Goal: Information Seeking & Learning: Learn about a topic

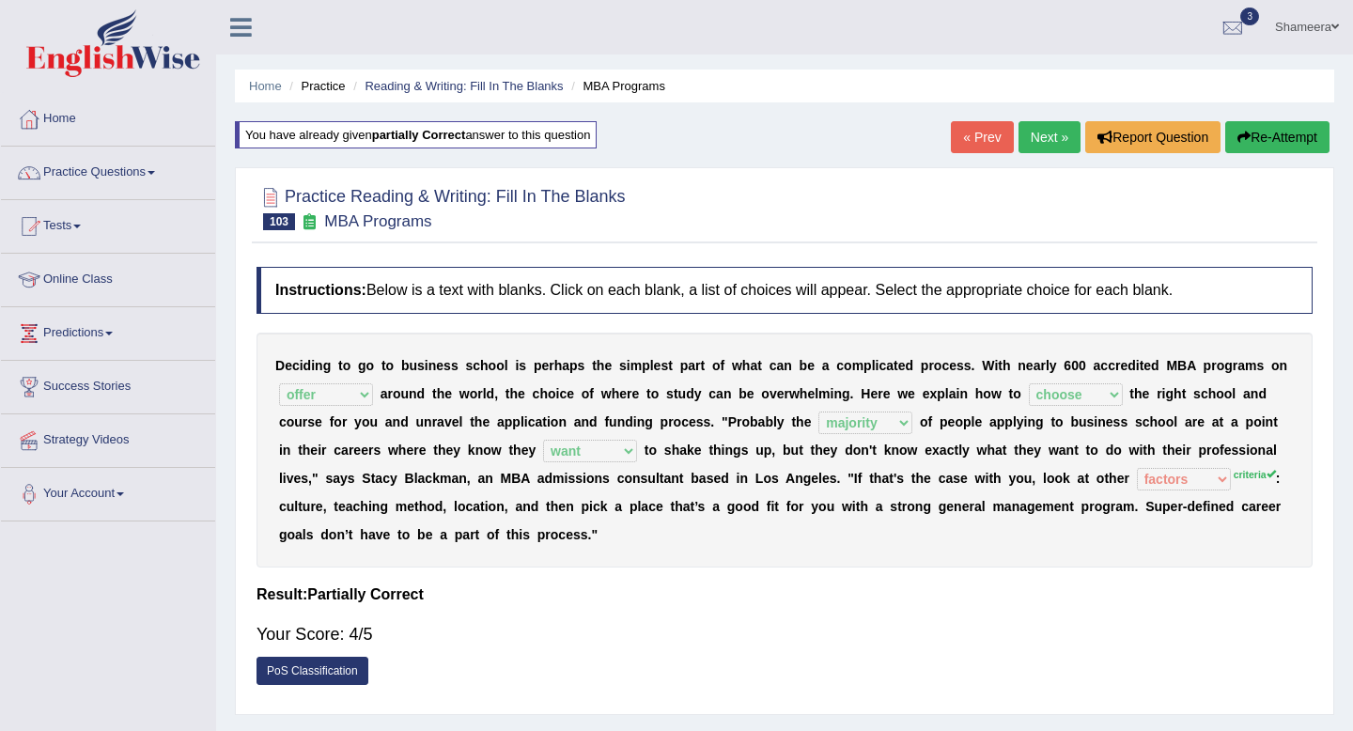
select select "offer"
select select "choose"
select select "majority"
select select "want"
select select "factors"
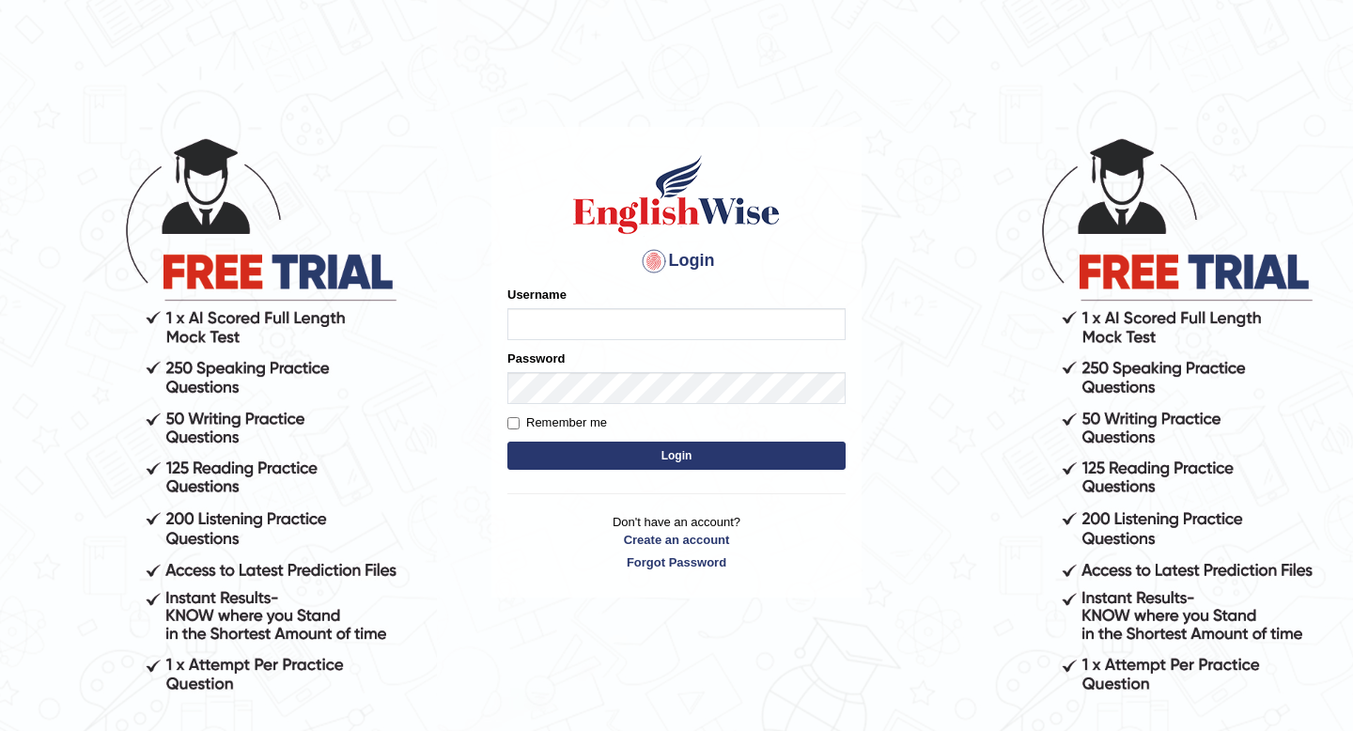
type input "Spmedi"
click at [822, 452] on button "Login" at bounding box center [676, 456] width 338 height 28
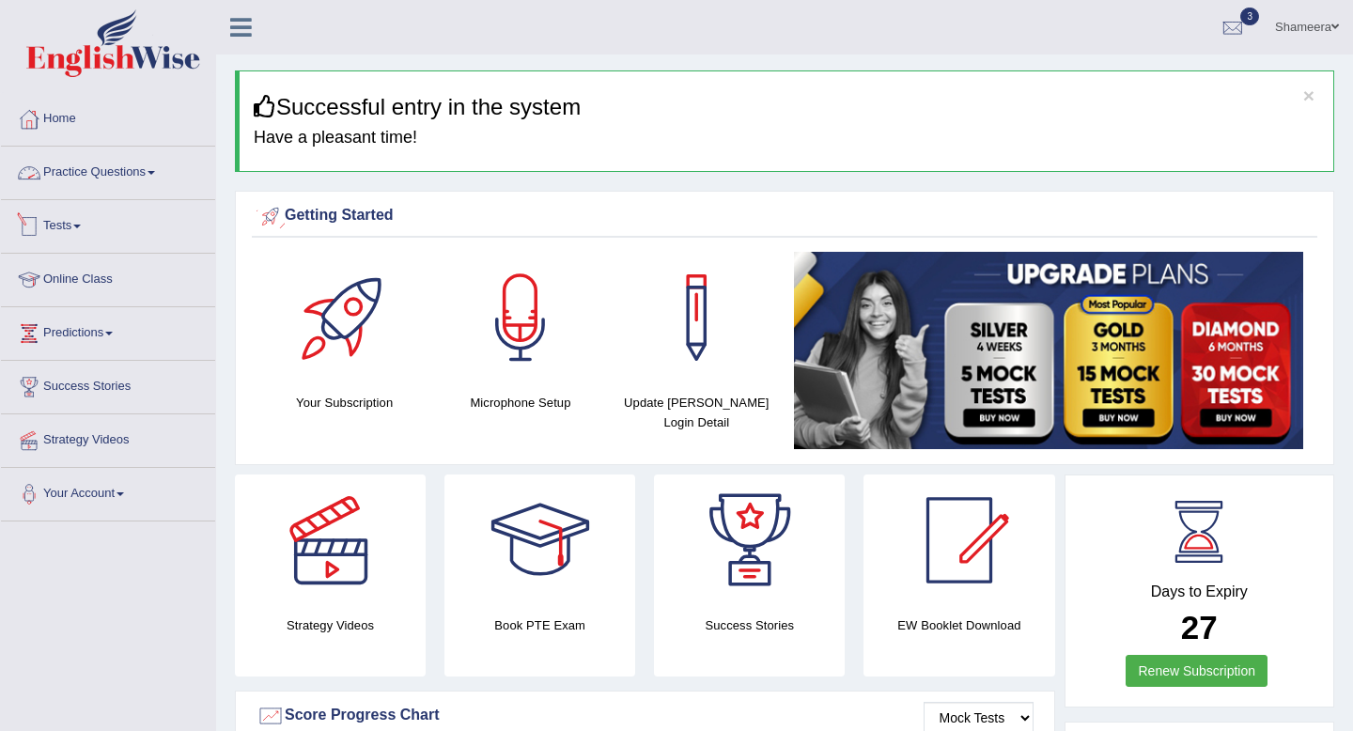
click at [151, 178] on link "Practice Questions" at bounding box center [108, 170] width 214 height 47
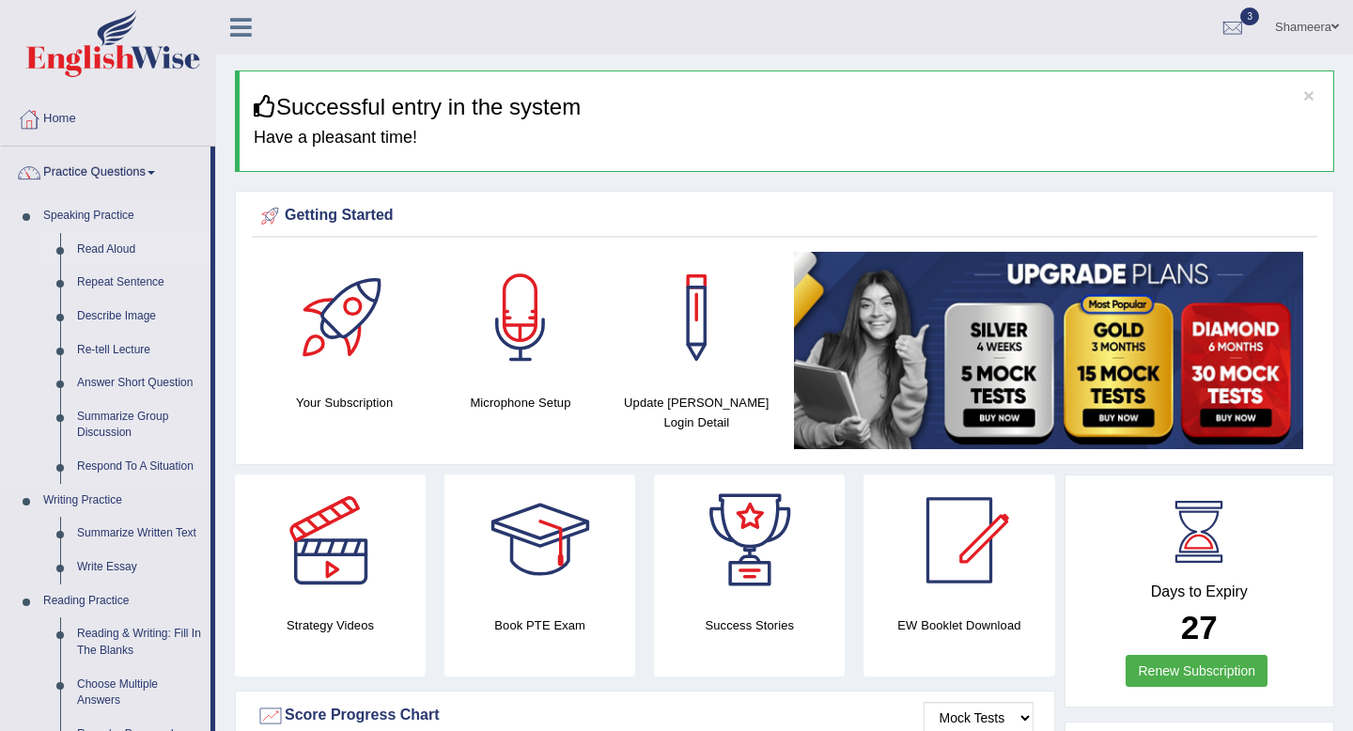
click at [123, 245] on link "Read Aloud" at bounding box center [140, 250] width 142 height 34
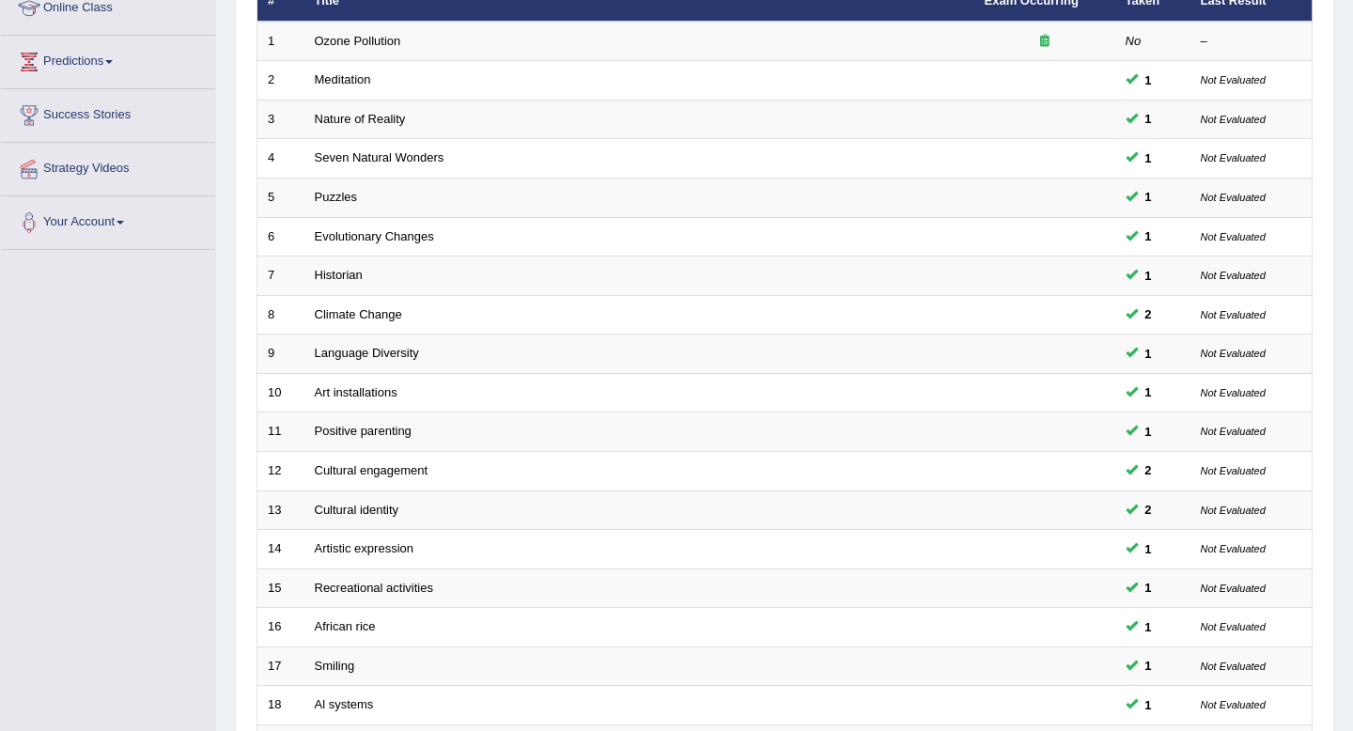
scroll to position [513, 0]
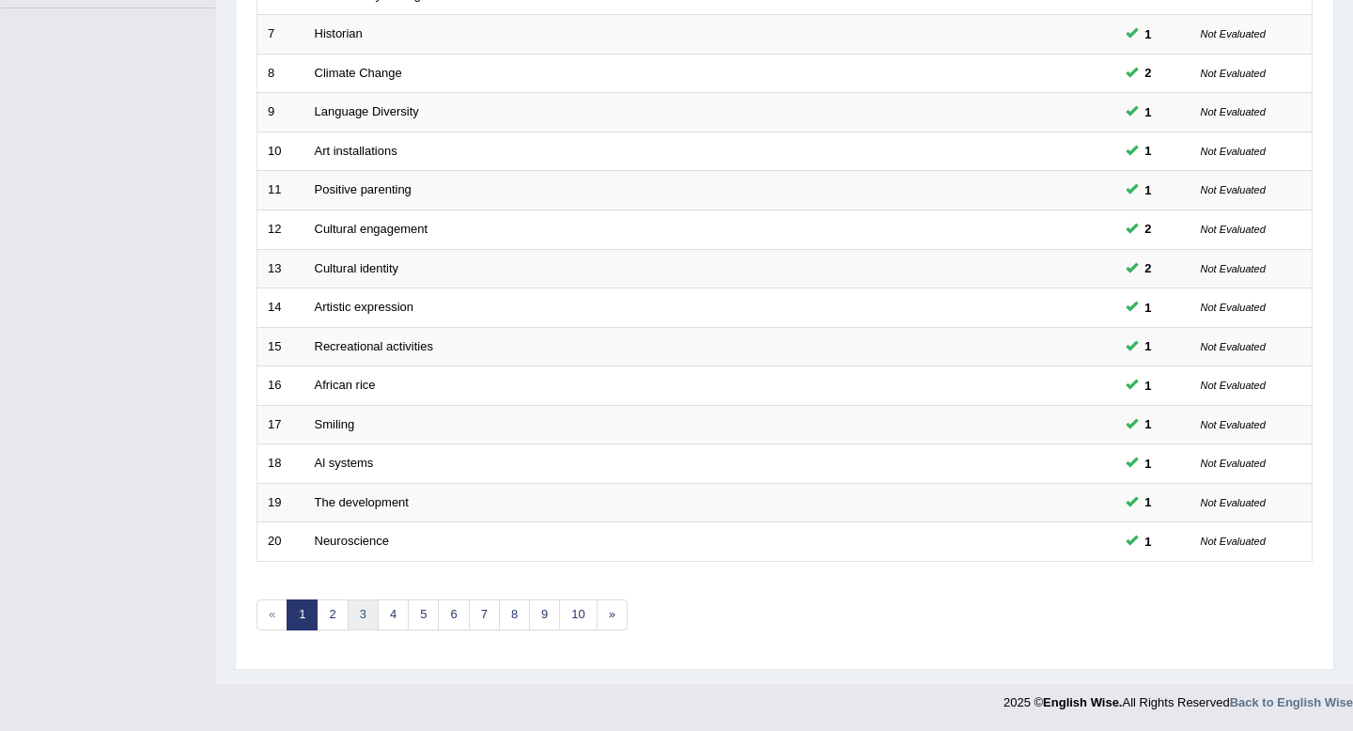
click at [352, 612] on link "3" at bounding box center [363, 614] width 31 height 31
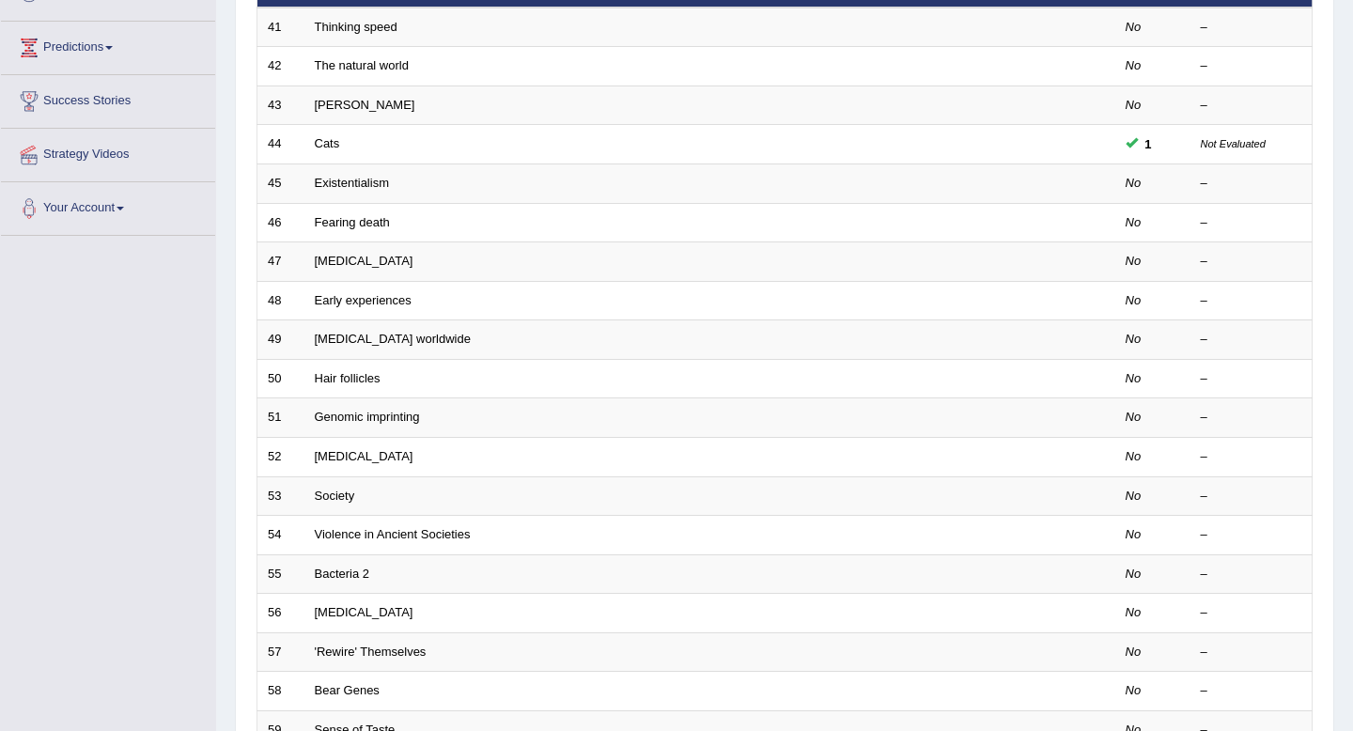
scroll to position [513, 0]
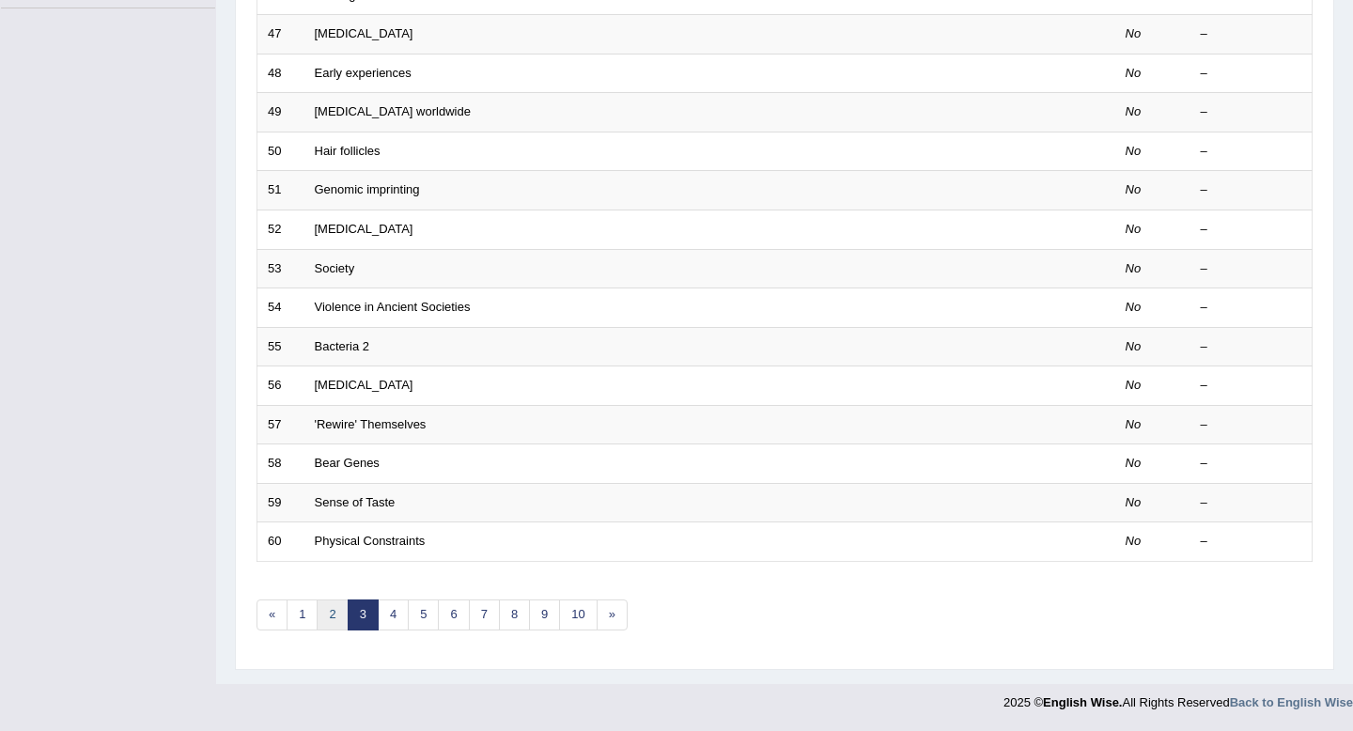
click at [335, 617] on link "2" at bounding box center [332, 614] width 31 height 31
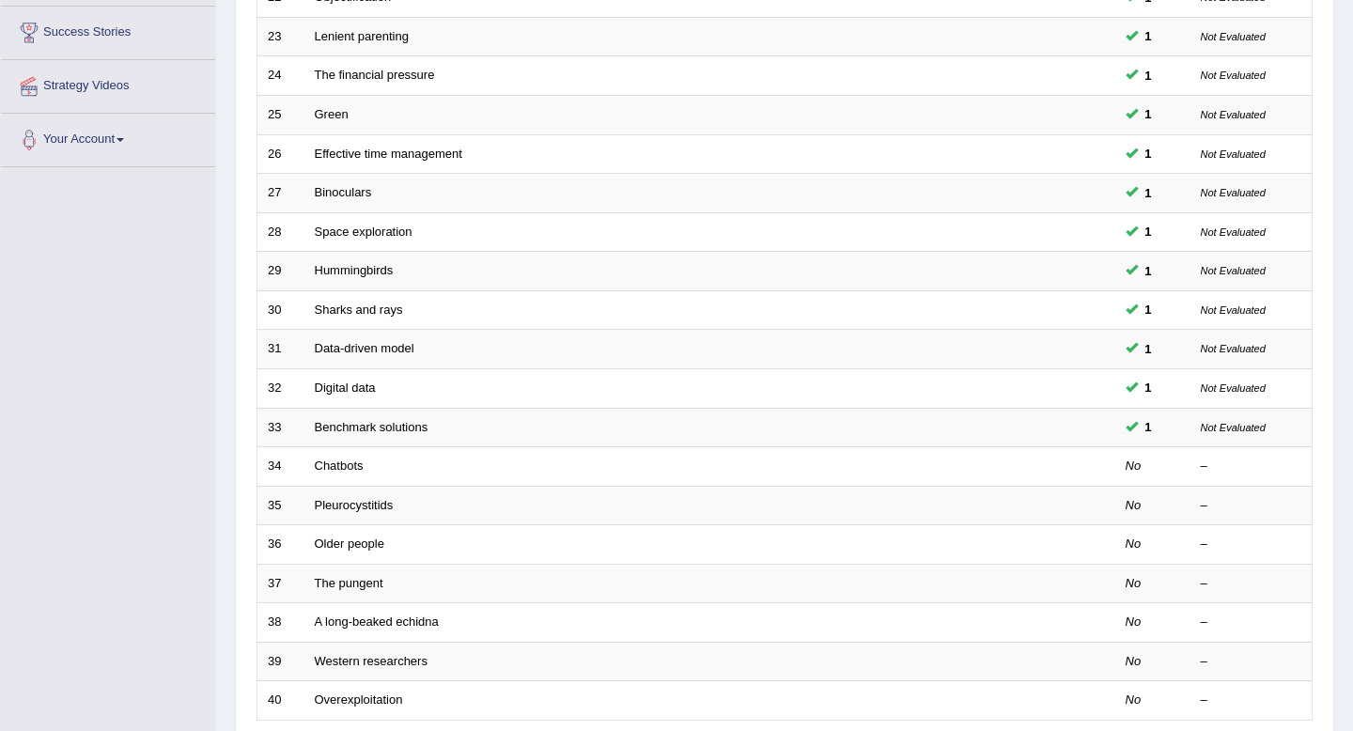
scroll to position [513, 0]
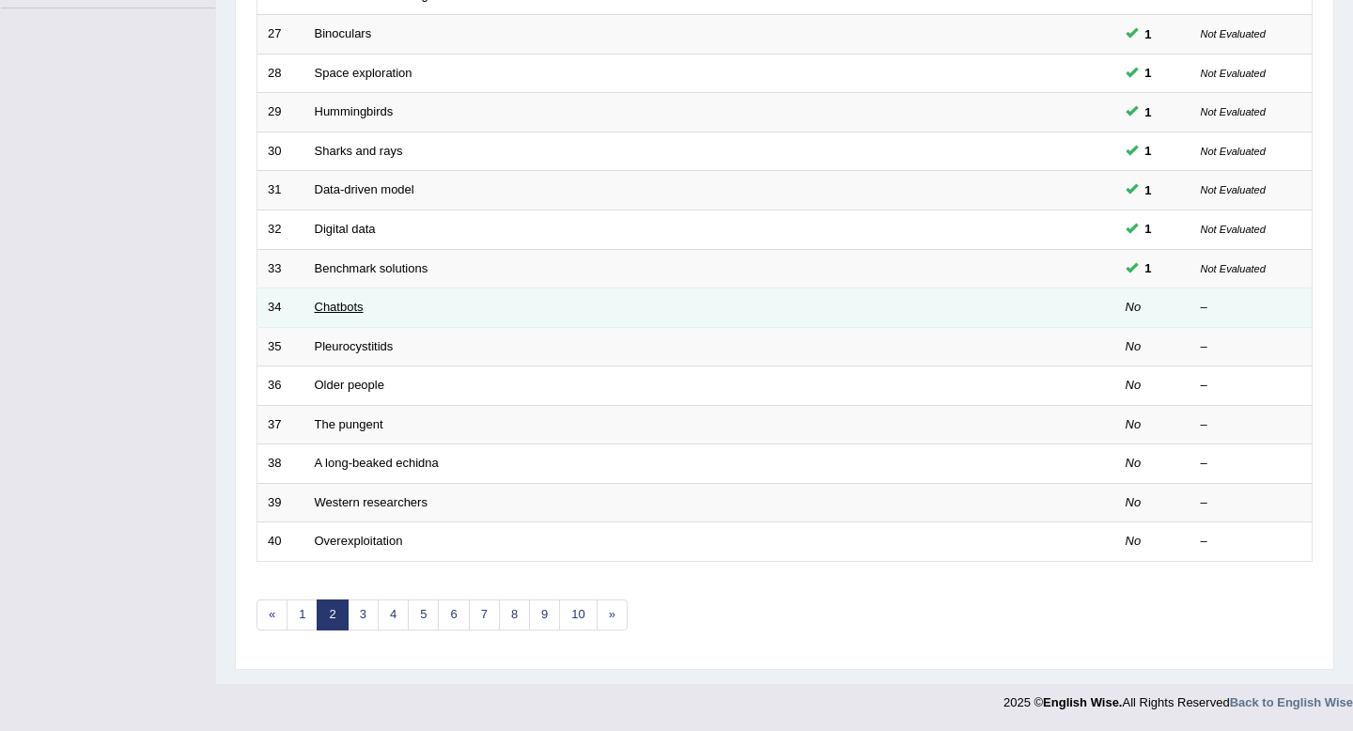
click at [348, 309] on link "Chatbots" at bounding box center [339, 307] width 49 height 14
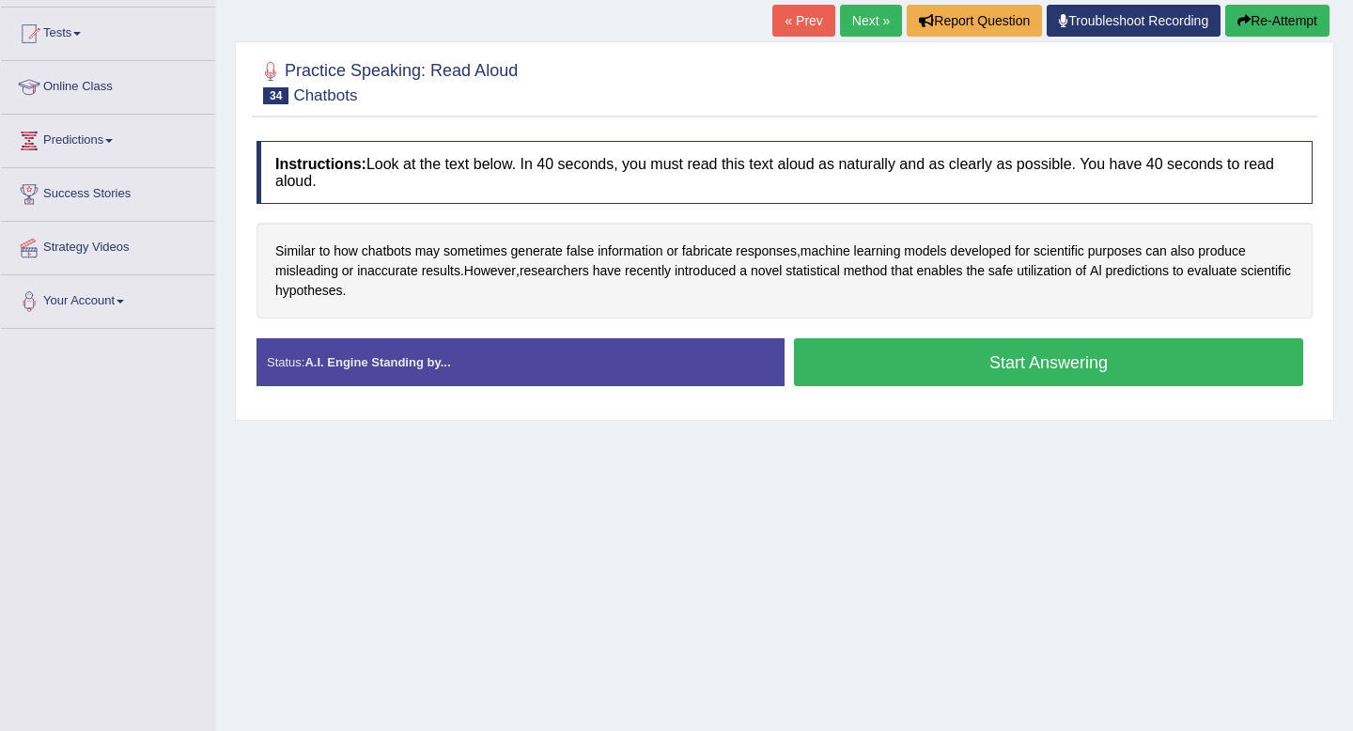
scroll to position [213, 0]
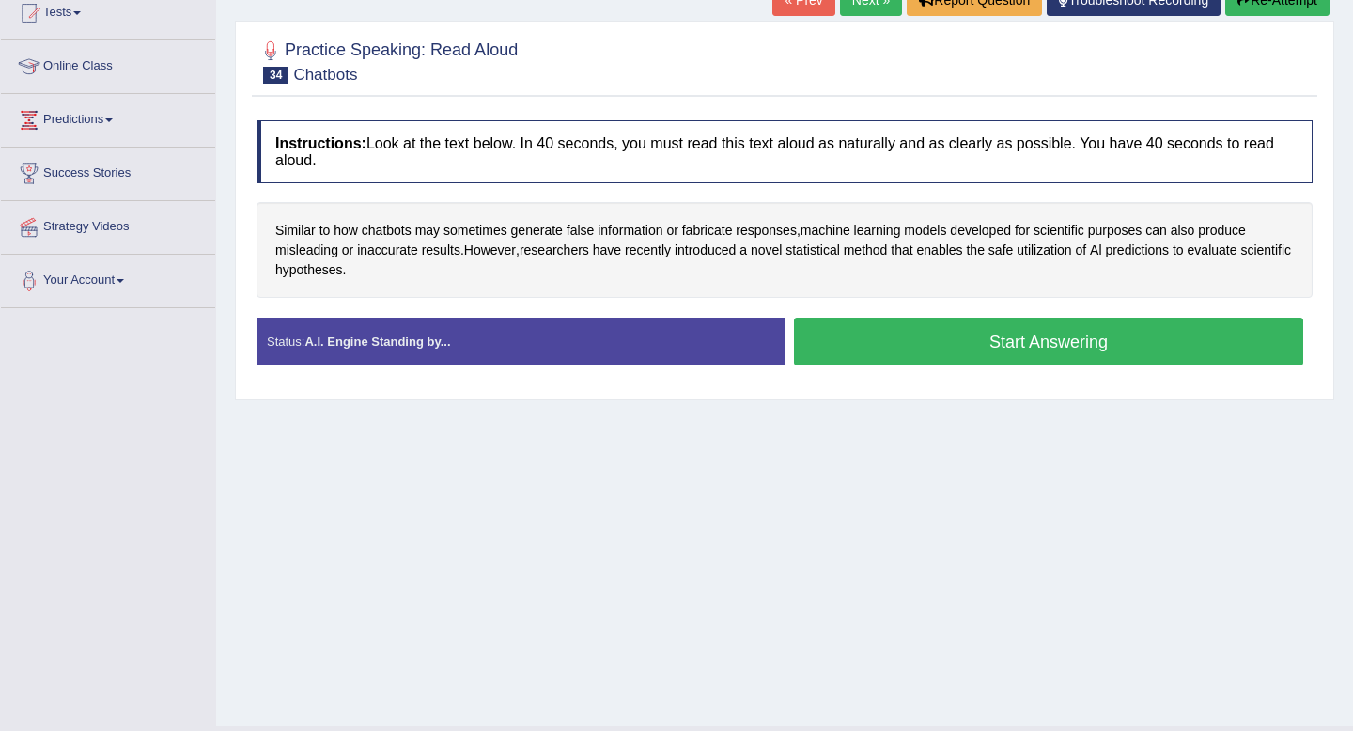
click at [940, 341] on button "Start Answering" at bounding box center [1048, 342] width 509 height 48
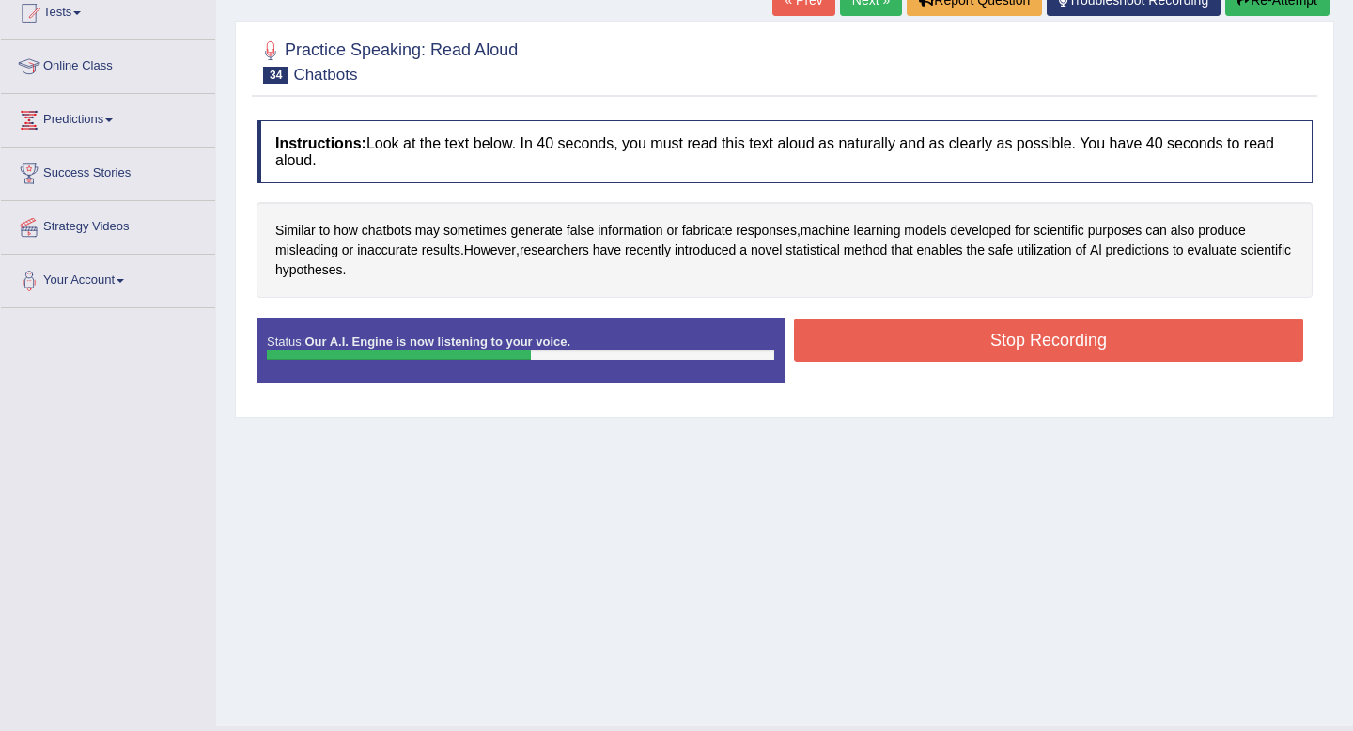
click at [1052, 335] on button "Stop Recording" at bounding box center [1048, 339] width 509 height 43
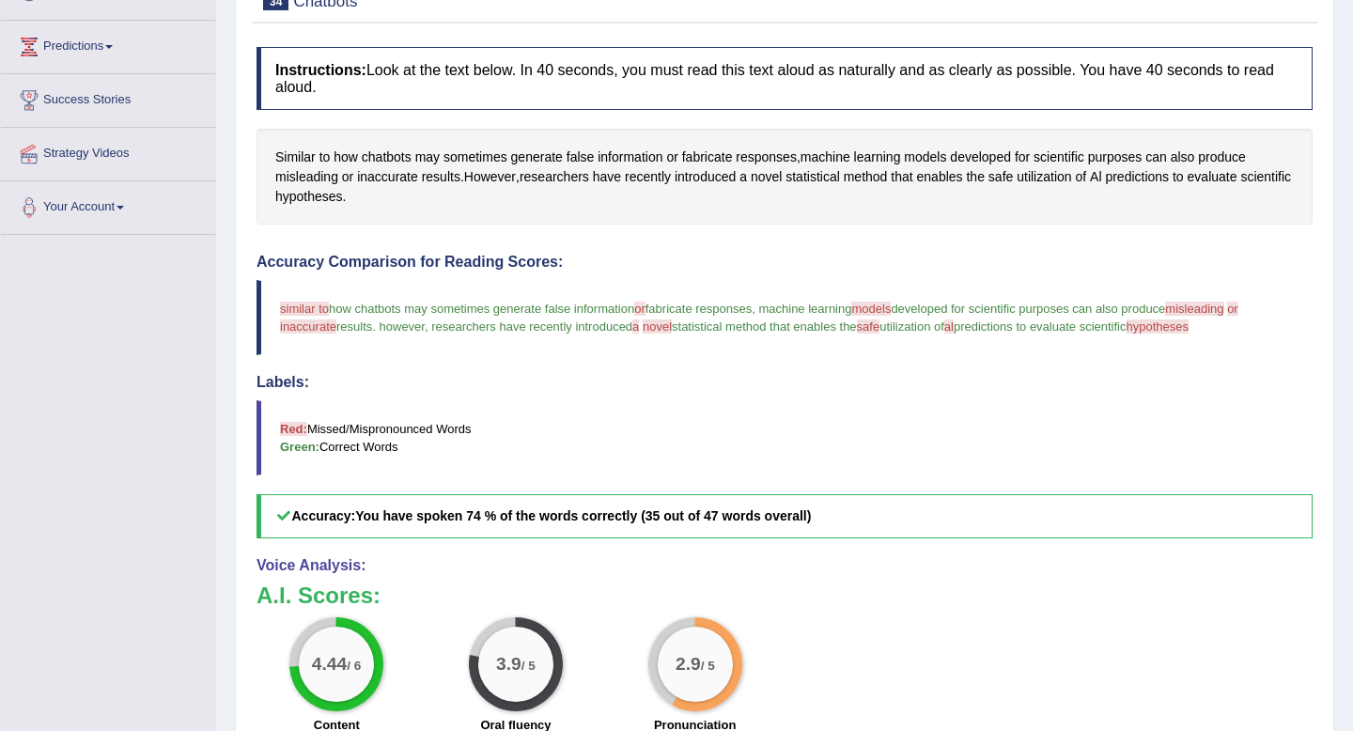
scroll to position [0, 0]
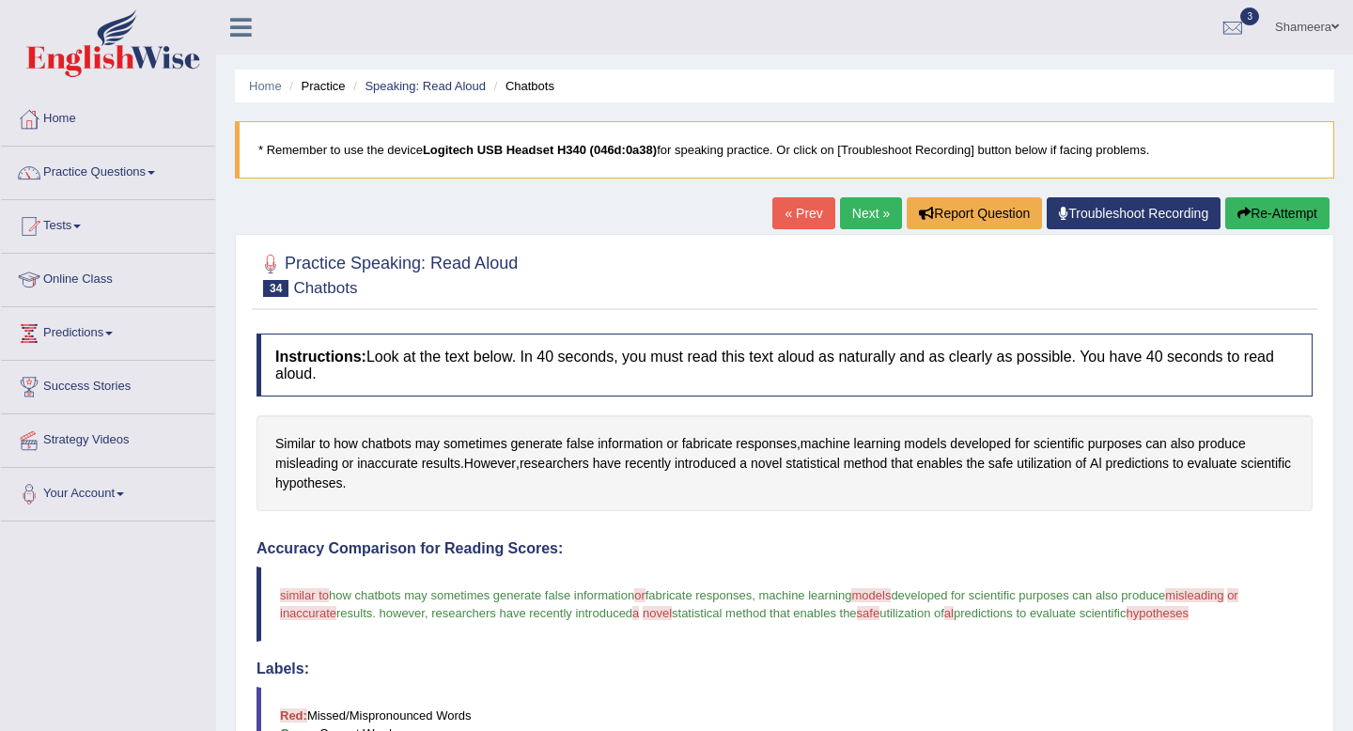
click at [864, 216] on link "Next »" at bounding box center [871, 213] width 62 height 32
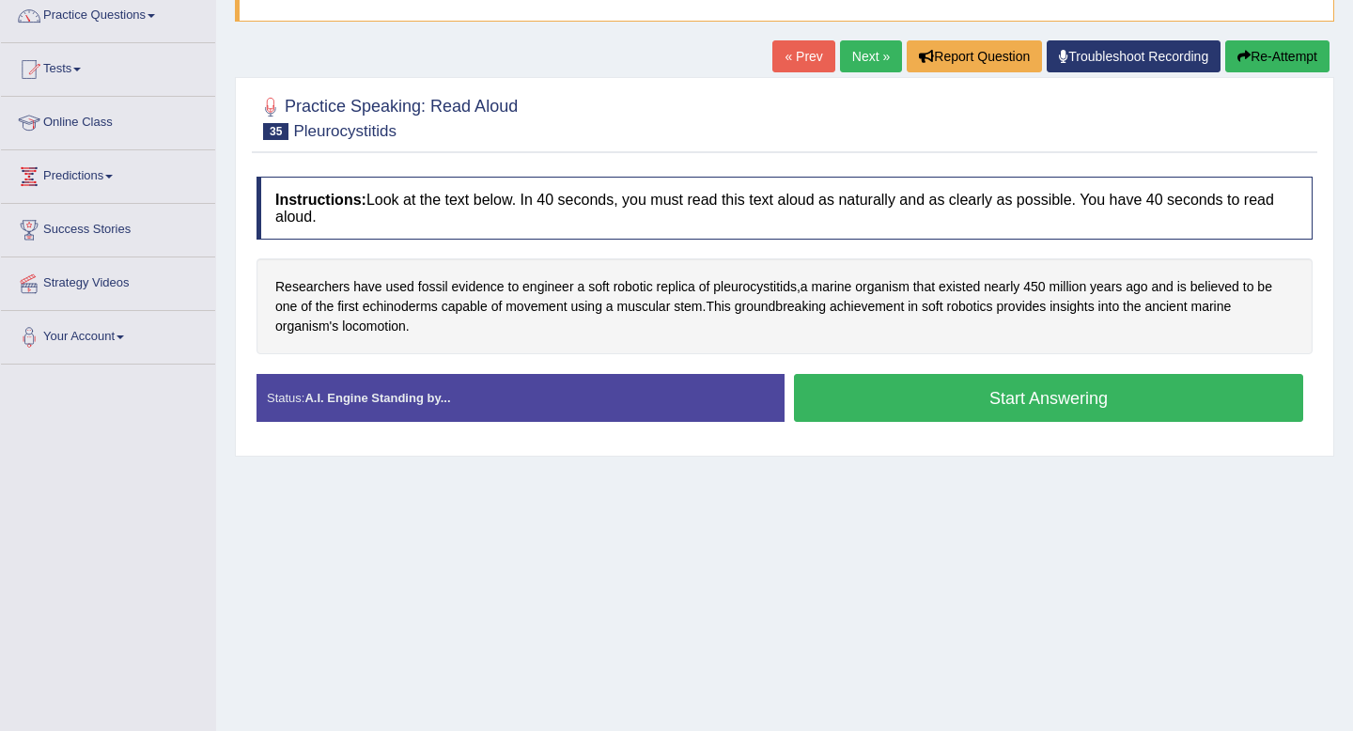
scroll to position [256, 0]
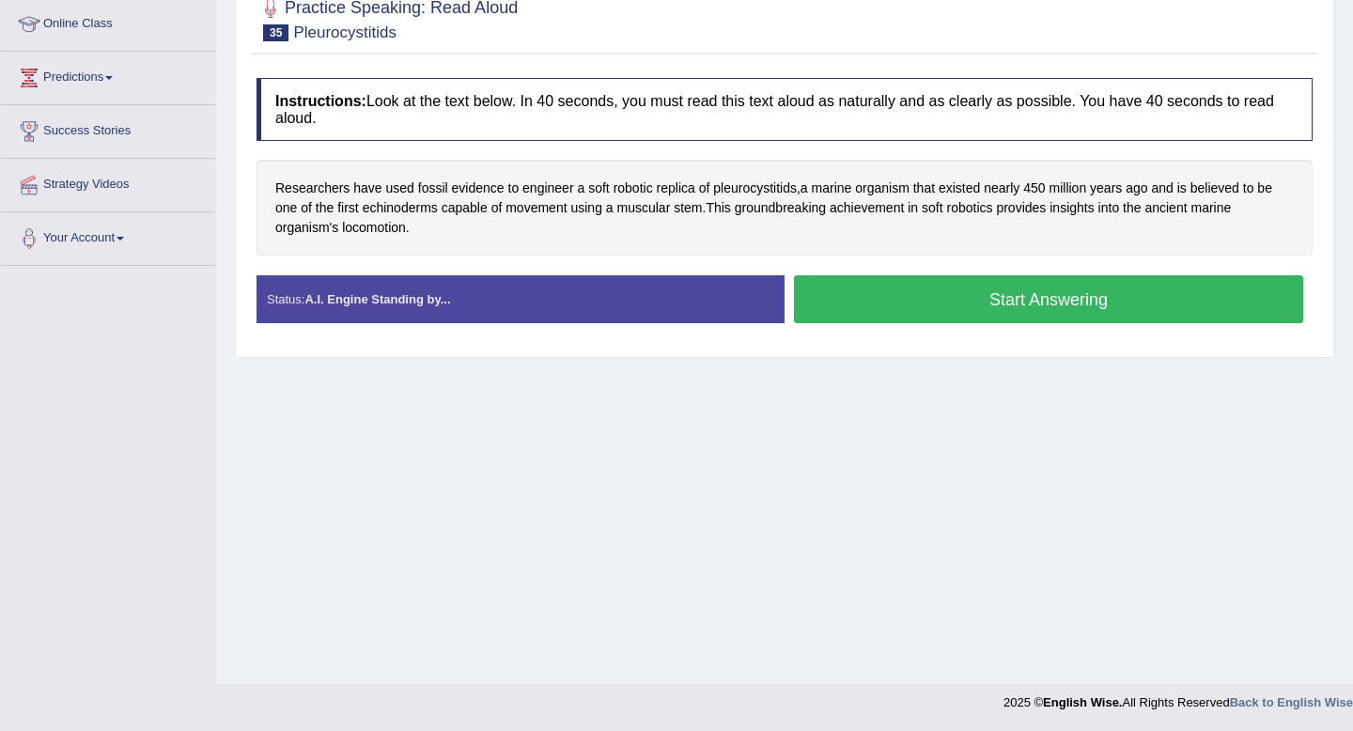
click at [1015, 291] on button "Start Answering" at bounding box center [1048, 299] width 509 height 48
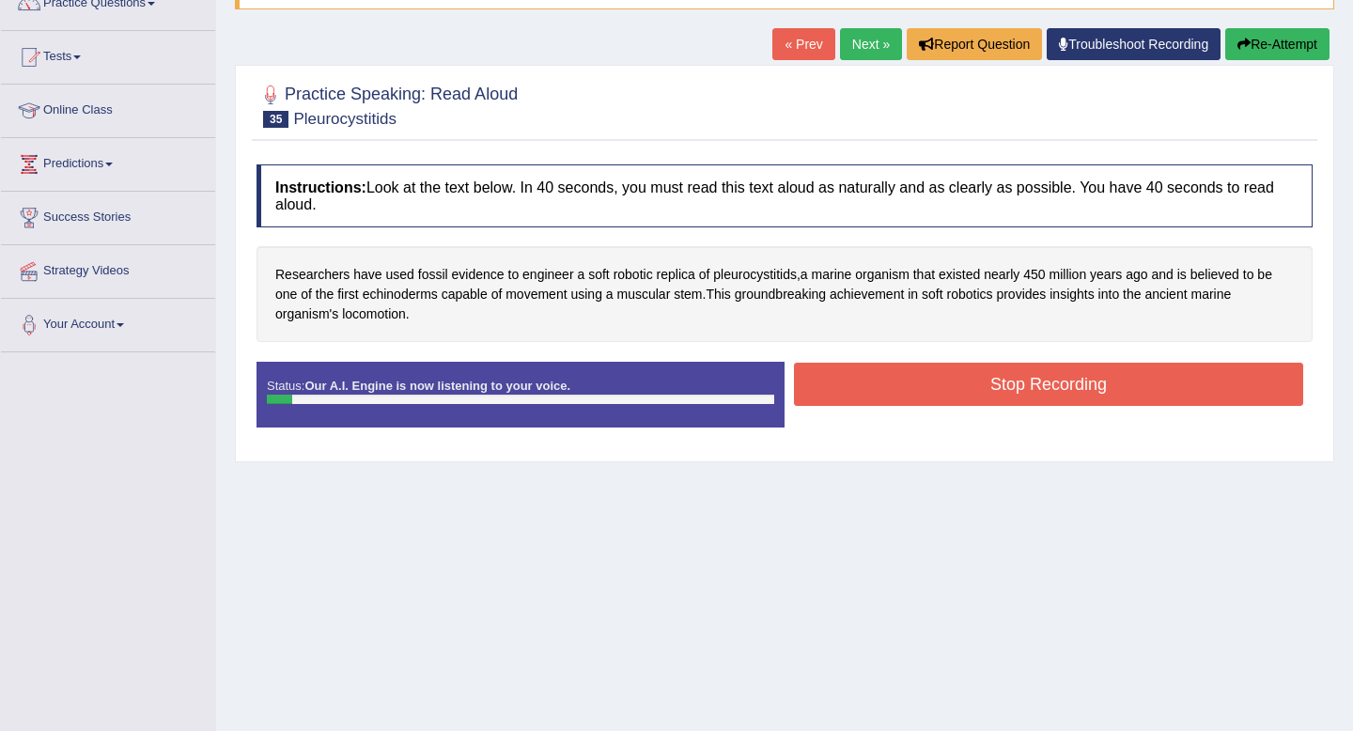
scroll to position [0, 0]
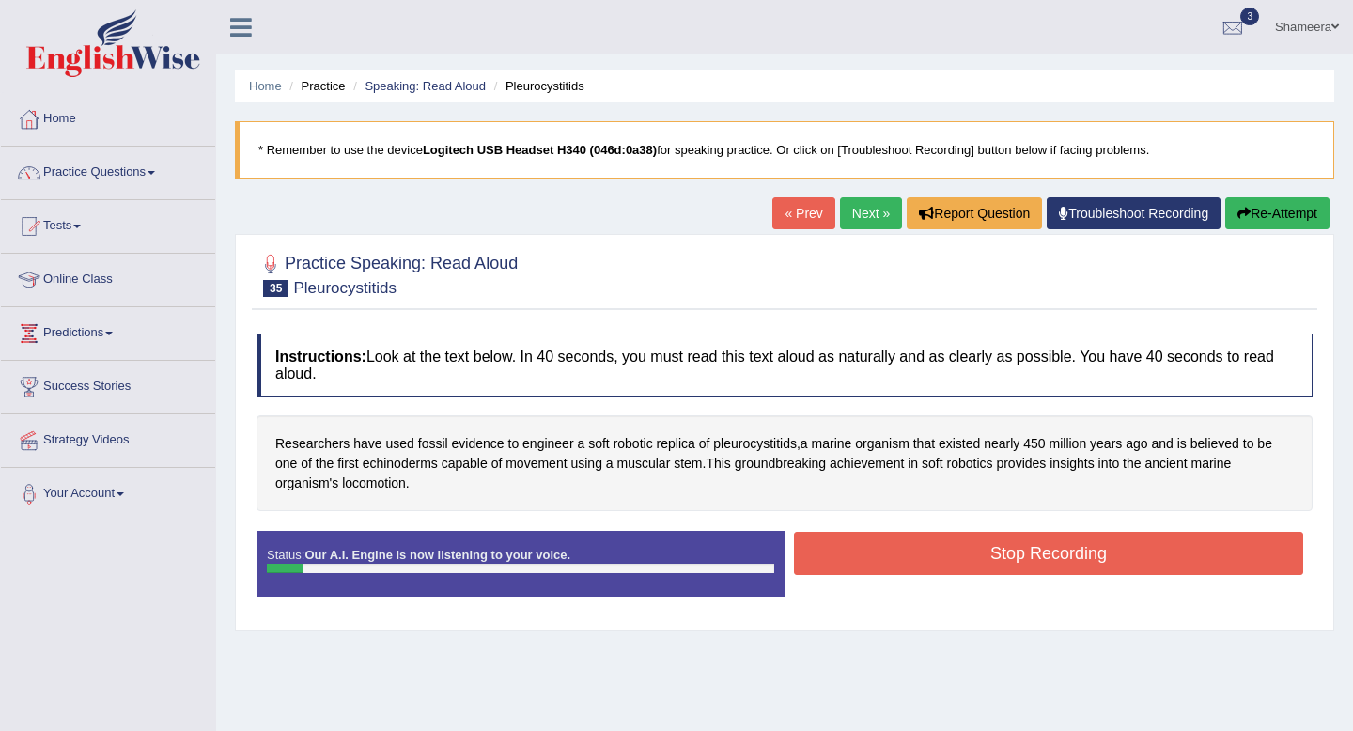
click at [1292, 217] on button "Re-Attempt" at bounding box center [1277, 213] width 104 height 32
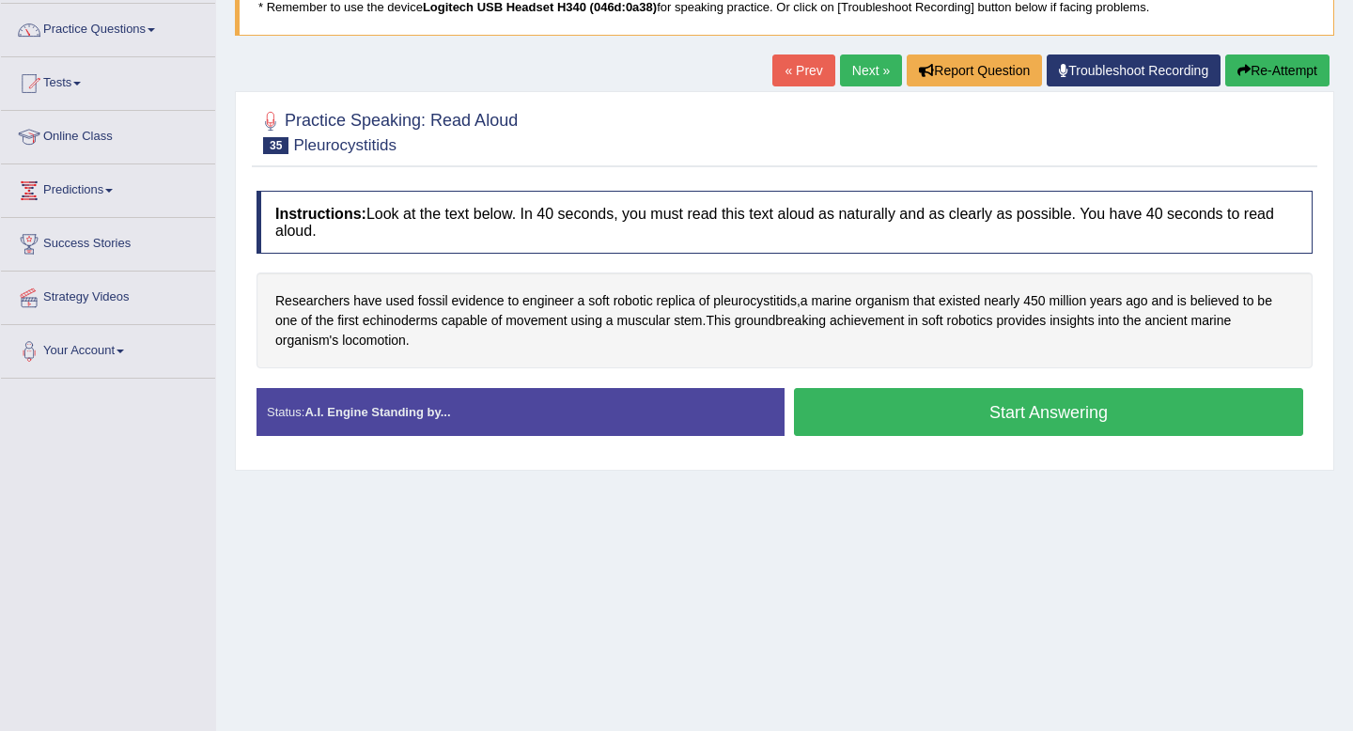
click at [1100, 416] on button "Start Answering" at bounding box center [1048, 412] width 509 height 48
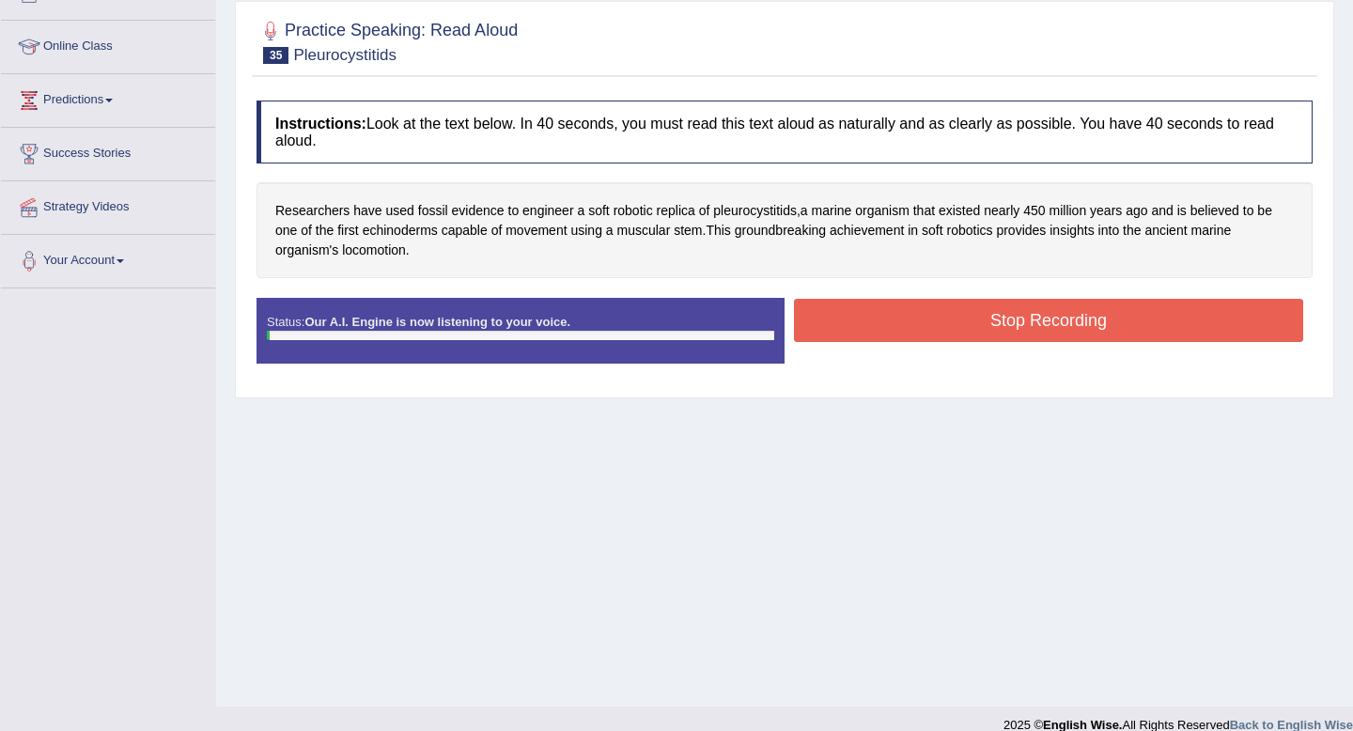
scroll to position [235, 0]
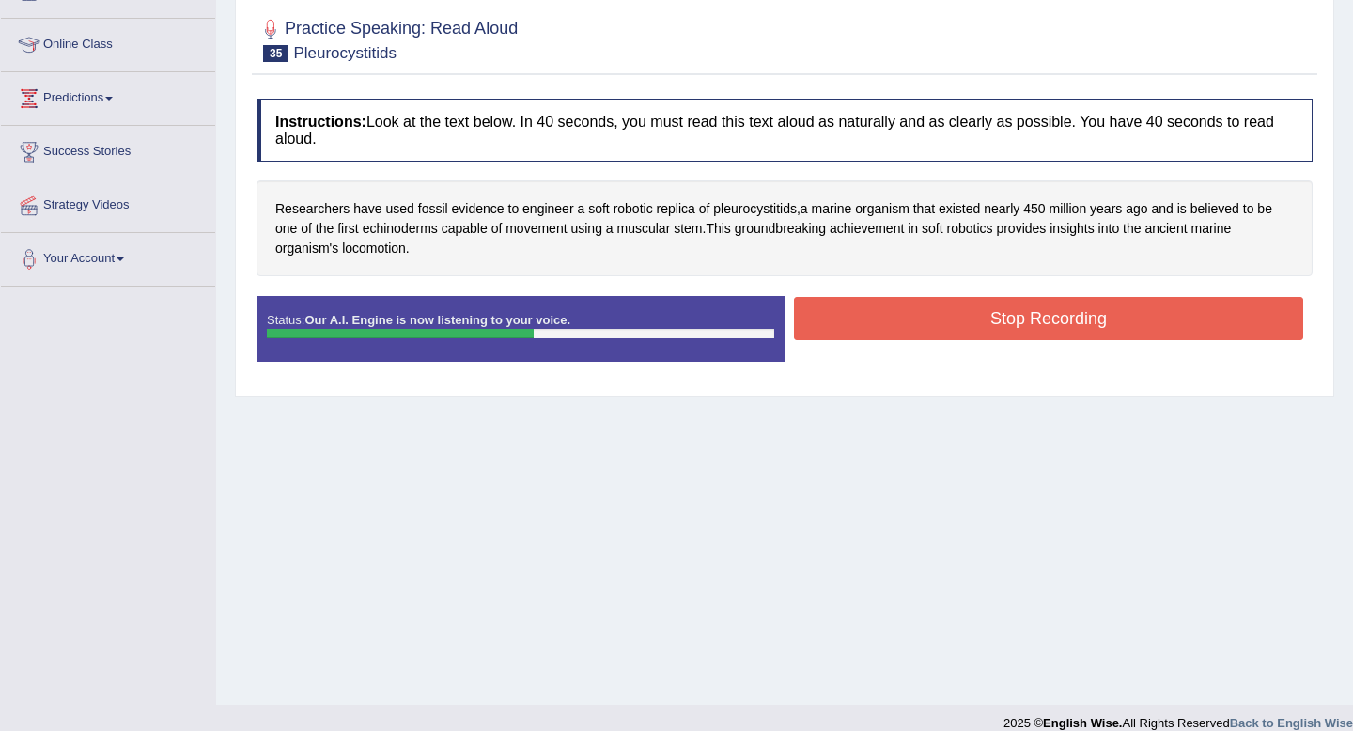
click at [1139, 313] on button "Stop Recording" at bounding box center [1048, 318] width 509 height 43
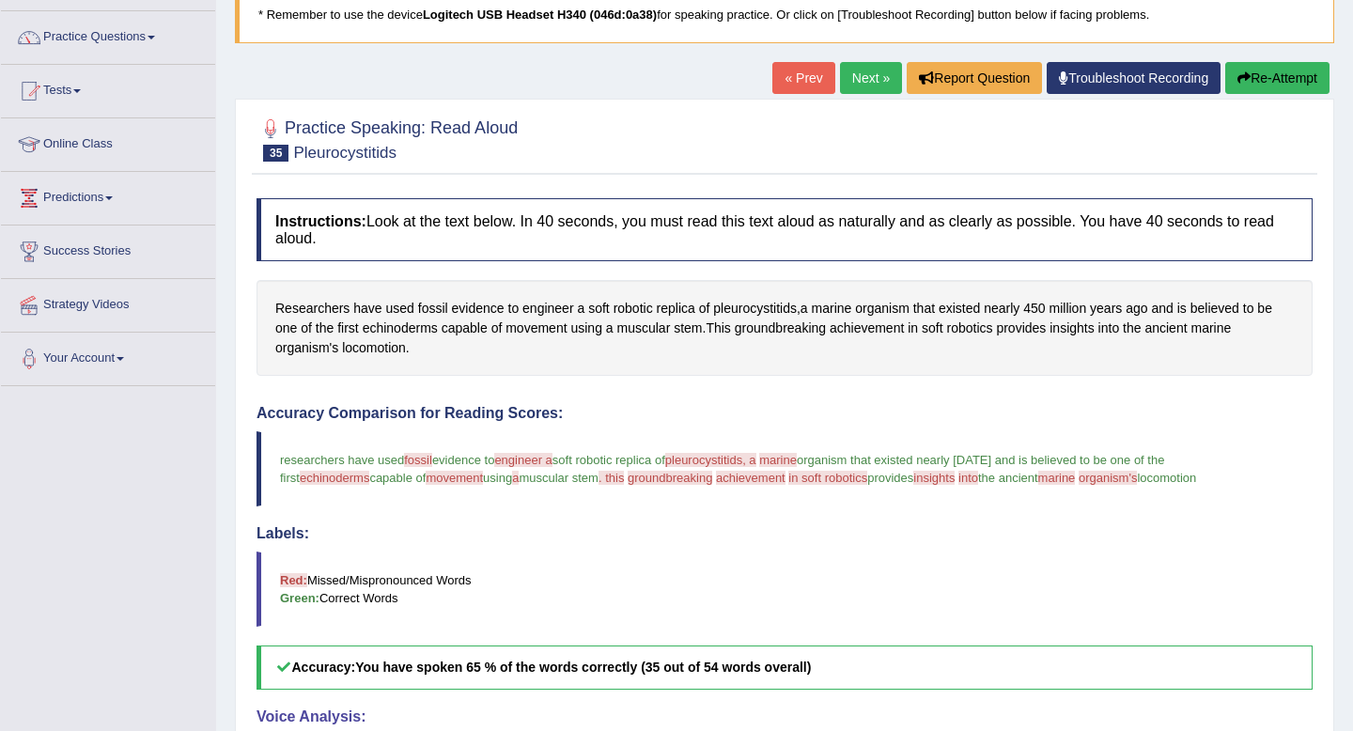
scroll to position [101, 0]
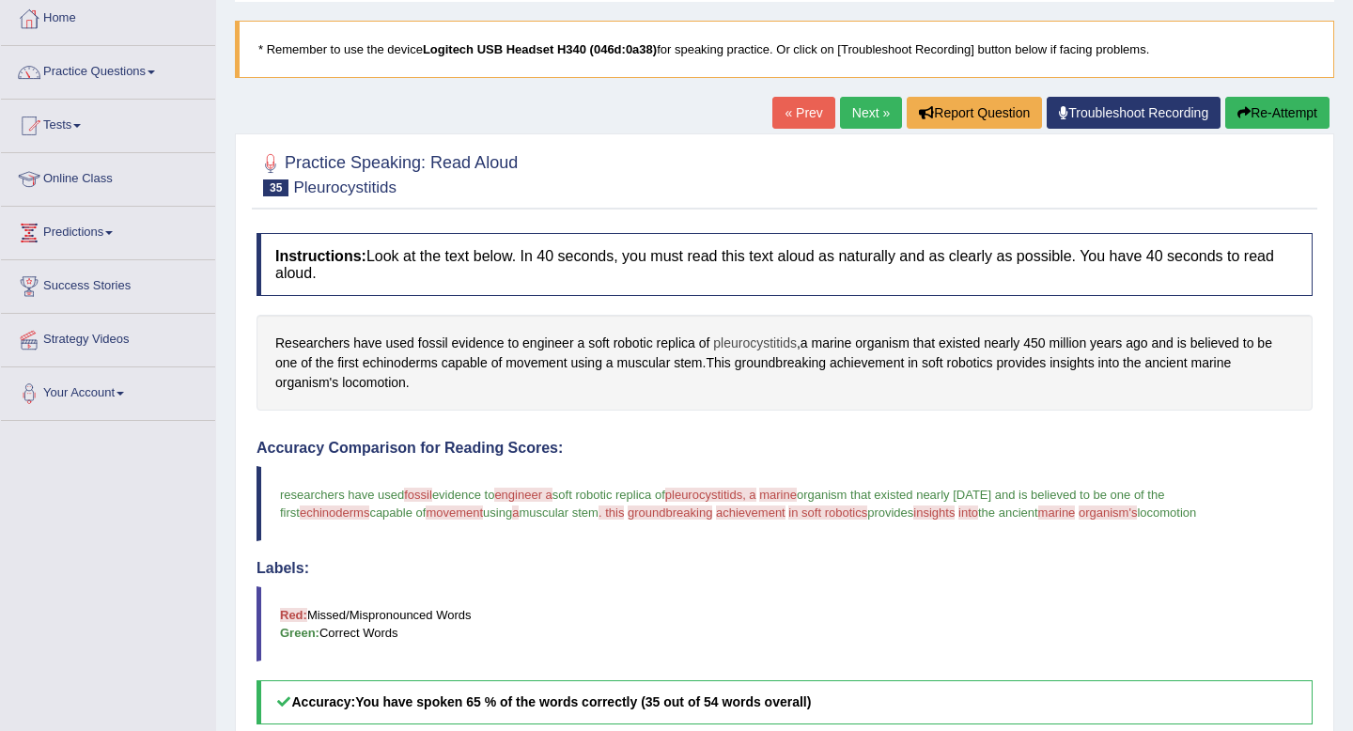
click at [773, 346] on span "pleurocystitids" at bounding box center [755, 344] width 84 height 20
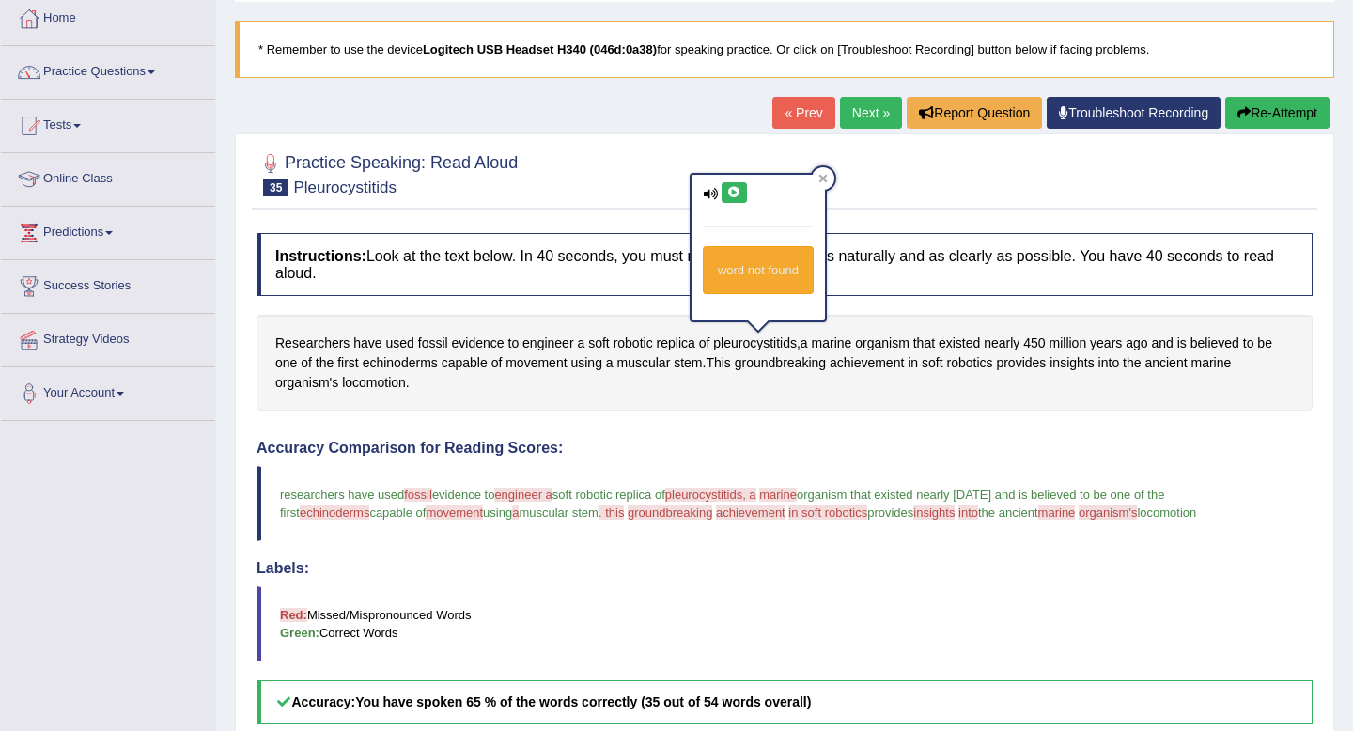
click at [727, 191] on icon at bounding box center [734, 192] width 14 height 11
click at [735, 191] on icon at bounding box center [734, 192] width 14 height 11
click at [830, 170] on div at bounding box center [823, 178] width 23 height 23
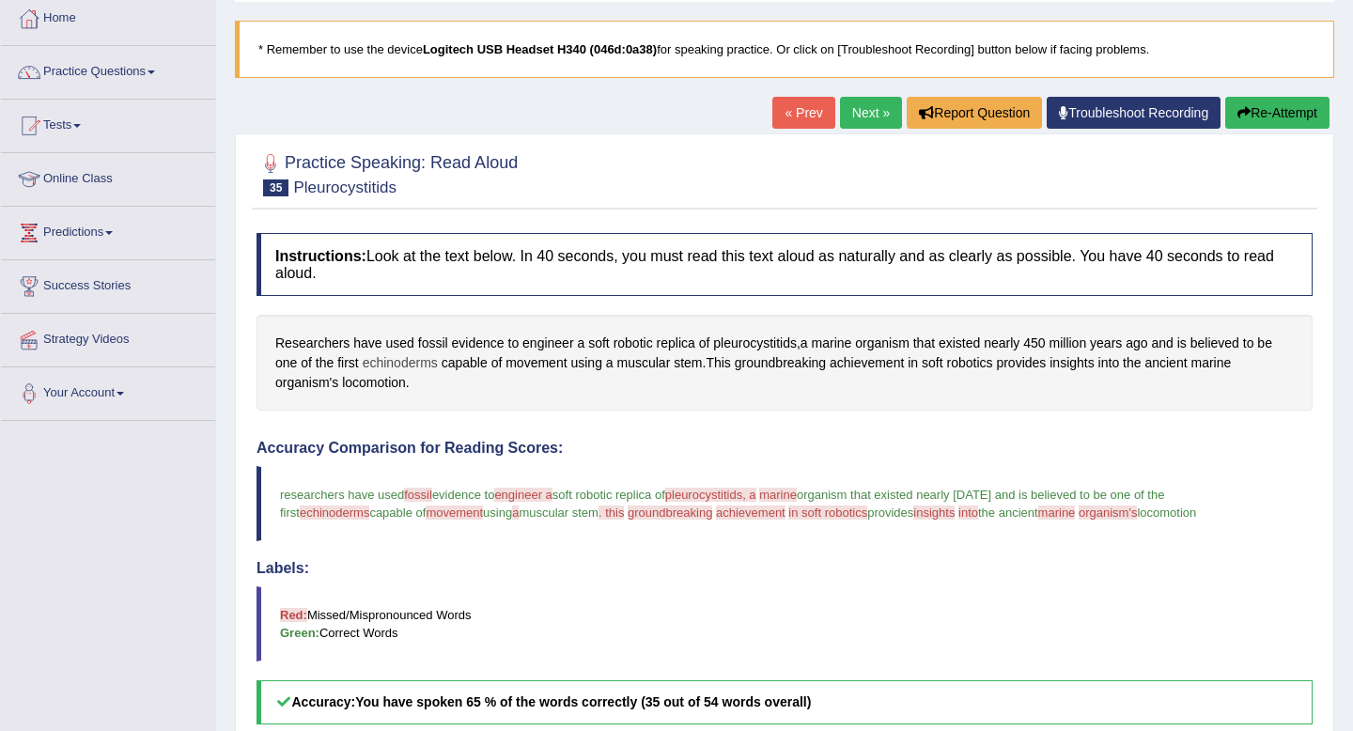
click at [403, 362] on span "echinoderms" at bounding box center [400, 363] width 75 height 20
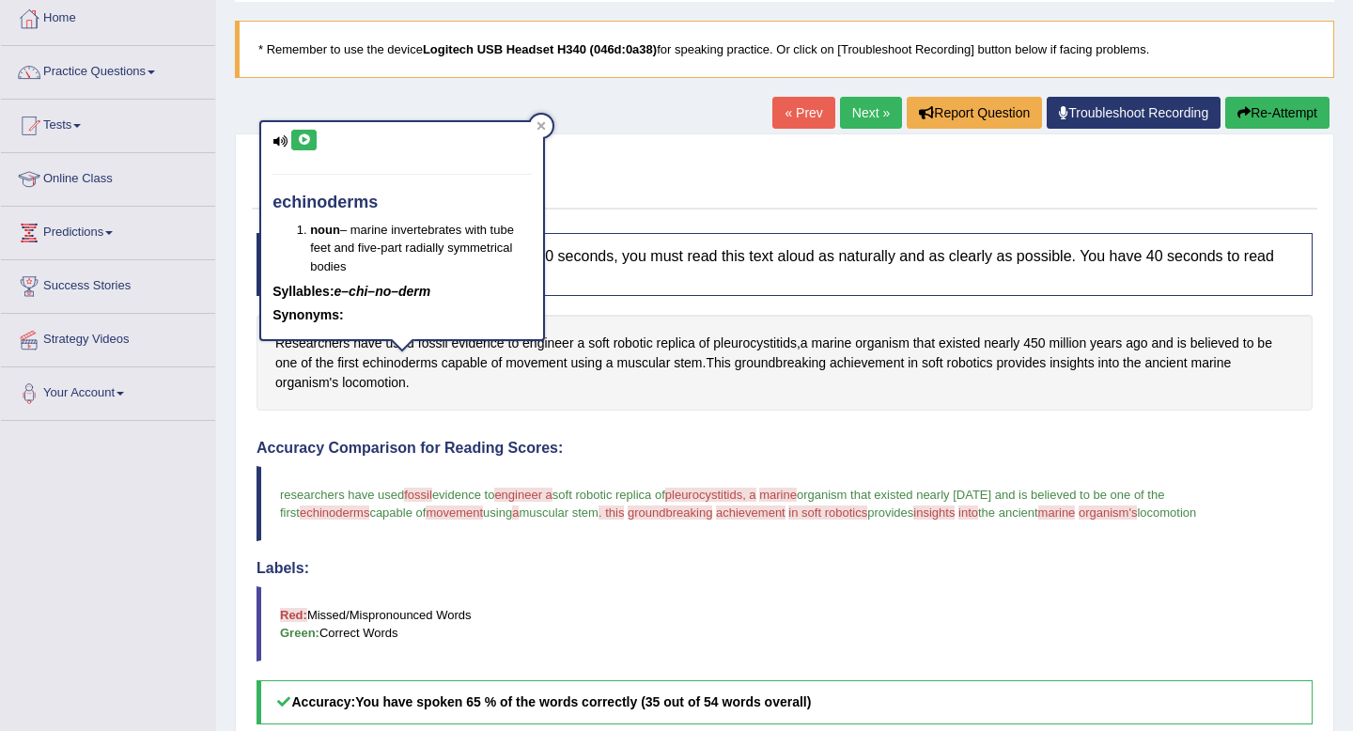
click at [303, 142] on icon at bounding box center [304, 139] width 14 height 11
click at [541, 131] on div at bounding box center [541, 126] width 23 height 23
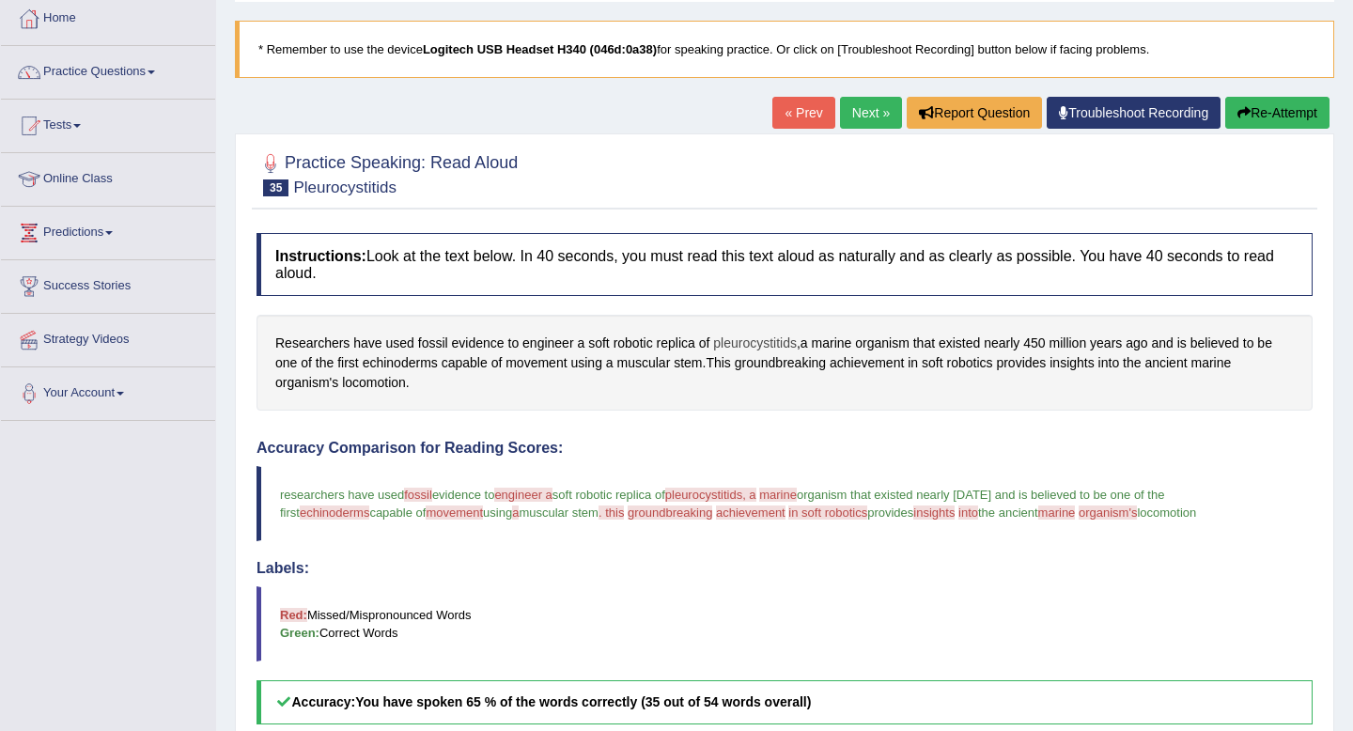
click at [774, 342] on span "pleurocystitids" at bounding box center [755, 344] width 84 height 20
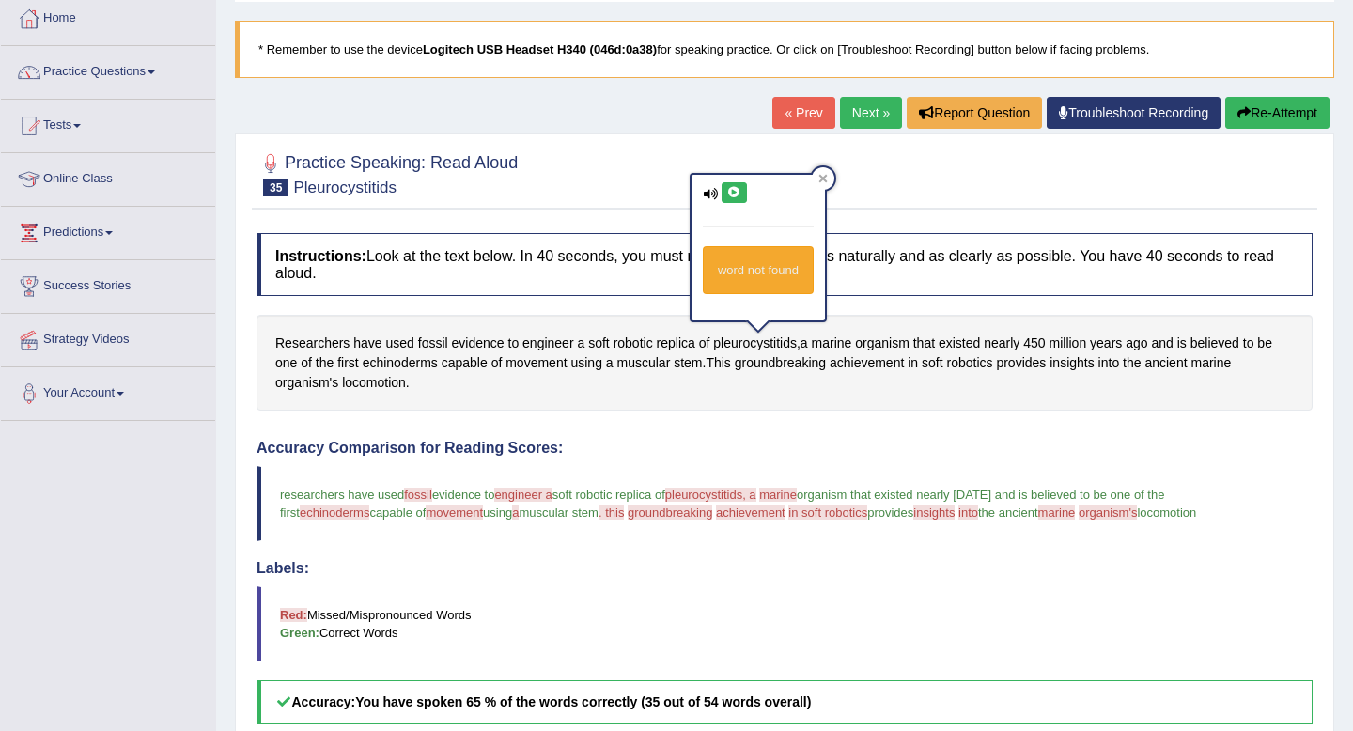
click at [738, 202] on button at bounding box center [734, 192] width 25 height 21
click at [831, 180] on div at bounding box center [823, 178] width 23 height 23
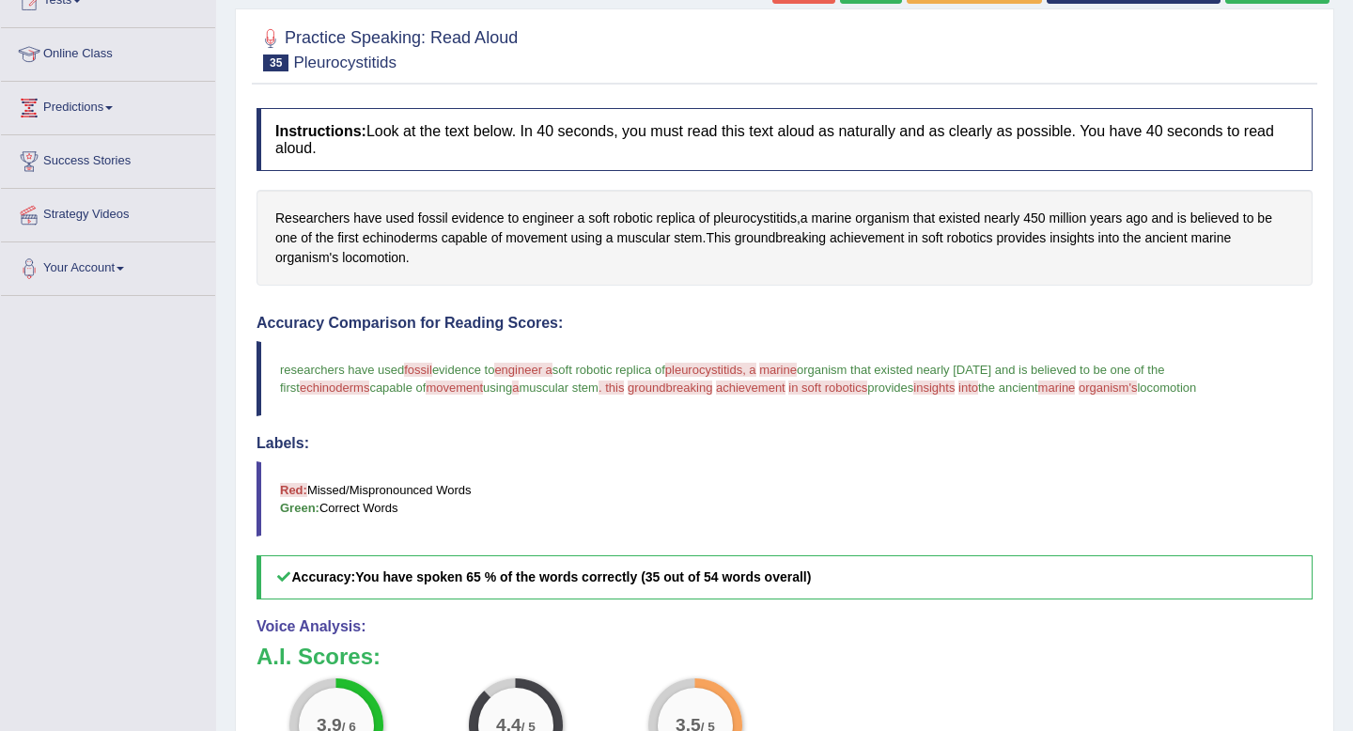
scroll to position [148, 0]
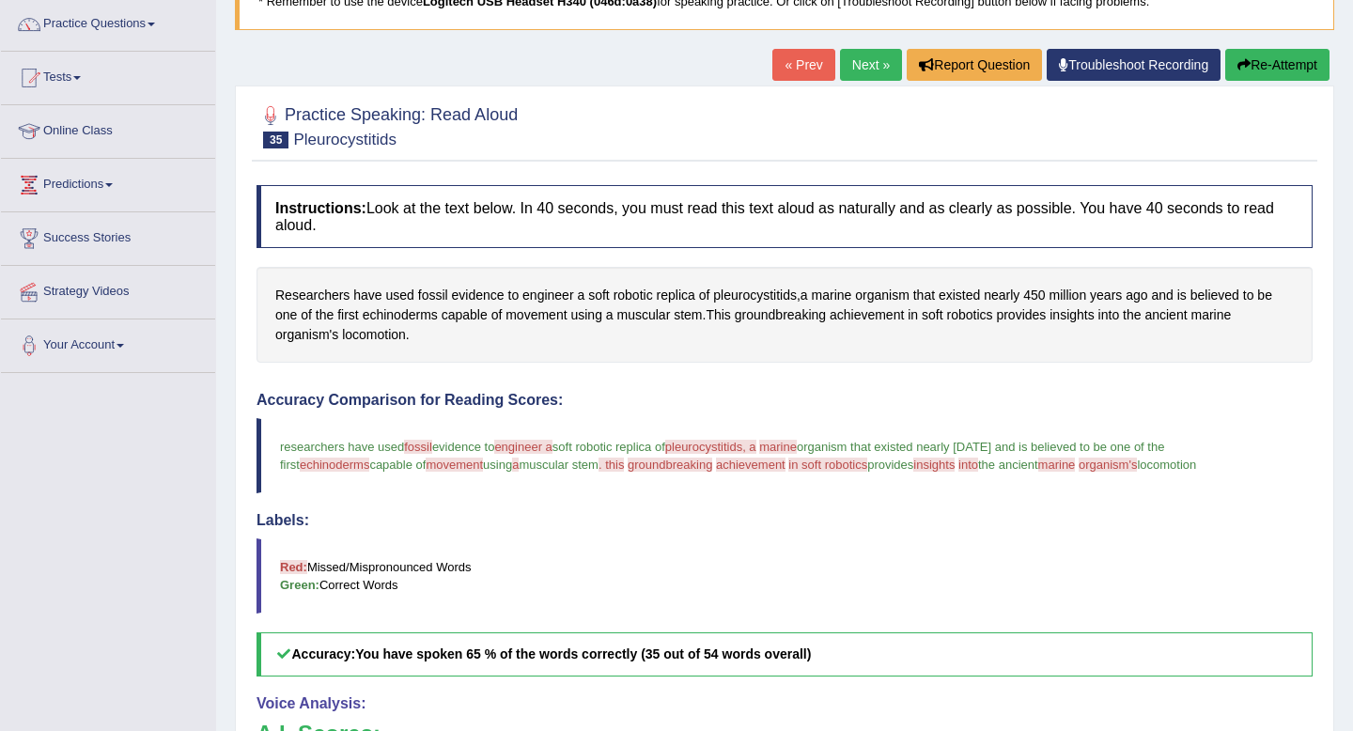
click at [1268, 61] on button "Re-Attempt" at bounding box center [1277, 65] width 104 height 32
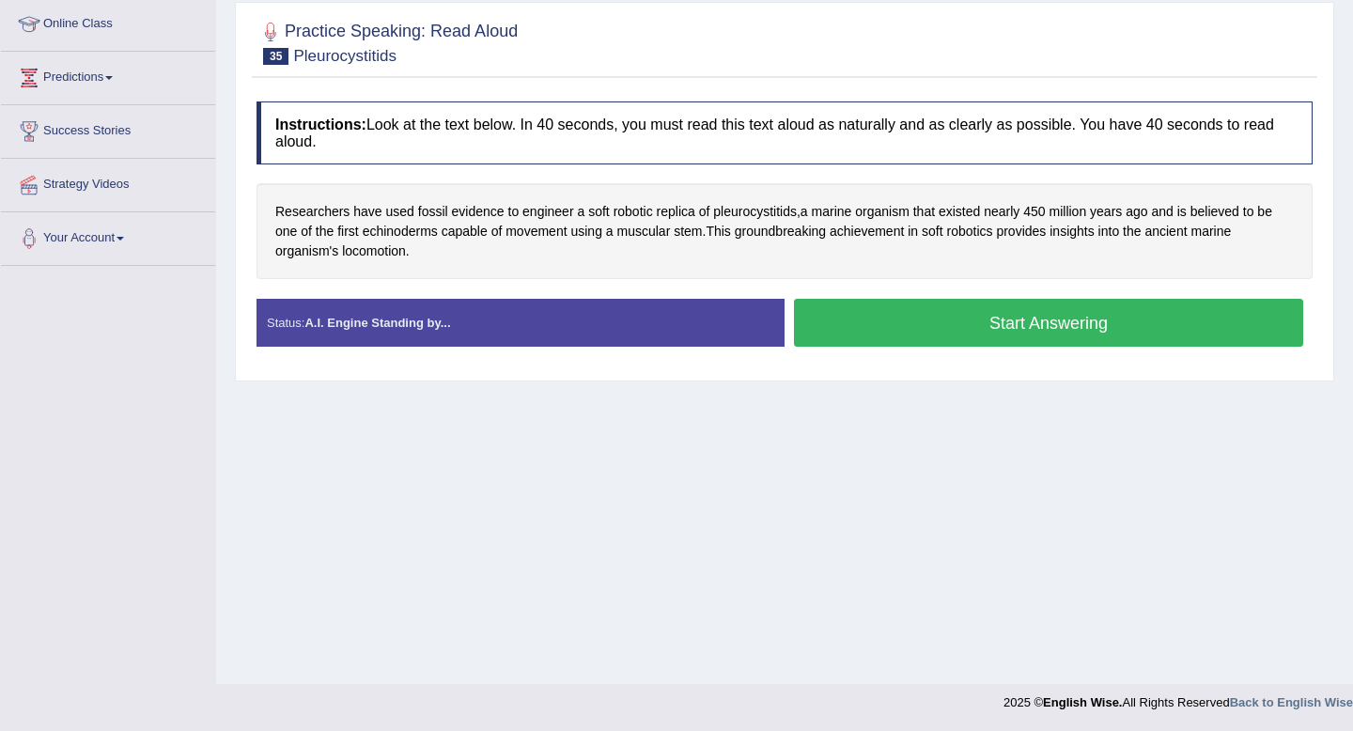
click at [1129, 317] on button "Start Answering" at bounding box center [1048, 323] width 509 height 48
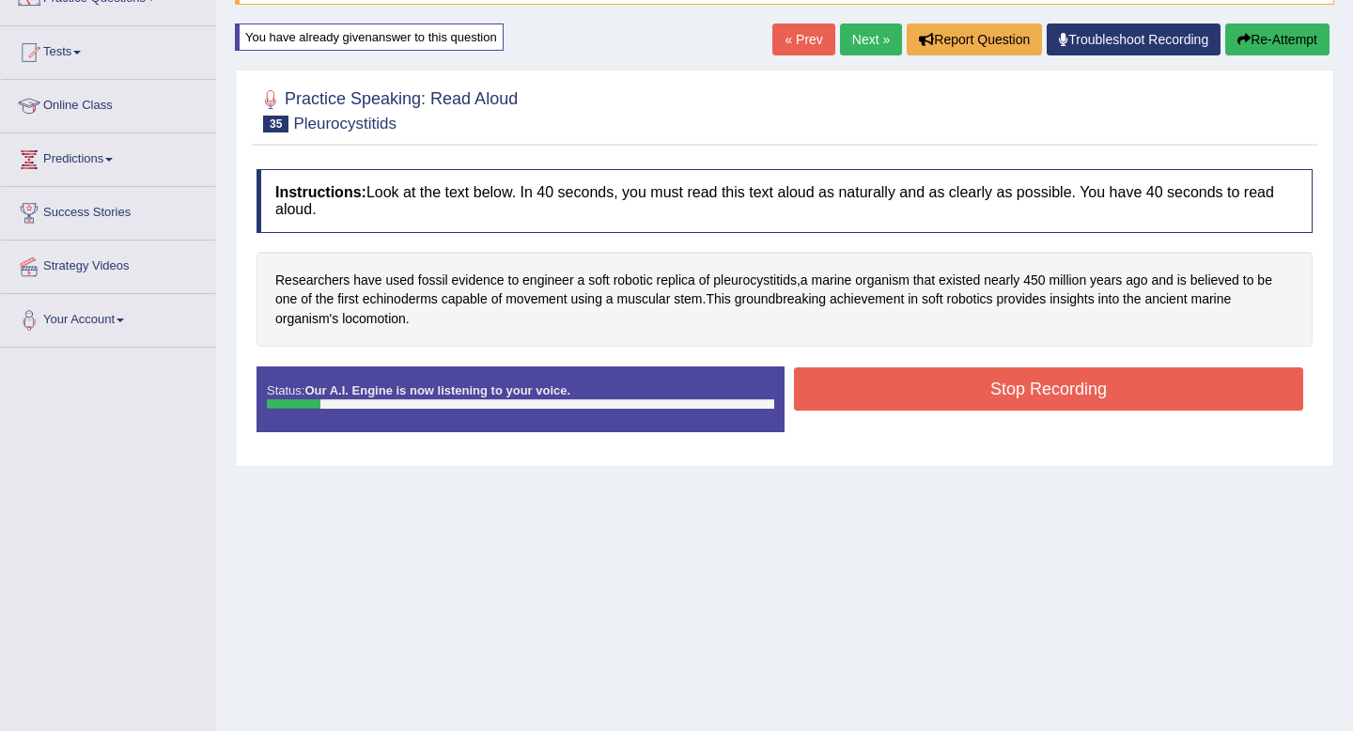
scroll to position [155, 0]
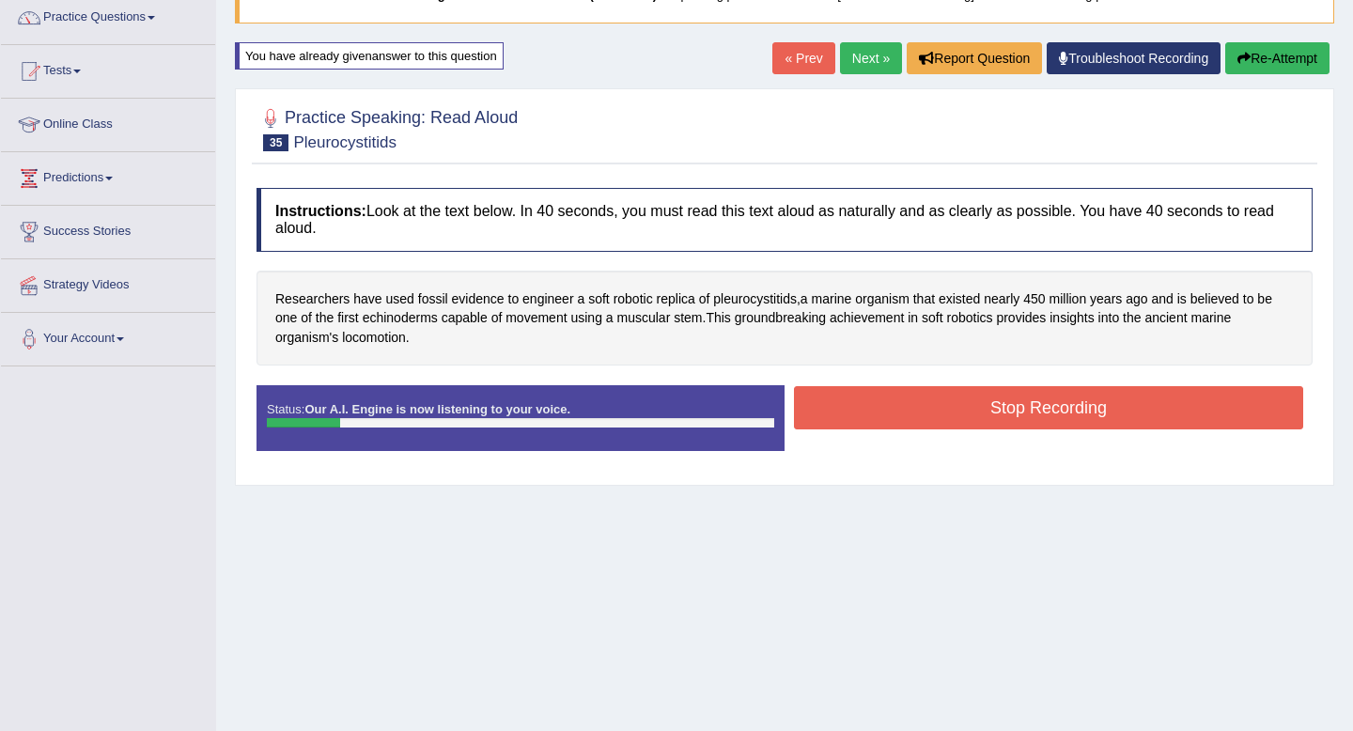
click at [1268, 61] on button "Re-Attempt" at bounding box center [1277, 58] width 104 height 32
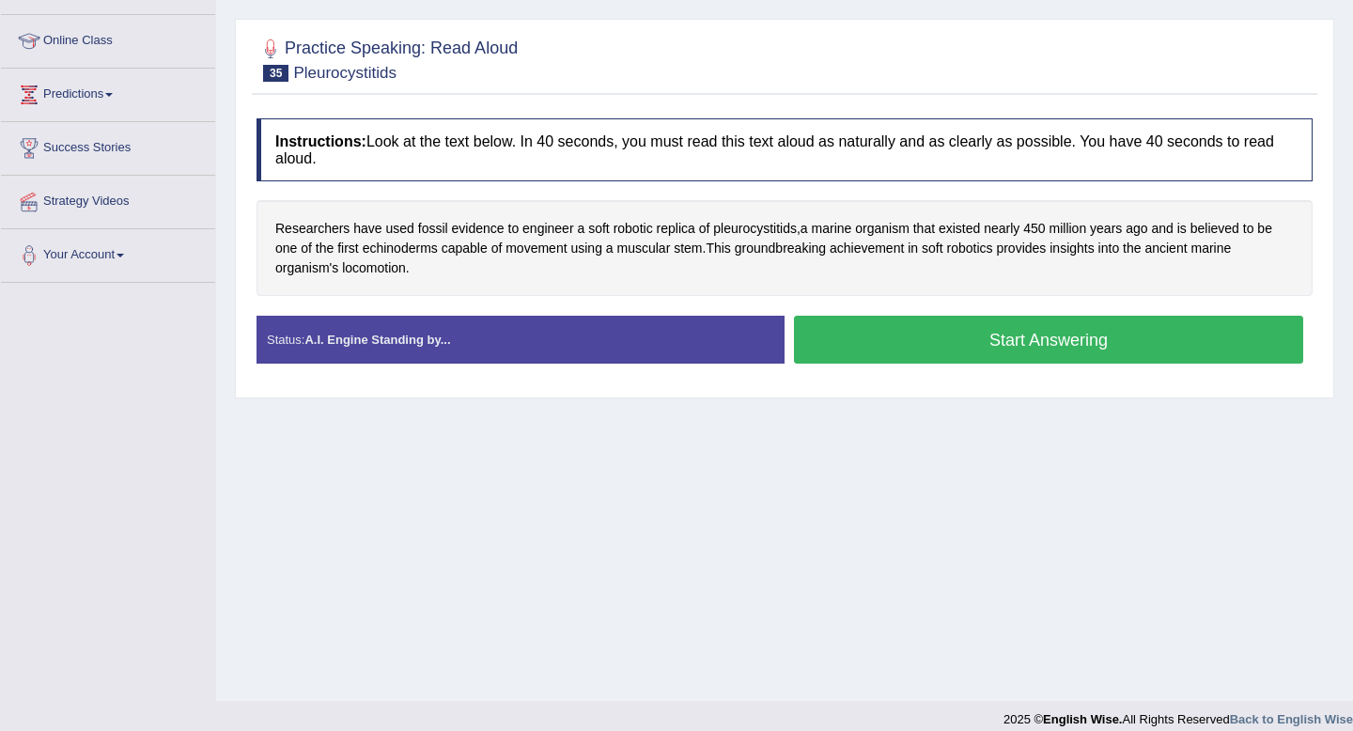
scroll to position [241, 0]
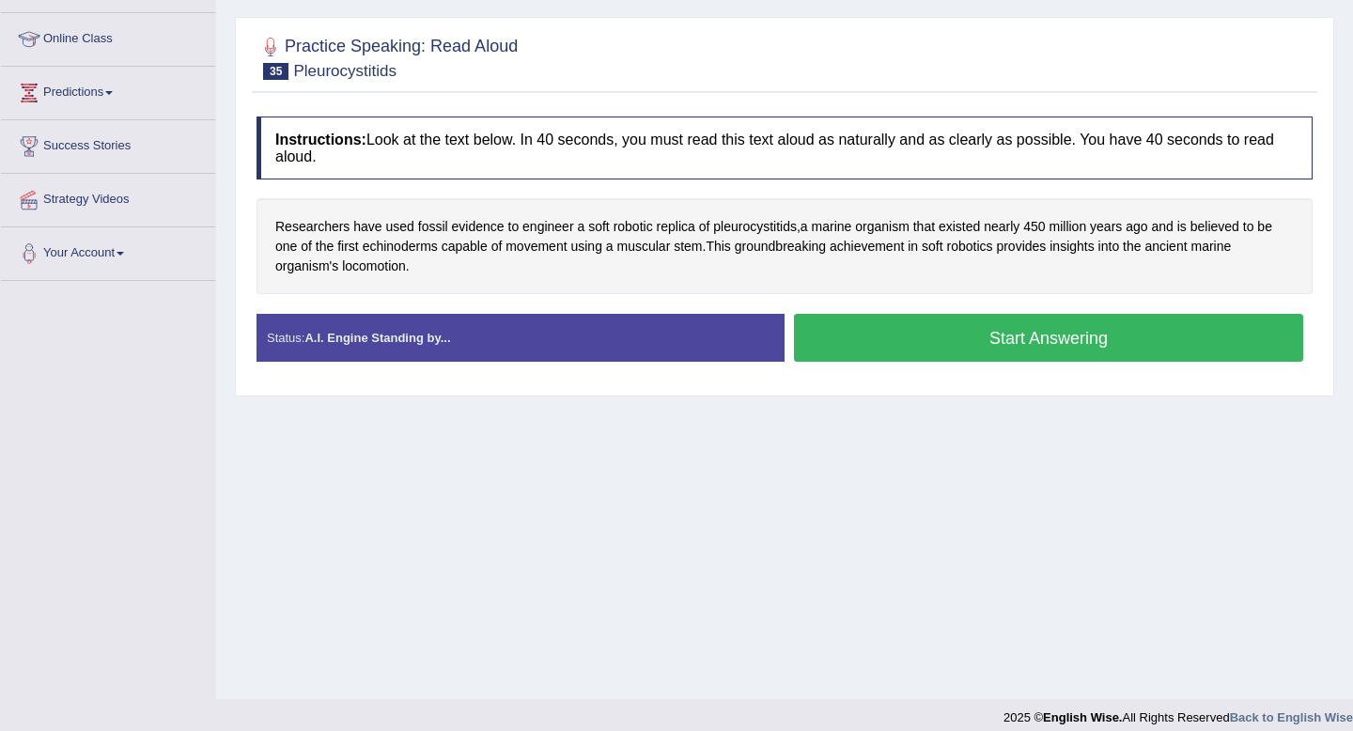
click at [1129, 331] on button "Start Answering" at bounding box center [1048, 338] width 509 height 48
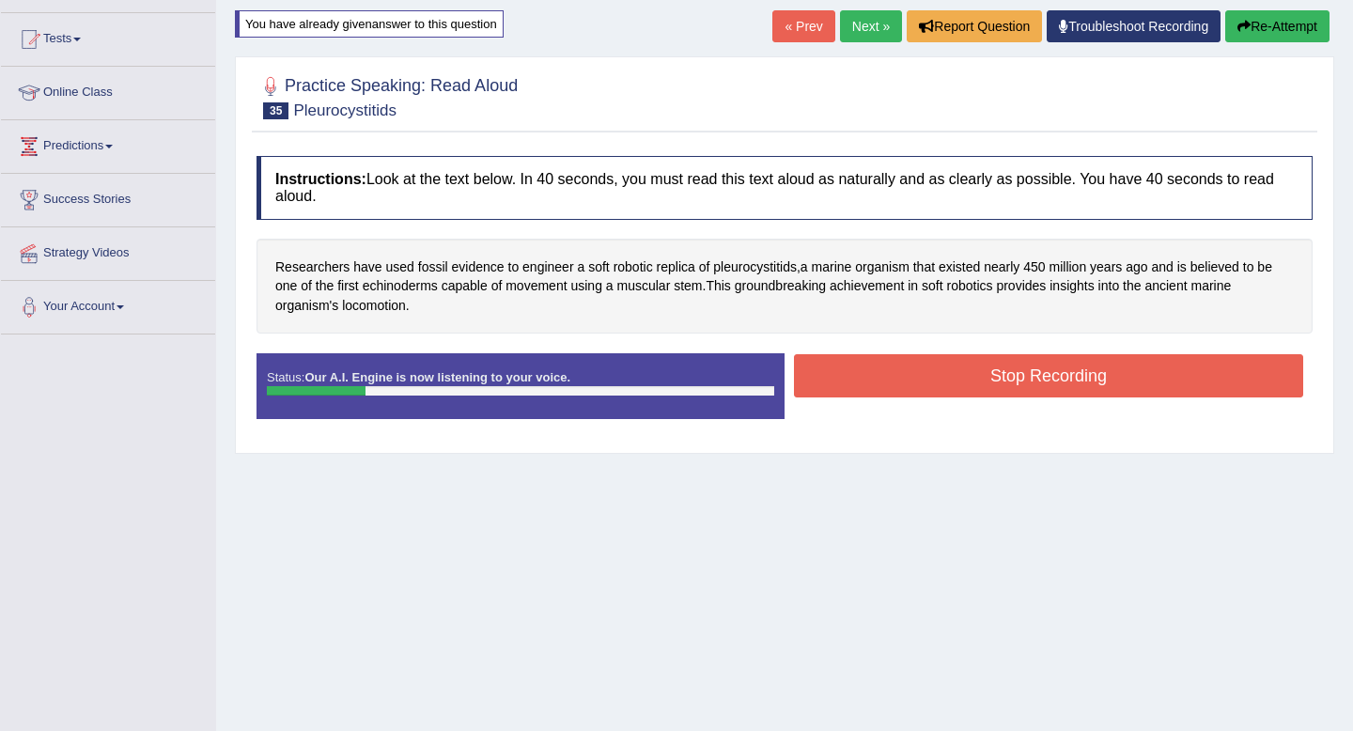
scroll to position [182, 0]
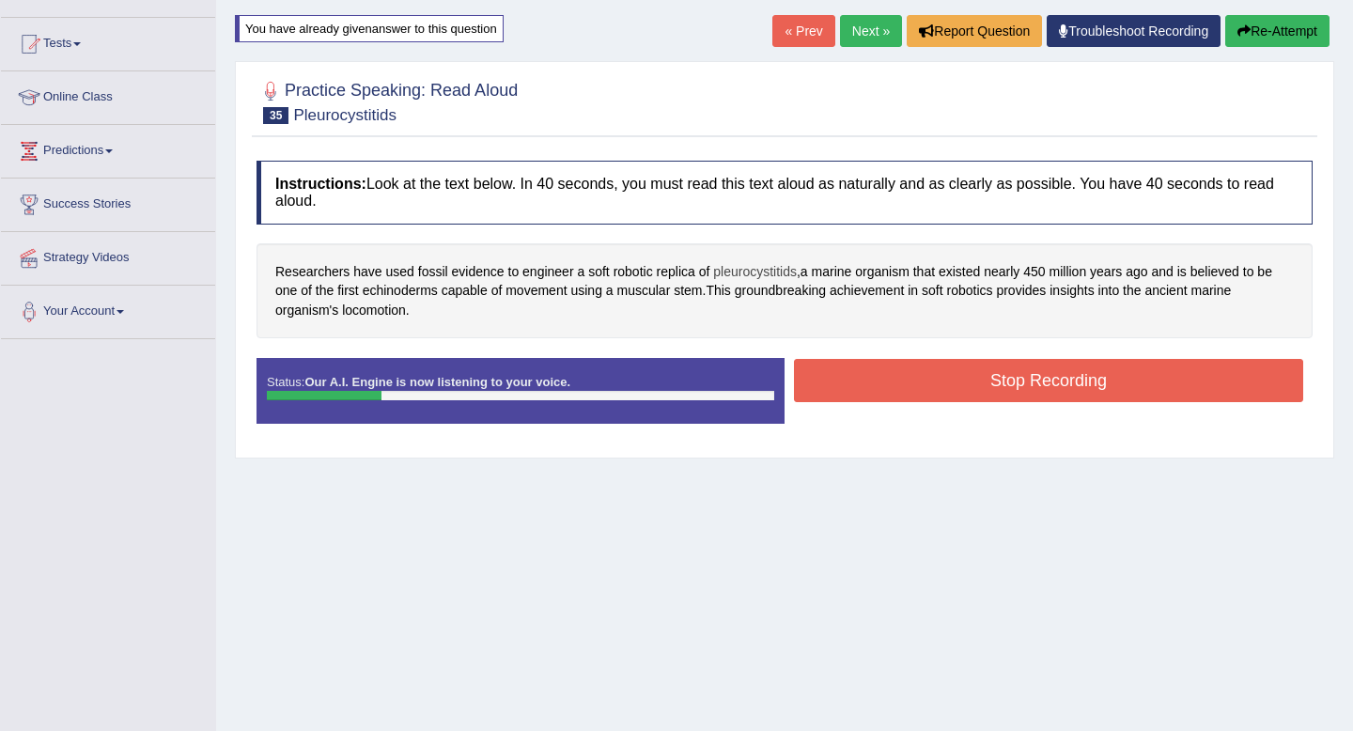
click at [768, 278] on span "pleurocystitids" at bounding box center [755, 272] width 84 height 20
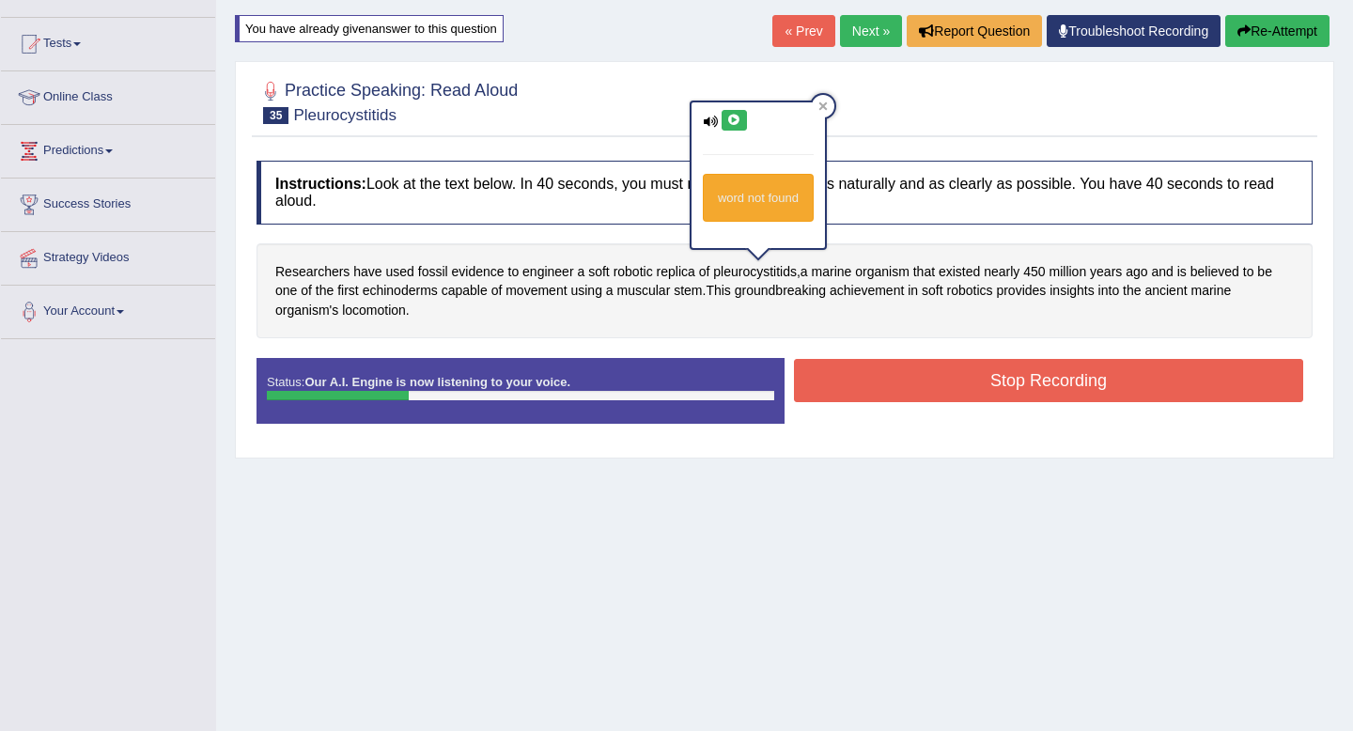
click at [733, 118] on icon at bounding box center [734, 120] width 14 height 11
click at [1280, 22] on button "Re-Attempt" at bounding box center [1277, 31] width 104 height 32
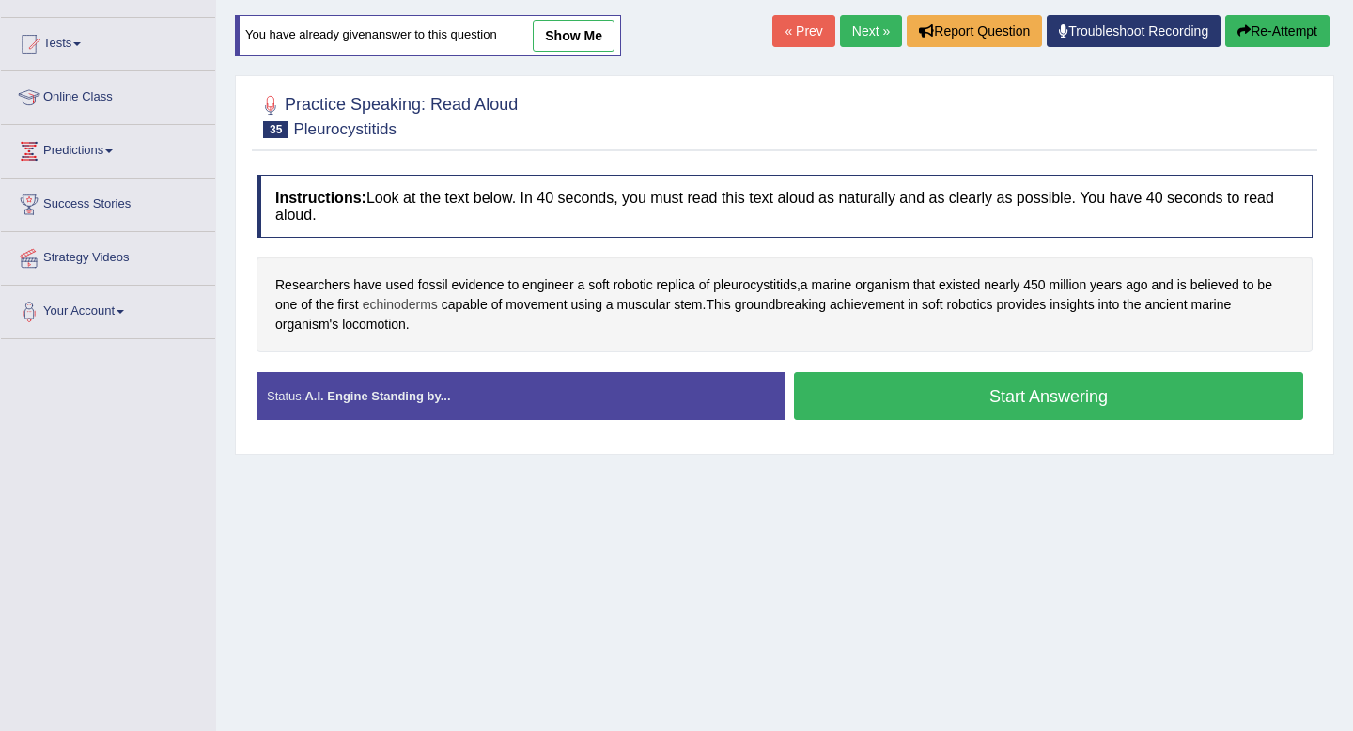
click at [385, 307] on span "echinoderms" at bounding box center [400, 305] width 75 height 20
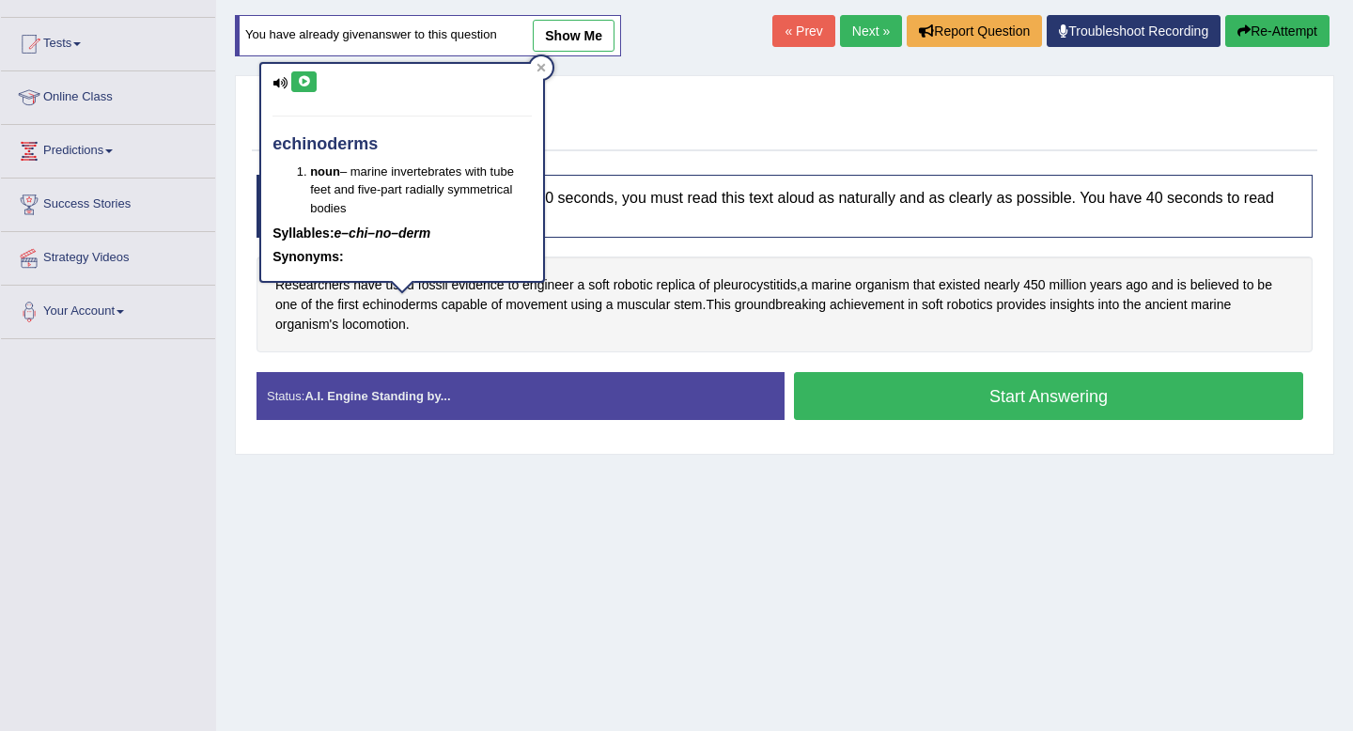
click at [303, 81] on icon at bounding box center [304, 81] width 14 height 11
click at [541, 69] on icon at bounding box center [541, 67] width 8 height 8
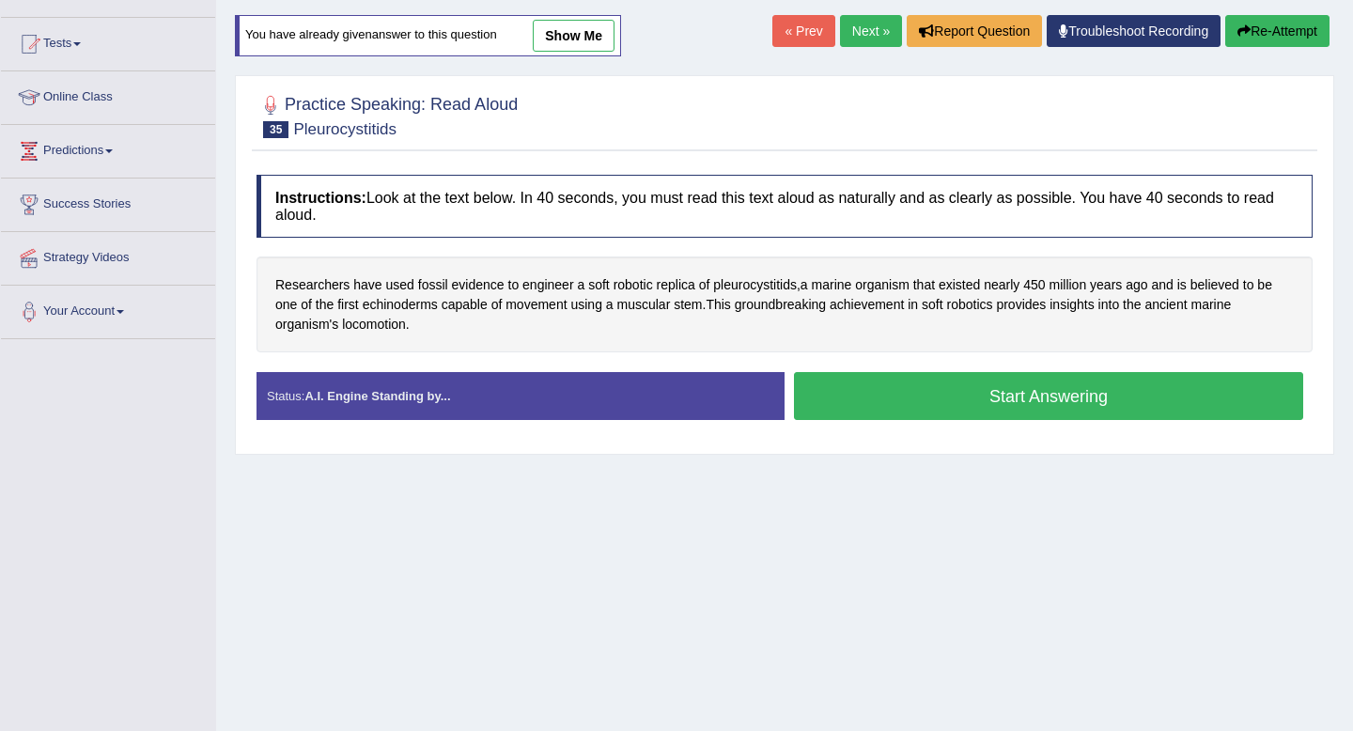
click at [915, 396] on button "Start Answering" at bounding box center [1048, 396] width 509 height 48
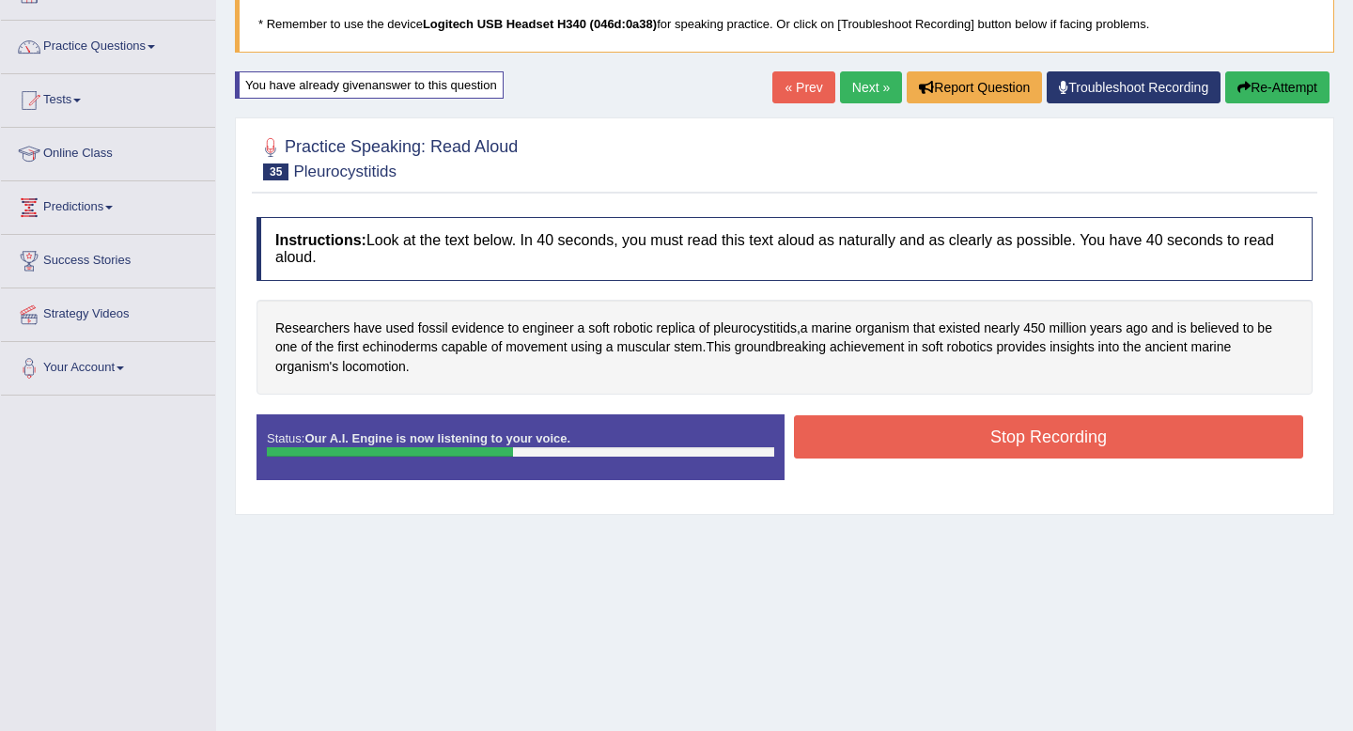
scroll to position [40, 0]
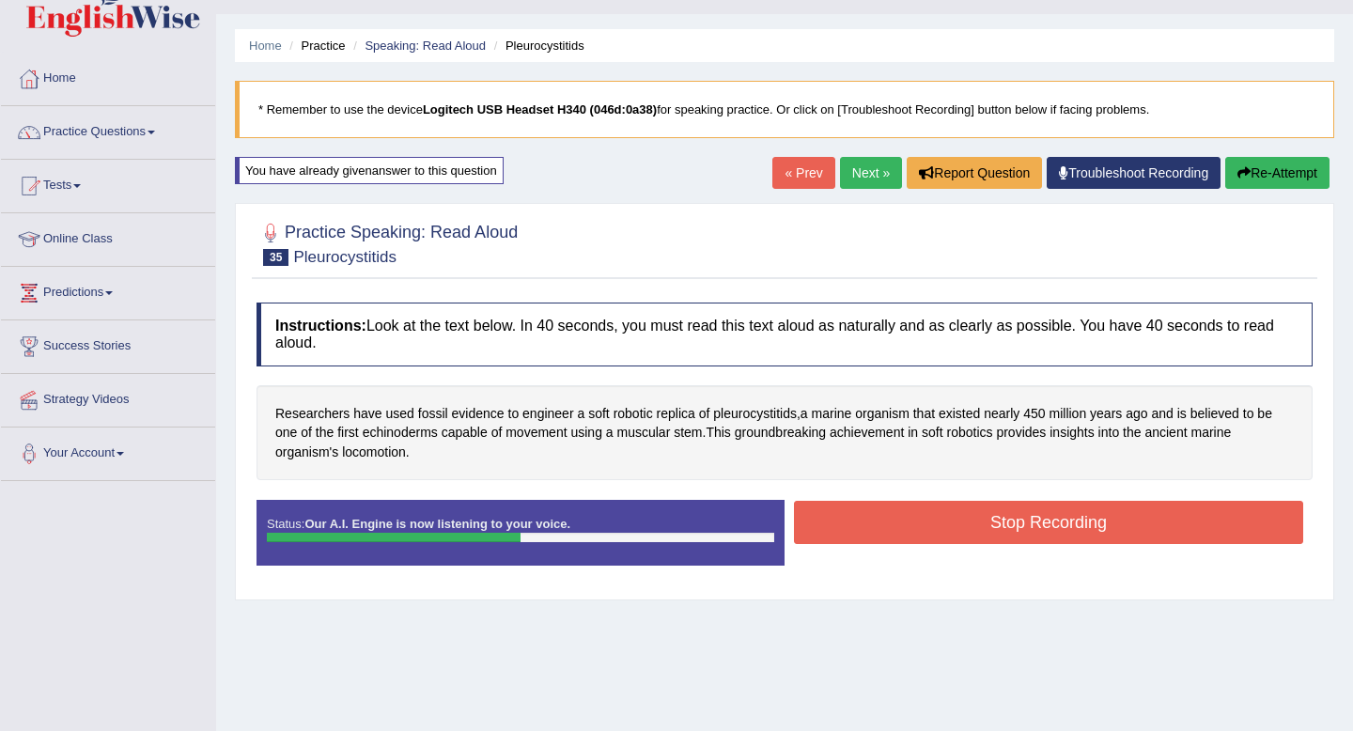
click at [1274, 170] on button "Re-Attempt" at bounding box center [1277, 173] width 104 height 32
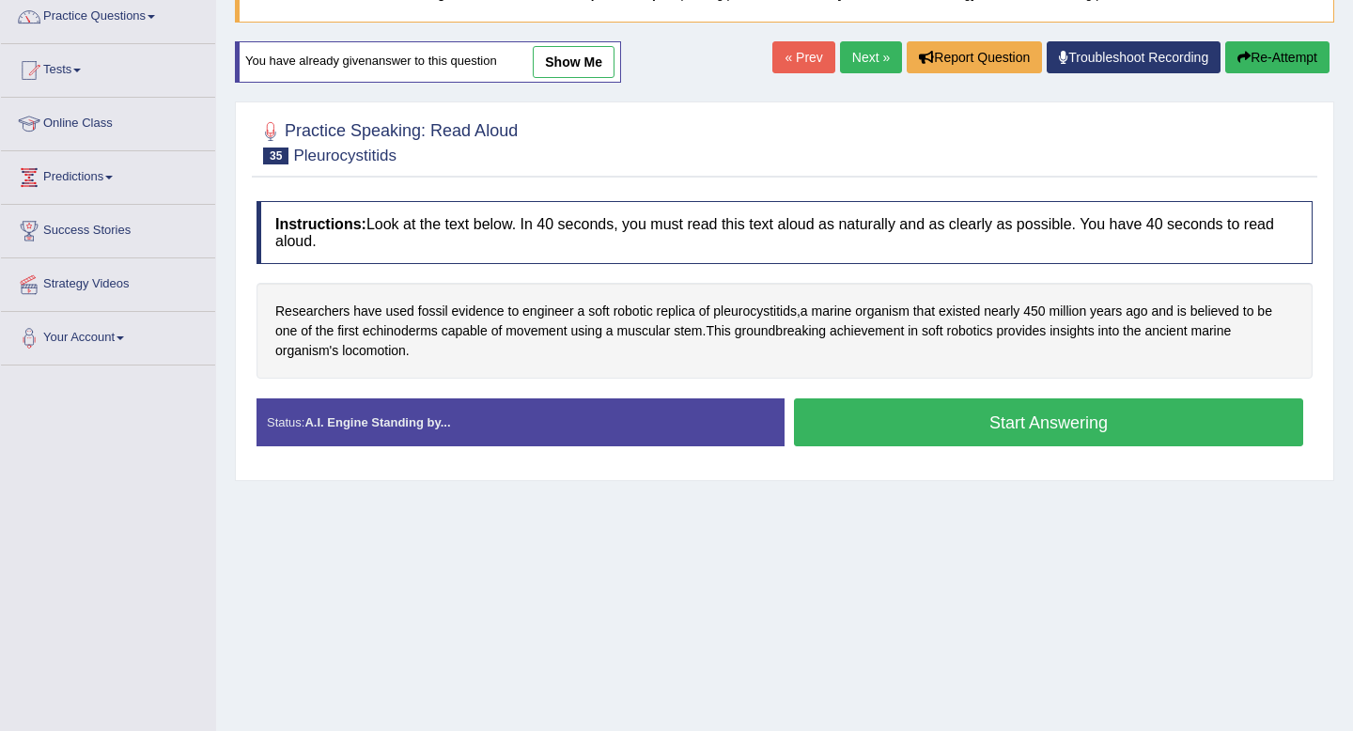
scroll to position [158, 0]
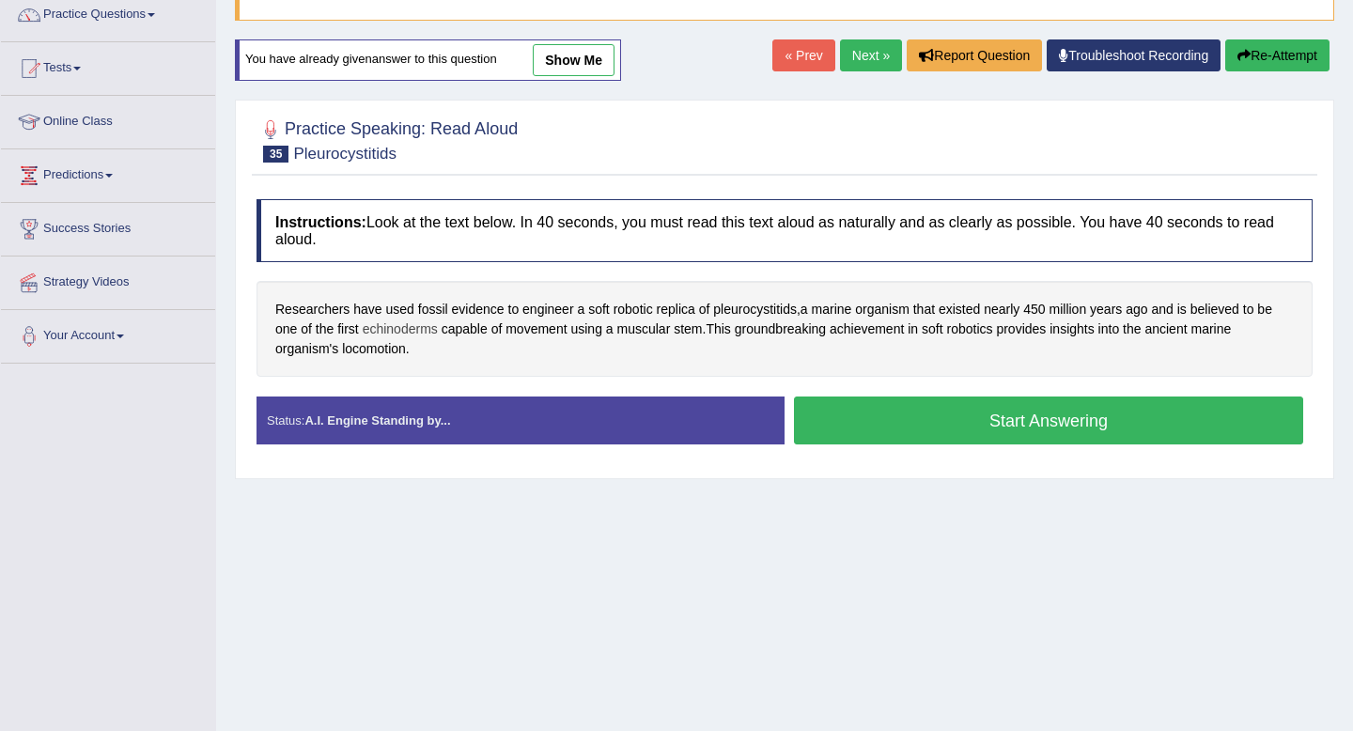
click at [407, 328] on span "echinoderms" at bounding box center [400, 329] width 75 height 20
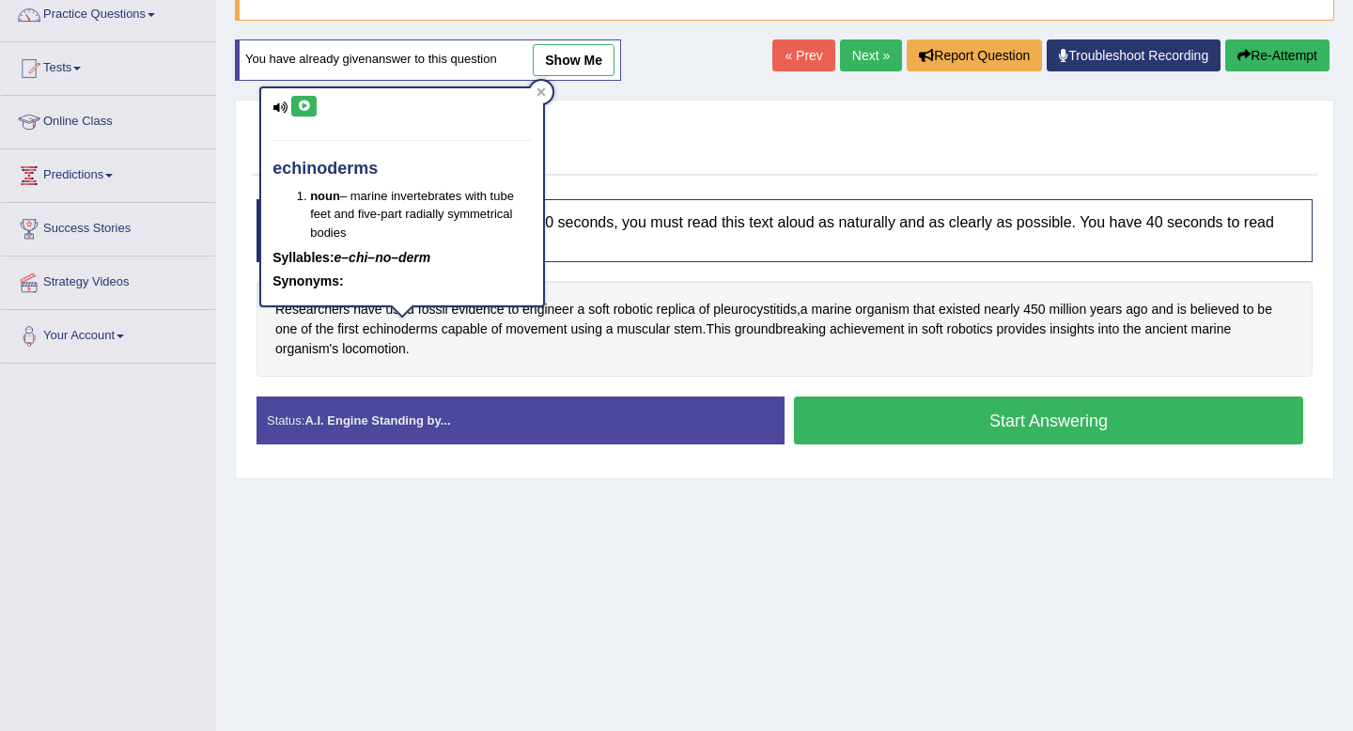
click at [304, 109] on icon at bounding box center [304, 106] width 14 height 11
click at [546, 93] on icon at bounding box center [540, 91] width 9 height 9
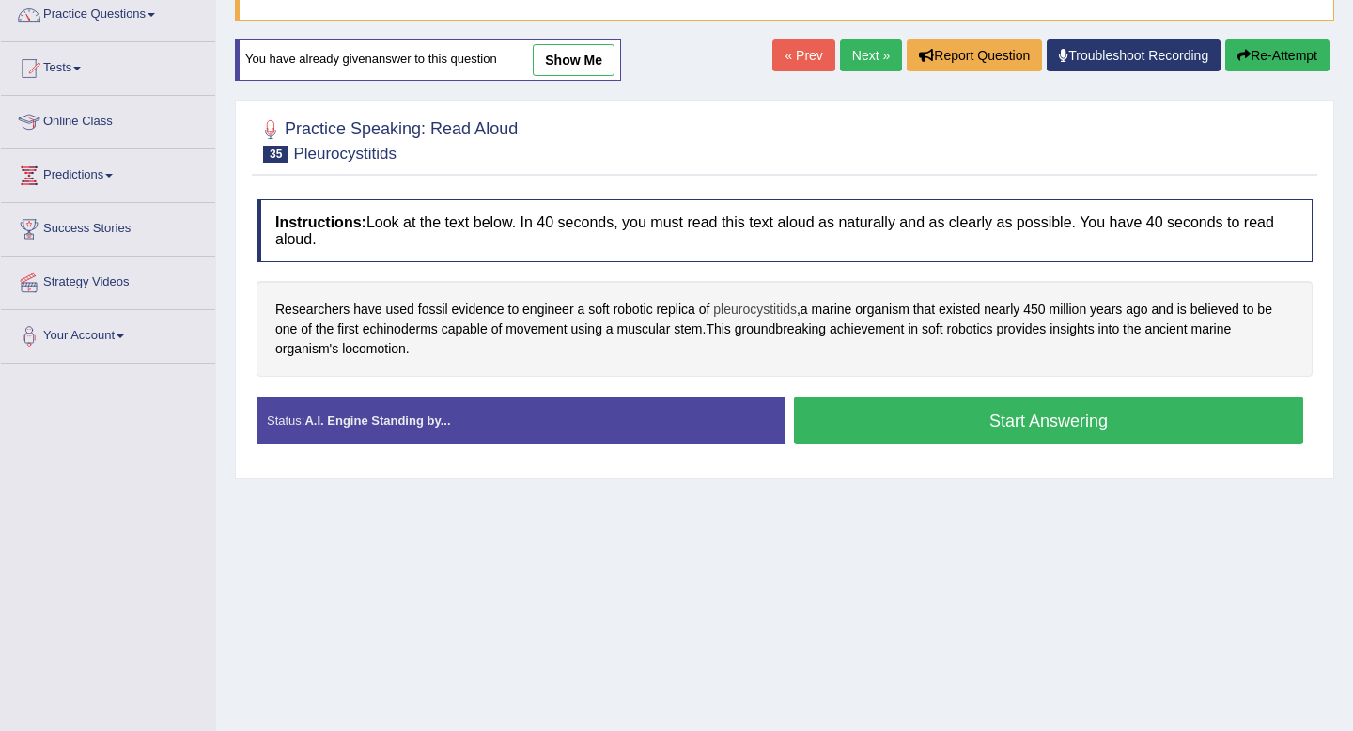
click at [749, 307] on span "pleurocystitids" at bounding box center [755, 310] width 84 height 20
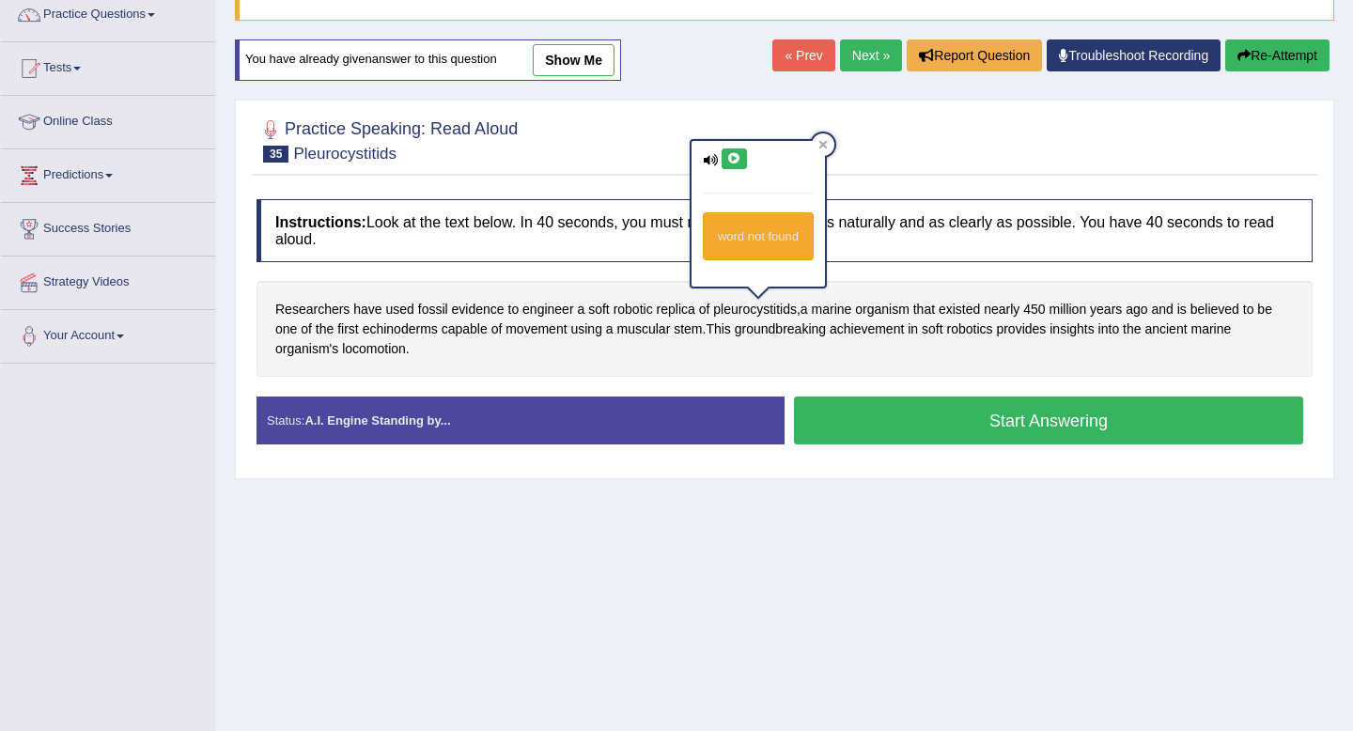
click at [730, 155] on icon at bounding box center [734, 158] width 14 height 11
click at [826, 149] on div at bounding box center [823, 144] width 23 height 23
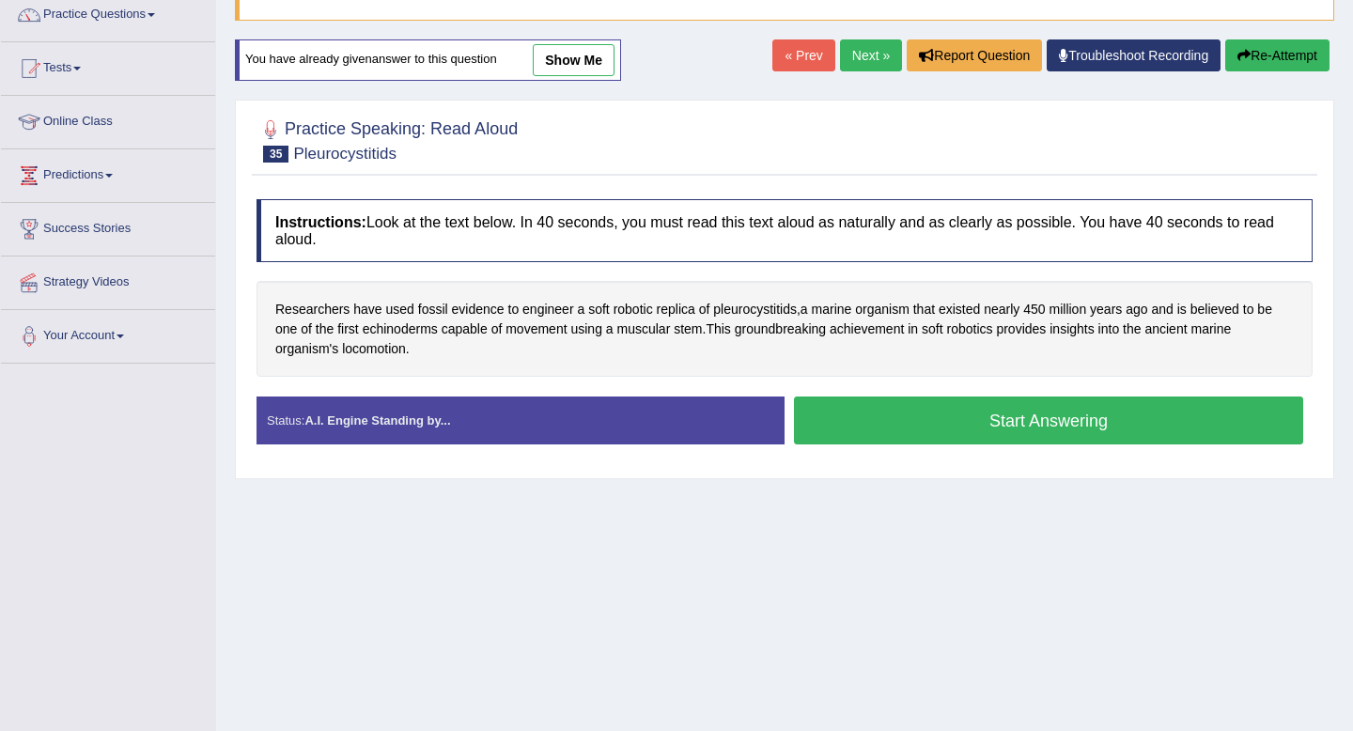
scroll to position [256, 0]
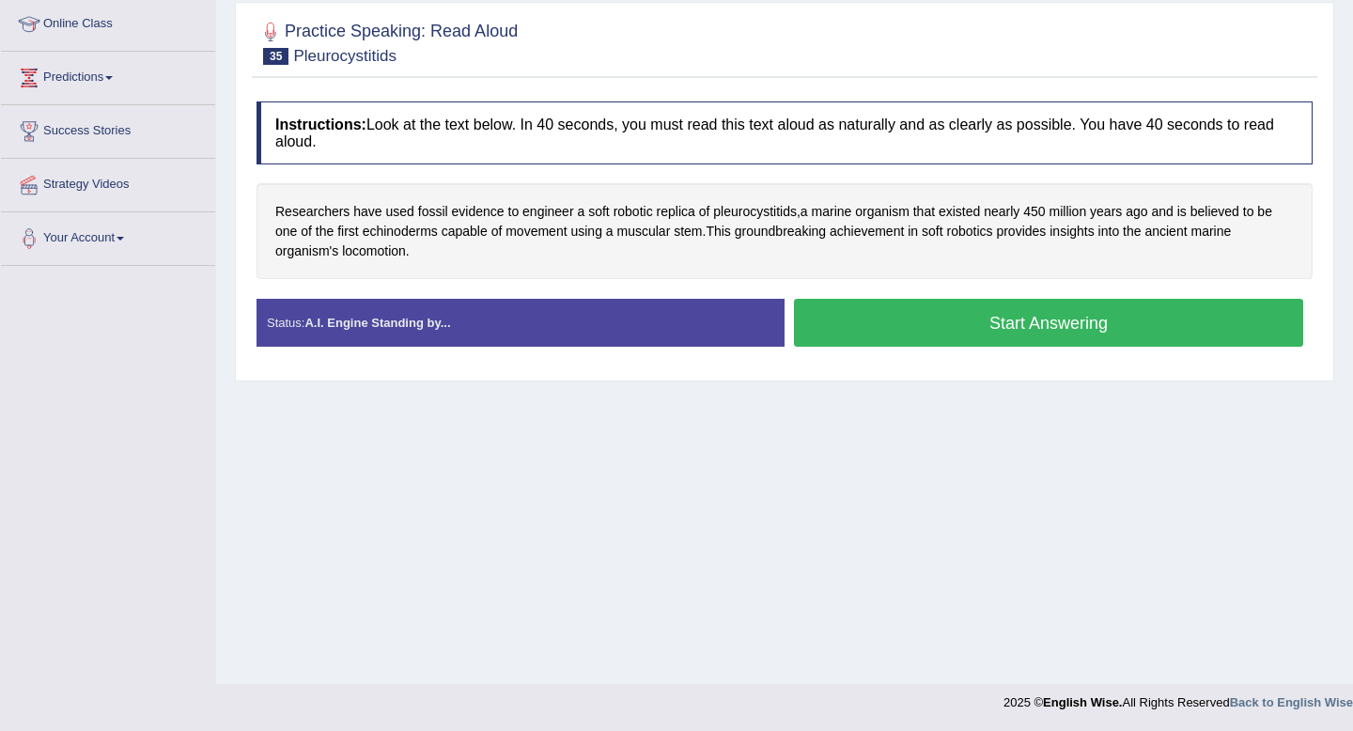
click at [916, 331] on button "Start Answering" at bounding box center [1048, 323] width 509 height 48
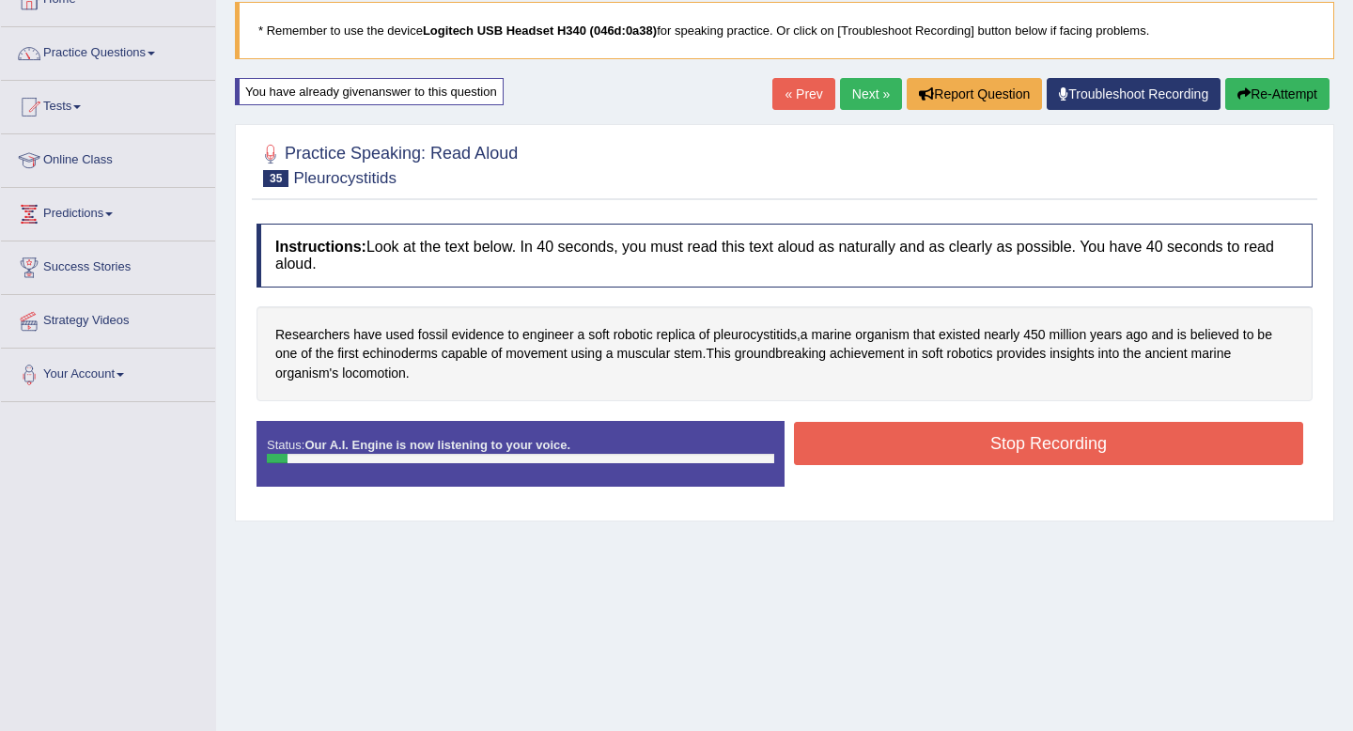
scroll to position [91, 0]
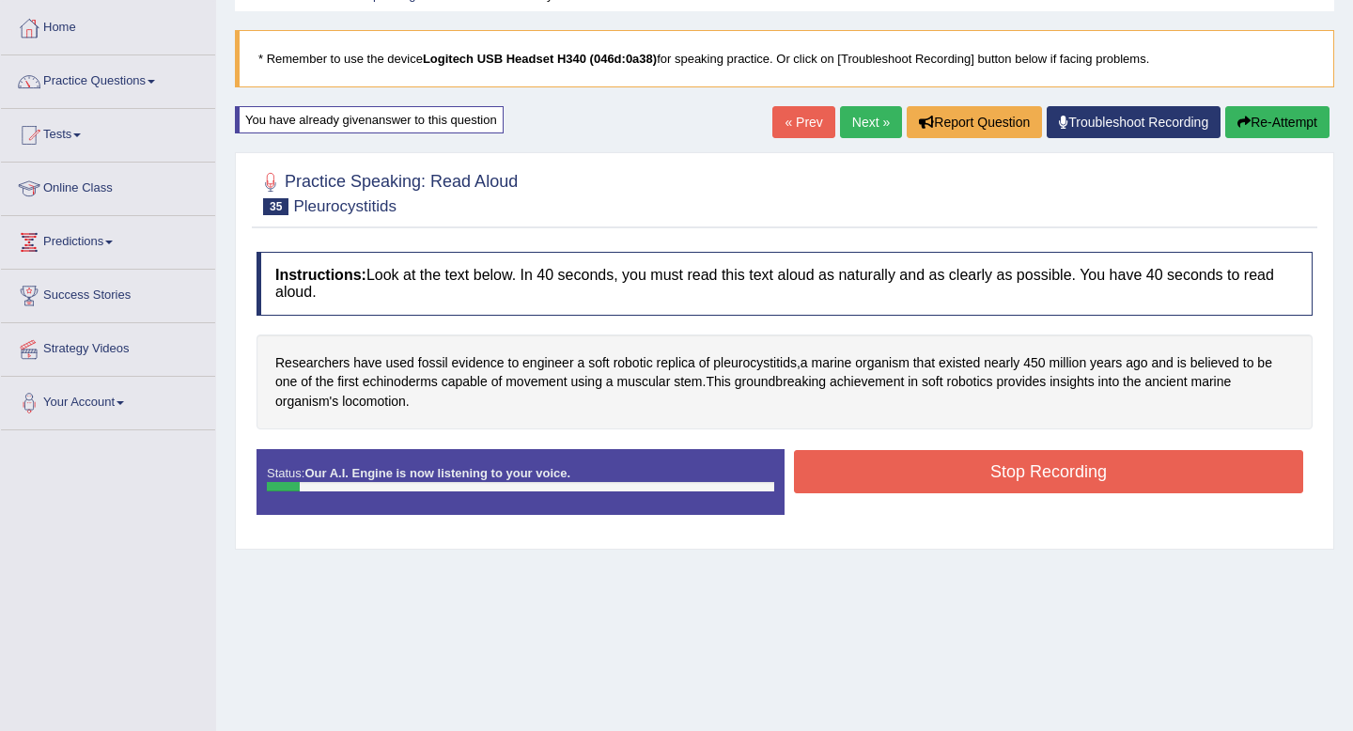
click at [1268, 128] on button "Re-Attempt" at bounding box center [1277, 122] width 104 height 32
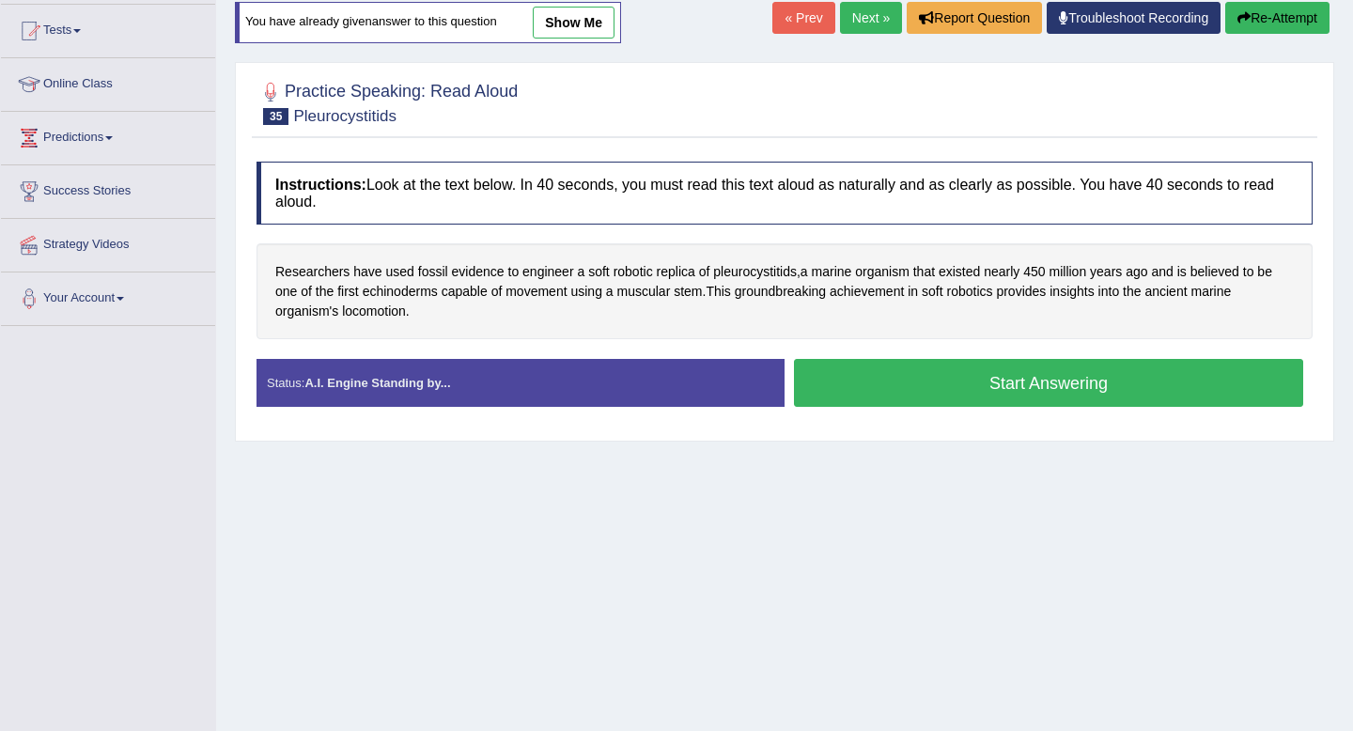
click at [1038, 376] on button "Start Answering" at bounding box center [1048, 383] width 509 height 48
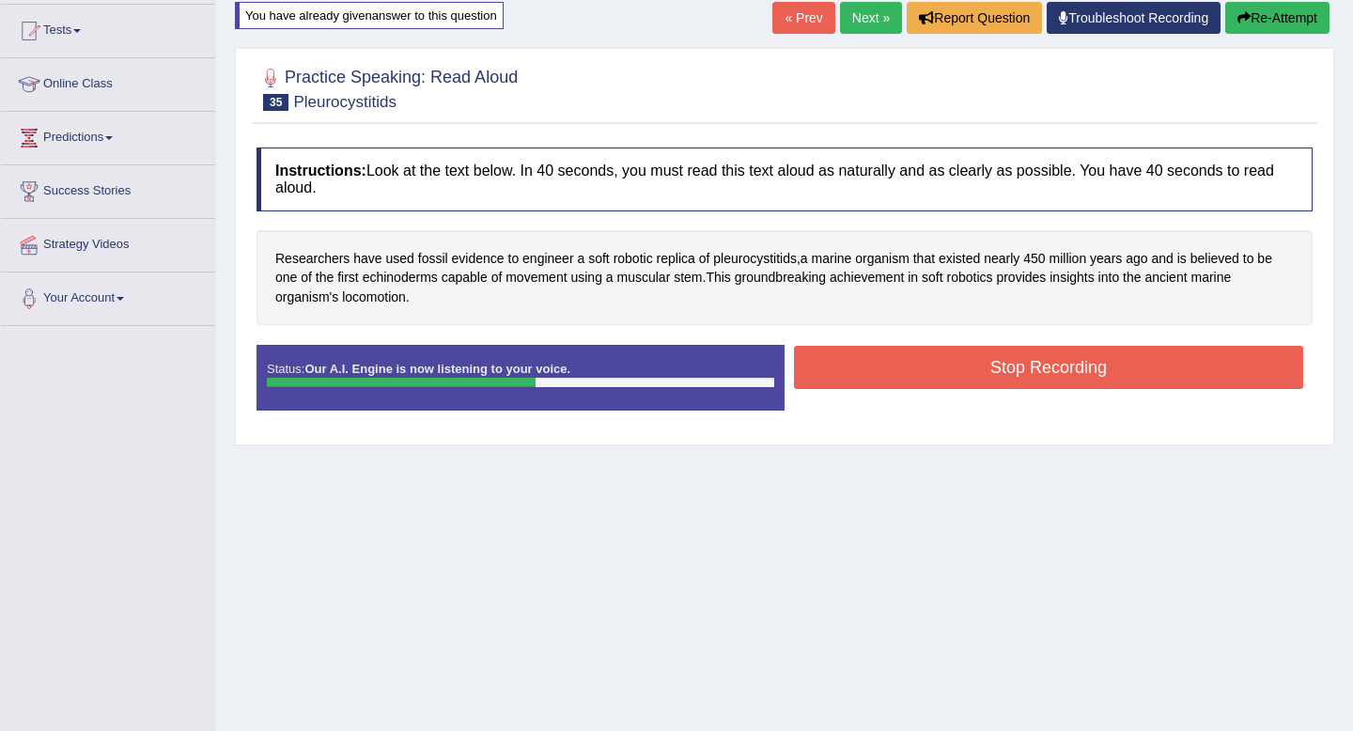
click at [1059, 396] on div "Status: Our A.I. Engine is now listening to your voice. Start Answering Stop Re…" at bounding box center [784, 387] width 1056 height 85
click at [1052, 368] on button "Stop Recording" at bounding box center [1048, 367] width 509 height 43
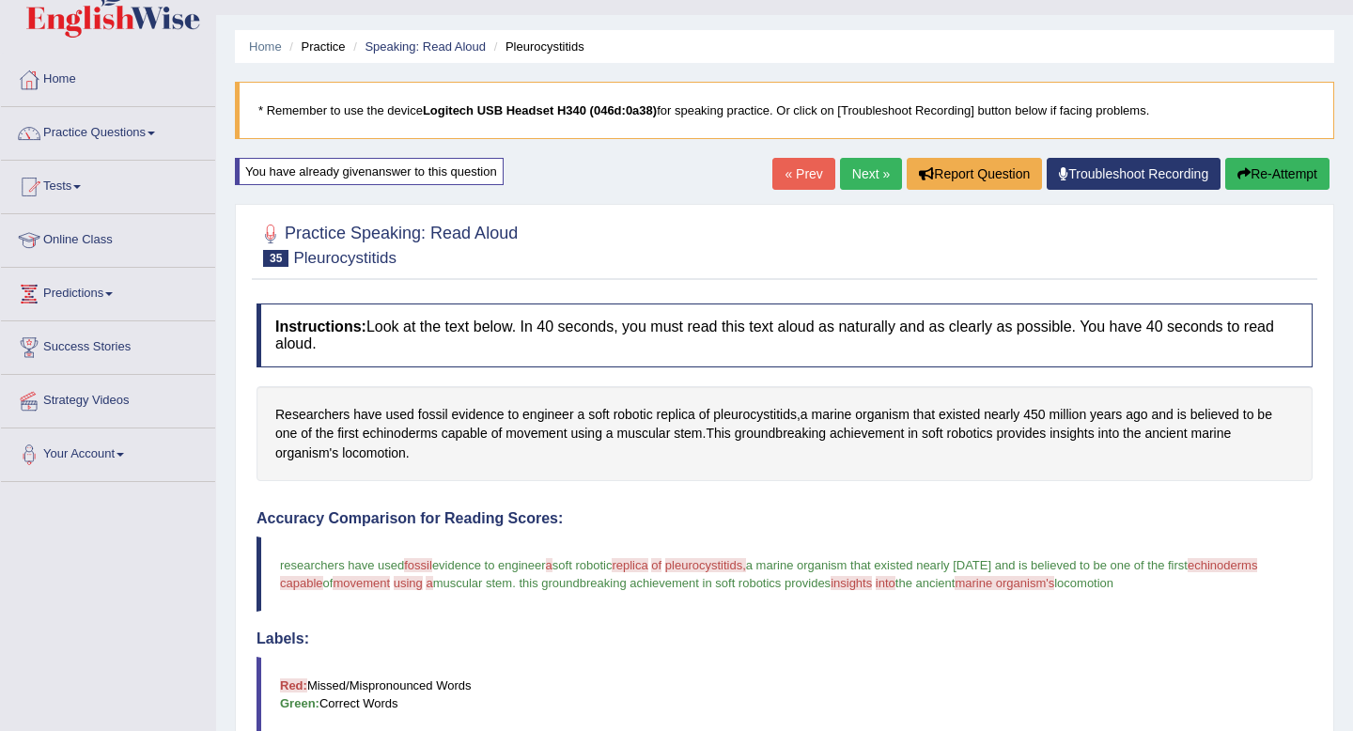
scroll to position [3, 0]
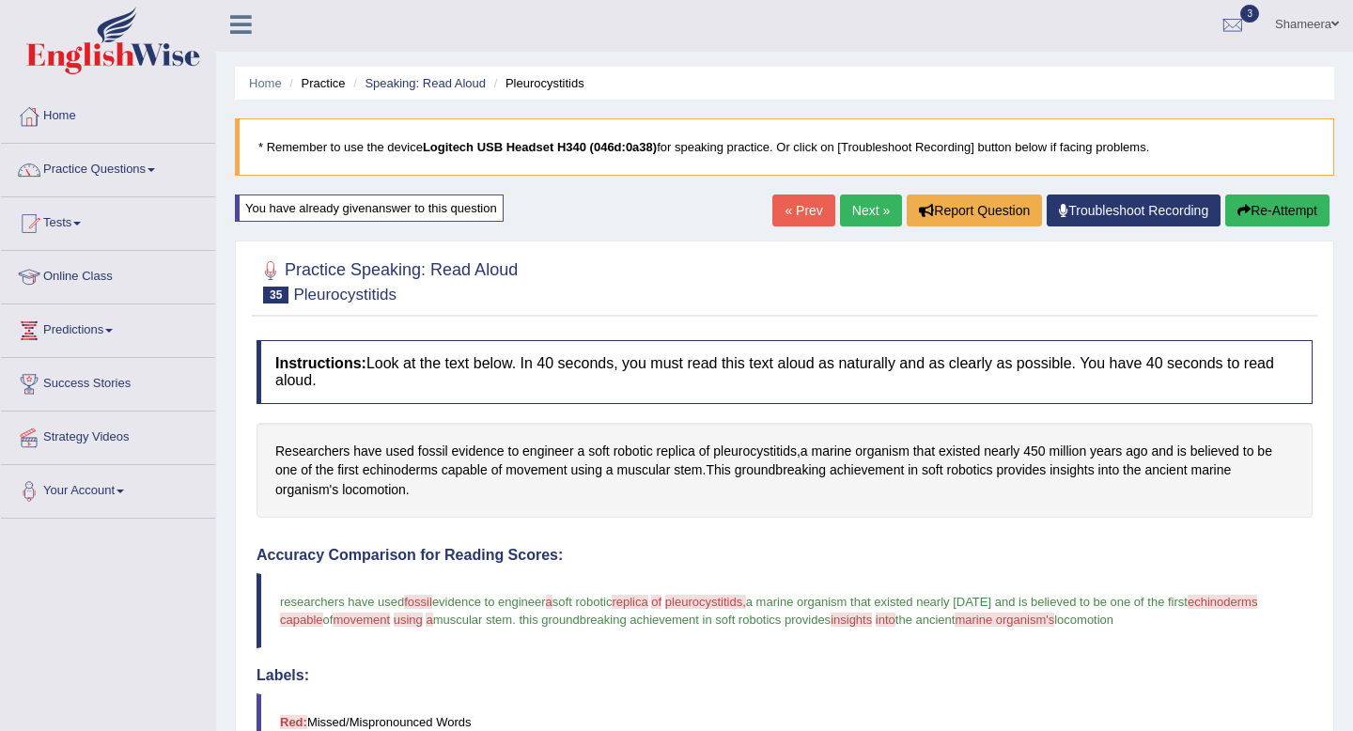
click at [862, 217] on link "Next »" at bounding box center [871, 210] width 62 height 32
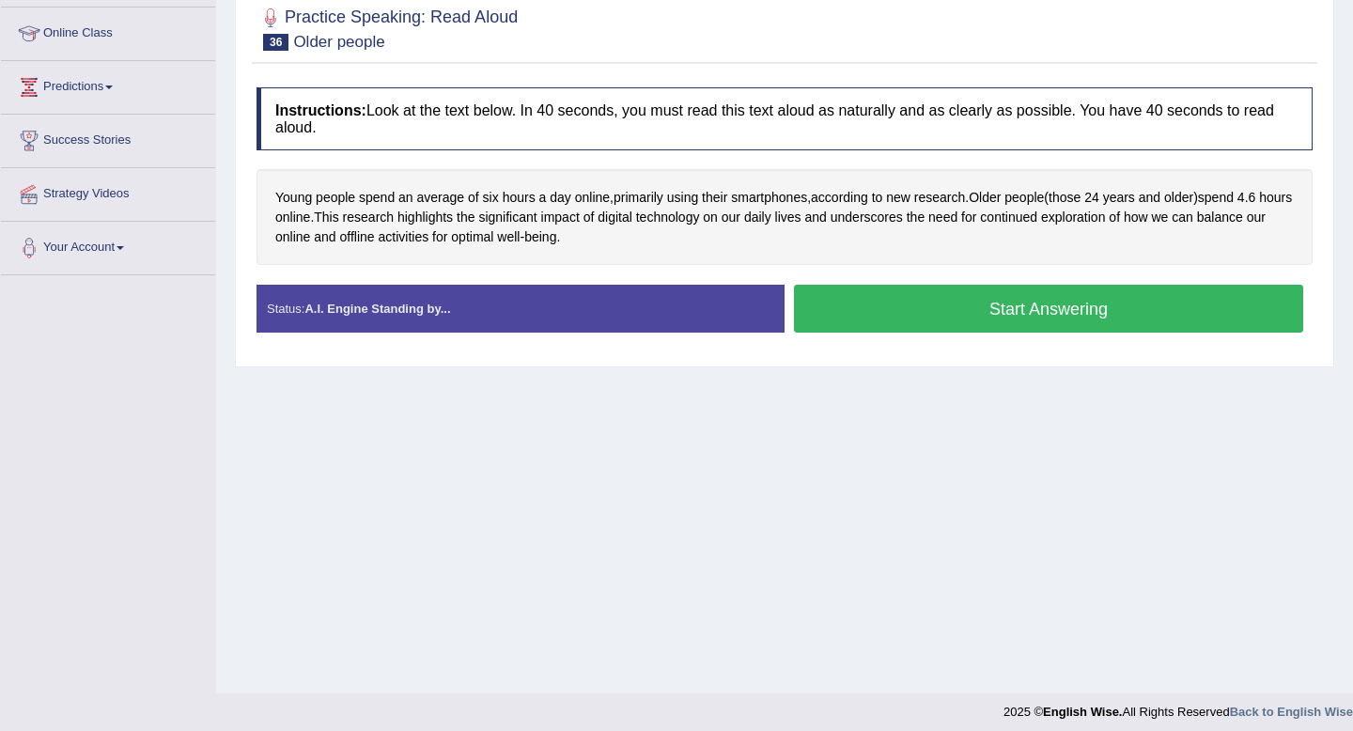
scroll to position [250, 0]
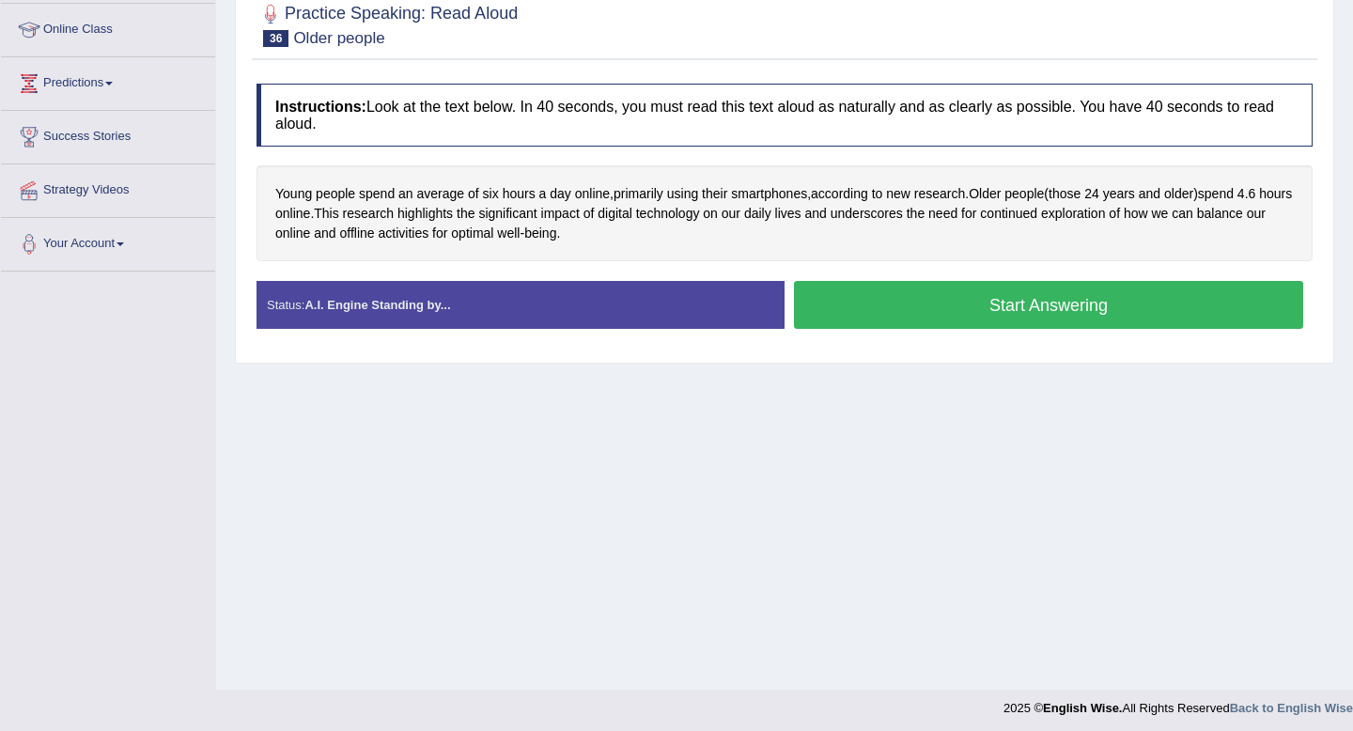
click at [885, 308] on button "Start Answering" at bounding box center [1048, 305] width 509 height 48
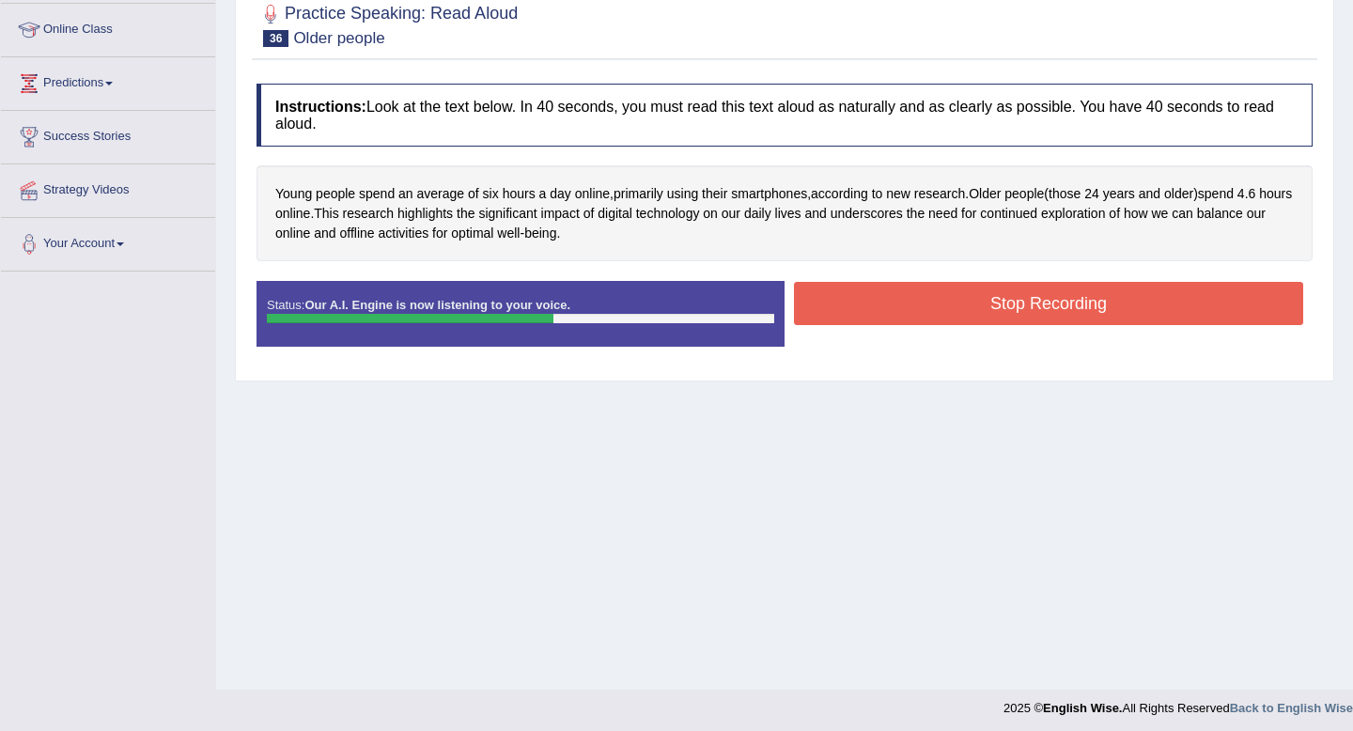
click at [953, 310] on button "Stop Recording" at bounding box center [1048, 303] width 509 height 43
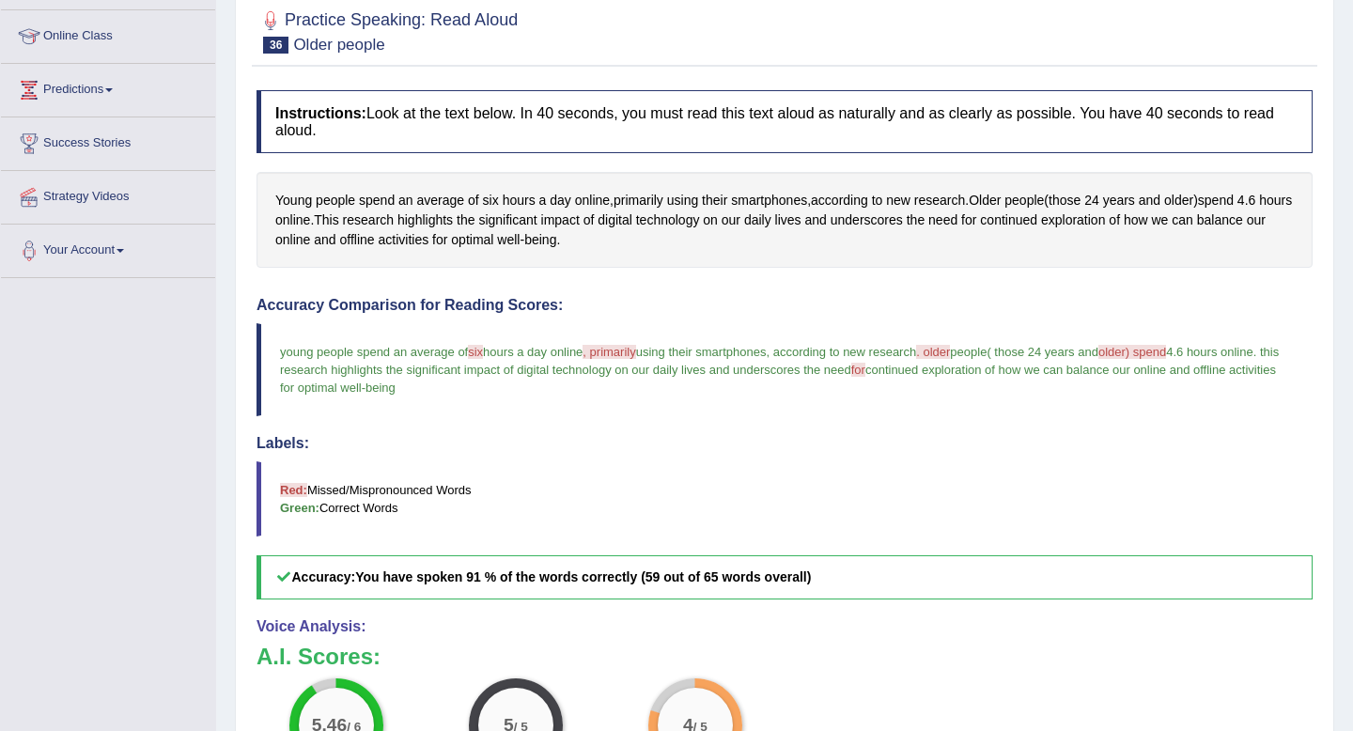
scroll to position [0, 0]
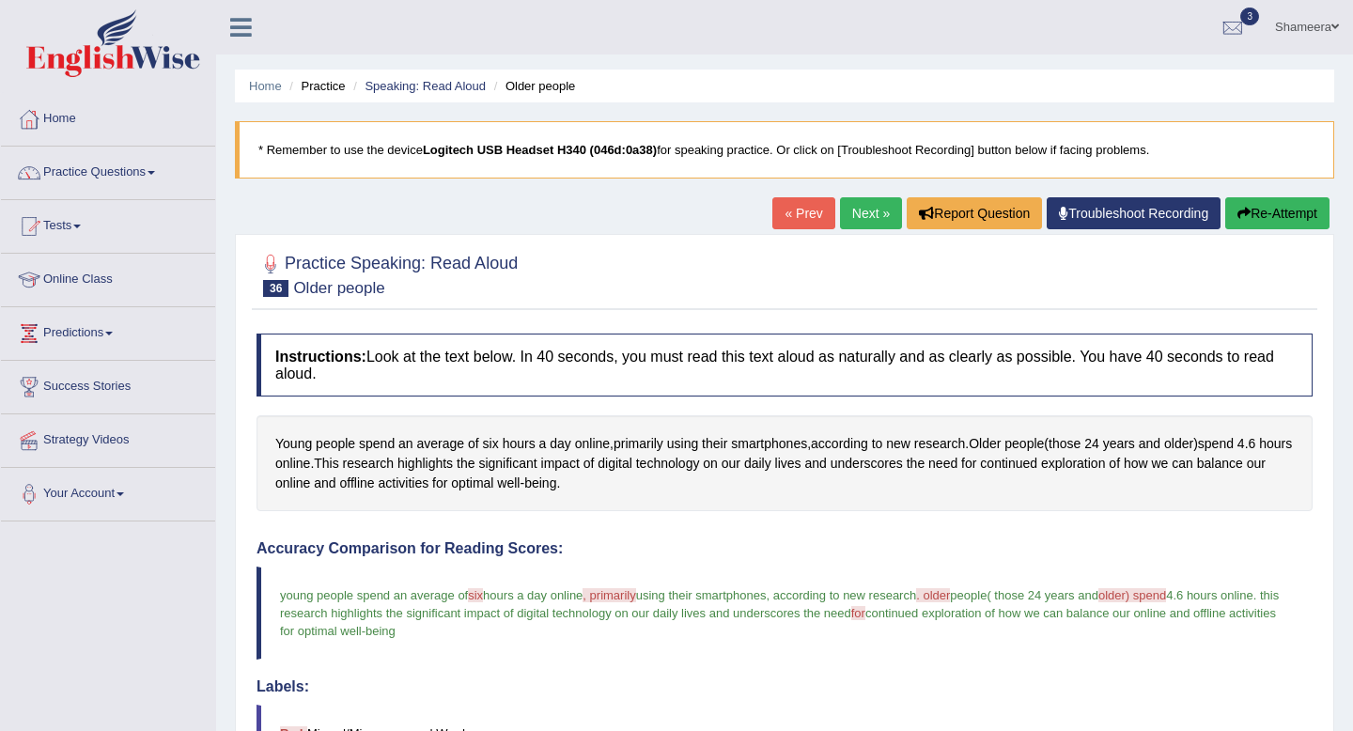
click at [861, 207] on link "Next »" at bounding box center [871, 213] width 62 height 32
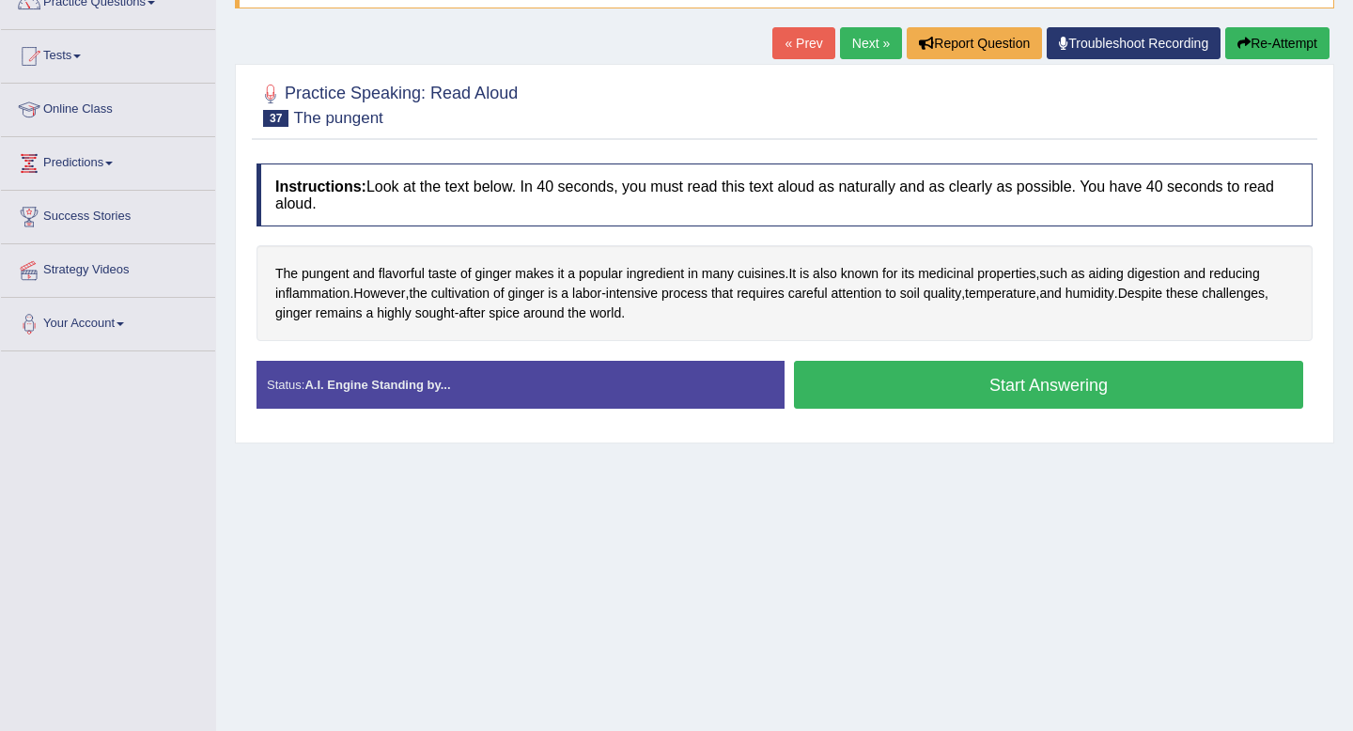
scroll to position [242, 0]
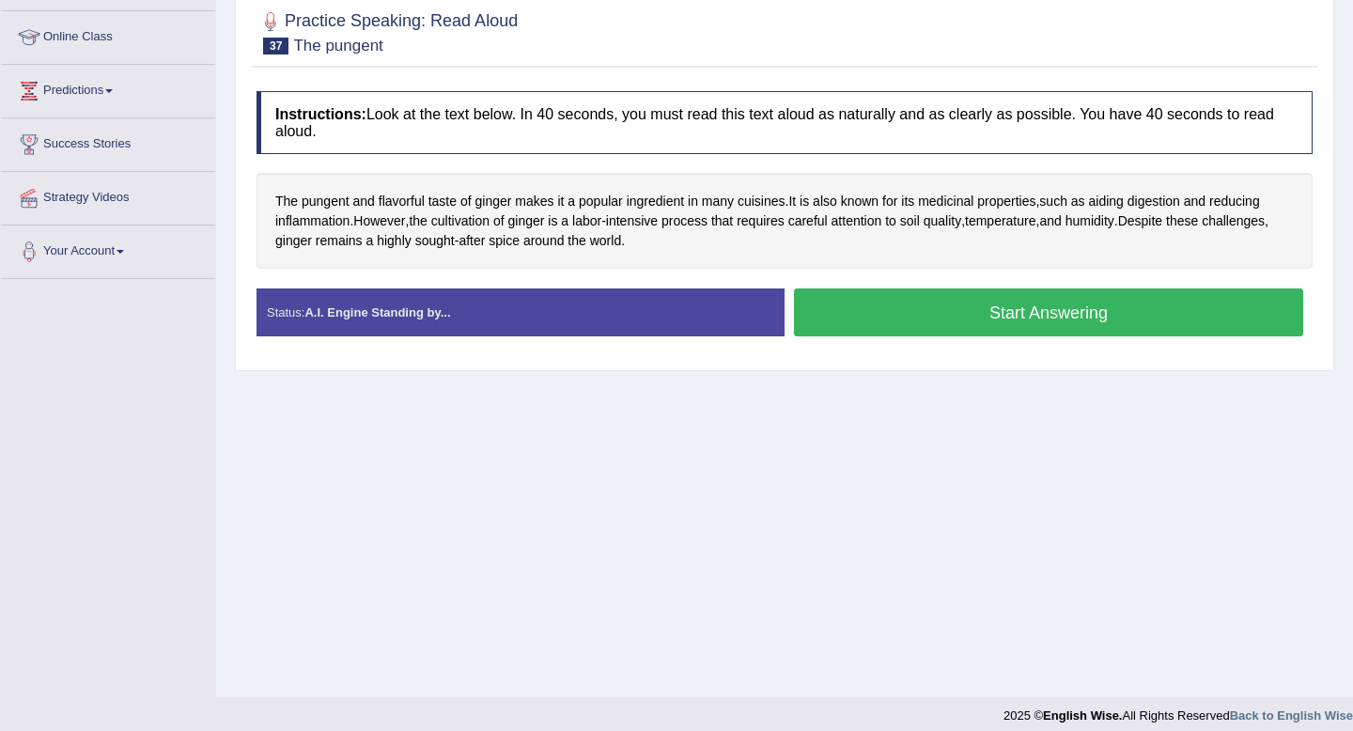
click at [975, 321] on button "Start Answering" at bounding box center [1048, 312] width 509 height 48
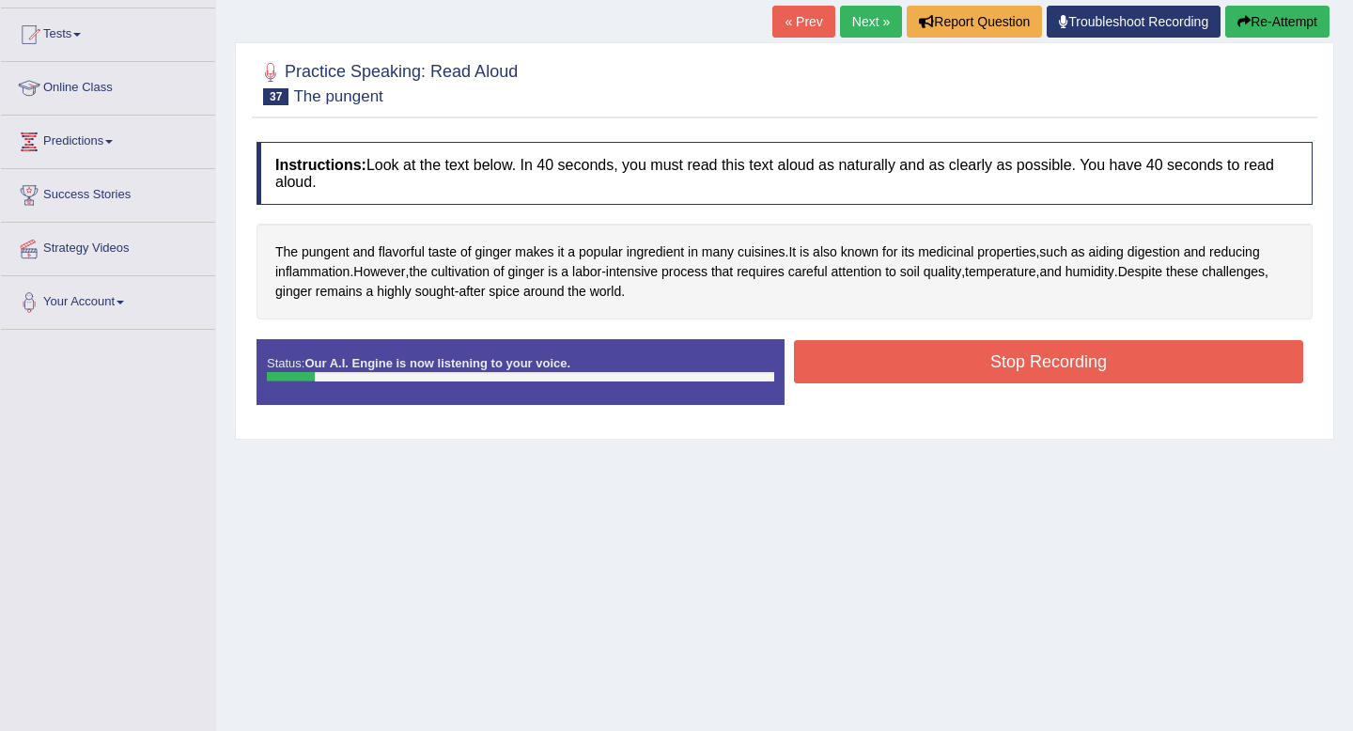
scroll to position [184, 0]
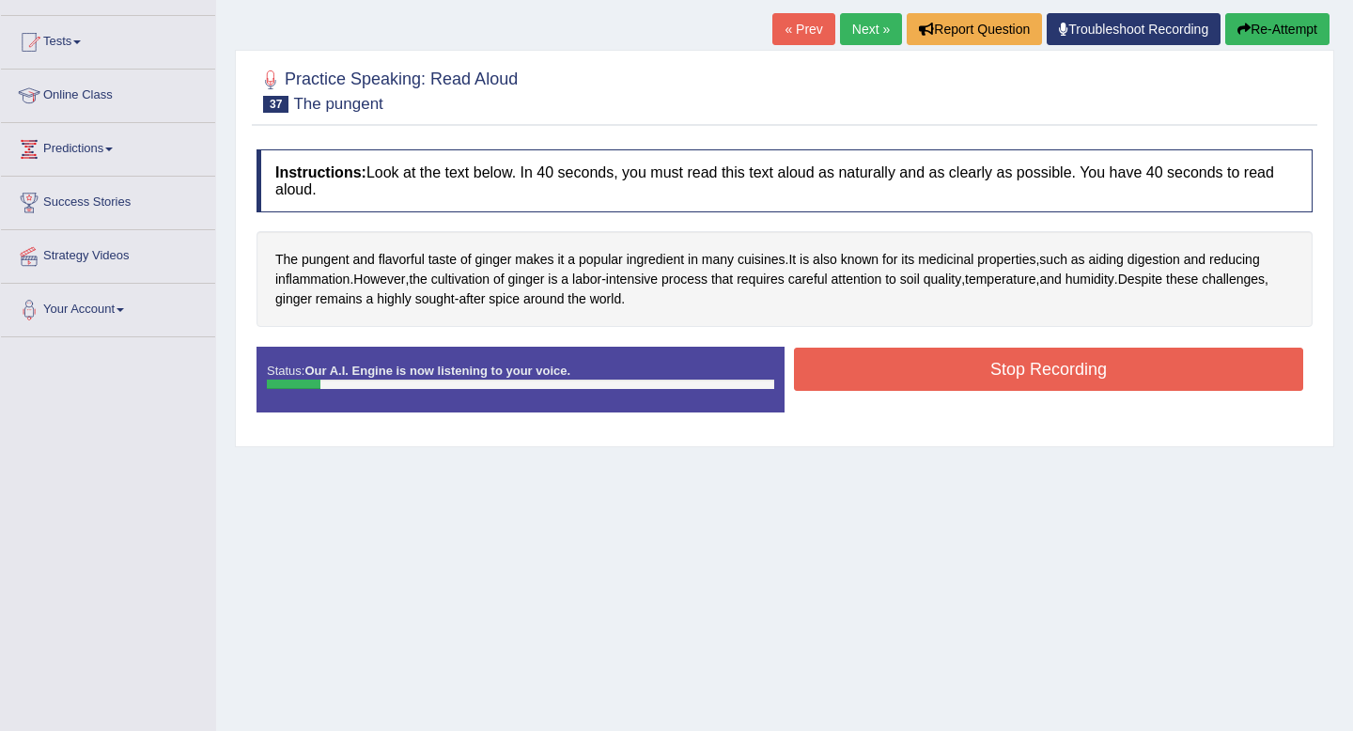
click at [1250, 31] on button "Re-Attempt" at bounding box center [1277, 29] width 104 height 32
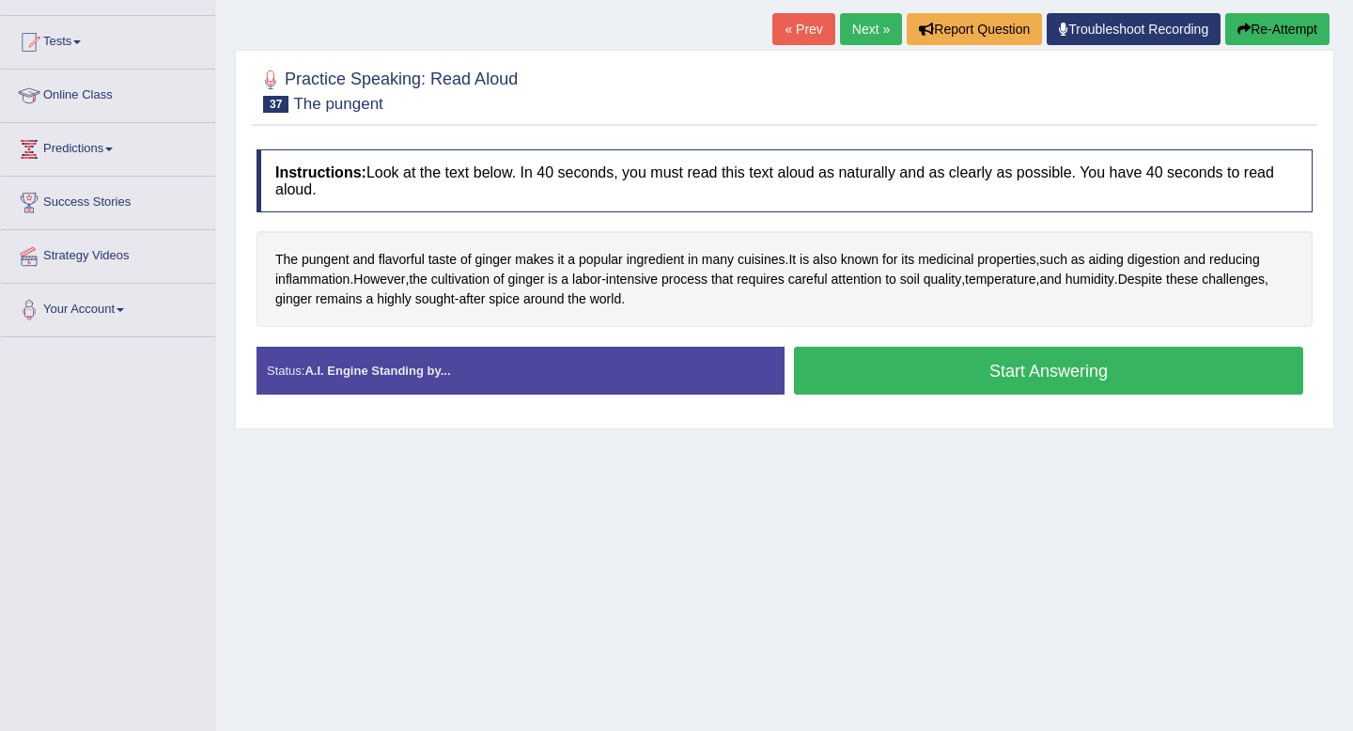
click at [941, 368] on button "Start Answering" at bounding box center [1048, 371] width 509 height 48
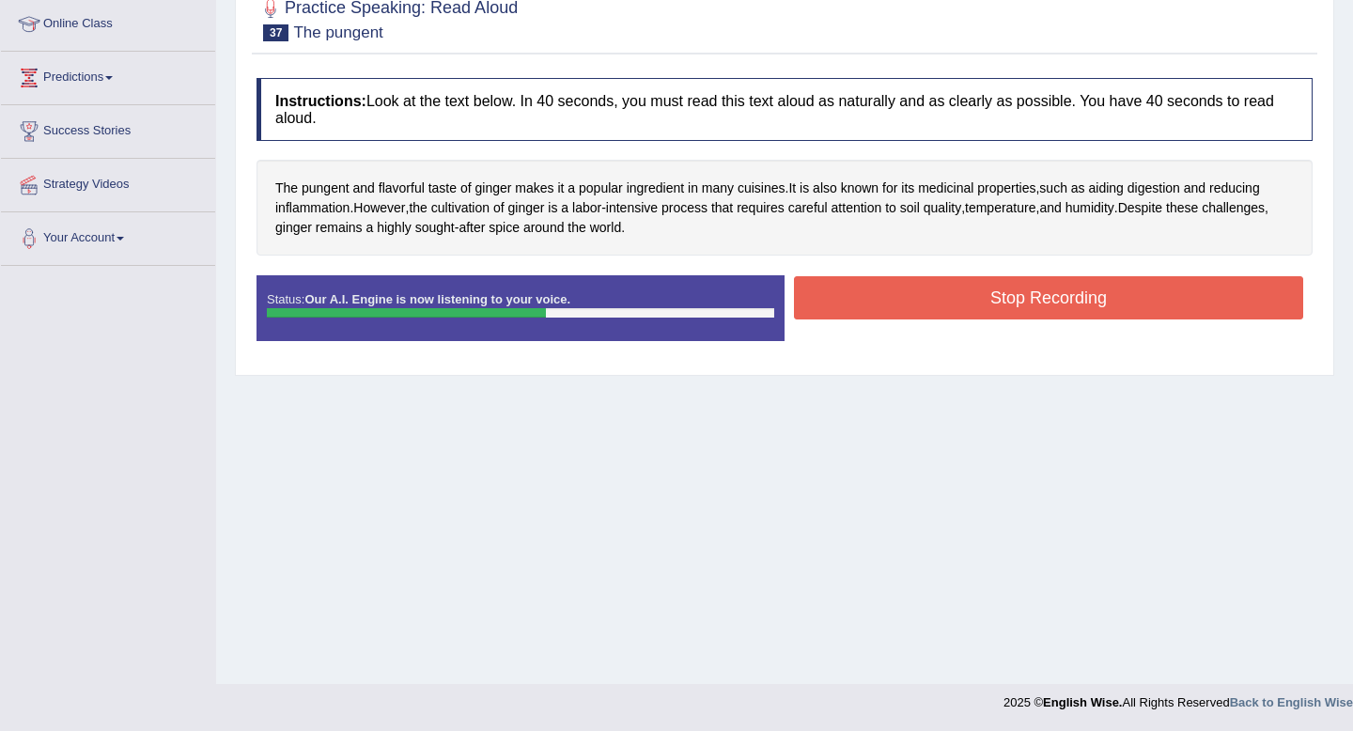
click at [1080, 315] on button "Stop Recording" at bounding box center [1048, 297] width 509 height 43
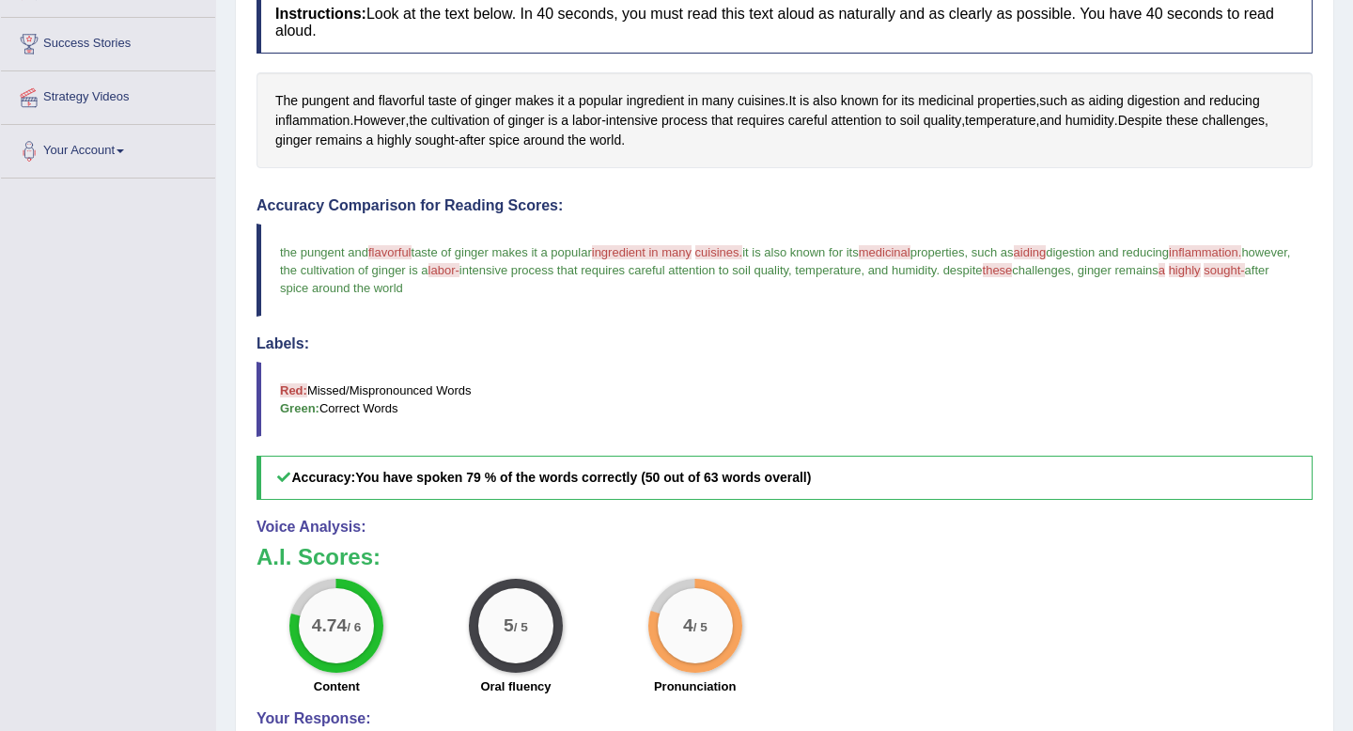
scroll to position [208, 0]
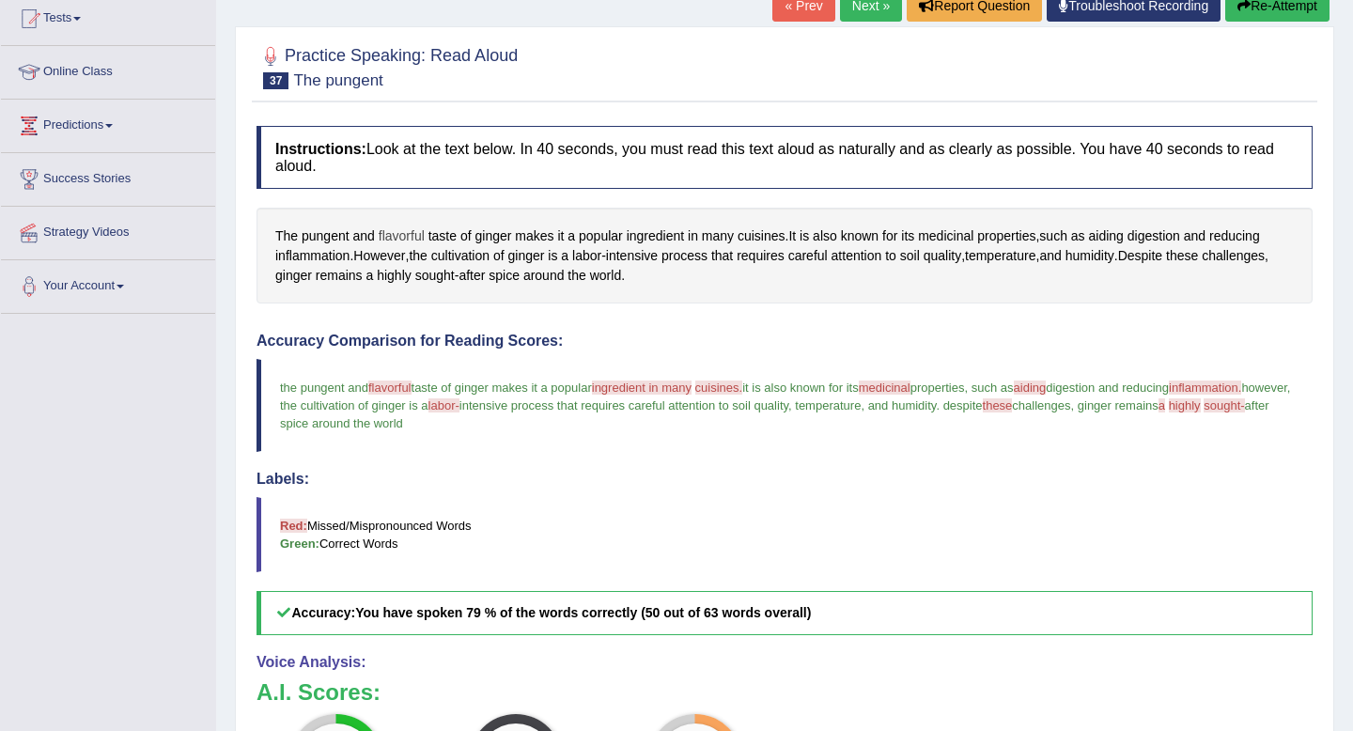
click at [401, 235] on span "flavorful" at bounding box center [402, 236] width 46 height 20
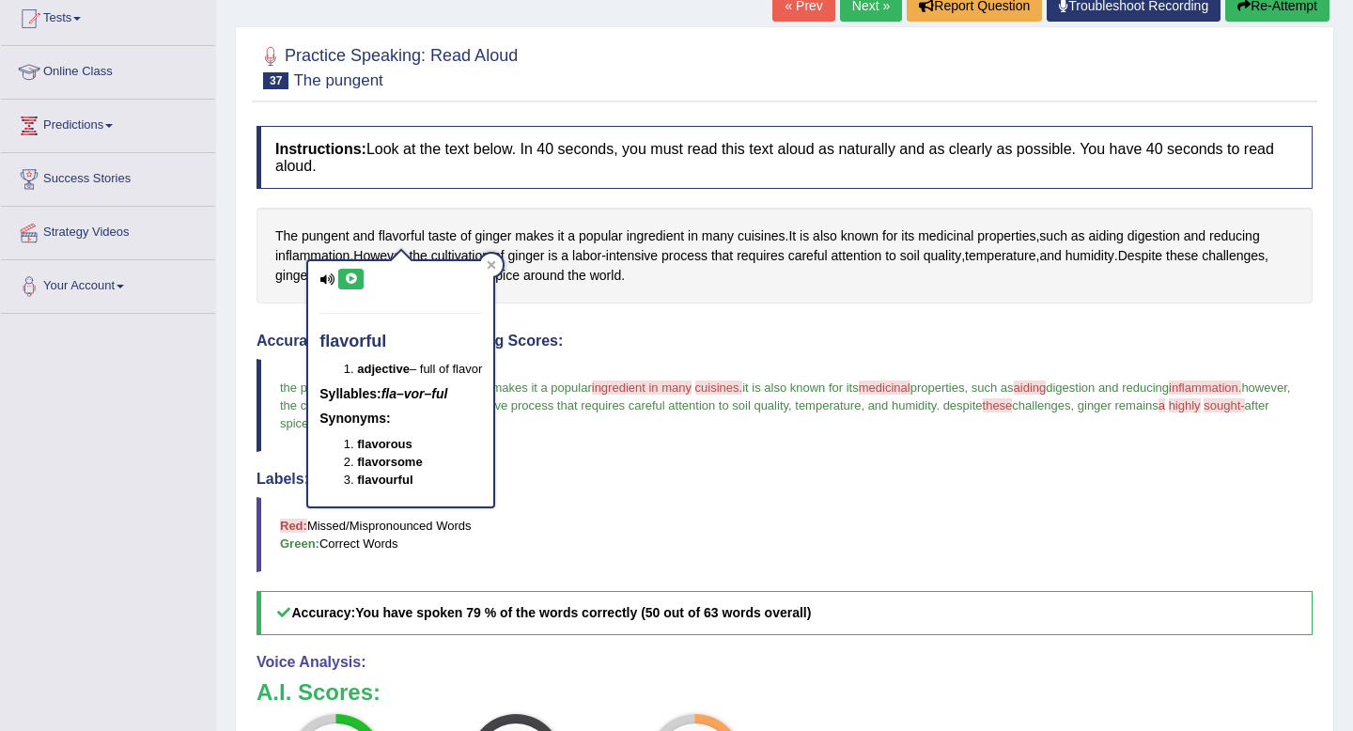
click at [350, 278] on icon at bounding box center [351, 278] width 14 height 11
click at [545, 325] on div "Instructions: Look at the text below. In 40 seconds, you must read this text al…" at bounding box center [784, 559] width 1065 height 887
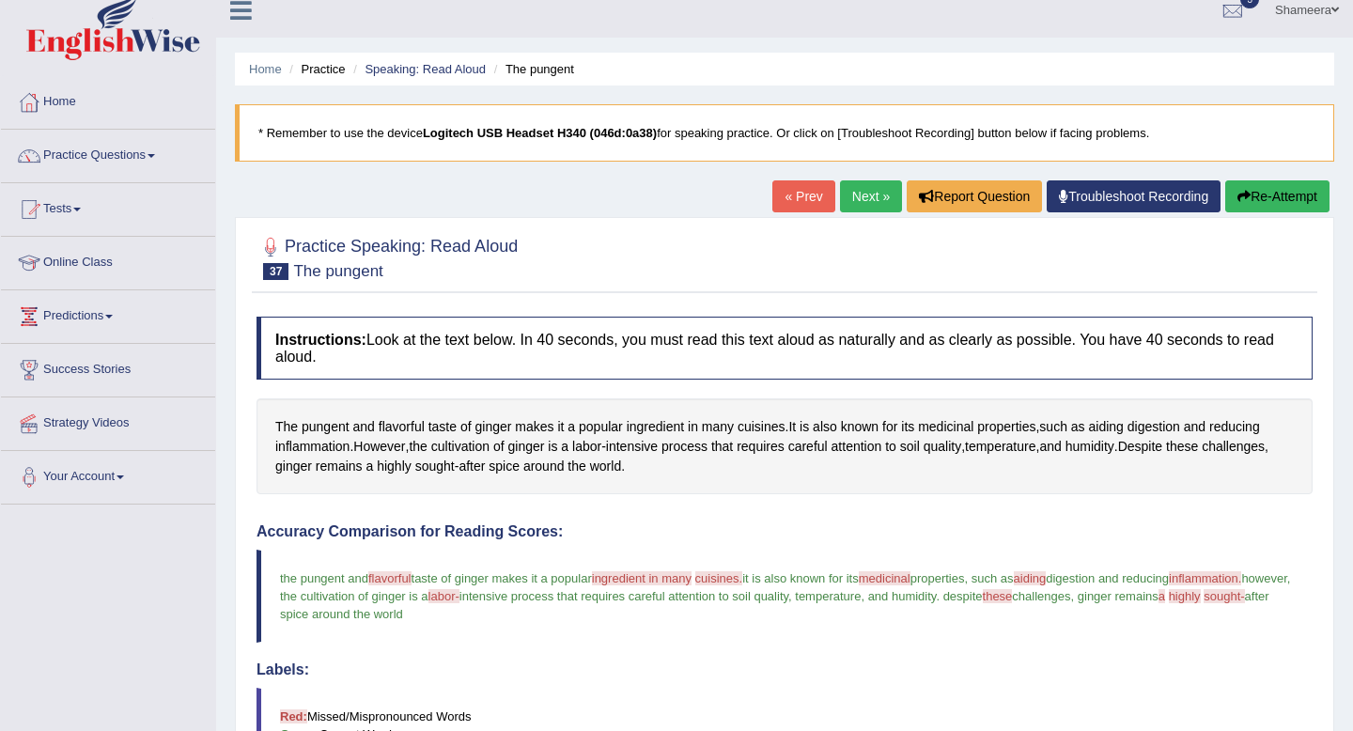
scroll to position [0, 0]
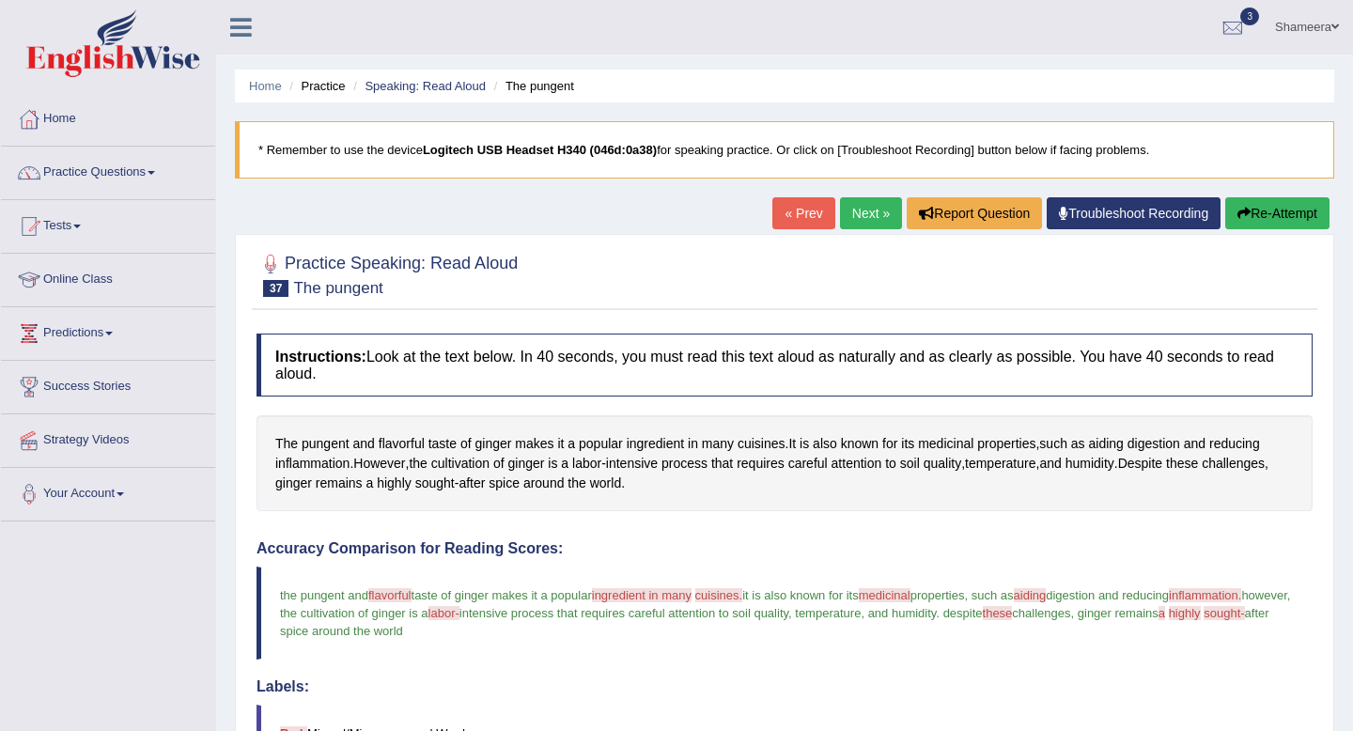
click at [862, 216] on link "Next »" at bounding box center [871, 213] width 62 height 32
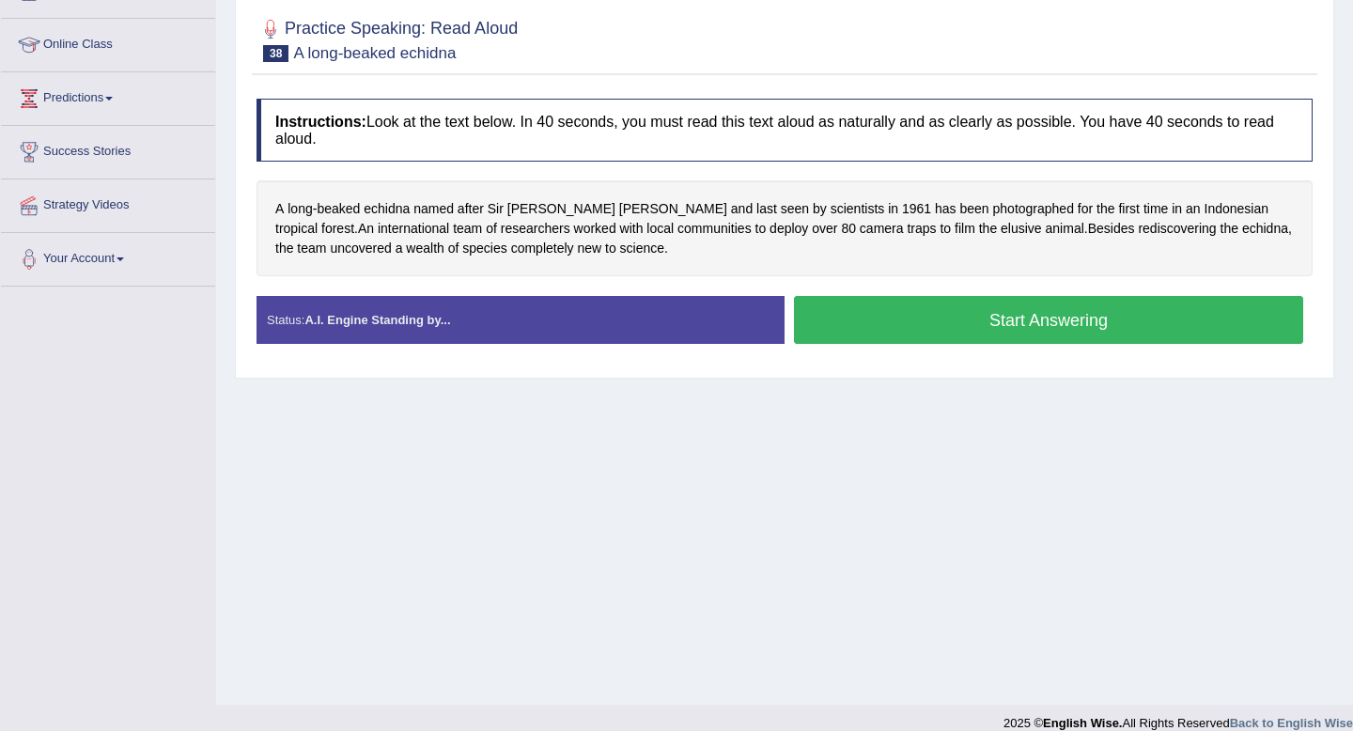
scroll to position [256, 0]
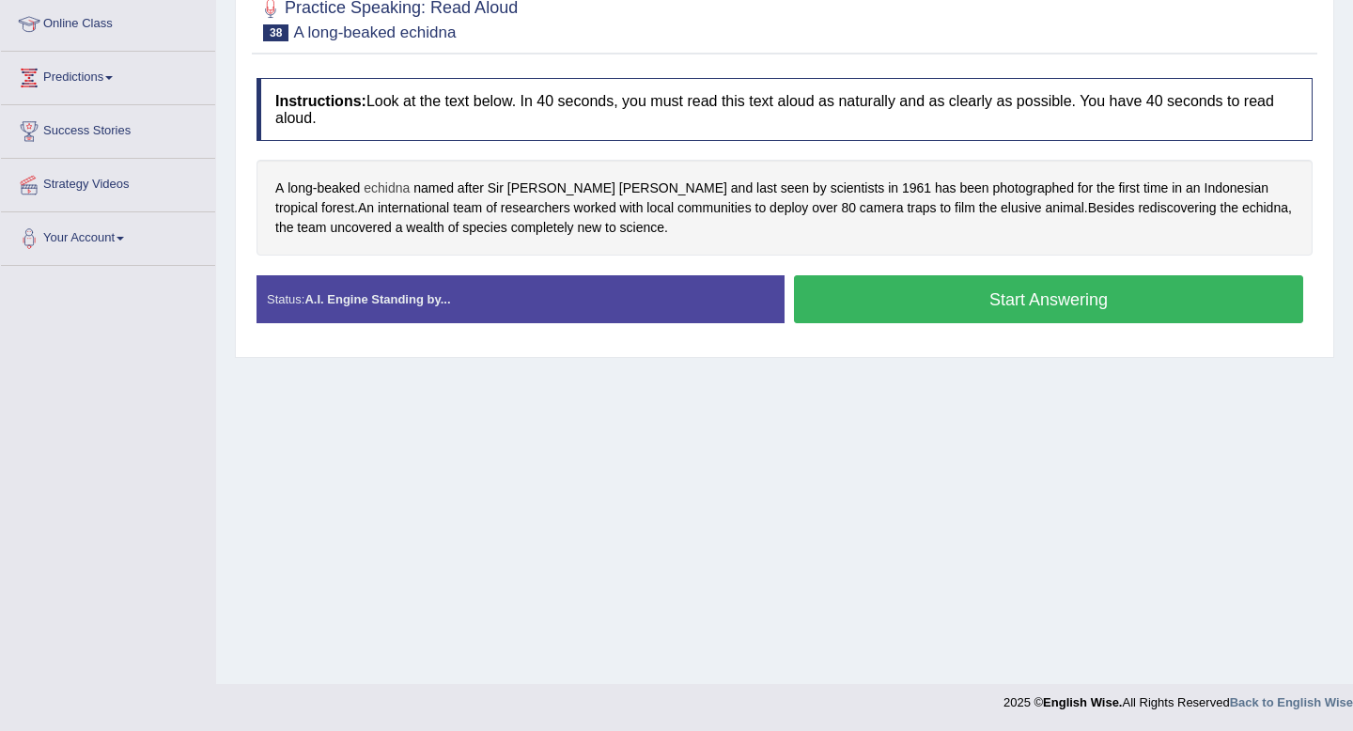
click at [391, 192] on span "echidna" at bounding box center [387, 189] width 46 height 20
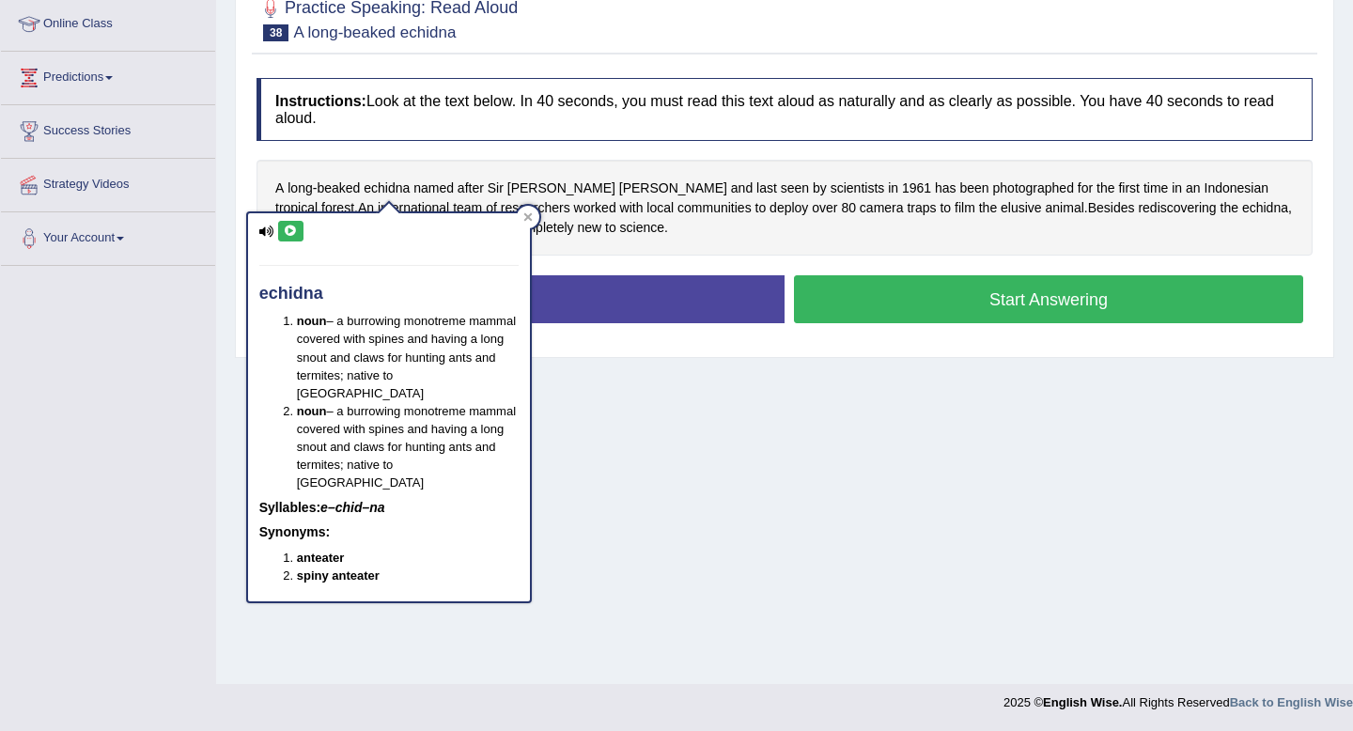
click at [290, 230] on icon at bounding box center [291, 230] width 14 height 11
click at [629, 413] on div "Home Practice Speaking: Read Aloud A long-beaked echidna * Remember to use the …" at bounding box center [784, 213] width 1137 height 939
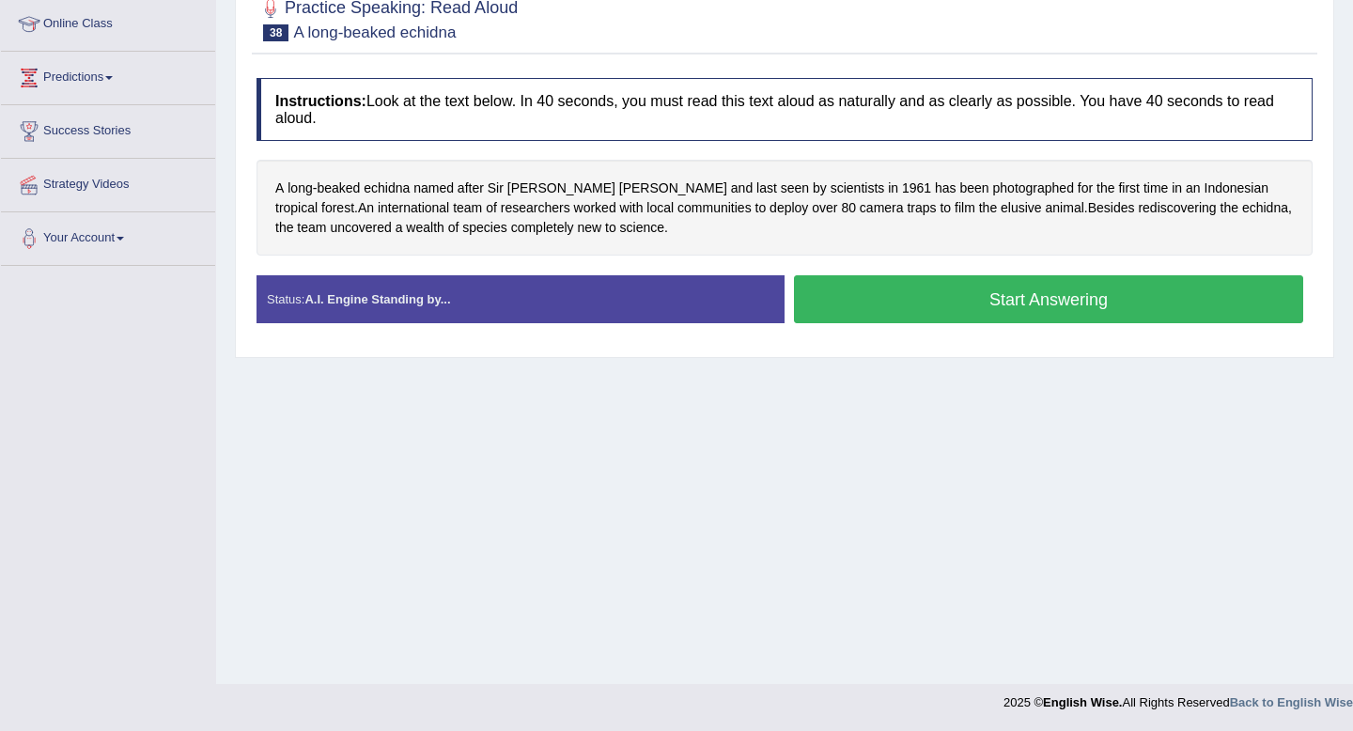
click at [940, 311] on button "Start Answering" at bounding box center [1048, 299] width 509 height 48
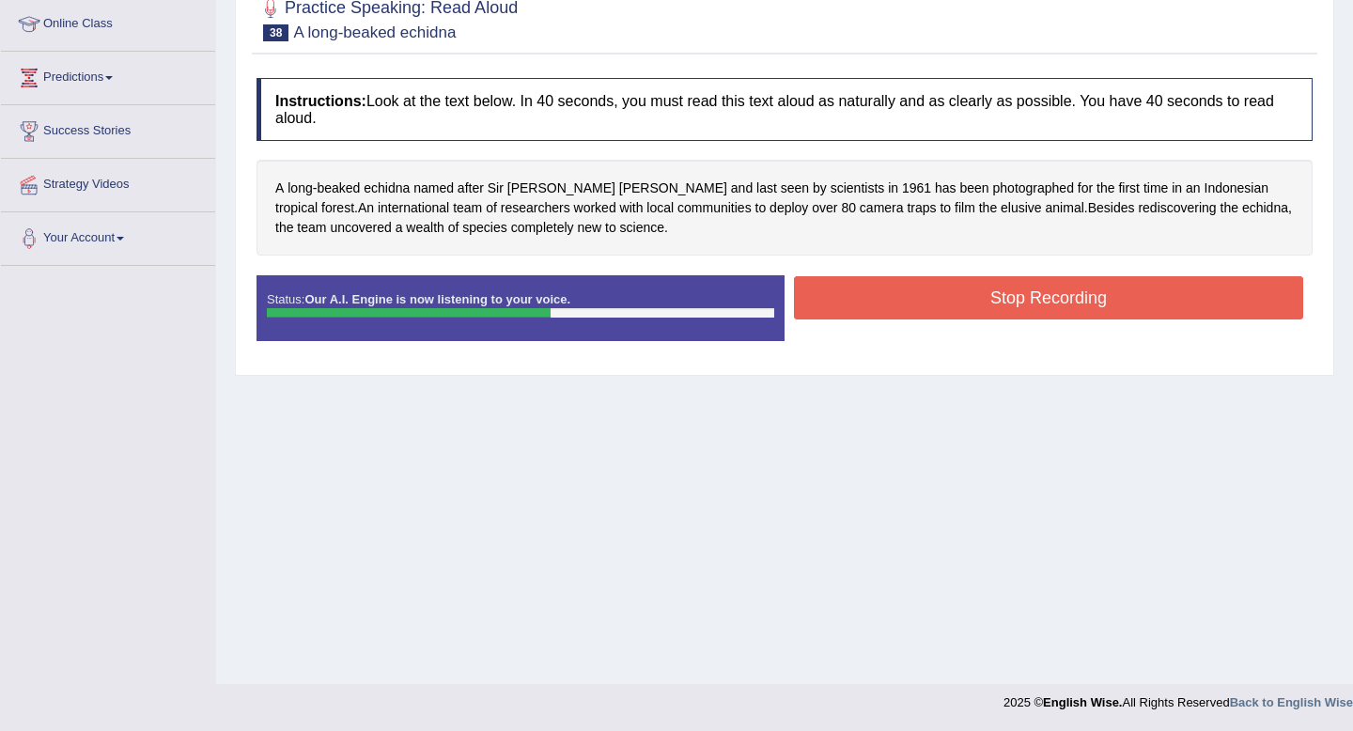
click at [1096, 308] on button "Stop Recording" at bounding box center [1048, 297] width 509 height 43
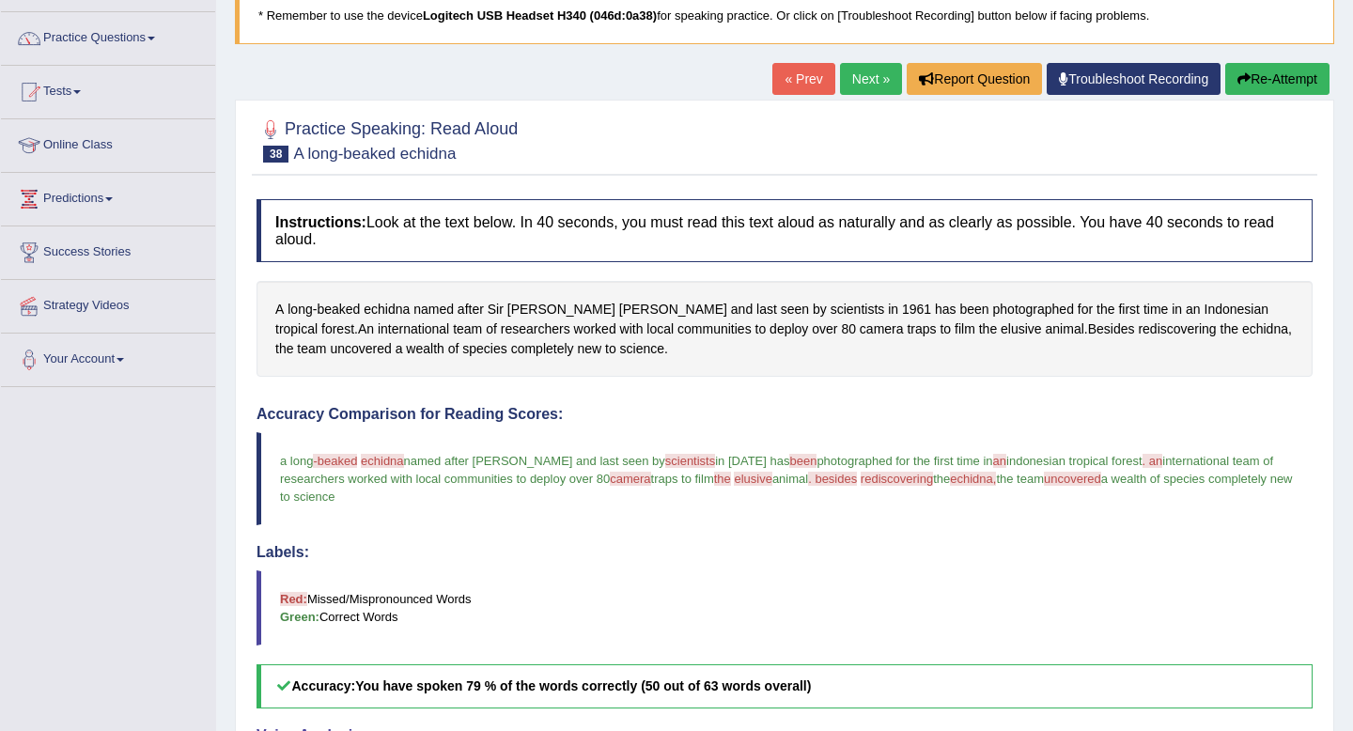
scroll to position [23, 0]
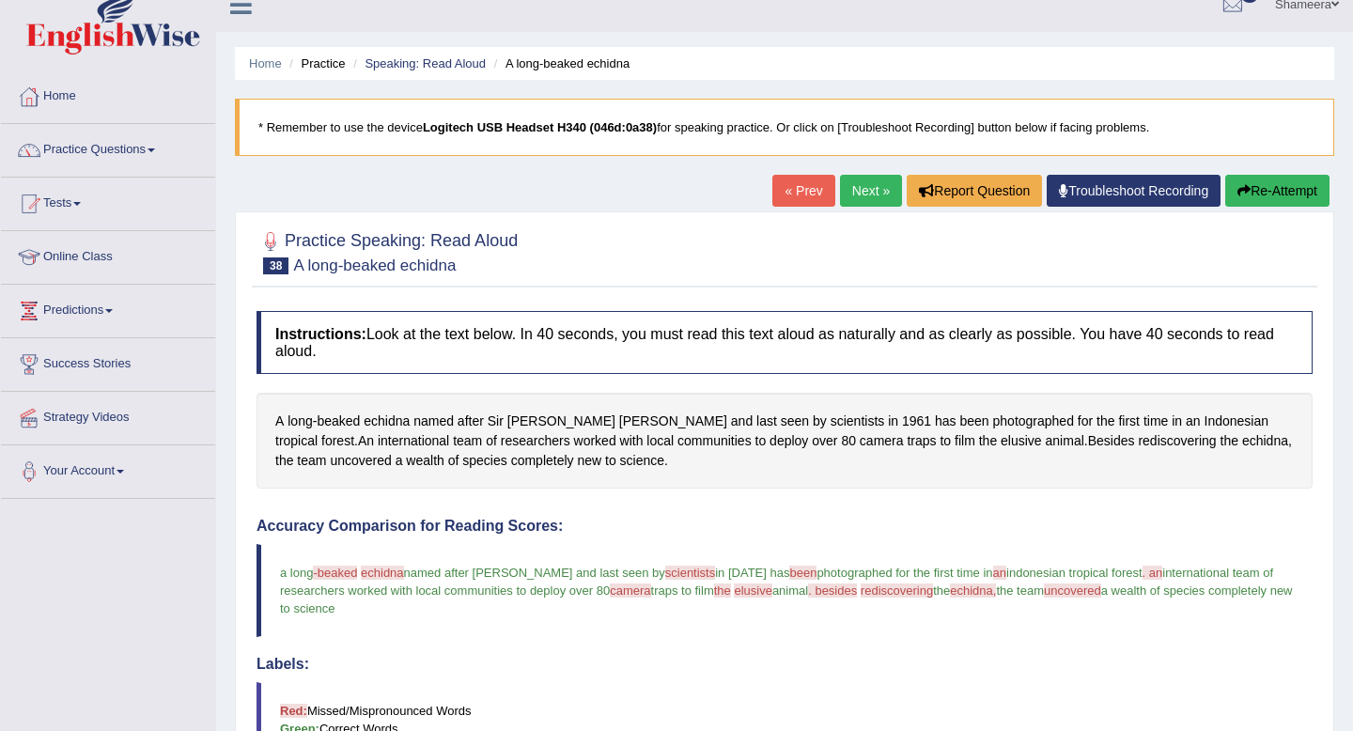
click at [1268, 181] on button "Re-Attempt" at bounding box center [1277, 191] width 104 height 32
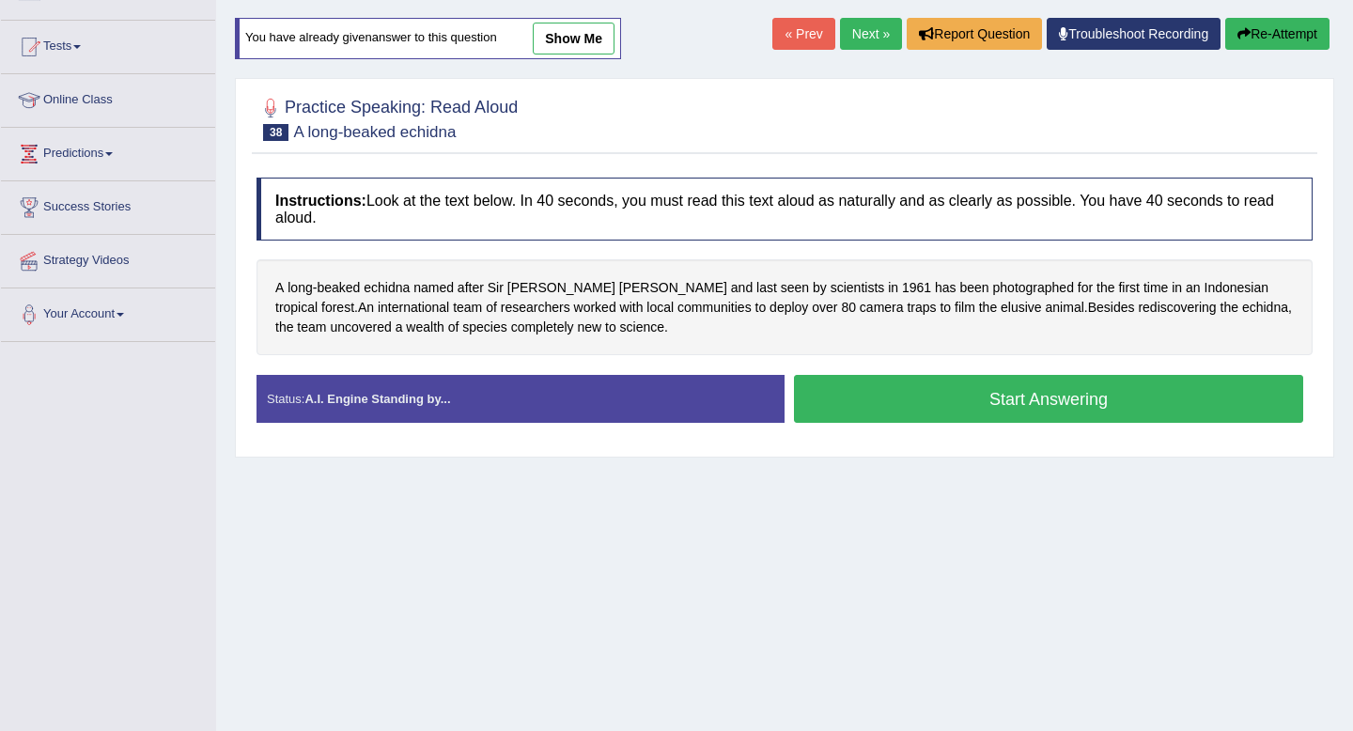
scroll to position [209, 0]
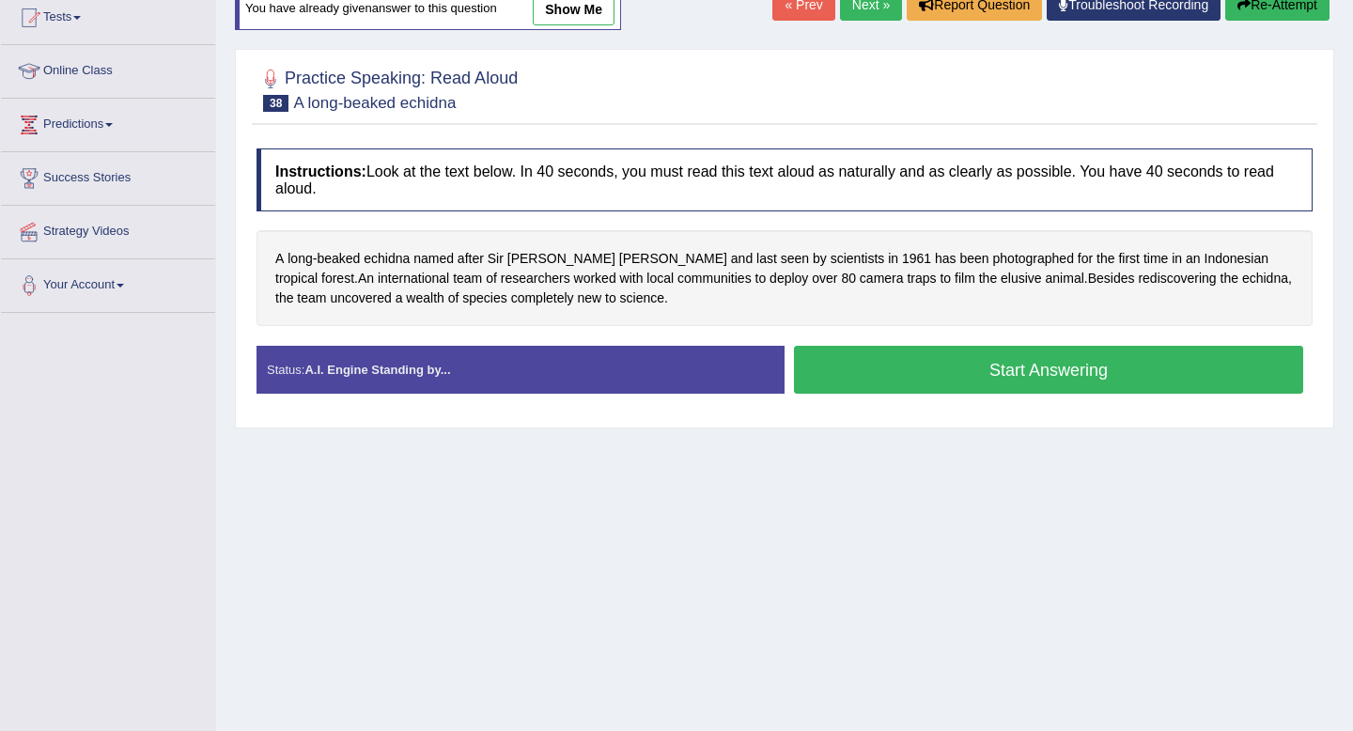
click at [953, 383] on button "Start Answering" at bounding box center [1048, 370] width 509 height 48
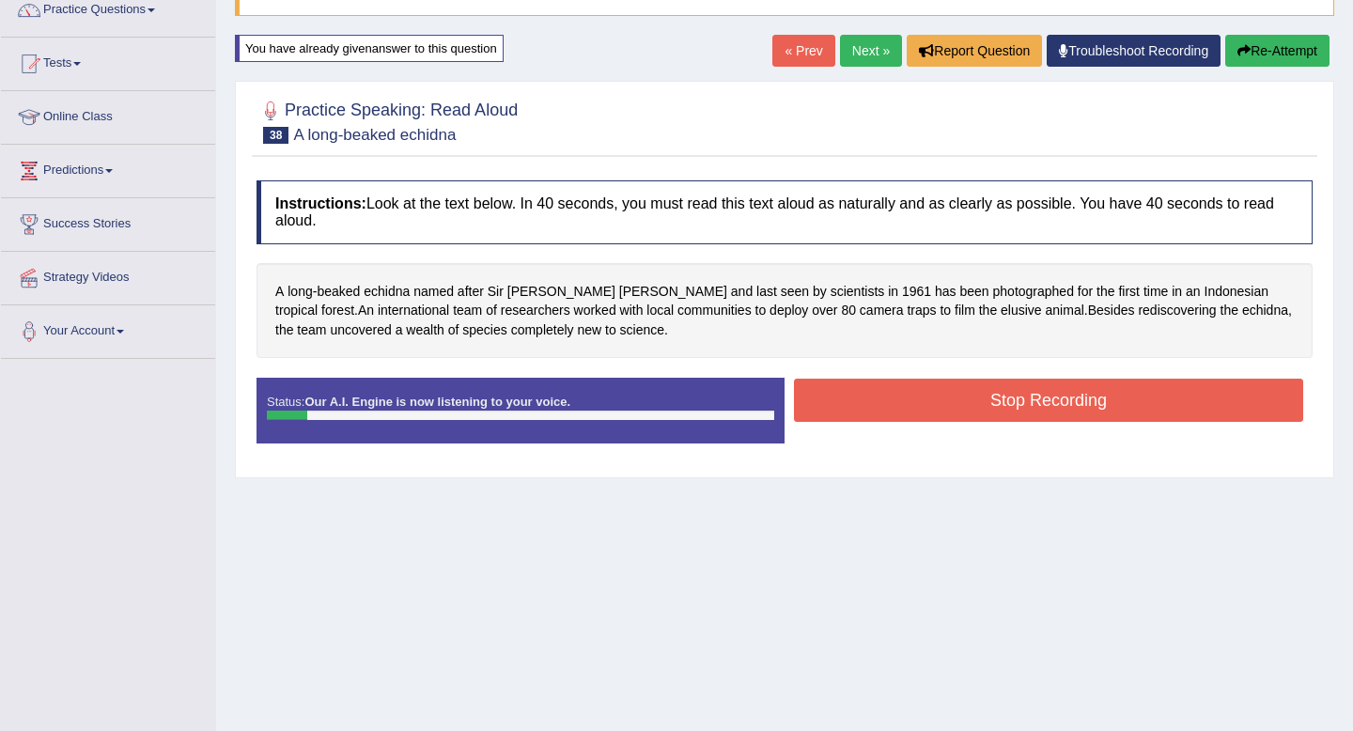
scroll to position [159, 0]
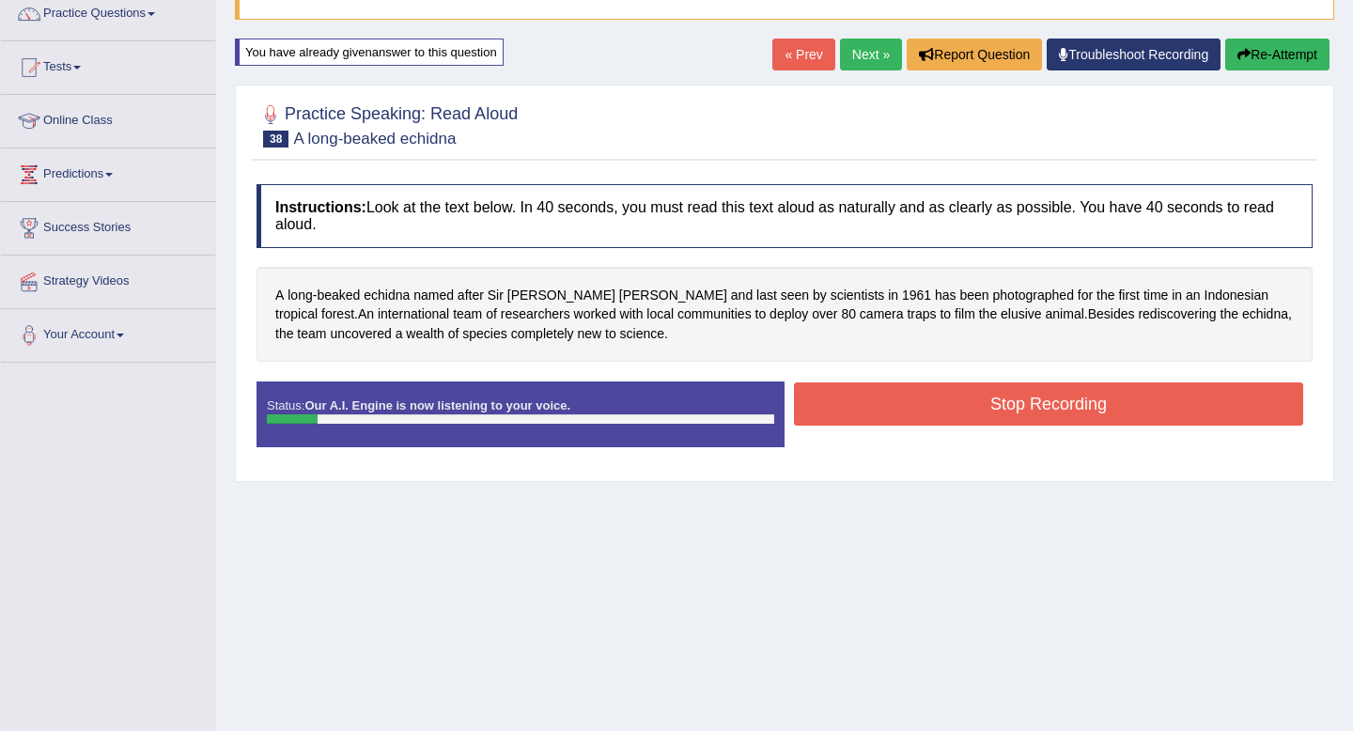
click at [1302, 55] on button "Re-Attempt" at bounding box center [1277, 55] width 104 height 32
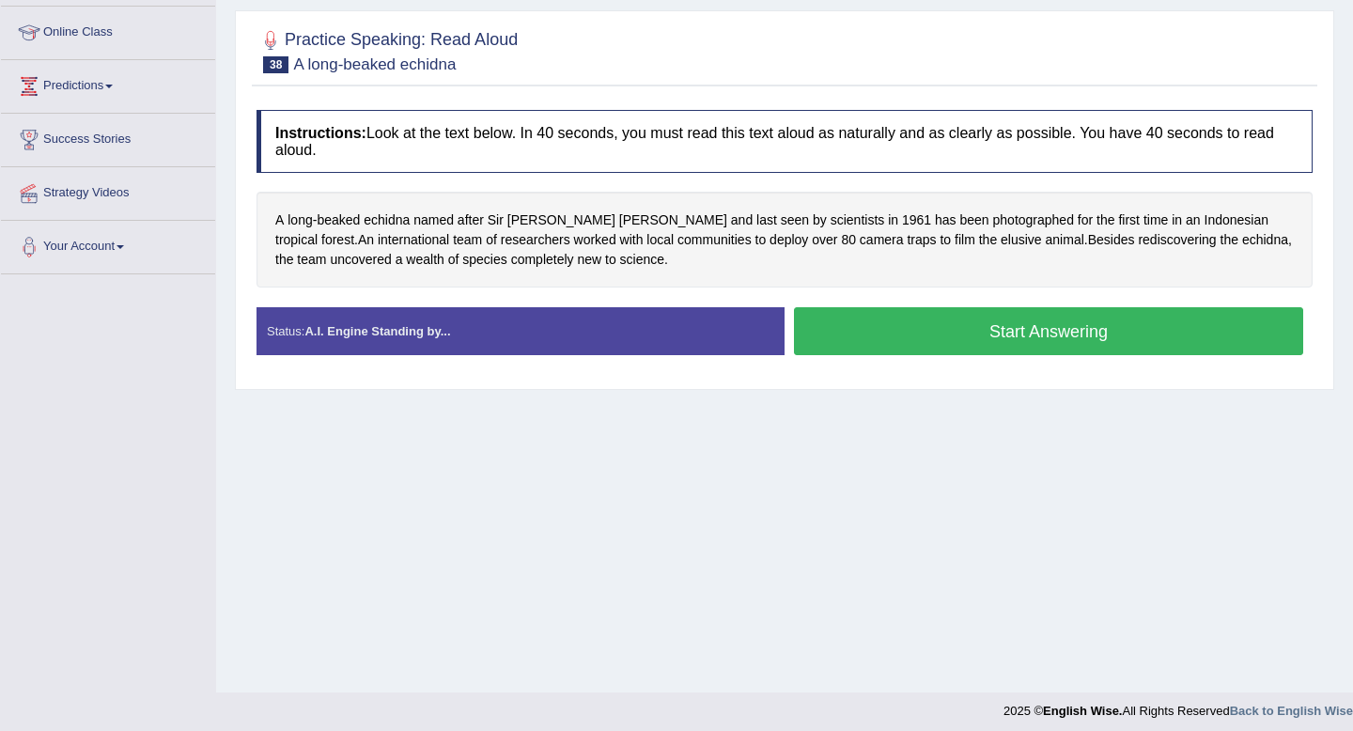
scroll to position [256, 0]
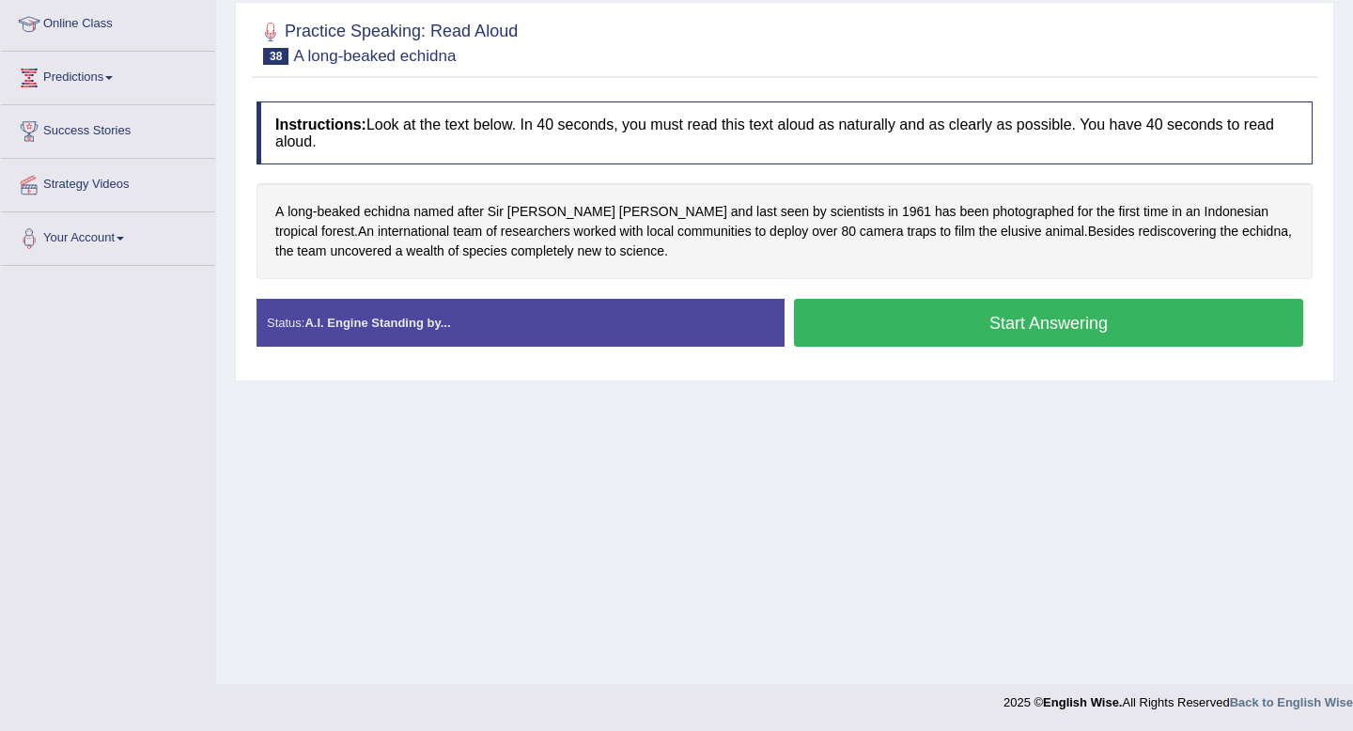
click at [979, 328] on button "Start Answering" at bounding box center [1048, 323] width 509 height 48
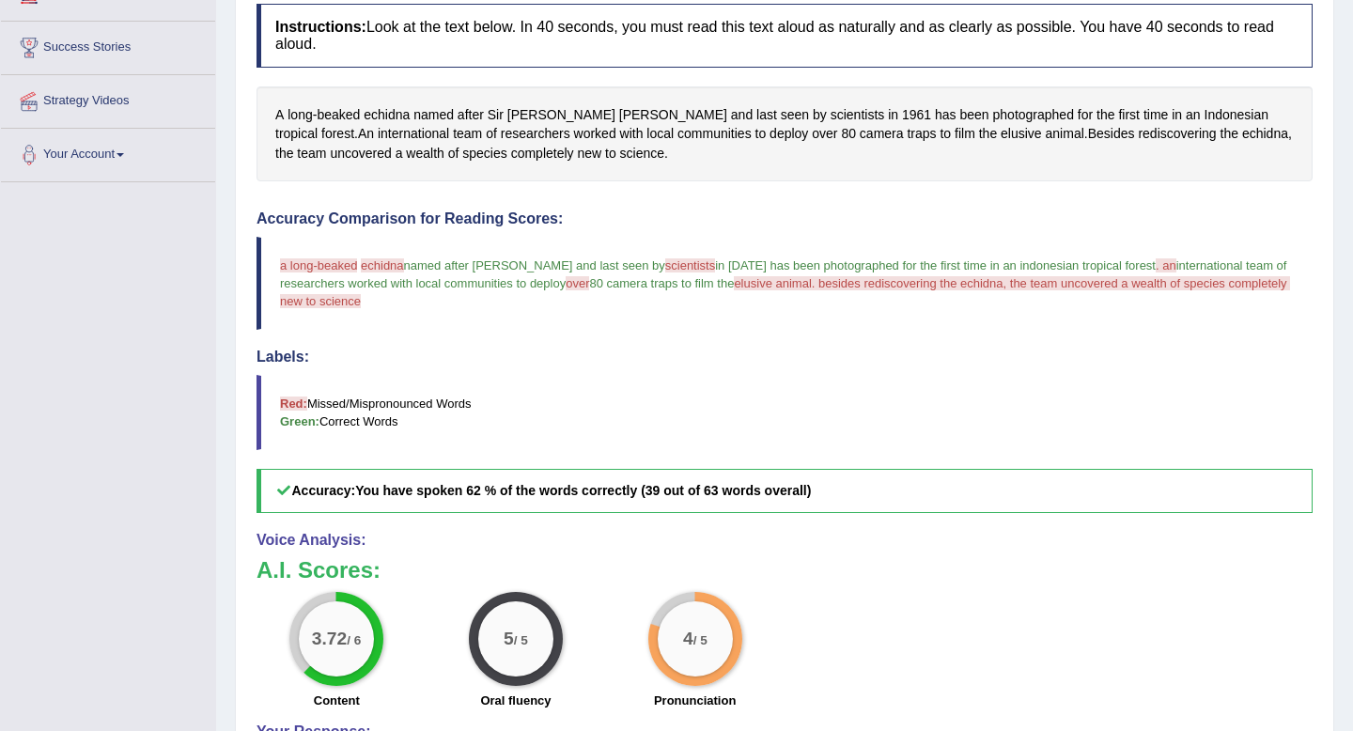
scroll to position [0, 0]
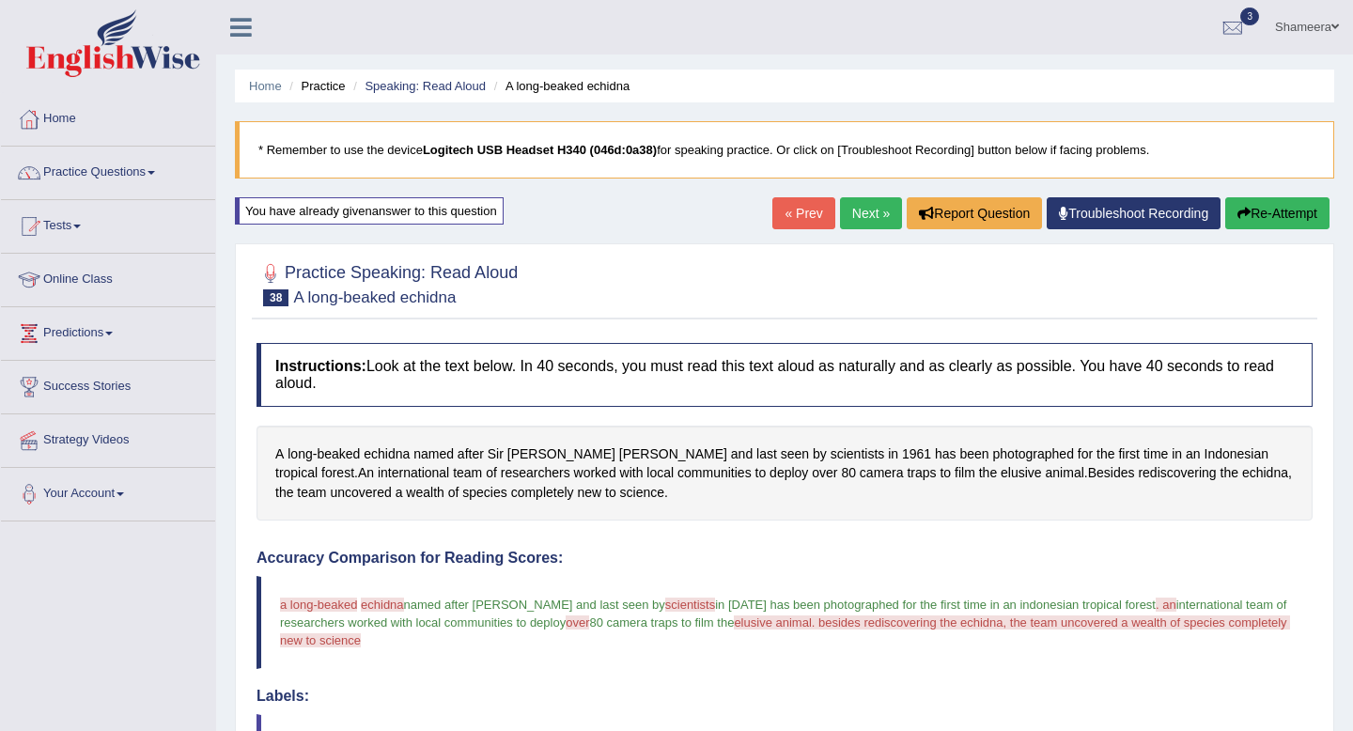
click at [845, 213] on link "Next »" at bounding box center [871, 213] width 62 height 32
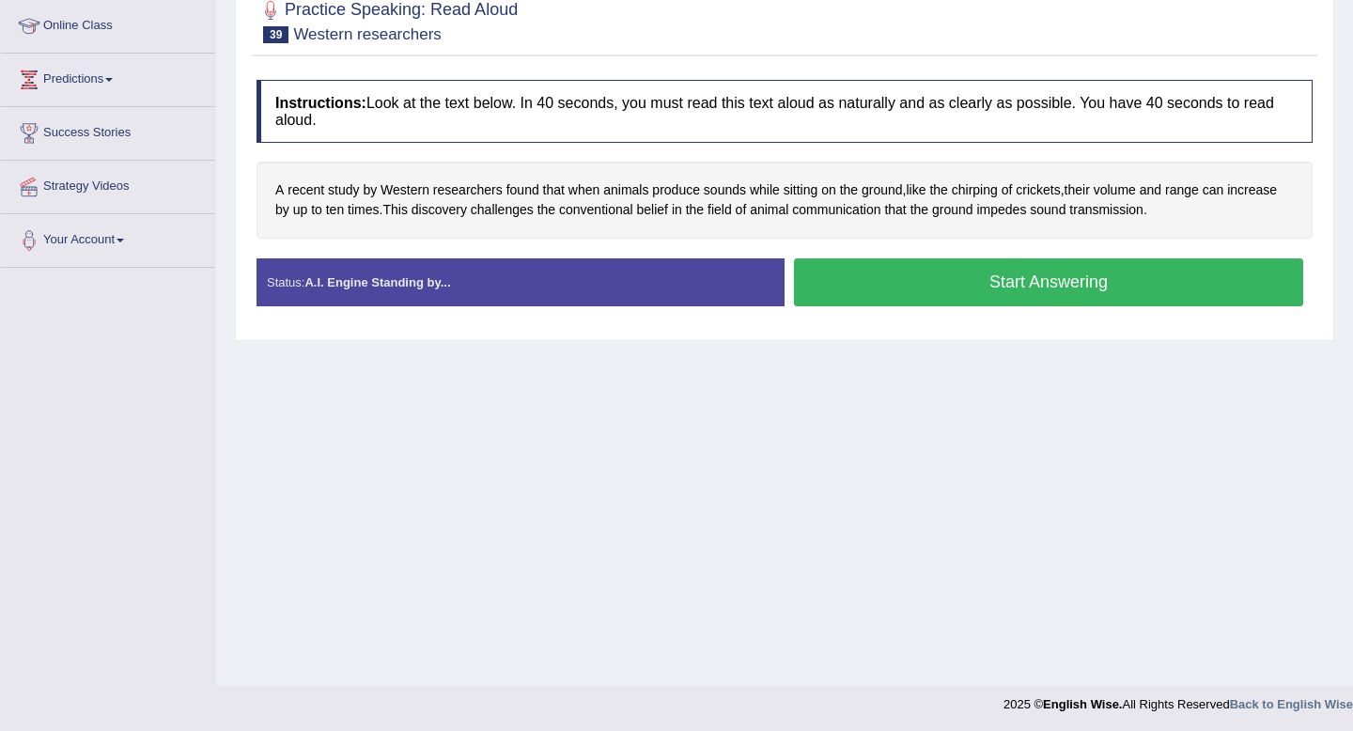
scroll to position [256, 0]
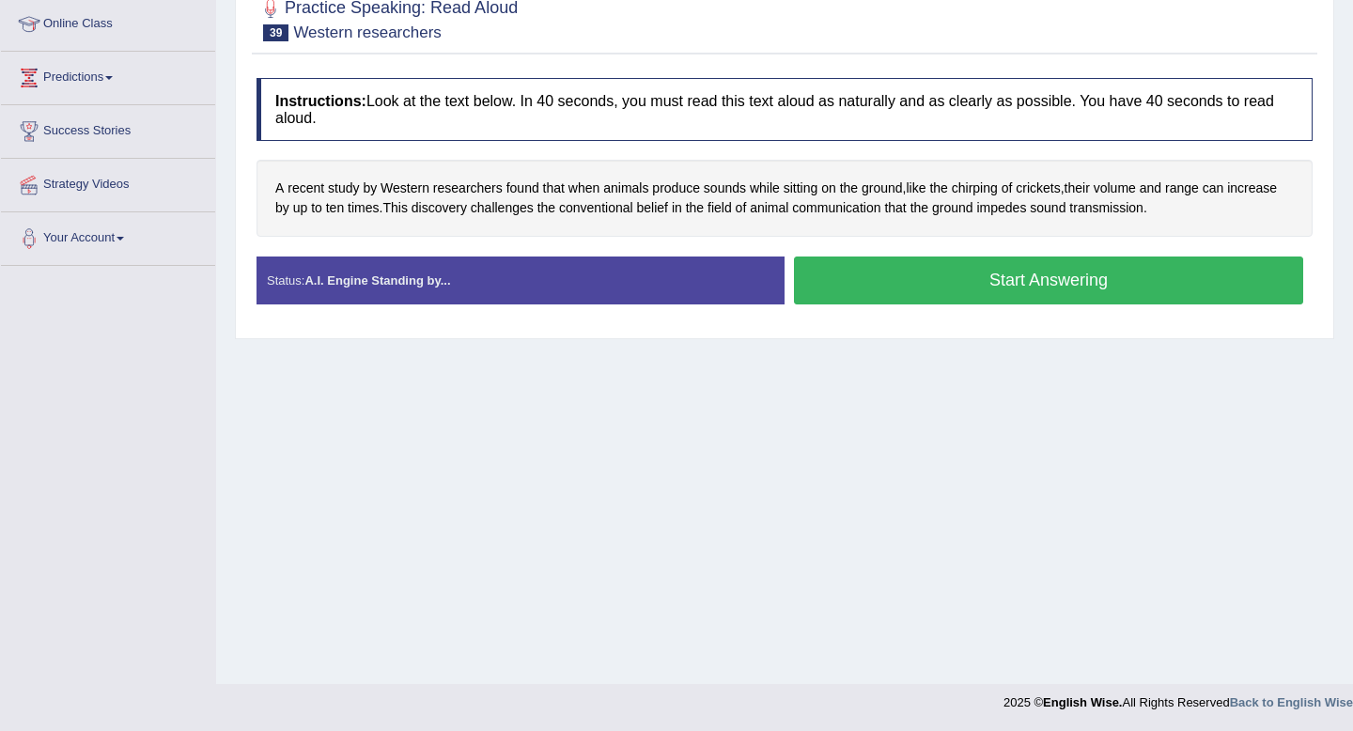
click at [975, 284] on button "Start Answering" at bounding box center [1048, 280] width 509 height 48
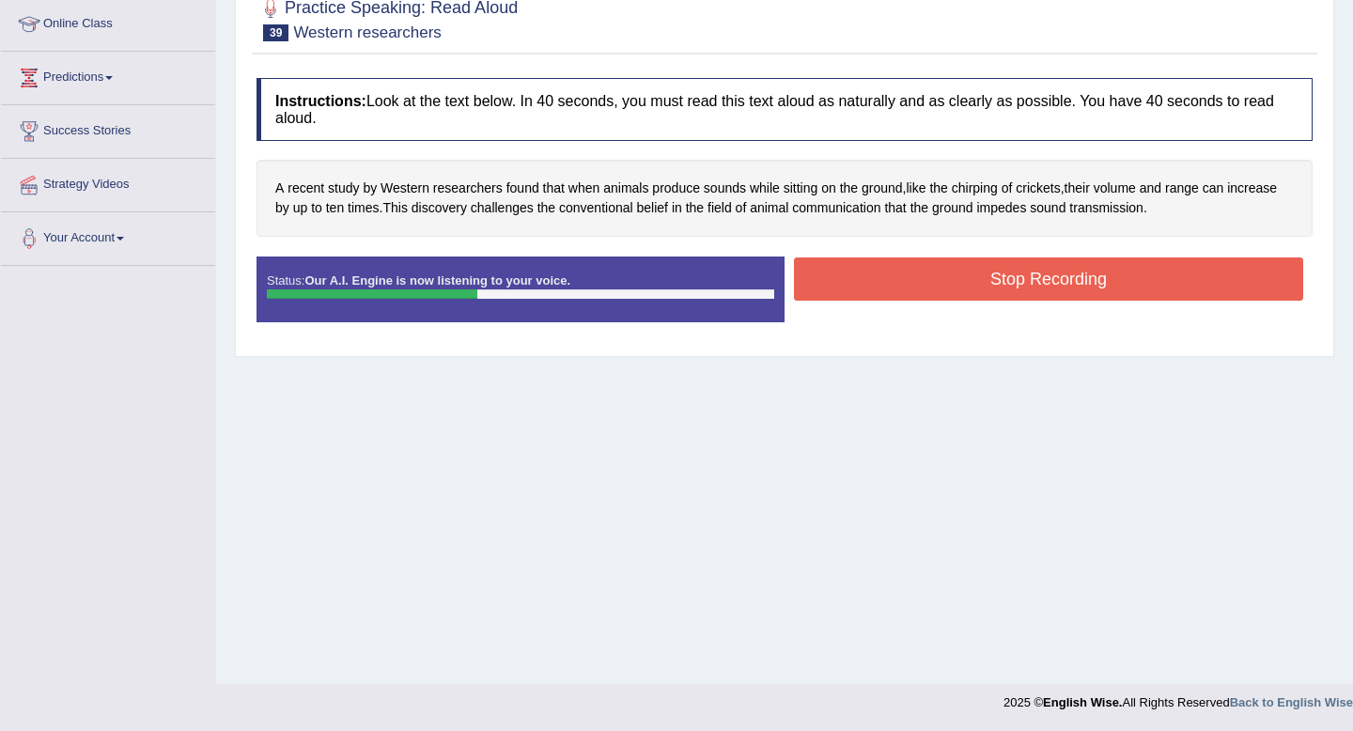
click at [1069, 292] on button "Stop Recording" at bounding box center [1048, 278] width 509 height 43
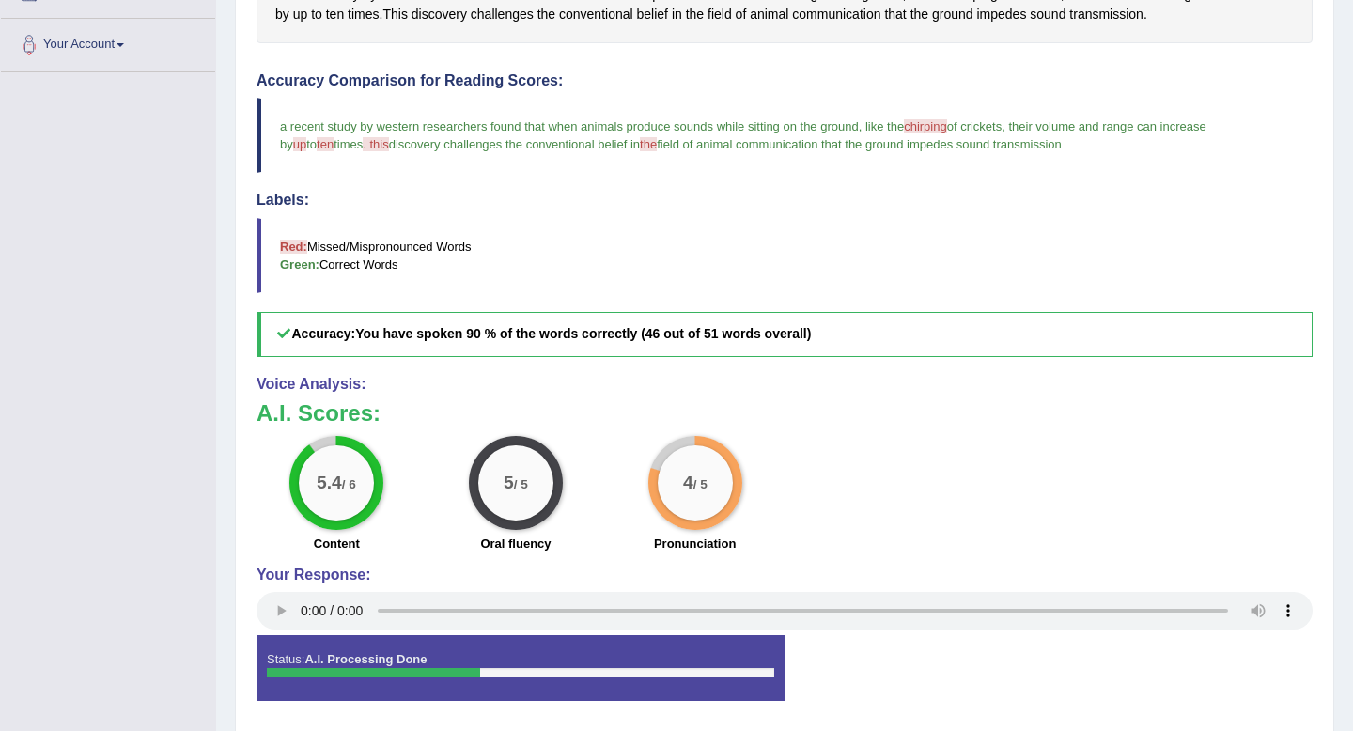
scroll to position [0, 0]
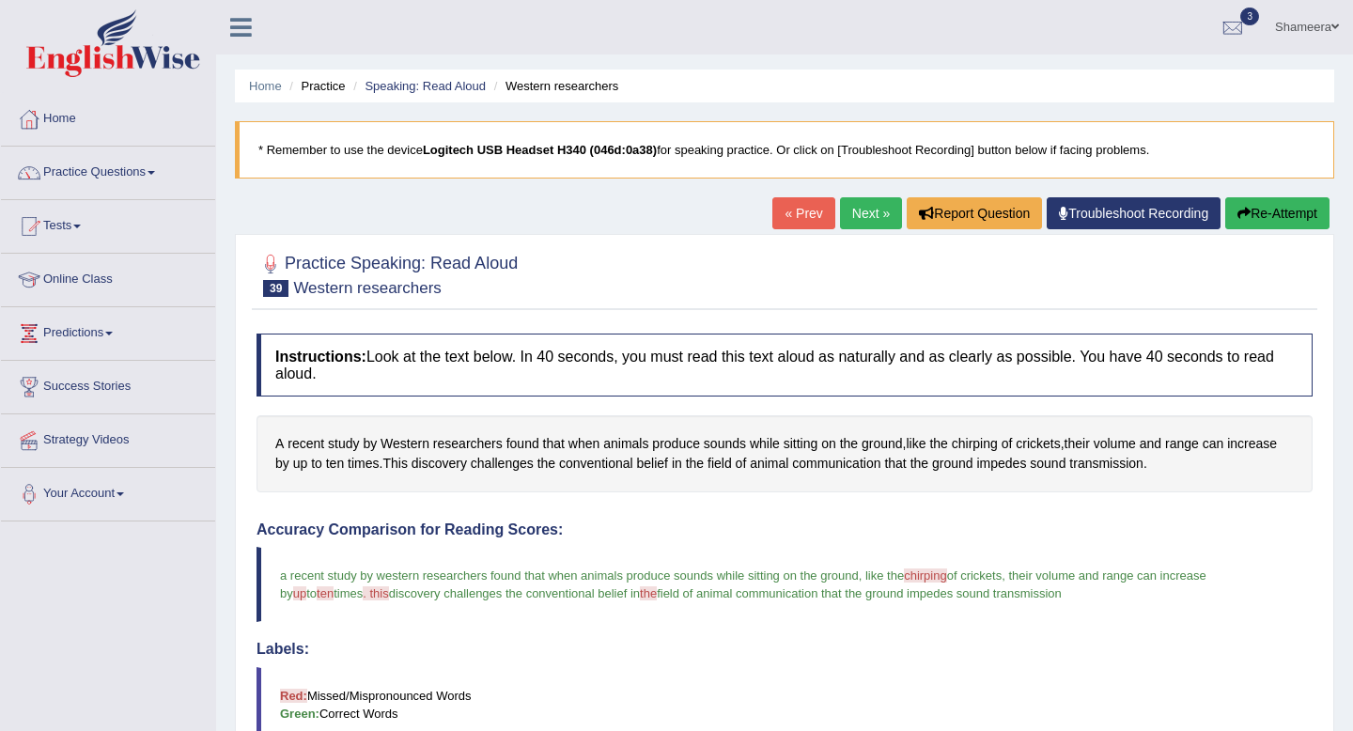
click at [863, 210] on link "Next »" at bounding box center [871, 213] width 62 height 32
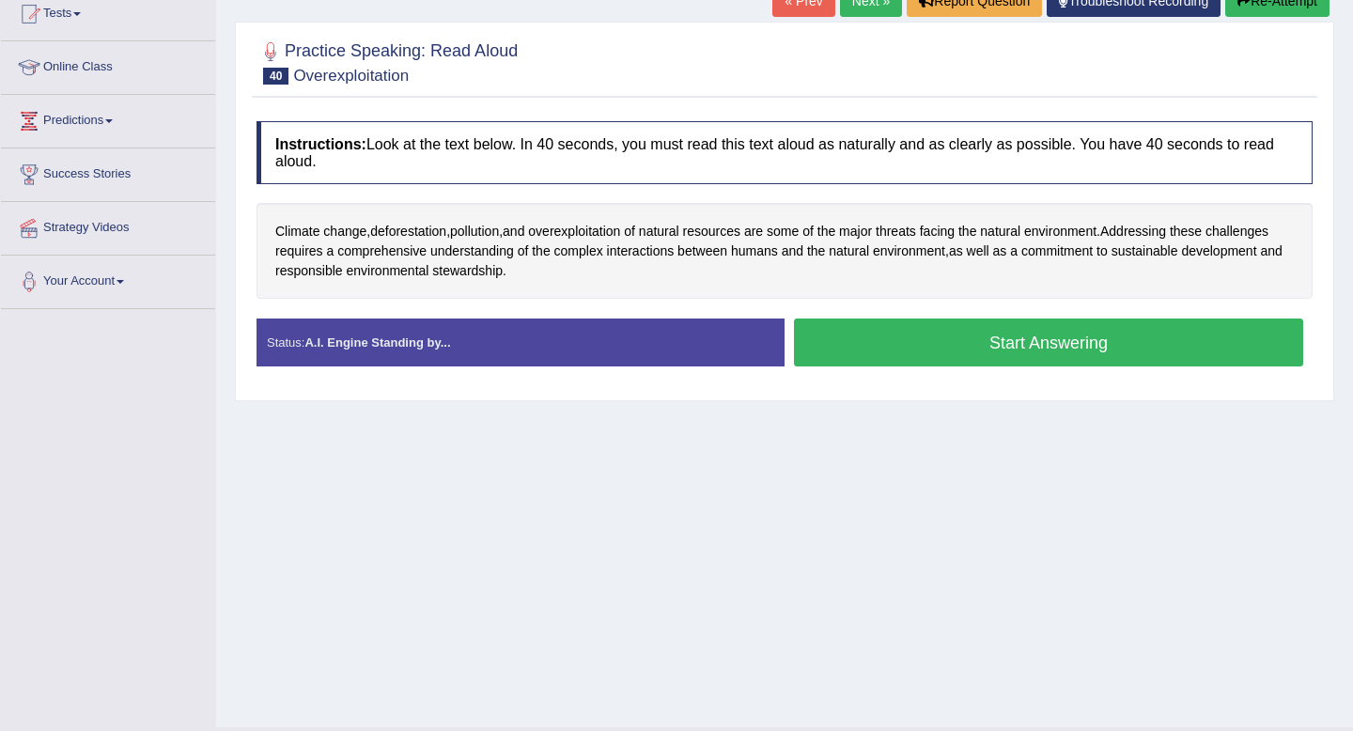
scroll to position [256, 0]
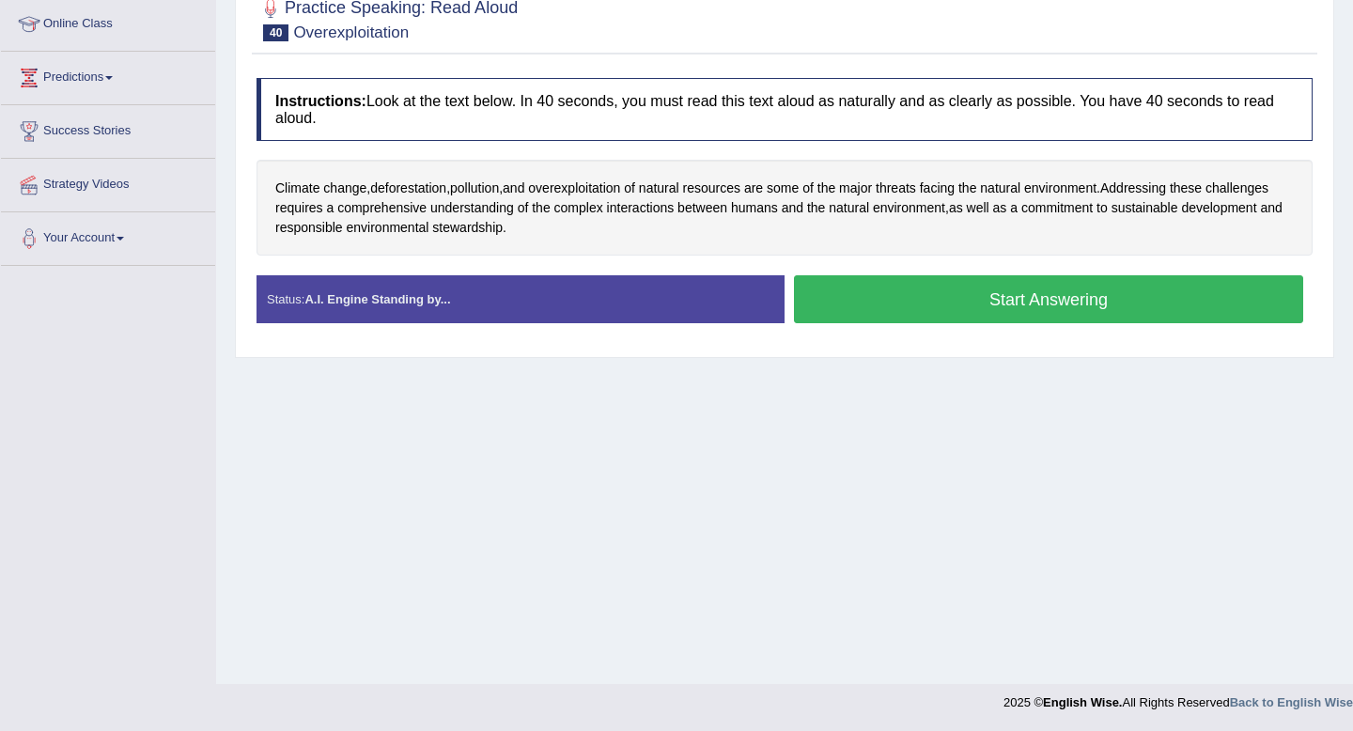
click at [964, 317] on button "Start Answering" at bounding box center [1048, 299] width 509 height 48
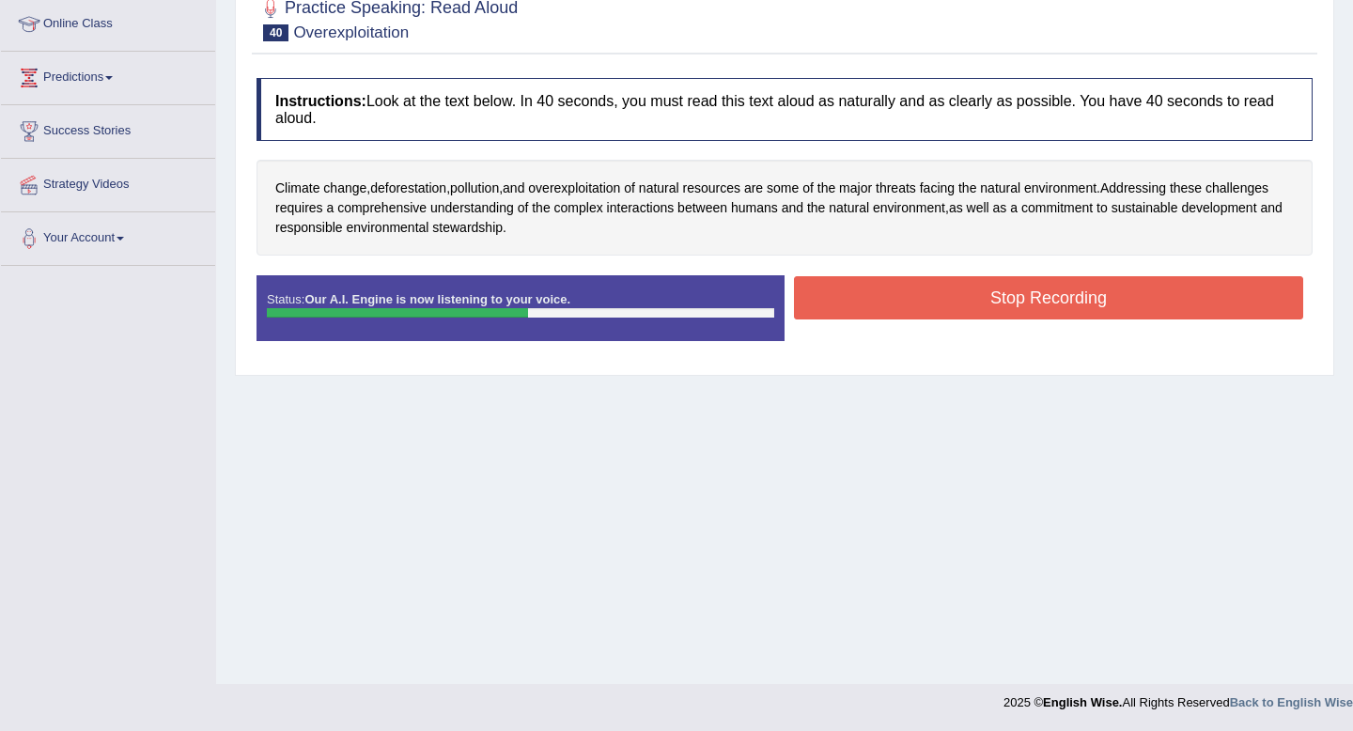
click at [1017, 301] on button "Stop Recording" at bounding box center [1048, 297] width 509 height 43
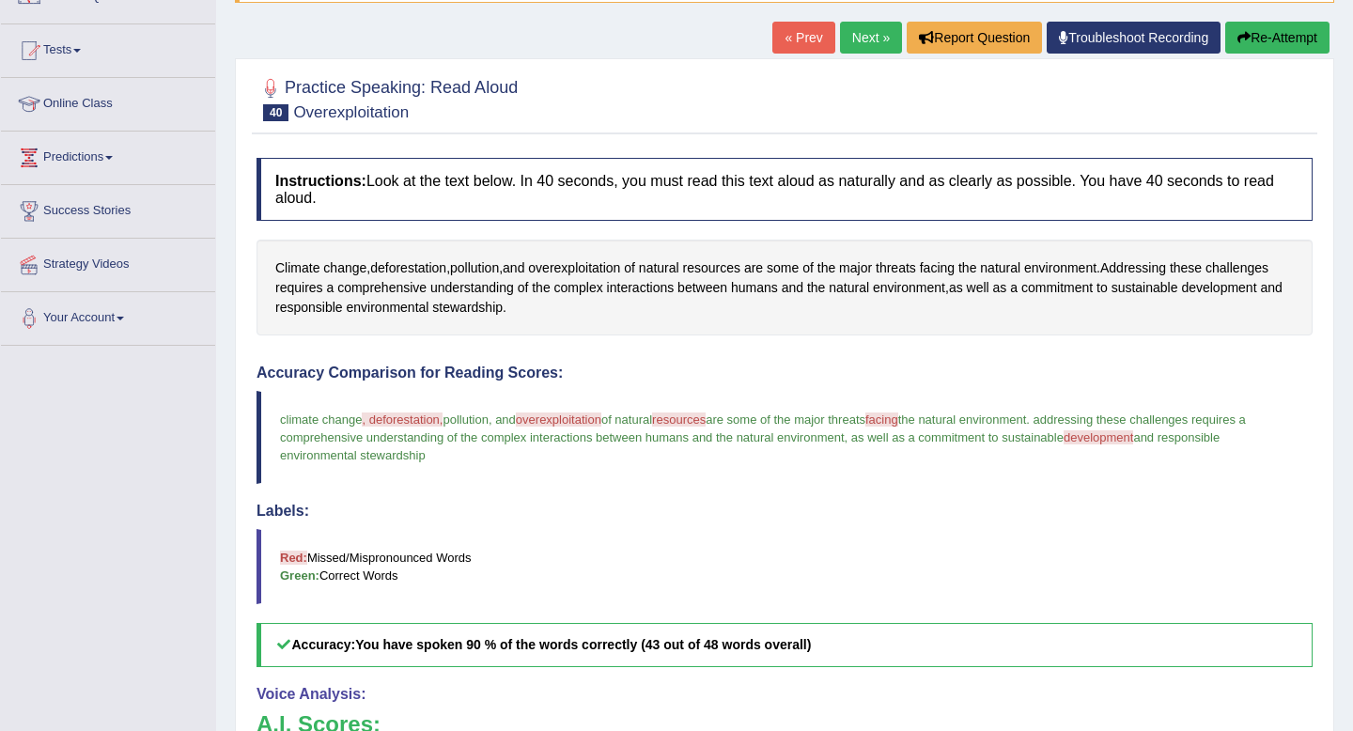
scroll to position [0, 0]
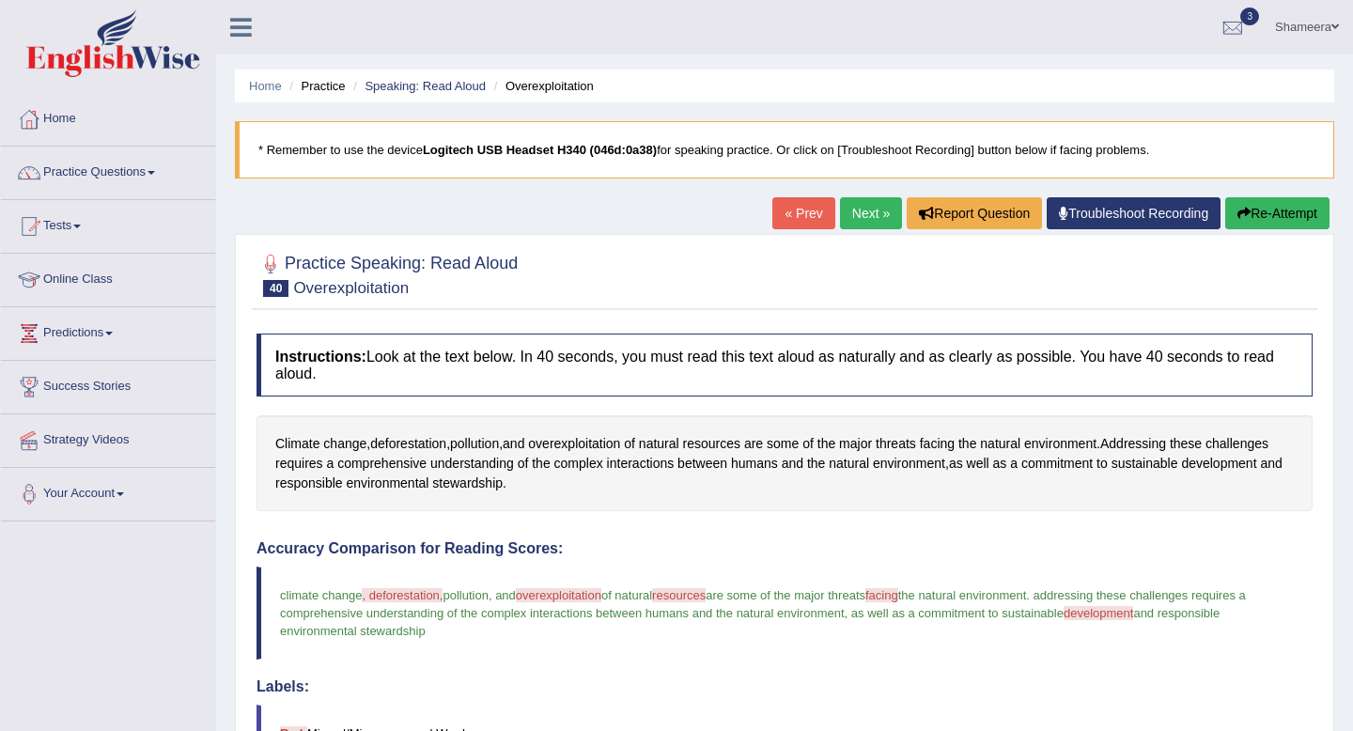
click at [864, 217] on link "Next »" at bounding box center [871, 213] width 62 height 32
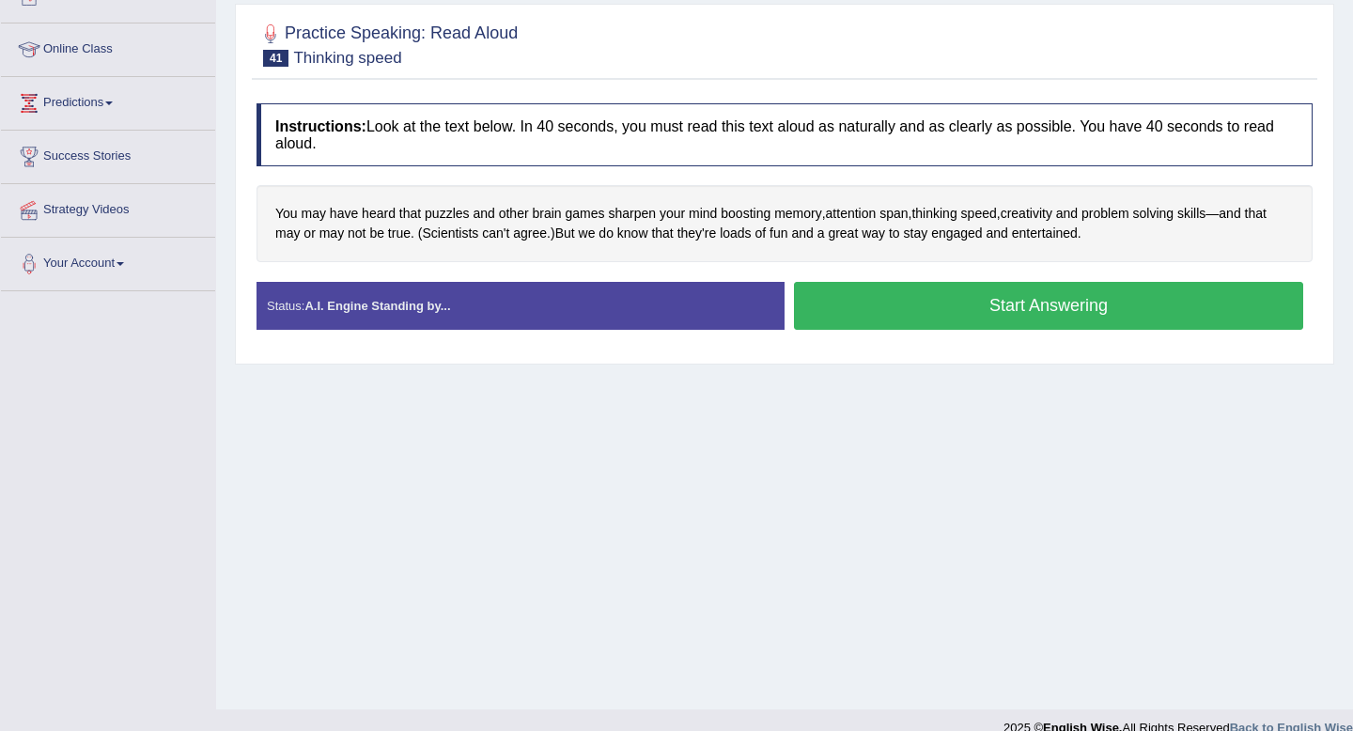
scroll to position [229, 0]
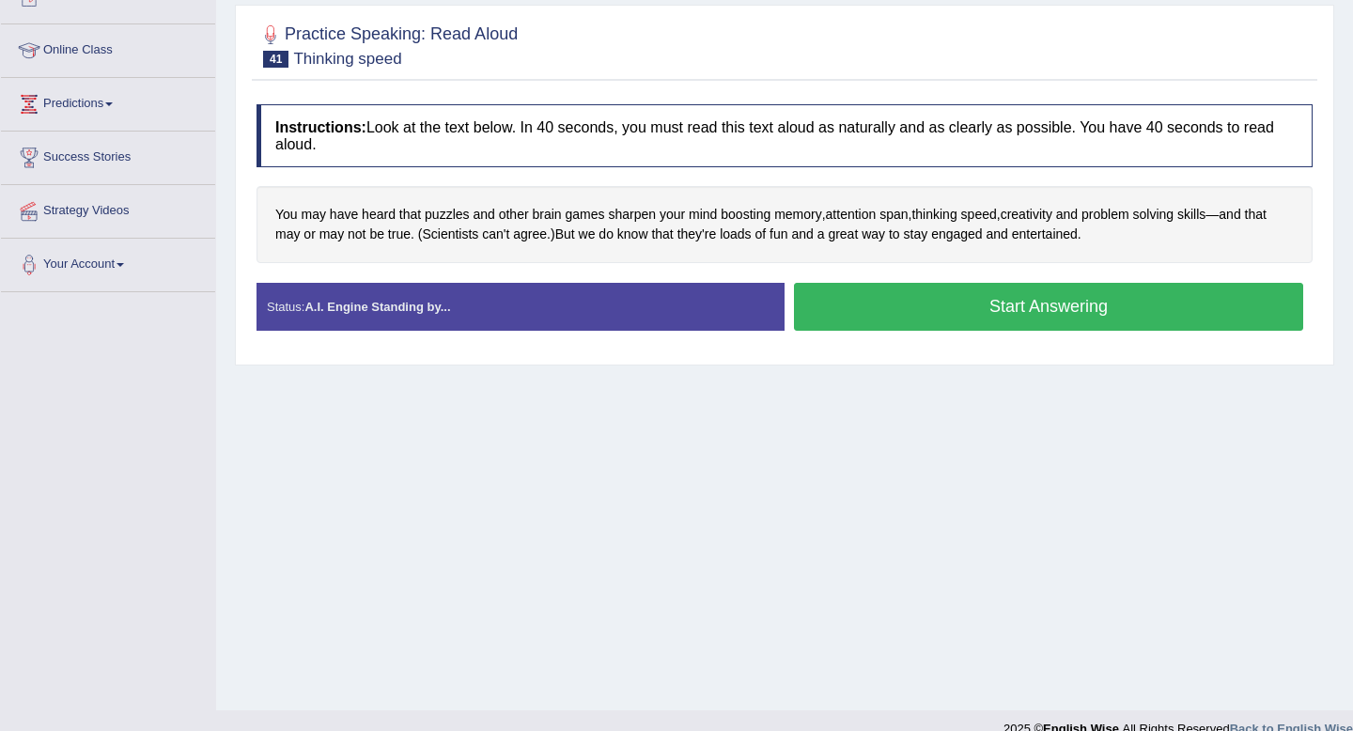
click at [947, 307] on button "Start Answering" at bounding box center [1048, 307] width 509 height 48
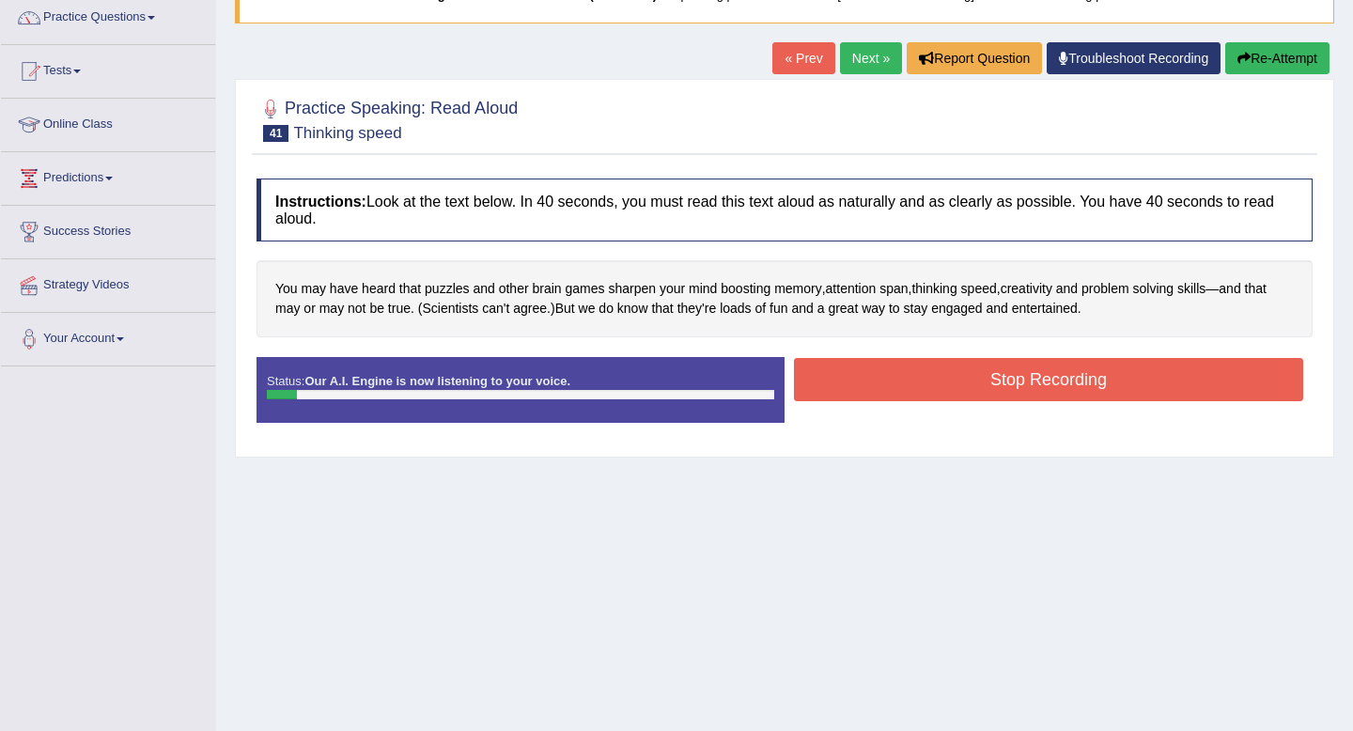
scroll to position [35, 0]
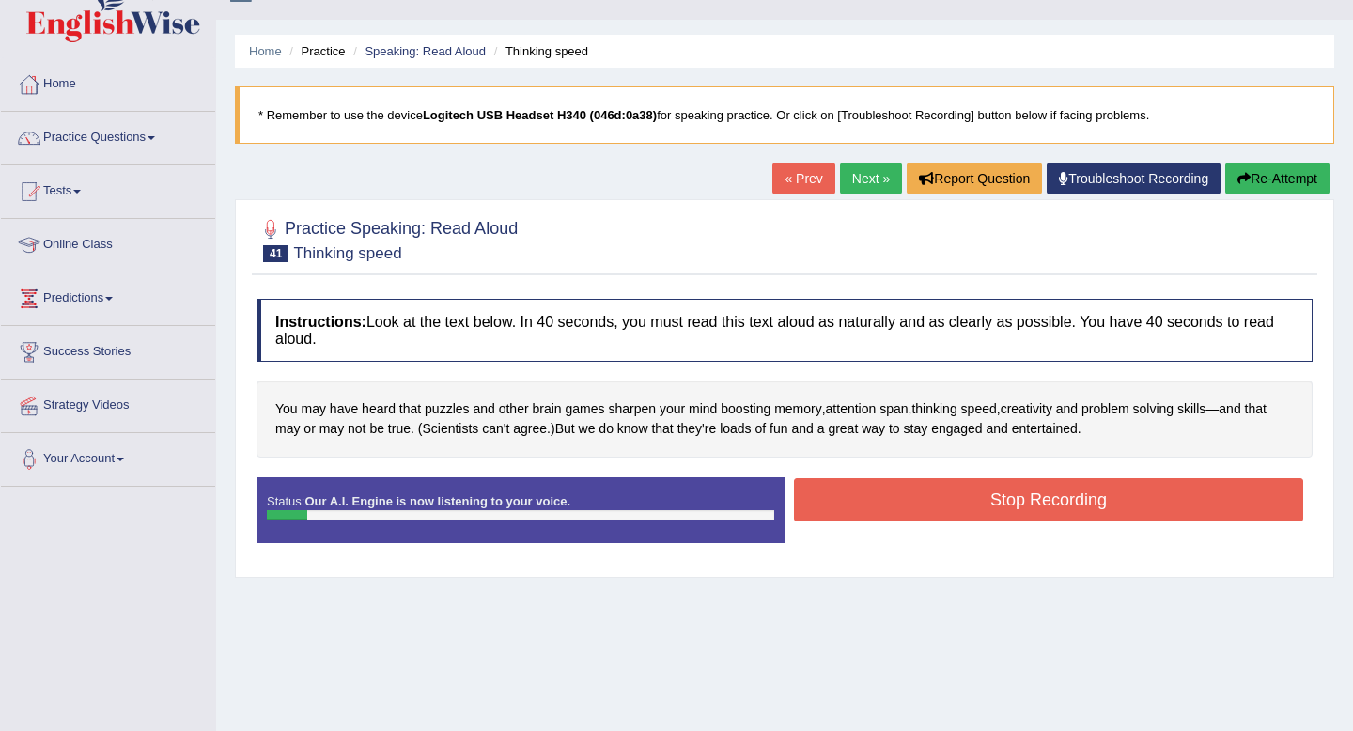
click at [1286, 178] on button "Re-Attempt" at bounding box center [1277, 179] width 104 height 32
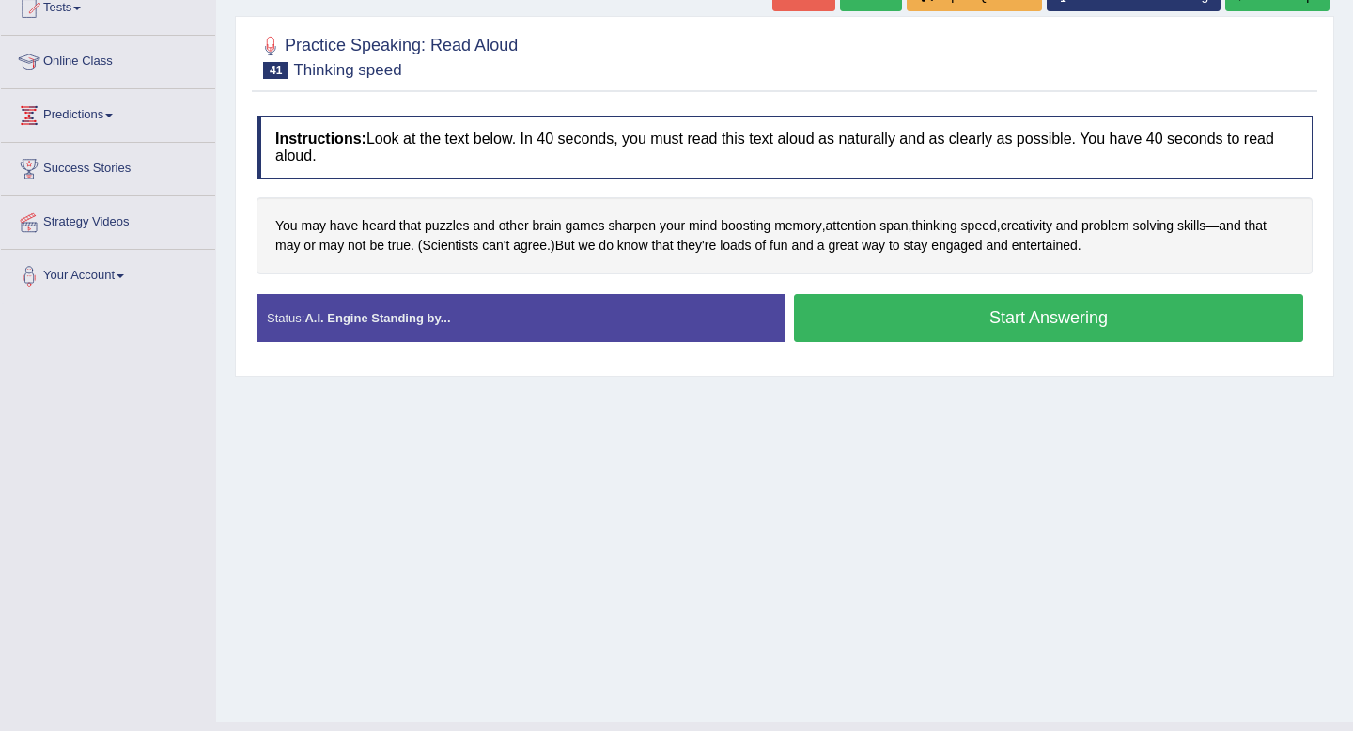
scroll to position [219, 0]
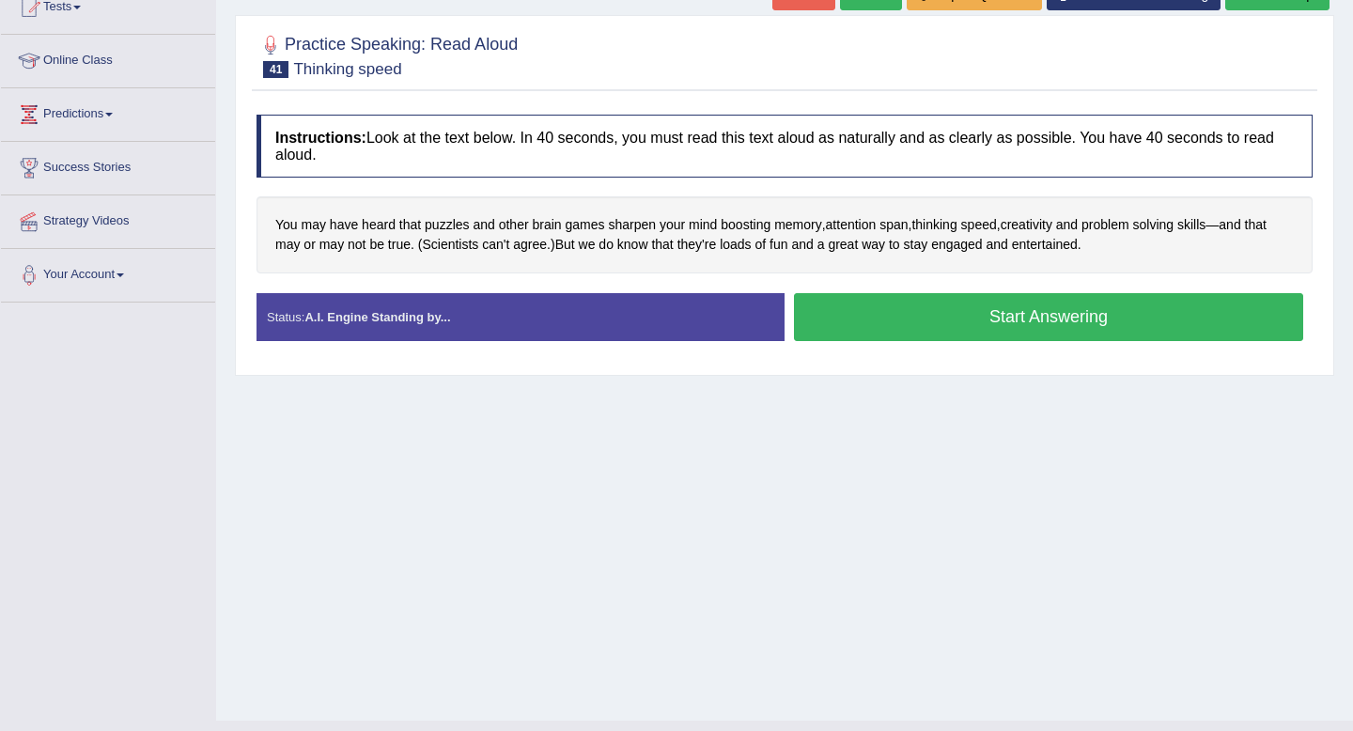
click at [982, 310] on button "Start Answering" at bounding box center [1048, 317] width 509 height 48
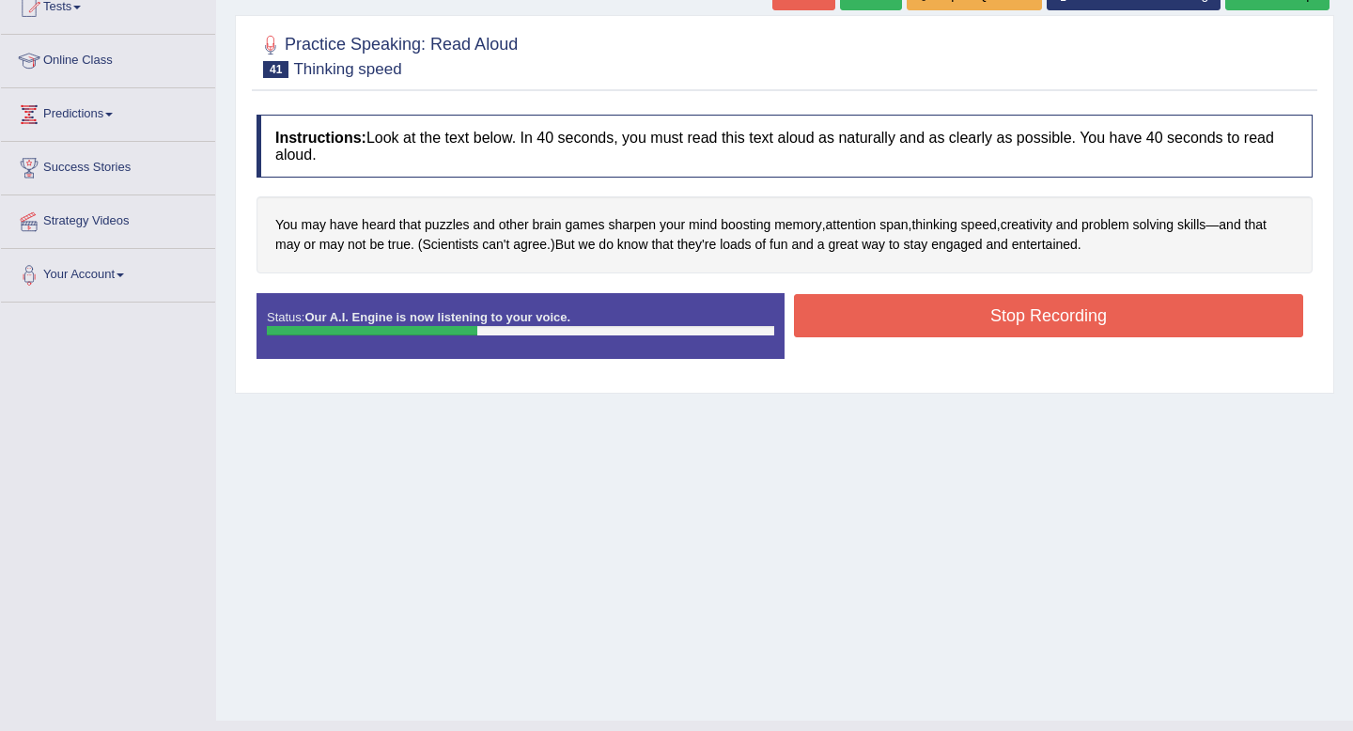
click at [1085, 318] on button "Stop Recording" at bounding box center [1048, 315] width 509 height 43
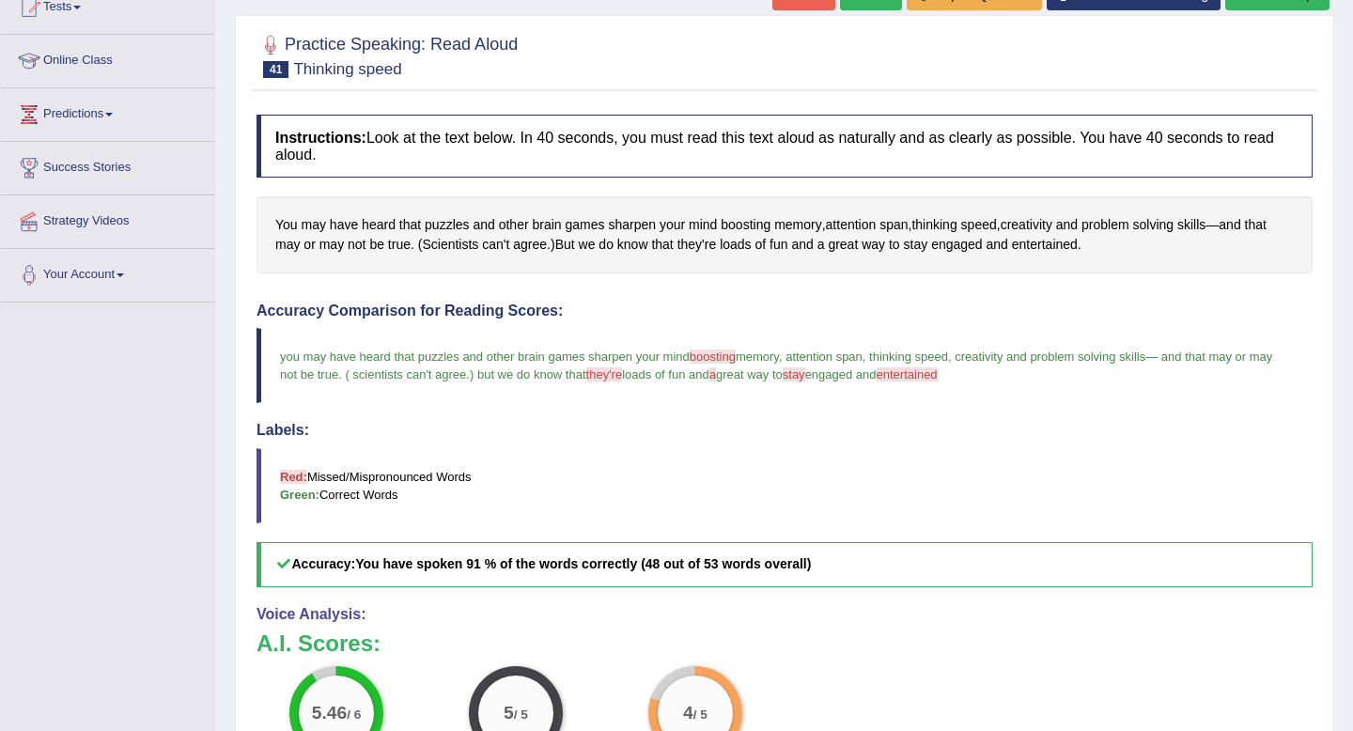
scroll to position [140, 0]
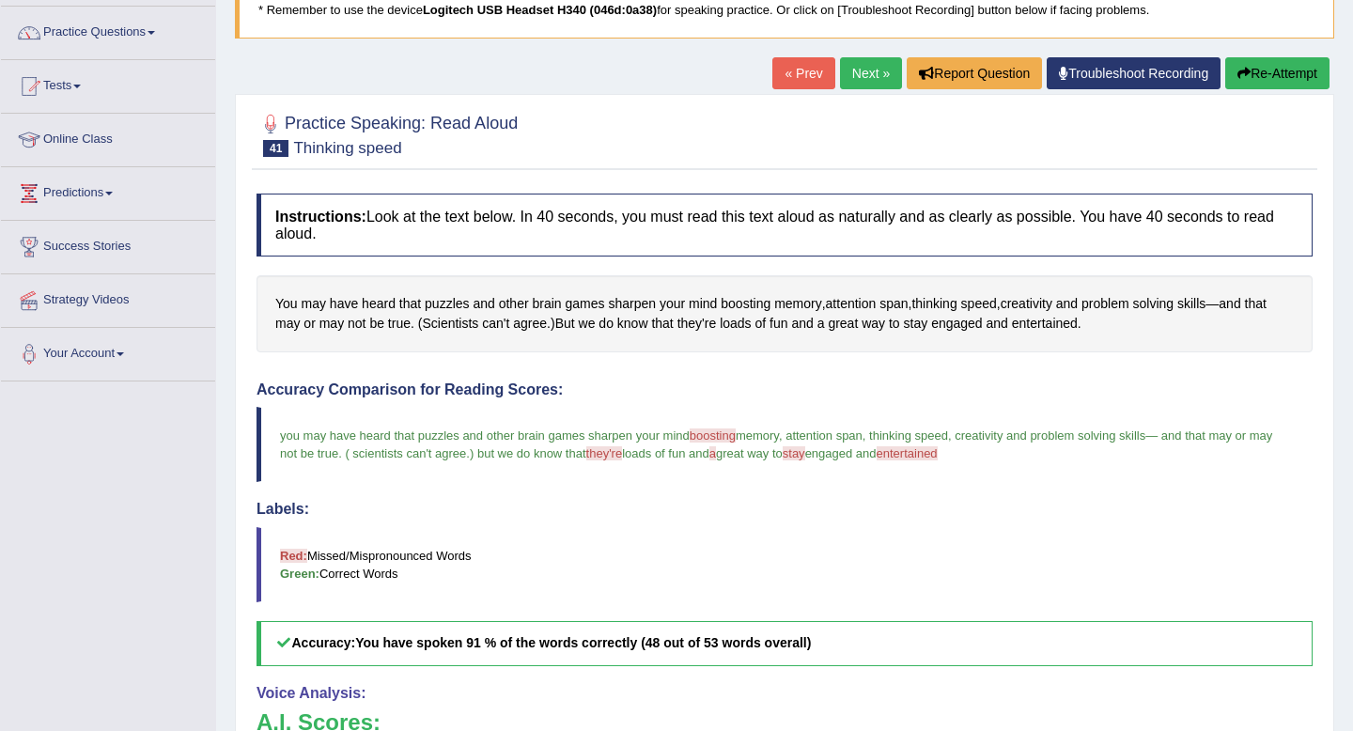
click at [853, 73] on link "Next »" at bounding box center [871, 73] width 62 height 32
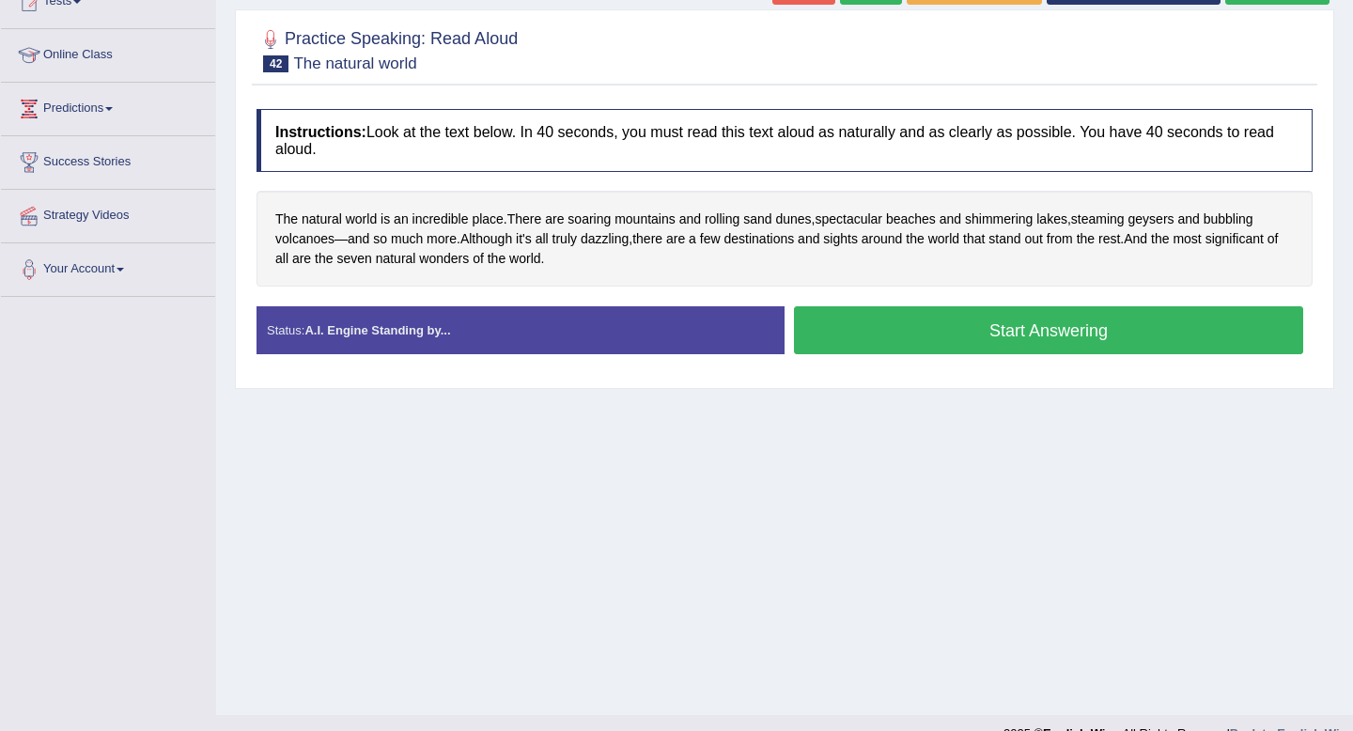
click at [929, 343] on button "Start Answering" at bounding box center [1048, 330] width 509 height 48
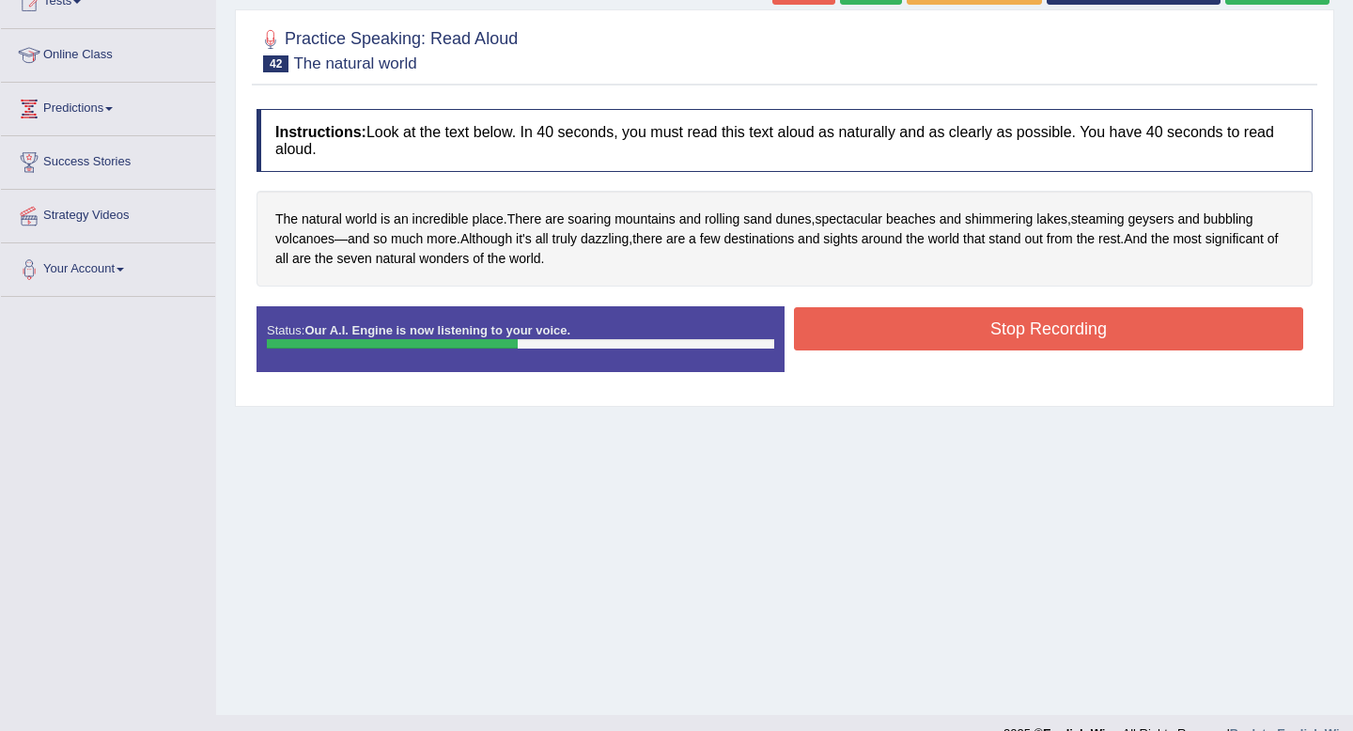
click at [1078, 341] on button "Stop Recording" at bounding box center [1048, 328] width 509 height 43
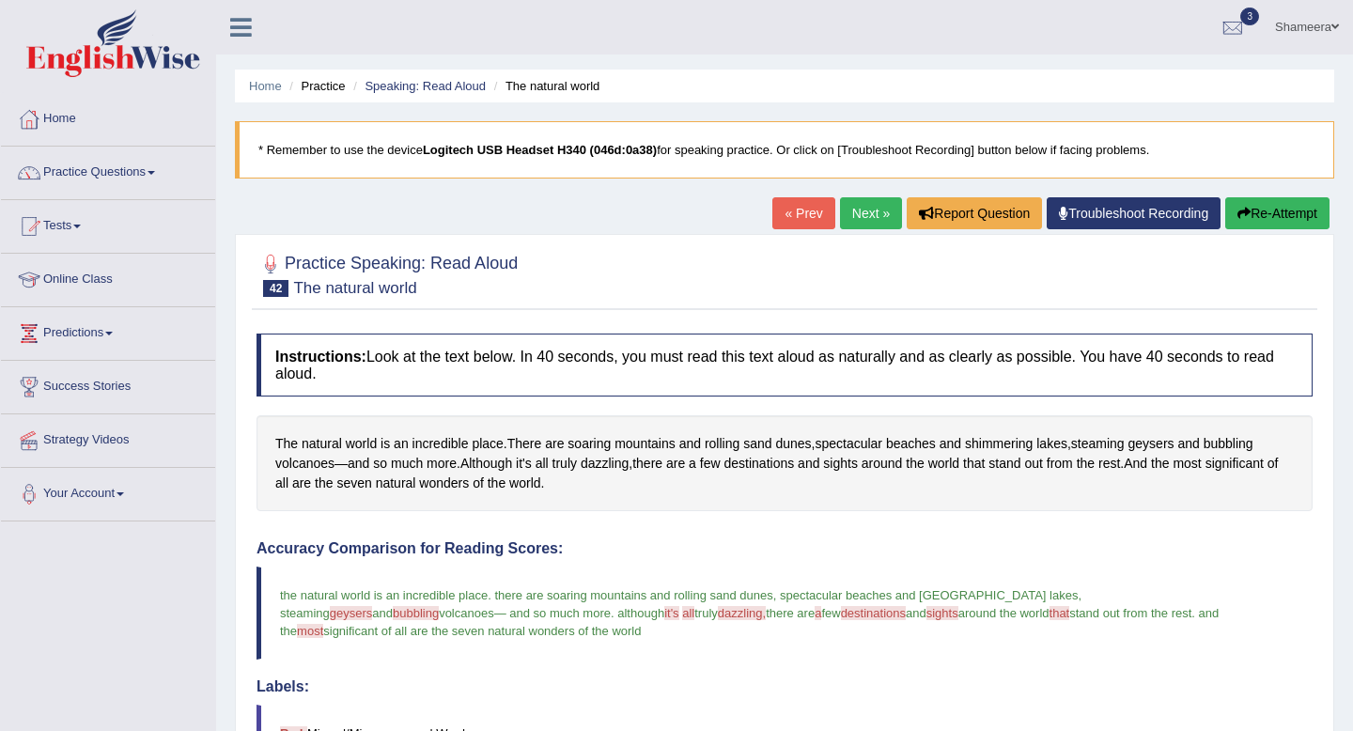
click at [851, 217] on link "Next »" at bounding box center [871, 213] width 62 height 32
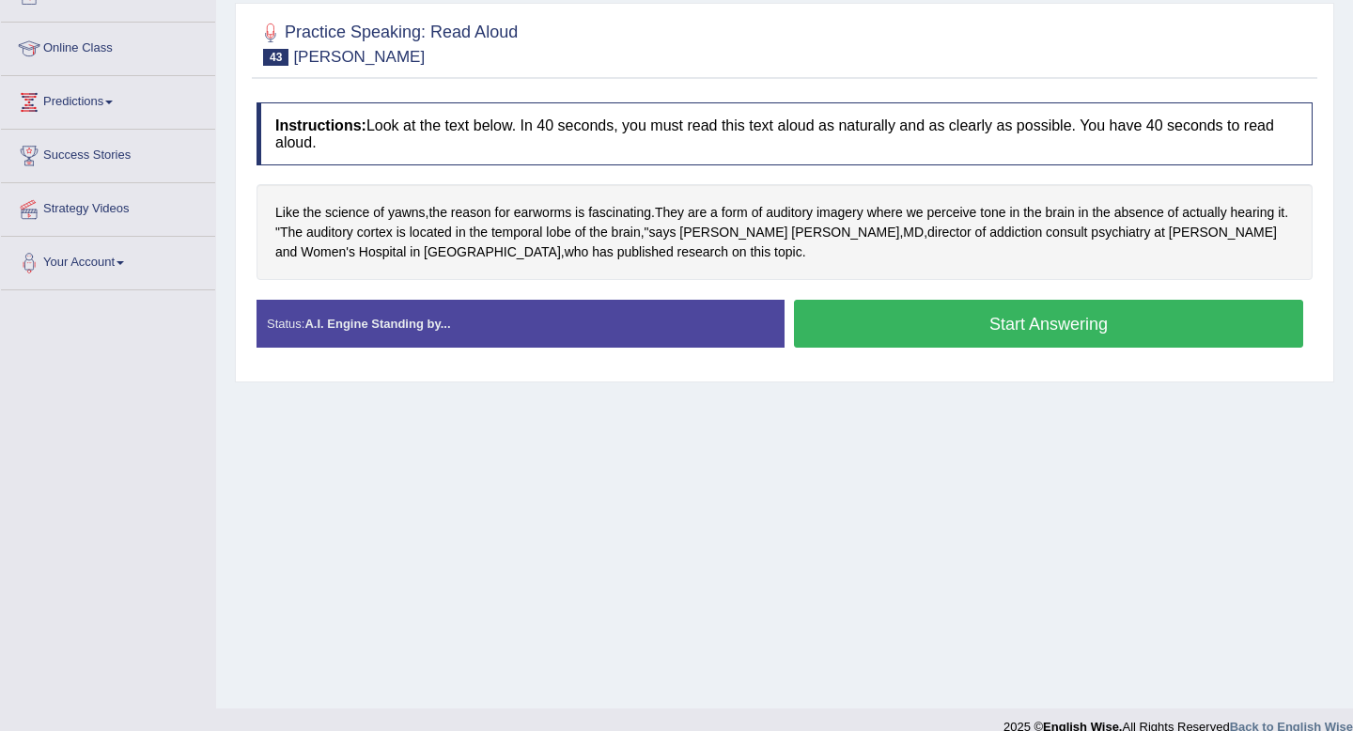
click at [916, 327] on button "Start Answering" at bounding box center [1048, 324] width 509 height 48
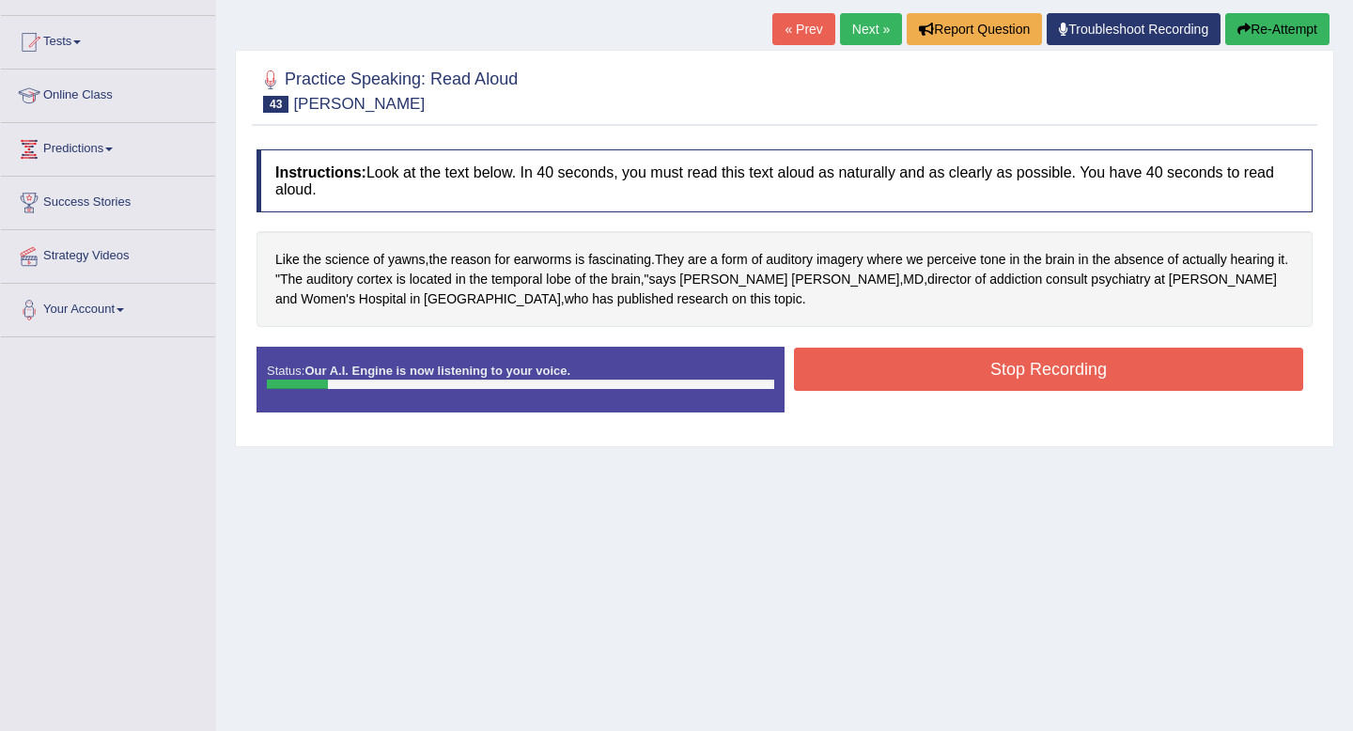
scroll to position [180, 0]
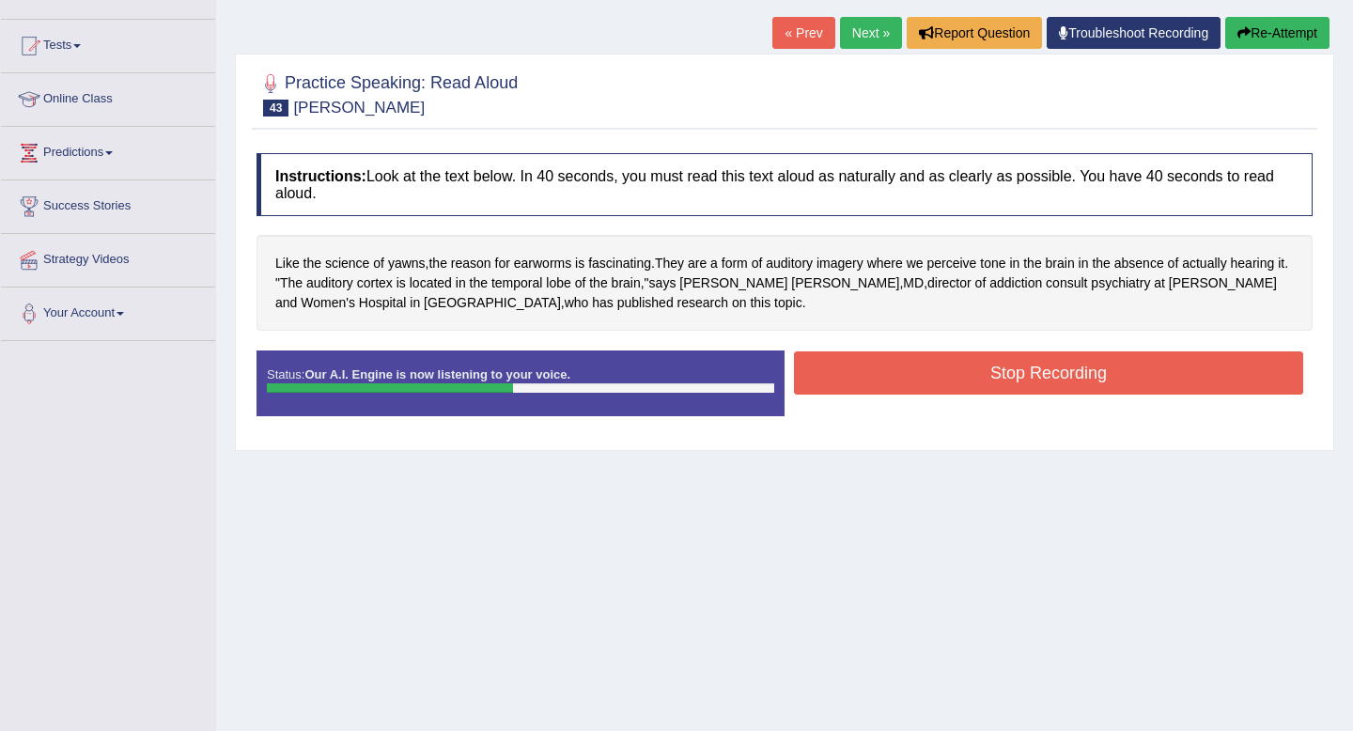
click at [1258, 36] on button "Re-Attempt" at bounding box center [1277, 33] width 104 height 32
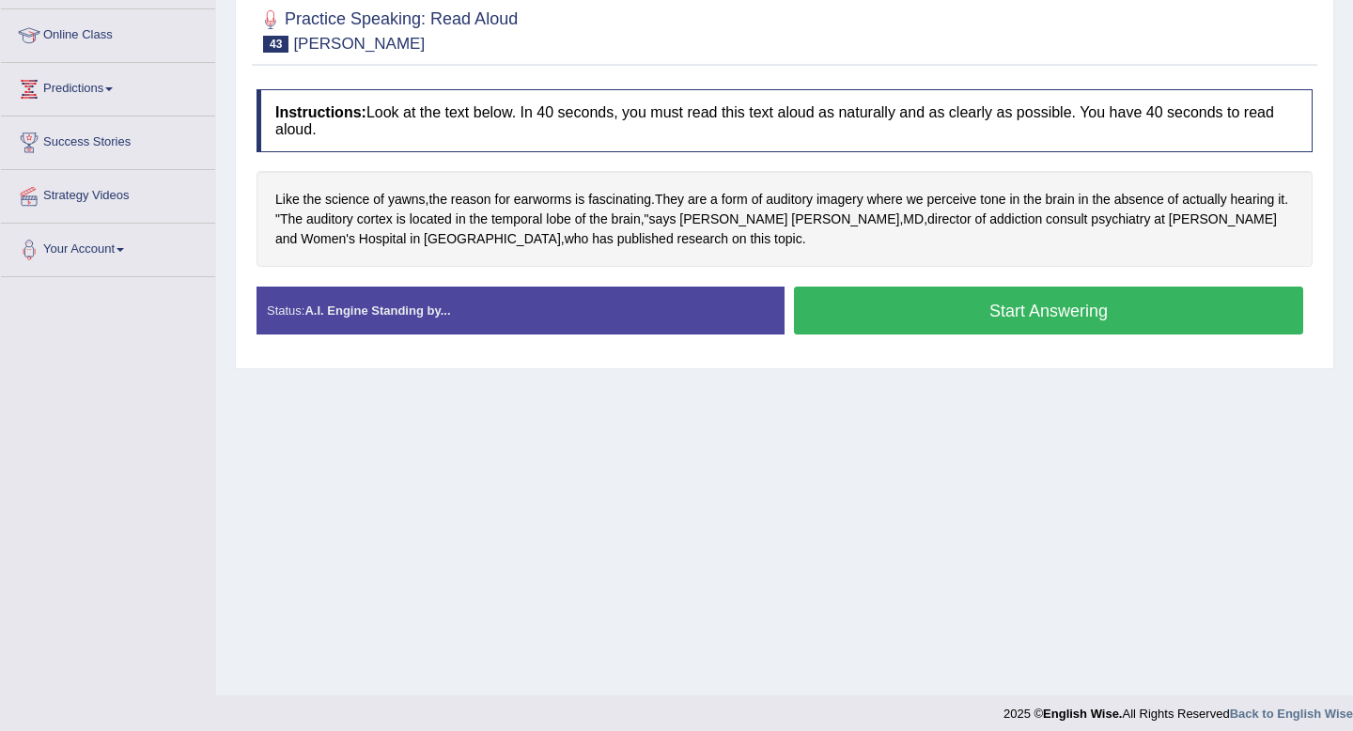
click at [1029, 316] on button "Start Answering" at bounding box center [1048, 311] width 509 height 48
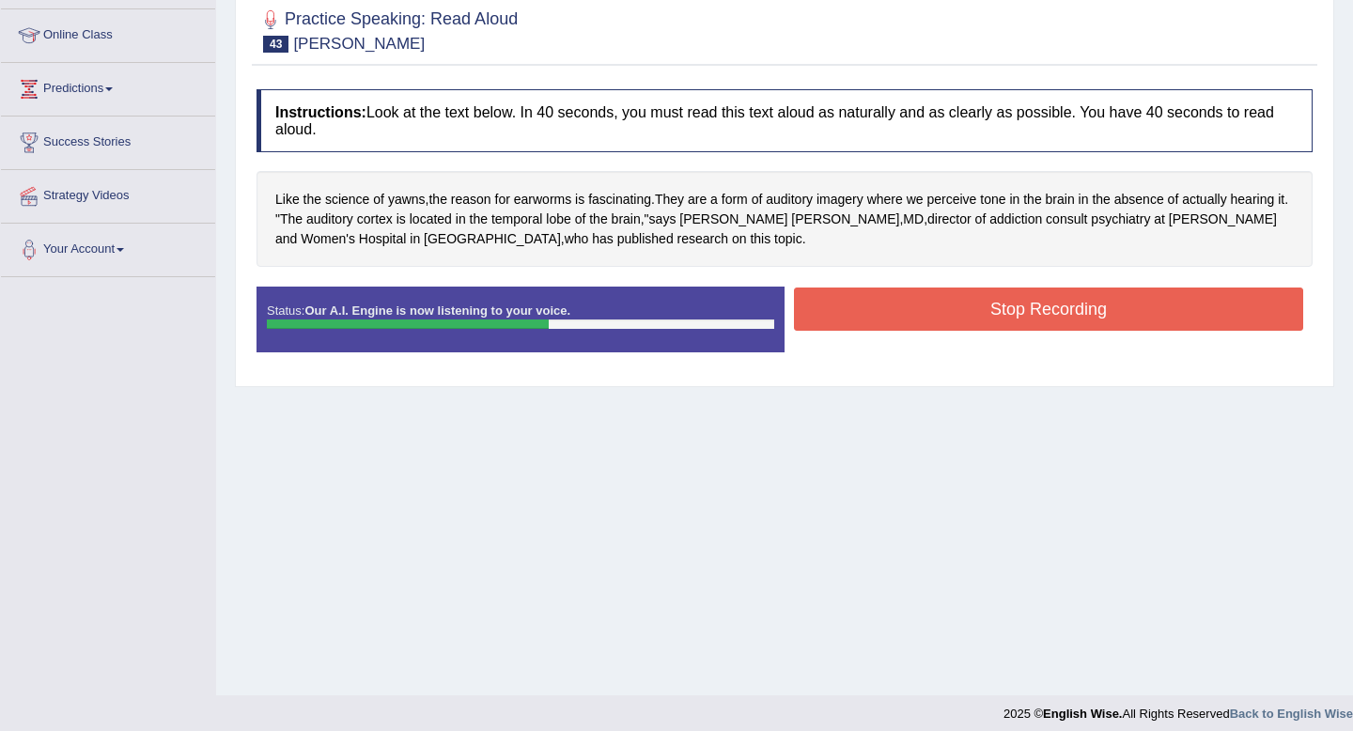
click at [1058, 329] on button "Stop Recording" at bounding box center [1048, 308] width 509 height 43
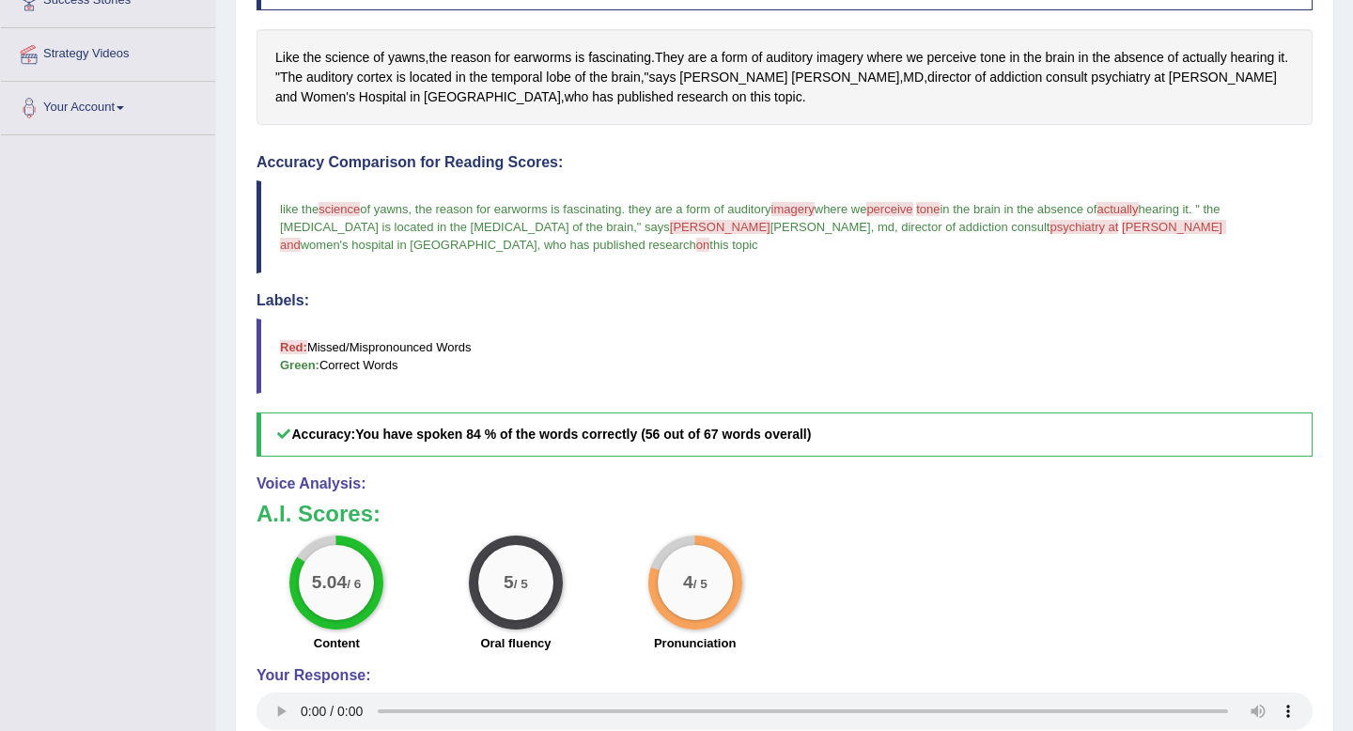
scroll to position [378, 0]
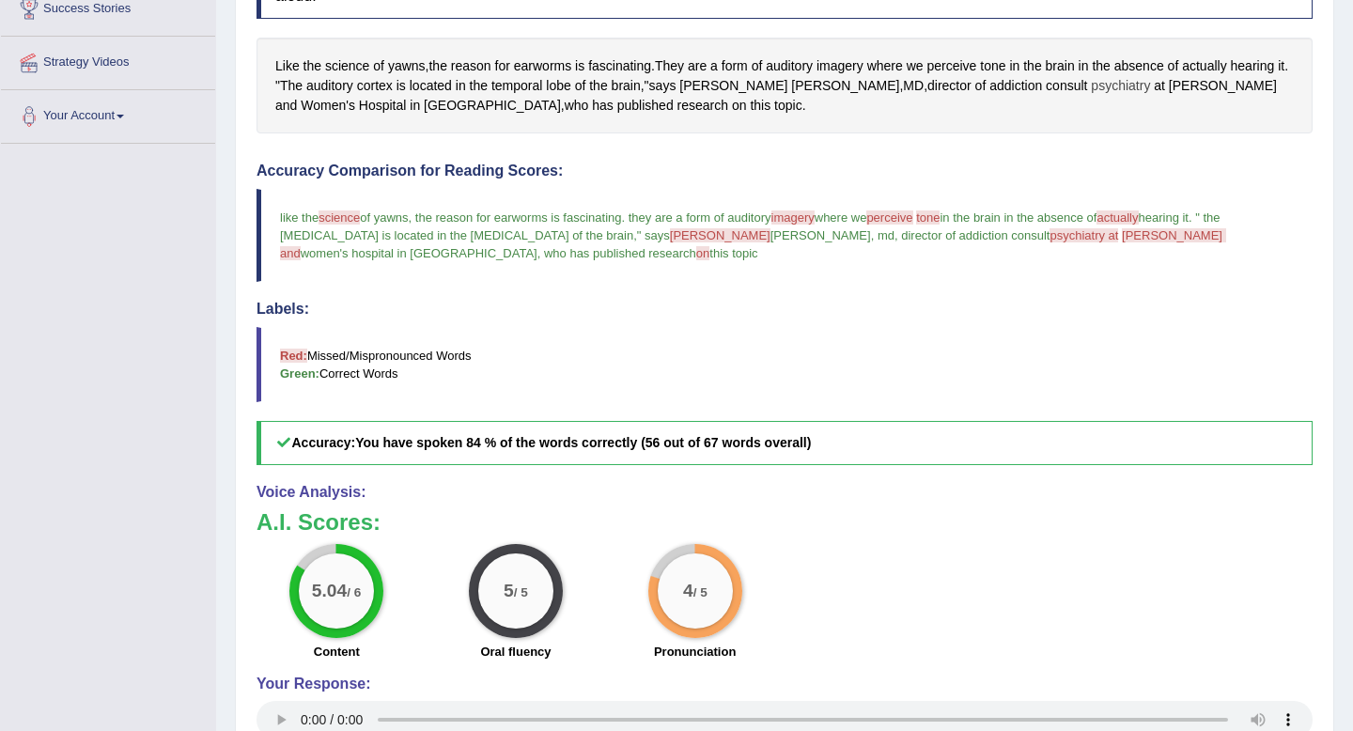
click at [1091, 94] on span "psychiatry" at bounding box center [1120, 86] width 59 height 20
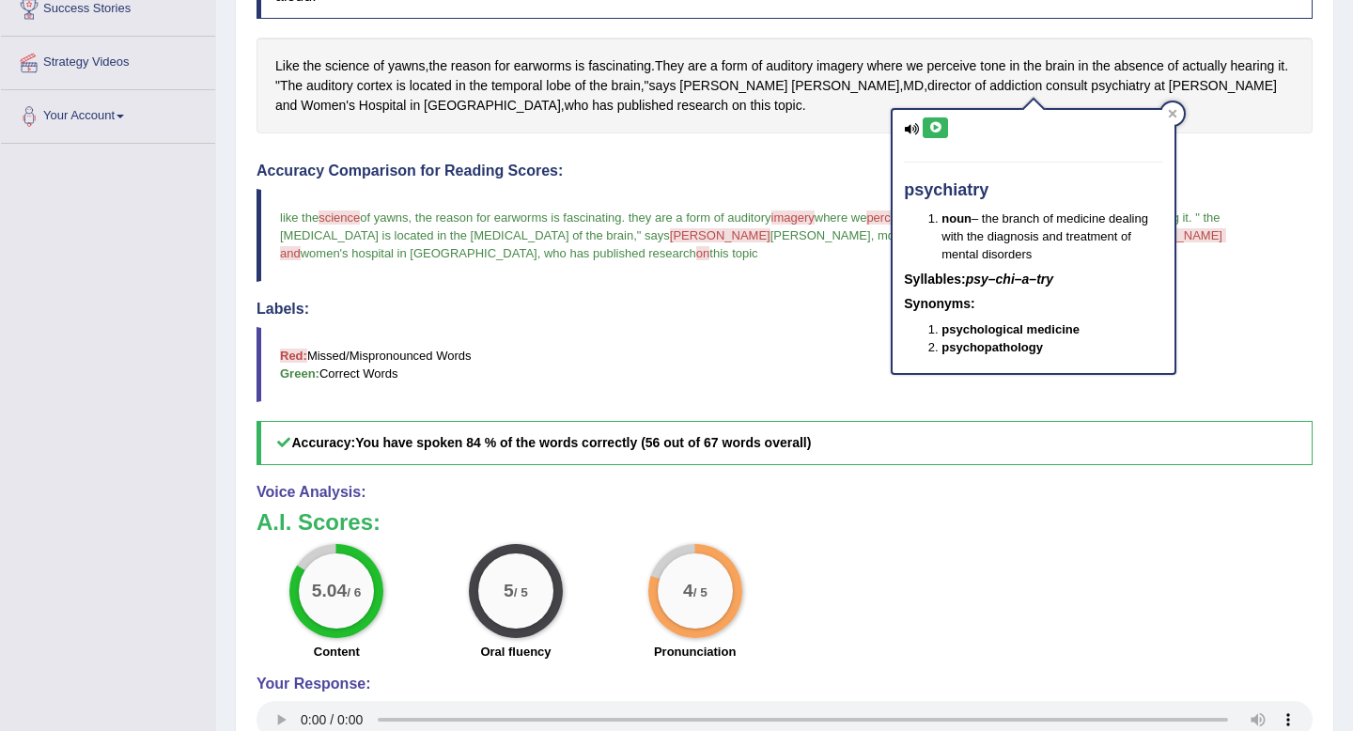
click at [942, 121] on button at bounding box center [935, 127] width 25 height 21
click at [796, 265] on blockquote "like the science signs of yawns , the reason for earworms is fascinating . they…" at bounding box center [784, 235] width 1056 height 93
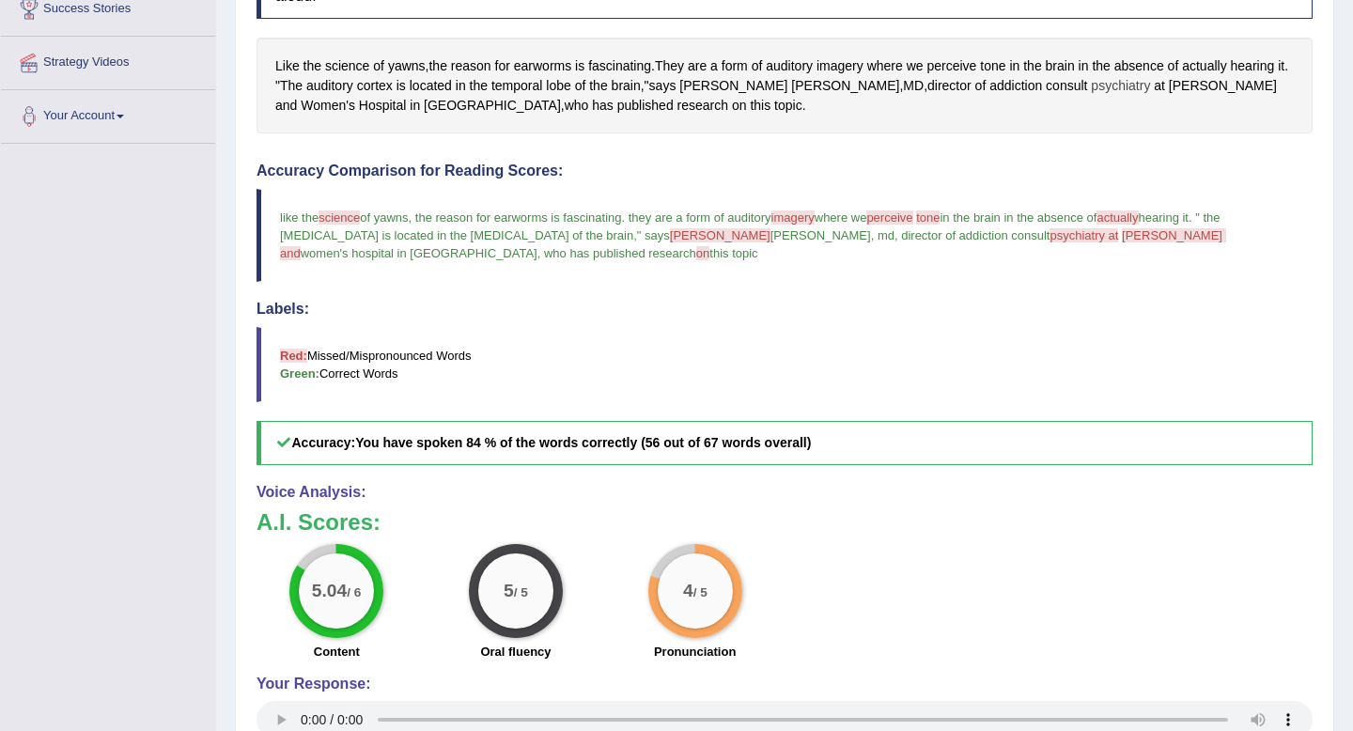
click at [1091, 88] on span "psychiatry" at bounding box center [1120, 86] width 59 height 20
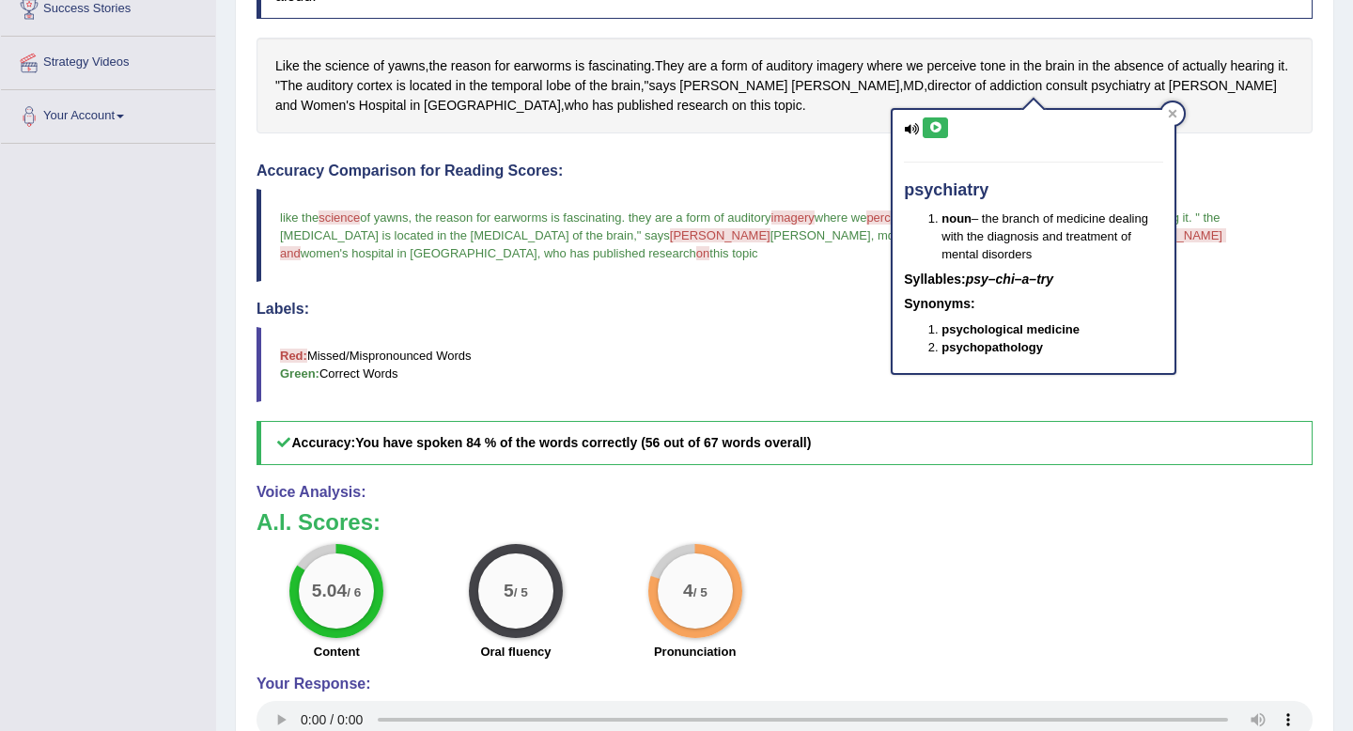
click at [939, 131] on icon at bounding box center [935, 127] width 14 height 11
click at [687, 257] on blockquote "like the science signs of yawns , the reason for earworms is fascinating . they…" at bounding box center [784, 235] width 1056 height 93
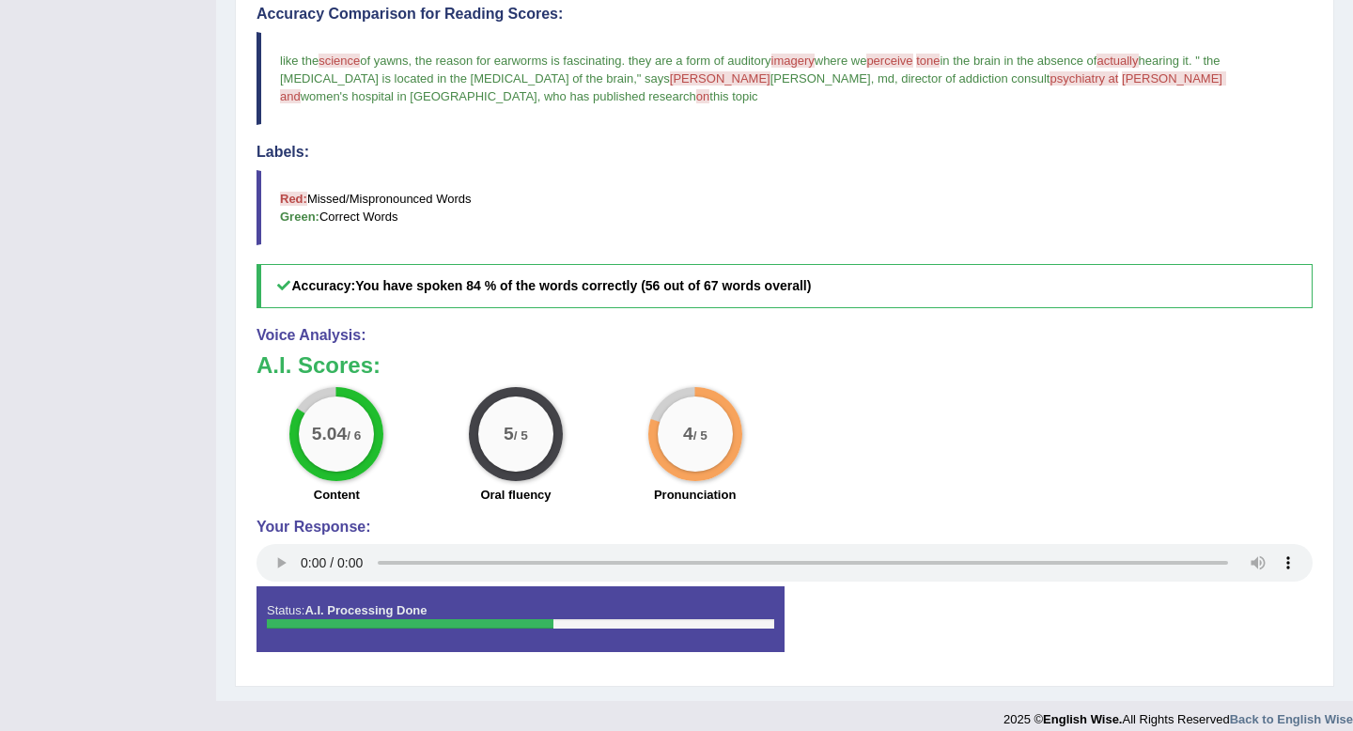
scroll to position [537, 0]
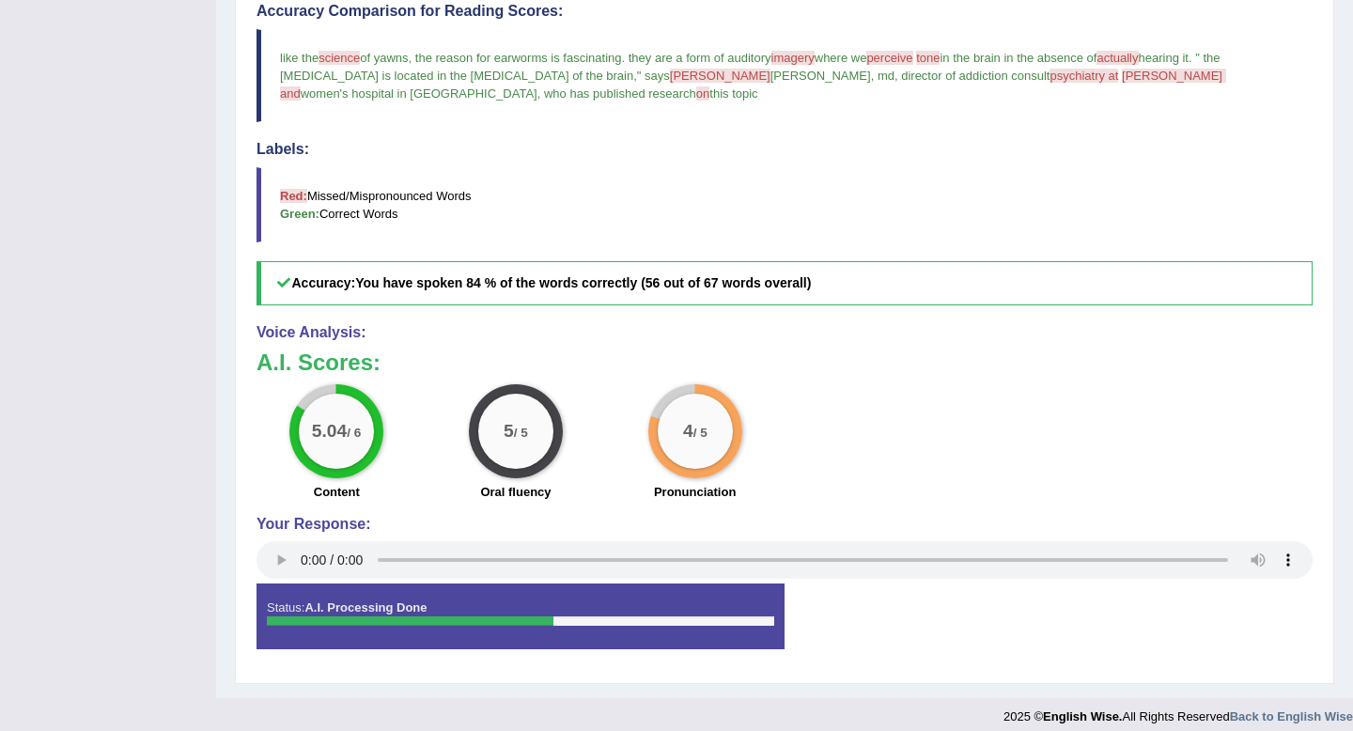
click at [1049, 73] on span "psychiatry at" at bounding box center [1083, 76] width 69 height 14
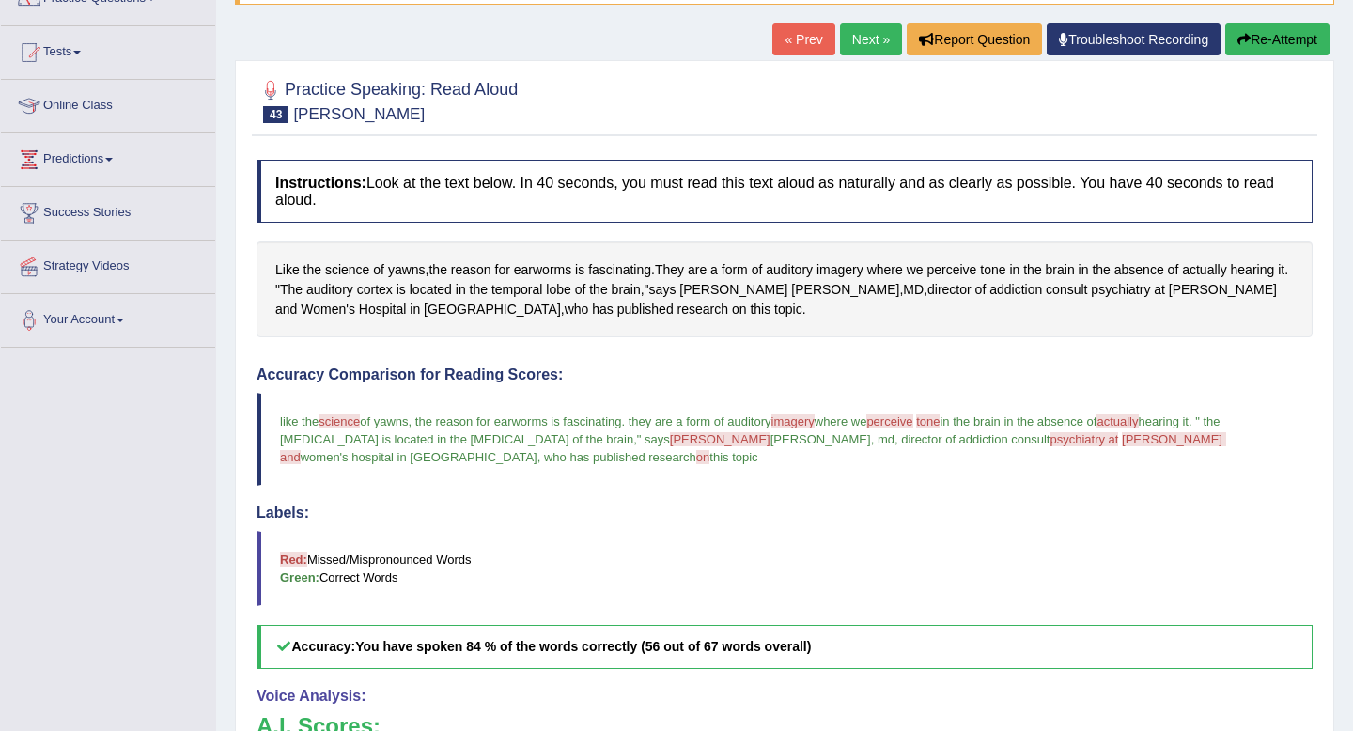
scroll to position [164, 0]
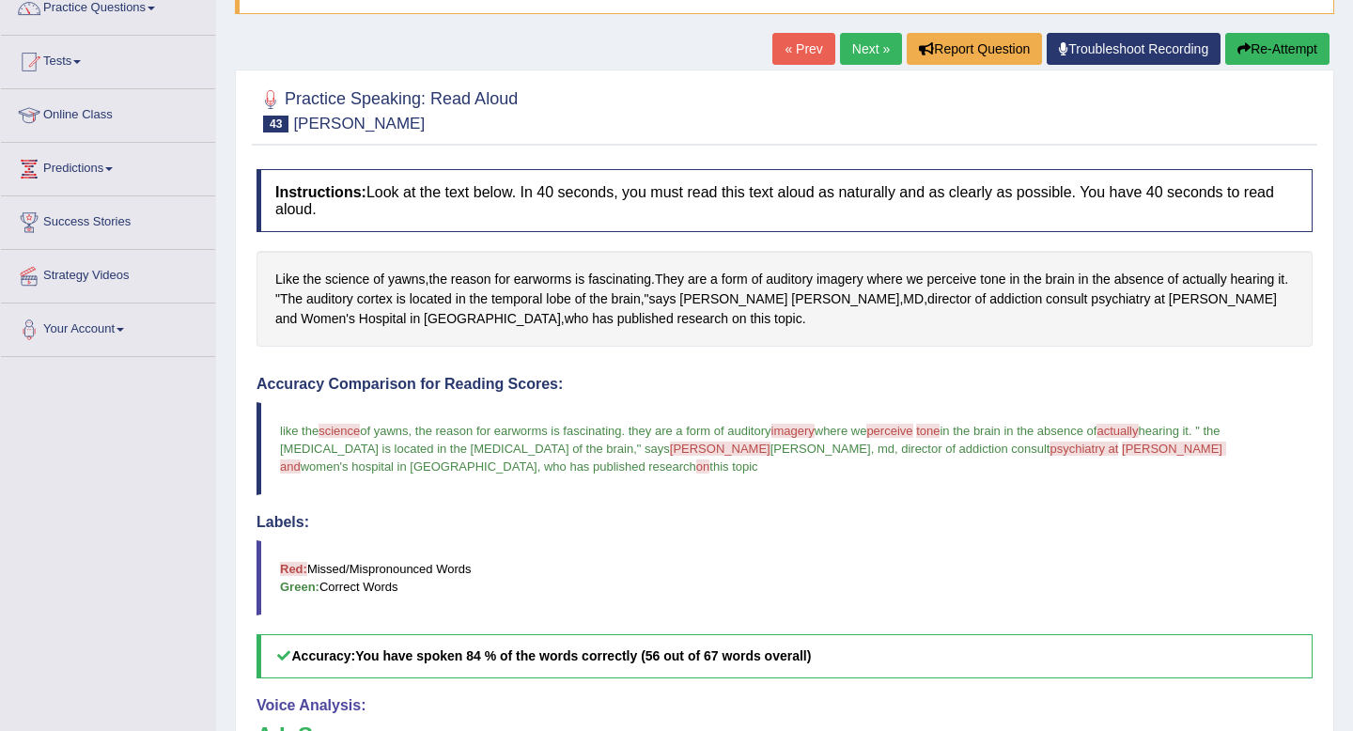
click at [879, 39] on link "Next »" at bounding box center [871, 49] width 62 height 32
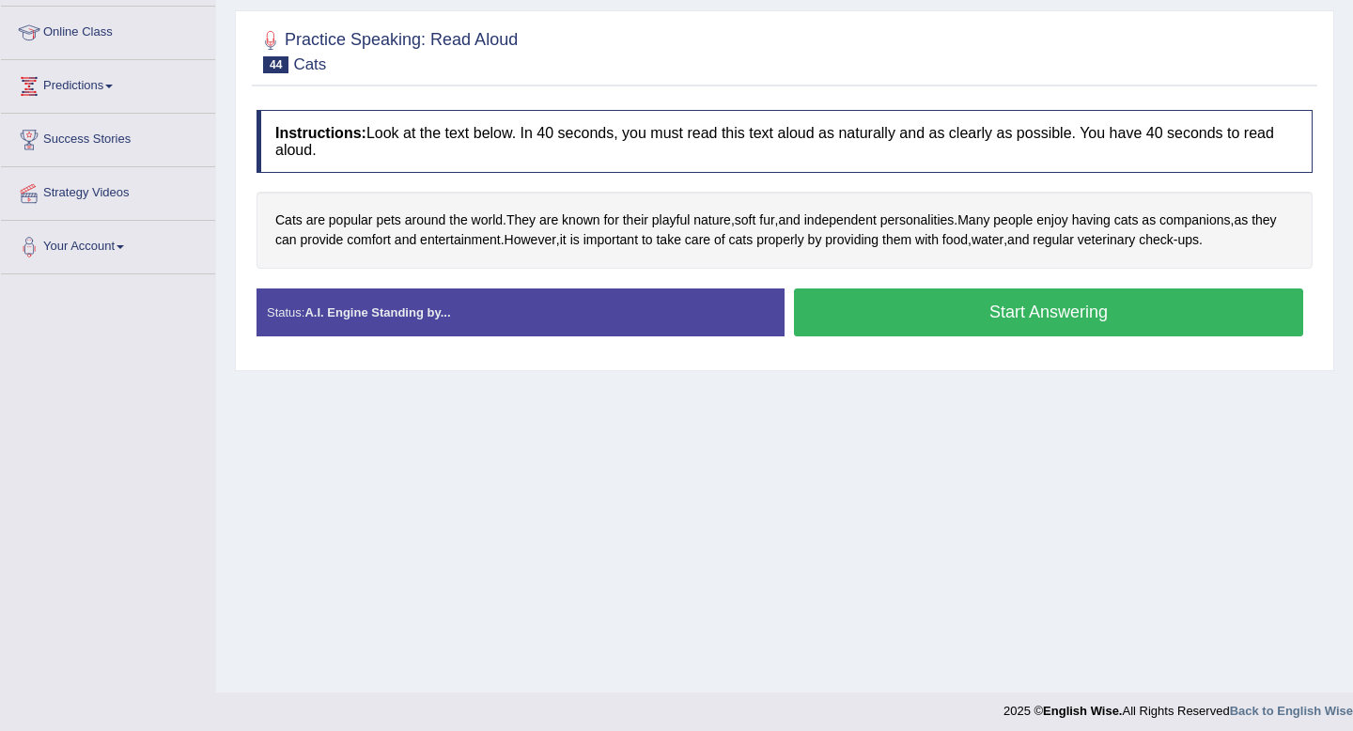
click at [913, 315] on button "Start Answering" at bounding box center [1048, 312] width 509 height 48
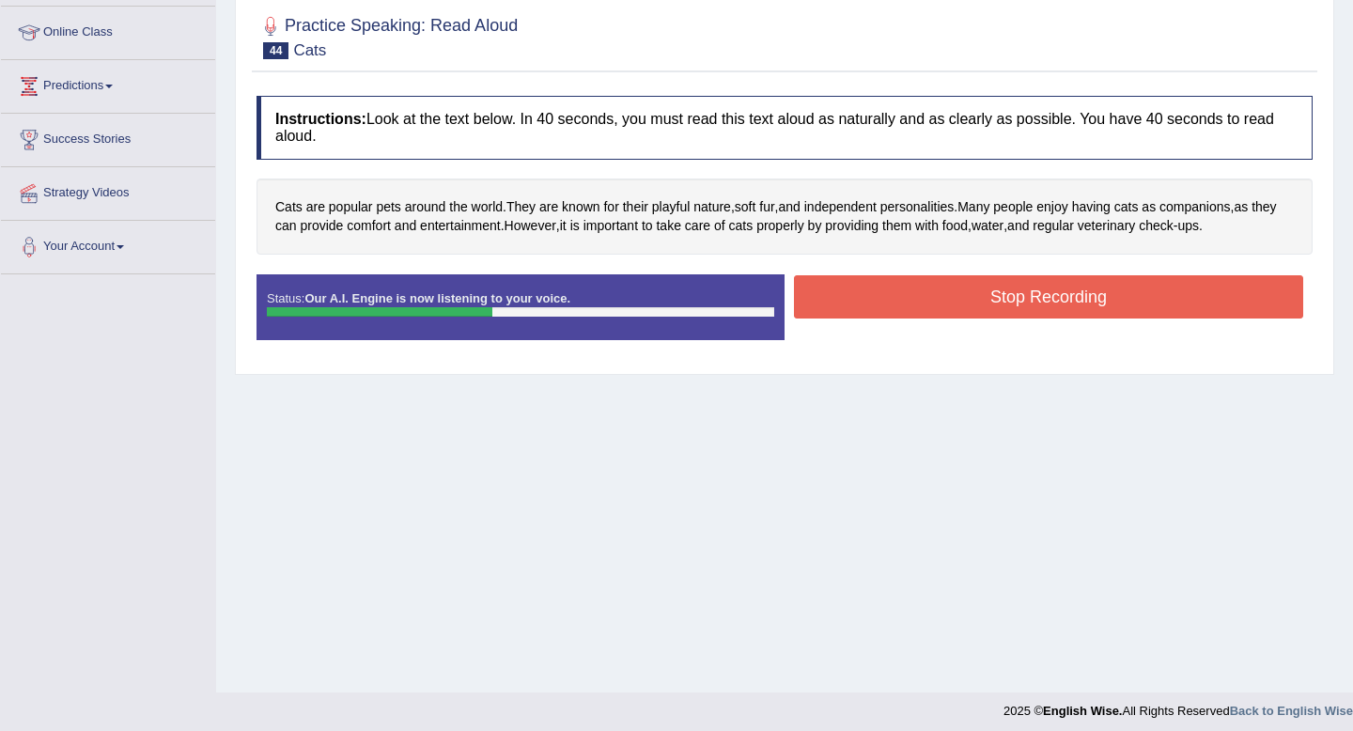
click at [934, 334] on div "Status: Our A.I. Engine is now listening to your voice. Start Answering Stop Re…" at bounding box center [784, 316] width 1056 height 85
click at [936, 314] on button "Stop Recording" at bounding box center [1048, 296] width 509 height 43
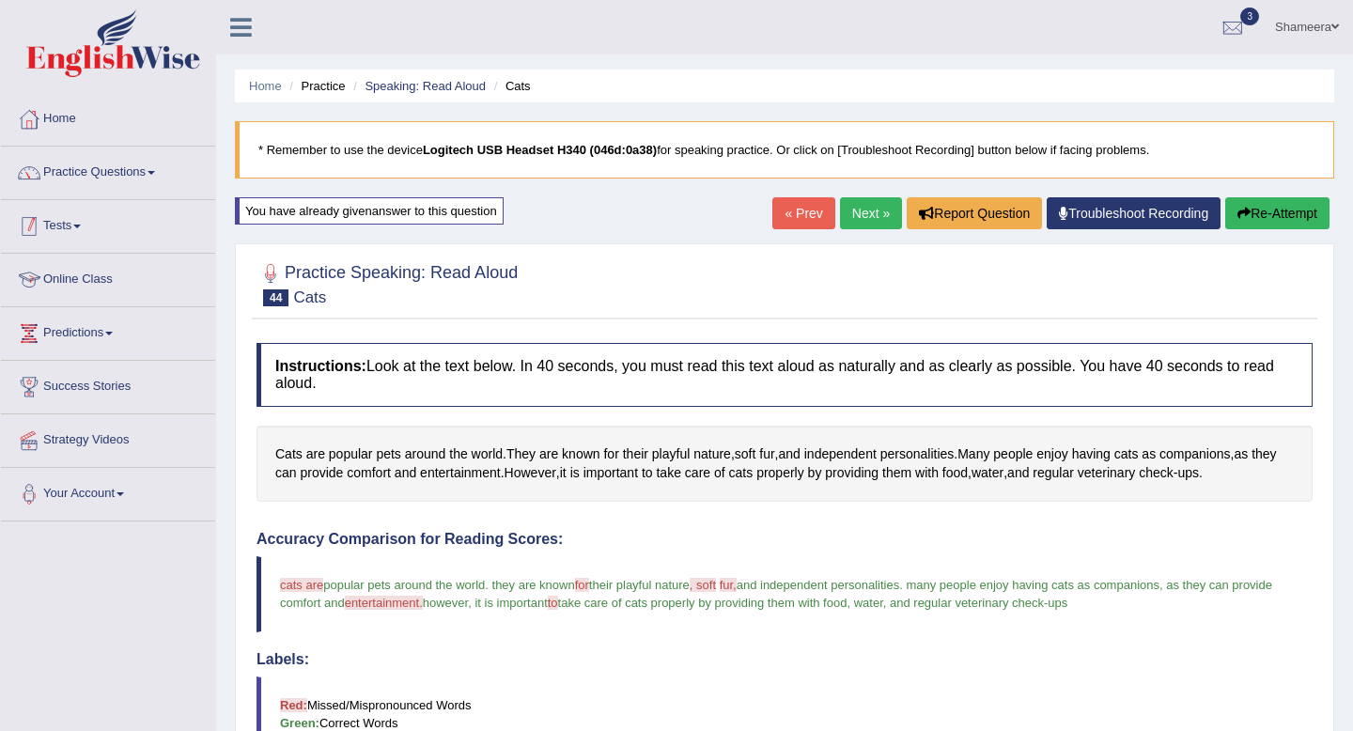
click at [152, 179] on link "Practice Questions" at bounding box center [108, 170] width 214 height 47
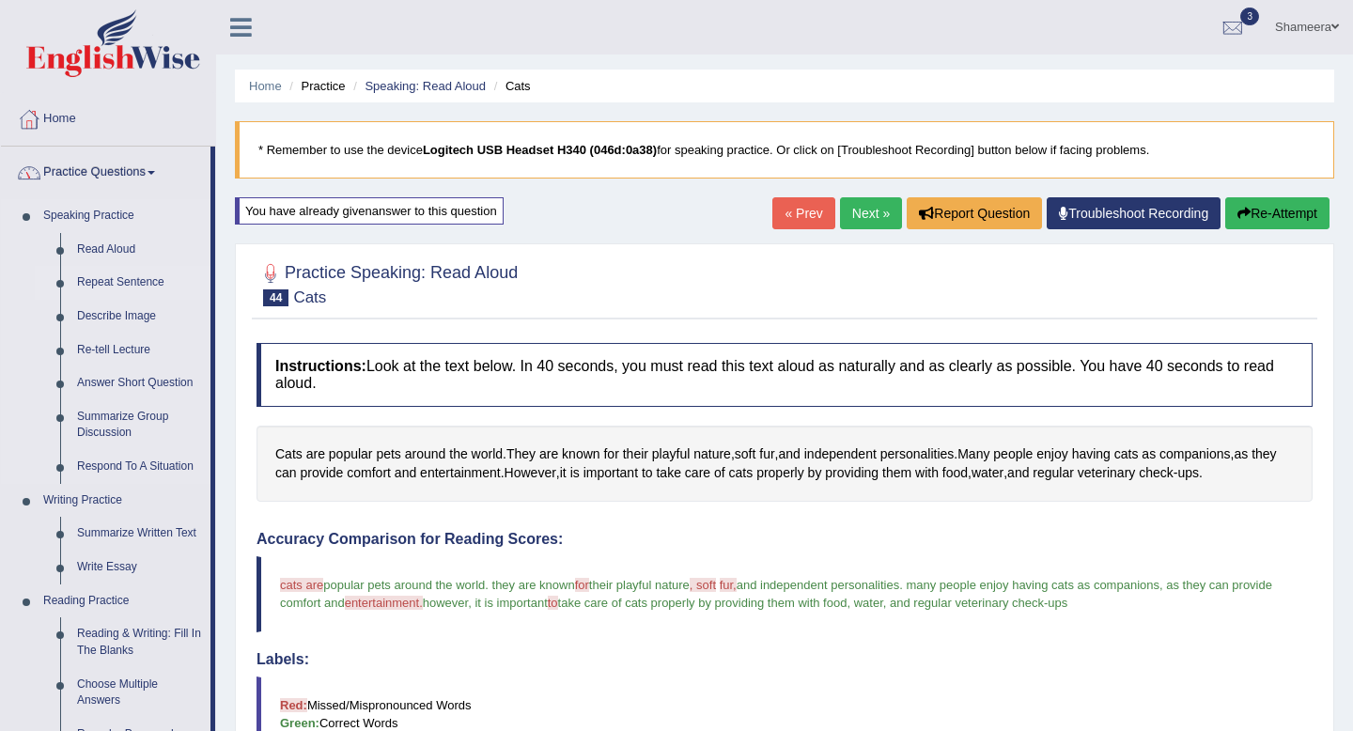
click at [116, 284] on link "Repeat Sentence" at bounding box center [140, 283] width 142 height 34
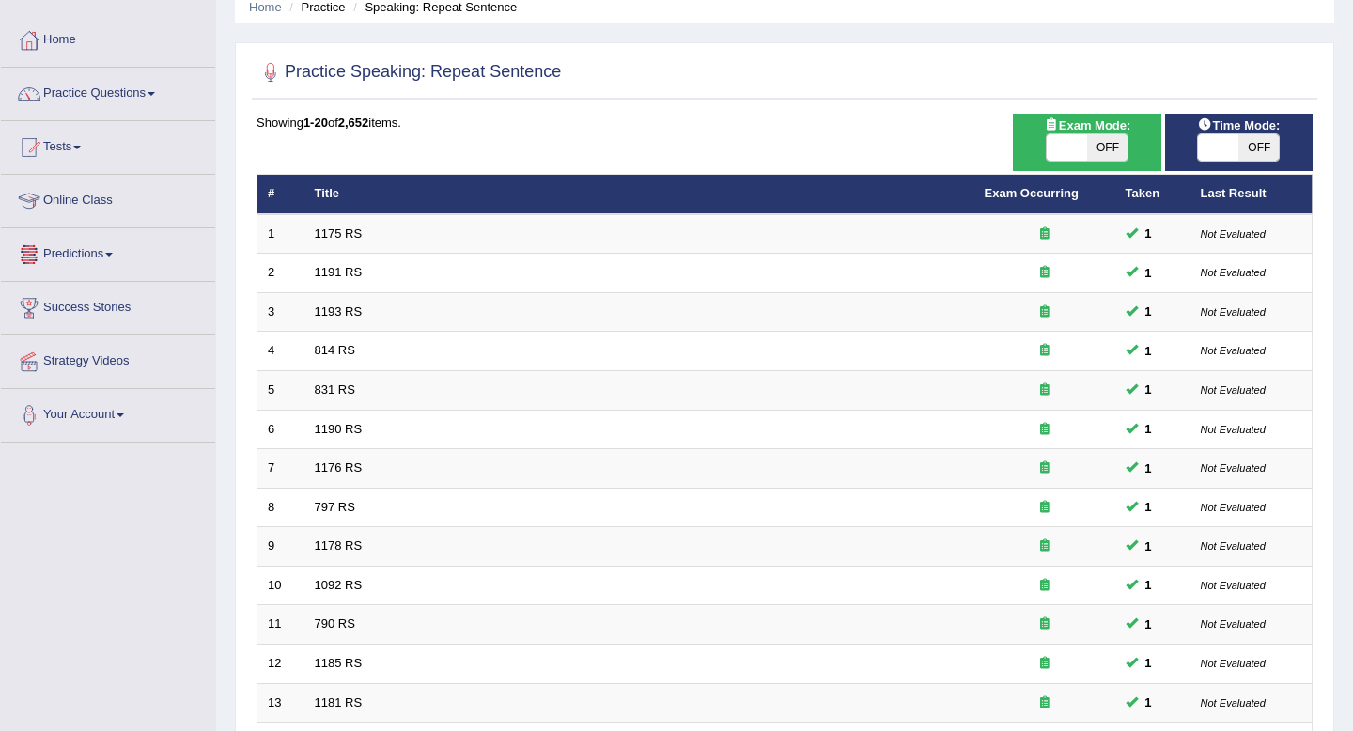
scroll to position [513, 0]
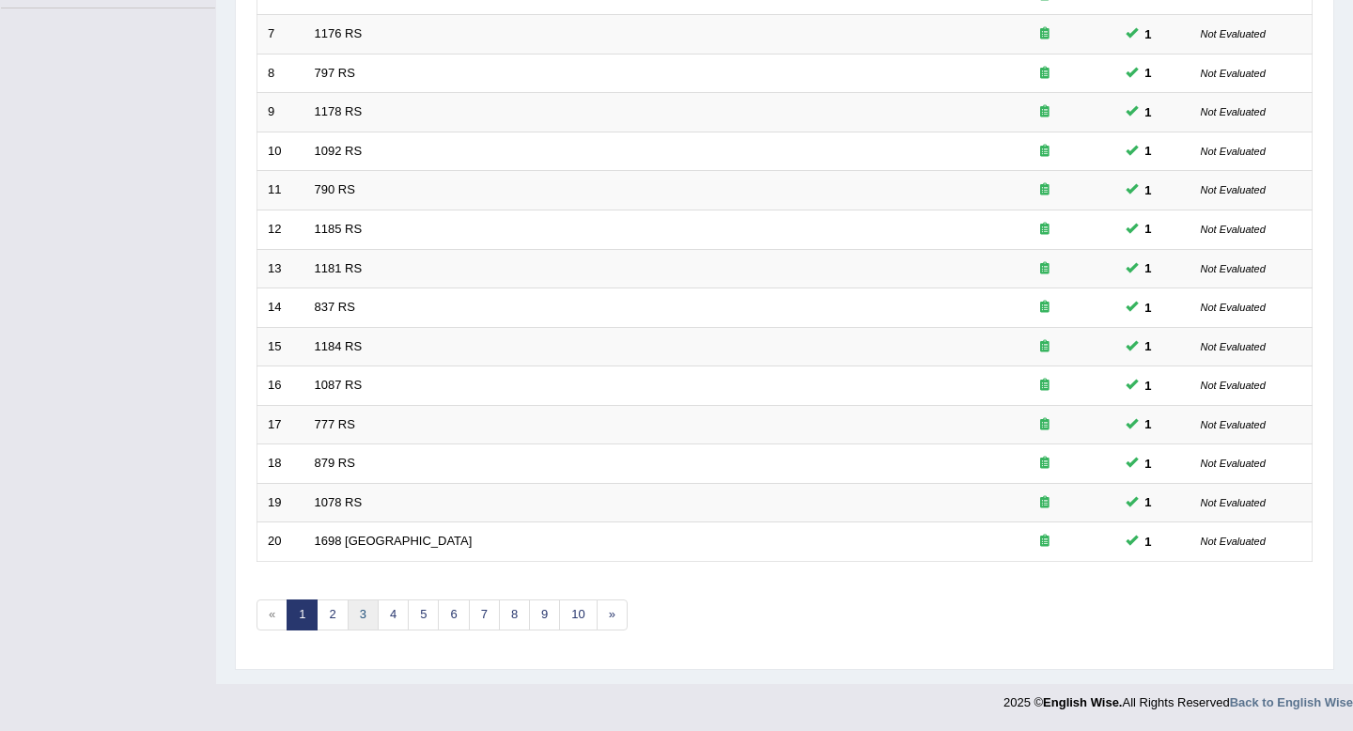
click at [364, 620] on link "3" at bounding box center [363, 614] width 31 height 31
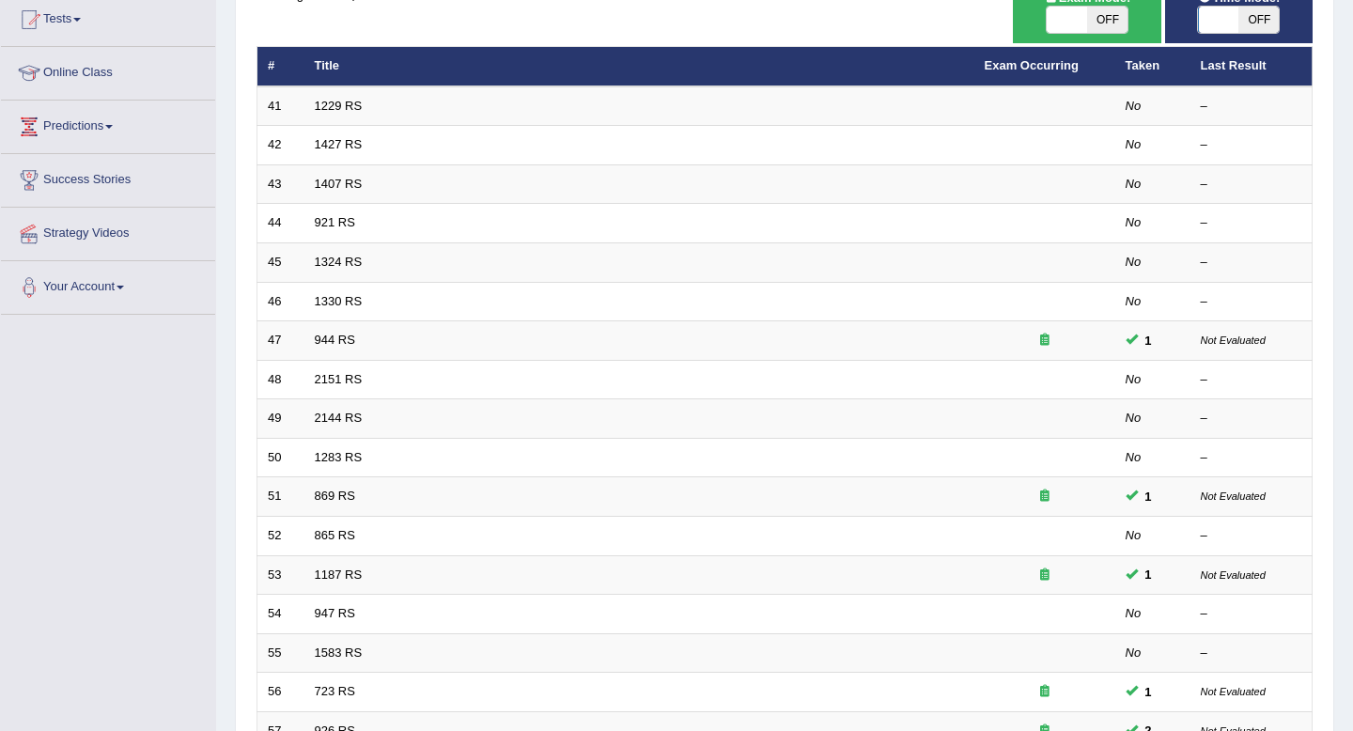
scroll to position [513, 0]
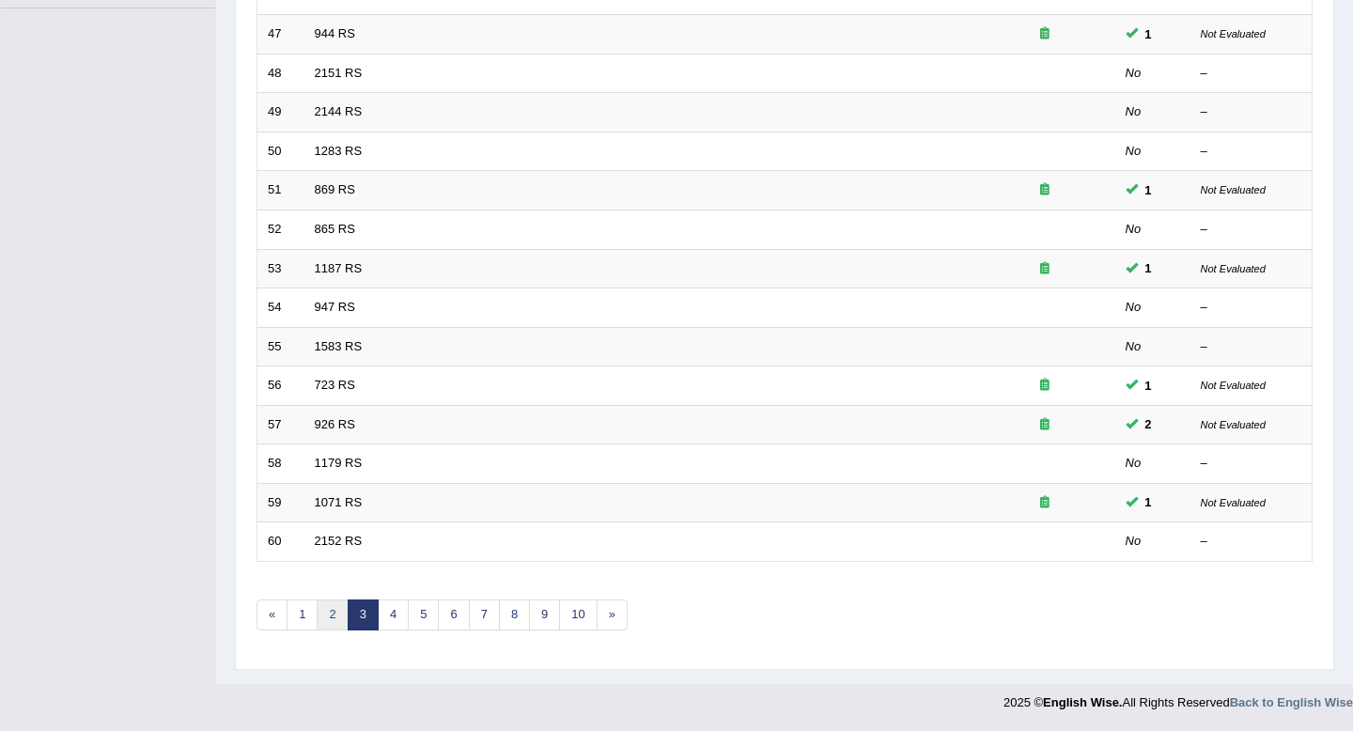
click at [338, 613] on link "2" at bounding box center [332, 614] width 31 height 31
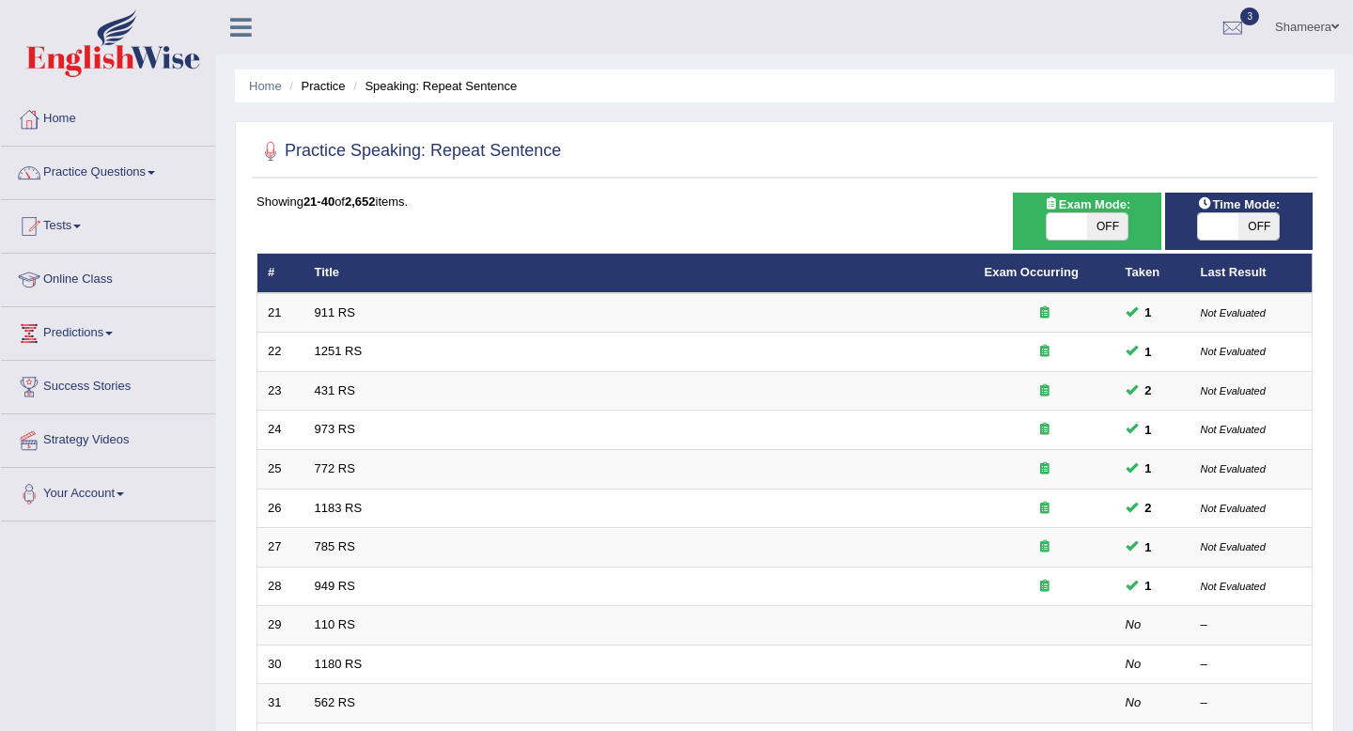
click at [1264, 235] on span "OFF" at bounding box center [1258, 226] width 40 height 26
checkbox input "true"
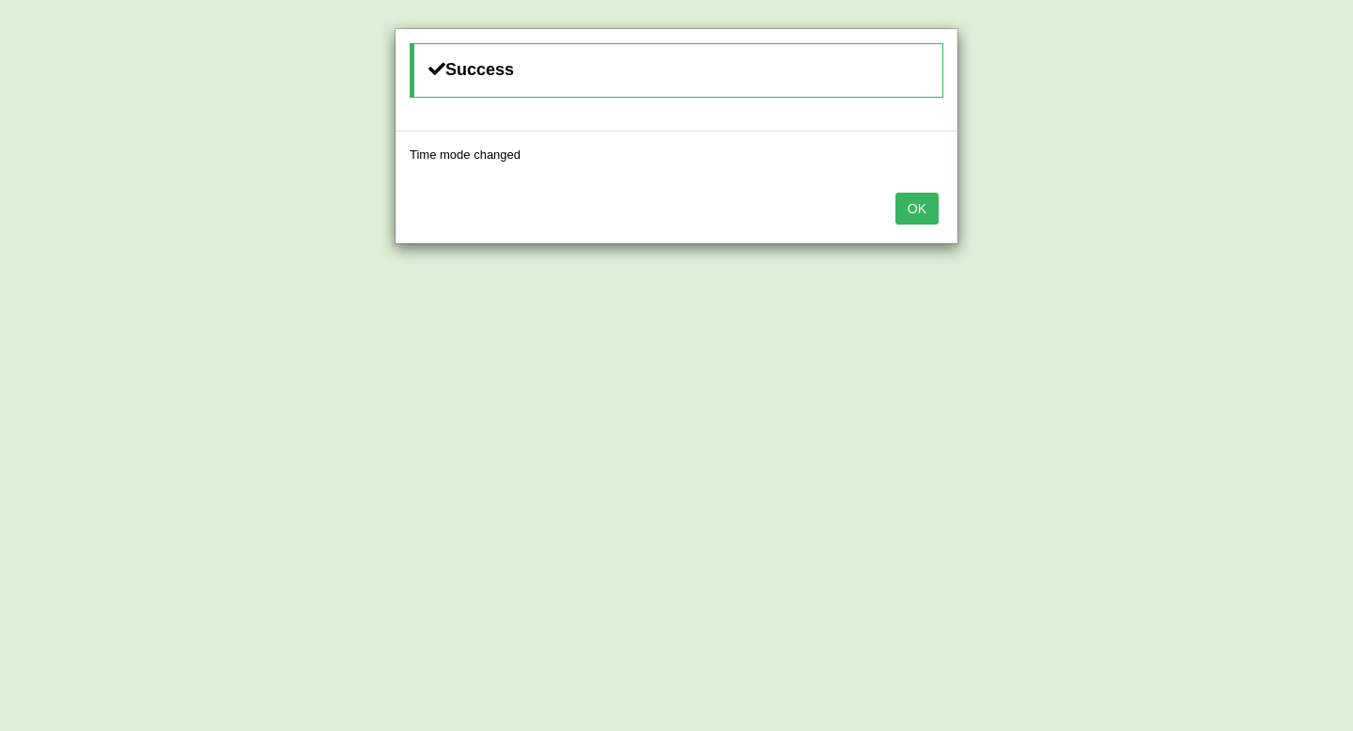
click at [917, 206] on button "OK" at bounding box center [916, 209] width 43 height 32
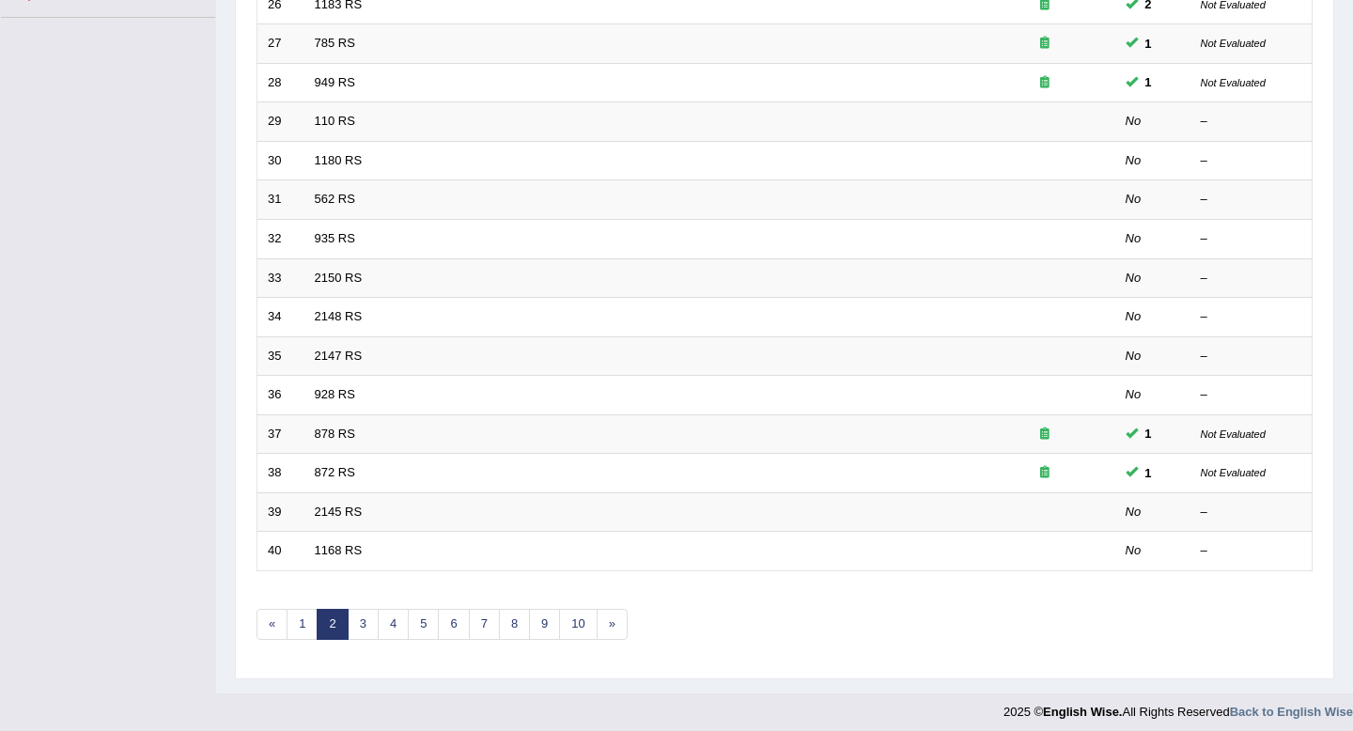
scroll to position [513, 0]
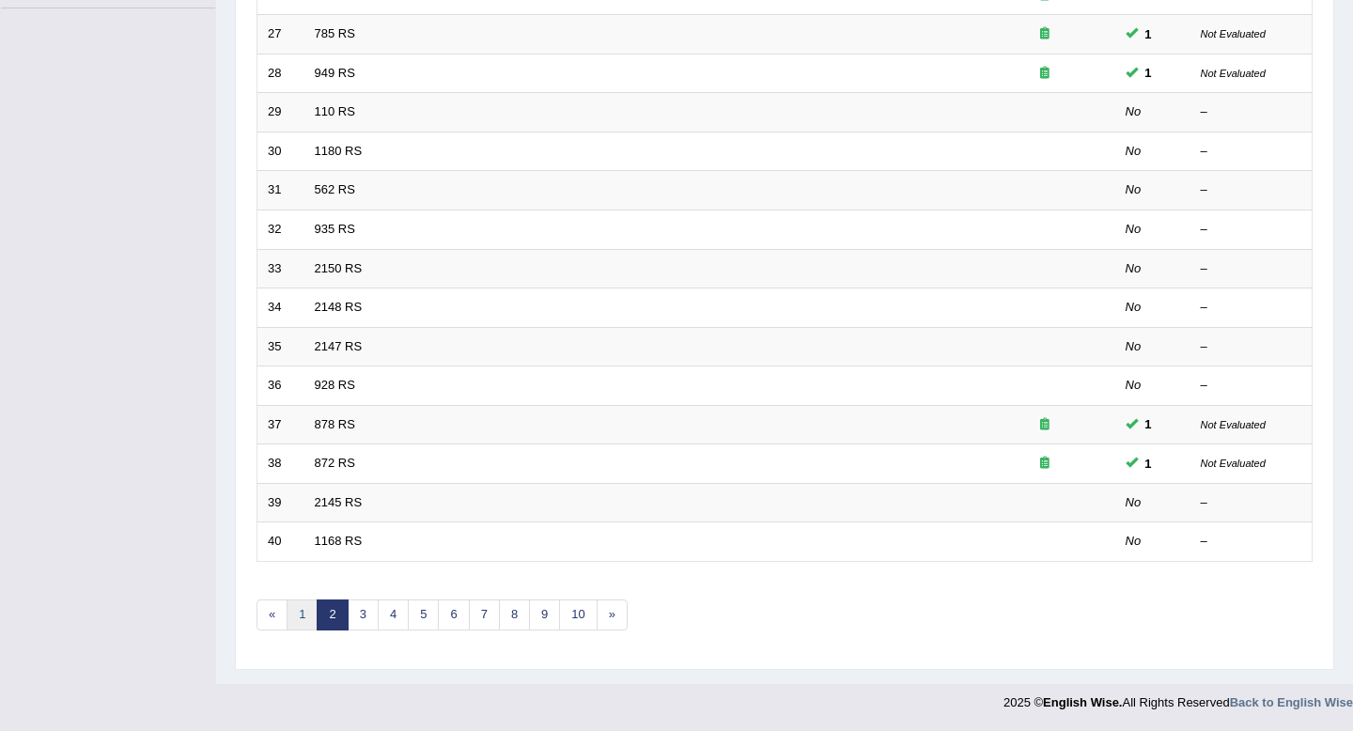
click at [304, 617] on link "1" at bounding box center [302, 614] width 31 height 31
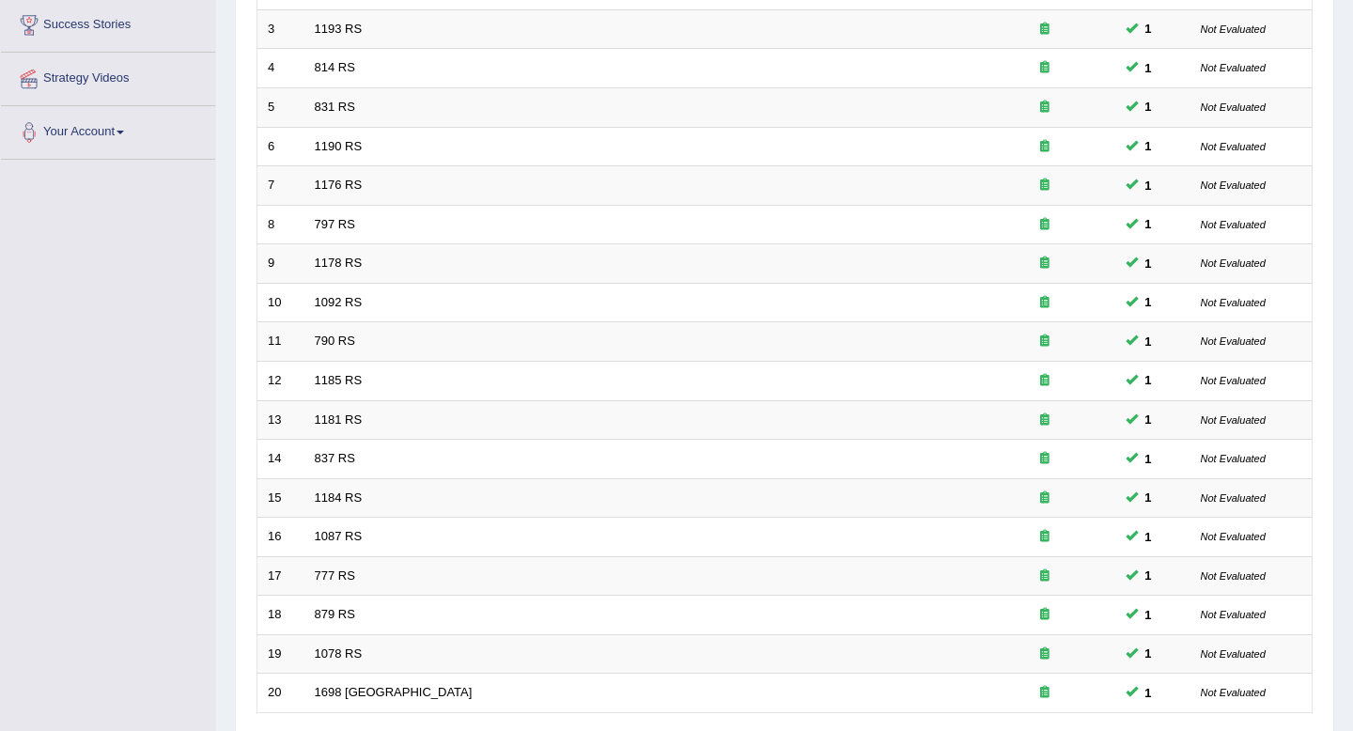
scroll to position [513, 0]
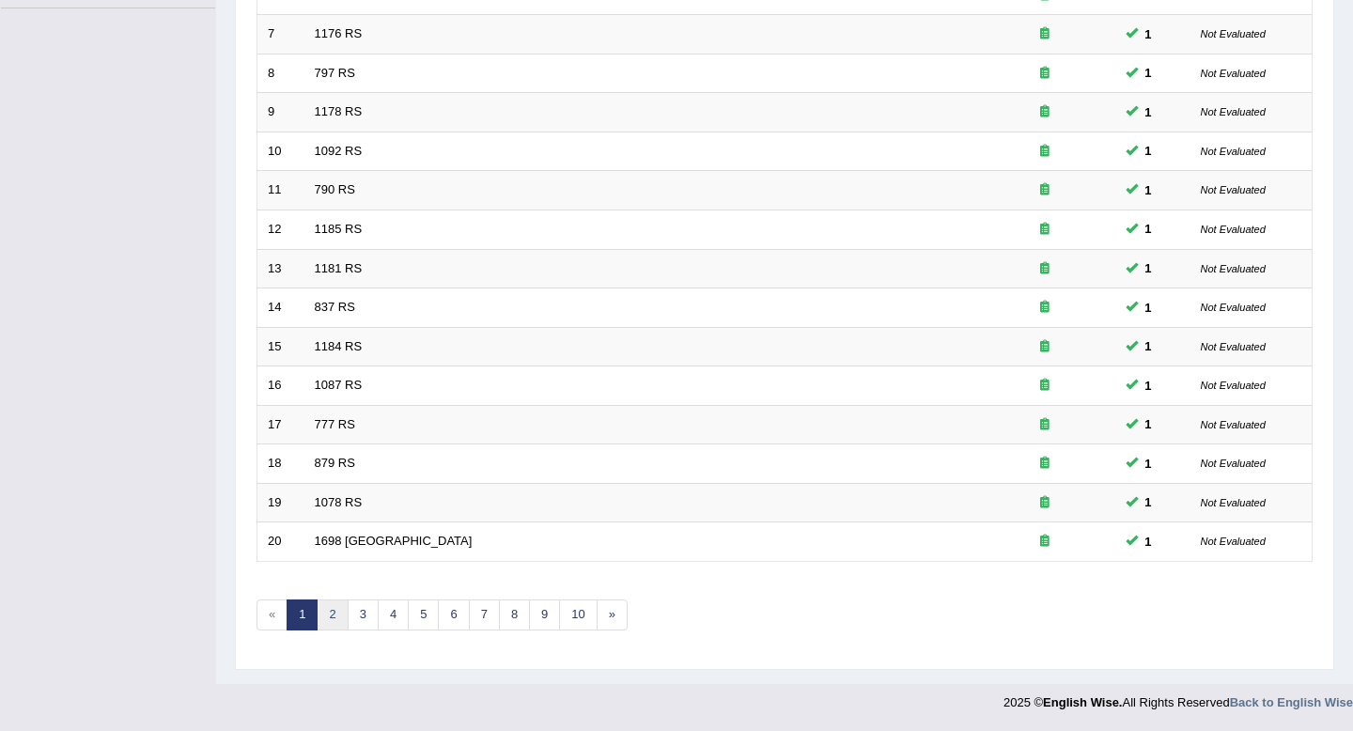
click at [339, 628] on link "2" at bounding box center [332, 614] width 31 height 31
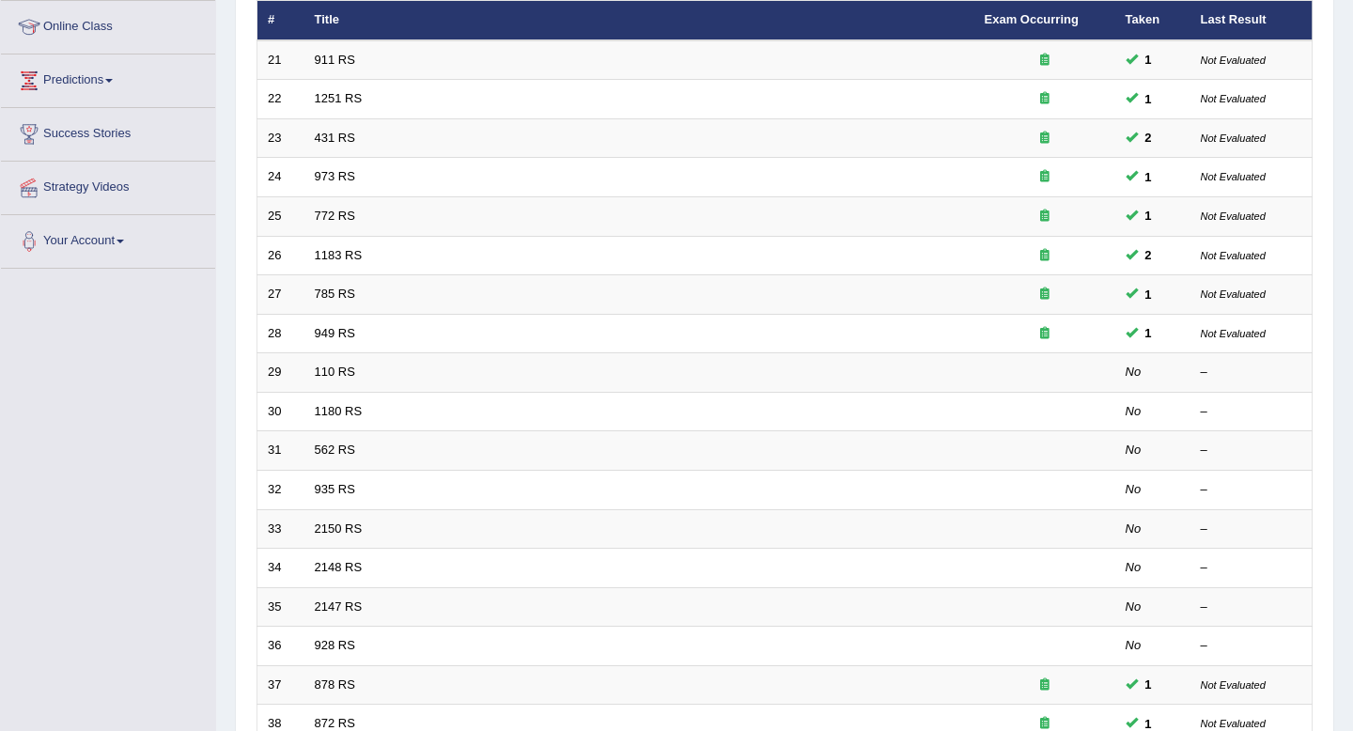
scroll to position [399, 0]
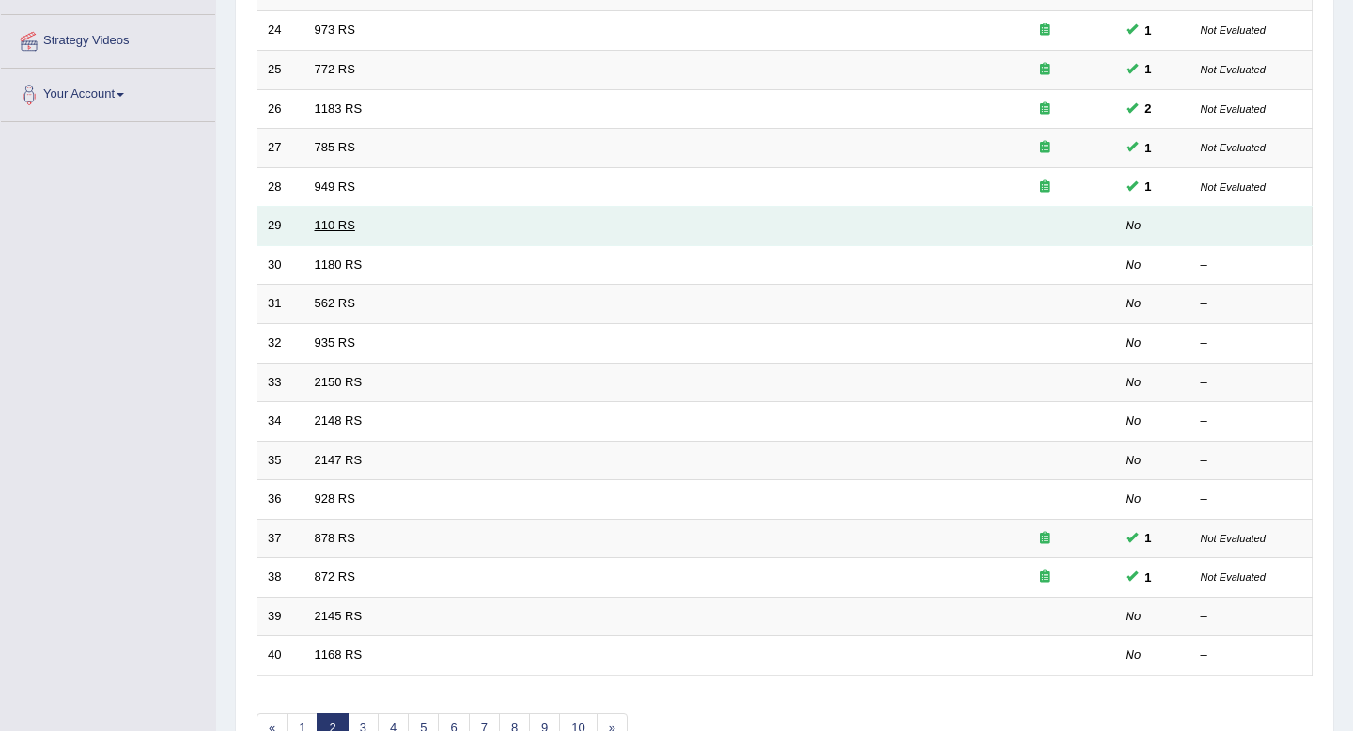
click at [315, 227] on link "110 RS" at bounding box center [335, 225] width 40 height 14
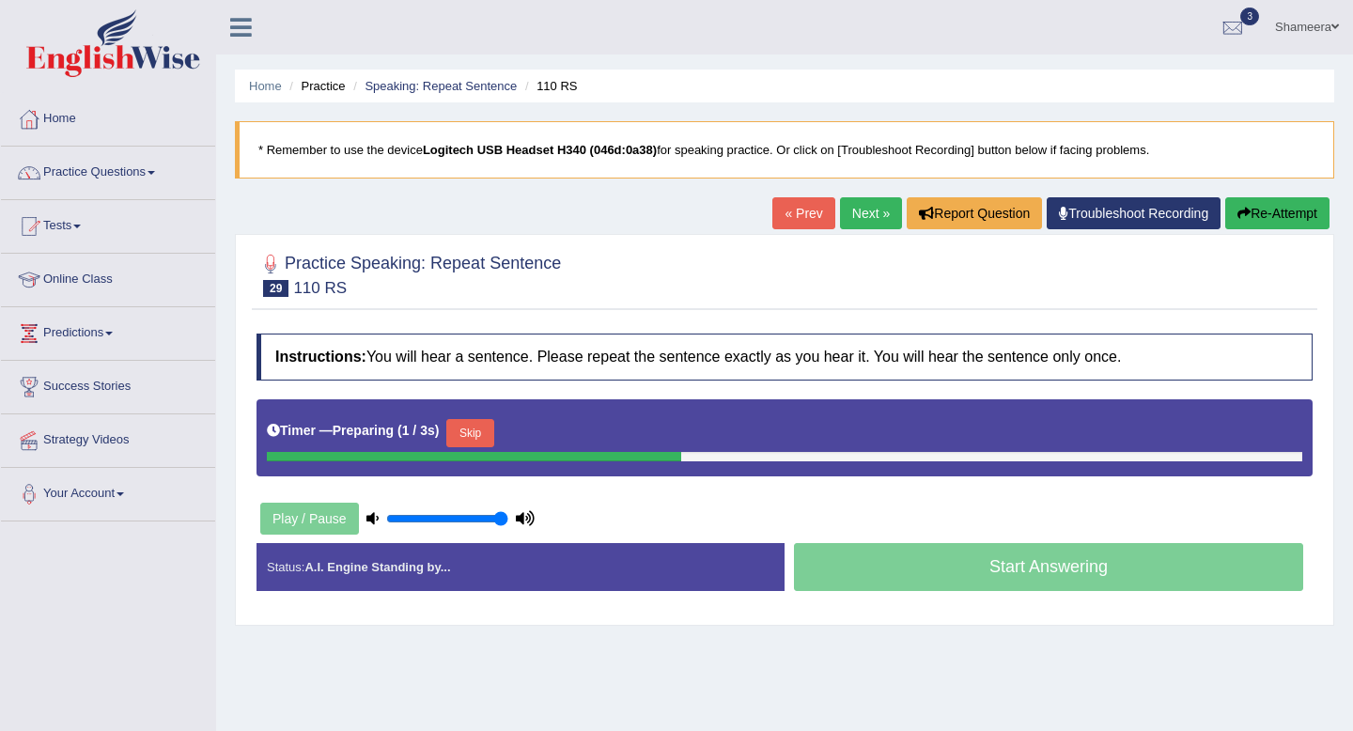
click at [492, 429] on button "Skip" at bounding box center [469, 433] width 47 height 28
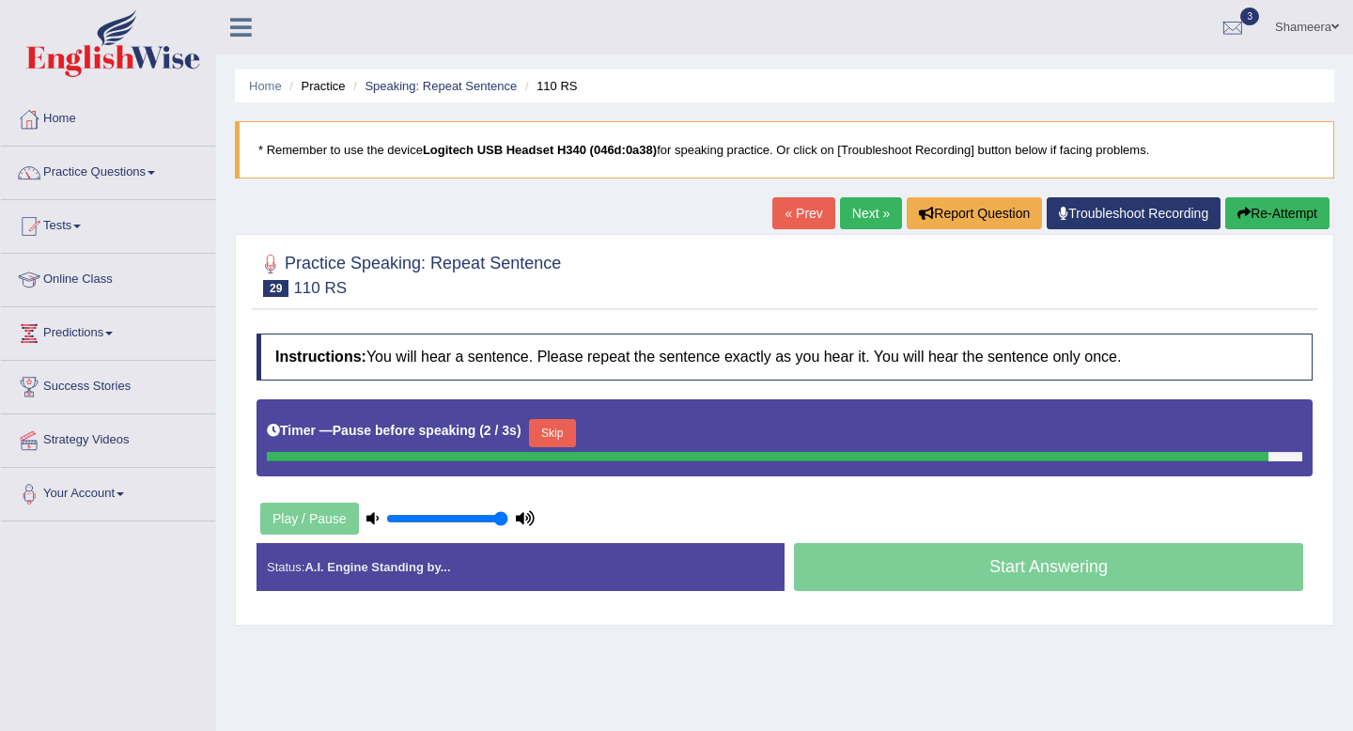
click at [563, 431] on button "Skip" at bounding box center [552, 433] width 47 height 28
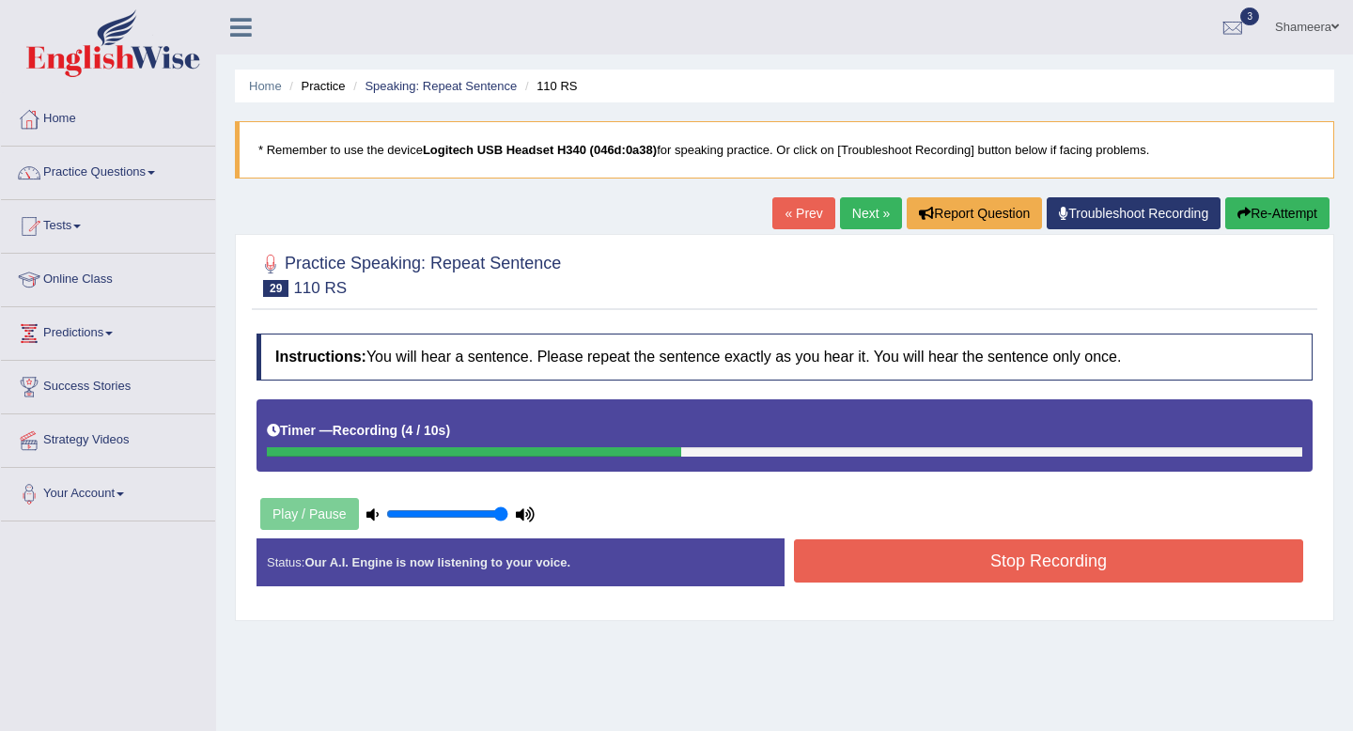
click at [981, 561] on button "Stop Recording" at bounding box center [1048, 560] width 509 height 43
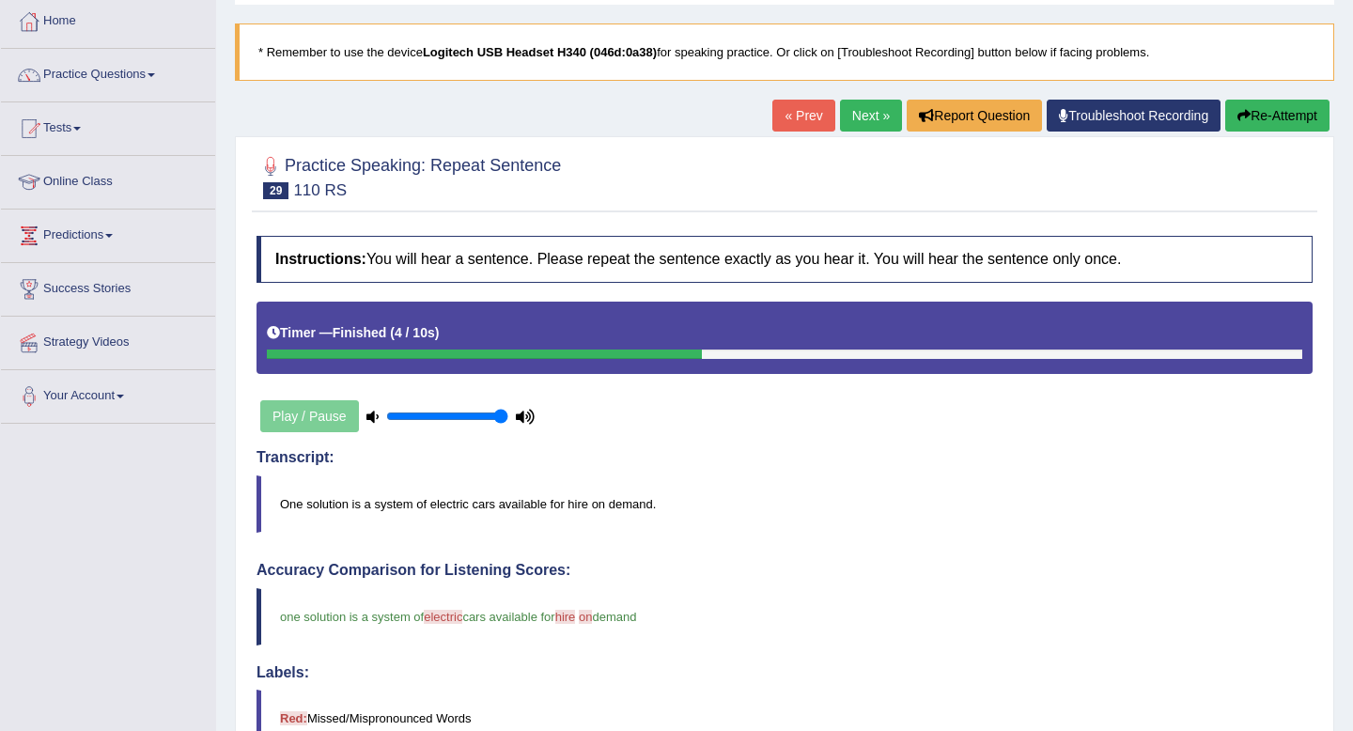
scroll to position [85, 0]
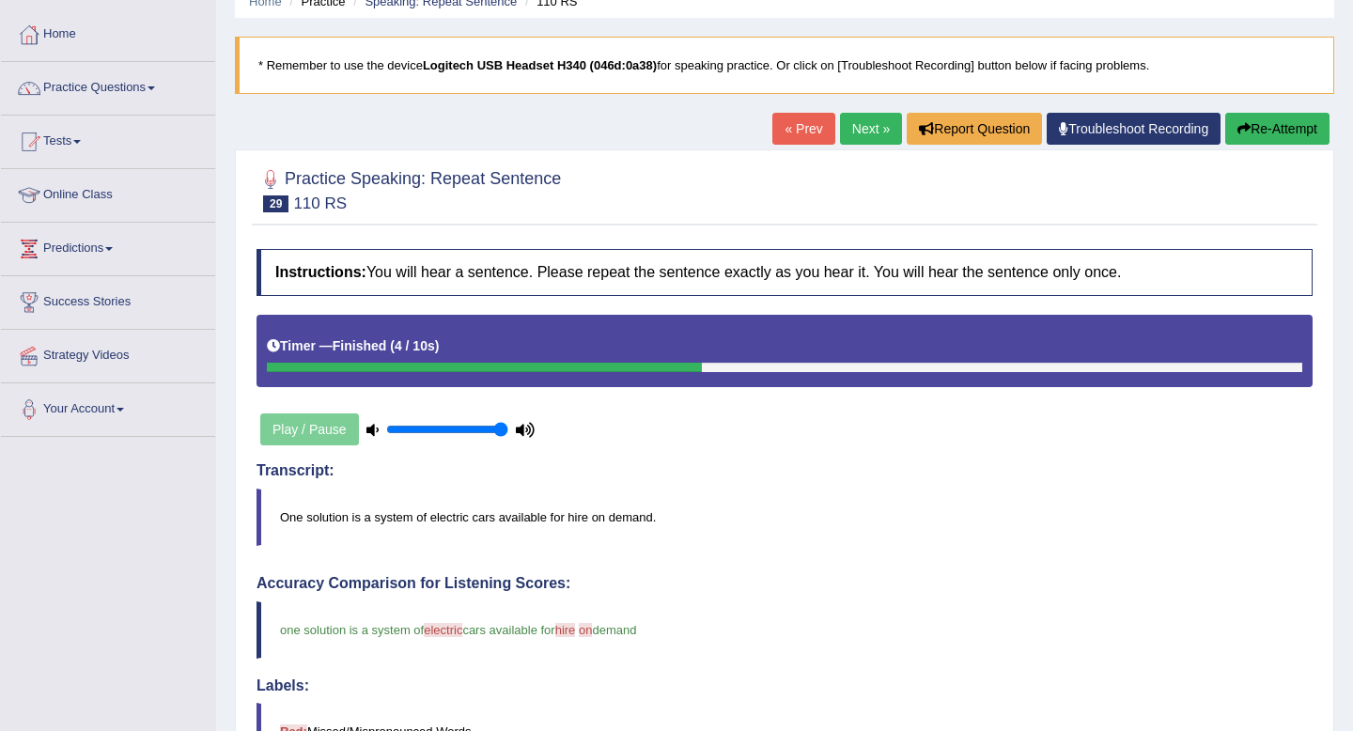
click at [863, 137] on link "Next »" at bounding box center [871, 129] width 62 height 32
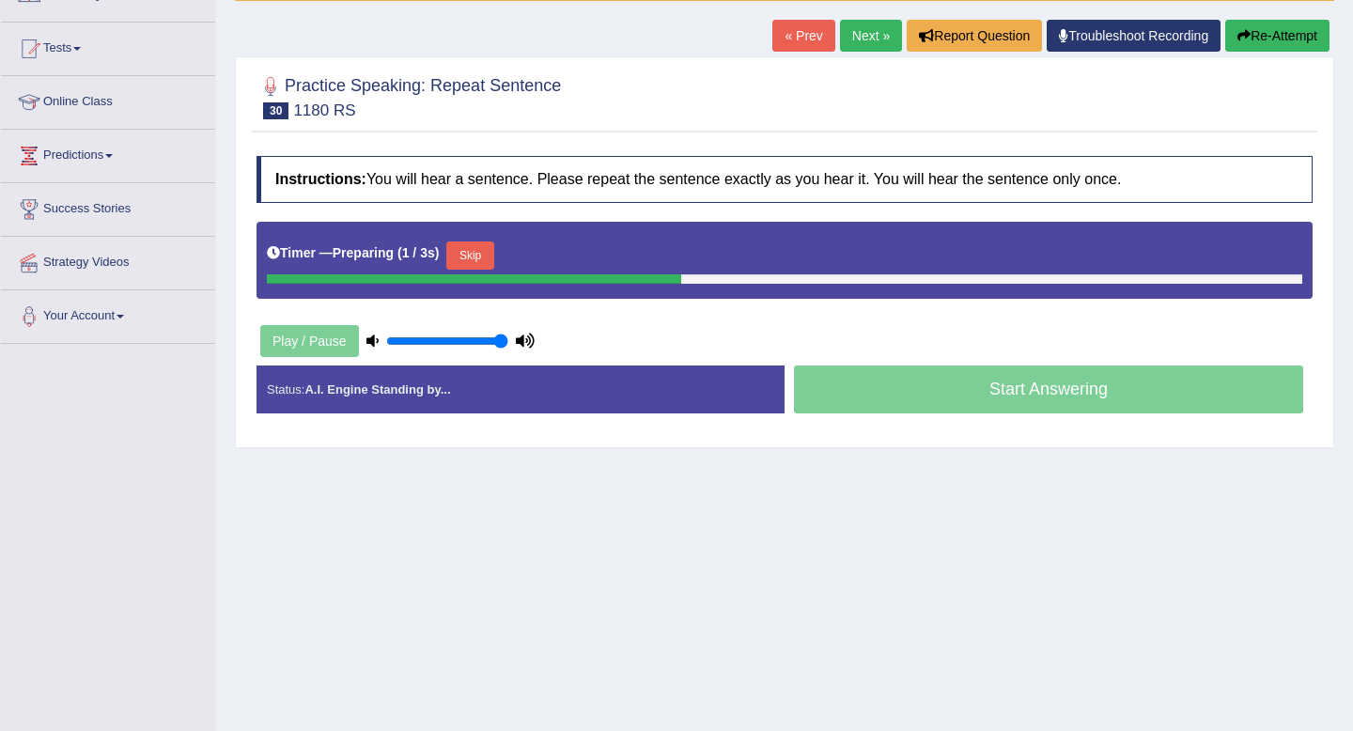
click at [479, 256] on button "Skip" at bounding box center [469, 255] width 47 height 28
click at [559, 250] on button "Skip" at bounding box center [552, 255] width 47 height 28
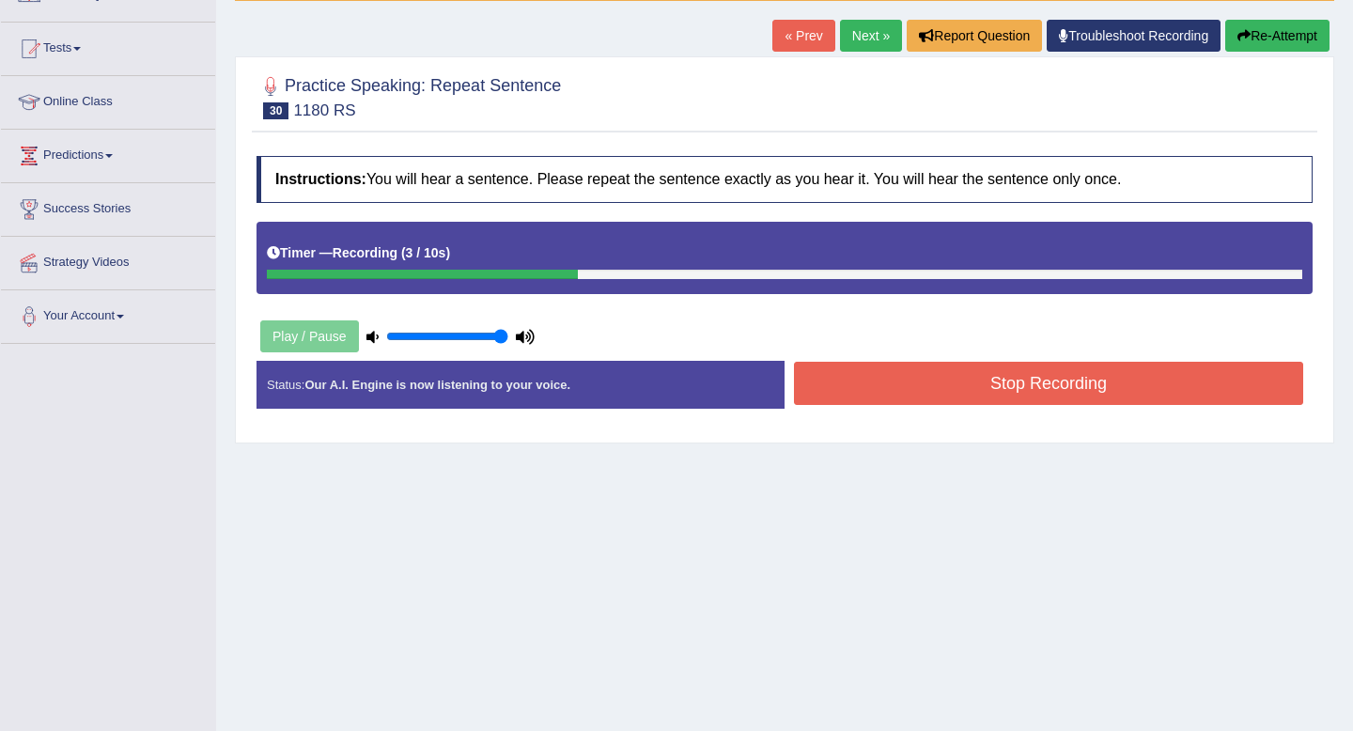
click at [1054, 385] on button "Stop Recording" at bounding box center [1048, 383] width 509 height 43
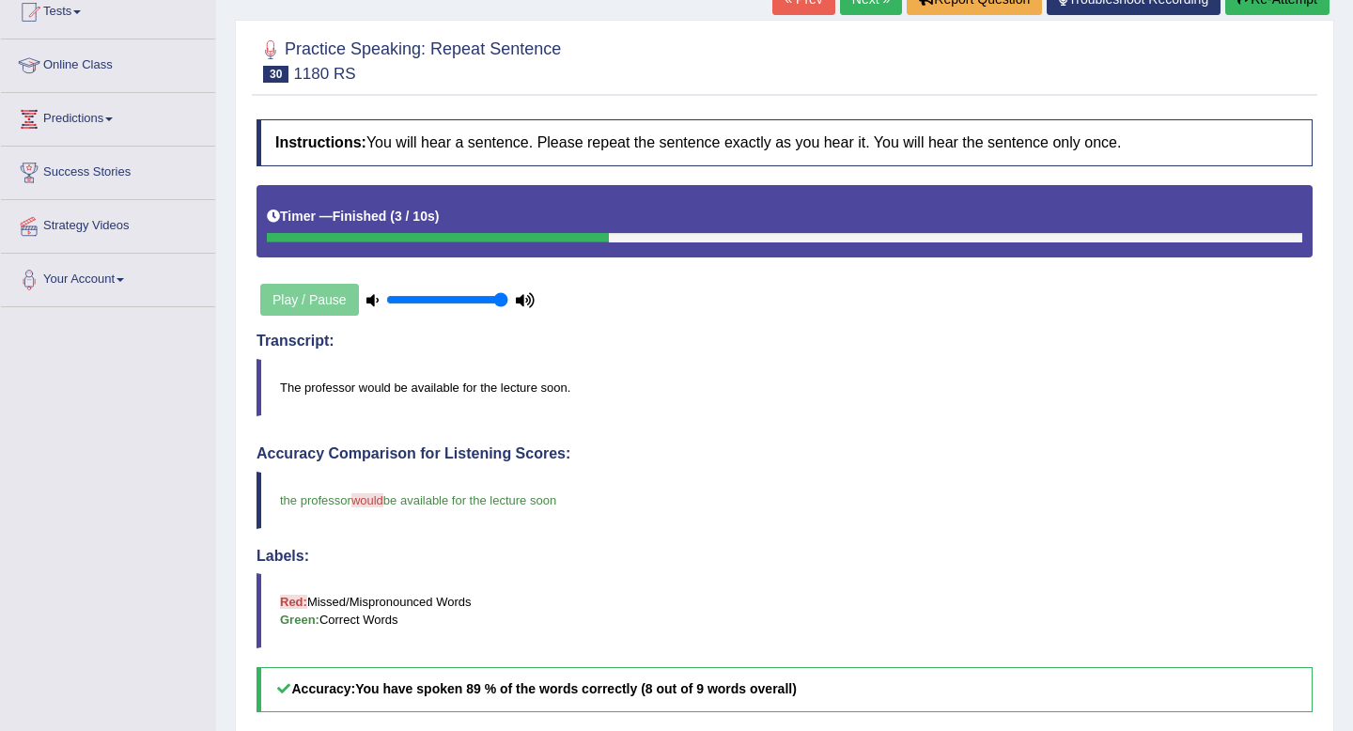
scroll to position [6, 0]
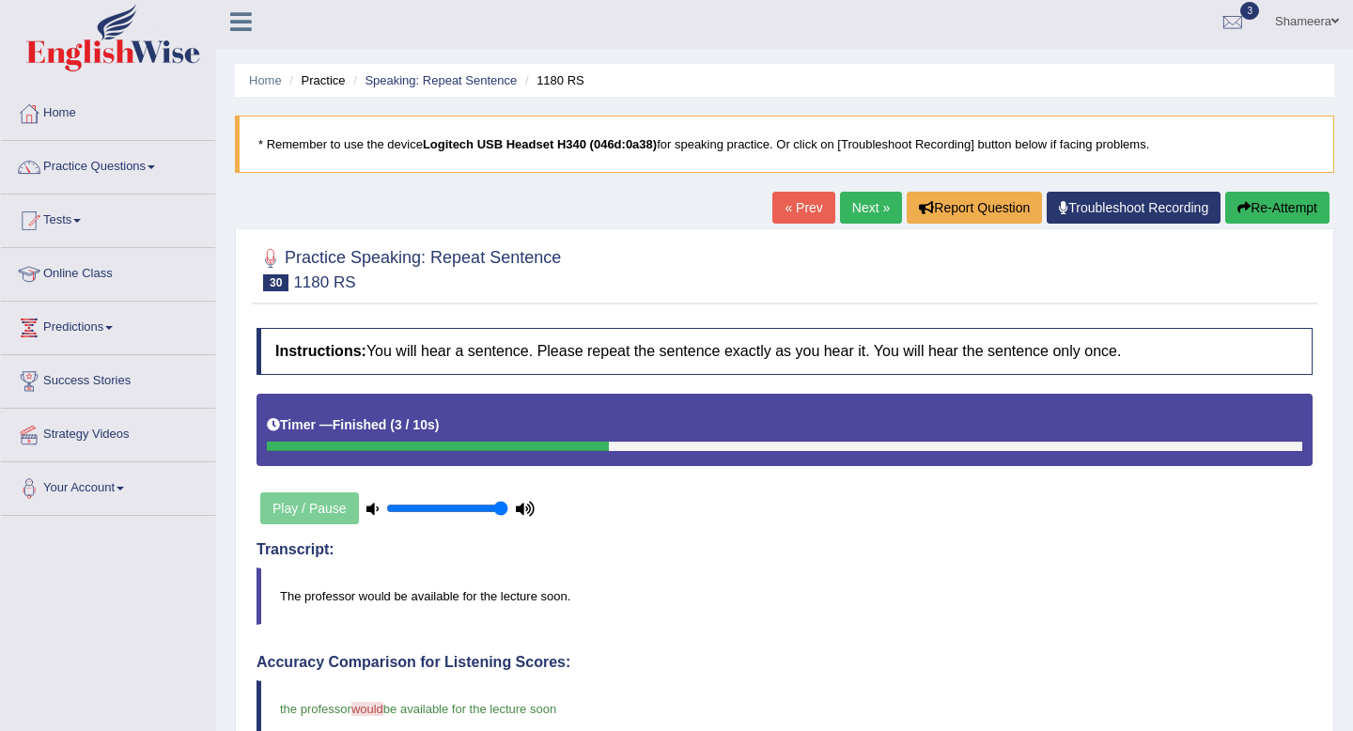
click at [858, 210] on link "Next »" at bounding box center [871, 208] width 62 height 32
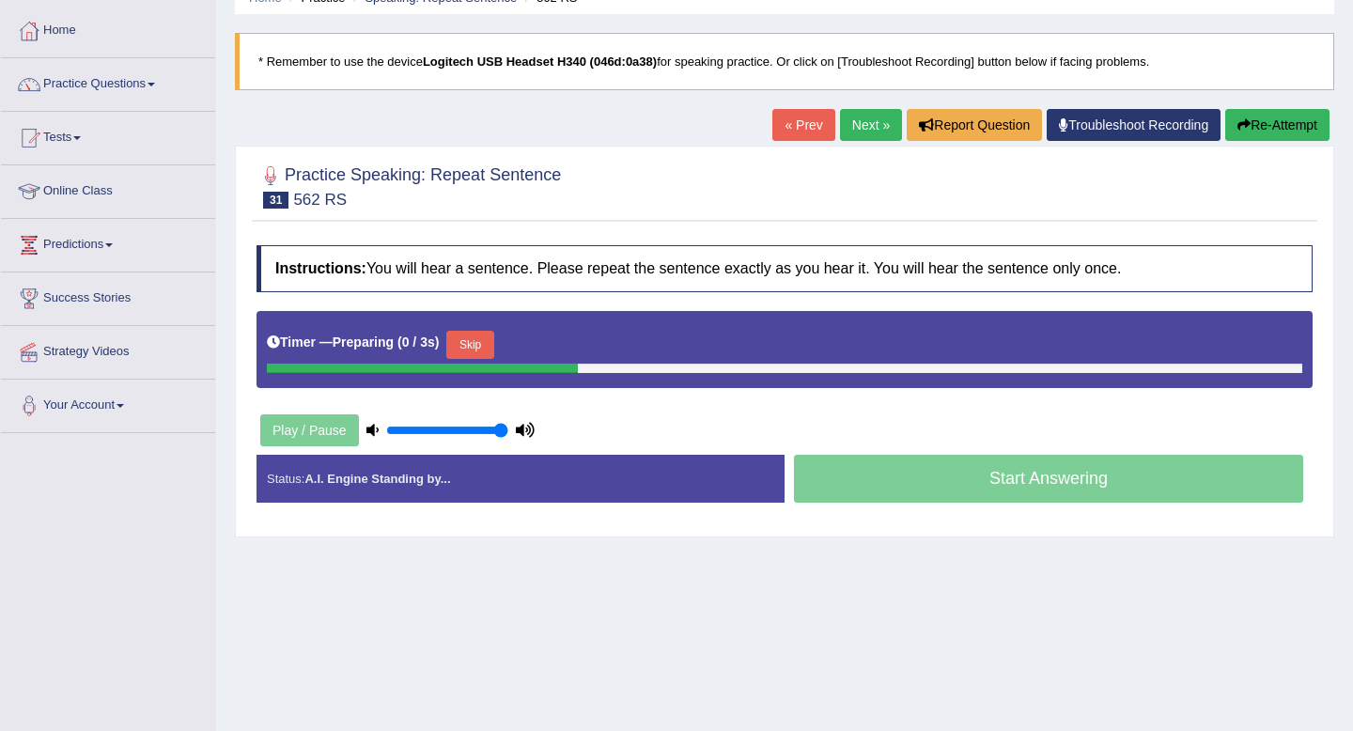
scroll to position [111, 0]
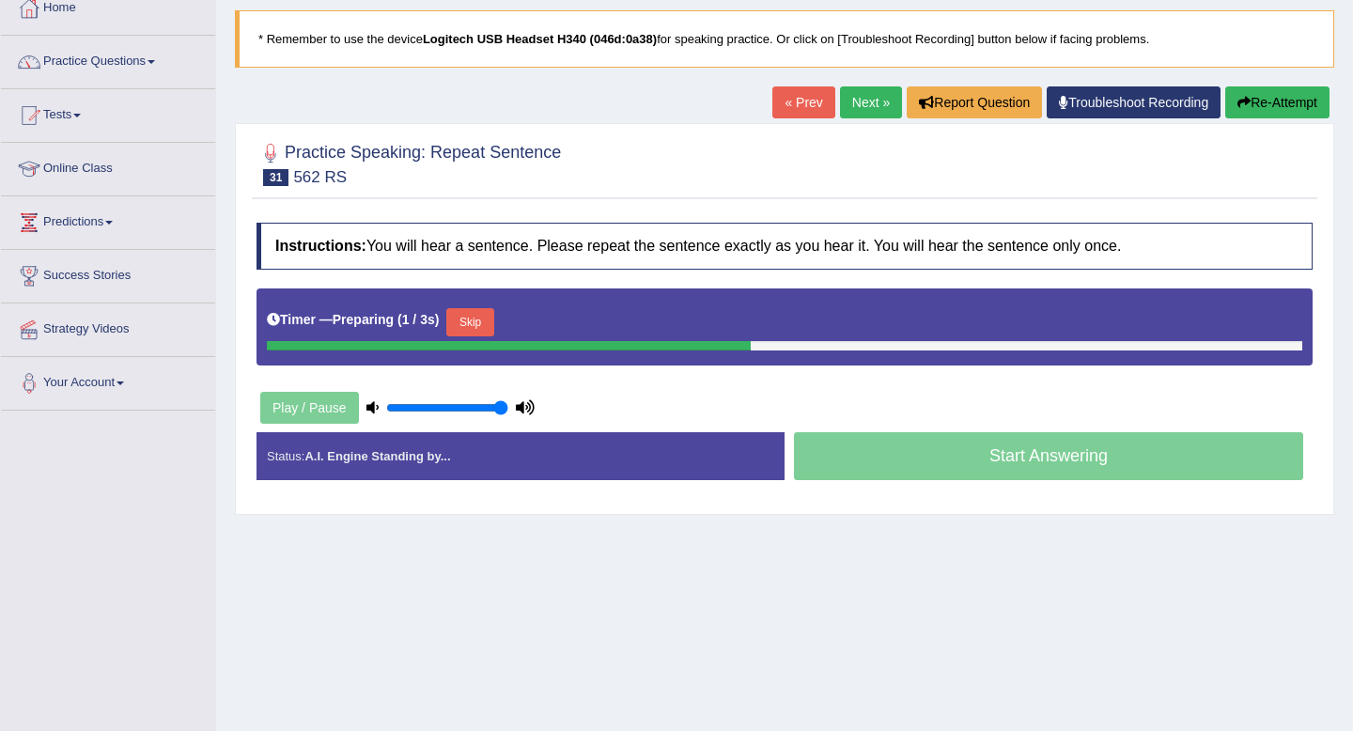
click at [462, 316] on button "Skip" at bounding box center [469, 322] width 47 height 28
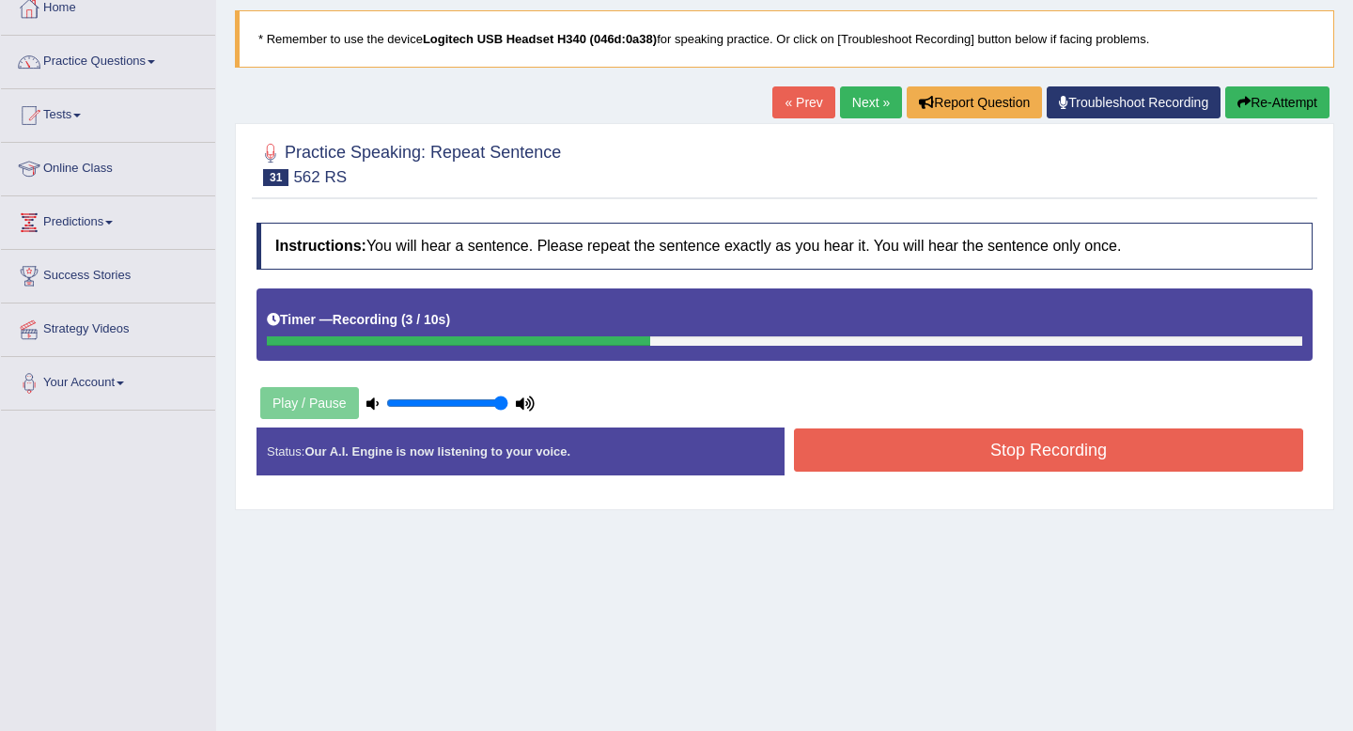
click at [943, 450] on button "Stop Recording" at bounding box center [1048, 449] width 509 height 43
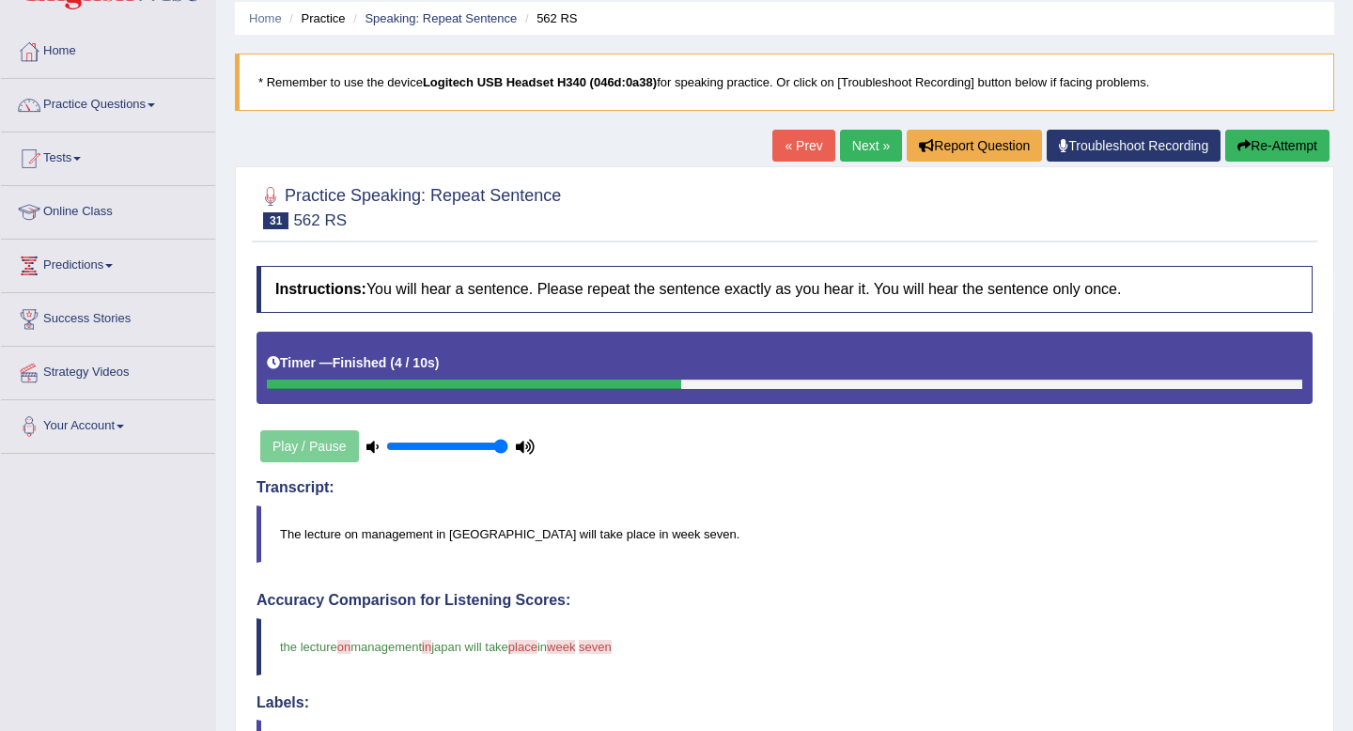
scroll to position [72, 0]
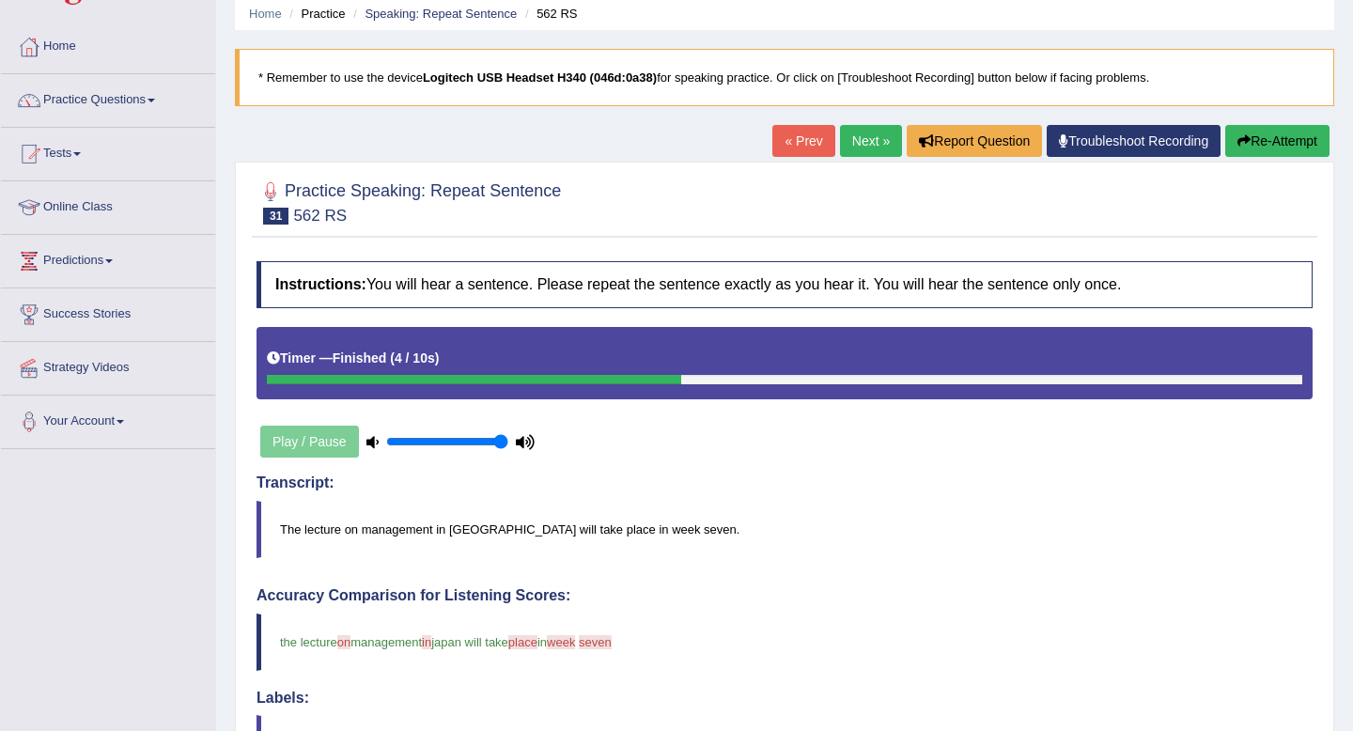
click at [1248, 136] on button "Re-Attempt" at bounding box center [1277, 141] width 104 height 32
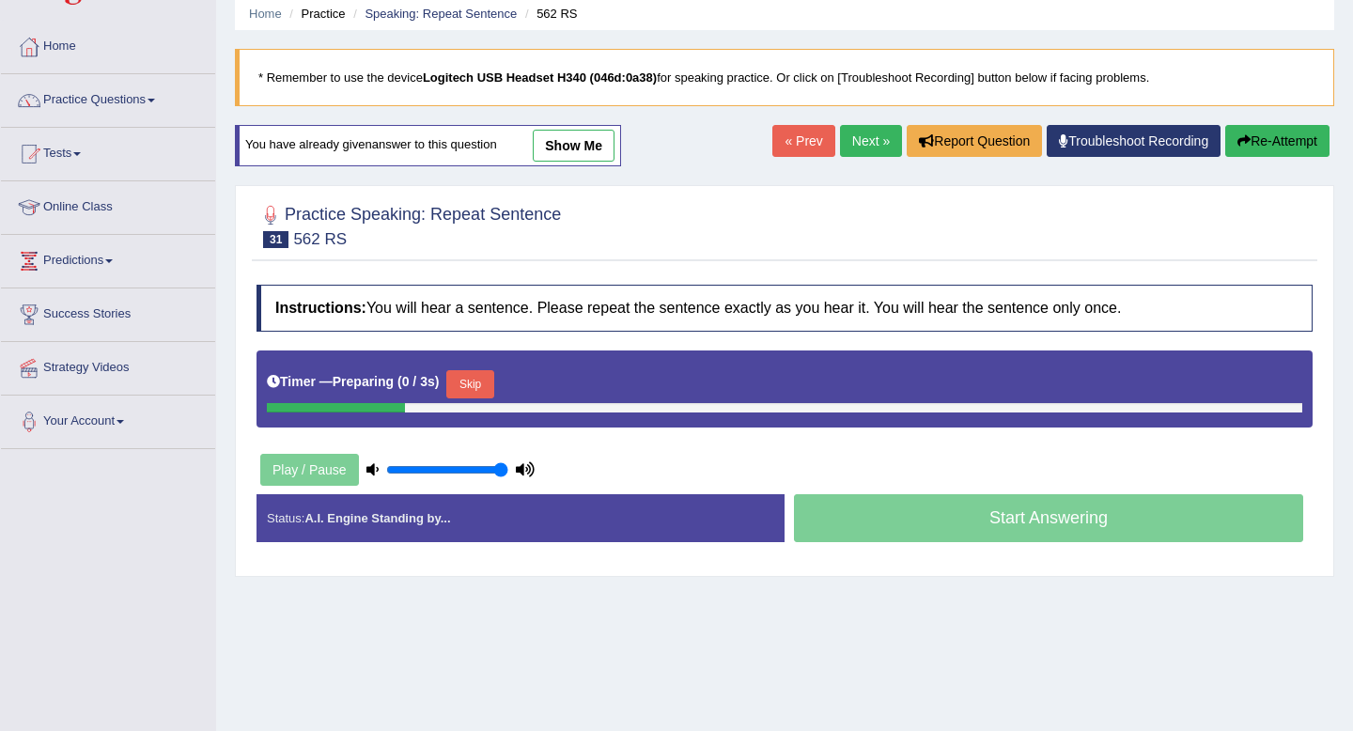
click at [483, 378] on button "Skip" at bounding box center [469, 384] width 47 height 28
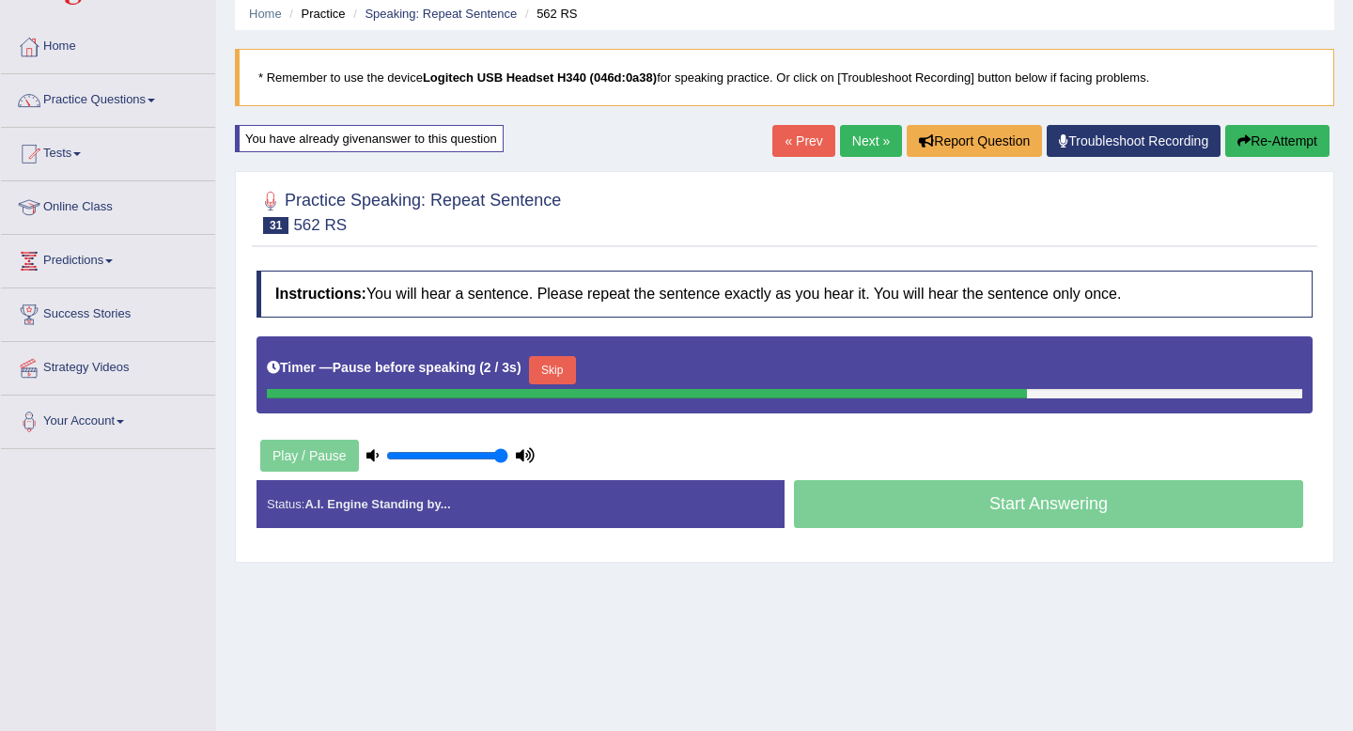
click at [557, 372] on button "Skip" at bounding box center [552, 370] width 47 height 28
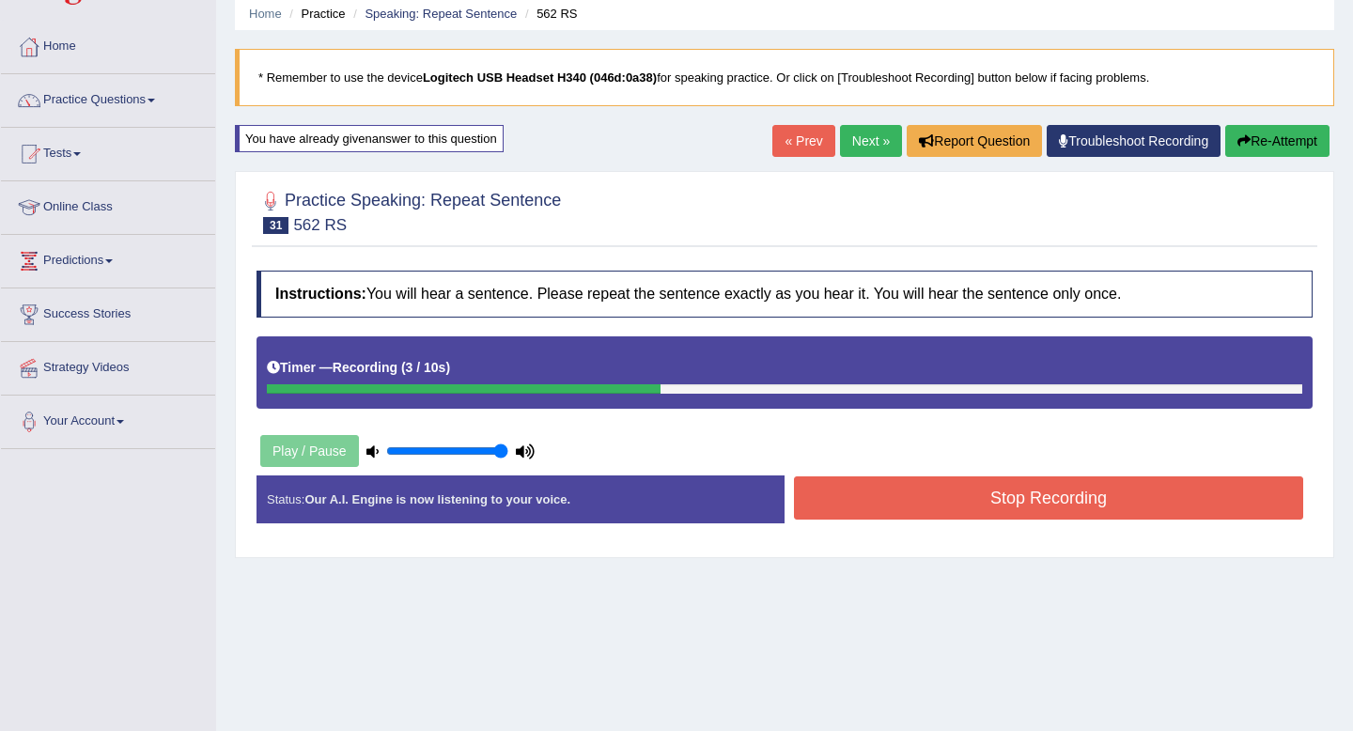
click at [1001, 491] on button "Stop Recording" at bounding box center [1048, 497] width 509 height 43
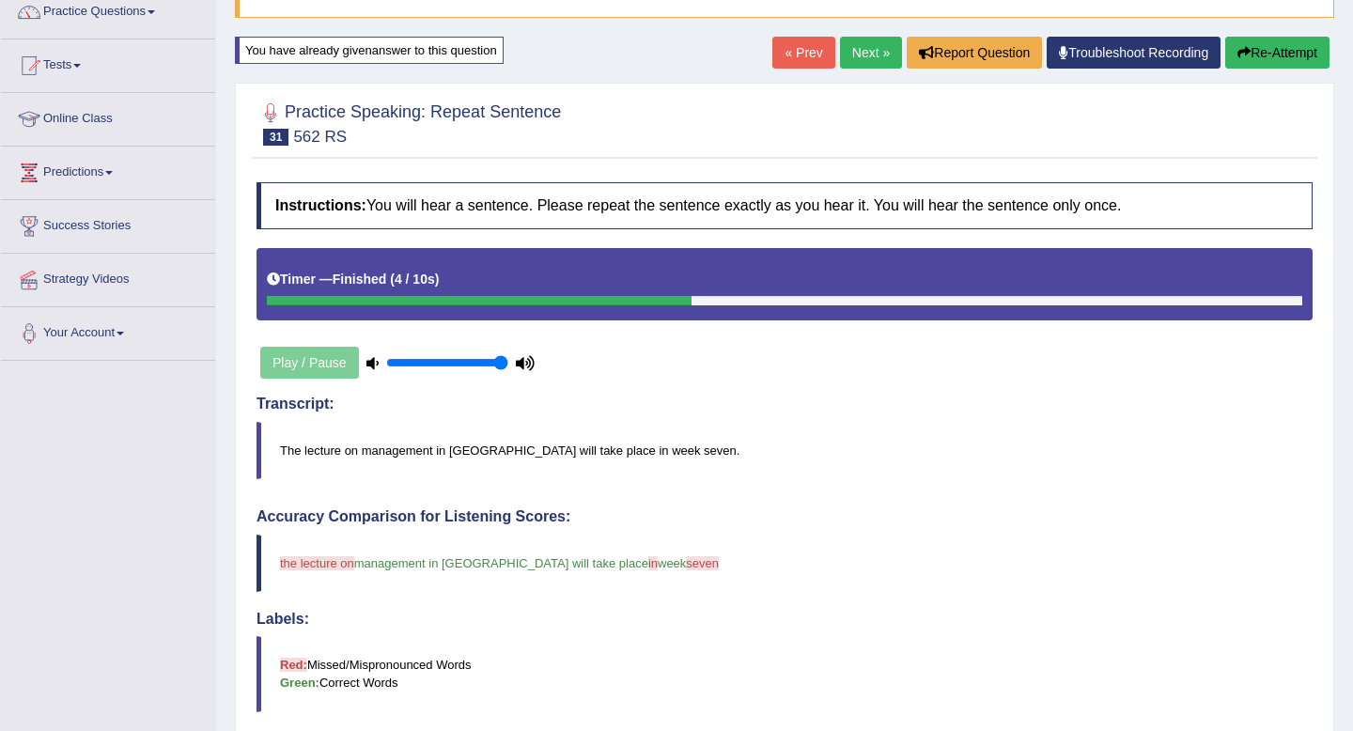
scroll to position [85, 0]
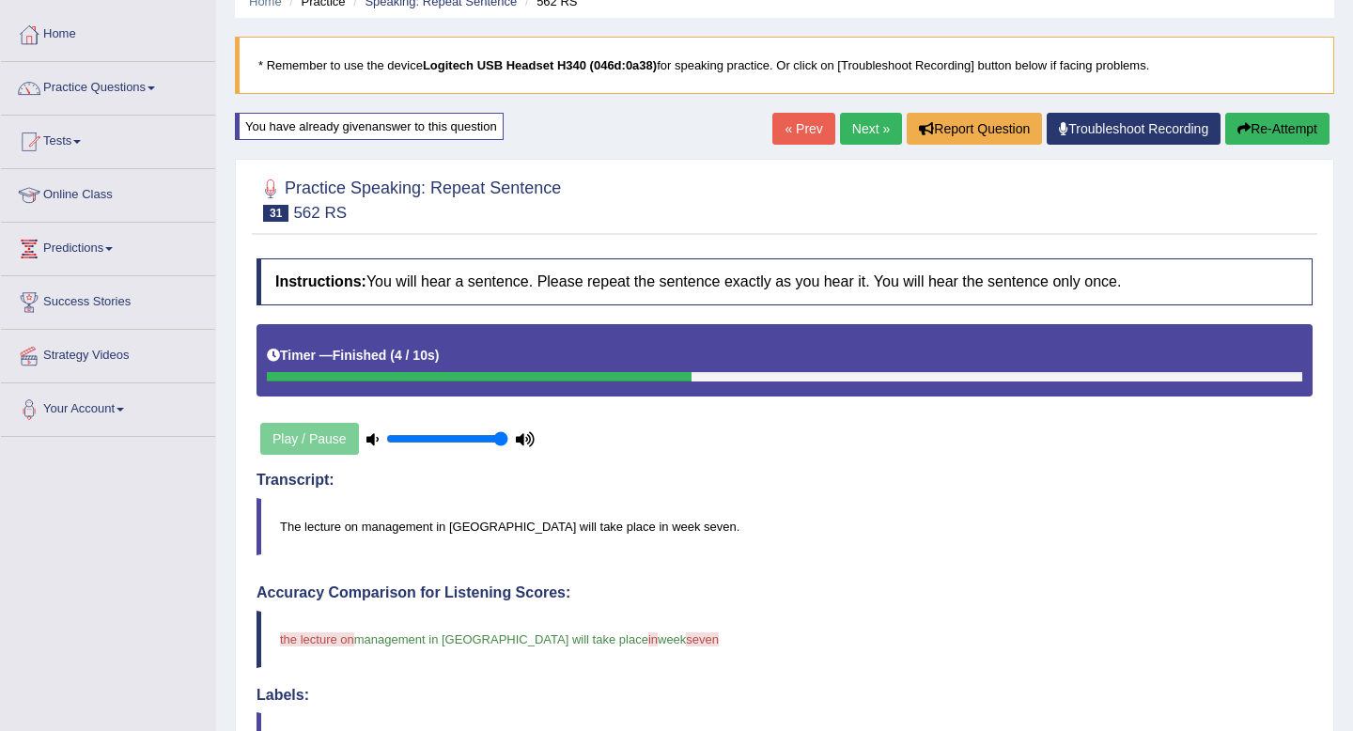
click at [854, 129] on link "Next »" at bounding box center [871, 129] width 62 height 32
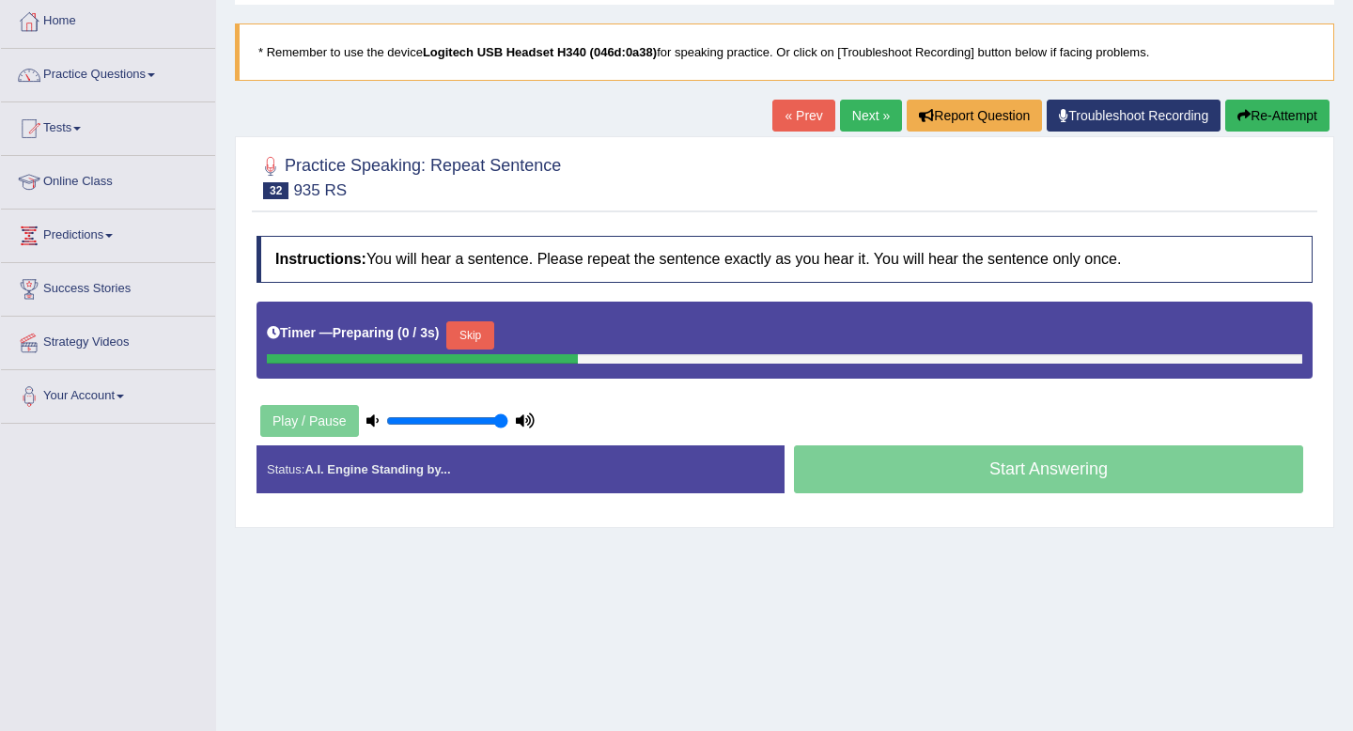
scroll to position [179, 0]
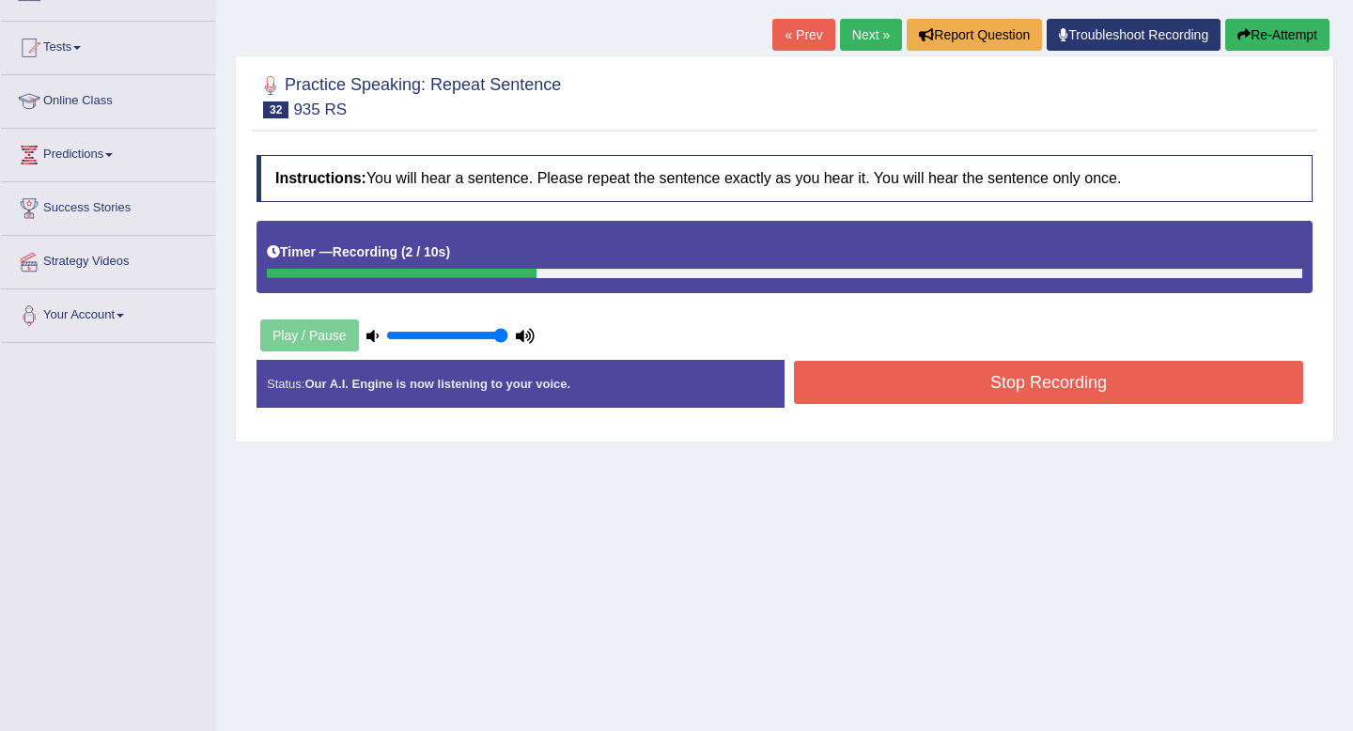
click at [1266, 32] on button "Re-Attempt" at bounding box center [1277, 35] width 104 height 32
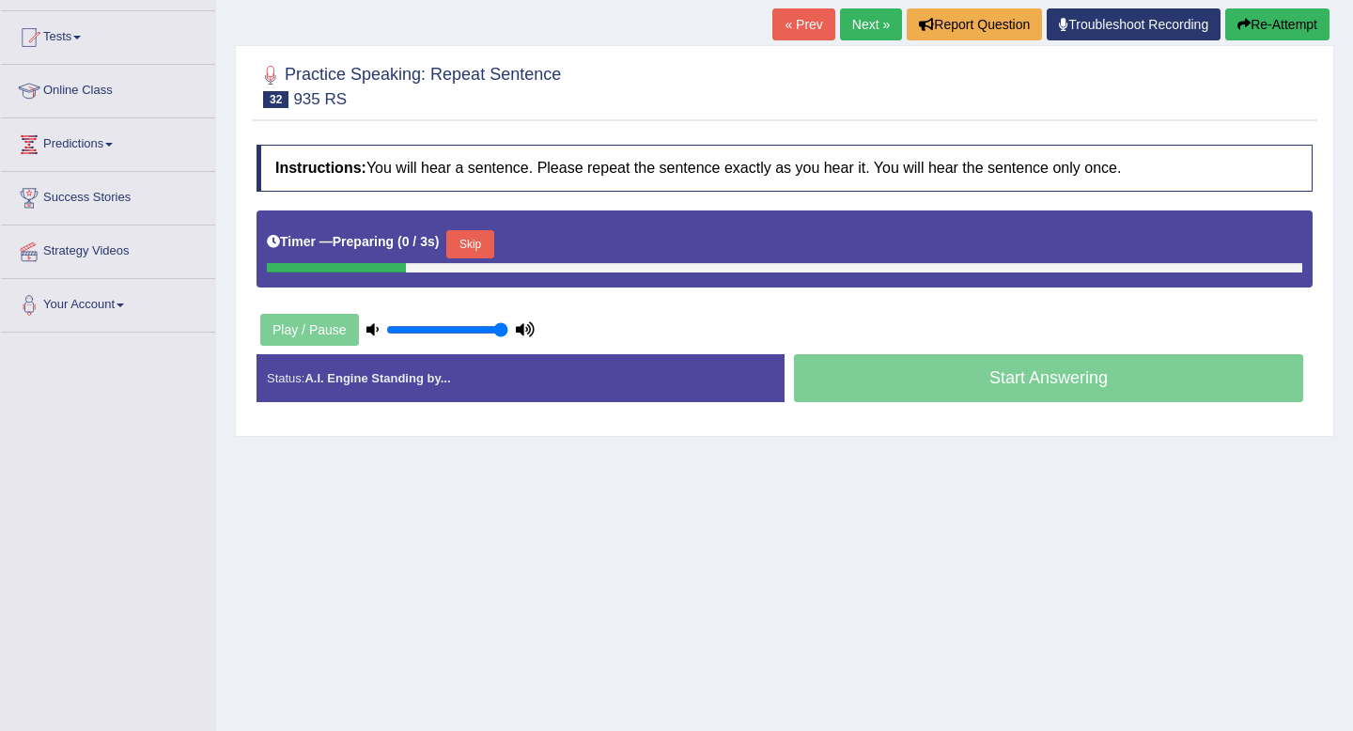
scroll to position [179, 0]
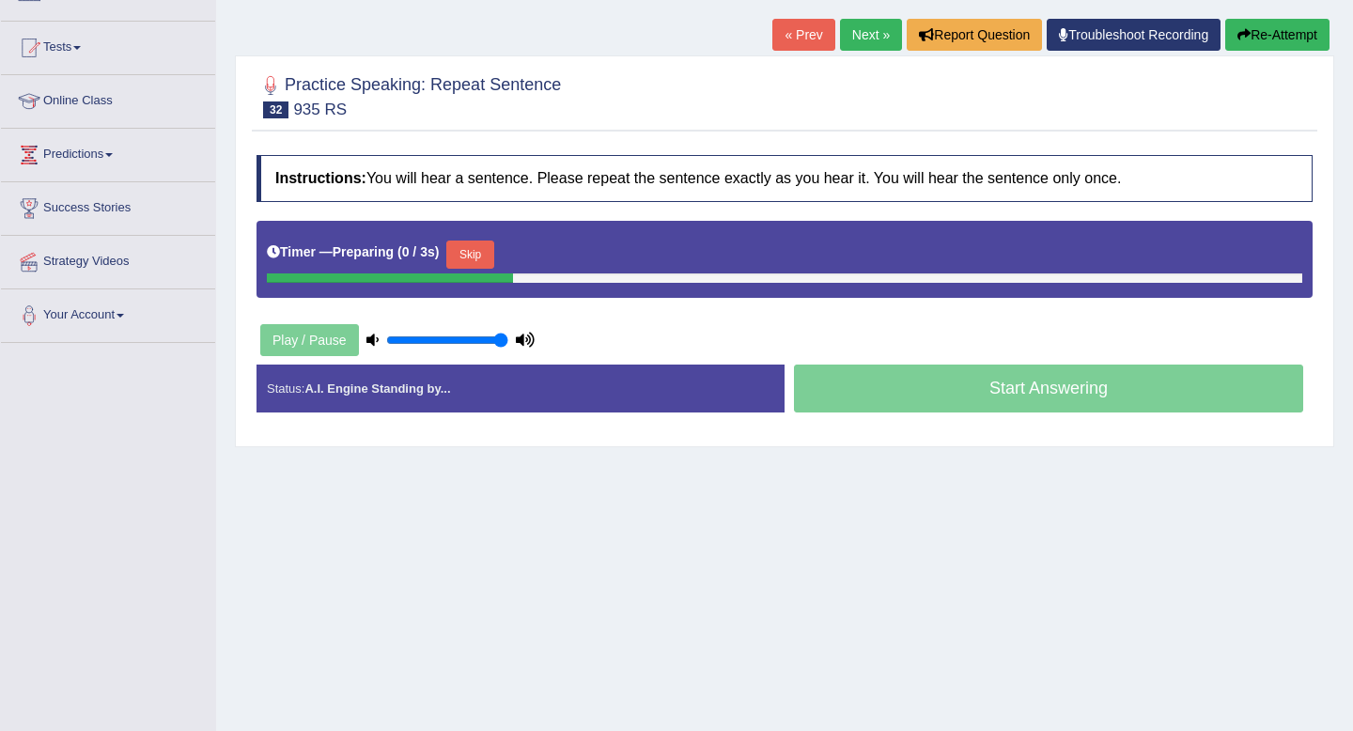
click at [481, 234] on div "Timer — Preparing ( 0 / 3s ) Skip" at bounding box center [784, 259] width 1056 height 77
click at [482, 251] on button "Skip" at bounding box center [469, 255] width 47 height 28
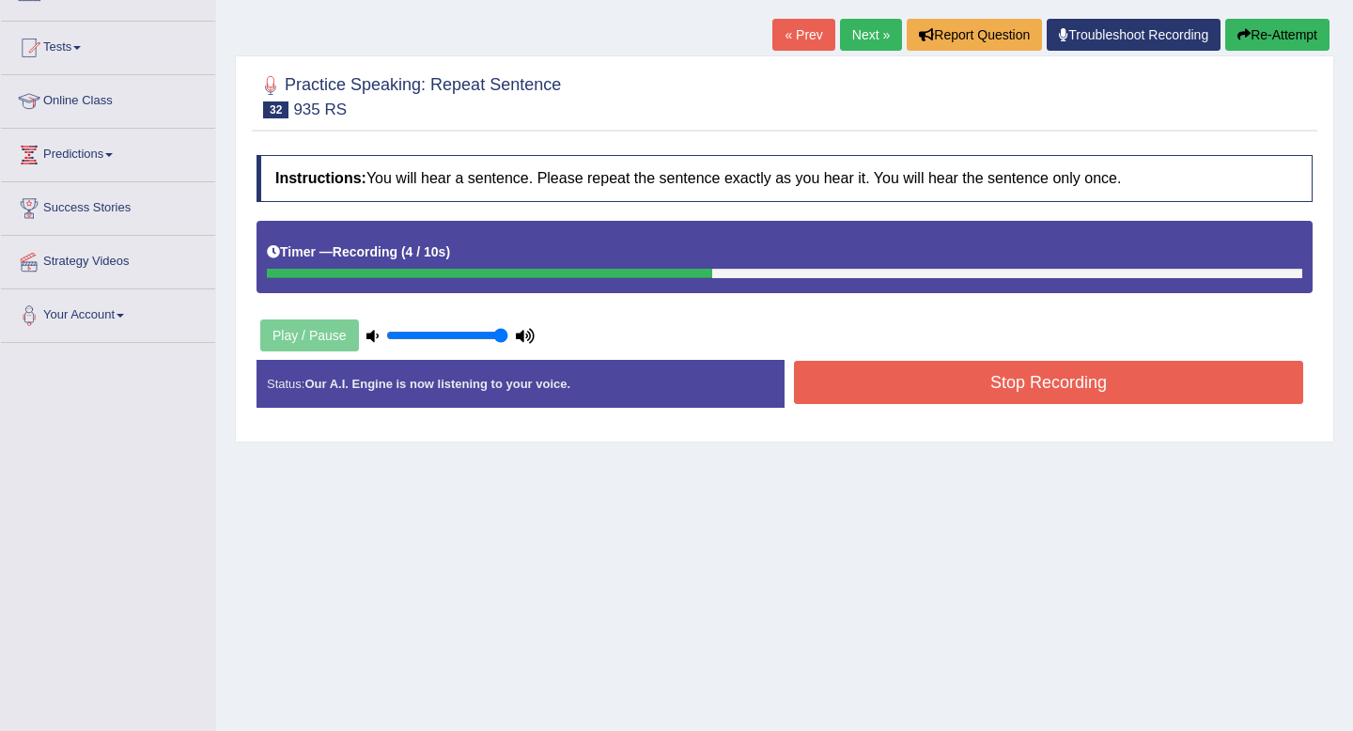
click at [976, 369] on button "Stop Recording" at bounding box center [1048, 382] width 509 height 43
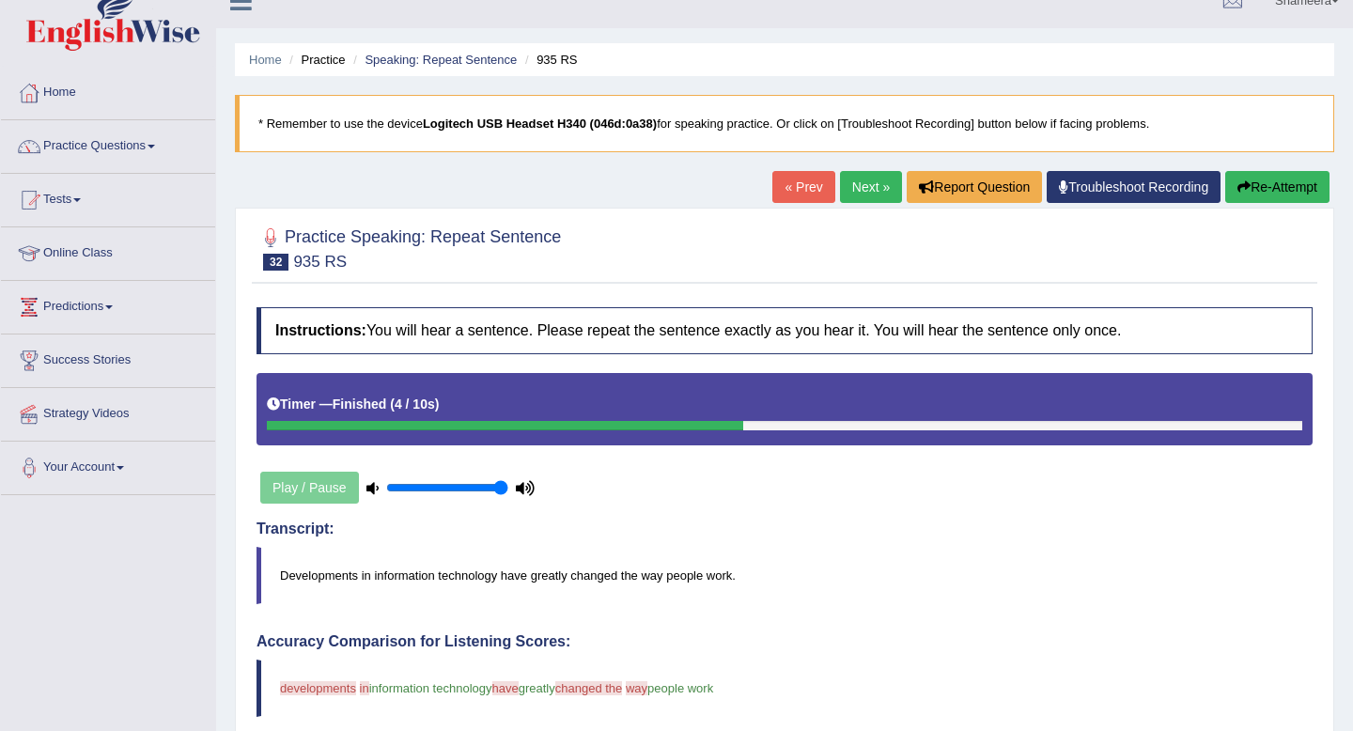
scroll to position [0, 0]
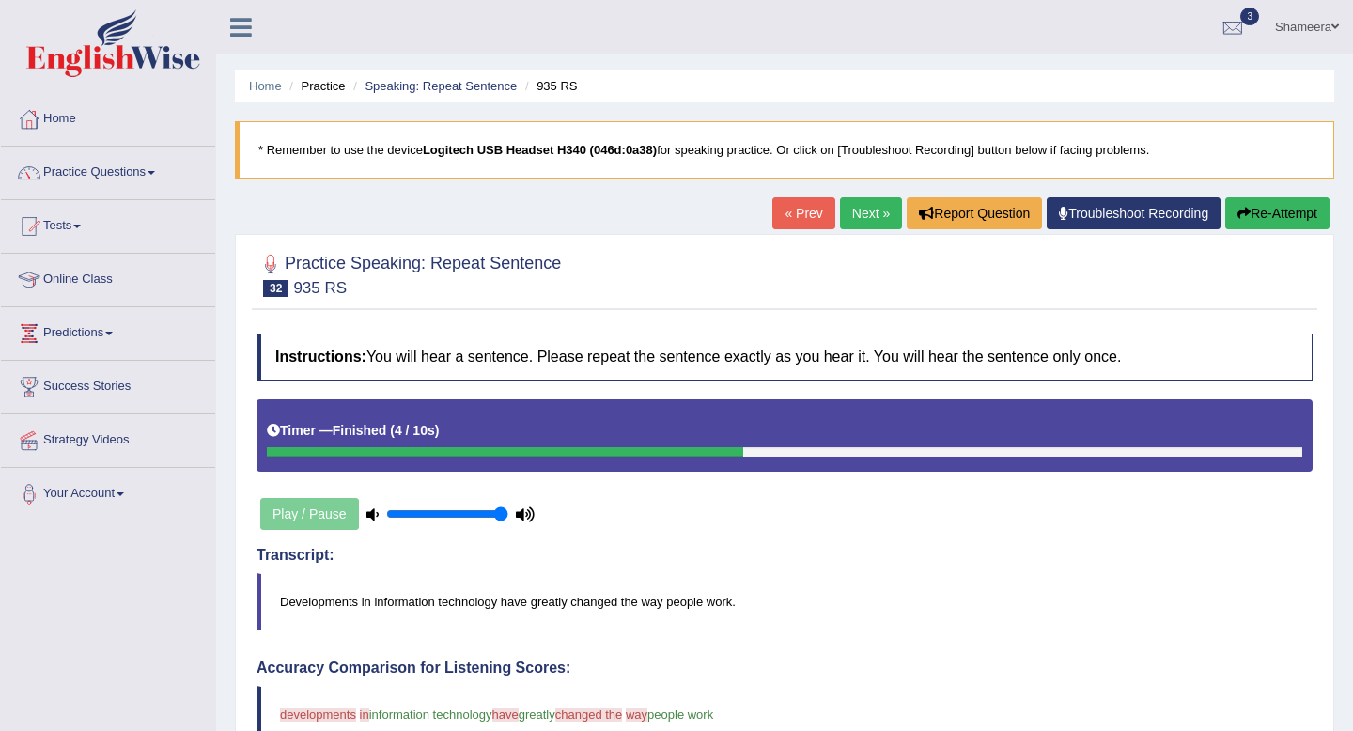
click at [1270, 221] on button "Re-Attempt" at bounding box center [1277, 213] width 104 height 32
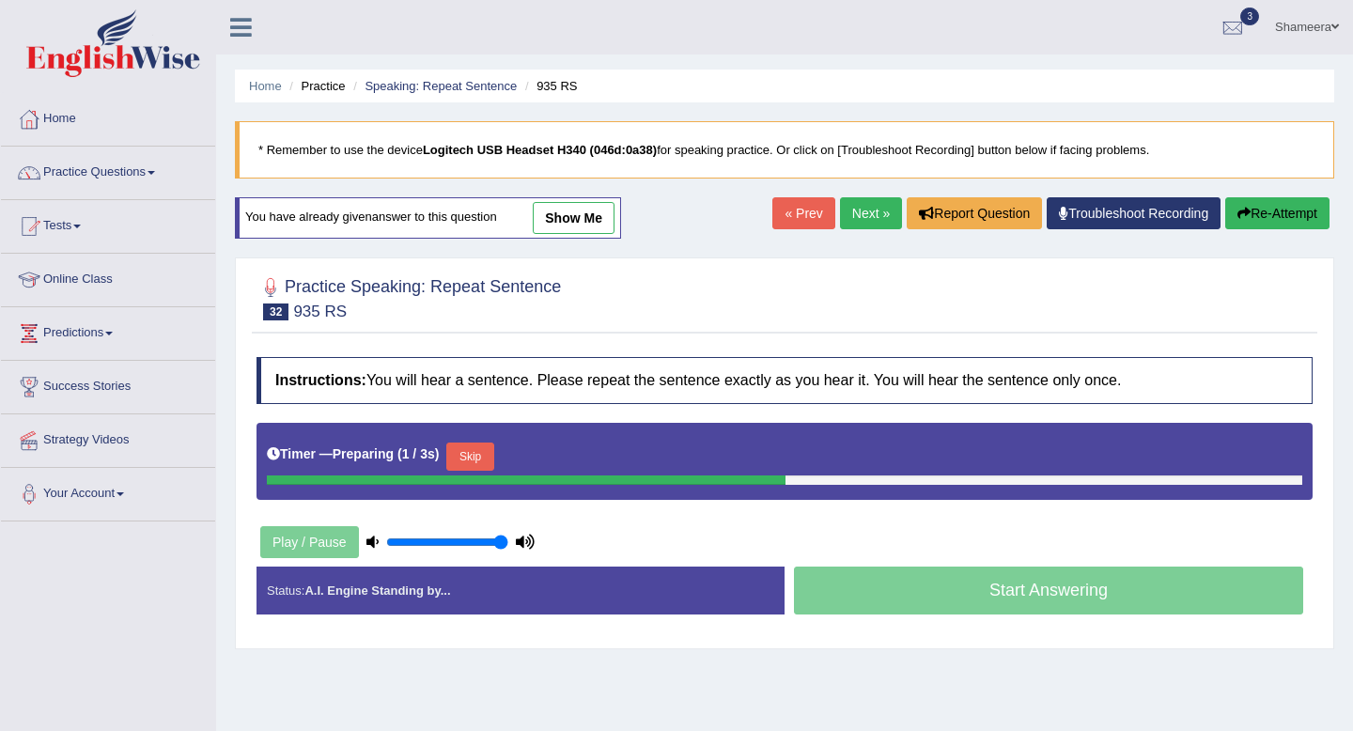
click at [482, 454] on button "Skip" at bounding box center [469, 457] width 47 height 28
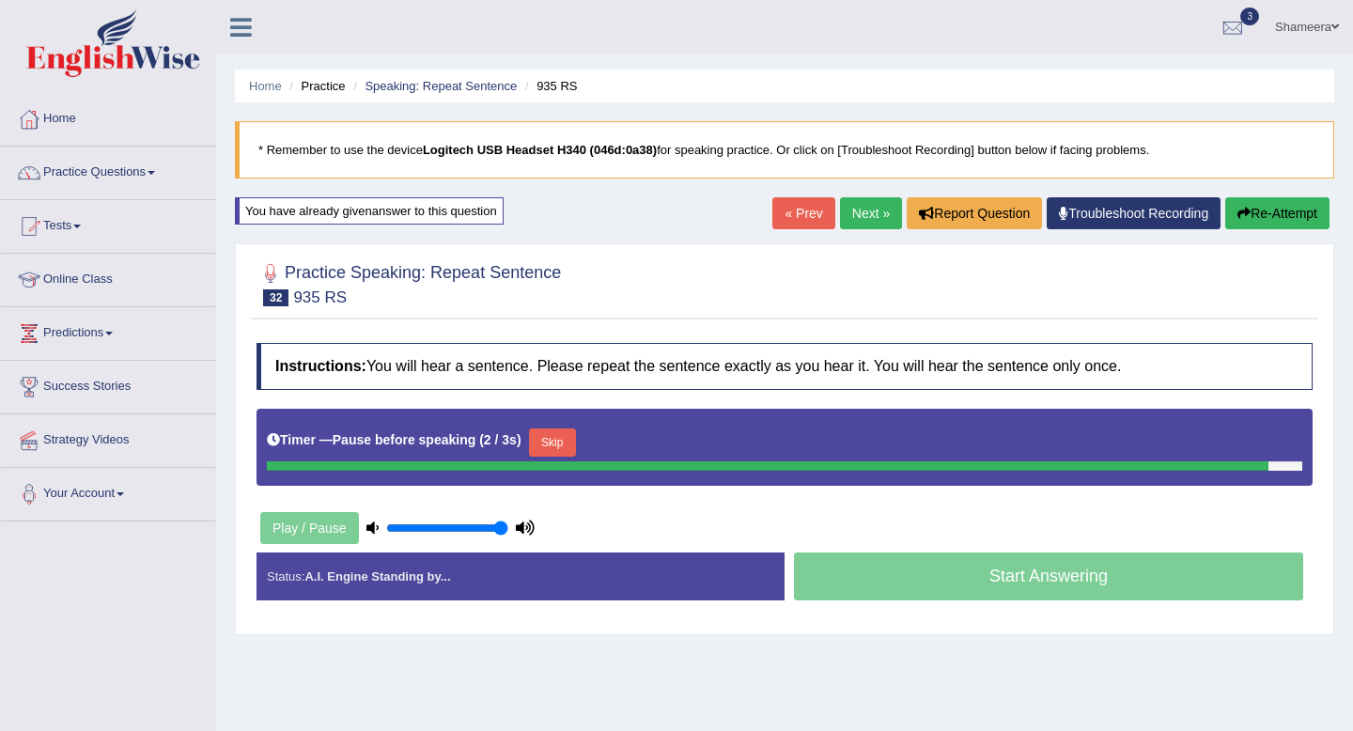
click at [556, 444] on div "Timer — Pause before speaking ( 2 / 3s ) Skip" at bounding box center [784, 443] width 1035 height 38
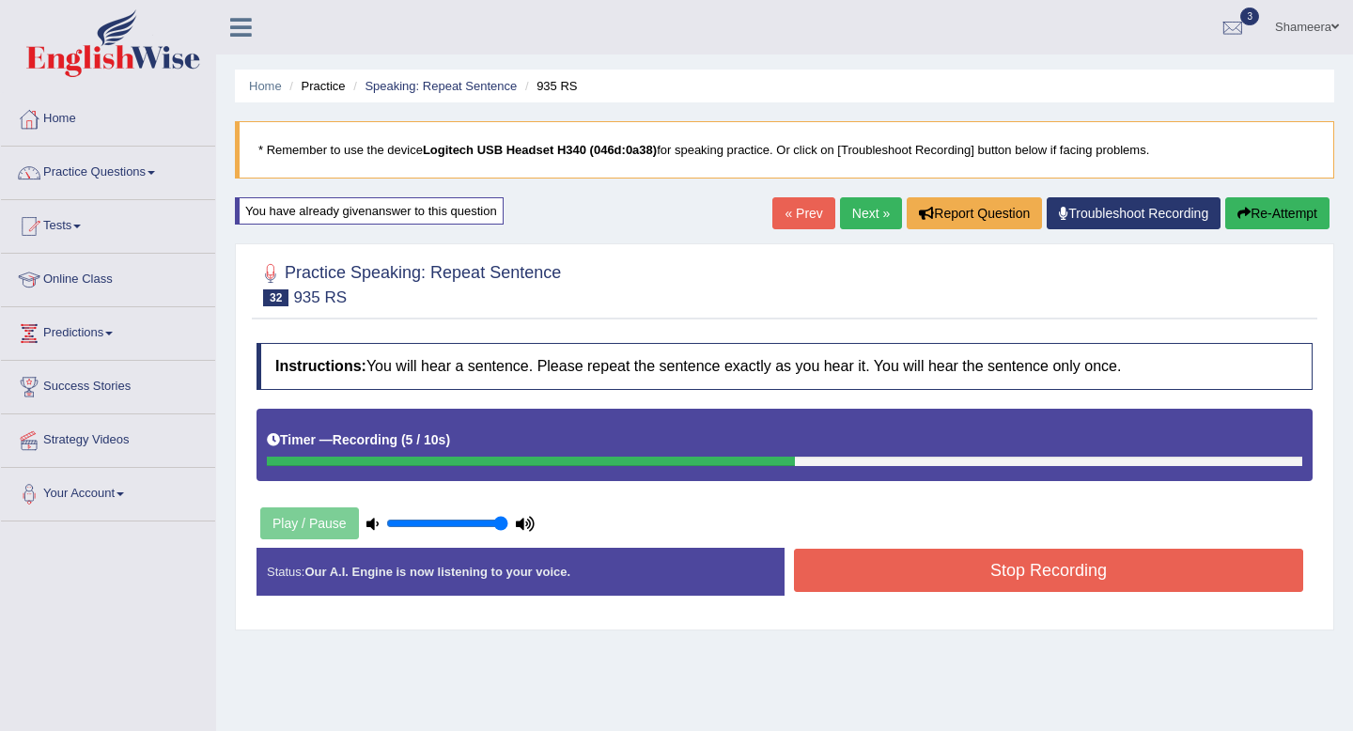
click at [990, 575] on button "Stop Recording" at bounding box center [1048, 570] width 509 height 43
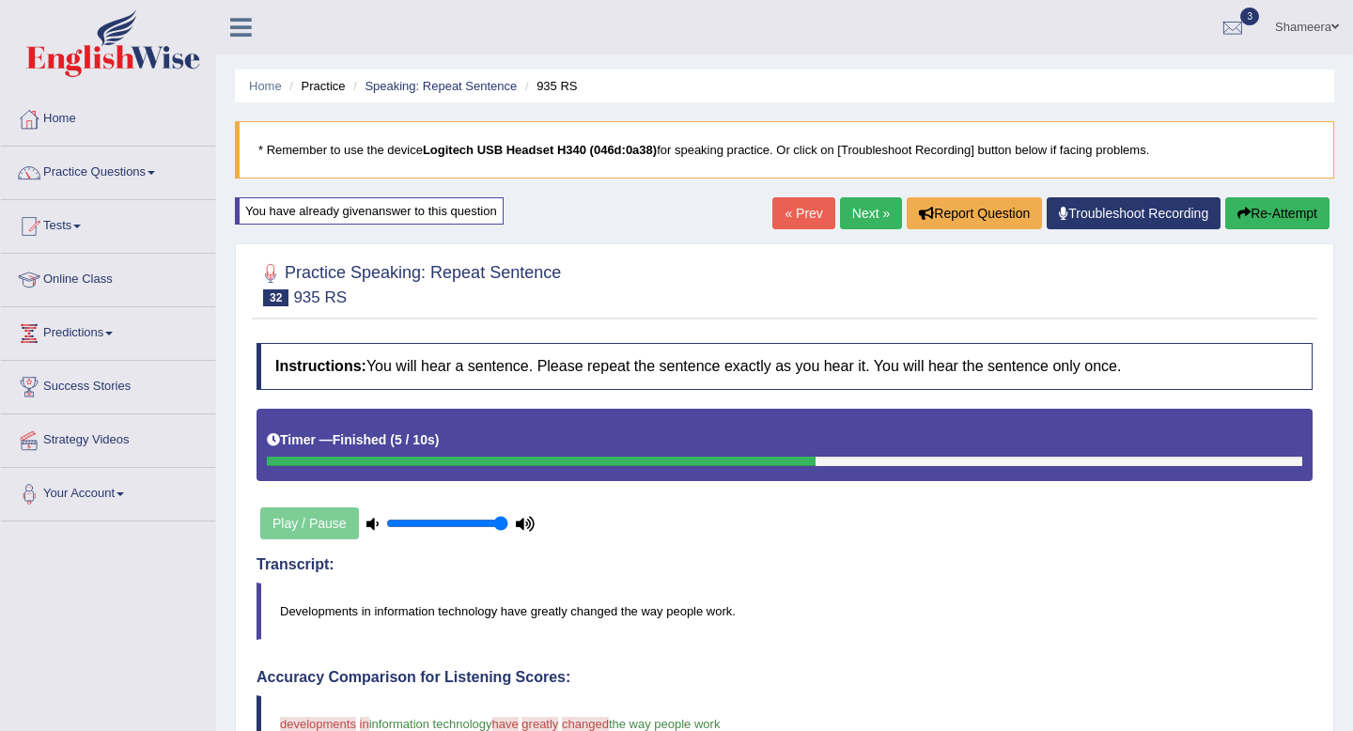
click at [841, 210] on link "Next »" at bounding box center [871, 213] width 62 height 32
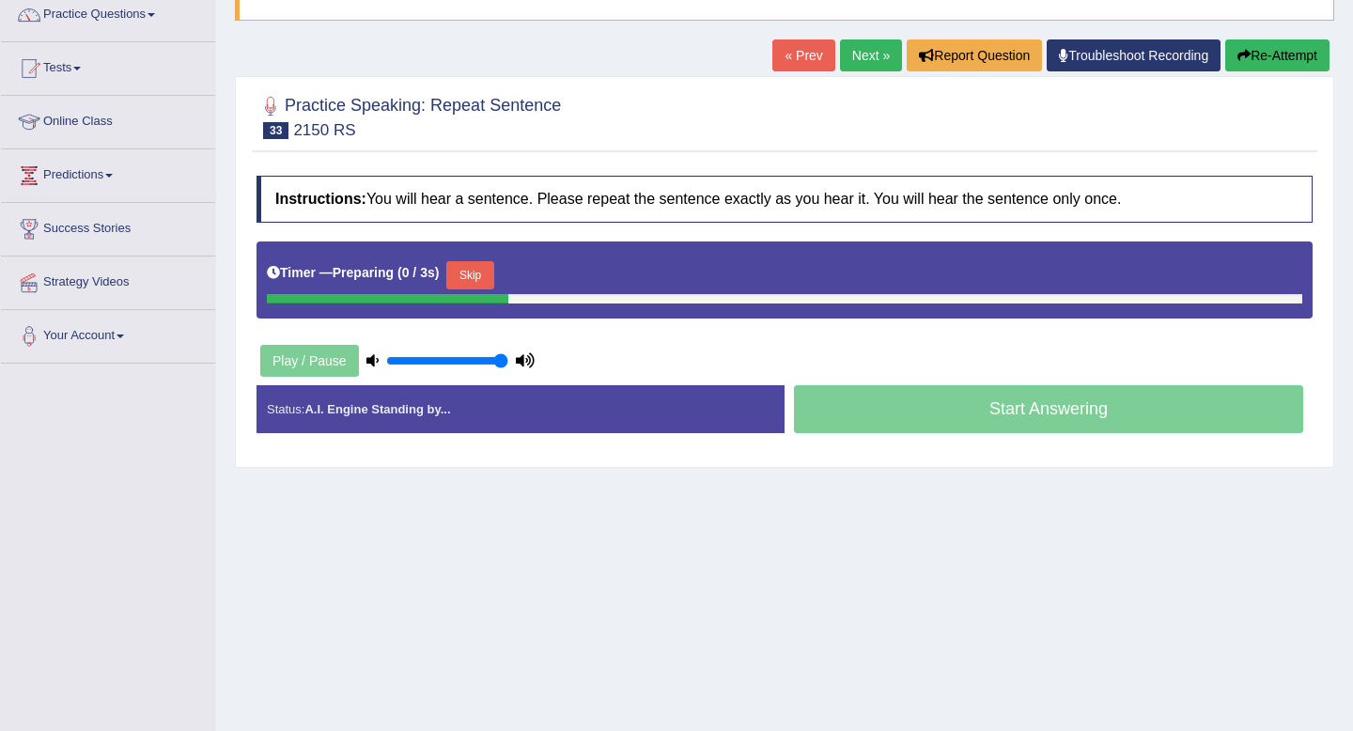
click at [475, 271] on button "Skip" at bounding box center [469, 275] width 47 height 28
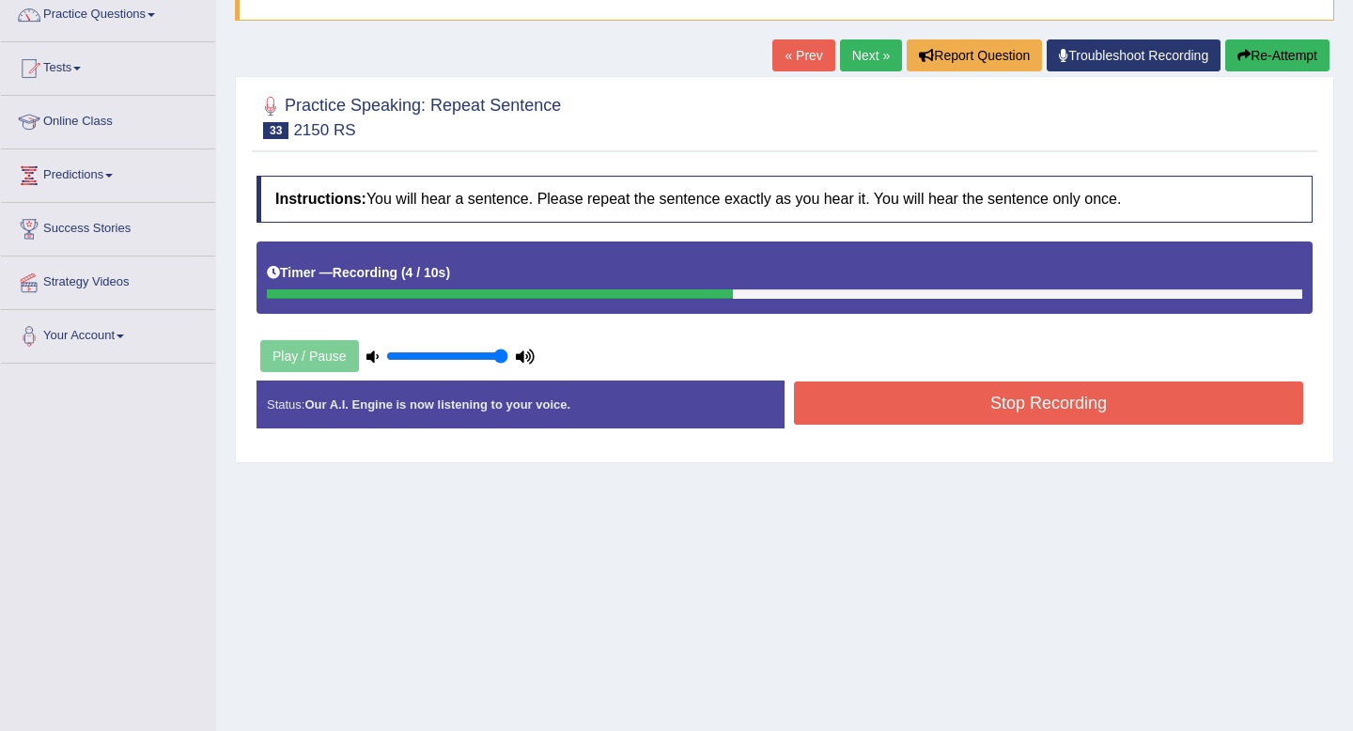
click at [990, 396] on button "Stop Recording" at bounding box center [1048, 402] width 509 height 43
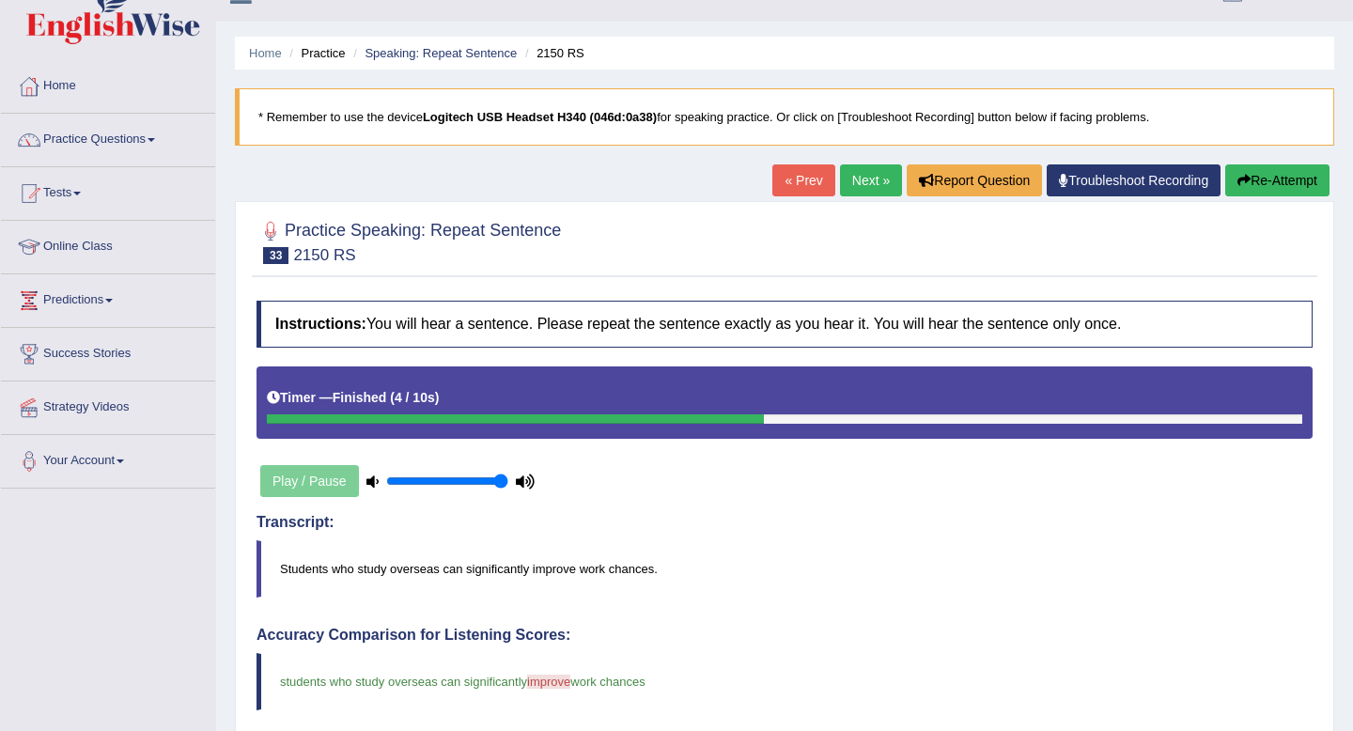
scroll to position [21, 0]
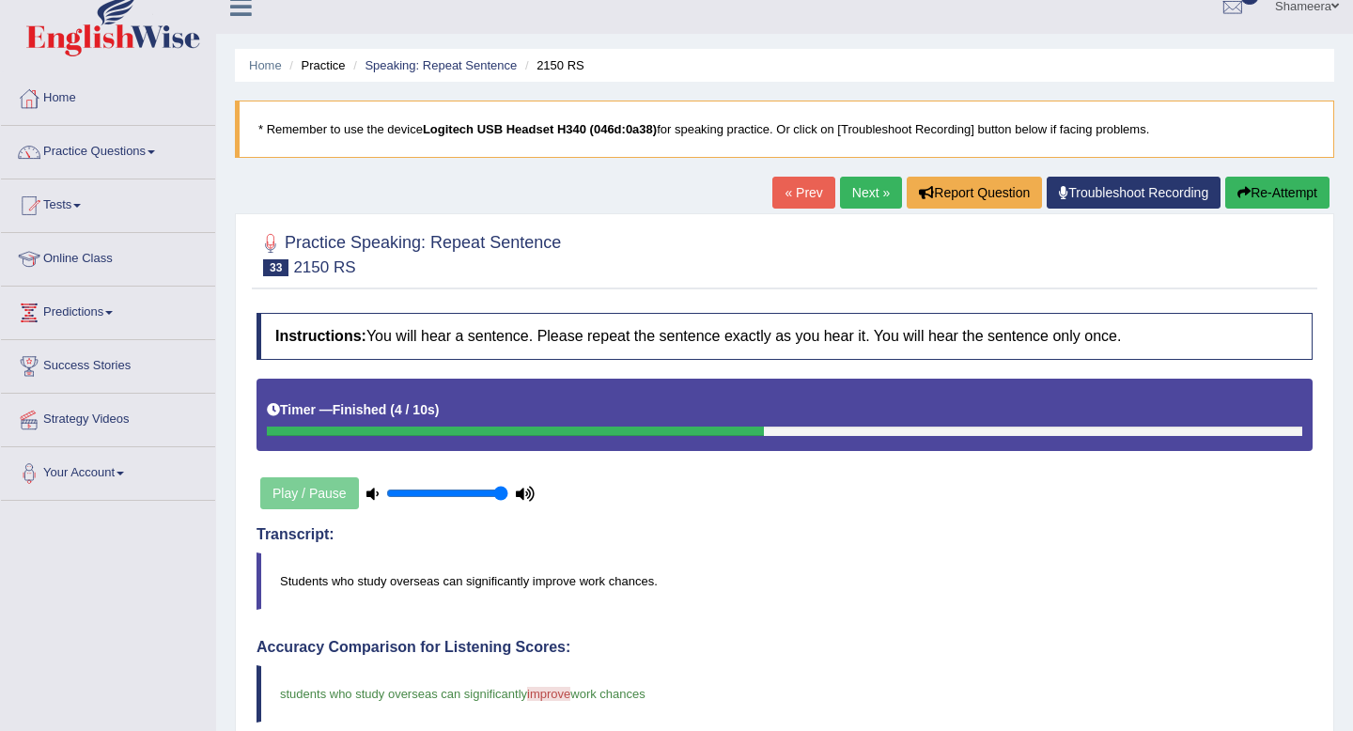
click at [849, 188] on link "Next »" at bounding box center [871, 193] width 62 height 32
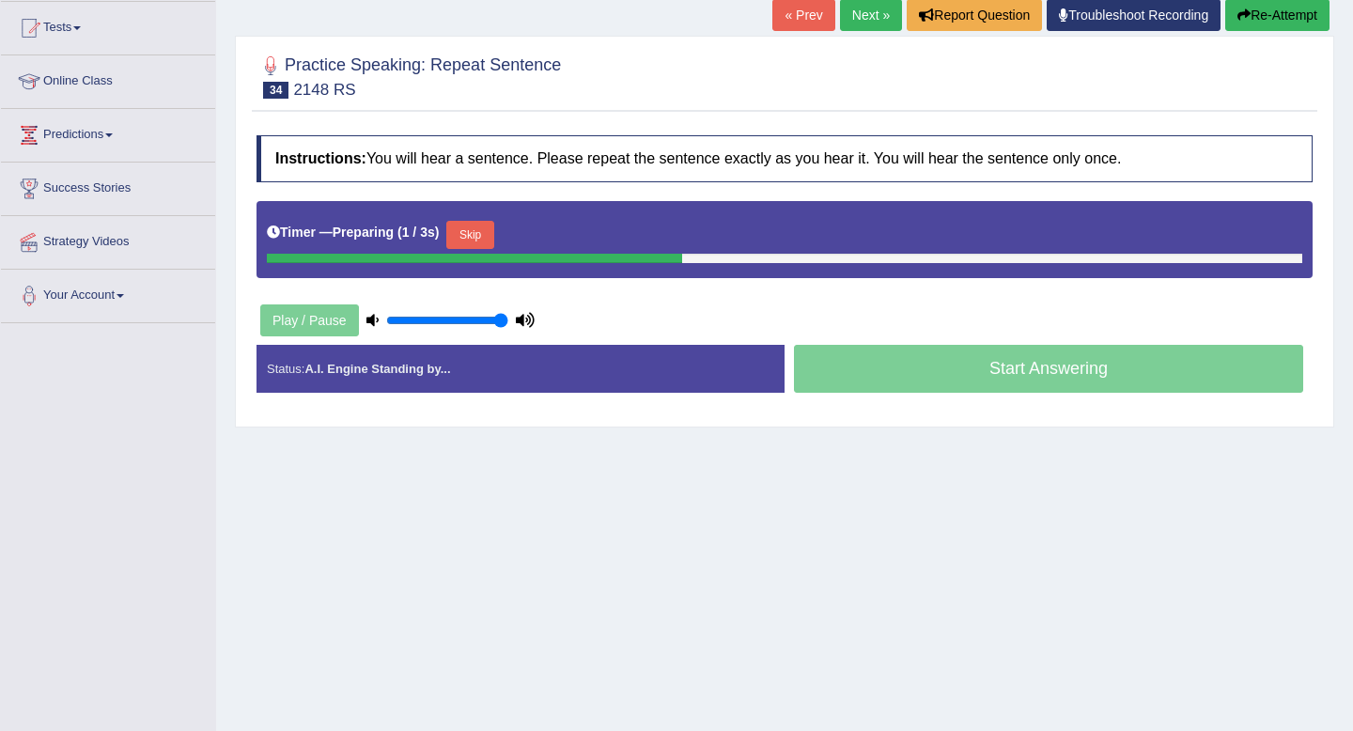
click at [491, 241] on button "Skip" at bounding box center [469, 235] width 47 height 28
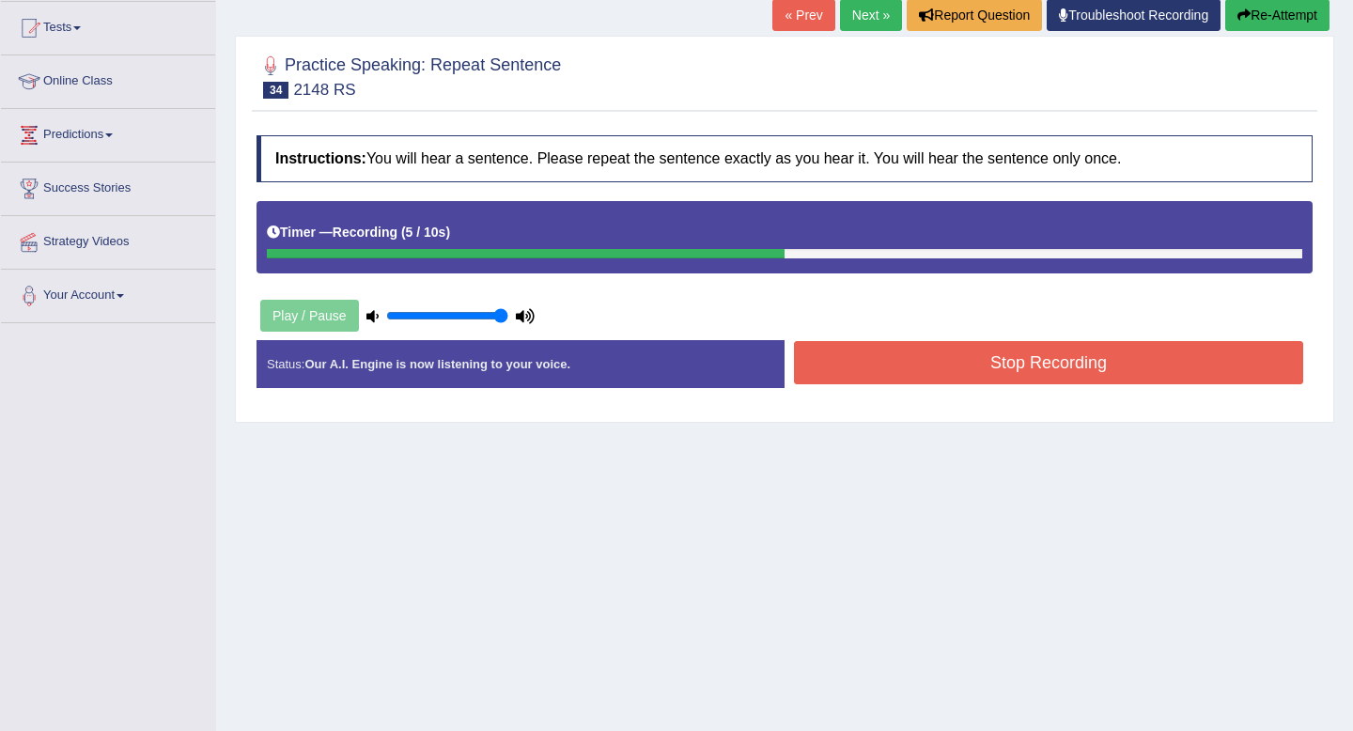
click at [942, 353] on button "Stop Recording" at bounding box center [1048, 362] width 509 height 43
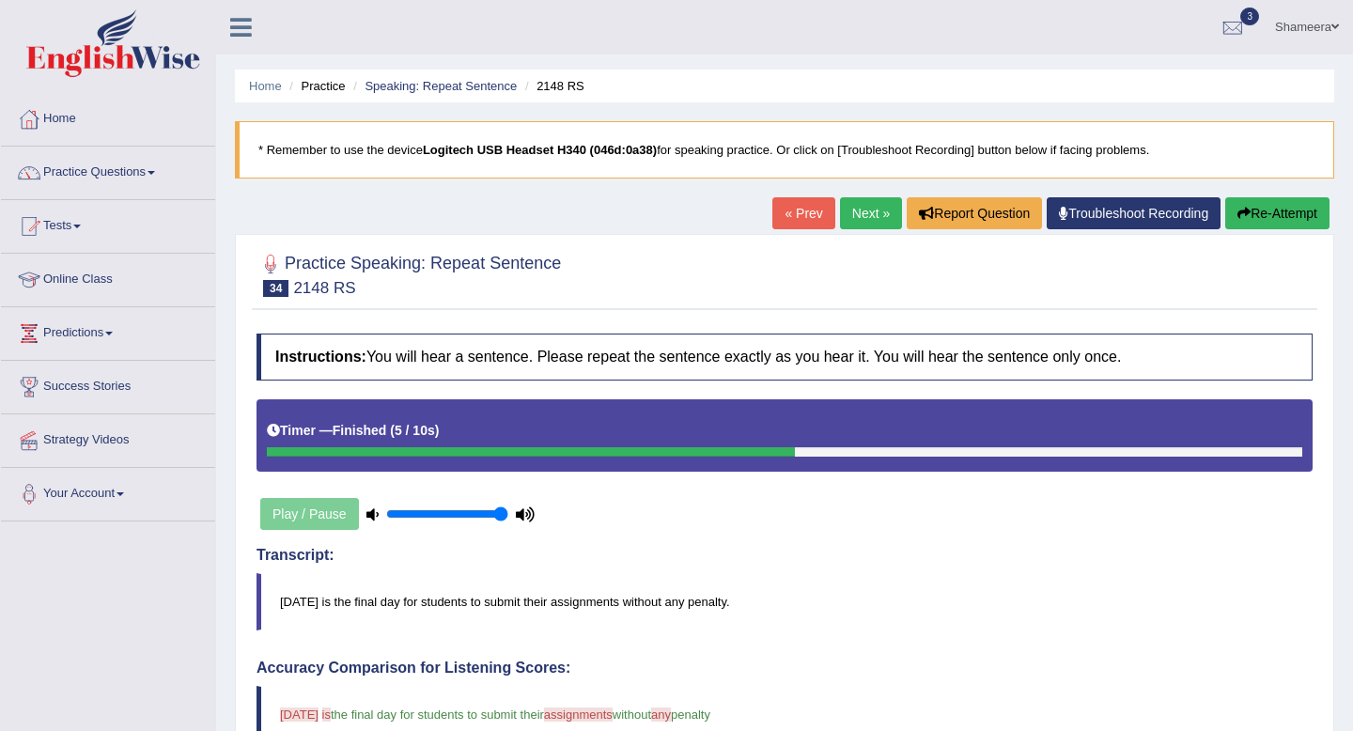
click at [863, 222] on link "Next »" at bounding box center [871, 213] width 62 height 32
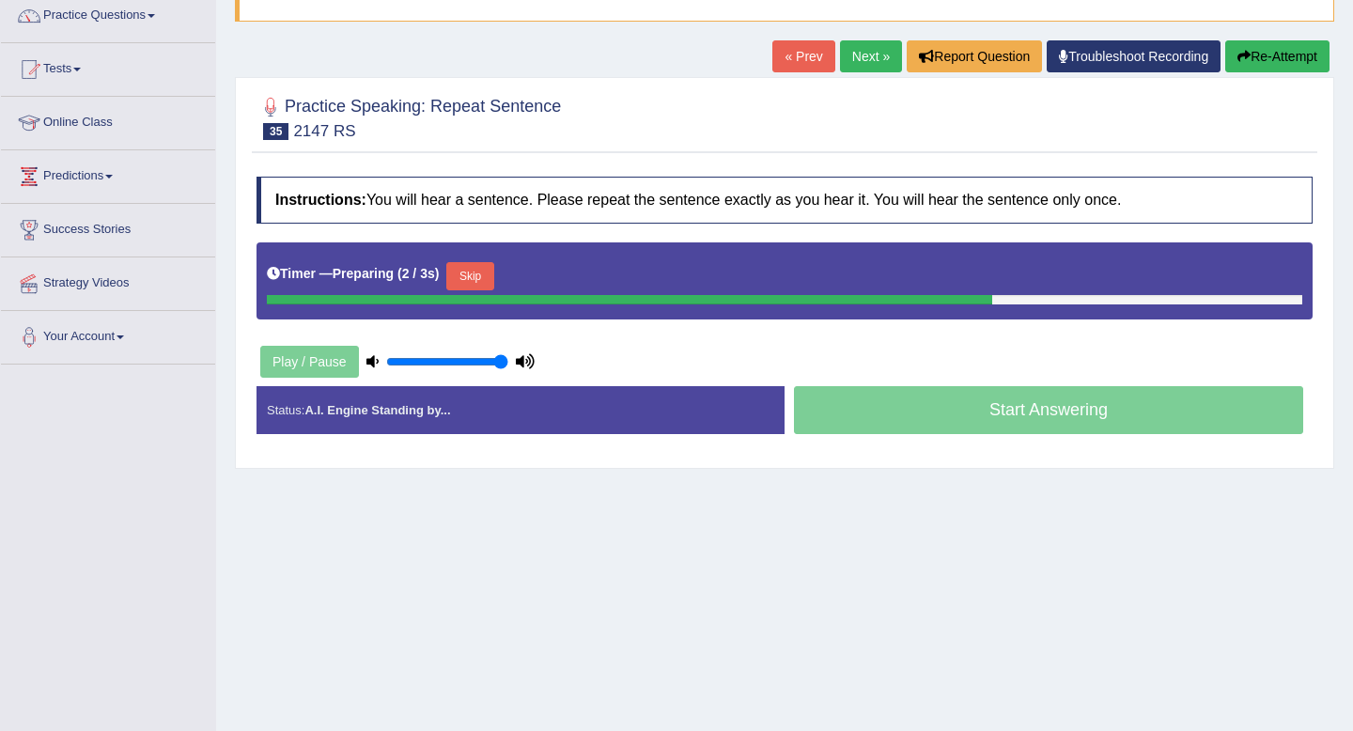
click at [475, 274] on button "Skip" at bounding box center [469, 276] width 47 height 28
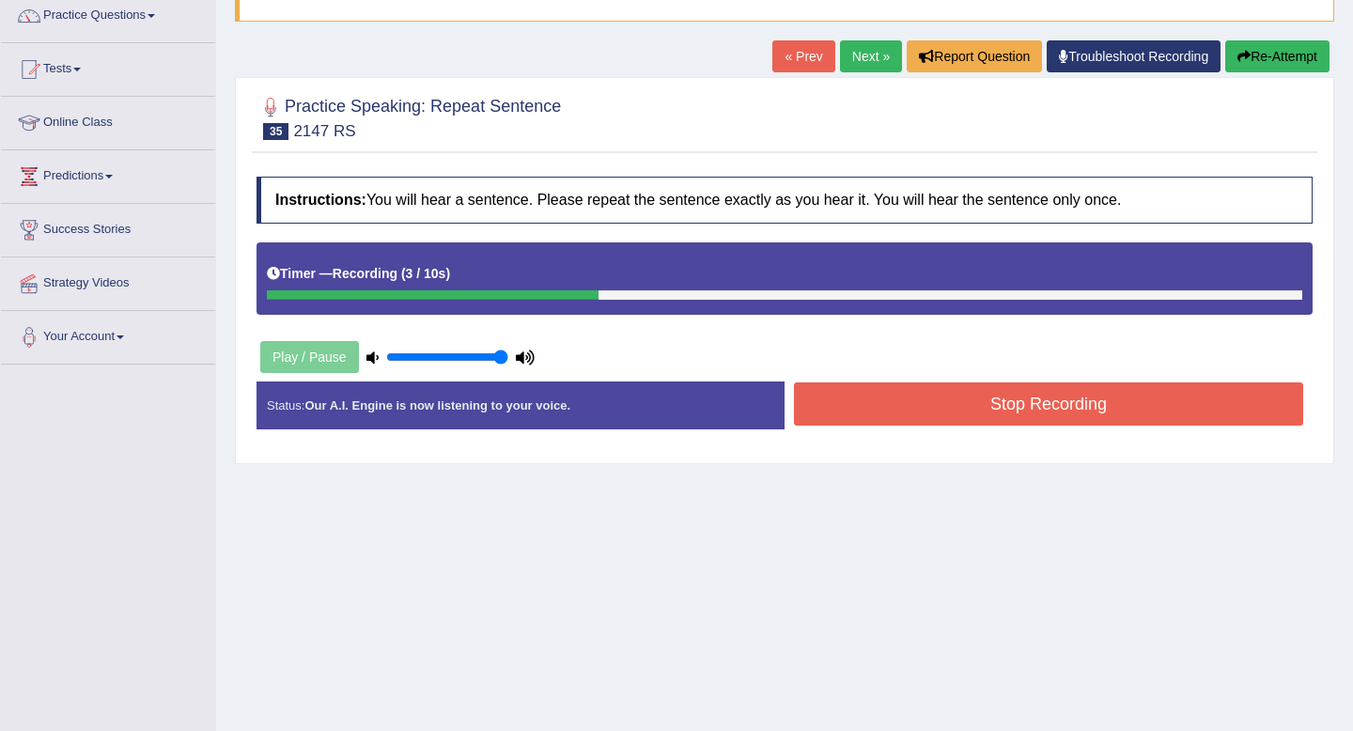
click at [1075, 414] on button "Stop Recording" at bounding box center [1048, 403] width 509 height 43
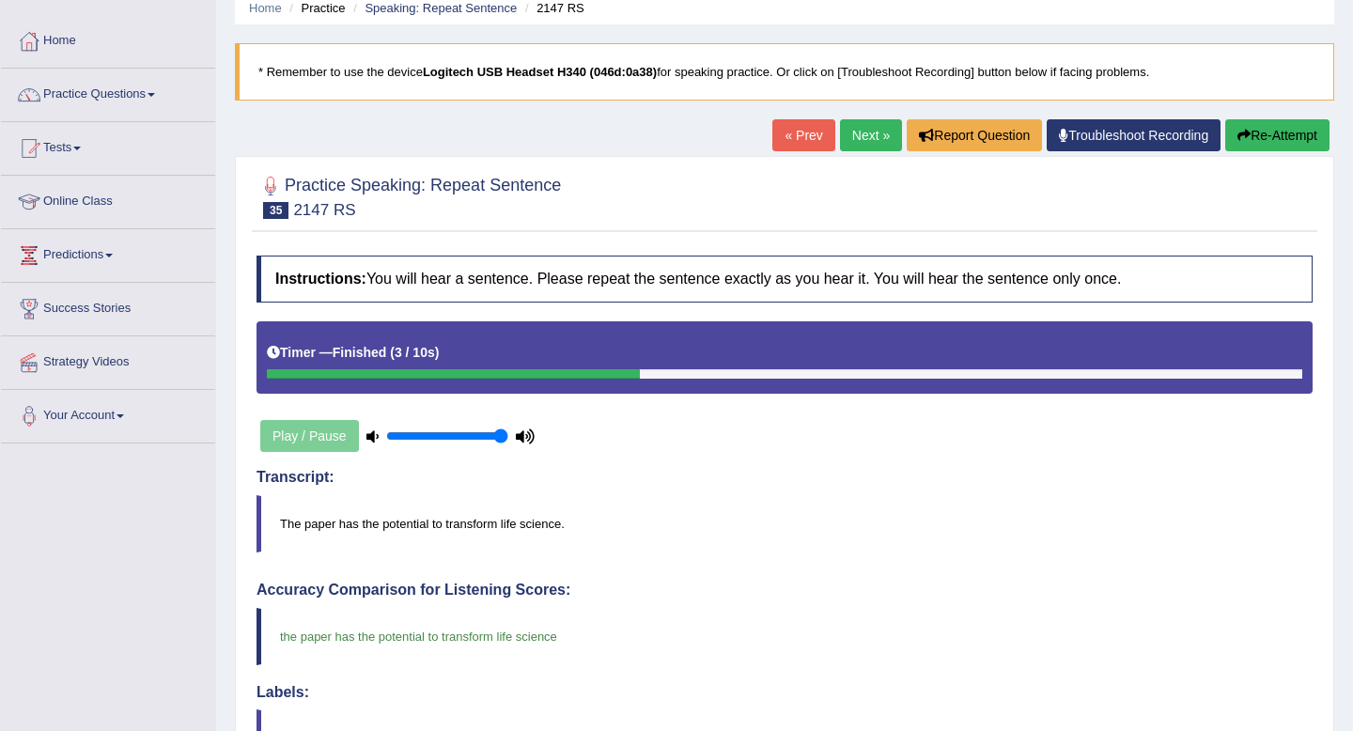
scroll to position [67, 0]
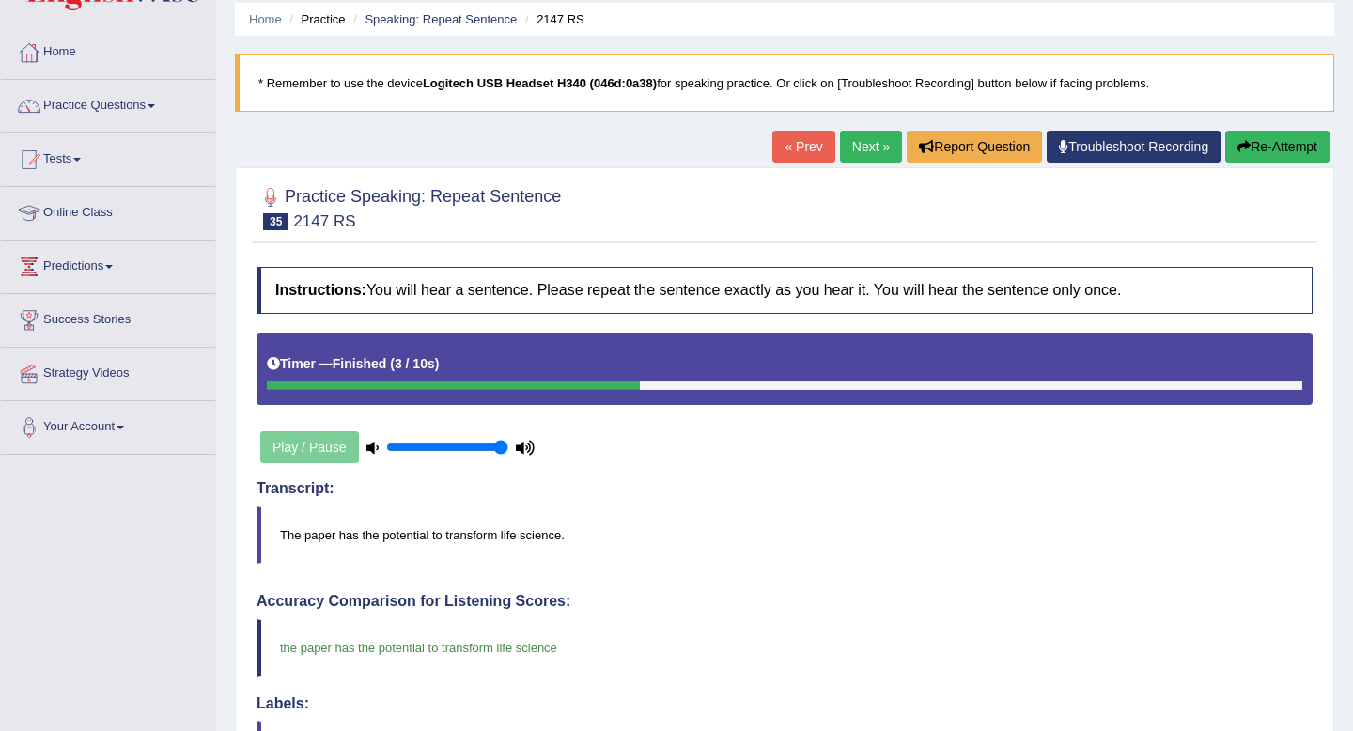
click at [859, 140] on link "Next »" at bounding box center [871, 147] width 62 height 32
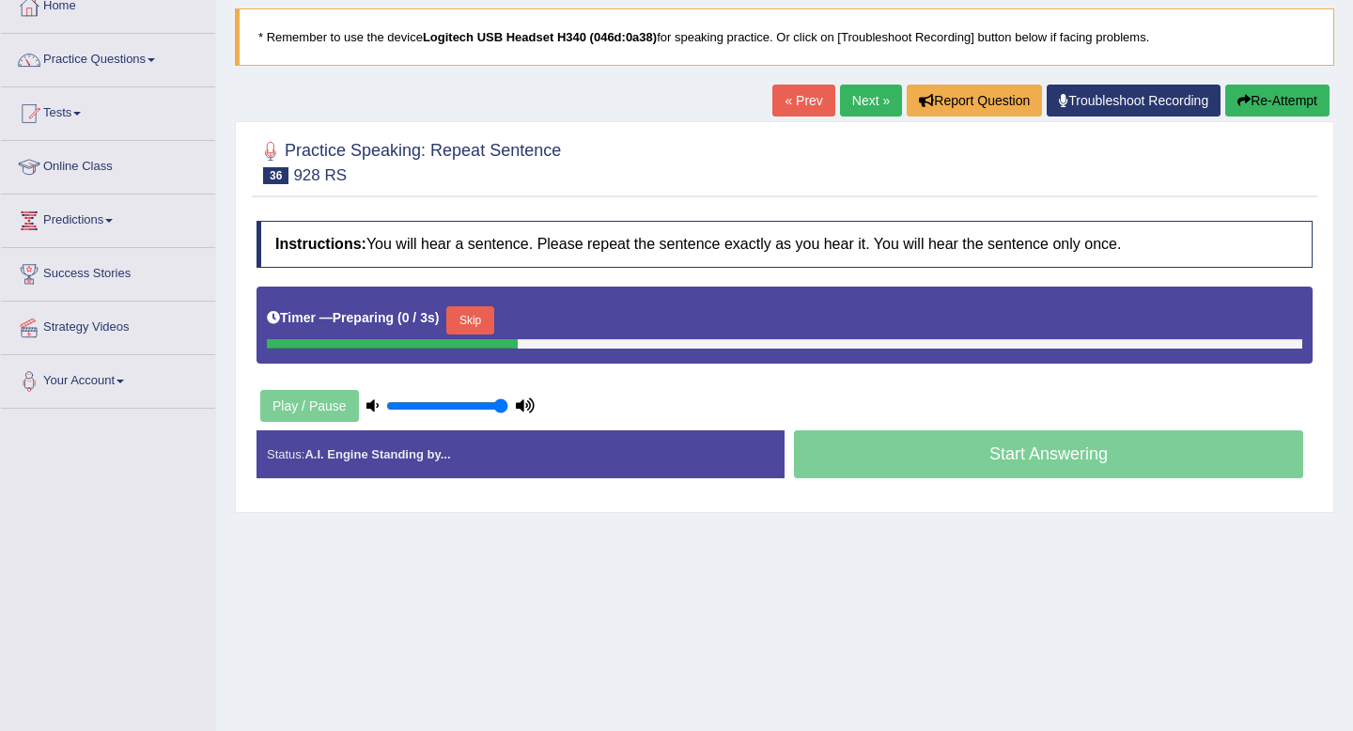
scroll to position [122, 0]
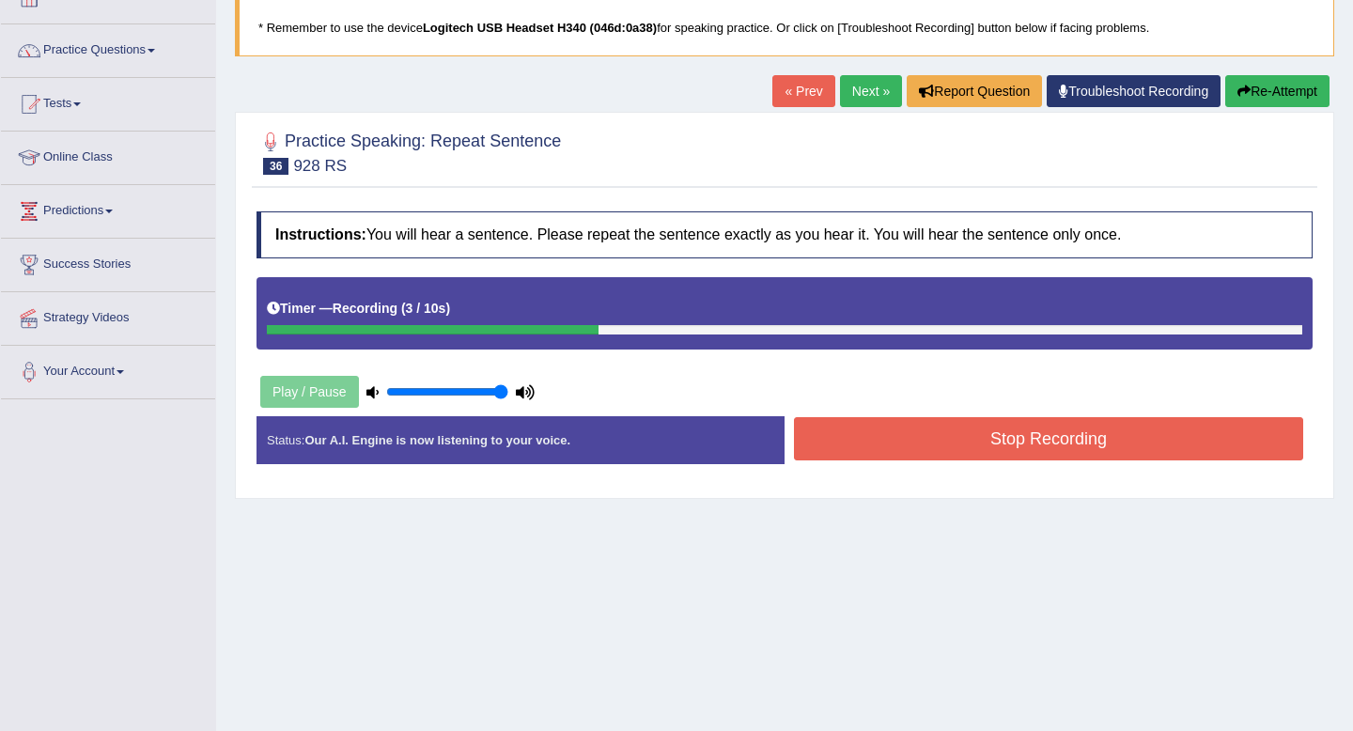
click at [1083, 434] on button "Stop Recording" at bounding box center [1048, 438] width 509 height 43
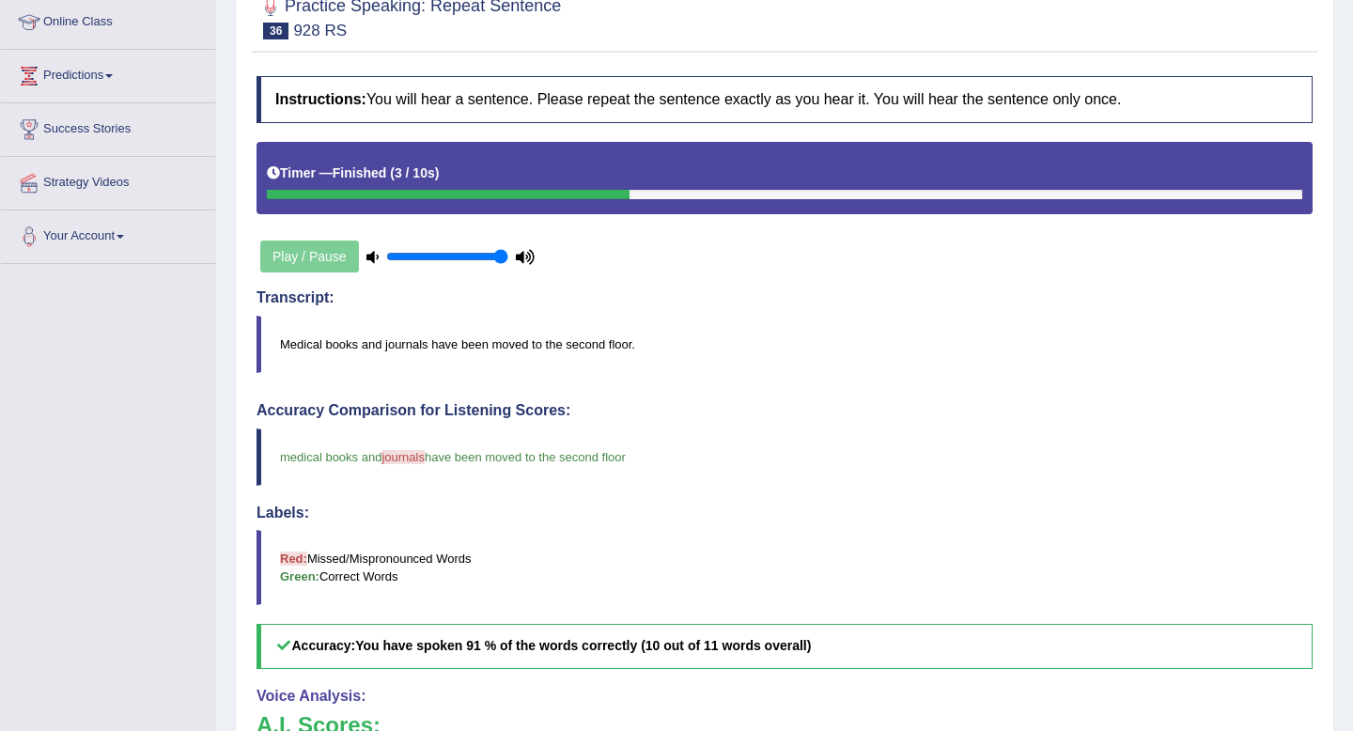
scroll to position [194, 0]
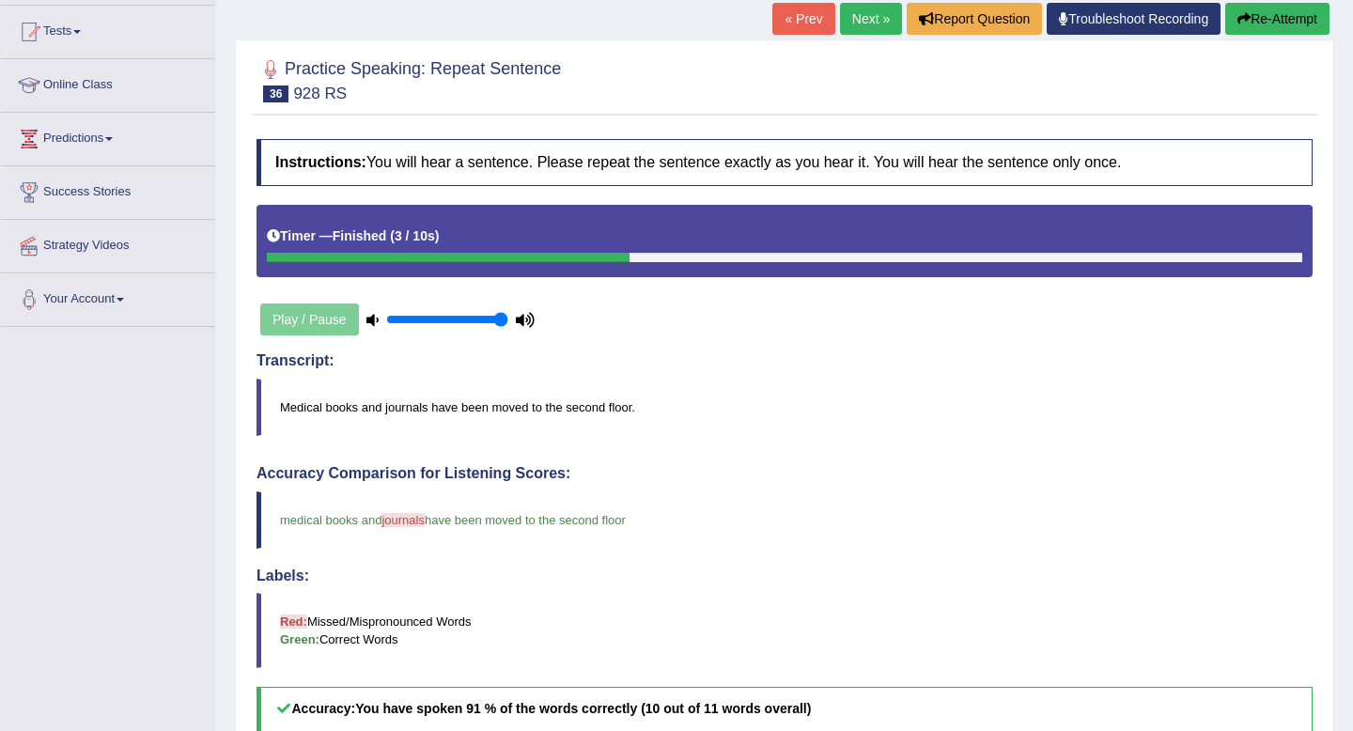
click at [853, 21] on link "Next »" at bounding box center [871, 19] width 62 height 32
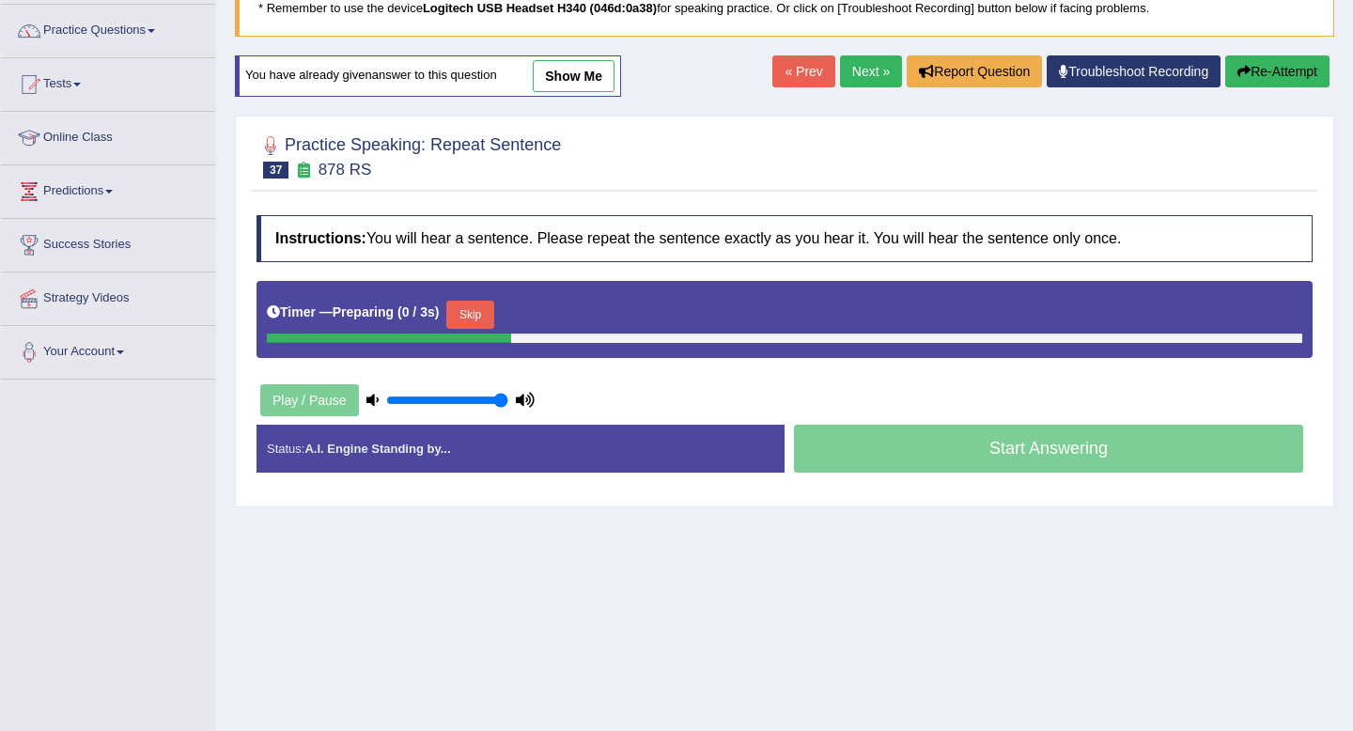
scroll to position [148, 0]
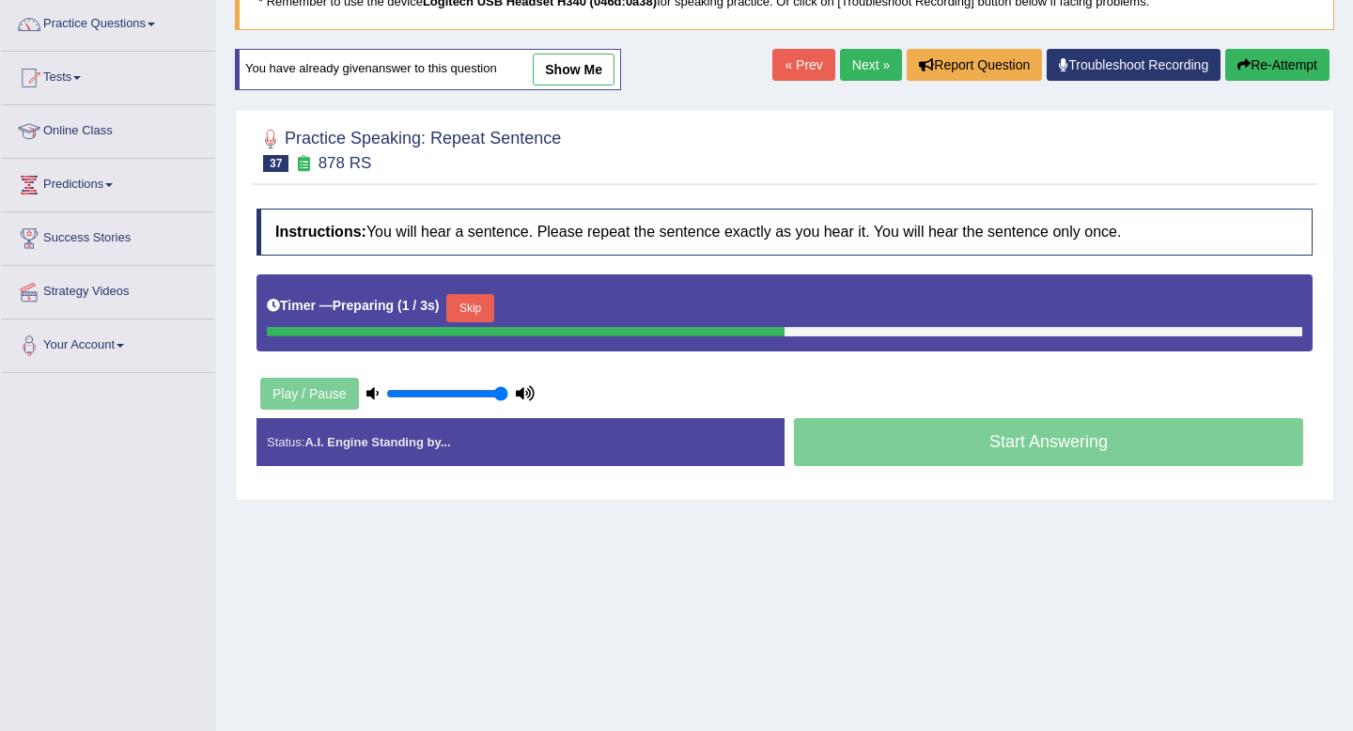
click at [482, 313] on button "Skip" at bounding box center [469, 308] width 47 height 28
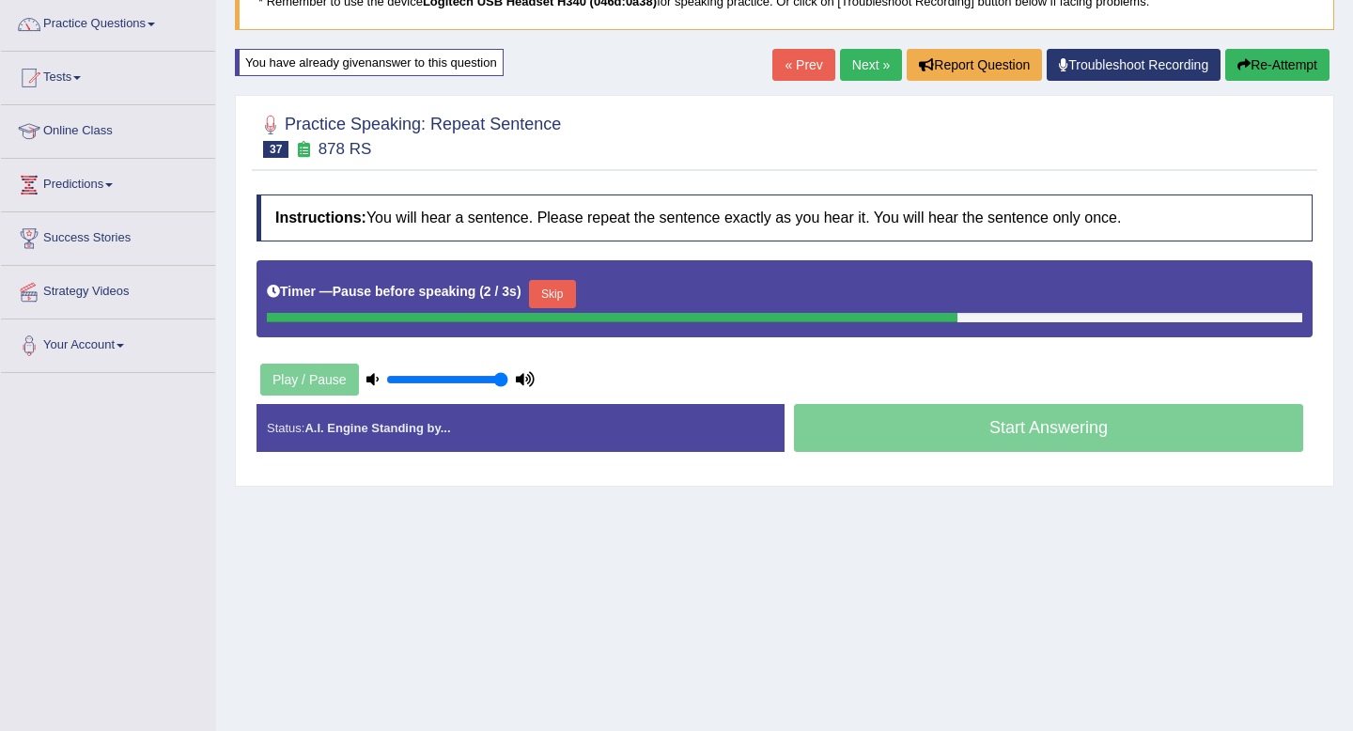
click at [568, 289] on button "Skip" at bounding box center [552, 294] width 47 height 28
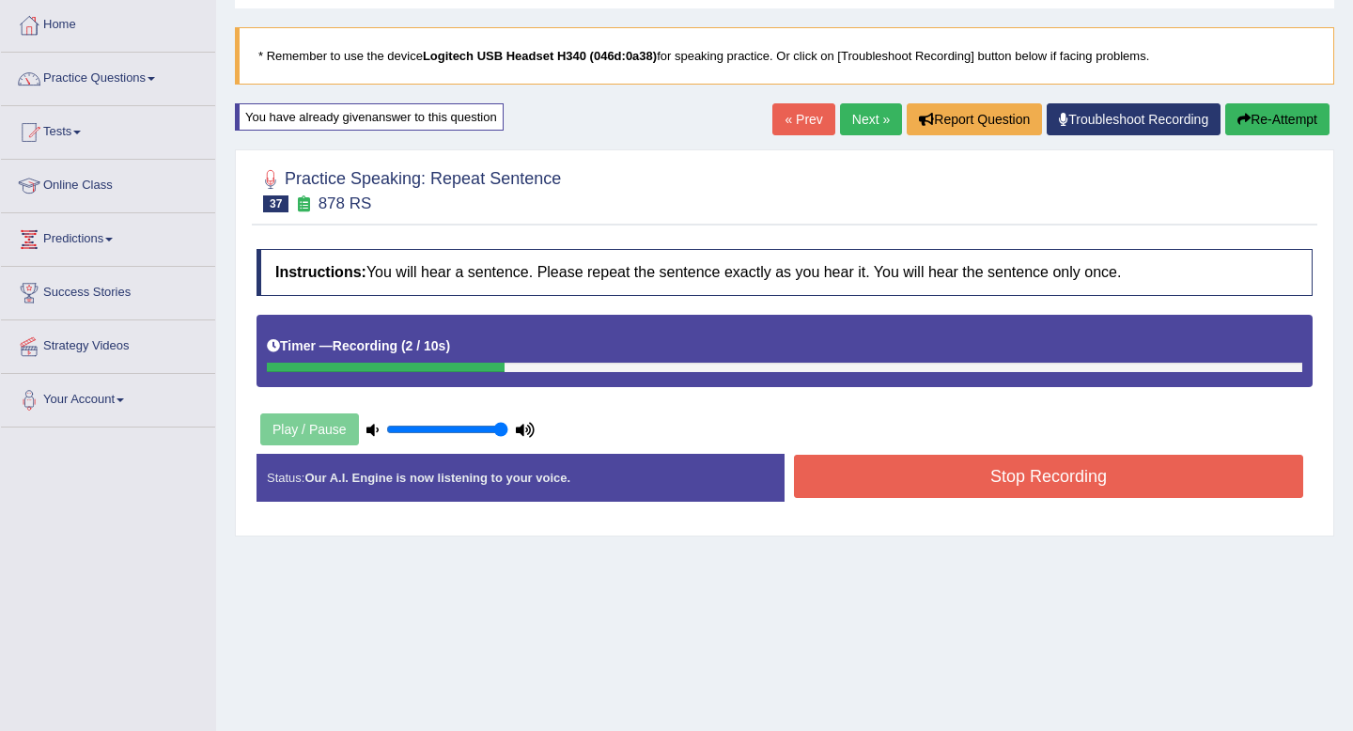
scroll to position [91, 0]
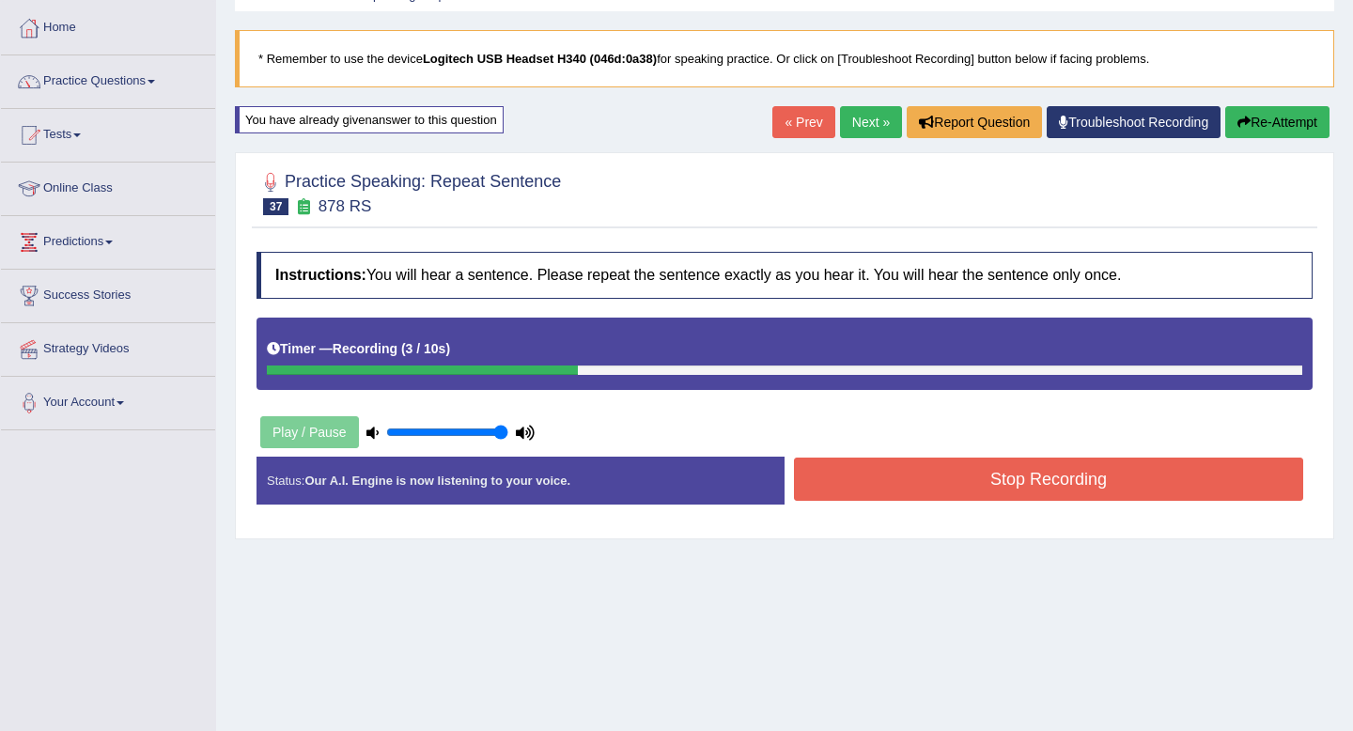
click at [1268, 128] on button "Re-Attempt" at bounding box center [1277, 122] width 104 height 32
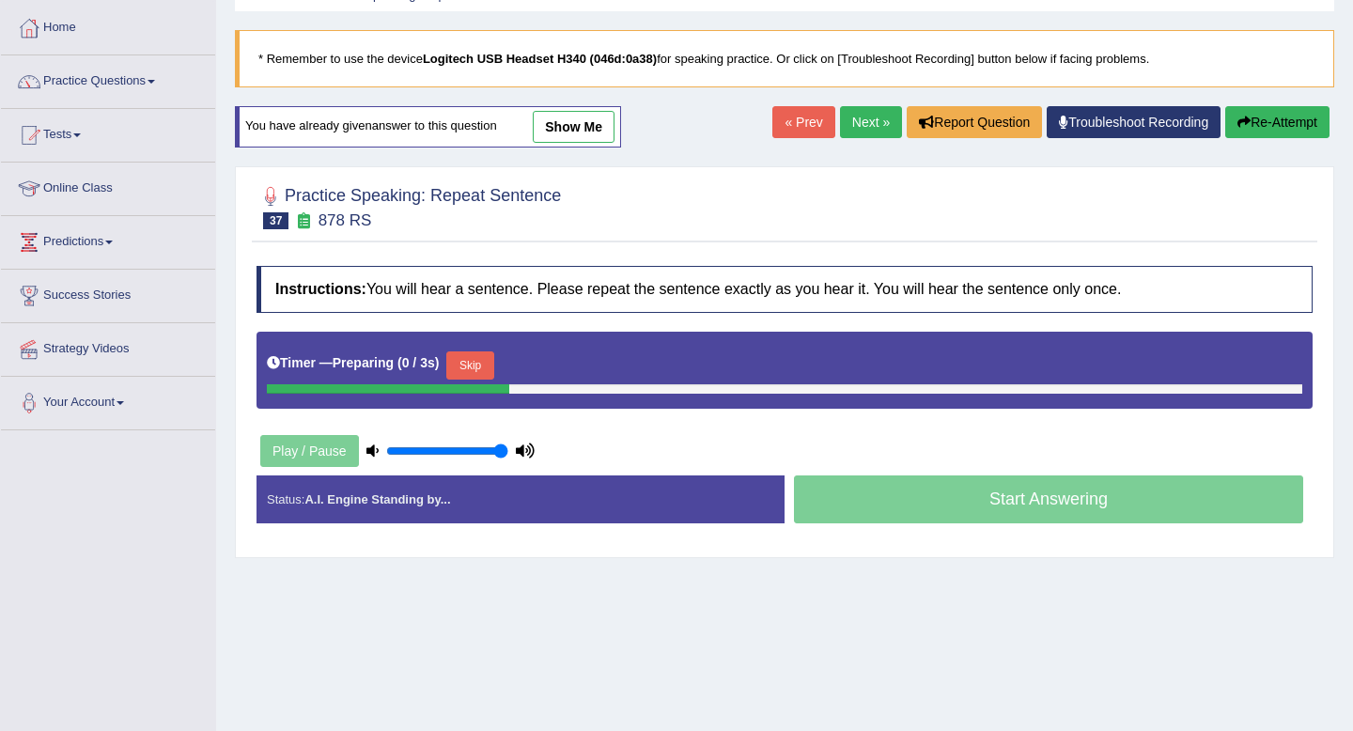
click at [485, 362] on button "Skip" at bounding box center [469, 365] width 47 height 28
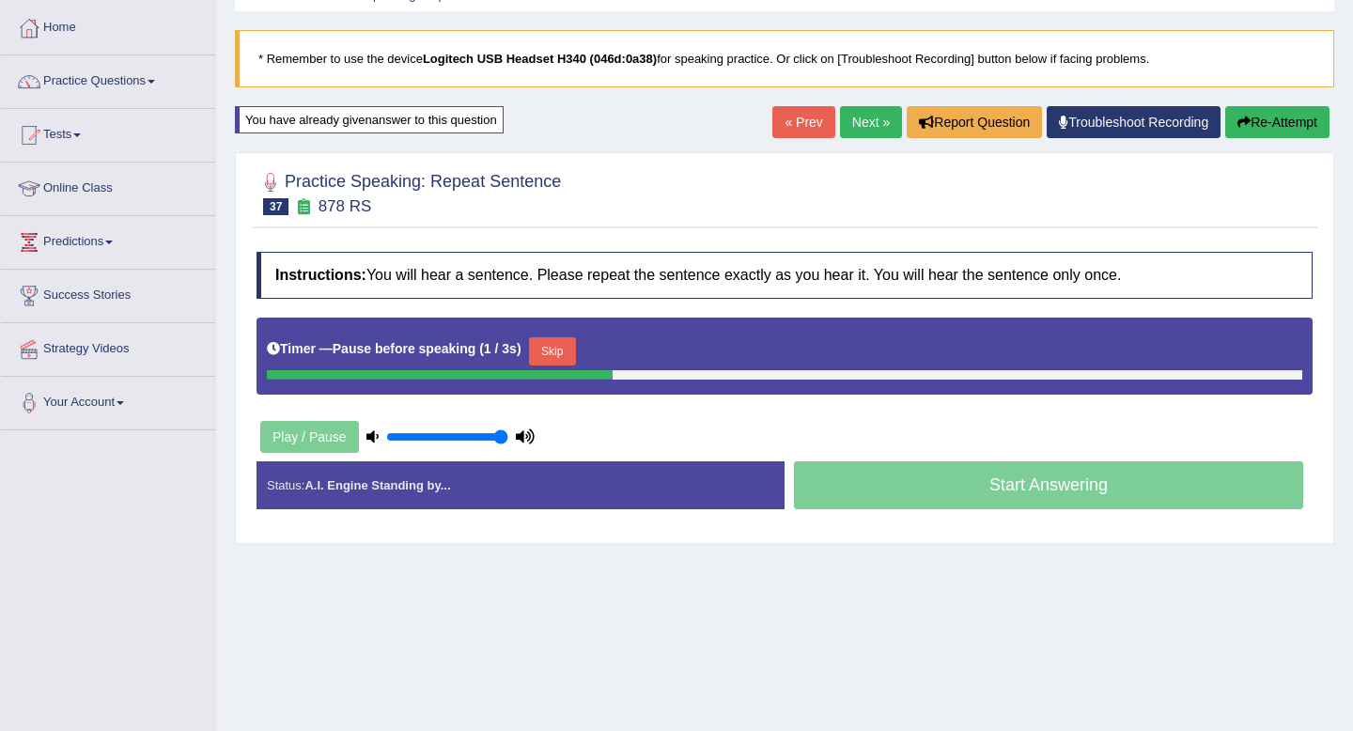
click at [576, 352] on button "Skip" at bounding box center [552, 351] width 47 height 28
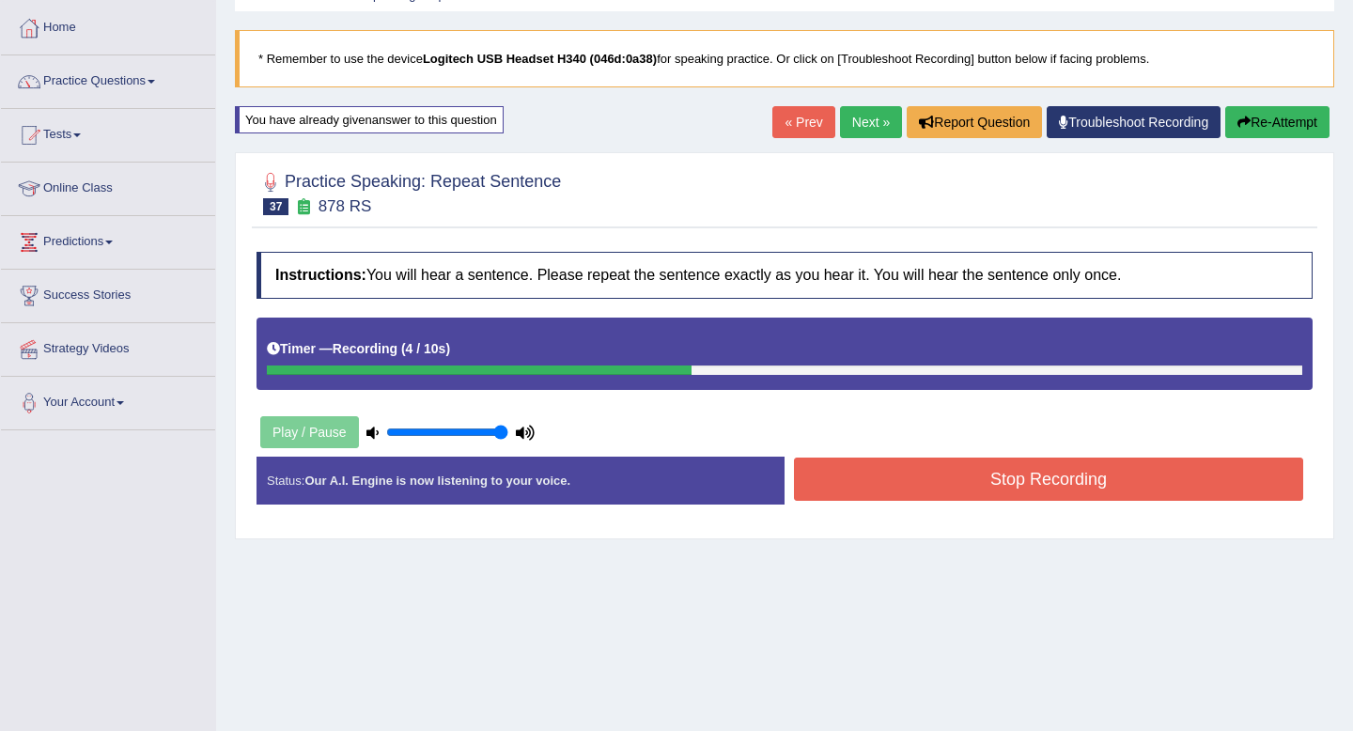
click at [1026, 489] on button "Stop Recording" at bounding box center [1048, 479] width 509 height 43
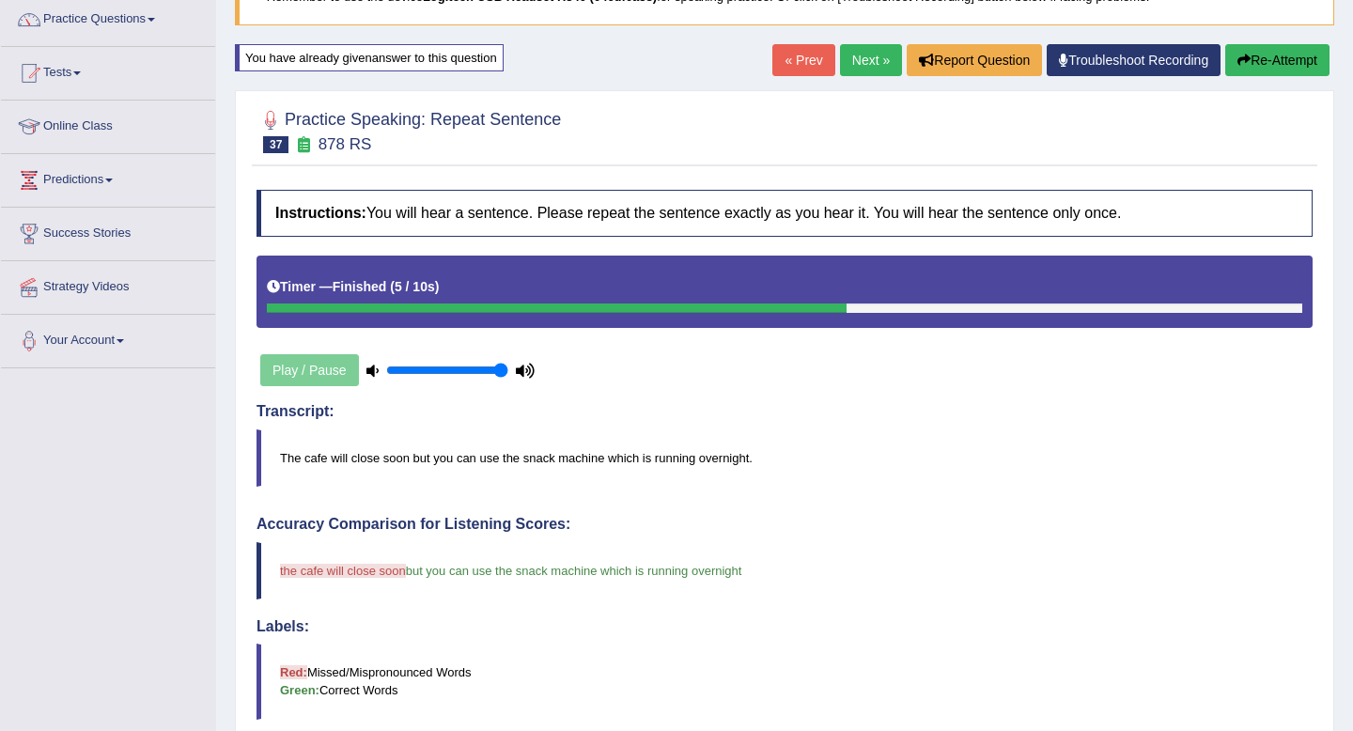
scroll to position [149, 0]
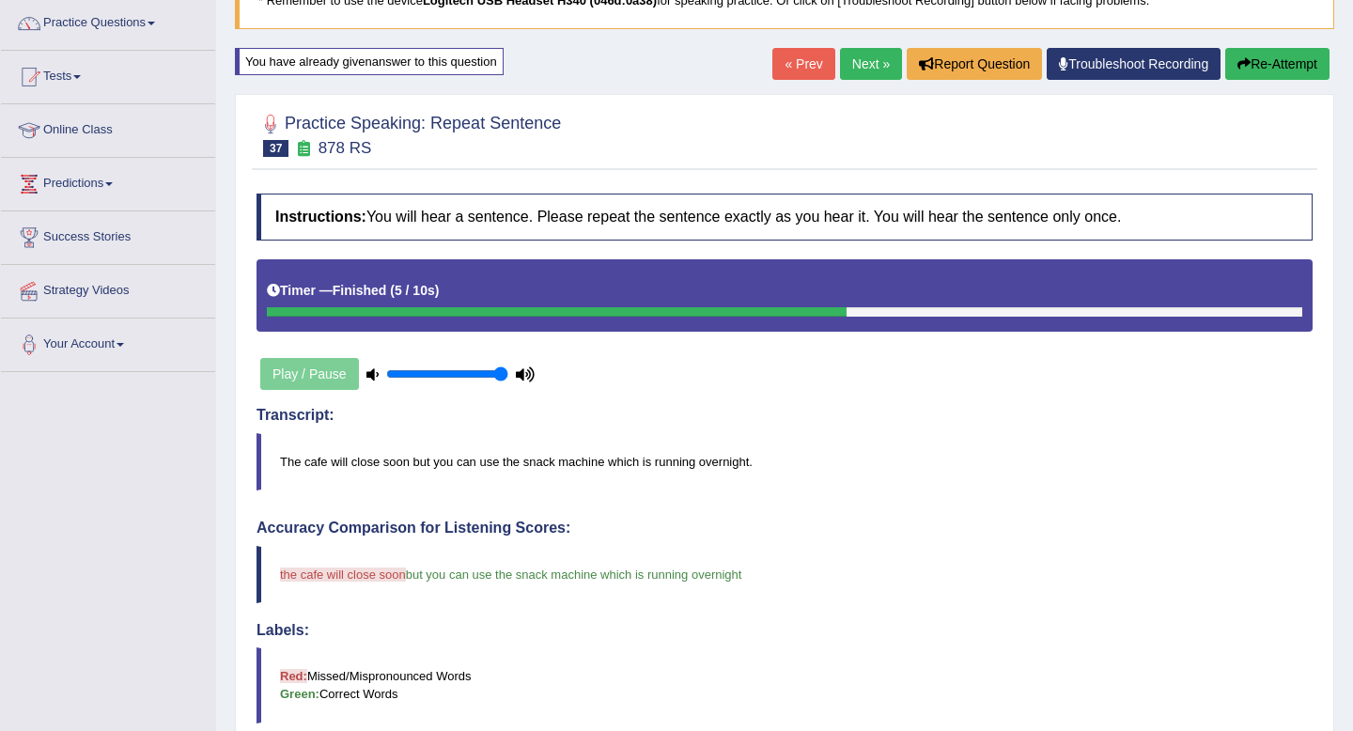
click at [858, 67] on link "Next »" at bounding box center [871, 64] width 62 height 32
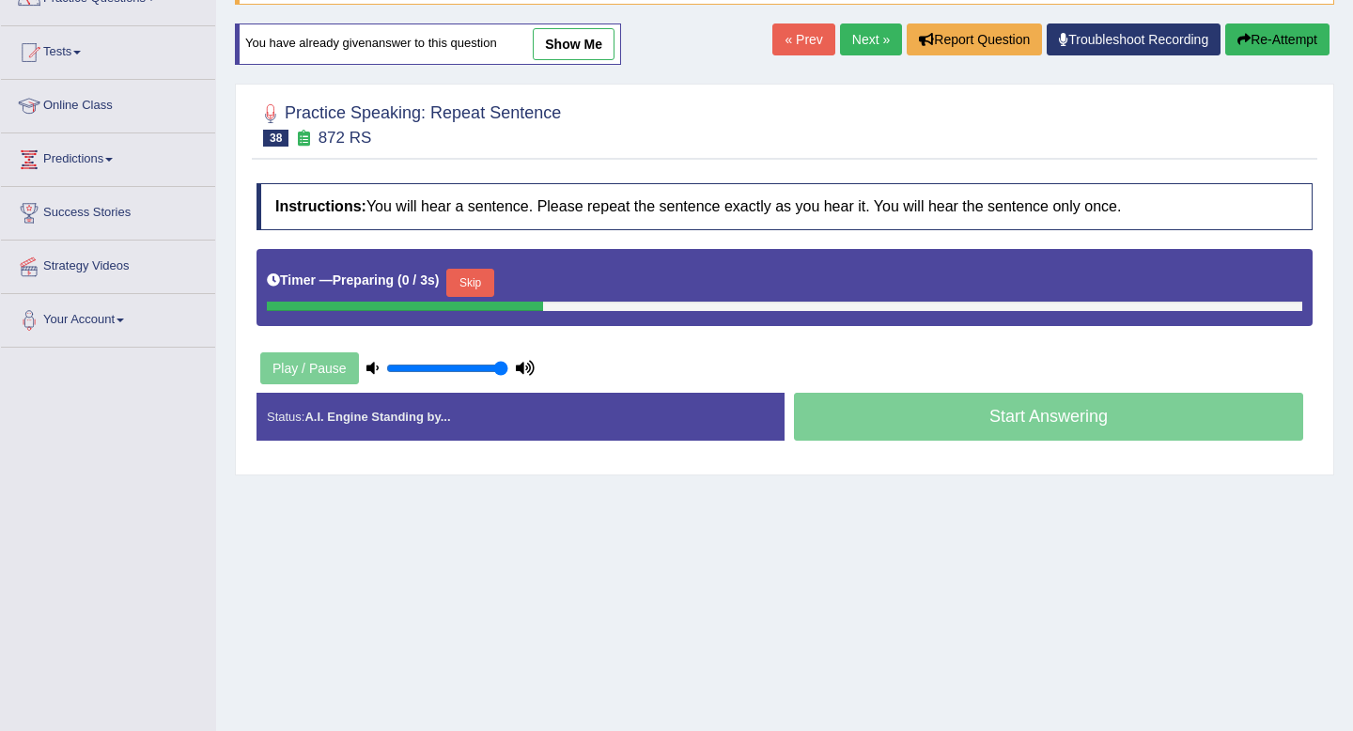
click at [489, 278] on button "Skip" at bounding box center [469, 283] width 47 height 28
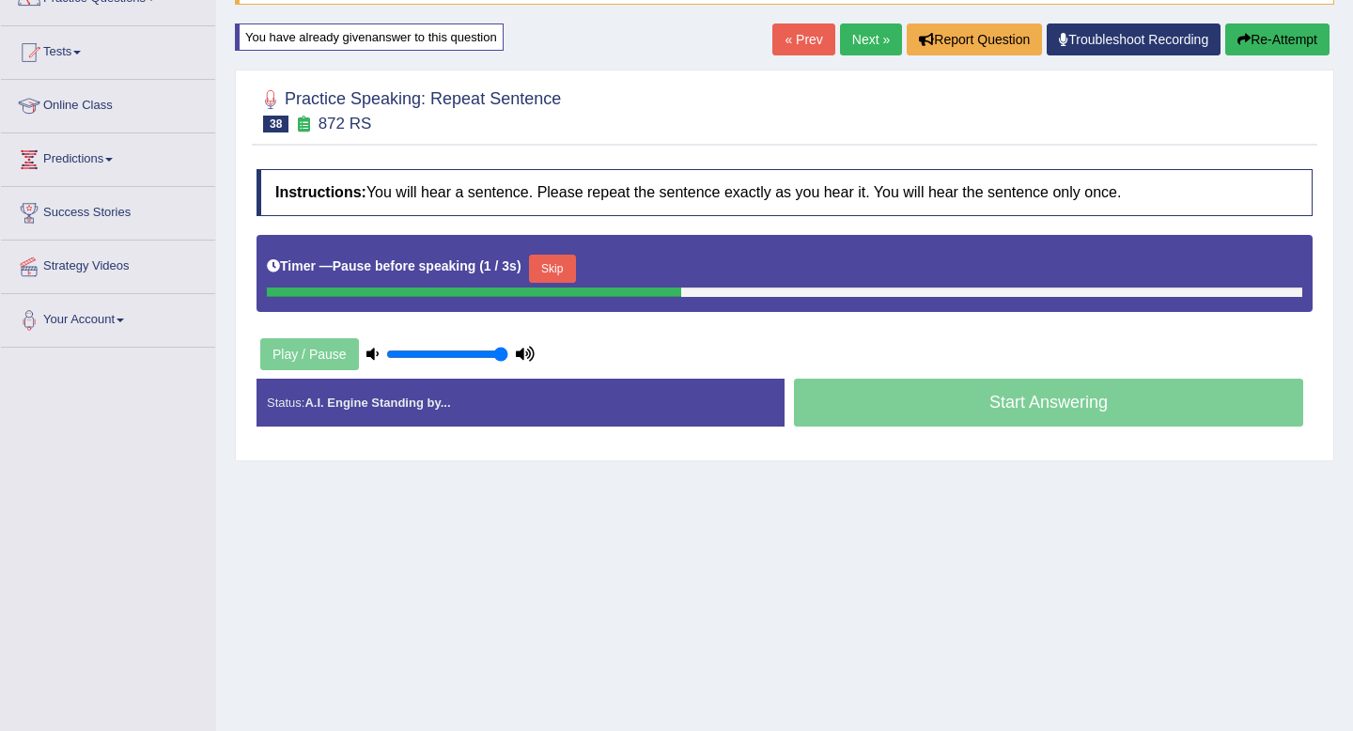
click at [572, 272] on button "Skip" at bounding box center [552, 269] width 47 height 28
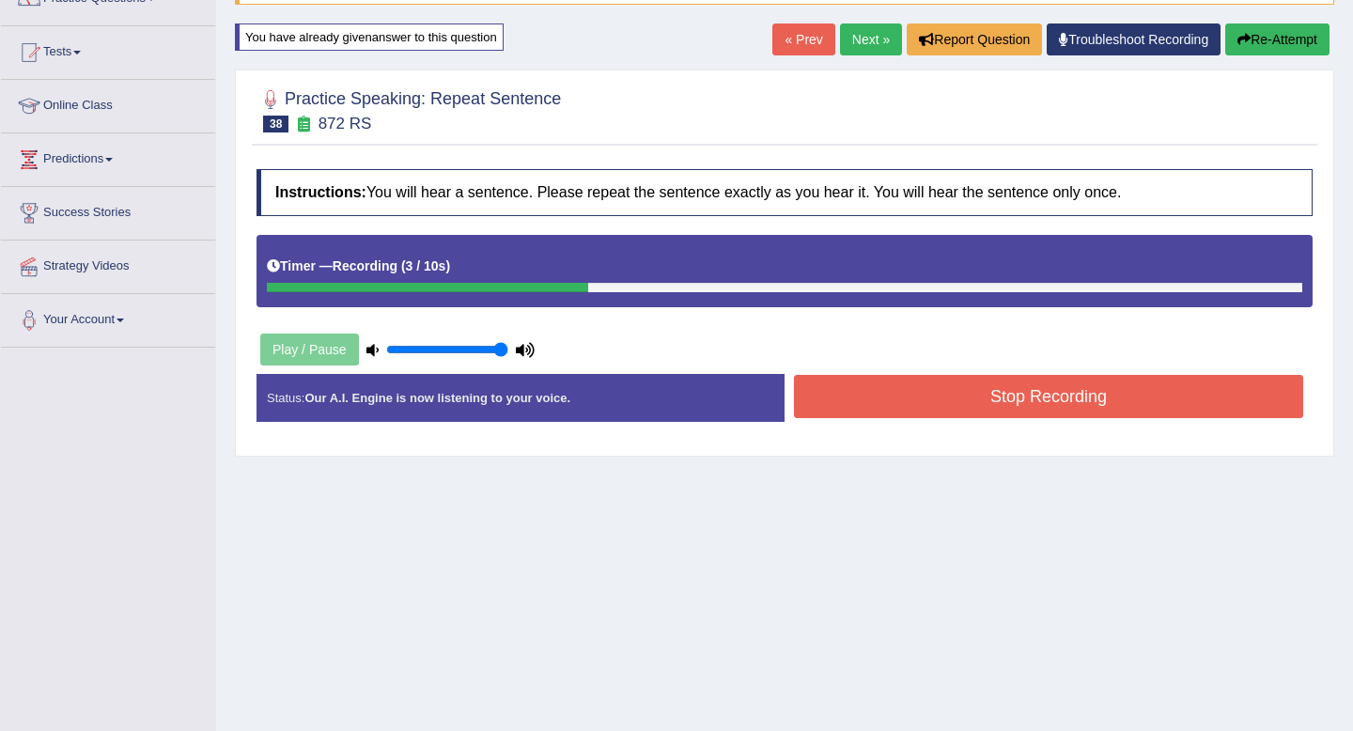
click at [1091, 408] on button "Stop Recording" at bounding box center [1048, 396] width 509 height 43
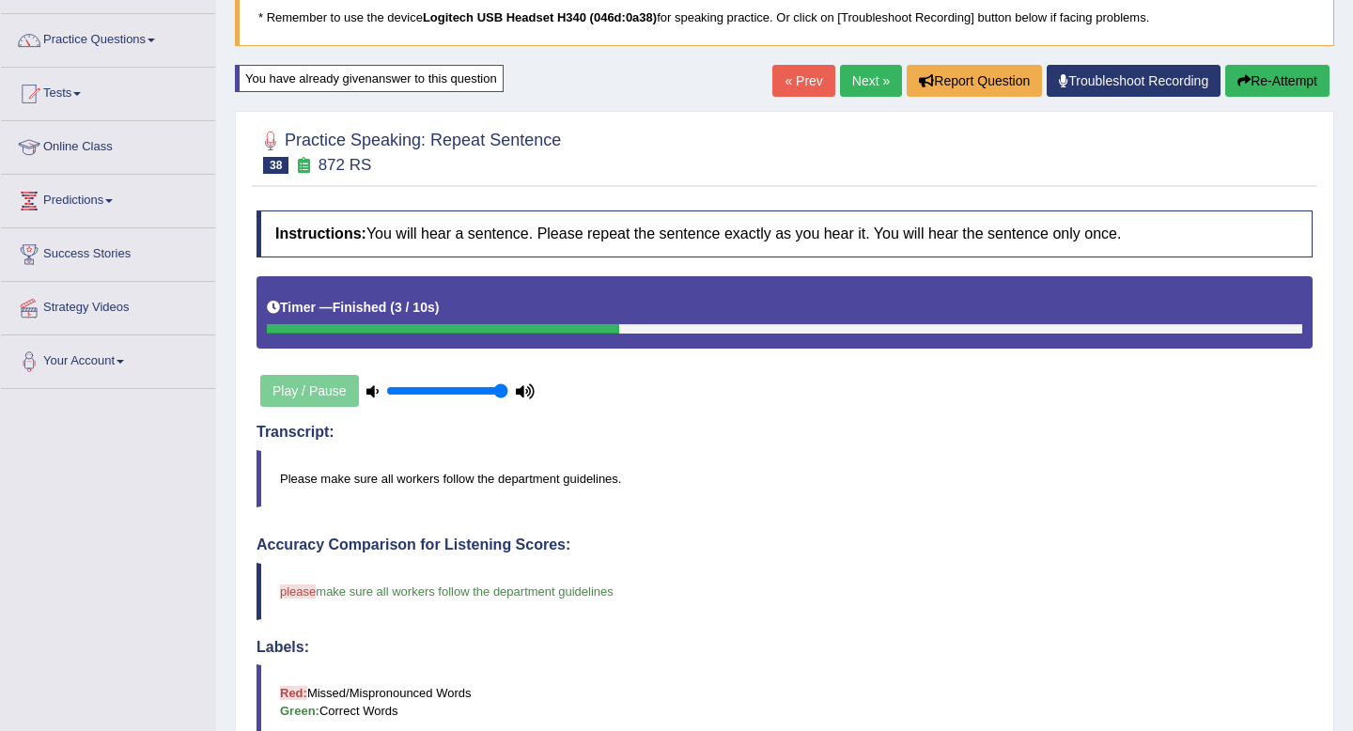
scroll to position [38, 0]
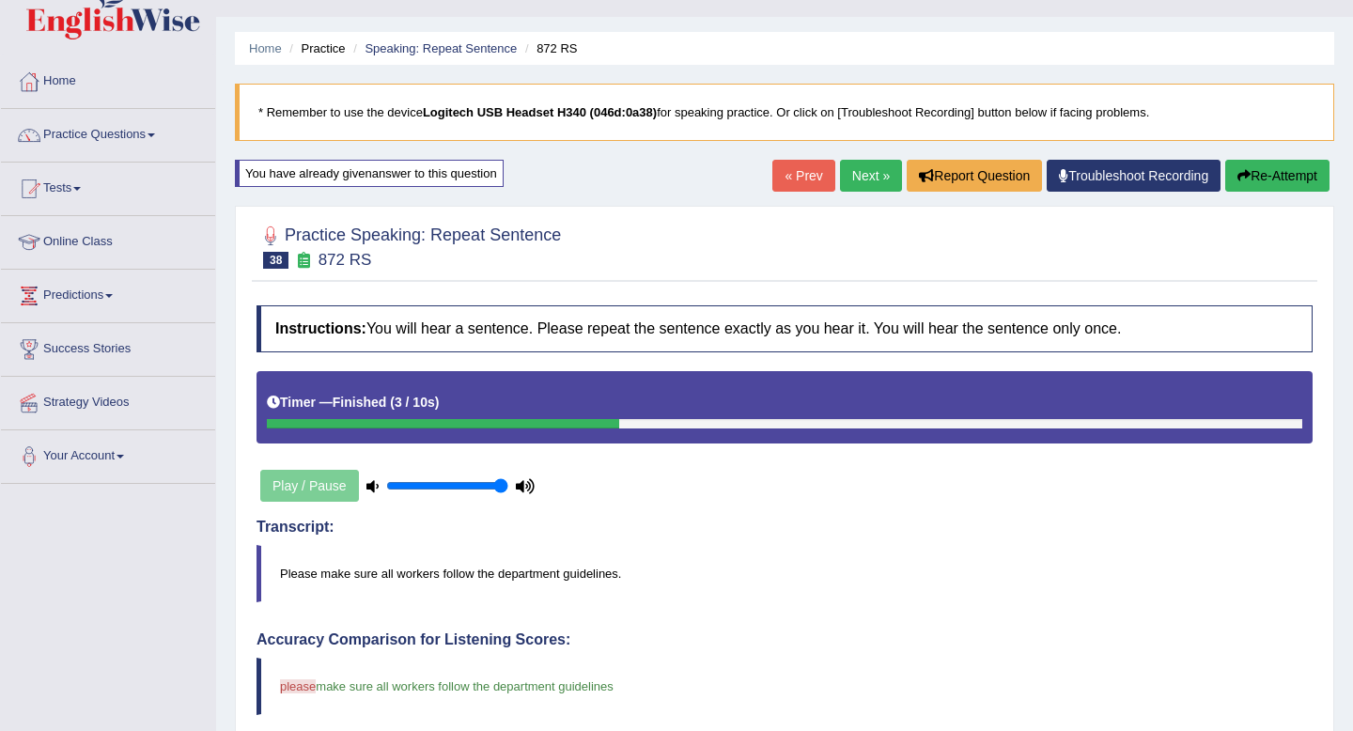
click at [865, 181] on link "Next »" at bounding box center [871, 176] width 62 height 32
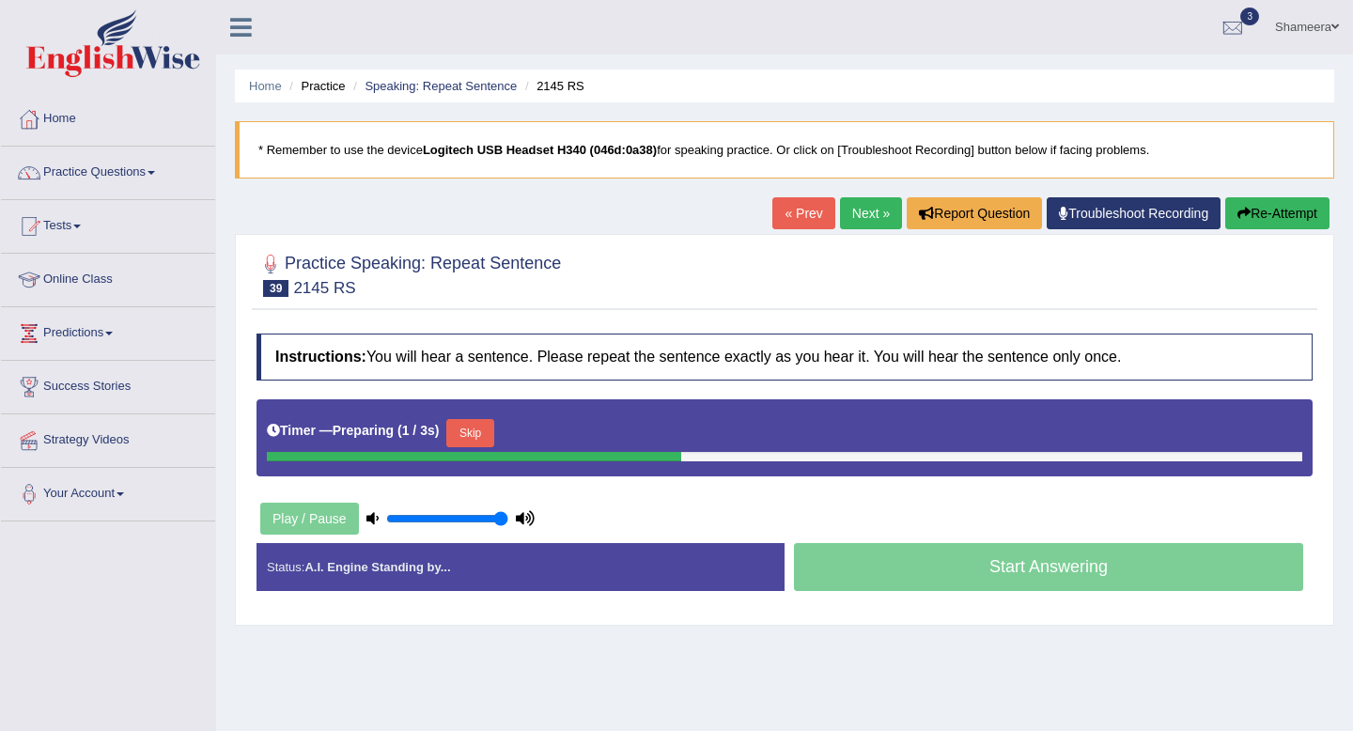
click at [464, 428] on button "Skip" at bounding box center [469, 433] width 47 height 28
click at [567, 436] on button "Skip" at bounding box center [552, 433] width 47 height 28
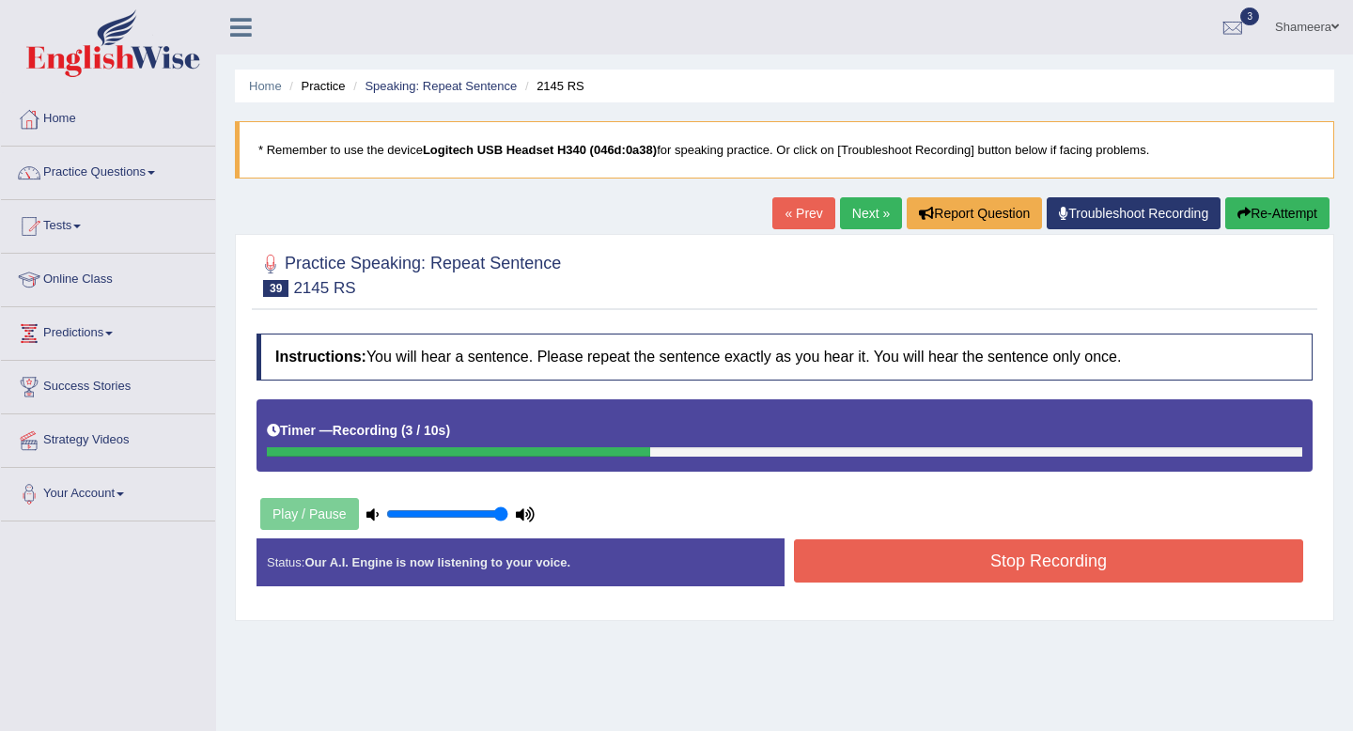
click at [983, 563] on button "Stop Recording" at bounding box center [1048, 560] width 509 height 43
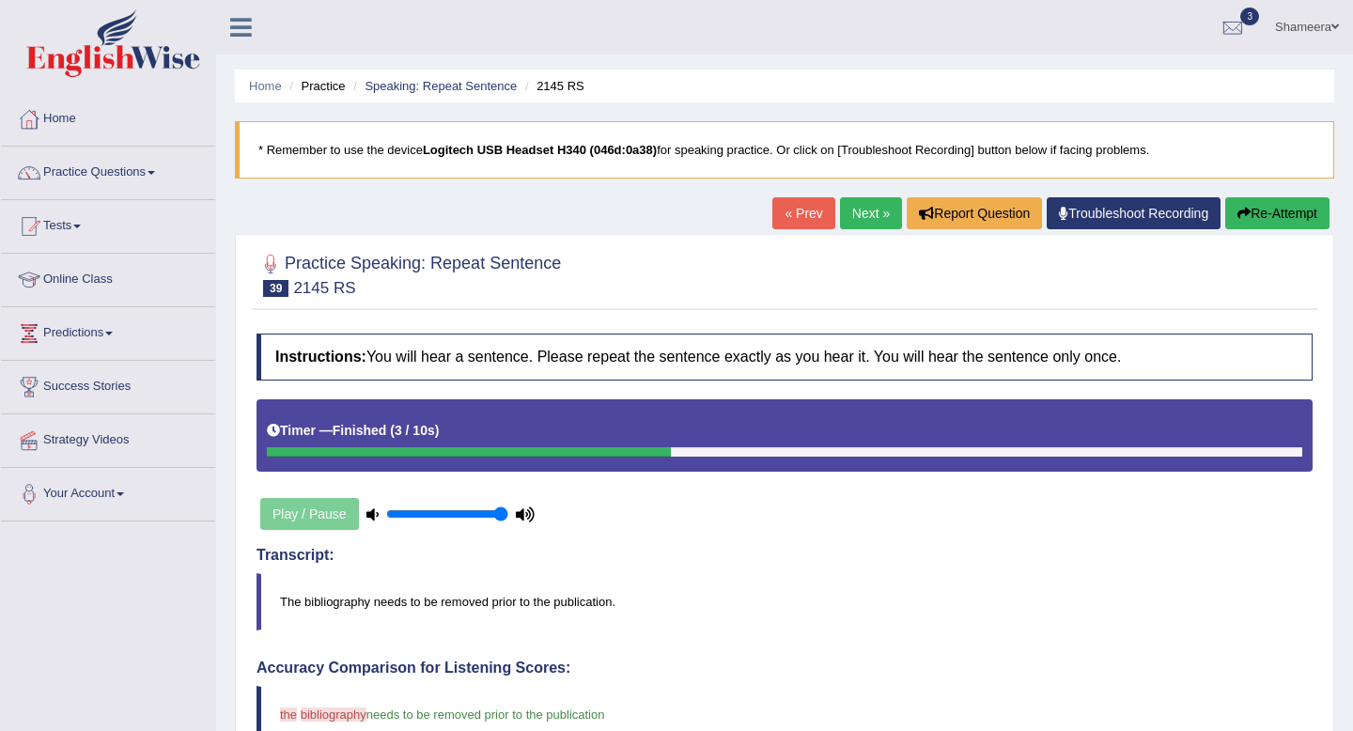
click at [850, 213] on link "Next »" at bounding box center [871, 213] width 62 height 32
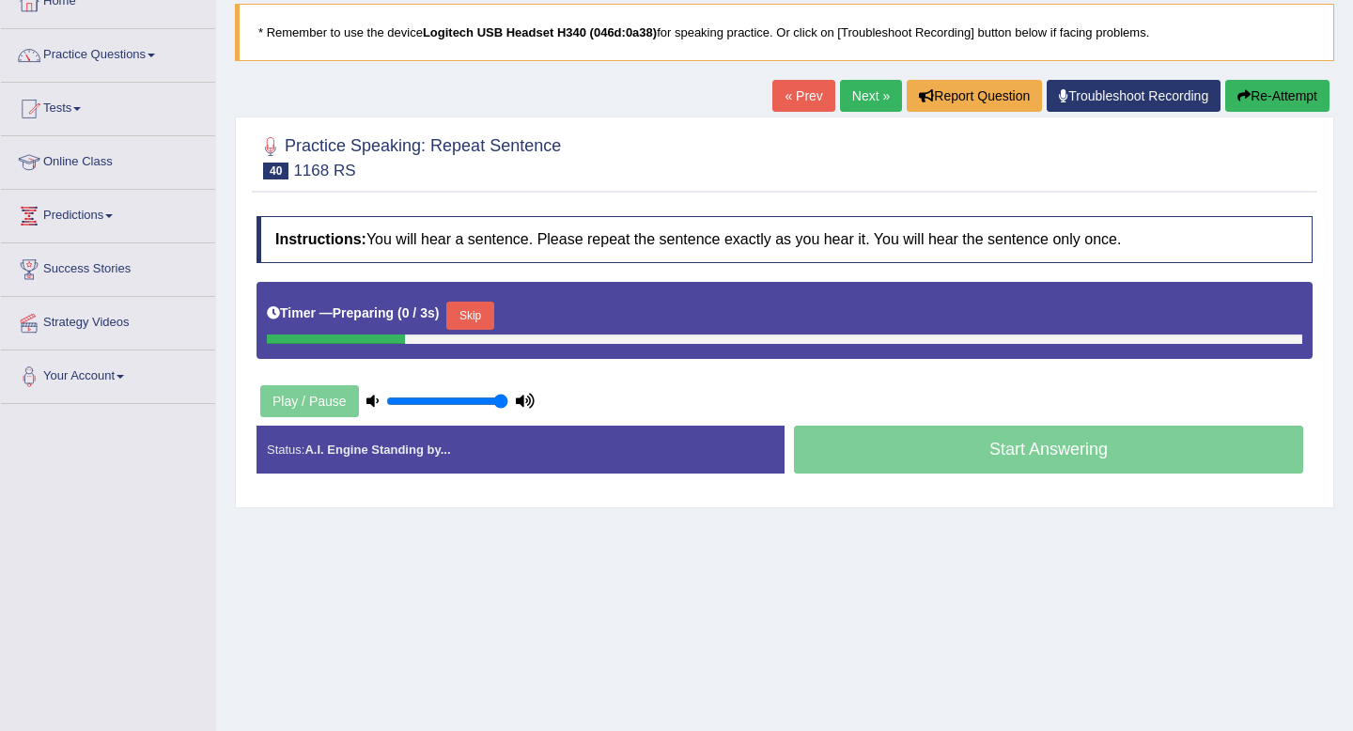
scroll to position [154, 0]
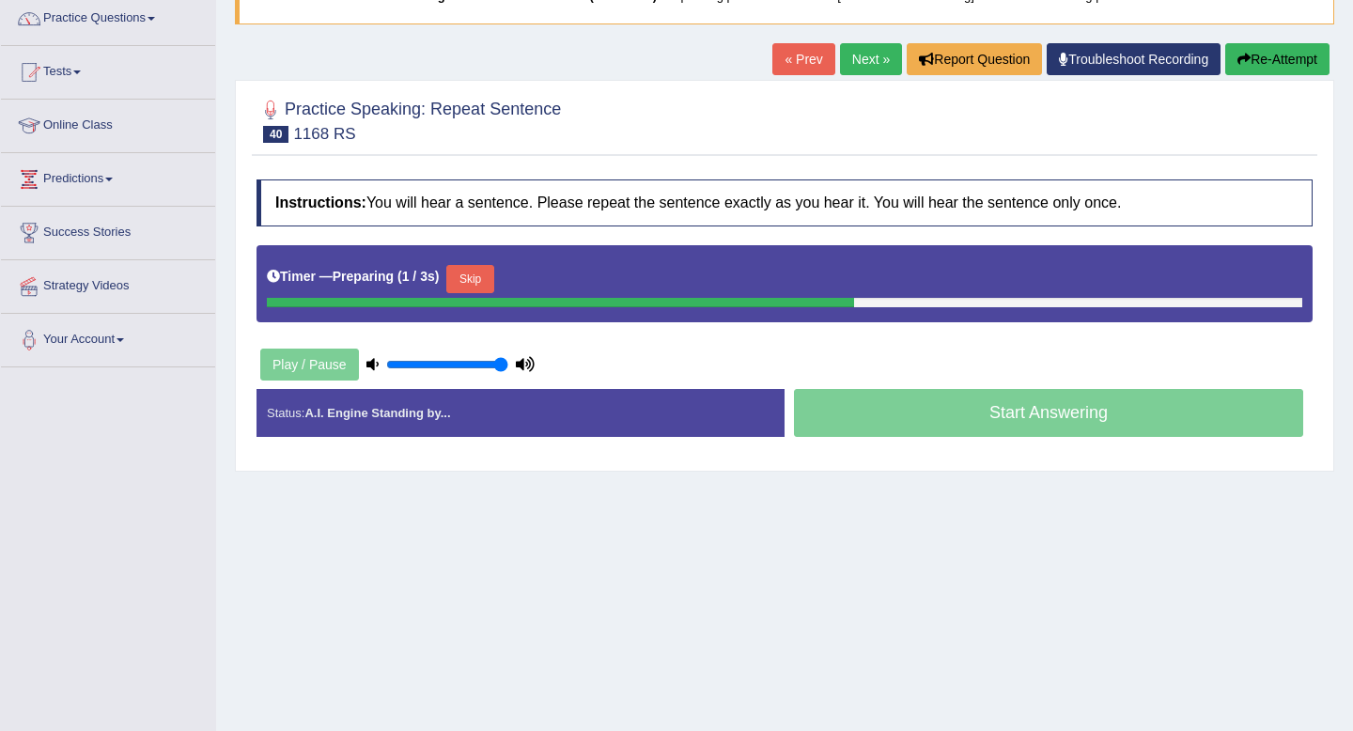
click at [480, 277] on button "Skip" at bounding box center [469, 279] width 47 height 28
click at [558, 279] on button "Skip" at bounding box center [552, 279] width 47 height 28
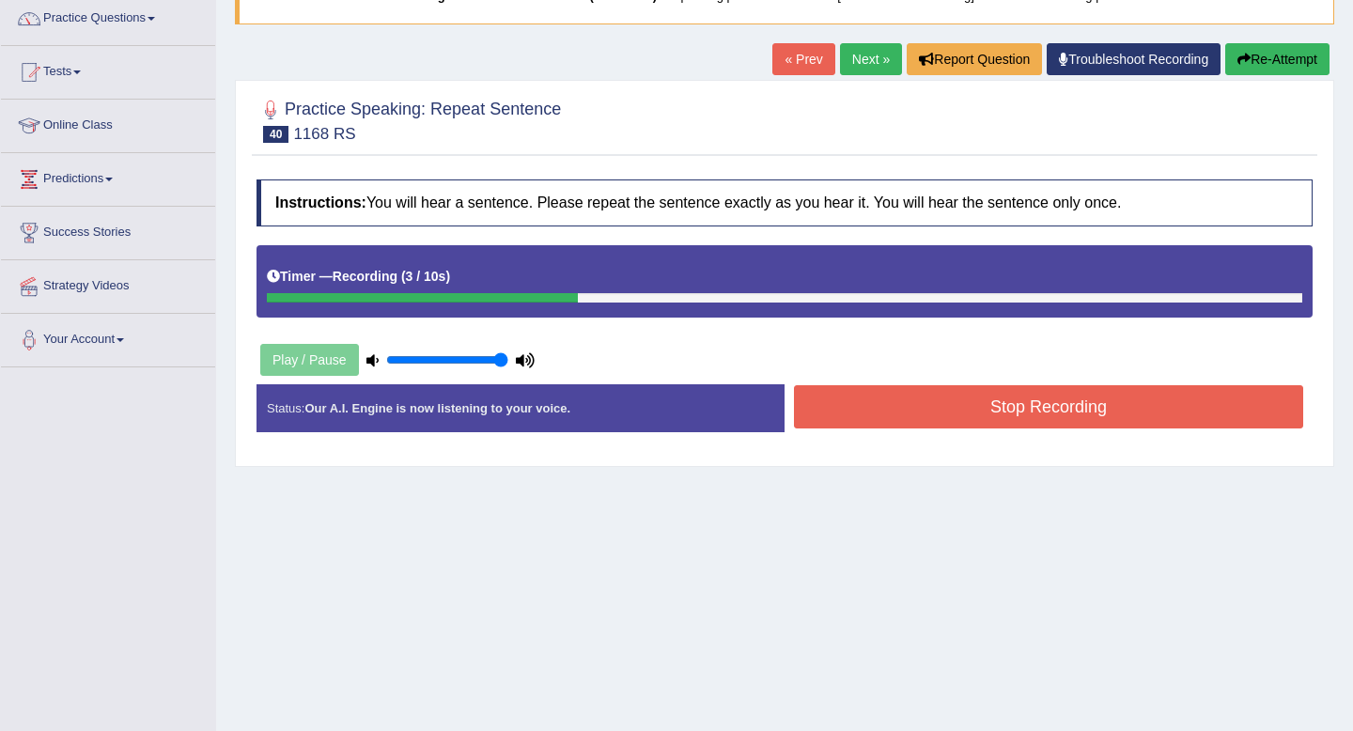
click at [1023, 405] on button "Stop Recording" at bounding box center [1048, 406] width 509 height 43
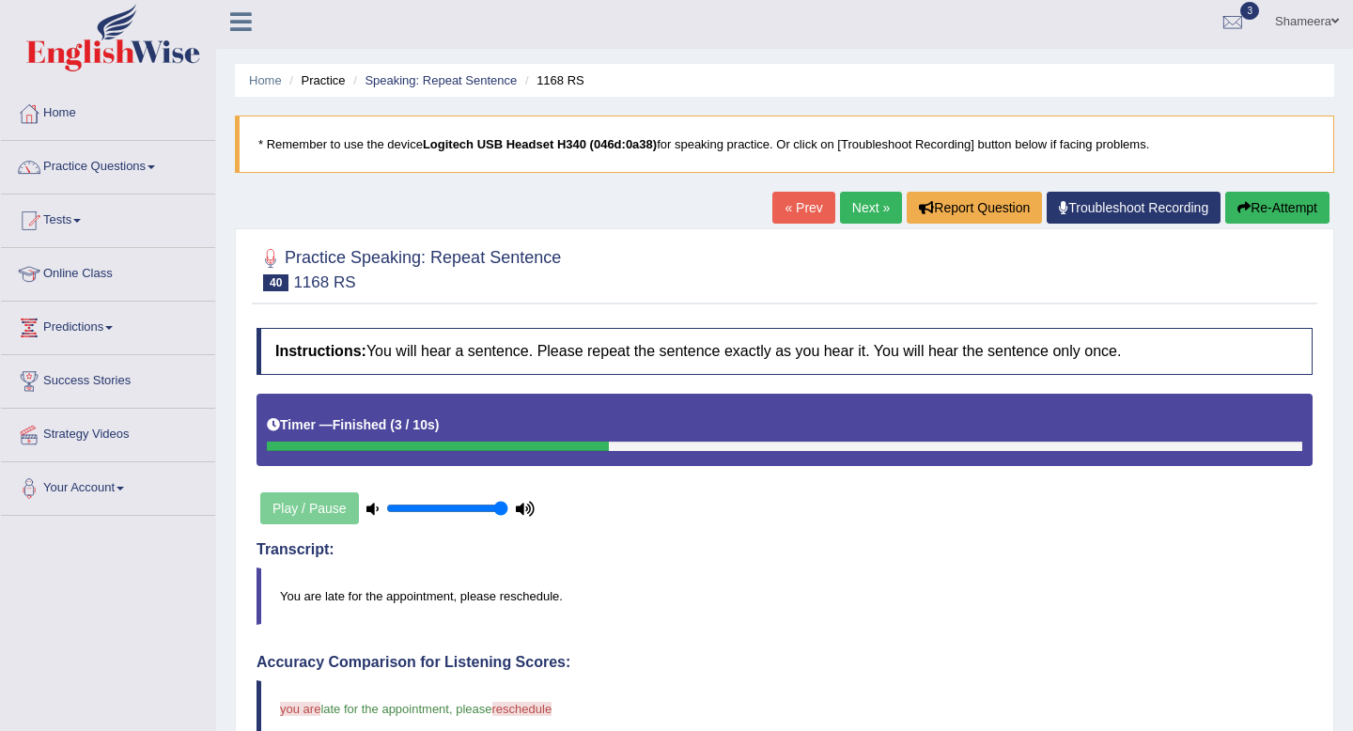
scroll to position [0, 0]
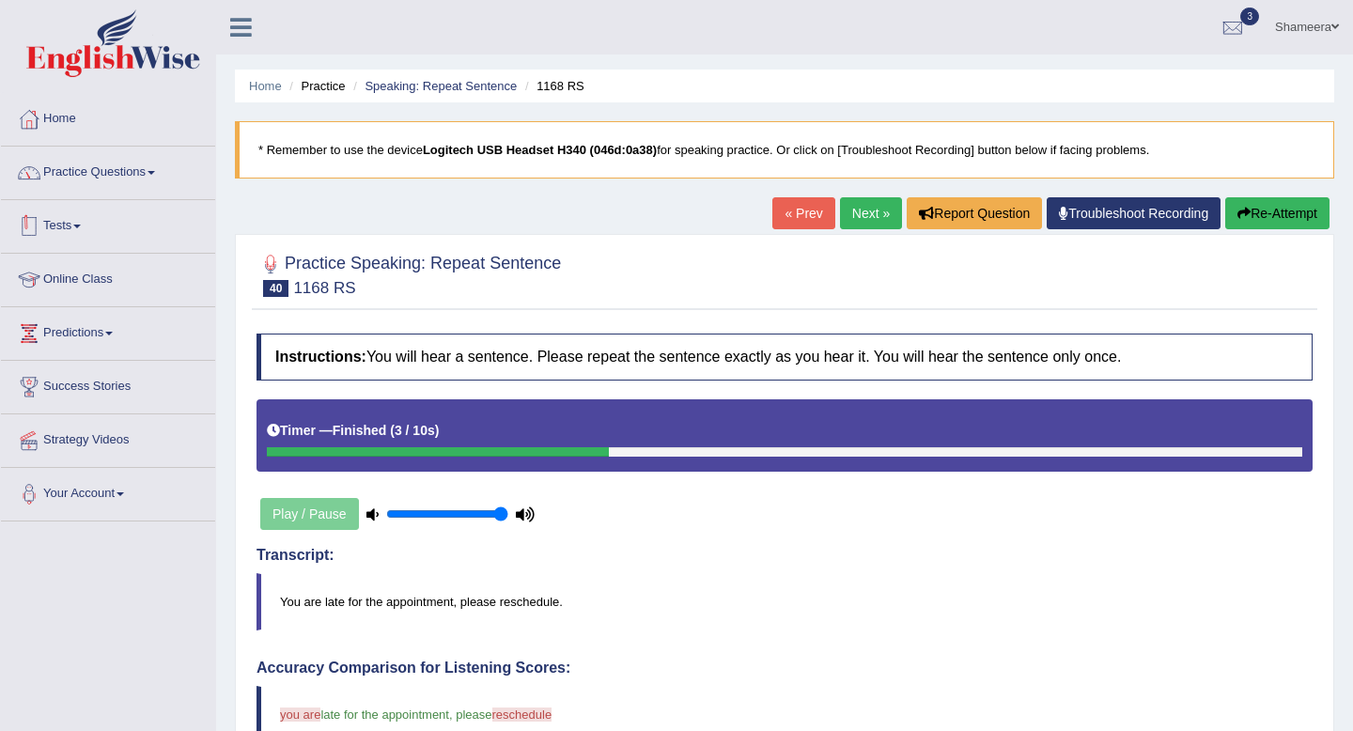
click at [144, 164] on link "Practice Questions" at bounding box center [108, 170] width 214 height 47
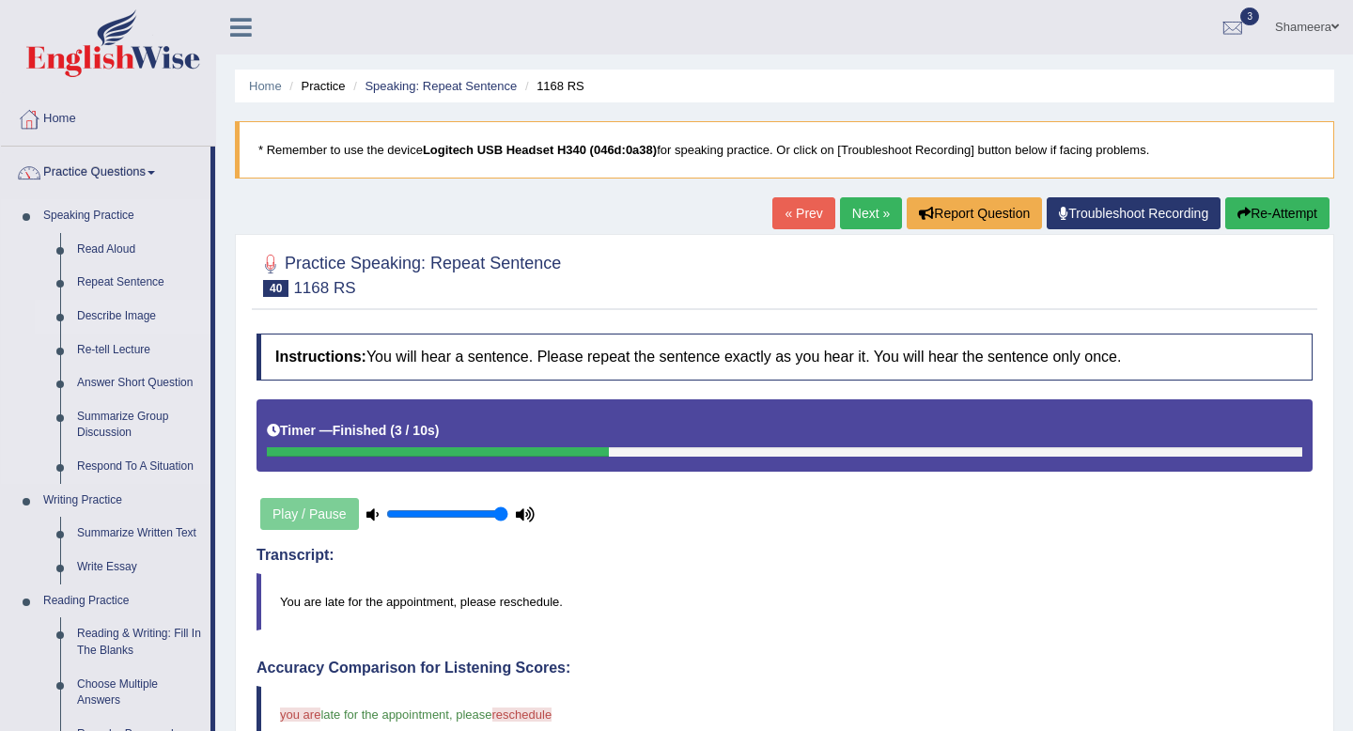
click at [144, 319] on link "Describe Image" at bounding box center [140, 317] width 142 height 34
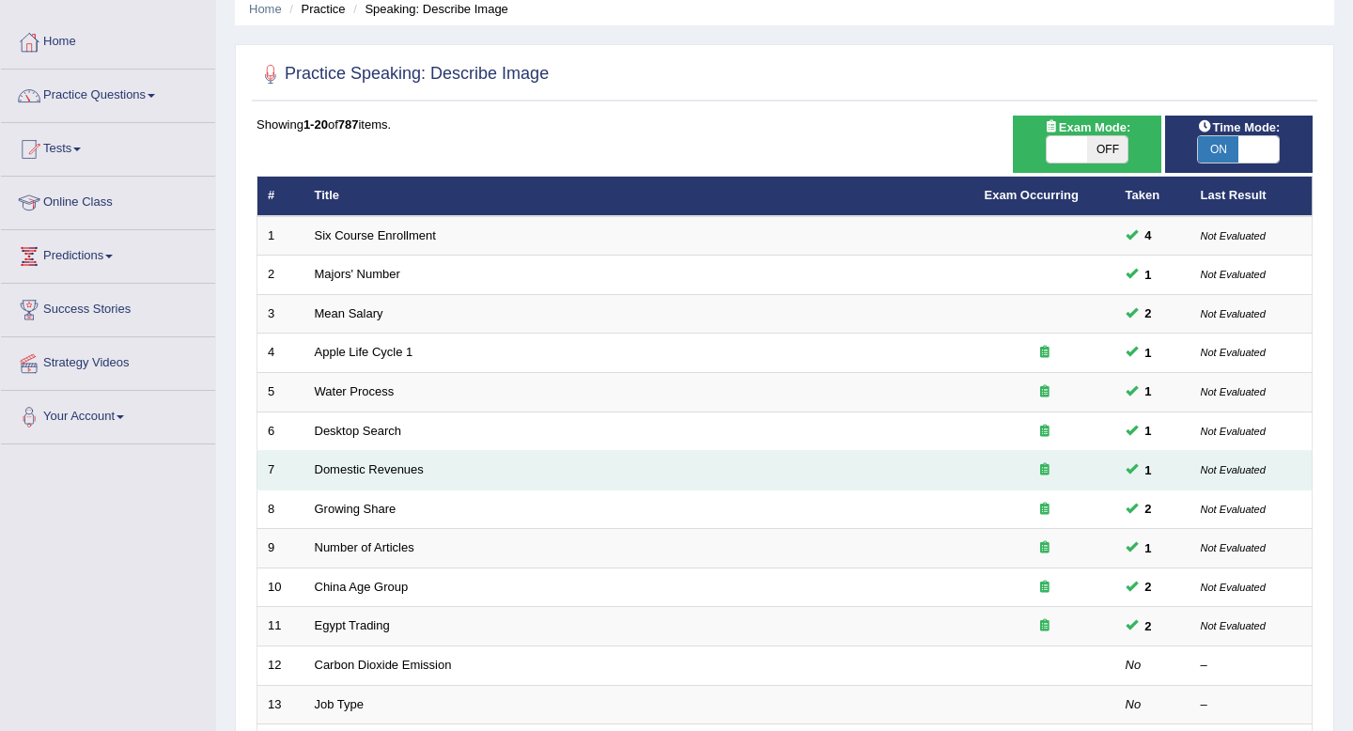
scroll to position [2, 0]
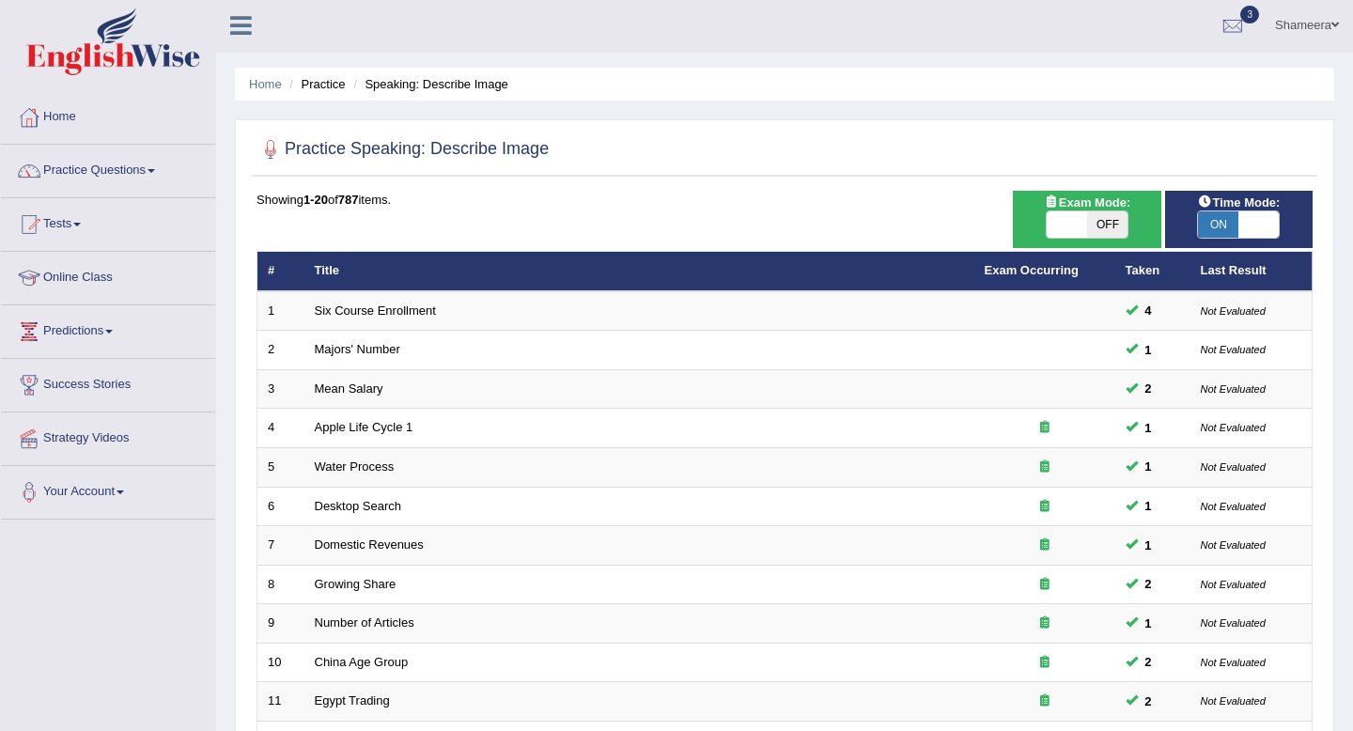
click at [1071, 226] on span at bounding box center [1067, 224] width 40 height 26
checkbox input "true"
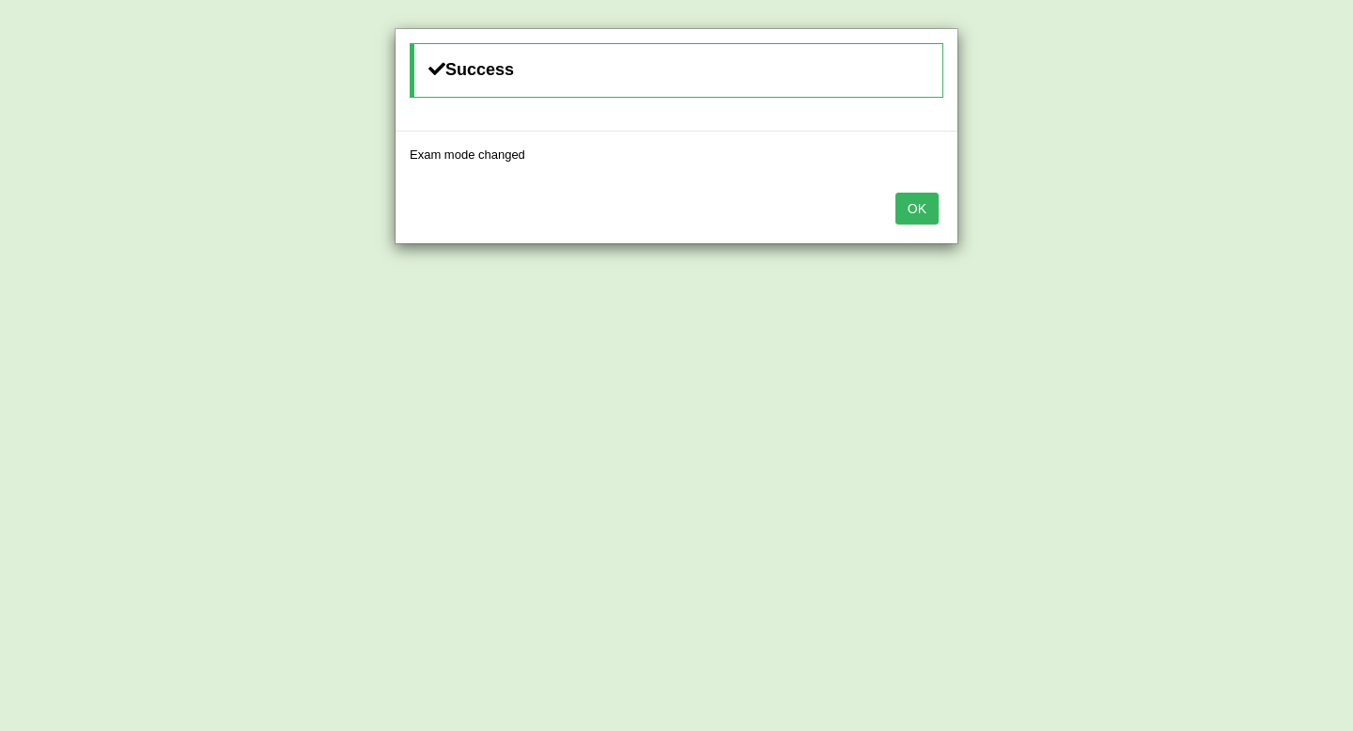
click at [922, 208] on button "OK" at bounding box center [916, 209] width 43 height 32
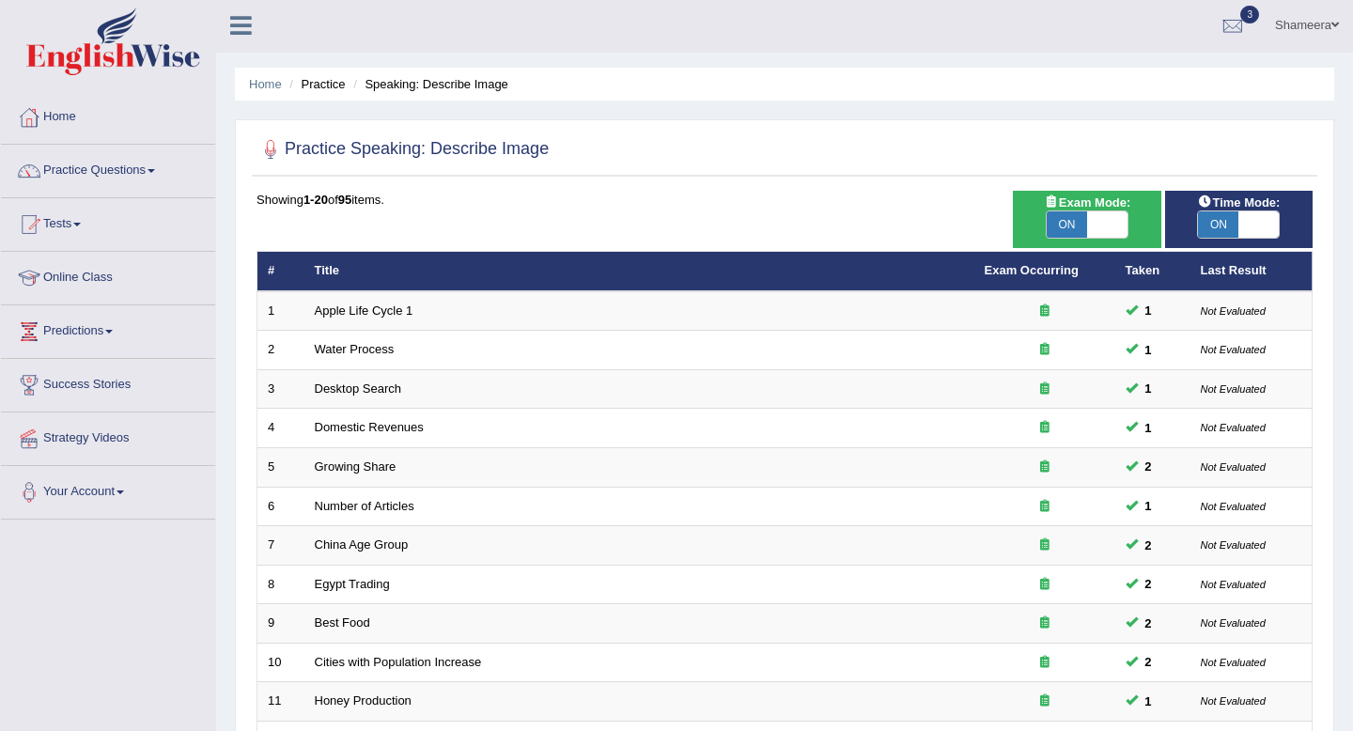
click at [1240, 224] on span at bounding box center [1258, 224] width 40 height 26
checkbox input "false"
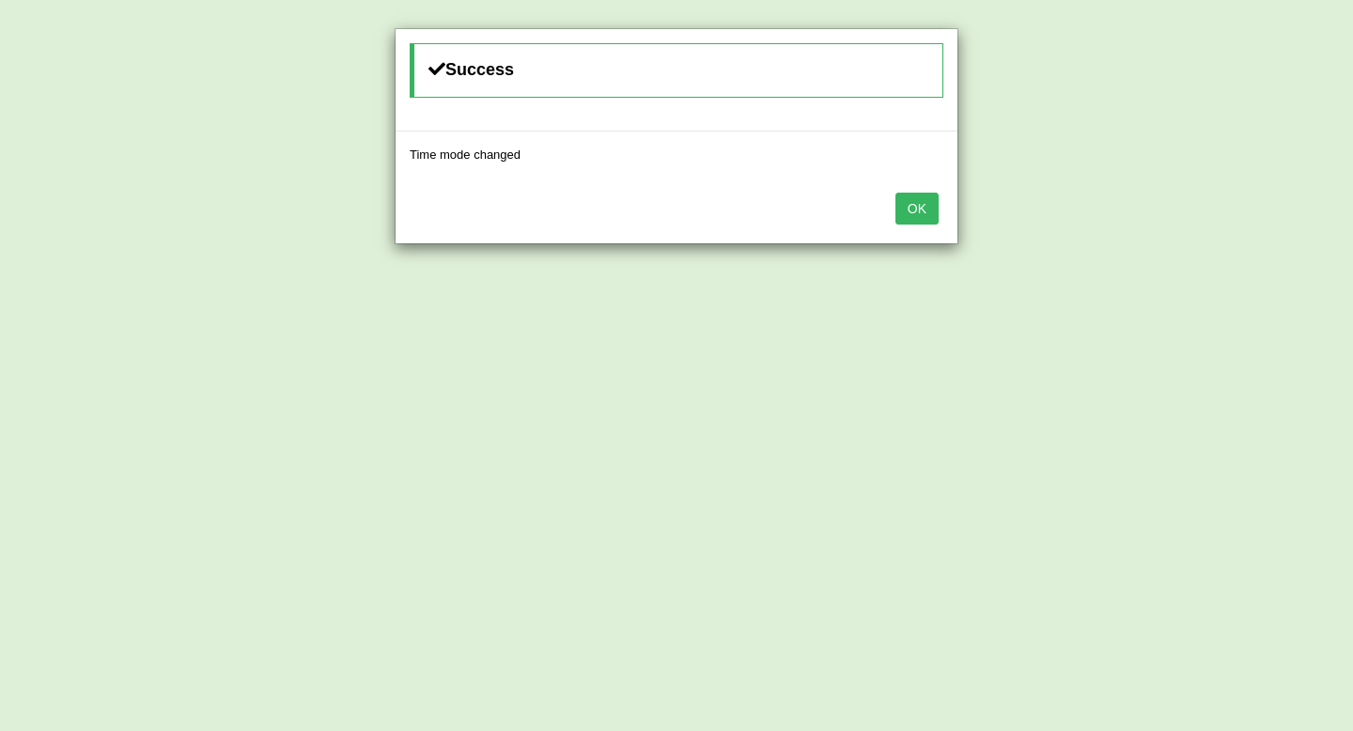
click at [908, 210] on button "OK" at bounding box center [916, 209] width 43 height 32
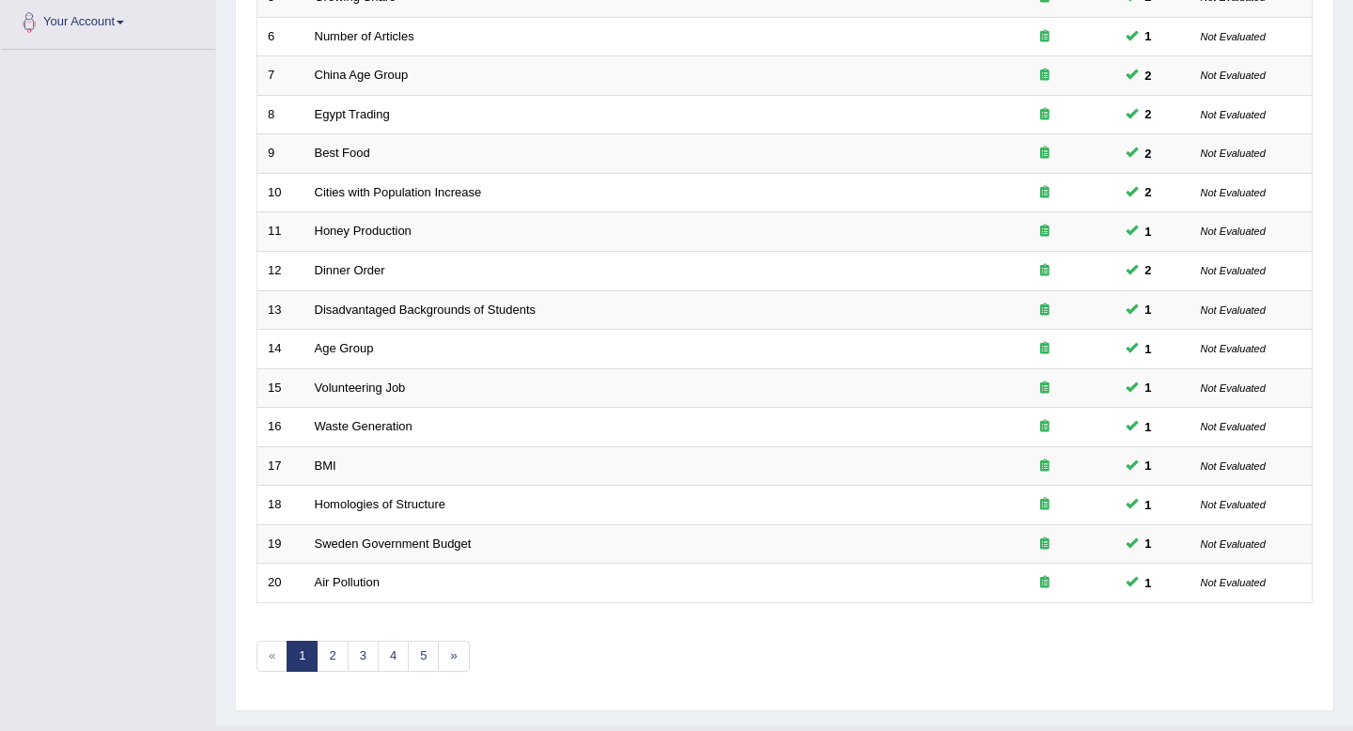
scroll to position [513, 0]
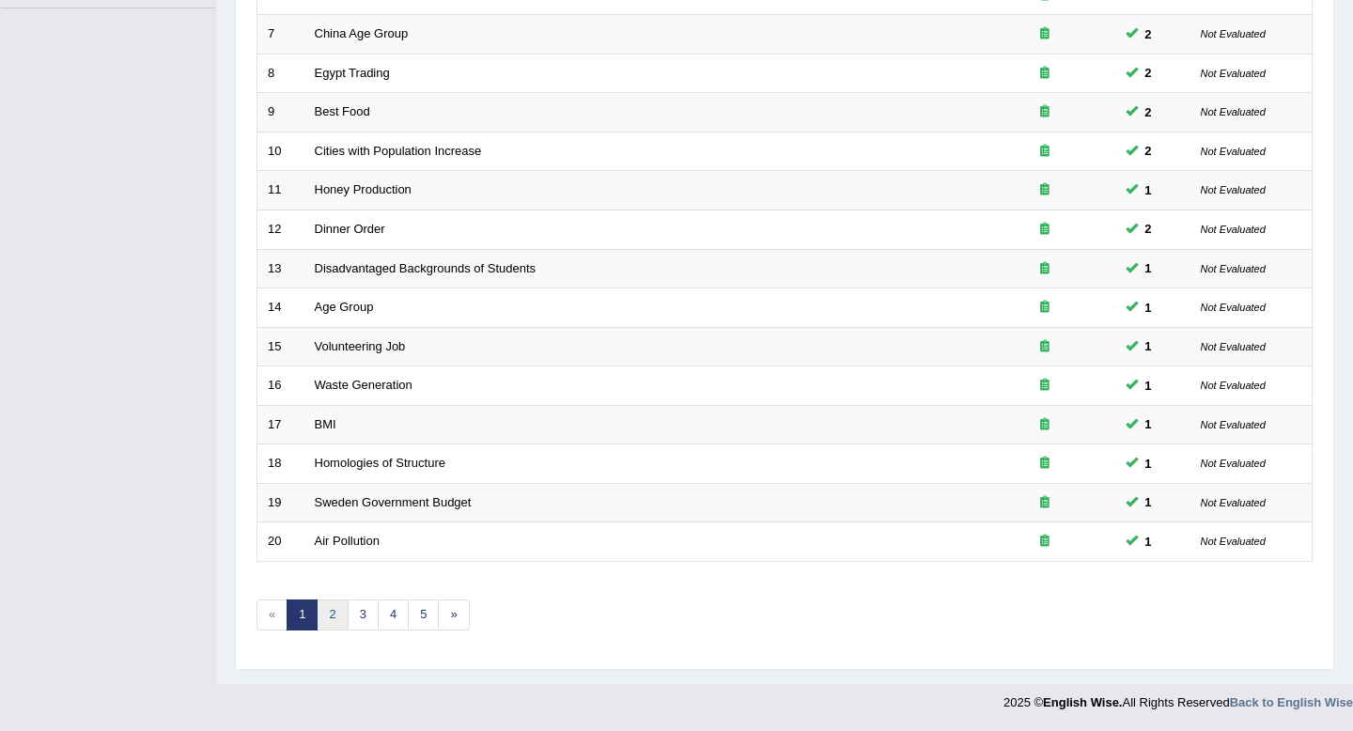
click at [329, 607] on link "2" at bounding box center [332, 614] width 31 height 31
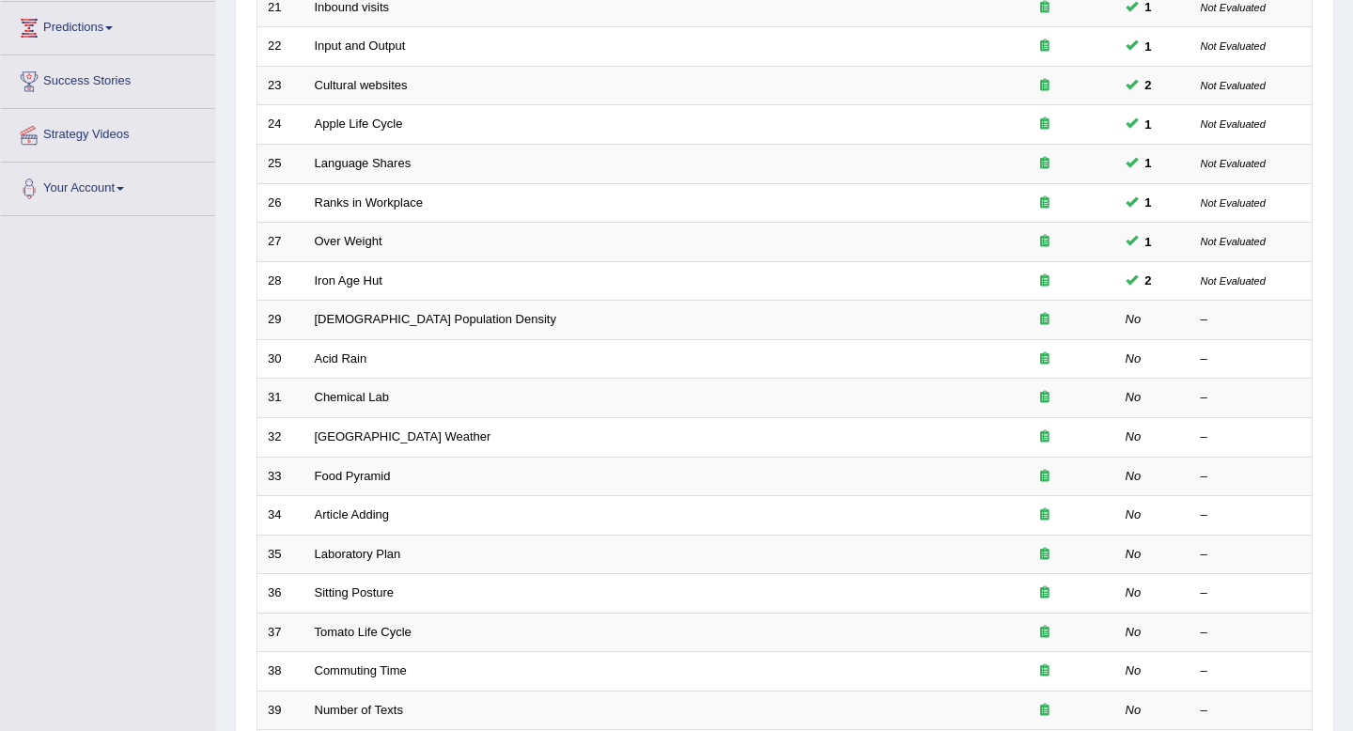
scroll to position [315, 0]
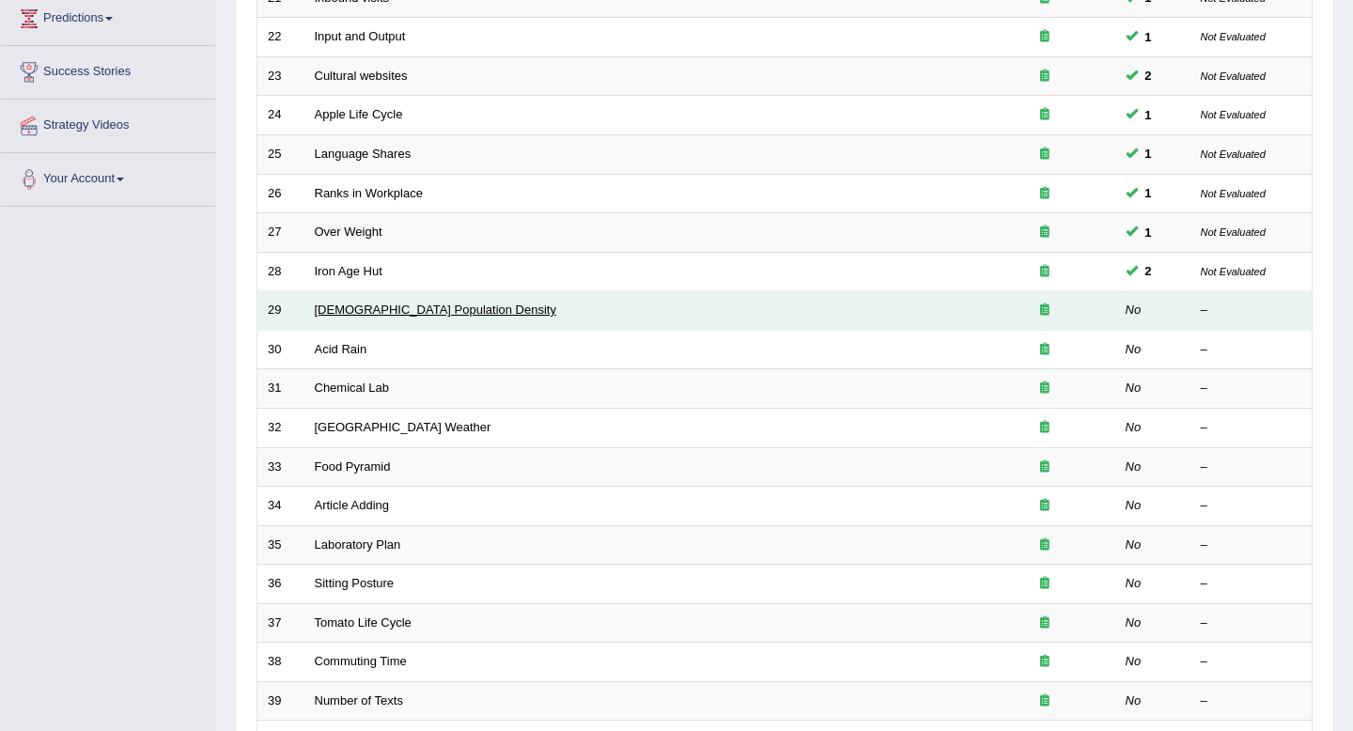
click at [344, 313] on link "[DEMOGRAPHIC_DATA] Population Density" at bounding box center [435, 310] width 241 height 14
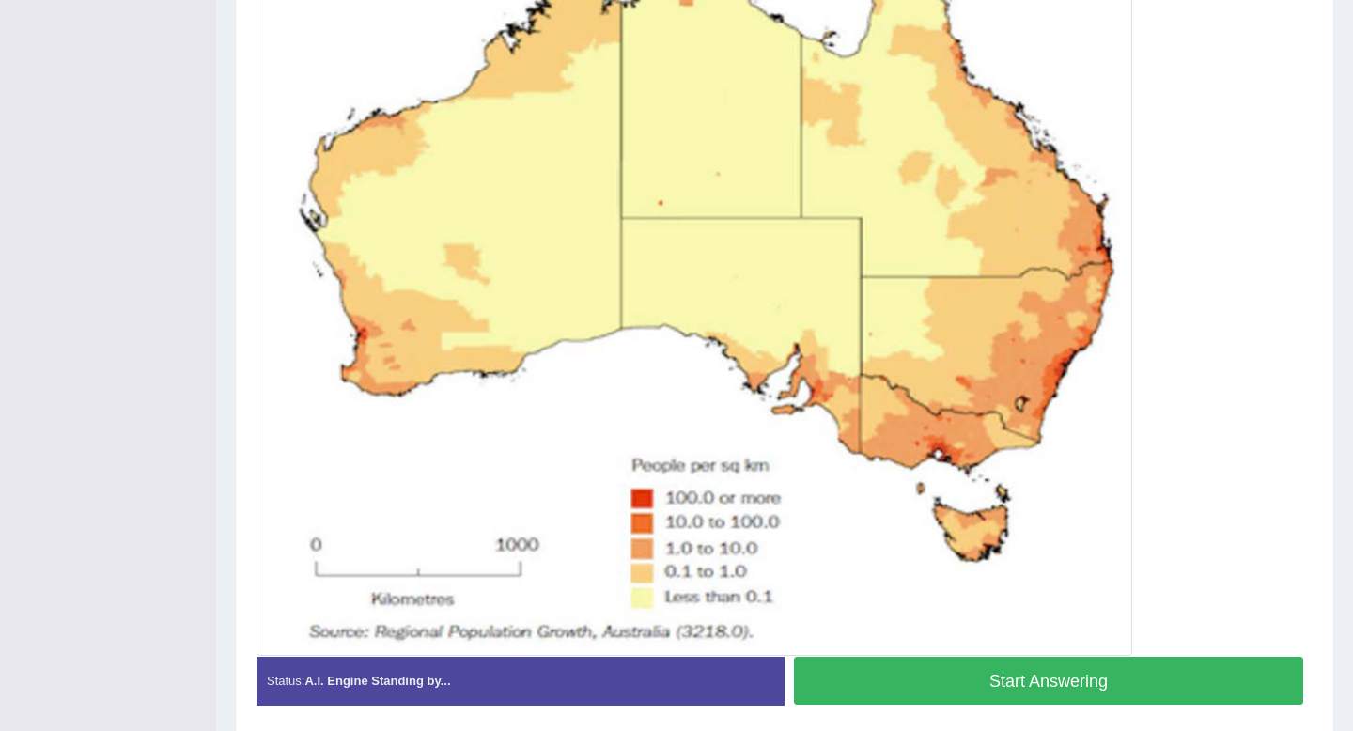
scroll to position [588, 0]
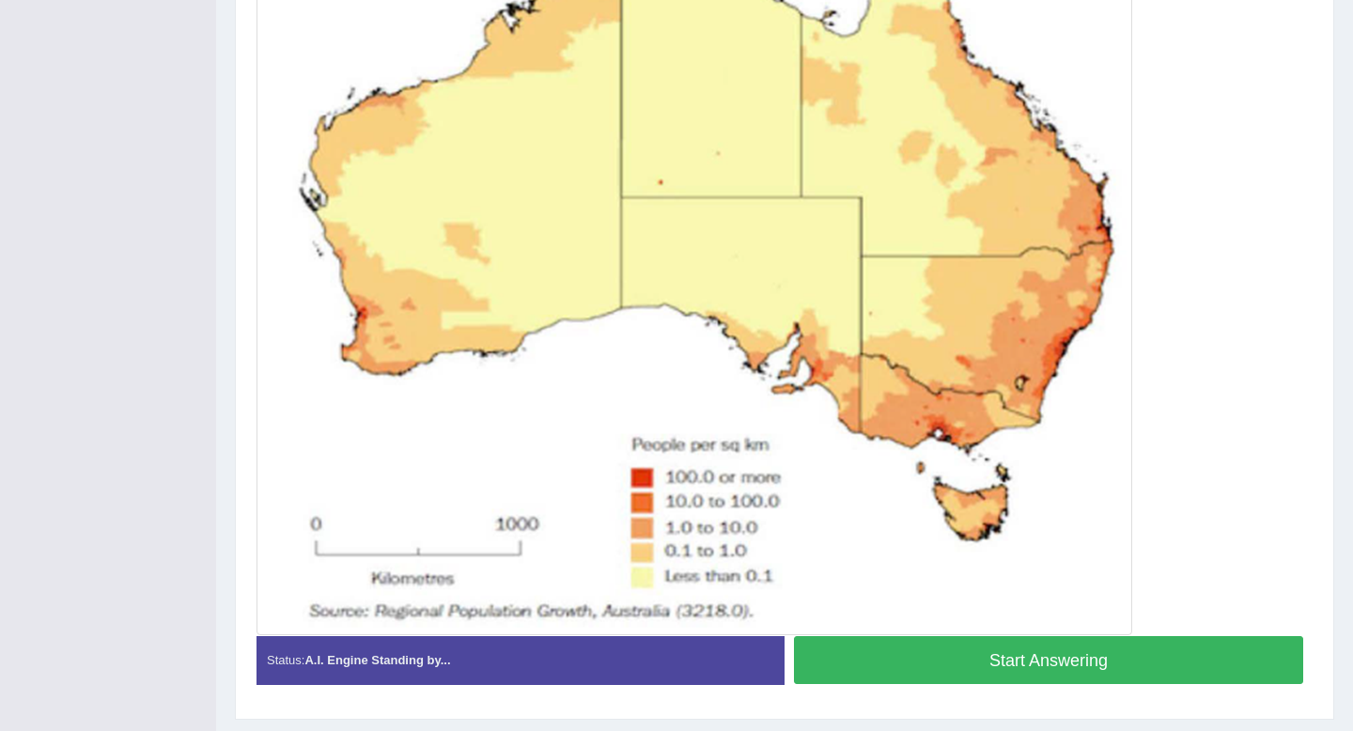
click at [1000, 667] on button "Start Answering" at bounding box center [1048, 660] width 509 height 48
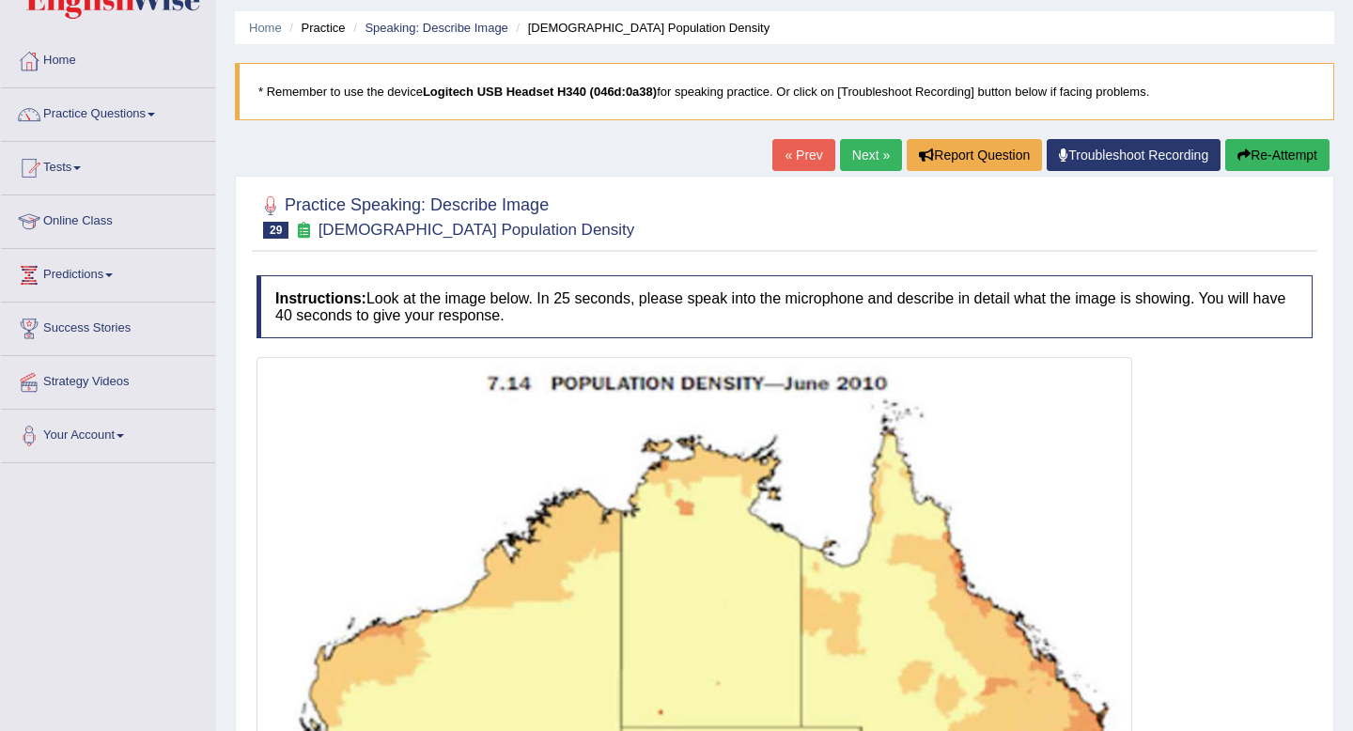
scroll to position [0, 0]
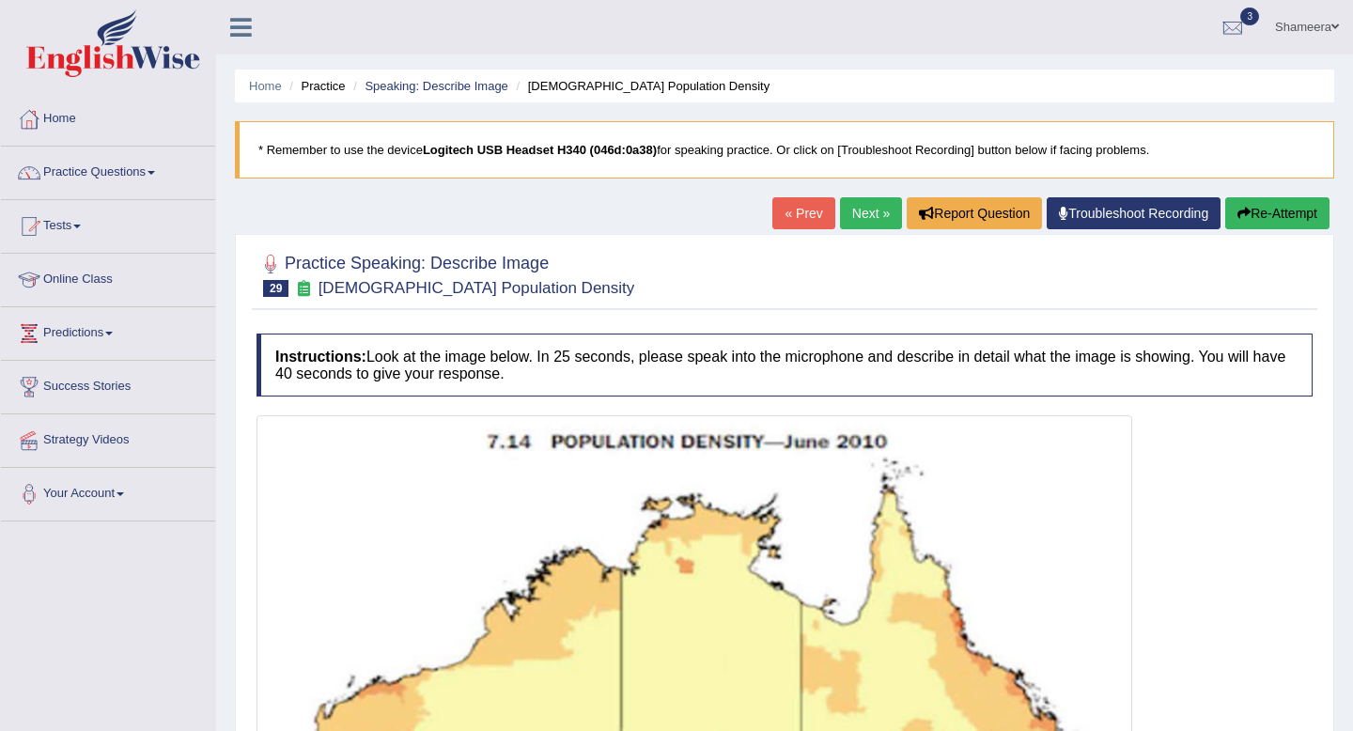
click at [1259, 230] on div "« Prev Next » Report Question Troubleshoot Recording Re-Attempt" at bounding box center [1053, 215] width 562 height 37
click at [1258, 211] on button "Re-Attempt" at bounding box center [1277, 213] width 104 height 32
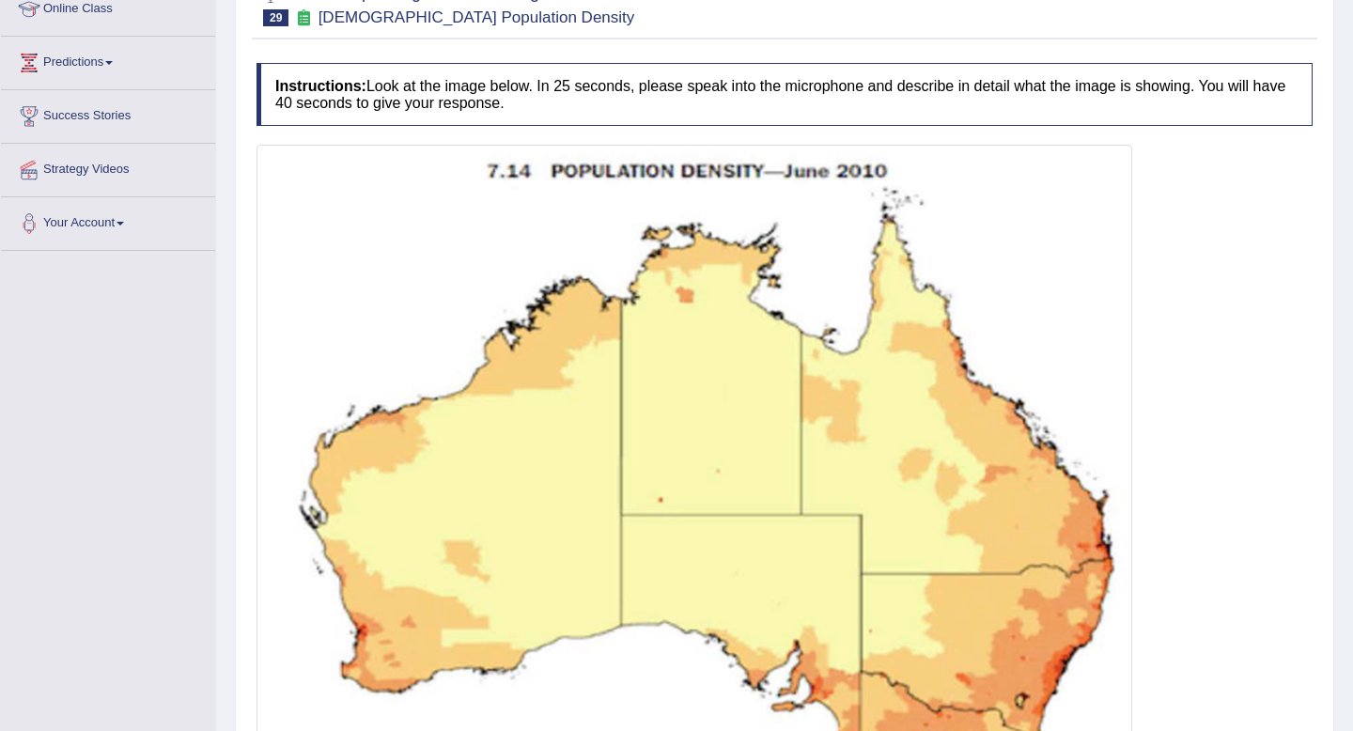
scroll to position [574, 0]
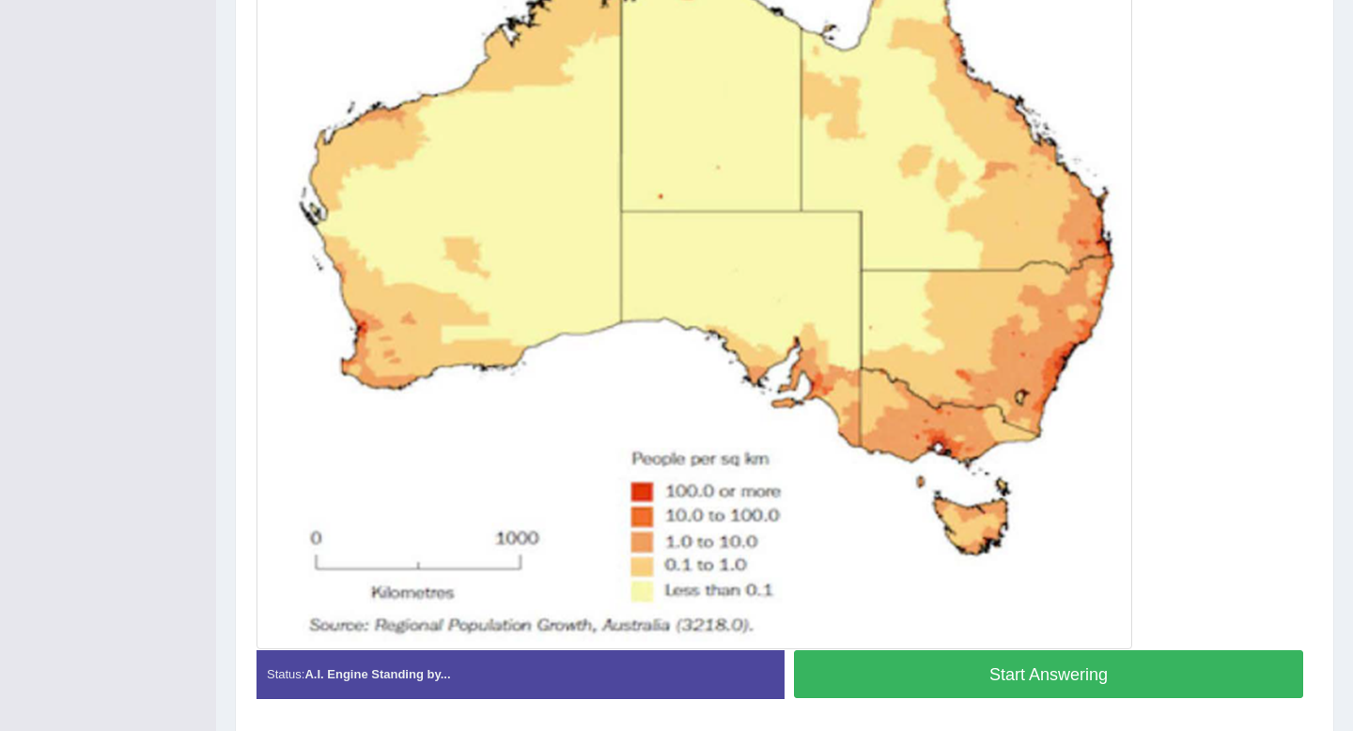
click at [964, 672] on button "Start Answering" at bounding box center [1048, 674] width 509 height 48
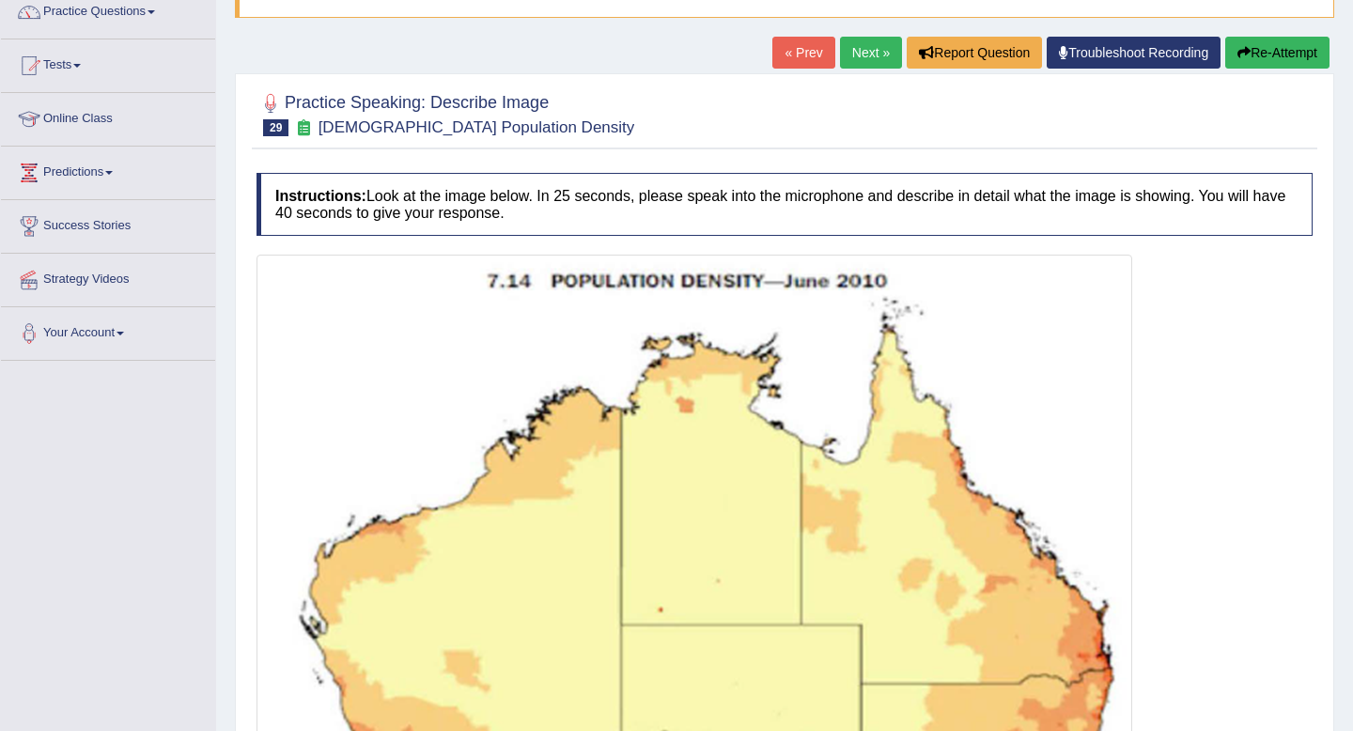
scroll to position [0, 0]
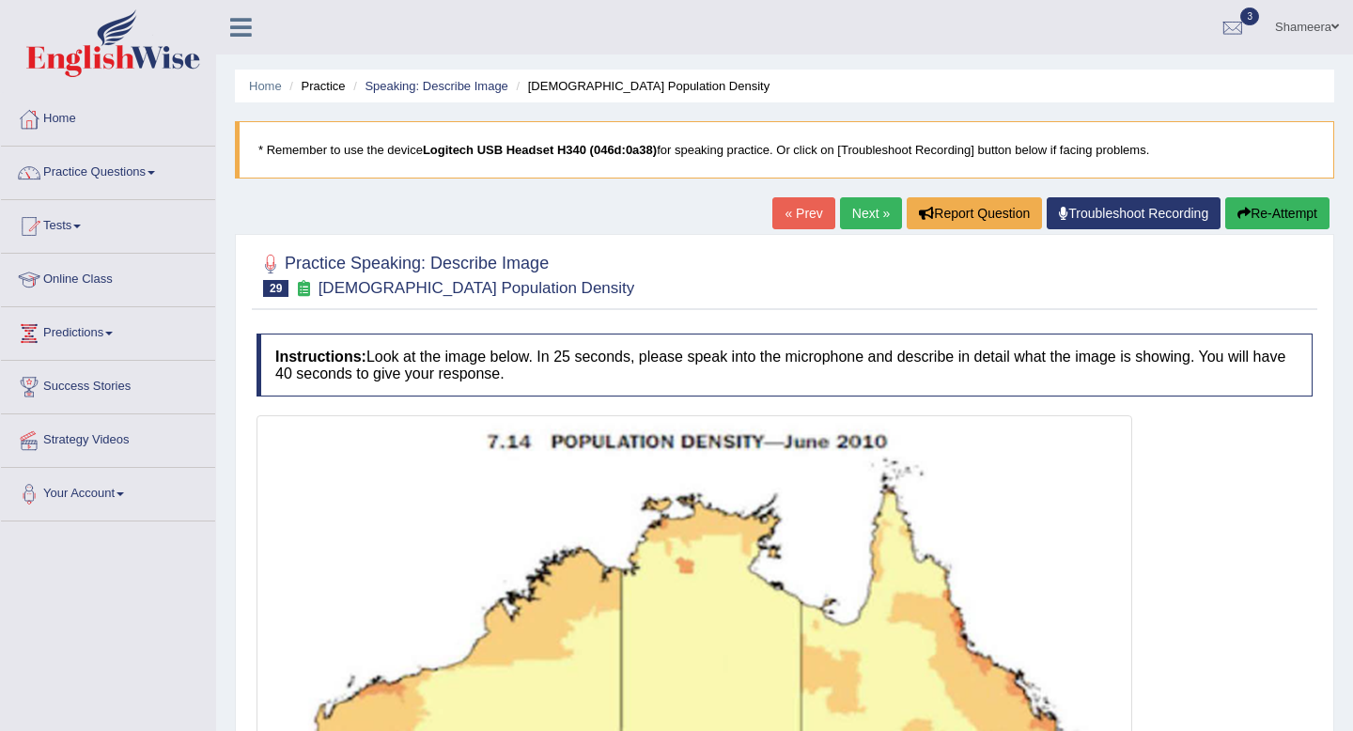
click at [1247, 204] on button "Re-Attempt" at bounding box center [1277, 213] width 104 height 32
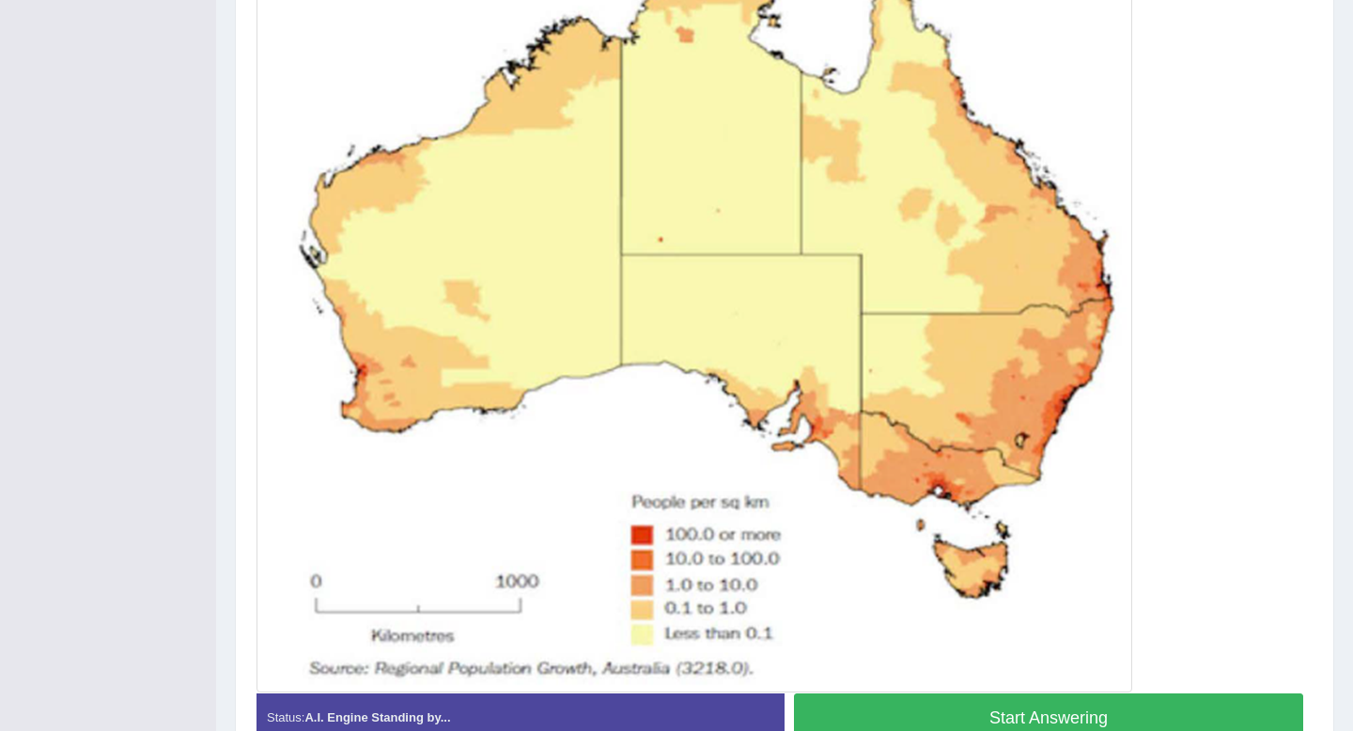
scroll to position [638, 0]
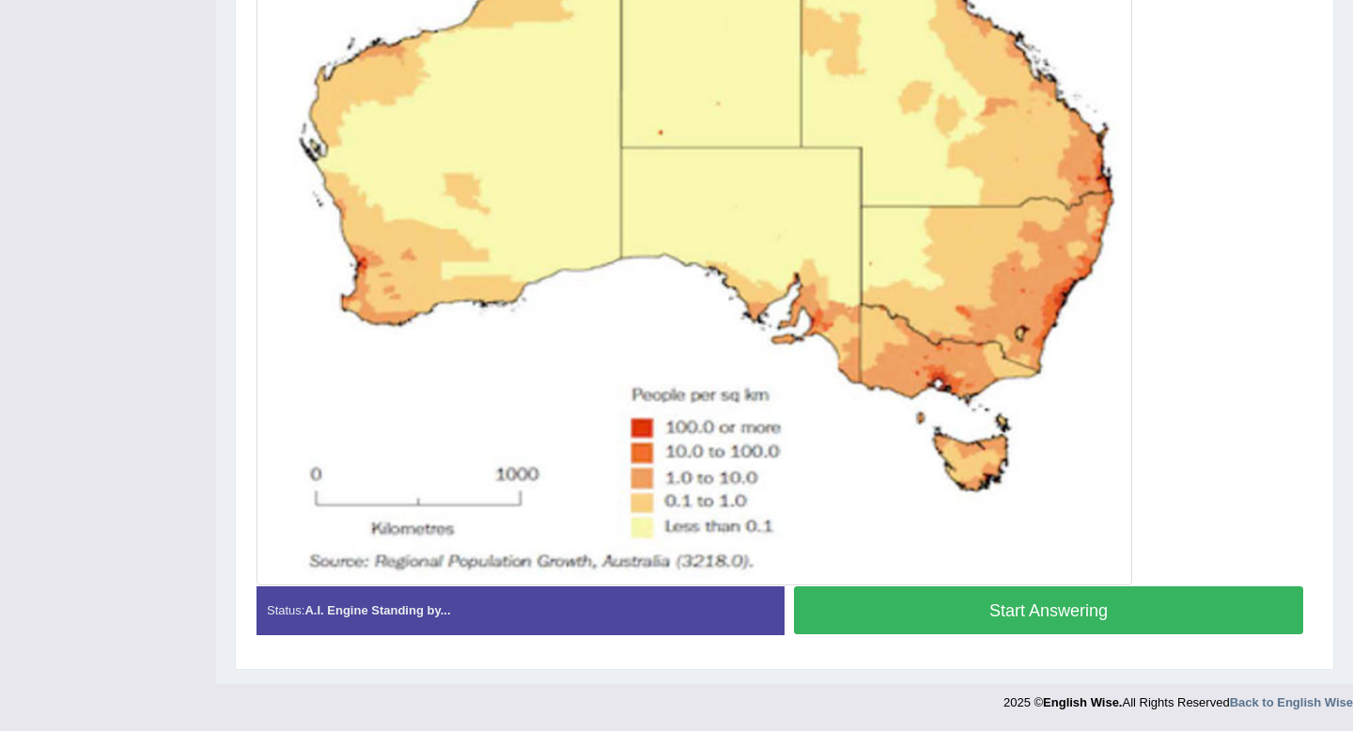
click at [1004, 605] on button "Start Answering" at bounding box center [1048, 610] width 509 height 48
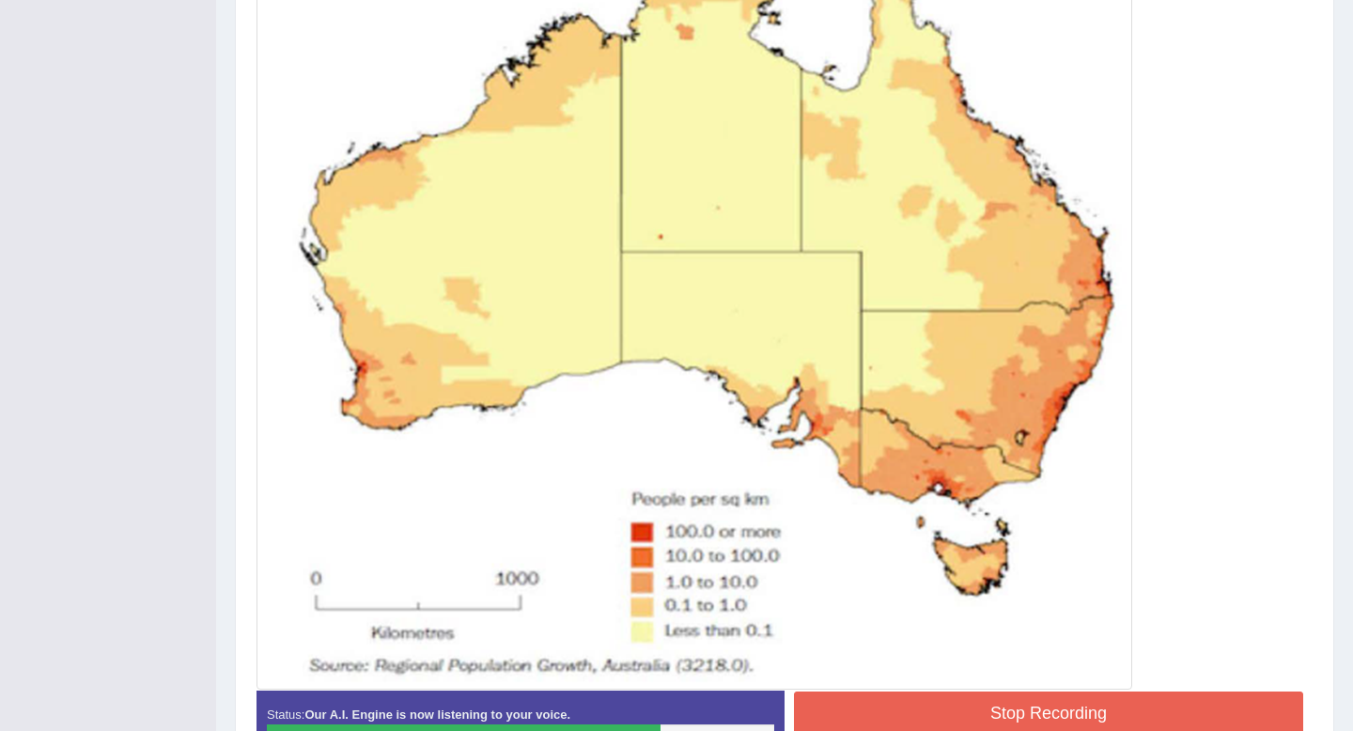
scroll to position [539, 0]
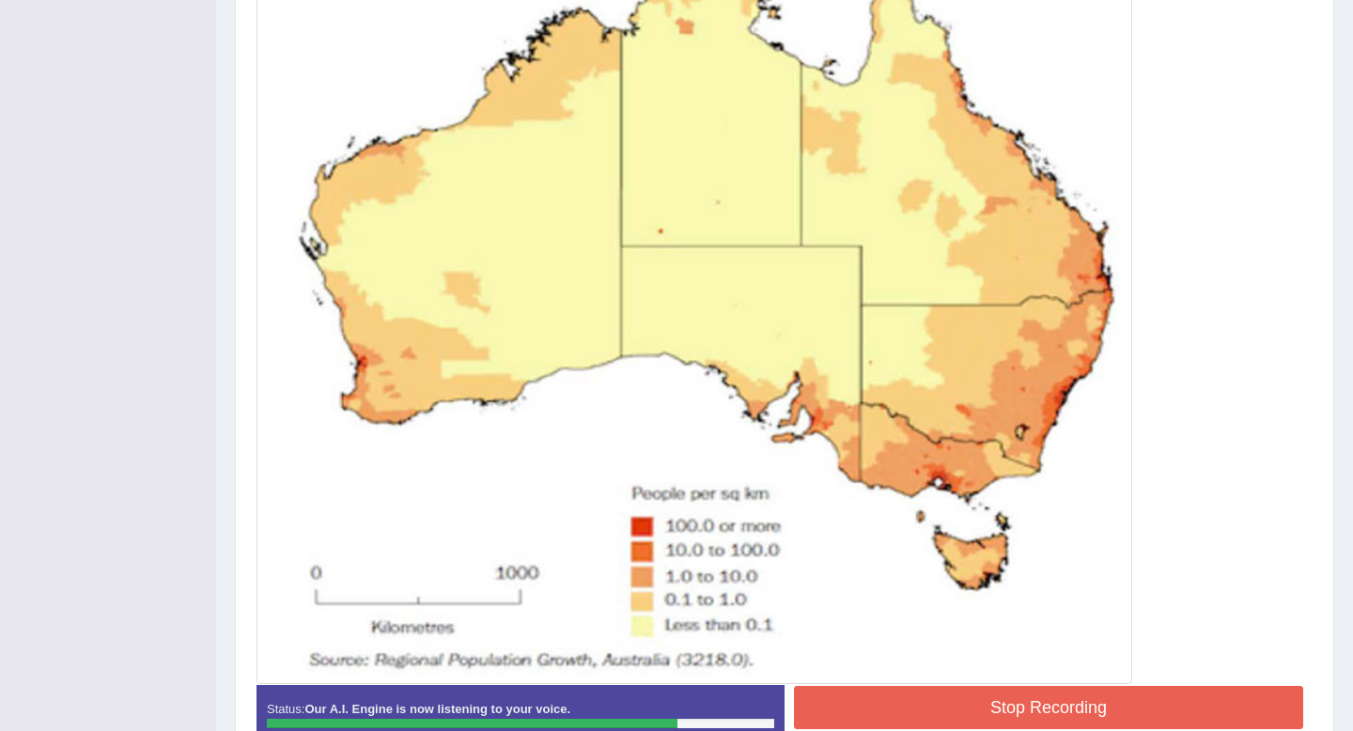
click at [1036, 716] on button "Stop Recording" at bounding box center [1048, 707] width 509 height 43
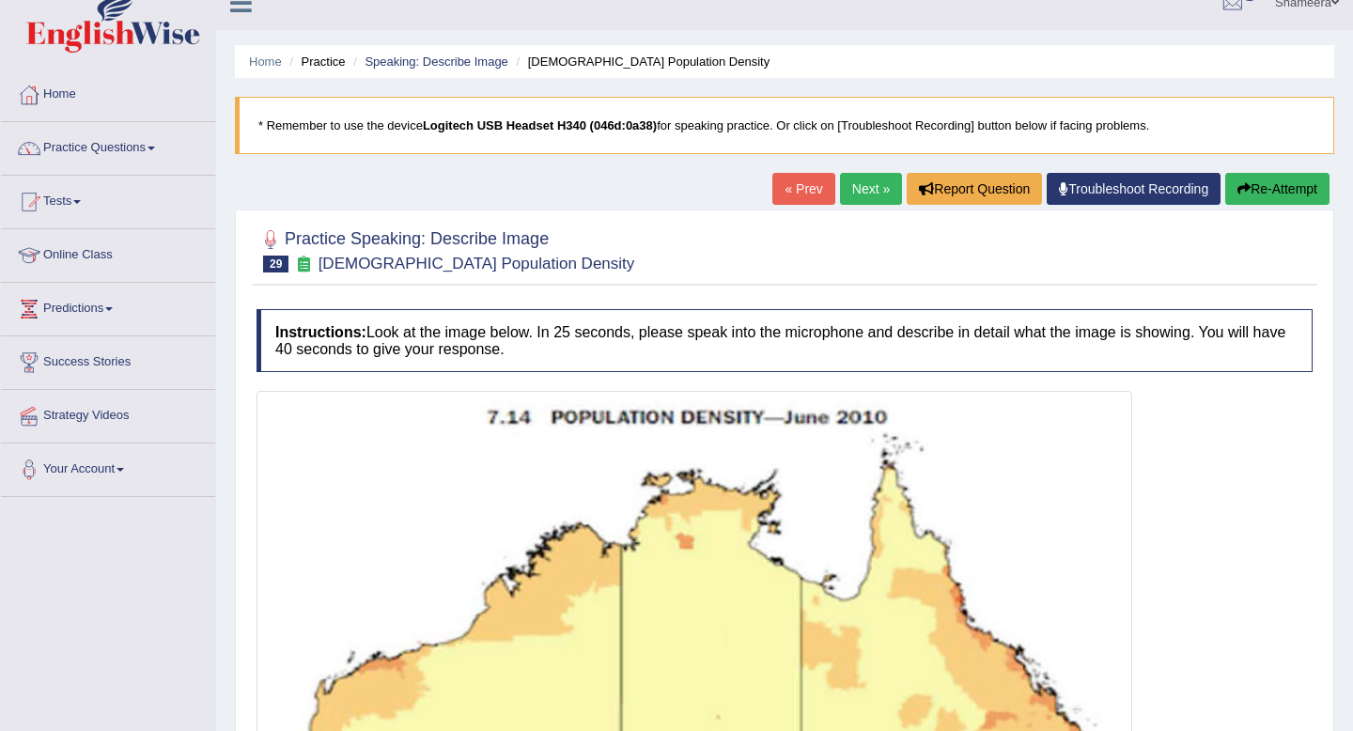
scroll to position [0, 0]
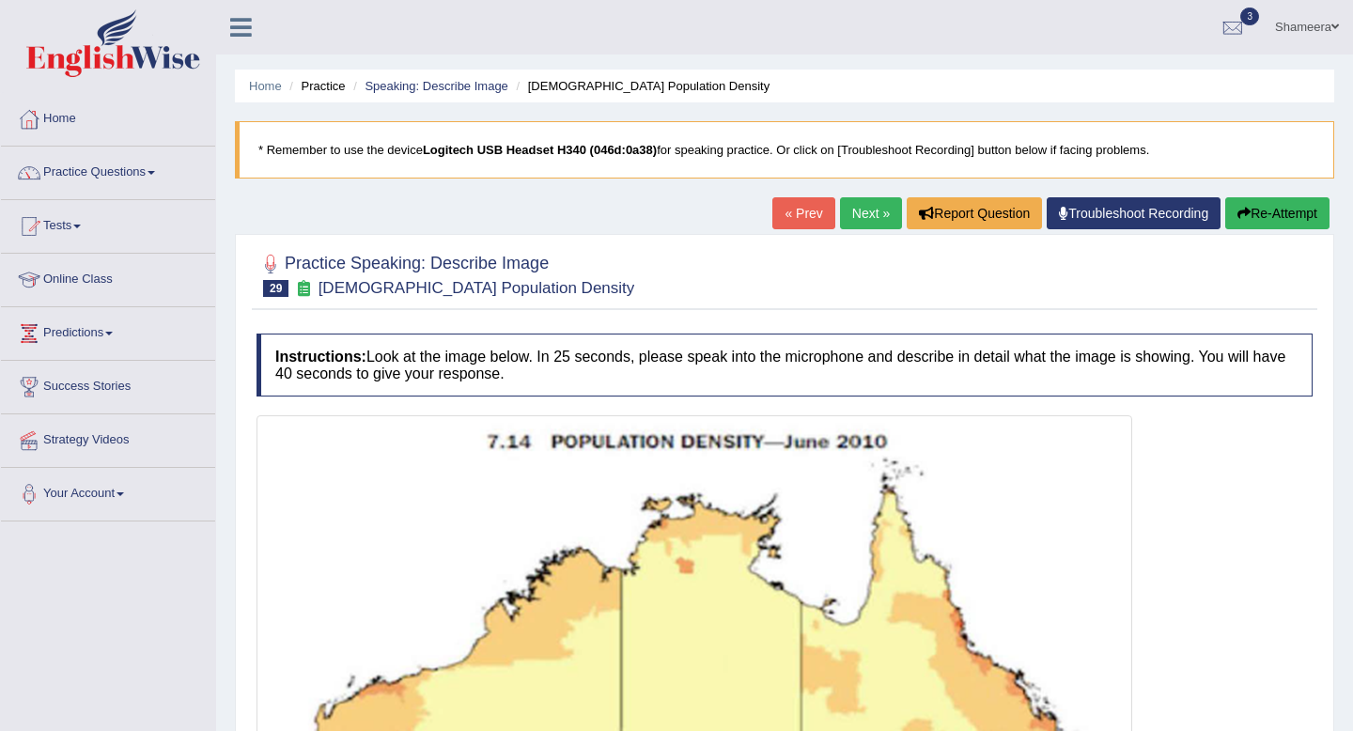
click at [857, 216] on link "Next »" at bounding box center [871, 213] width 62 height 32
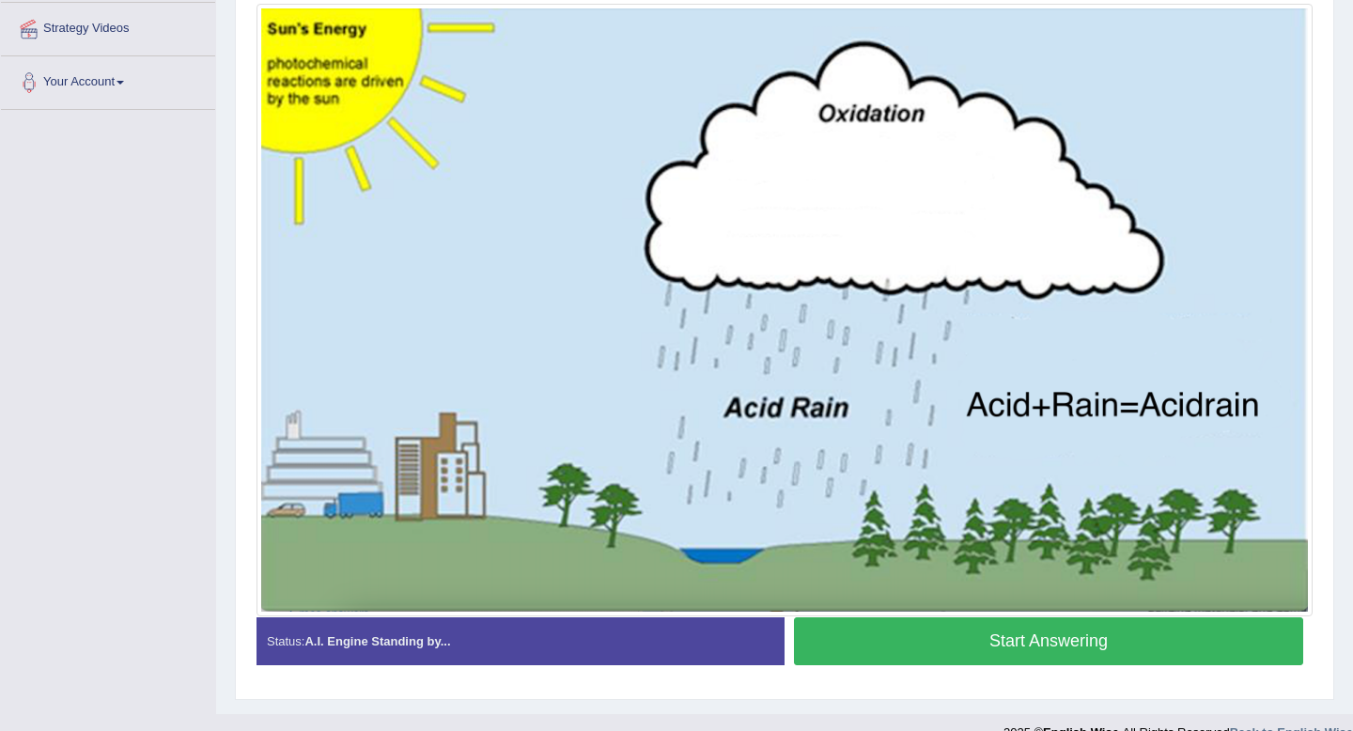
scroll to position [414, 0]
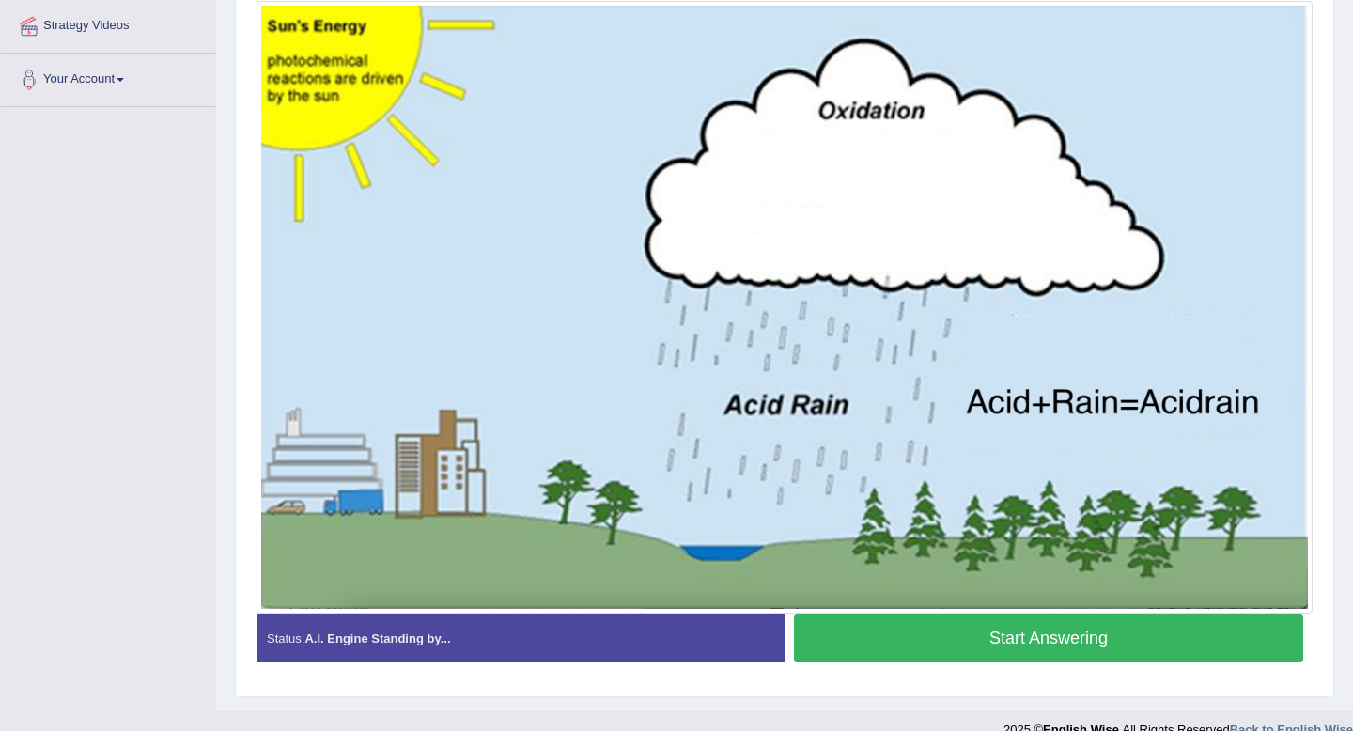
click at [961, 629] on button "Start Answering" at bounding box center [1048, 638] width 509 height 48
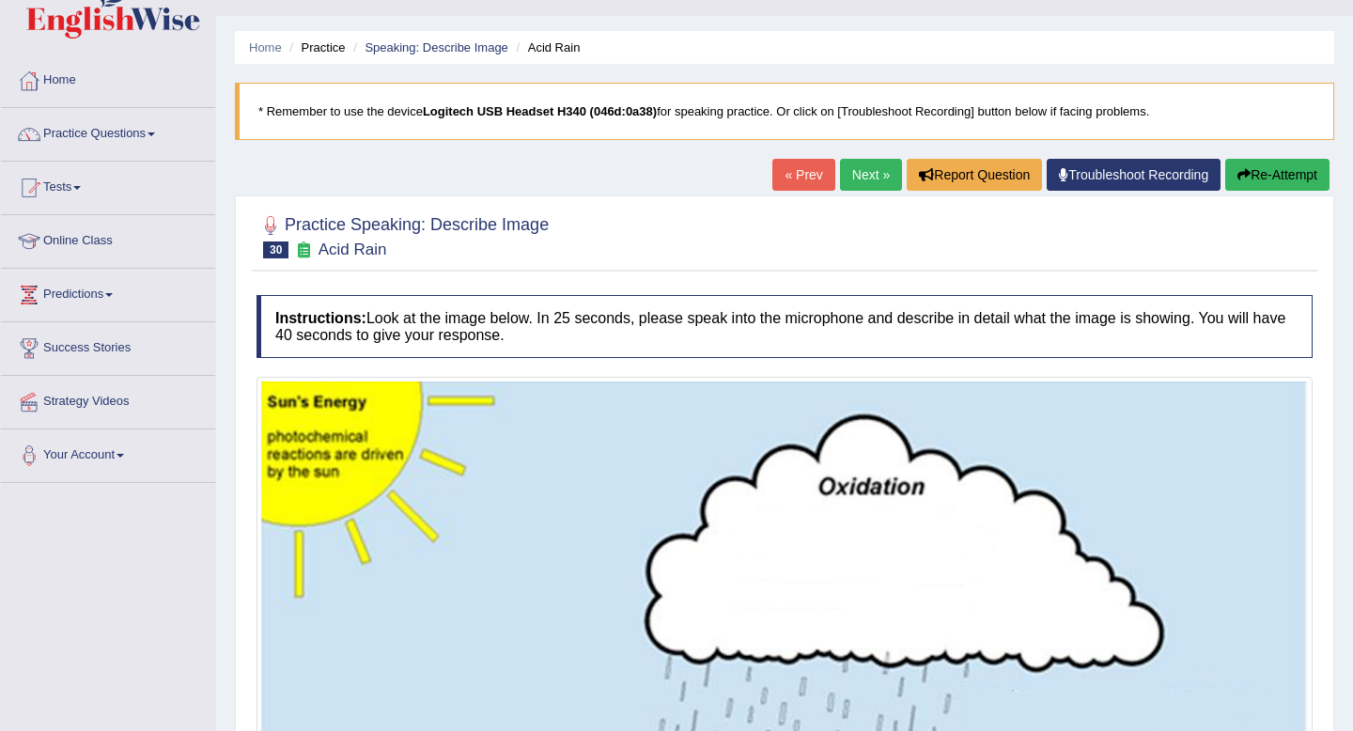
scroll to position [23, 0]
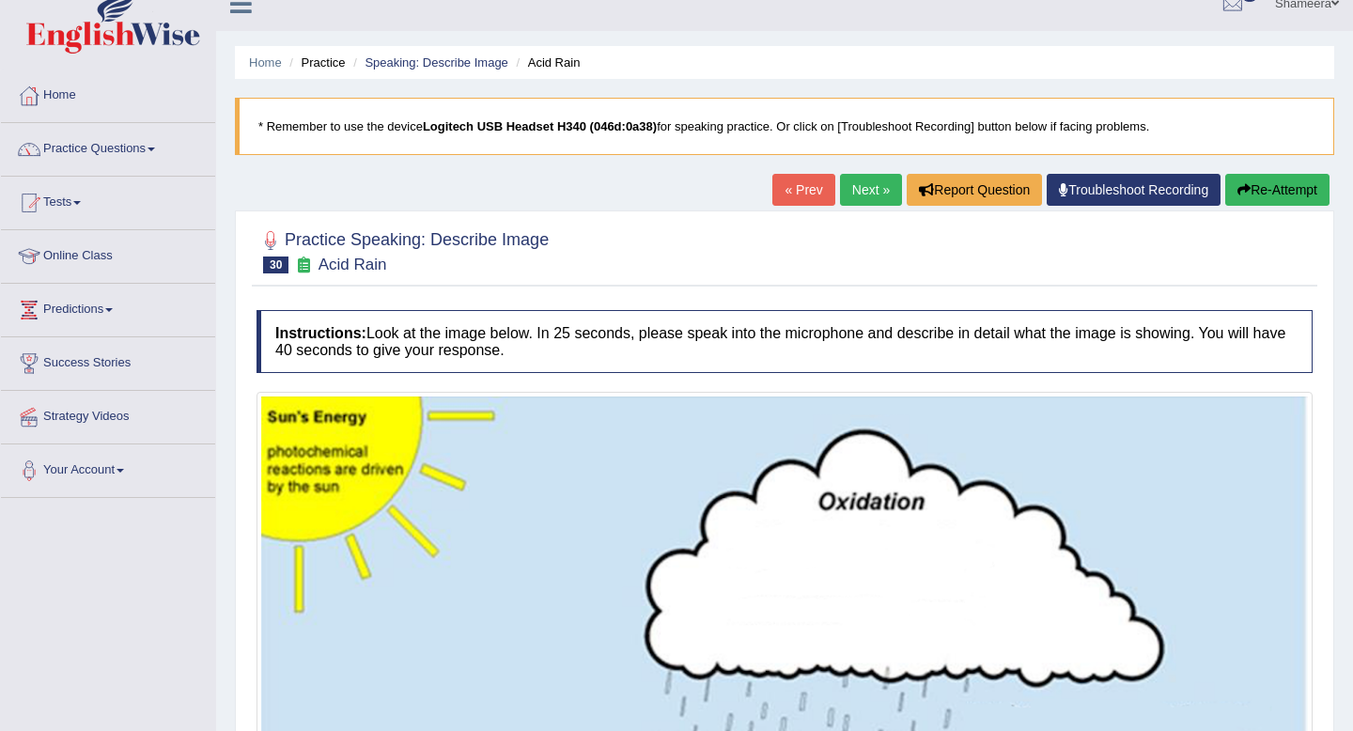
click at [1250, 192] on button "Re-Attempt" at bounding box center [1277, 190] width 104 height 32
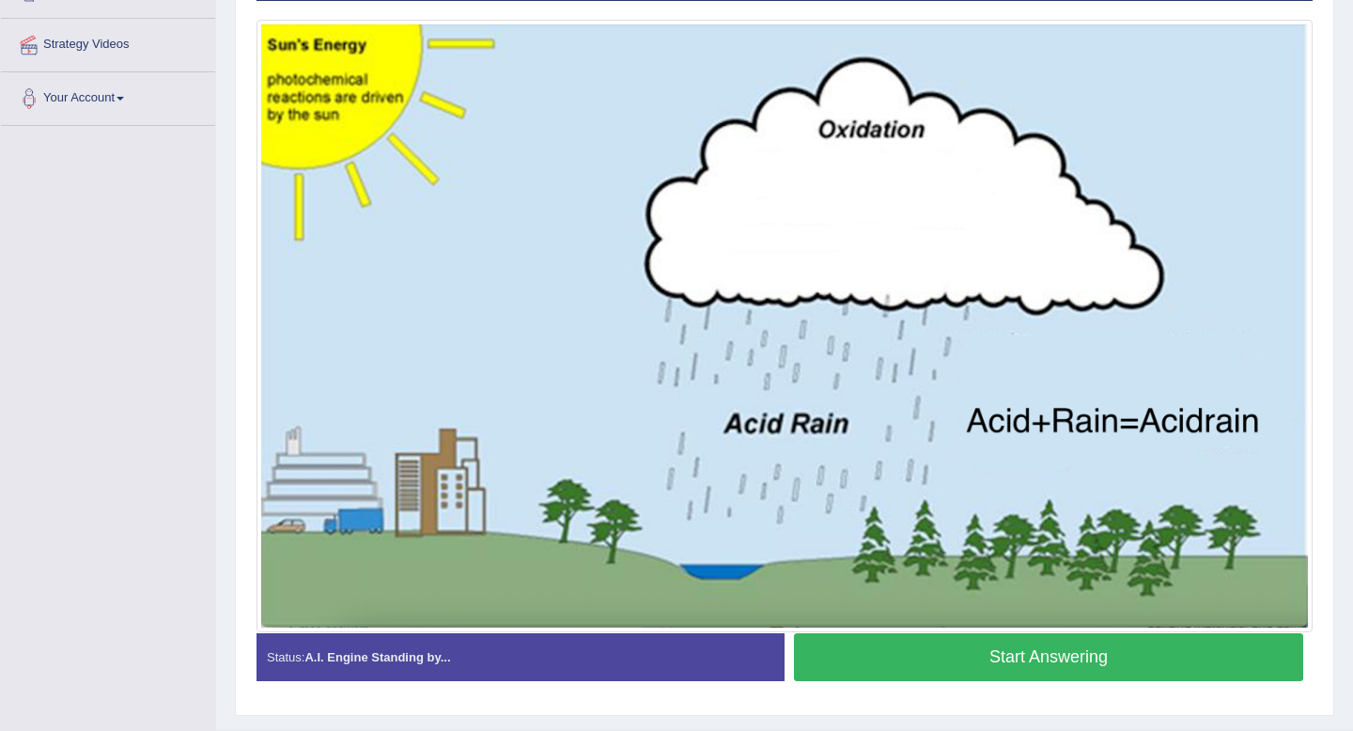
scroll to position [402, 0]
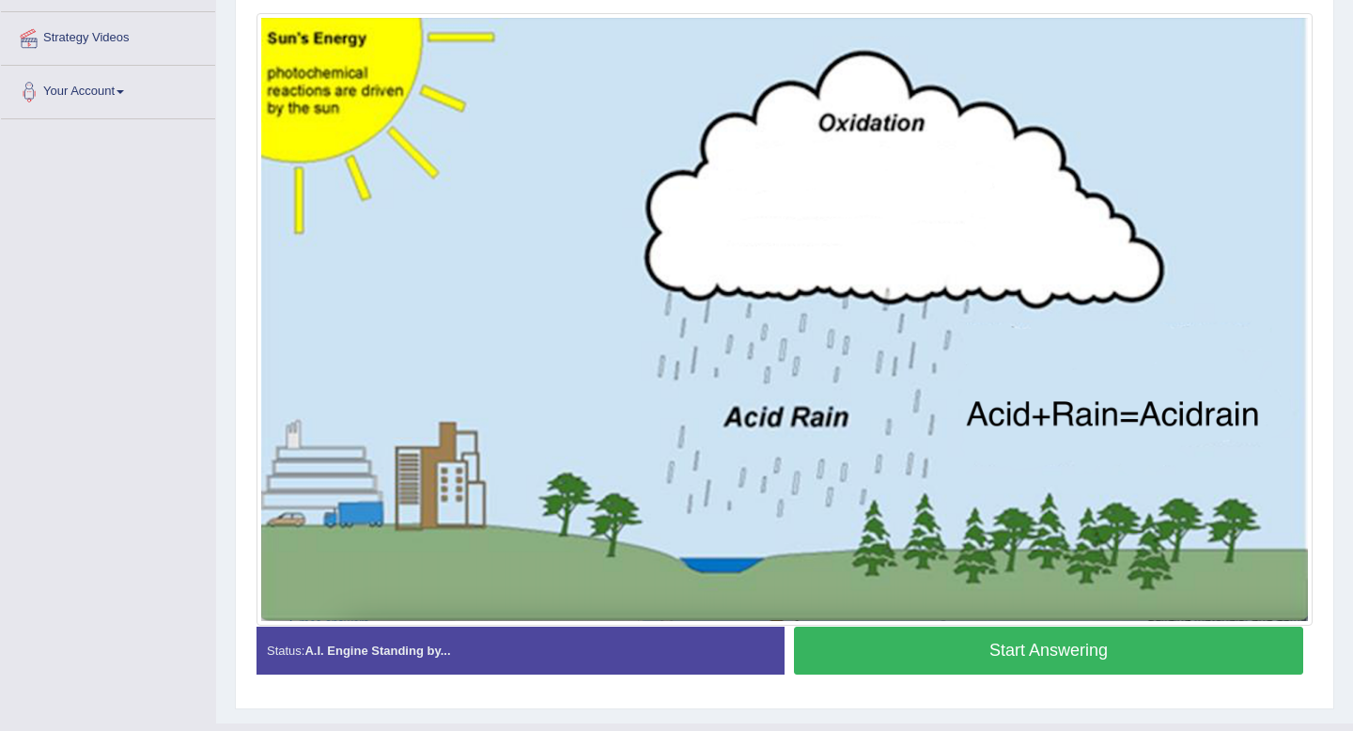
click at [1014, 647] on button "Start Answering" at bounding box center [1048, 651] width 509 height 48
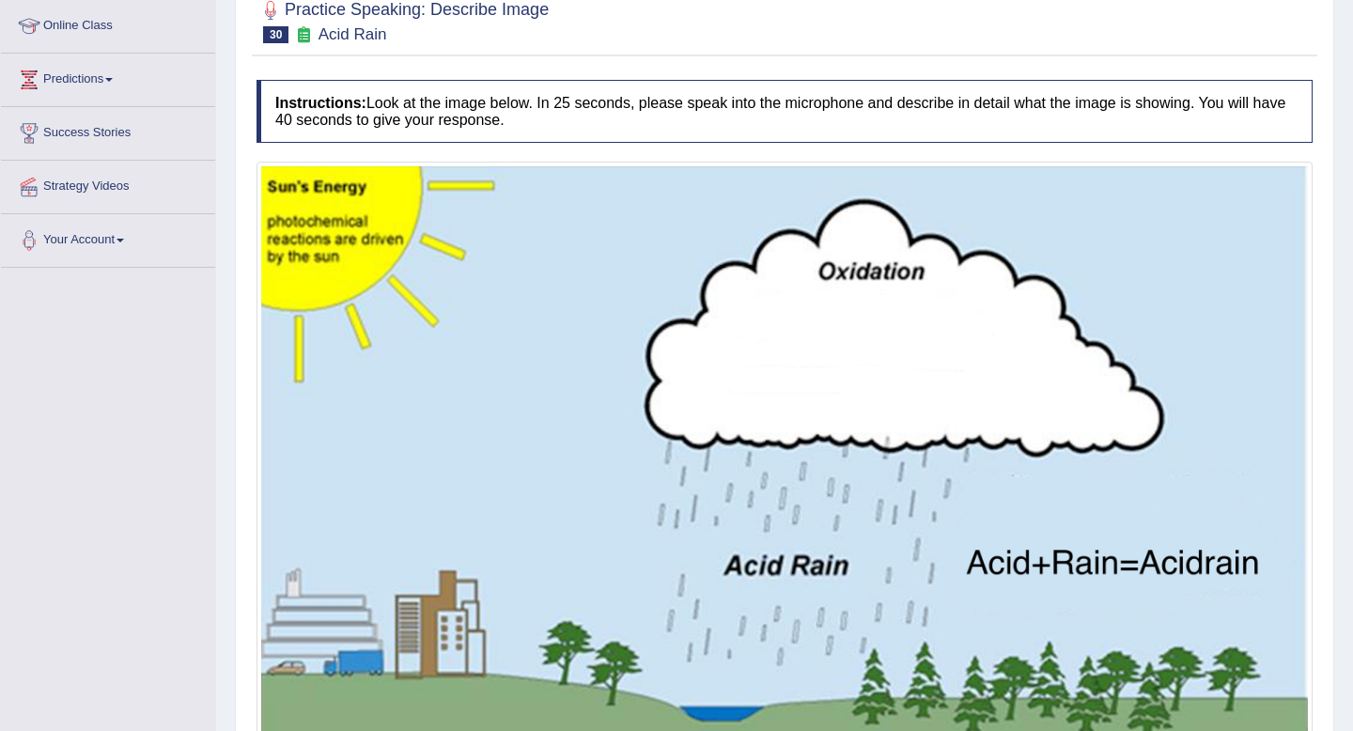
scroll to position [197, 0]
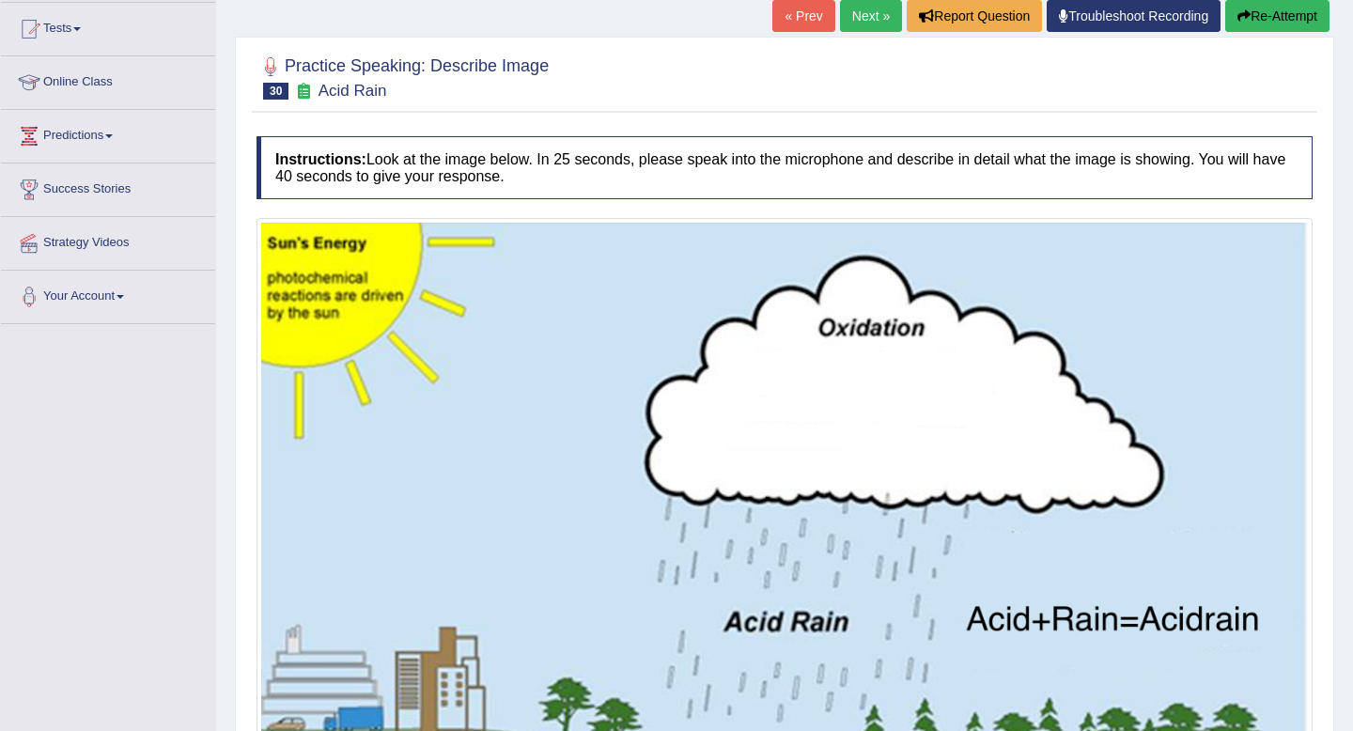
click at [1267, 12] on button "Re-Attempt" at bounding box center [1277, 16] width 104 height 32
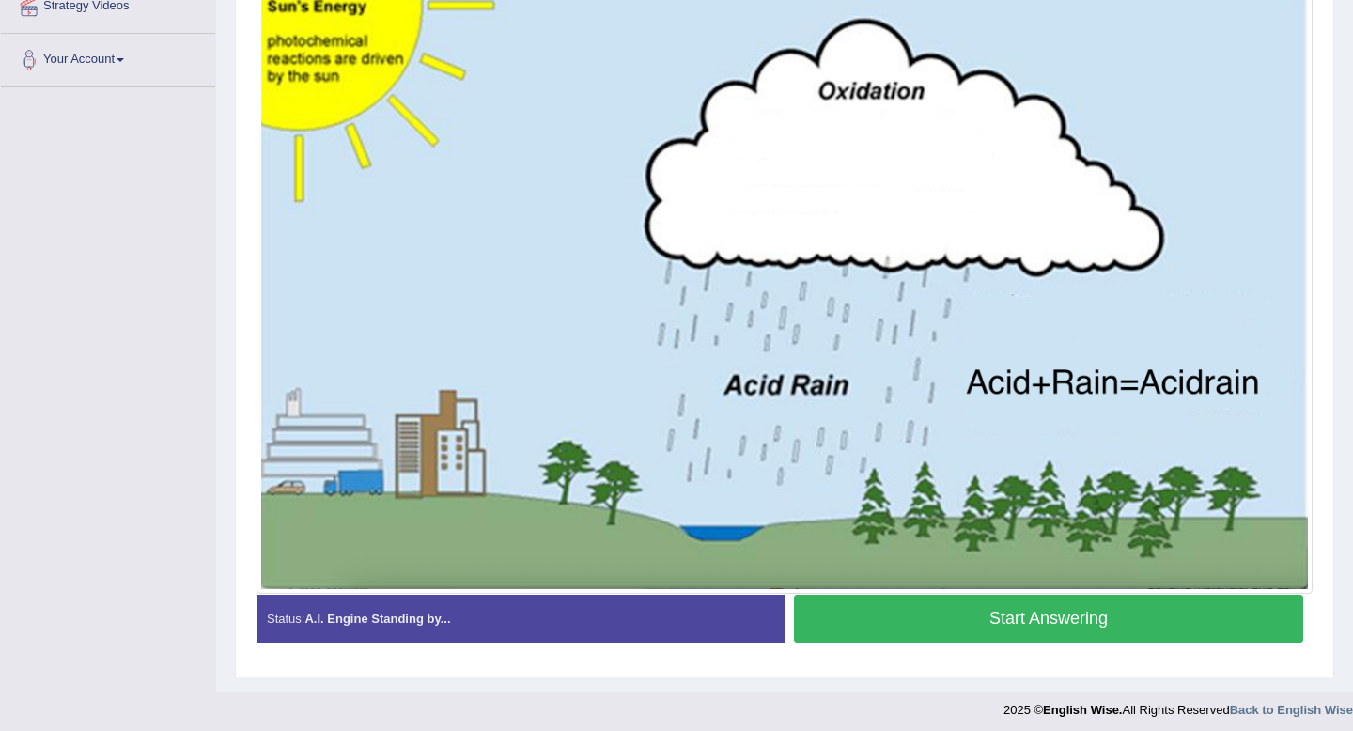
scroll to position [442, 0]
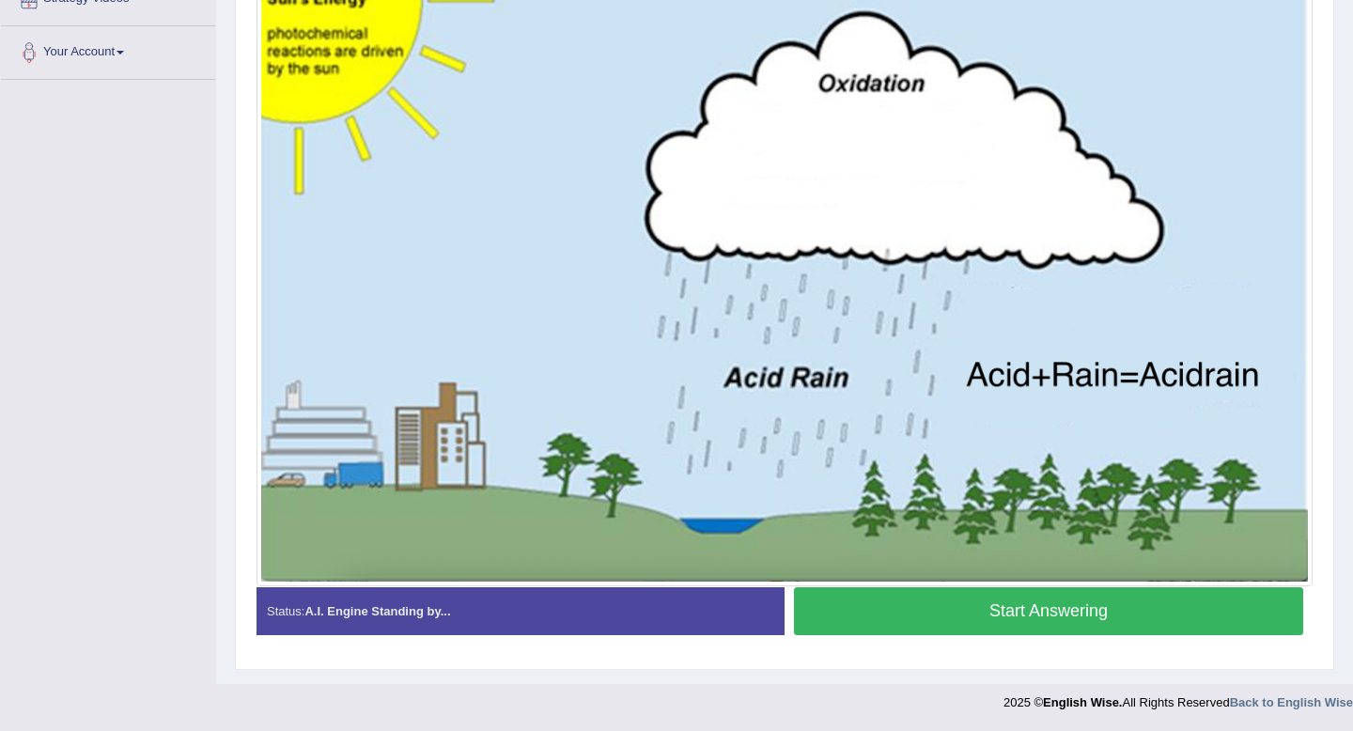
click at [1059, 620] on button "Start Answering" at bounding box center [1048, 611] width 509 height 48
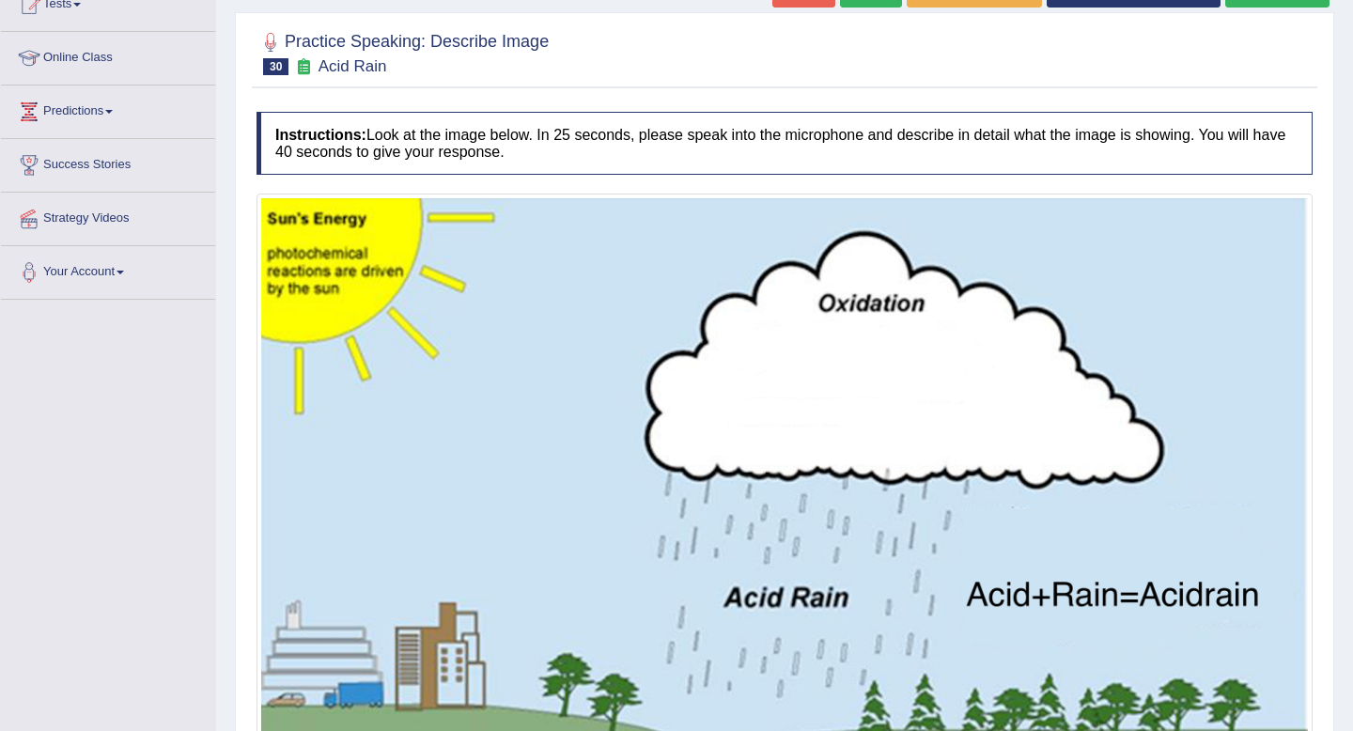
scroll to position [133, 0]
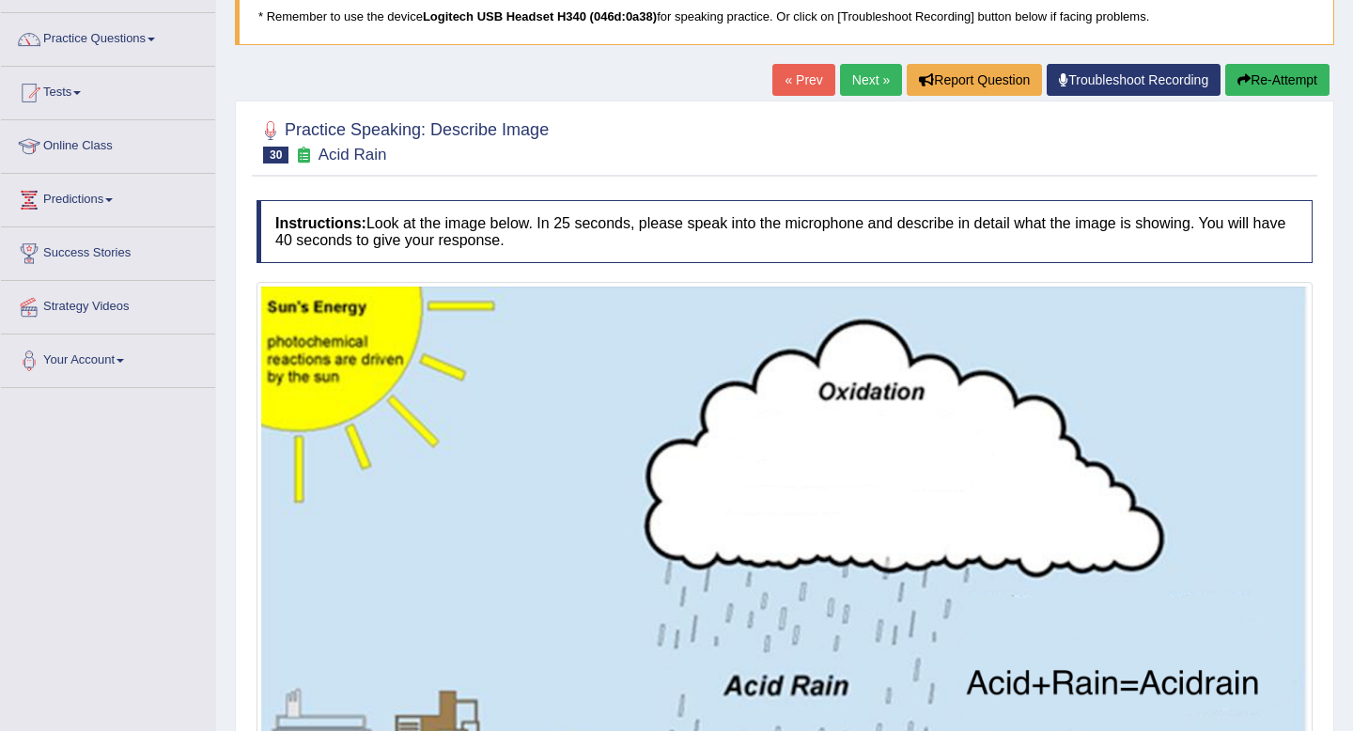
click at [1250, 71] on button "Re-Attempt" at bounding box center [1277, 80] width 104 height 32
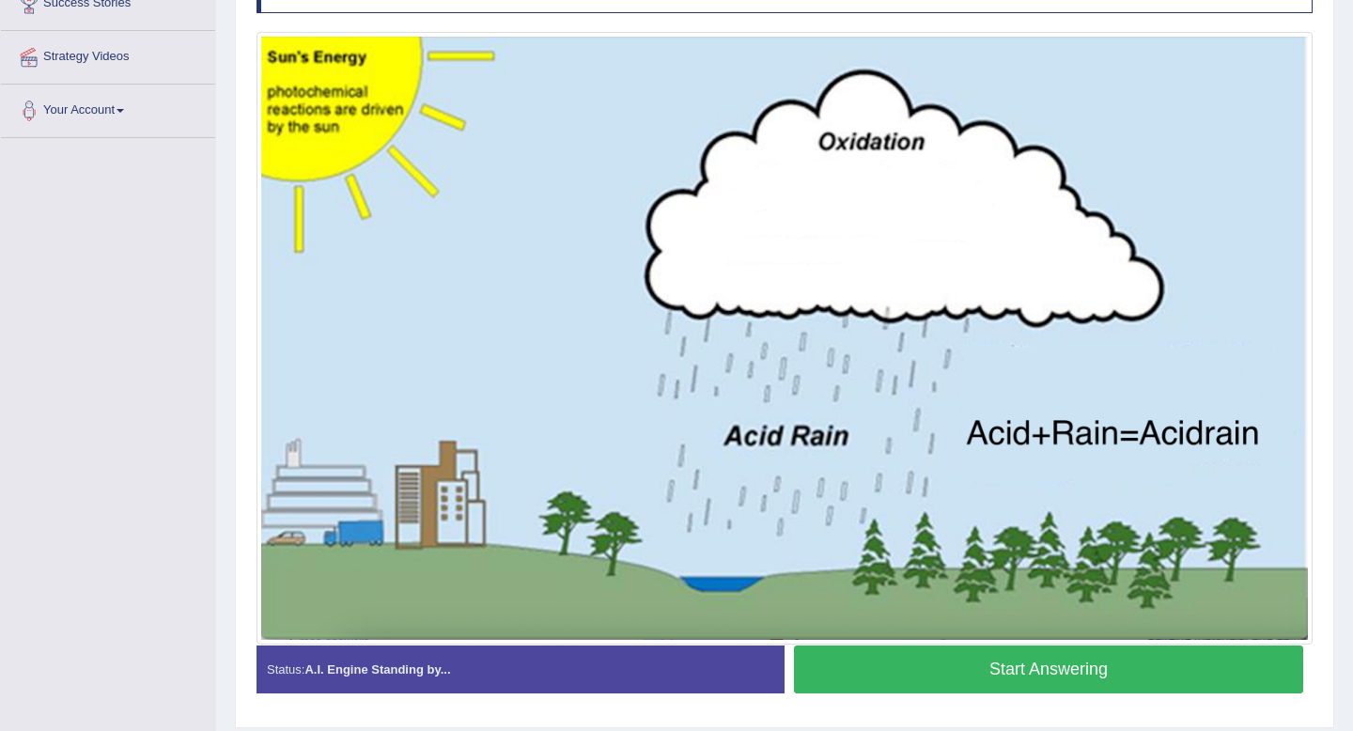
scroll to position [442, 0]
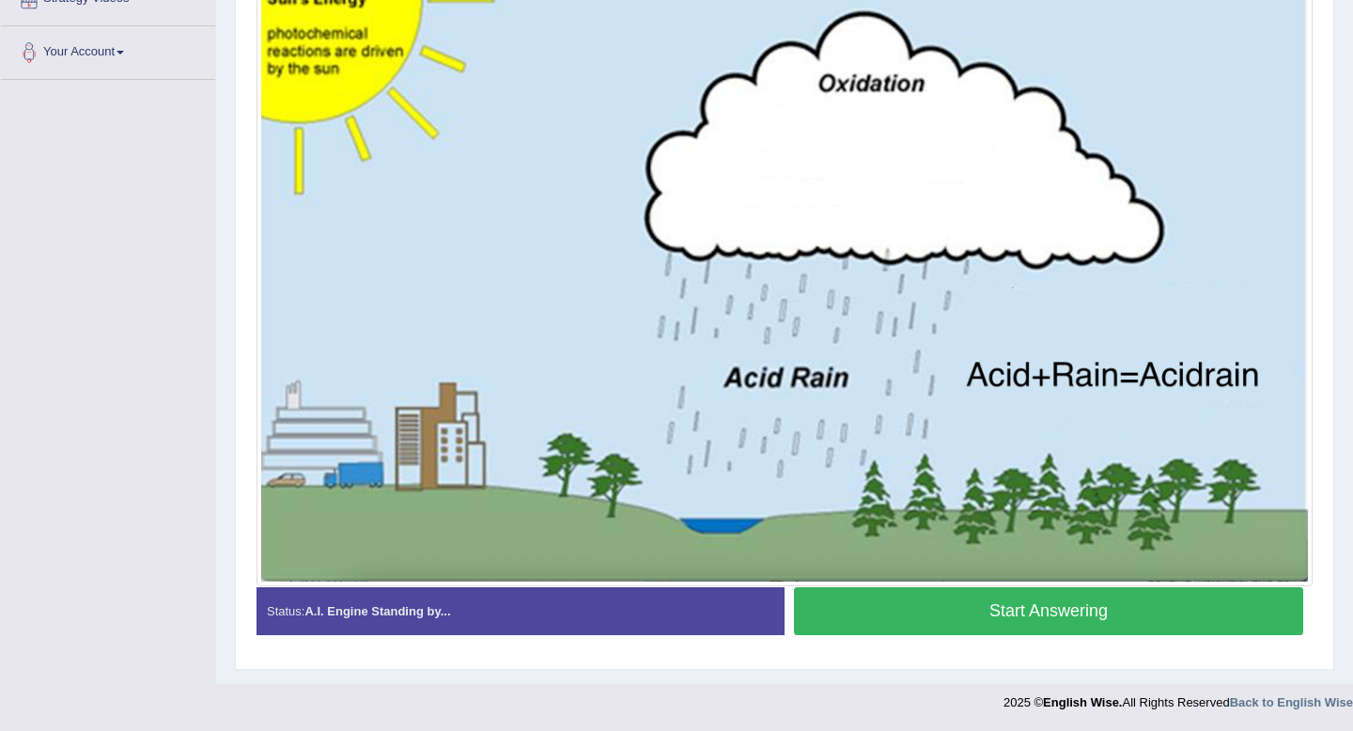
click at [1070, 605] on button "Start Answering" at bounding box center [1048, 611] width 509 height 48
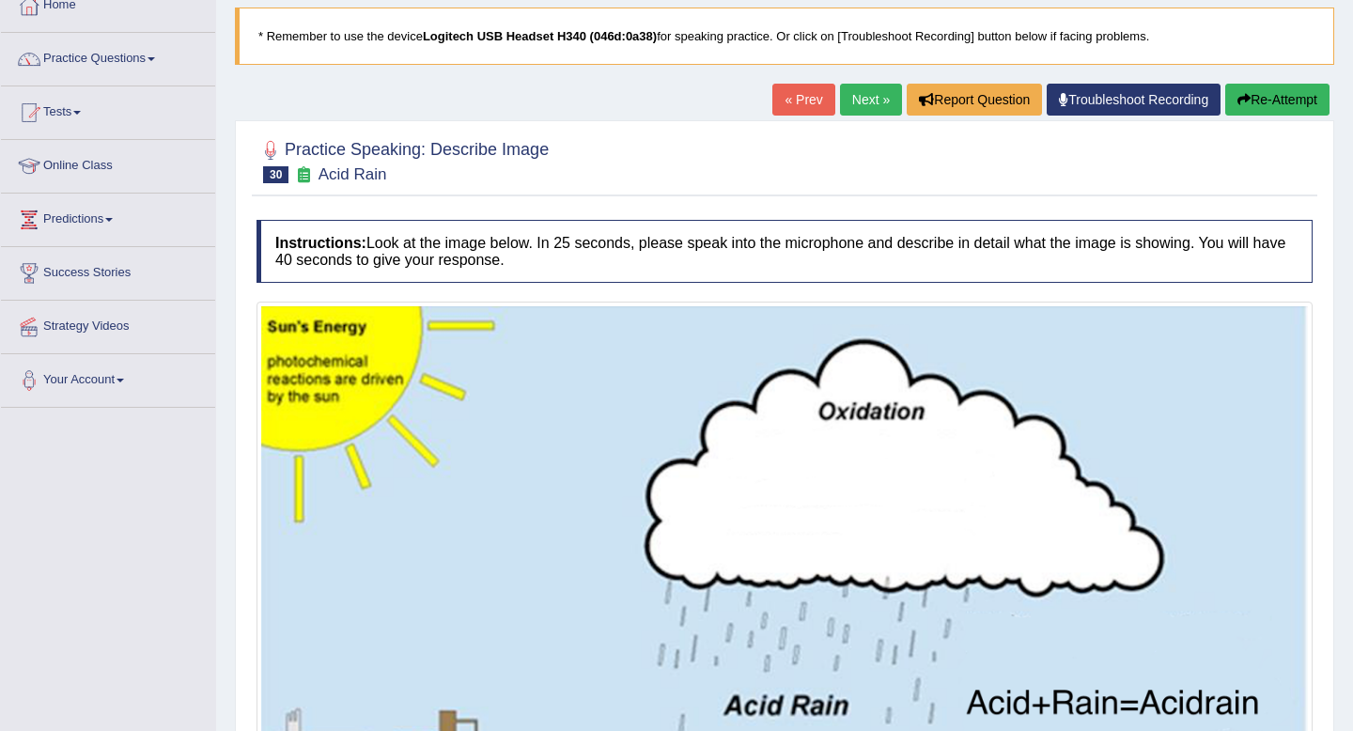
scroll to position [39, 0]
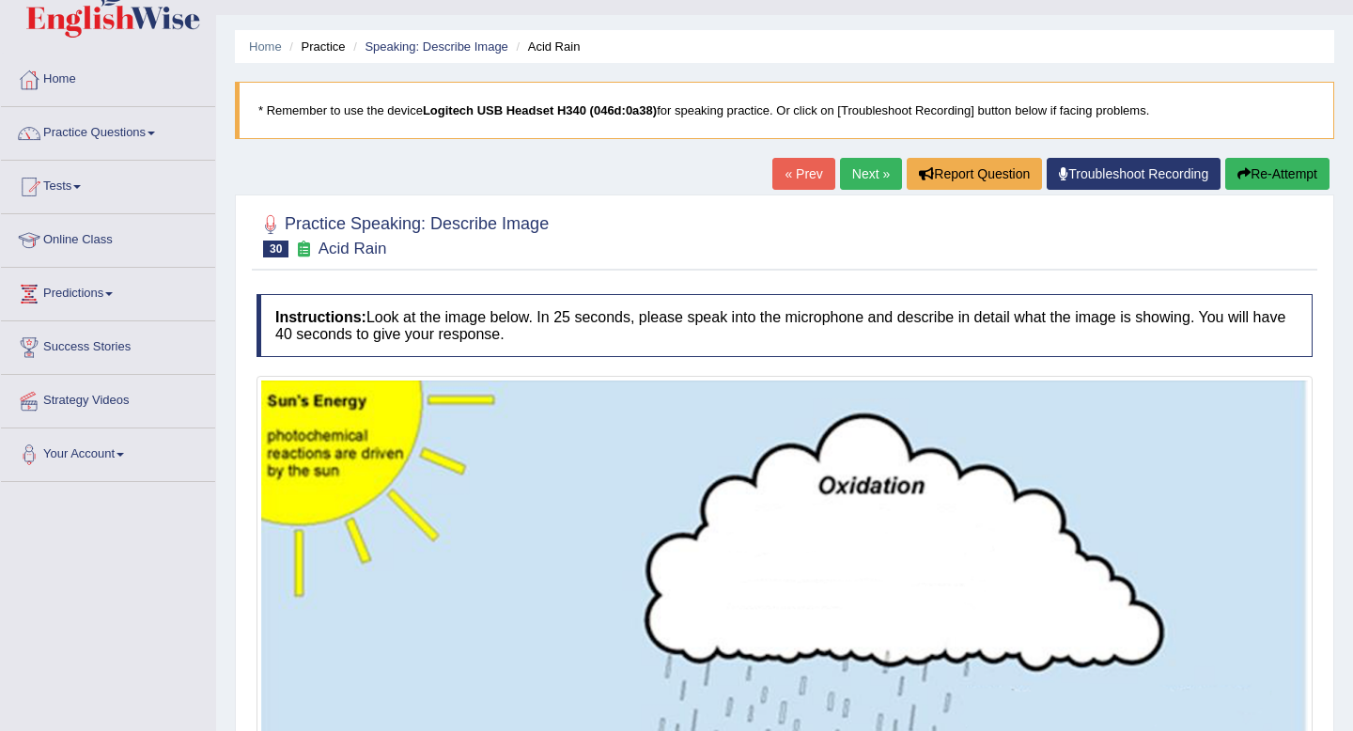
click at [1289, 182] on button "Re-Attempt" at bounding box center [1277, 174] width 104 height 32
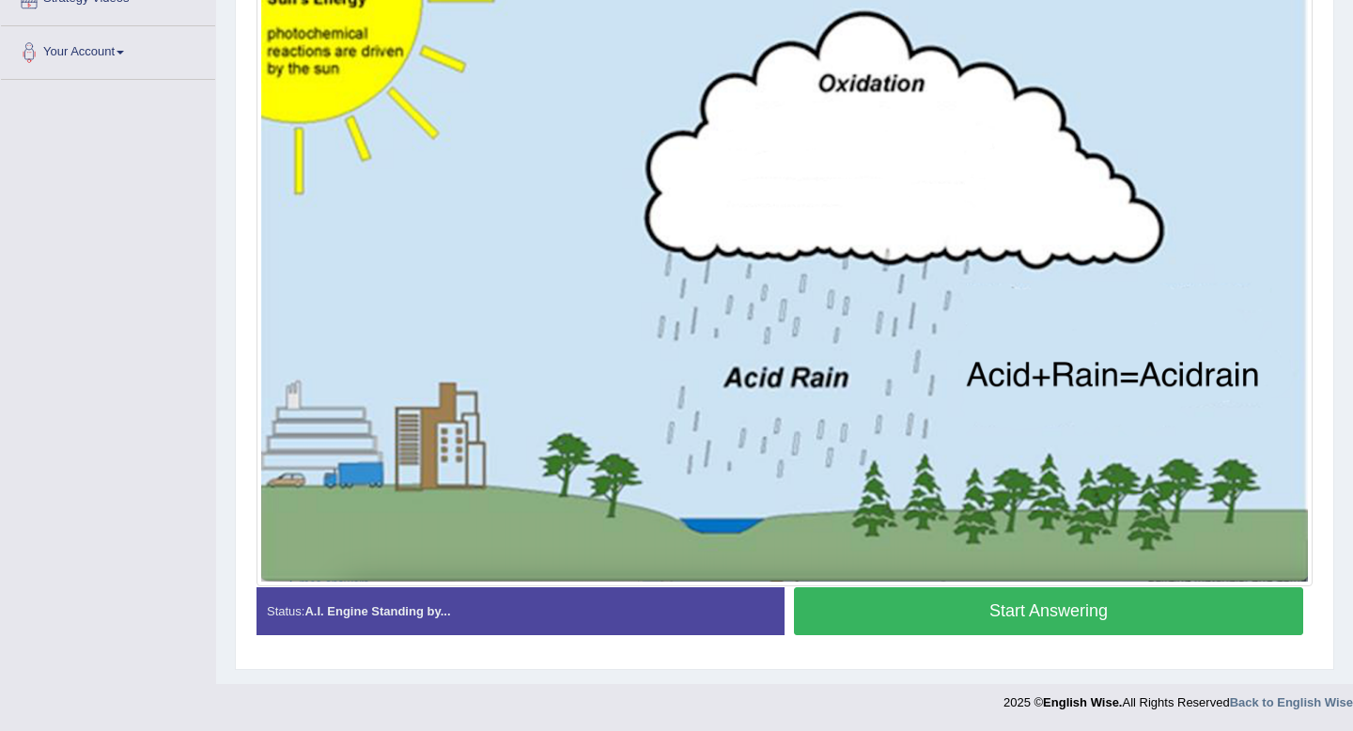
scroll to position [380, 0]
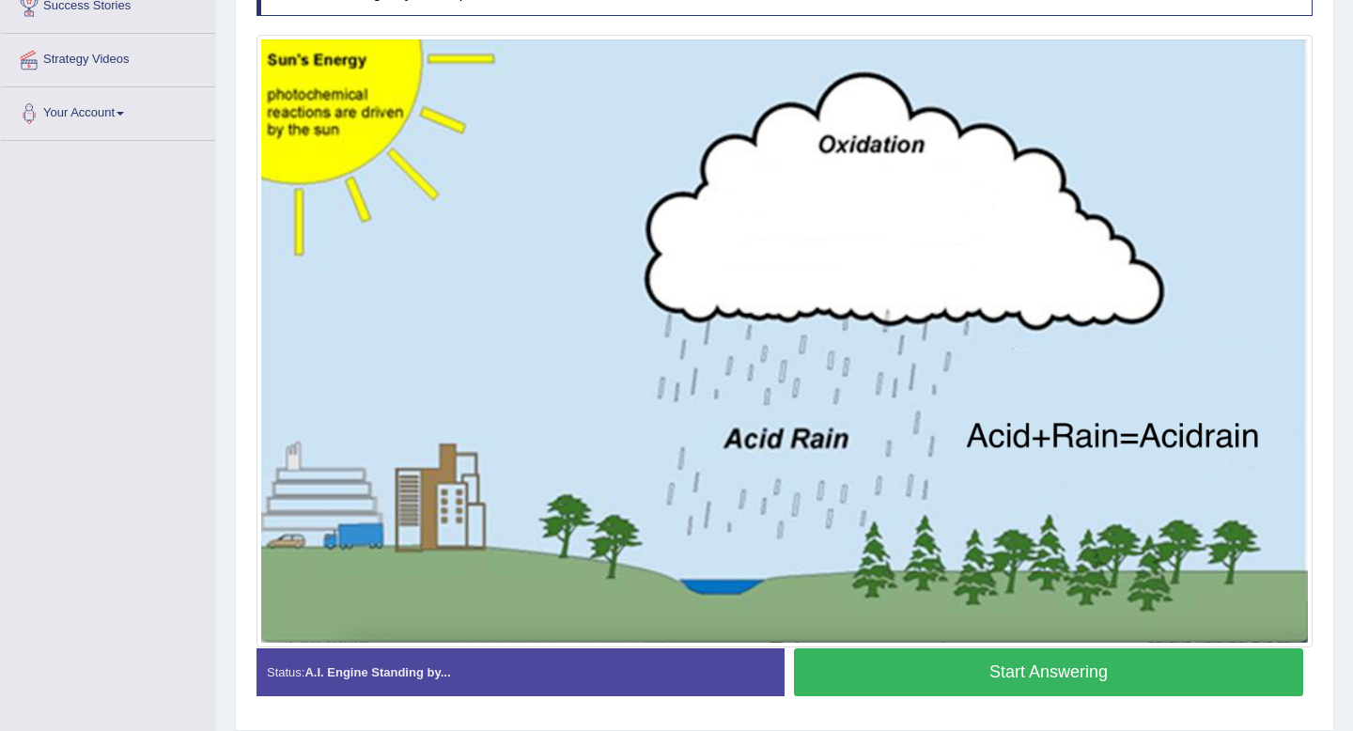
click at [1124, 674] on button "Start Answering" at bounding box center [1048, 672] width 509 height 48
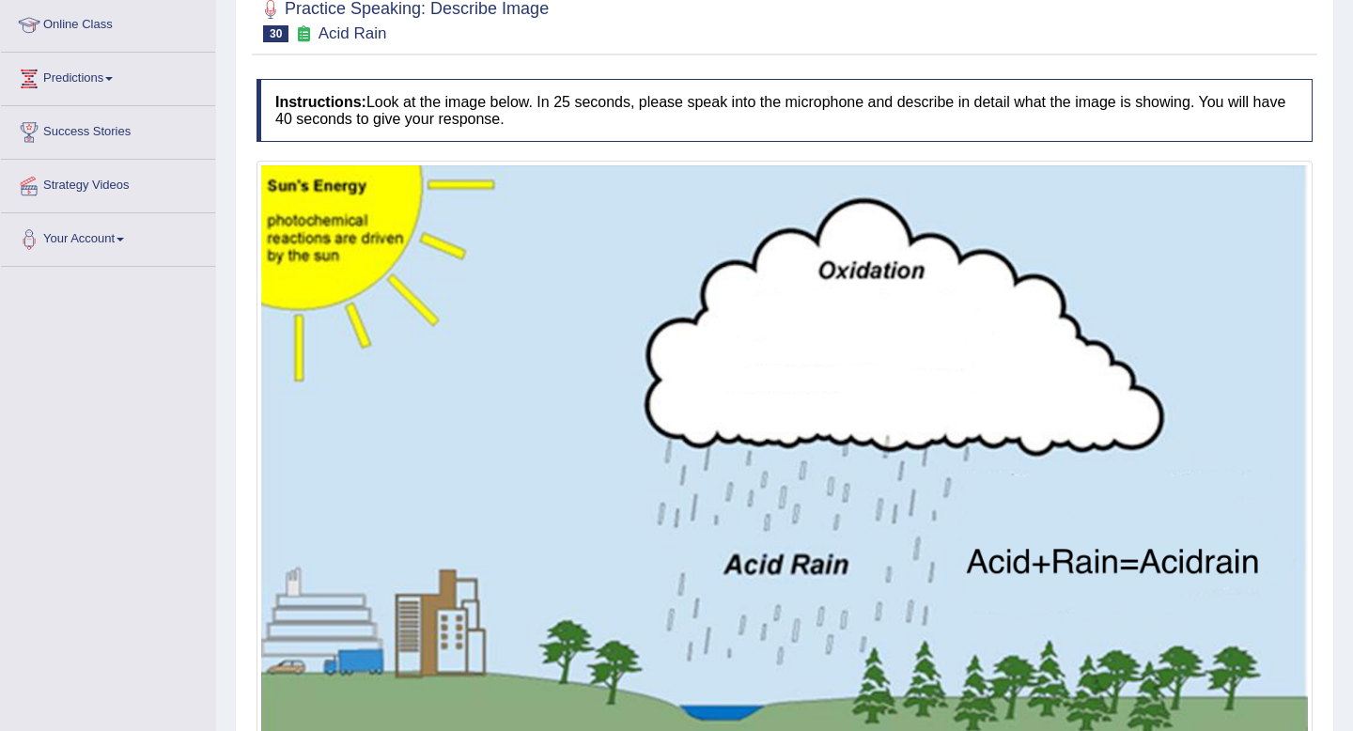
scroll to position [194, 0]
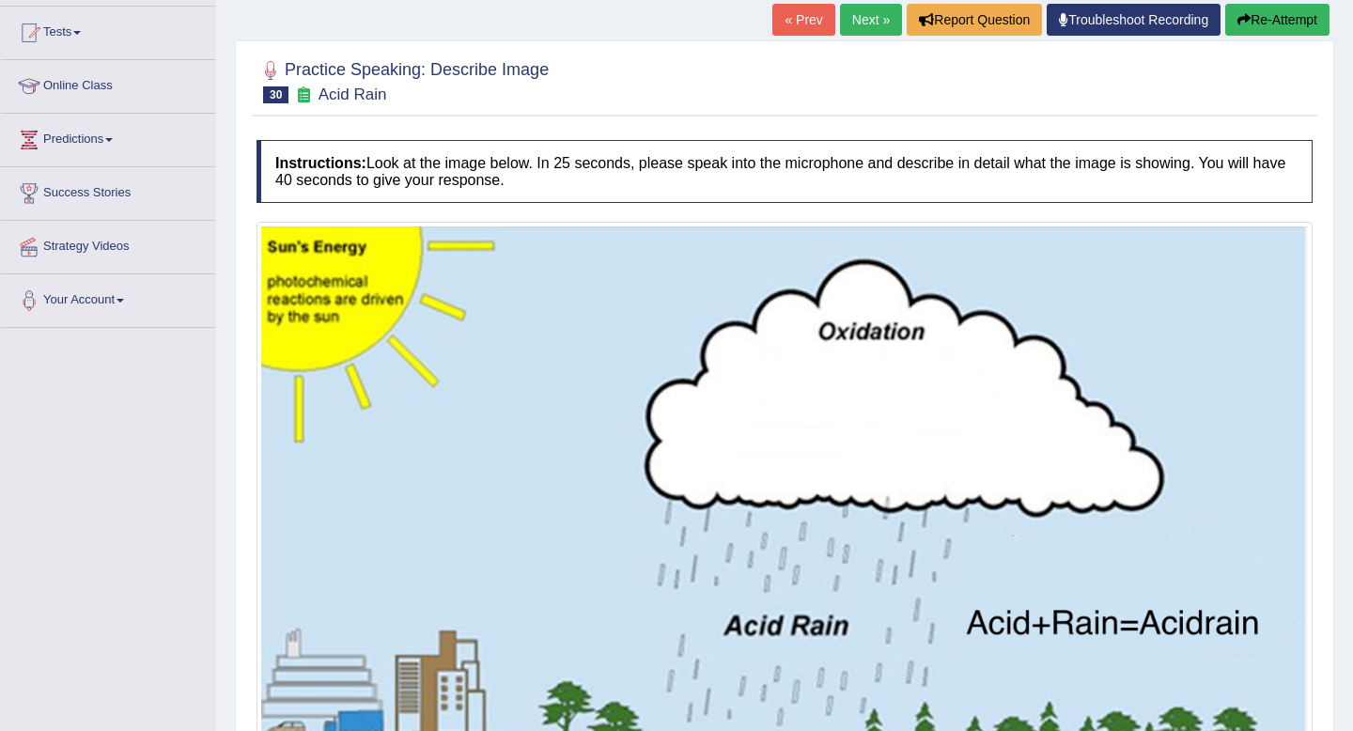
click at [1255, 10] on button "Re-Attempt" at bounding box center [1277, 20] width 104 height 32
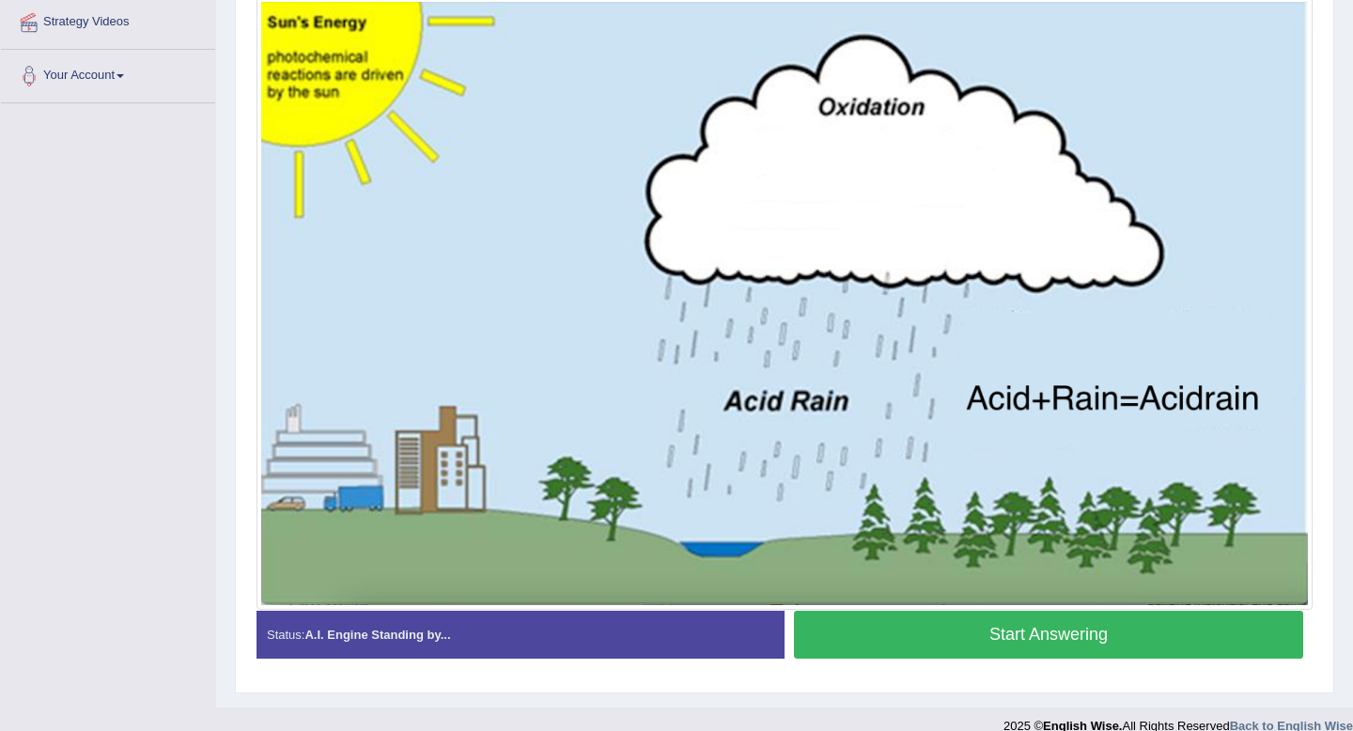
scroll to position [414, 0]
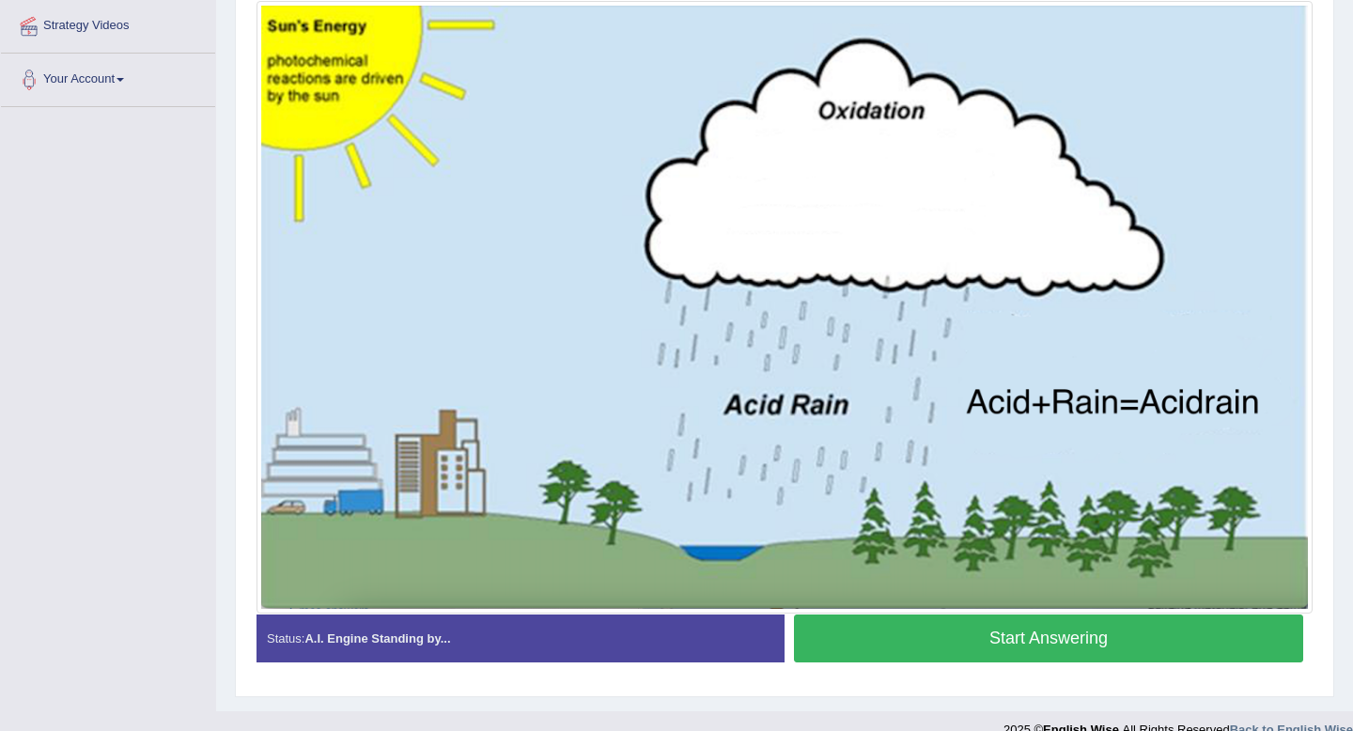
click at [1095, 625] on button "Start Answering" at bounding box center [1048, 638] width 509 height 48
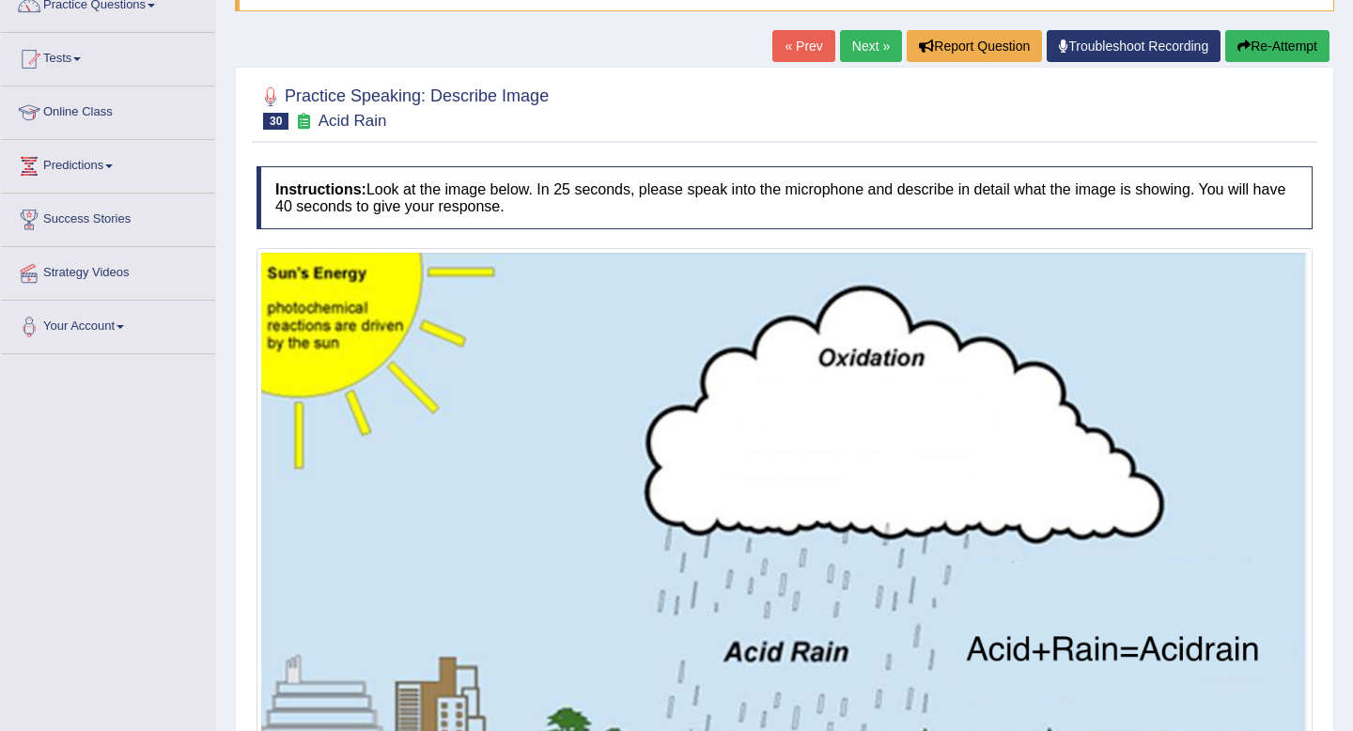
scroll to position [0, 0]
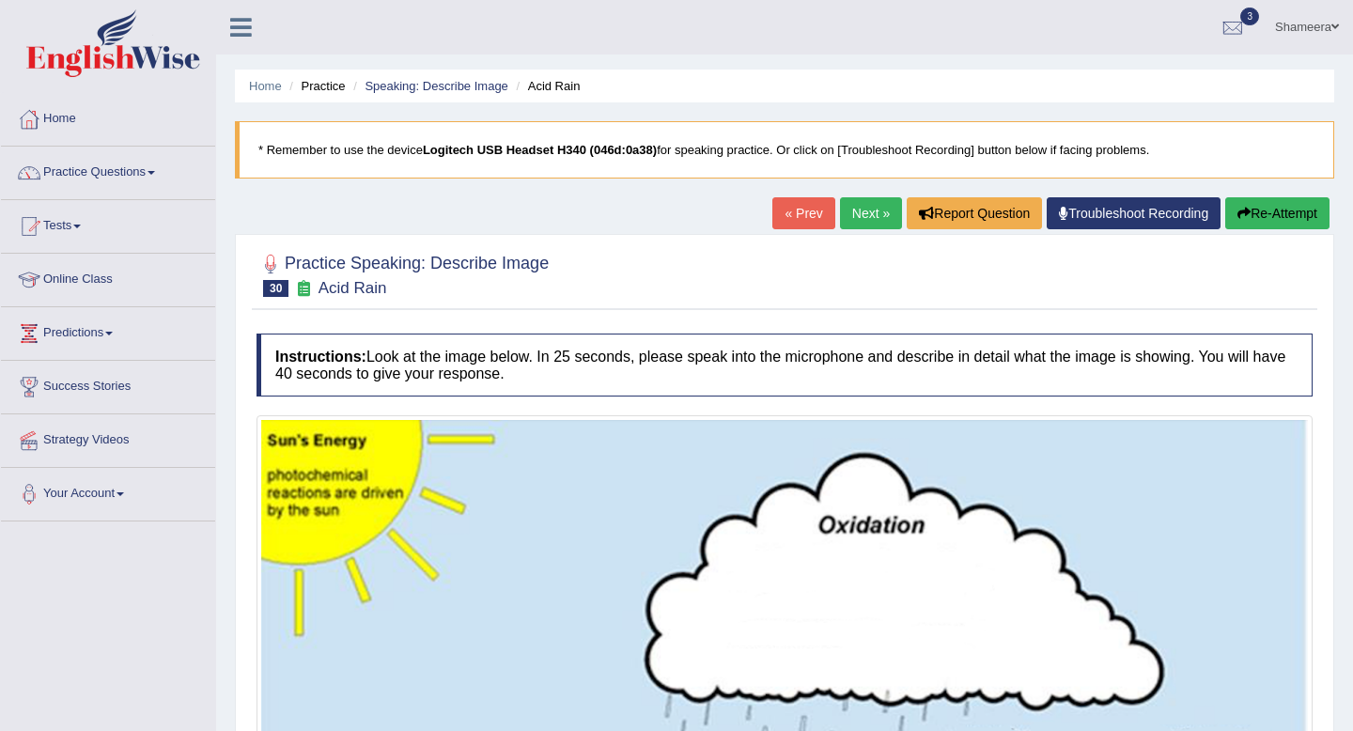
click at [1265, 231] on div "« Prev Next » Report Question Troubleshoot Recording Re-Attempt" at bounding box center [1053, 215] width 562 height 37
click at [1265, 225] on button "Re-Attempt" at bounding box center [1277, 213] width 104 height 32
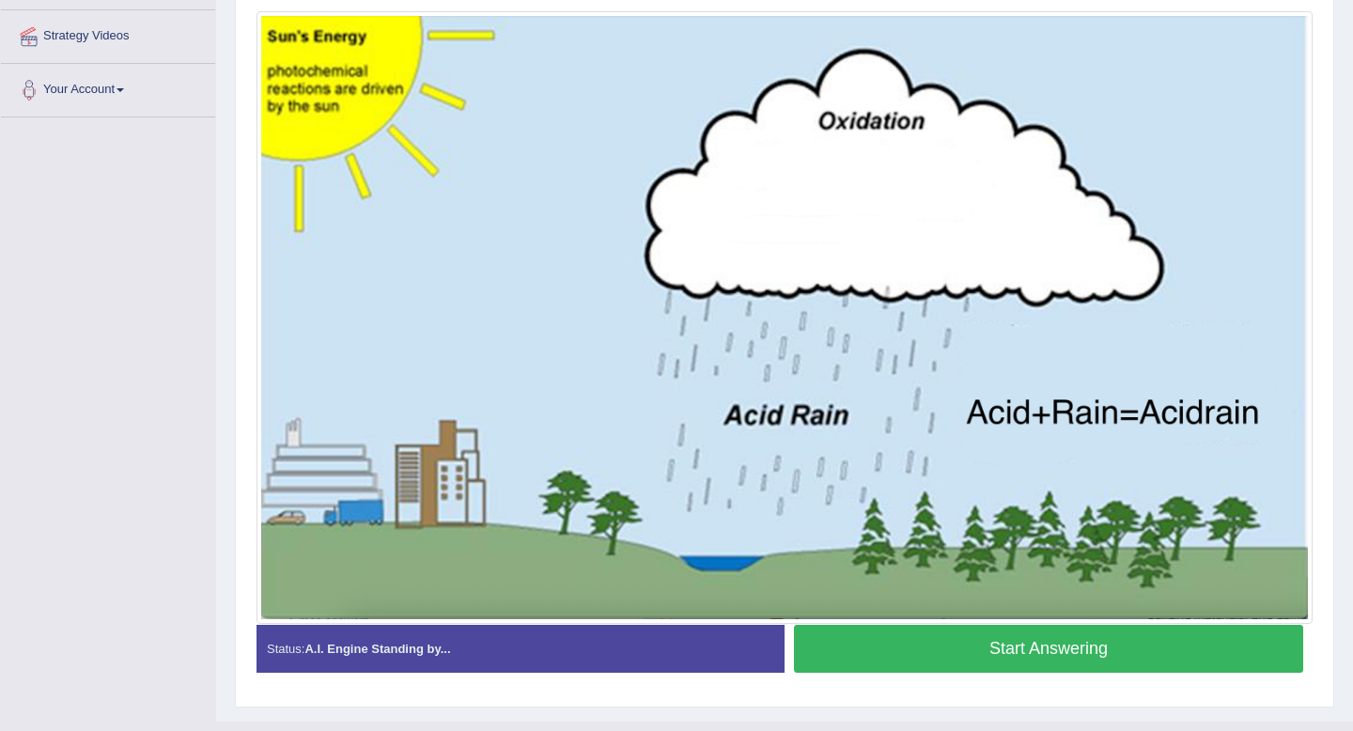
scroll to position [441, 0]
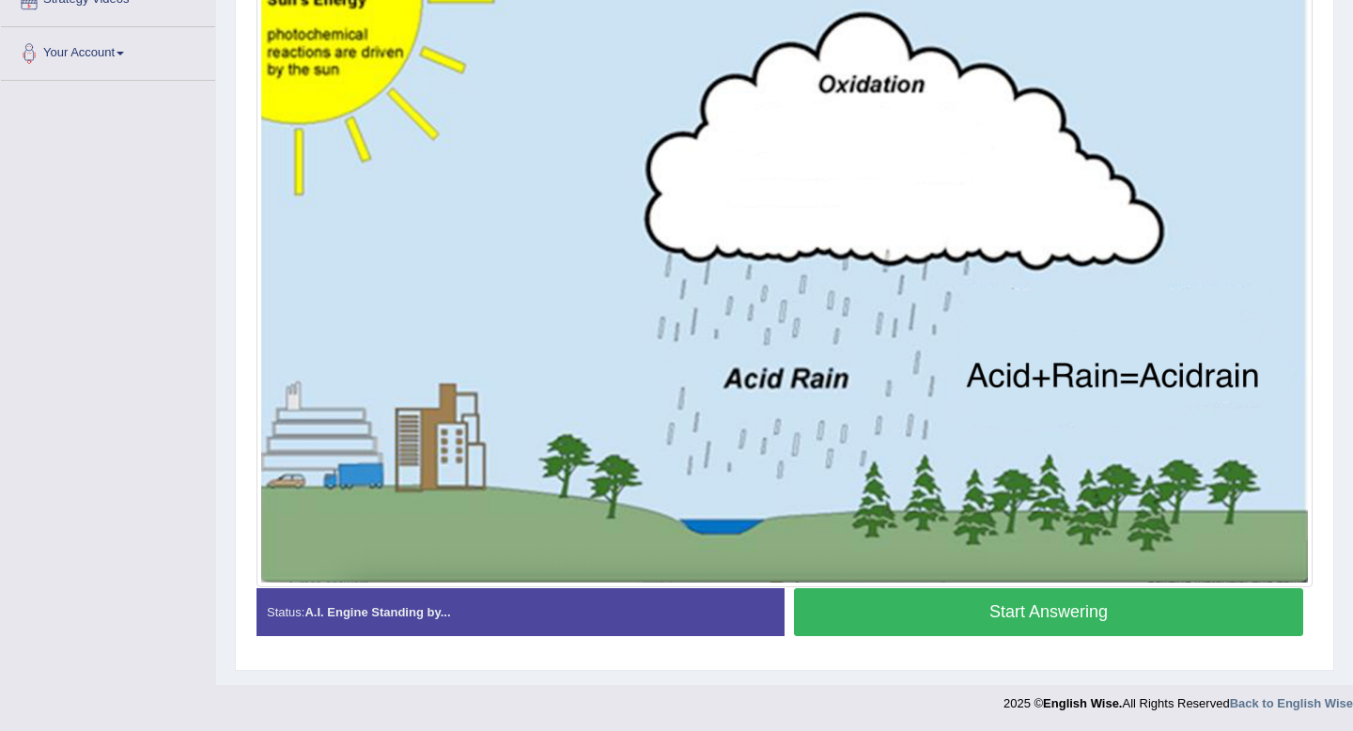
click at [980, 613] on button "Start Answering" at bounding box center [1048, 612] width 509 height 48
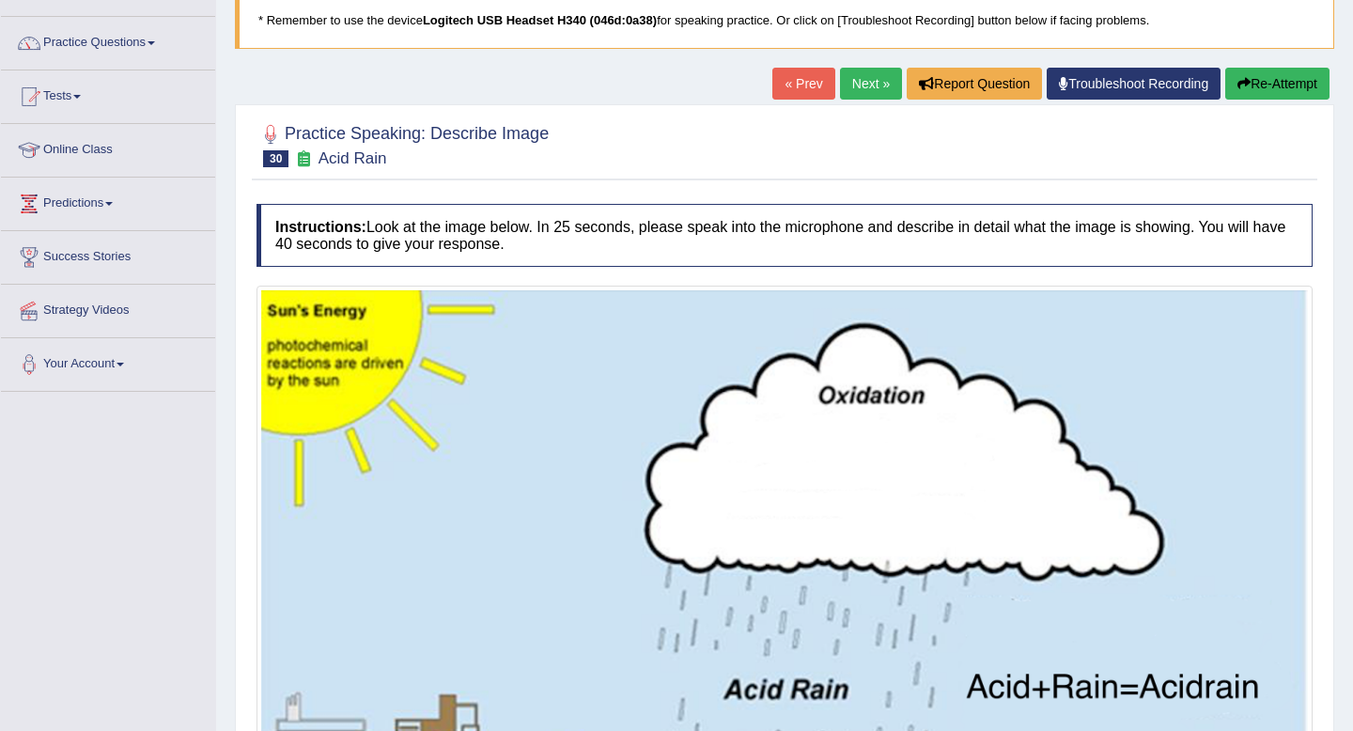
scroll to position [105, 0]
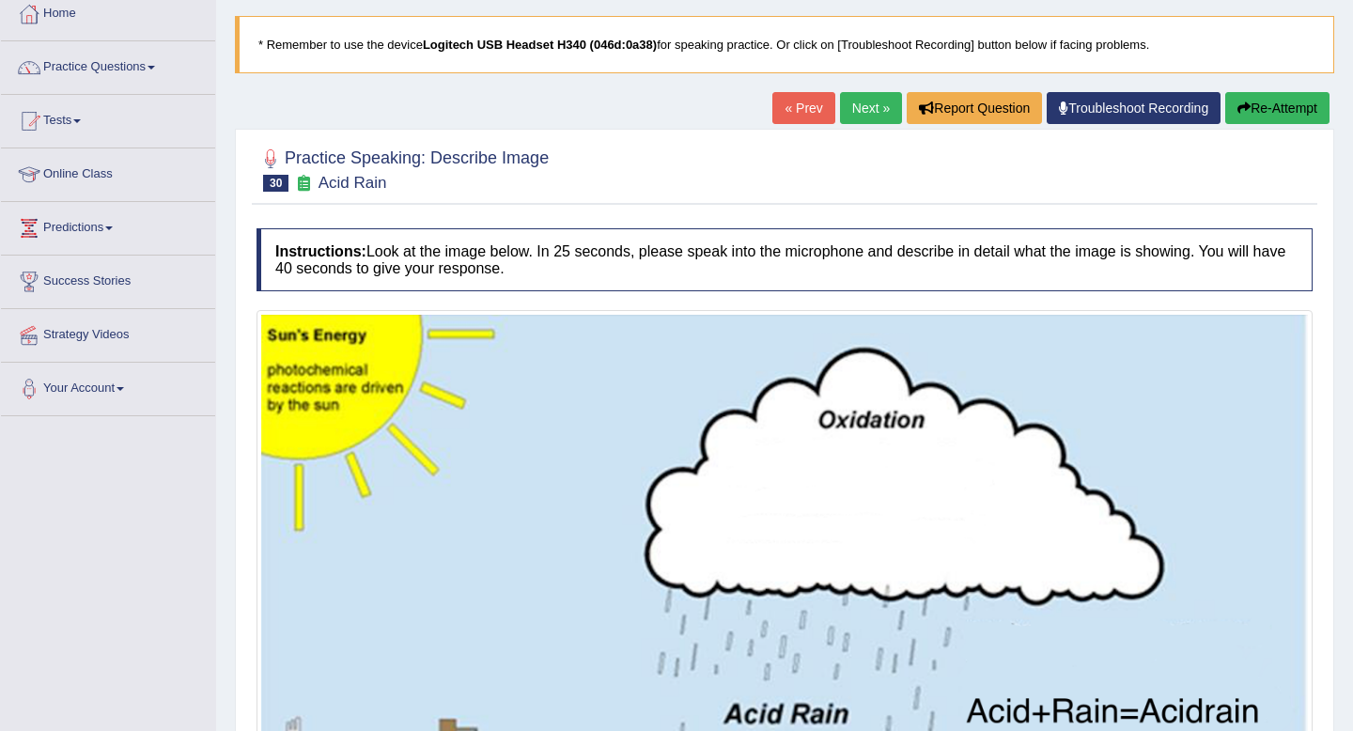
click at [1246, 109] on button "Re-Attempt" at bounding box center [1277, 108] width 104 height 32
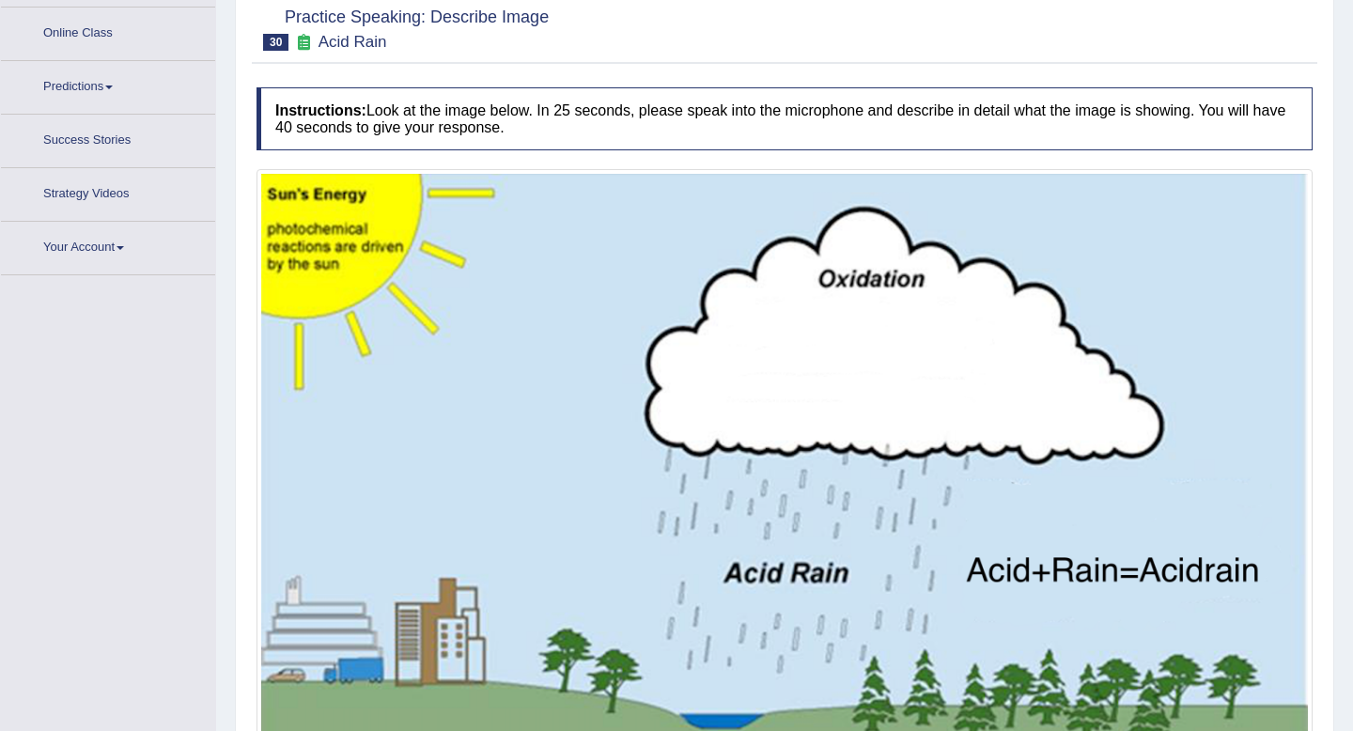
scroll to position [442, 0]
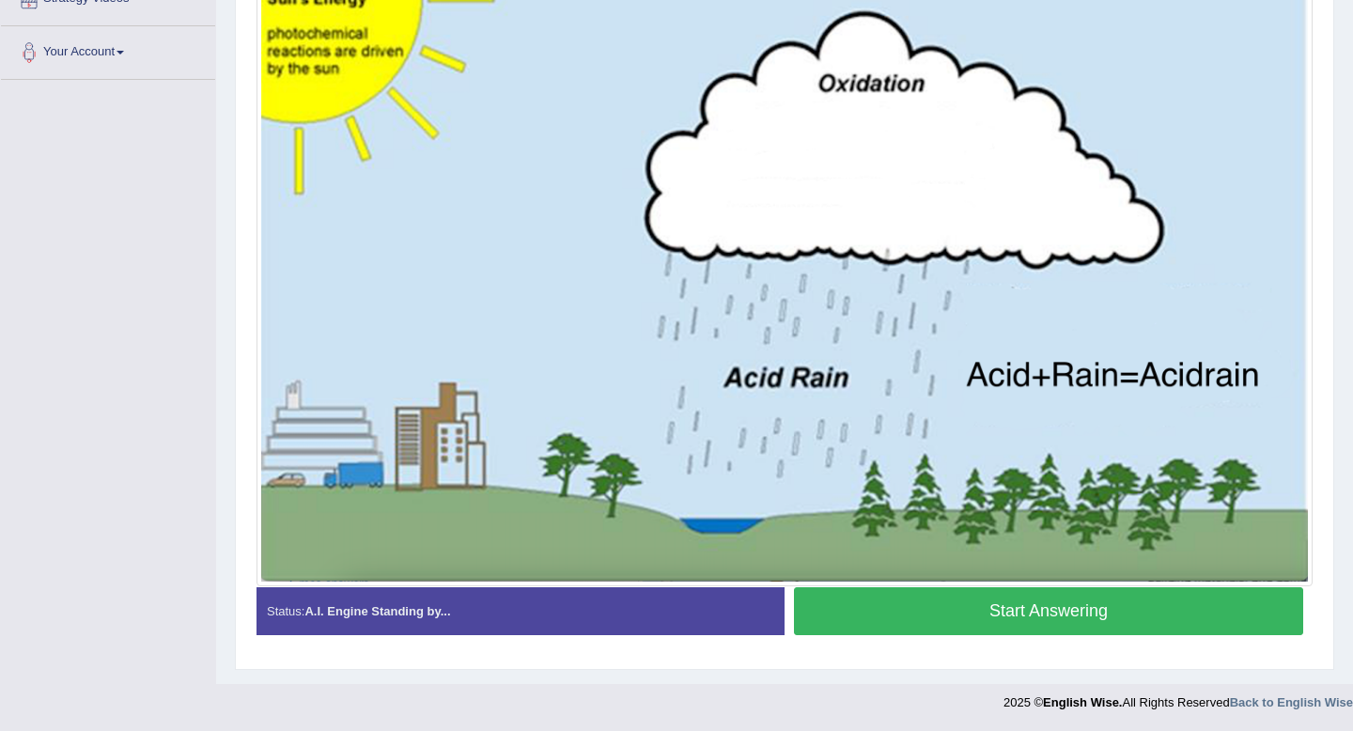
click at [1044, 608] on button "Start Answering" at bounding box center [1048, 611] width 509 height 48
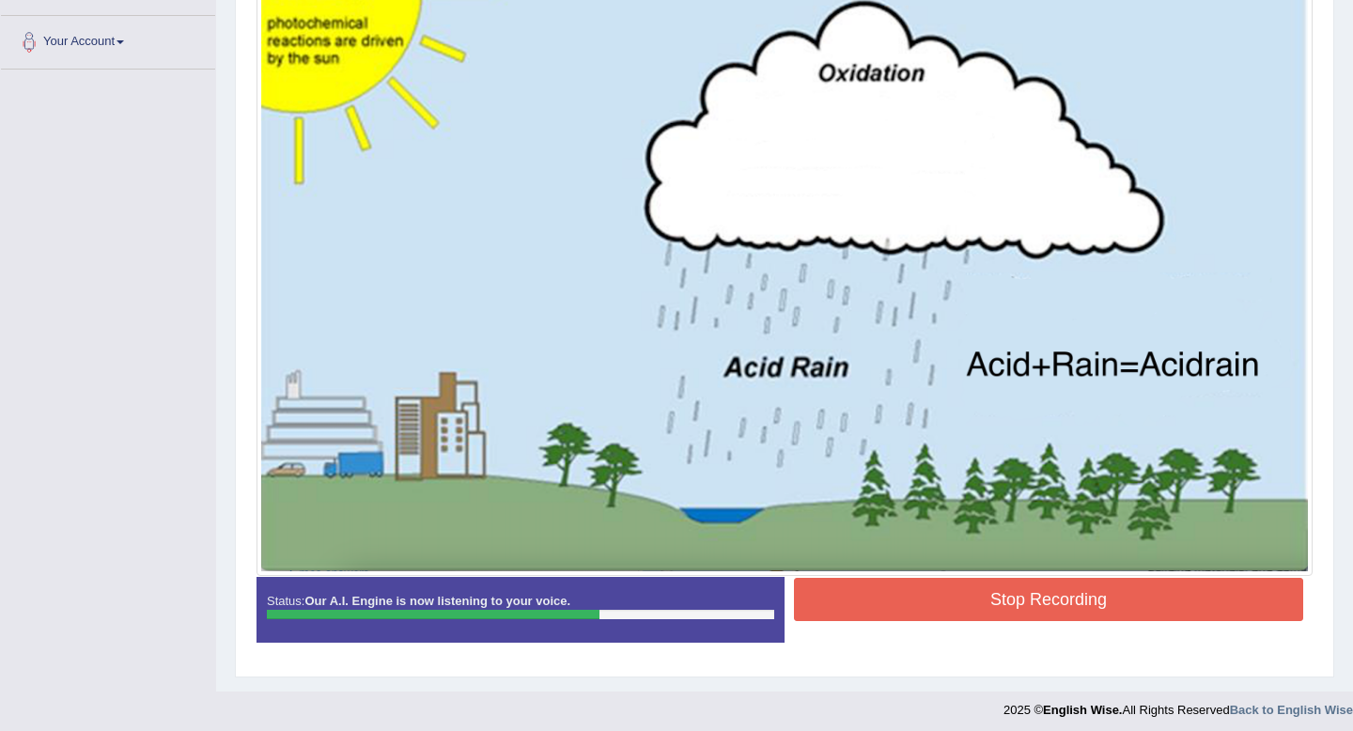
scroll to position [459, 0]
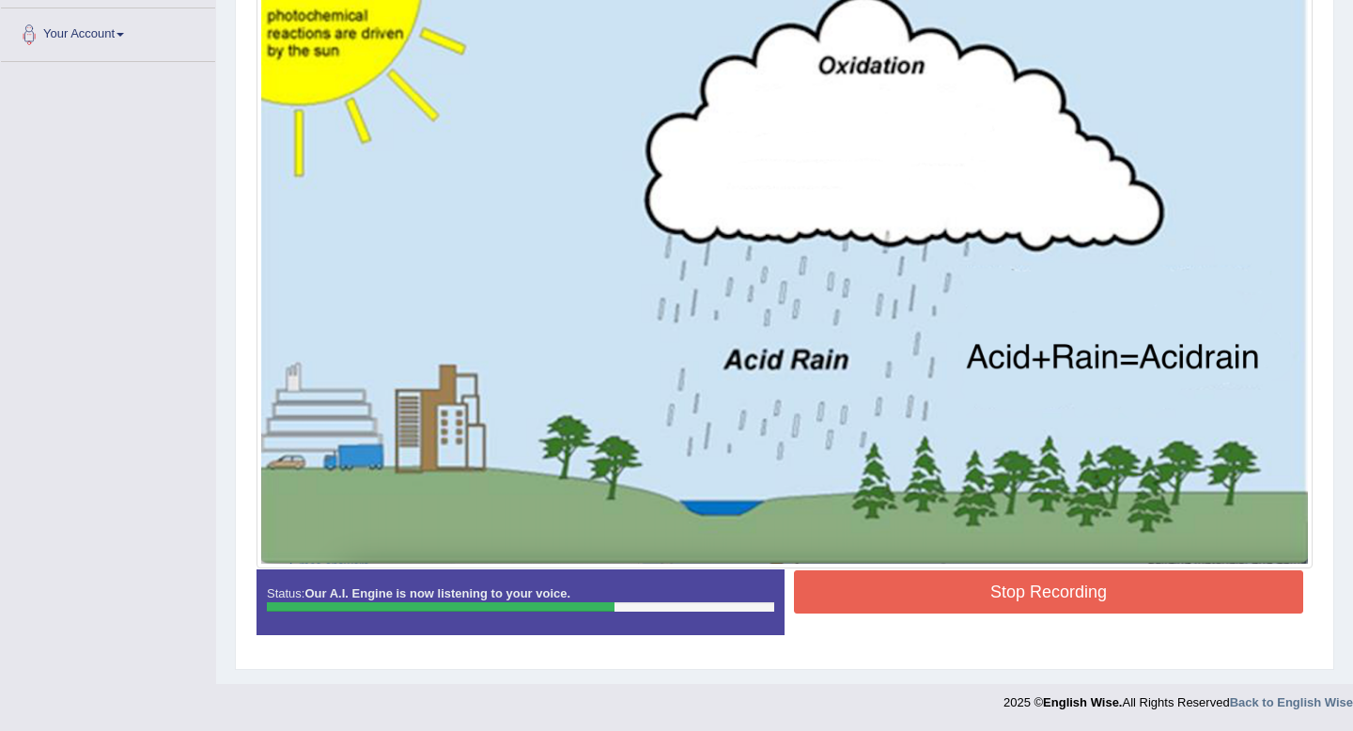
click at [1040, 602] on button "Stop Recording" at bounding box center [1048, 591] width 509 height 43
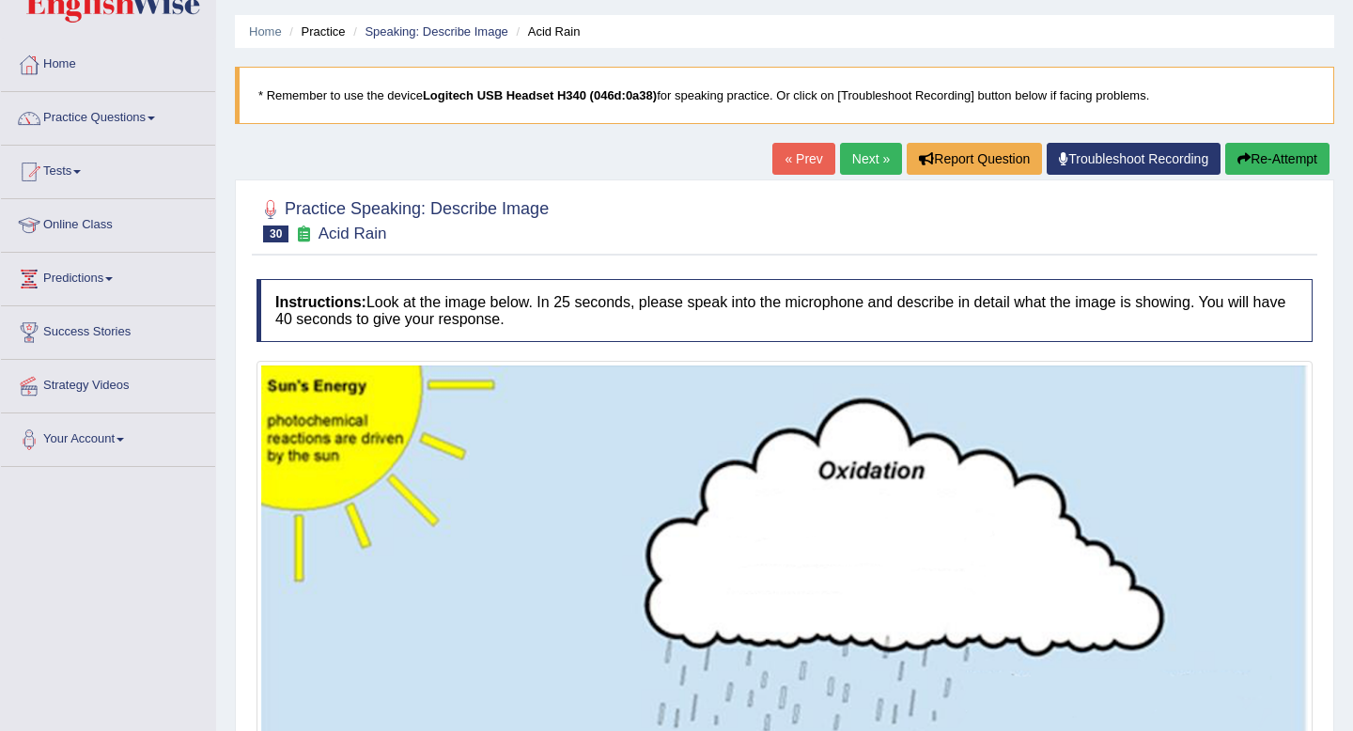
scroll to position [24, 0]
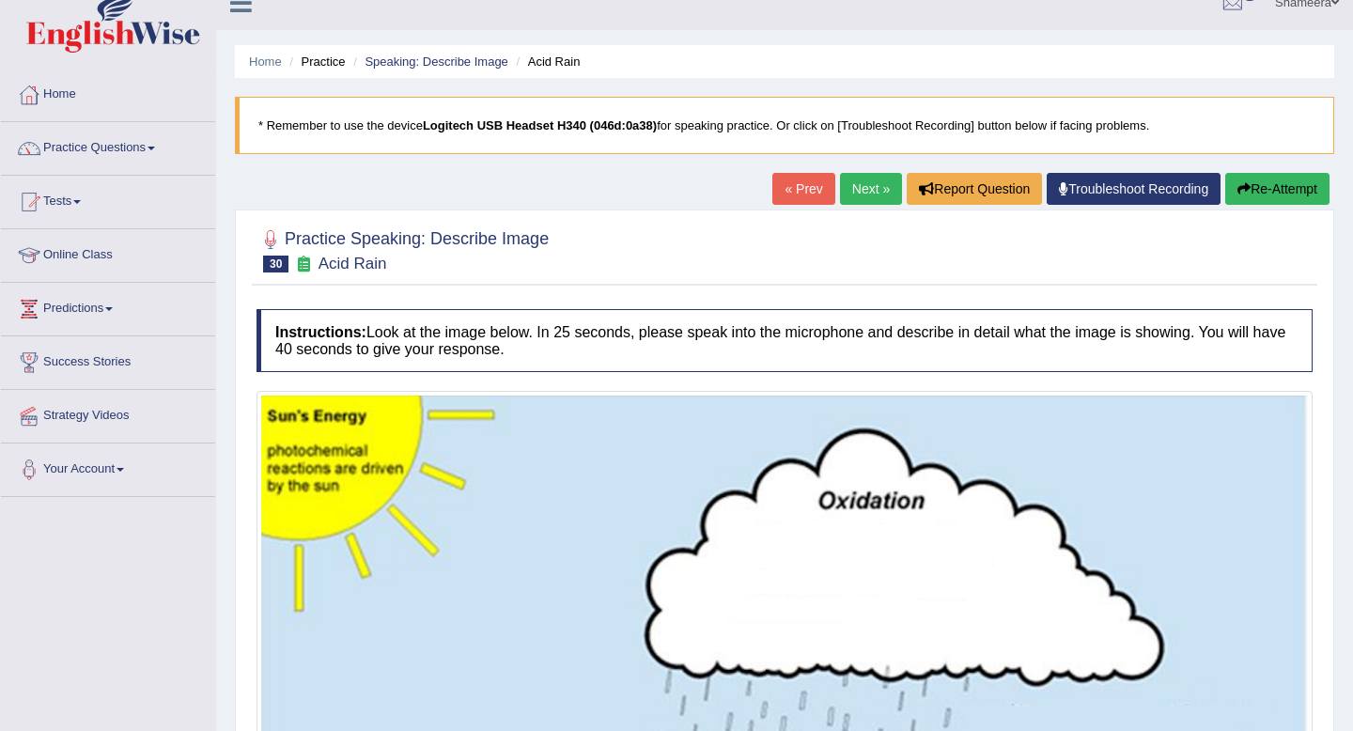
click at [864, 194] on link "Next »" at bounding box center [871, 189] width 62 height 32
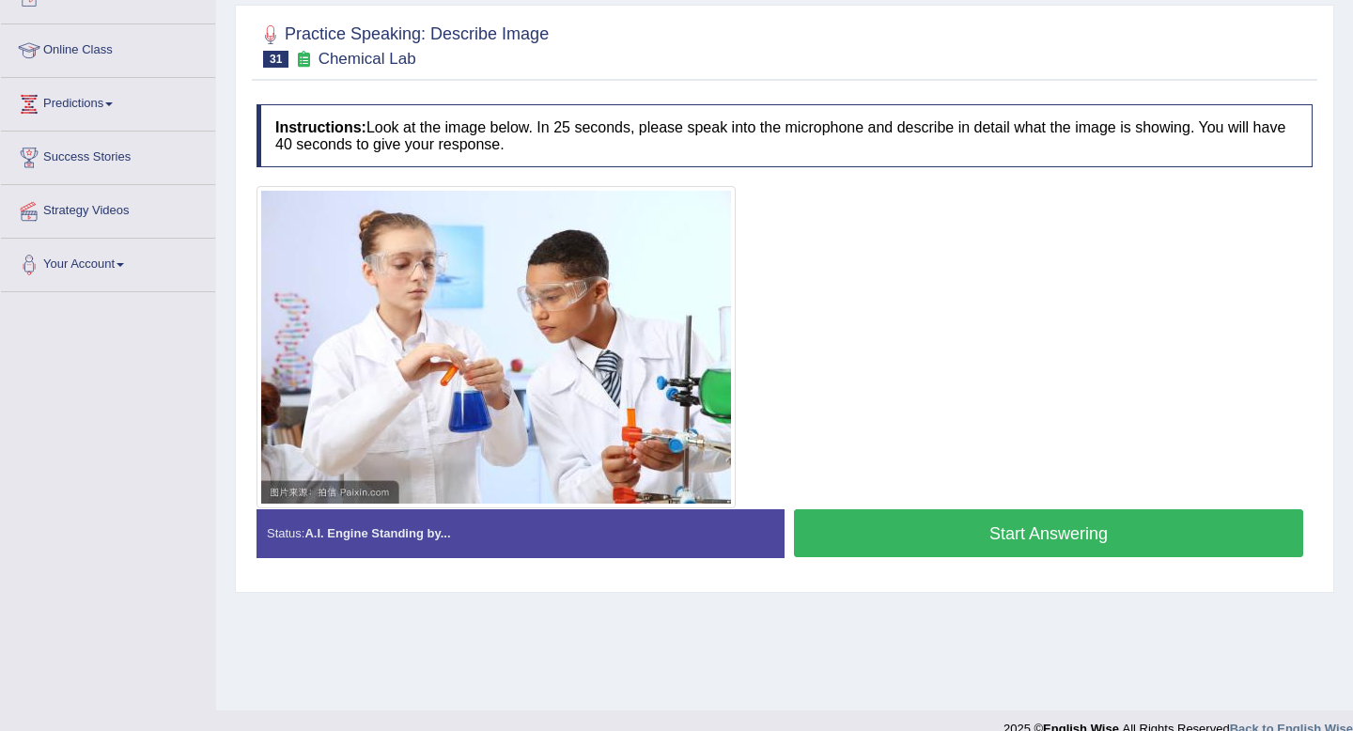
scroll to position [230, 0]
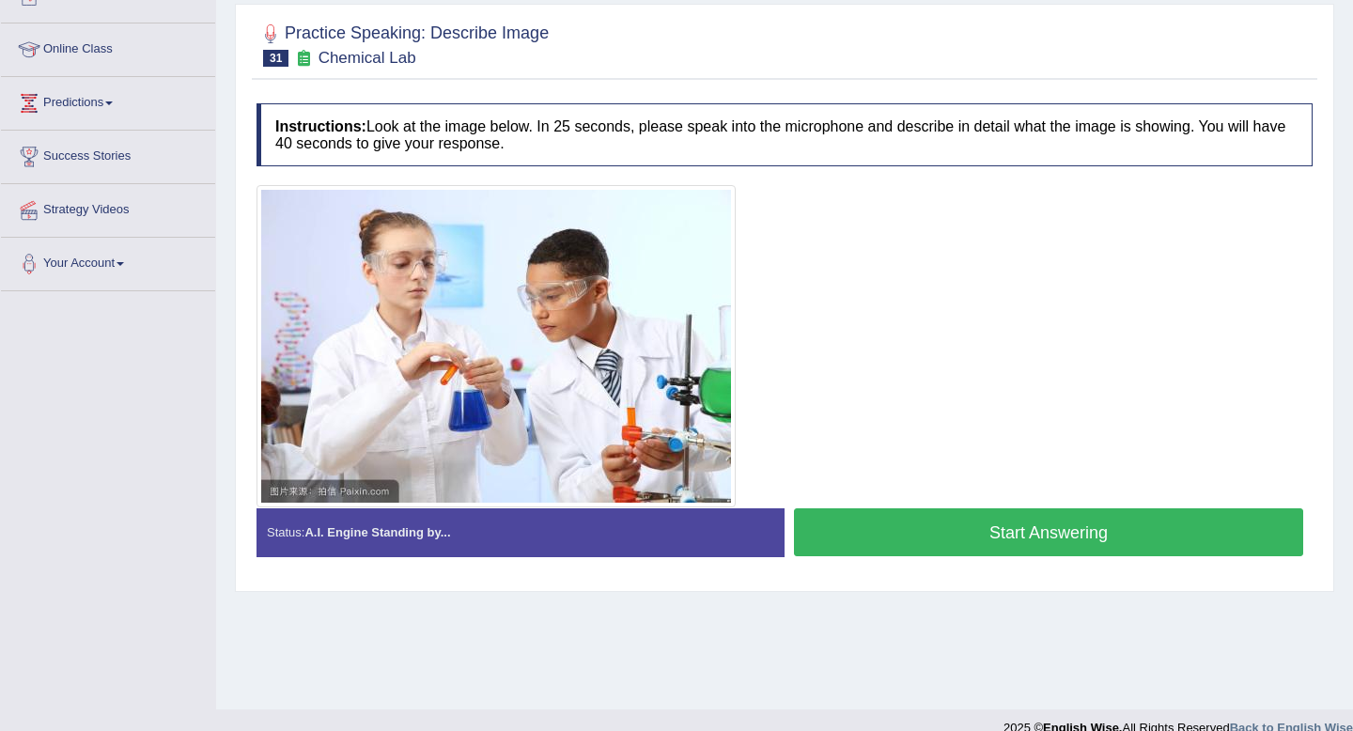
click at [993, 527] on button "Start Answering" at bounding box center [1048, 532] width 509 height 48
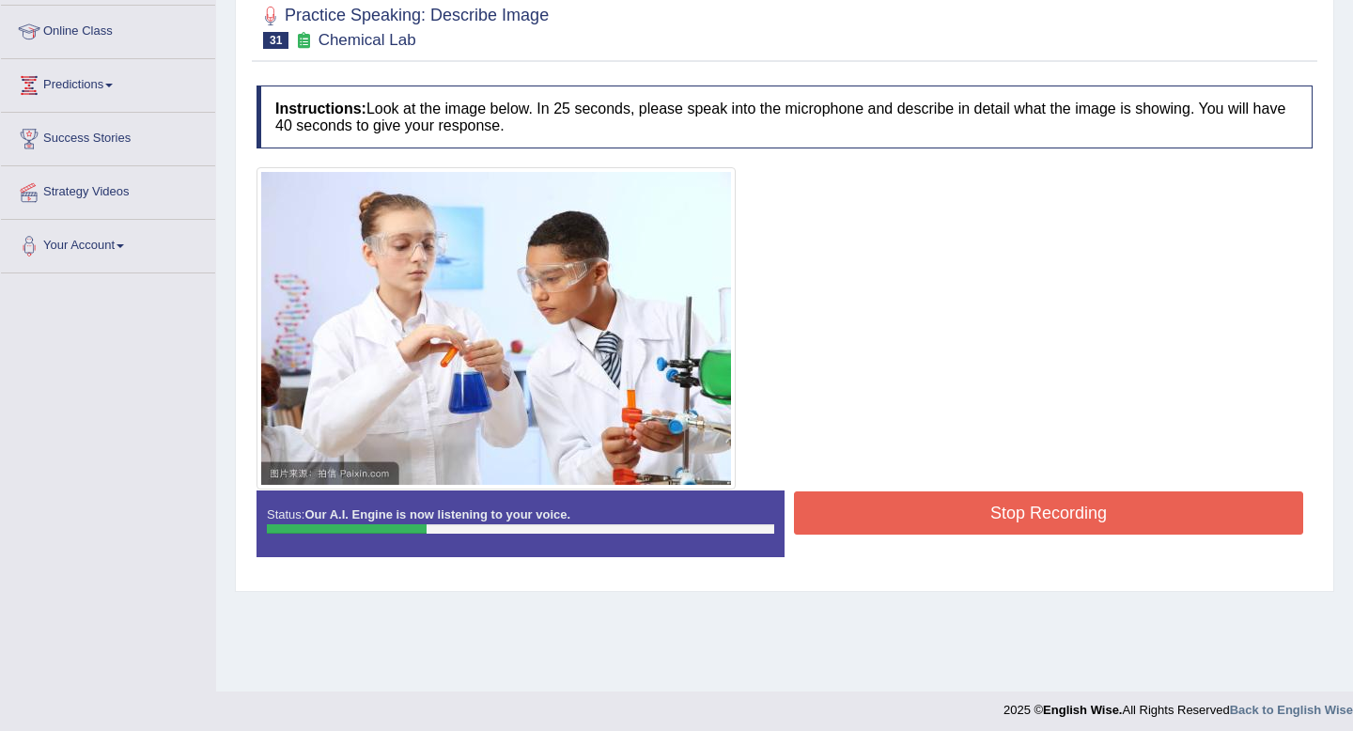
scroll to position [256, 0]
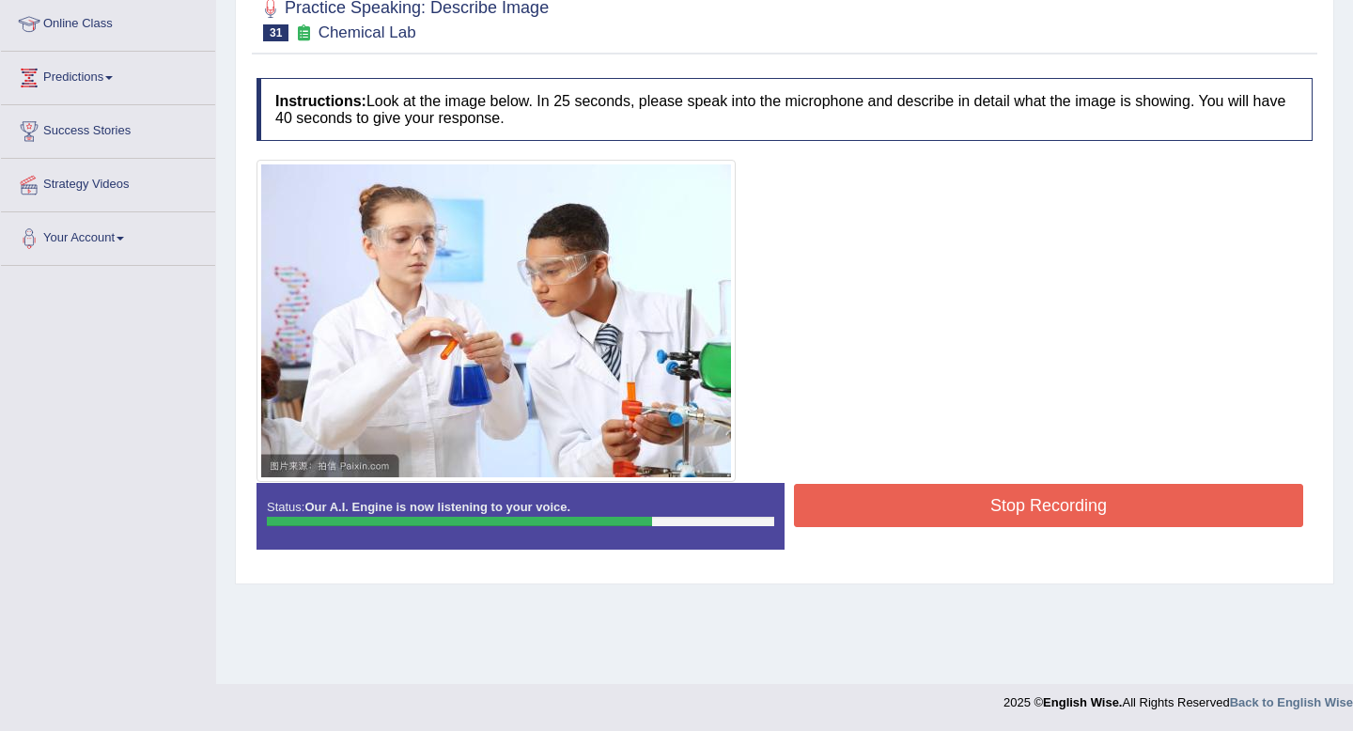
click at [1012, 503] on button "Stop Recording" at bounding box center [1048, 505] width 509 height 43
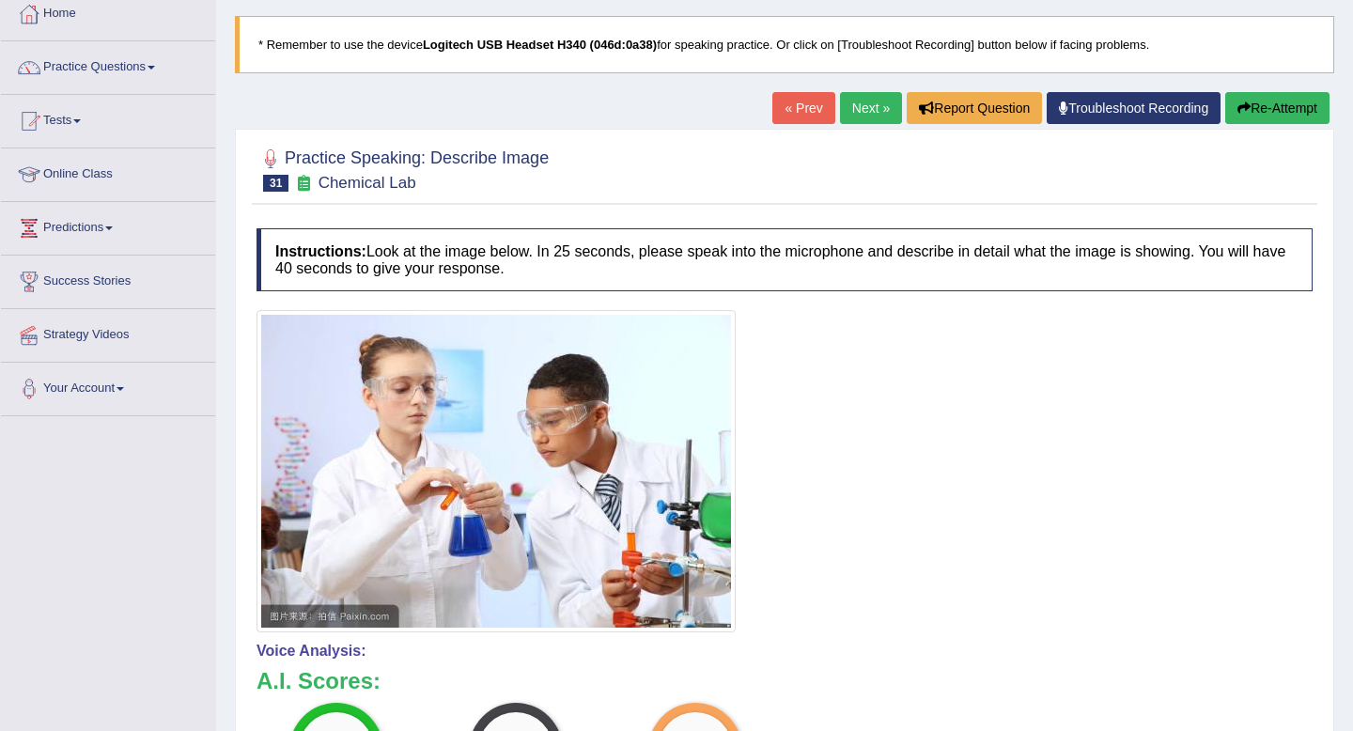
scroll to position [106, 0]
click at [862, 115] on link "Next »" at bounding box center [871, 107] width 62 height 32
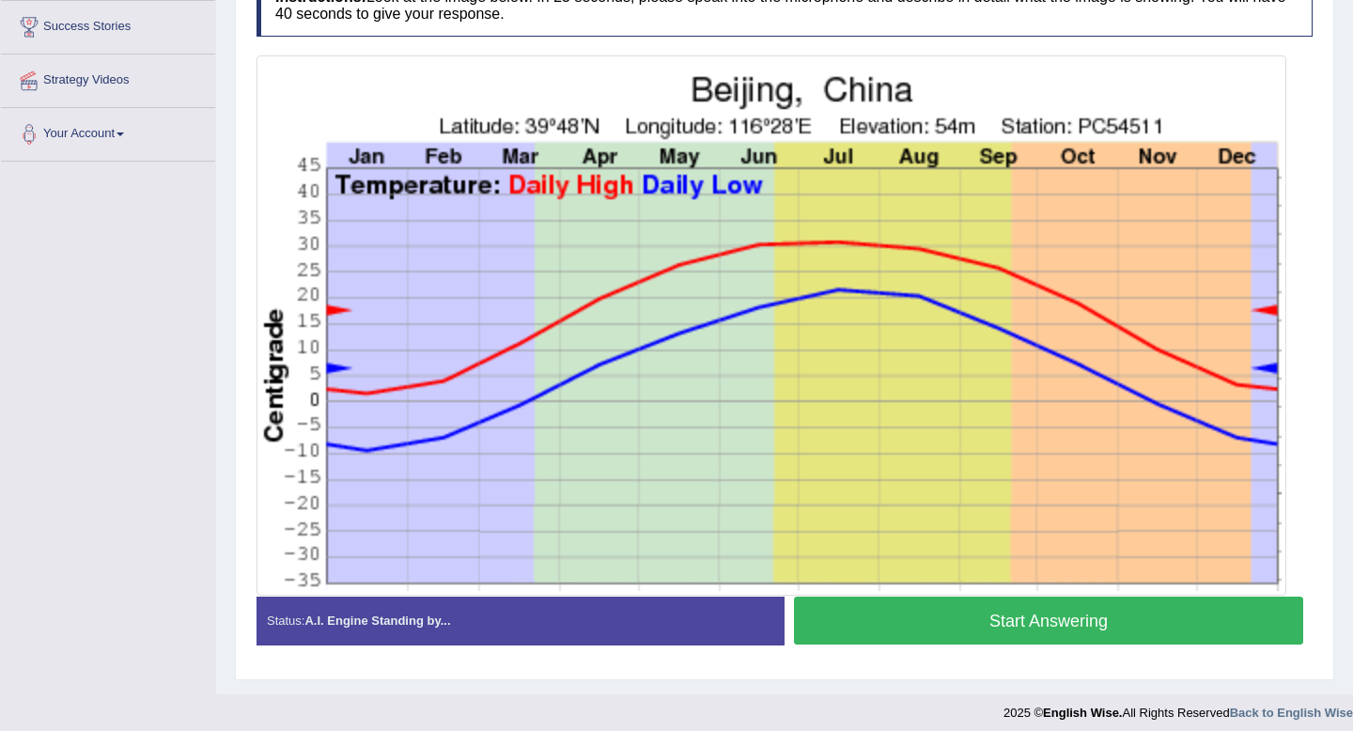
scroll to position [362, 0]
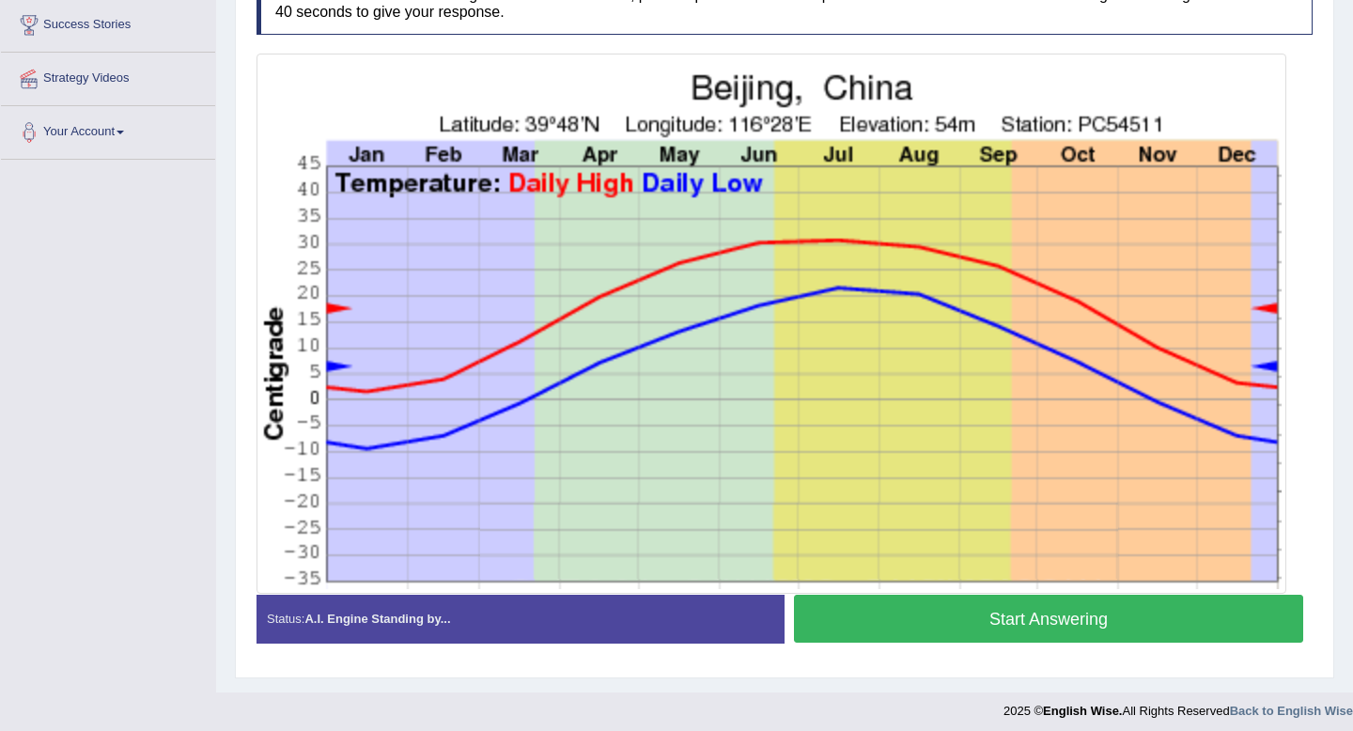
click at [1074, 620] on button "Start Answering" at bounding box center [1048, 619] width 509 height 48
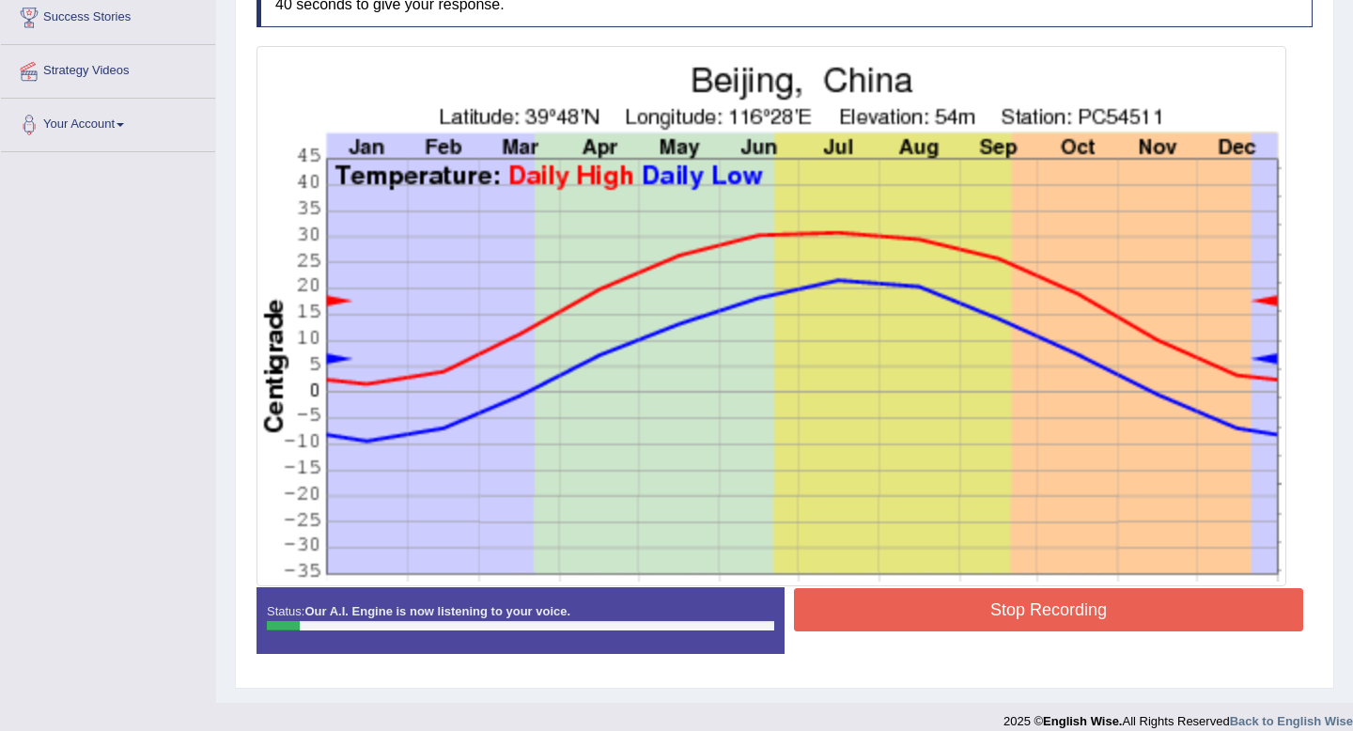
scroll to position [79, 0]
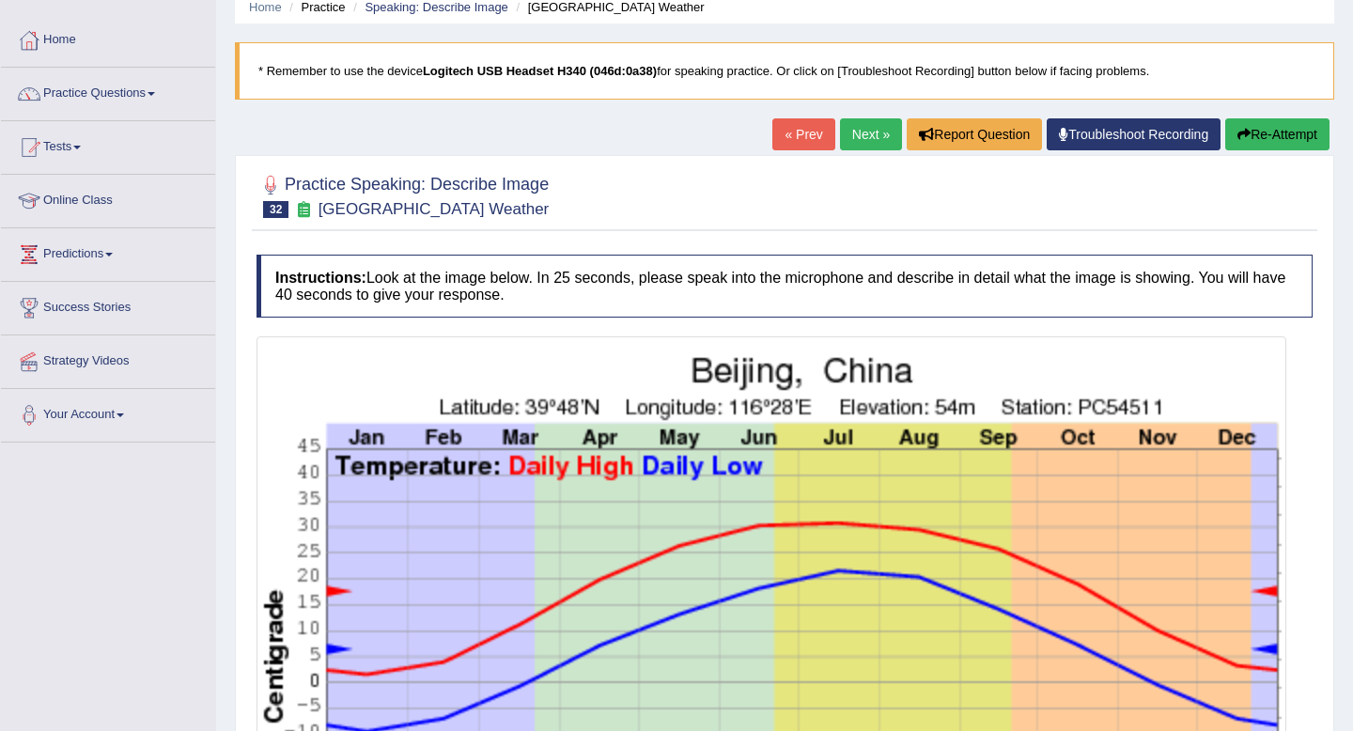
click at [1263, 127] on button "Re-Attempt" at bounding box center [1277, 134] width 104 height 32
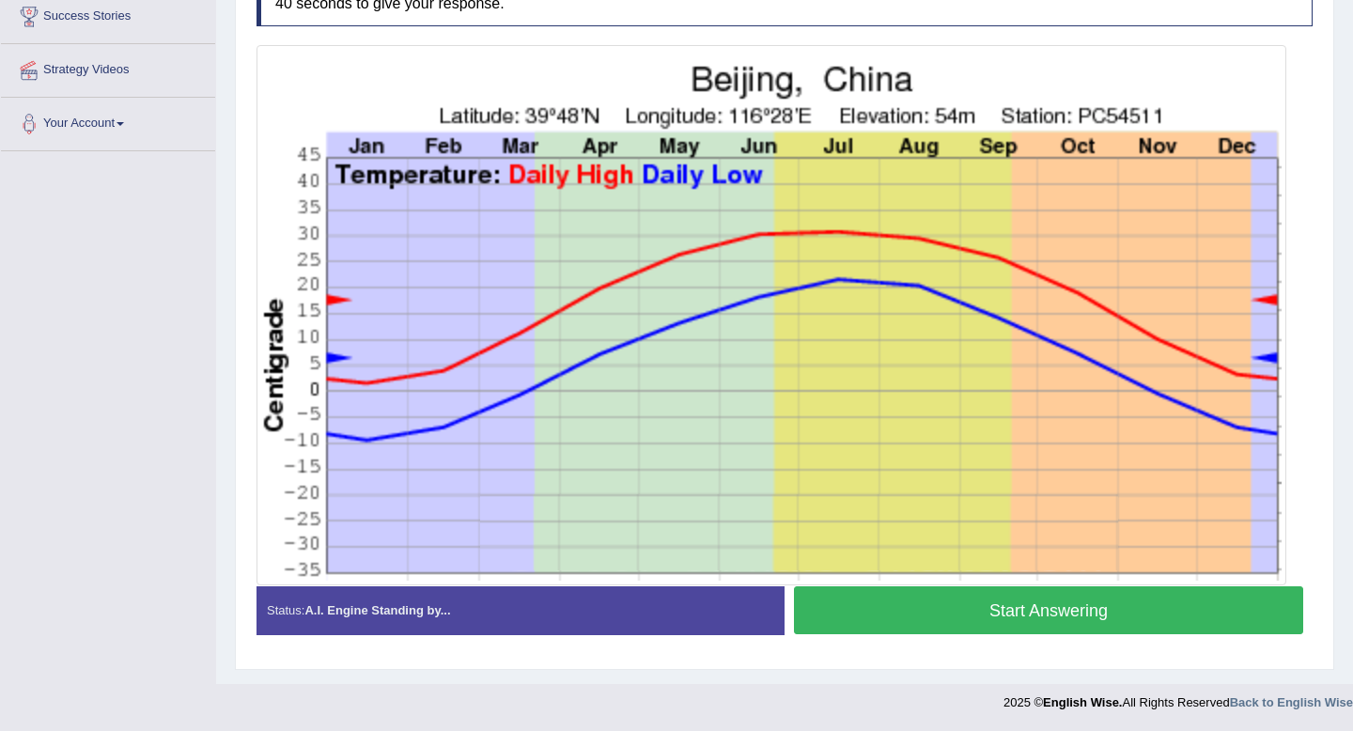
click at [1084, 619] on button "Start Answering" at bounding box center [1048, 610] width 509 height 48
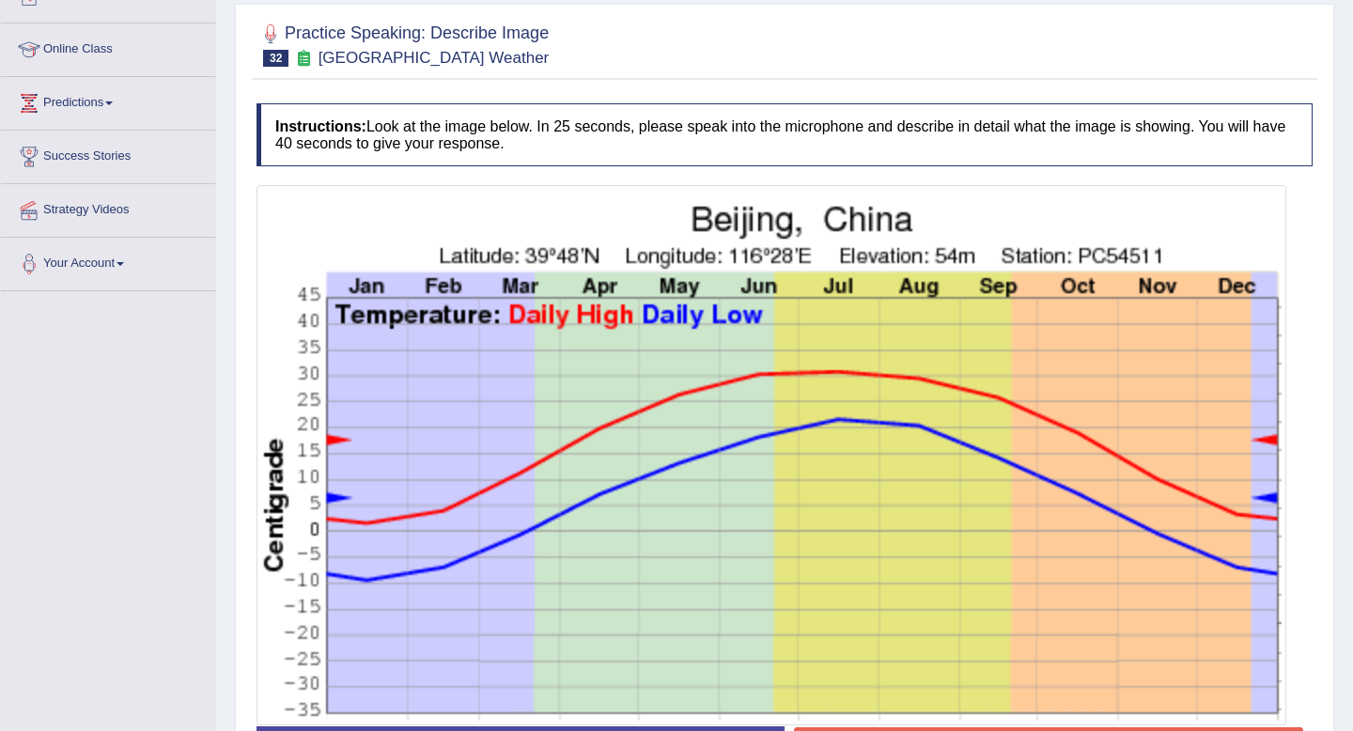
scroll to position [184, 0]
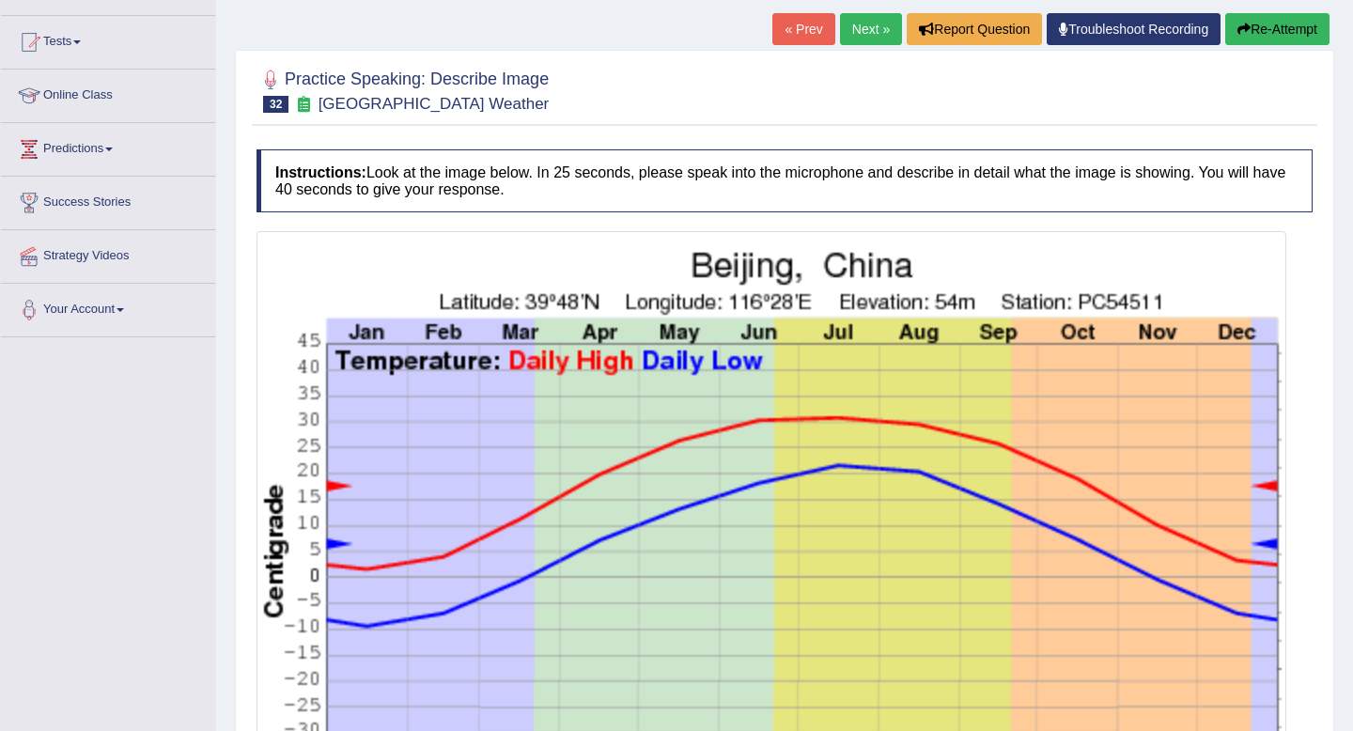
click at [1255, 25] on button "Re-Attempt" at bounding box center [1277, 29] width 104 height 32
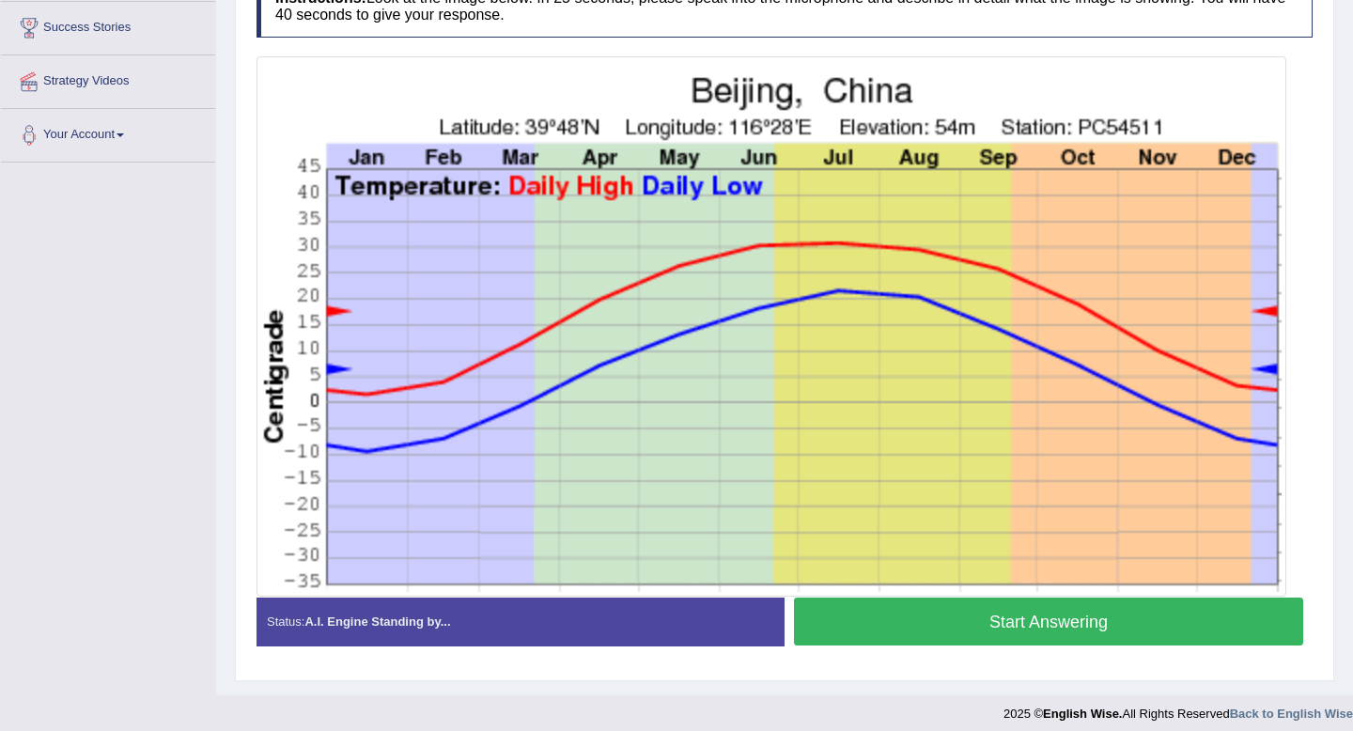
scroll to position [370, 0]
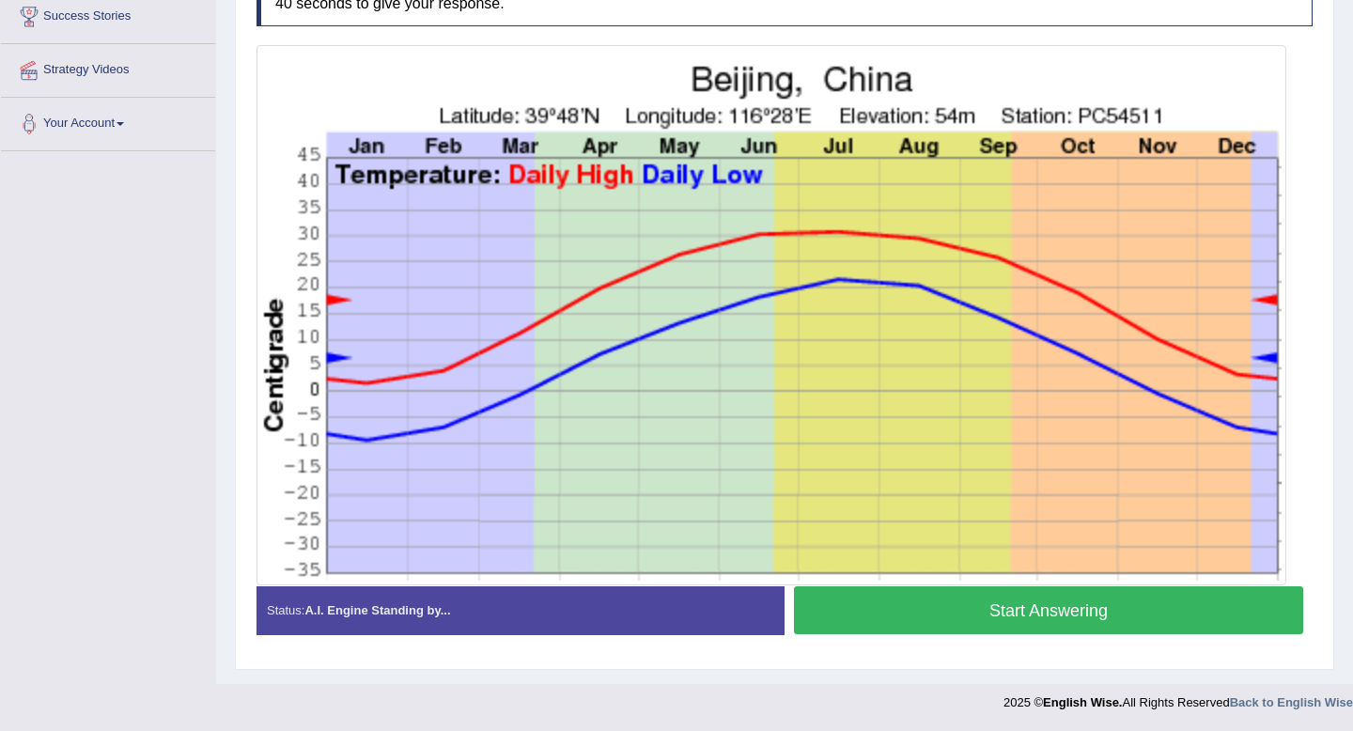
click at [1048, 602] on button "Start Answering" at bounding box center [1048, 610] width 509 height 48
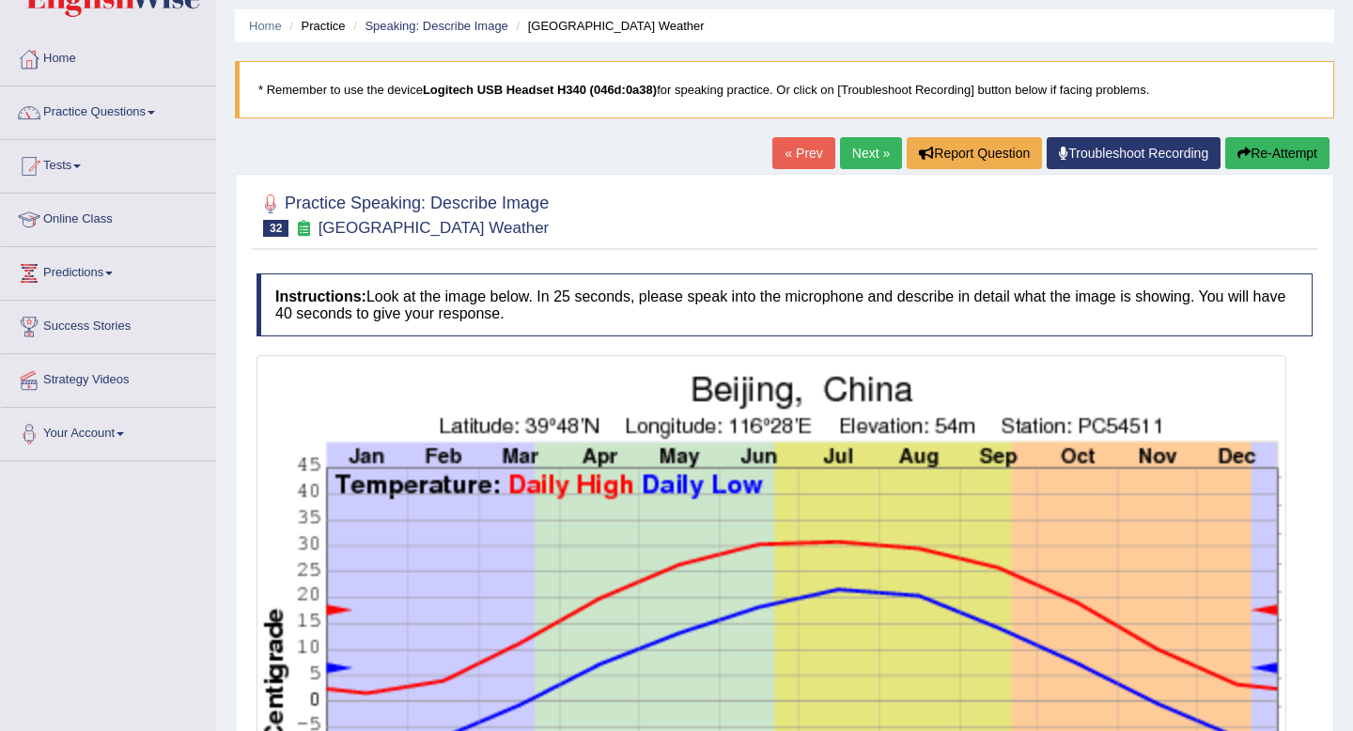
scroll to position [0, 0]
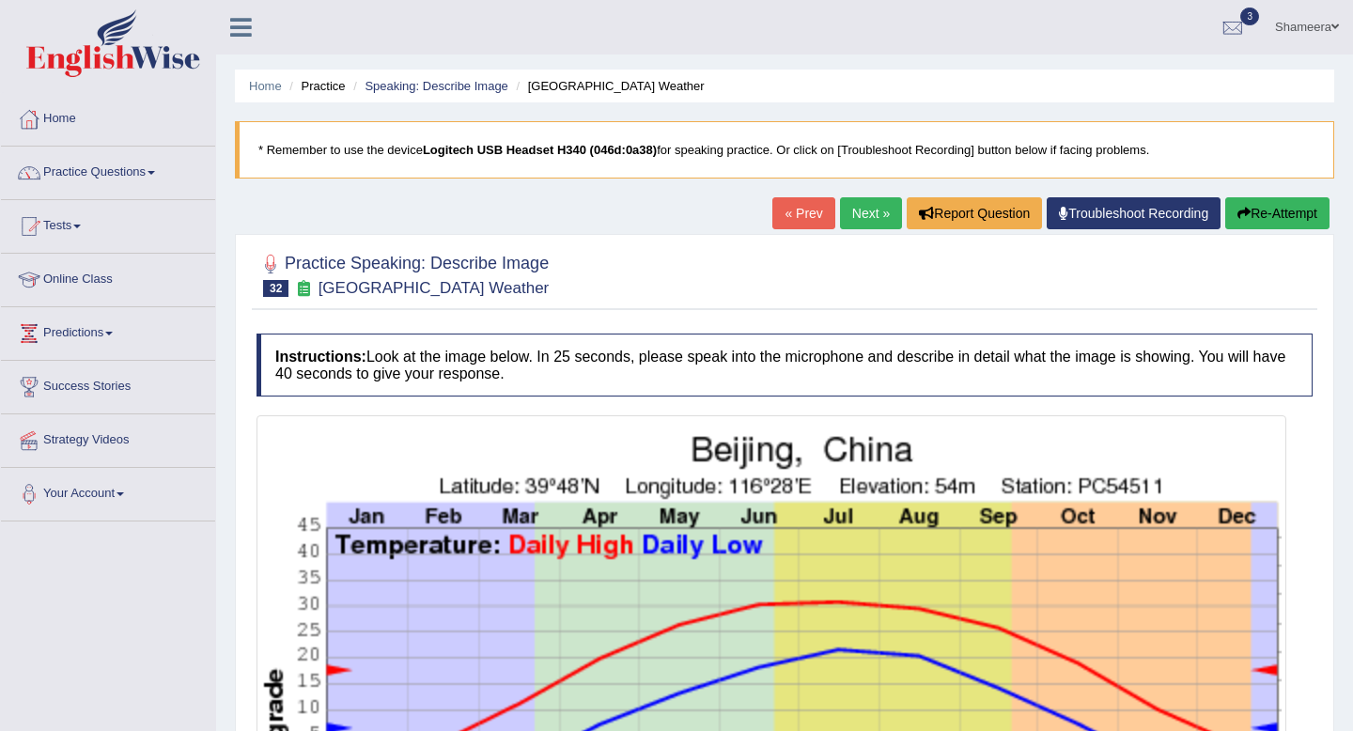
click at [1260, 197] on button "Re-Attempt" at bounding box center [1277, 213] width 104 height 32
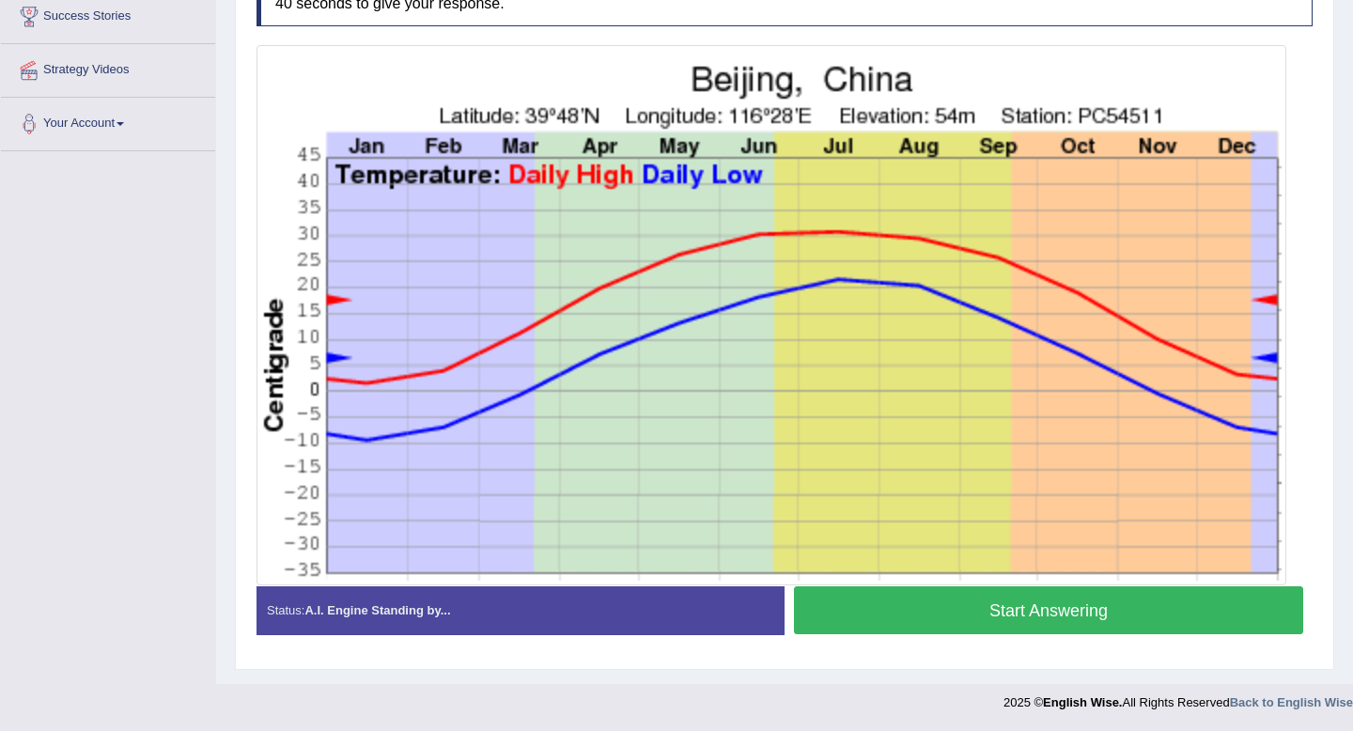
scroll to position [368, 0]
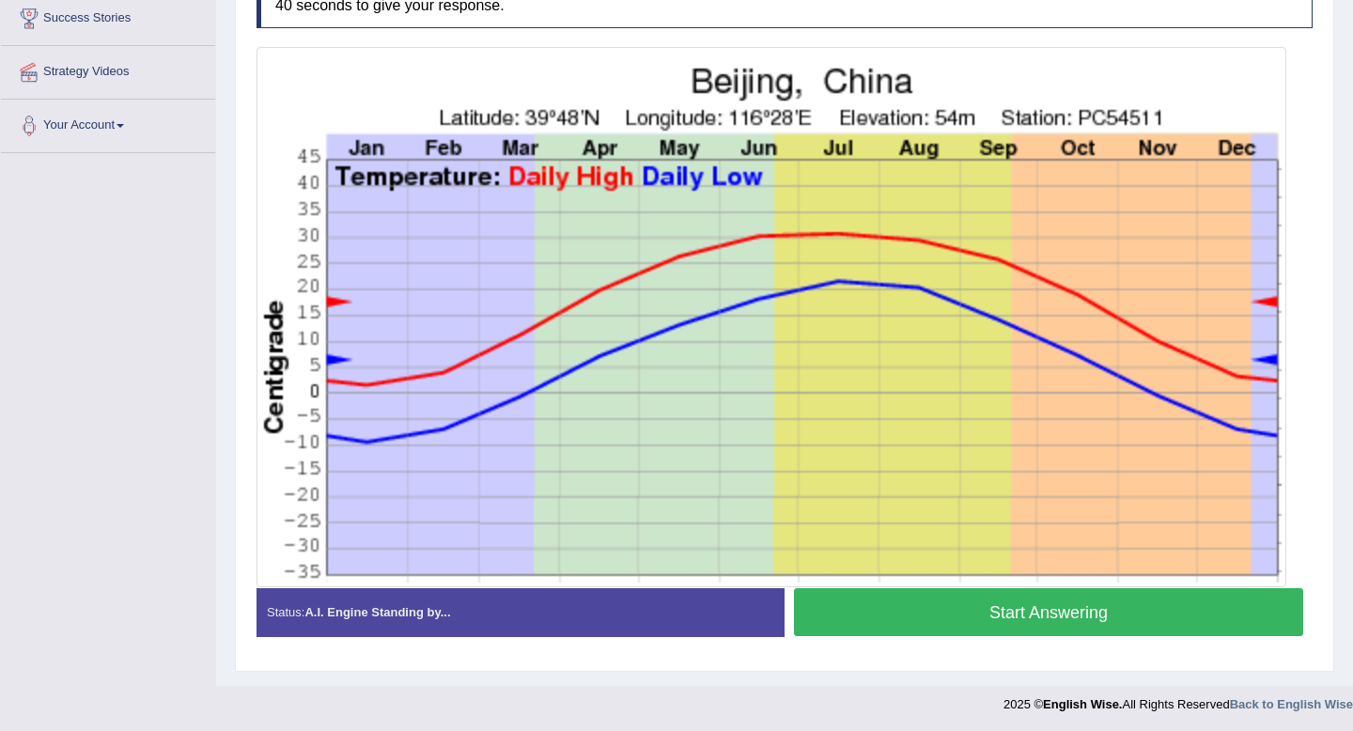
click at [1052, 609] on button "Start Answering" at bounding box center [1048, 612] width 509 height 48
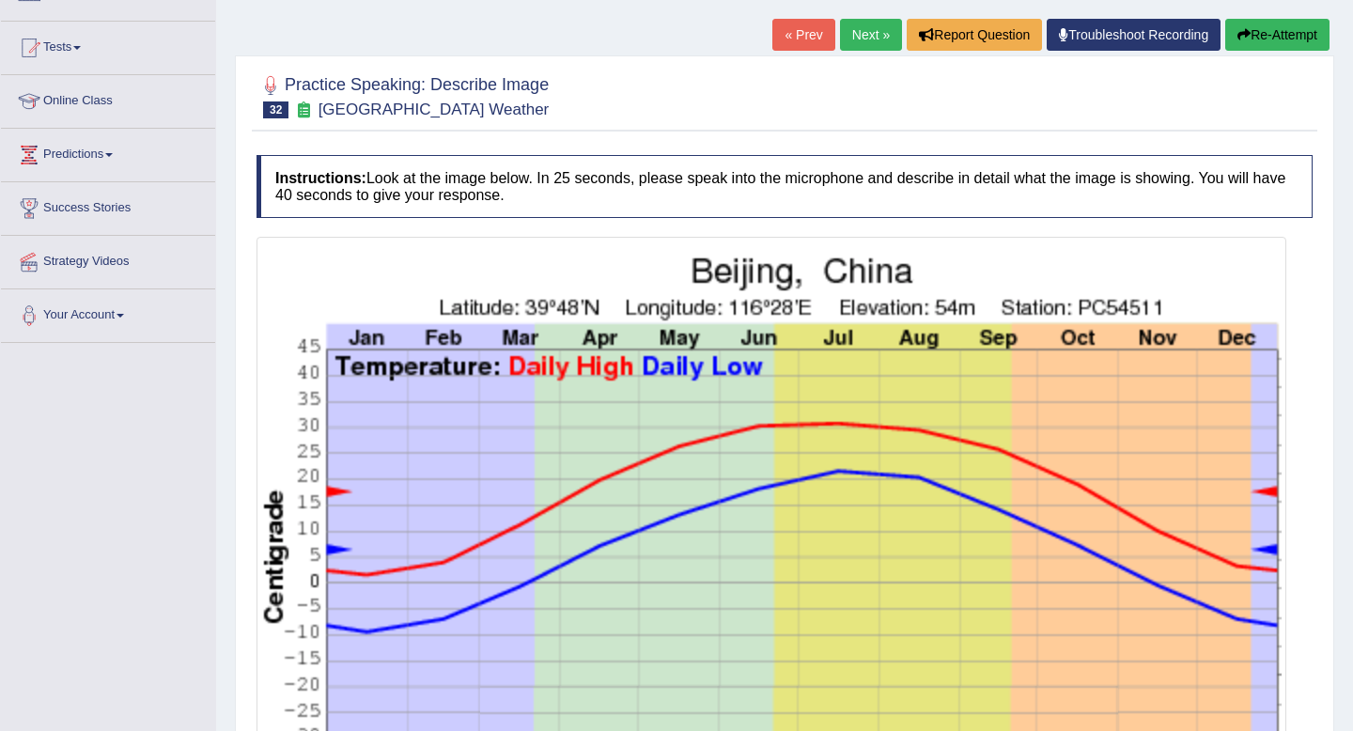
scroll to position [135, 0]
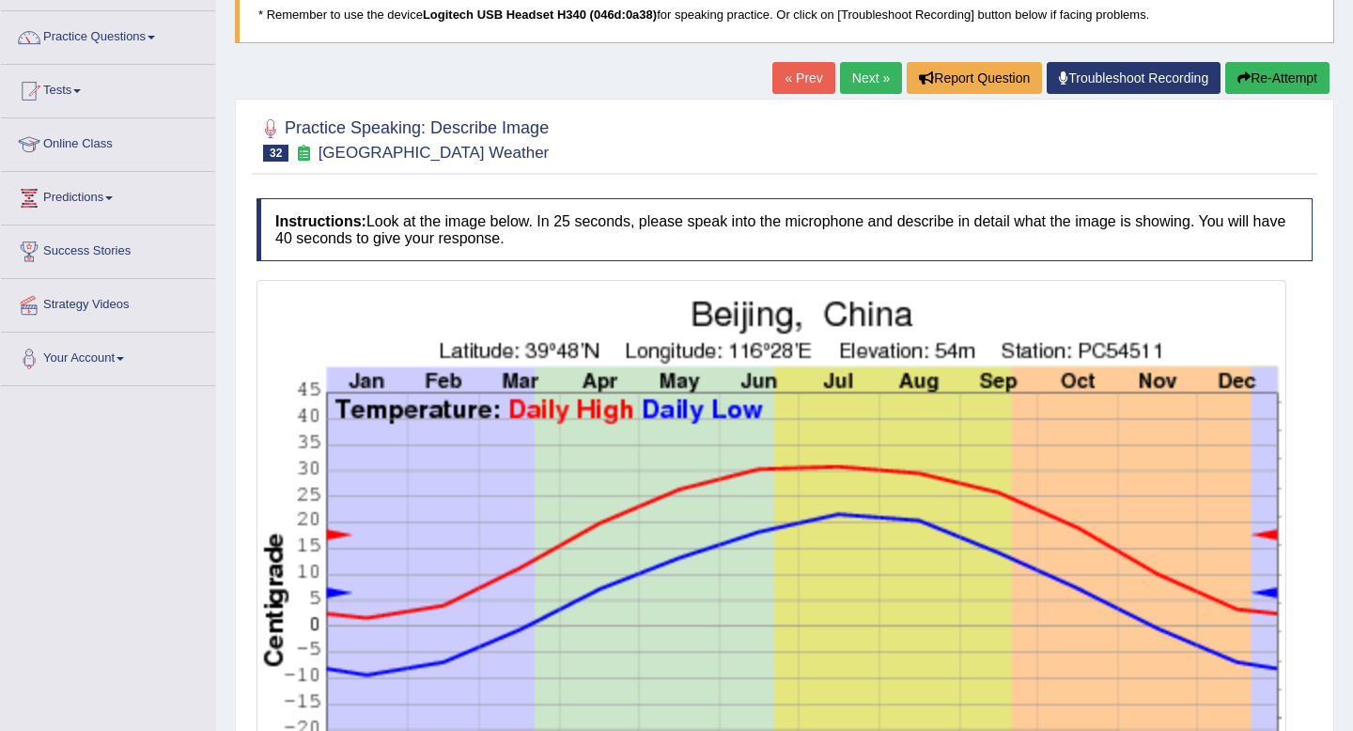
click at [1264, 79] on button "Re-Attempt" at bounding box center [1277, 78] width 104 height 32
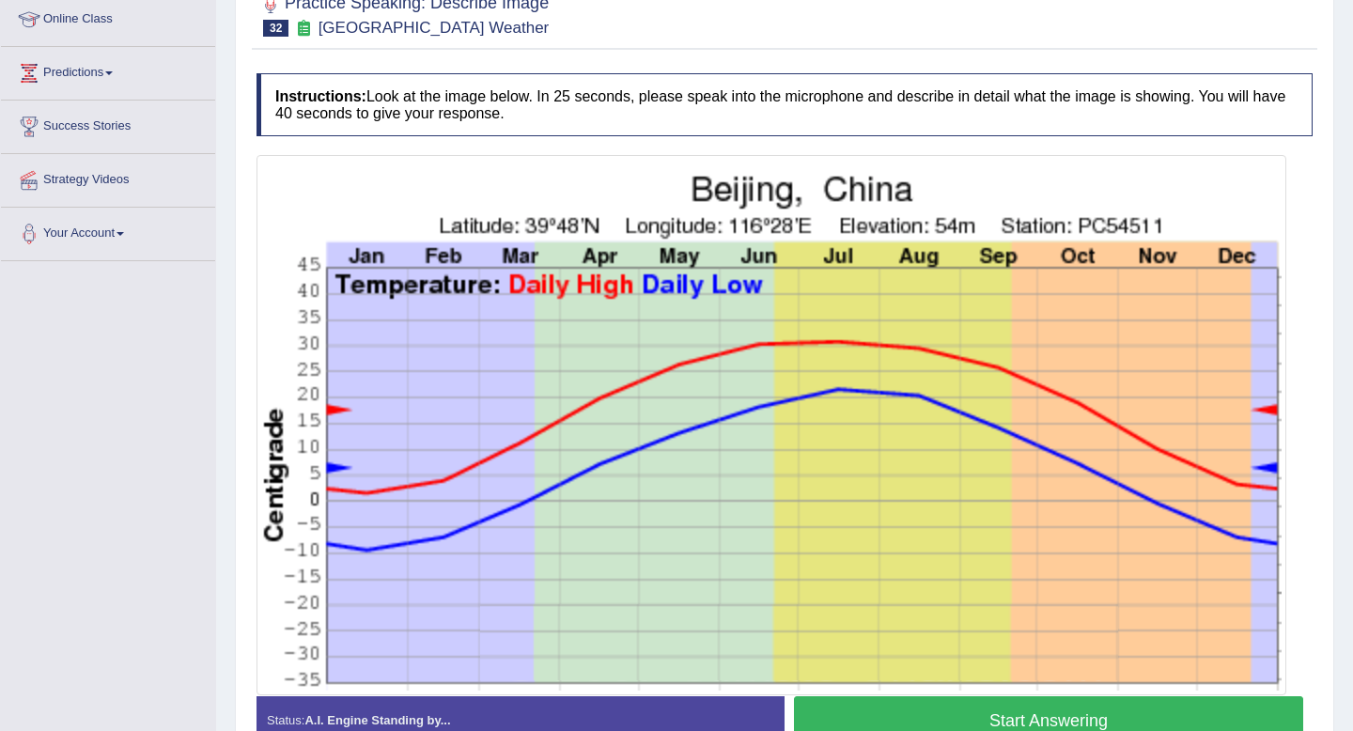
scroll to position [370, 0]
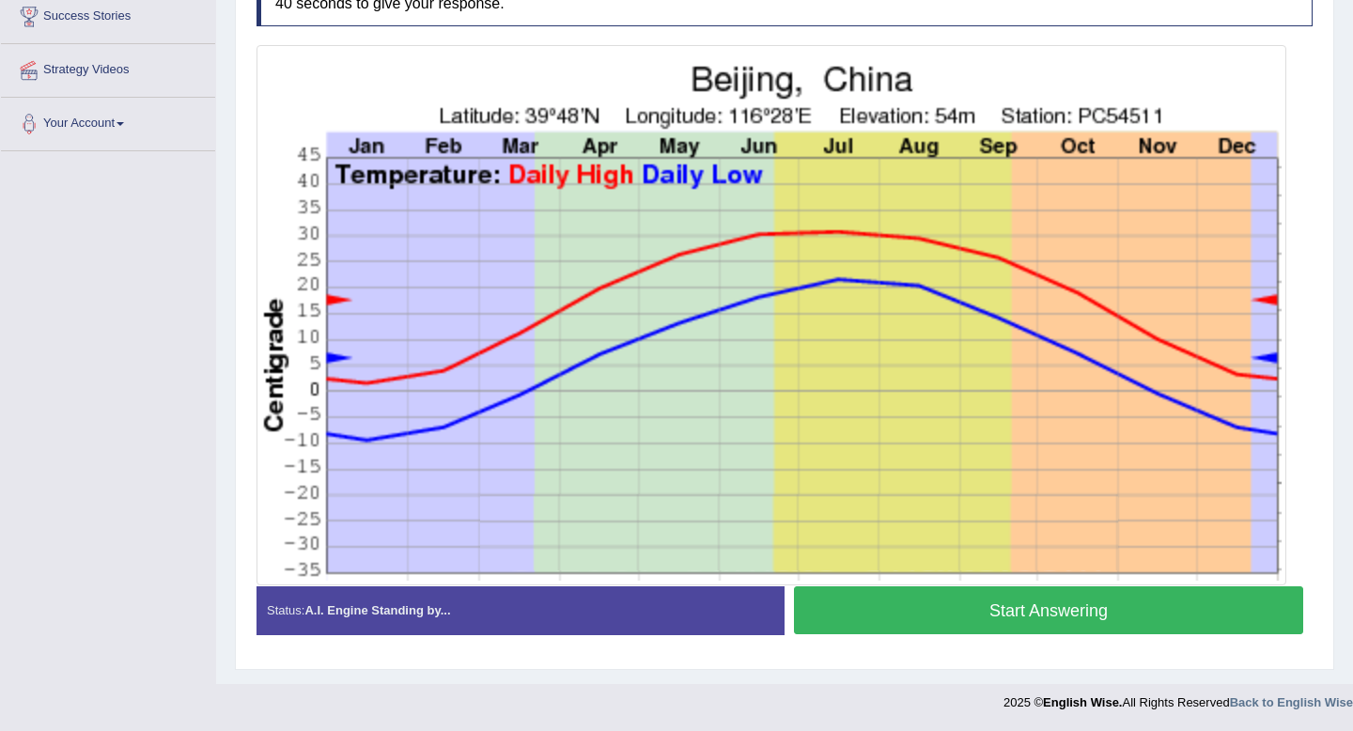
click at [1150, 614] on button "Start Answering" at bounding box center [1048, 610] width 509 height 48
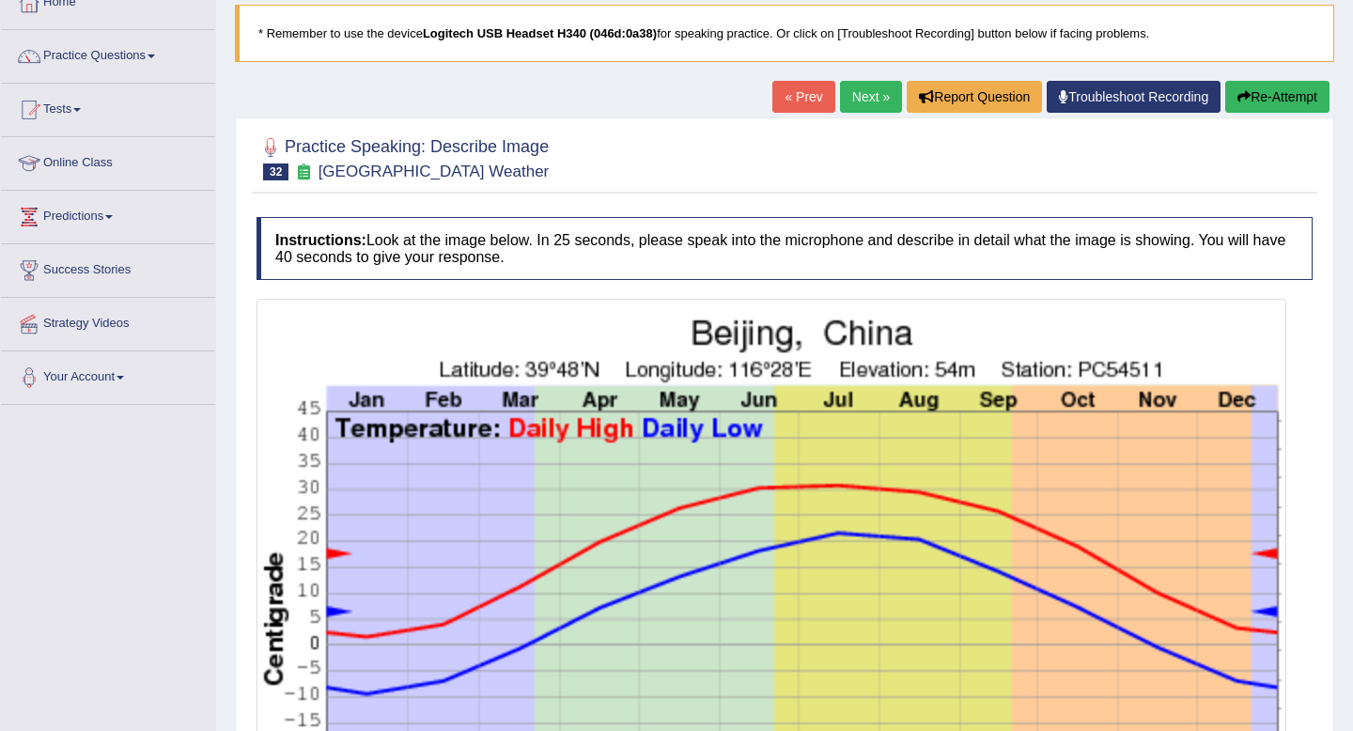
scroll to position [0, 0]
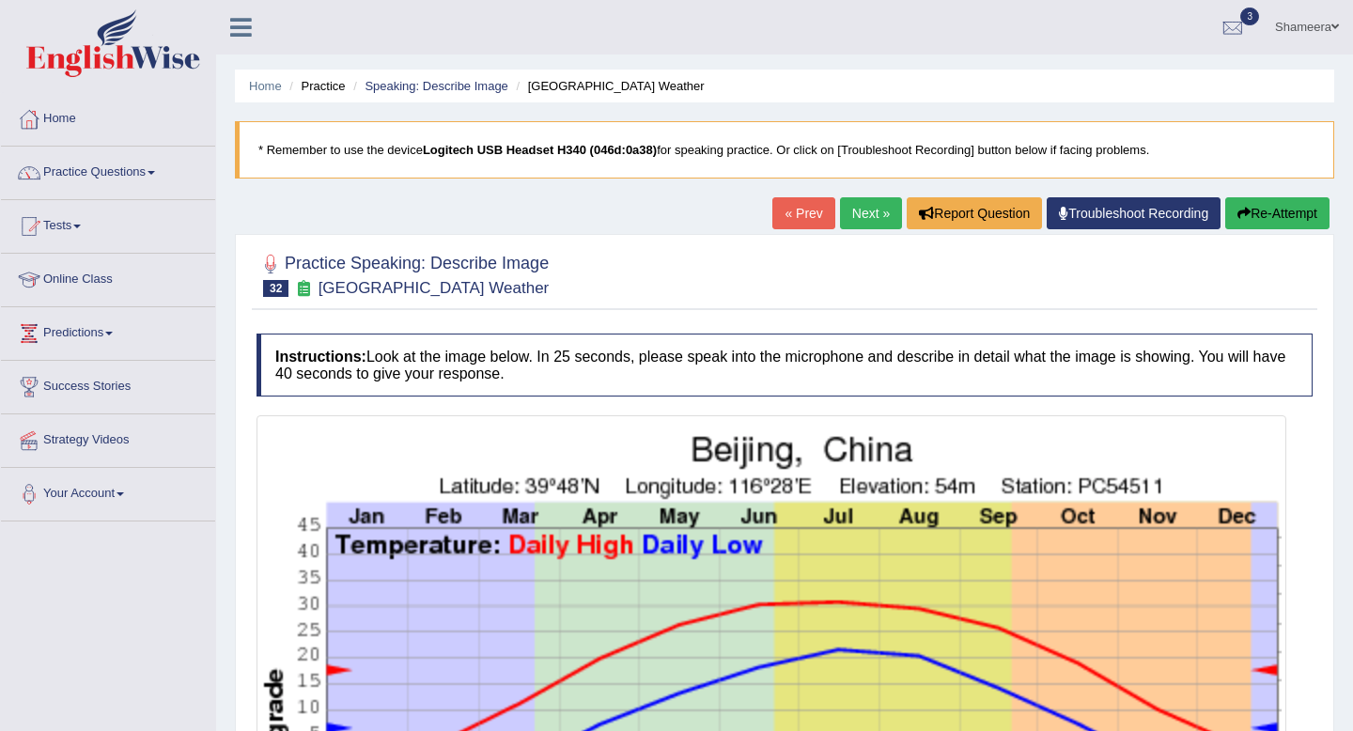
click at [1289, 210] on button "Re-Attempt" at bounding box center [1277, 213] width 104 height 32
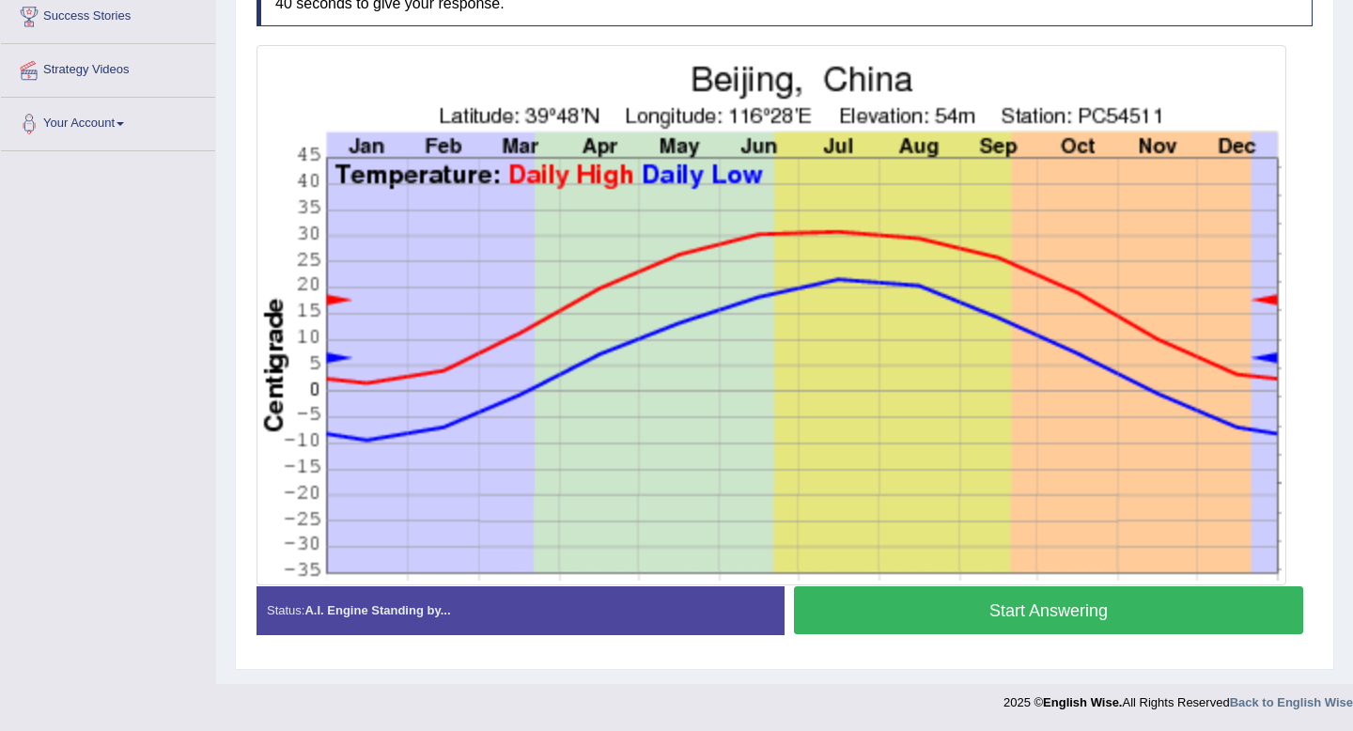
click at [1144, 602] on button "Start Answering" at bounding box center [1048, 610] width 509 height 48
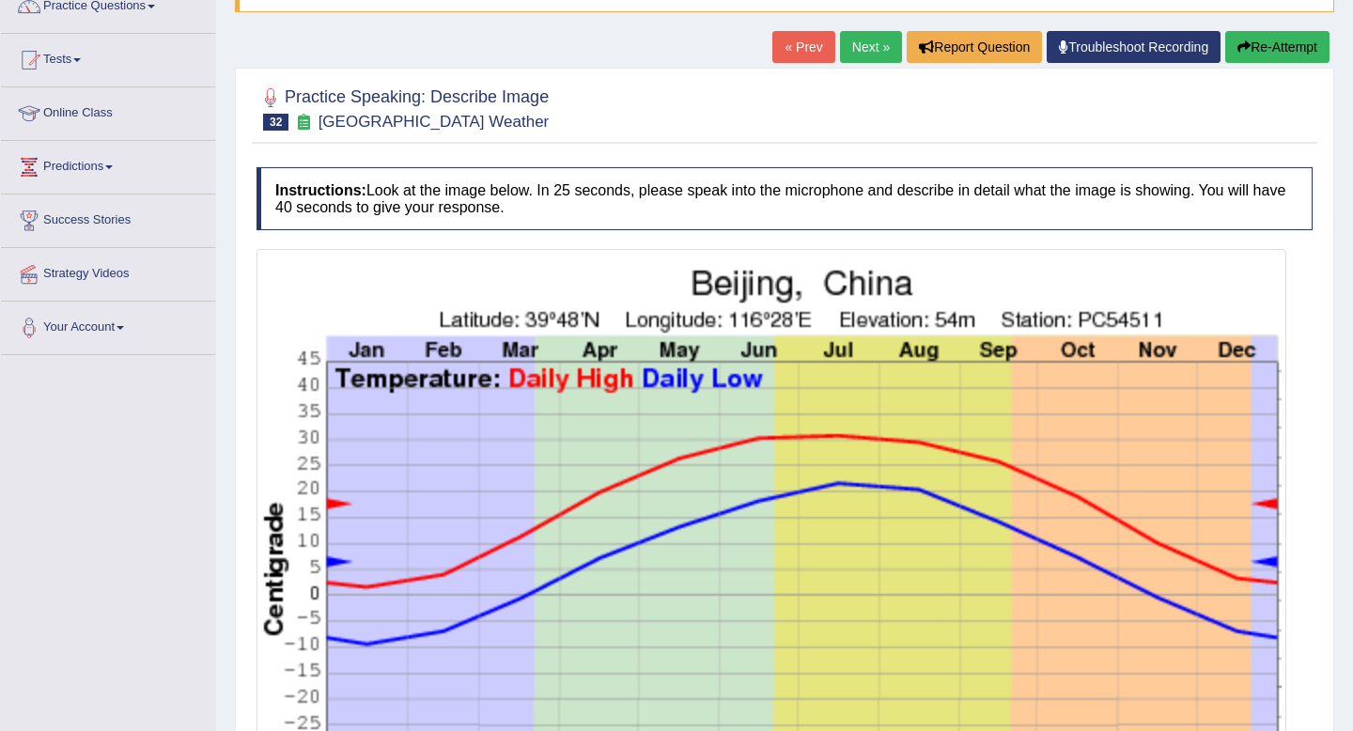
scroll to position [105, 0]
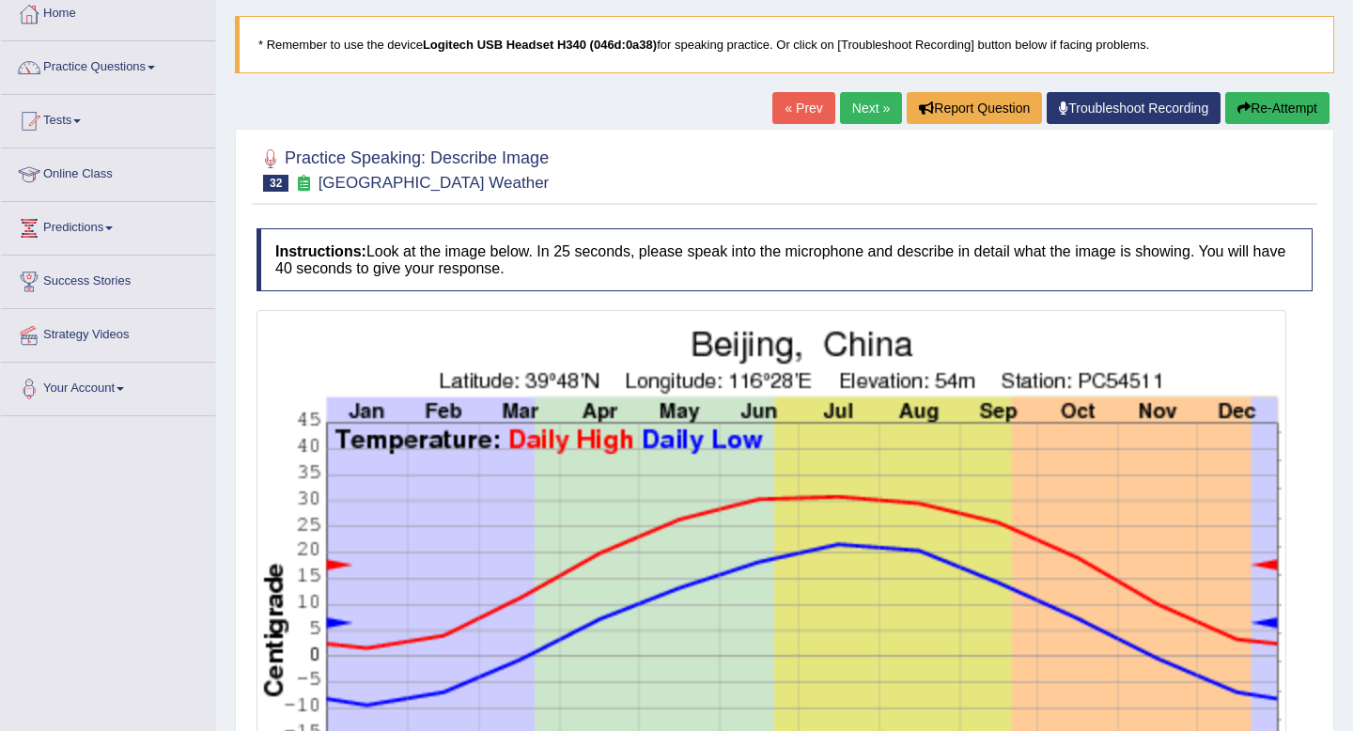
click at [1274, 109] on button "Re-Attempt" at bounding box center [1277, 108] width 104 height 32
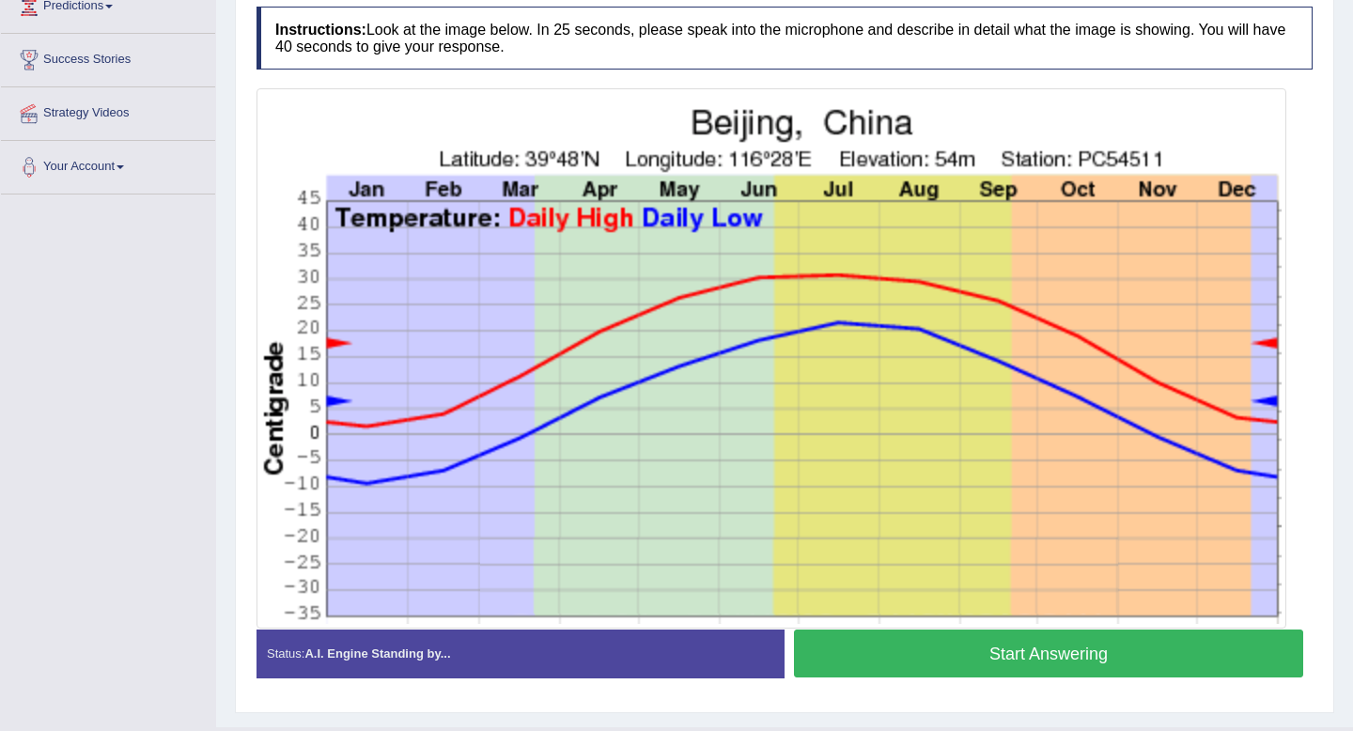
scroll to position [309, 0]
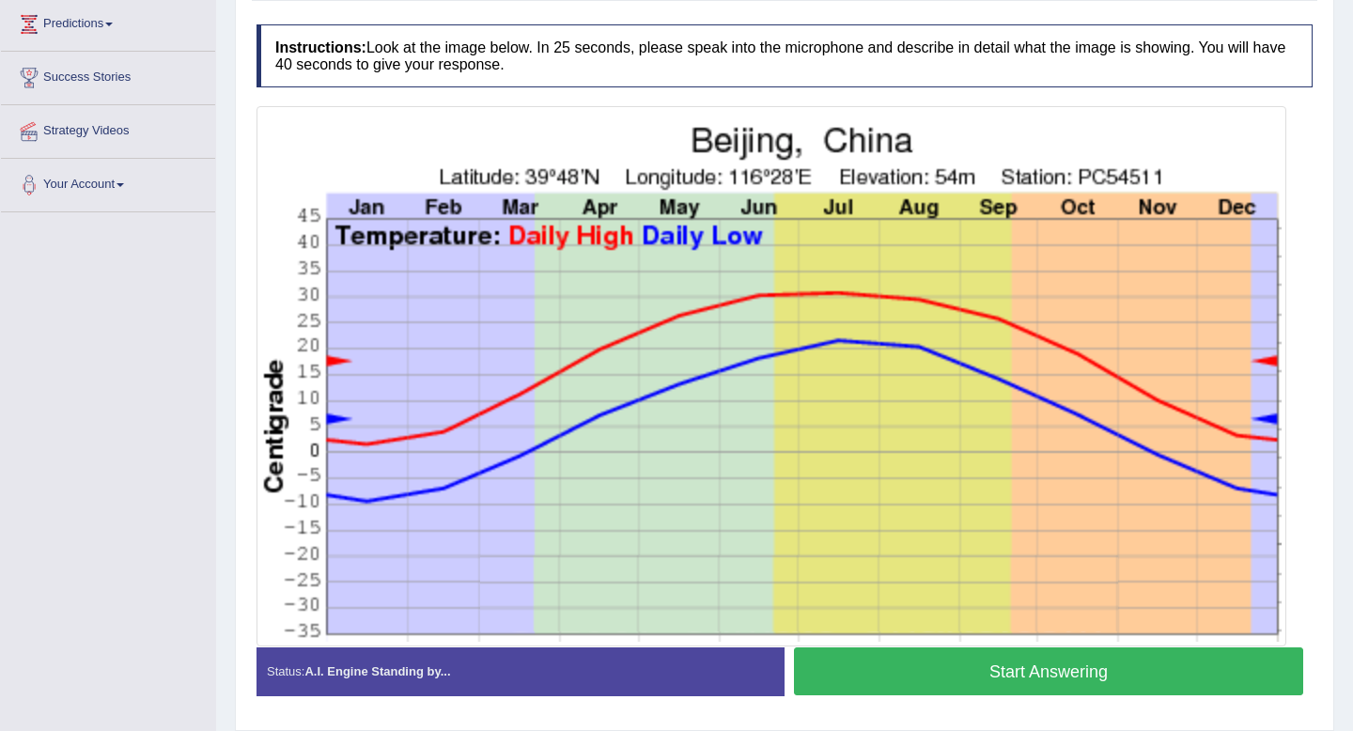
click at [1096, 669] on button "Start Answering" at bounding box center [1048, 671] width 509 height 48
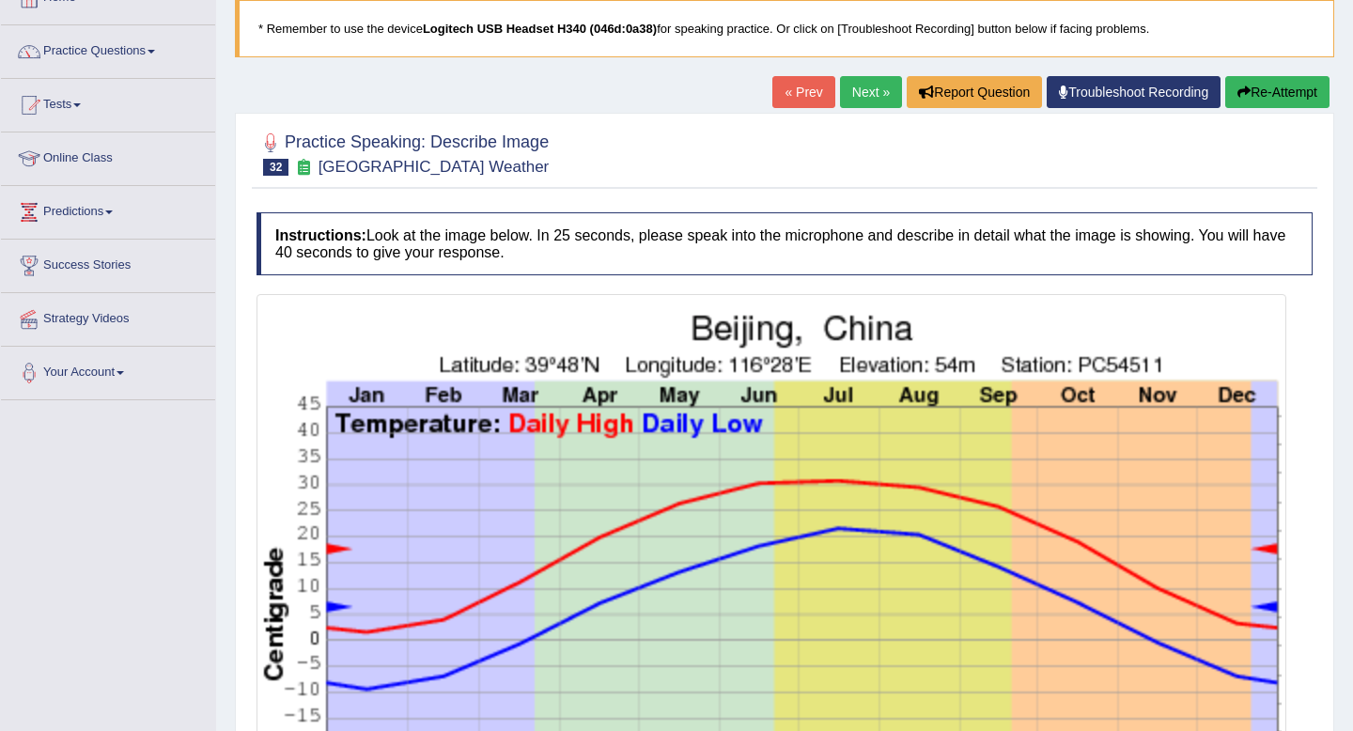
scroll to position [115, 0]
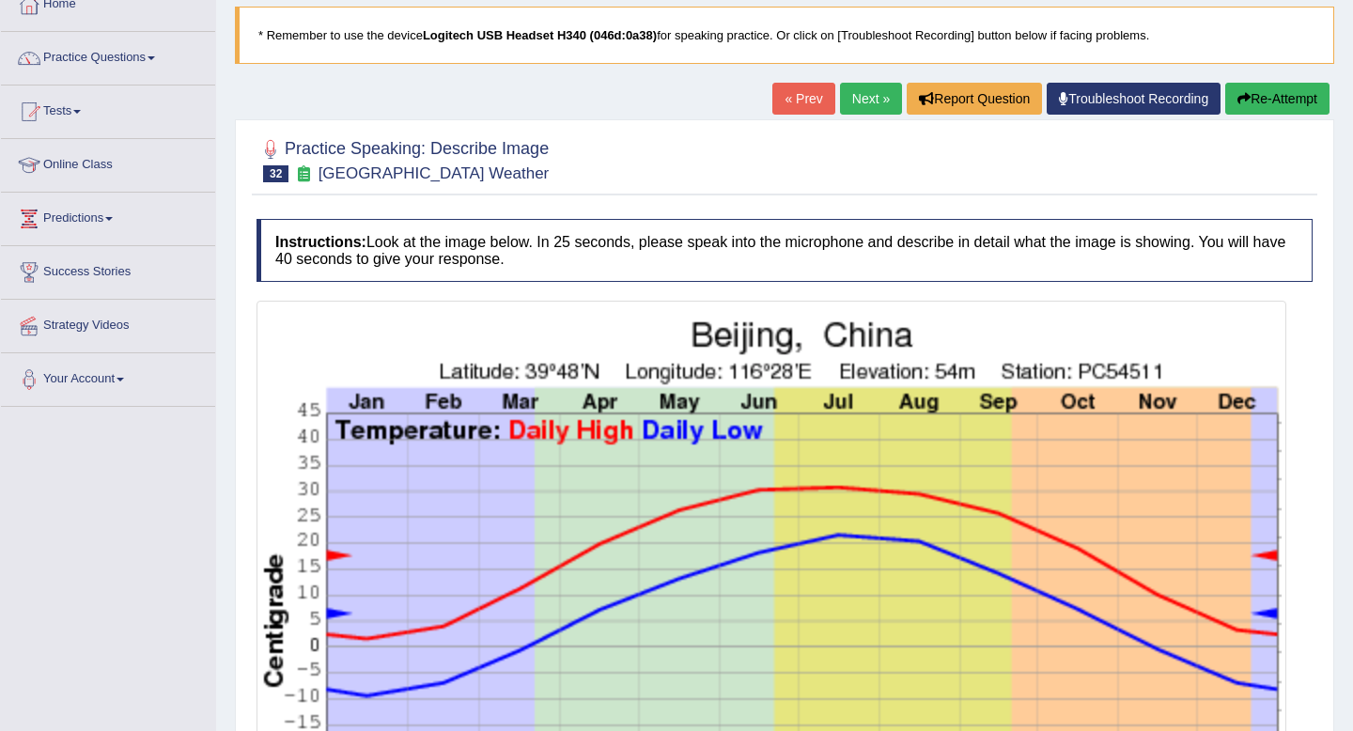
click at [1283, 94] on button "Re-Attempt" at bounding box center [1277, 99] width 104 height 32
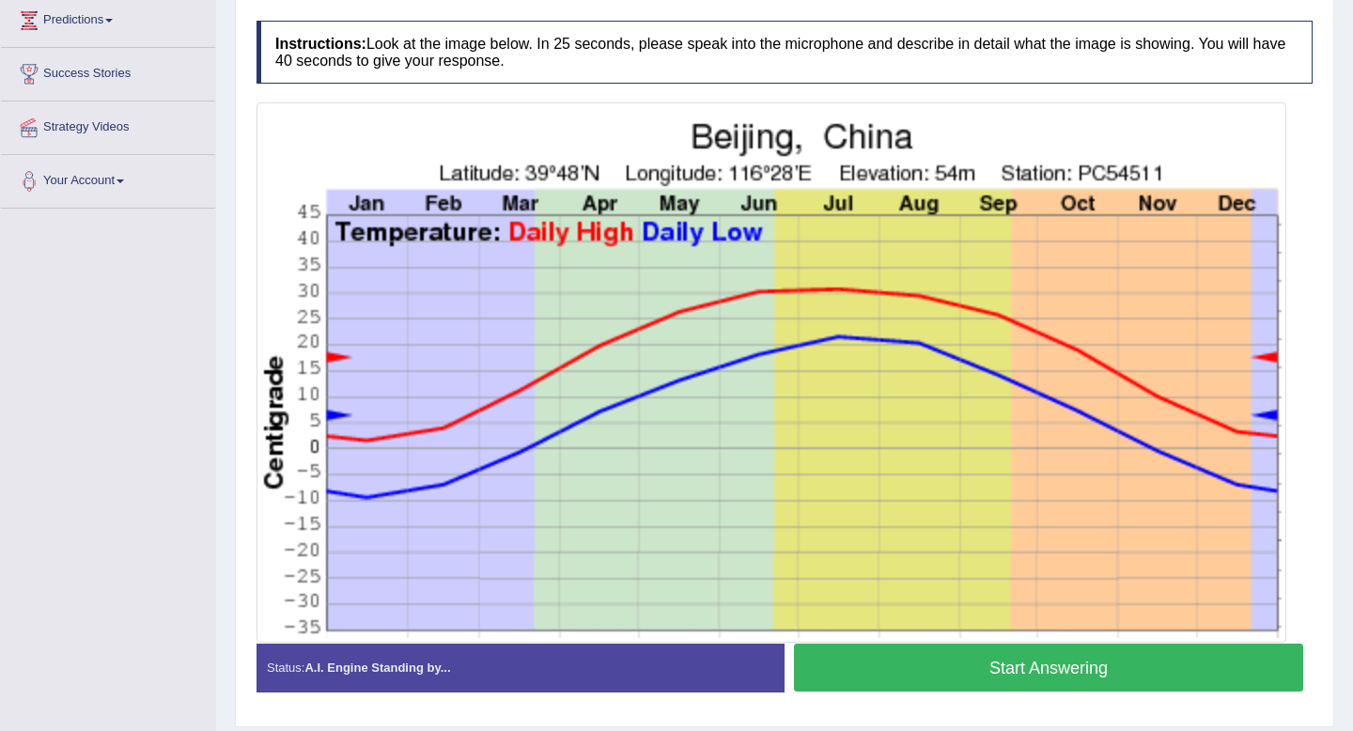
scroll to position [315, 0]
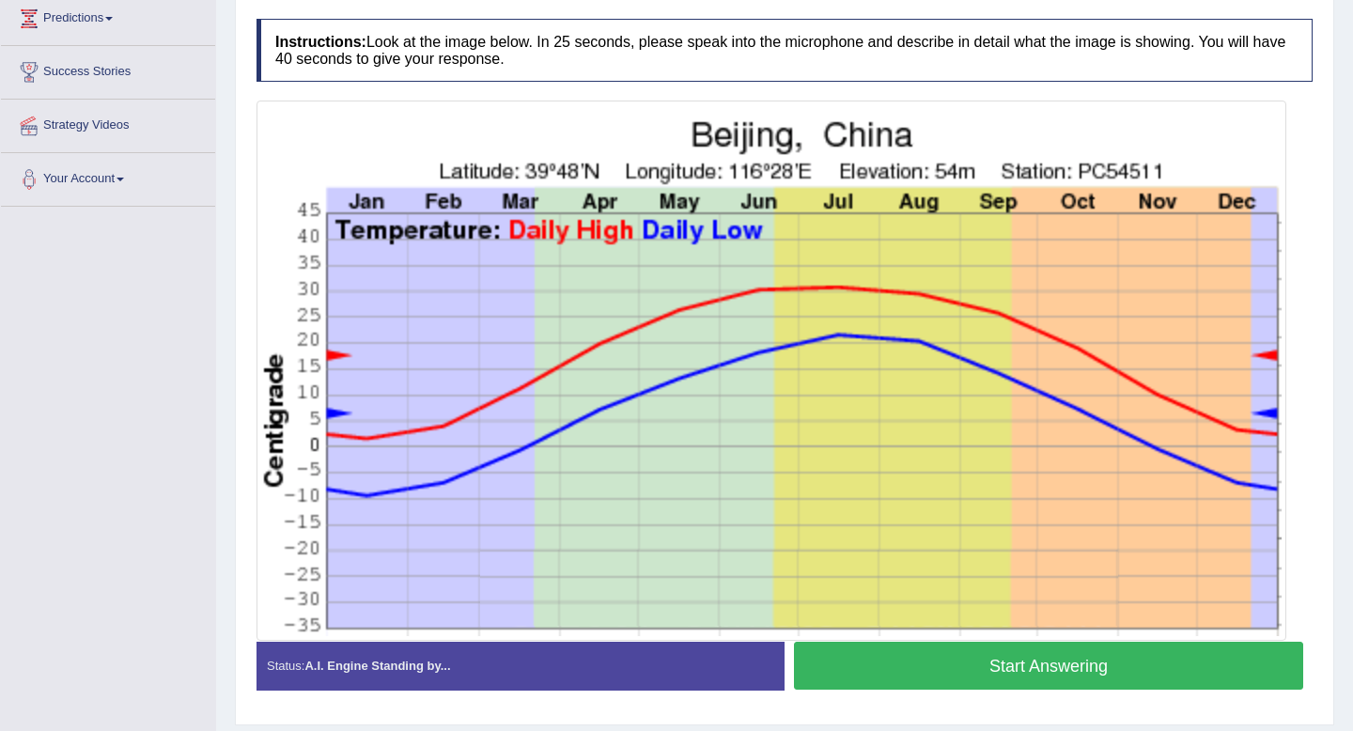
click at [1034, 675] on button "Start Answering" at bounding box center [1048, 666] width 509 height 48
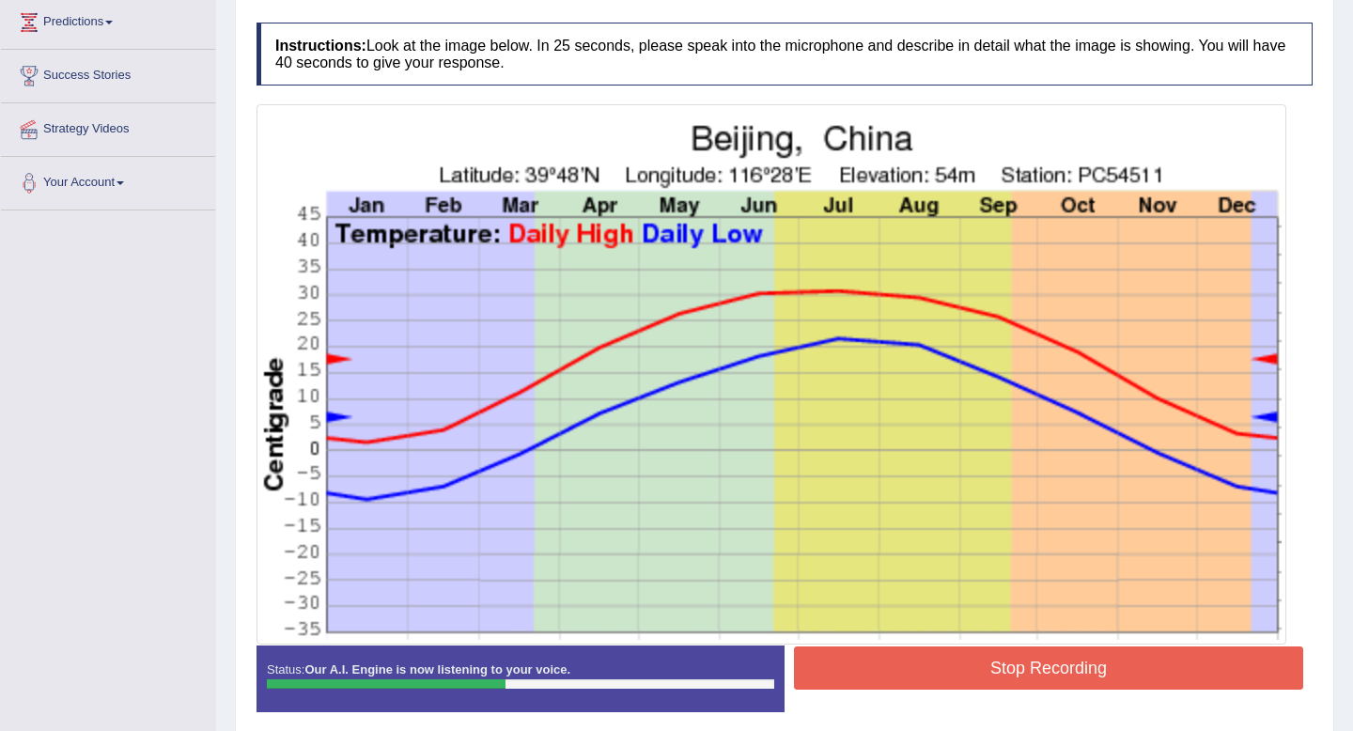
scroll to position [318, 0]
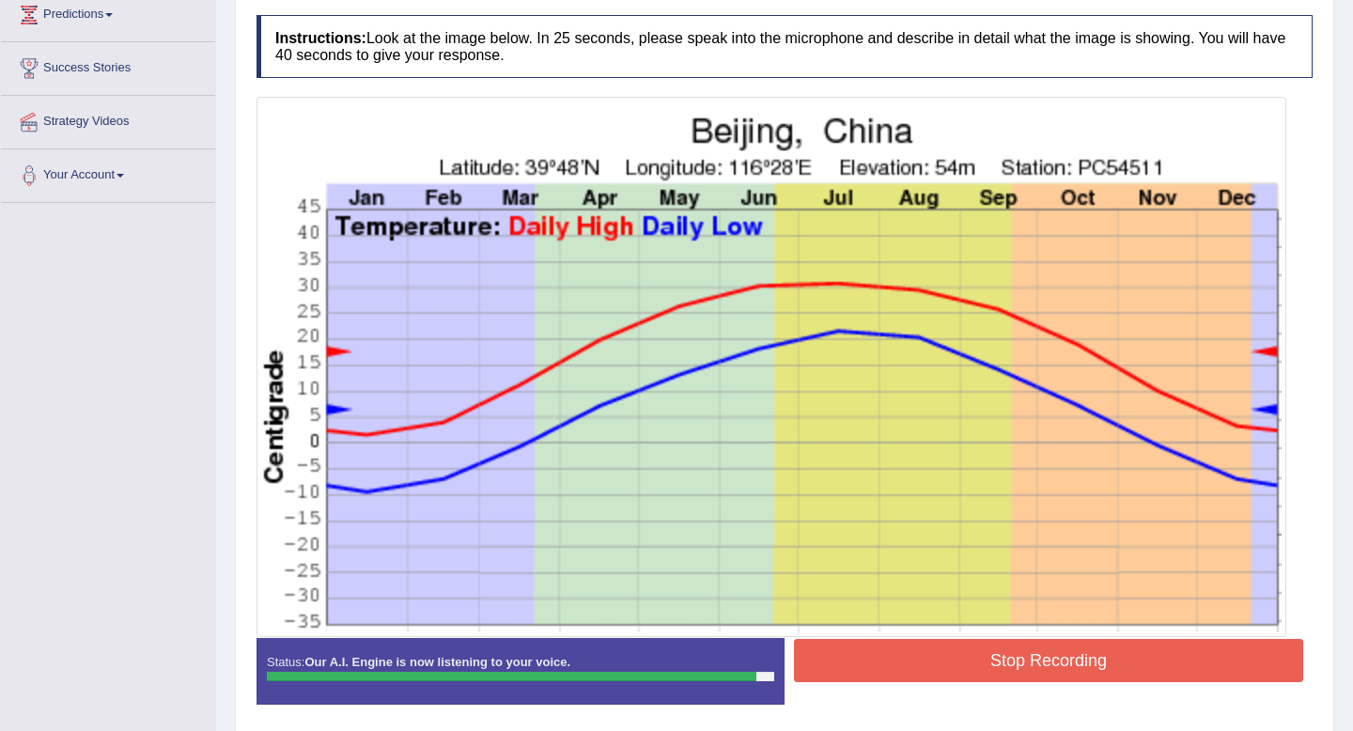
click at [985, 650] on button "Stop Recording" at bounding box center [1048, 660] width 509 height 43
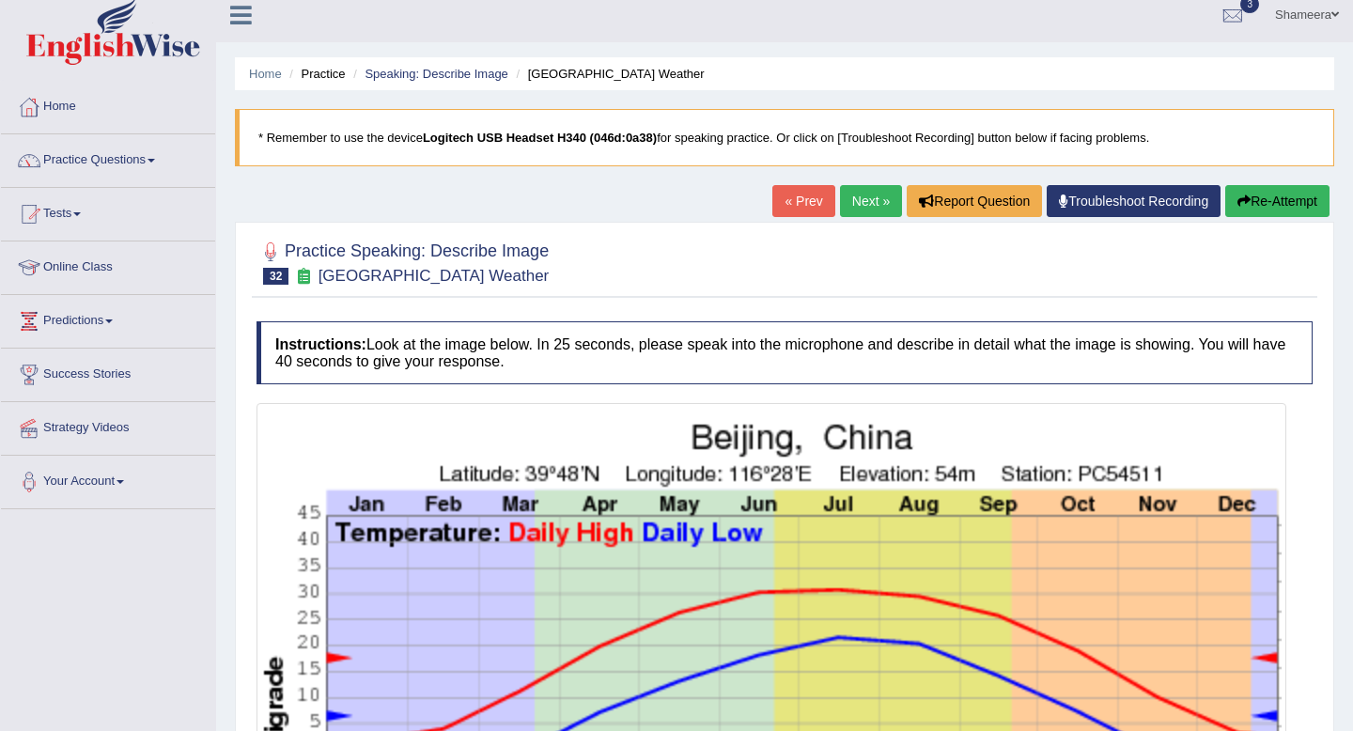
scroll to position [0, 0]
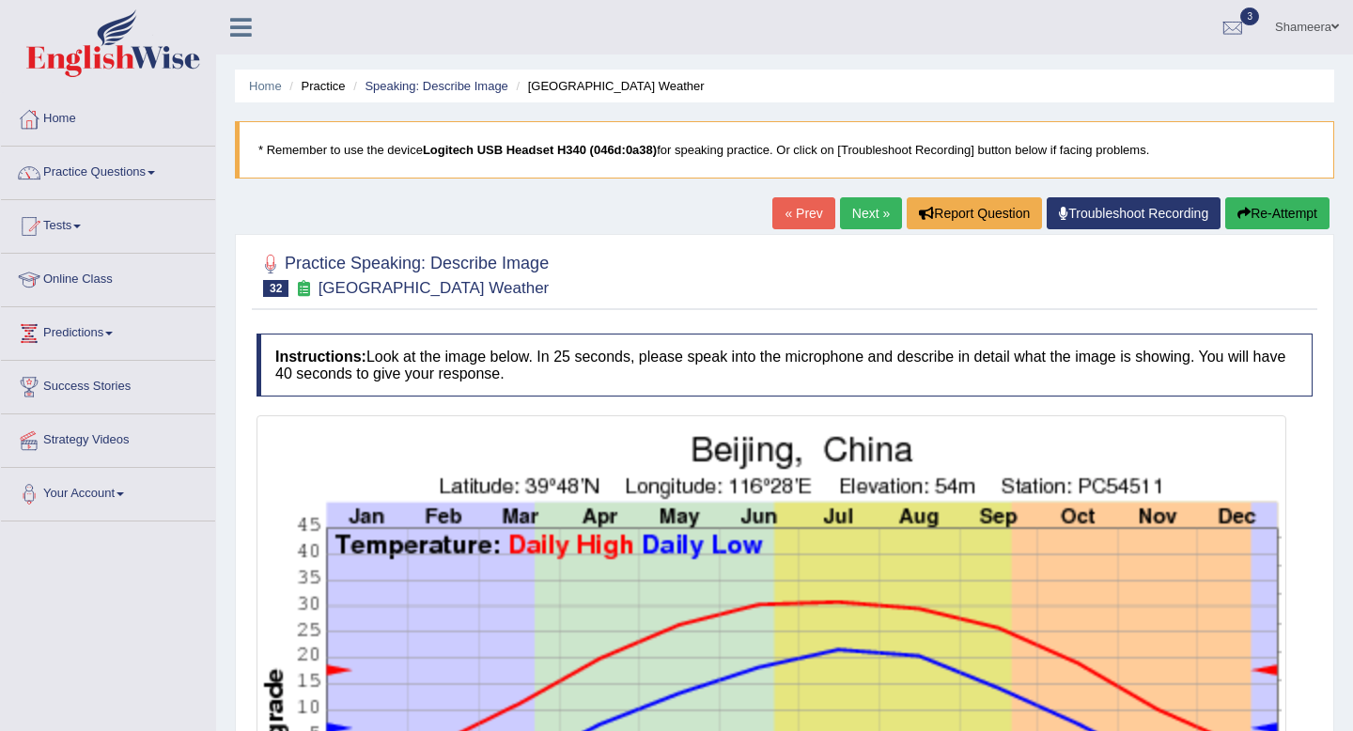
click at [862, 213] on link "Next »" at bounding box center [871, 213] width 62 height 32
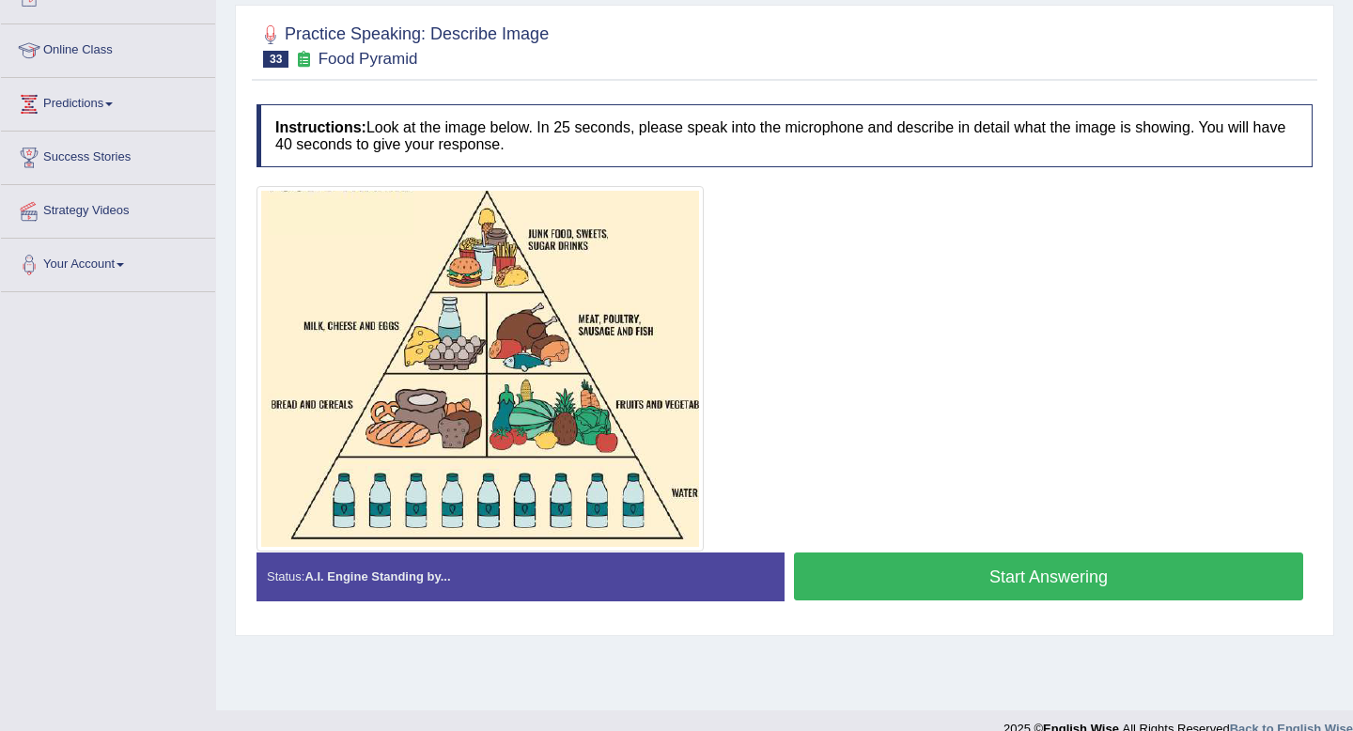
scroll to position [231, 0]
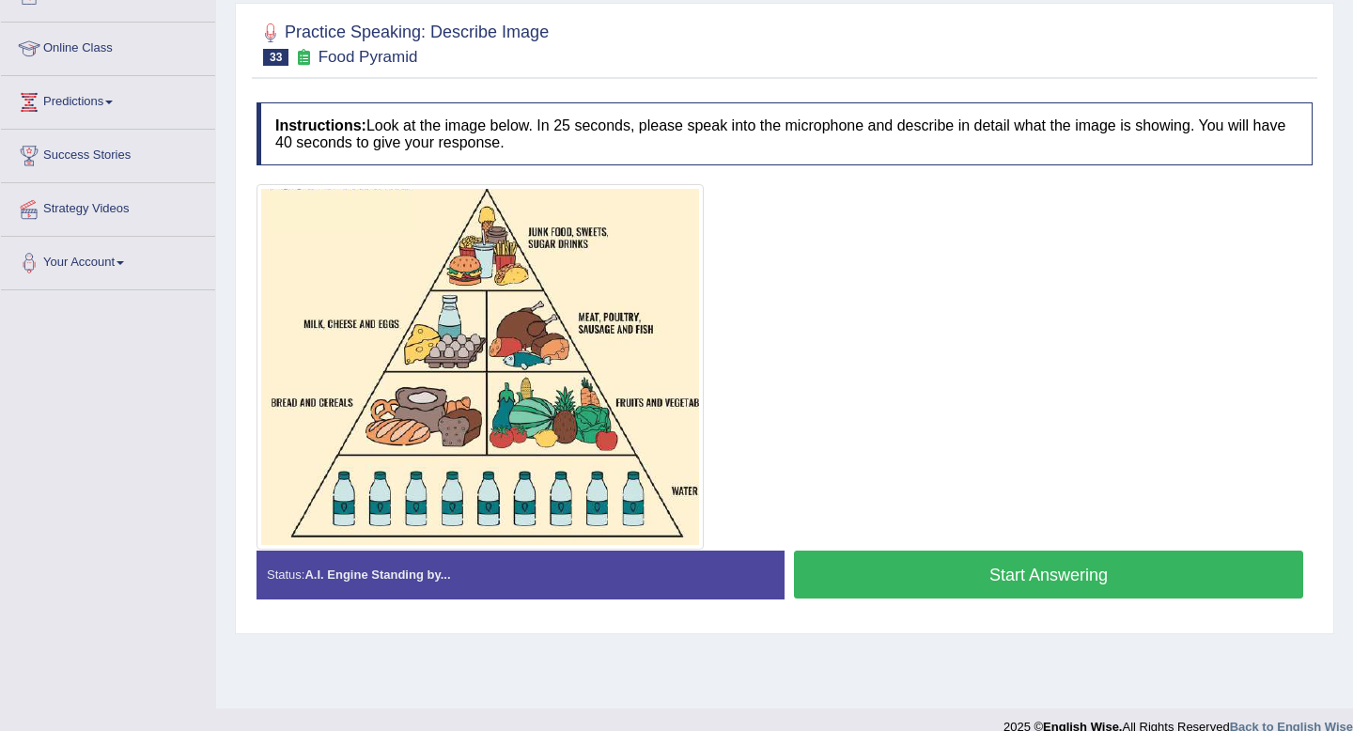
click at [1027, 569] on button "Start Answering" at bounding box center [1048, 575] width 509 height 48
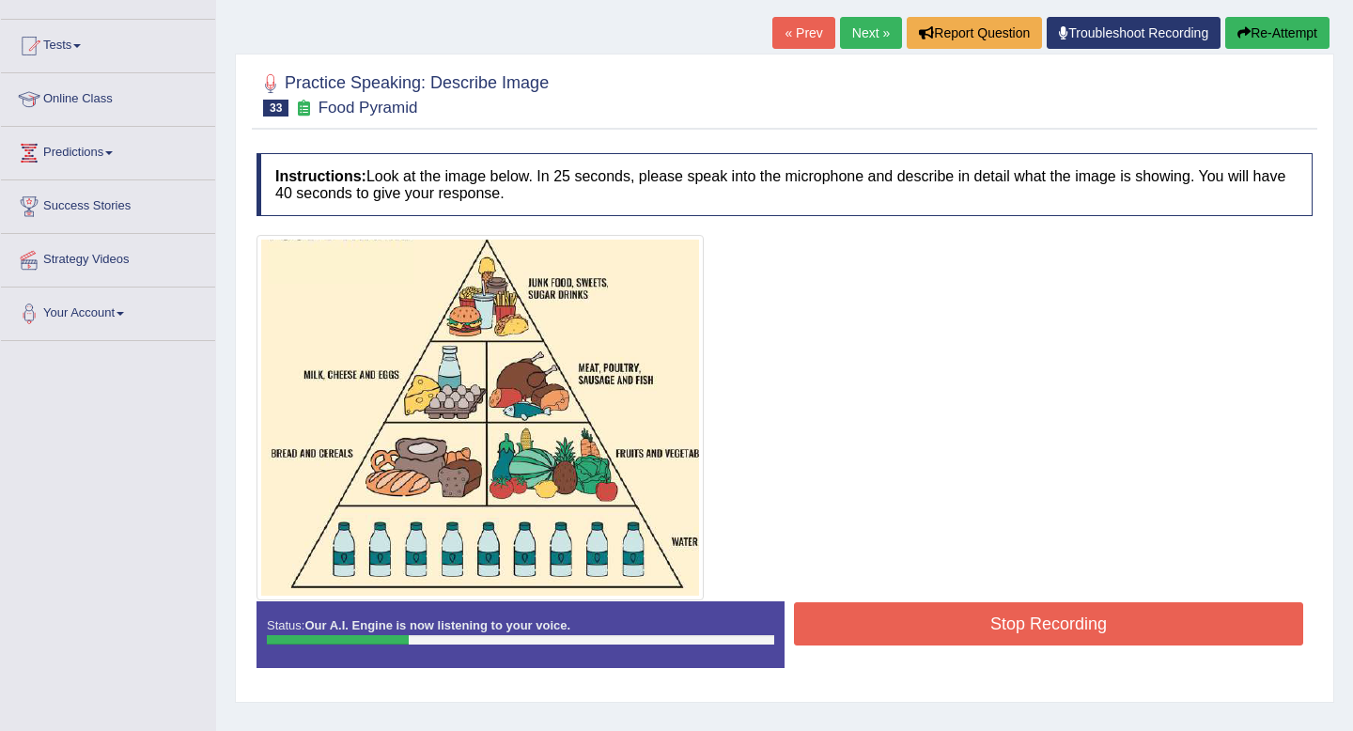
scroll to position [168, 0]
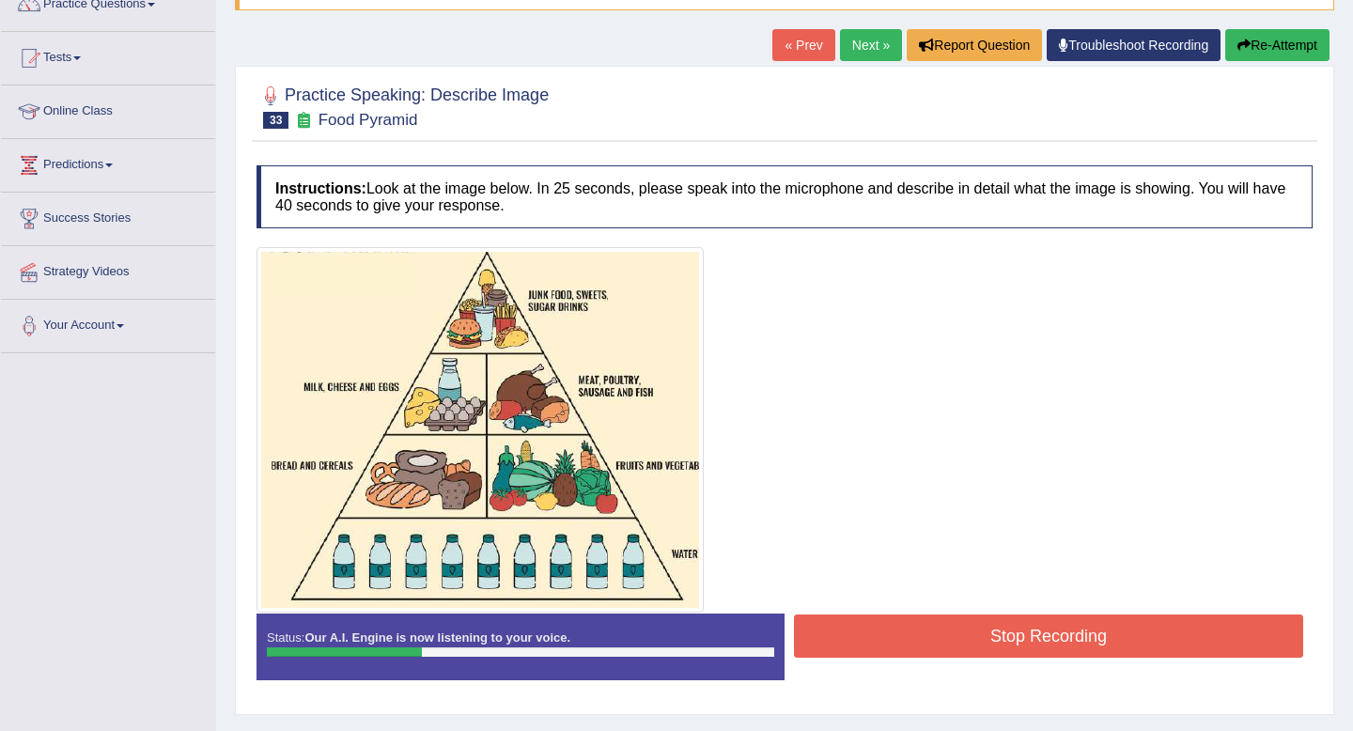
click at [1266, 54] on button "Re-Attempt" at bounding box center [1277, 45] width 104 height 32
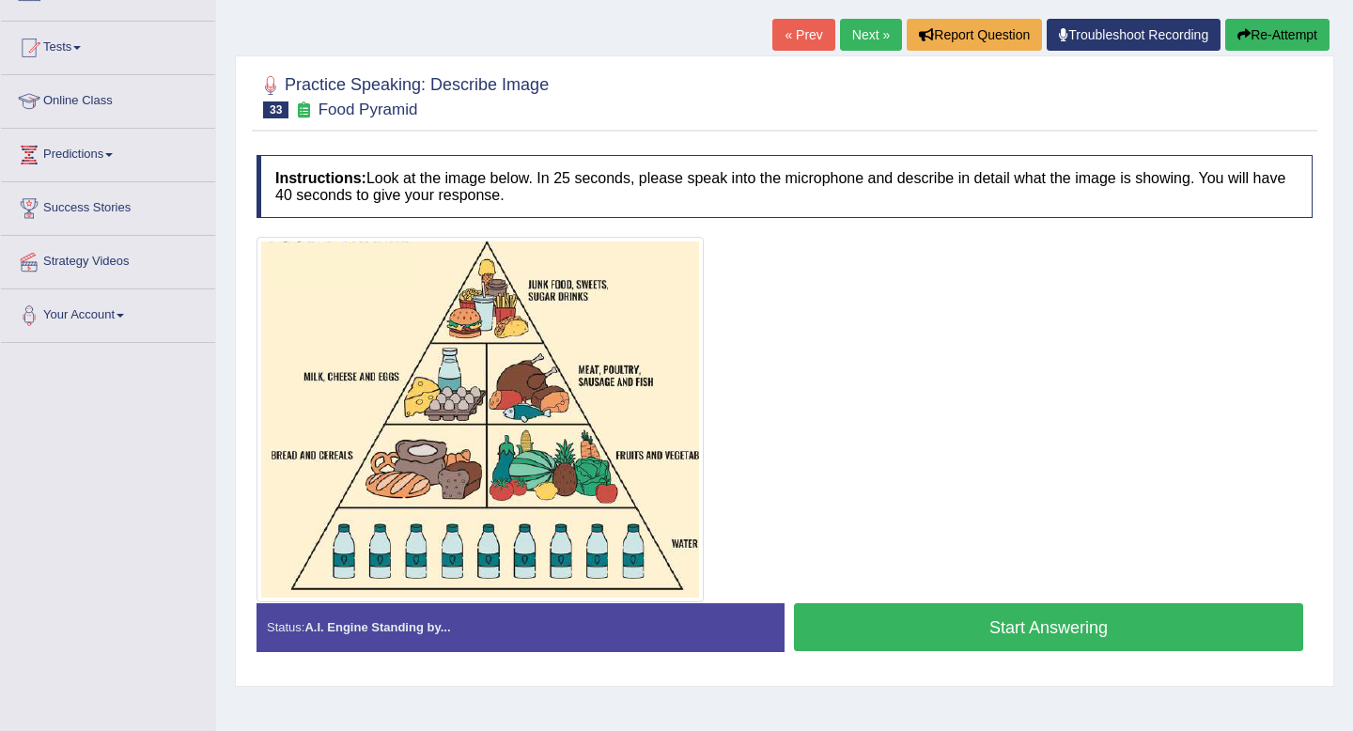
scroll to position [256, 0]
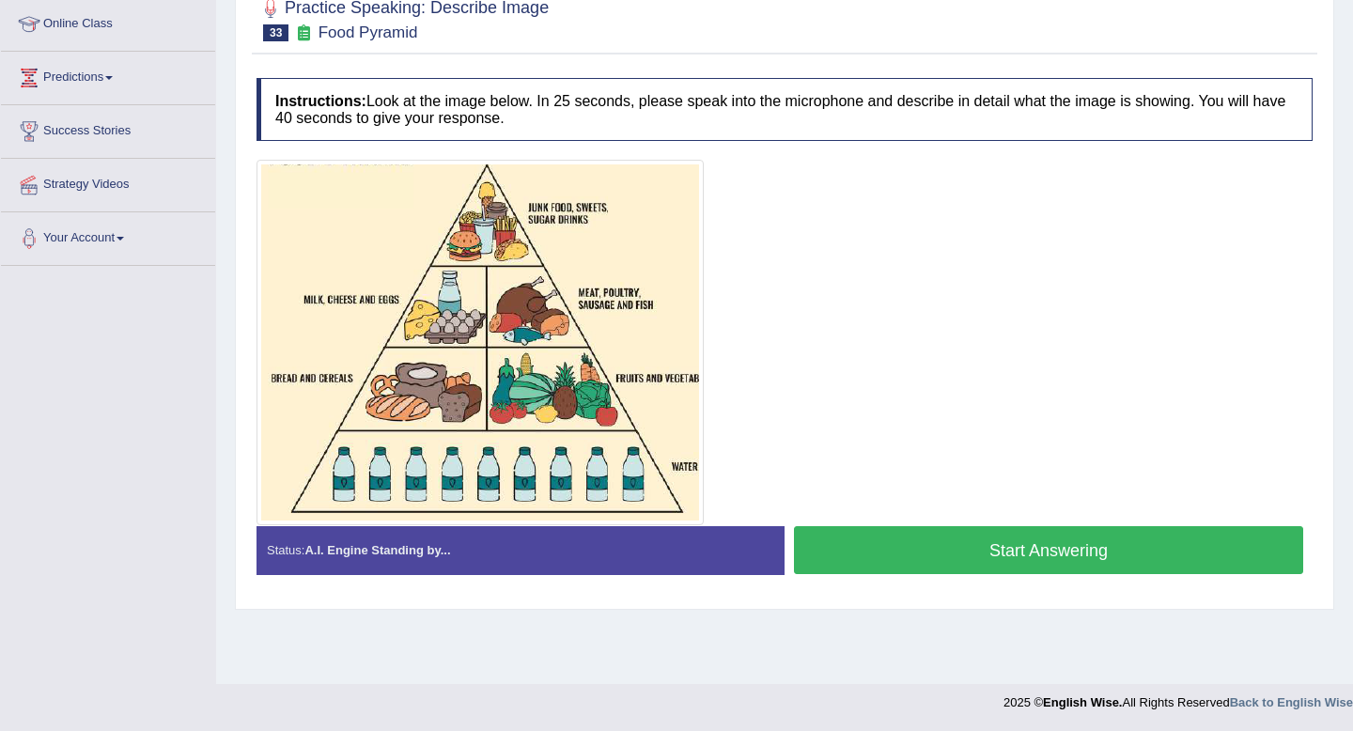
click at [1033, 549] on button "Start Answering" at bounding box center [1048, 550] width 509 height 48
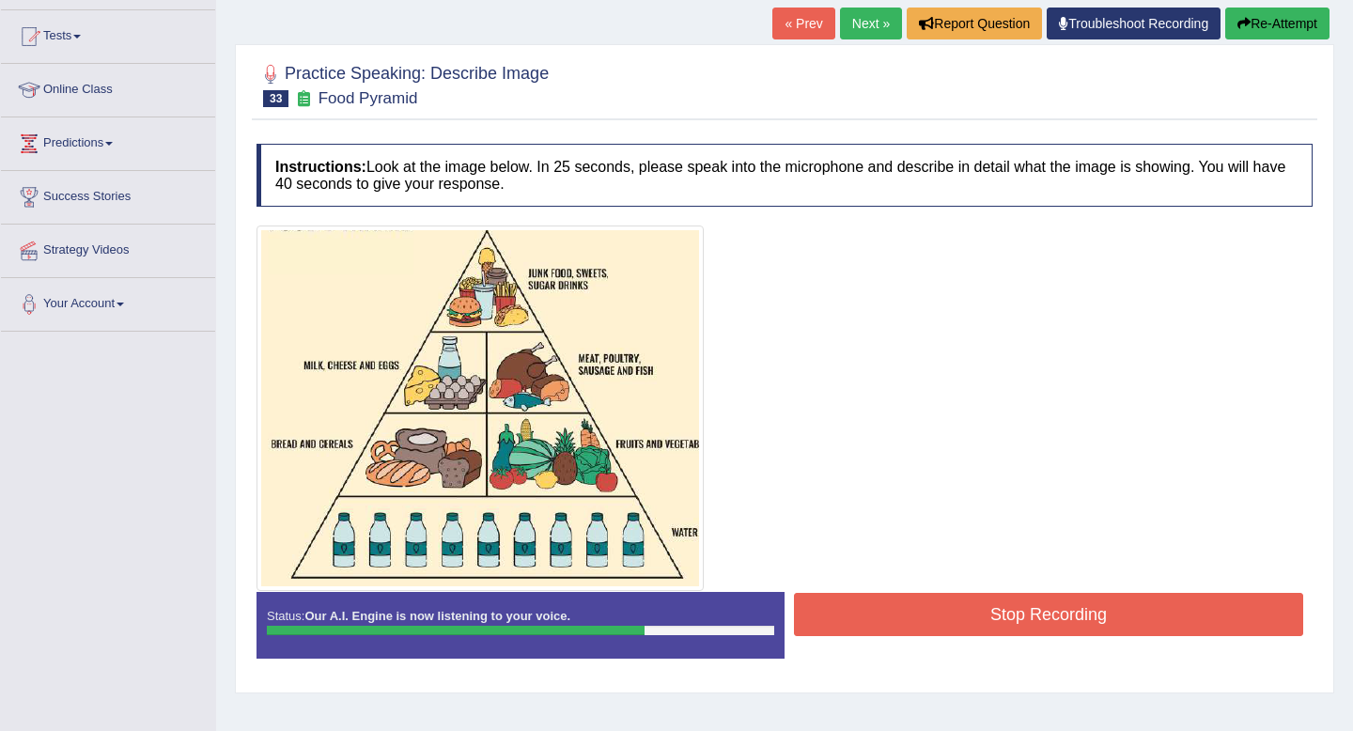
scroll to position [68, 0]
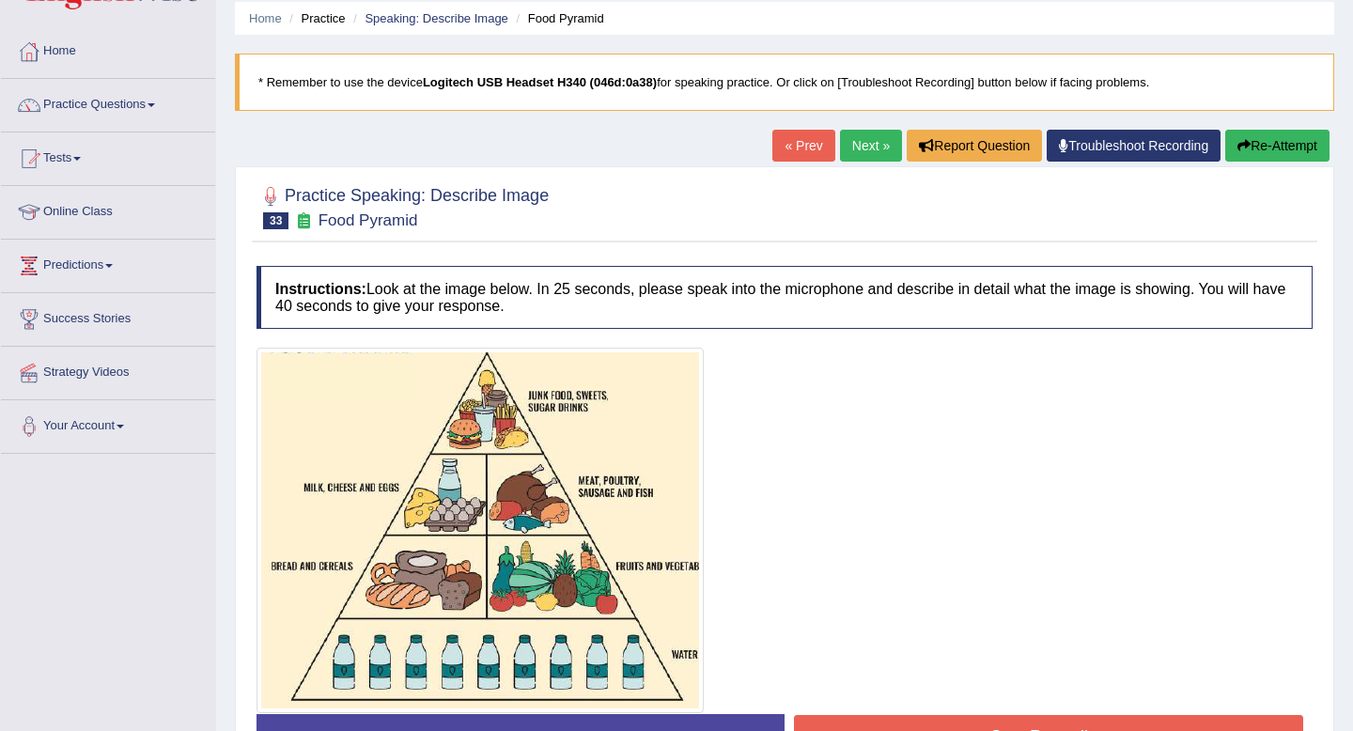
click at [1281, 146] on button "Re-Attempt" at bounding box center [1277, 146] width 104 height 32
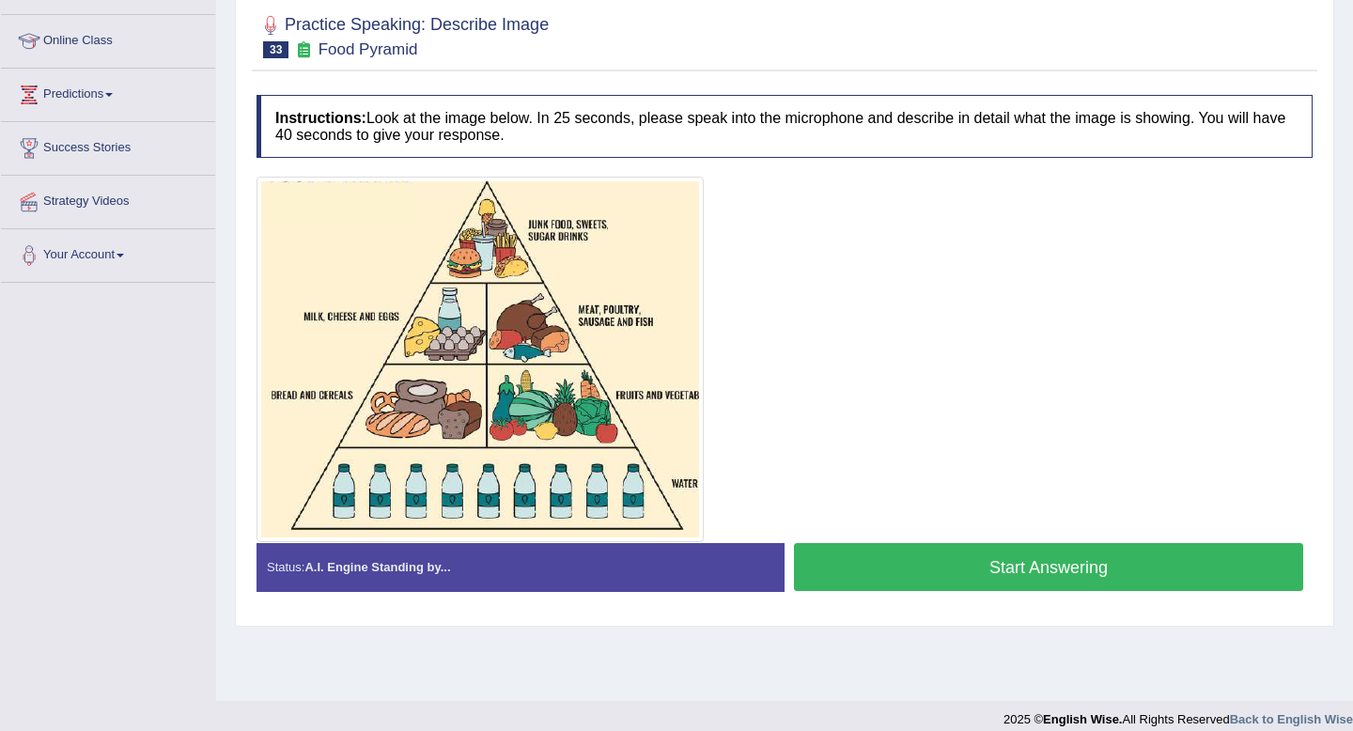
scroll to position [256, 0]
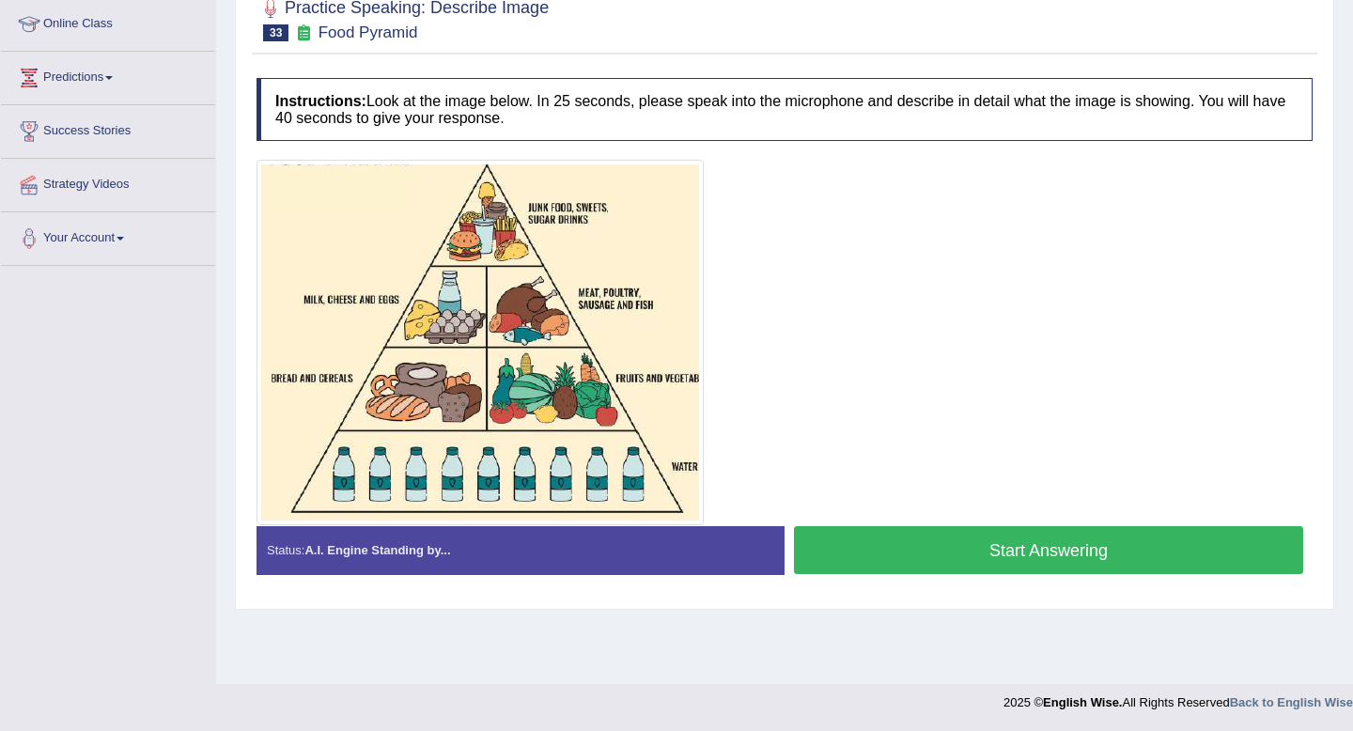
click at [1066, 544] on button "Start Answering" at bounding box center [1048, 550] width 509 height 48
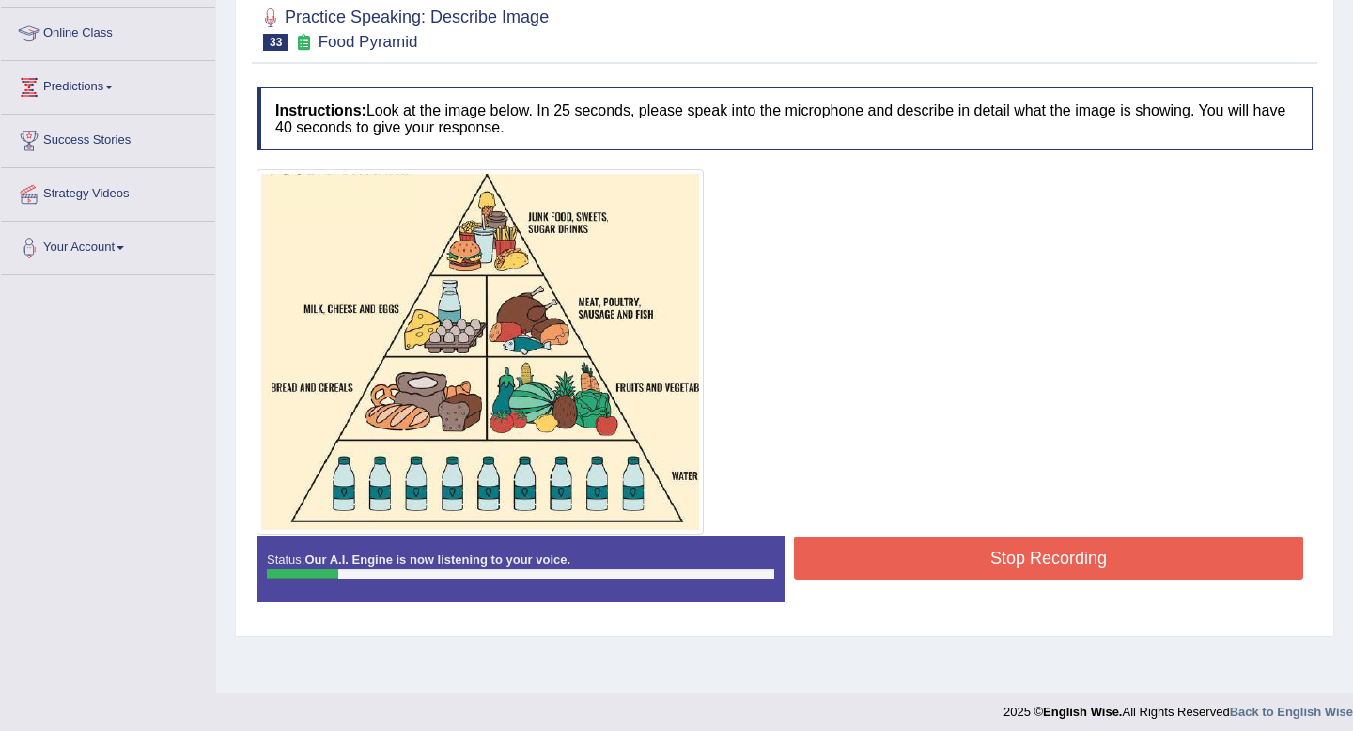
scroll to position [49, 0]
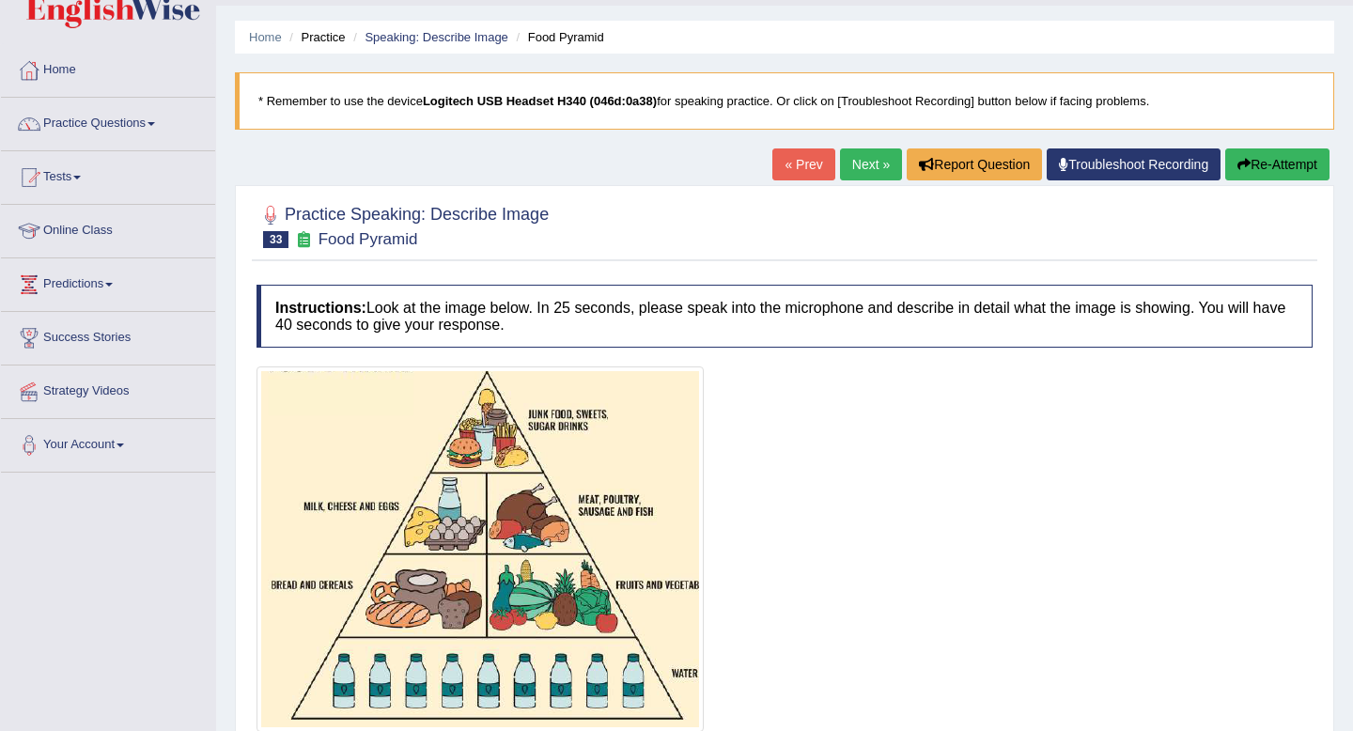
click at [1288, 161] on button "Re-Attempt" at bounding box center [1277, 164] width 104 height 32
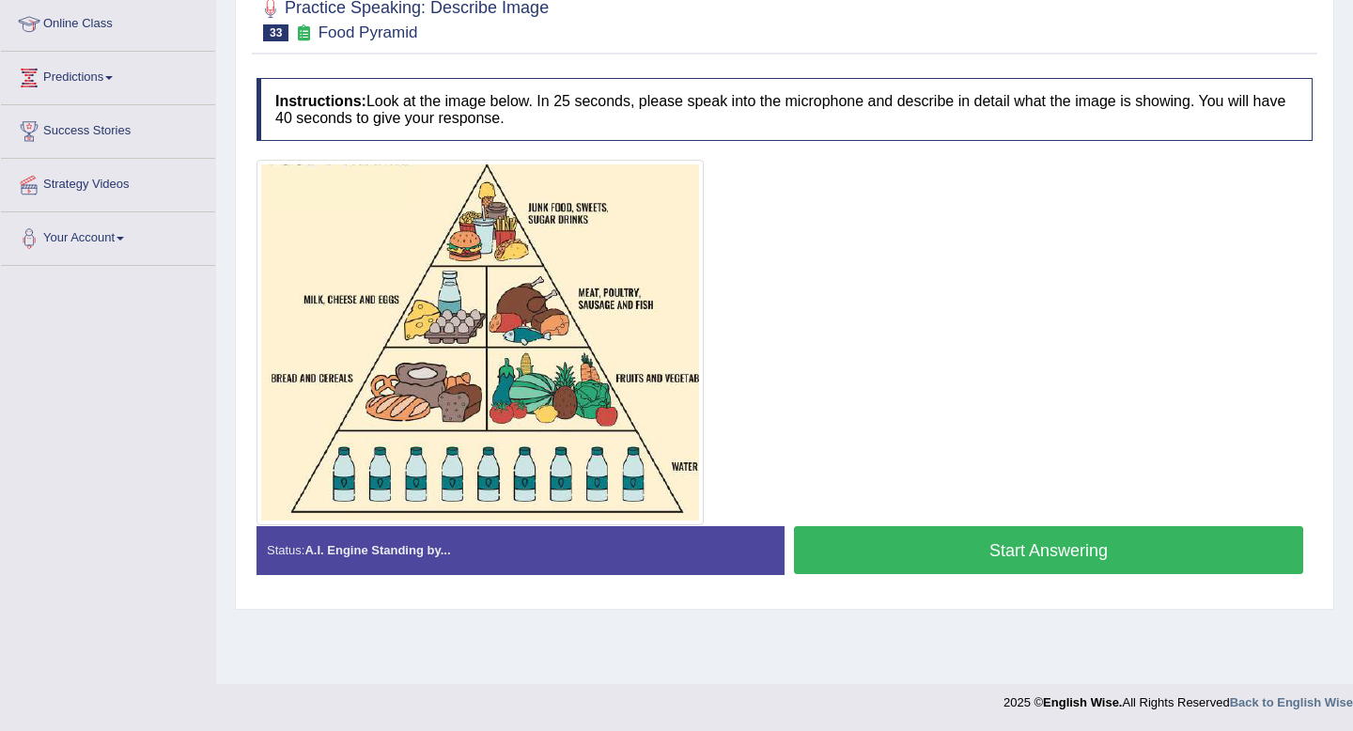
click at [1057, 553] on button "Start Answering" at bounding box center [1048, 550] width 509 height 48
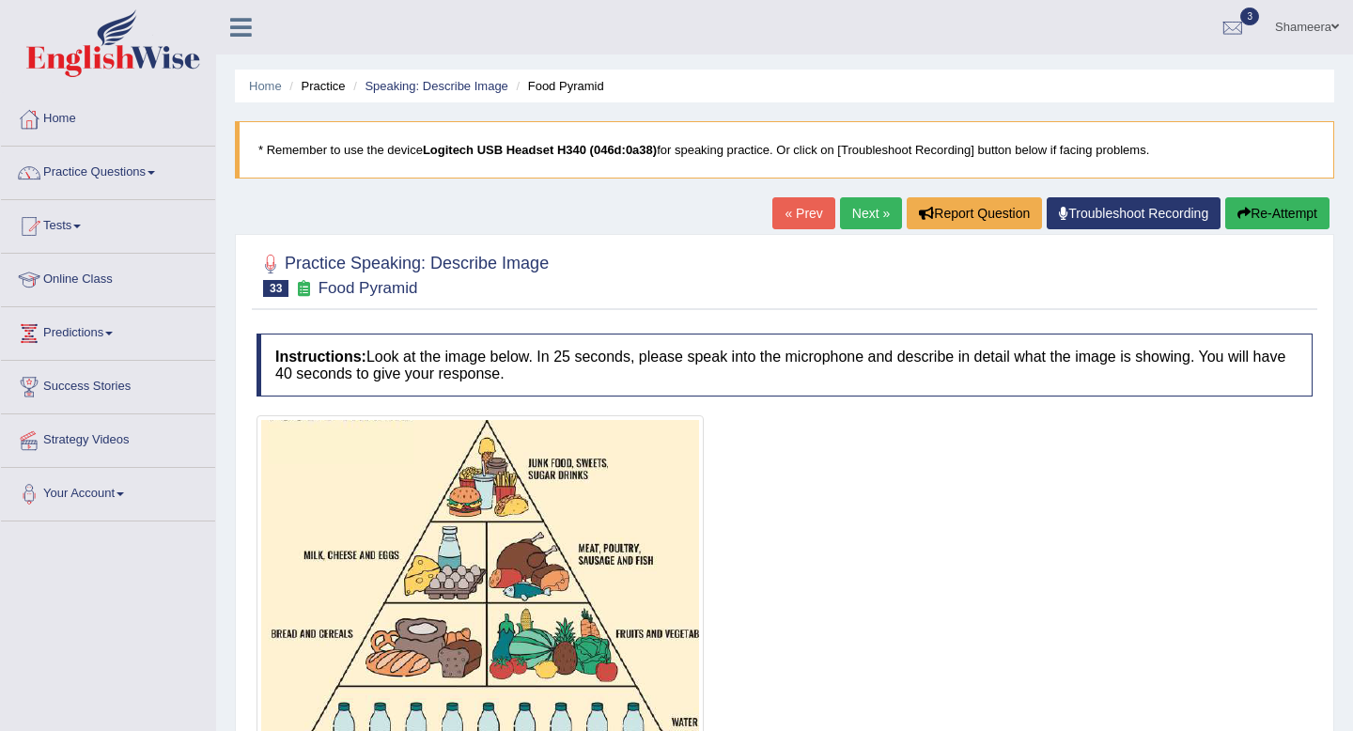
click at [1280, 216] on button "Re-Attempt" at bounding box center [1277, 213] width 104 height 32
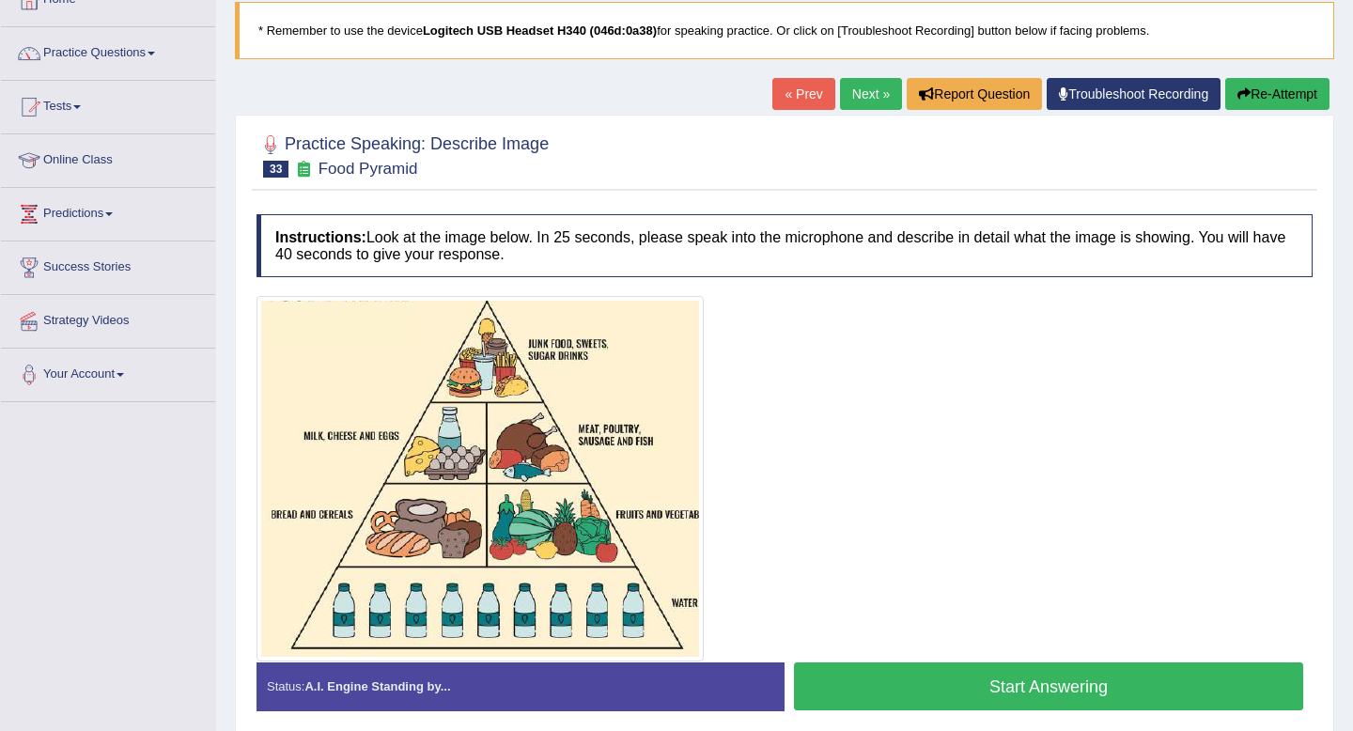
scroll to position [122, 0]
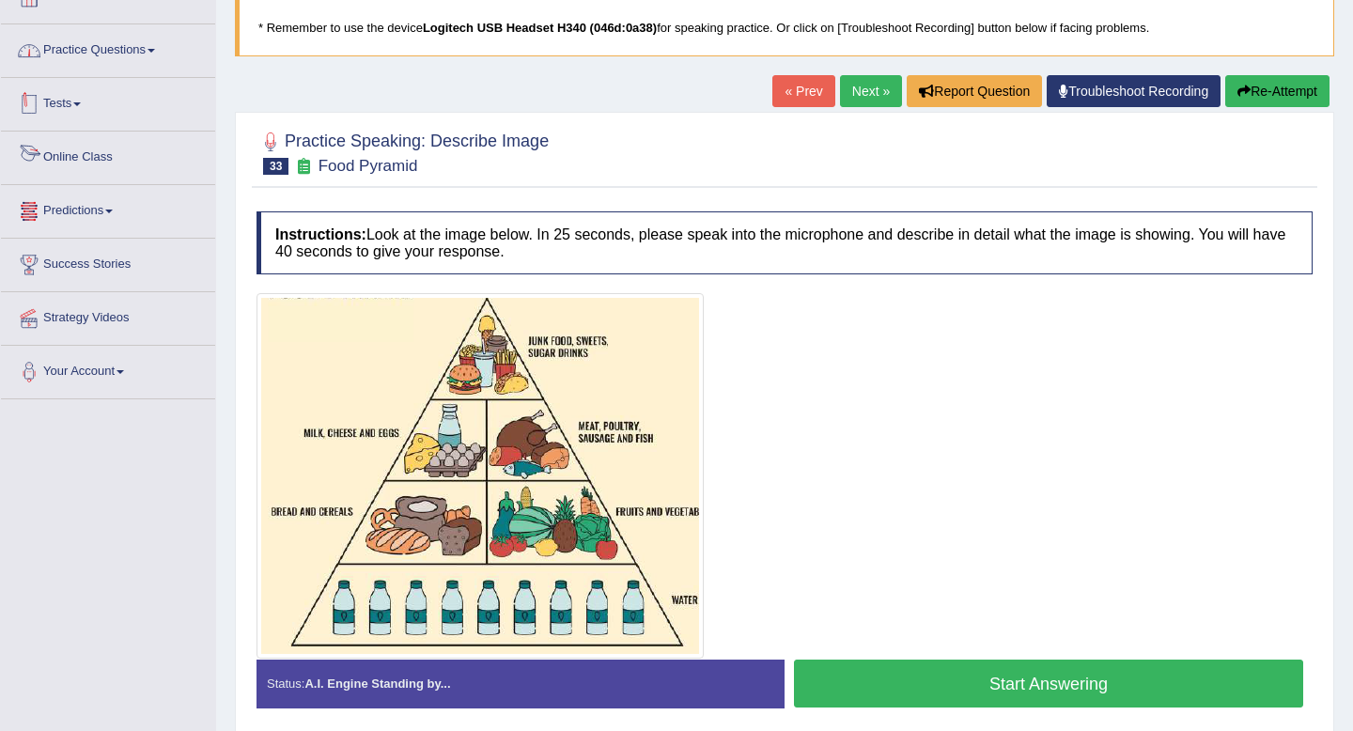
click at [127, 55] on link "Practice Questions" at bounding box center [108, 47] width 214 height 47
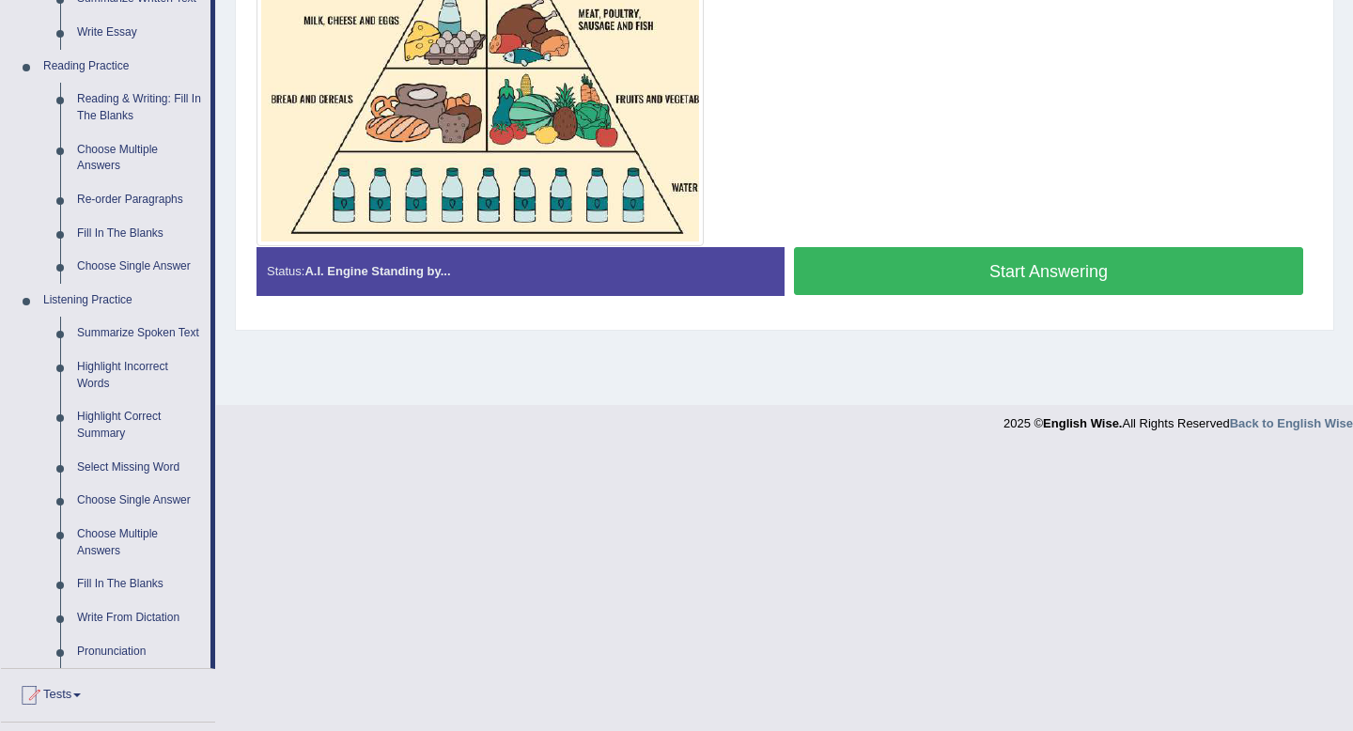
scroll to position [536, 0]
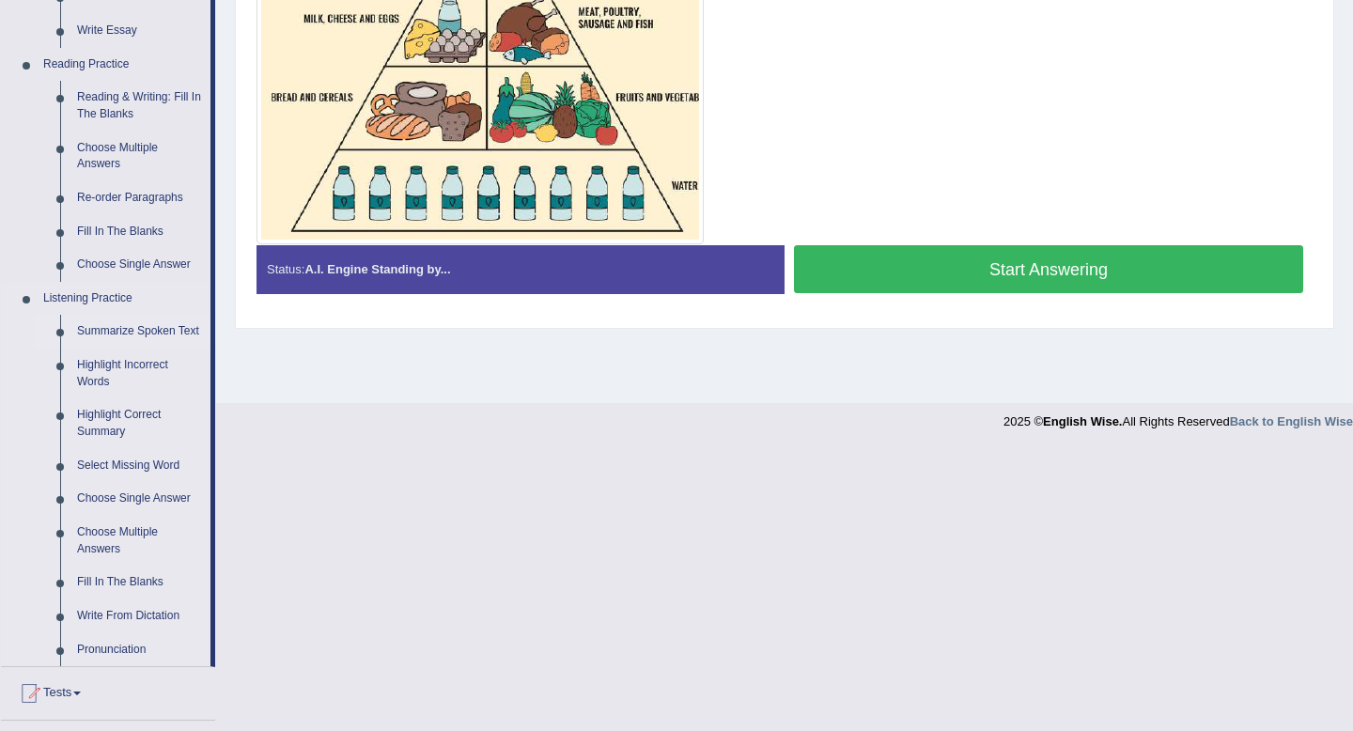
click at [145, 331] on link "Summarize Spoken Text" at bounding box center [140, 332] width 142 height 34
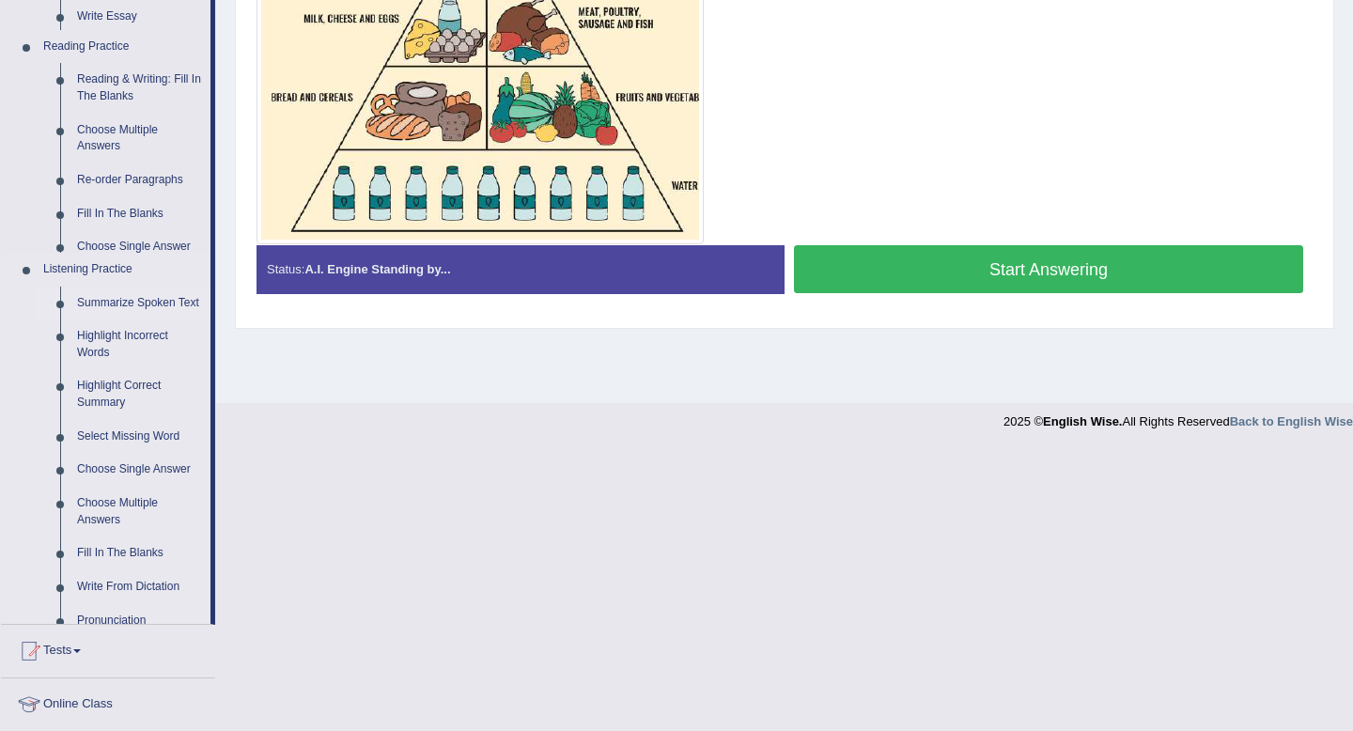
scroll to position [256, 0]
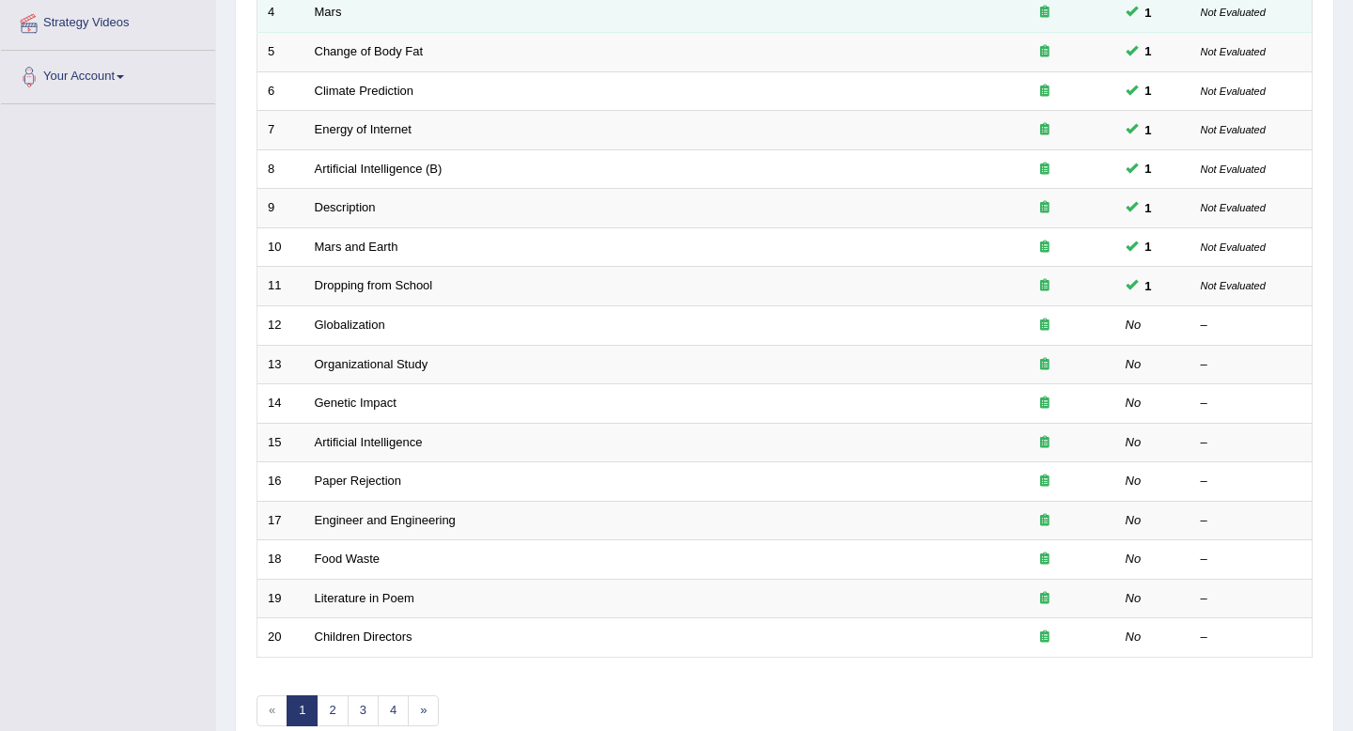
scroll to position [513, 0]
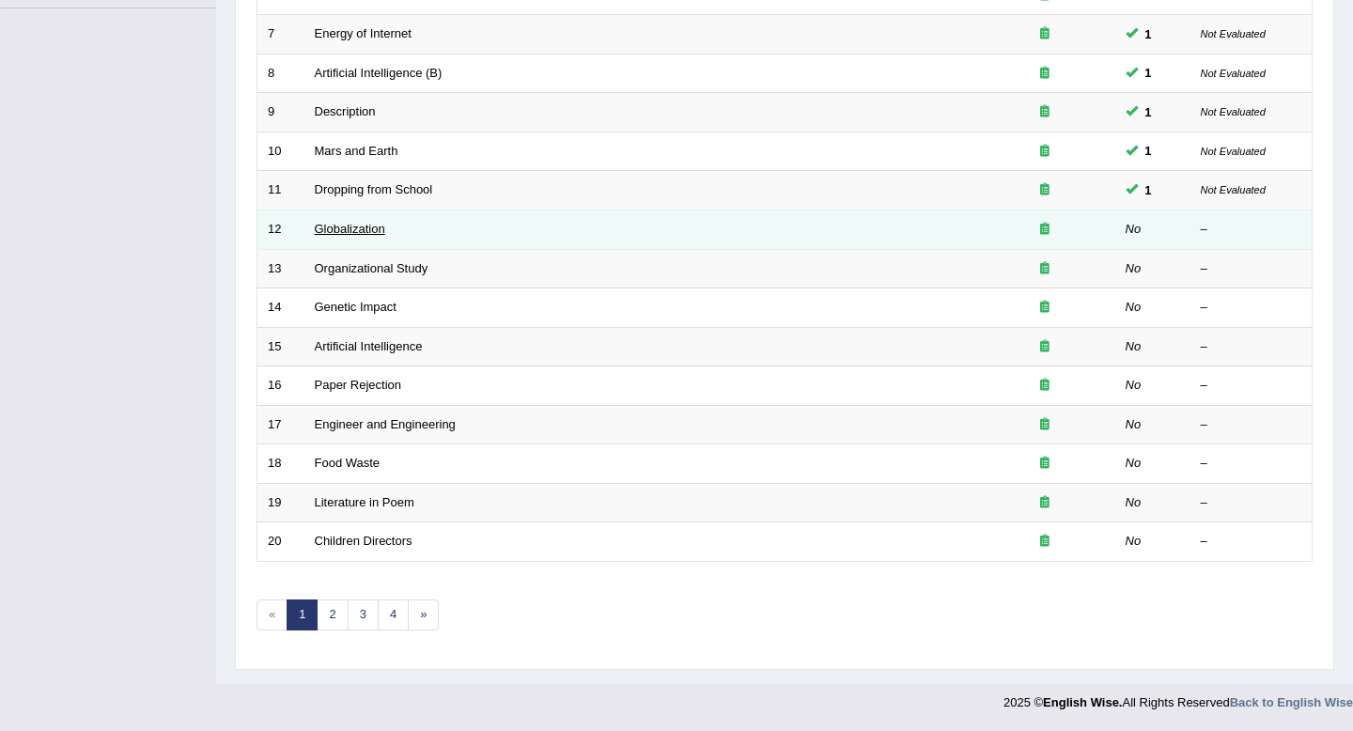
click at [328, 231] on link "Globalization" at bounding box center [350, 229] width 70 height 14
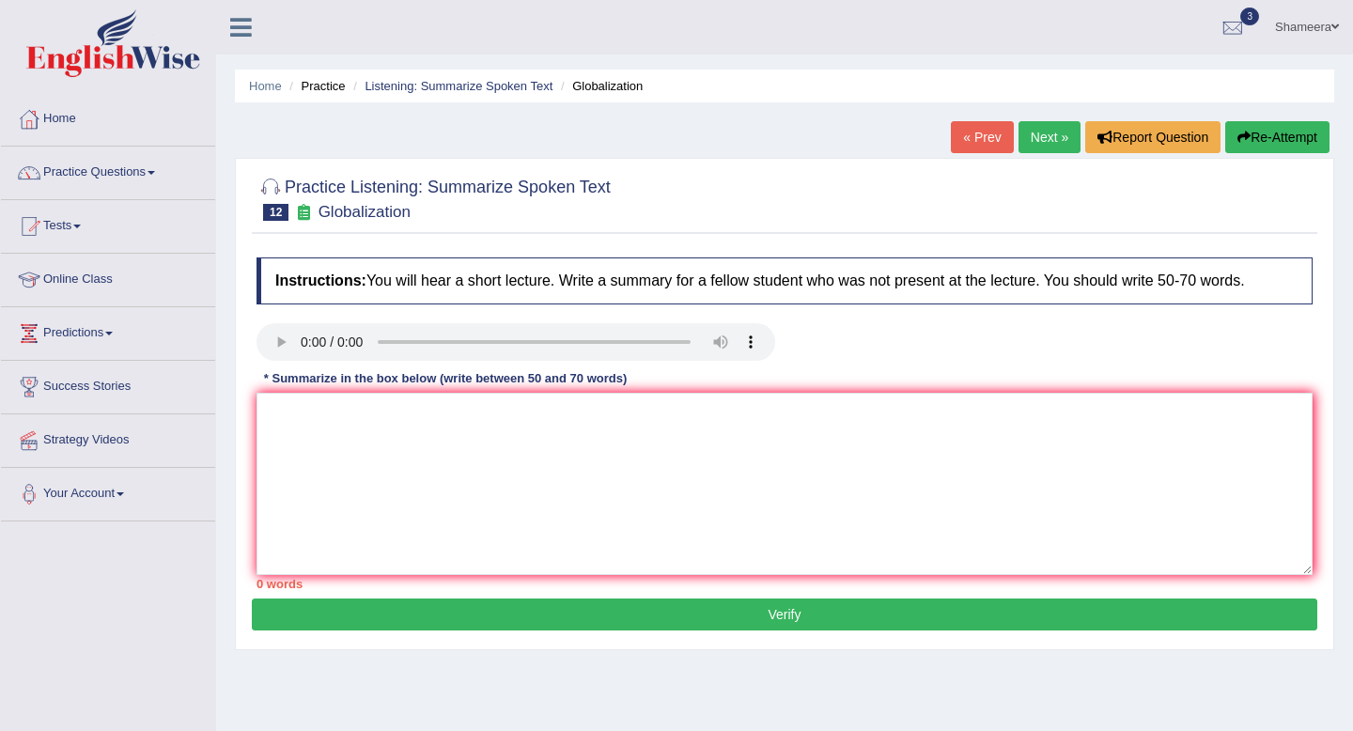
click at [972, 146] on link "« Prev" at bounding box center [982, 137] width 62 height 32
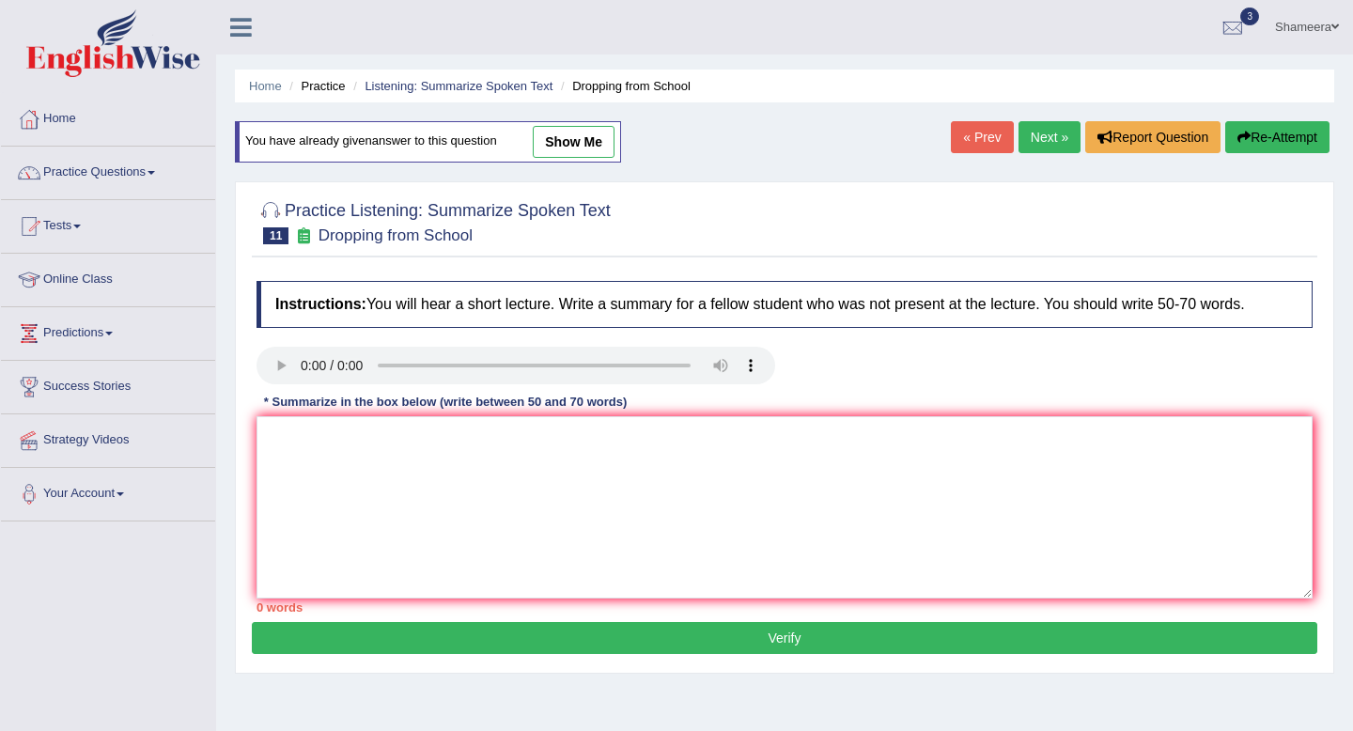
click at [580, 138] on link "show me" at bounding box center [574, 142] width 82 height 32
type textarea "The speaker provided a comprehensive overview of low achievers. To begin with, …"
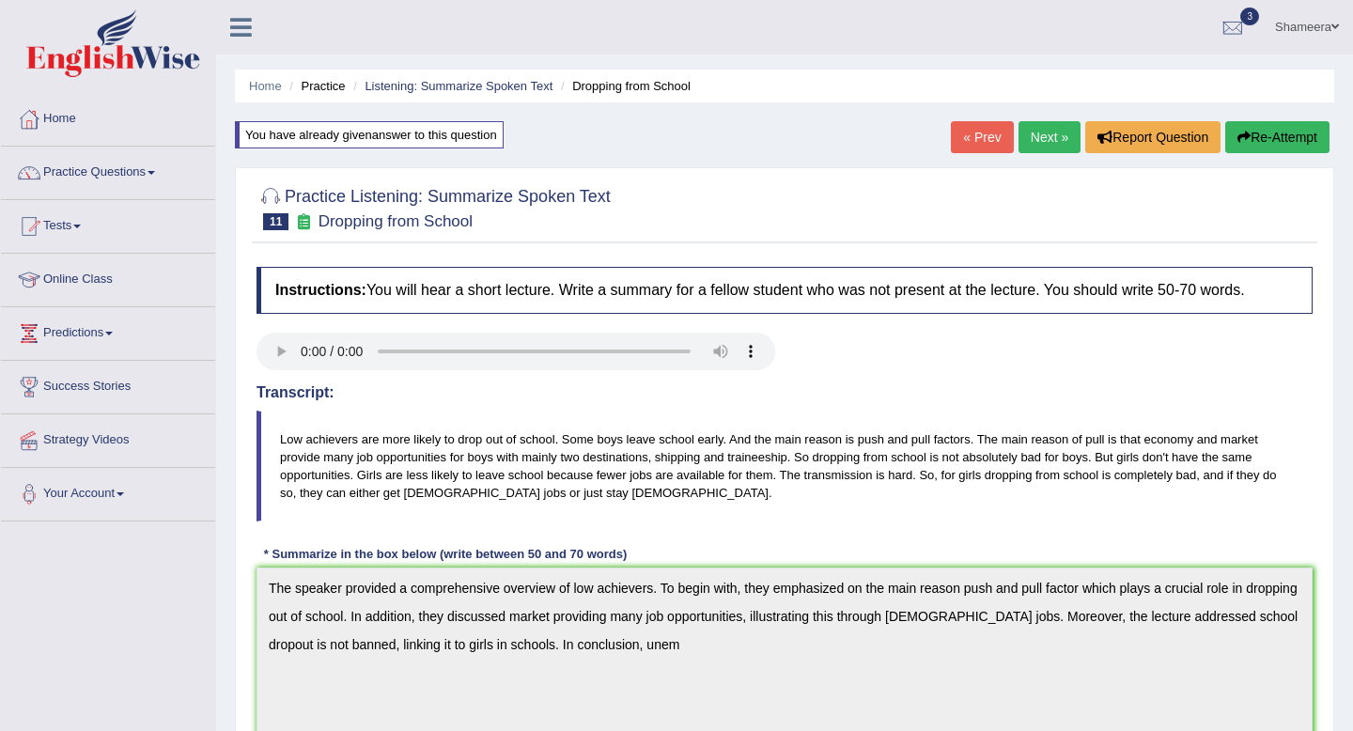
click at [1047, 142] on link "Next »" at bounding box center [1049, 137] width 62 height 32
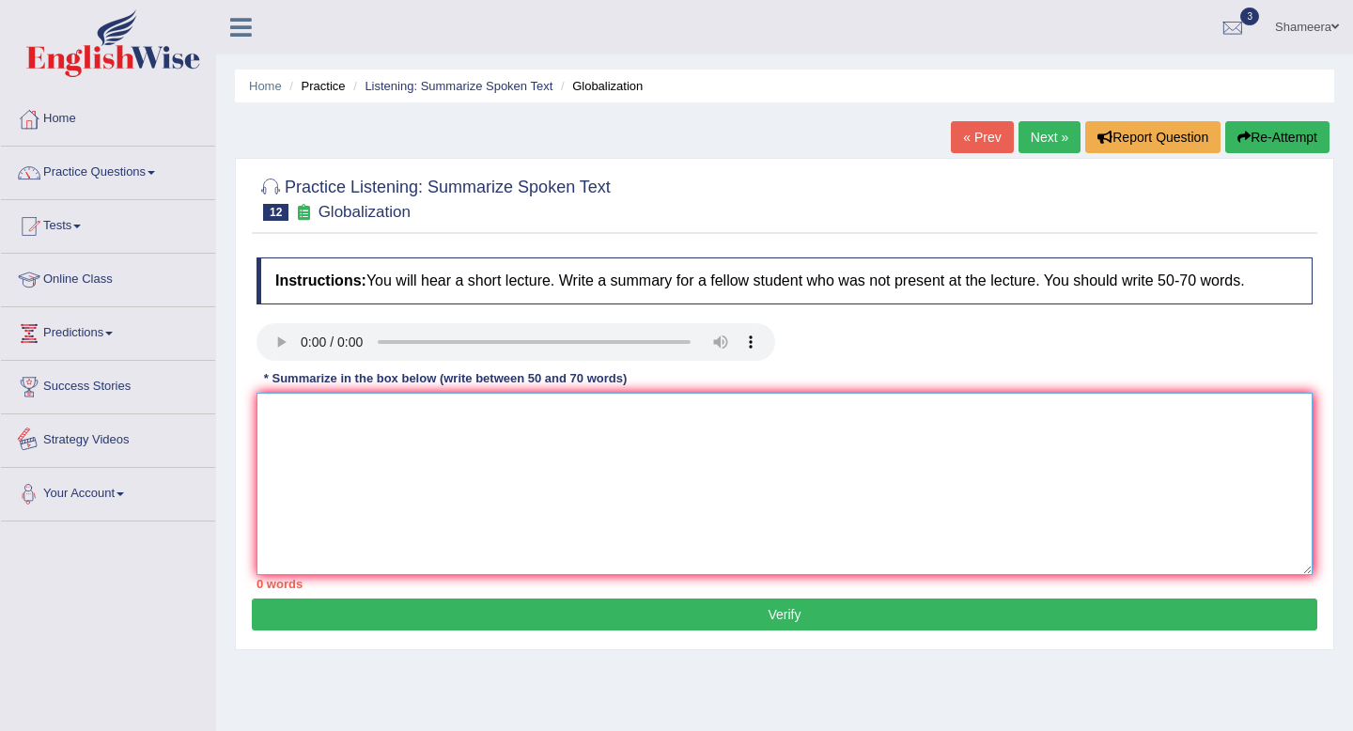
click at [357, 460] on textarea at bounding box center [784, 484] width 1056 height 182
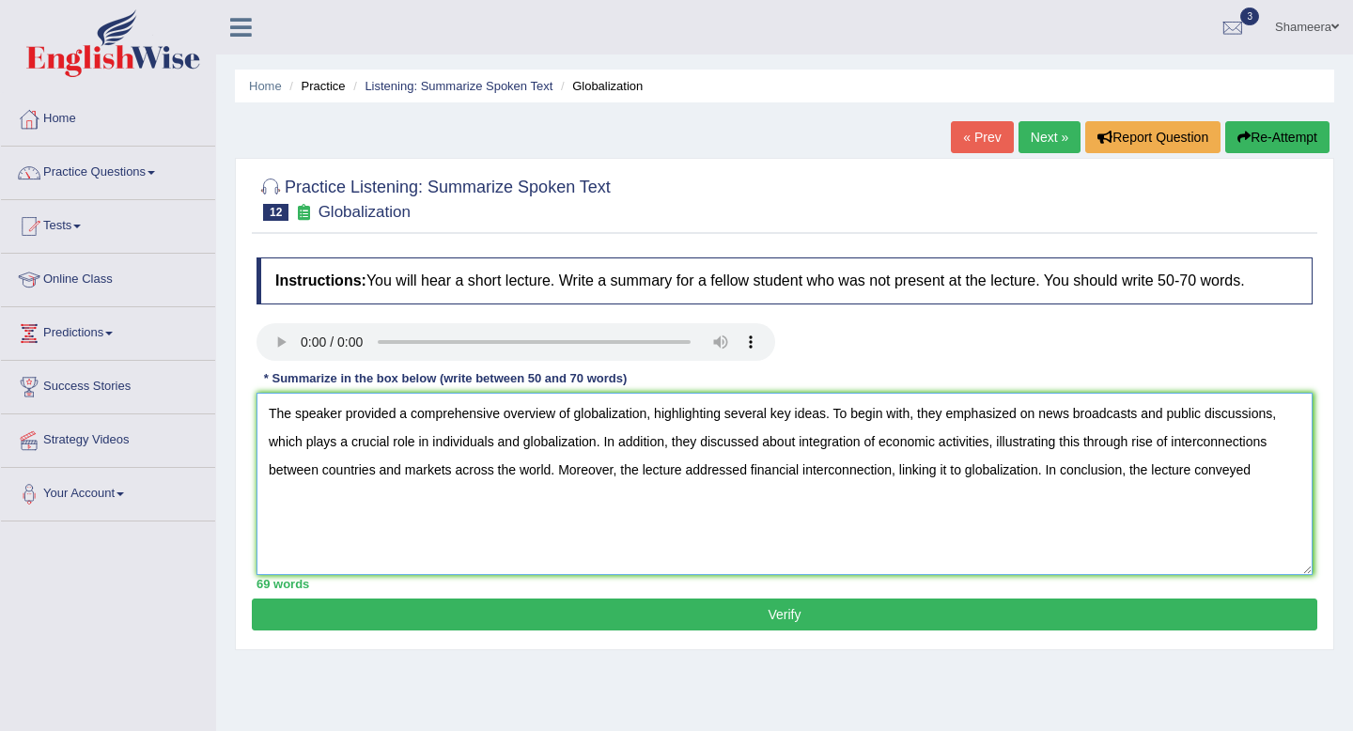
drag, startPoint x: 380, startPoint y: 474, endPoint x: 553, endPoint y: 474, distance: 172.9
click at [553, 474] on textarea "The speaker provided a comprehensive overview of globalization, highlighting se…" at bounding box center [784, 484] width 1056 height 182
click at [1095, 472] on textarea "The speaker provided a comprehensive overview of globalization, highlighting se…" at bounding box center [784, 484] width 1056 height 182
paste textarea "and markets across the world"
click at [1114, 476] on textarea "The speaker provided a comprehensive overview of globalization, highlighting se…" at bounding box center [784, 484] width 1056 height 182
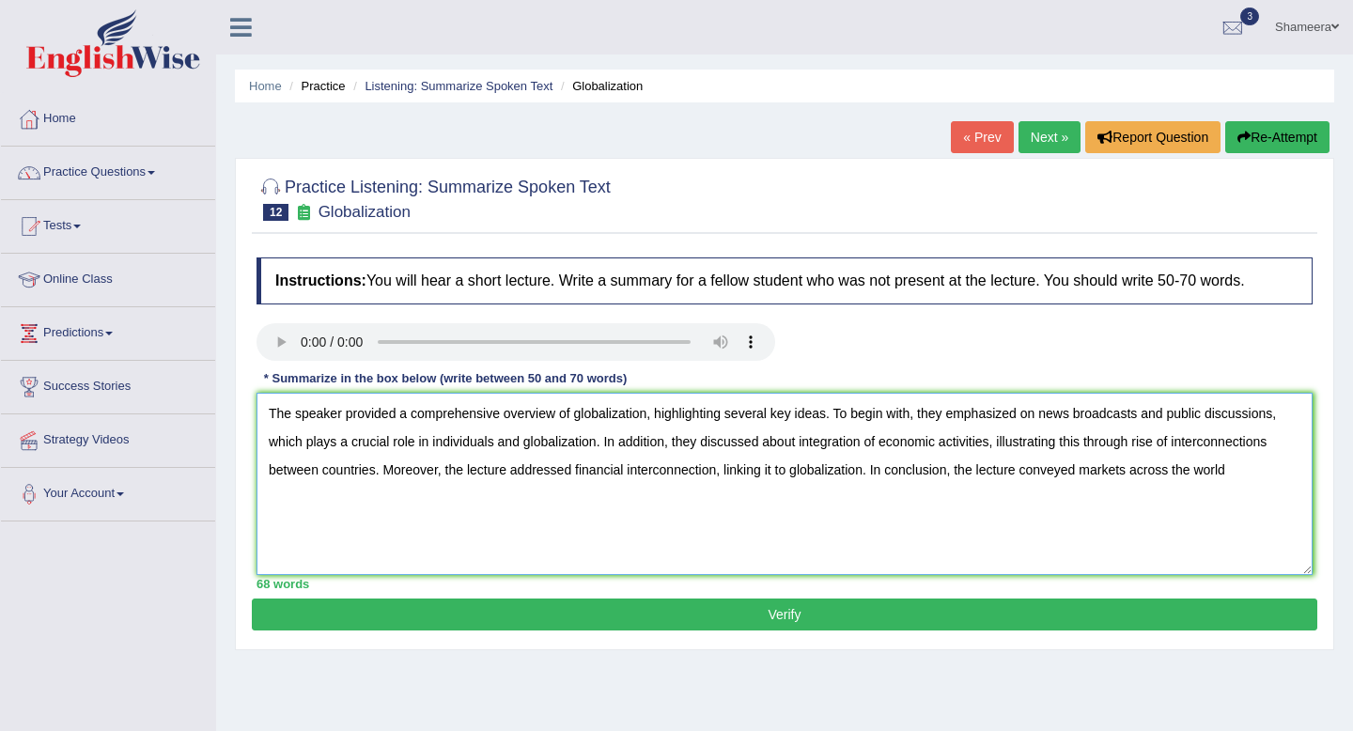
click at [1236, 471] on textarea "The speaker provided a comprehensive overview of globalization, highlighting se…" at bounding box center [784, 484] width 1056 height 182
click at [1143, 418] on textarea "The speaker provided a comprehensive overview of globalization, highlighting se…" at bounding box center [784, 484] width 1056 height 182
type textarea "The speaker provided a comprehensive overview of globalization, highlighting se…"
click at [1050, 623] on button "Verify" at bounding box center [784, 614] width 1065 height 32
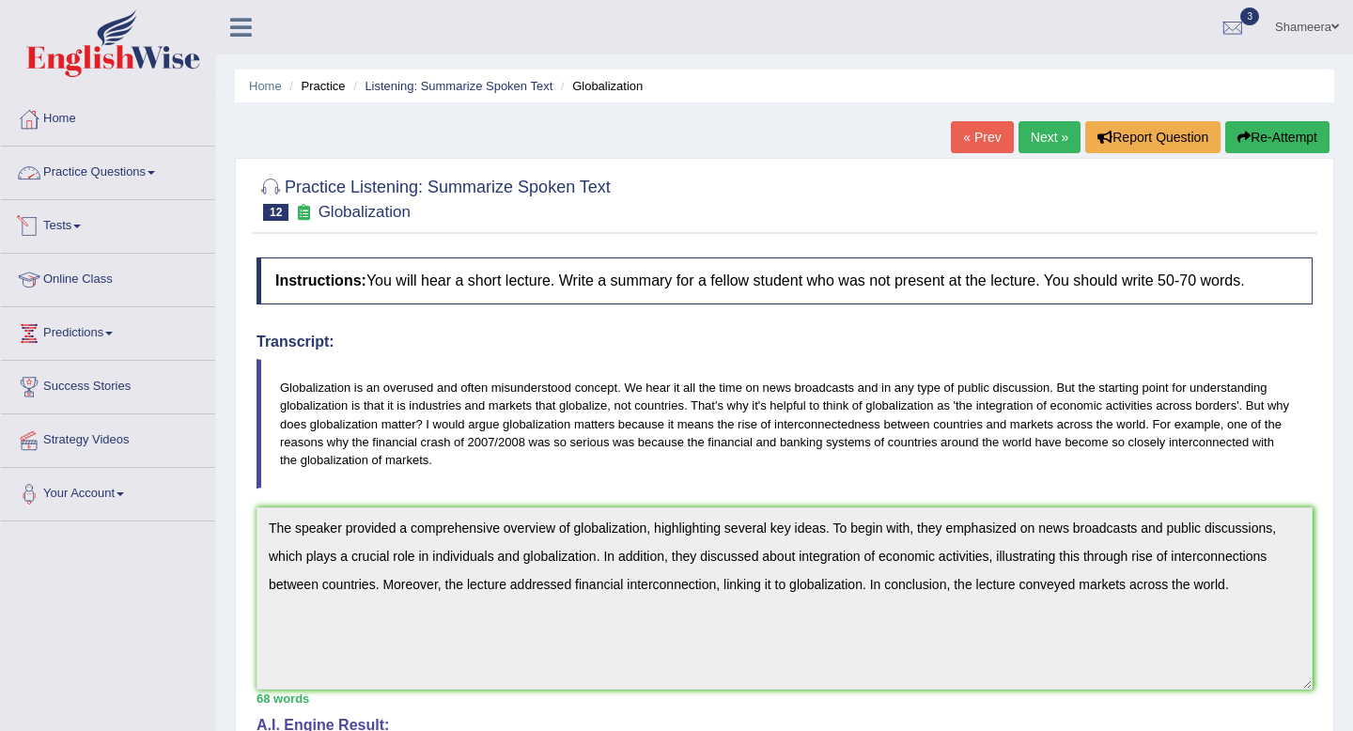
click at [125, 174] on link "Practice Questions" at bounding box center [108, 170] width 214 height 47
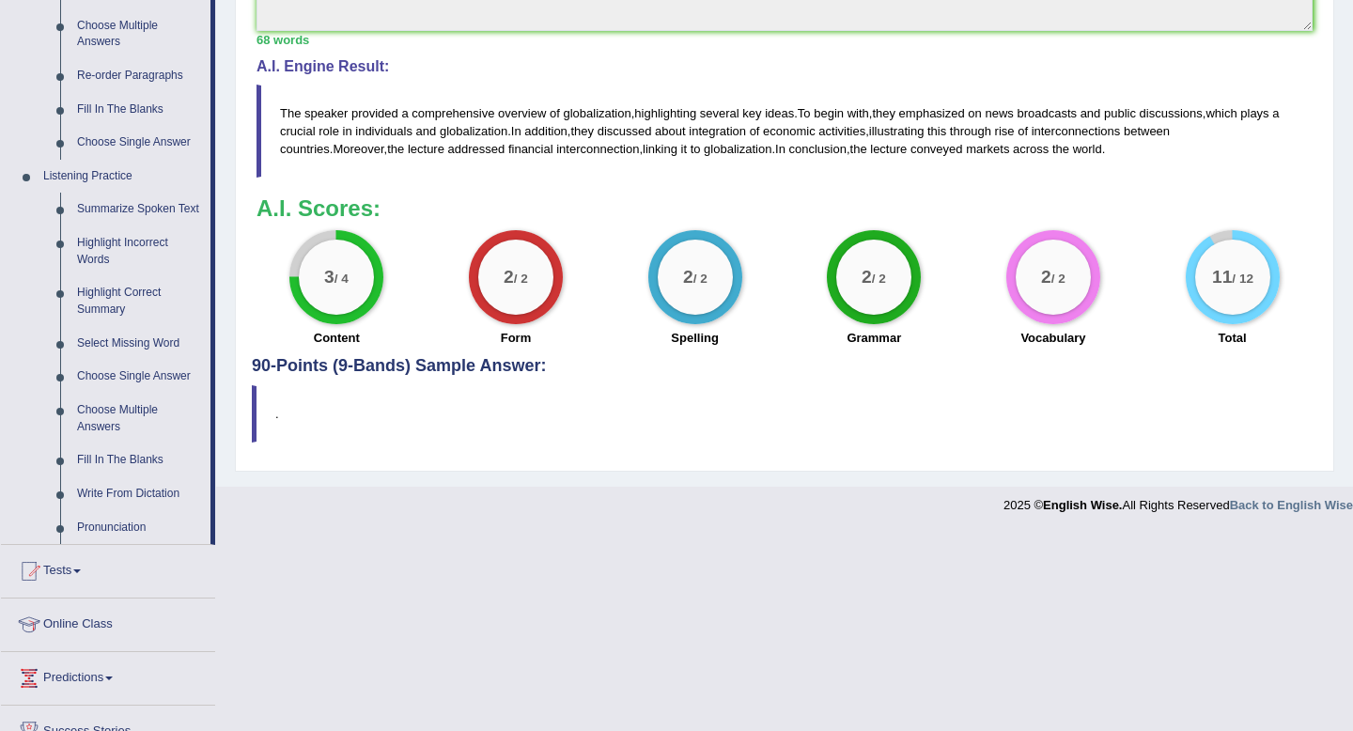
scroll to position [657, 0]
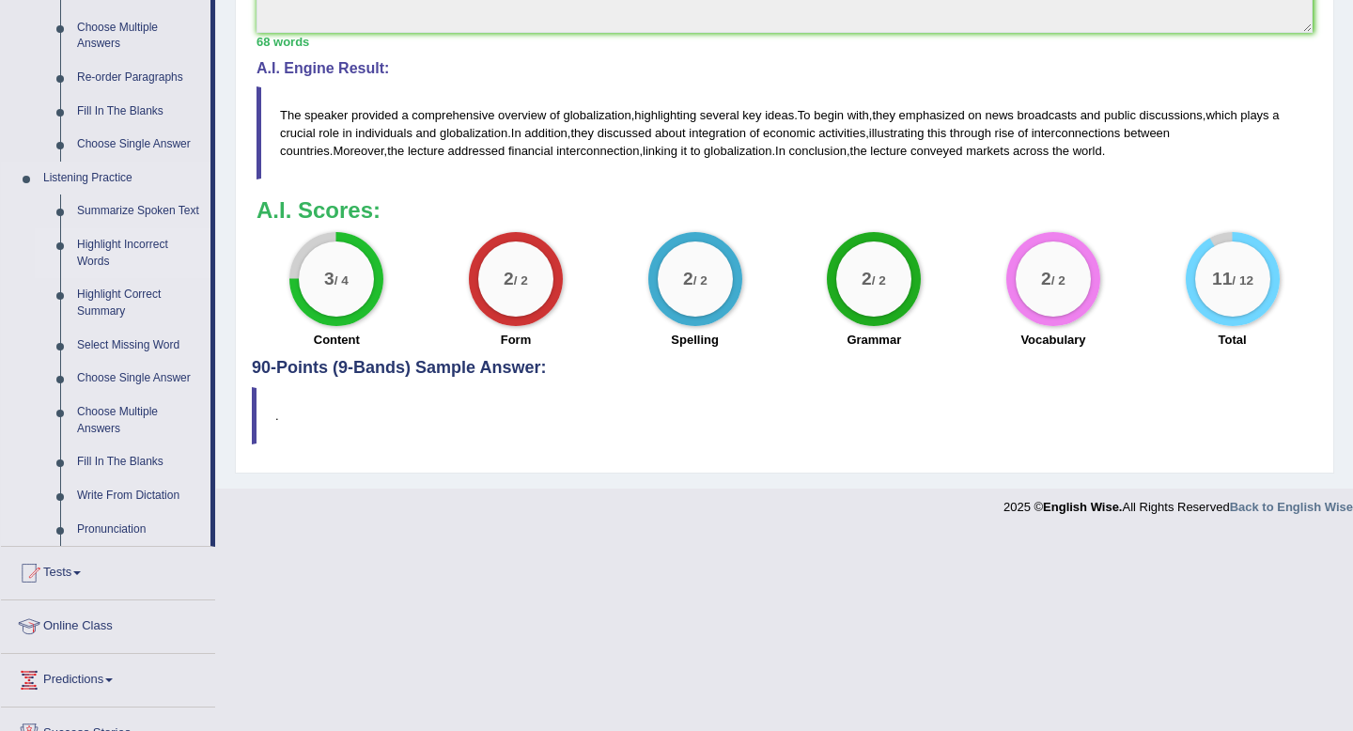
click at [134, 263] on link "Highlight Incorrect Words" at bounding box center [140, 253] width 142 height 50
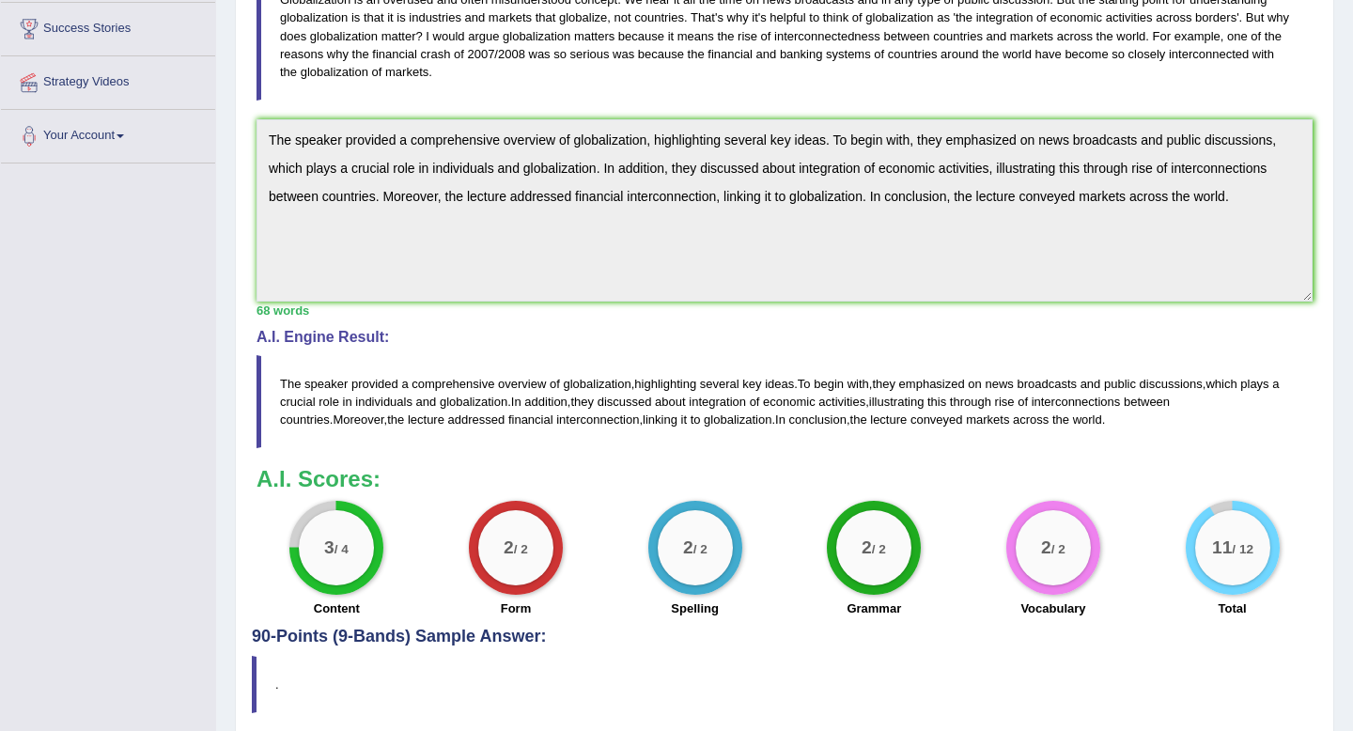
scroll to position [209, 0]
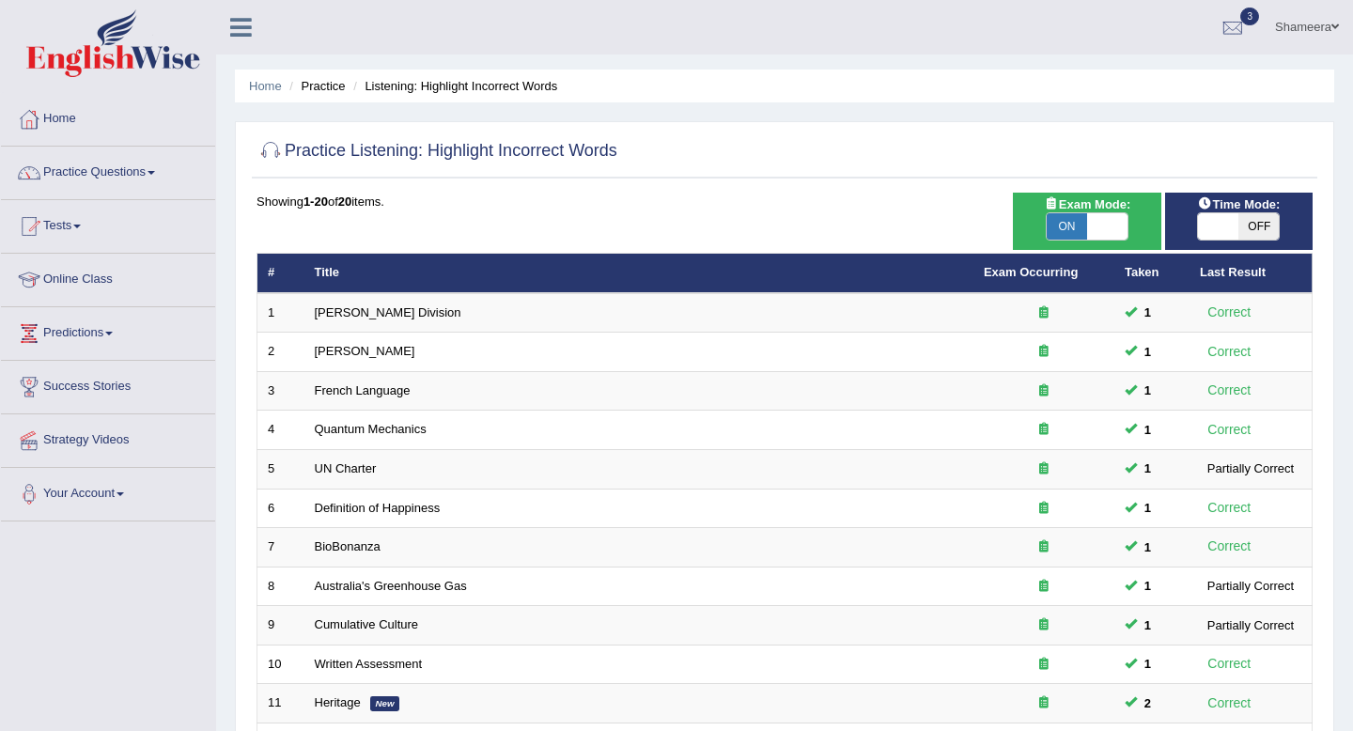
click at [1112, 231] on span at bounding box center [1107, 226] width 40 height 26
checkbox input "false"
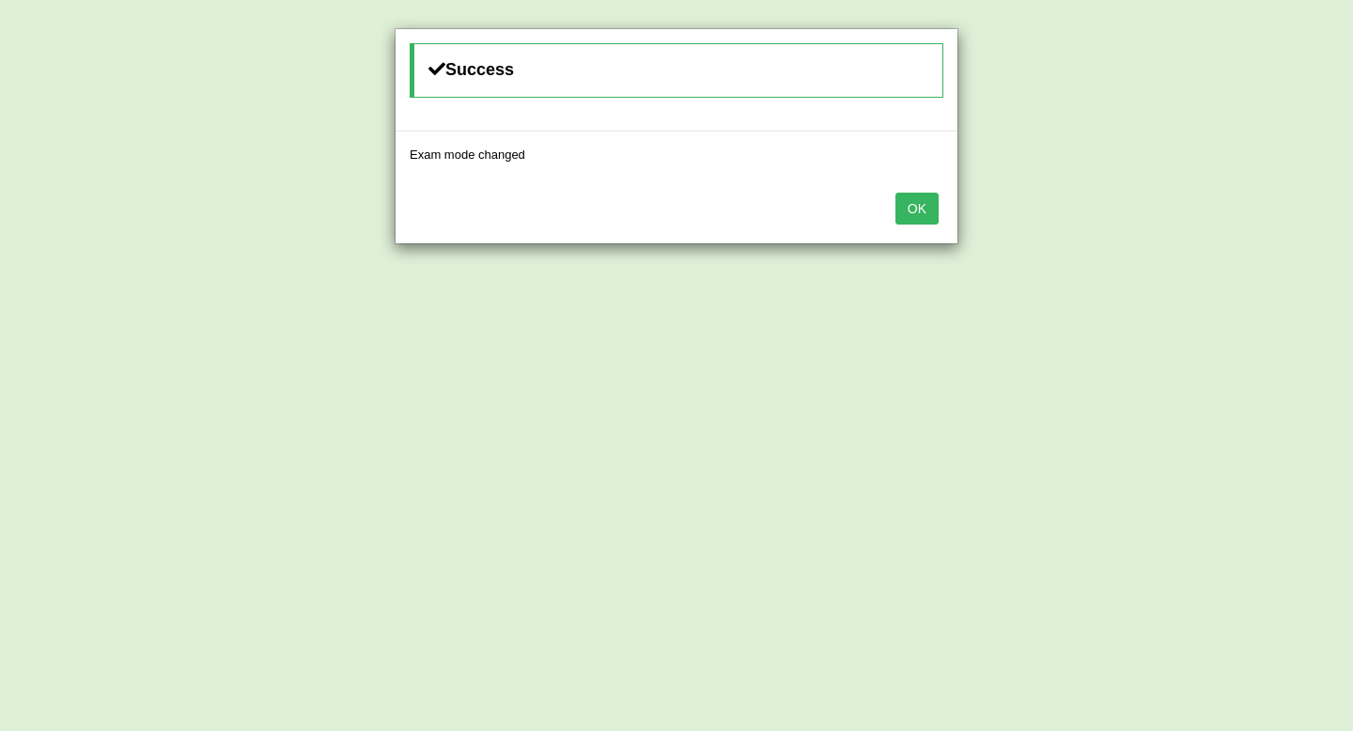
click at [927, 213] on button "OK" at bounding box center [916, 209] width 43 height 32
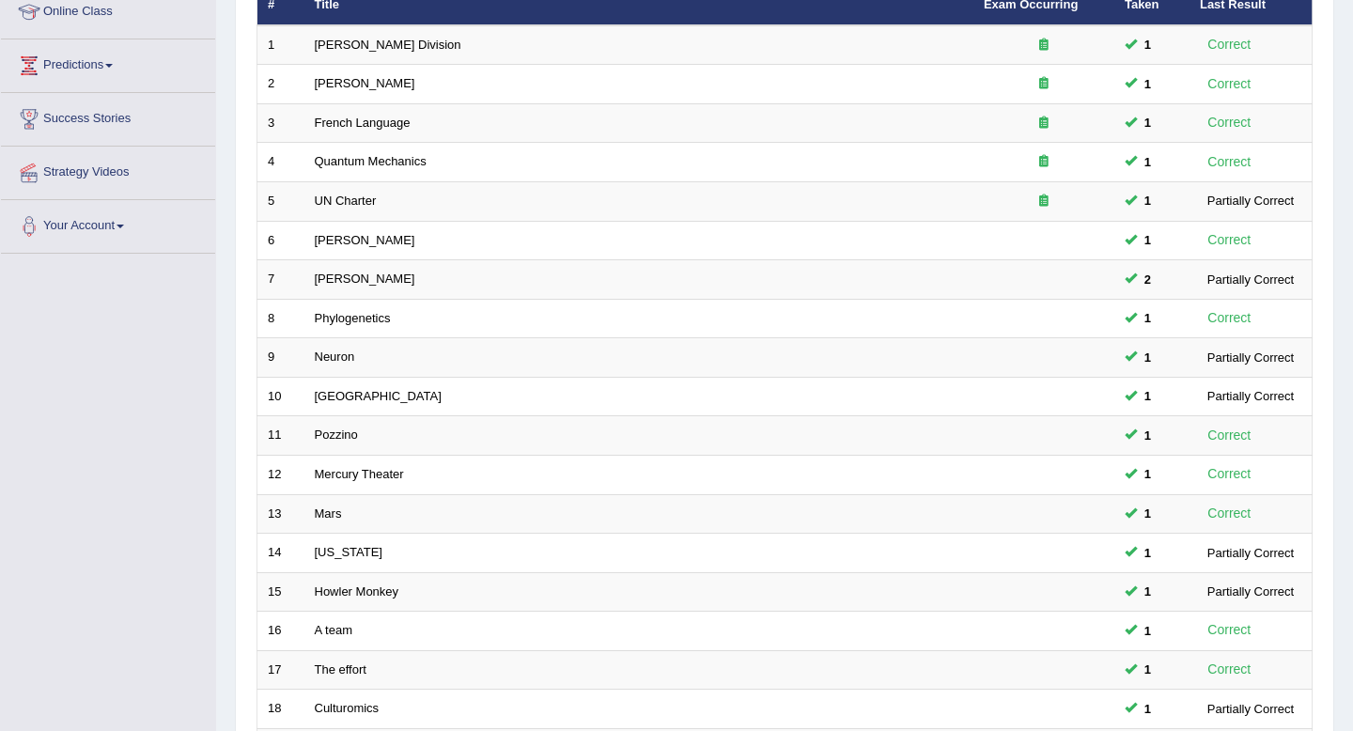
scroll to position [513, 0]
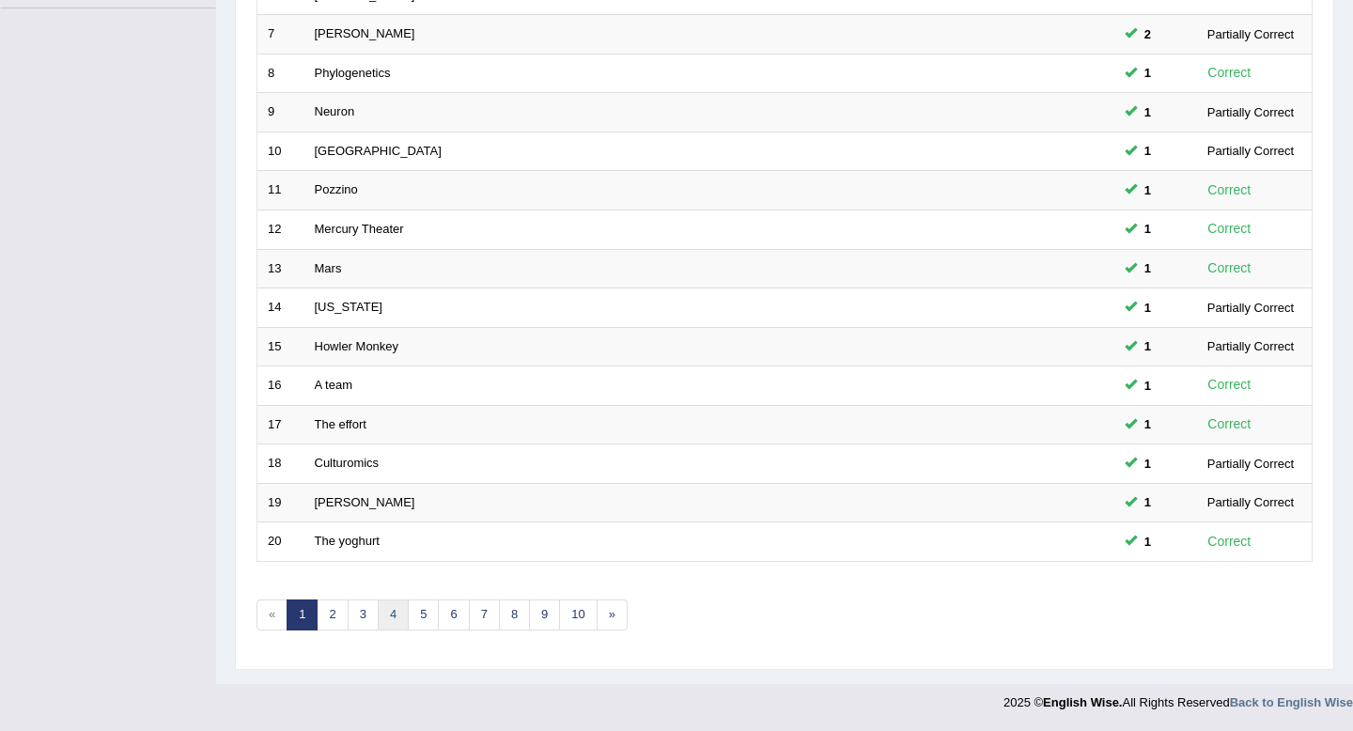
click at [396, 611] on link "4" at bounding box center [393, 614] width 31 height 31
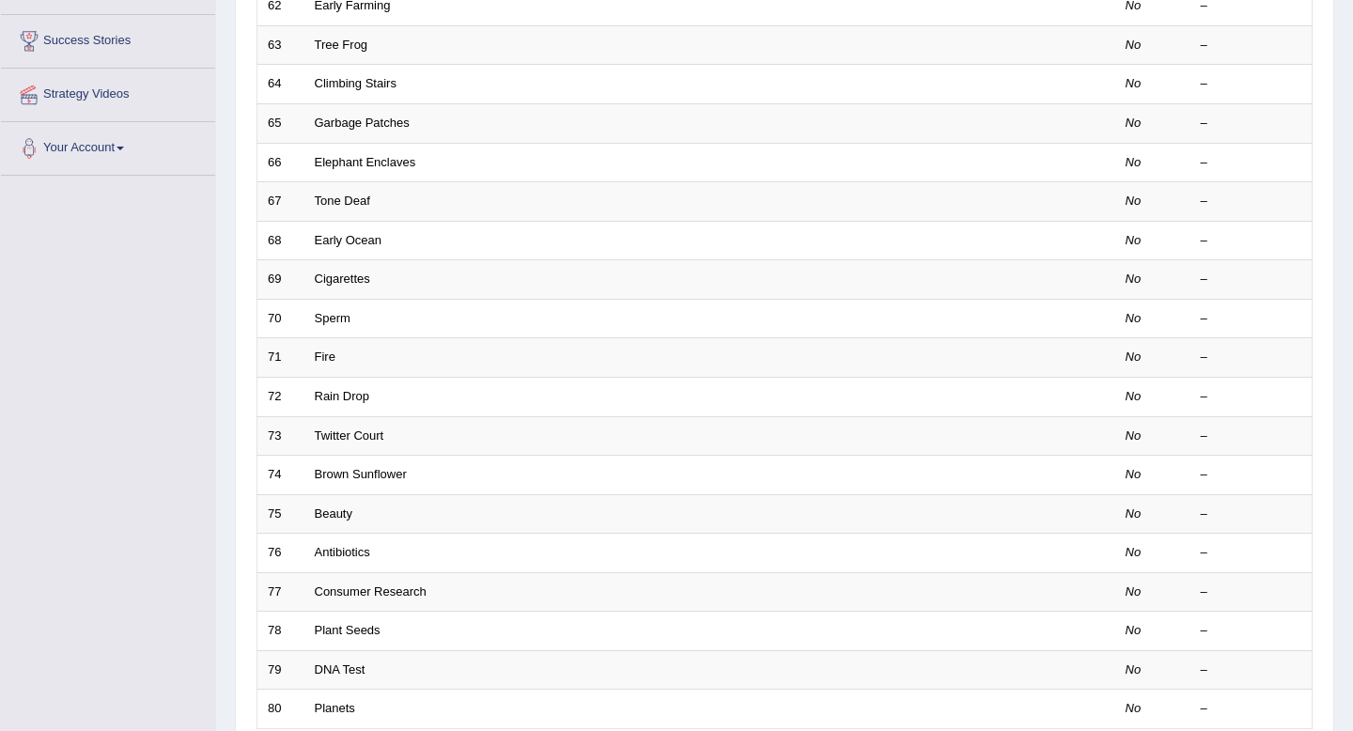
scroll to position [513, 0]
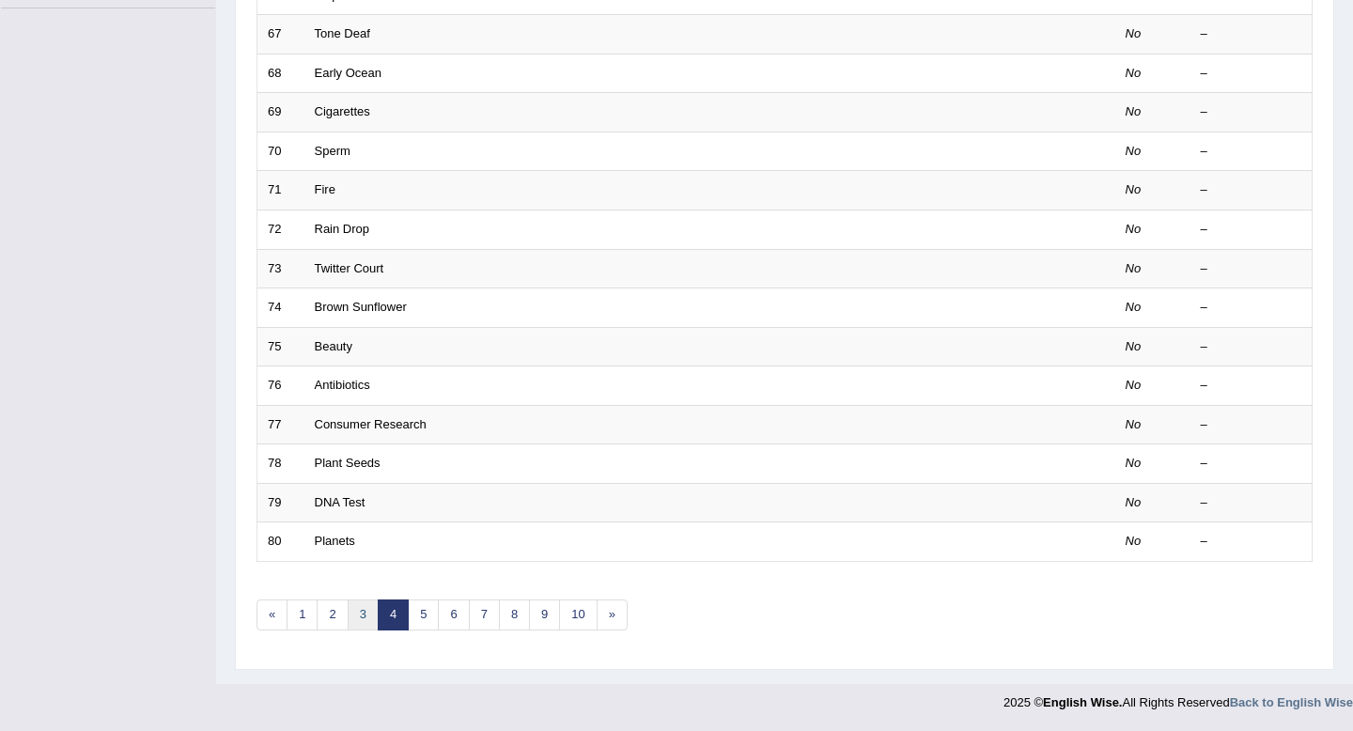
click at [366, 613] on link "3" at bounding box center [363, 614] width 31 height 31
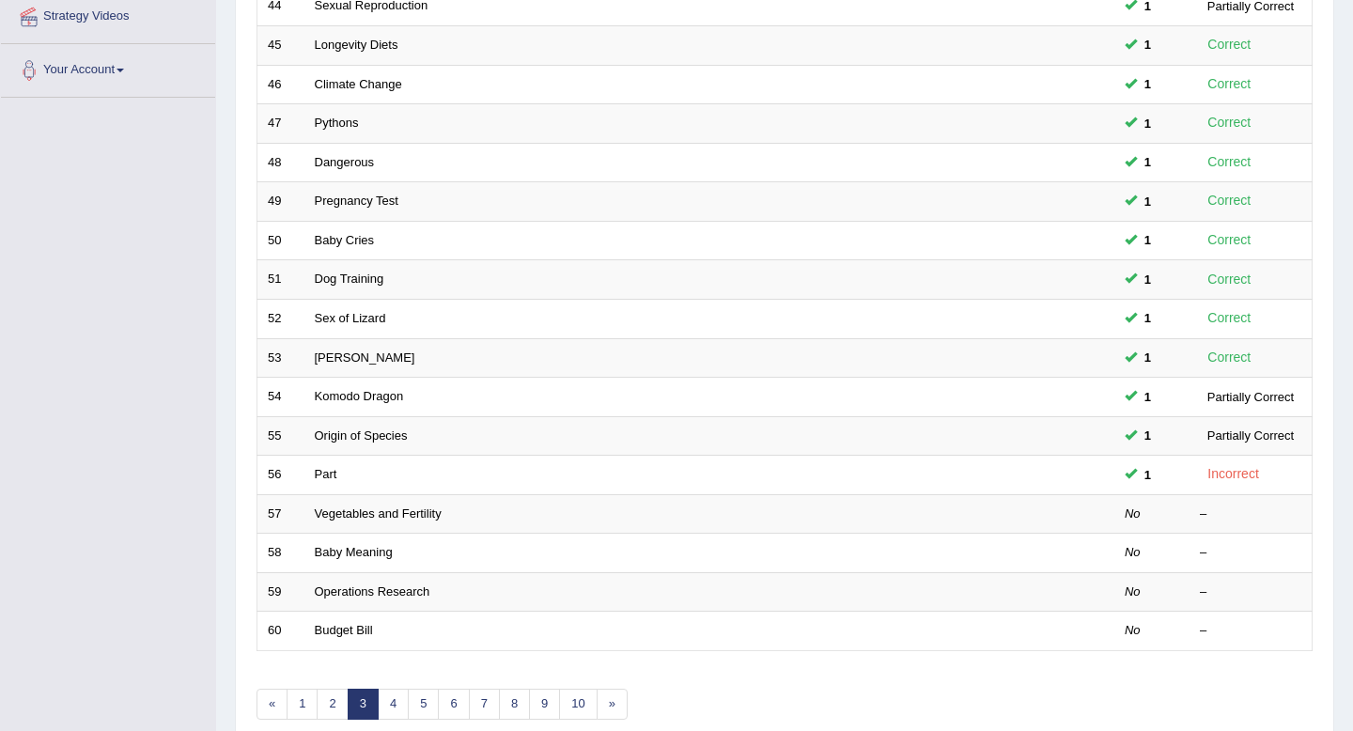
scroll to position [513, 0]
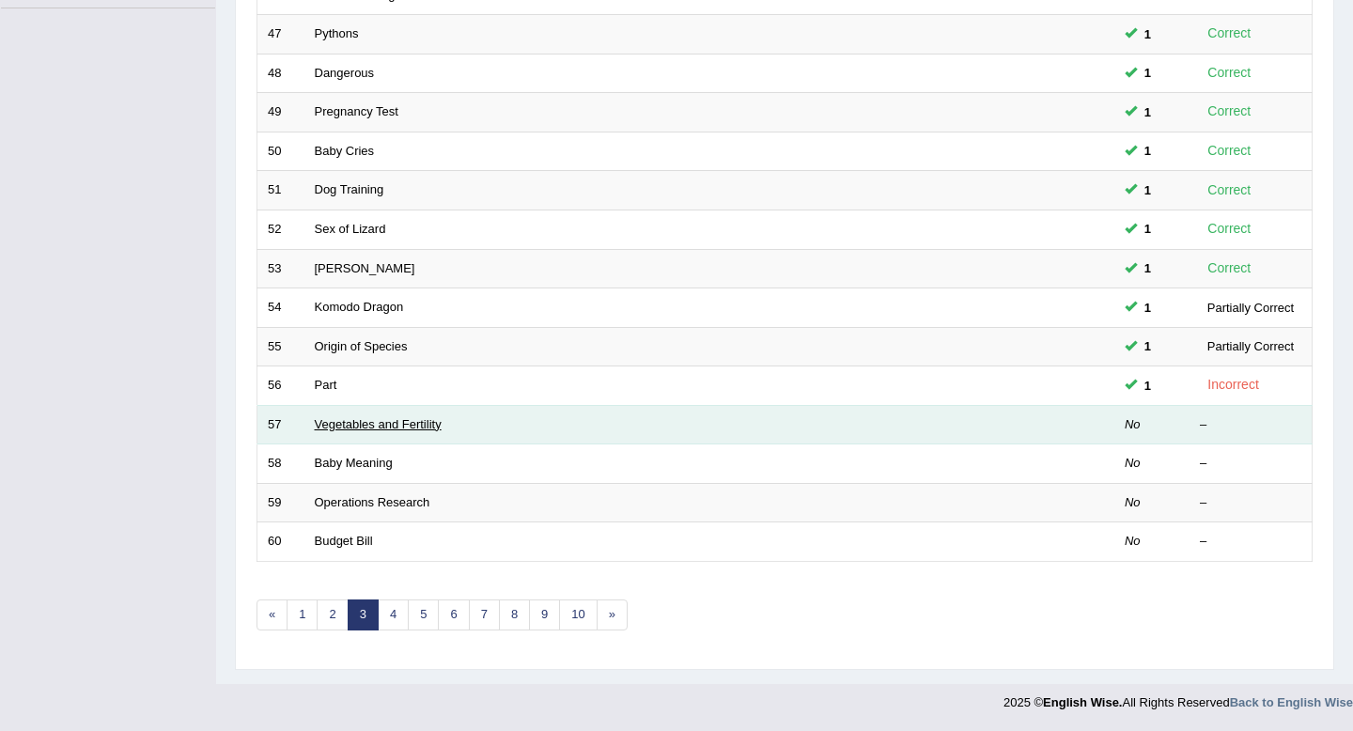
click at [351, 424] on link "Vegetables and Fertility" at bounding box center [378, 424] width 127 height 14
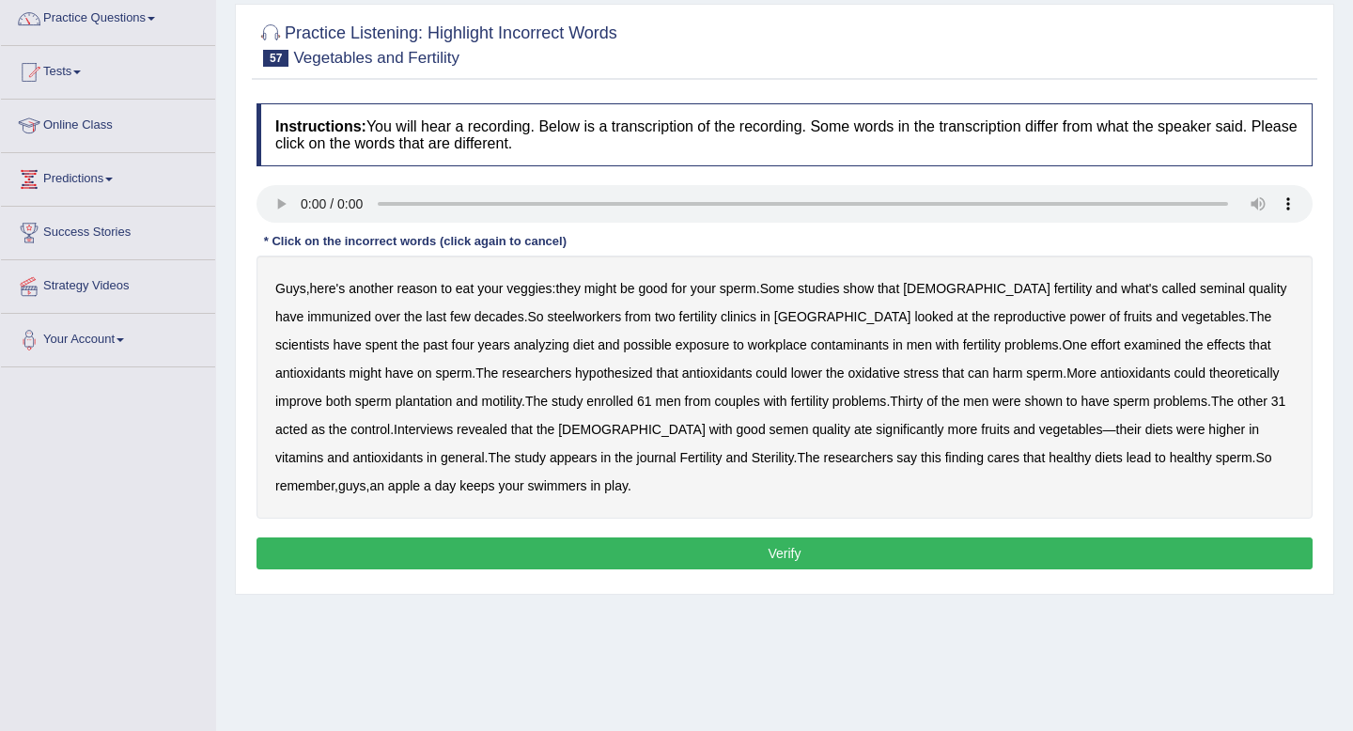
scroll to position [251, 0]
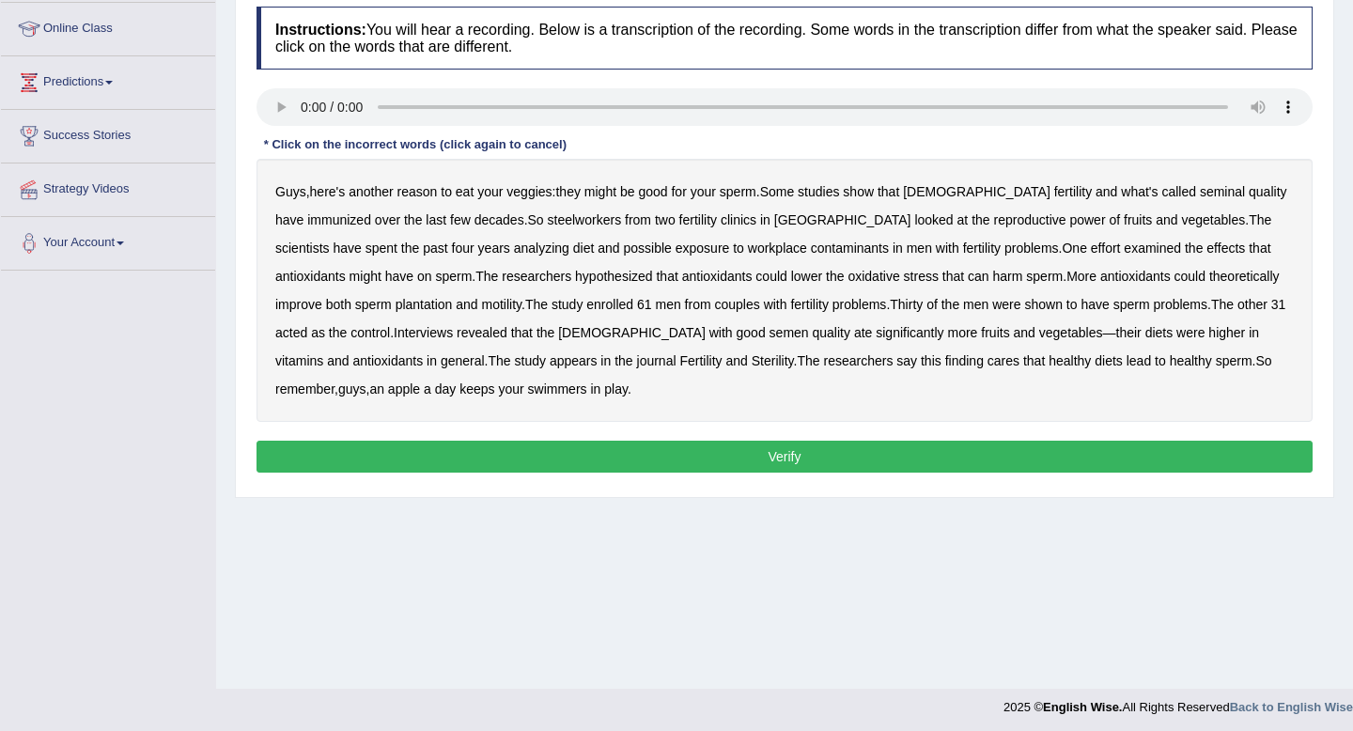
click at [371, 212] on b "immunized" at bounding box center [339, 219] width 64 height 15
click at [548, 217] on b "steelworkers" at bounding box center [585, 219] width 74 height 15
click at [453, 297] on b "plantation" at bounding box center [424, 304] width 57 height 15
click at [987, 364] on b "cares" at bounding box center [1003, 360] width 32 height 15
click at [944, 458] on button "Verify" at bounding box center [784, 457] width 1056 height 32
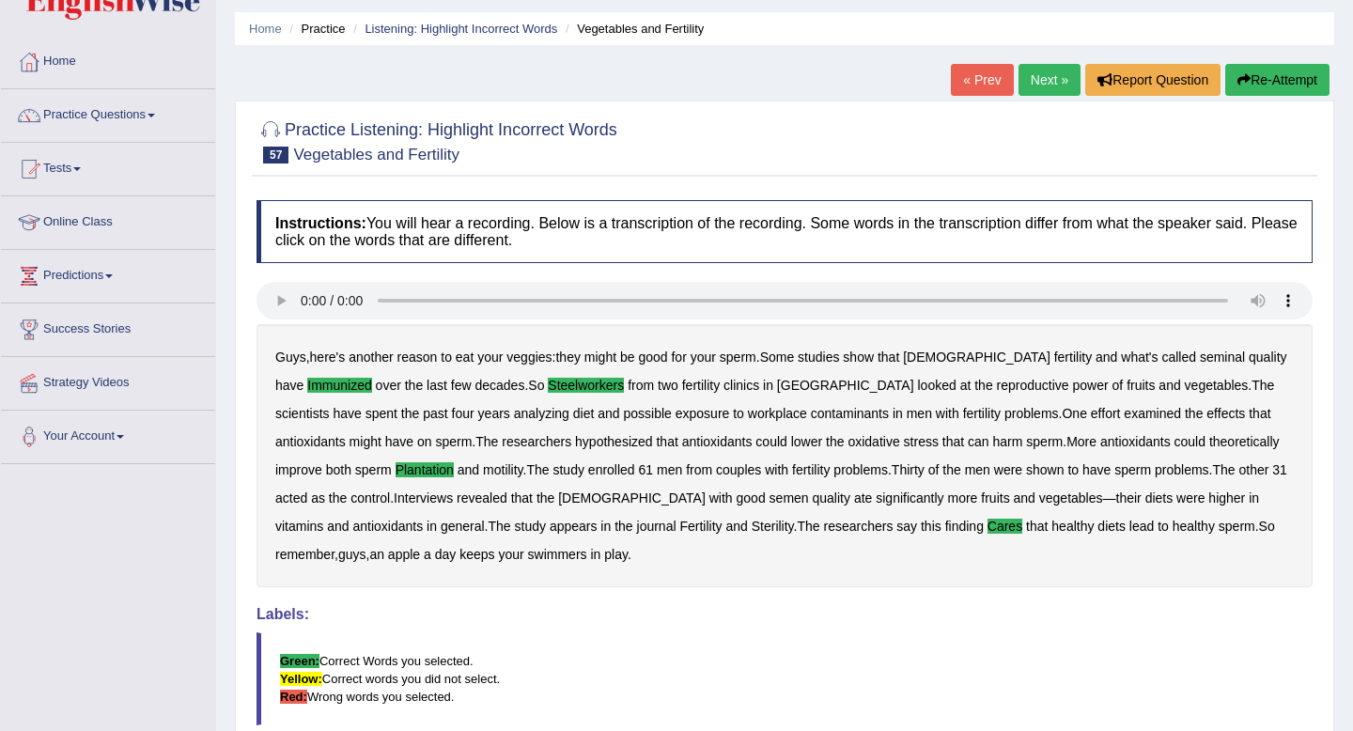
scroll to position [52, 0]
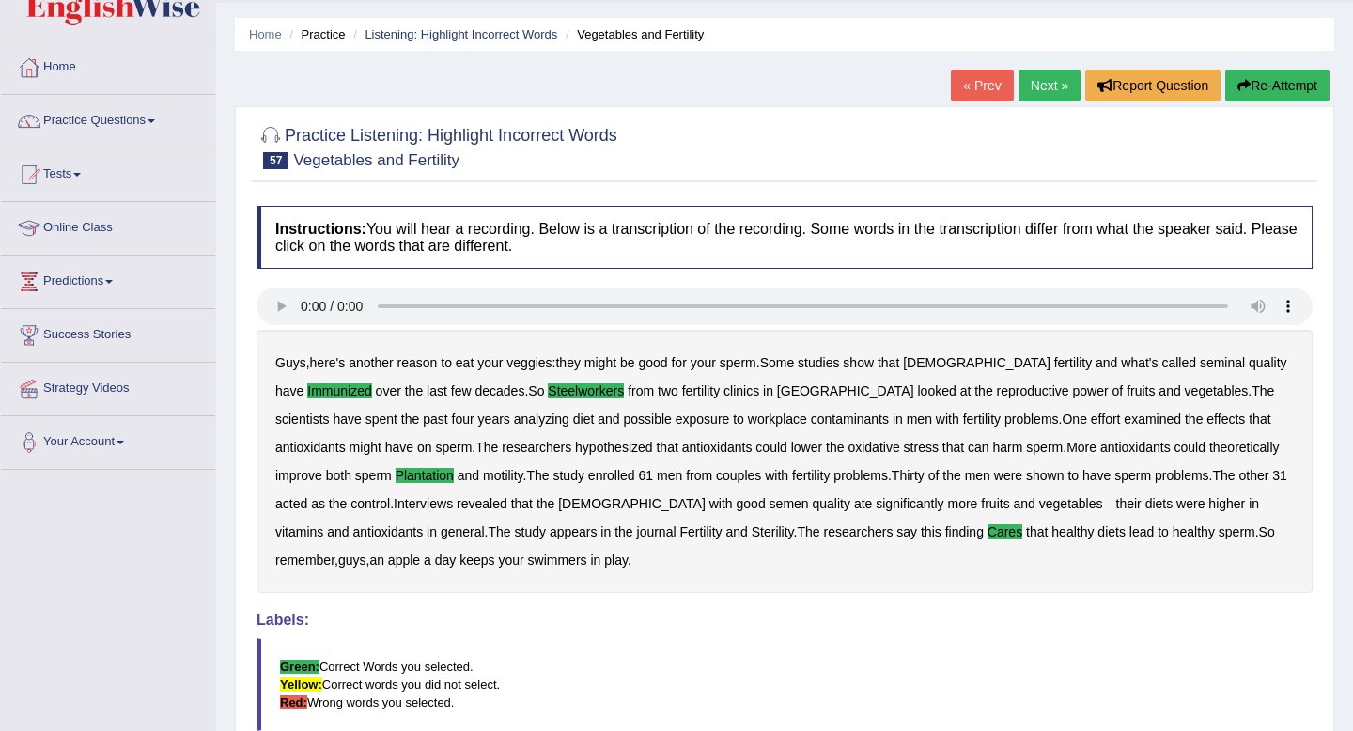
click at [1048, 81] on link "Next »" at bounding box center [1049, 86] width 62 height 32
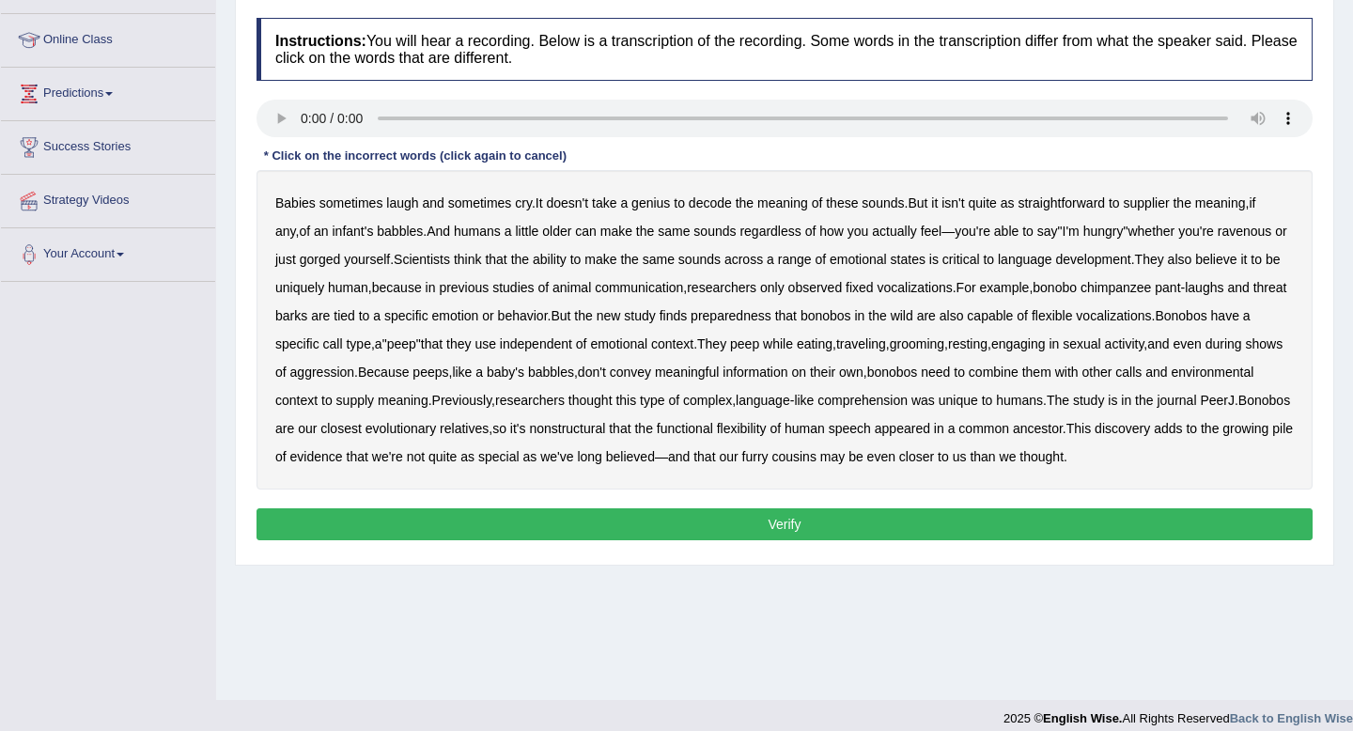
scroll to position [253, 0]
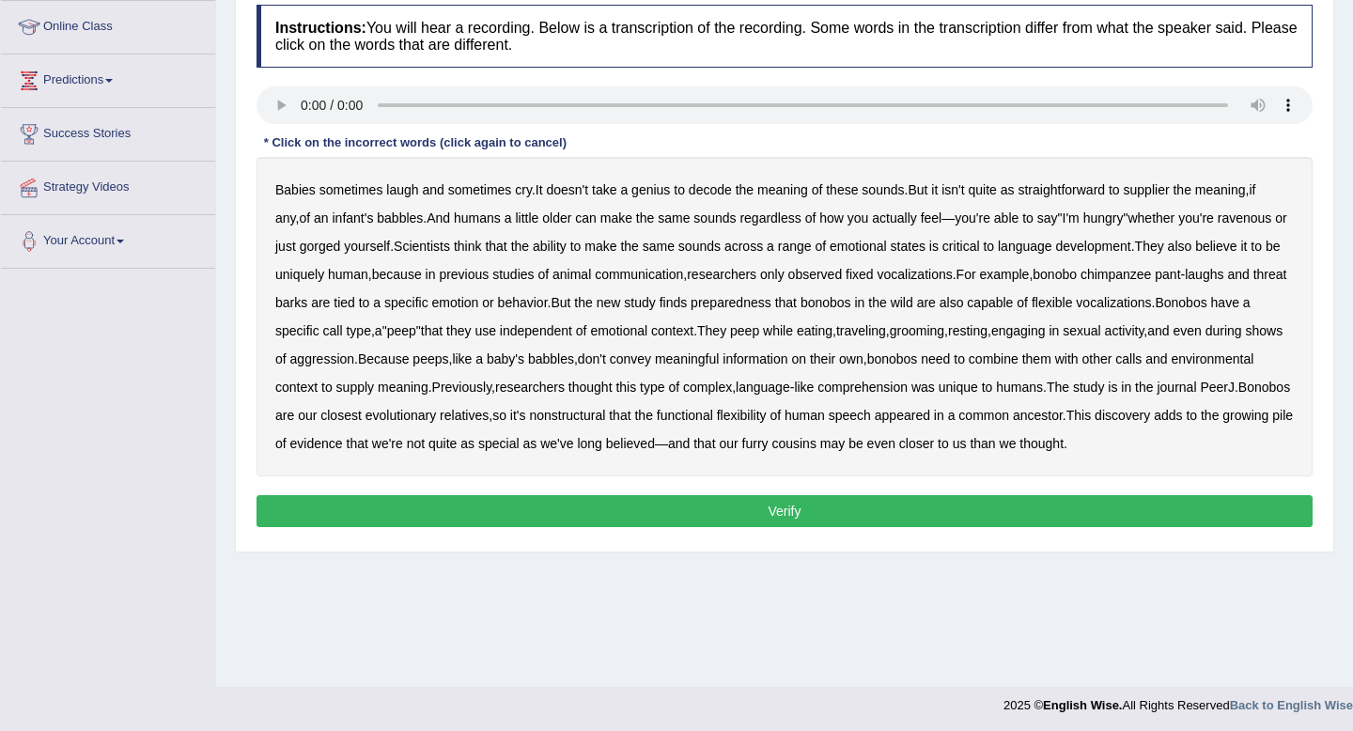
click at [1161, 182] on b "supplier" at bounding box center [1147, 189] width 46 height 15
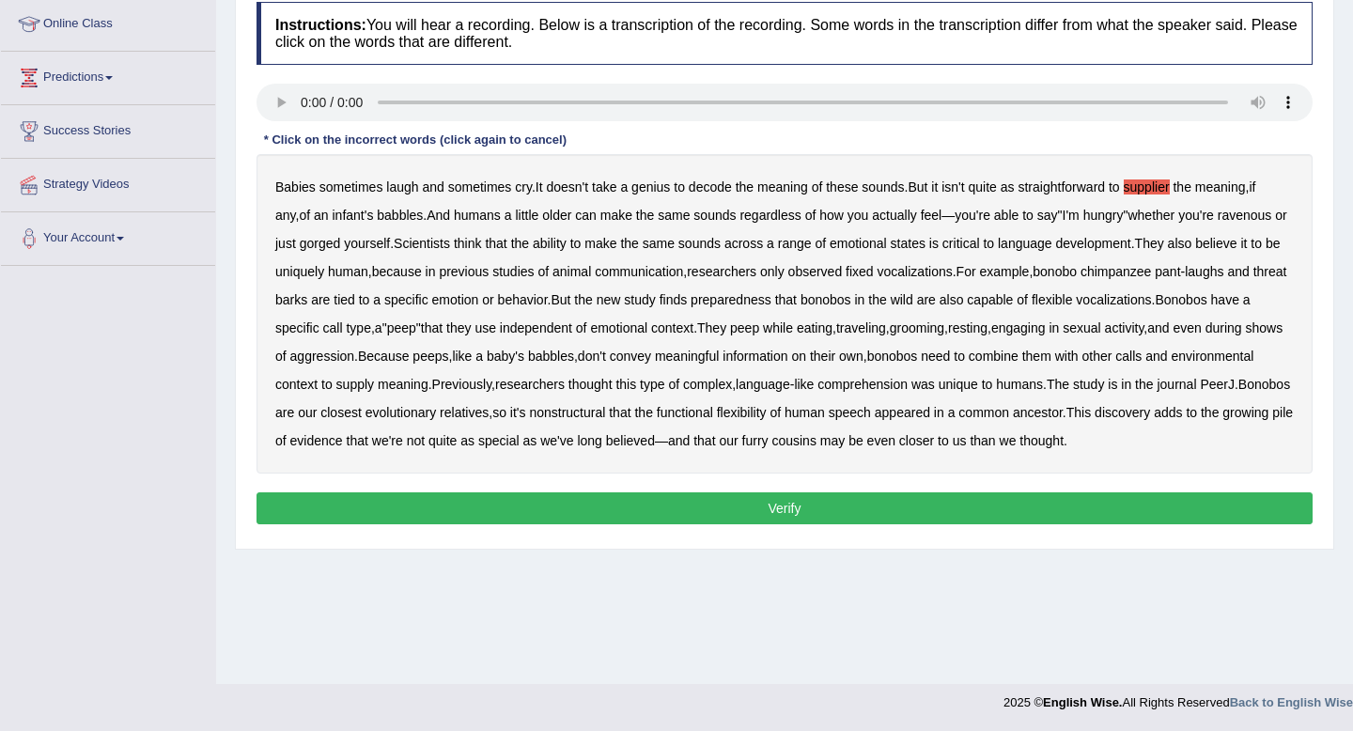
click at [771, 303] on b "preparedness" at bounding box center [731, 299] width 81 height 15
click at [903, 421] on div "Babies sometimes laugh and sometimes cry . It doesn't take a genius to decode t…" at bounding box center [784, 313] width 1056 height 319
click at [605, 412] on b "nonstructural" at bounding box center [567, 412] width 76 height 15
click at [699, 522] on button "Verify" at bounding box center [784, 508] width 1056 height 32
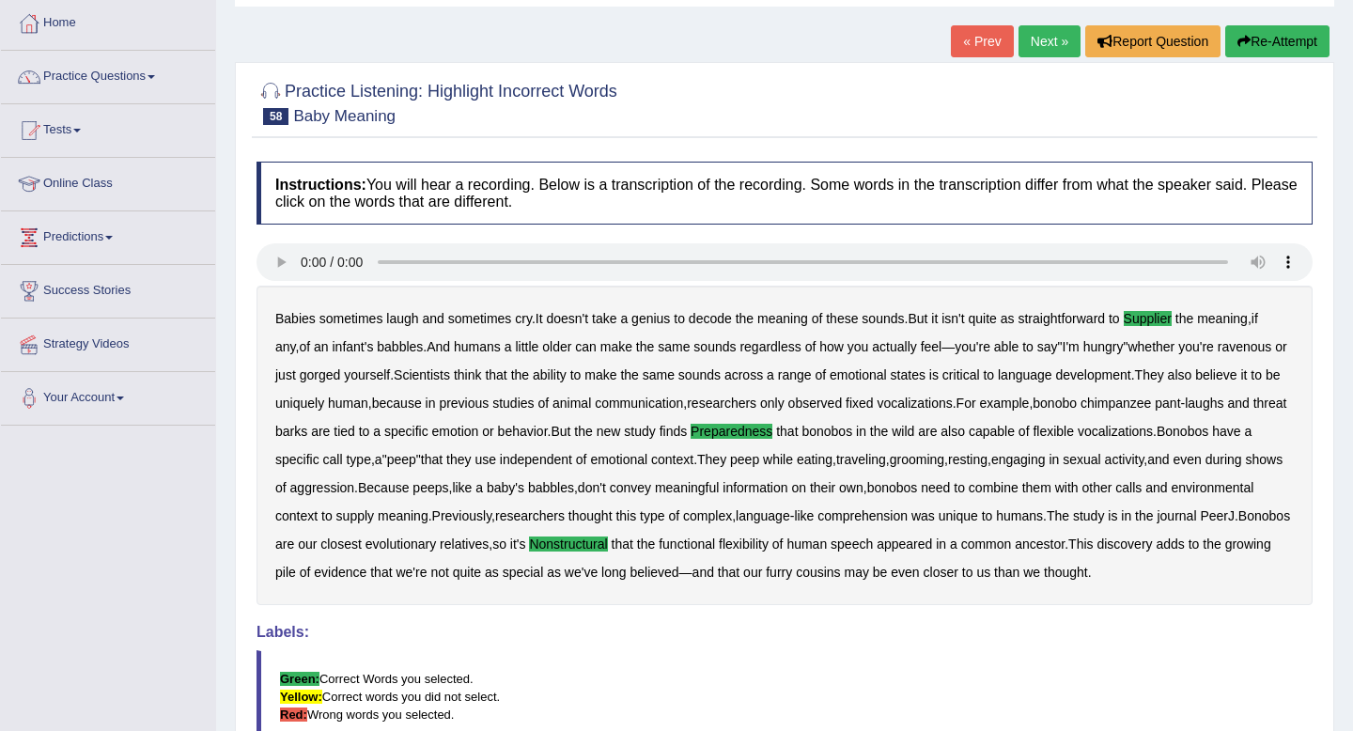
scroll to position [50, 0]
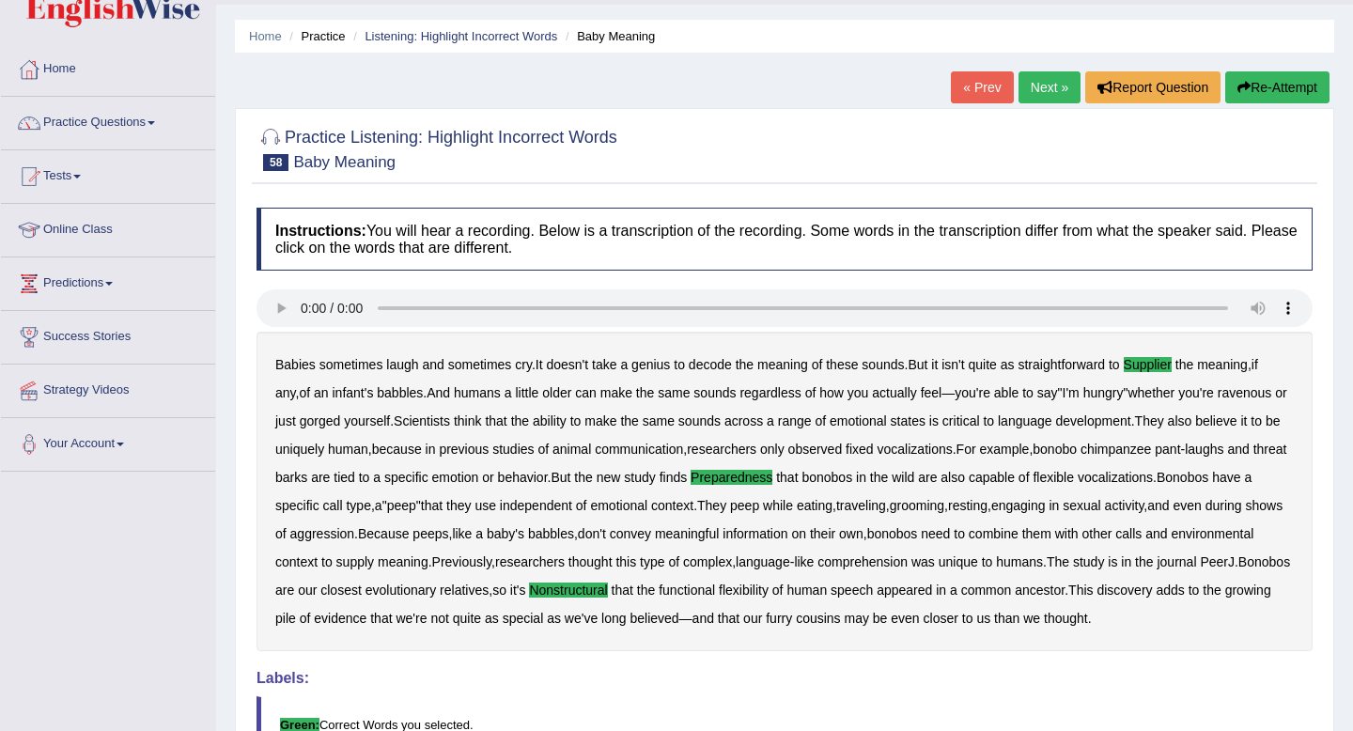
click at [1037, 85] on link "Next »" at bounding box center [1049, 87] width 62 height 32
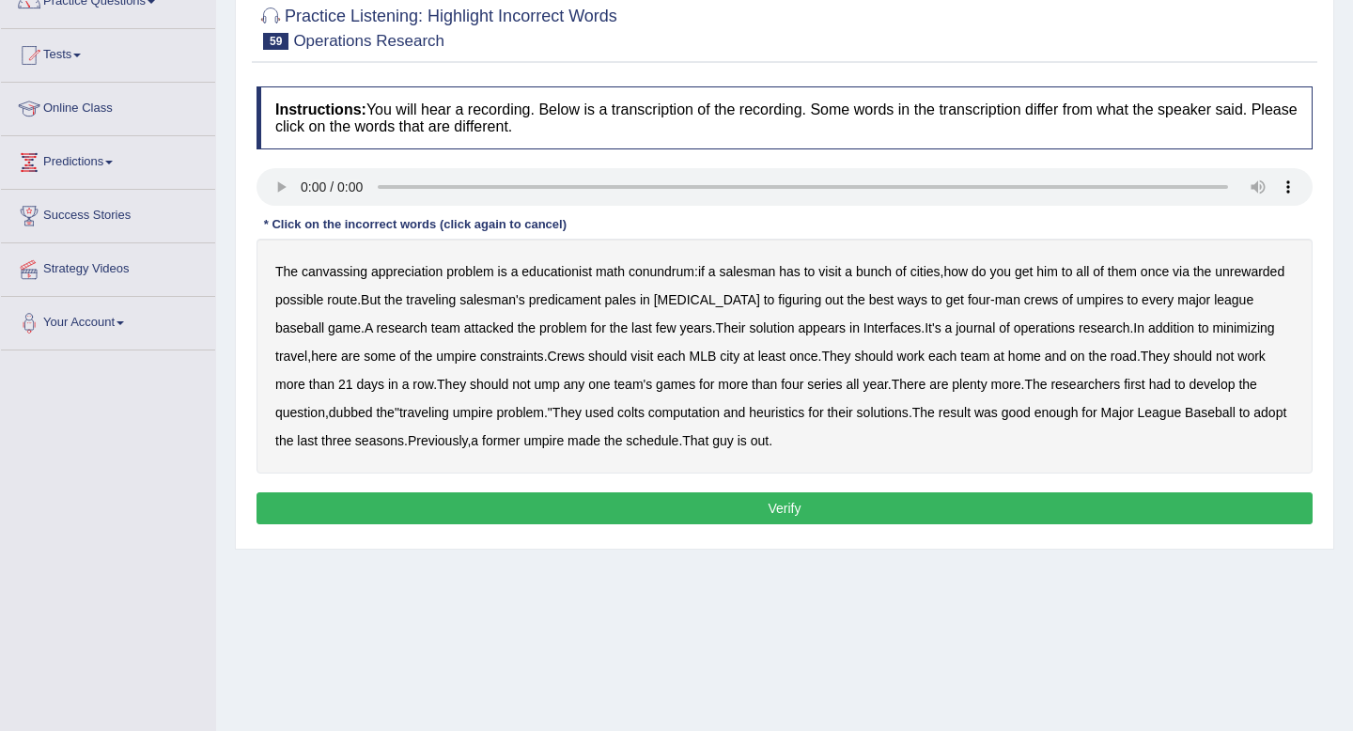
scroll to position [198, 0]
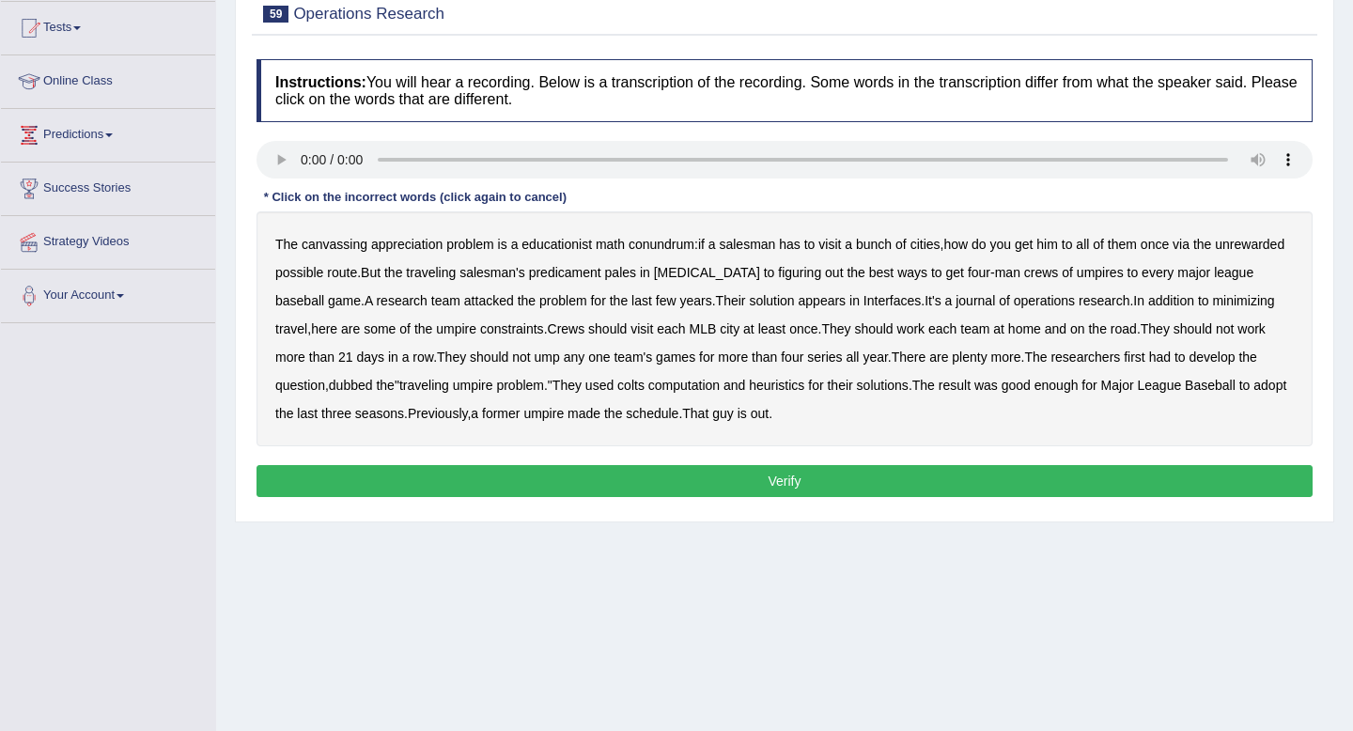
click at [335, 251] on b "canvassing" at bounding box center [335, 244] width 66 height 15
click at [400, 249] on b "appreciation" at bounding box center [406, 244] width 71 height 15
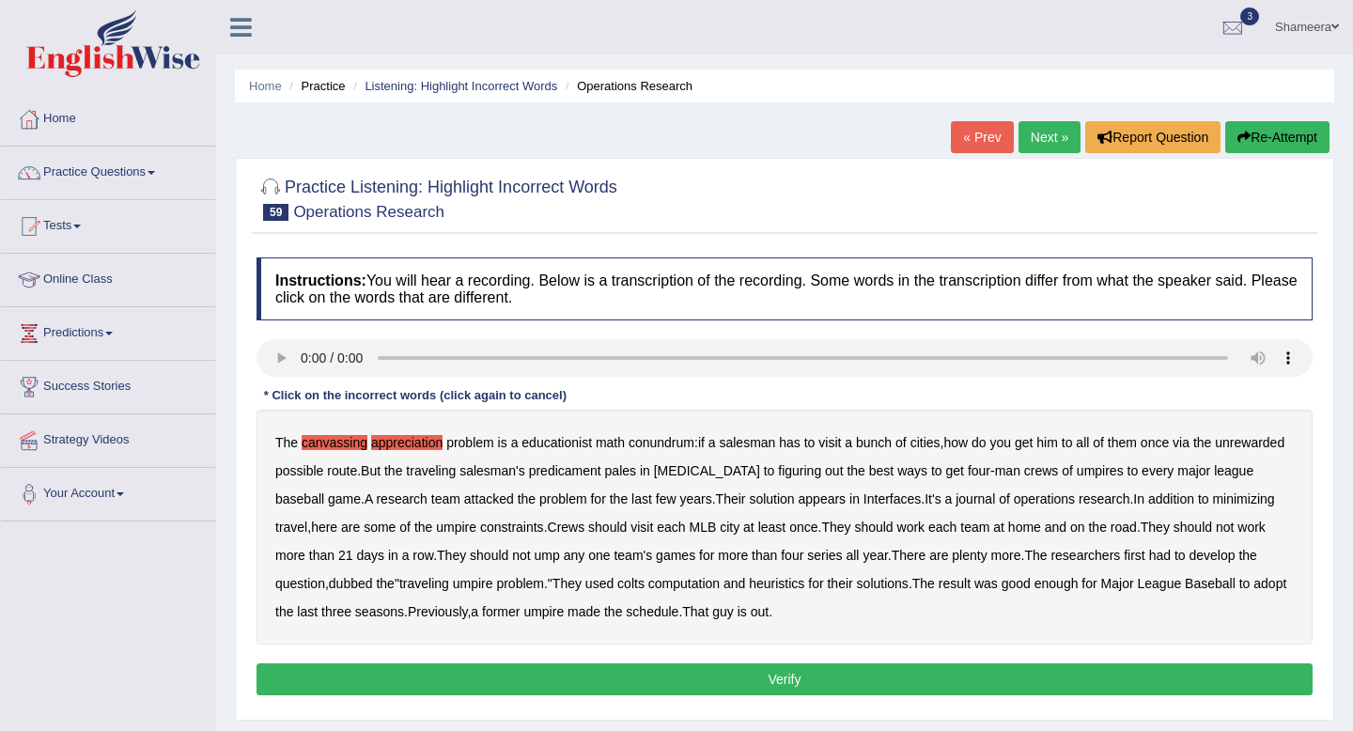
click at [1269, 130] on button "Re-Attempt" at bounding box center [1277, 137] width 104 height 32
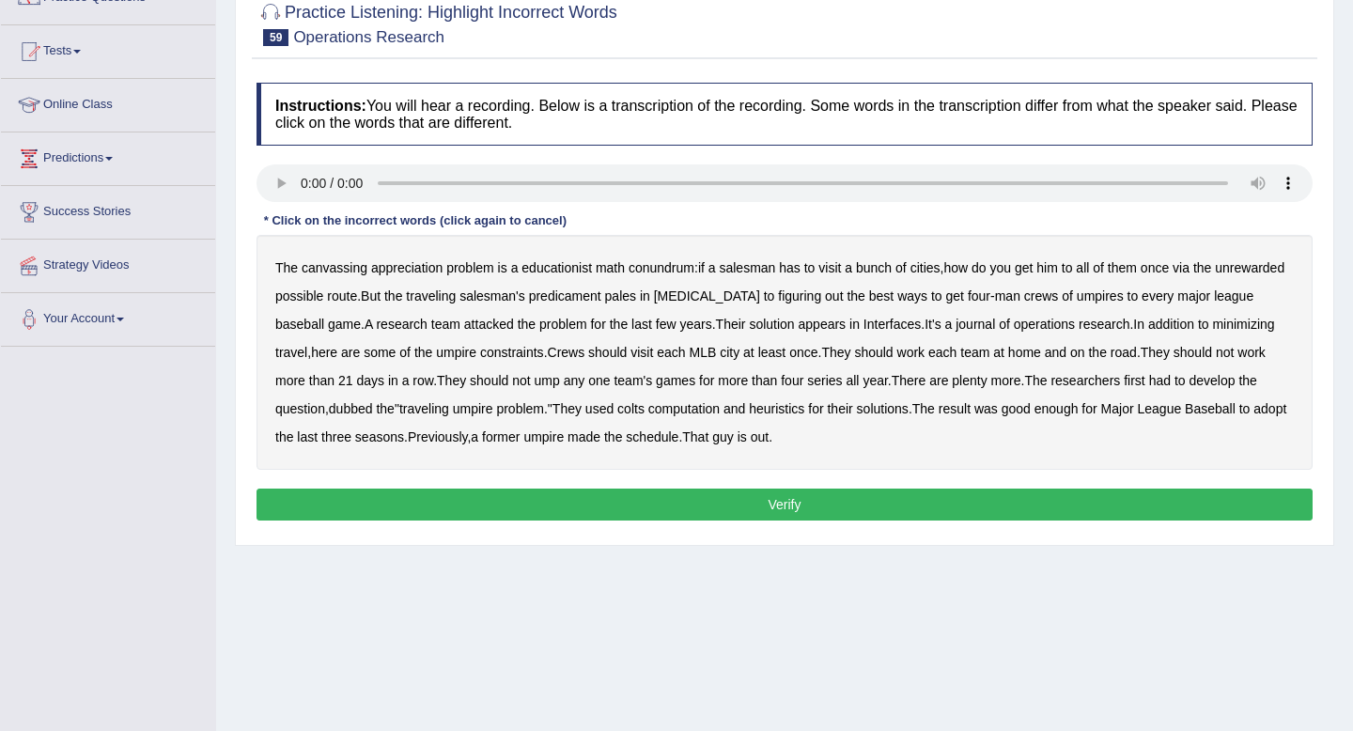
scroll to position [179, 0]
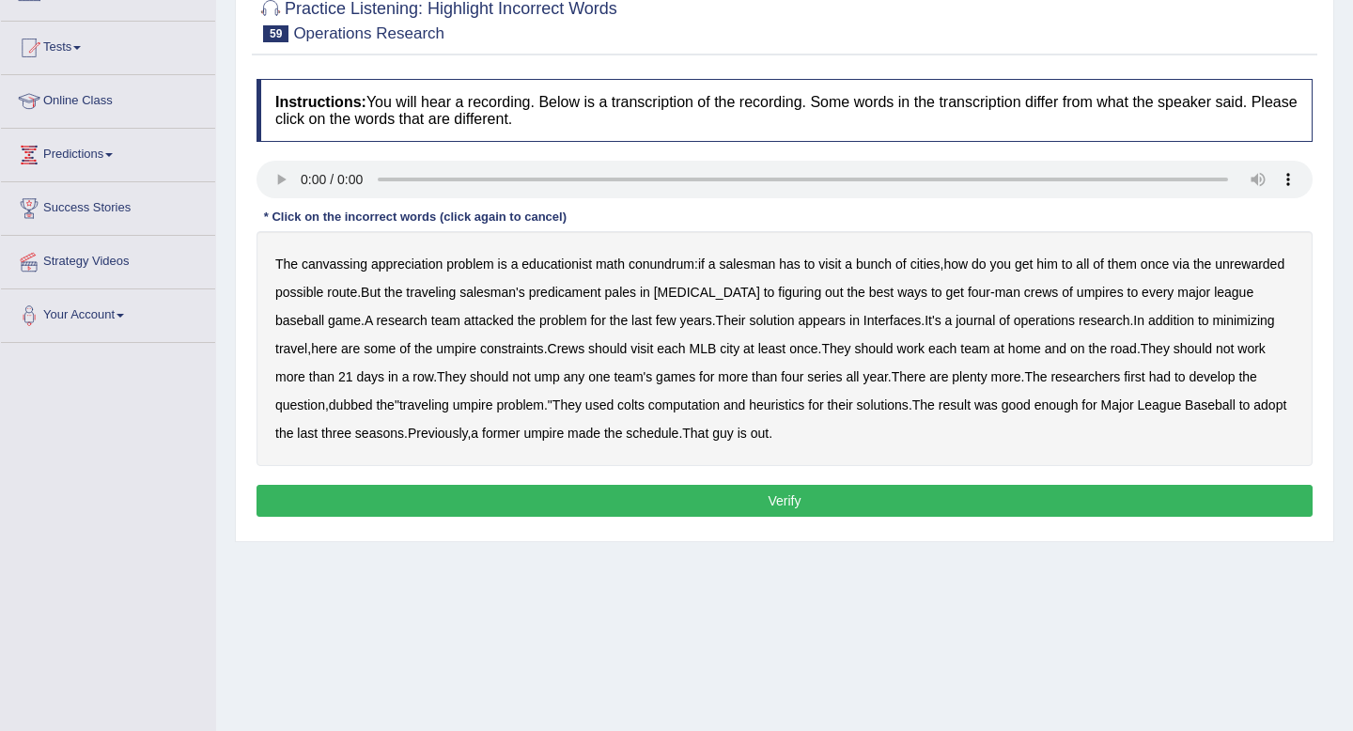
click at [347, 265] on b "canvassing" at bounding box center [335, 263] width 66 height 15
click at [419, 264] on b "appreciation" at bounding box center [406, 263] width 71 height 15
click at [568, 270] on b "educationist" at bounding box center [556, 263] width 70 height 15
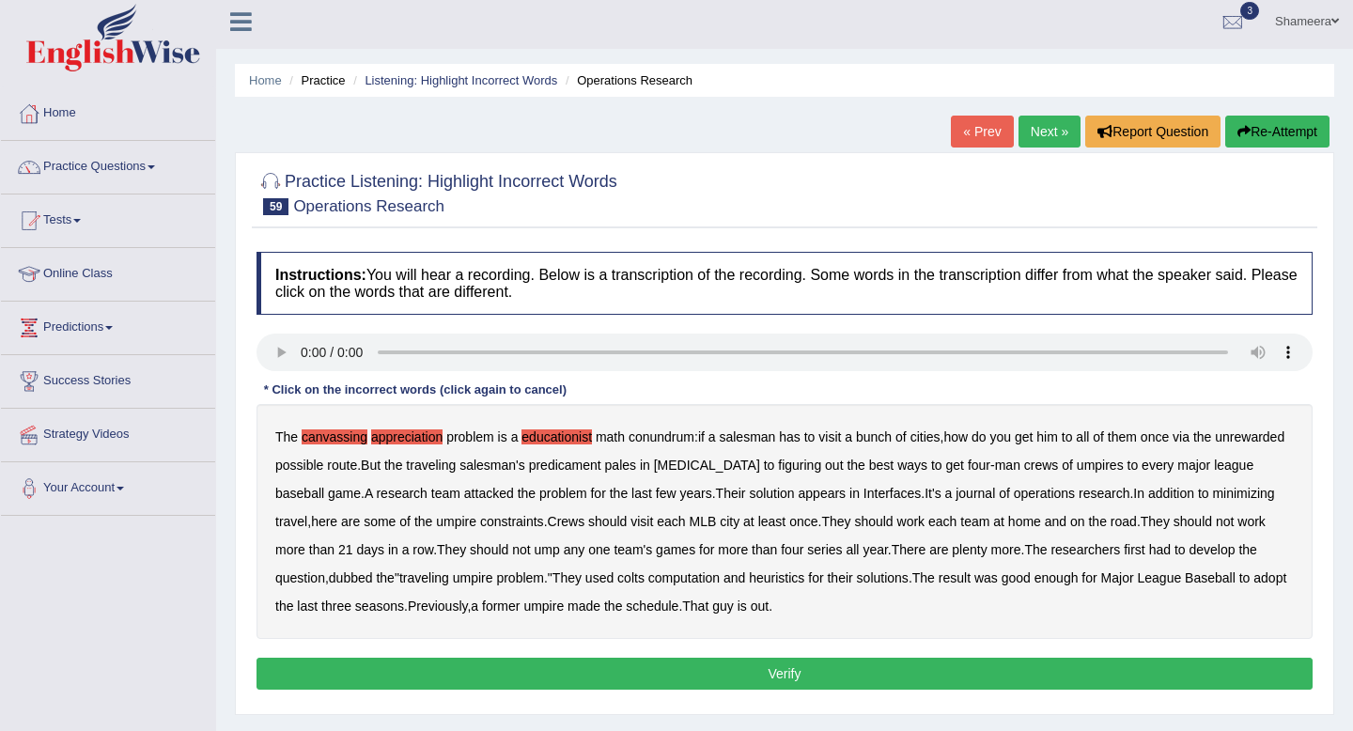
scroll to position [0, 0]
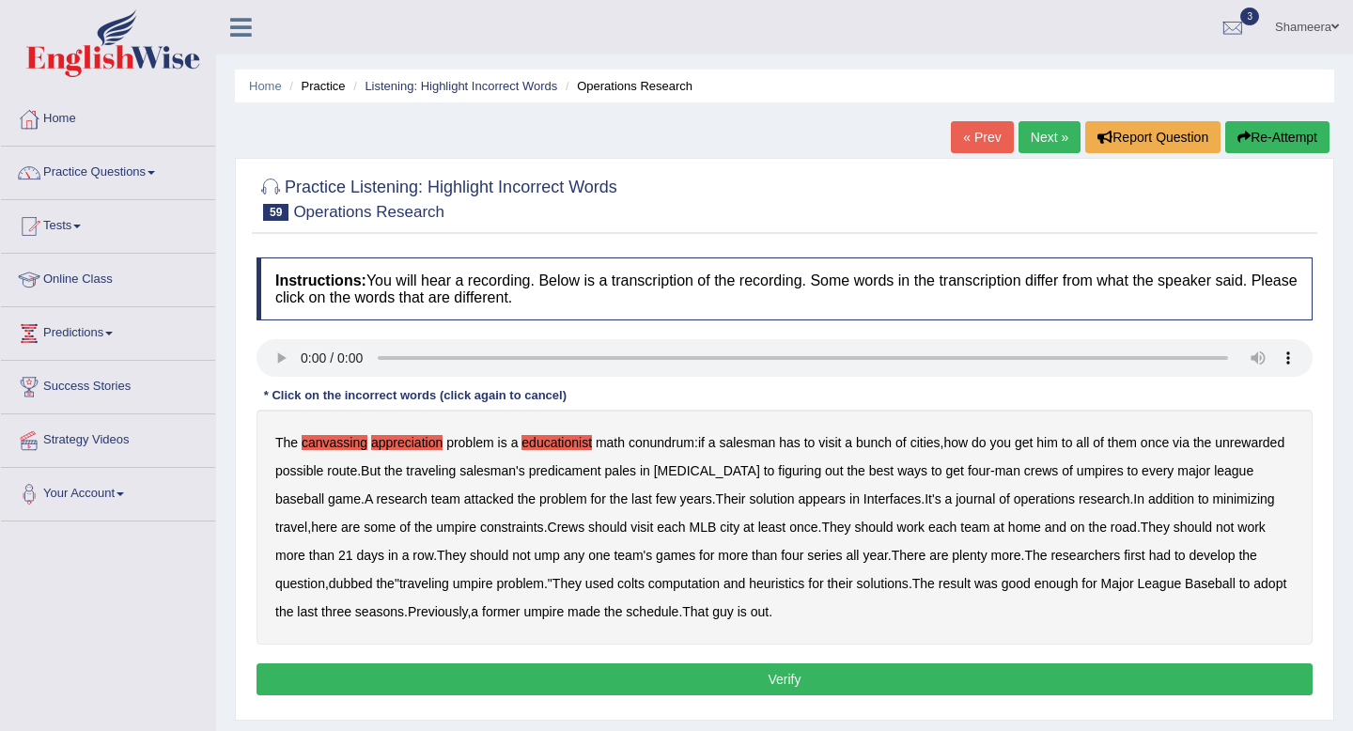
click at [1270, 138] on button "Re-Attempt" at bounding box center [1277, 137] width 104 height 32
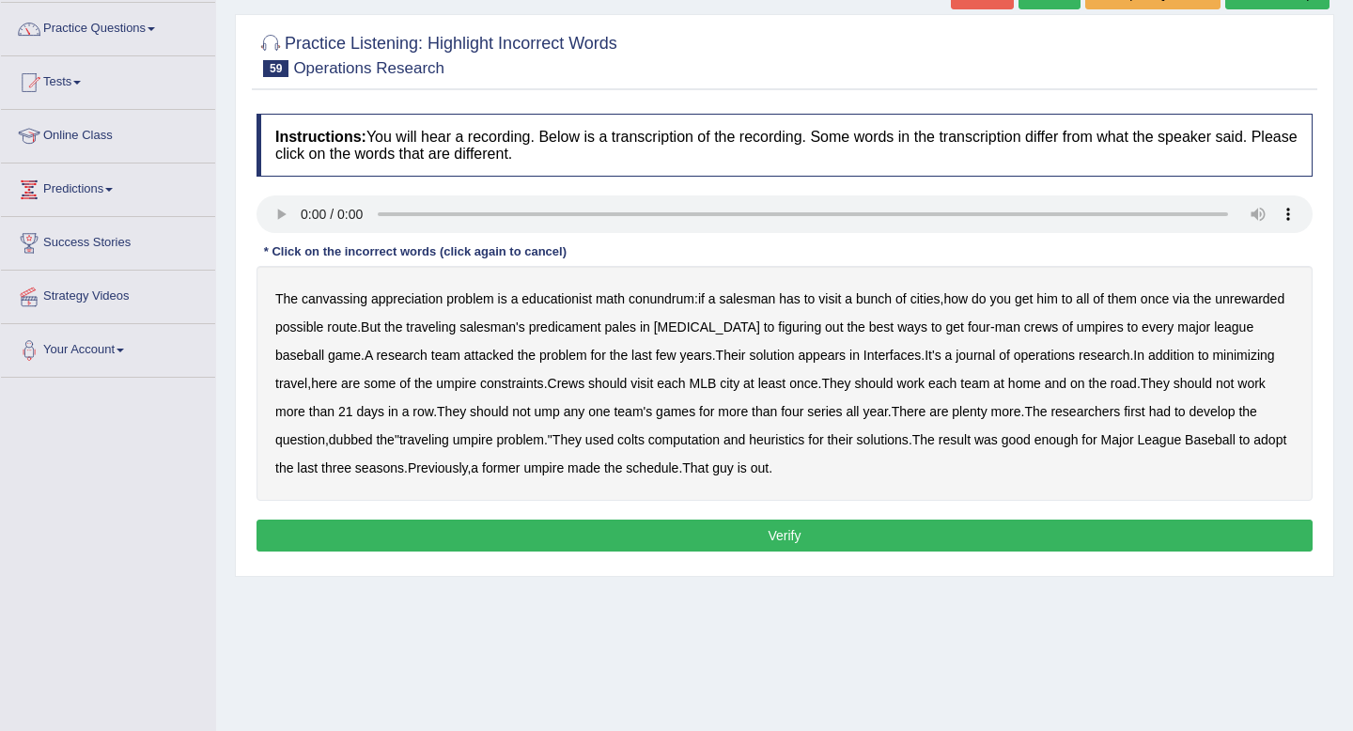
scroll to position [159, 0]
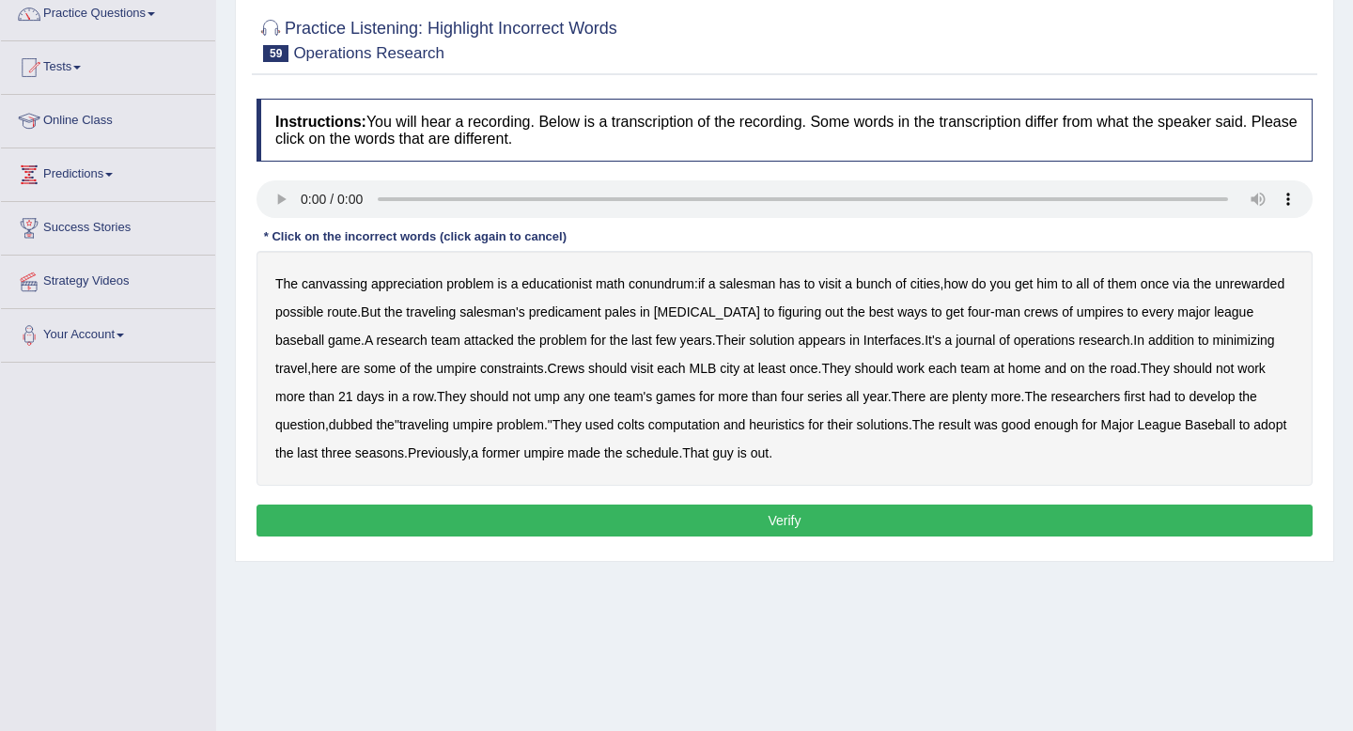
click at [334, 284] on b "canvassing" at bounding box center [335, 283] width 66 height 15
click at [387, 284] on b "appreciation" at bounding box center [406, 283] width 71 height 15
click at [579, 287] on b "educationist" at bounding box center [556, 283] width 70 height 15
click at [1215, 291] on b "unrewarded" at bounding box center [1250, 283] width 70 height 15
click at [760, 313] on b "[MEDICAL_DATA]" at bounding box center [707, 311] width 106 height 15
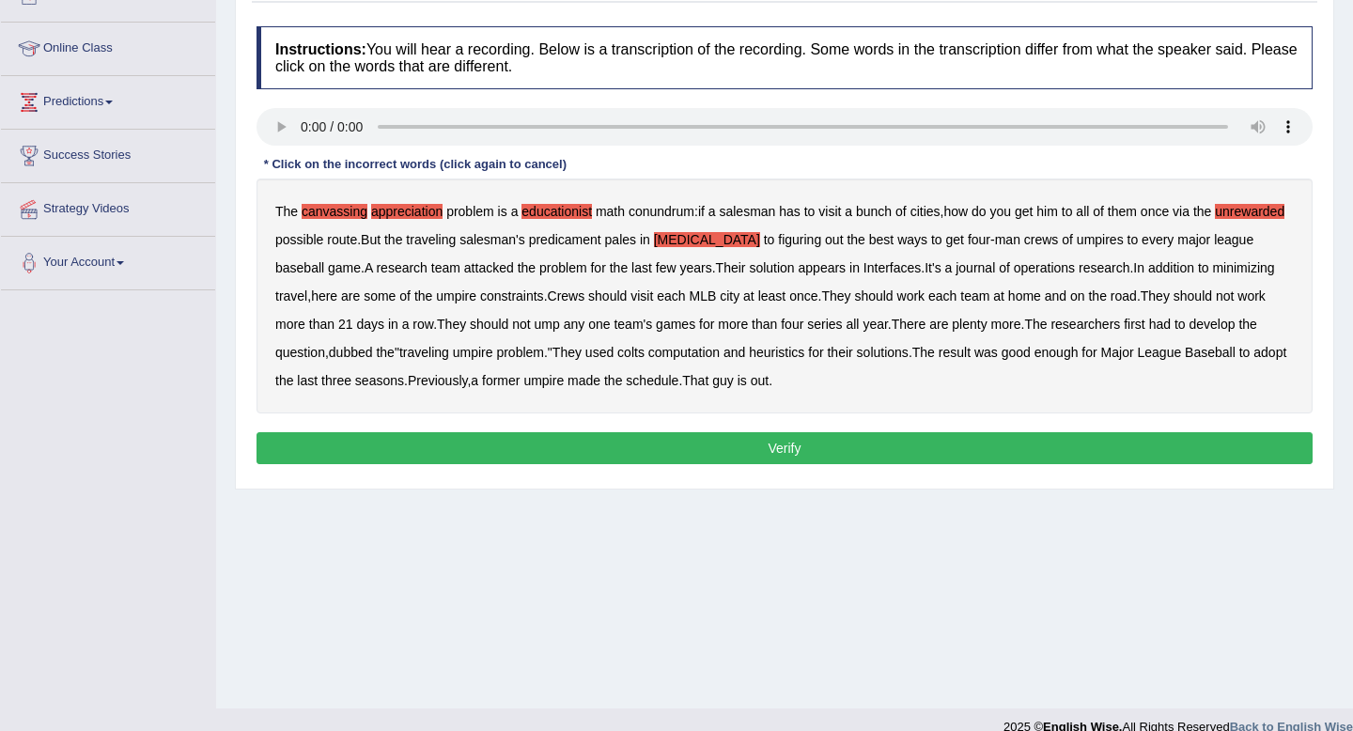
scroll to position [256, 0]
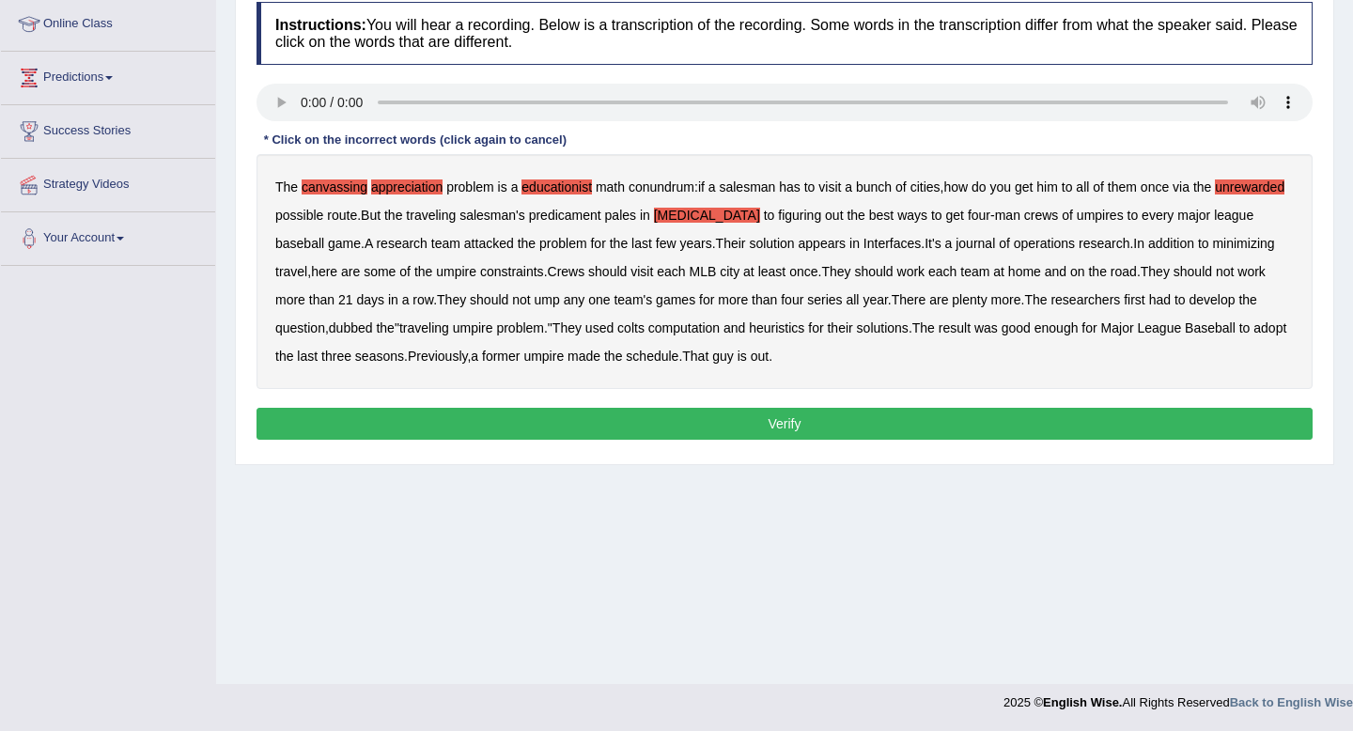
click at [644, 322] on b "colts" at bounding box center [630, 327] width 27 height 15
click at [877, 427] on button "Verify" at bounding box center [784, 424] width 1056 height 32
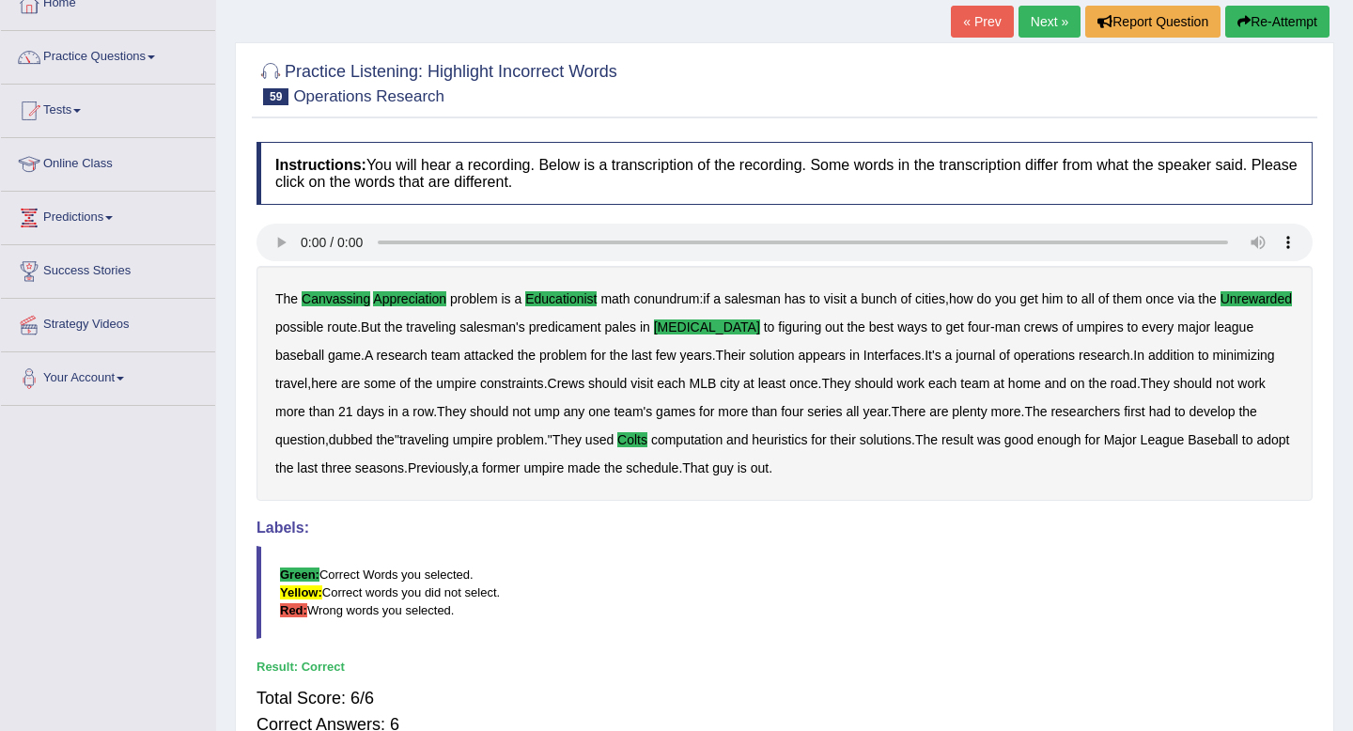
scroll to position [10, 0]
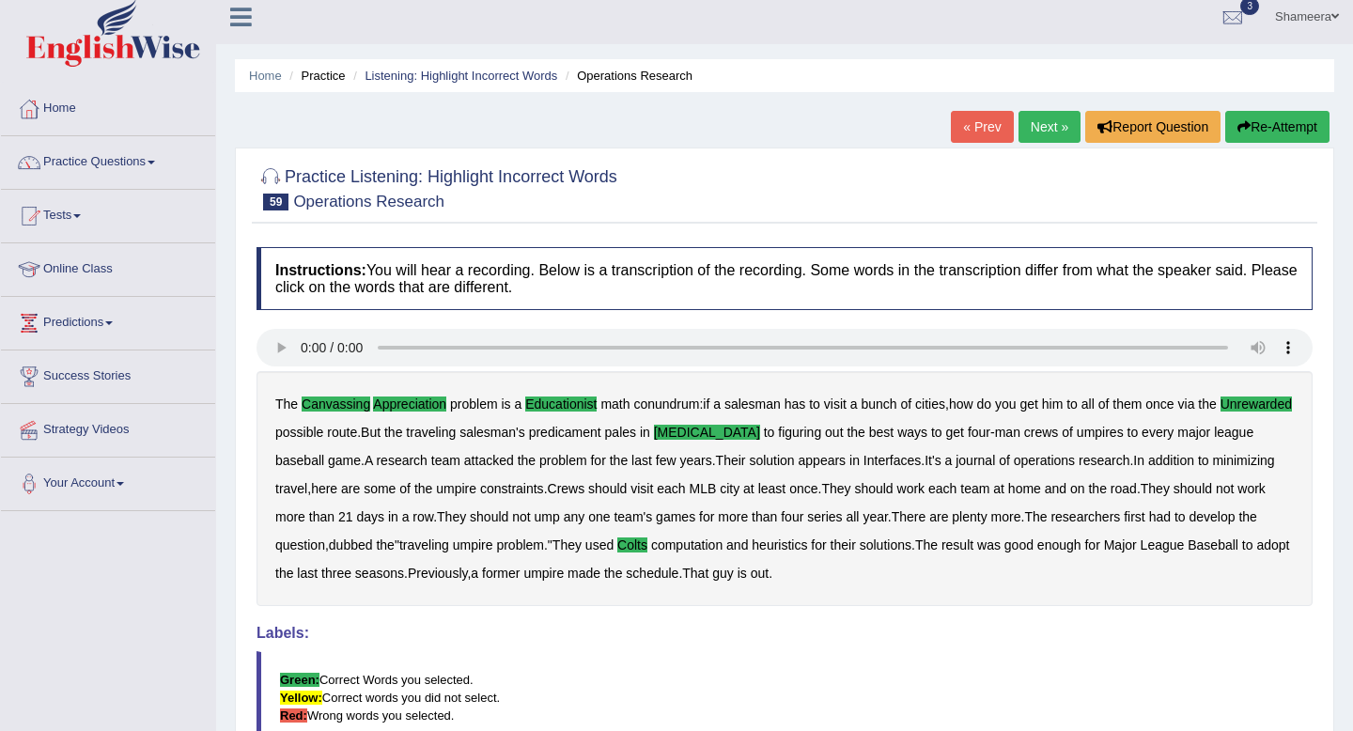
click at [1246, 140] on button "Re-Attempt" at bounding box center [1277, 127] width 104 height 32
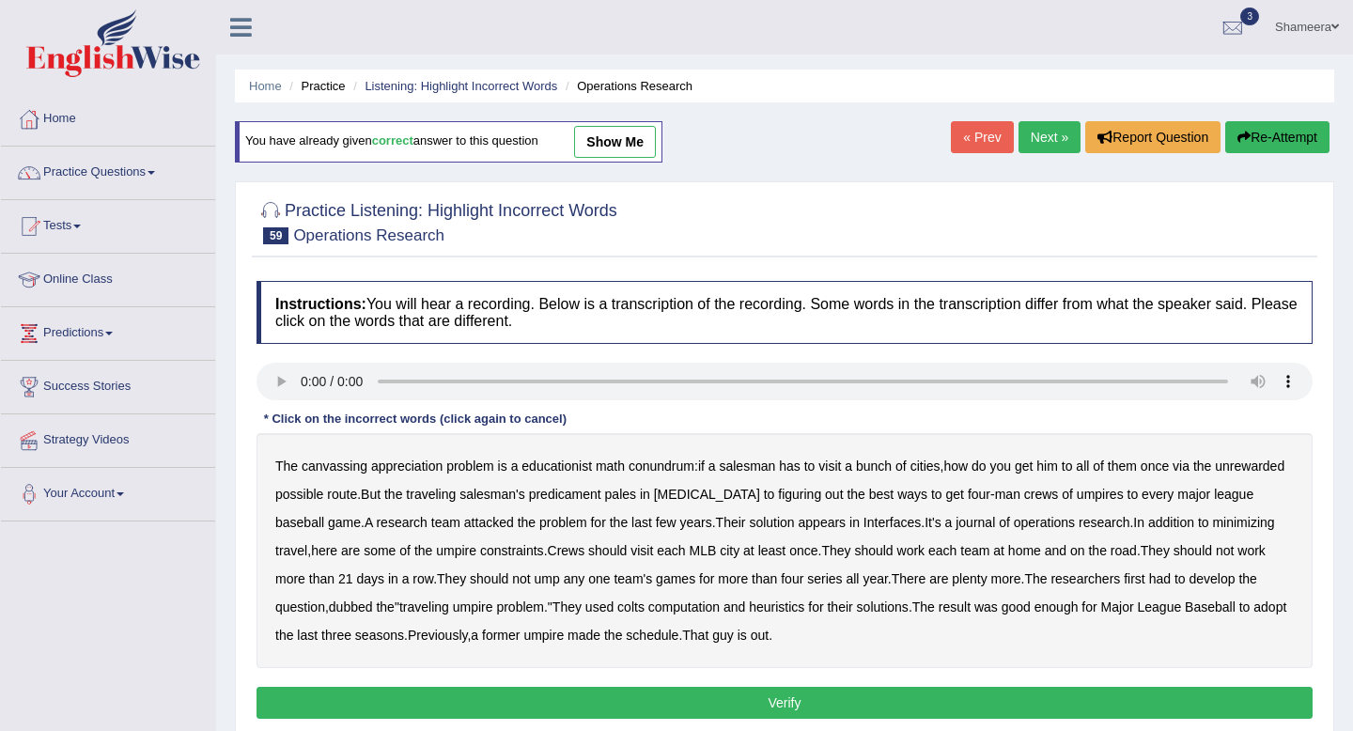
click at [1037, 136] on link "Next »" at bounding box center [1049, 137] width 62 height 32
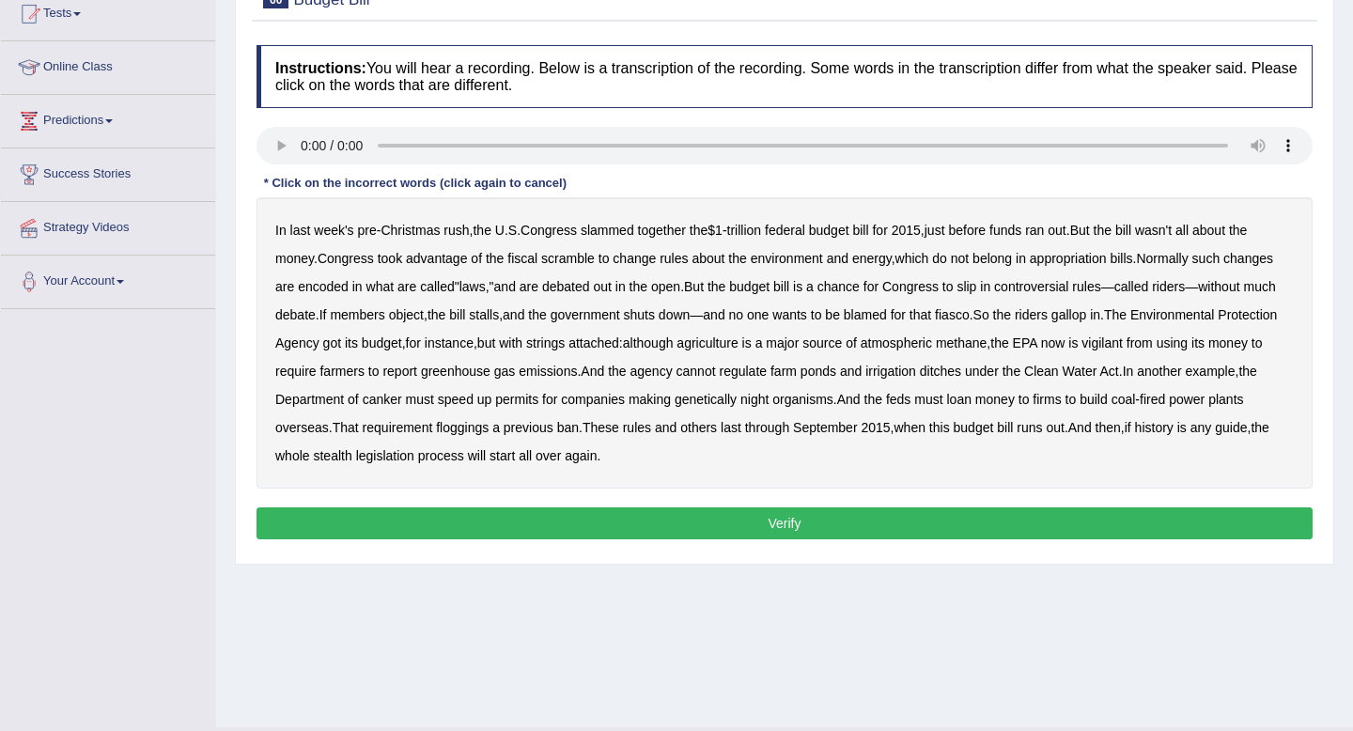
scroll to position [222, 0]
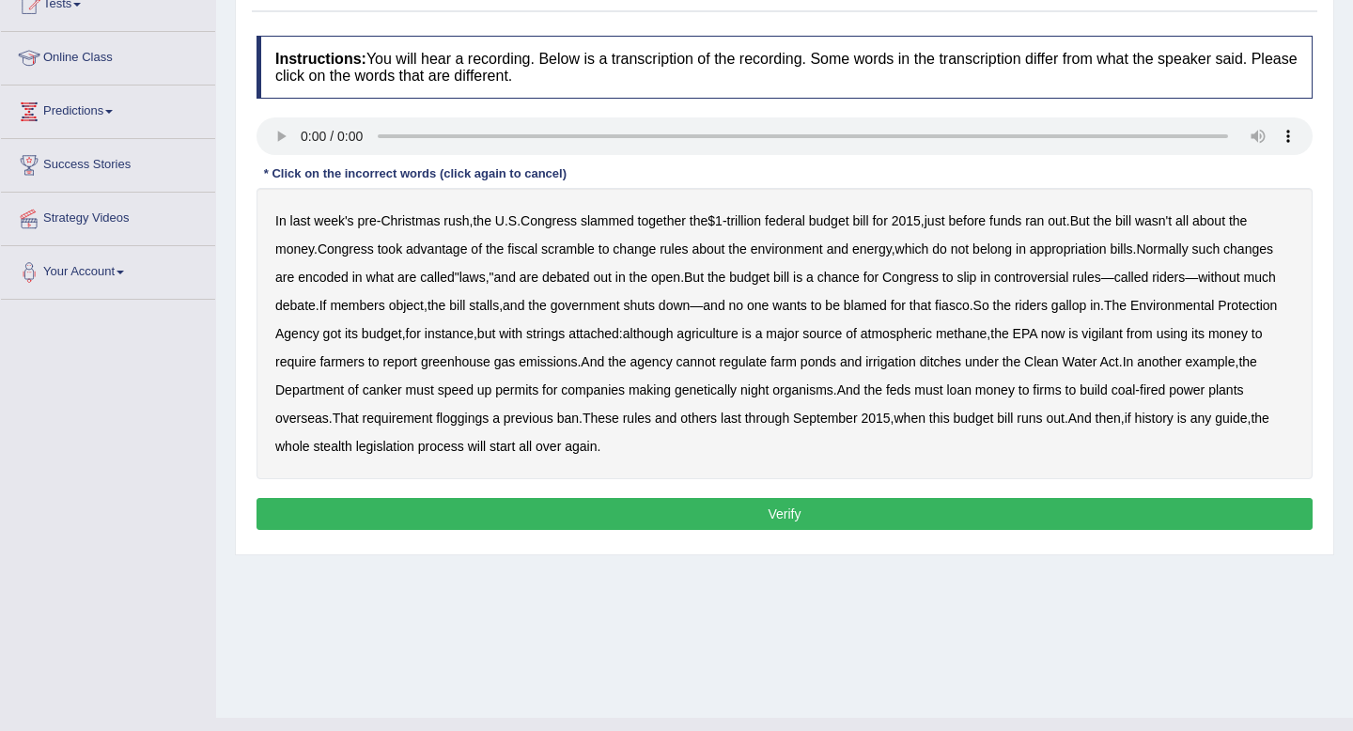
click at [1081, 341] on b "vigilant" at bounding box center [1101, 333] width 41 height 15
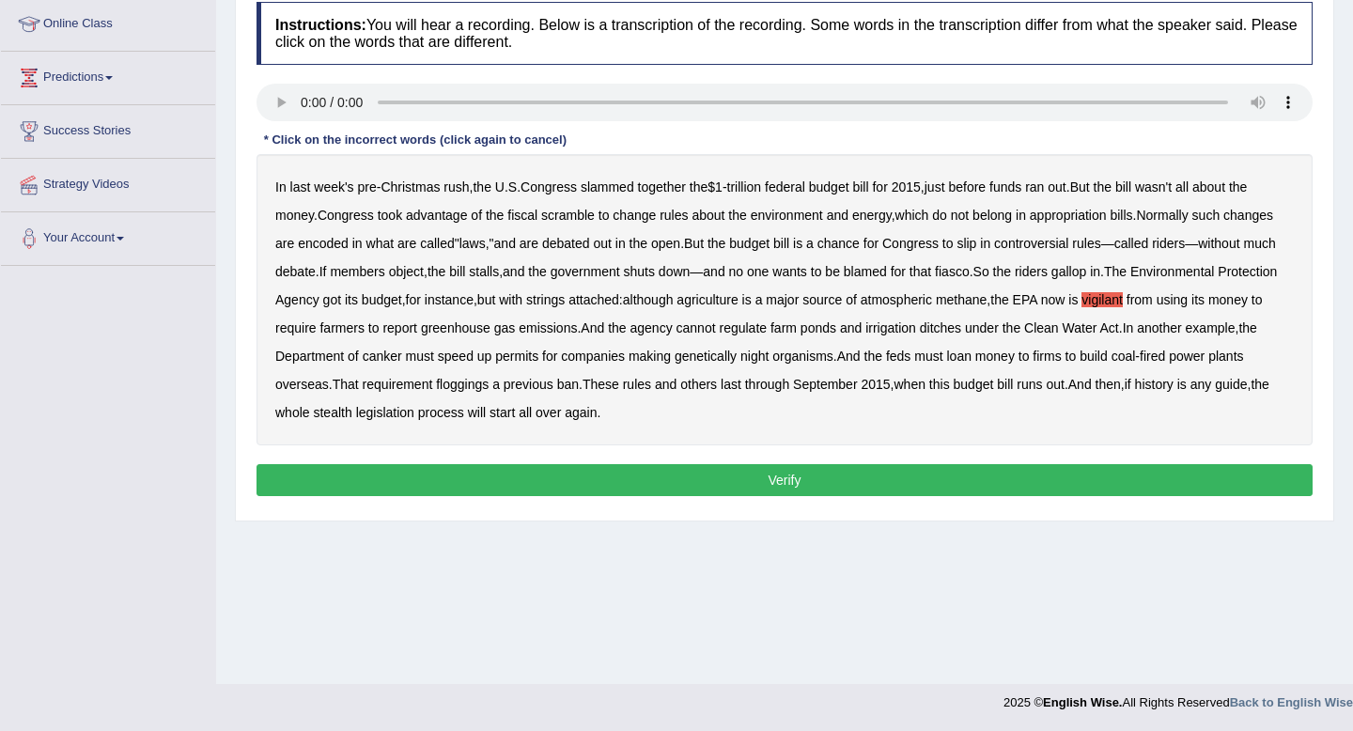
click at [402, 355] on b "canker" at bounding box center [382, 356] width 39 height 15
click at [769, 361] on b "night" at bounding box center [754, 356] width 28 height 15
click at [489, 390] on b "floggings" at bounding box center [462, 384] width 53 height 15
click at [752, 475] on button "Verify" at bounding box center [784, 480] width 1056 height 32
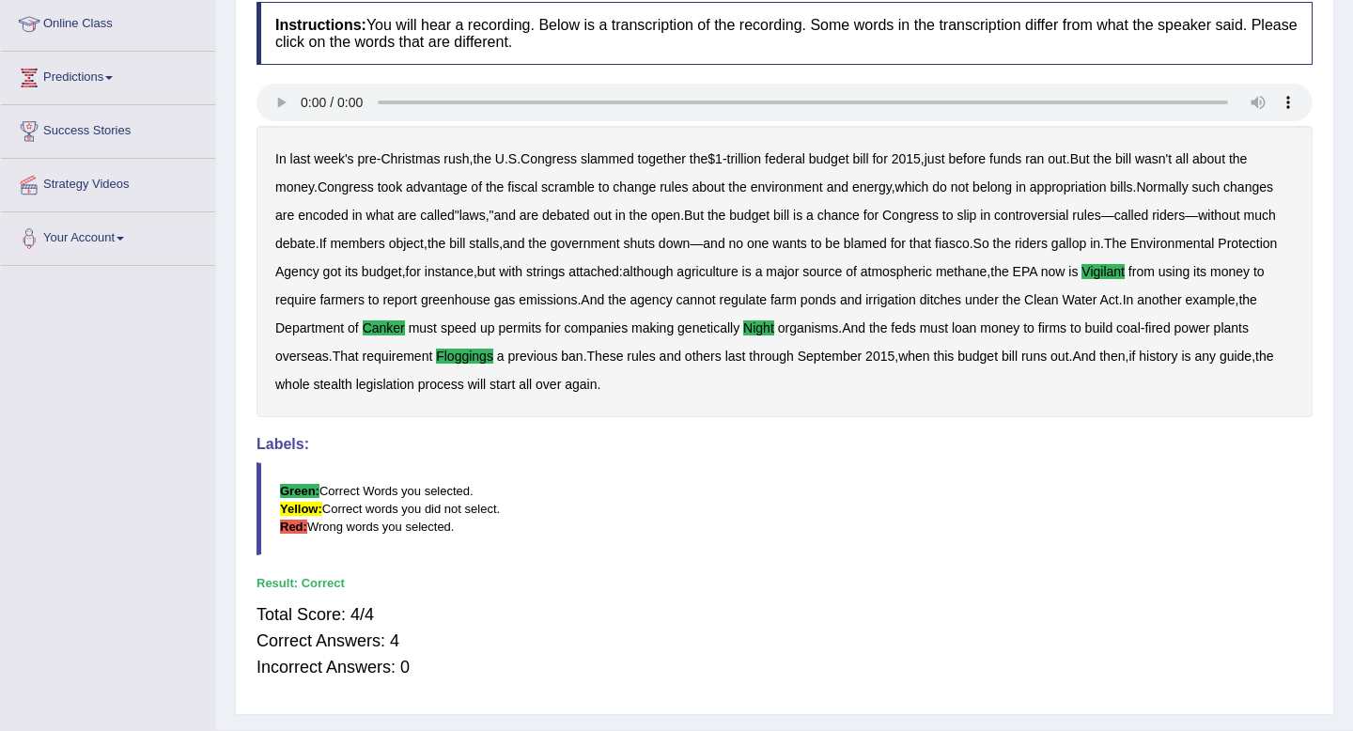
scroll to position [0, 0]
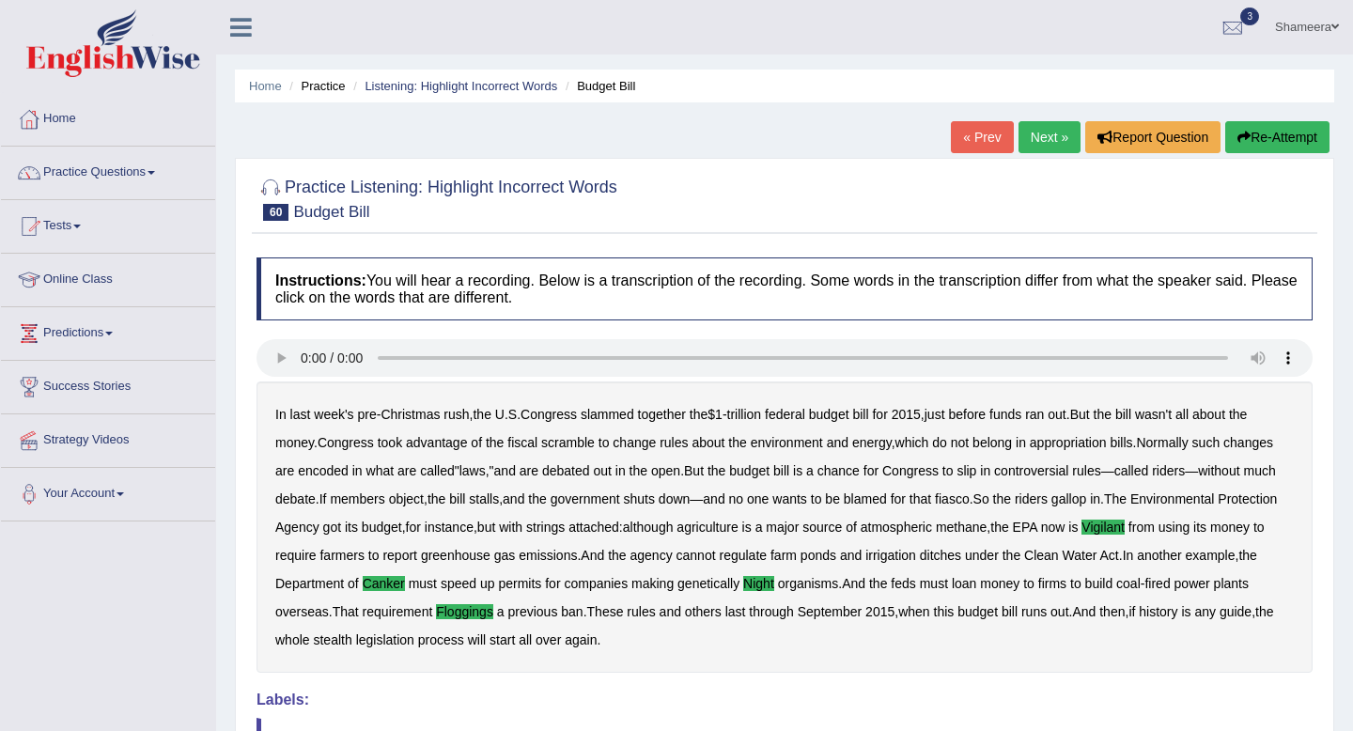
click at [1038, 126] on link "Next »" at bounding box center [1049, 137] width 62 height 32
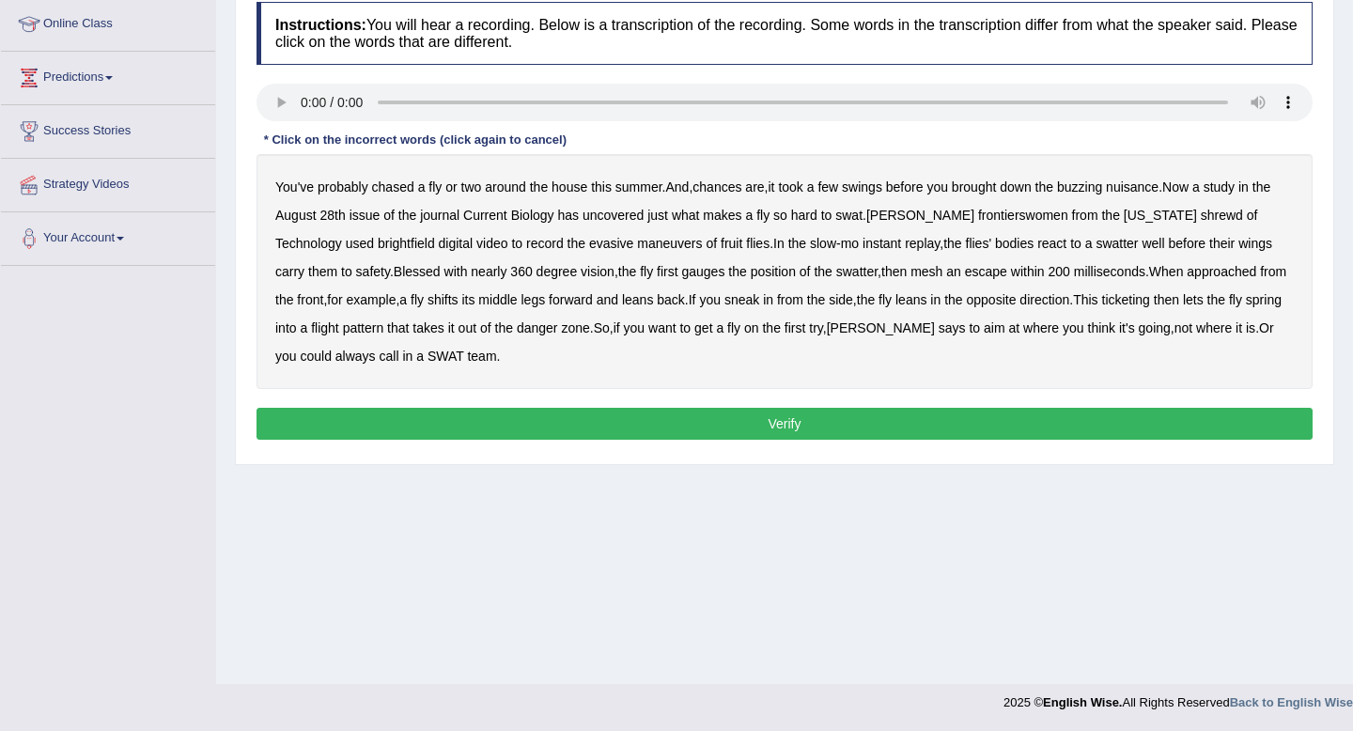
click at [976, 207] on div "You've probably chased a fly or two around the house this summer . And , chance…" at bounding box center [784, 271] width 1056 height 235
click at [978, 218] on b "frontierswomen" at bounding box center [1023, 215] width 90 height 15
click at [378, 246] on b "brightfield" at bounding box center [406, 243] width 57 height 15
click at [910, 277] on b "mesh" at bounding box center [926, 271] width 32 height 15
click at [1121, 292] on b "ticketing" at bounding box center [1126, 299] width 48 height 15
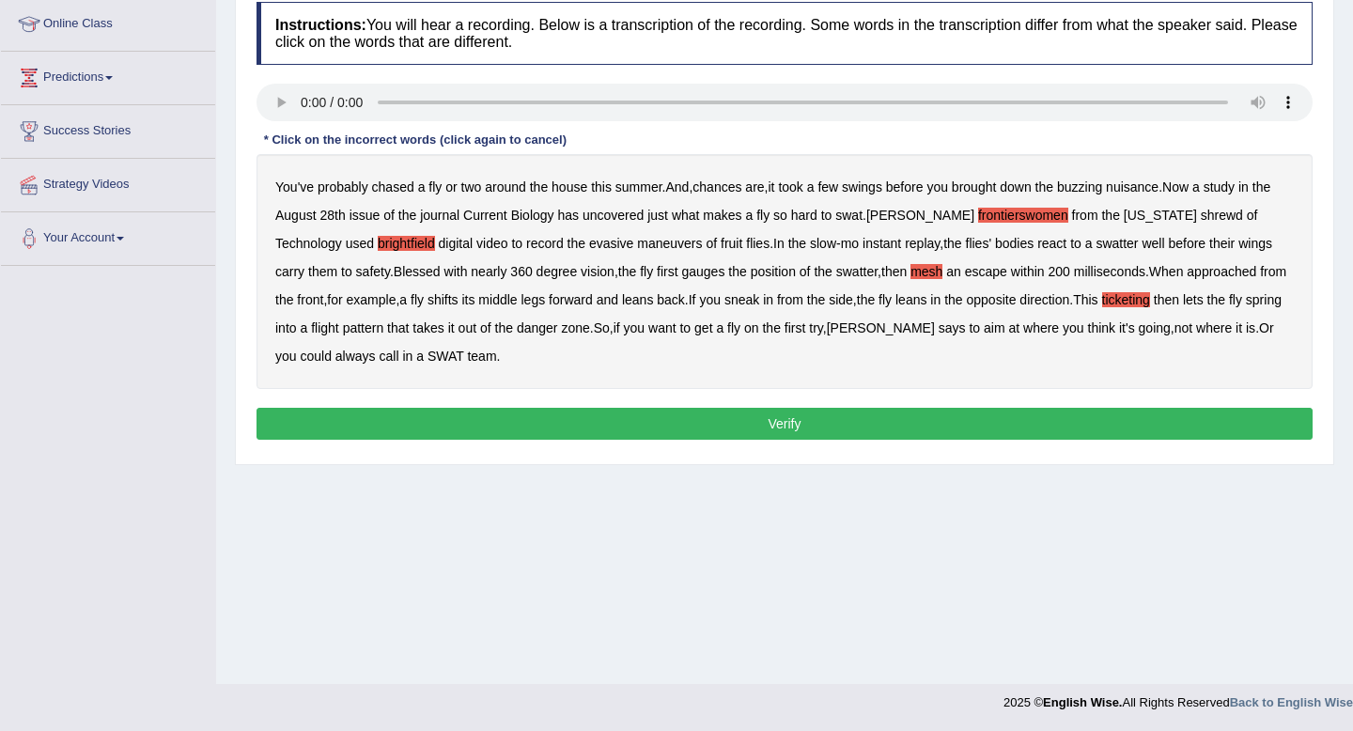
click at [774, 422] on button "Verify" at bounding box center [784, 424] width 1056 height 32
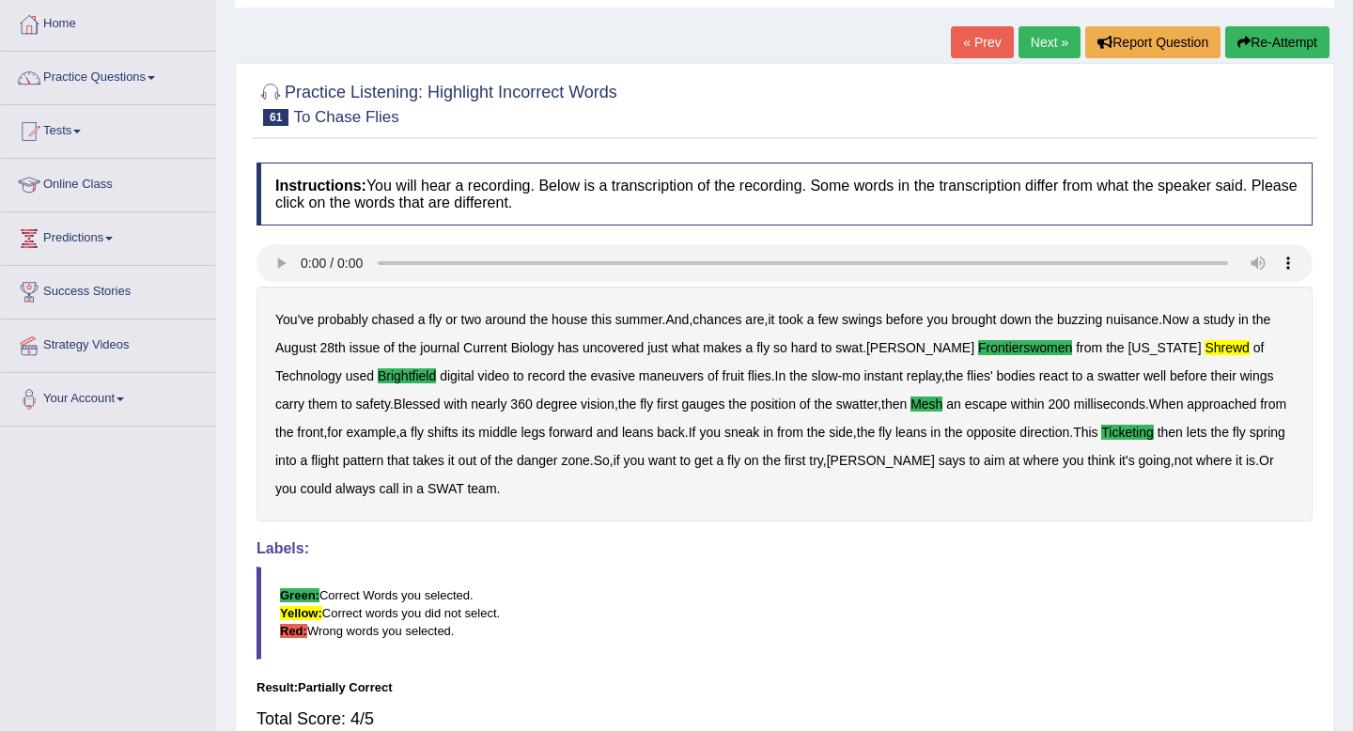
scroll to position [57, 0]
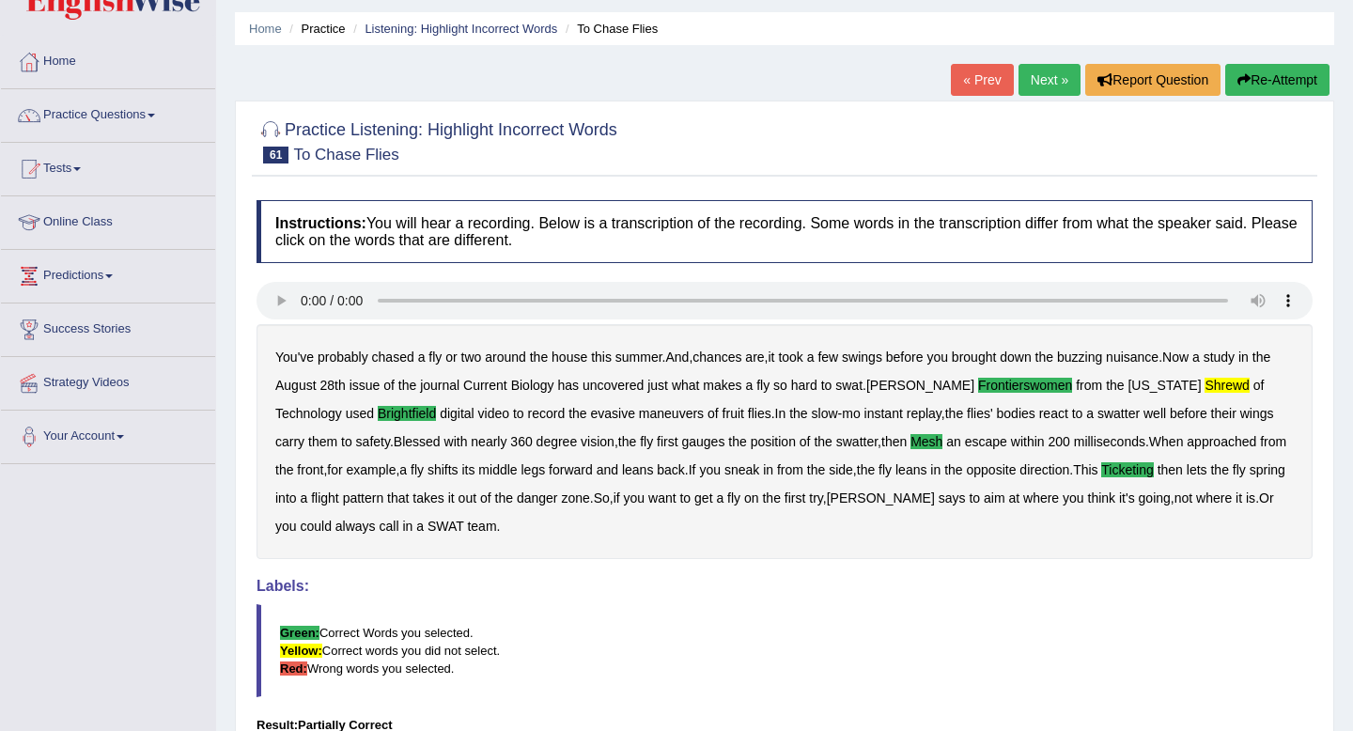
click at [1266, 82] on button "Re-Attempt" at bounding box center [1277, 80] width 104 height 32
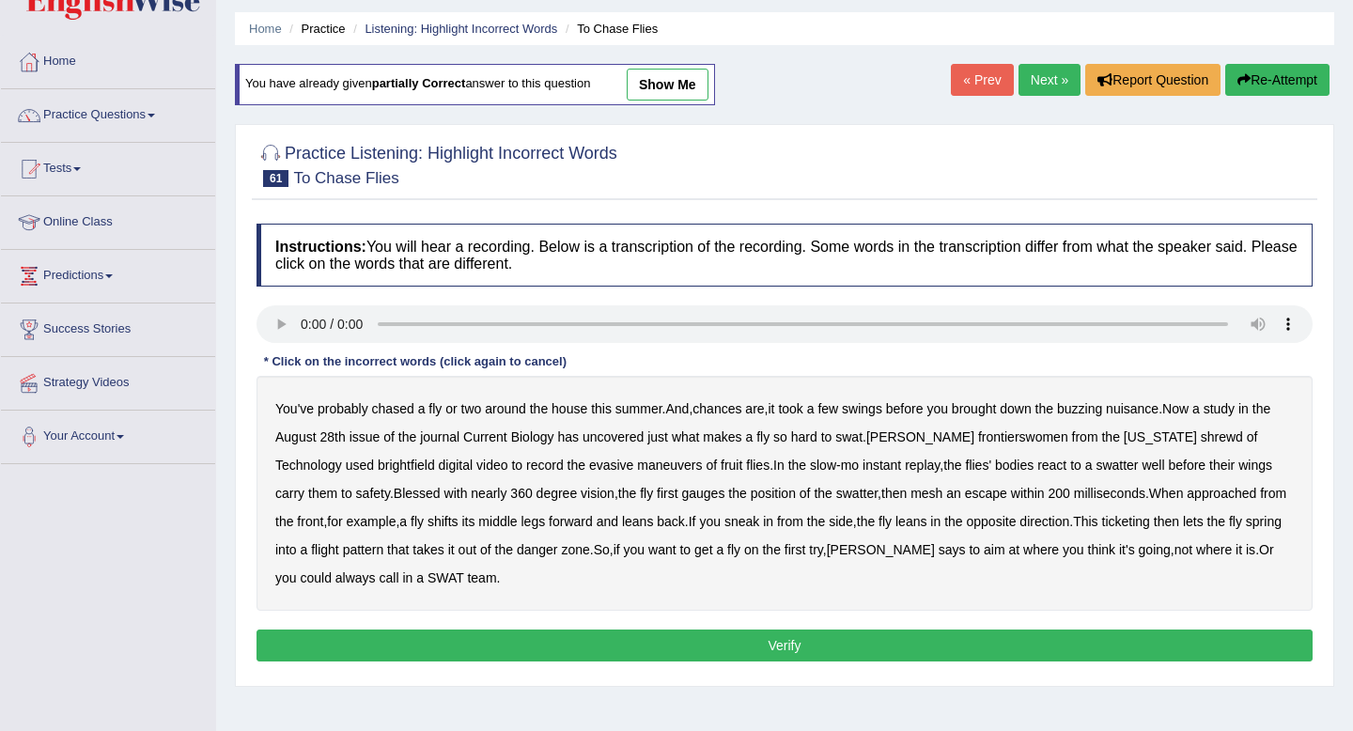
click at [1131, 438] on b "[US_STATE]" at bounding box center [1160, 436] width 73 height 15
click at [1201, 438] on b "shrewd" at bounding box center [1222, 436] width 42 height 15
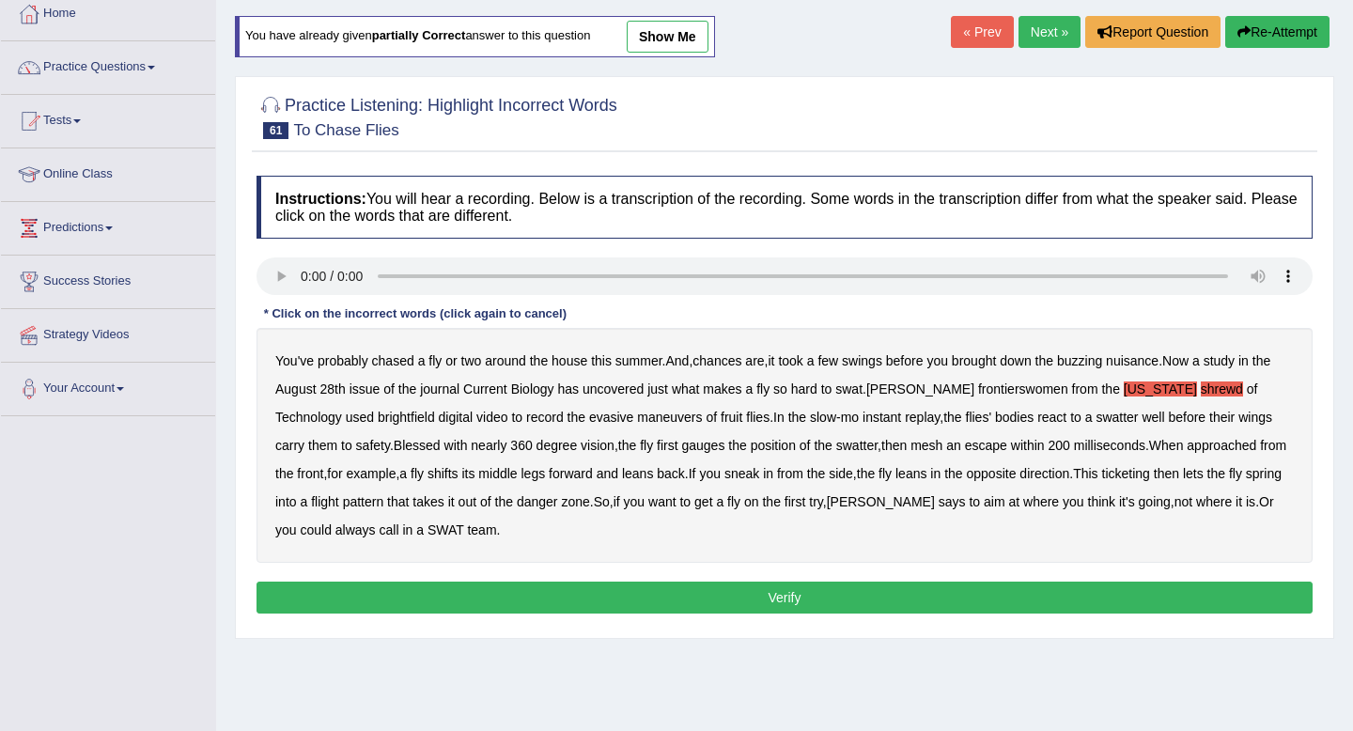
scroll to position [106, 0]
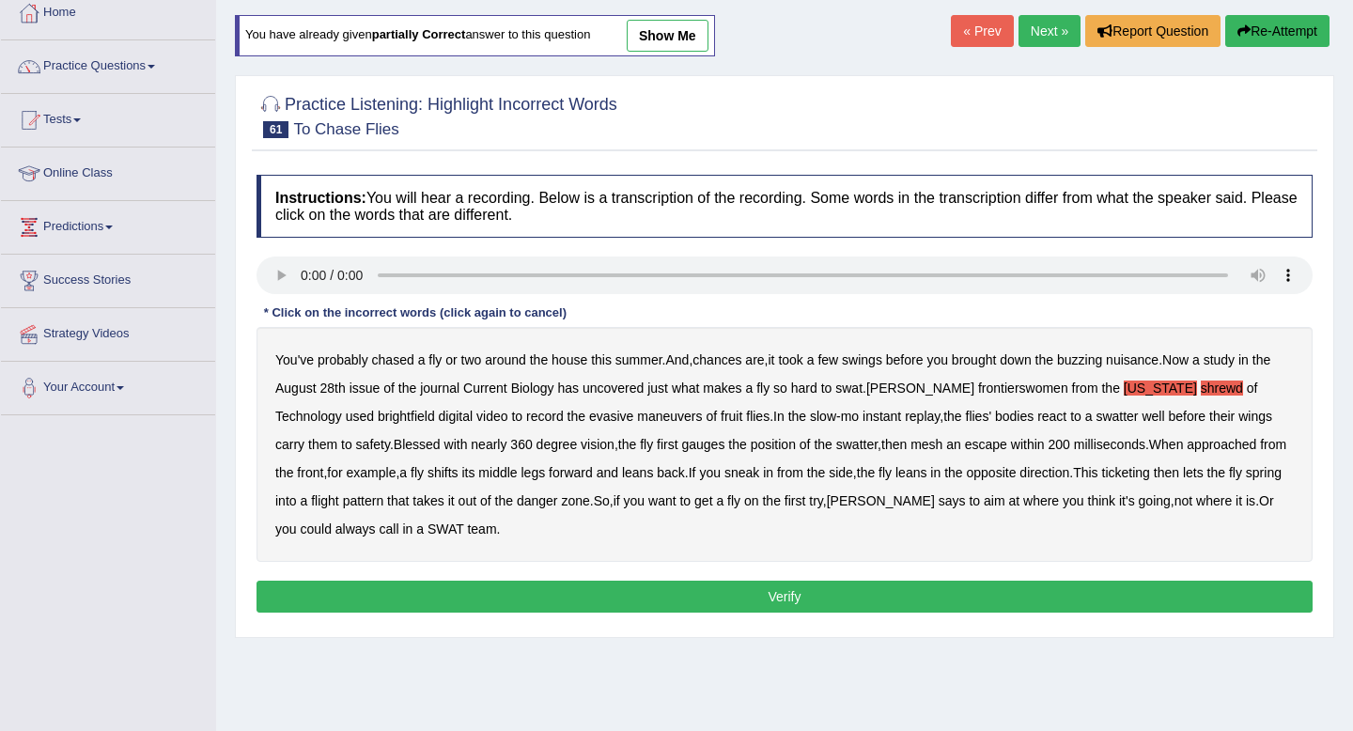
click at [1005, 393] on b "frontierswomen" at bounding box center [1023, 387] width 90 height 15
click at [1138, 392] on b "[US_STATE]" at bounding box center [1160, 387] width 73 height 15
click at [1201, 392] on b "shrewd" at bounding box center [1222, 387] width 42 height 15
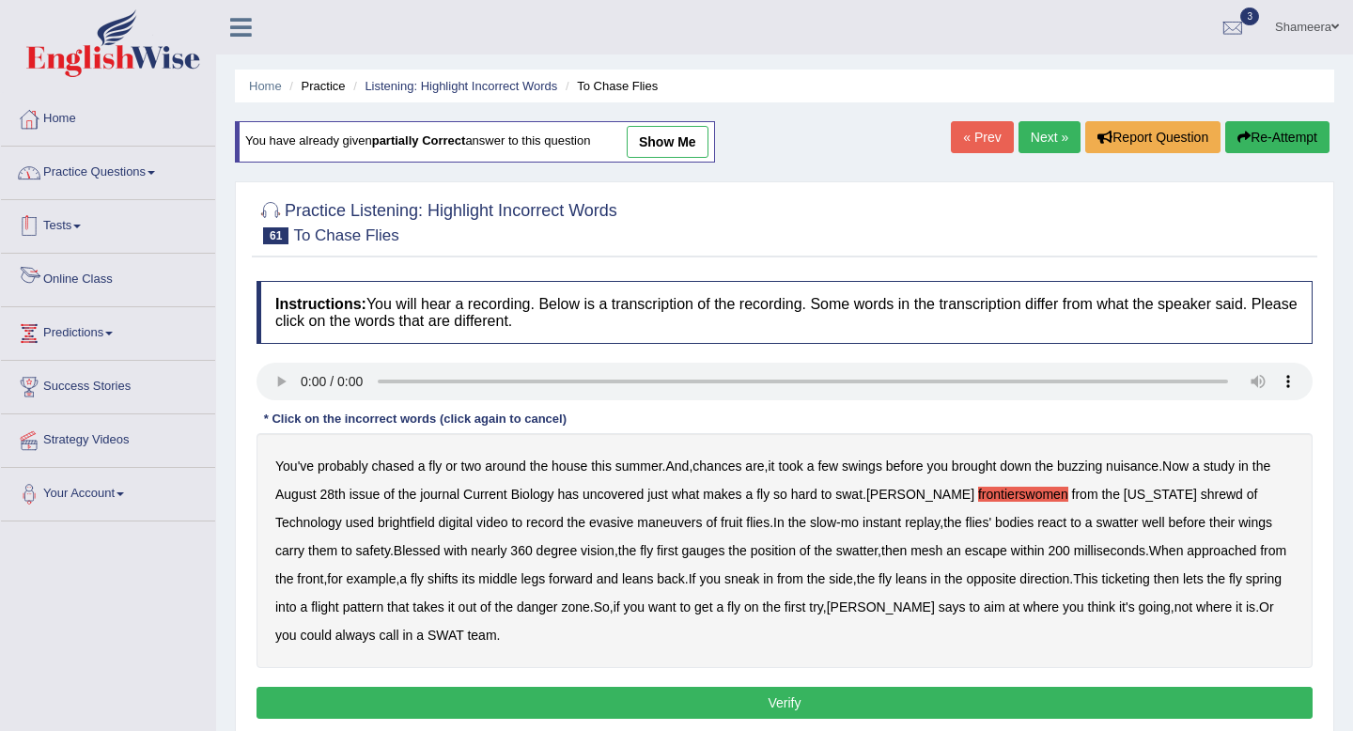
click at [155, 179] on link "Practice Questions" at bounding box center [108, 170] width 214 height 47
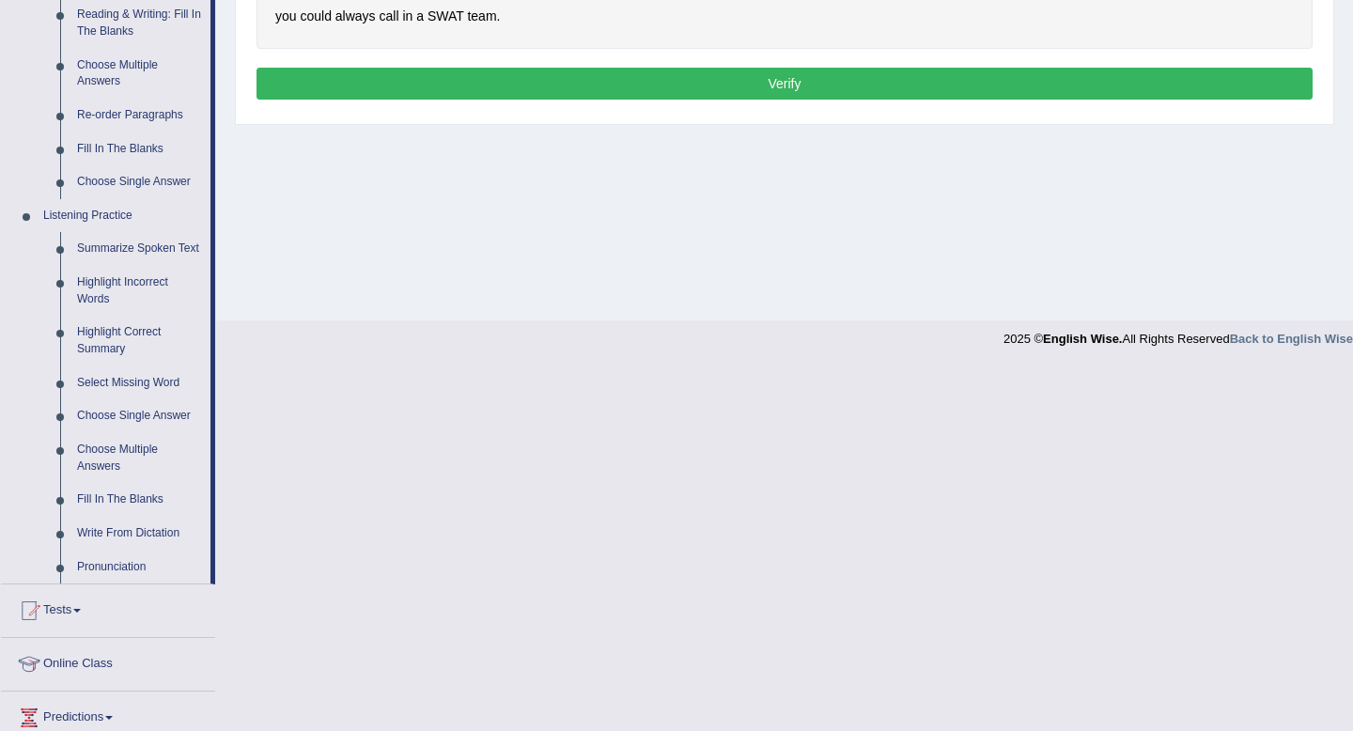
scroll to position [621, 0]
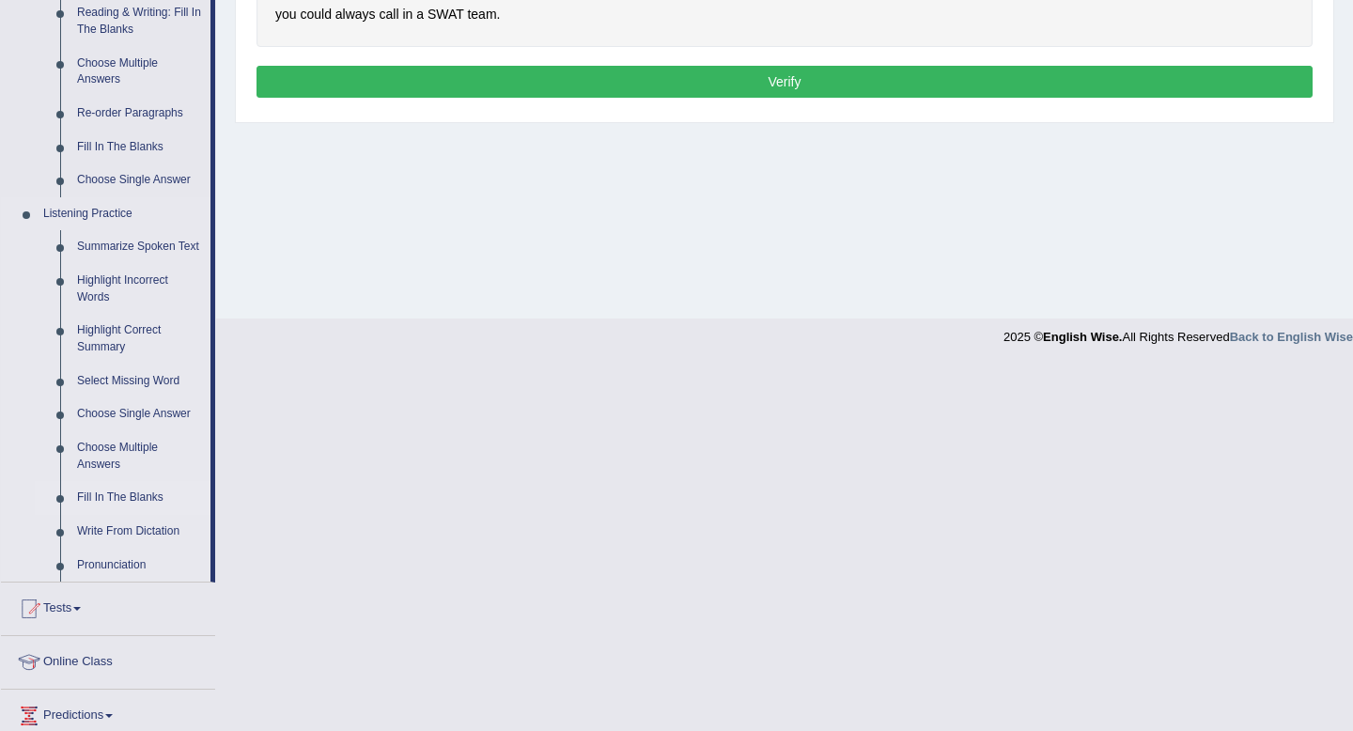
click at [116, 515] on link "Fill In The Blanks" at bounding box center [140, 498] width 142 height 34
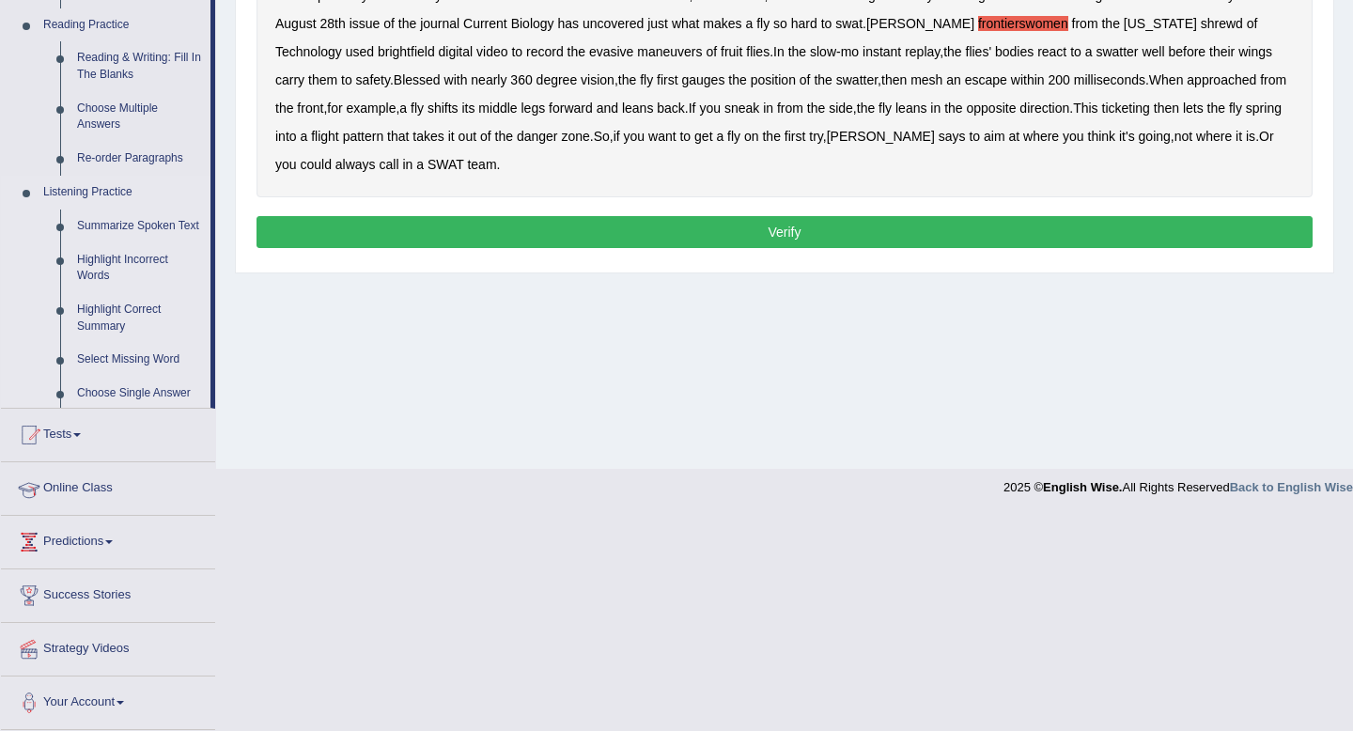
scroll to position [256, 0]
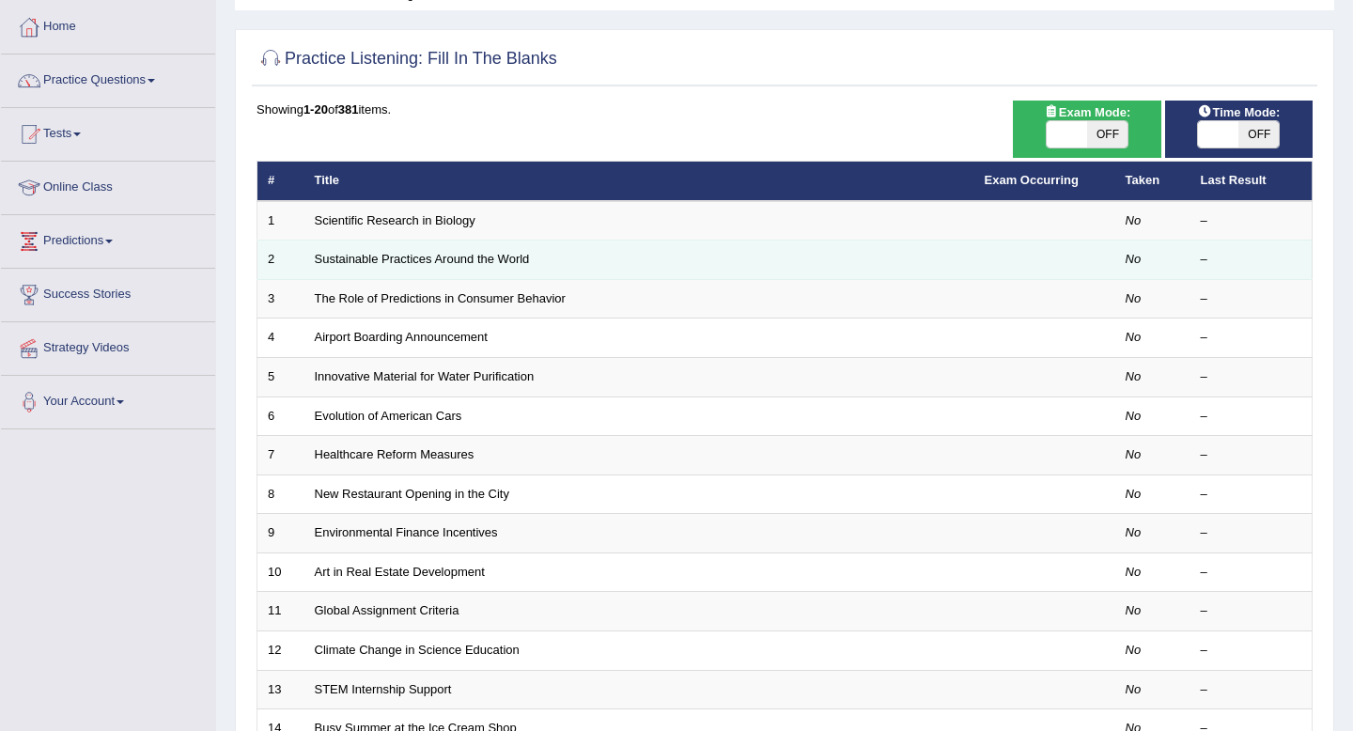
scroll to position [37, 0]
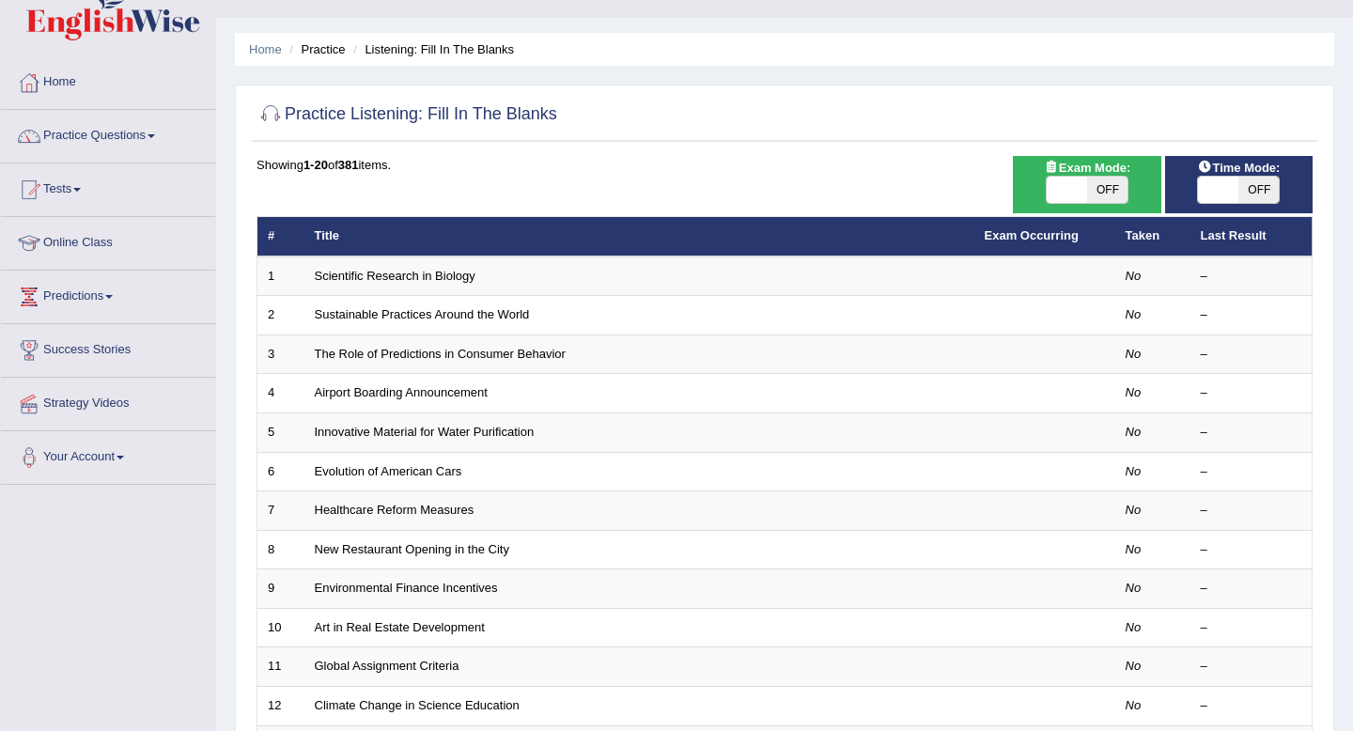
click at [1094, 183] on span "OFF" at bounding box center [1107, 190] width 40 height 26
checkbox input "true"
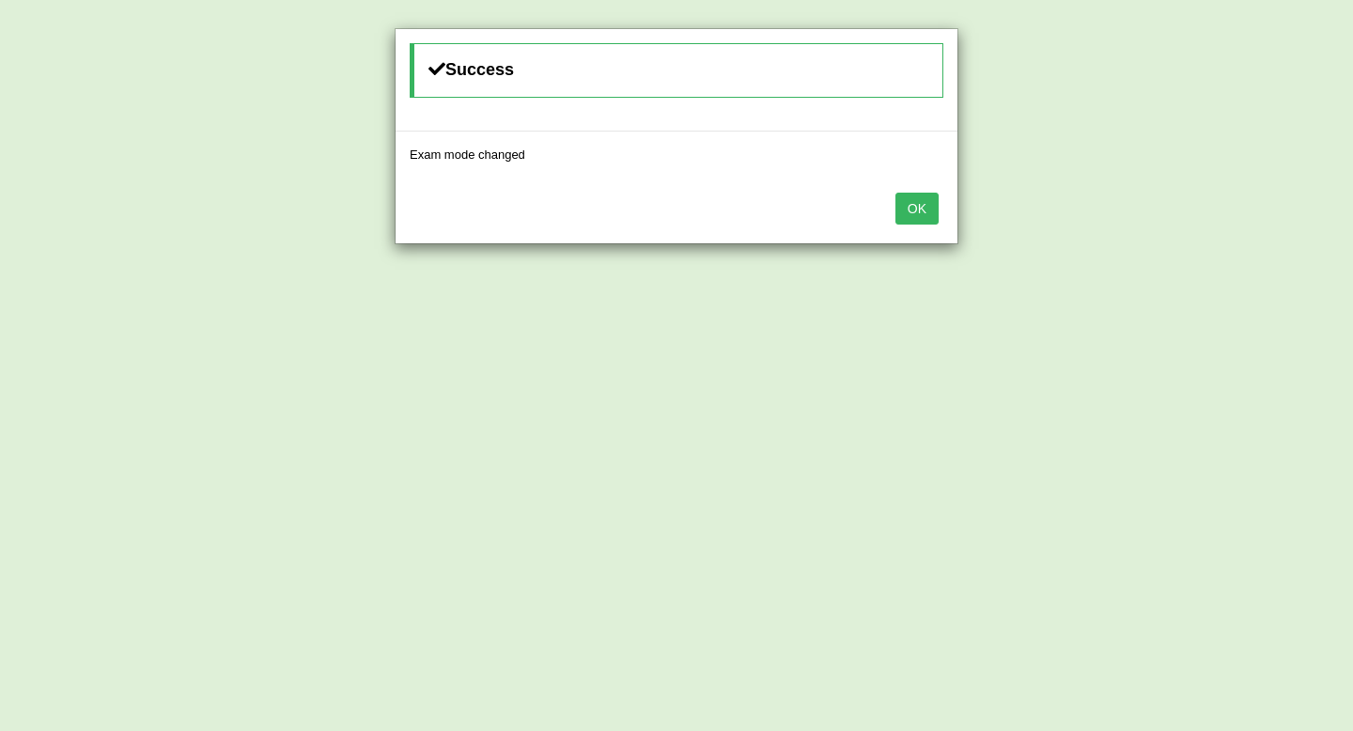
click at [906, 211] on button "OK" at bounding box center [916, 209] width 43 height 32
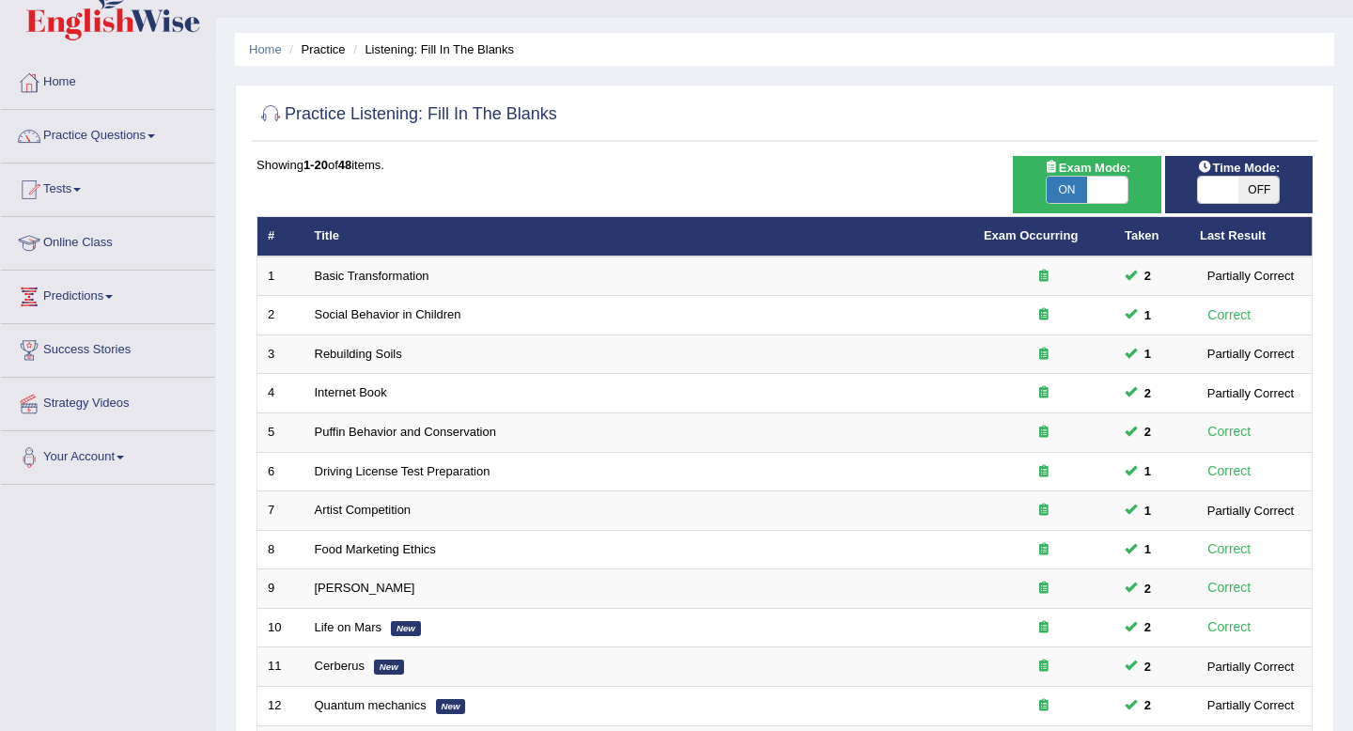
click at [1250, 193] on span "OFF" at bounding box center [1258, 190] width 40 height 26
checkbox input "true"
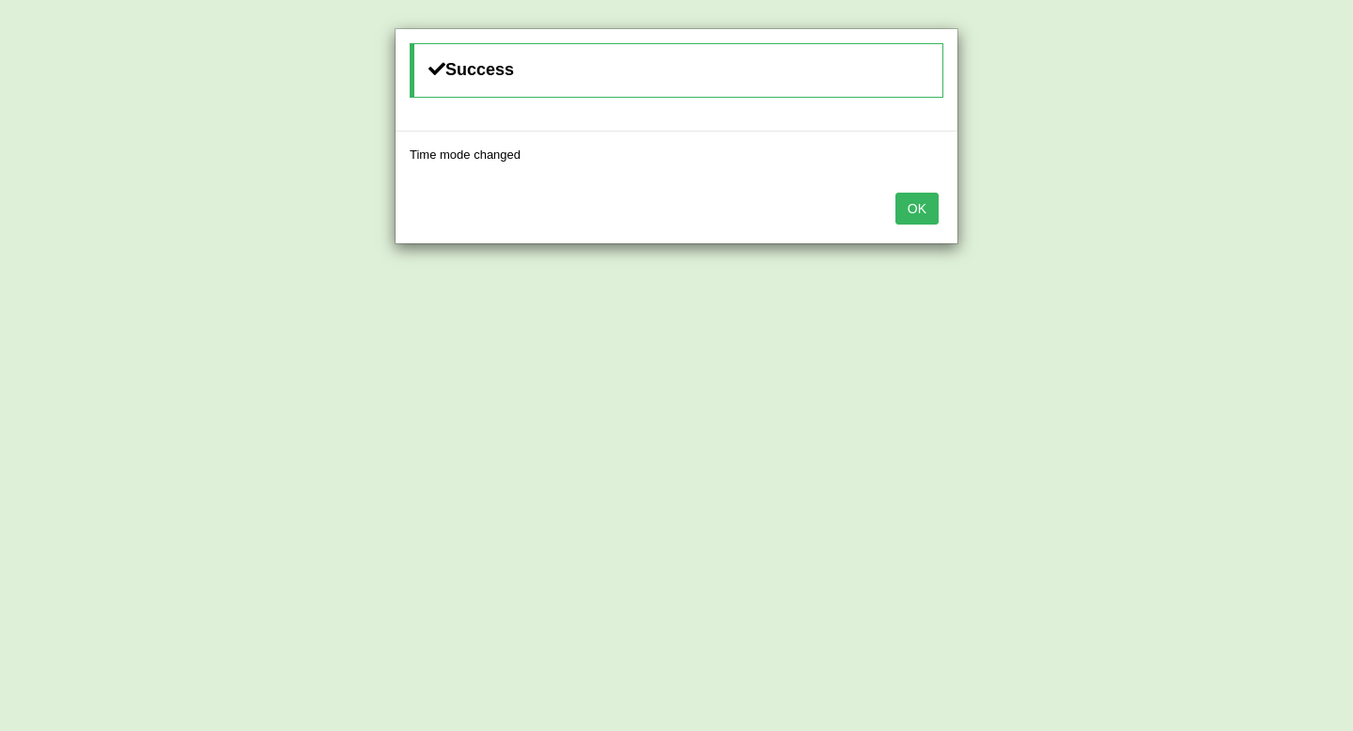
click at [919, 213] on button "OK" at bounding box center [916, 209] width 43 height 32
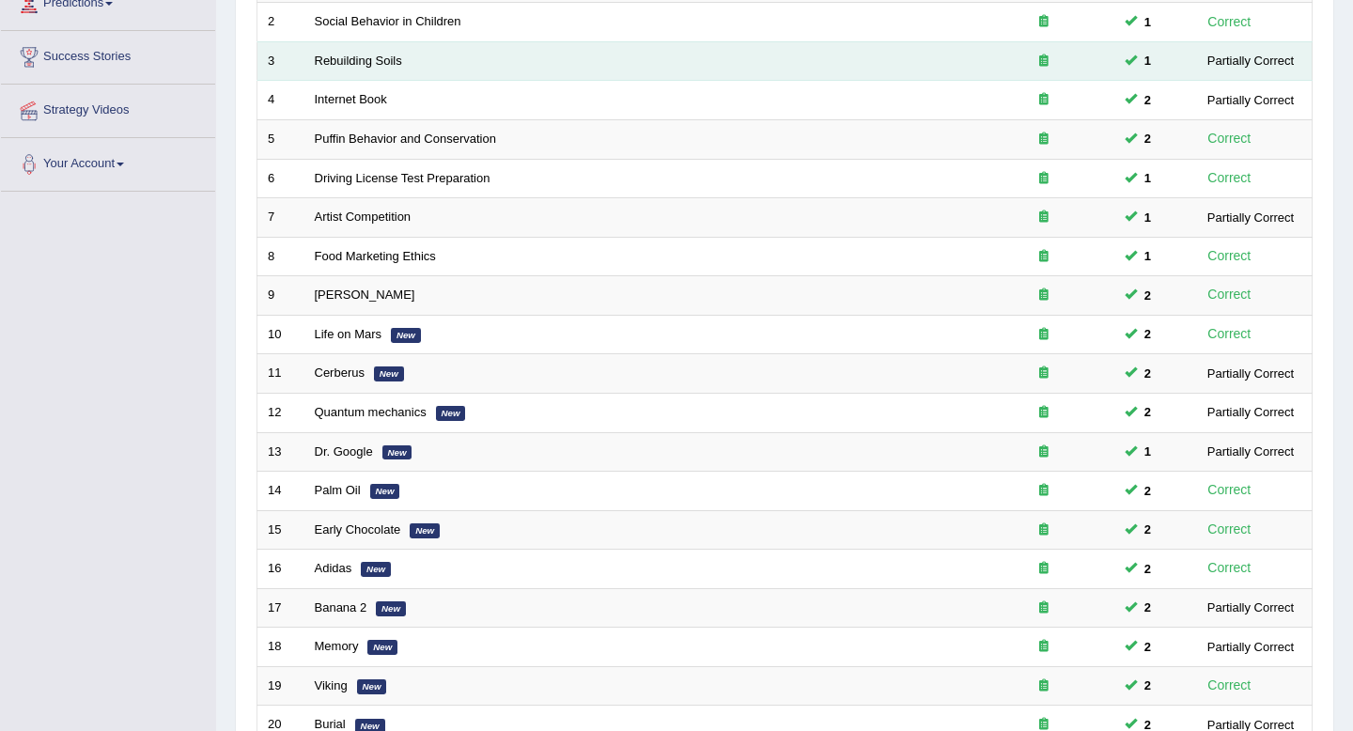
scroll to position [513, 0]
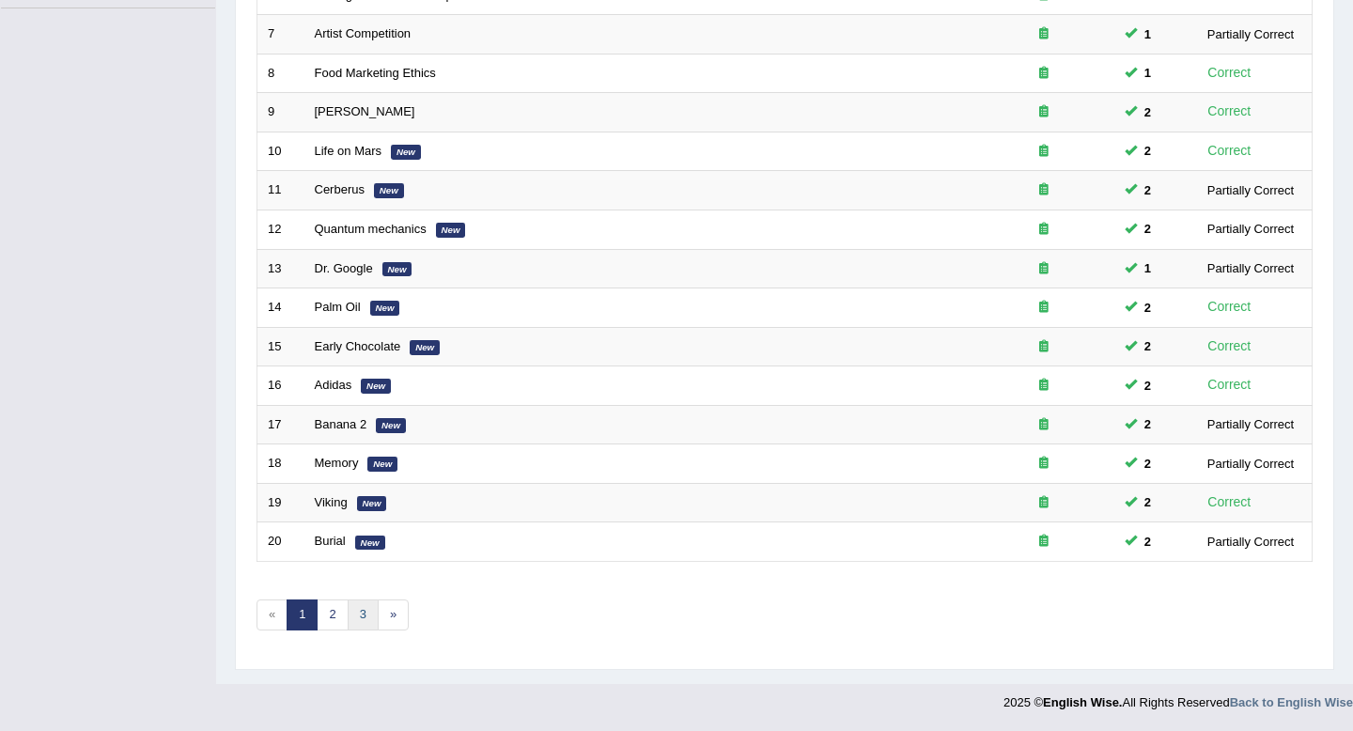
click at [367, 624] on link "3" at bounding box center [363, 614] width 31 height 31
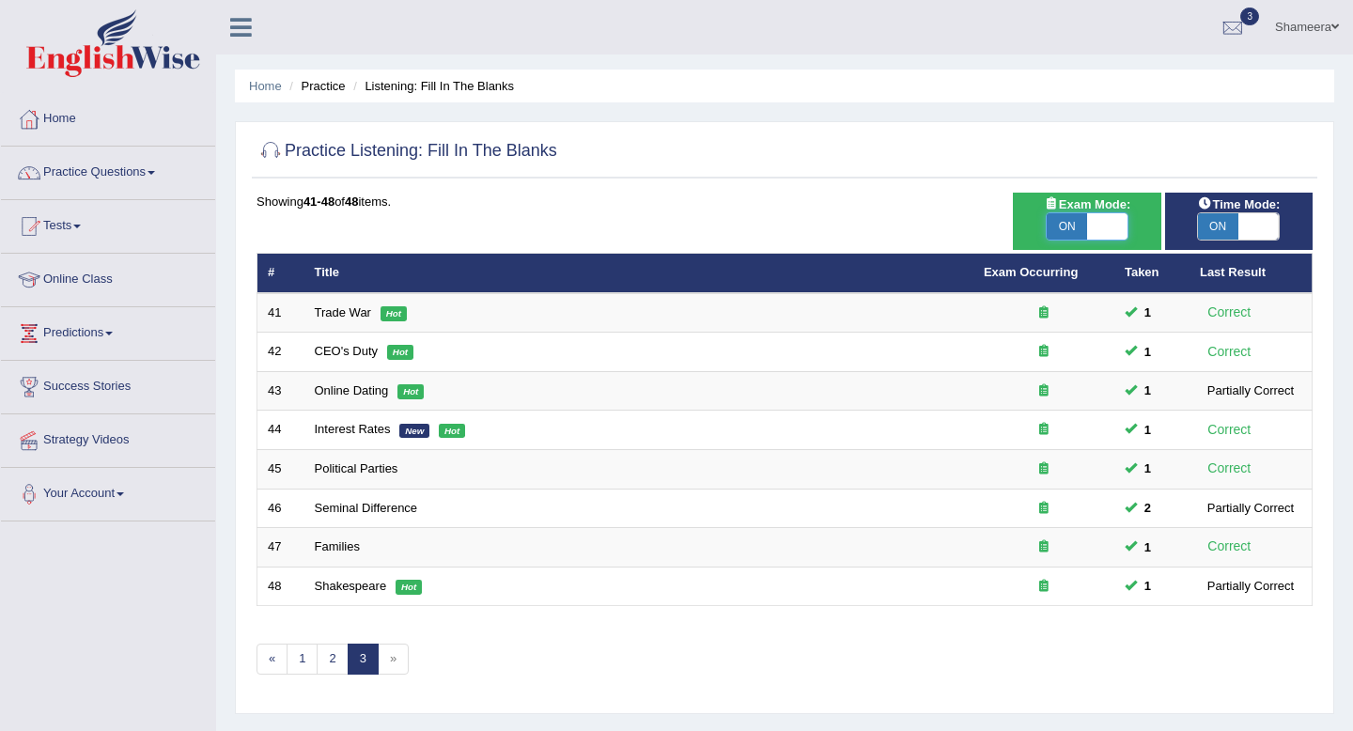
click at [1104, 230] on span at bounding box center [1107, 226] width 40 height 26
checkbox input "false"
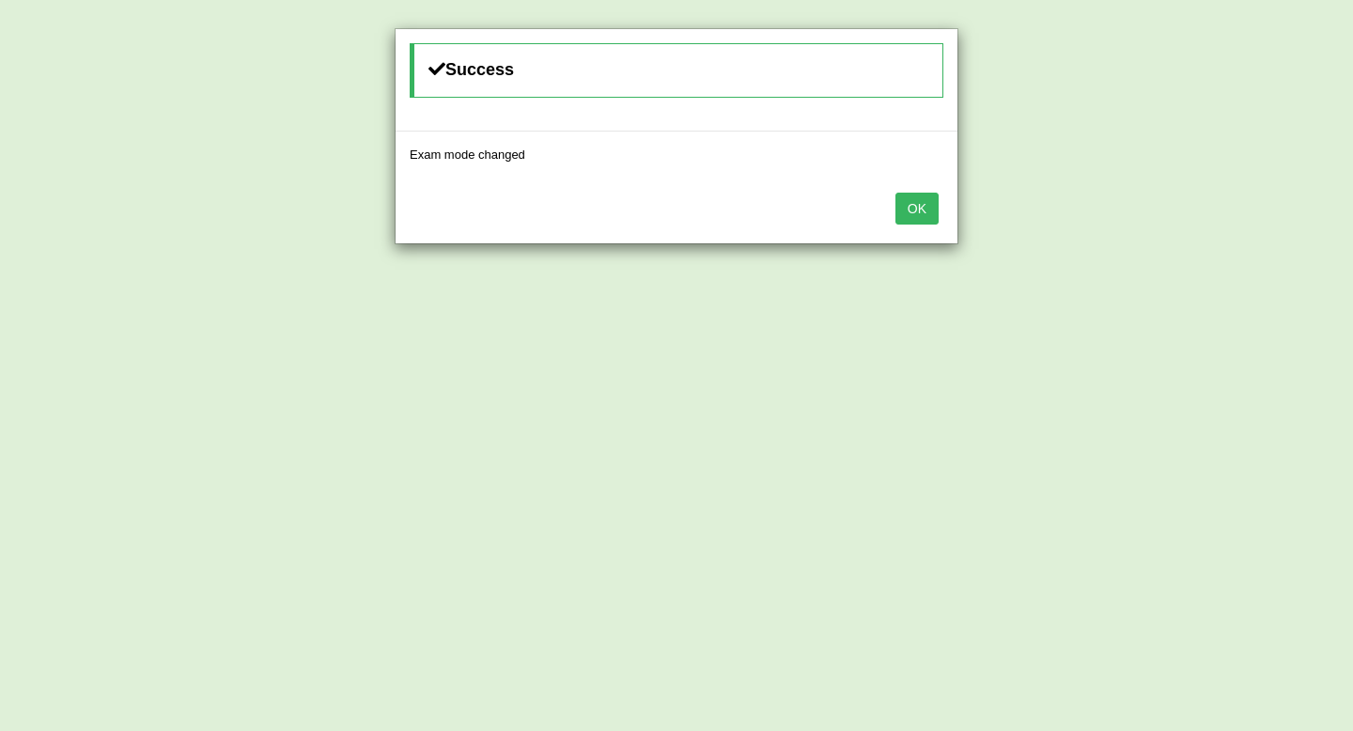
click at [902, 198] on button "OK" at bounding box center [916, 209] width 43 height 32
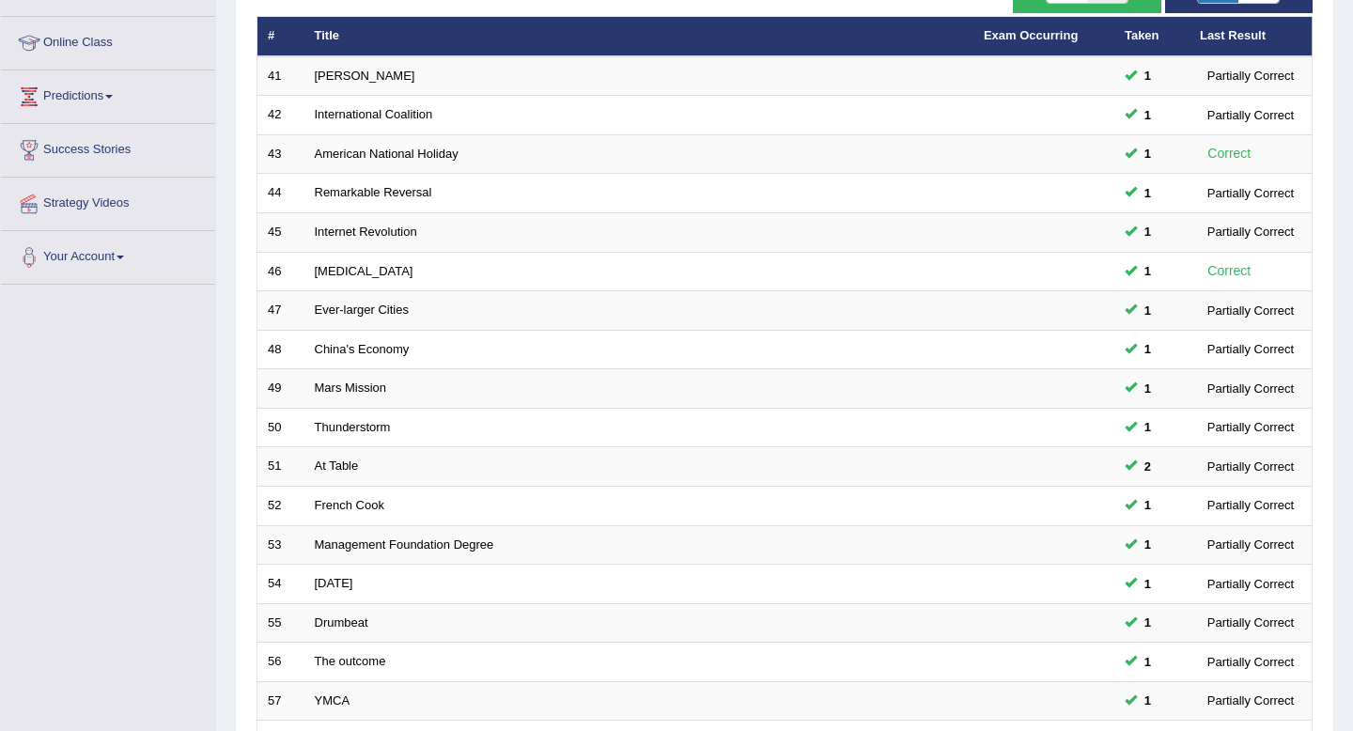
scroll to position [513, 0]
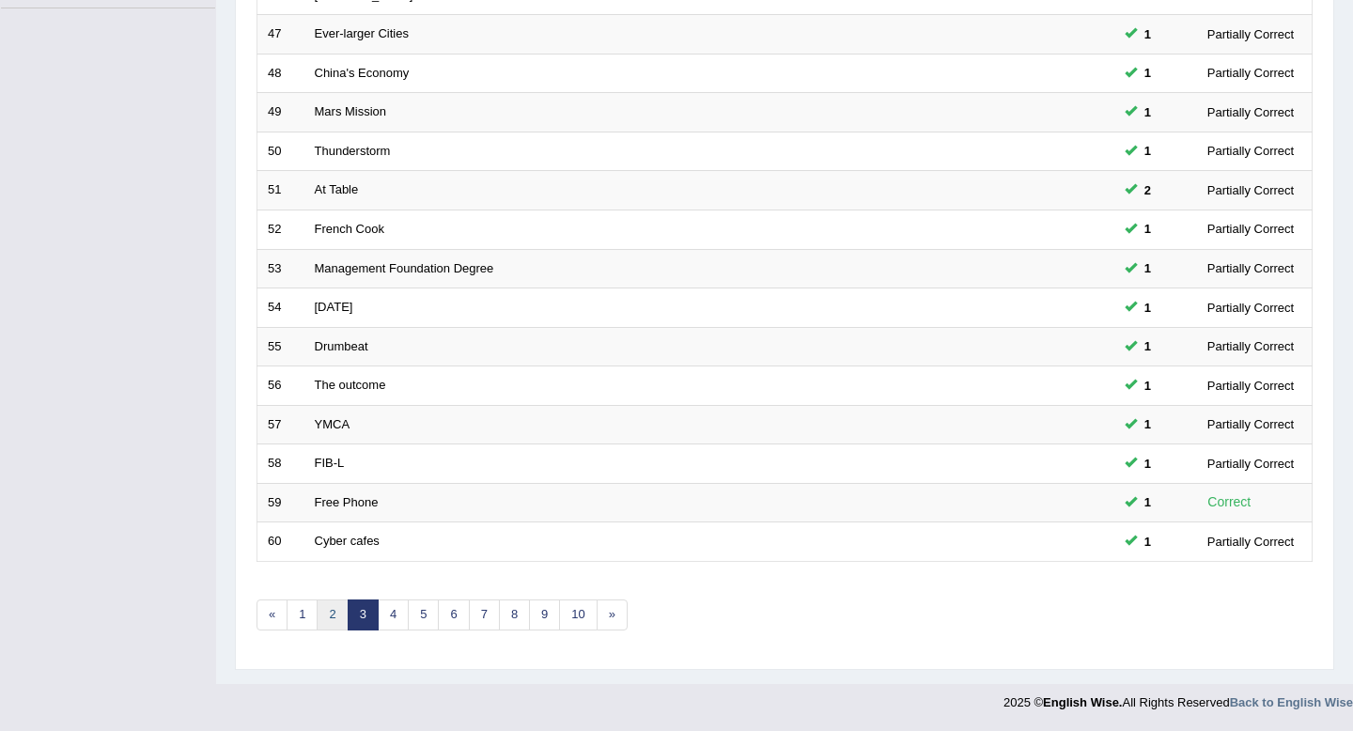
click at [330, 617] on link "2" at bounding box center [332, 614] width 31 height 31
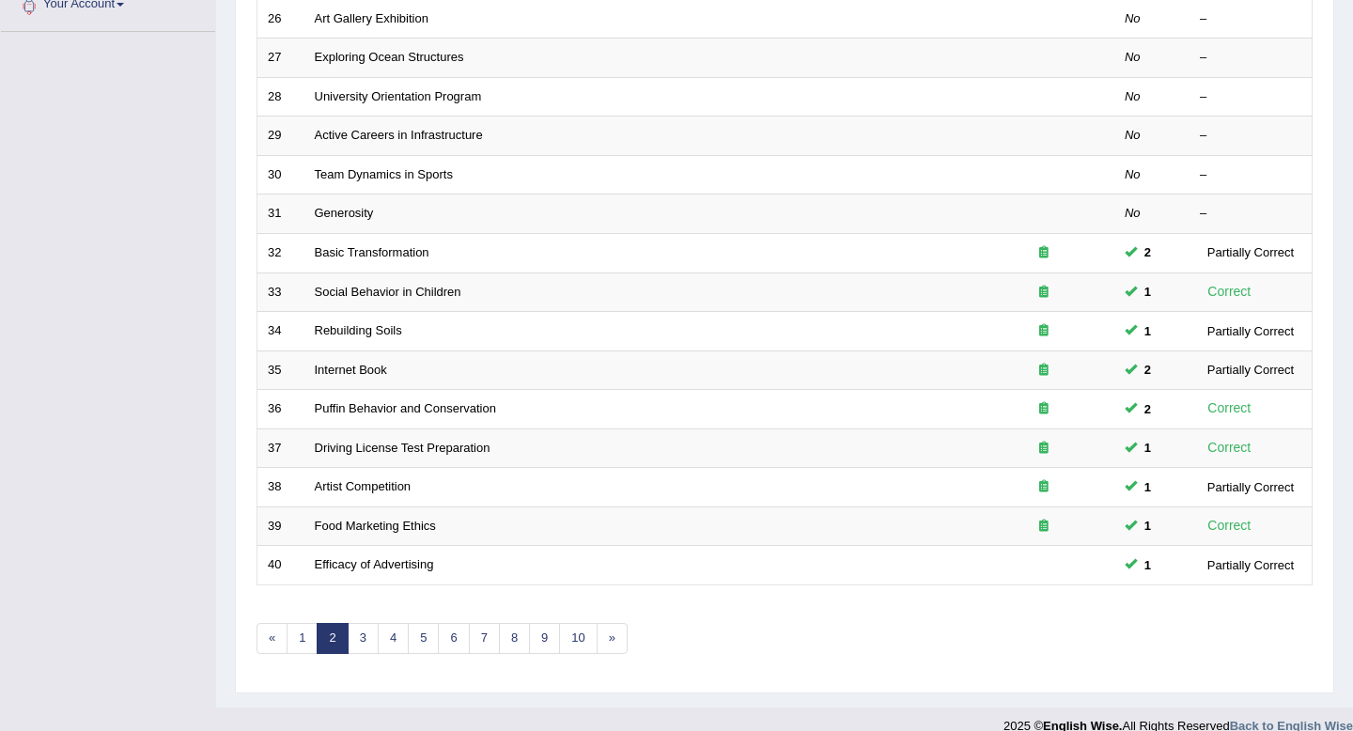
scroll to position [513, 0]
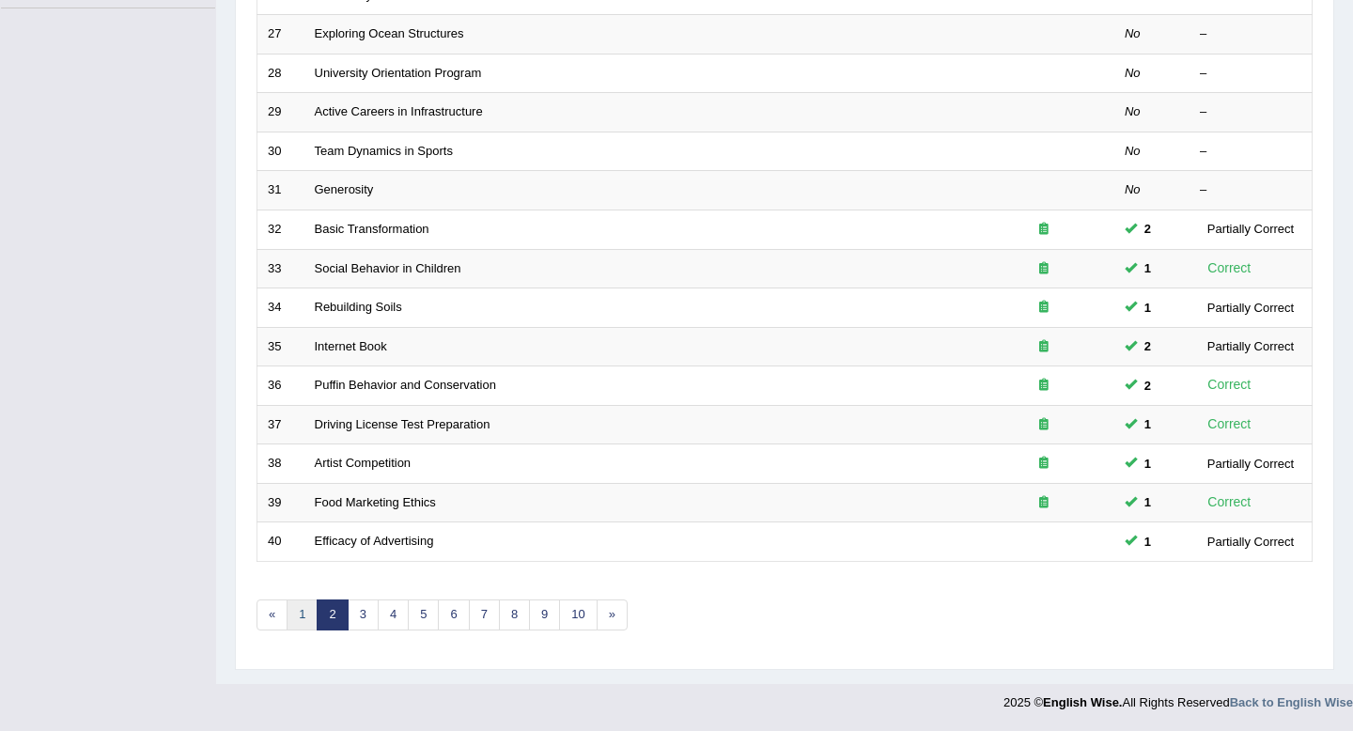
click at [292, 622] on link "1" at bounding box center [302, 614] width 31 height 31
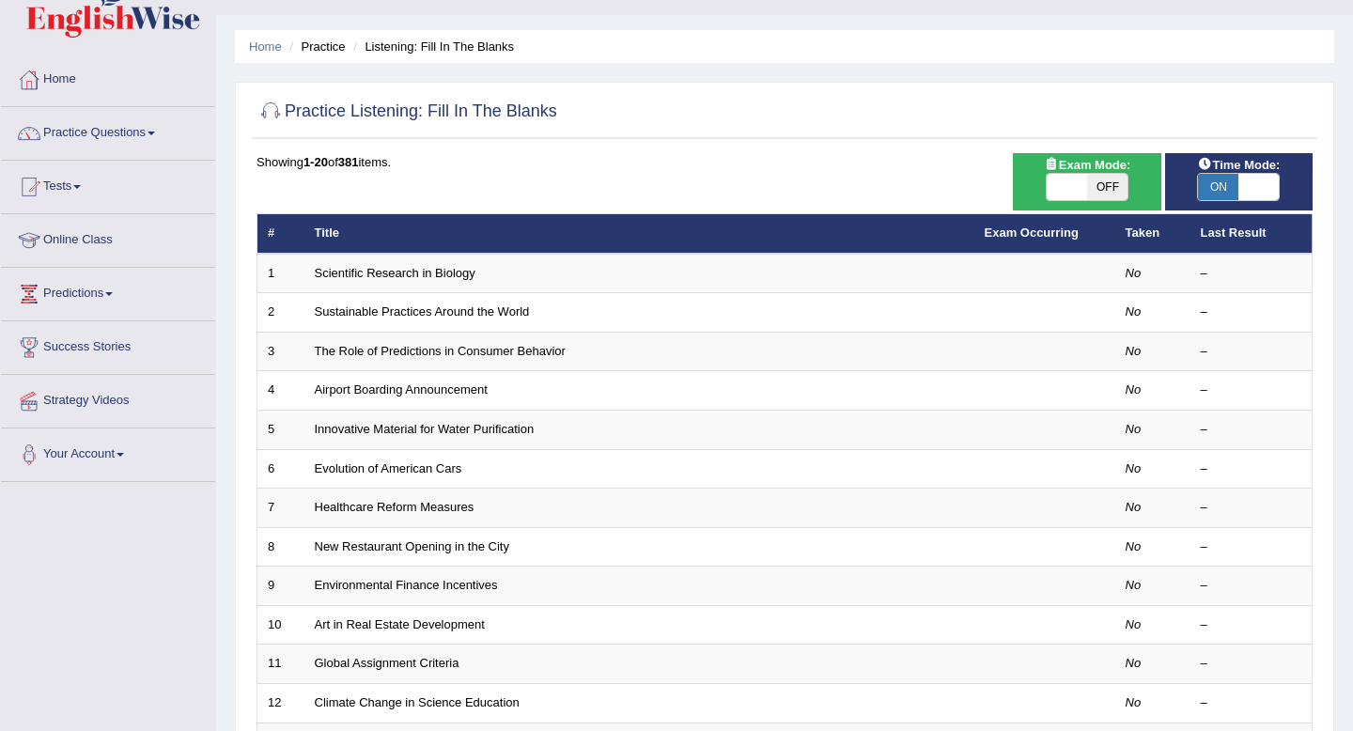
scroll to position [46, 0]
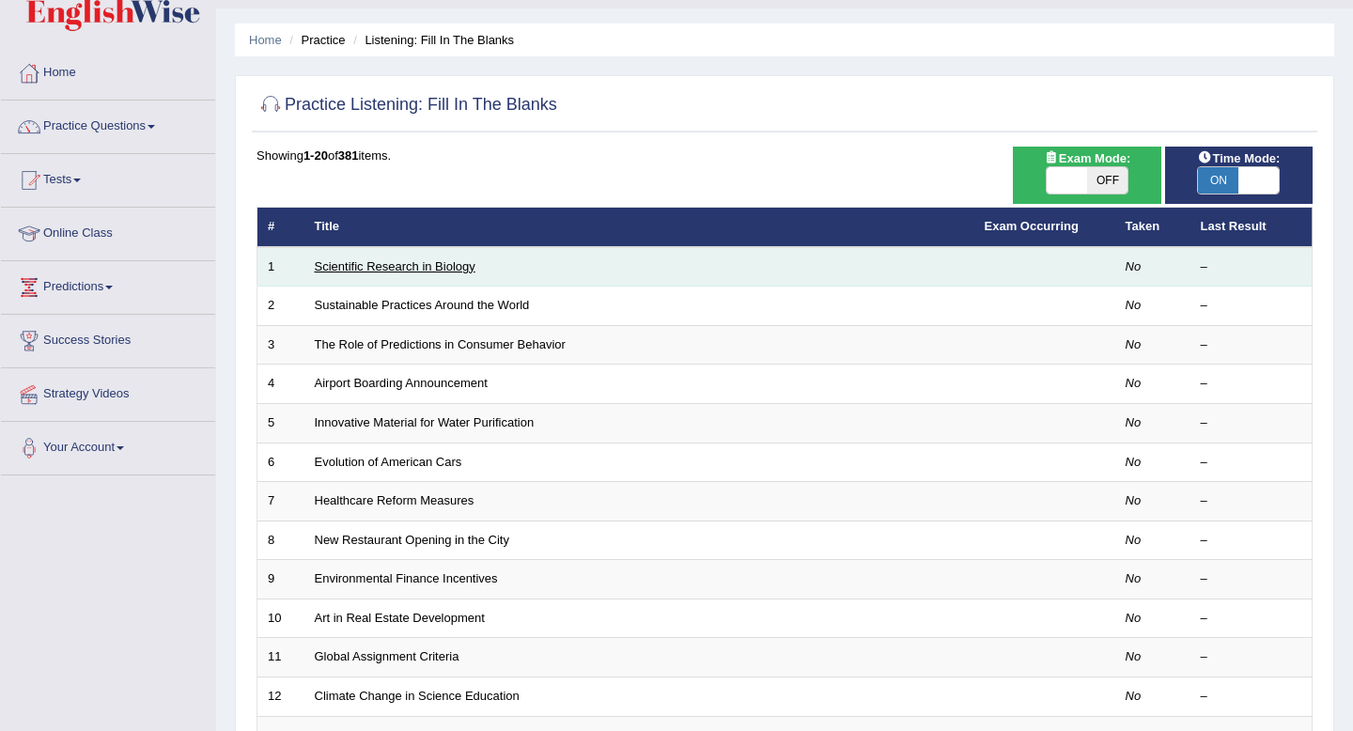
click at [428, 266] on link "Scientific Research in Biology" at bounding box center [395, 266] width 161 height 14
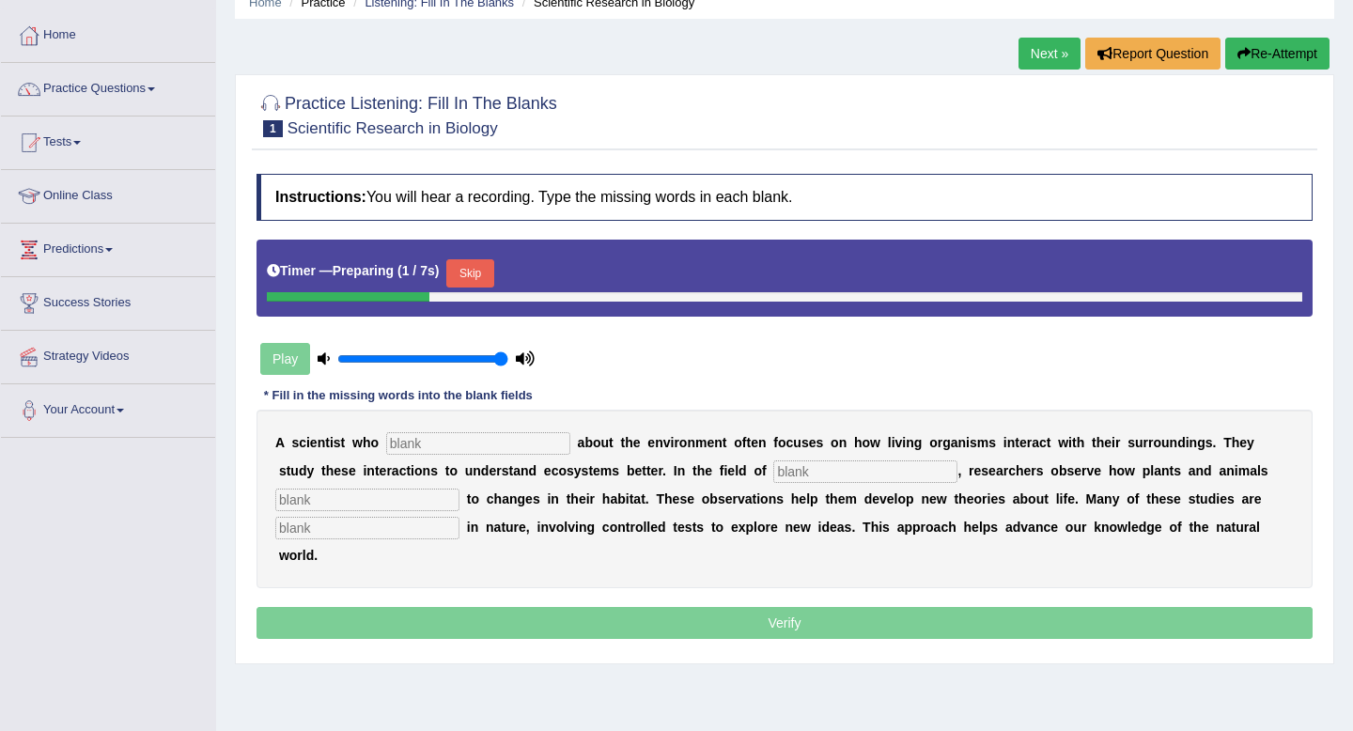
scroll to position [86, 0]
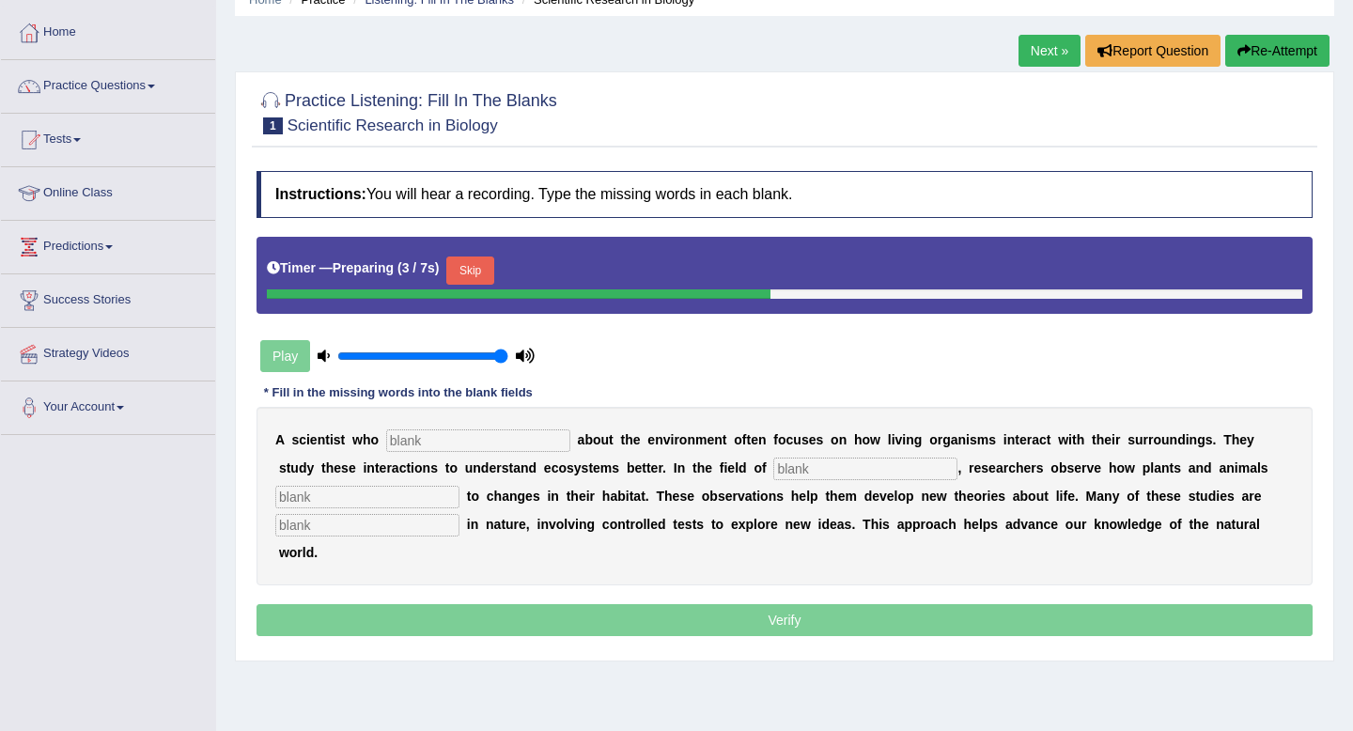
click at [483, 269] on button "Skip" at bounding box center [469, 270] width 47 height 28
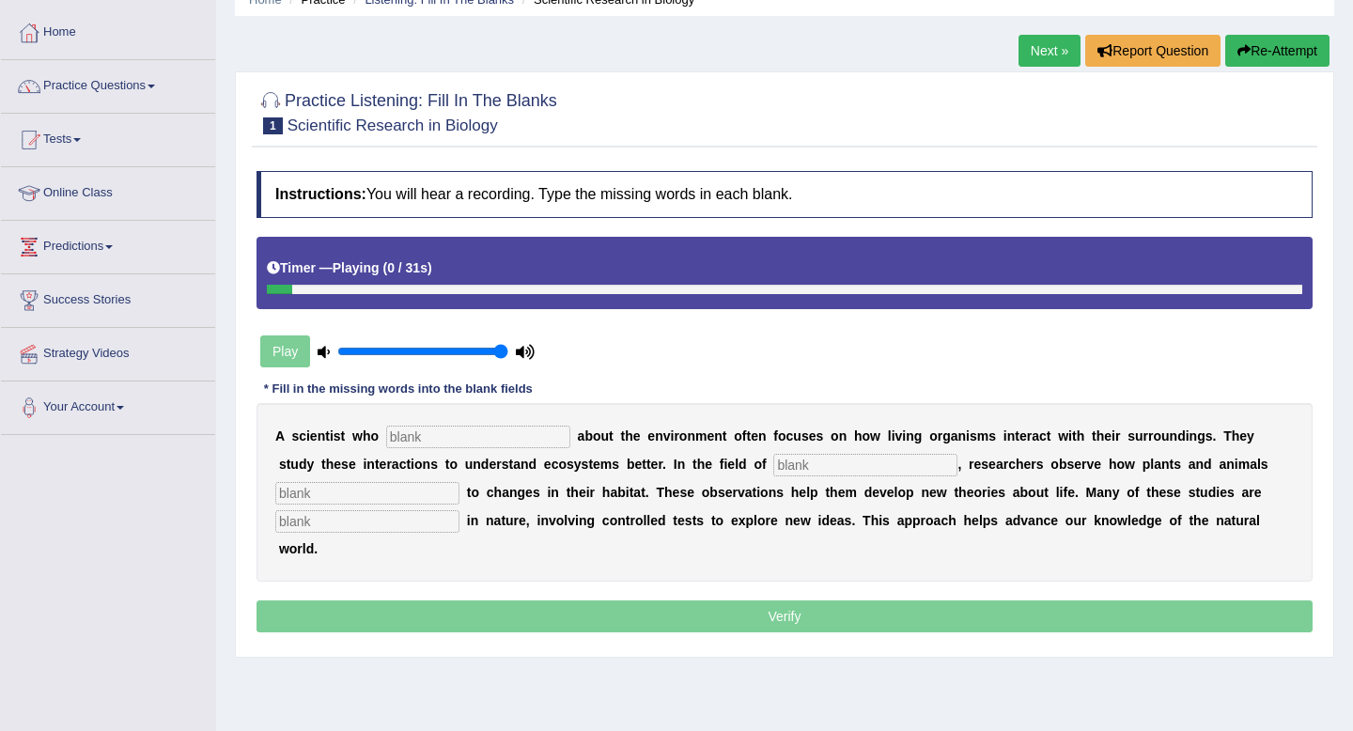
click at [450, 443] on input "text" at bounding box center [478, 437] width 184 height 23
type input "cares"
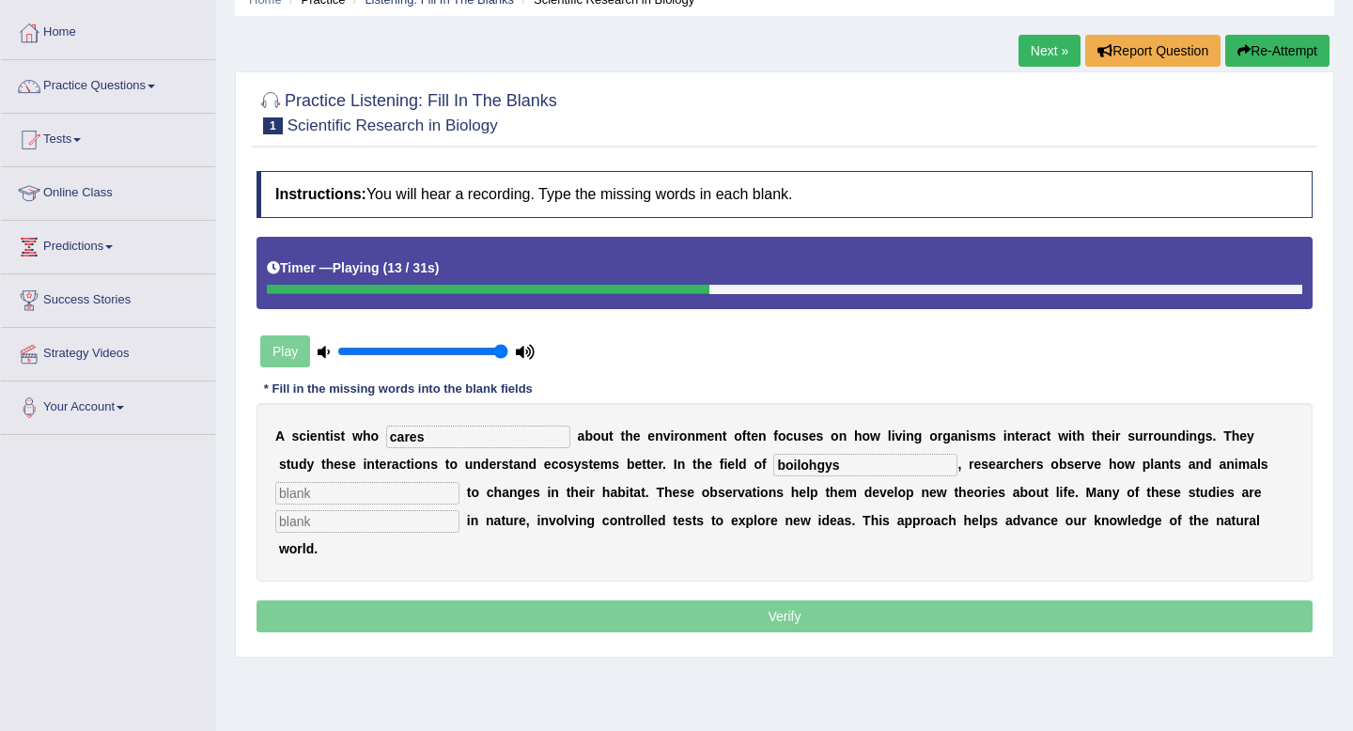
type input "boilohgys"
type input "respond"
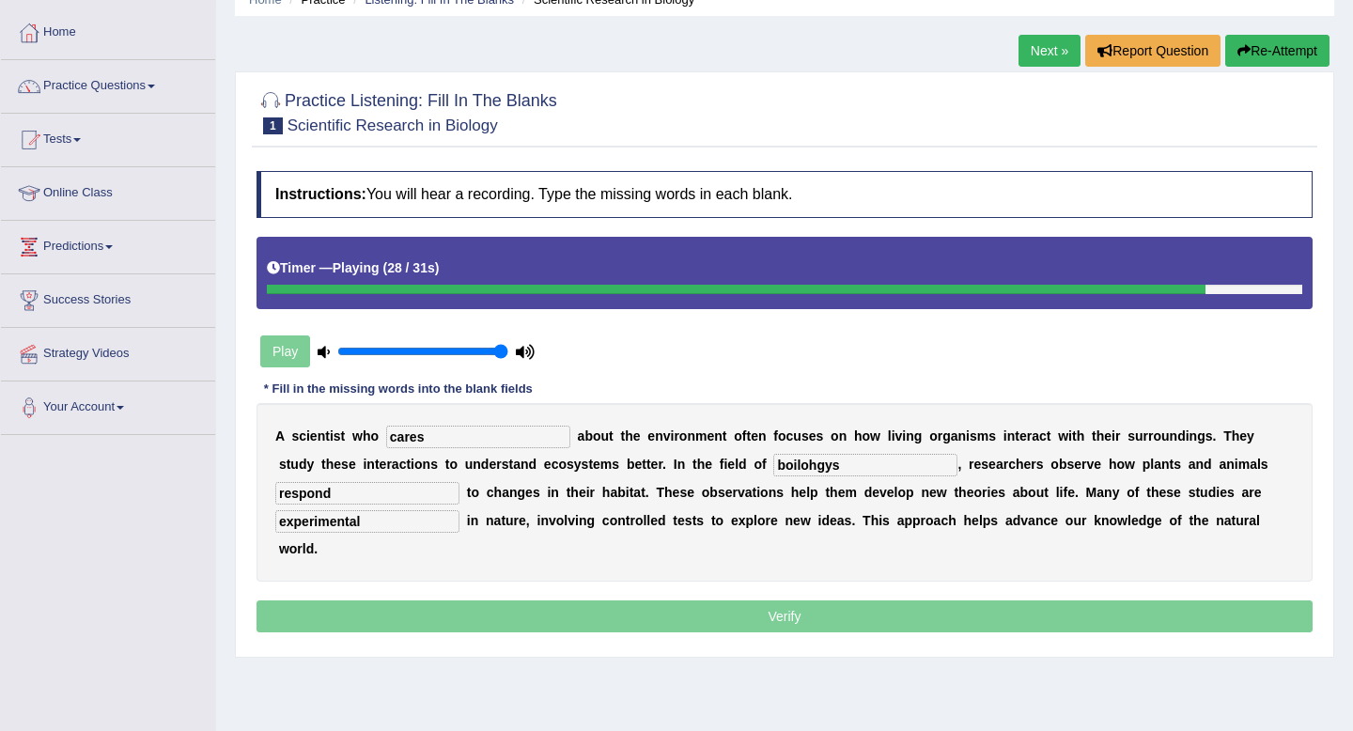
type input "experimental"
drag, startPoint x: 815, startPoint y: 475, endPoint x: 583, endPoint y: 470, distance: 232.1
click at [583, 470] on div "A s c i e n t i s t w h o cares a b o u t t h e e n v i r o n m e n t o f t e n…" at bounding box center [784, 492] width 1056 height 179
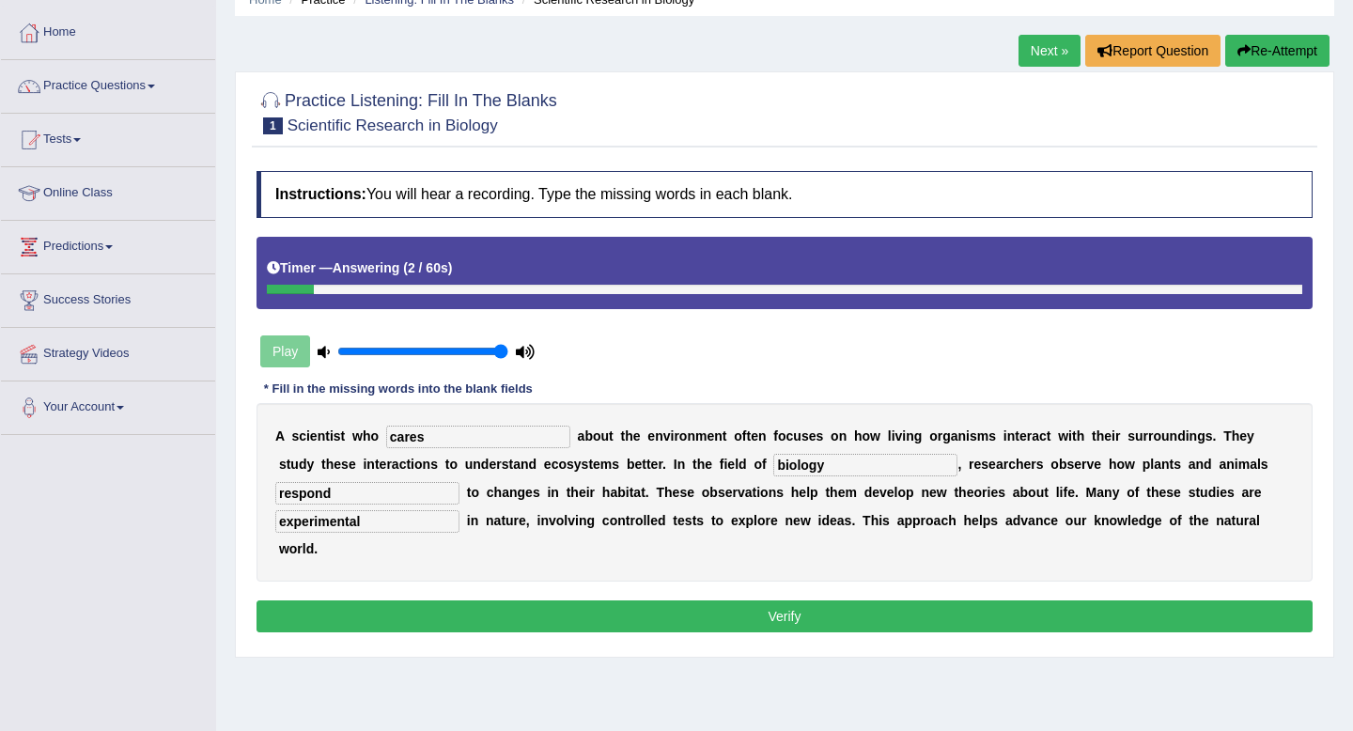
type input "biology"
click at [694, 600] on button "Verify" at bounding box center [784, 616] width 1056 height 32
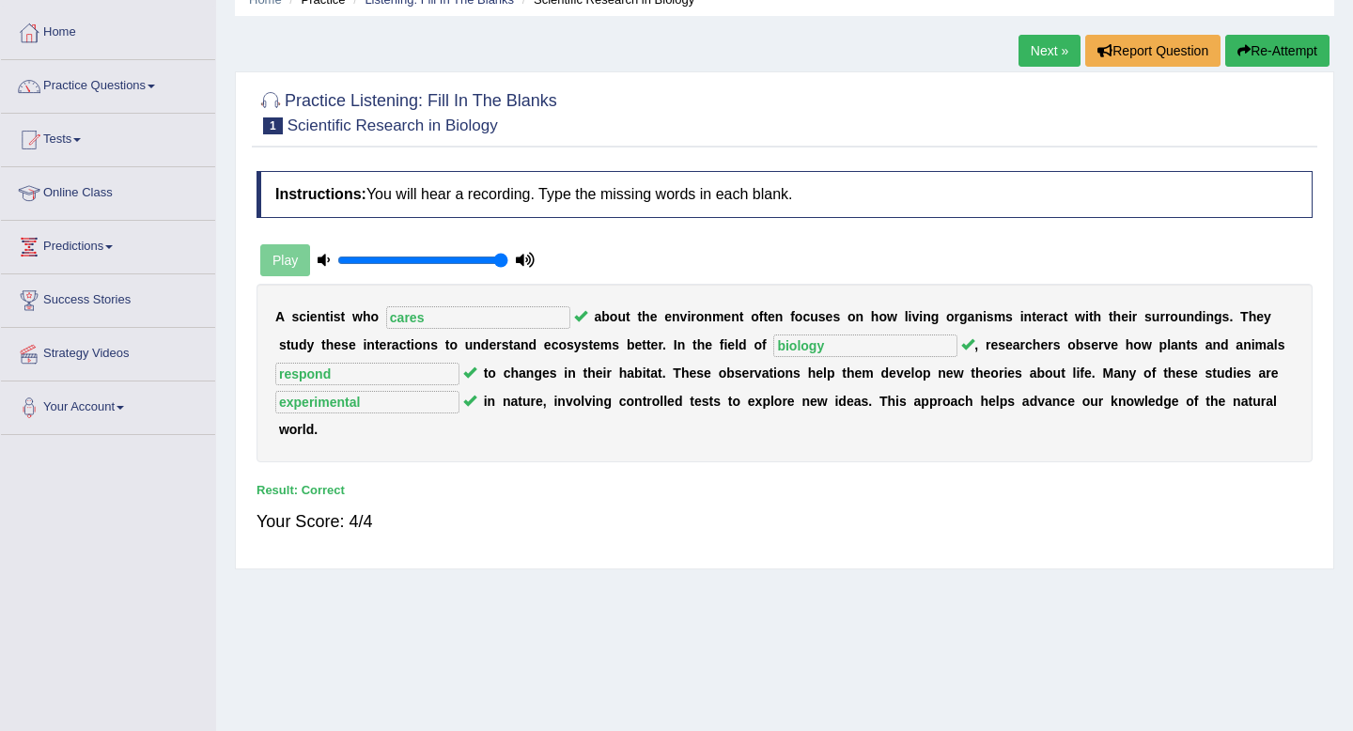
scroll to position [0, 0]
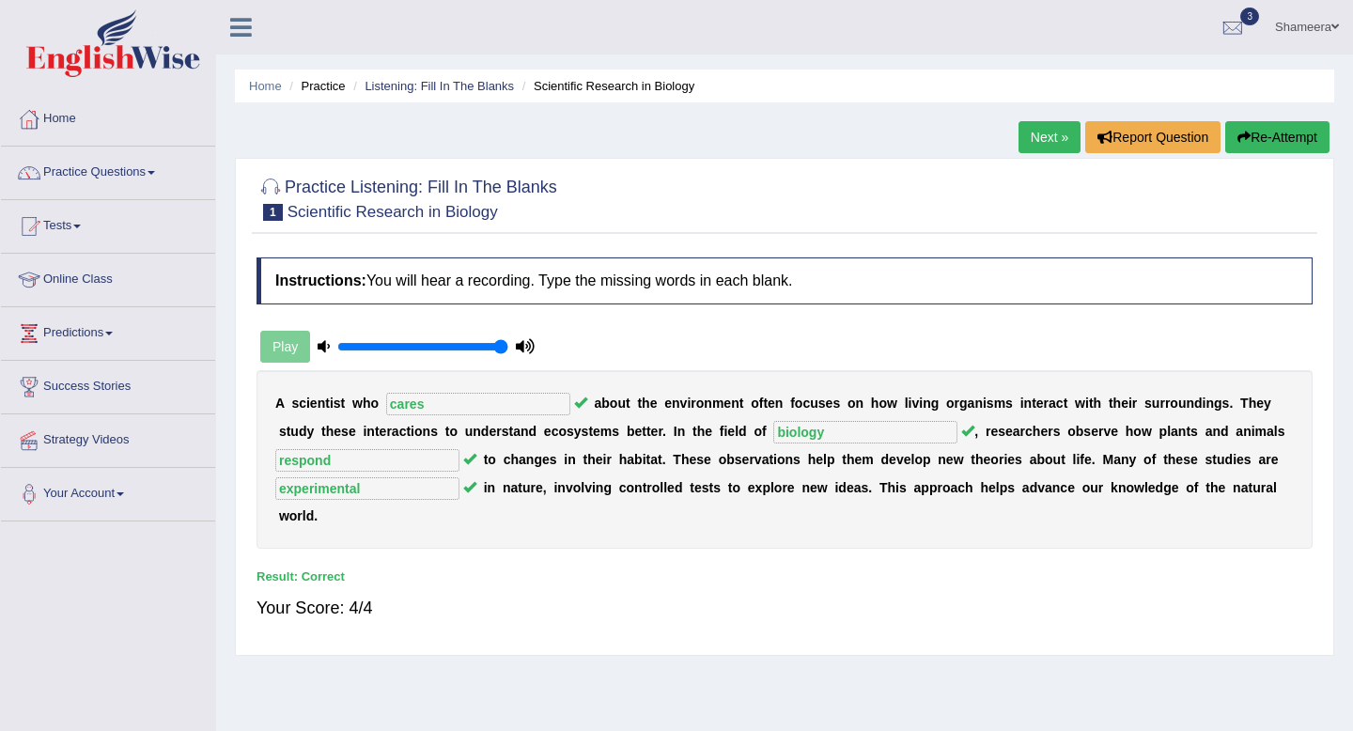
click at [1036, 136] on link "Next »" at bounding box center [1049, 137] width 62 height 32
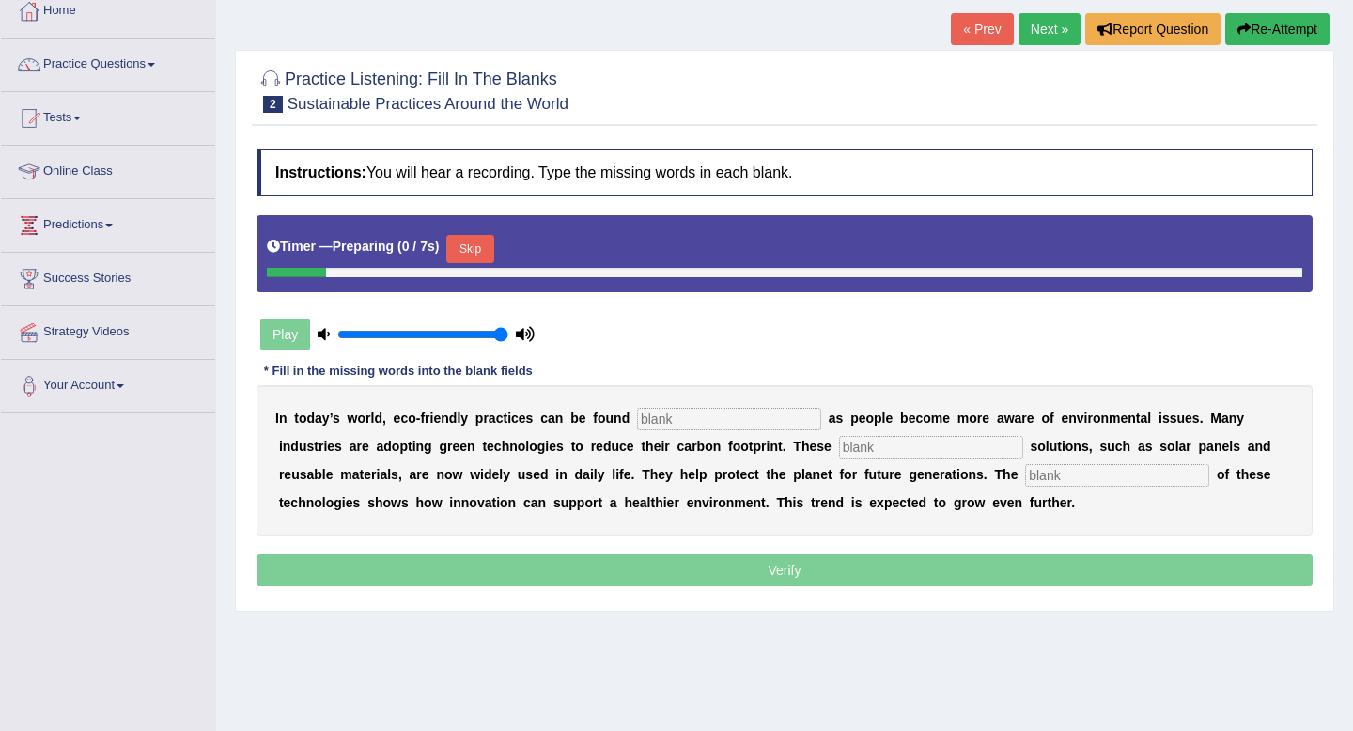
scroll to position [256, 0]
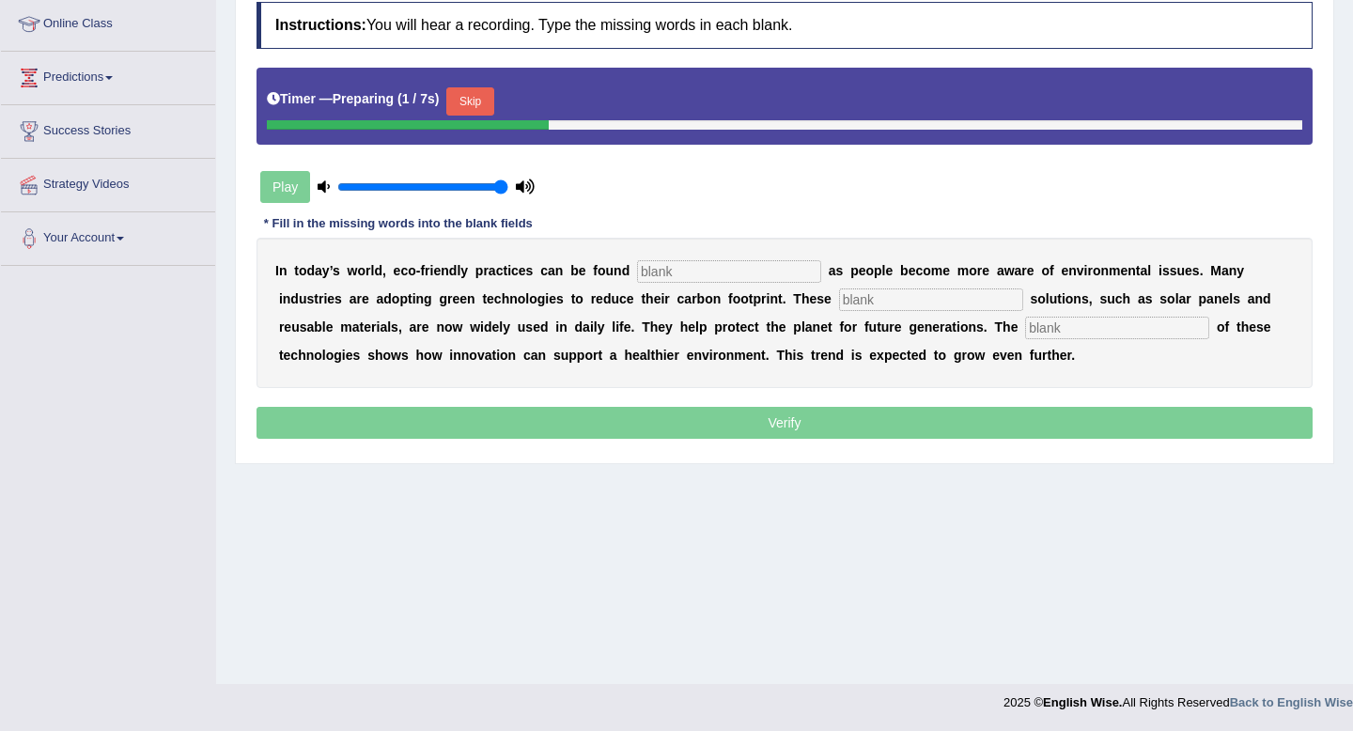
click at [487, 116] on div "Skip" at bounding box center [469, 103] width 47 height 33
click at [484, 94] on button "Skip" at bounding box center [469, 101] width 47 height 28
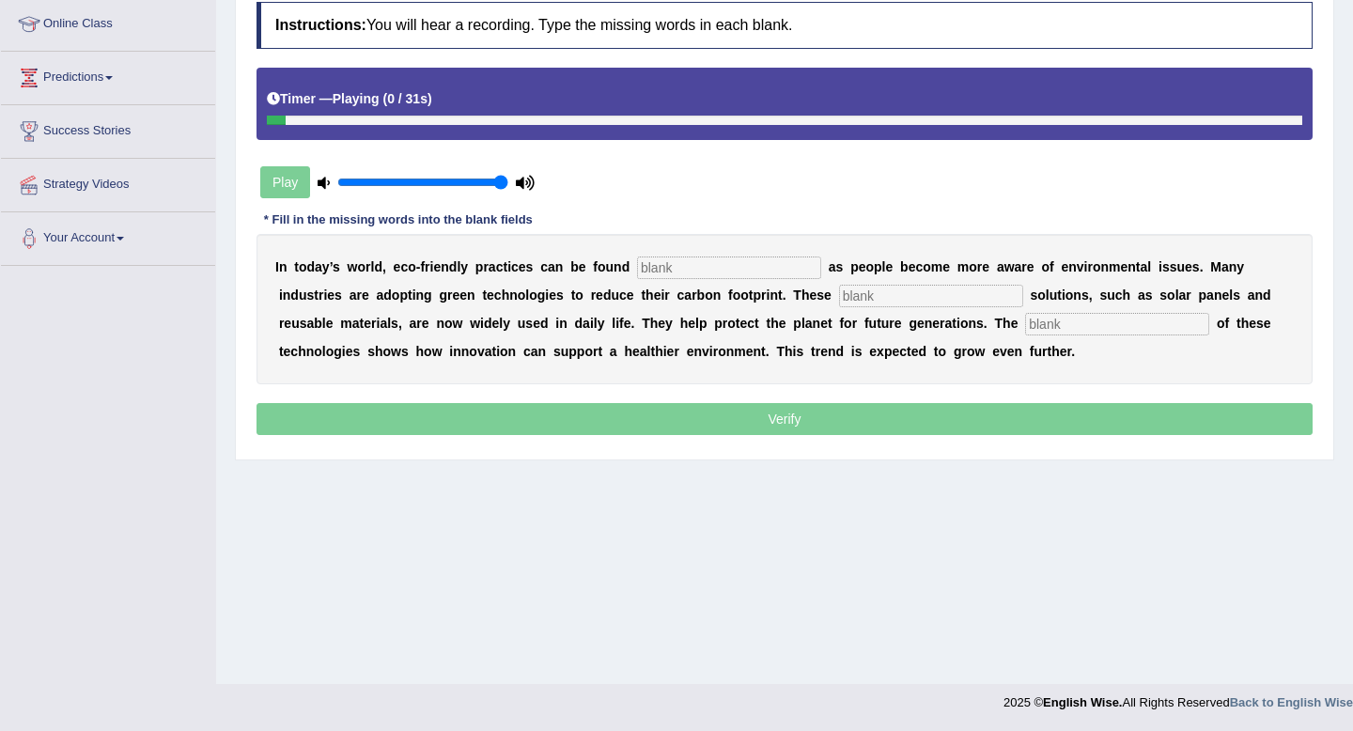
click at [689, 260] on input "text" at bounding box center [729, 267] width 184 height 23
type input "everywhere"
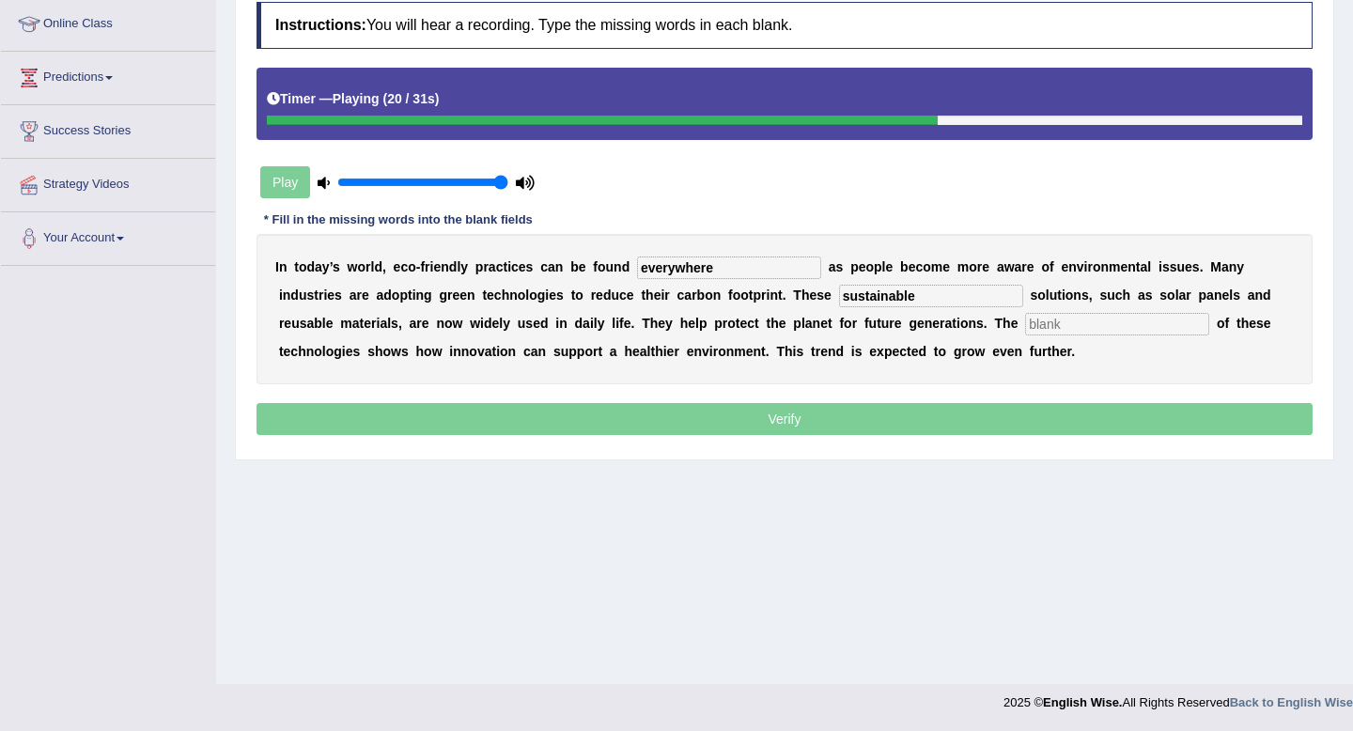
type input "sustainable"
click at [1025, 327] on input "text" at bounding box center [1117, 324] width 184 height 23
type input "application"
drag, startPoint x: 866, startPoint y: 296, endPoint x: 702, endPoint y: 296, distance: 164.4
click at [702, 296] on div "I n t o d a y ’ s w o r l d , e c o - f r i e n d l y p r a c t i c e s c a n b…" at bounding box center [784, 309] width 1056 height 150
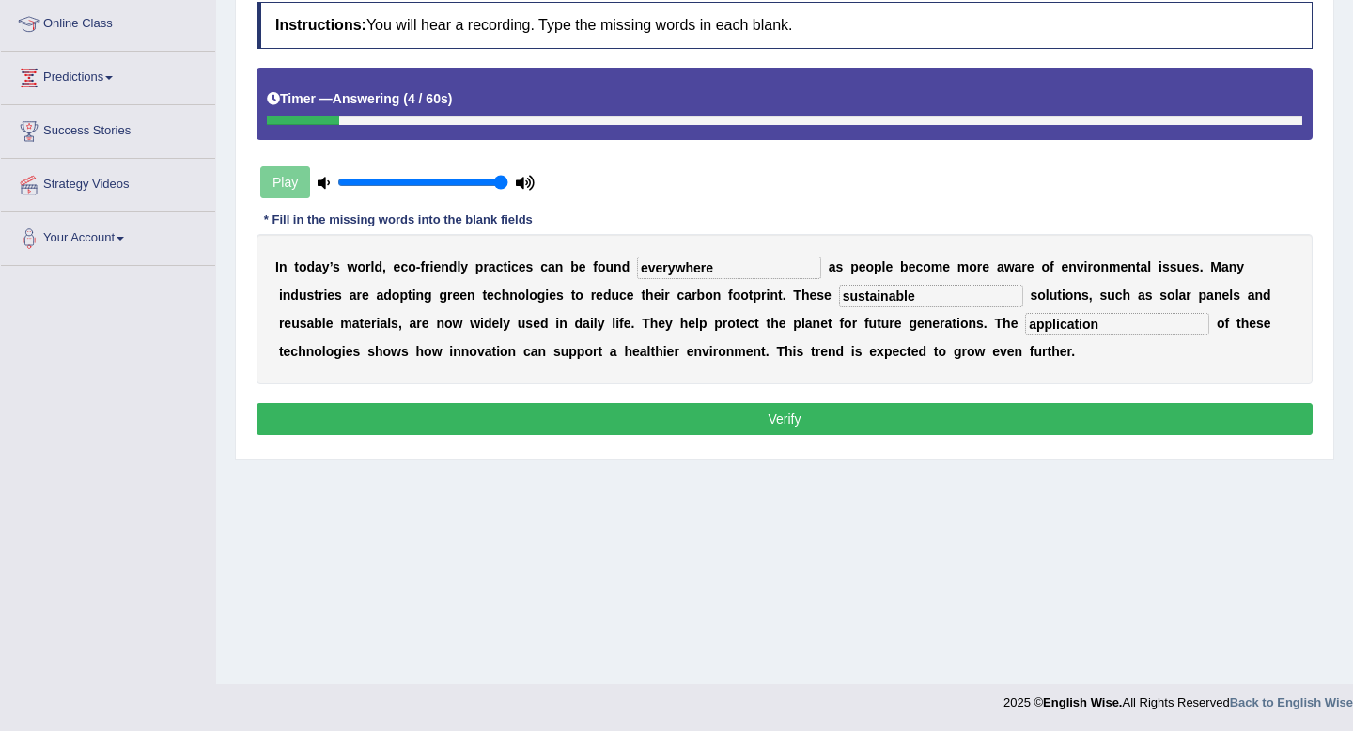
type input "sustainable"
click at [699, 423] on button "Verify" at bounding box center [784, 419] width 1056 height 32
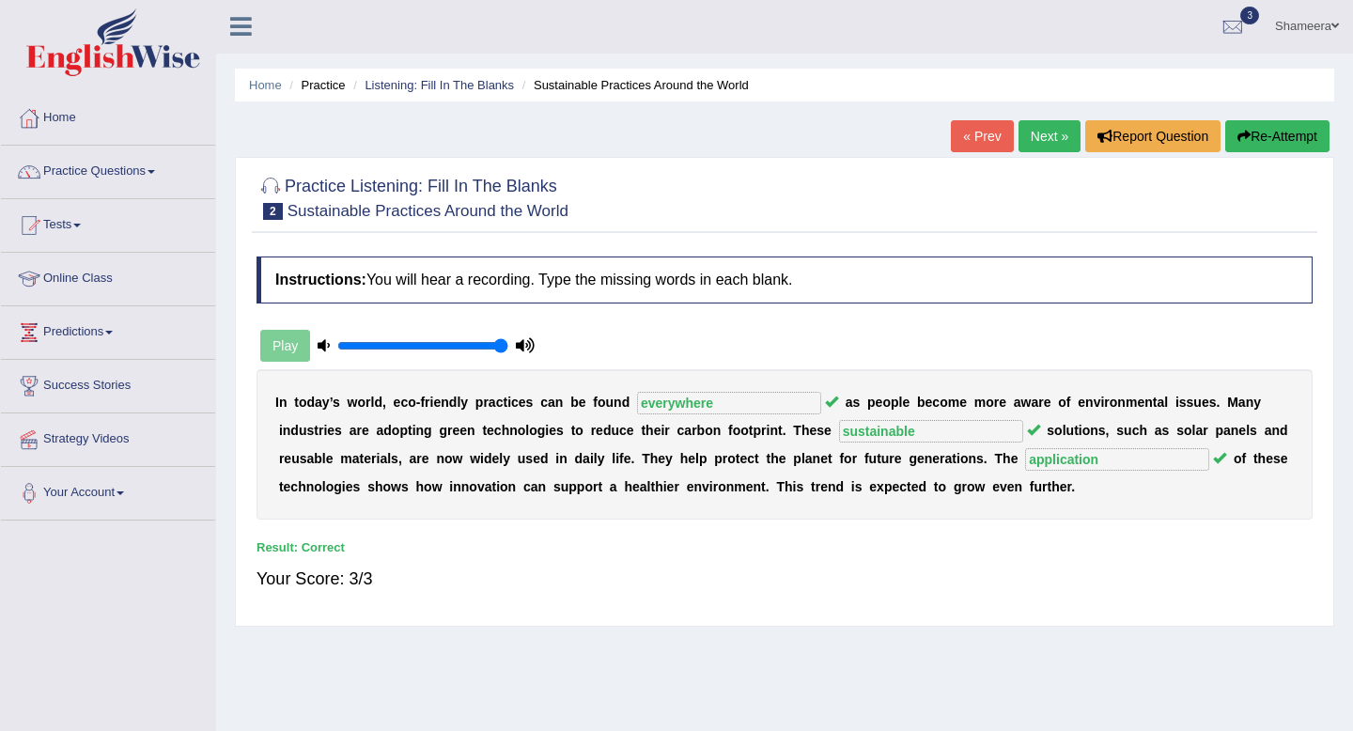
scroll to position [0, 0]
click at [1032, 142] on link "Next »" at bounding box center [1049, 137] width 62 height 32
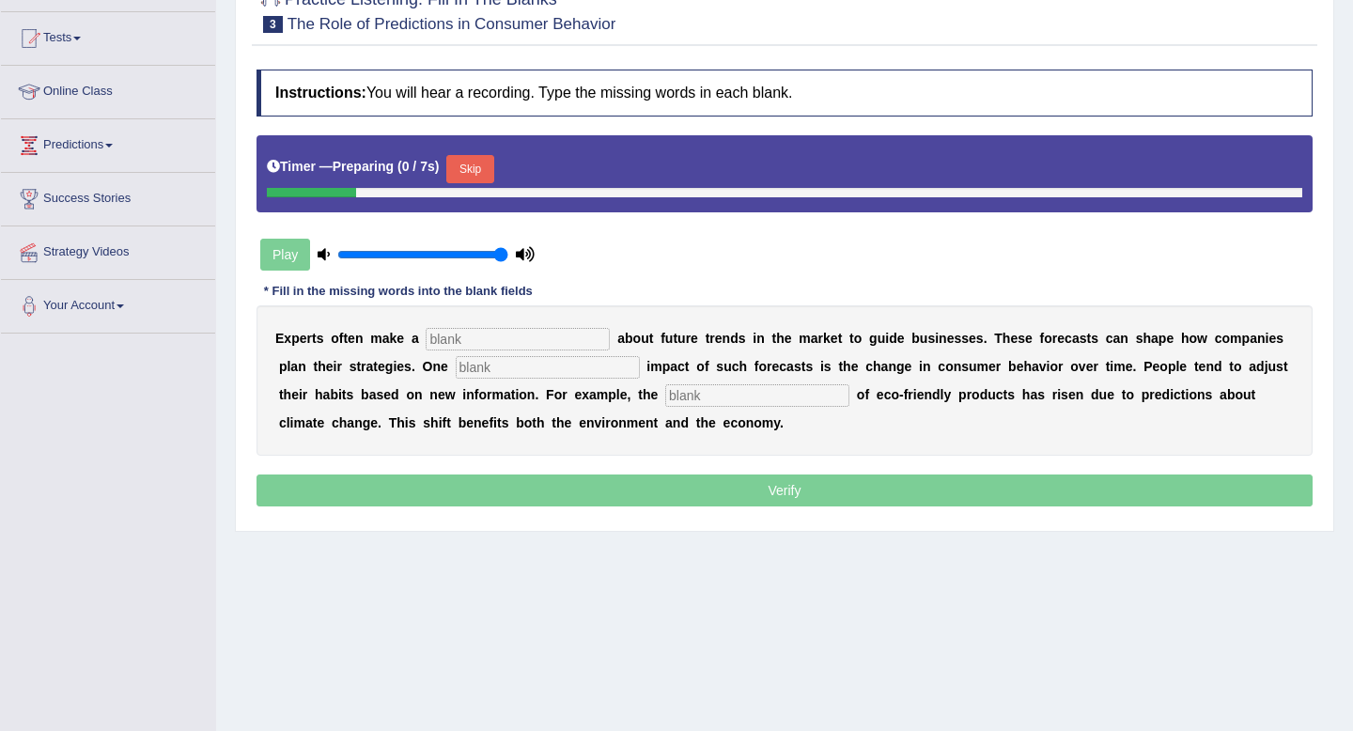
scroll to position [218, 0]
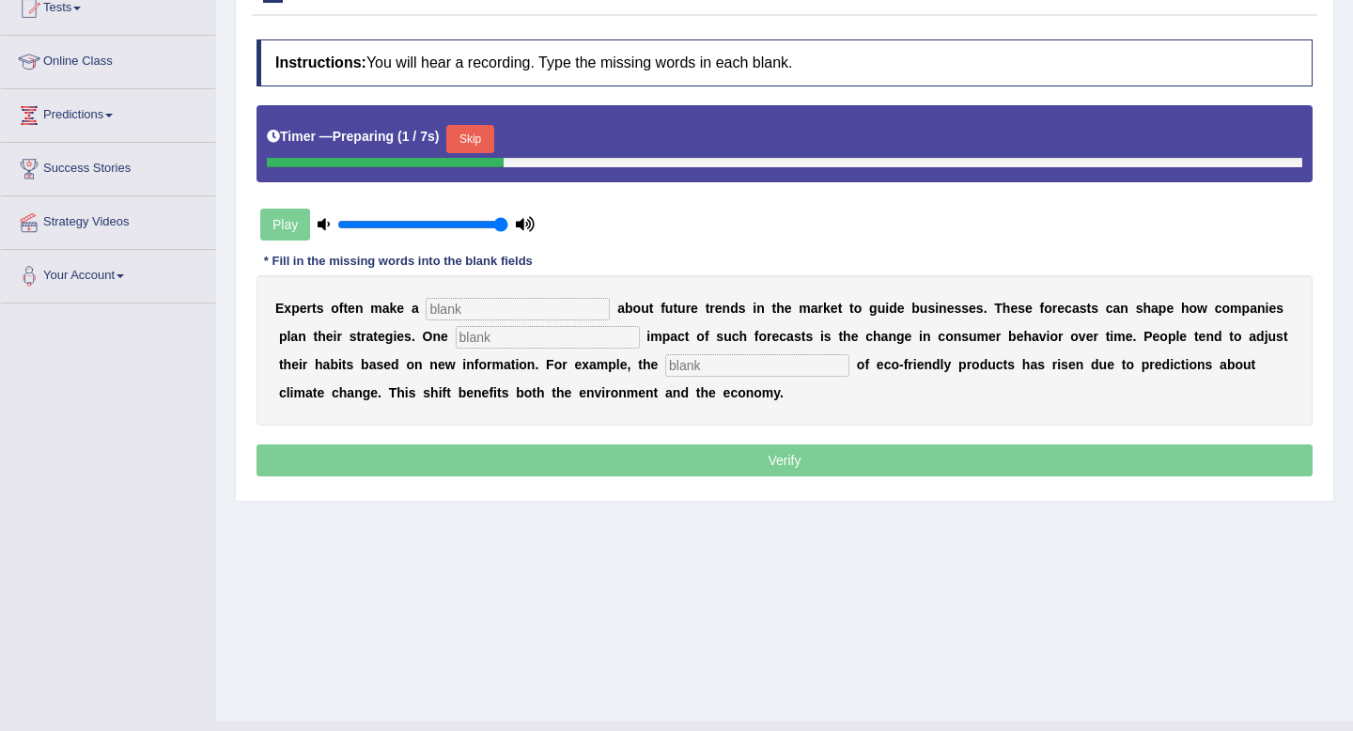
click at [468, 141] on button "Skip" at bounding box center [469, 139] width 47 height 28
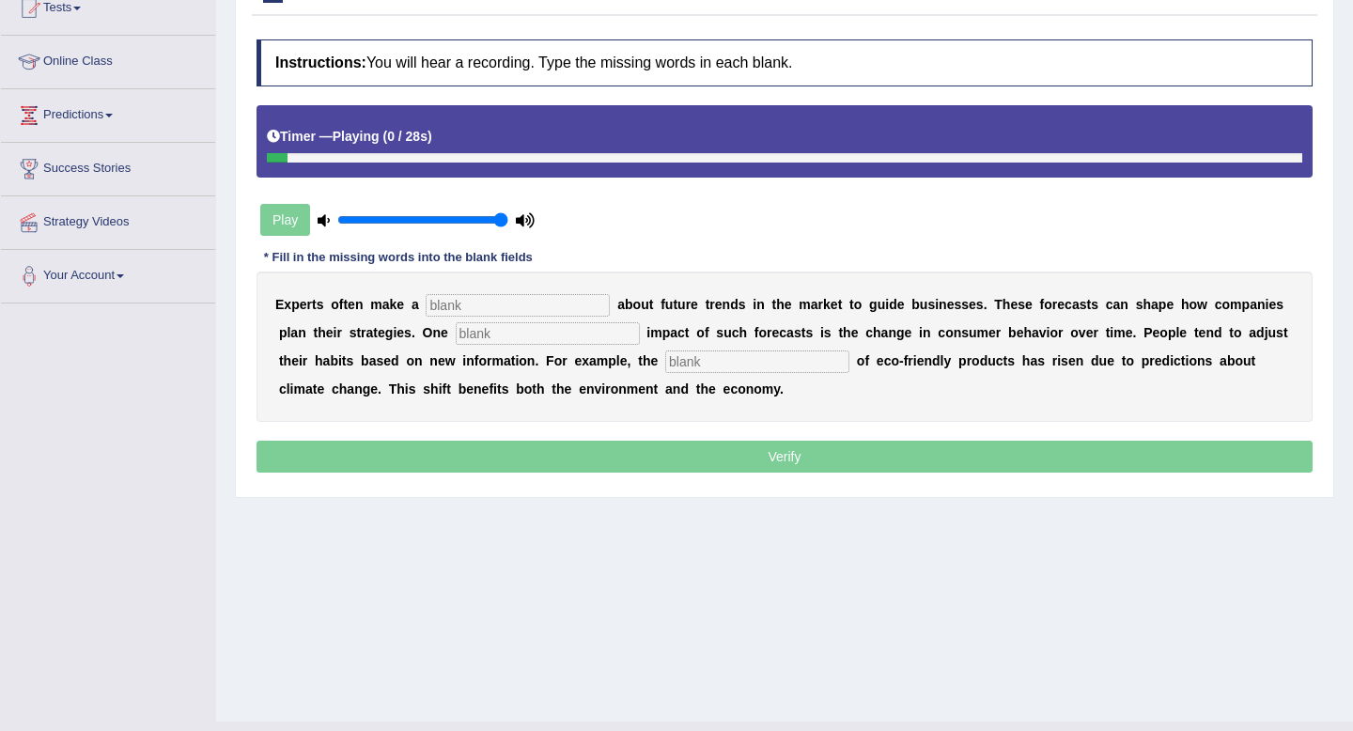
click at [469, 303] on input "text" at bounding box center [518, 305] width 184 height 23
type input "prediction"
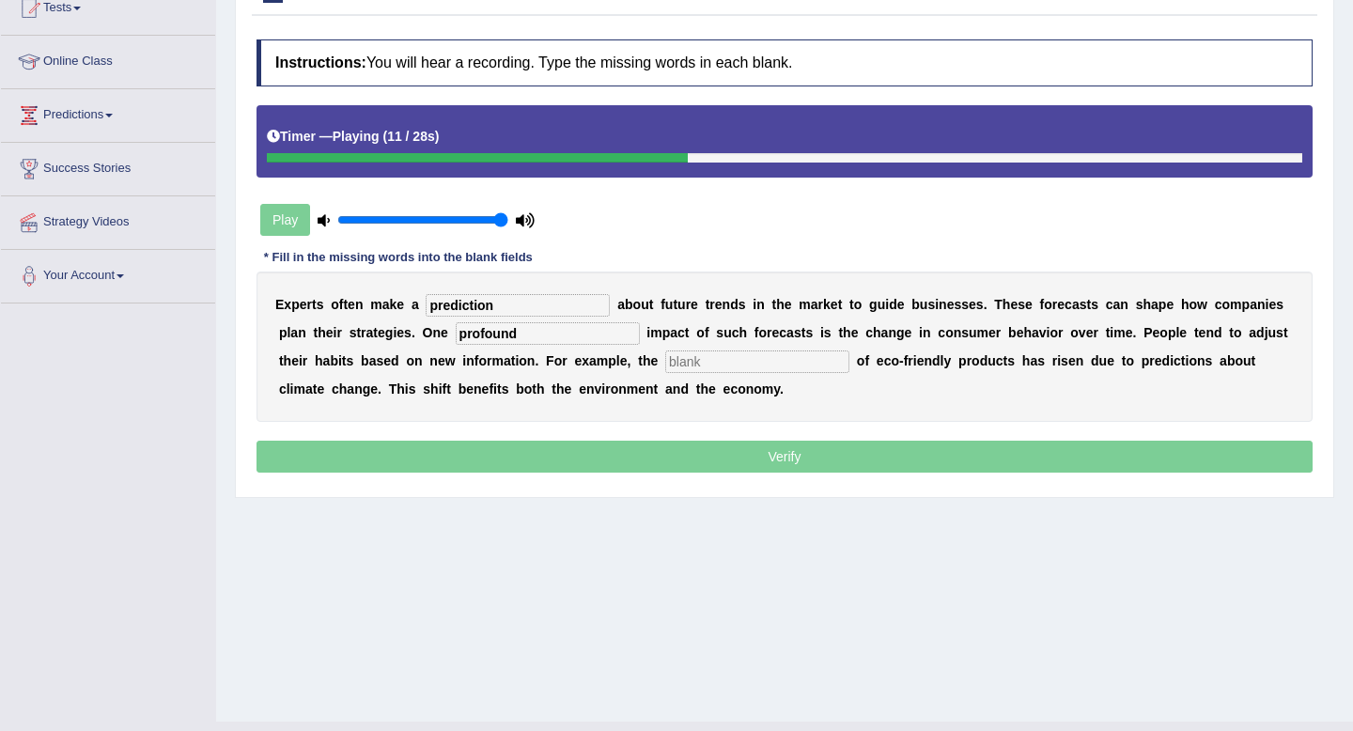
type input "profound"
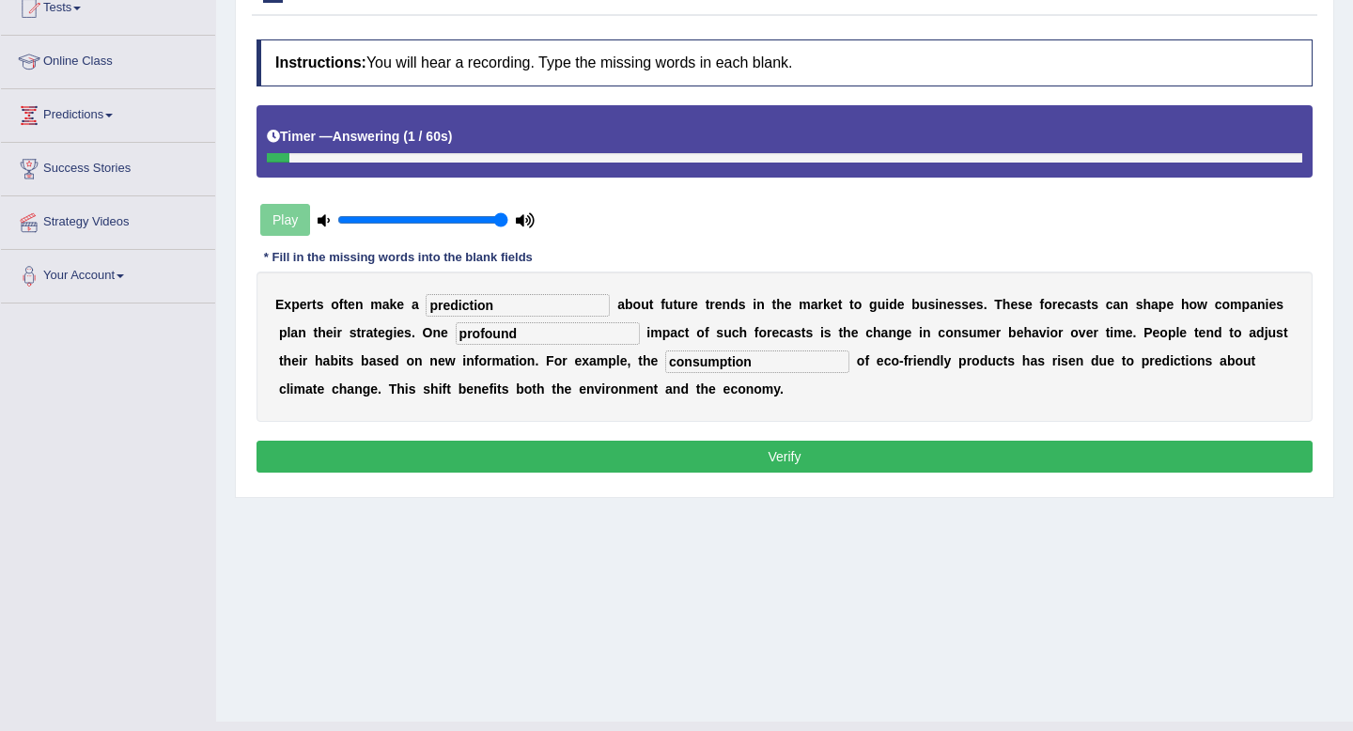
type input "consumption"
click at [627, 449] on button "Verify" at bounding box center [784, 457] width 1056 height 32
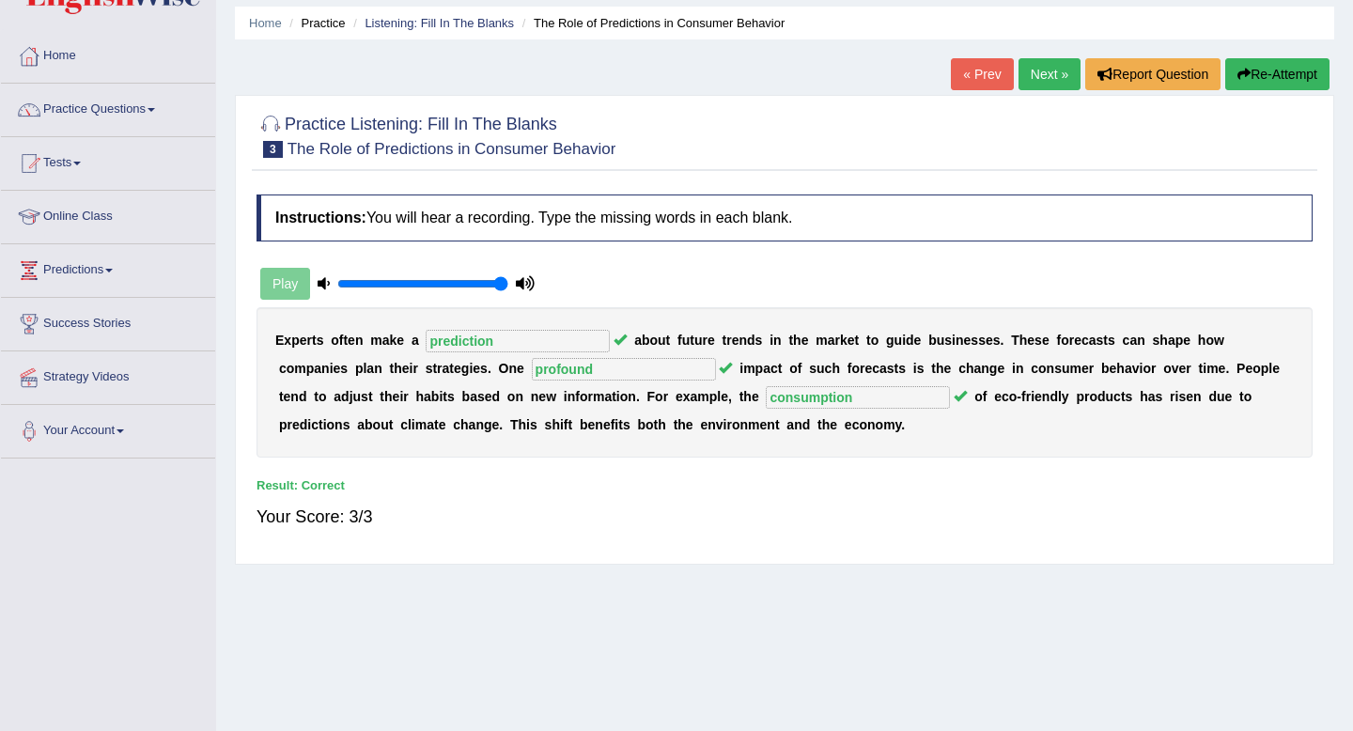
scroll to position [0, 0]
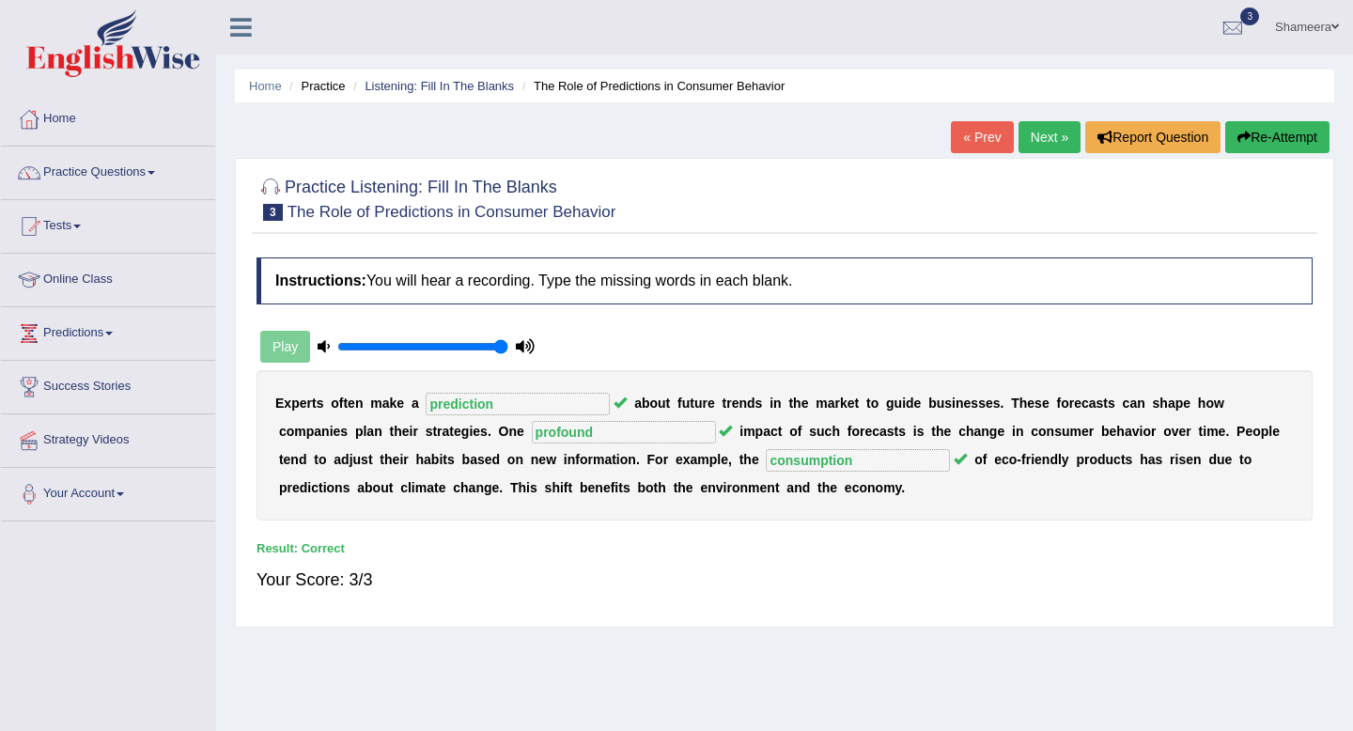
click at [1043, 136] on link "Next »" at bounding box center [1049, 137] width 62 height 32
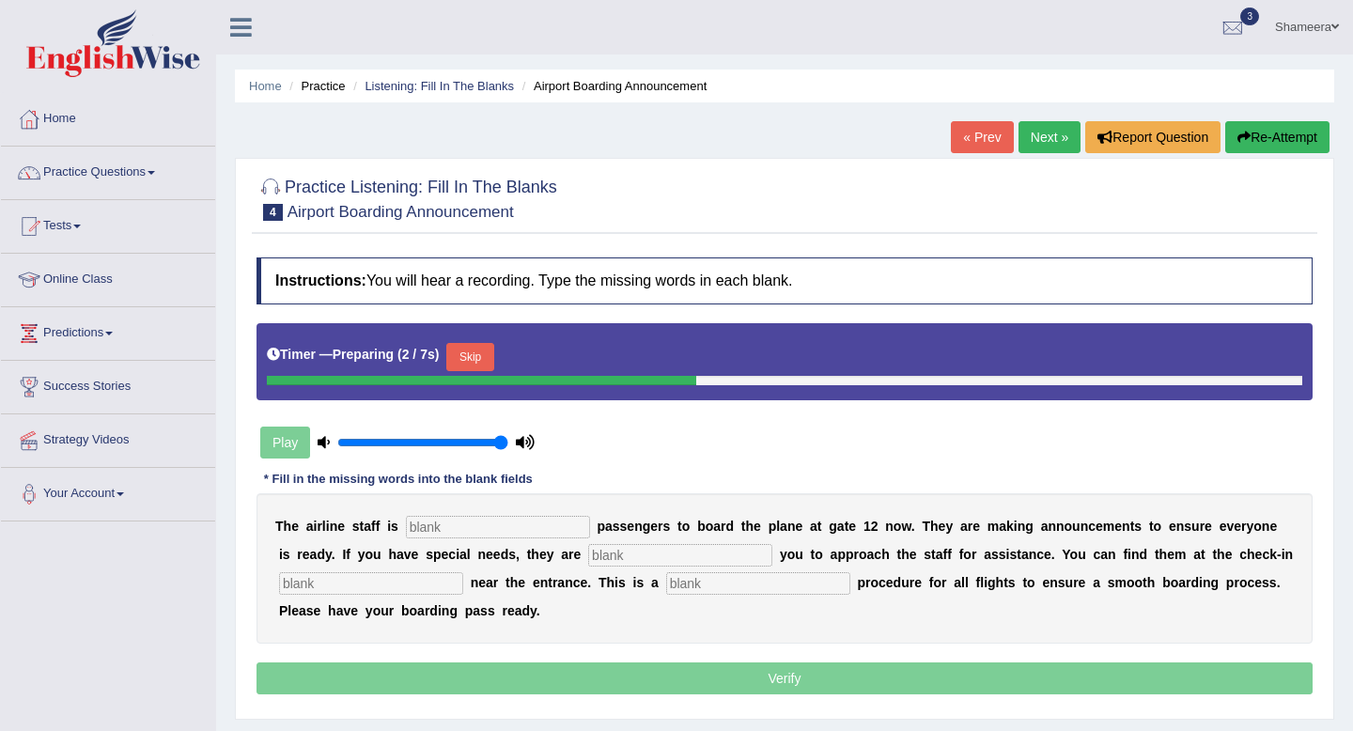
click at [472, 358] on button "Skip" at bounding box center [469, 357] width 47 height 28
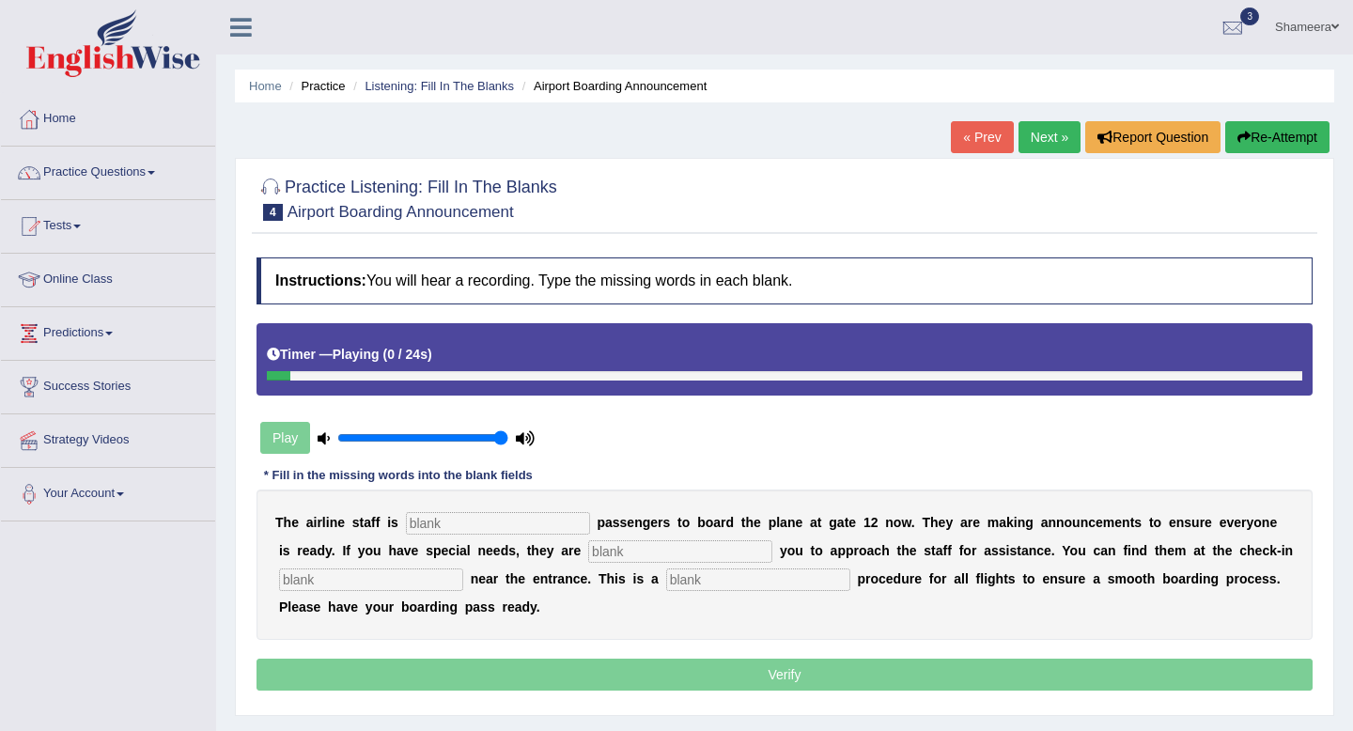
click at [462, 525] on input "text" at bounding box center [498, 523] width 184 height 23
type input "inviting"
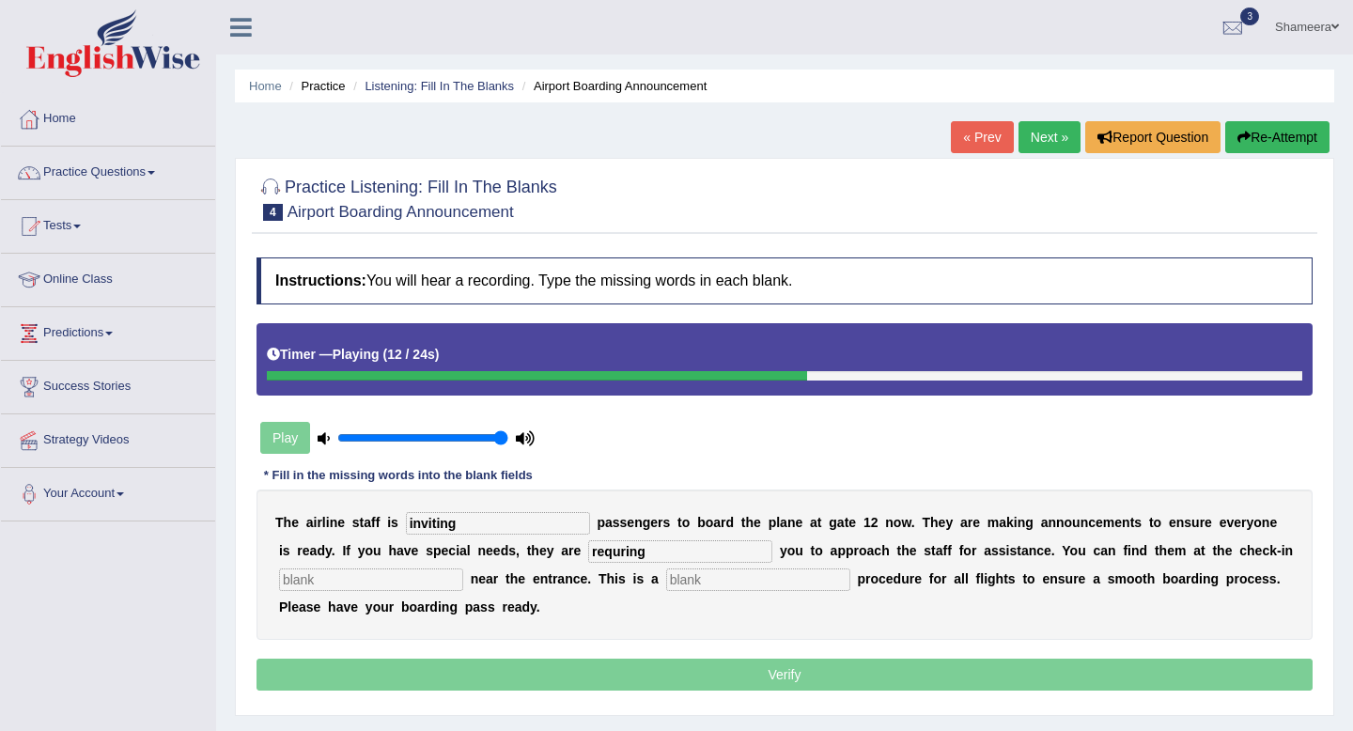
type input "requring"
type input "desk"
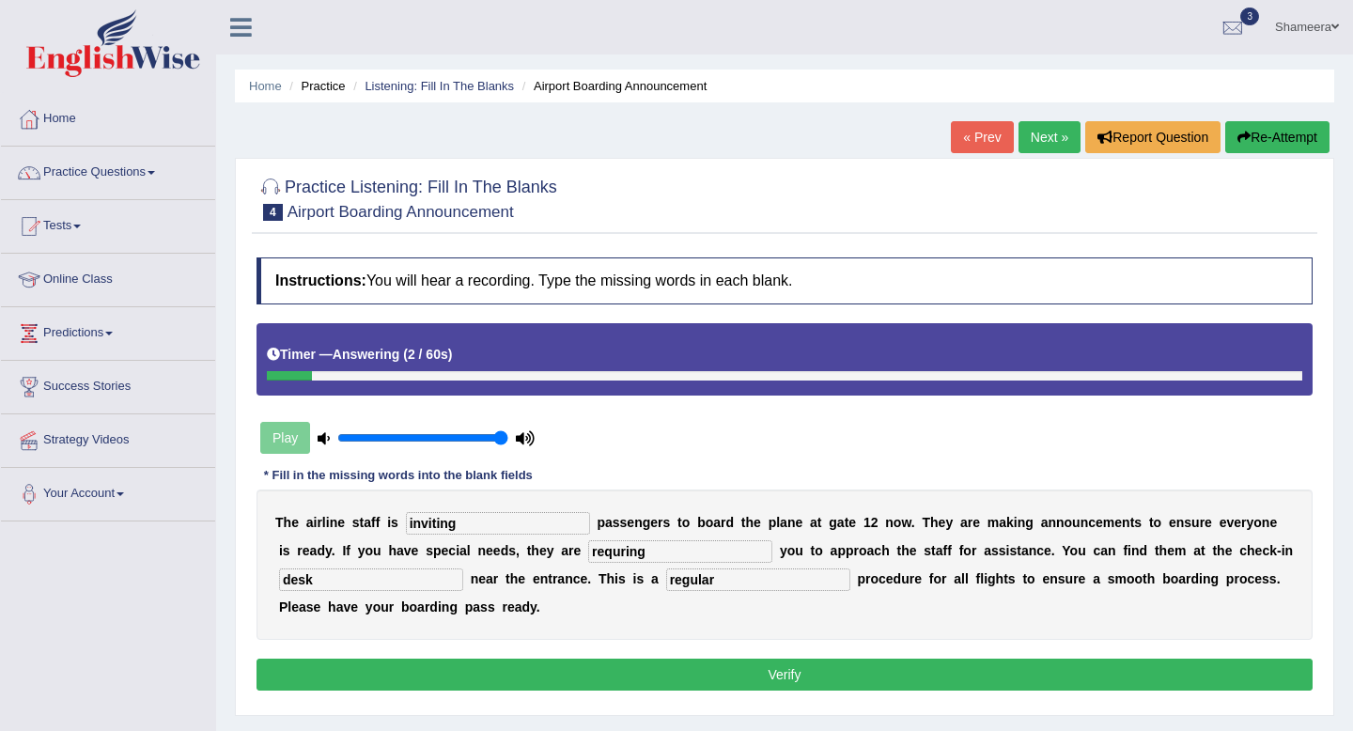
type input "regular"
click at [629, 554] on input "requring" at bounding box center [680, 551] width 184 height 23
type input "requiring"
click at [605, 689] on button "Verify" at bounding box center [784, 675] width 1056 height 32
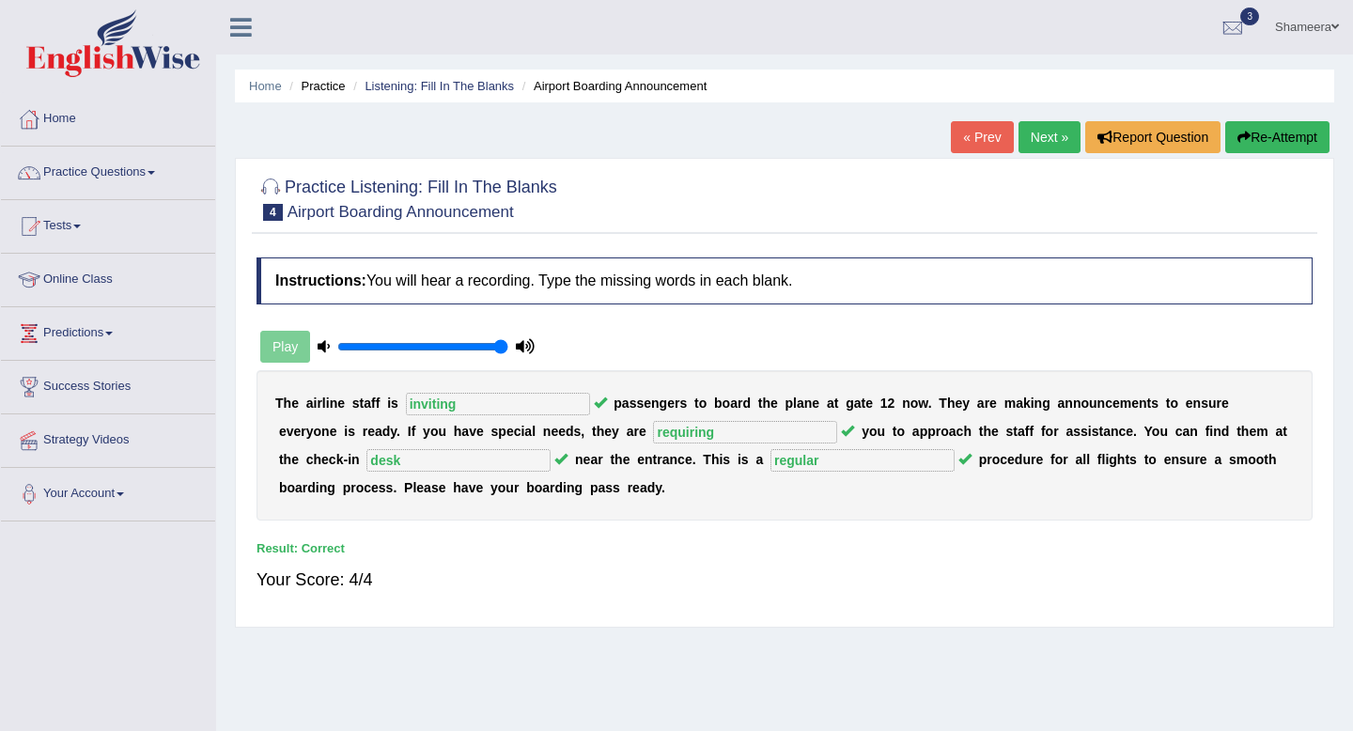
click at [1048, 141] on link "Next »" at bounding box center [1049, 137] width 62 height 32
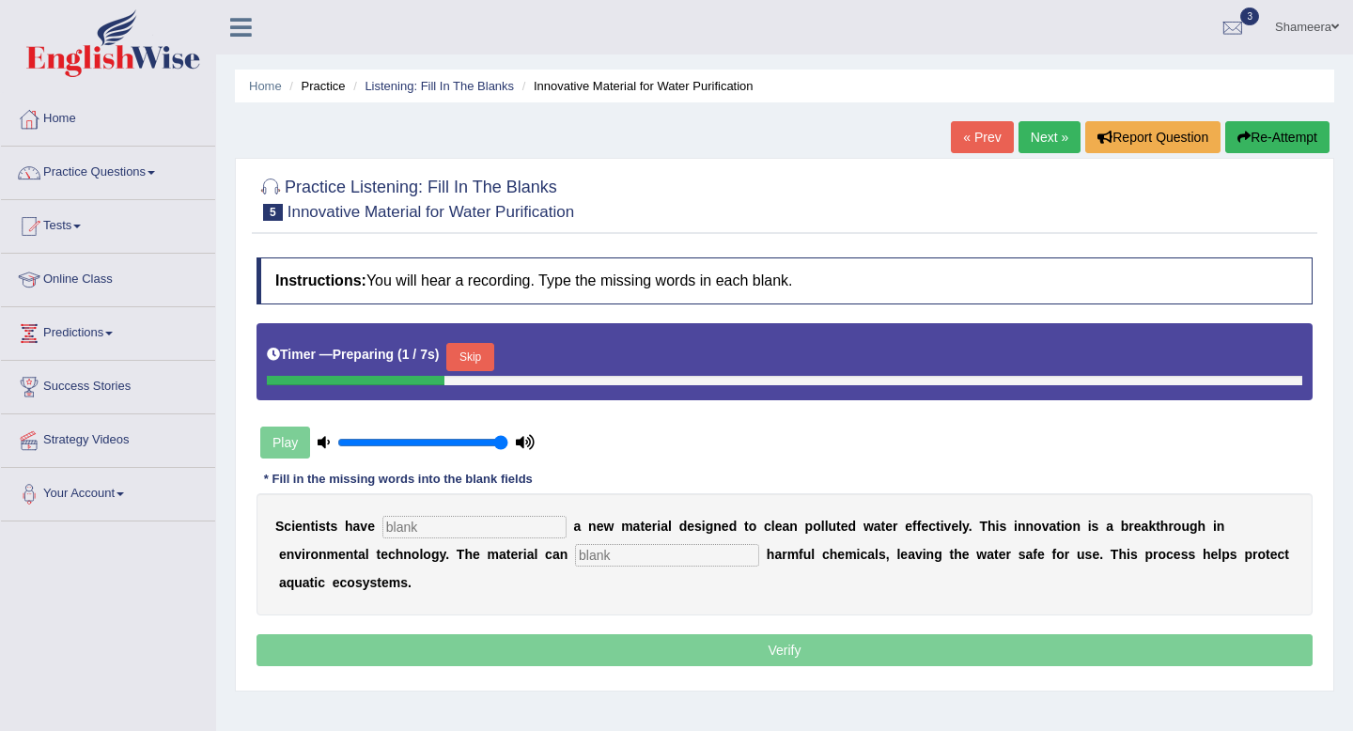
click at [482, 351] on button "Skip" at bounding box center [469, 357] width 47 height 28
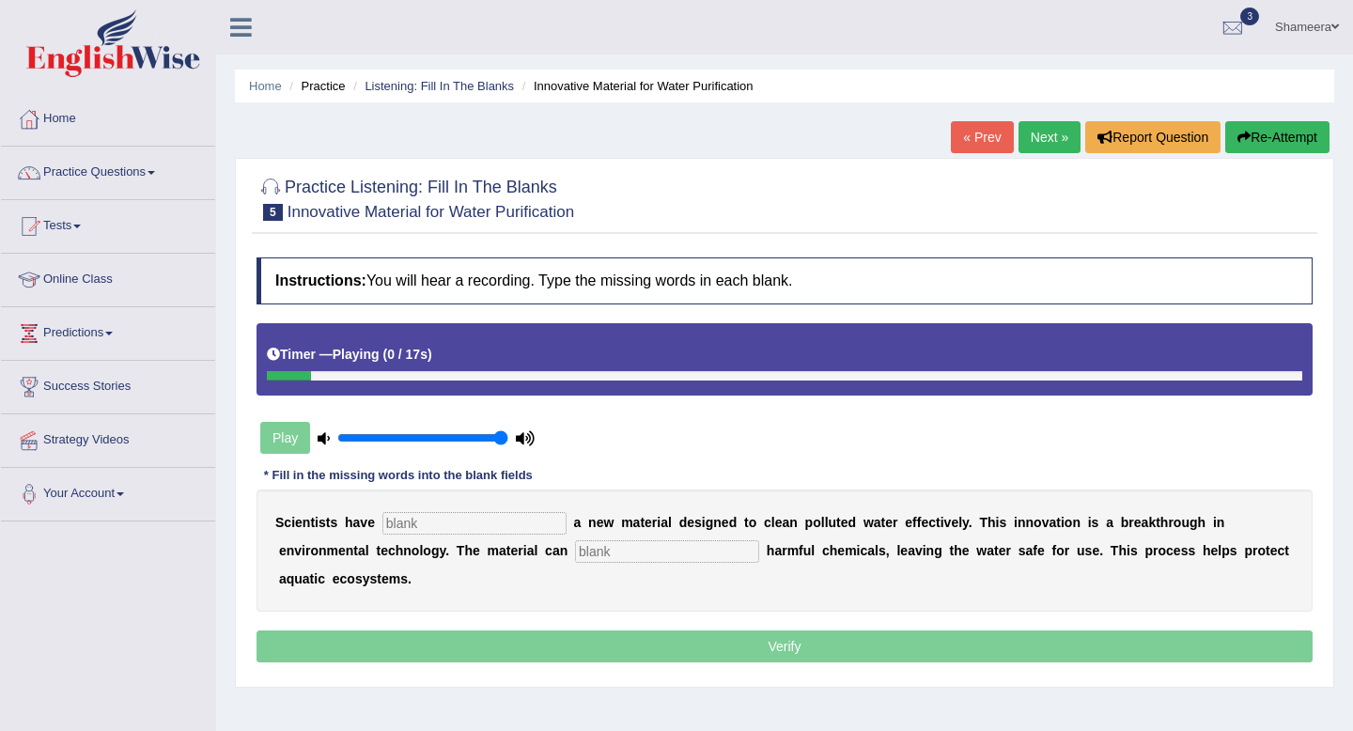
click at [425, 528] on input "text" at bounding box center [474, 523] width 184 height 23
type input "made"
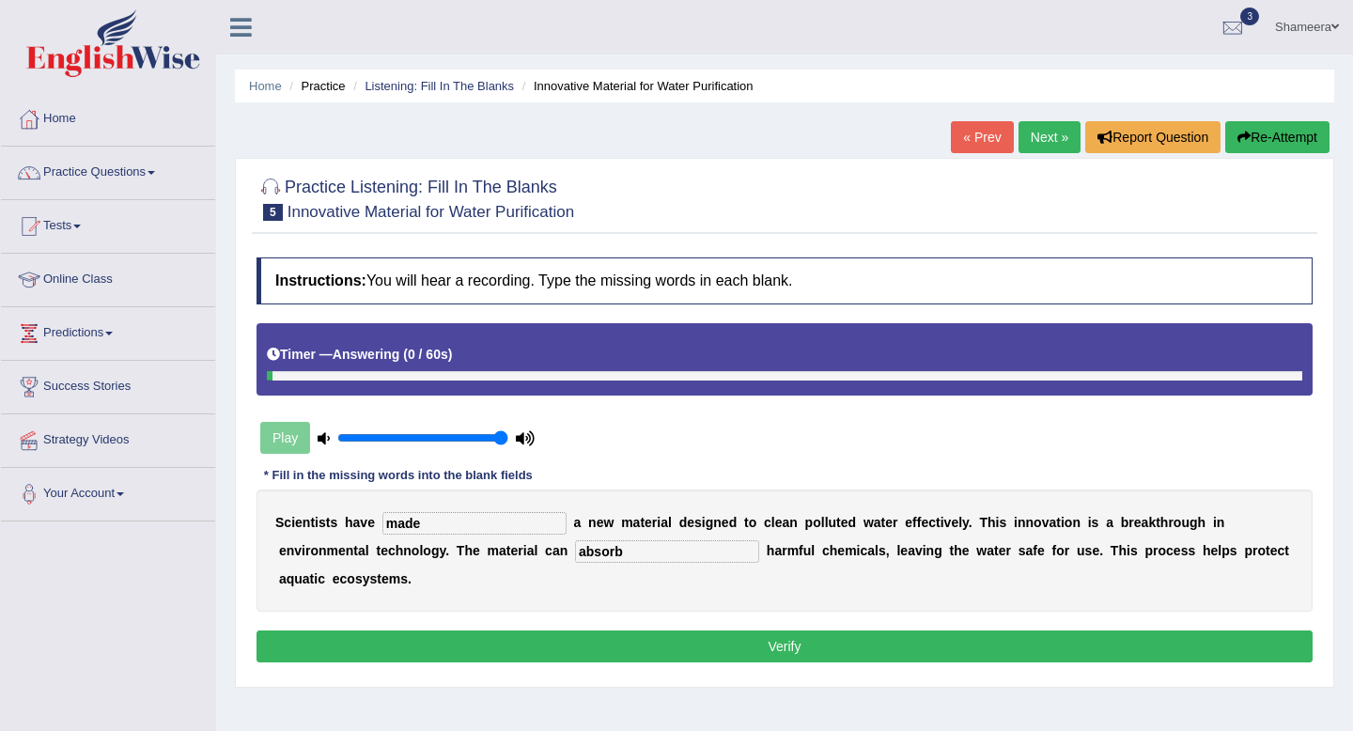
type input "absorb"
click at [525, 638] on button "Verify" at bounding box center [784, 646] width 1056 height 32
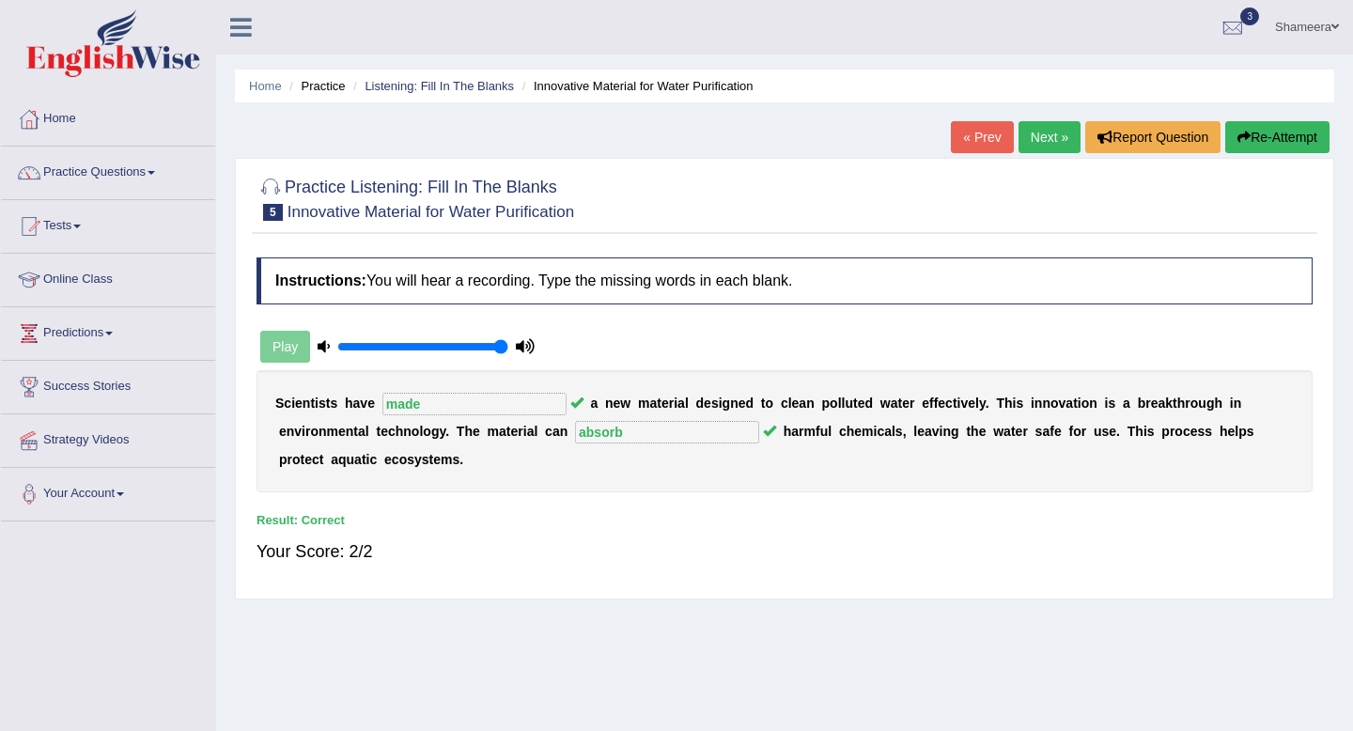
click at [1058, 140] on link "Next »" at bounding box center [1049, 137] width 62 height 32
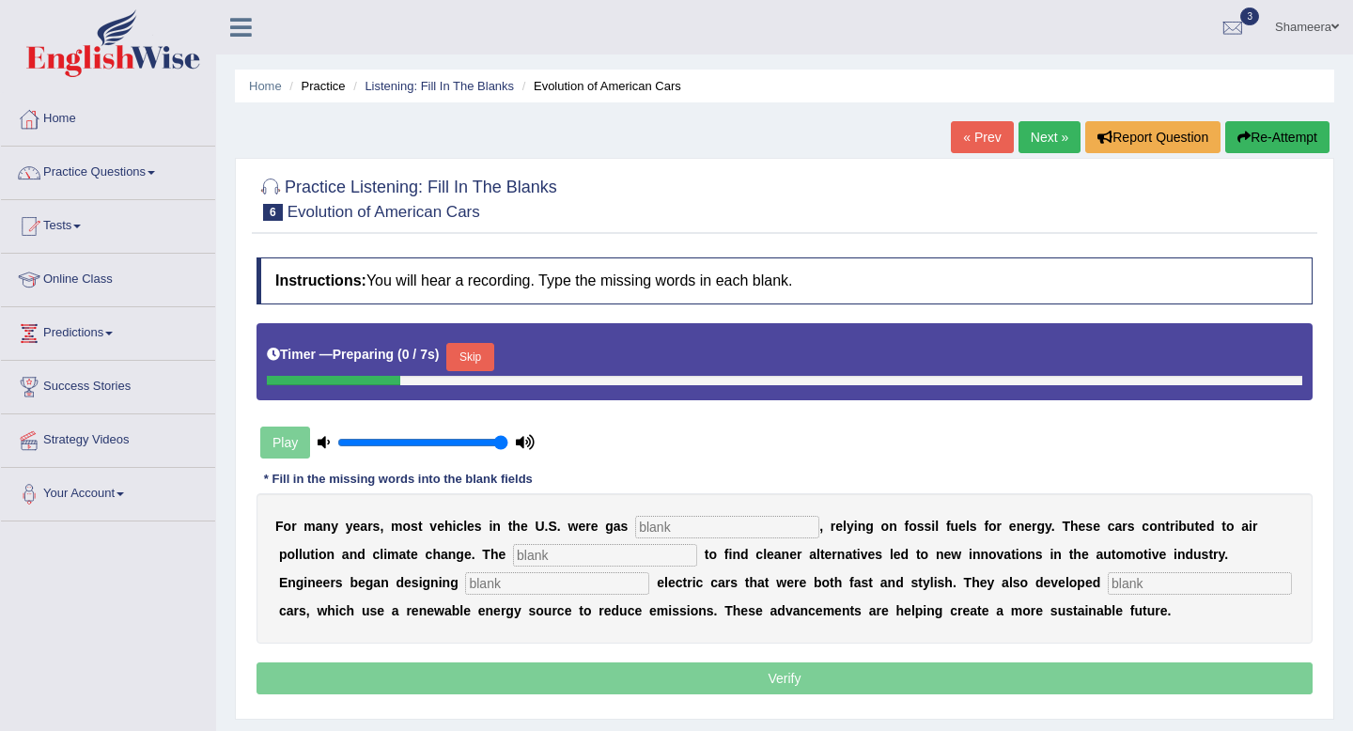
click at [505, 355] on div "Timer — Preparing ( 0 / 7s ) Skip" at bounding box center [784, 357] width 1035 height 38
click at [478, 358] on button "Skip" at bounding box center [469, 357] width 47 height 28
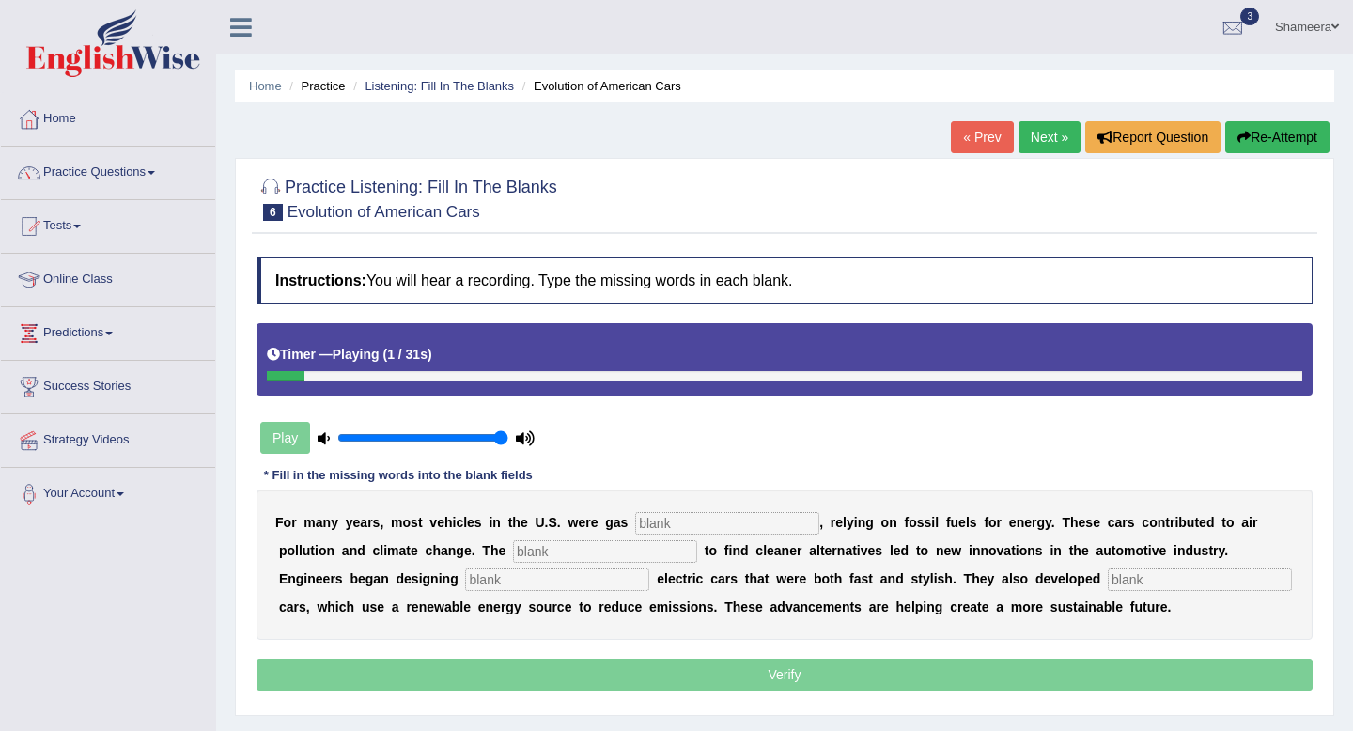
click at [671, 521] on input "text" at bounding box center [727, 523] width 184 height 23
type input "powered"
type input "urgency"
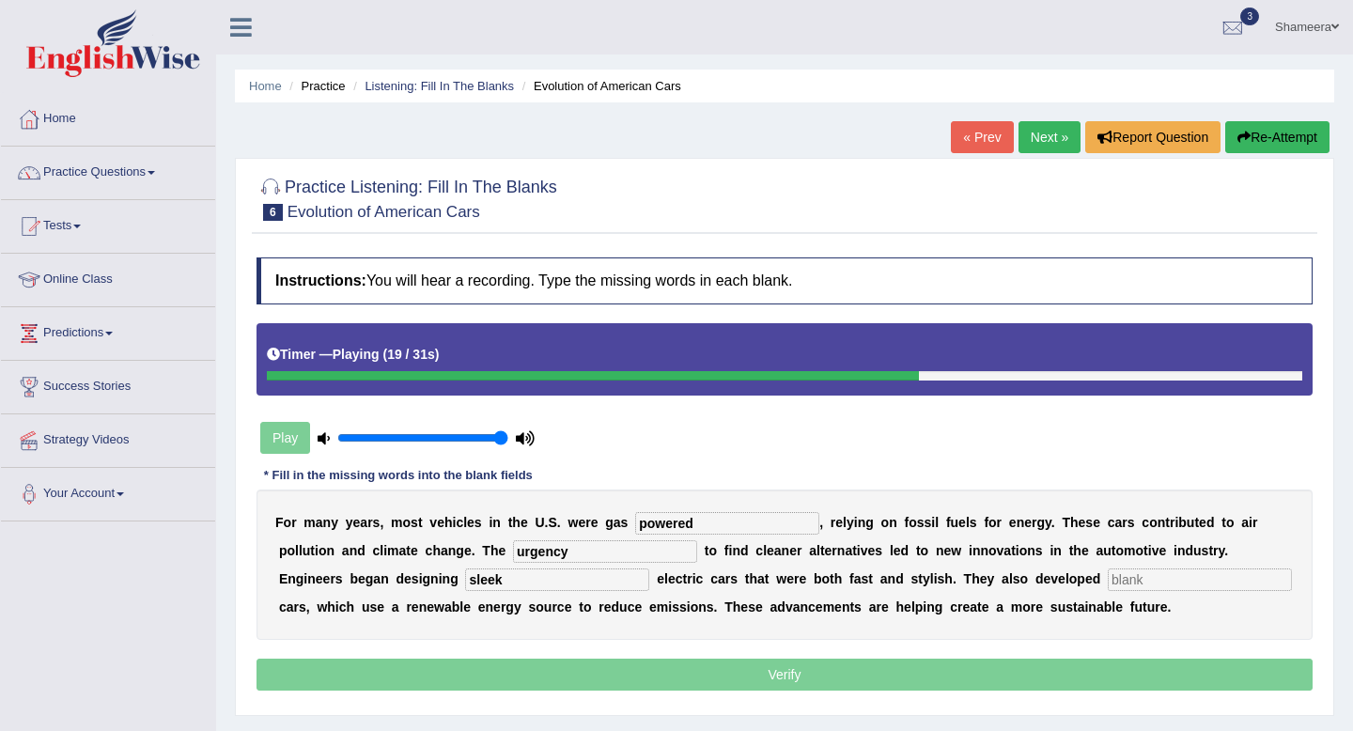
type input "sleek"
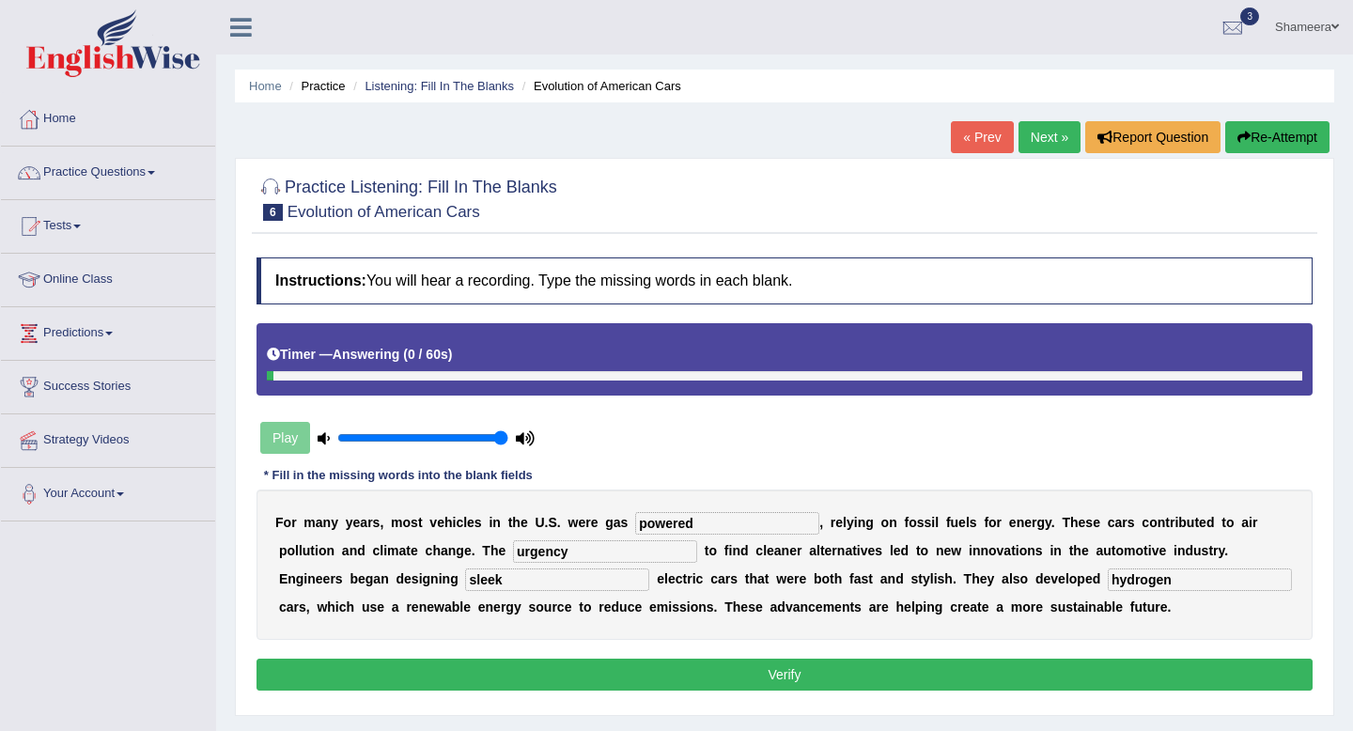
type input "hydrogen"
click at [629, 670] on button "Verify" at bounding box center [784, 675] width 1056 height 32
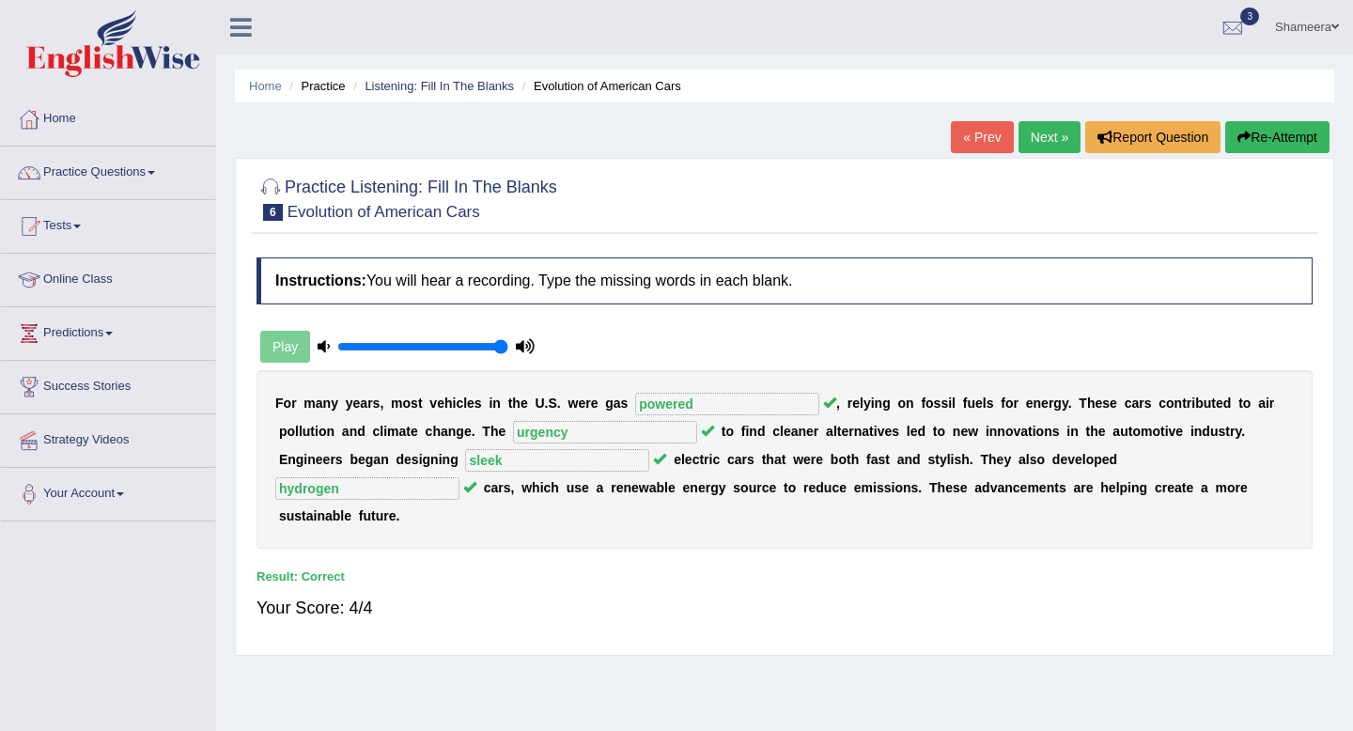
click at [1036, 134] on link "Next »" at bounding box center [1049, 137] width 62 height 32
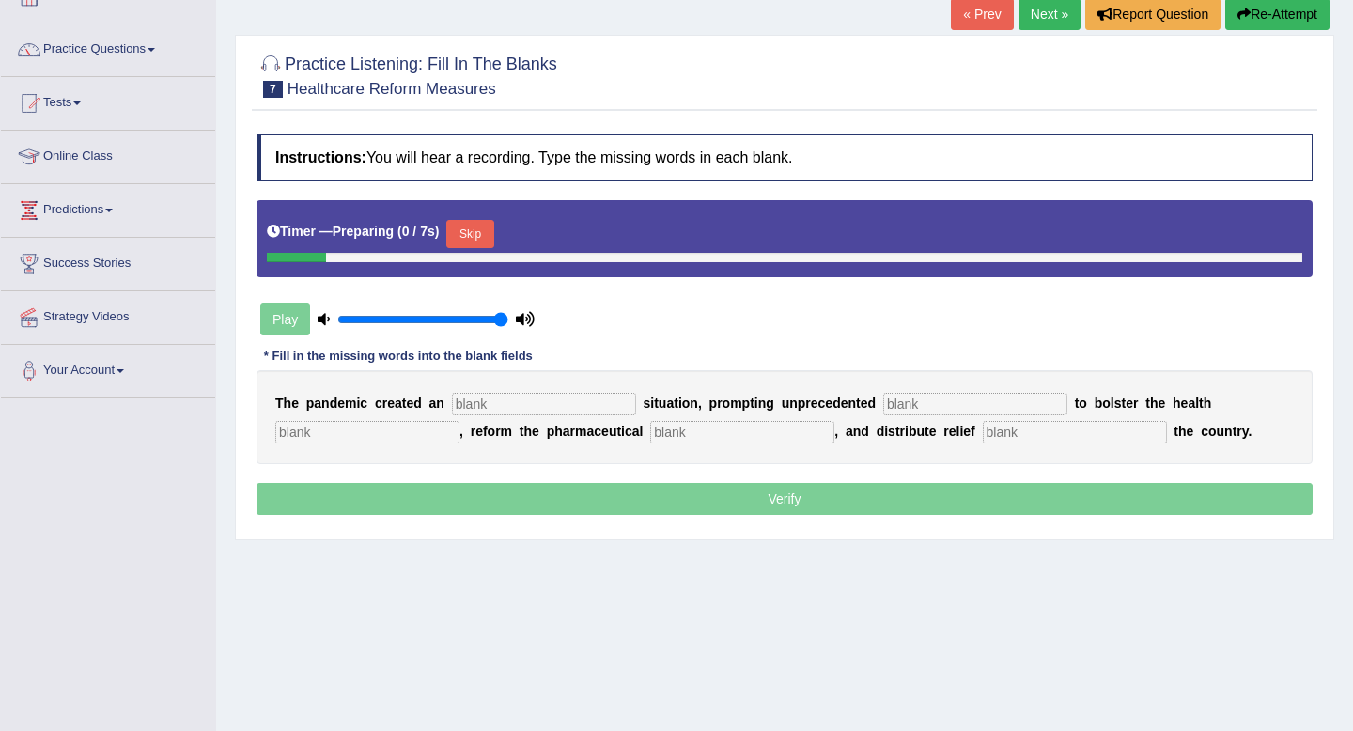
scroll to position [124, 0]
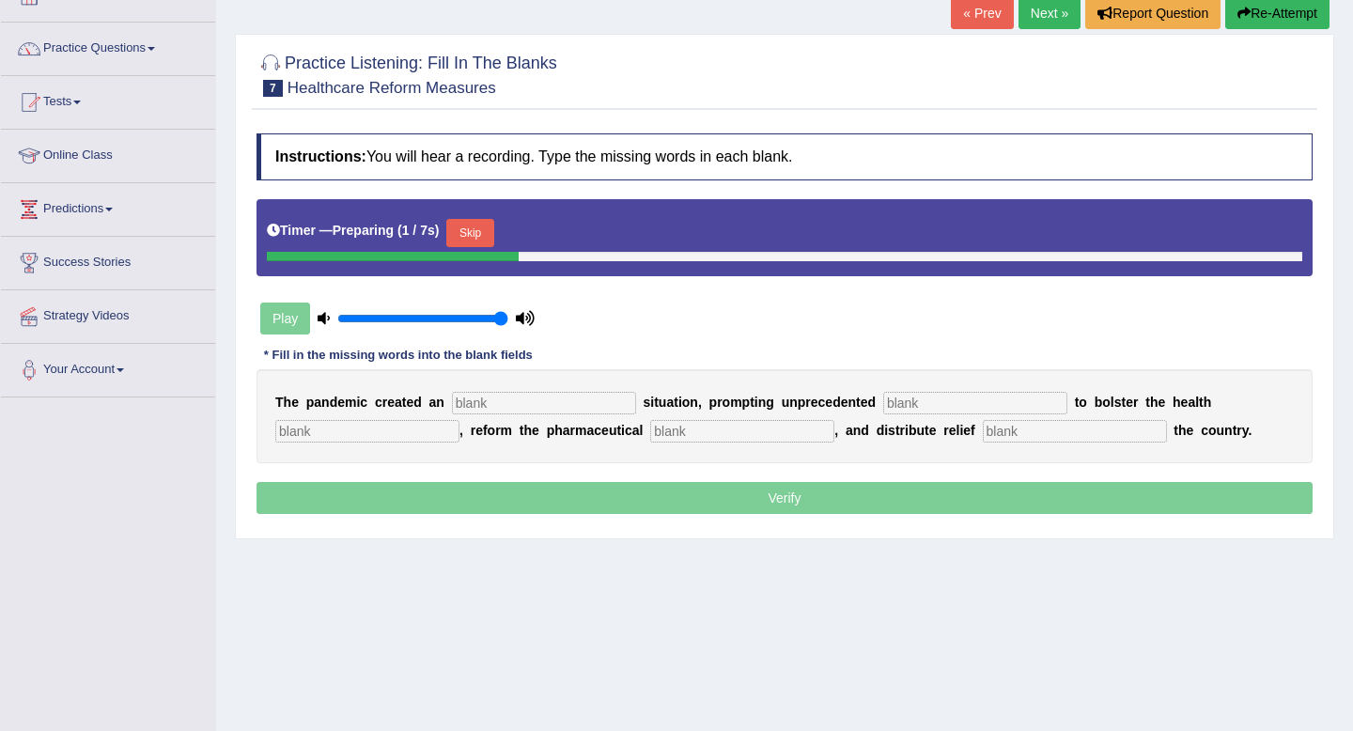
click at [492, 241] on button "Skip" at bounding box center [469, 233] width 47 height 28
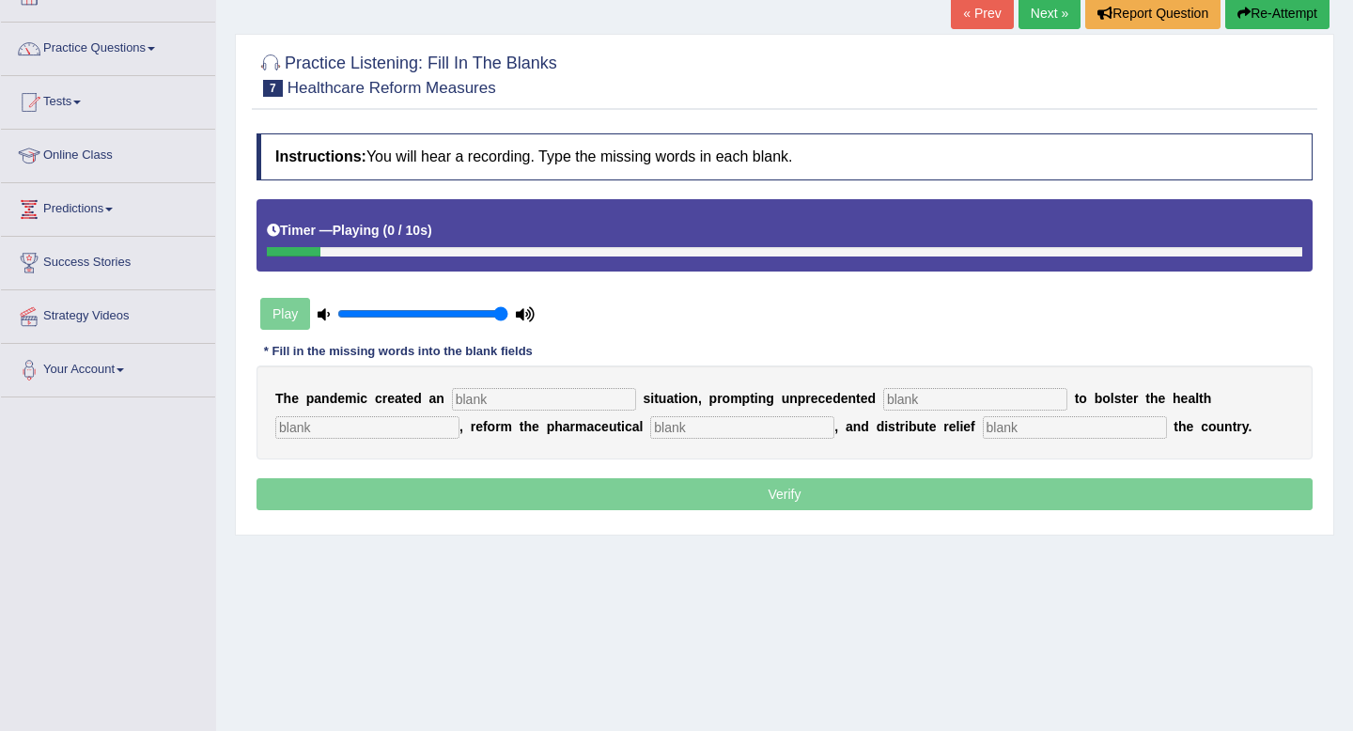
click at [494, 395] on input "text" at bounding box center [544, 399] width 184 height 23
type input "urgentq"
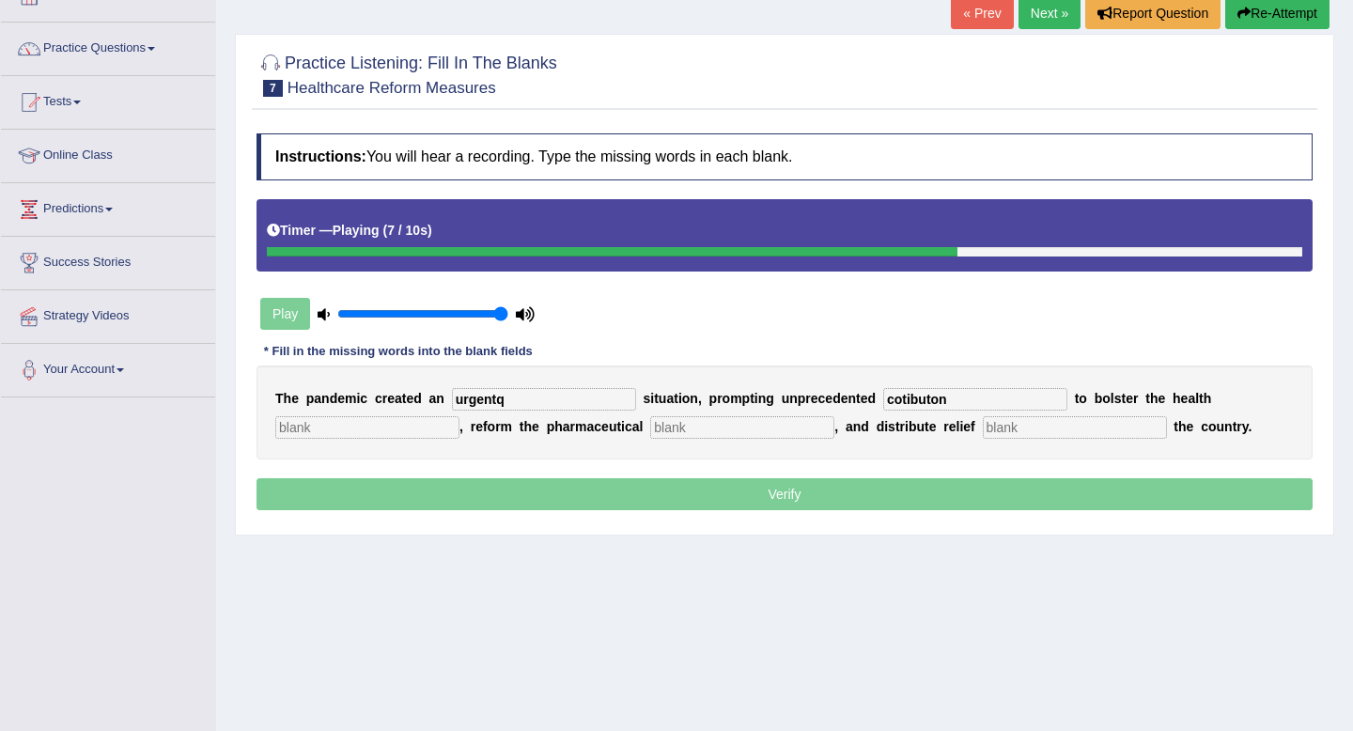
type input "cotibuton"
type input "system"
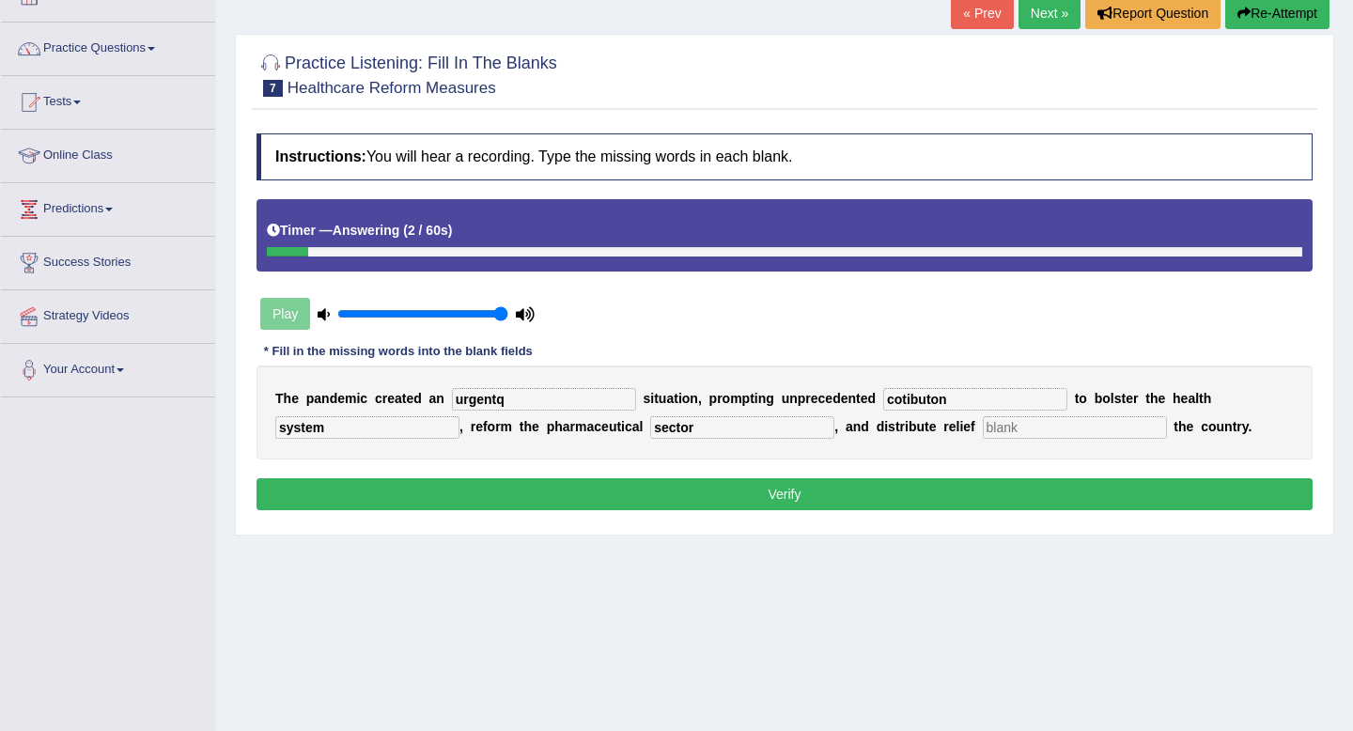
type input "sector"
type input "throughout"
click at [513, 404] on input "urgentq" at bounding box center [544, 399] width 184 height 23
type input "urgency"
drag, startPoint x: 924, startPoint y: 400, endPoint x: 833, endPoint y: 410, distance: 91.6
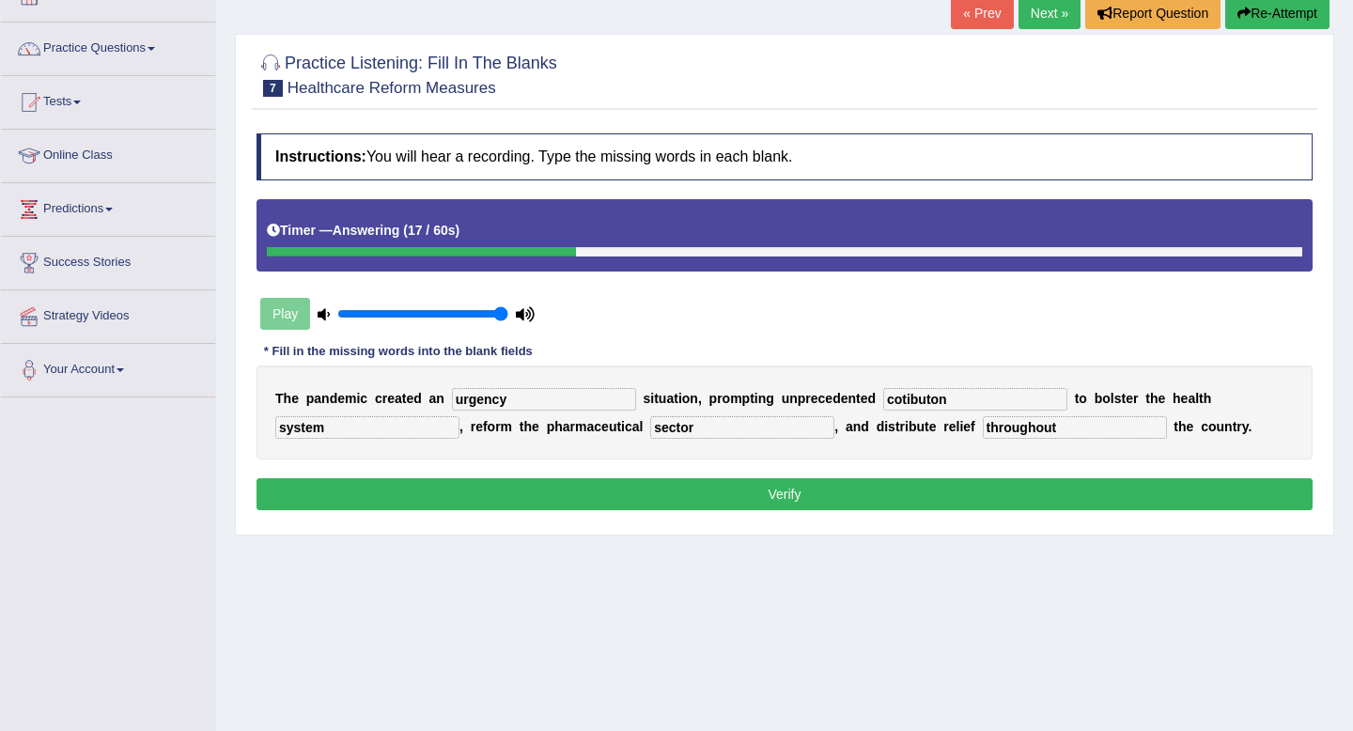
click at [833, 410] on div "T h e p a n d e m i c c r e a t e d a n urgency s i t u a t i o n , p r o m p t…" at bounding box center [784, 412] width 1056 height 94
type input "contribution"
click at [966, 480] on button "Verify" at bounding box center [784, 494] width 1056 height 32
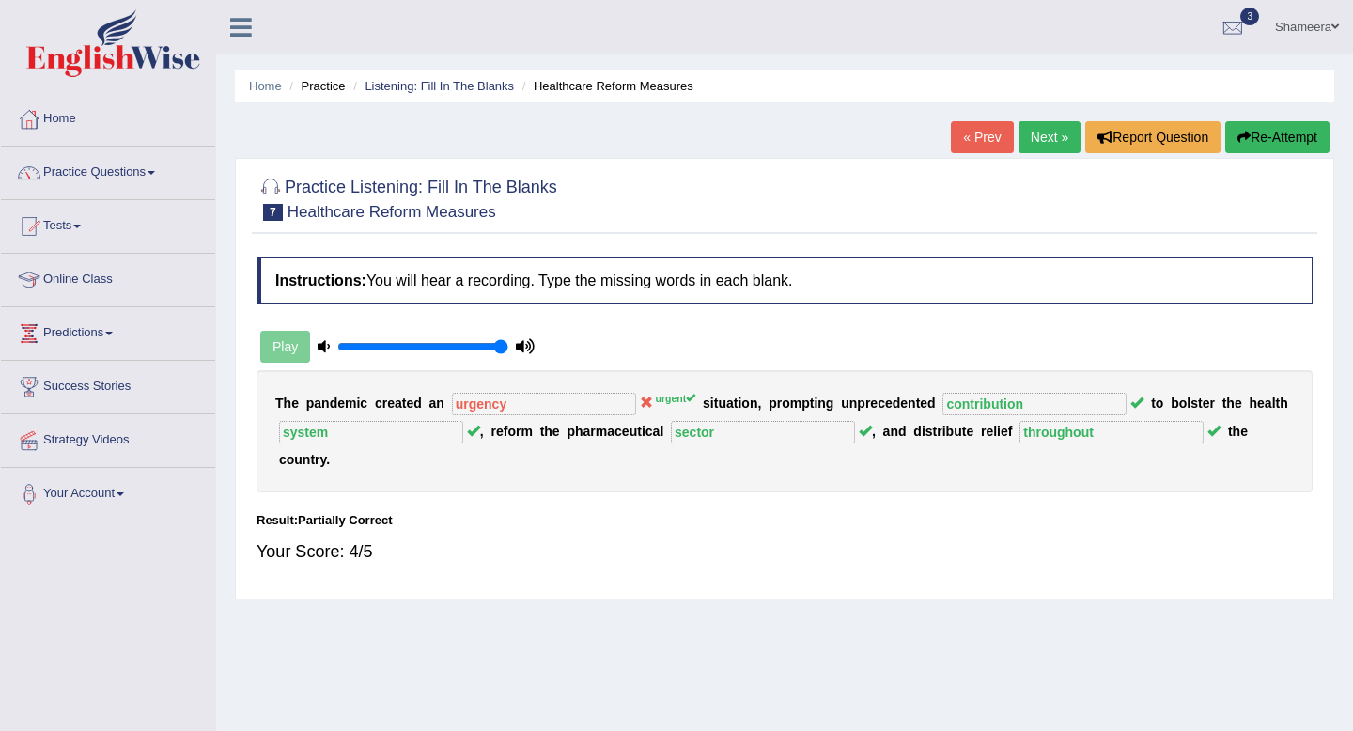
scroll to position [1, 0]
click at [1040, 136] on link "Next »" at bounding box center [1049, 136] width 62 height 32
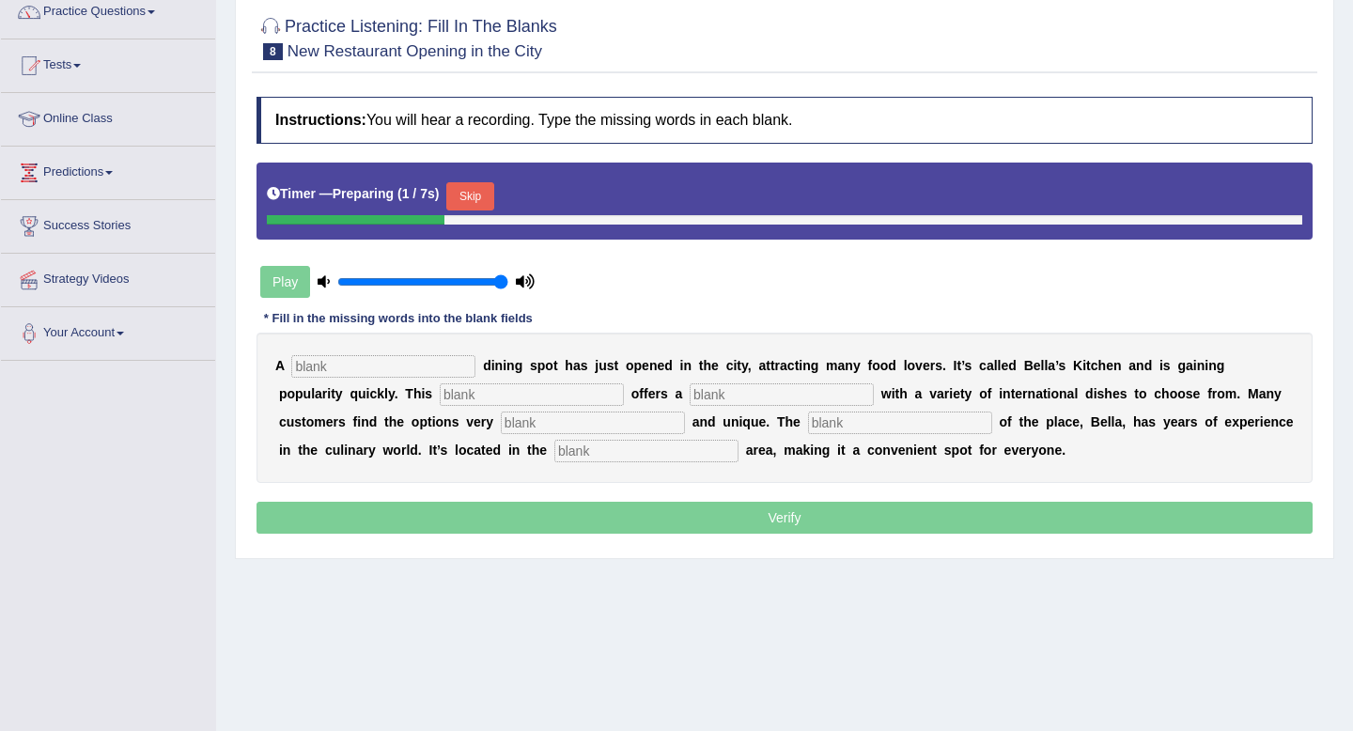
scroll to position [188, 0]
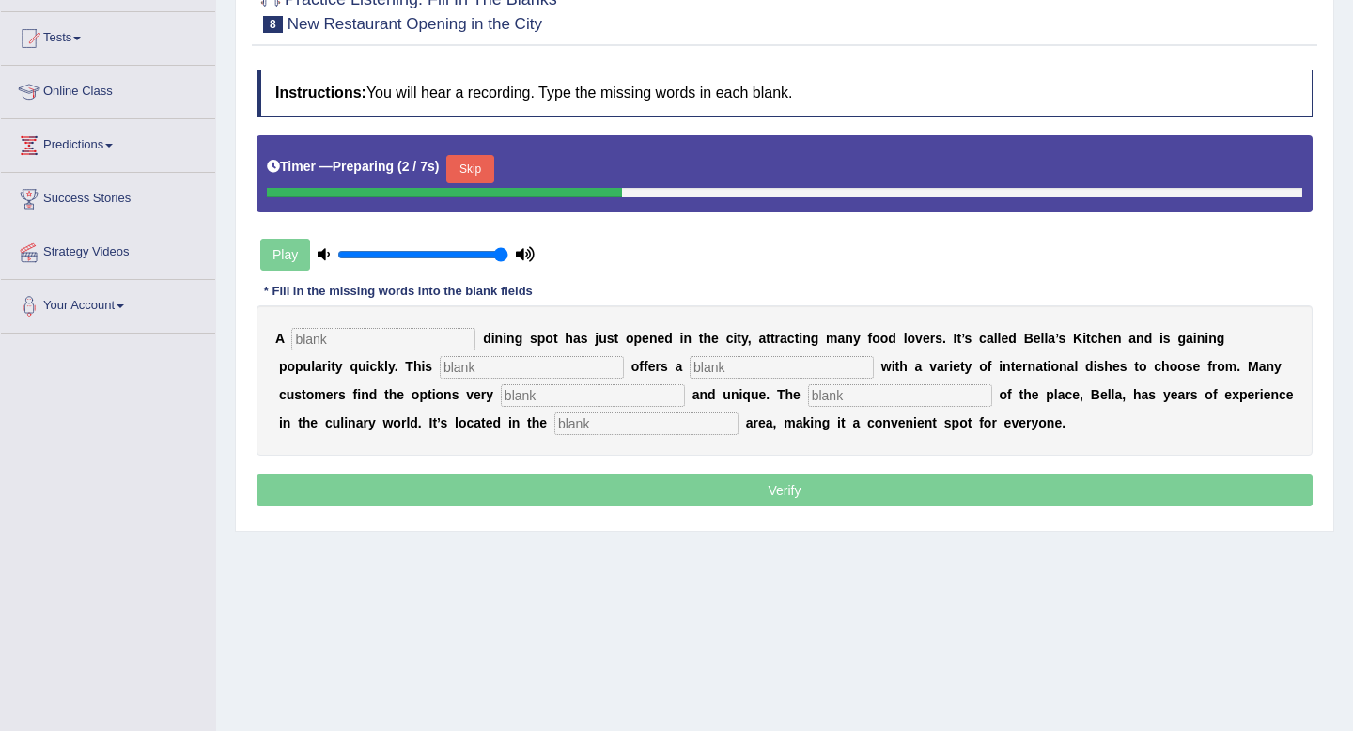
click at [471, 165] on button "Skip" at bounding box center [469, 169] width 47 height 28
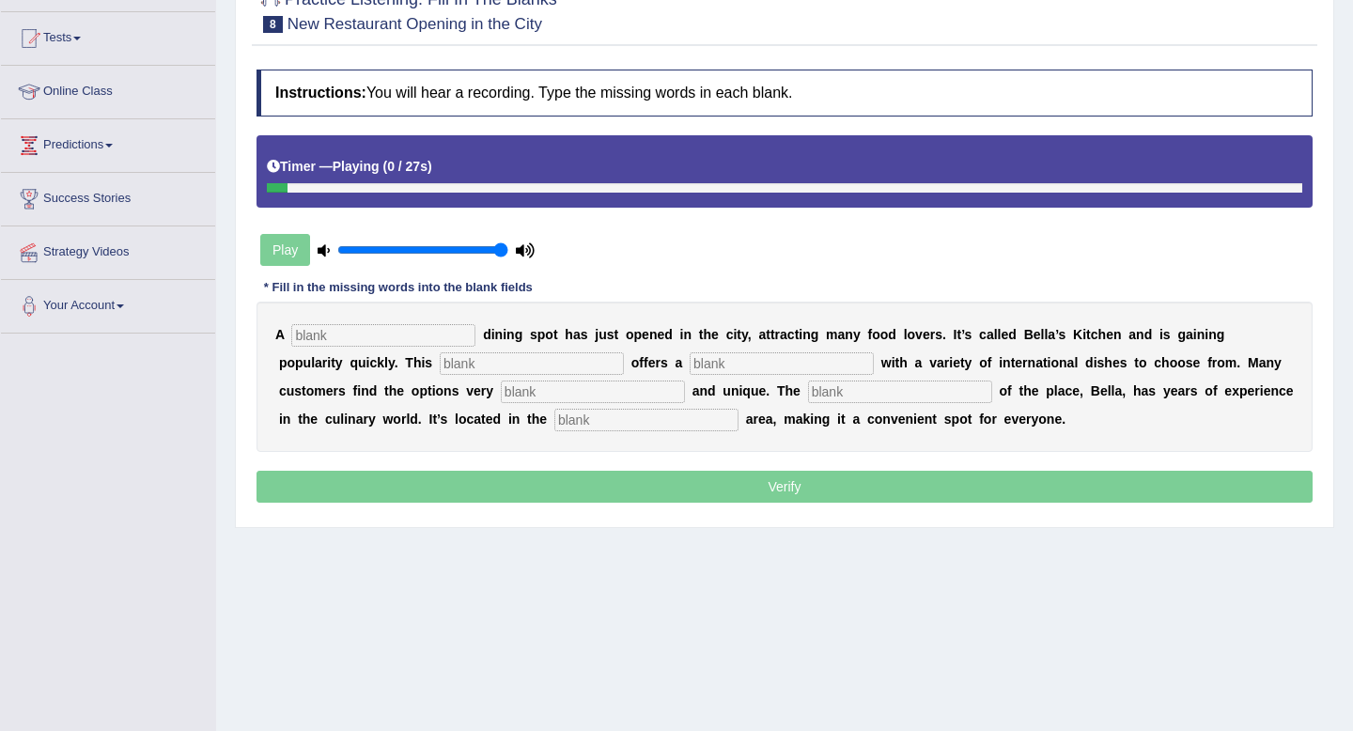
click at [386, 329] on input "text" at bounding box center [383, 335] width 184 height 23
type input "new"
type input "rest"
type input "q"
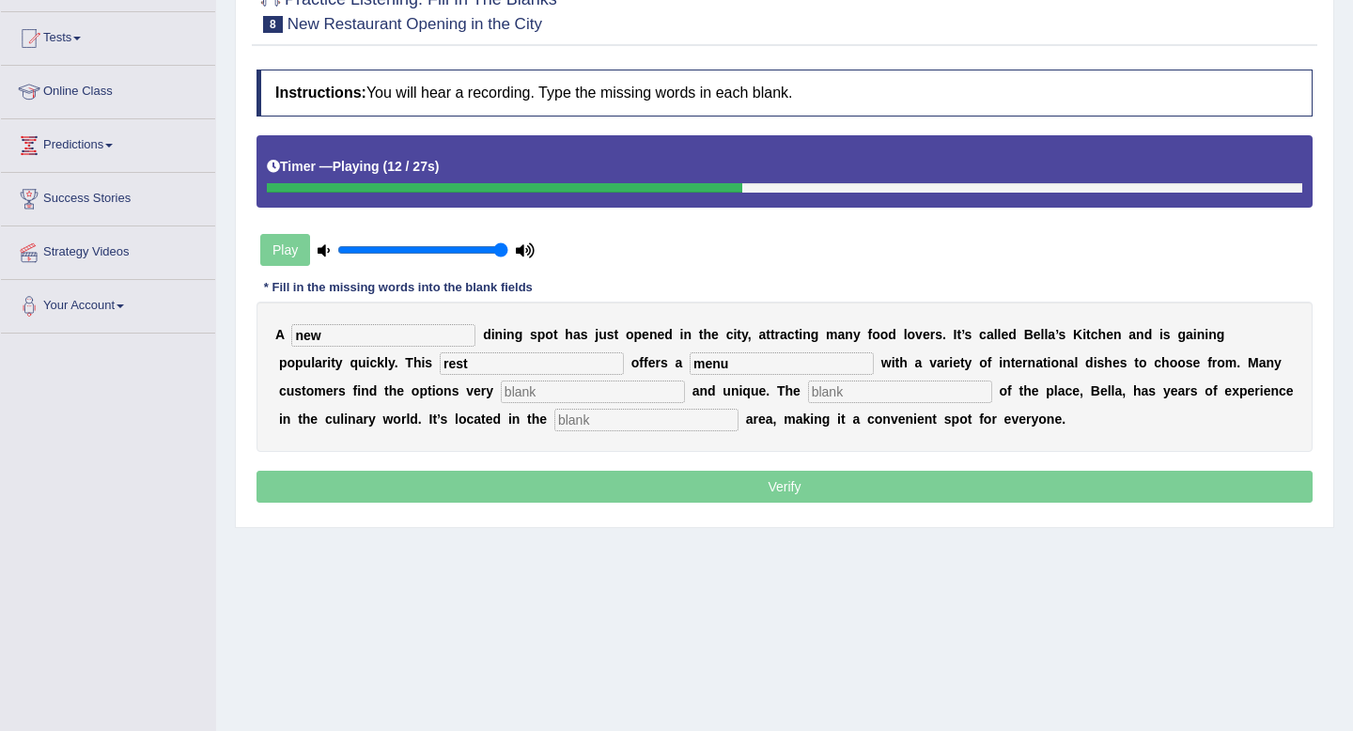
type input "menu"
type input "interetsing"
type input "owner"
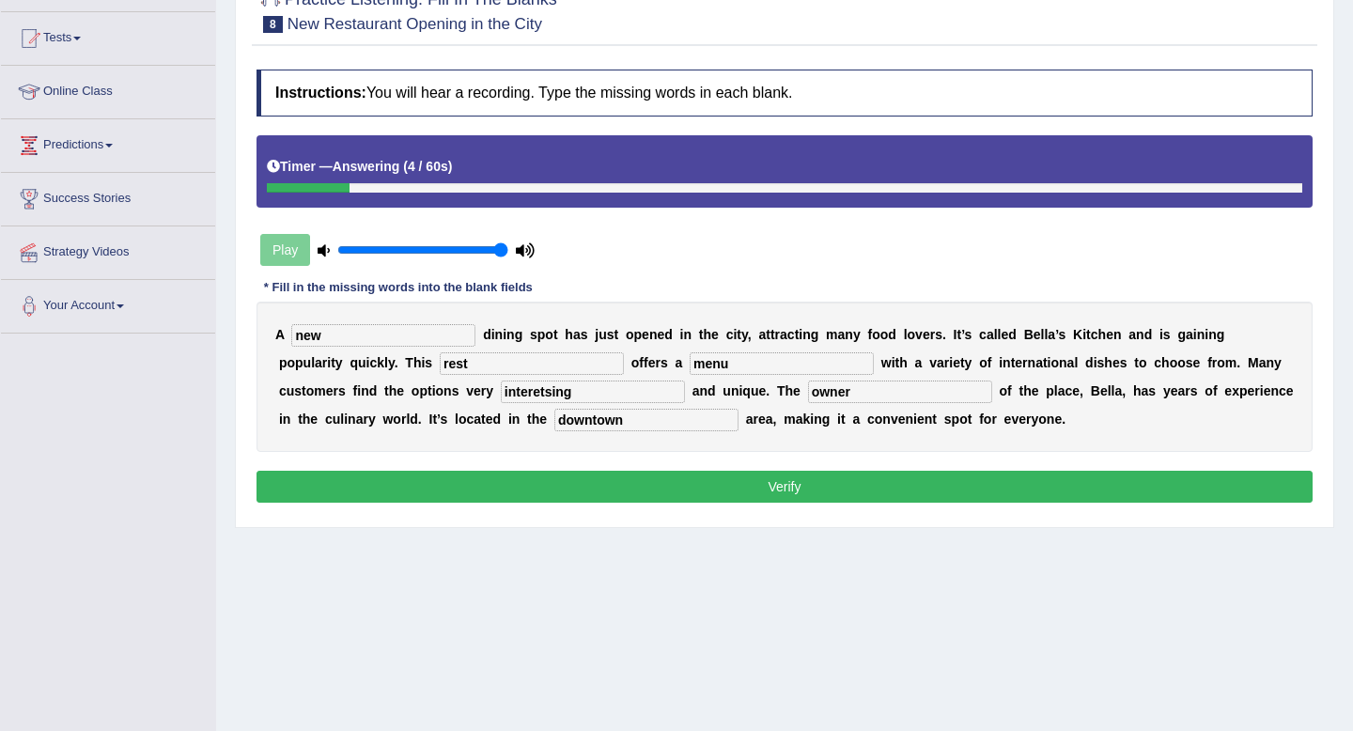
type input "downtown"
click at [556, 489] on button "Verify" at bounding box center [784, 487] width 1056 height 32
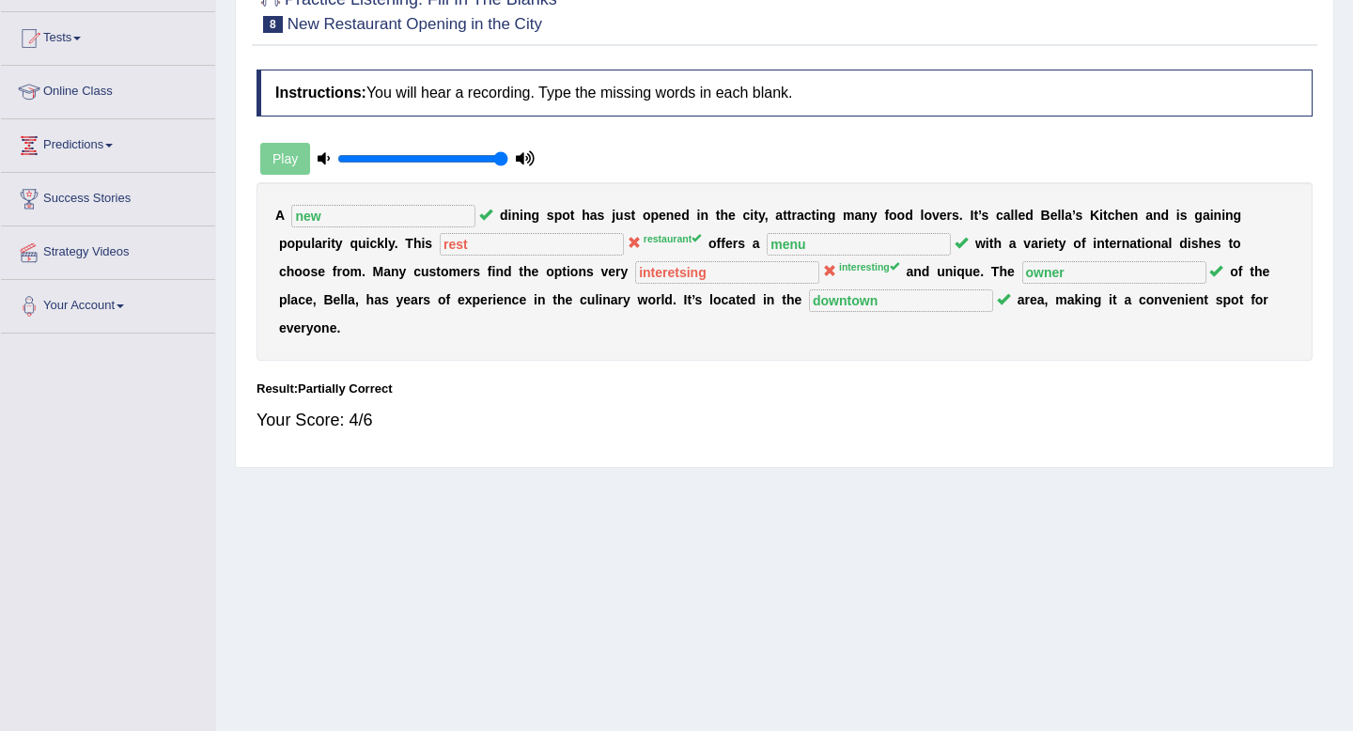
scroll to position [0, 0]
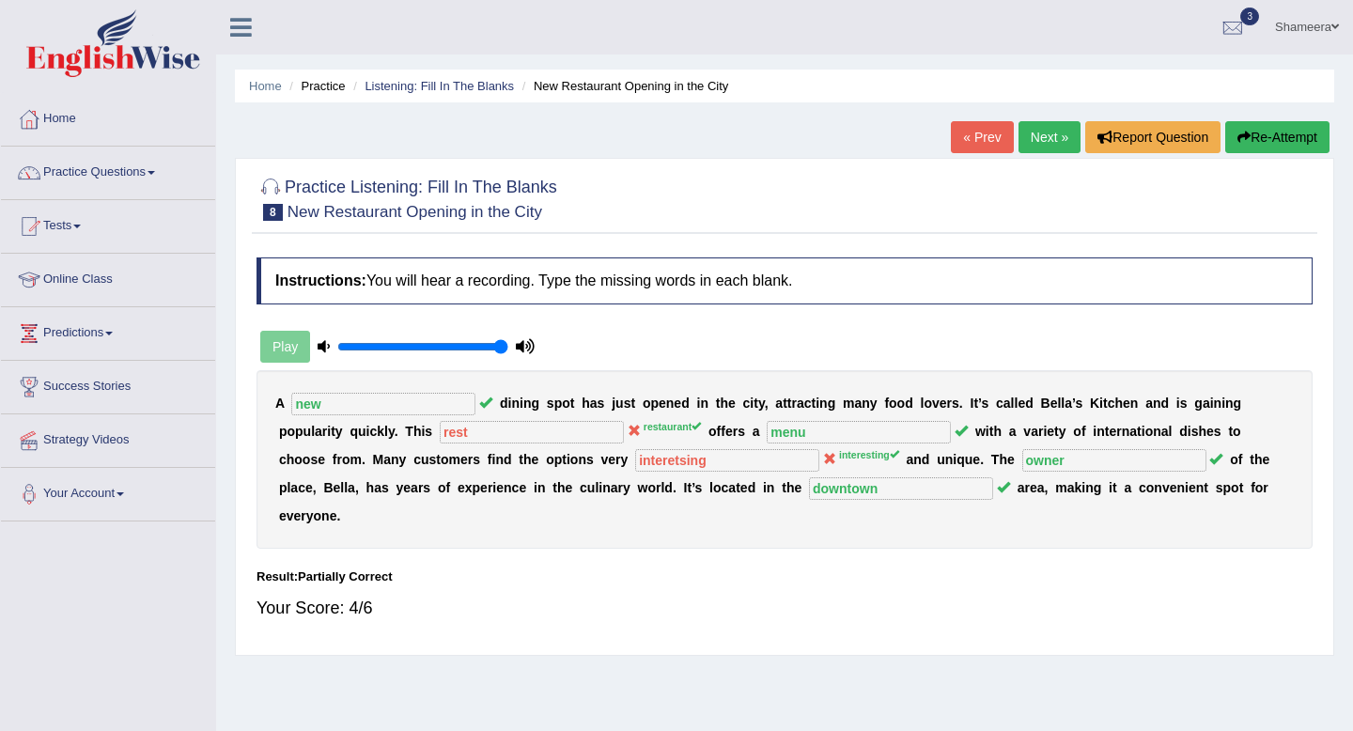
click at [1046, 142] on link "Next »" at bounding box center [1049, 137] width 62 height 32
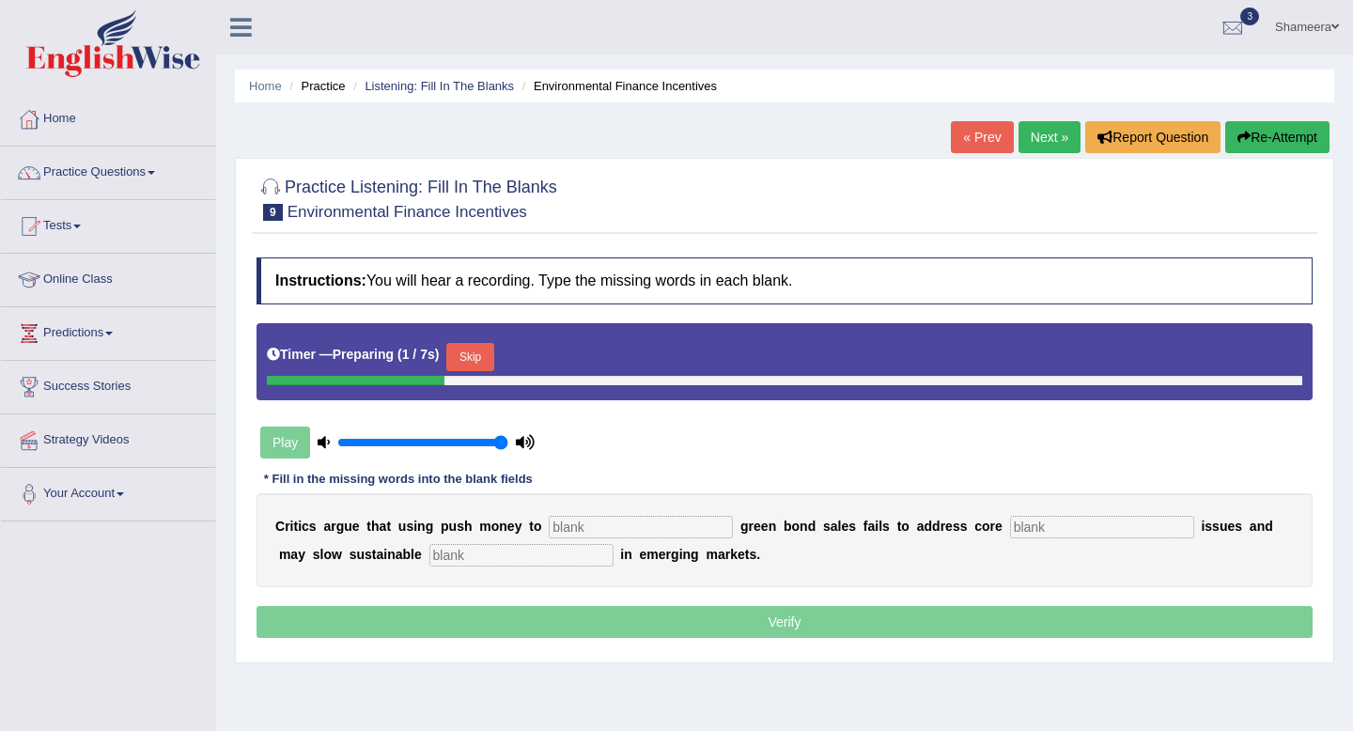
click at [489, 355] on button "Skip" at bounding box center [469, 357] width 47 height 28
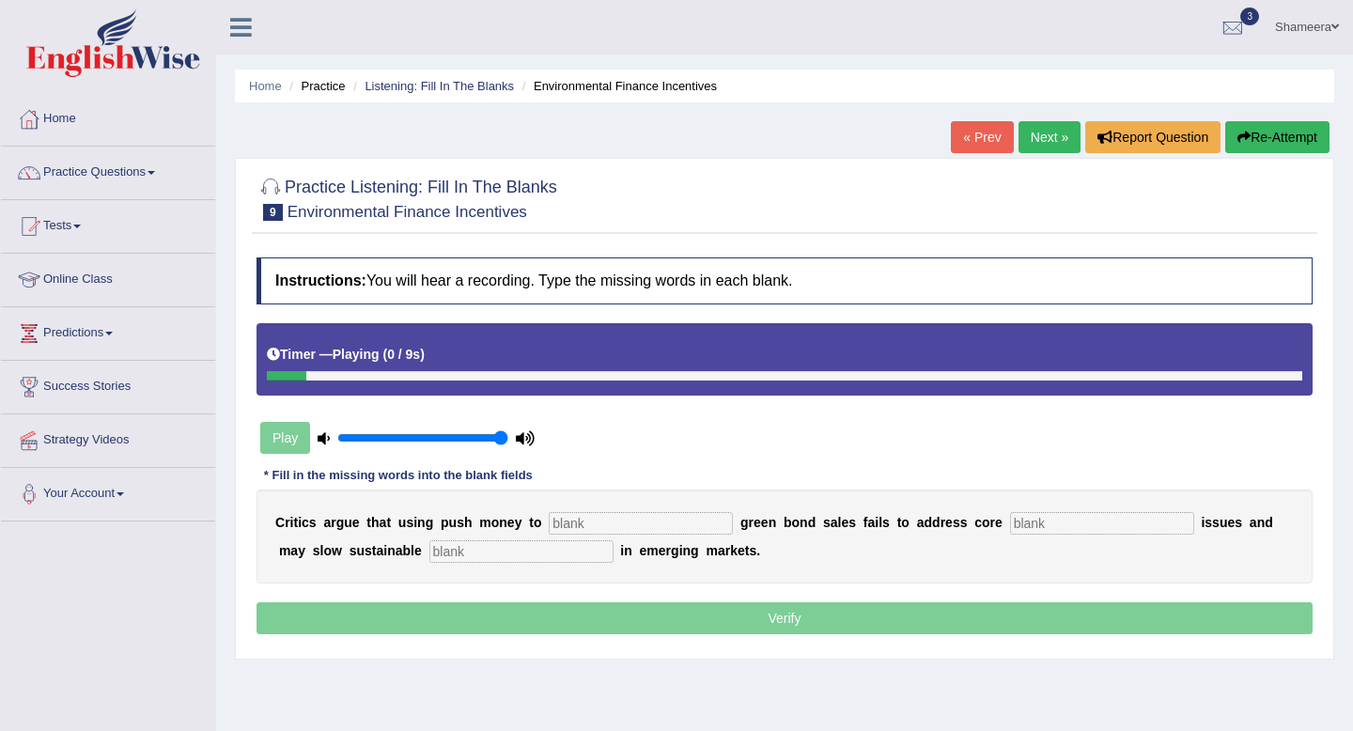
click at [582, 522] on input "text" at bounding box center [641, 523] width 184 height 23
type input "boost"
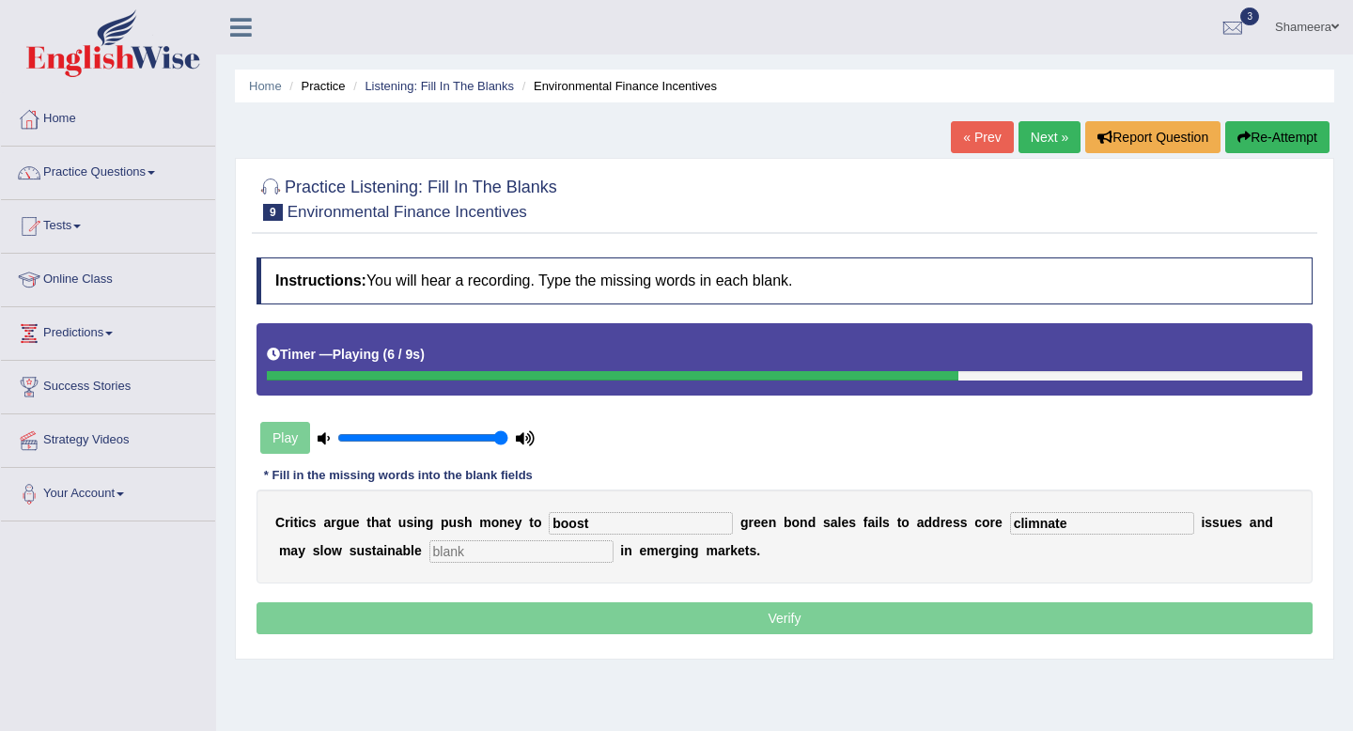
type input "climnate"
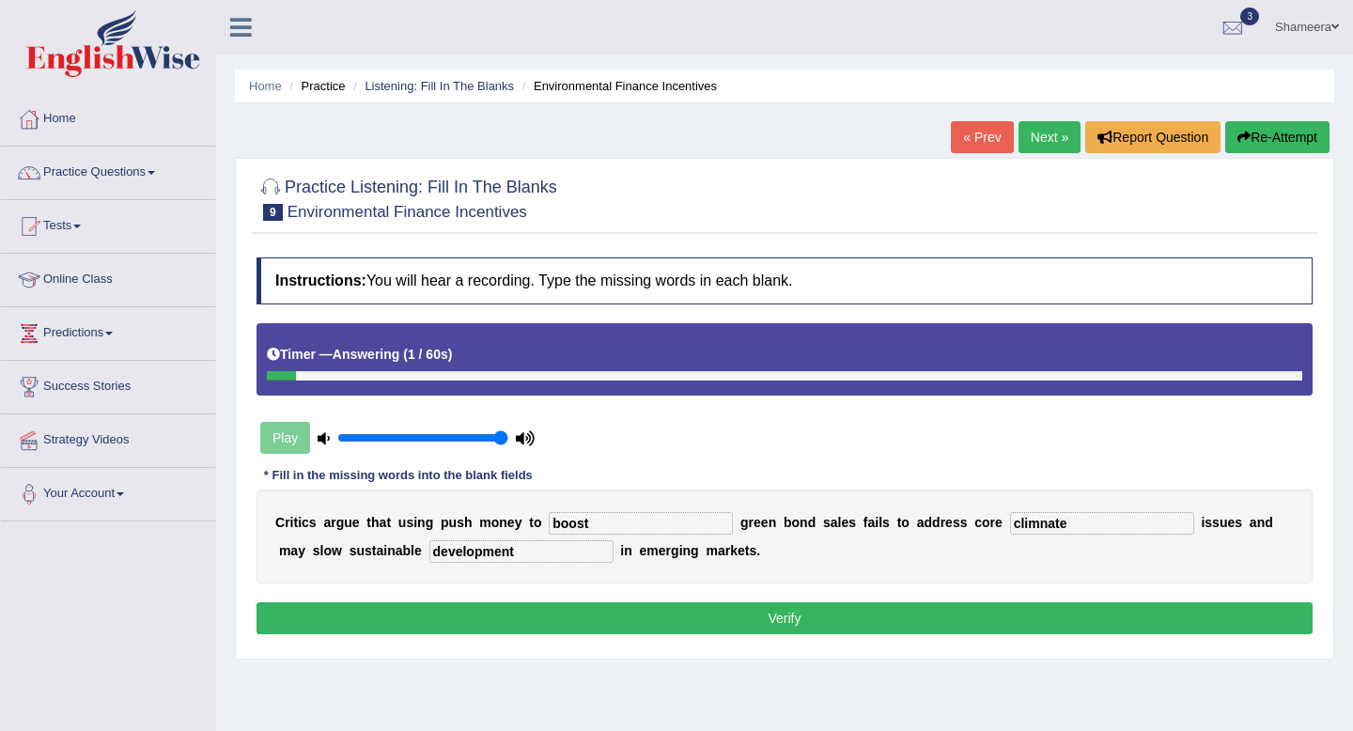
type input "development"
drag, startPoint x: 1038, startPoint y: 525, endPoint x: 914, endPoint y: 525, distance: 124.0
click at [914, 525] on div "C r i t i c s a r g u e t h a t u s i n g p u s h m o n e y t o boost g r e e n…" at bounding box center [784, 536] width 1056 height 94
type input "climate"
click at [598, 613] on button "Verify" at bounding box center [784, 618] width 1056 height 32
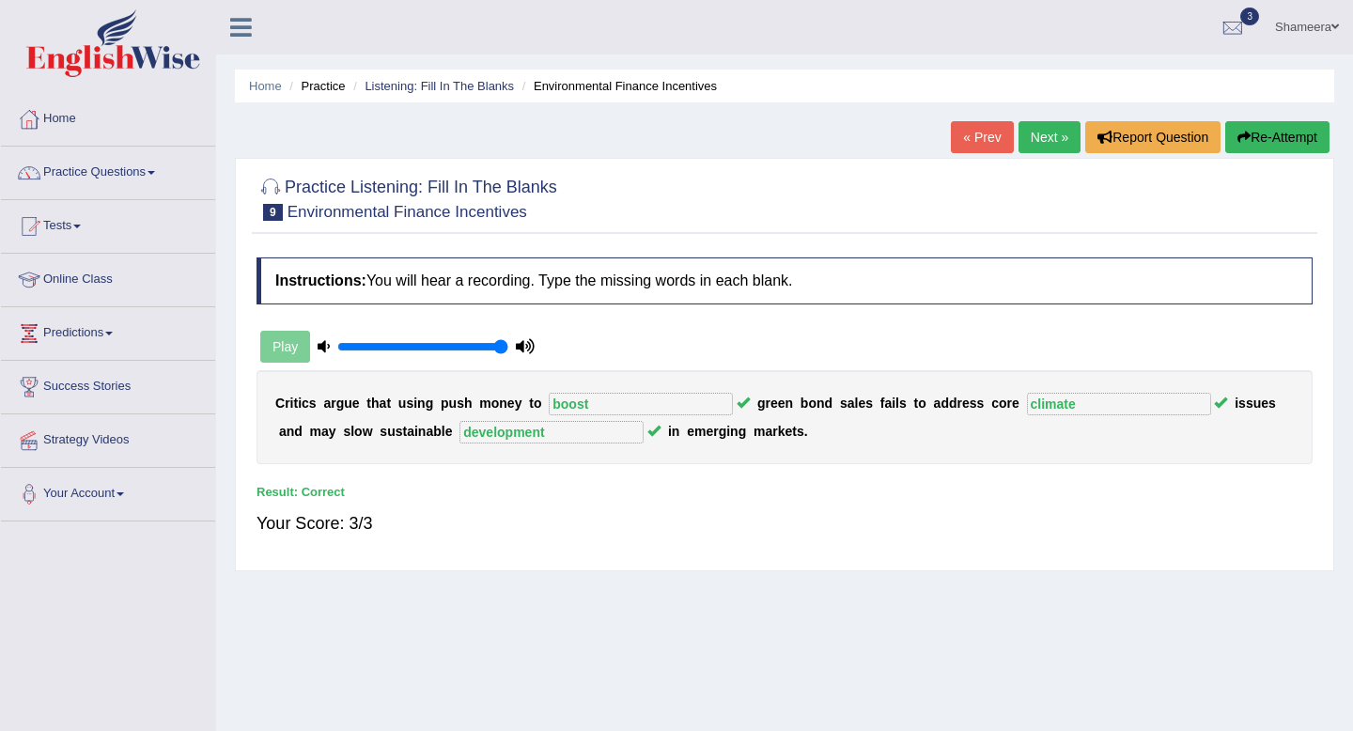
click at [1031, 145] on link "Next »" at bounding box center [1049, 137] width 62 height 32
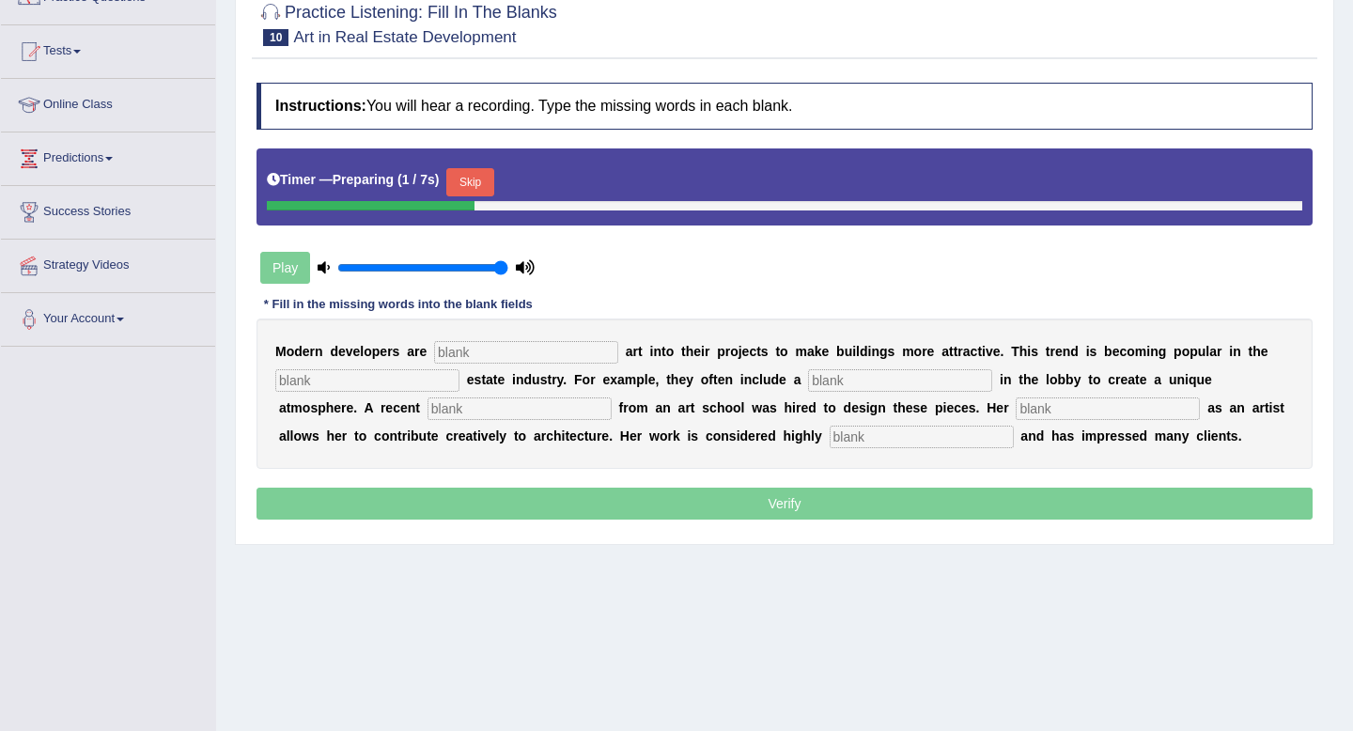
click at [493, 176] on button "Skip" at bounding box center [469, 182] width 47 height 28
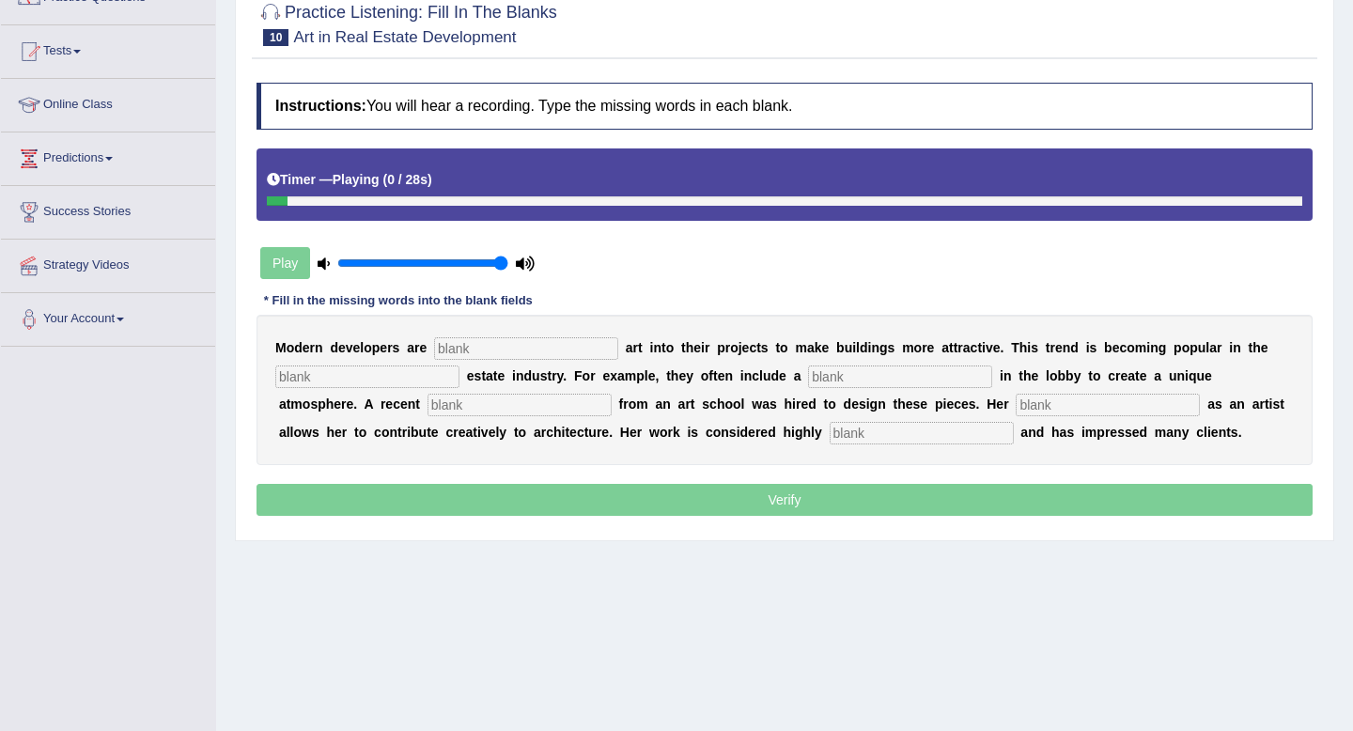
click at [495, 347] on input "text" at bounding box center [526, 348] width 184 height 23
type input "incpeerating"
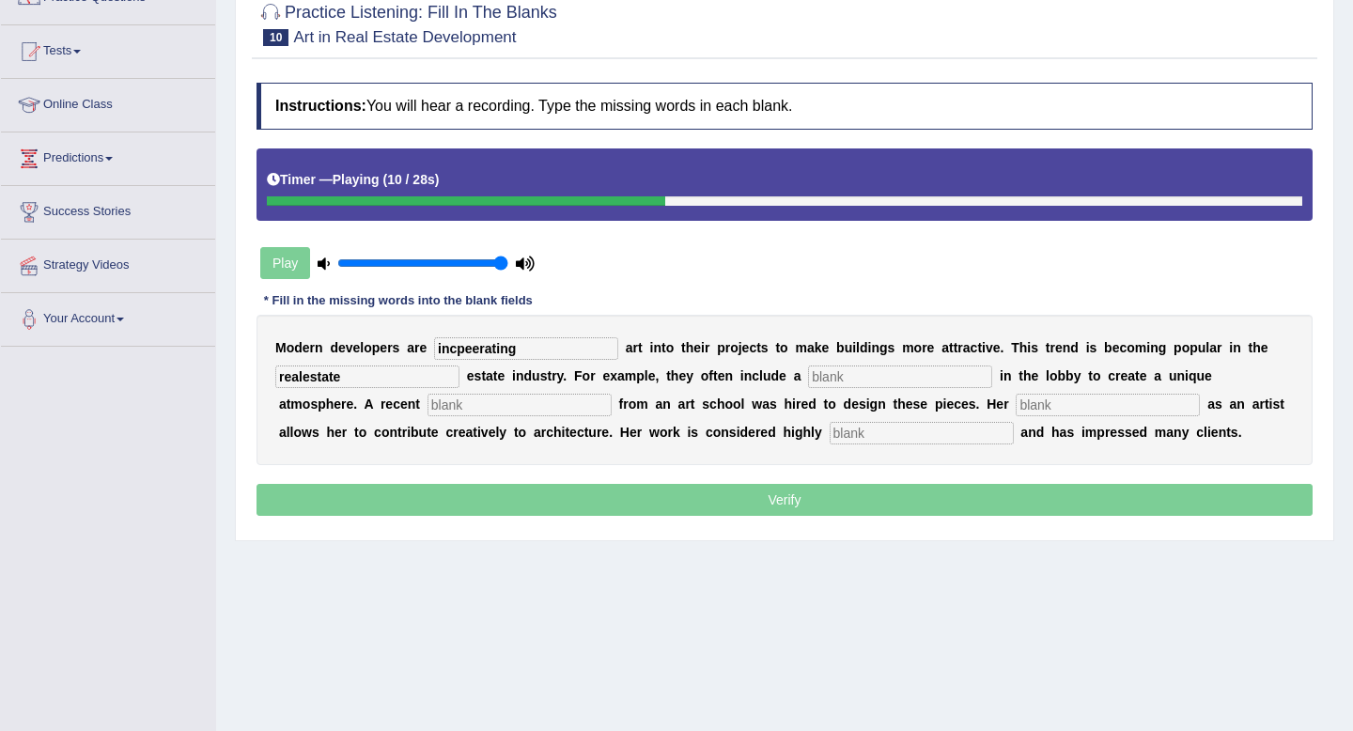
type input "realestate"
type input "sculpuyter"
type input "gradtuate"
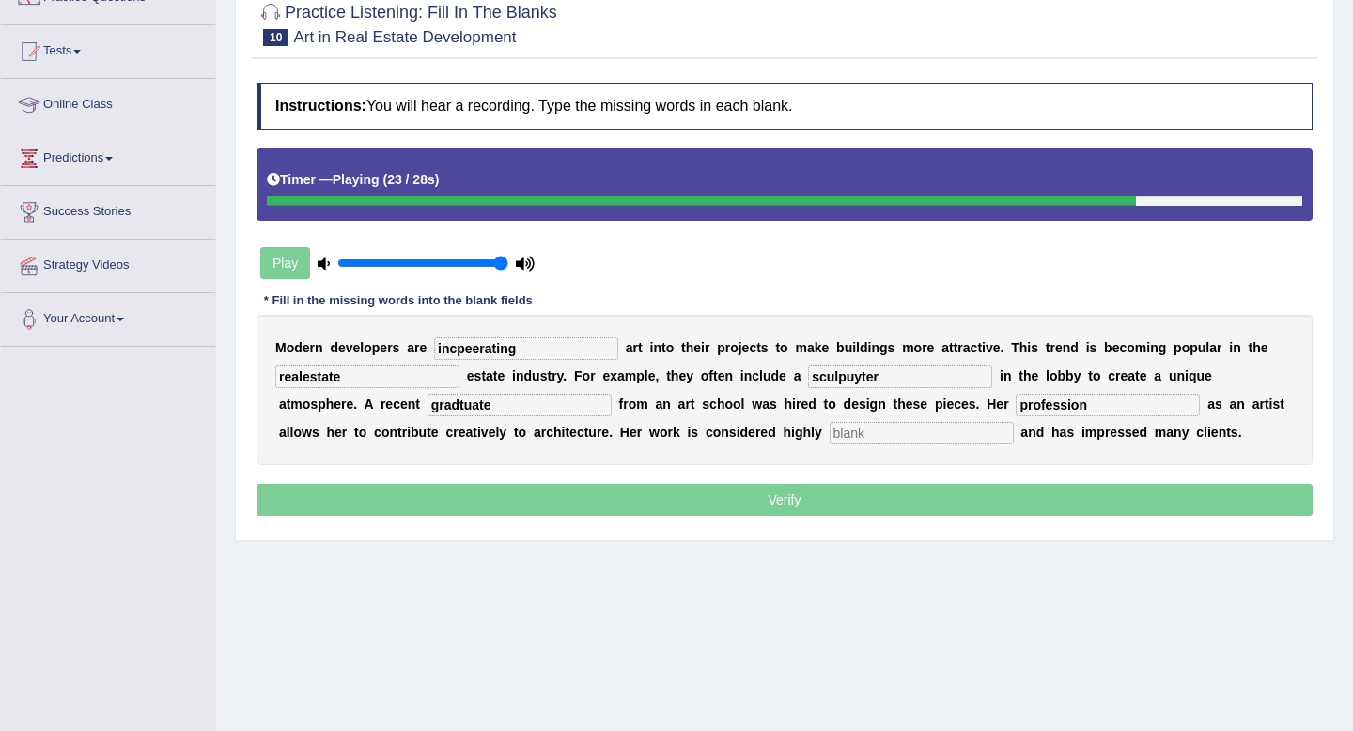
type input "profession"
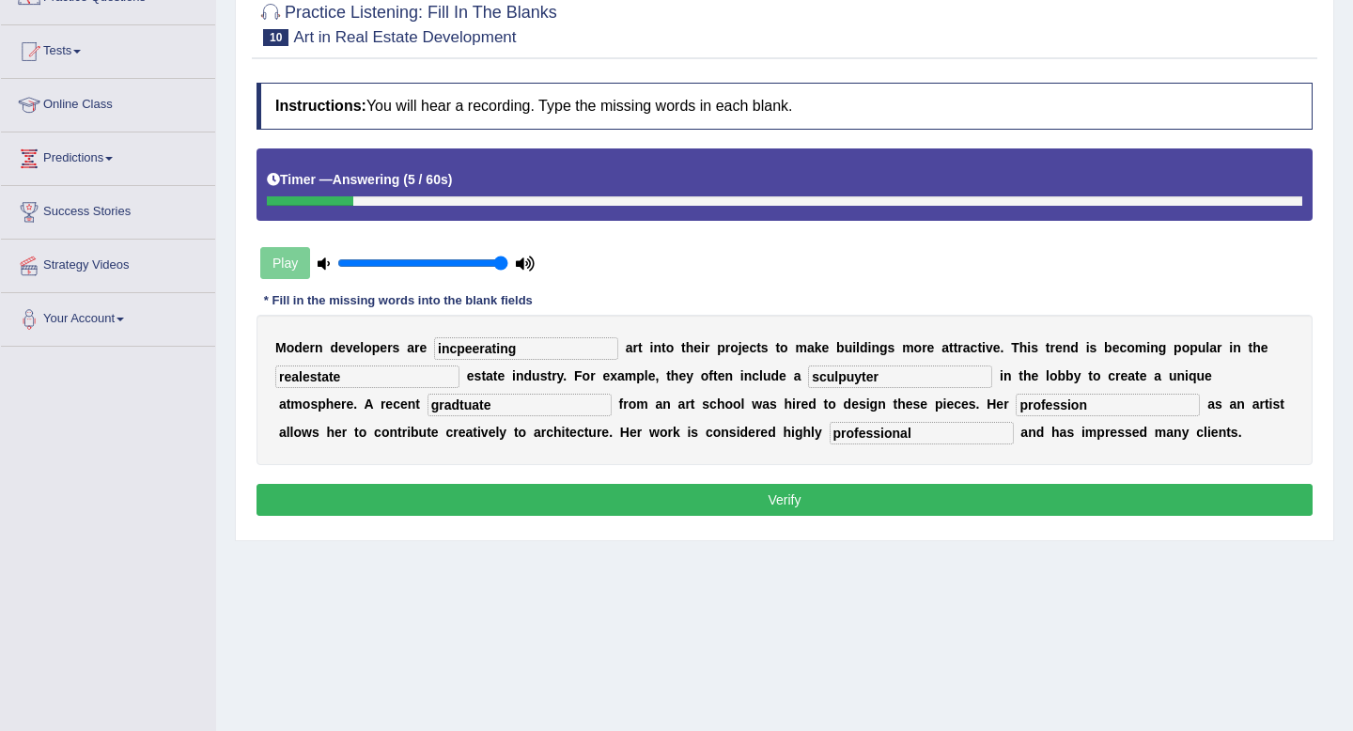
type input "professional"
drag, startPoint x: 416, startPoint y: 415, endPoint x: 286, endPoint y: 393, distance: 132.5
click at [286, 393] on div "M o d e r n d e v e l o p e r s a r e incpeerating a r t i n t o t h e i r p r …" at bounding box center [784, 390] width 1056 height 150
type input "graduate"
drag, startPoint x: 525, startPoint y: 351, endPoint x: 325, endPoint y: 337, distance: 200.6
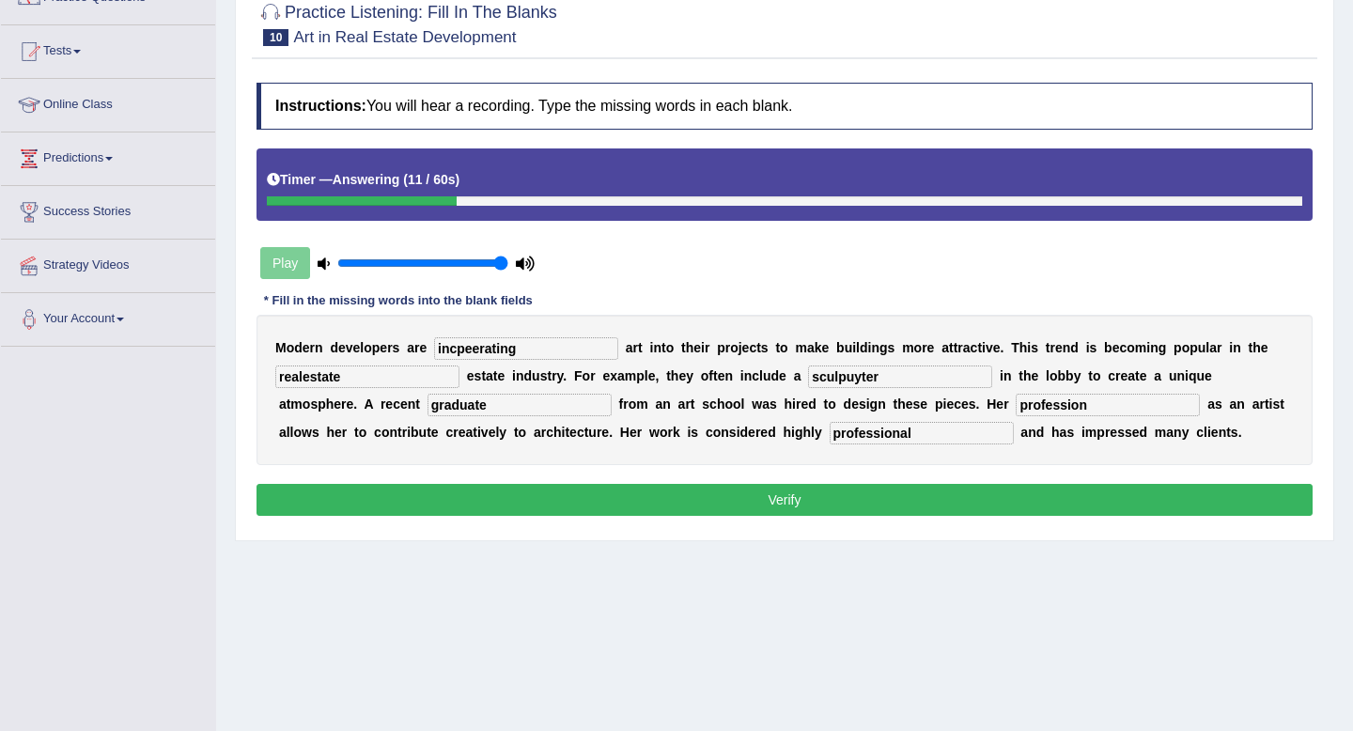
click at [325, 337] on div "M o d e r n d e v e l o p e r s a r e incpeerating a r t i n t o t h e i r p r …" at bounding box center [784, 390] width 1056 height 150
type input "incorporating"
drag, startPoint x: 853, startPoint y: 378, endPoint x: 655, endPoint y: 368, distance: 198.5
click at [655, 368] on div "M o d e r n d e v e l o p e r s a r e incorporating a r t i n t o t h e i r p r…" at bounding box center [784, 390] width 1056 height 150
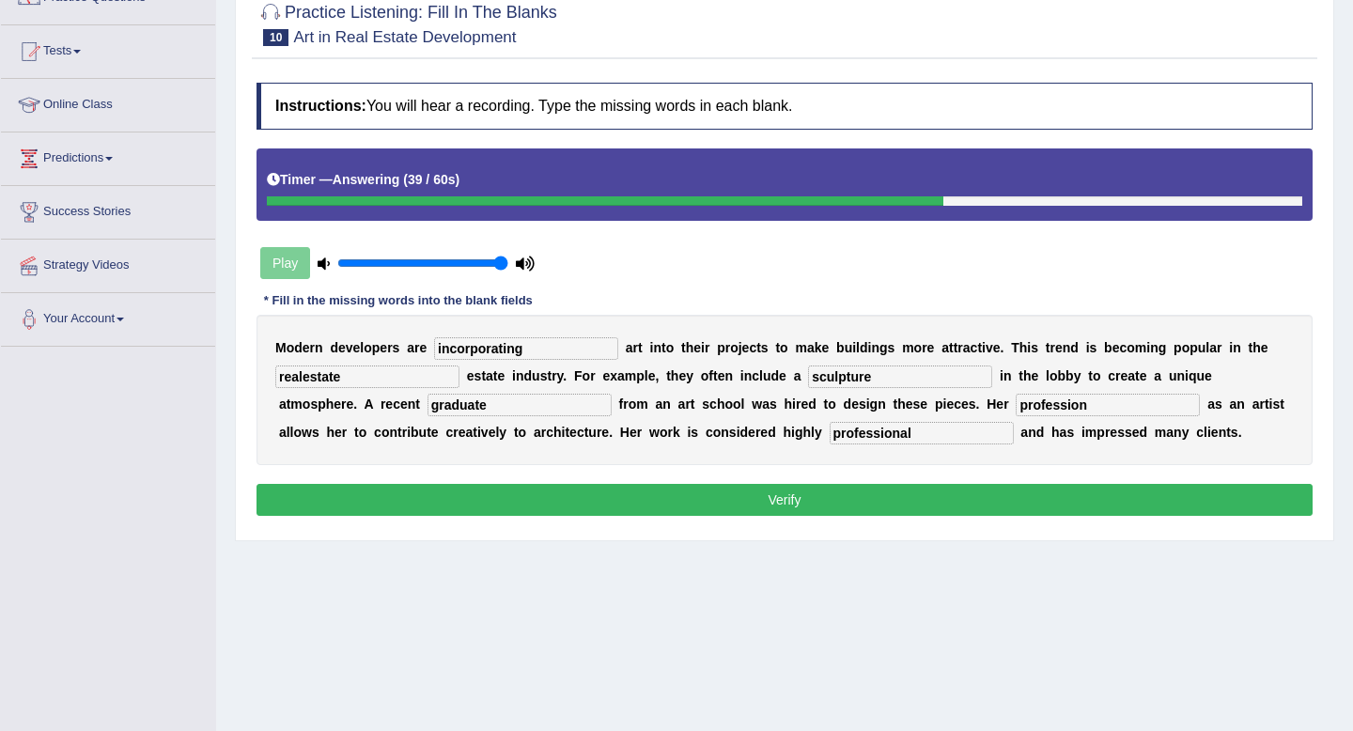
type input "sculpture"
click at [615, 478] on div "Instructions: You will hear a recording. Type the missing words in each blank. …" at bounding box center [784, 301] width 1065 height 457
click at [615, 500] on button "Verify" at bounding box center [784, 500] width 1056 height 32
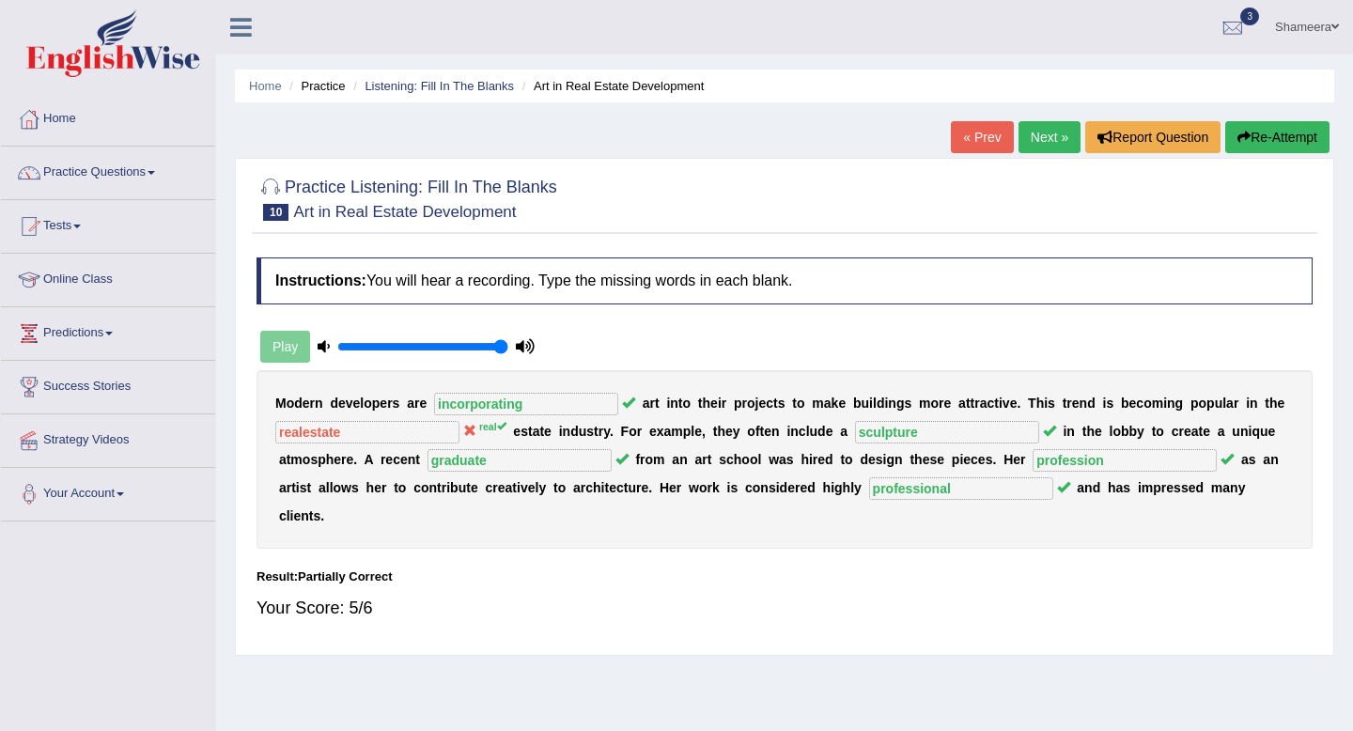
click at [1033, 126] on link "Next »" at bounding box center [1049, 137] width 62 height 32
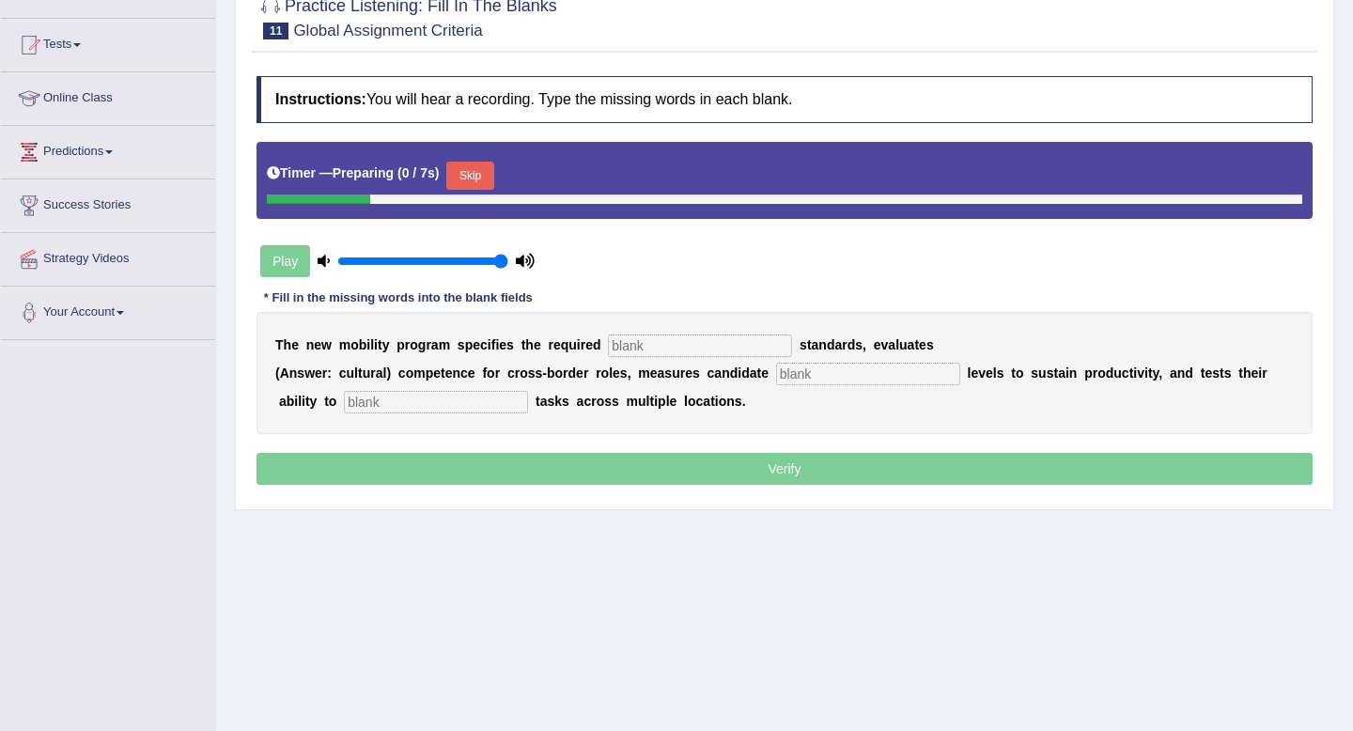
scroll to position [212, 0]
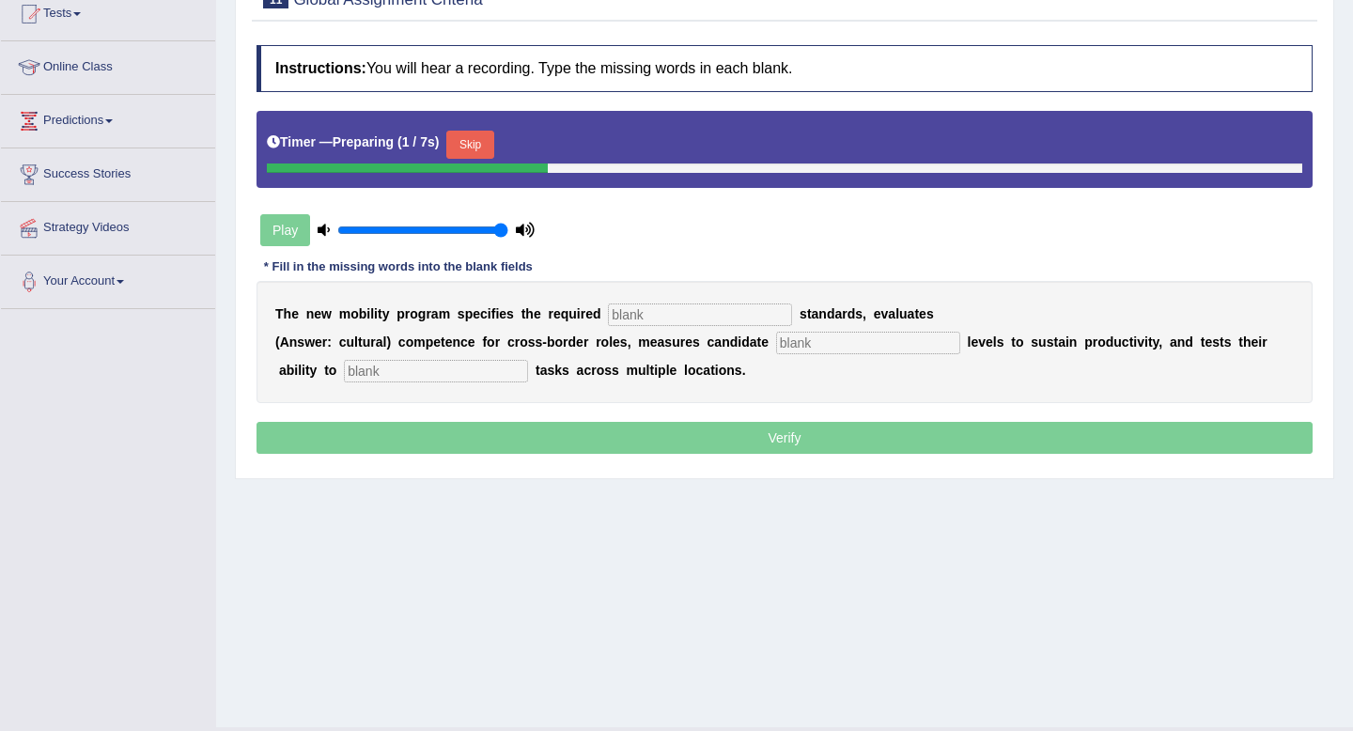
click at [490, 148] on button "Skip" at bounding box center [469, 145] width 47 height 28
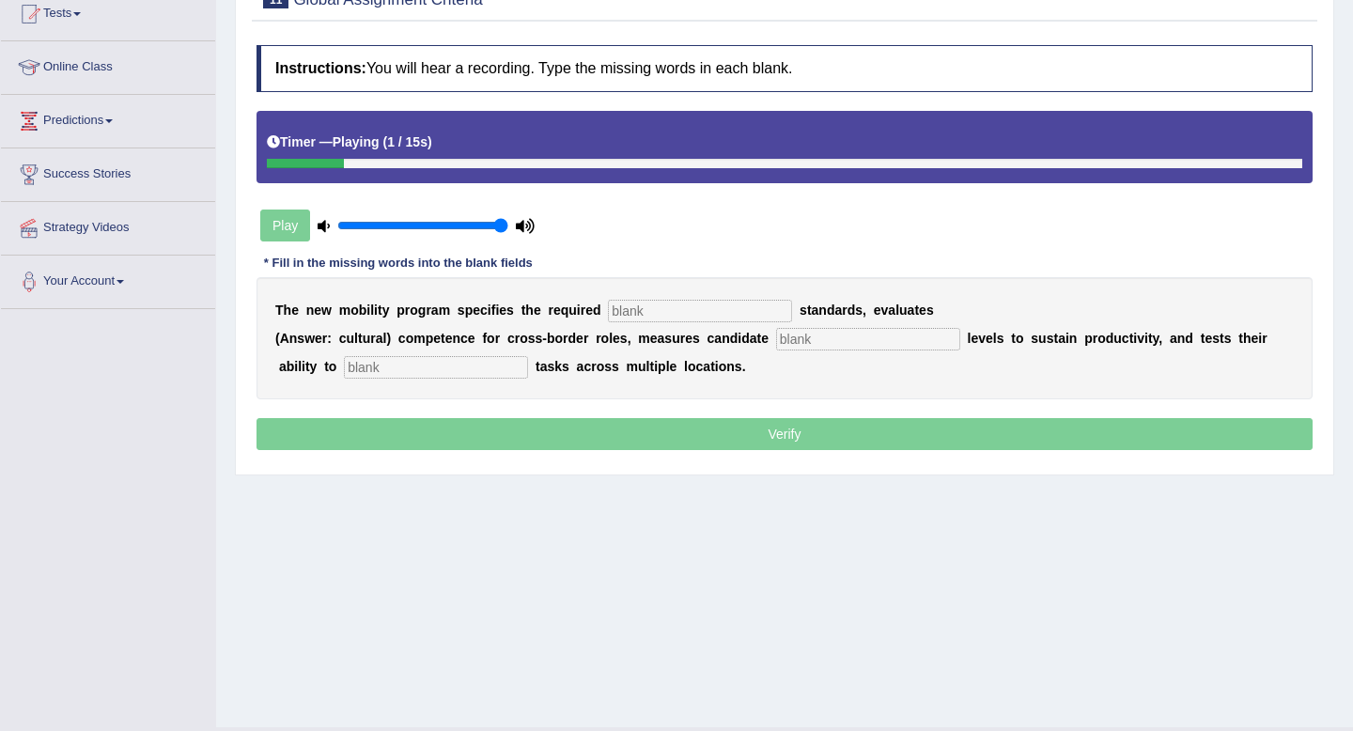
click at [673, 311] on input "text" at bounding box center [700, 311] width 184 height 23
type input "qualifitation"
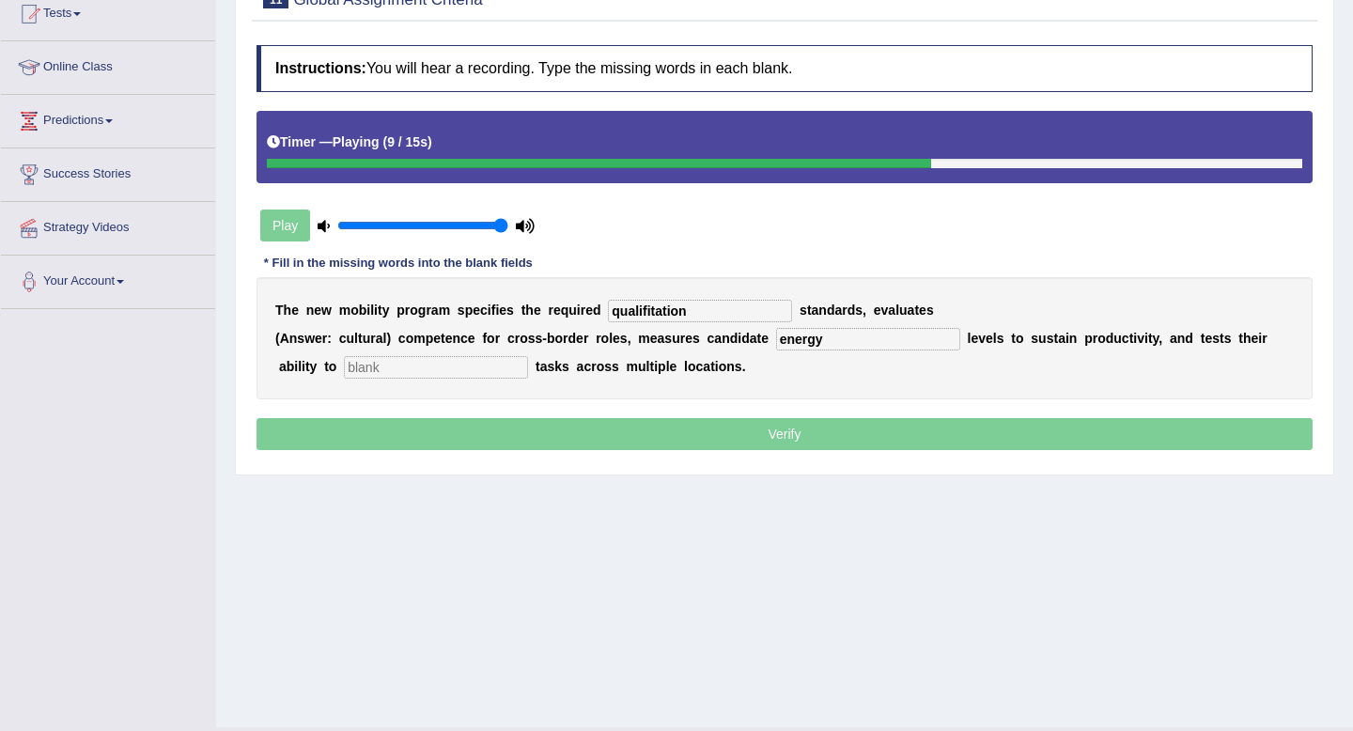
type input "energy"
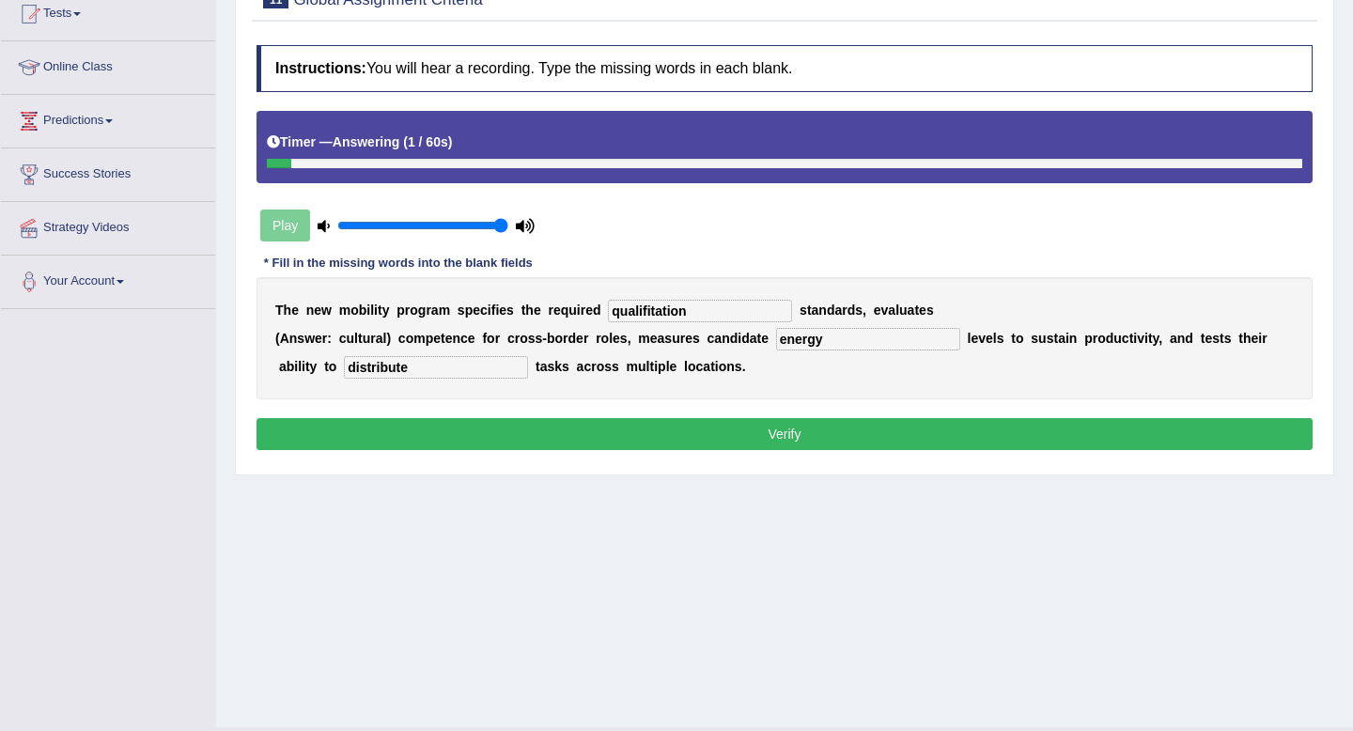
type input "distribute"
drag, startPoint x: 699, startPoint y: 314, endPoint x: 544, endPoint y: 313, distance: 155.0
click at [544, 313] on div "T h e n e w m o b i l i t y p r o g r a m s p e c i f i e s t h e r e q u i r e…" at bounding box center [784, 338] width 1056 height 122
type input "qualification"
click at [632, 427] on button "Verify" at bounding box center [784, 434] width 1056 height 32
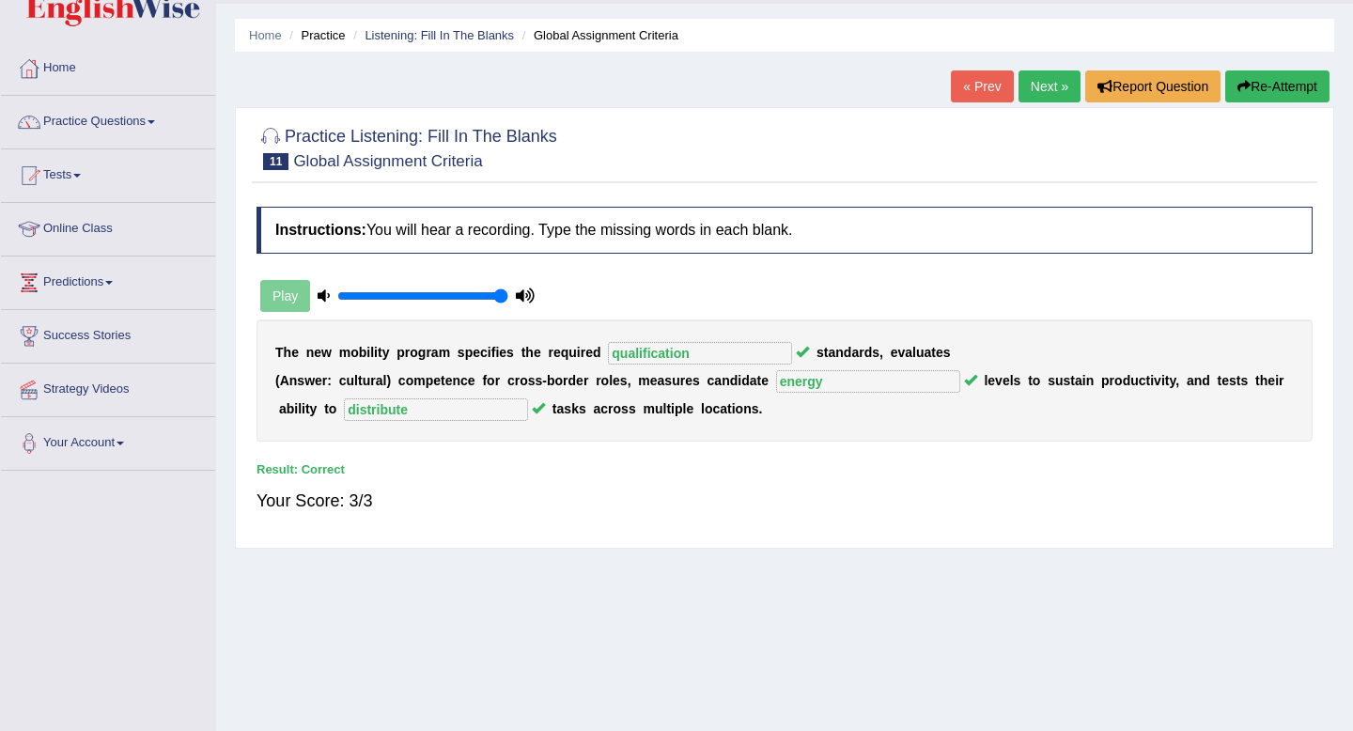
scroll to position [0, 0]
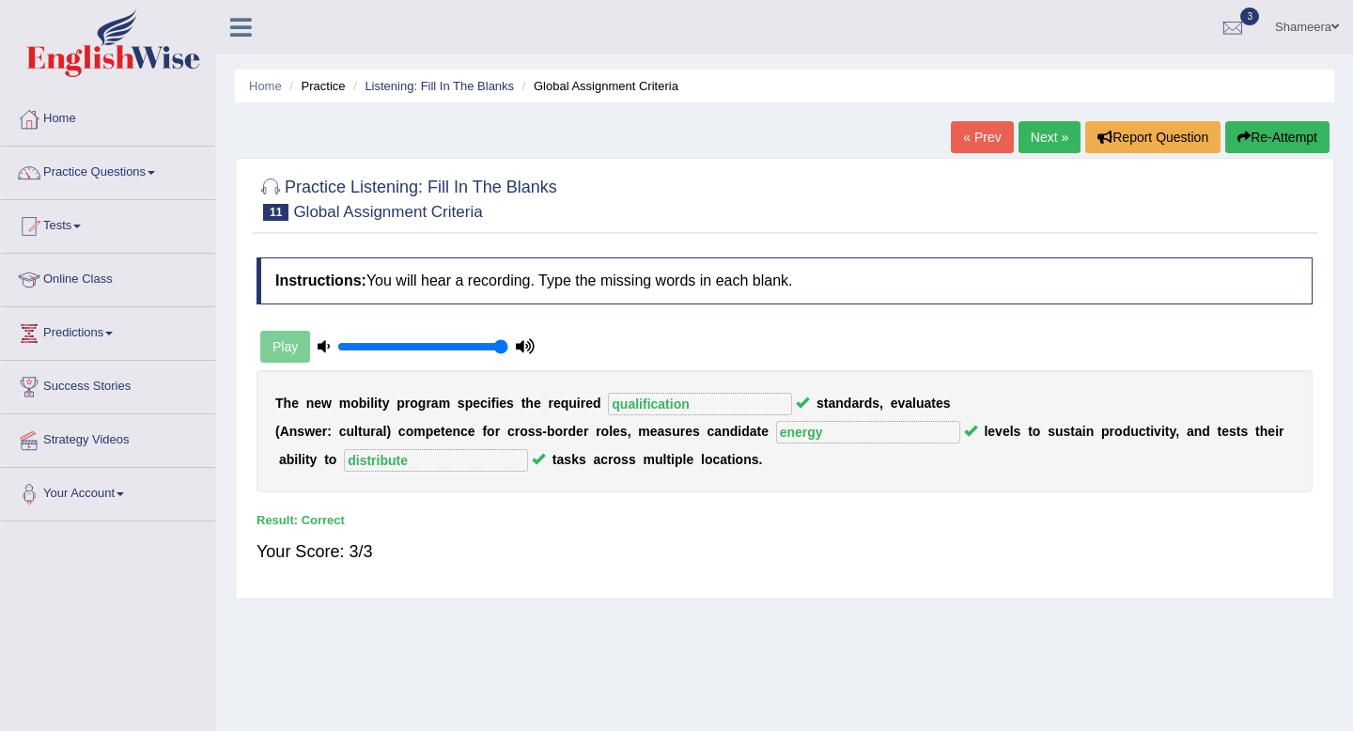
click at [1047, 144] on link "Next »" at bounding box center [1049, 137] width 62 height 32
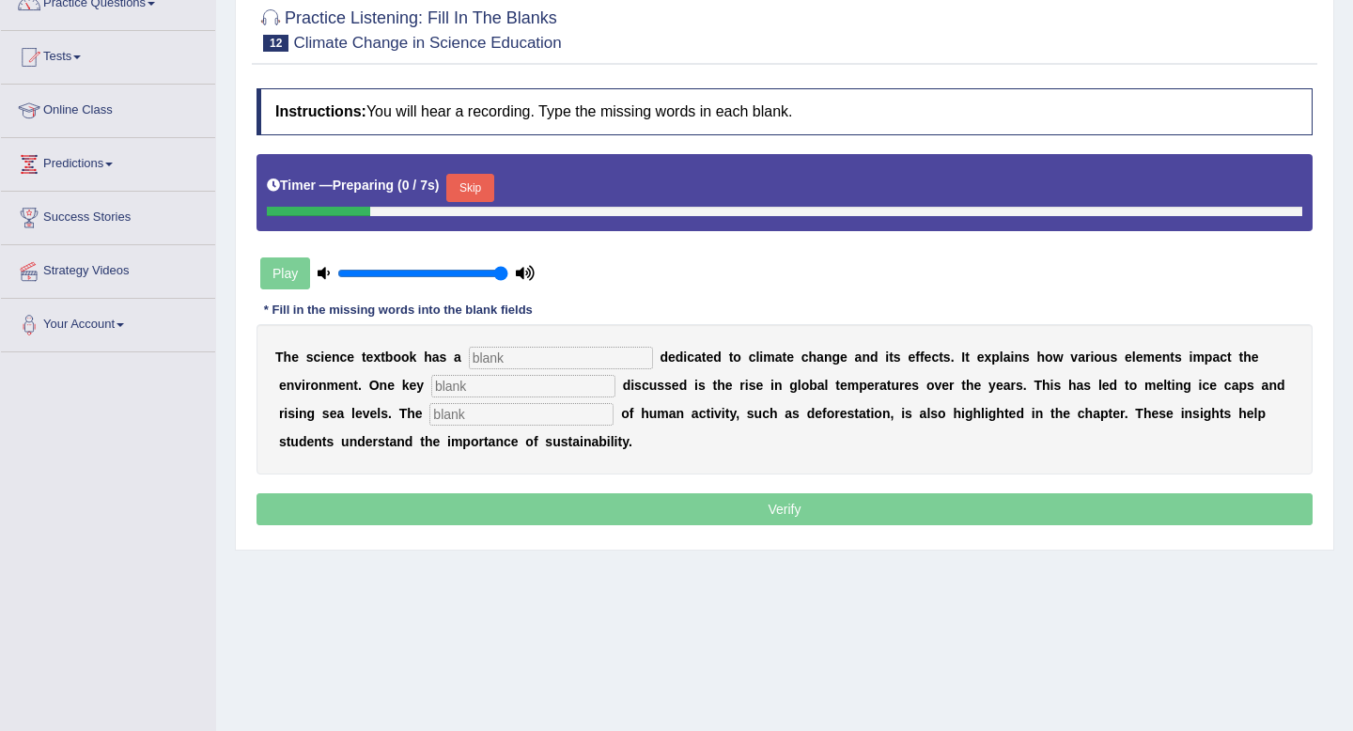
scroll to position [171, 0]
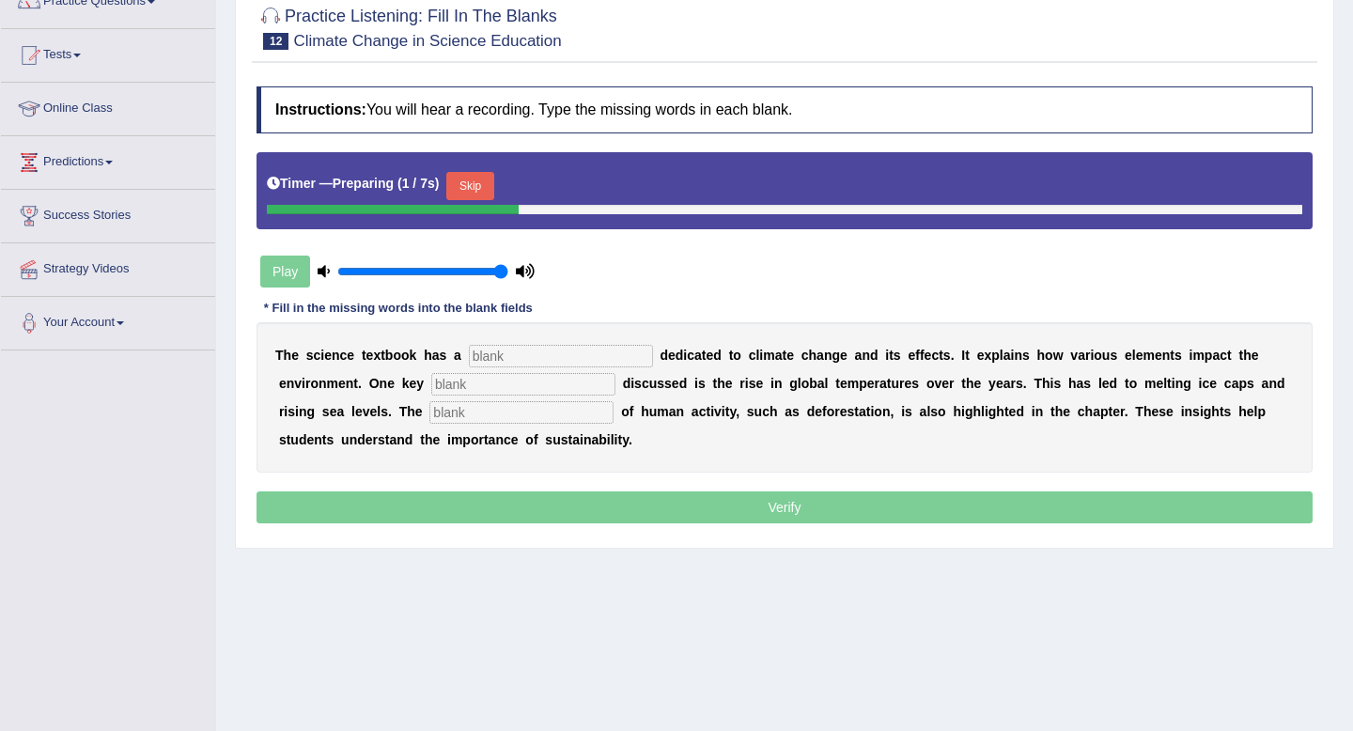
click at [483, 184] on button "Skip" at bounding box center [469, 186] width 47 height 28
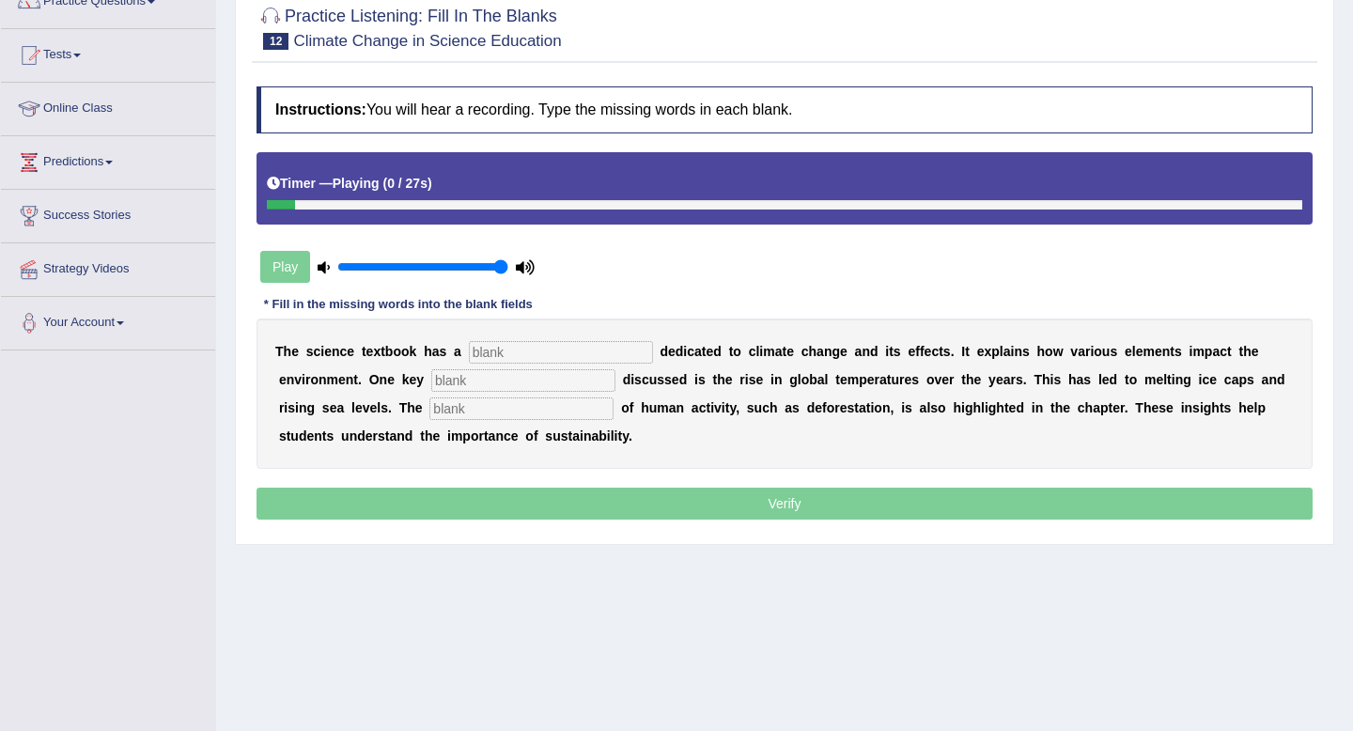
click at [549, 345] on input "text" at bounding box center [561, 352] width 184 height 23
type input "section"
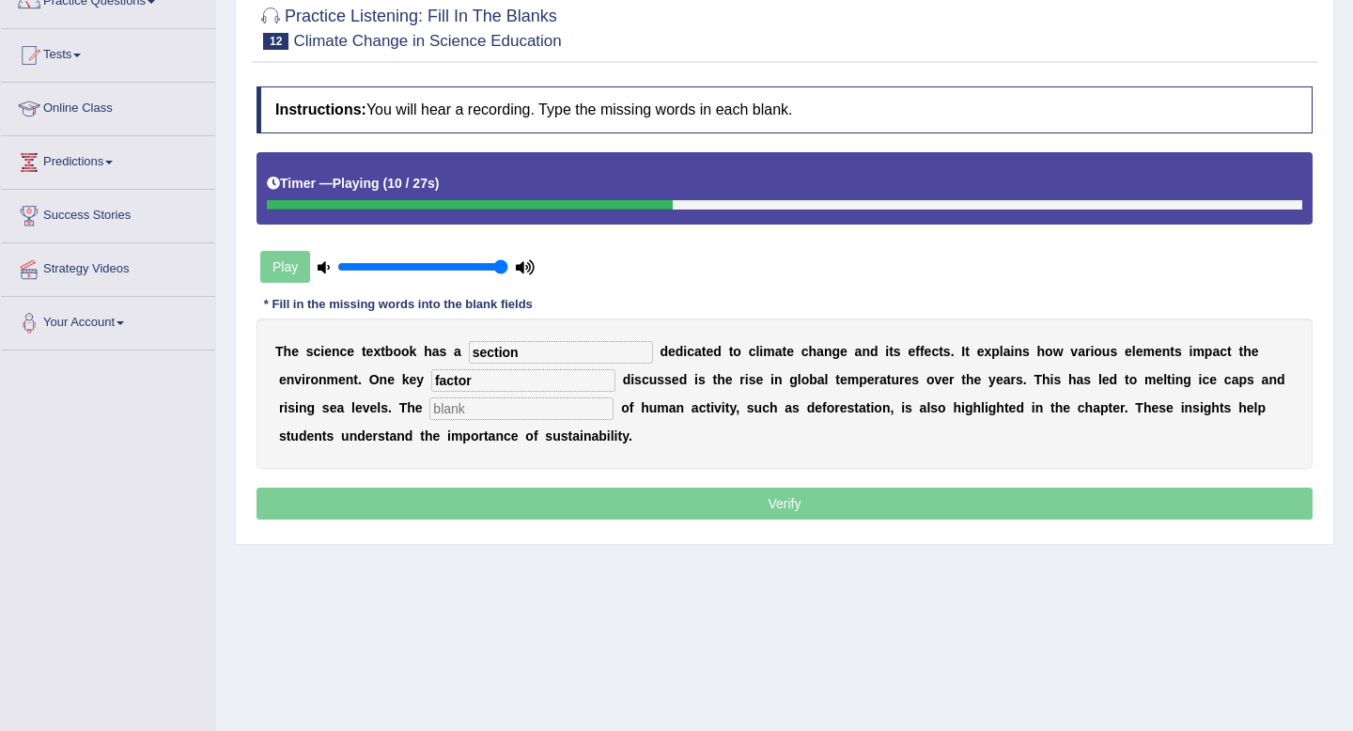
type input "factor"
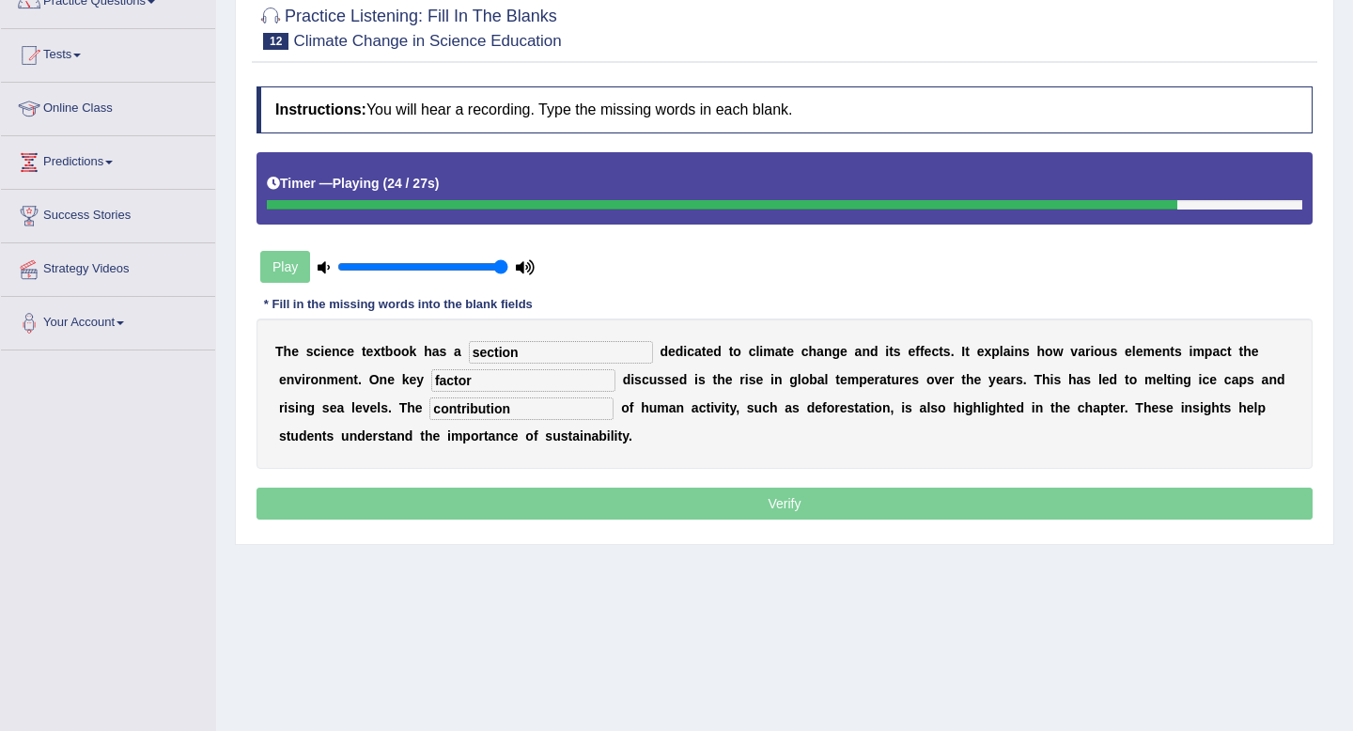
type input "contribution"
click at [740, 505] on p "Verify" at bounding box center [784, 504] width 1056 height 32
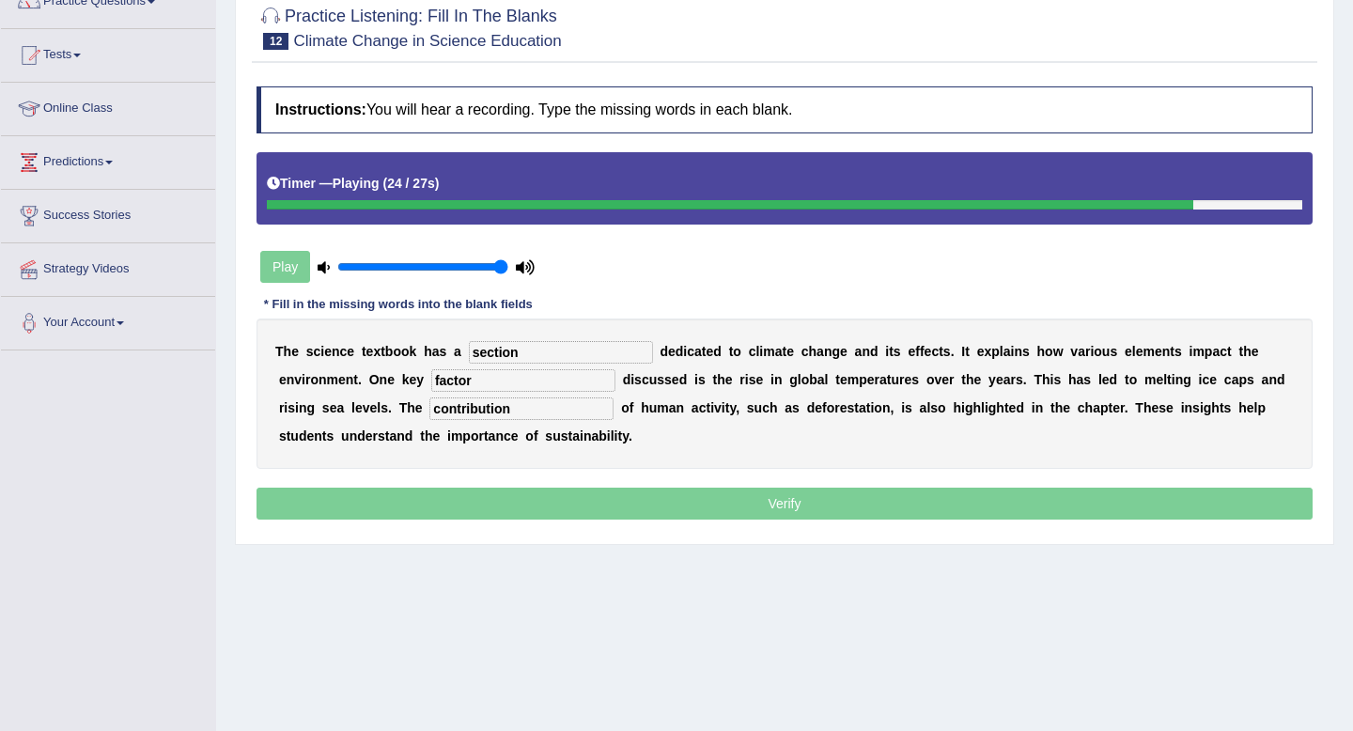
click at [740, 505] on p "Verify" at bounding box center [784, 504] width 1056 height 32
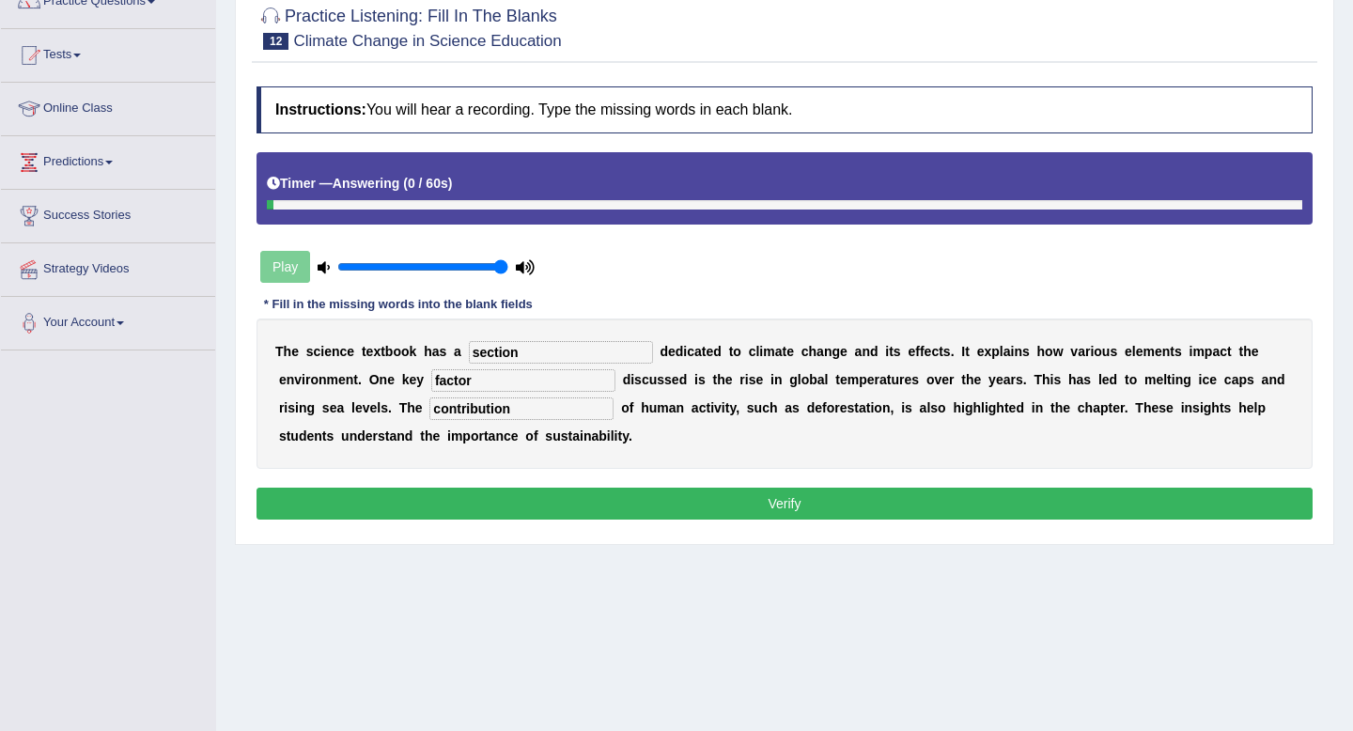
click at [740, 505] on button "Verify" at bounding box center [784, 504] width 1056 height 32
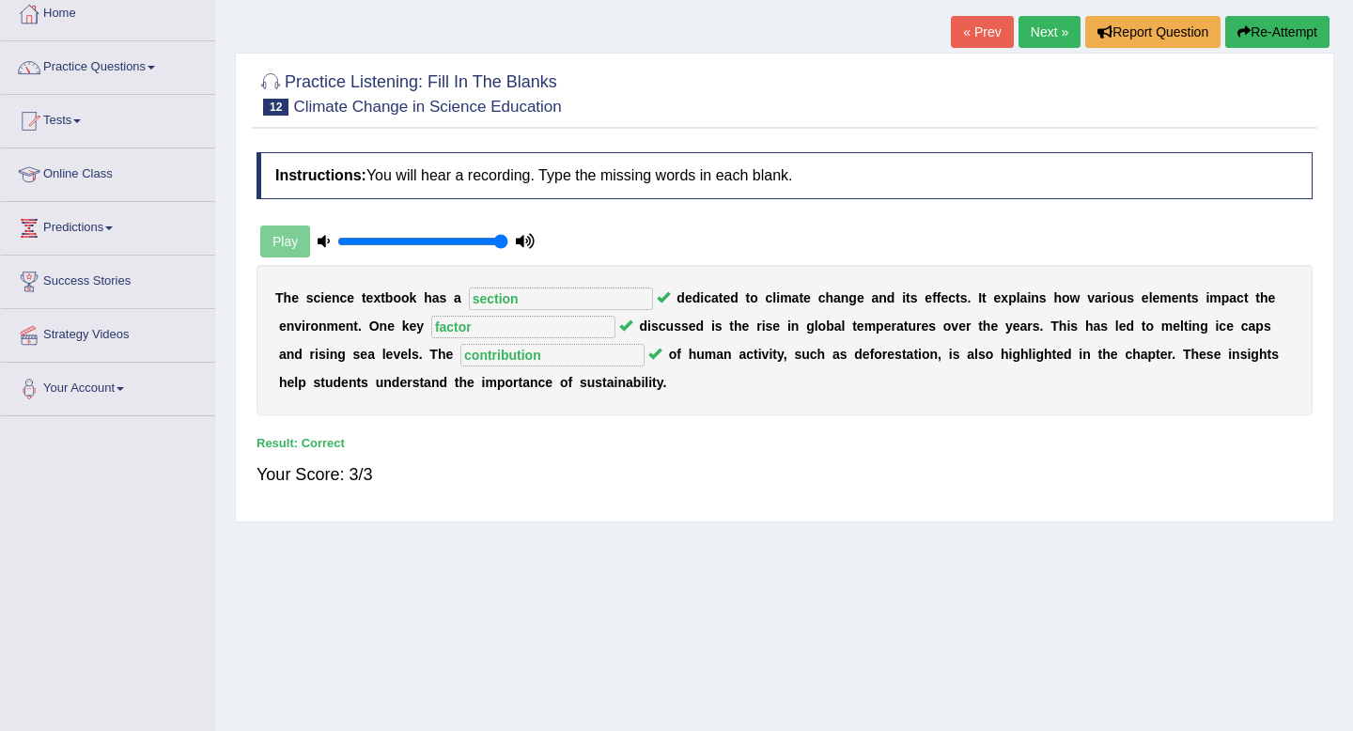
scroll to position [102, 0]
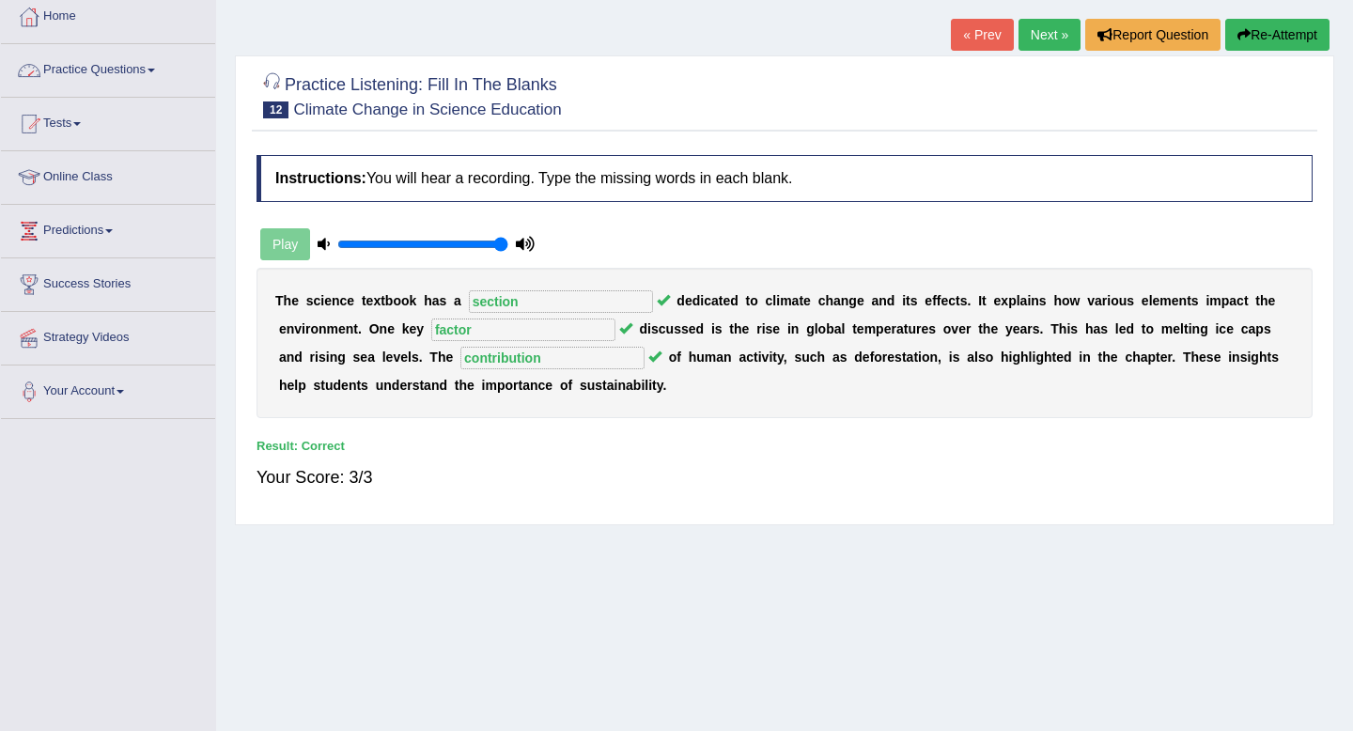
click at [143, 69] on link "Practice Questions" at bounding box center [108, 67] width 214 height 47
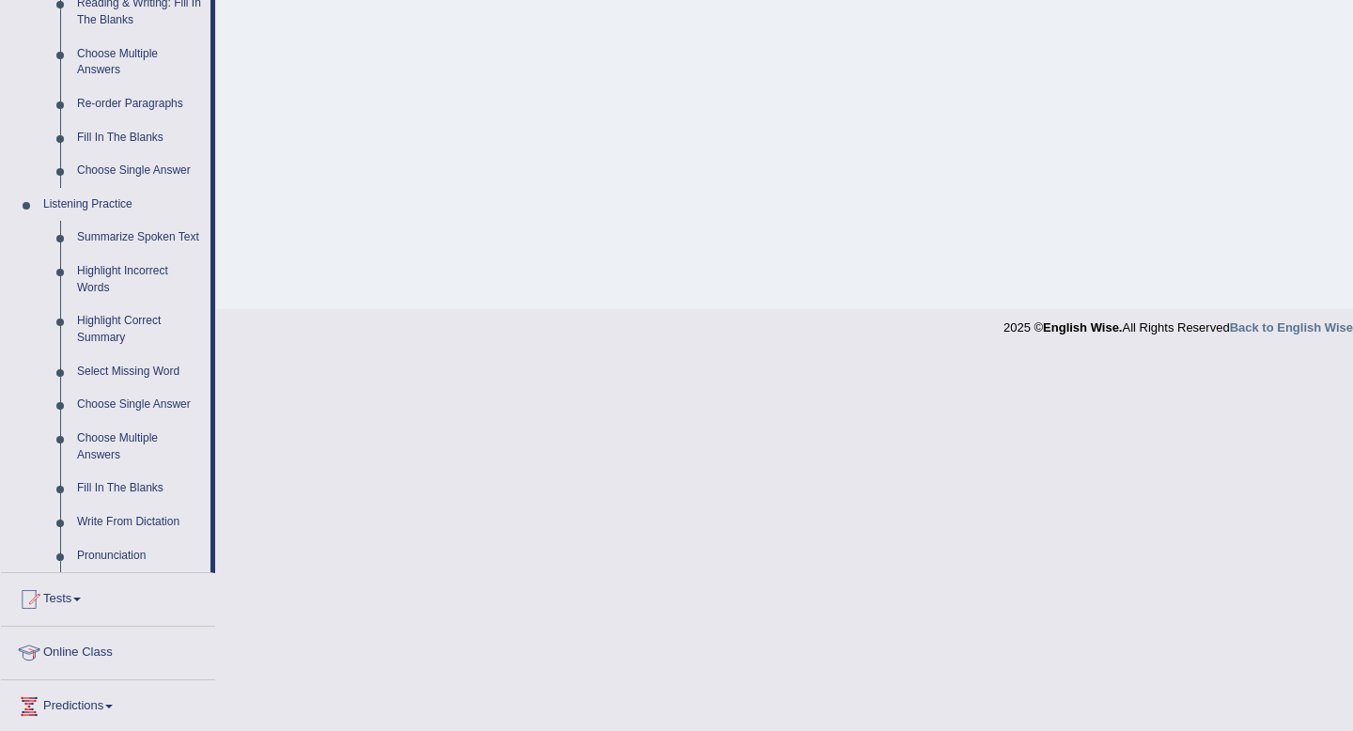
scroll to position [812, 0]
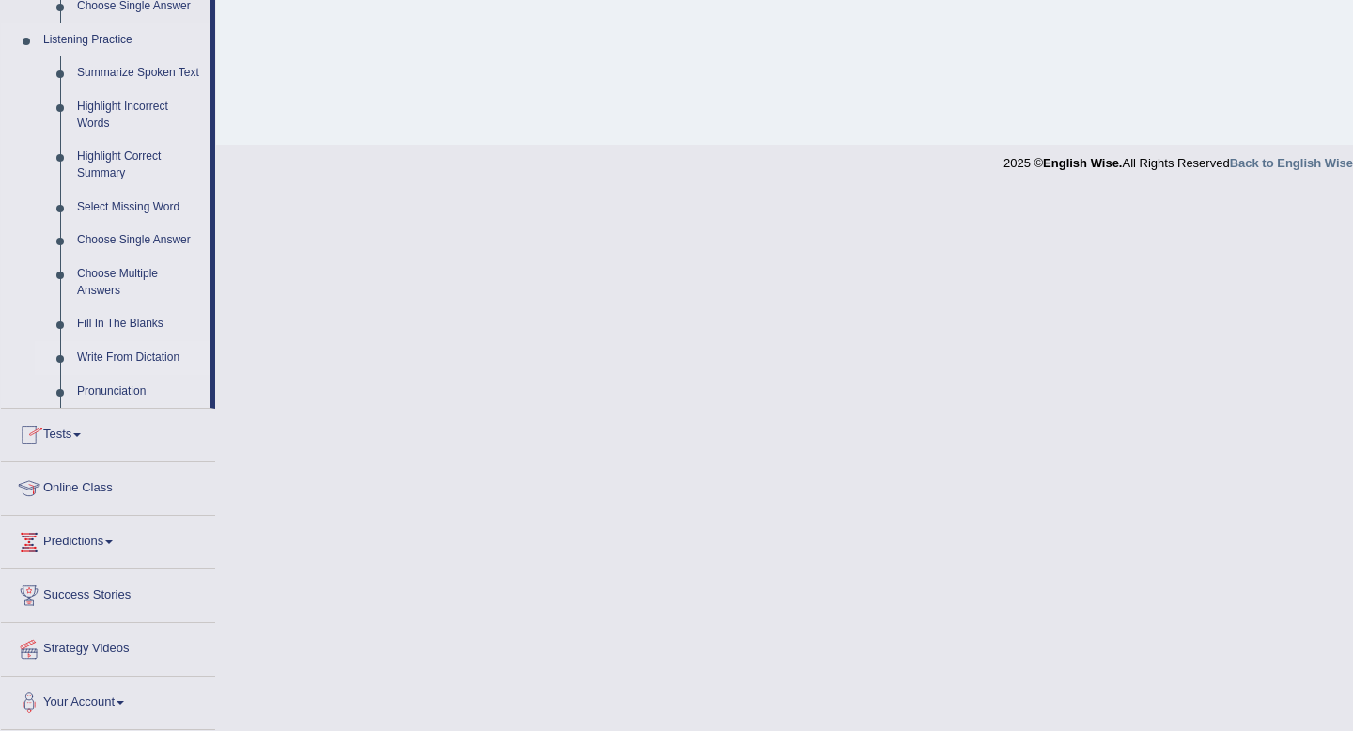
click at [175, 358] on link "Write From Dictation" at bounding box center [140, 358] width 142 height 34
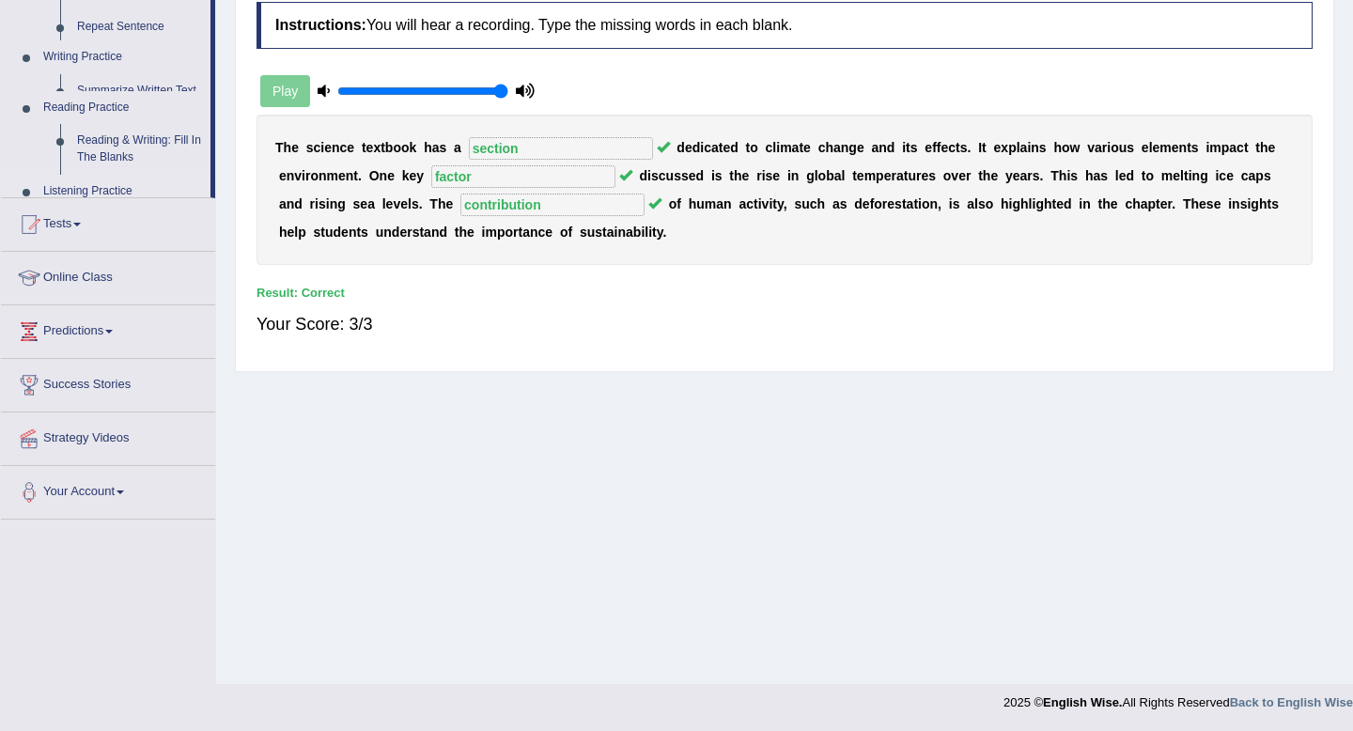
scroll to position [256, 0]
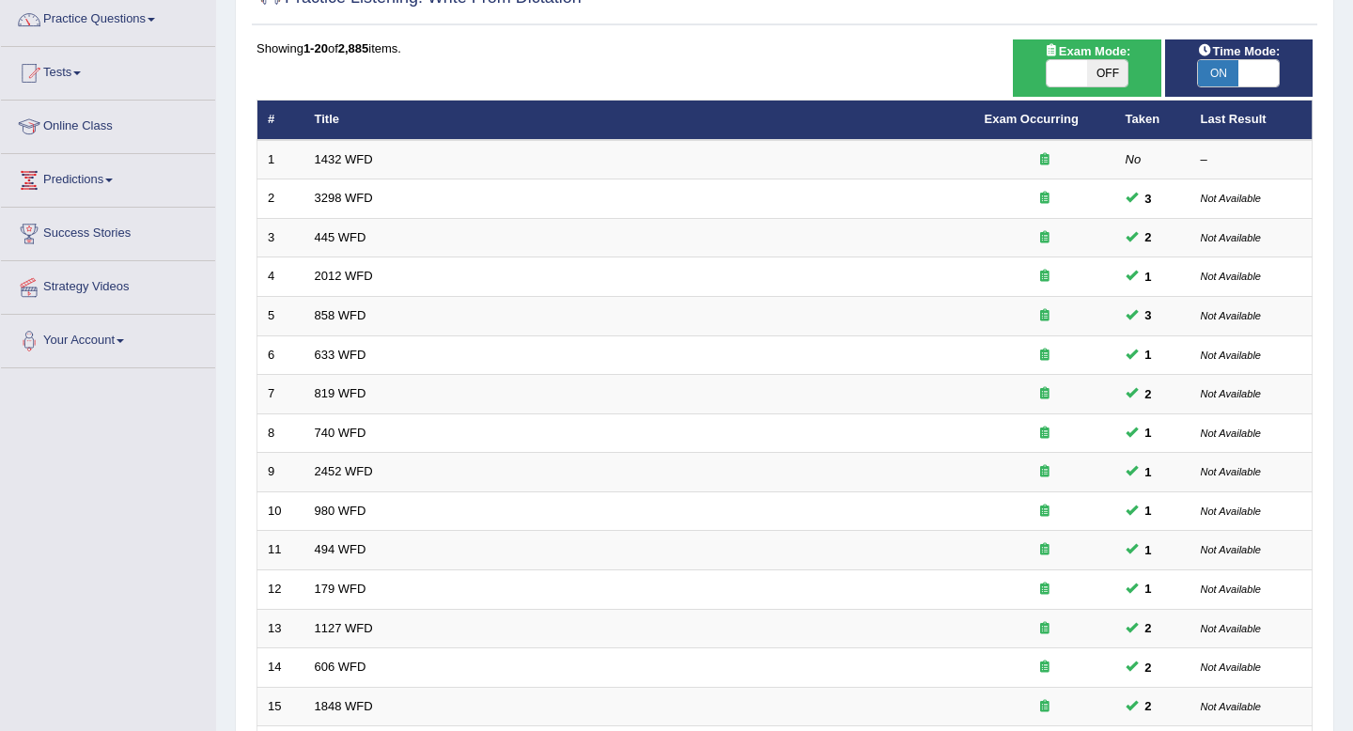
scroll to position [111, 0]
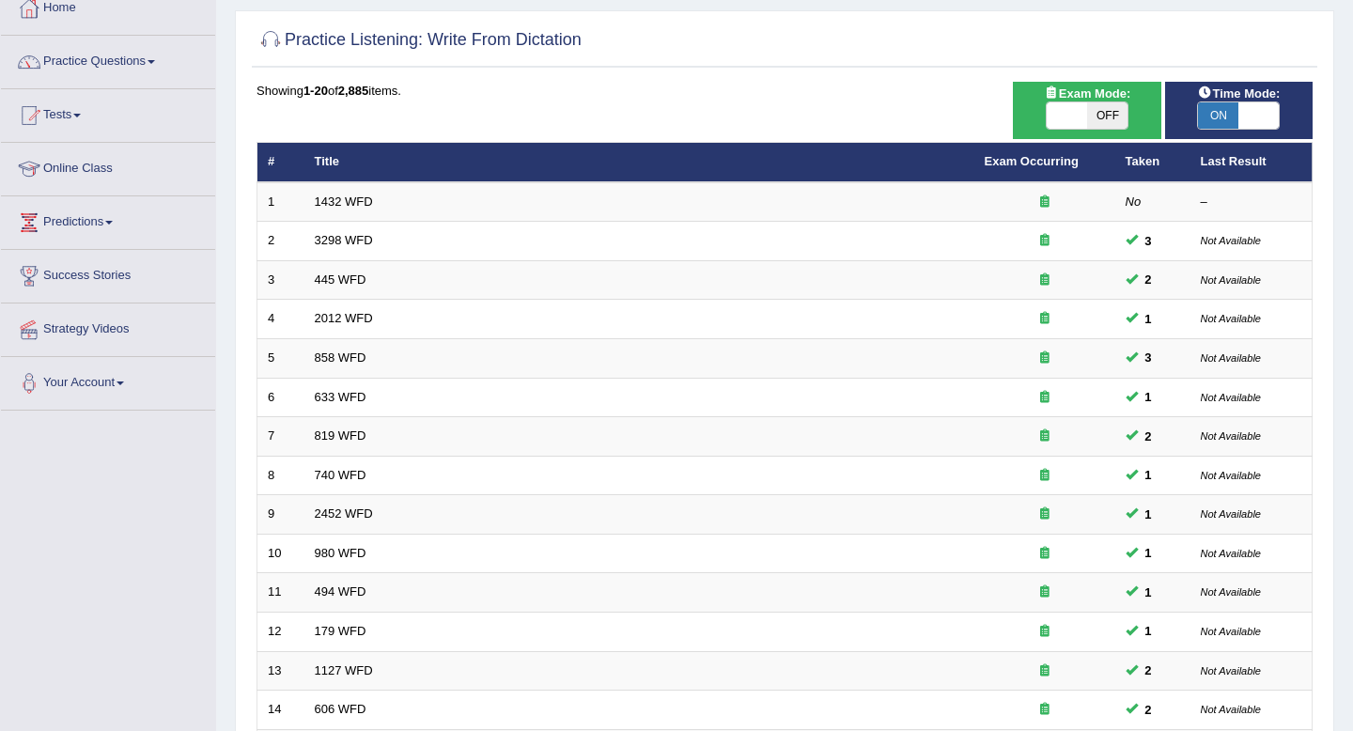
click at [1095, 116] on span "OFF" at bounding box center [1107, 115] width 40 height 26
checkbox input "true"
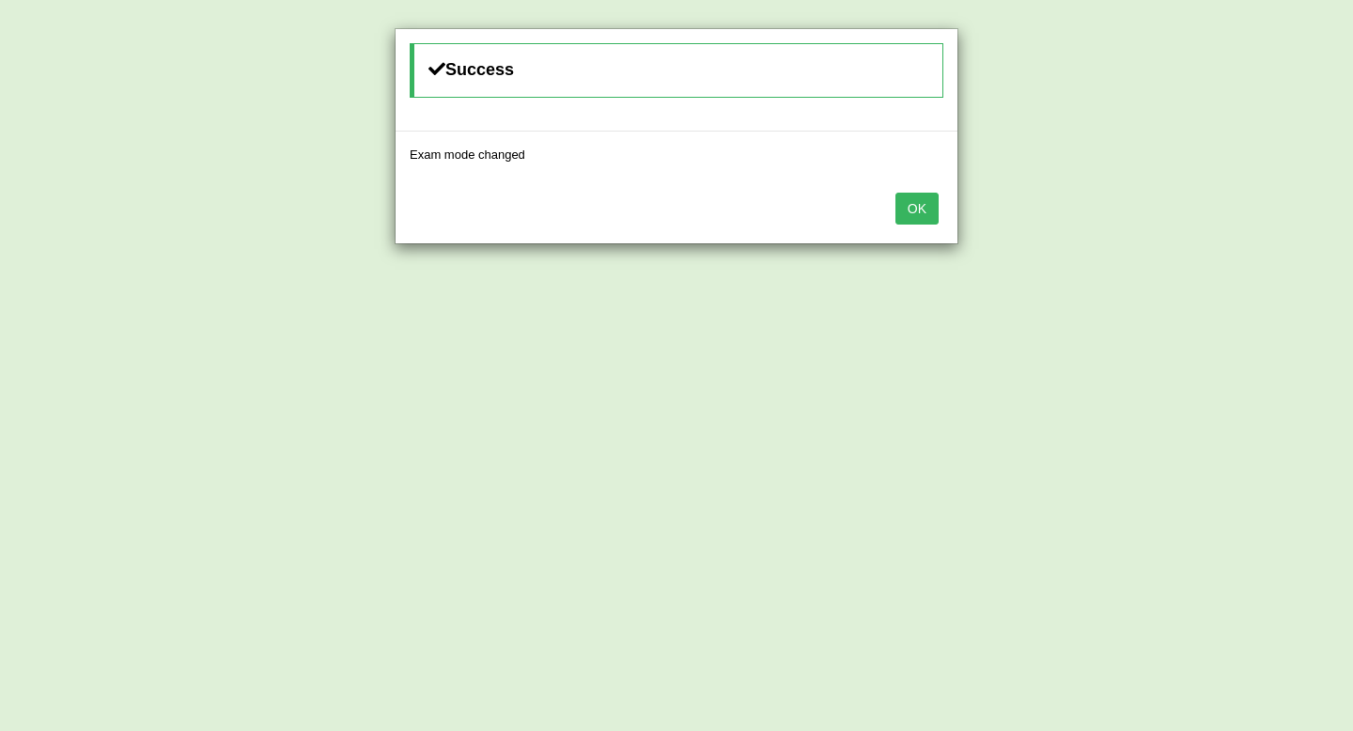
click at [915, 212] on button "OK" at bounding box center [916, 209] width 43 height 32
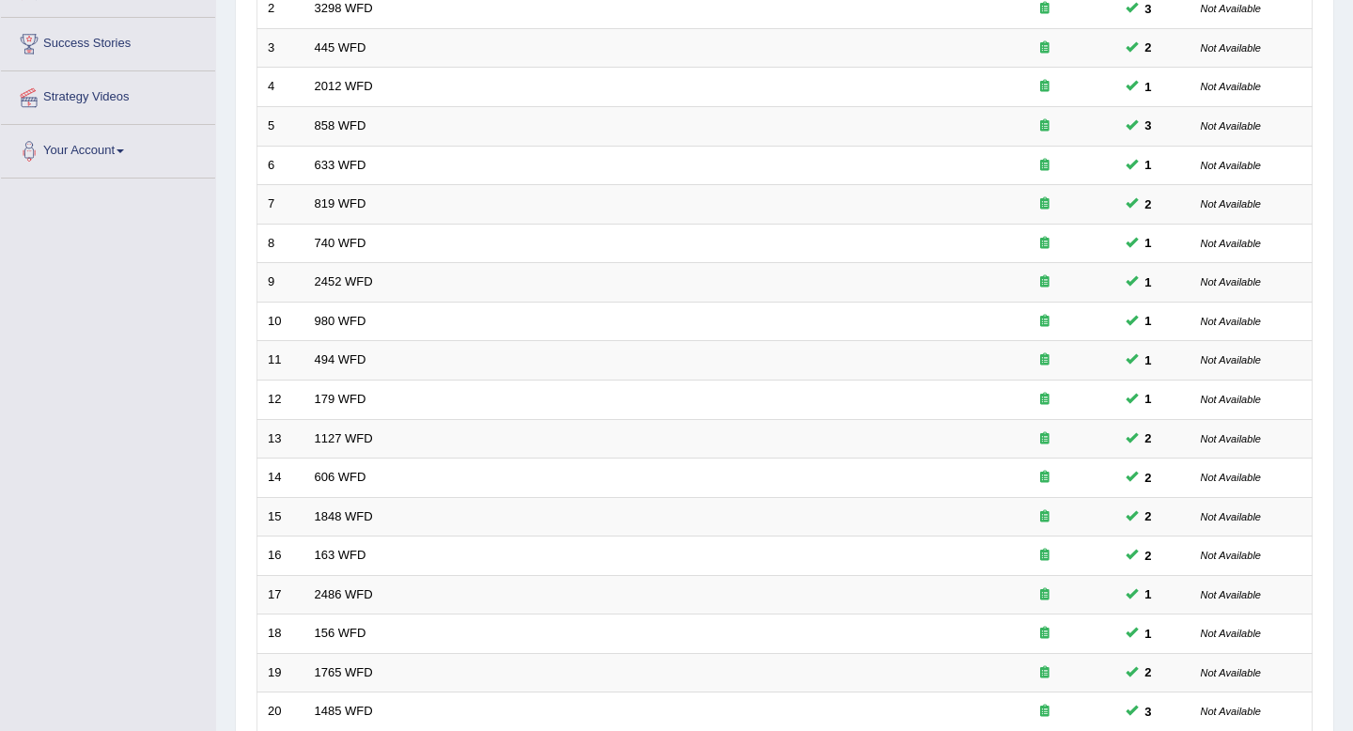
scroll to position [513, 0]
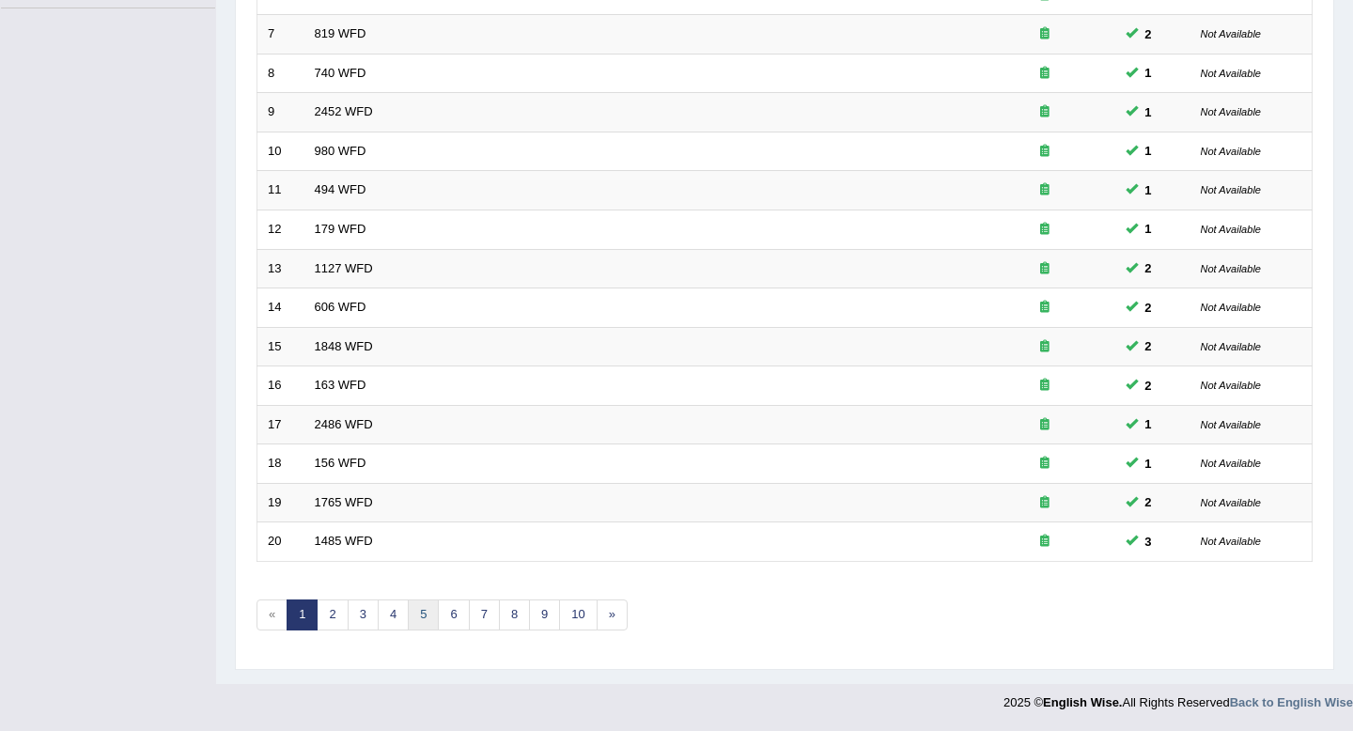
click at [414, 613] on link "5" at bounding box center [423, 614] width 31 height 31
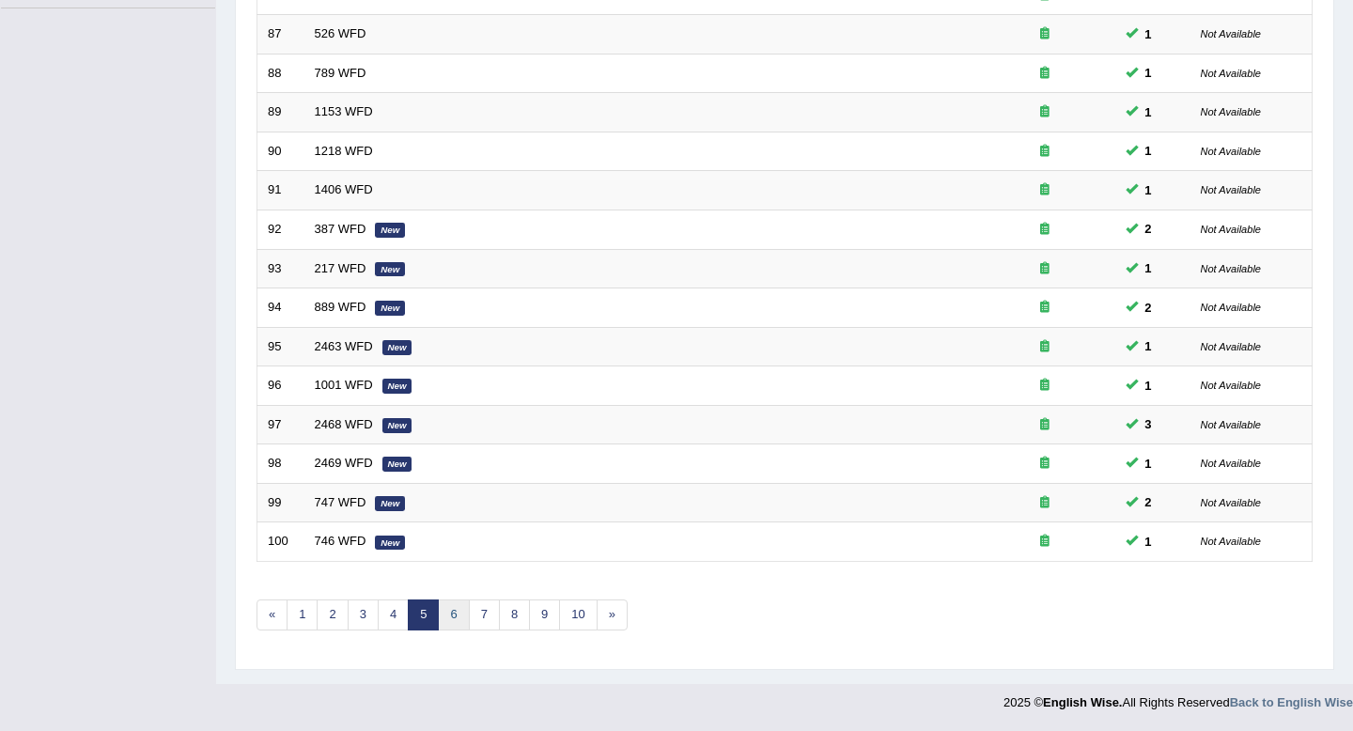
click at [454, 602] on link "6" at bounding box center [453, 614] width 31 height 31
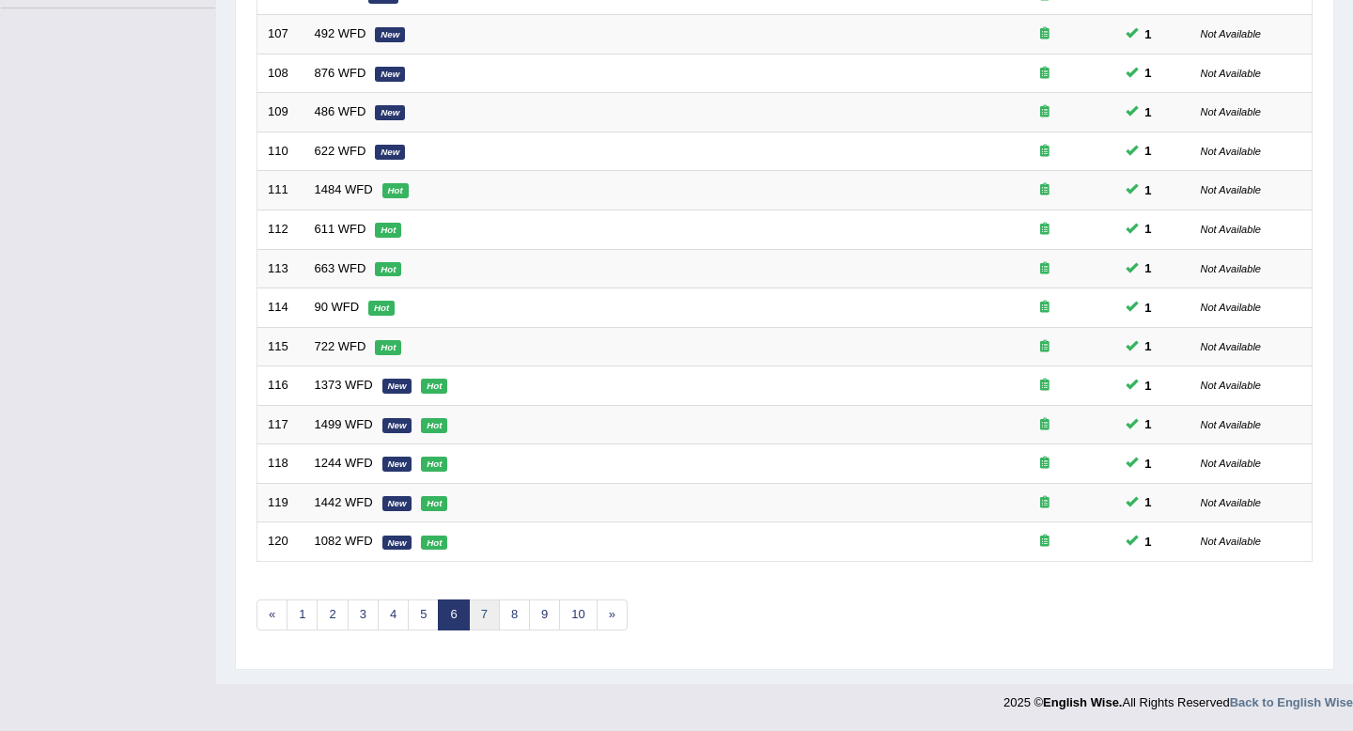
click at [489, 609] on link "7" at bounding box center [484, 614] width 31 height 31
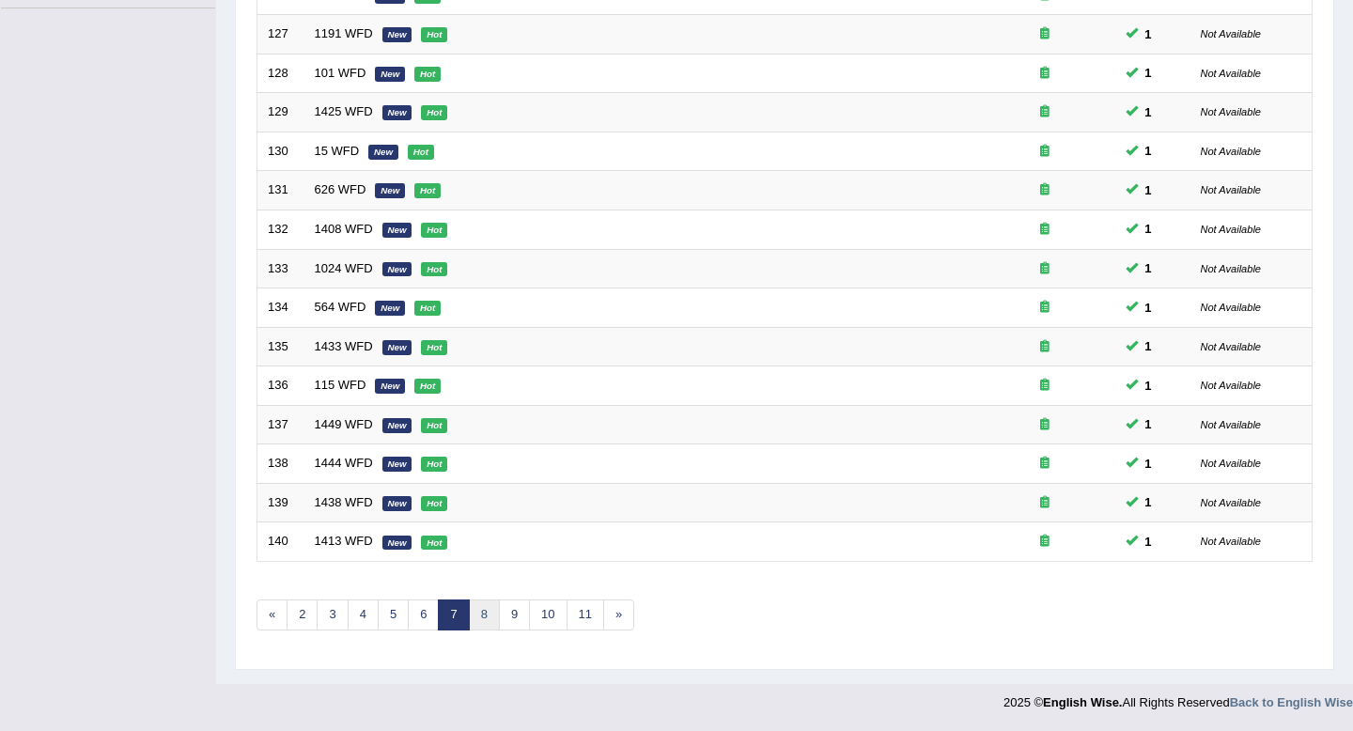
click at [487, 618] on link "8" at bounding box center [484, 614] width 31 height 31
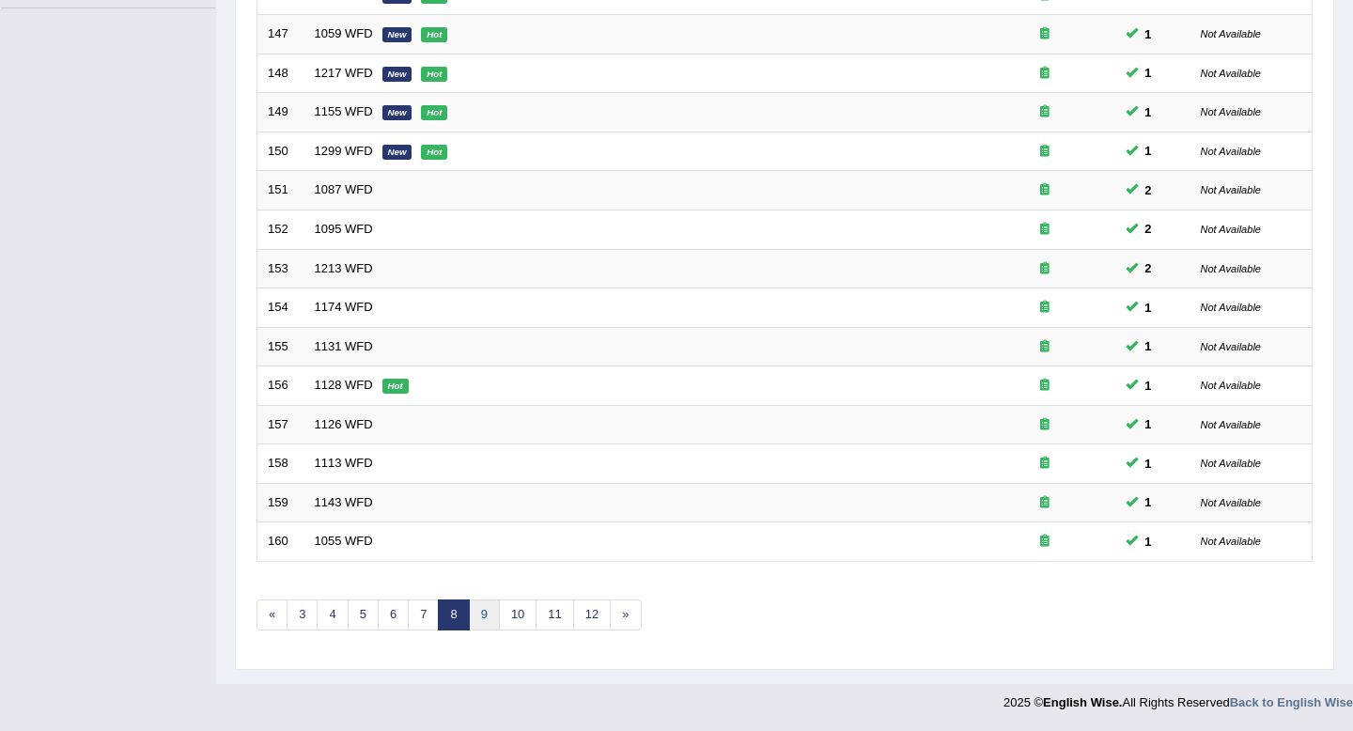
click at [492, 618] on link "9" at bounding box center [484, 614] width 31 height 31
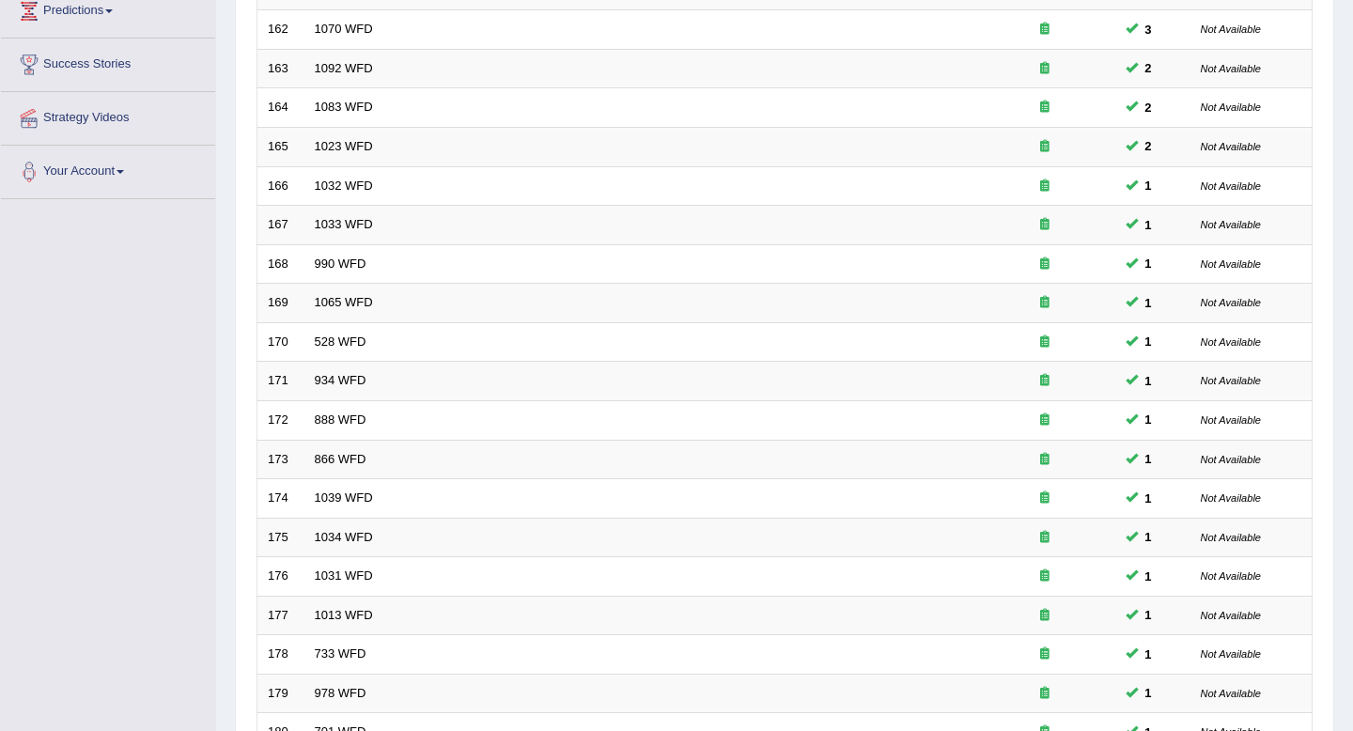
scroll to position [513, 0]
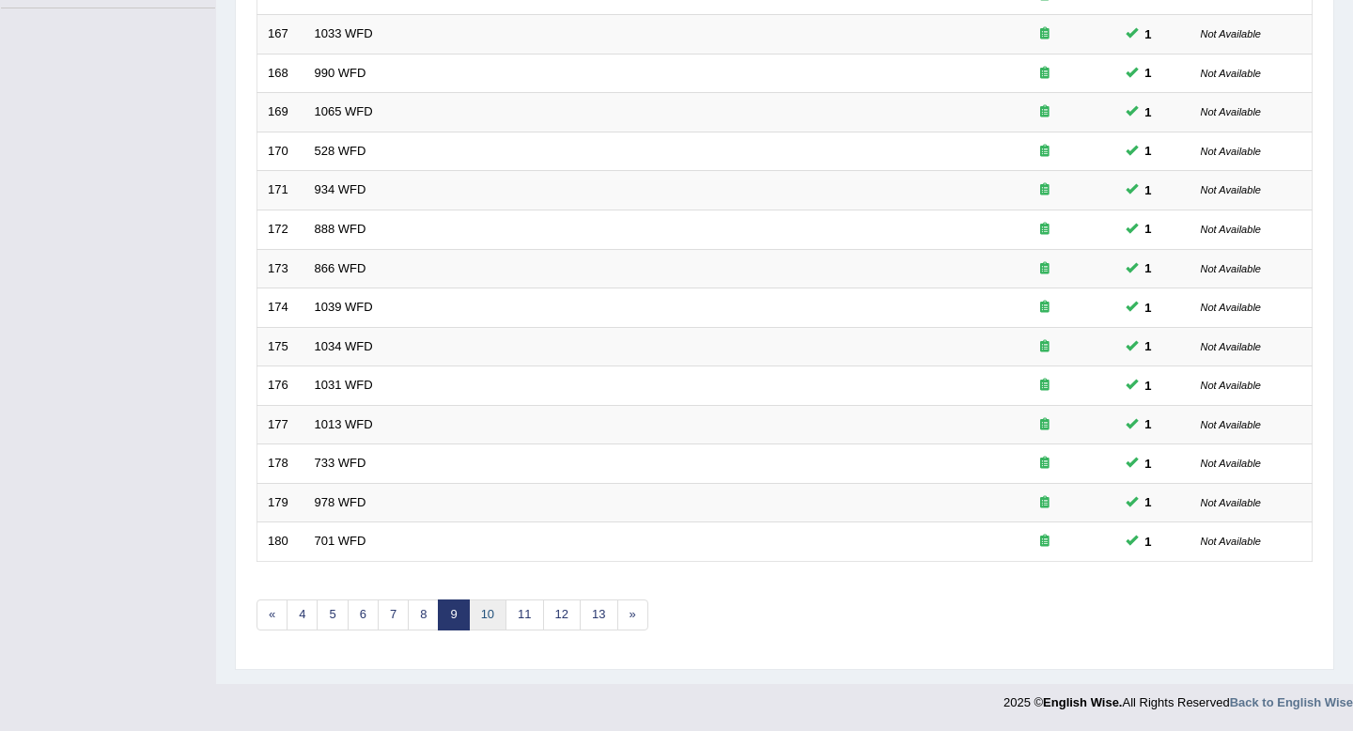
click at [489, 622] on link "10" at bounding box center [488, 614] width 38 height 31
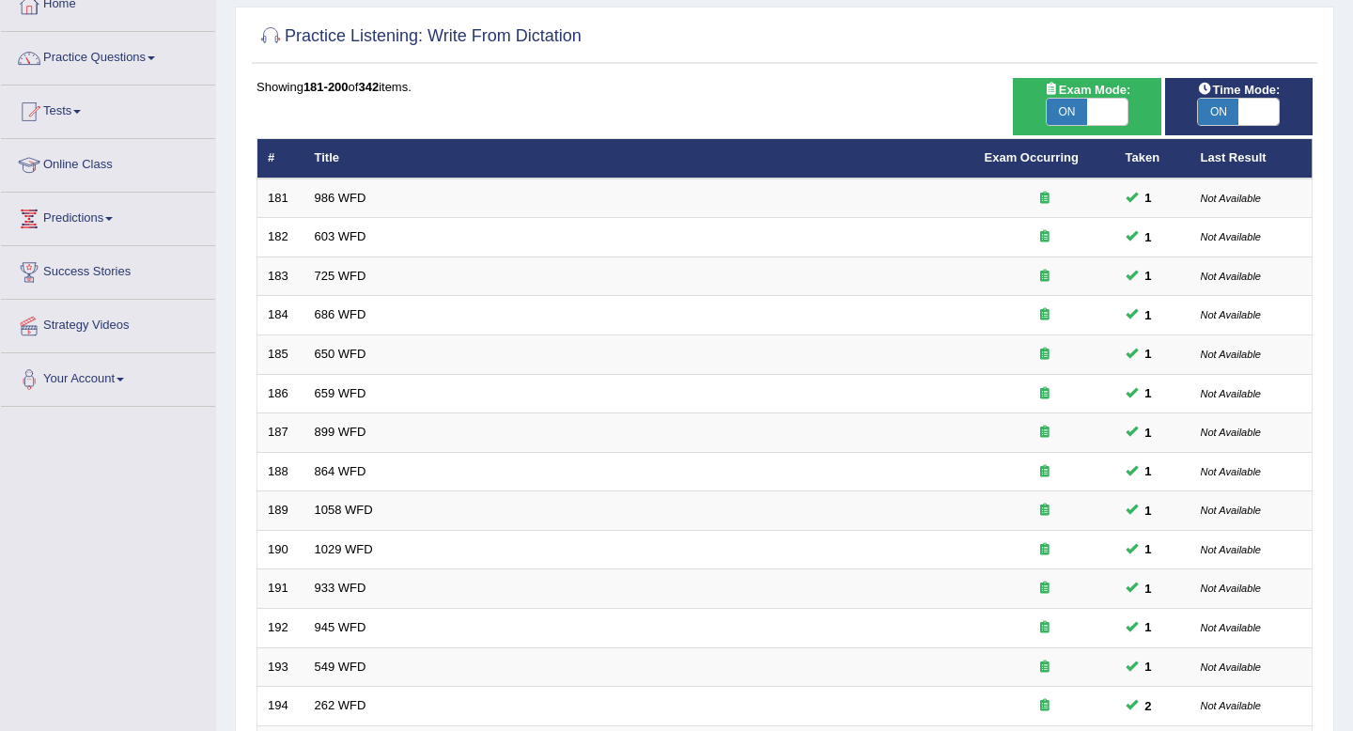
scroll to position [513, 0]
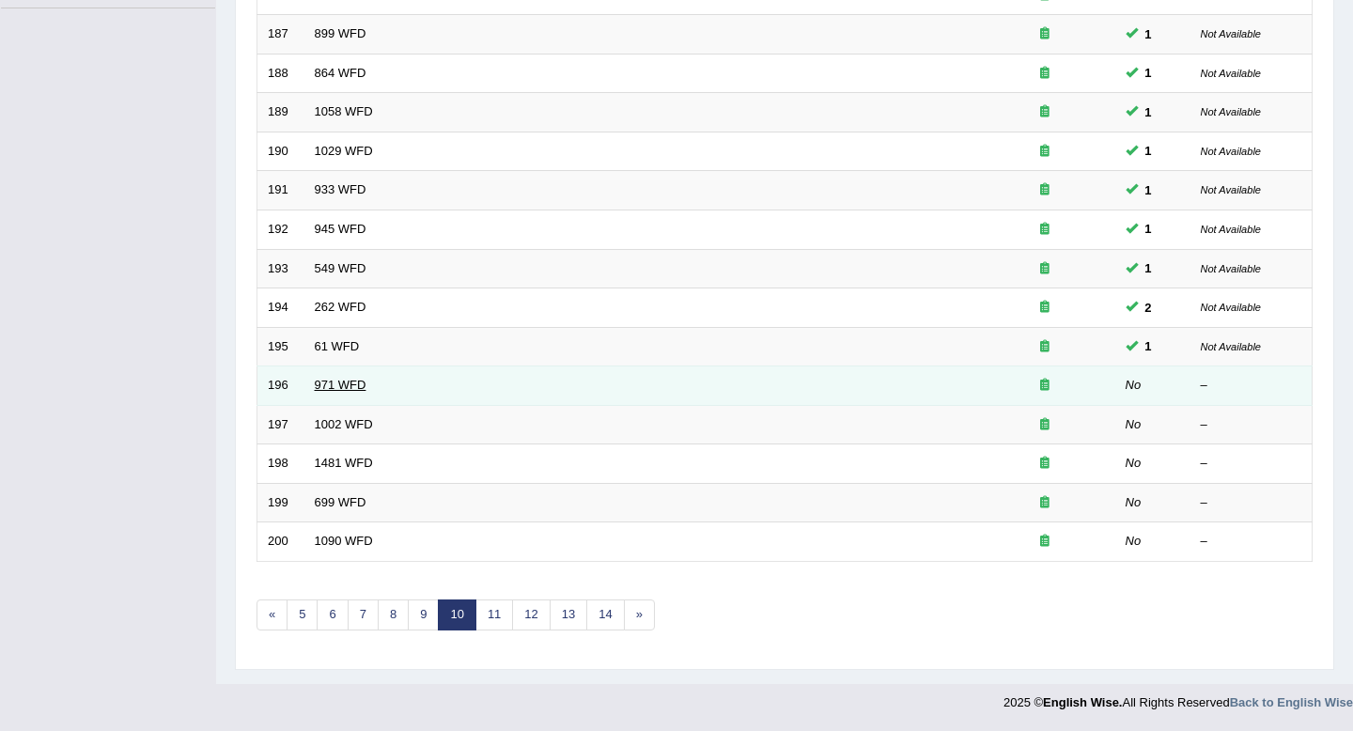
click at [335, 380] on link "971 WFD" at bounding box center [341, 385] width 52 height 14
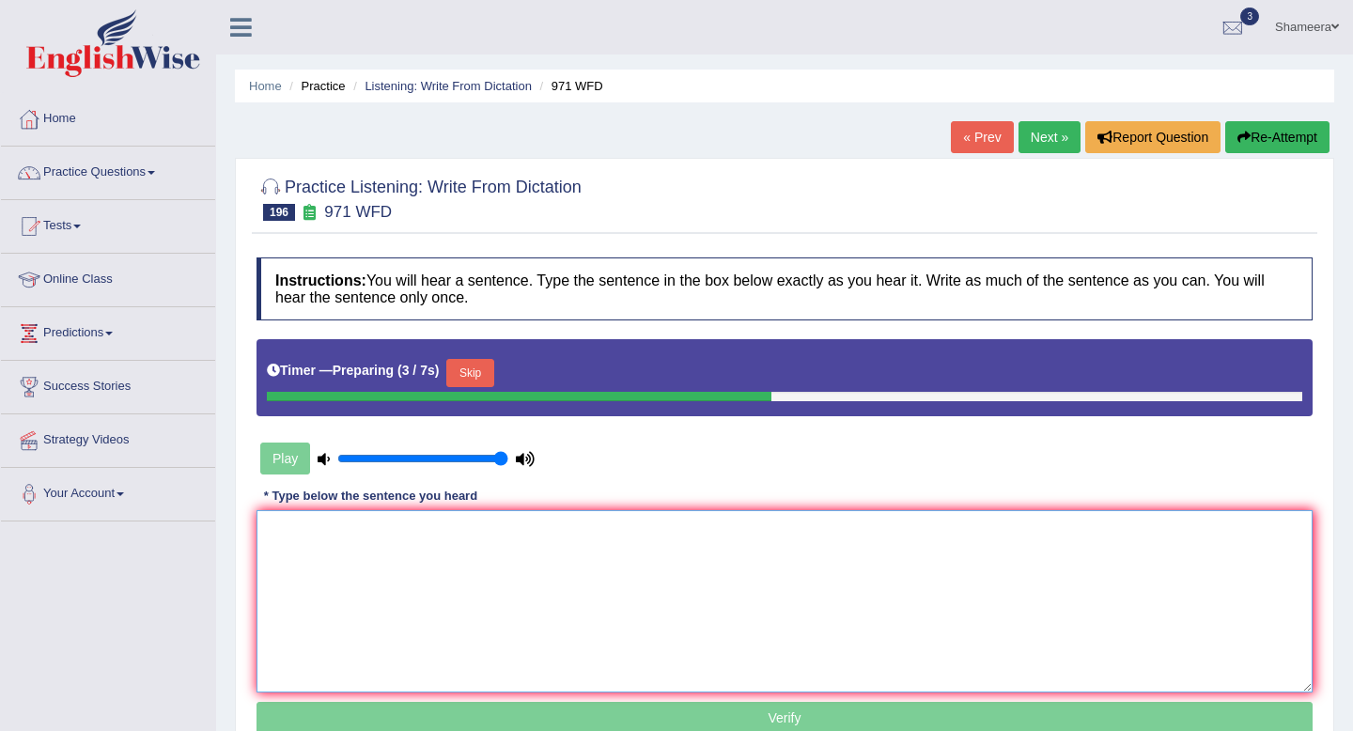
click at [432, 555] on textarea at bounding box center [784, 601] width 1056 height 182
click at [431, 539] on textarea at bounding box center [784, 601] width 1056 height 182
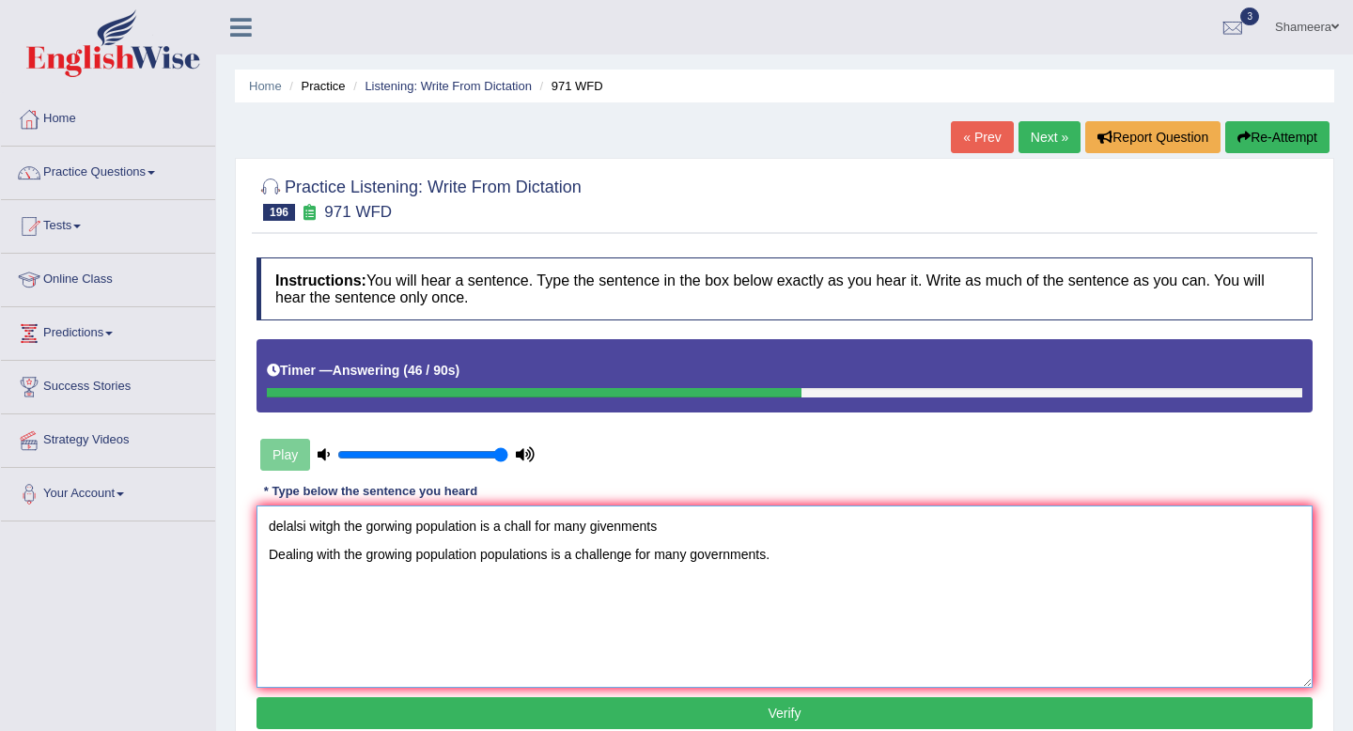
drag, startPoint x: 716, startPoint y: 516, endPoint x: 193, endPoint y: 496, distance: 523.7
click at [193, 496] on div "Toggle navigation Home Practice Questions Speaking Practice Read Aloud Repeat S…" at bounding box center [676, 488] width 1353 height 977
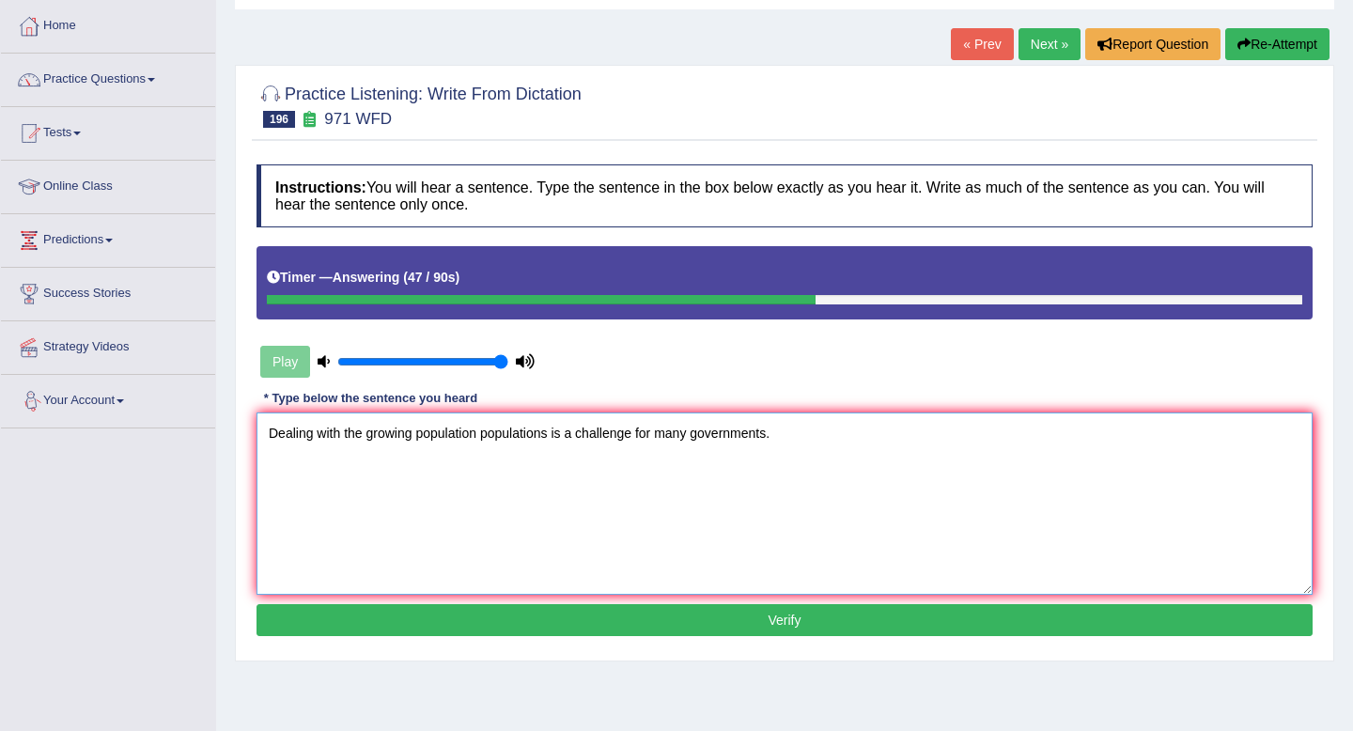
scroll to position [115, 0]
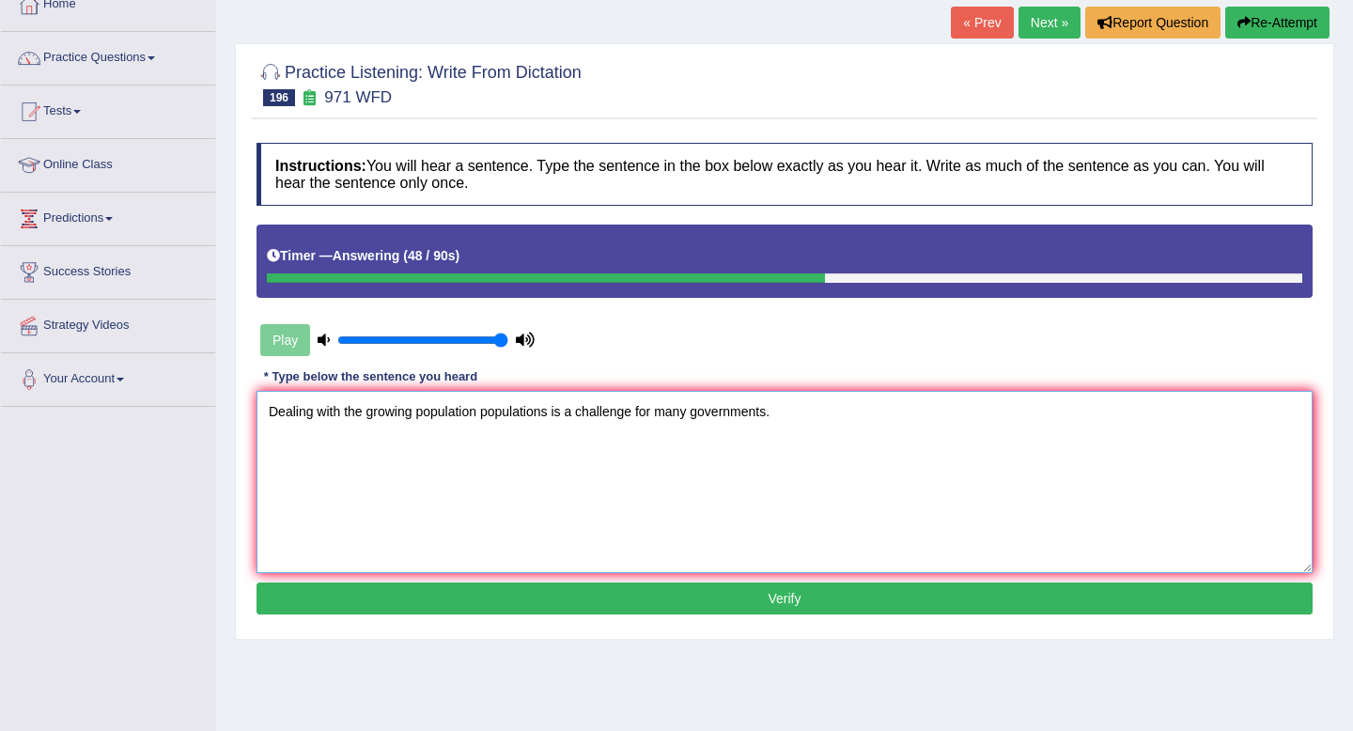
type textarea "Dealing with the growing population populations is a challenge for many governm…"
click at [574, 597] on button "Verify" at bounding box center [784, 598] width 1056 height 32
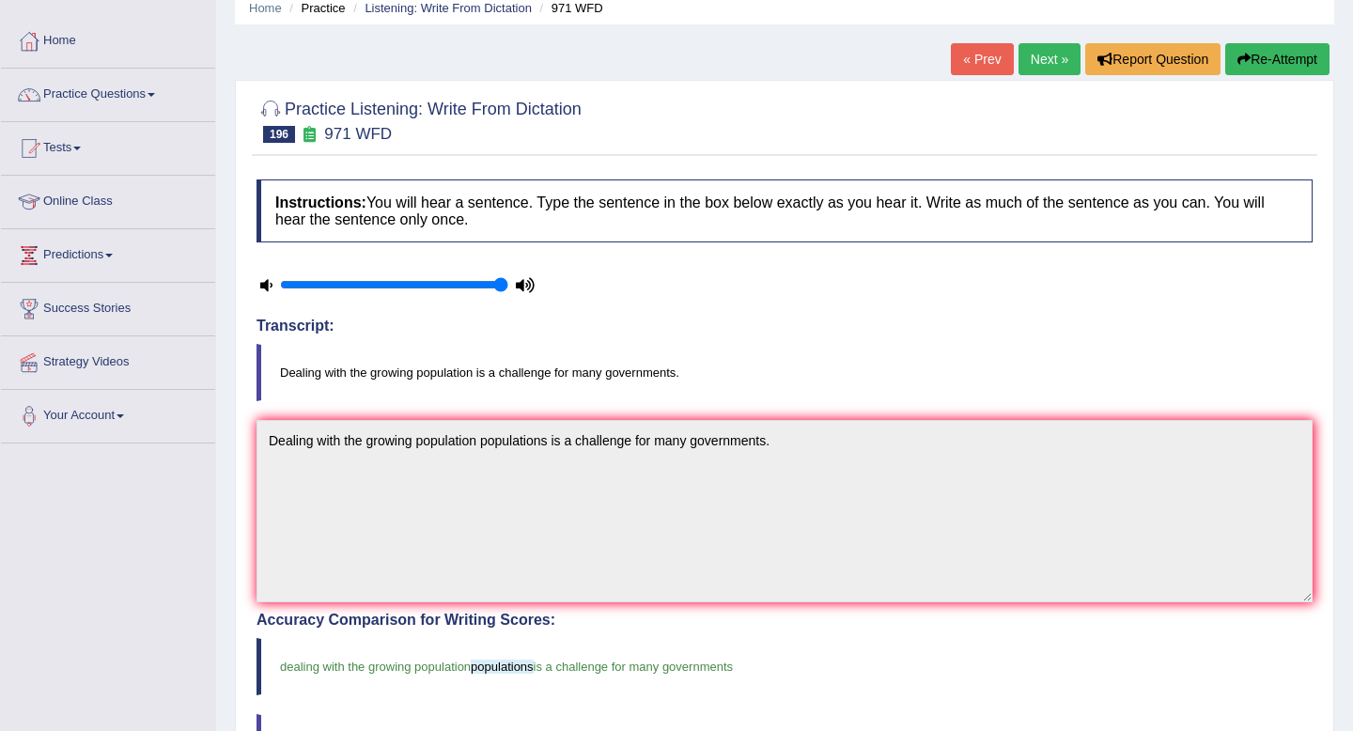
scroll to position [71, 0]
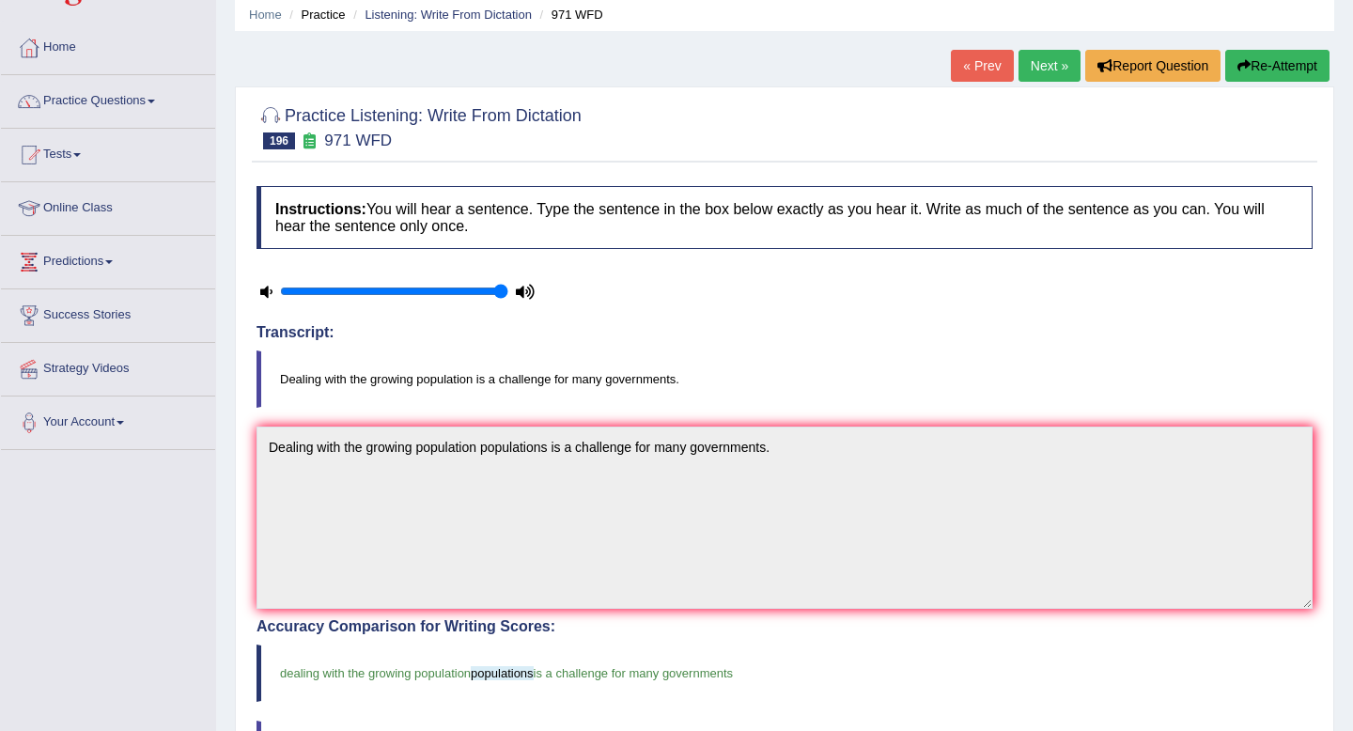
click at [1037, 69] on link "Next »" at bounding box center [1049, 66] width 62 height 32
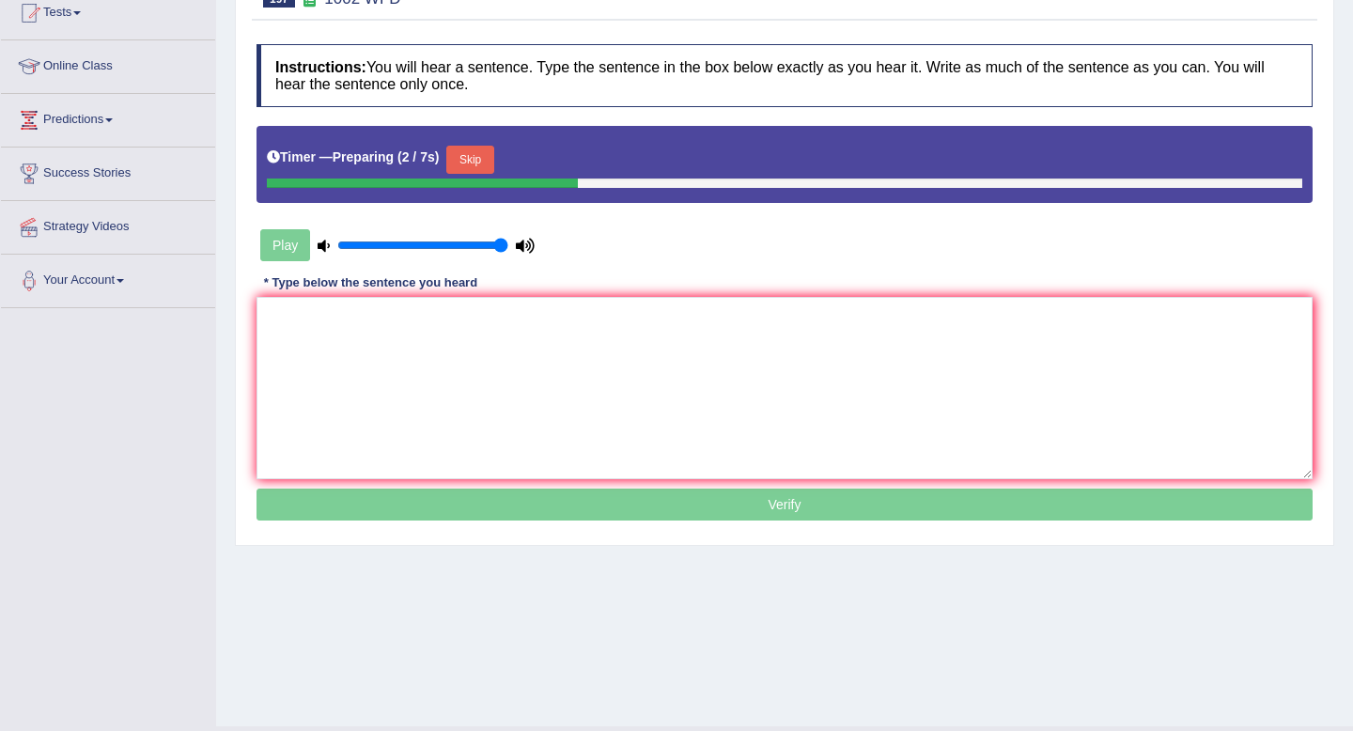
click at [485, 163] on button "Skip" at bounding box center [469, 160] width 47 height 28
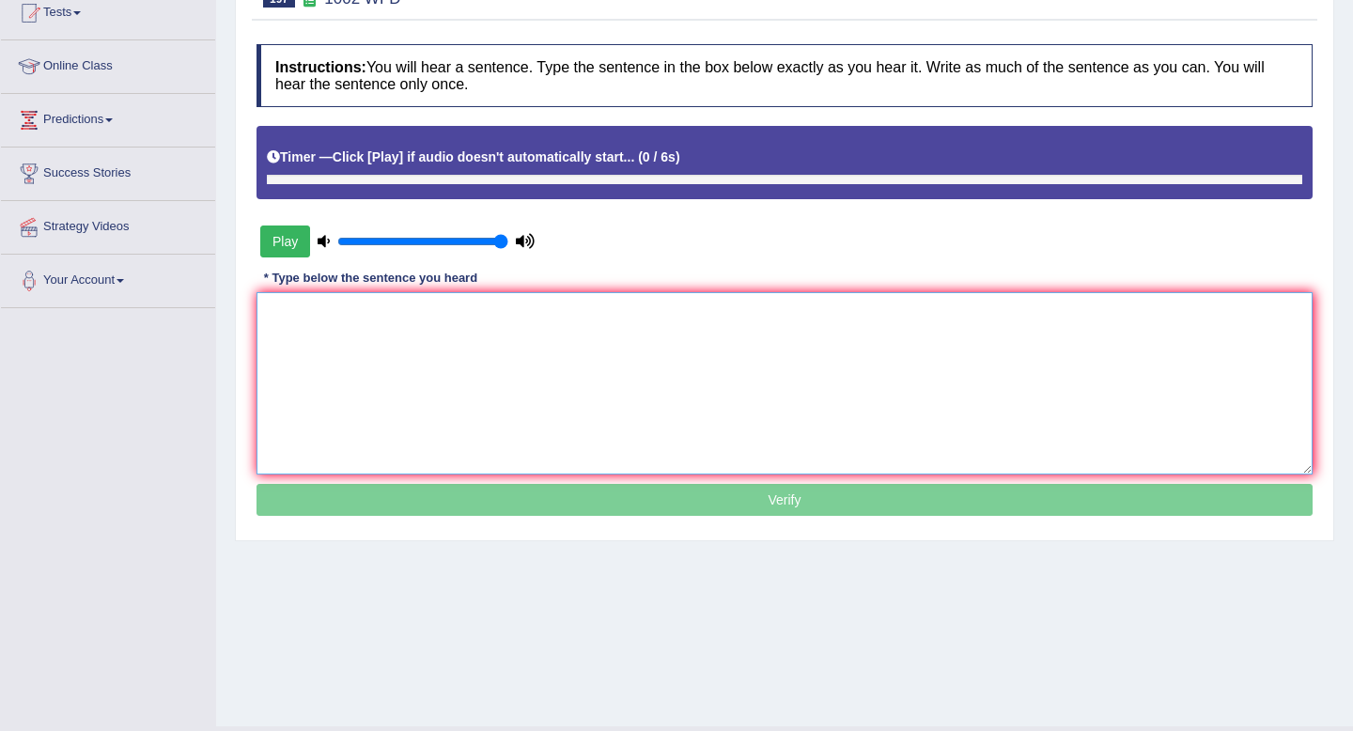
click at [480, 371] on textarea at bounding box center [784, 383] width 1056 height 182
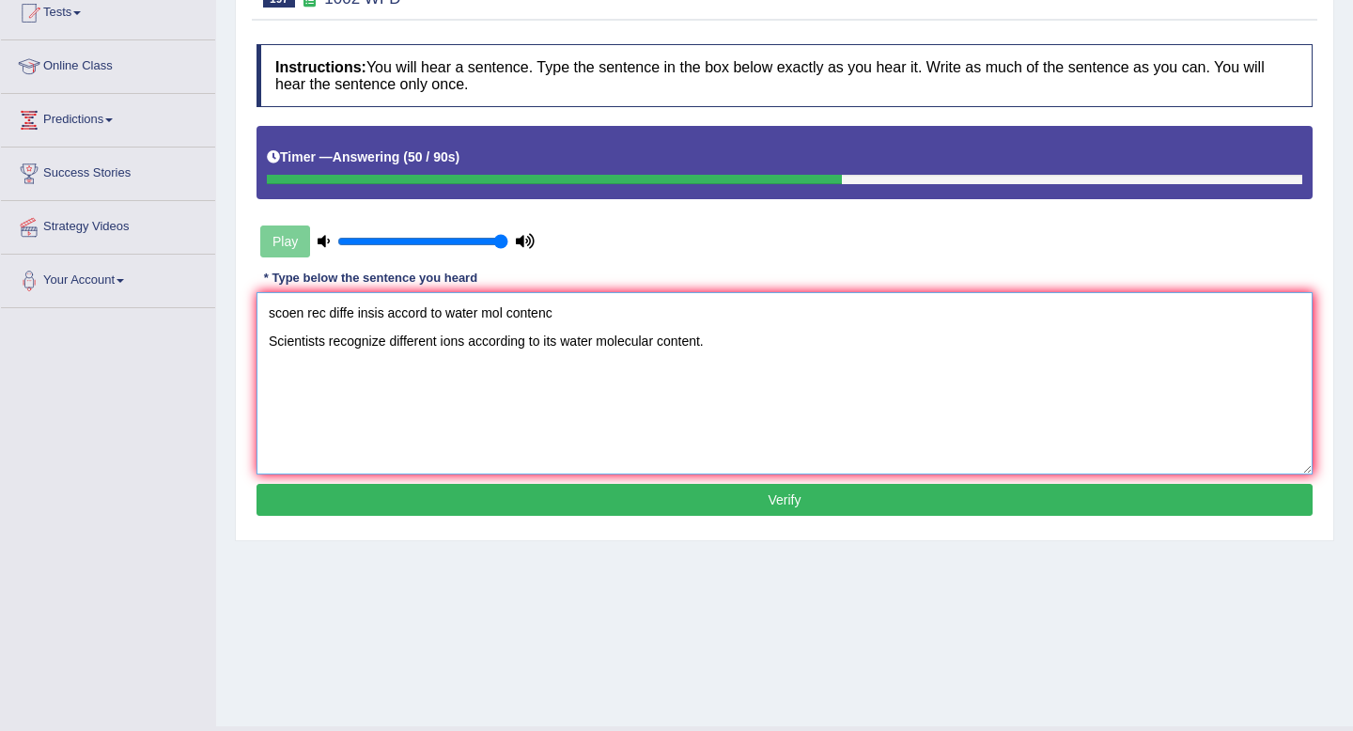
click at [388, 349] on textarea "scoen rec diffe insis accord to water mol contenc Scientists recognize differen…" at bounding box center [784, 383] width 1056 height 182
drag, startPoint x: 562, startPoint y: 313, endPoint x: 150, endPoint y: 313, distance: 411.5
click at [150, 313] on div "Toggle navigation Home Practice Questions Speaking Practice Read Aloud Repeat S…" at bounding box center [676, 275] width 1353 height 977
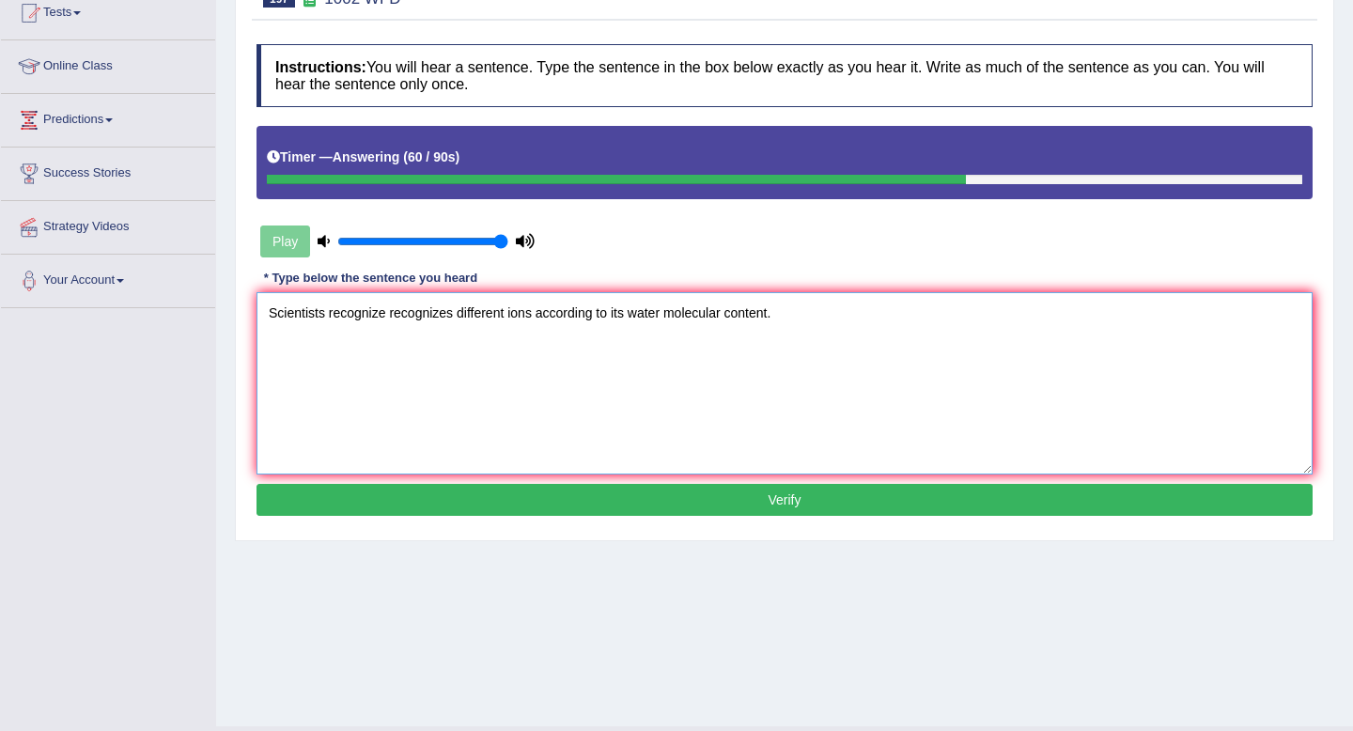
click at [509, 346] on textarea "Scientists recognize recognizes different ions according to its water molecular…" at bounding box center [784, 383] width 1056 height 182
type textarea "Scientists recognize recognizes different atoms ions according to its water mol…"
click at [738, 500] on button "Verify" at bounding box center [784, 500] width 1056 height 32
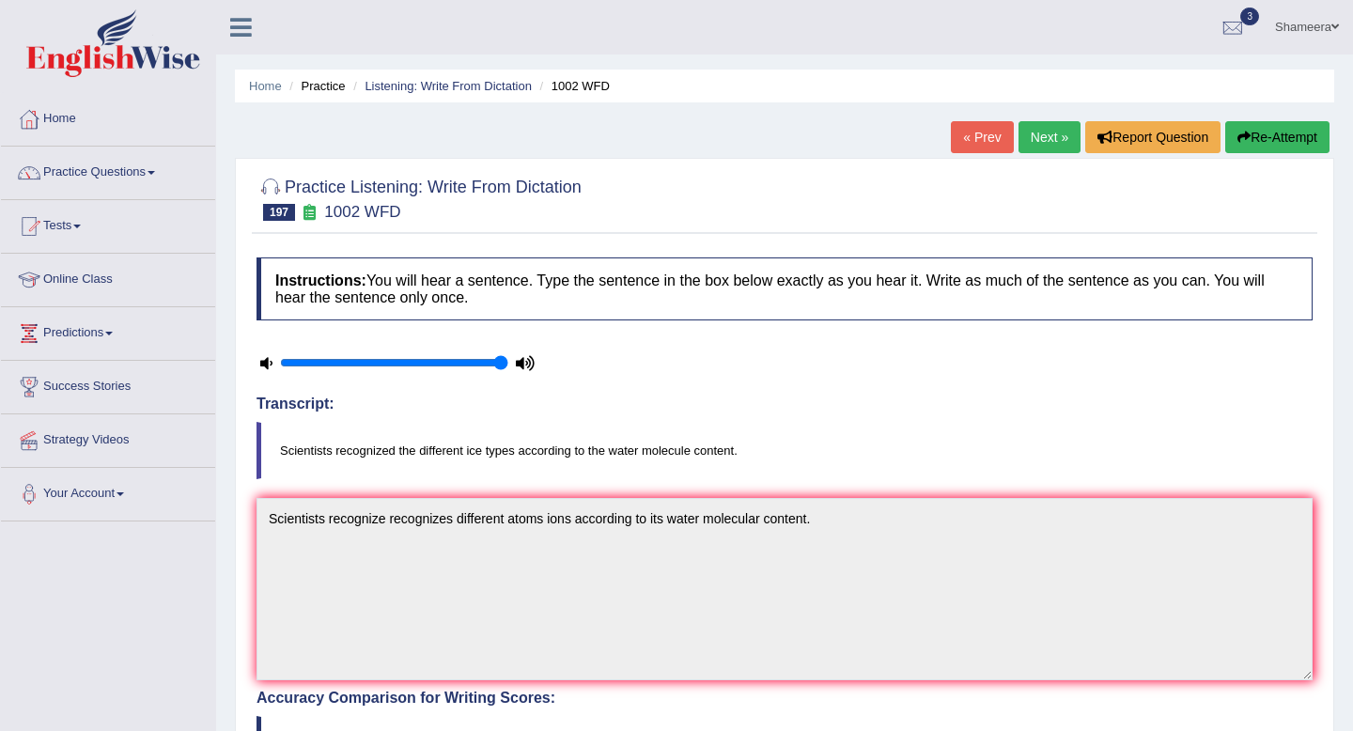
click at [1267, 134] on button "Re-Attempt" at bounding box center [1277, 137] width 104 height 32
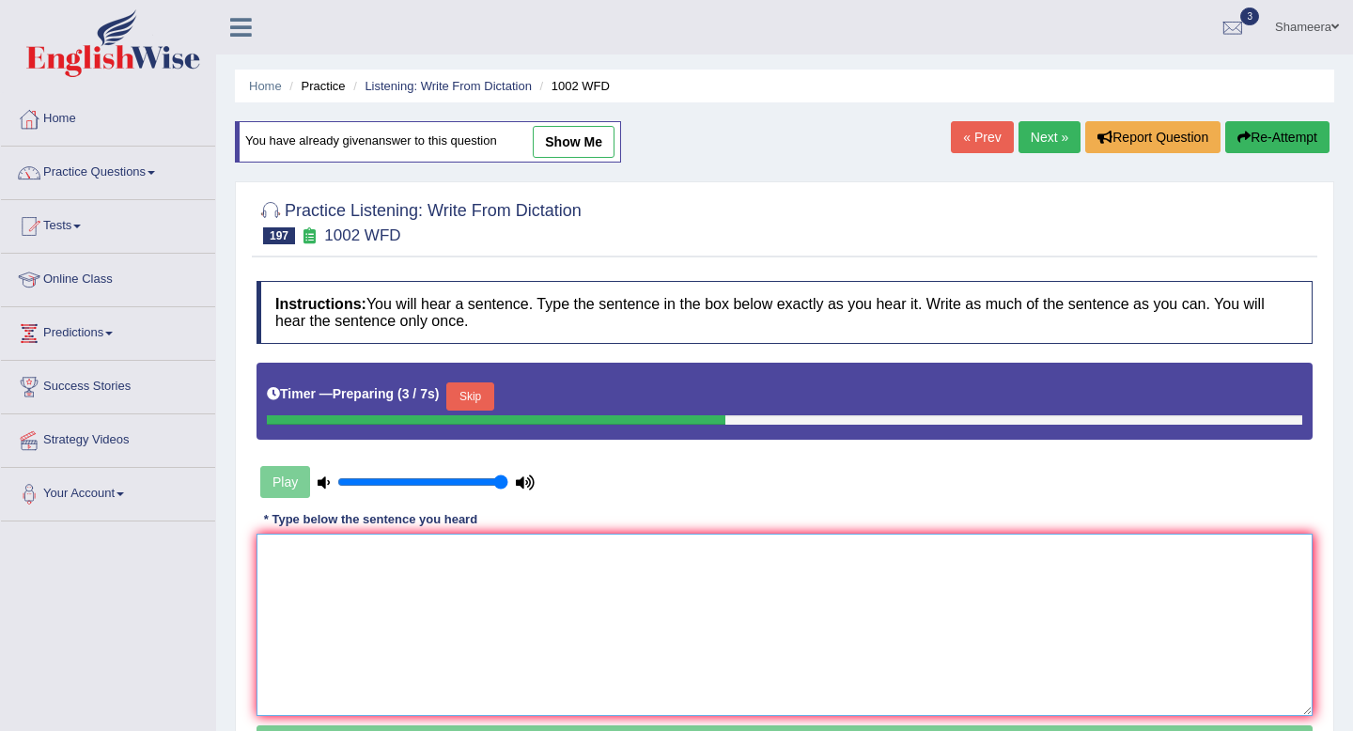
click at [642, 628] on textarea at bounding box center [784, 625] width 1056 height 182
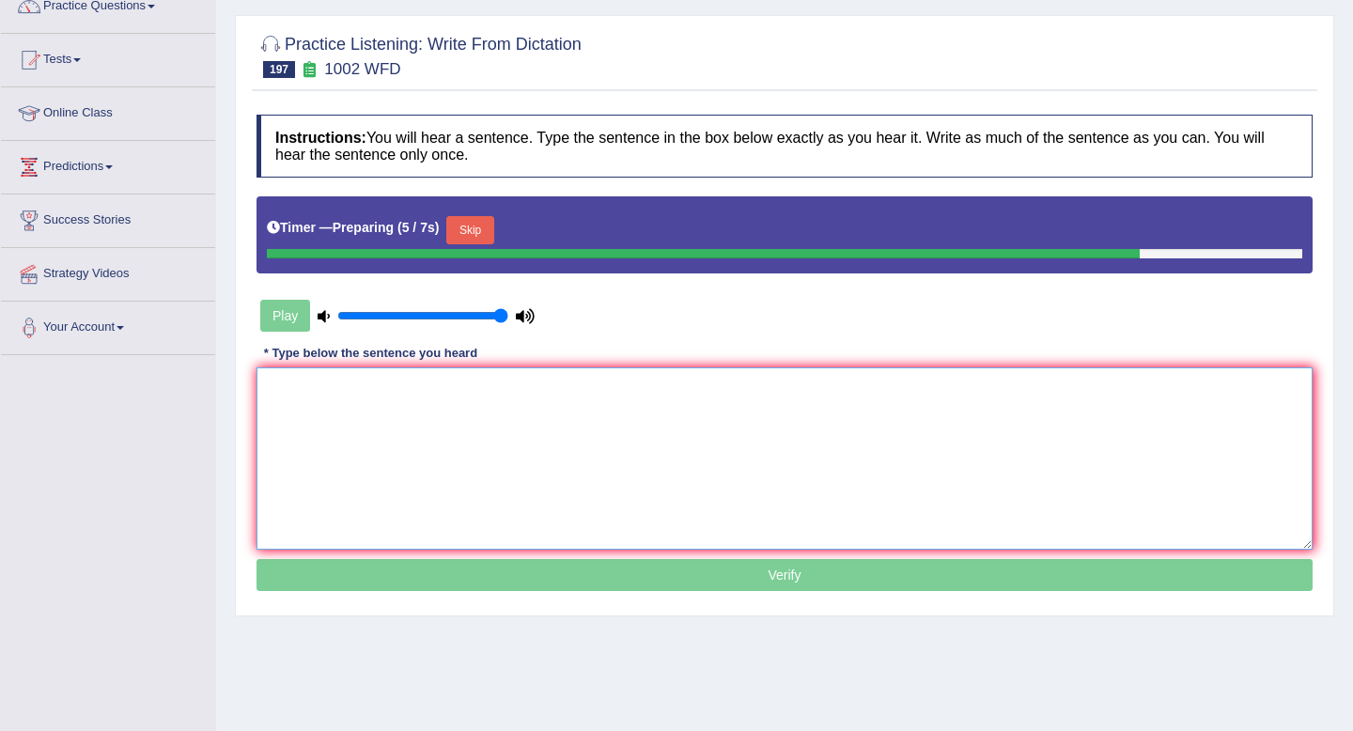
scroll to position [167, 0]
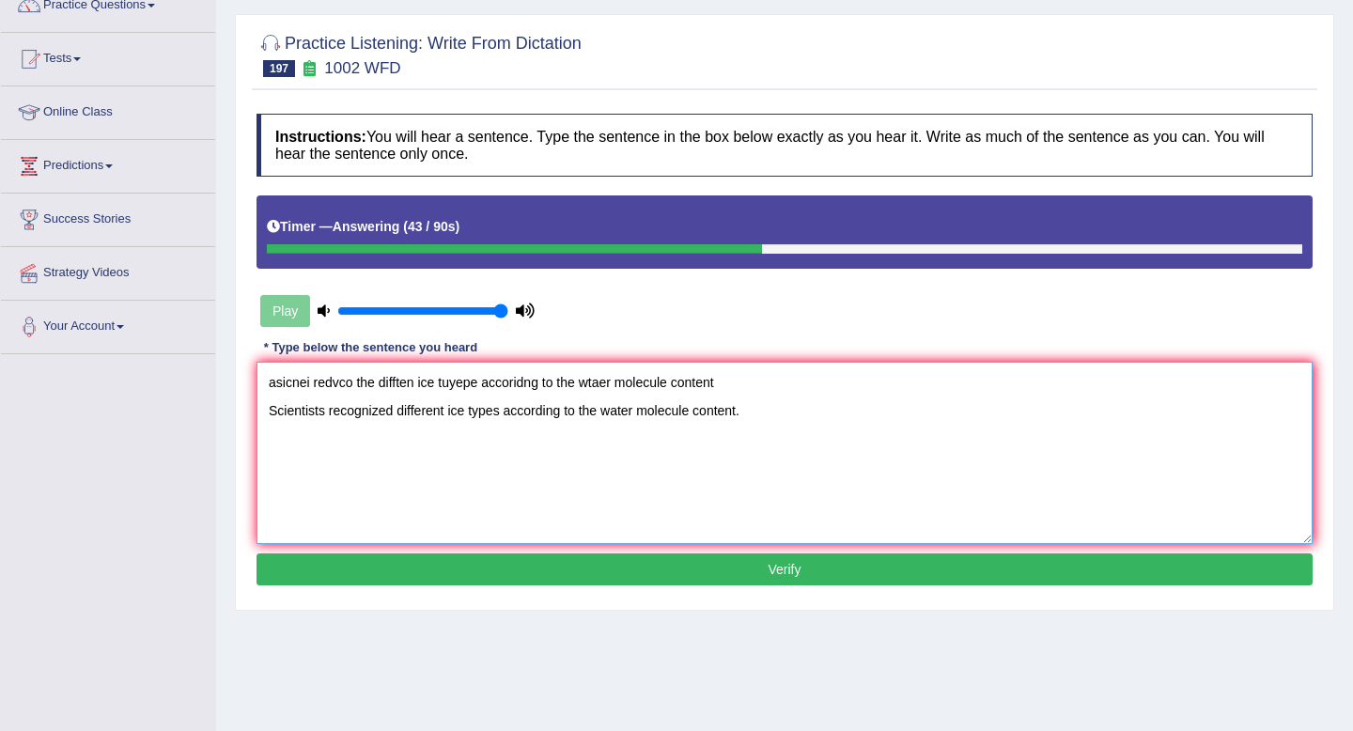
click at [395, 411] on textarea "asicnei redvco the difften ice tuyepe accoridng to the wtaer molecule content S…" at bounding box center [784, 453] width 1056 height 182
drag, startPoint x: 748, startPoint y: 389, endPoint x: 300, endPoint y: 372, distance: 448.5
click at [300, 372] on textarea "asicnei redvco the difften ice tuyepe accoridng to the wtaer molecule content S…" at bounding box center [784, 453] width 1056 height 182
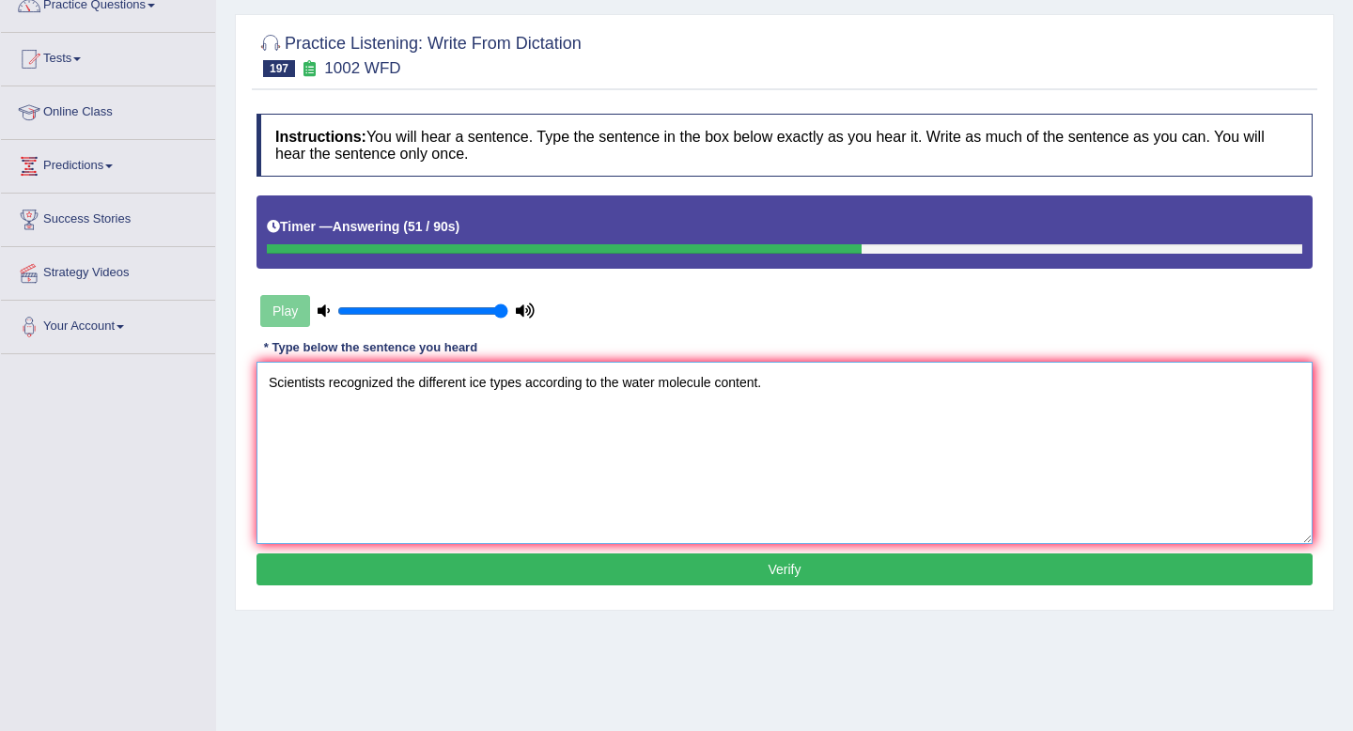
type textarea "Scientists recognized the different ice types according to the water molecule c…"
click at [582, 567] on button "Verify" at bounding box center [784, 569] width 1056 height 32
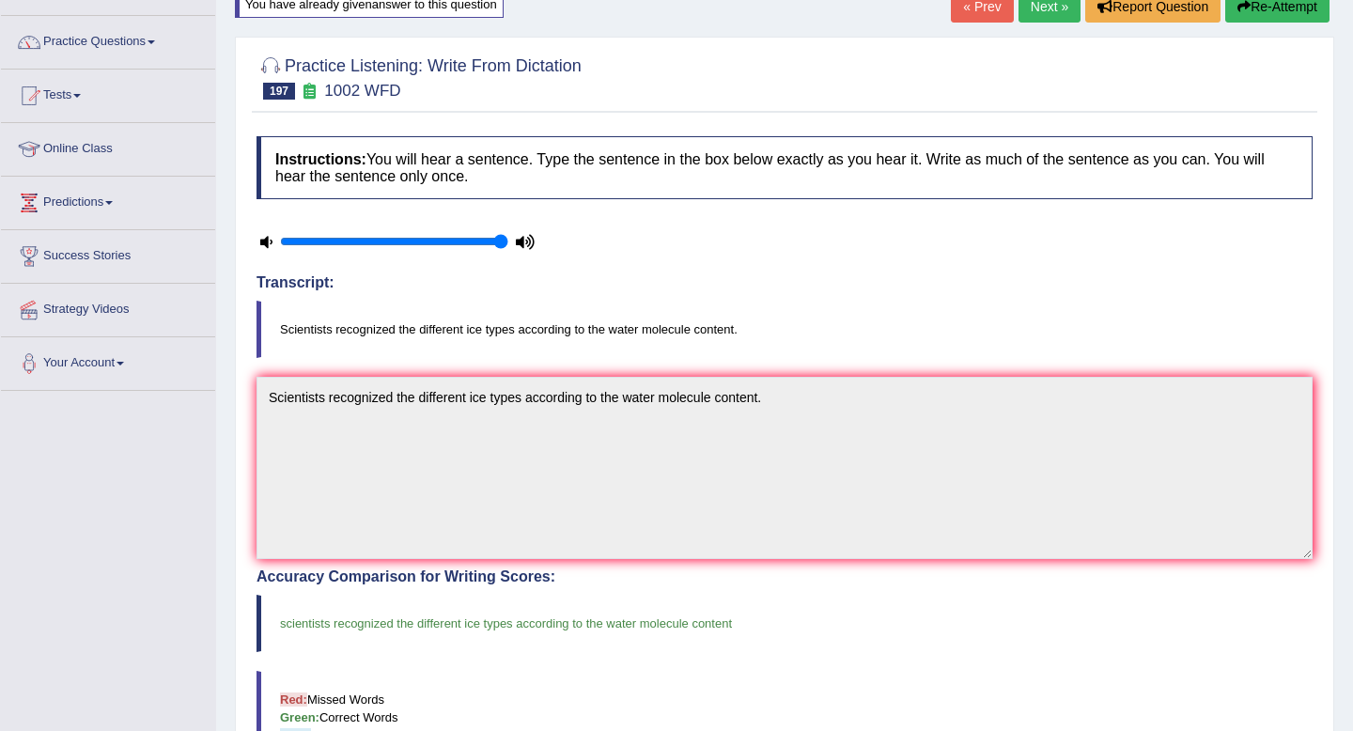
scroll to position [0, 0]
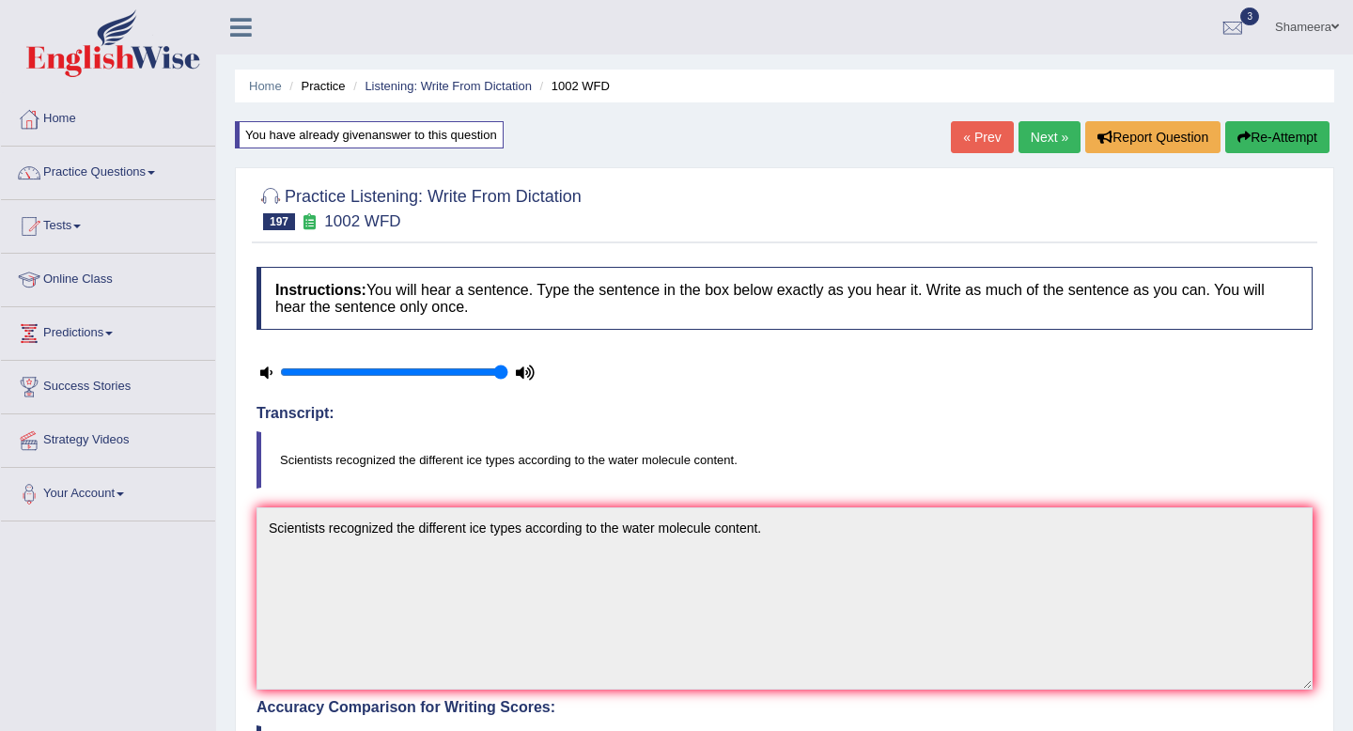
click at [1045, 132] on link "Next »" at bounding box center [1049, 137] width 62 height 32
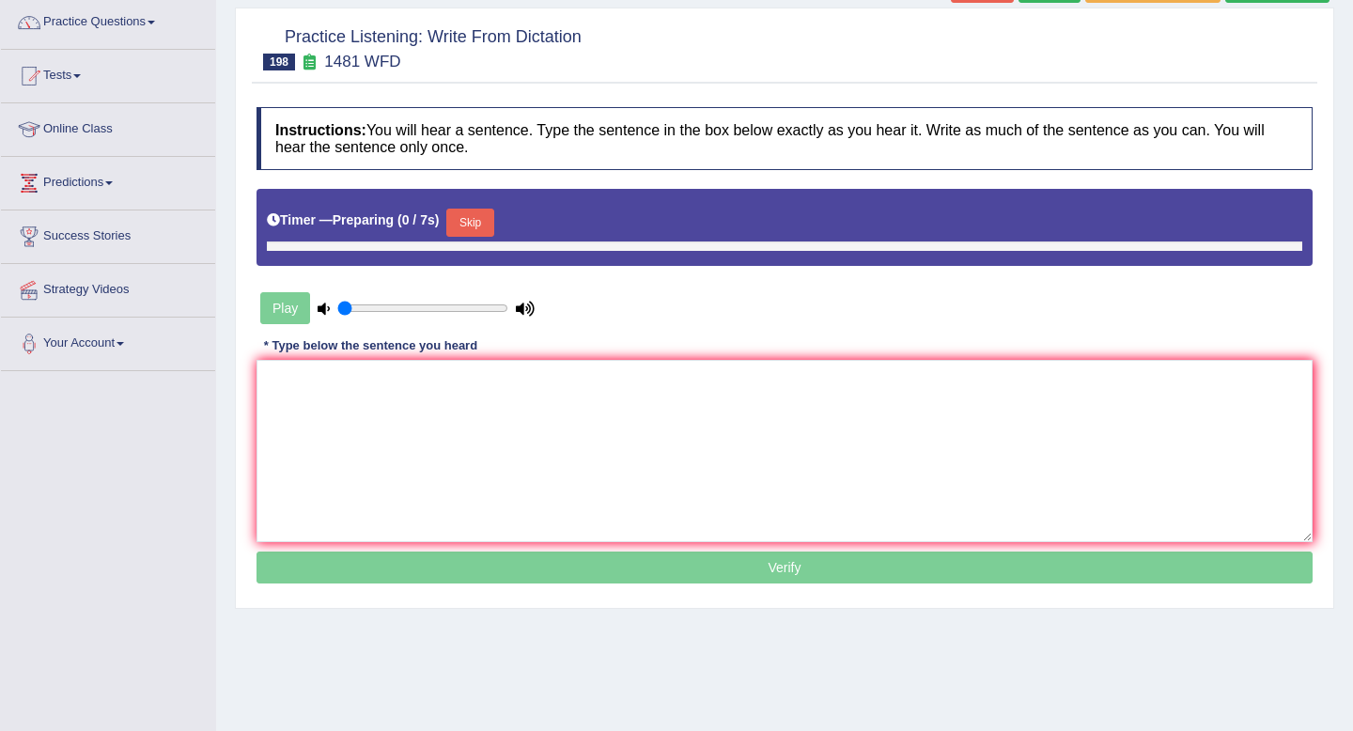
type input "1"
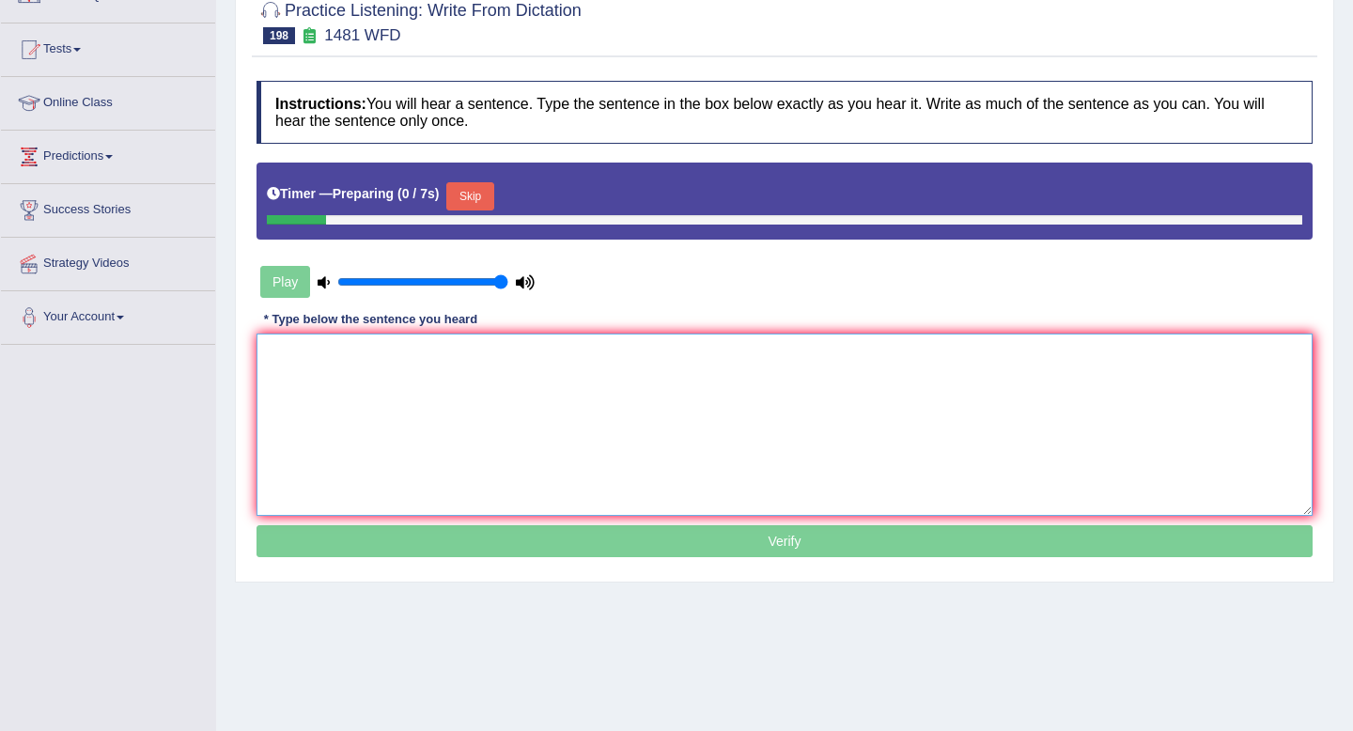
click at [538, 399] on textarea at bounding box center [784, 425] width 1056 height 182
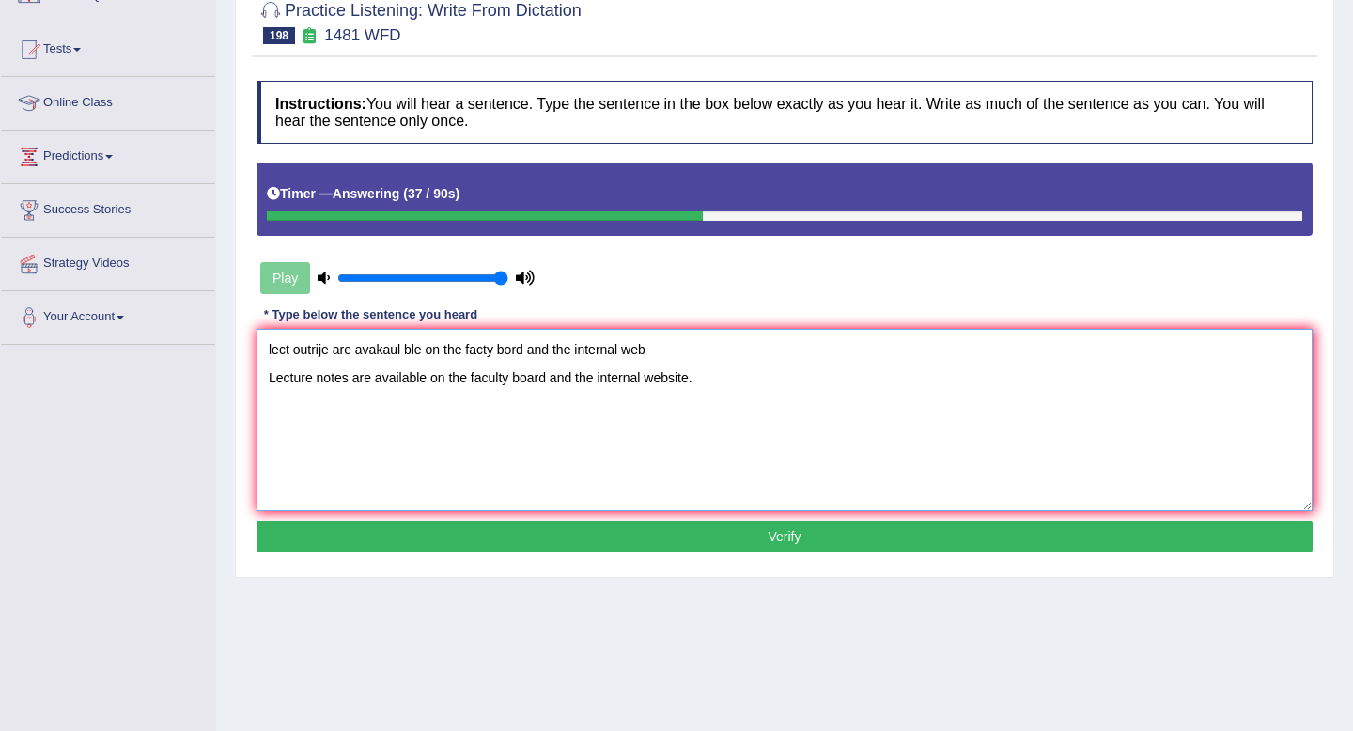
drag, startPoint x: 696, startPoint y: 362, endPoint x: 220, endPoint y: 318, distance: 478.3
click at [220, 318] on div "Home Practice Listening: Write From Dictation 1481 WFD « Prev Next » Report Que…" at bounding box center [784, 292] width 1137 height 939
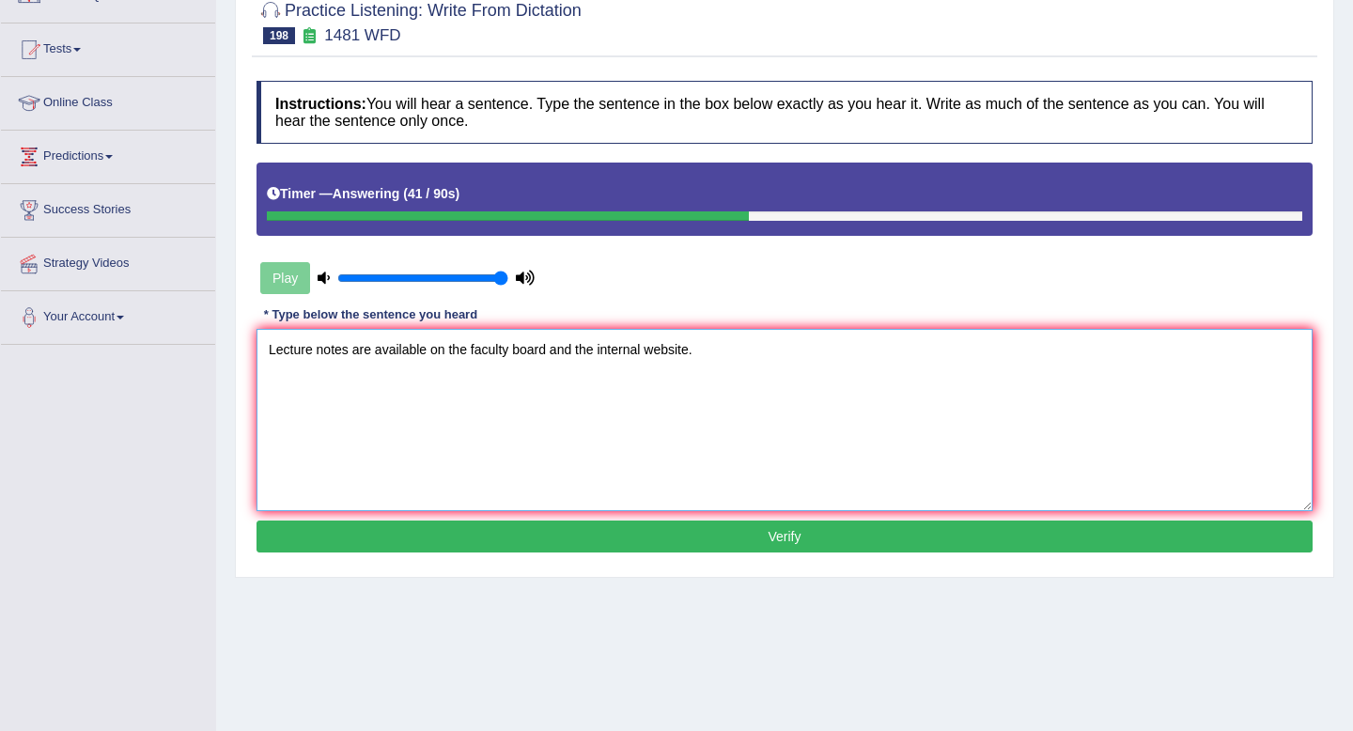
type textarea "Lecture notes are available on the faculty board and the internal website."
click at [442, 536] on button "Verify" at bounding box center [784, 536] width 1056 height 32
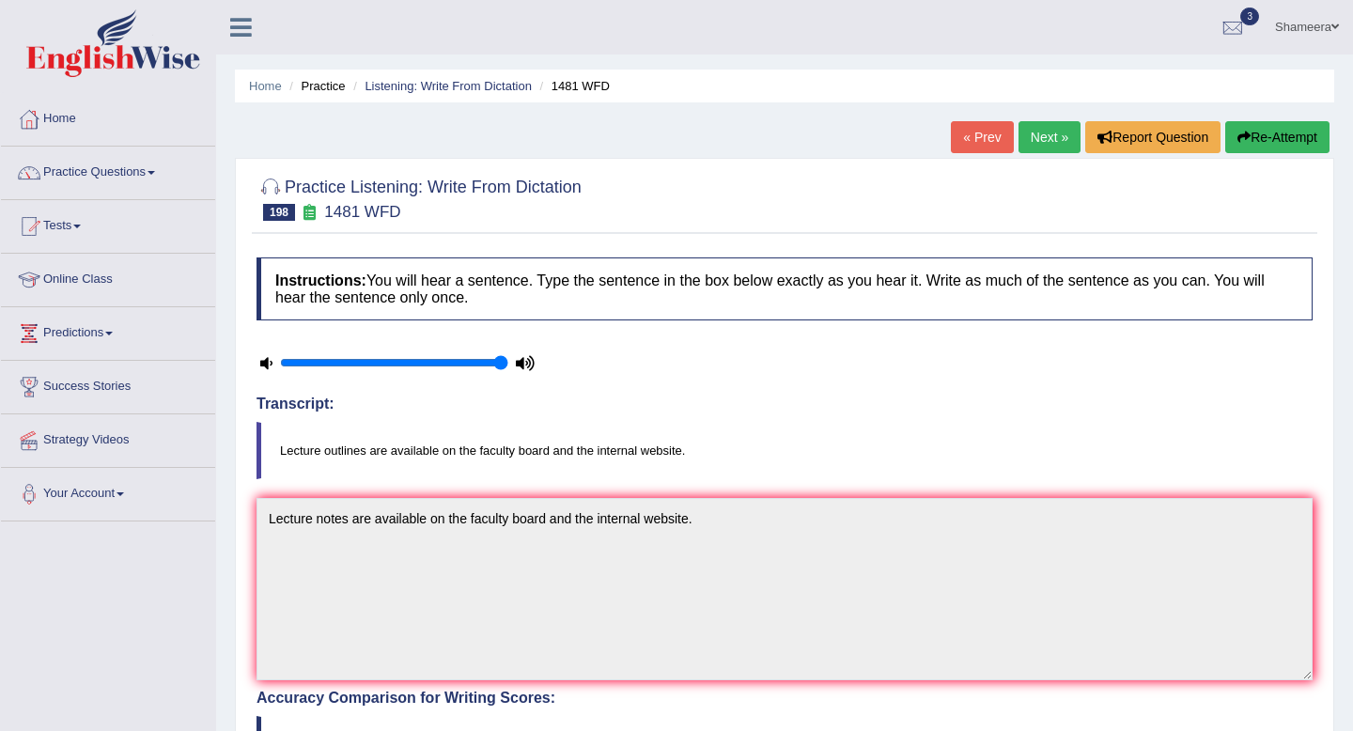
click at [1035, 144] on link "Next »" at bounding box center [1049, 137] width 62 height 32
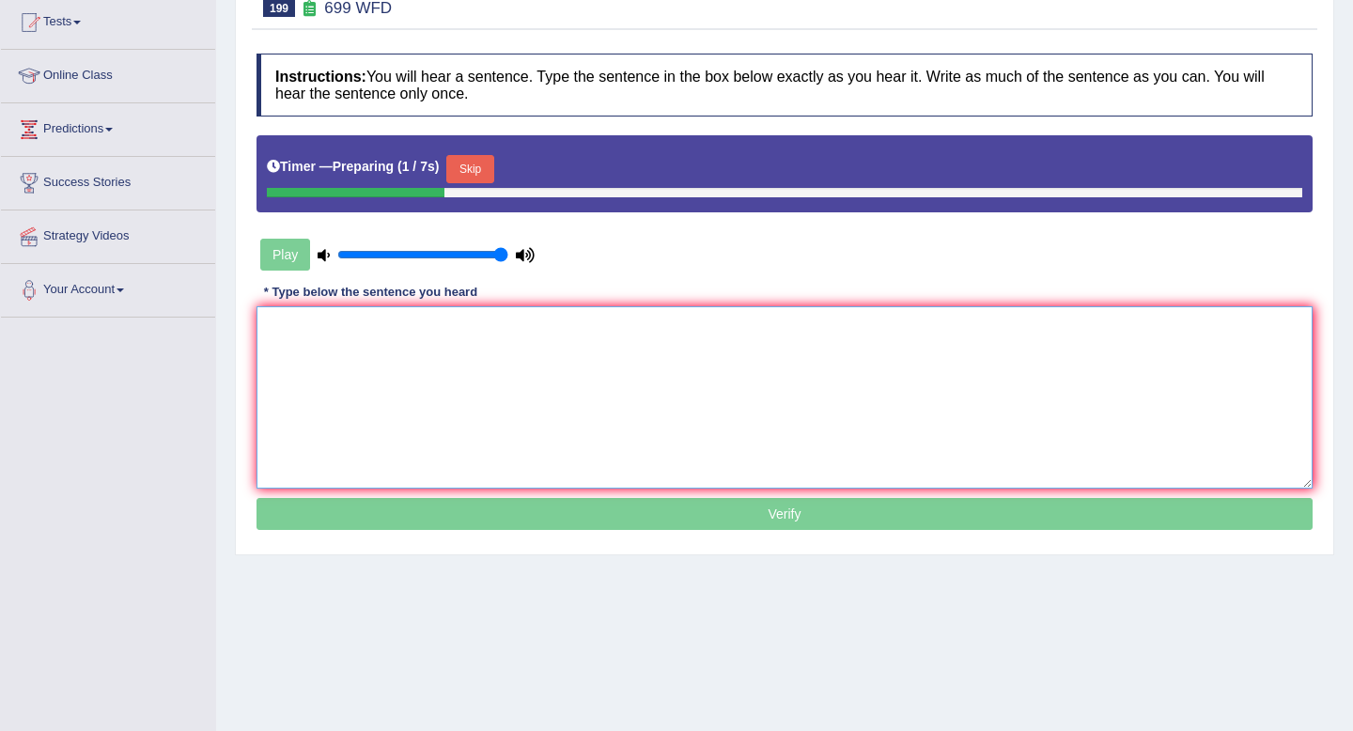
click at [629, 380] on textarea at bounding box center [784, 397] width 1056 height 182
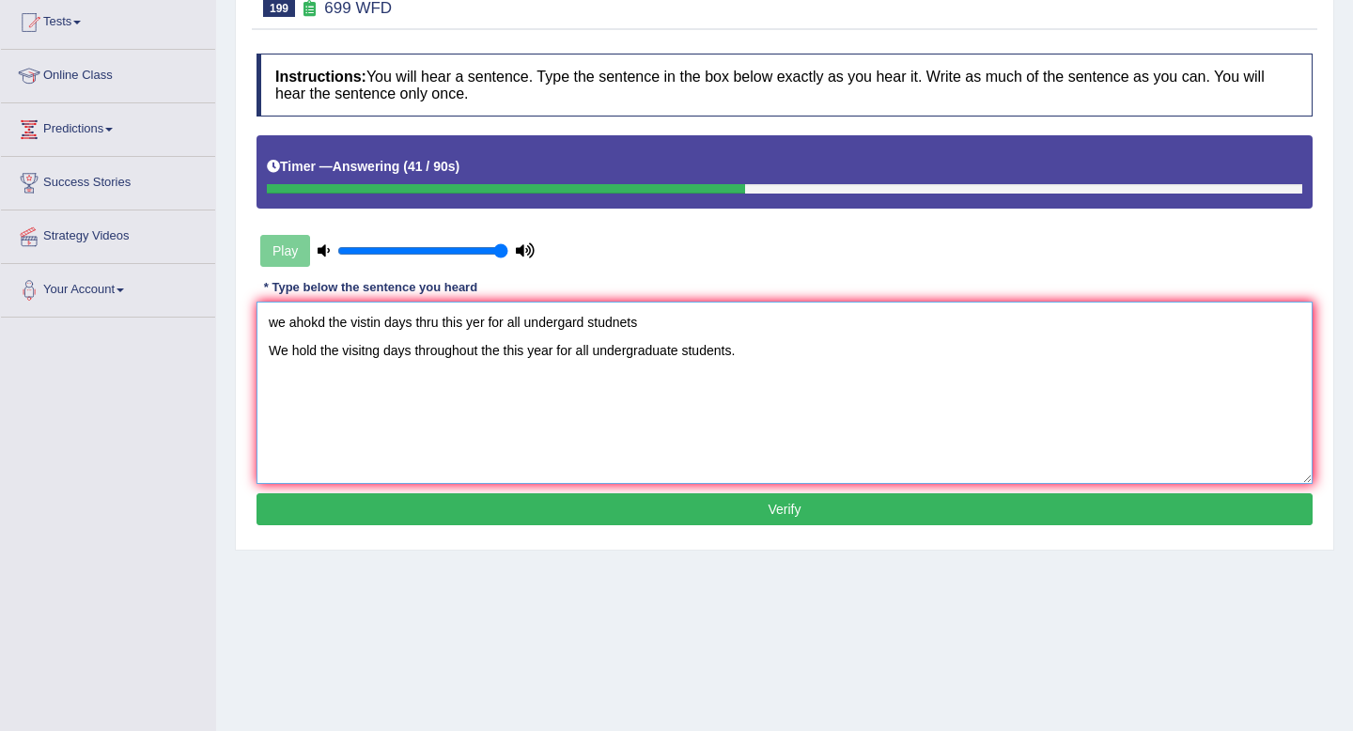
drag, startPoint x: 665, startPoint y: 324, endPoint x: 160, endPoint y: 287, distance: 506.8
click at [160, 287] on div "Toggle navigation Home Practice Questions Speaking Practice Read Aloud Repeat S…" at bounding box center [676, 284] width 1353 height 977
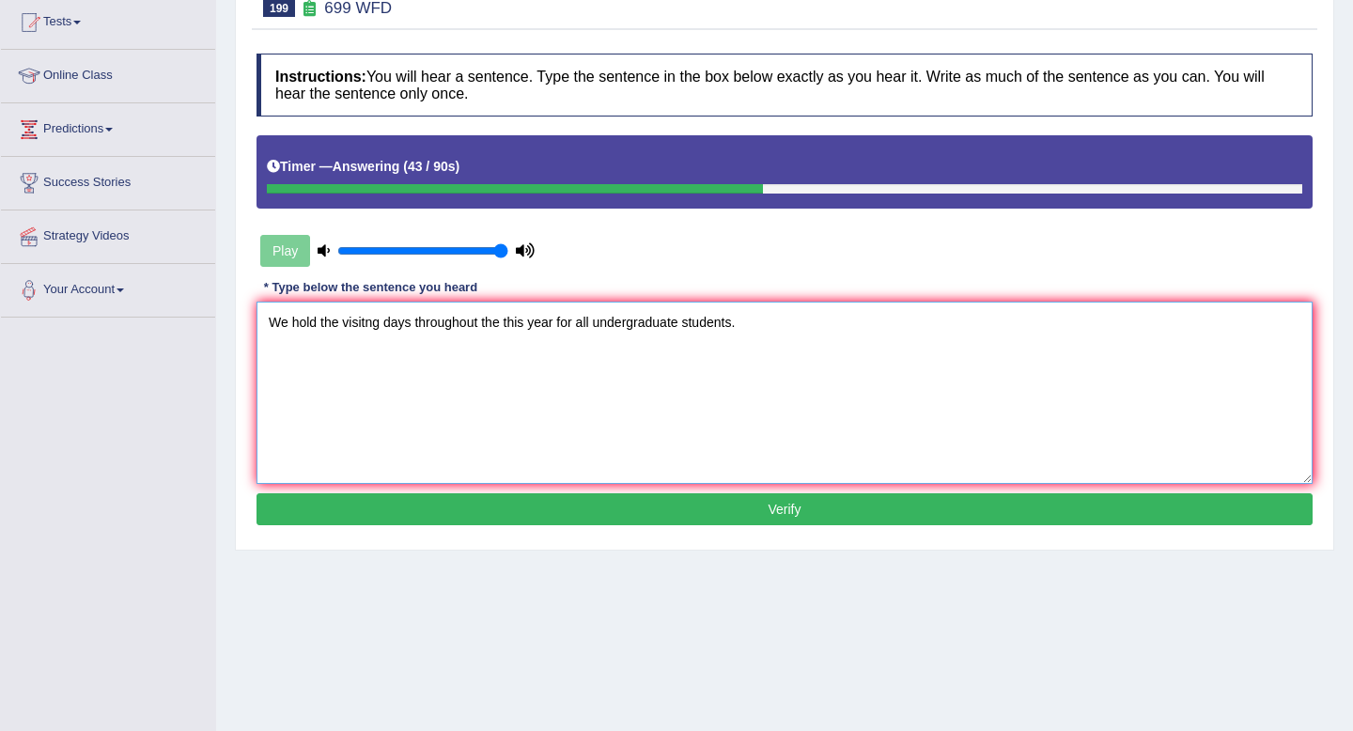
type textarea "We hold the visitng days throughout the this year for all undergraduate student…"
click at [677, 518] on button "Verify" at bounding box center [784, 509] width 1056 height 32
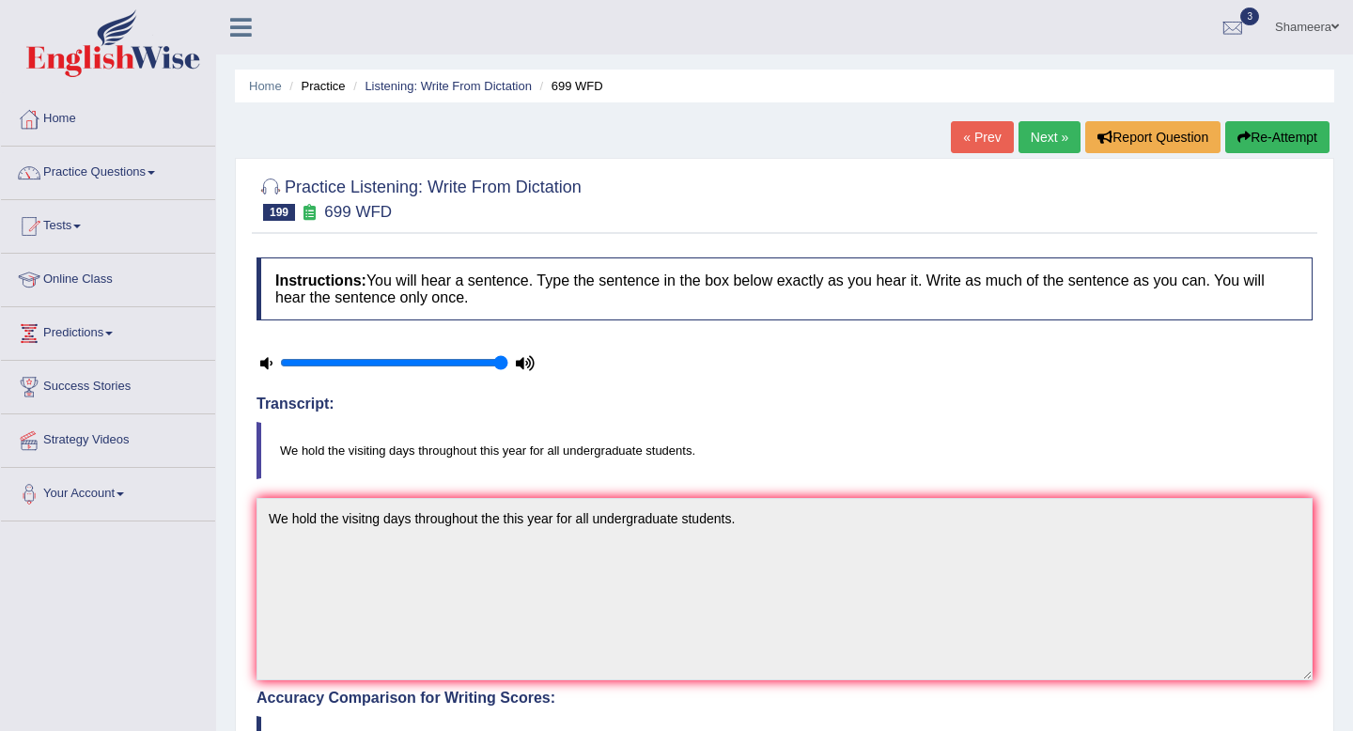
click at [155, 174] on span at bounding box center [152, 173] width 8 height 4
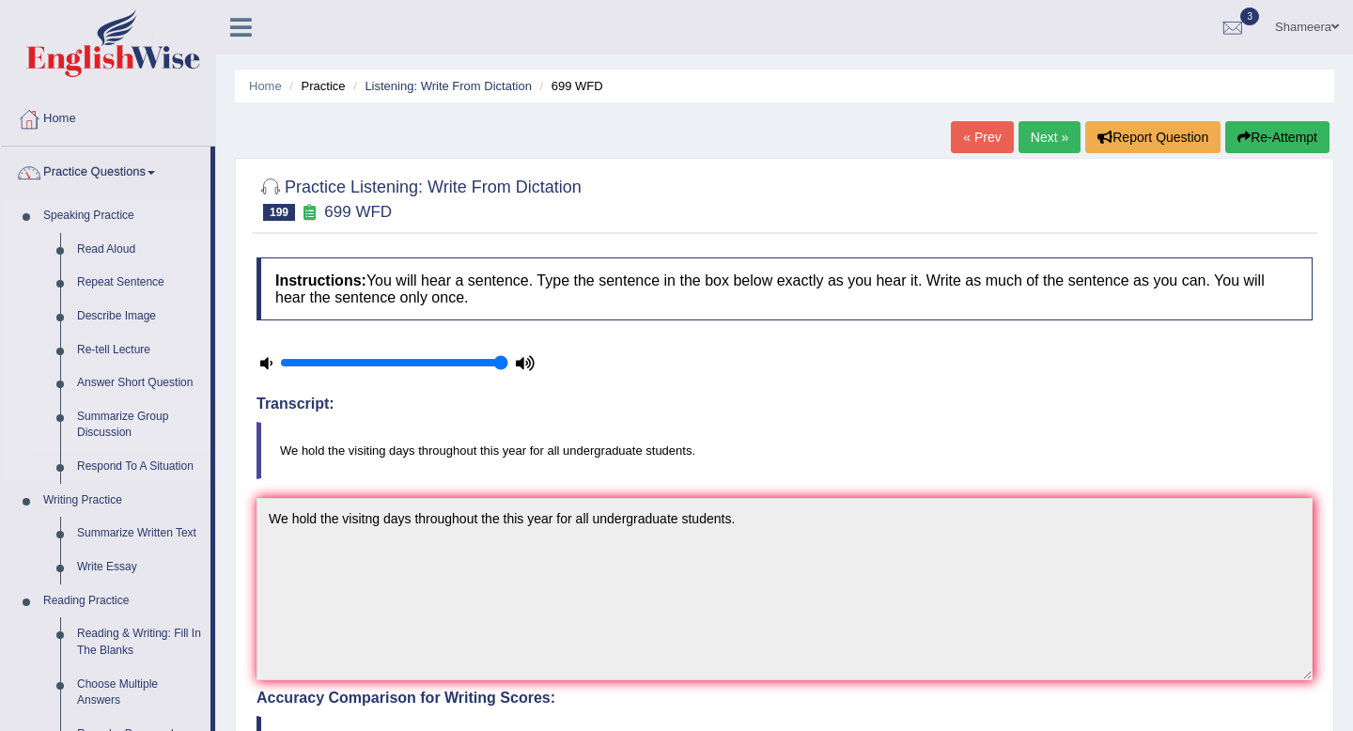
click at [124, 420] on link "Summarize Group Discussion" at bounding box center [140, 425] width 142 height 50
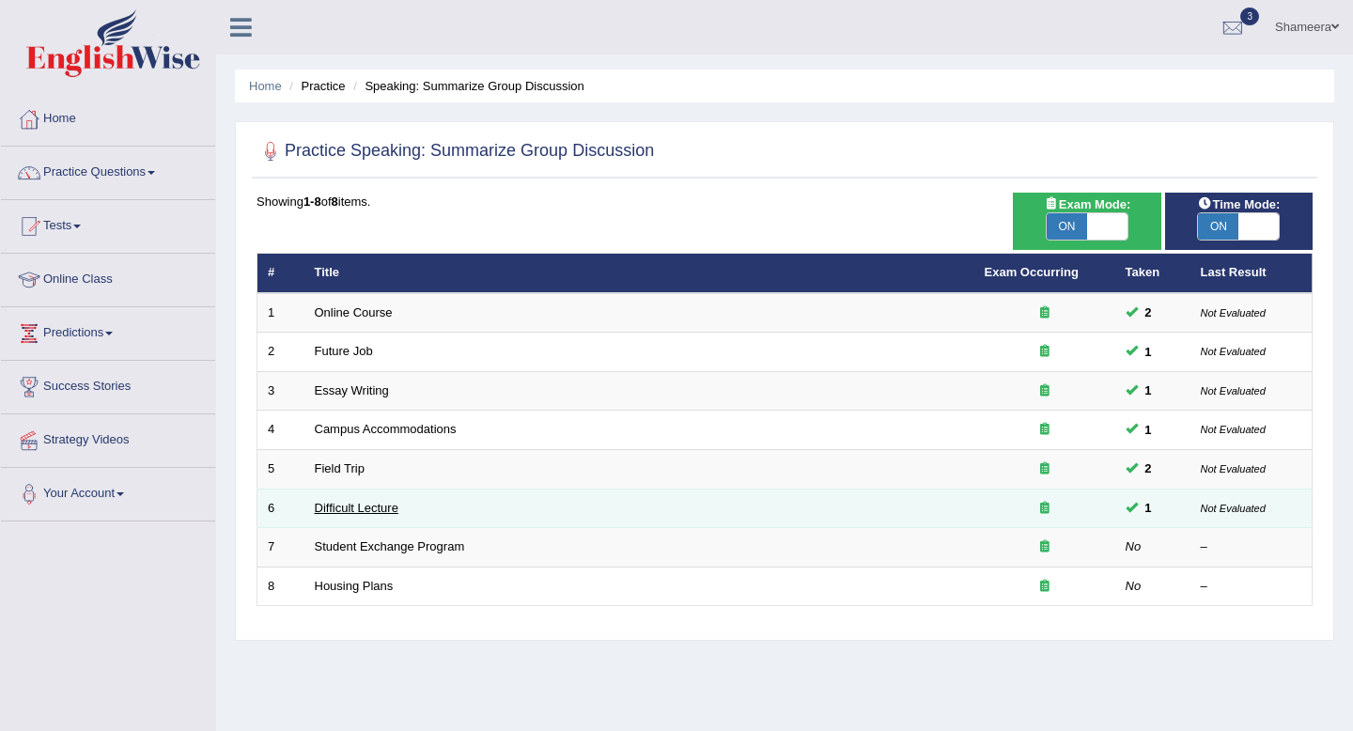
click at [380, 511] on link "Difficult Lecture" at bounding box center [357, 508] width 84 height 14
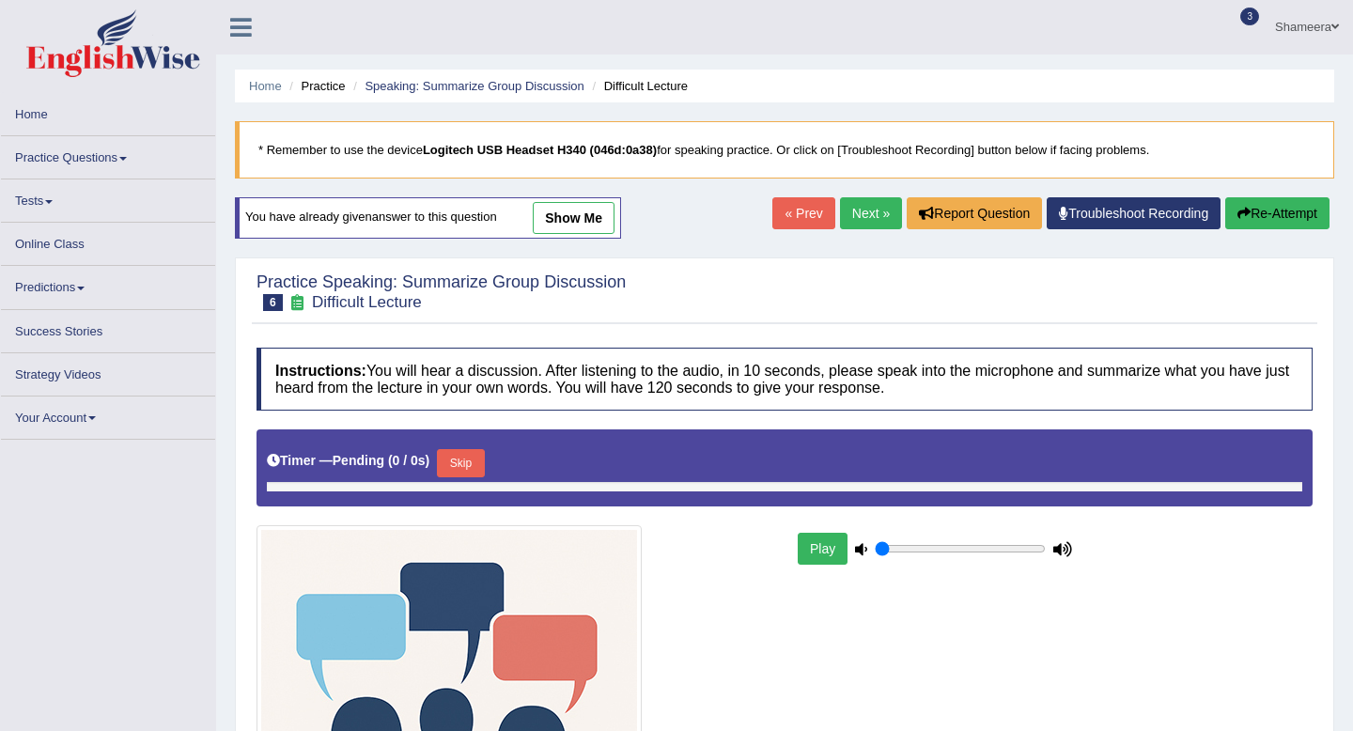
type input "1"
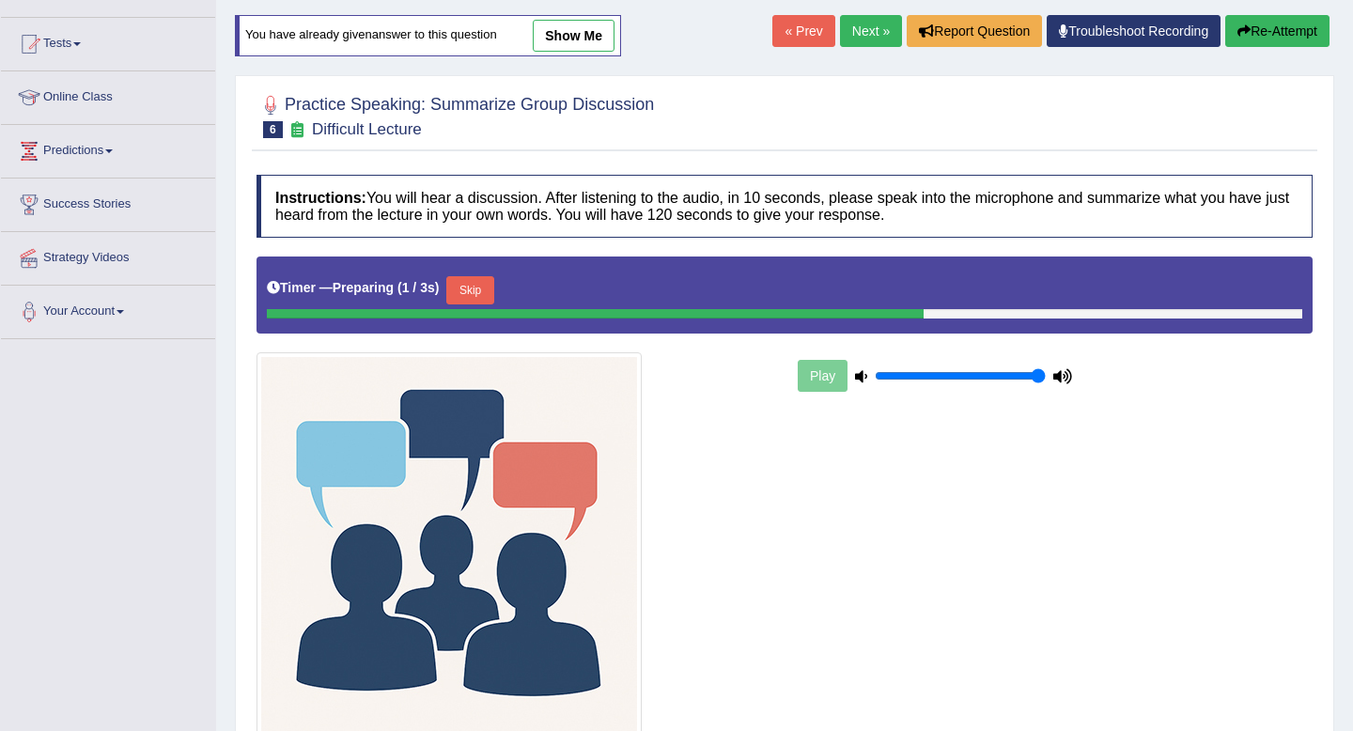
scroll to position [156, 0]
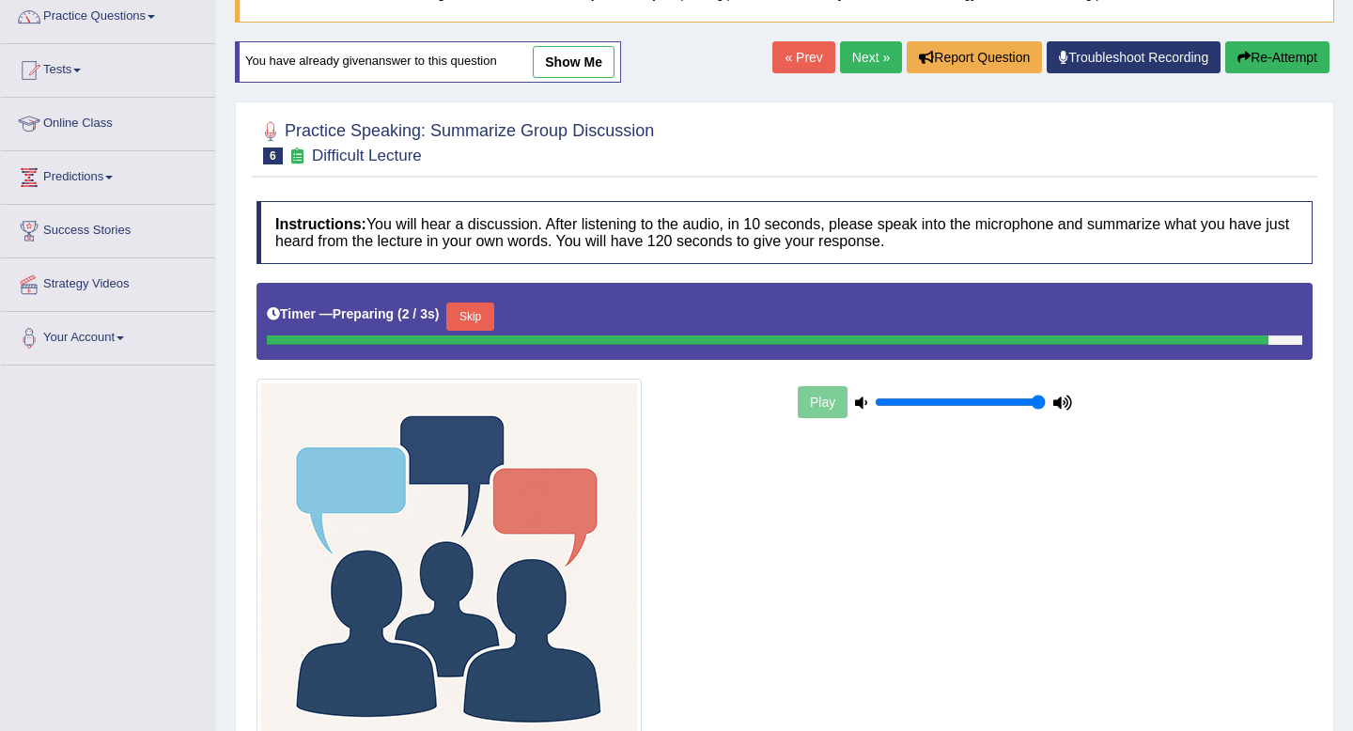
click at [594, 51] on link "show me" at bounding box center [574, 62] width 82 height 32
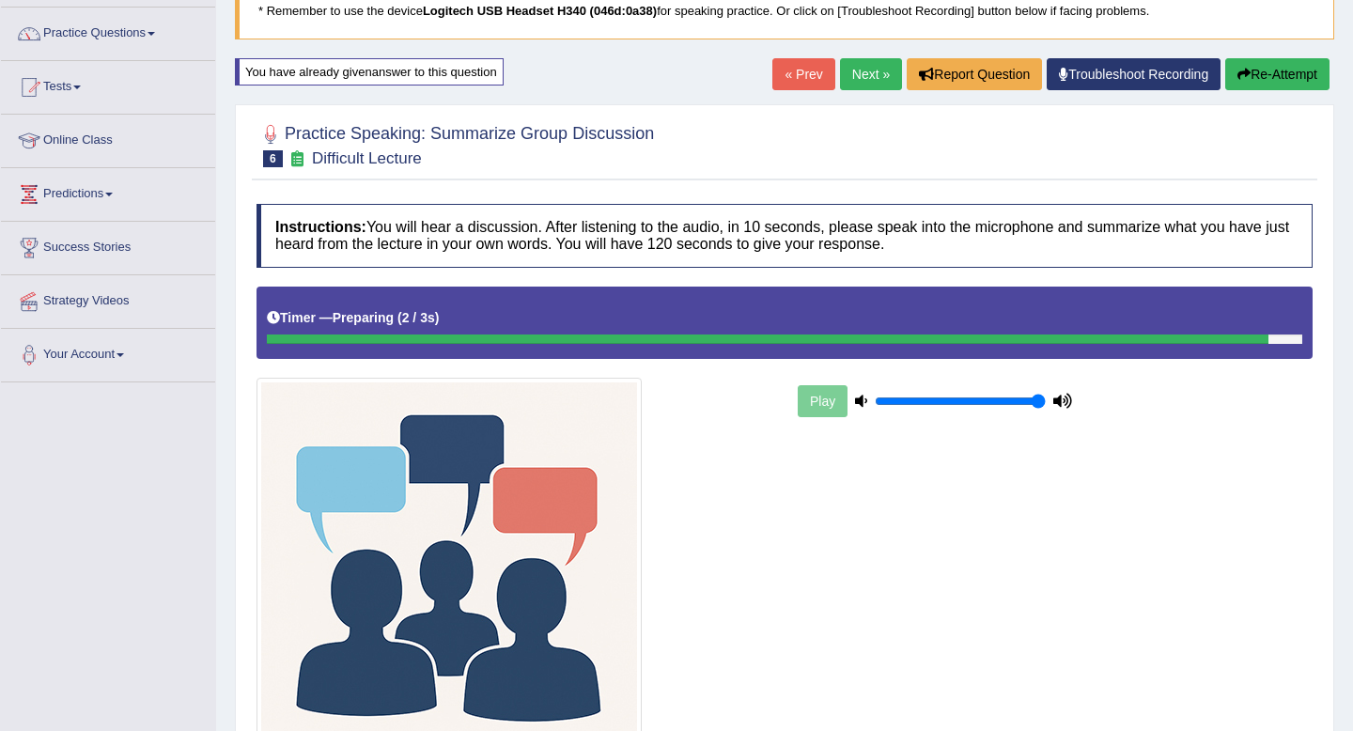
scroll to position [72, 0]
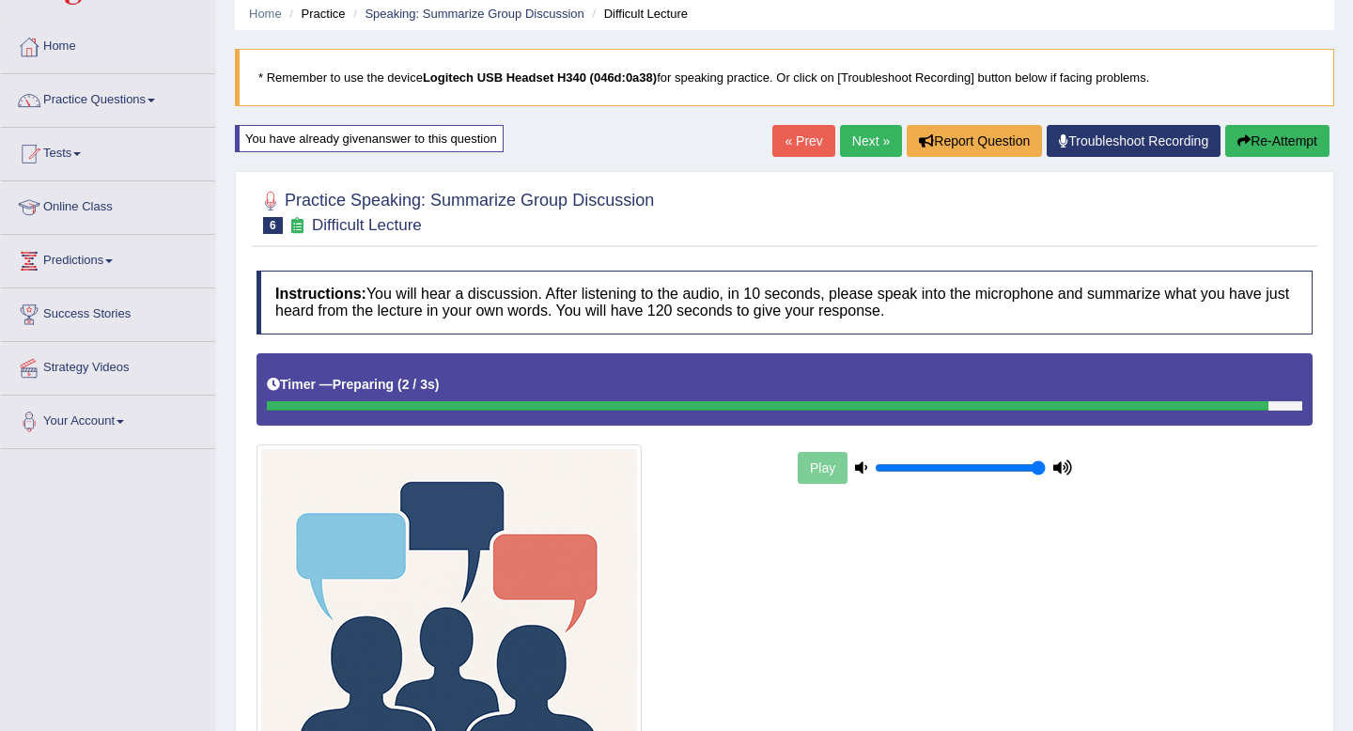
click at [787, 148] on link "« Prev" at bounding box center [803, 141] width 62 height 32
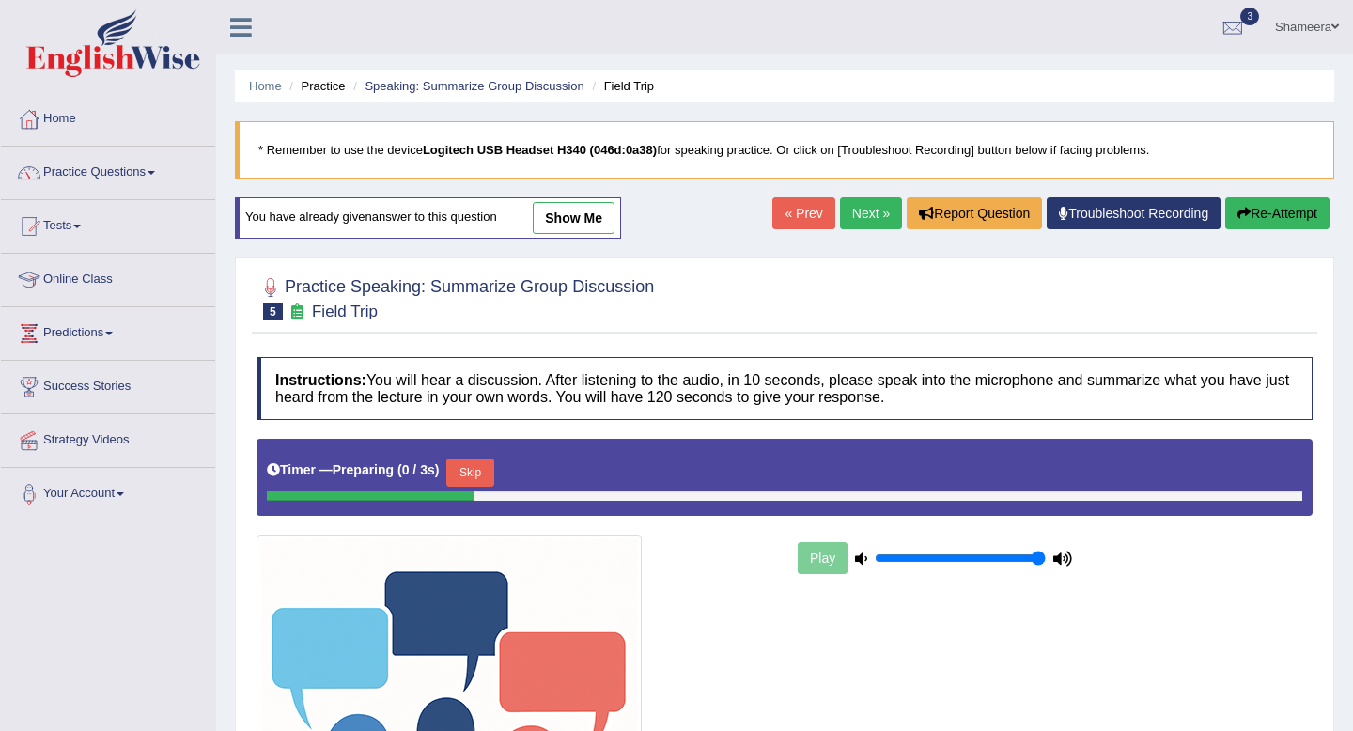
click at [580, 221] on link "show me" at bounding box center [574, 218] width 82 height 32
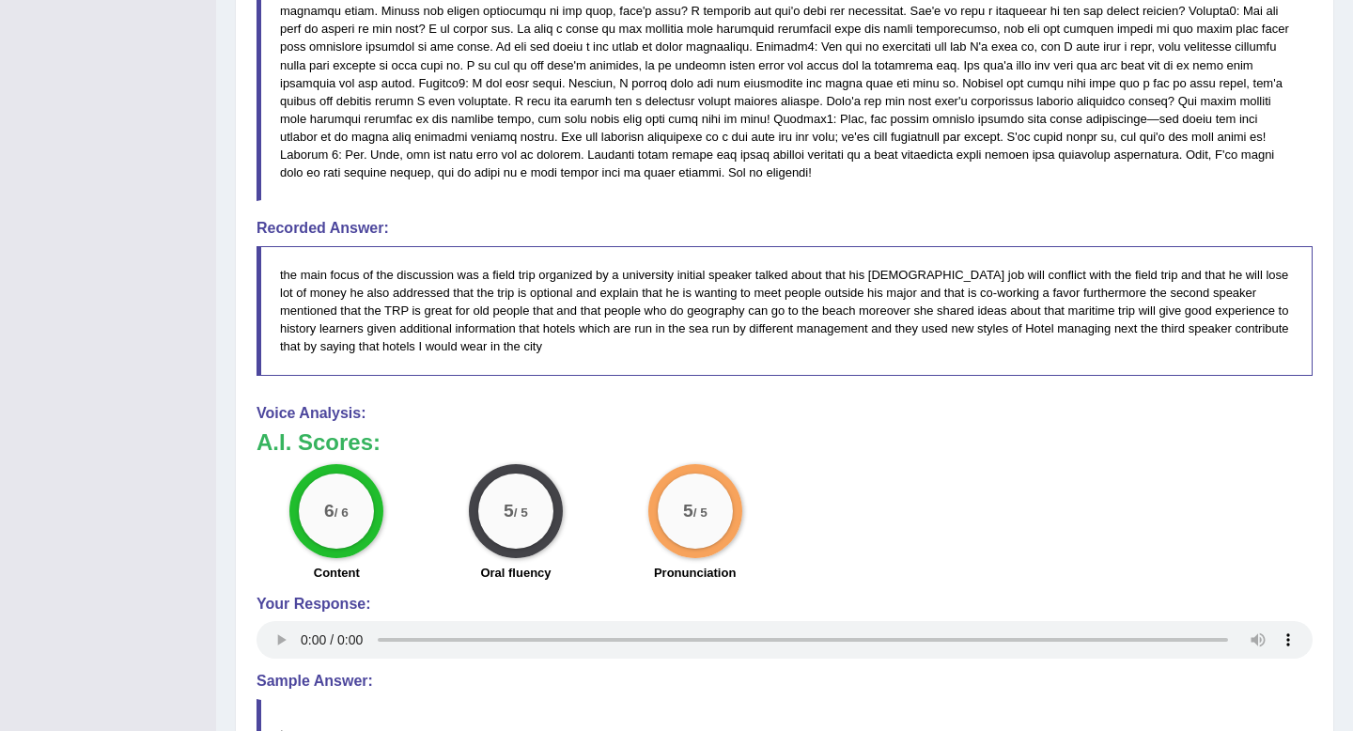
scroll to position [1269, 0]
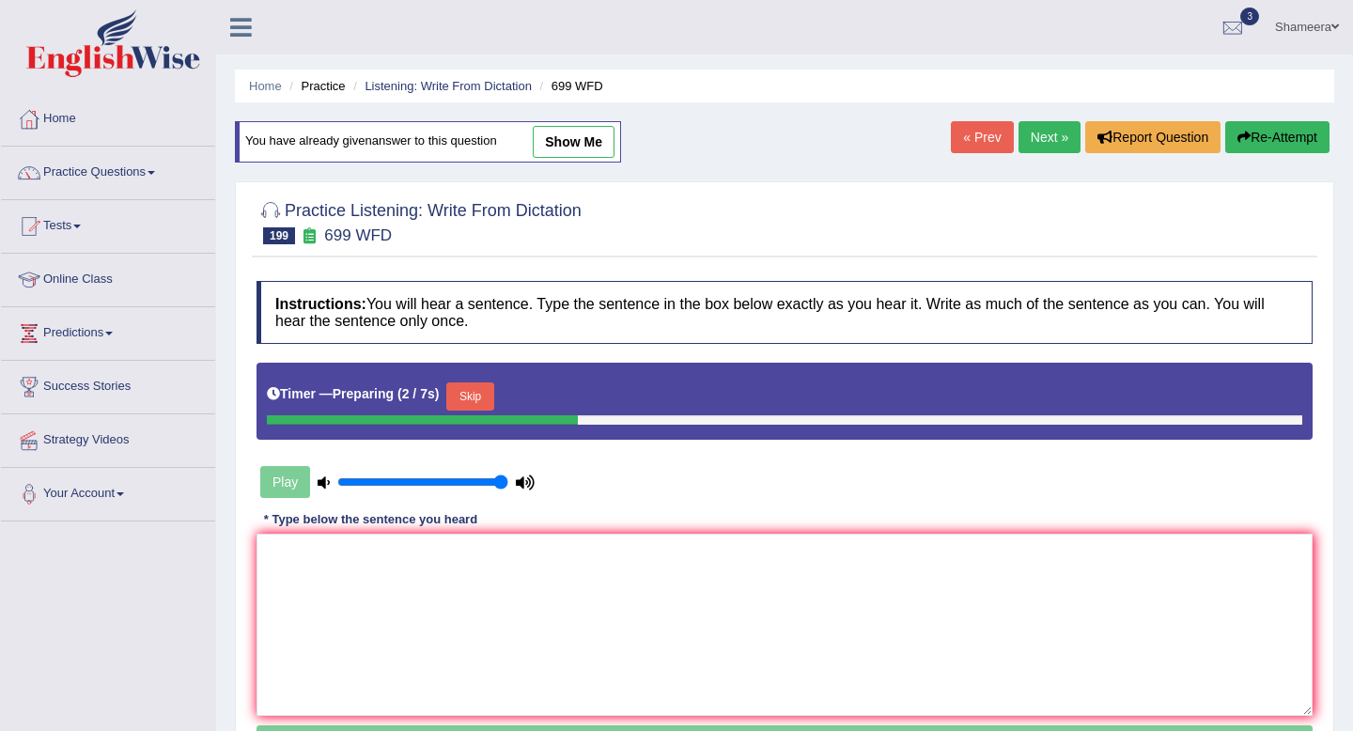
click at [584, 154] on link "show me" at bounding box center [574, 142] width 82 height 32
type textarea "We hold the visitng days throughout the this year for all undergraduate student…"
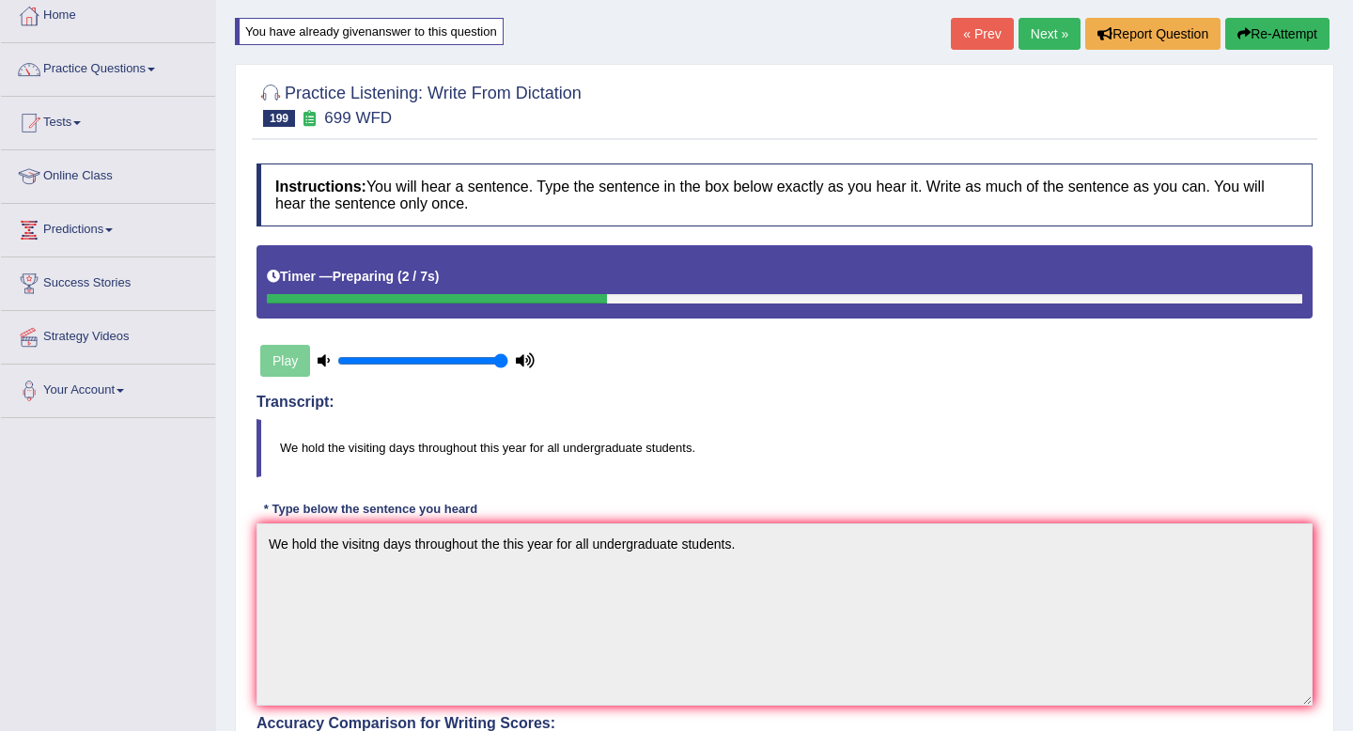
scroll to position [81, 0]
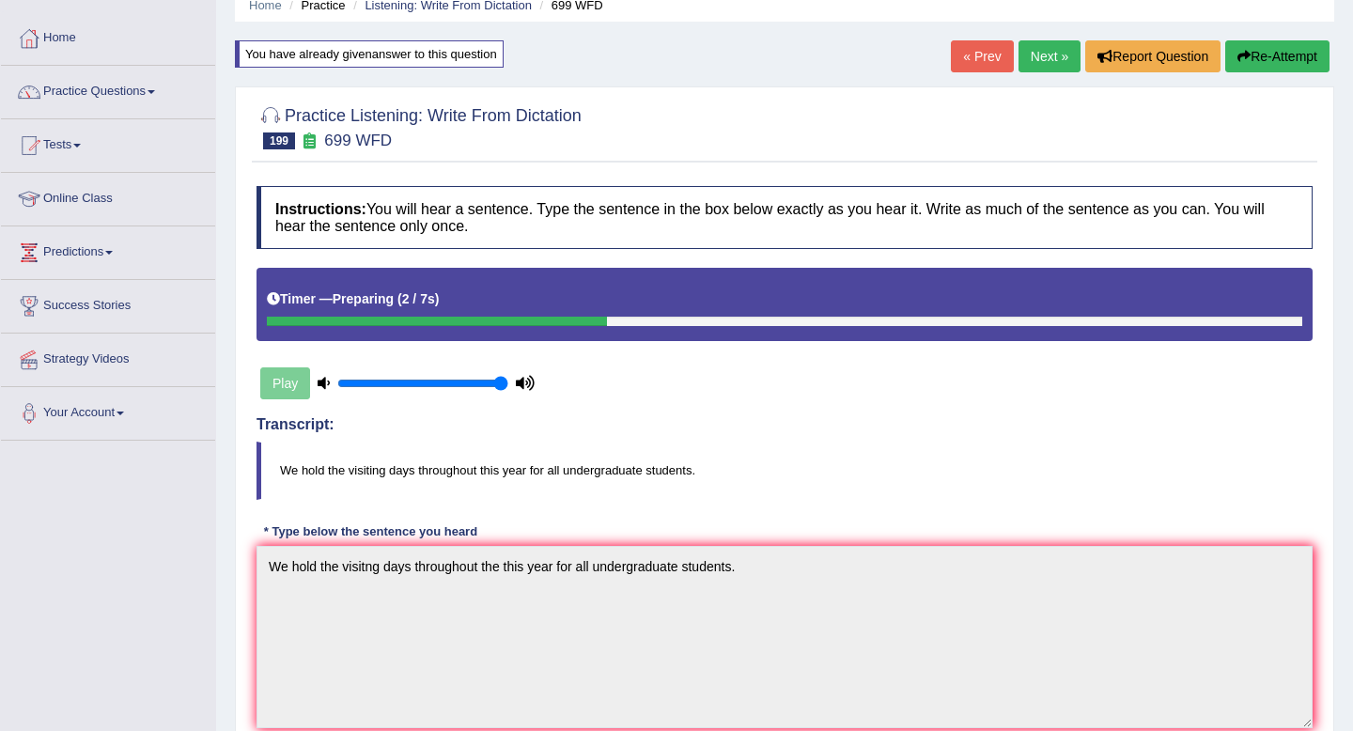
click at [1033, 61] on link "Next »" at bounding box center [1049, 56] width 62 height 32
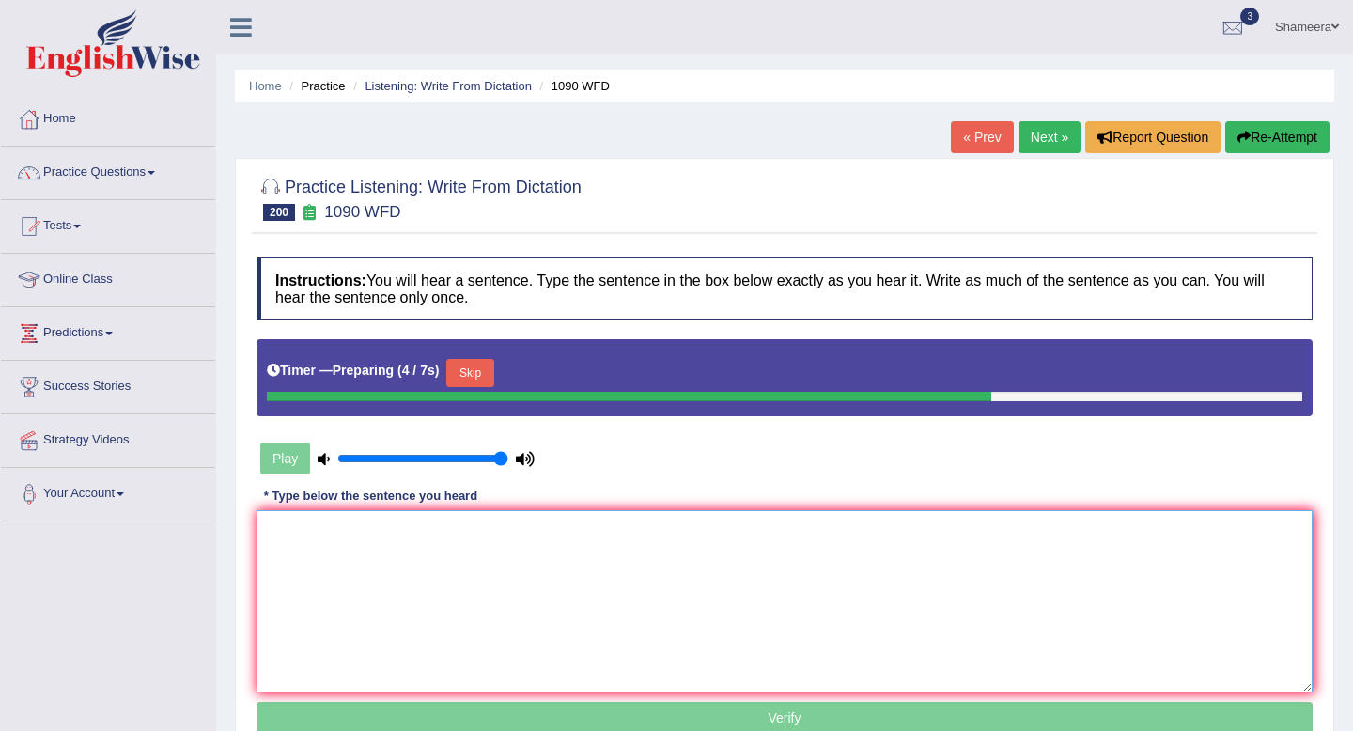
click at [510, 556] on textarea at bounding box center [784, 601] width 1056 height 182
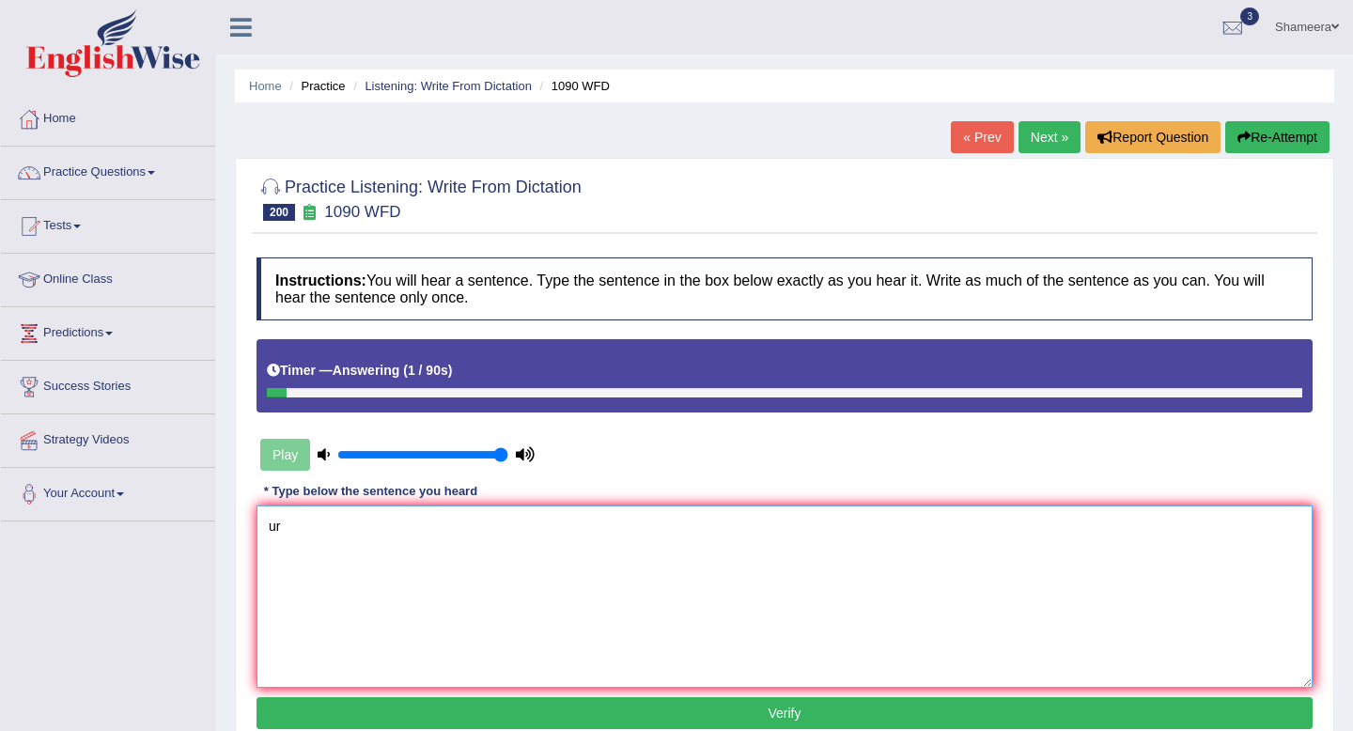
type textarea "u"
type textarea "Urban planning emphasizes on"
click at [1272, 115] on div "Home Practice Listening: Write From Dictation 1090 WFD « Prev Next » Report Que…" at bounding box center [784, 469] width 1137 height 939
click at [1270, 136] on button "Re-Attempt" at bounding box center [1277, 137] width 104 height 32
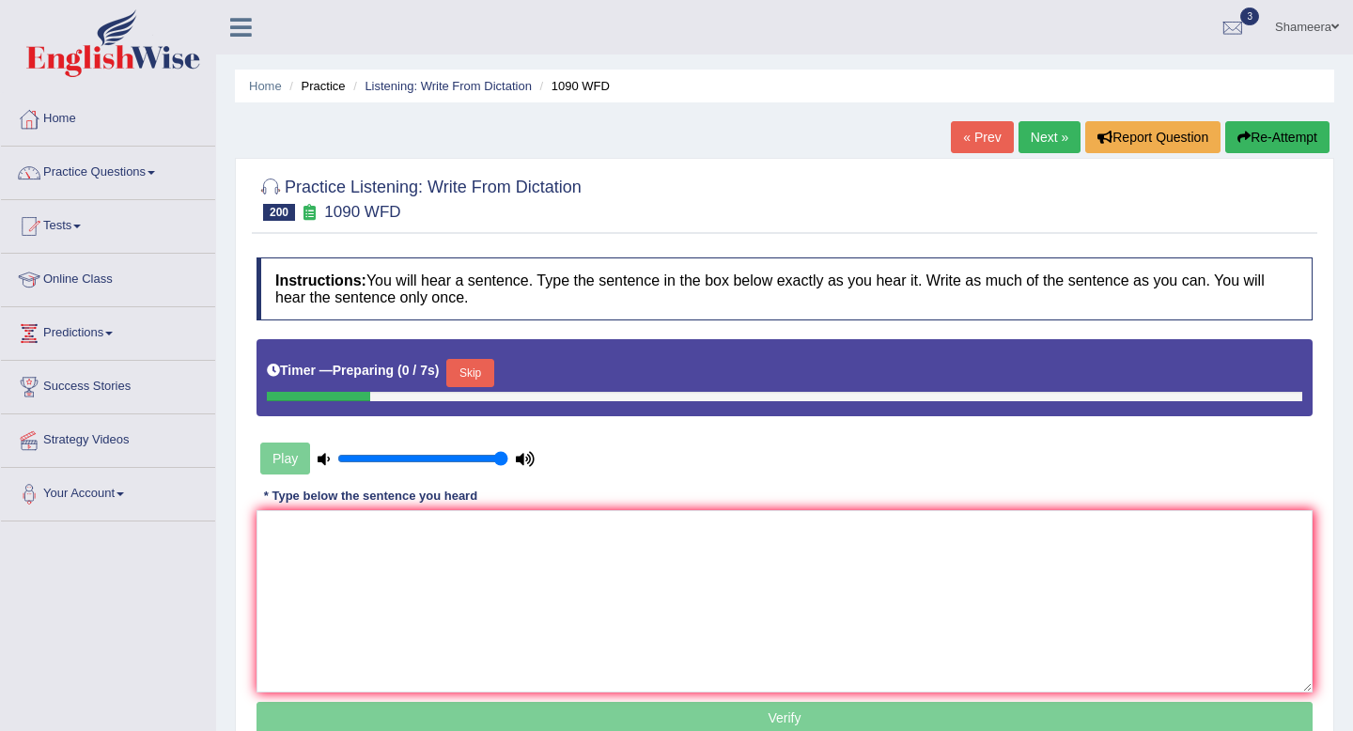
click at [493, 375] on button "Skip" at bounding box center [469, 373] width 47 height 28
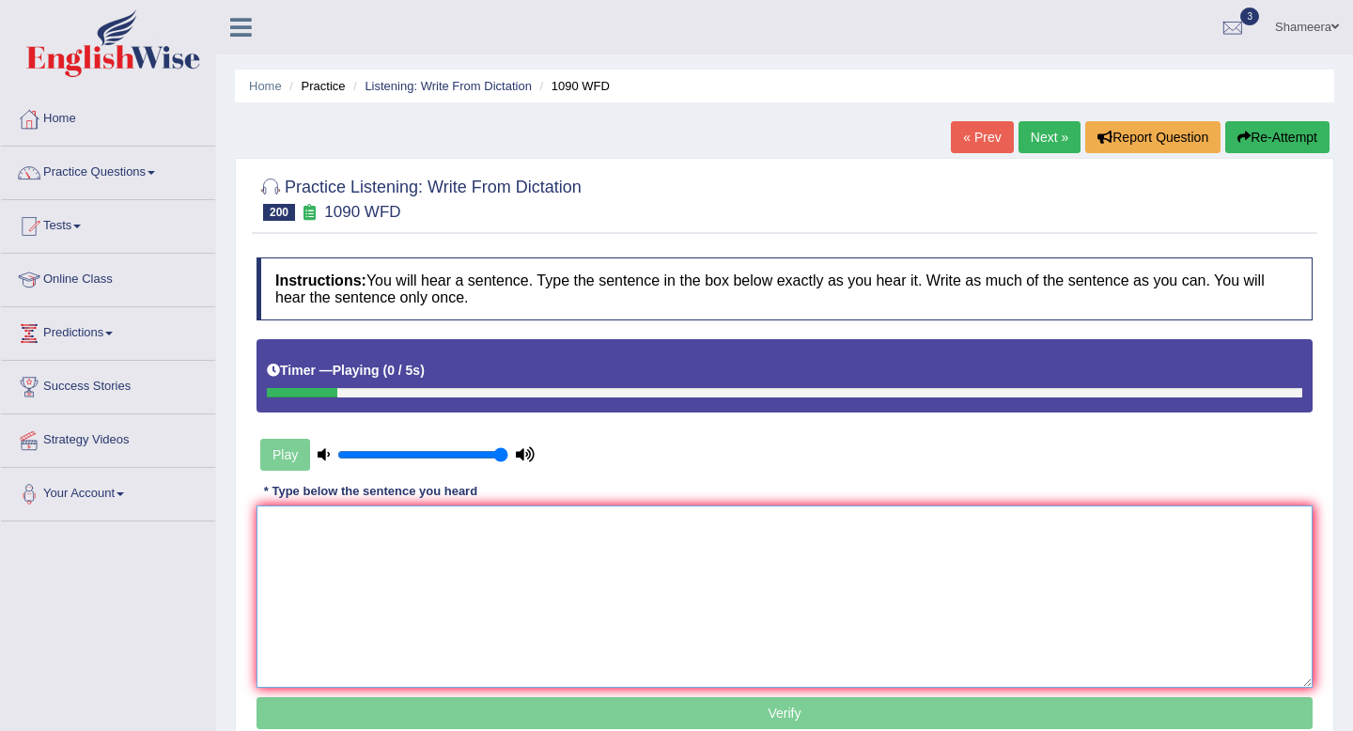
click at [405, 628] on textarea at bounding box center [784, 596] width 1056 height 182
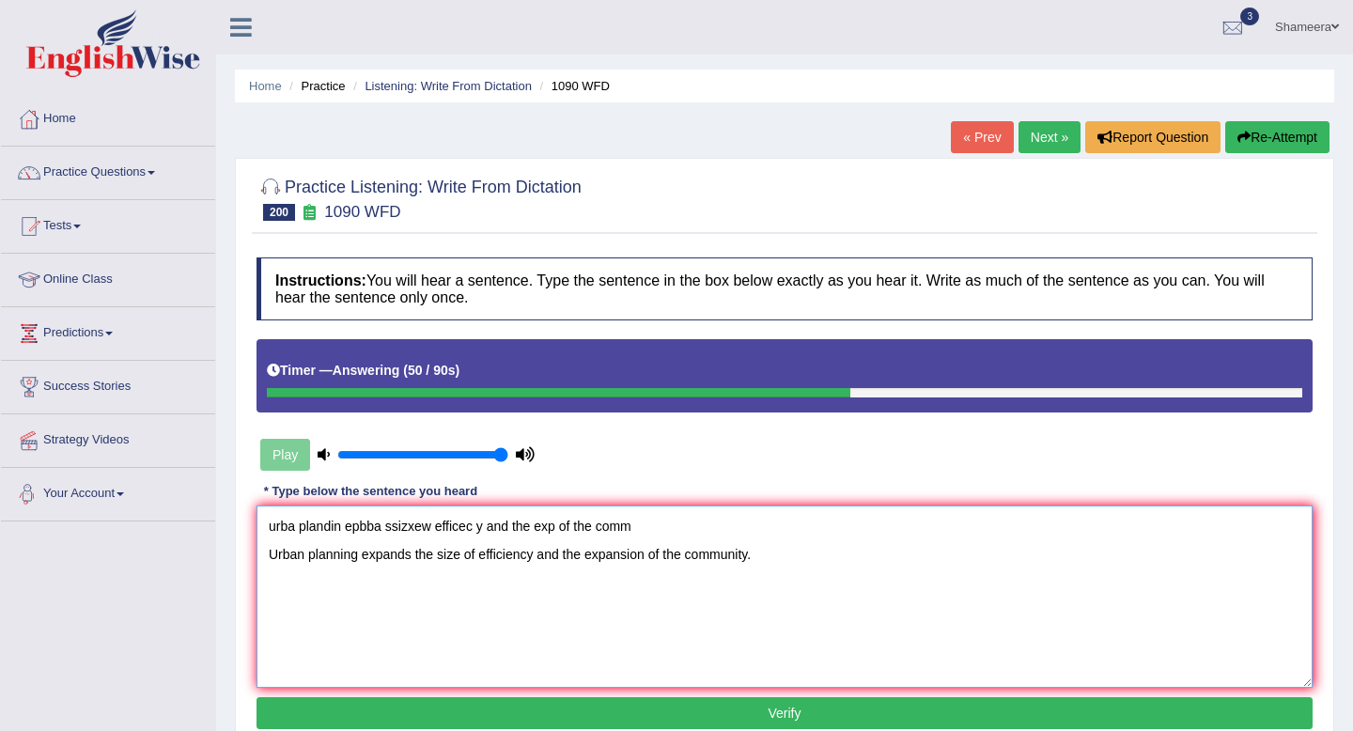
drag, startPoint x: 635, startPoint y: 522, endPoint x: 127, endPoint y: 504, distance: 508.6
click at [127, 504] on div "Toggle navigation Home Practice Questions Speaking Practice Read Aloud Repeat S…" at bounding box center [676, 488] width 1353 height 977
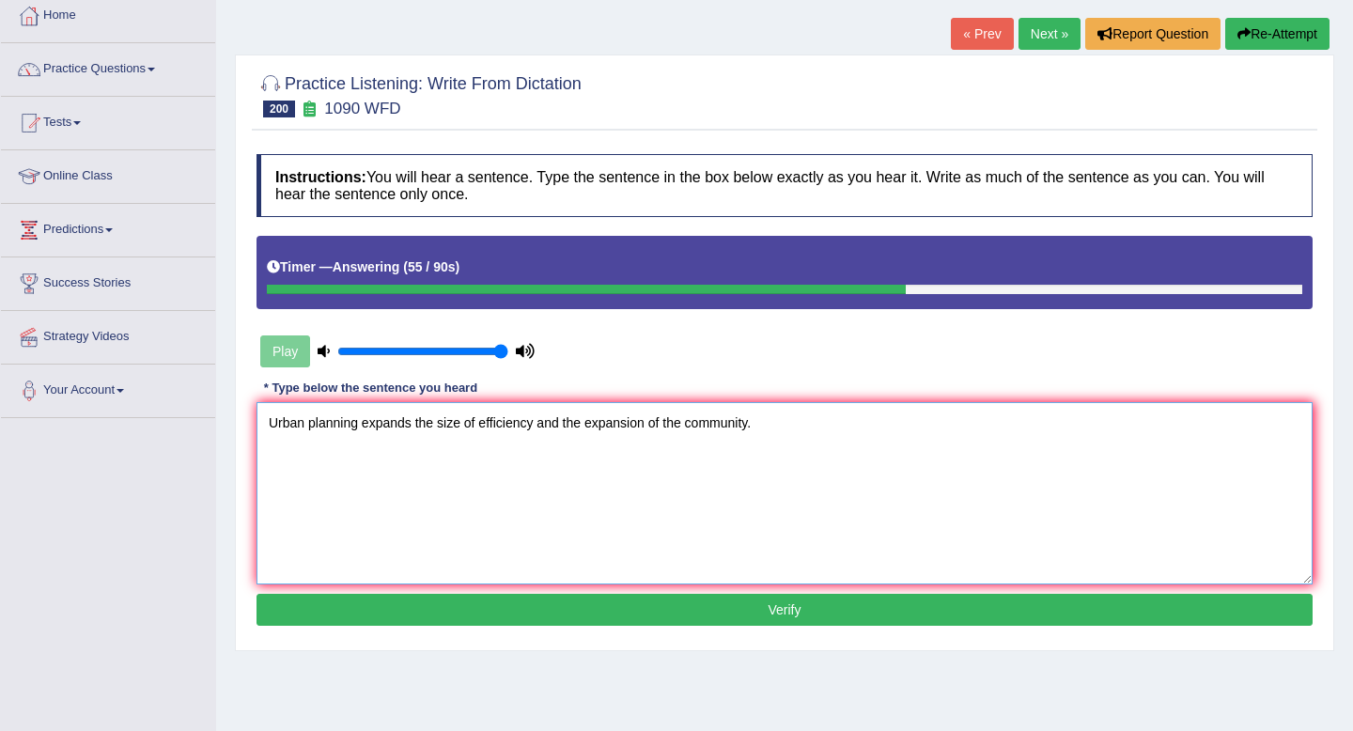
scroll to position [140, 0]
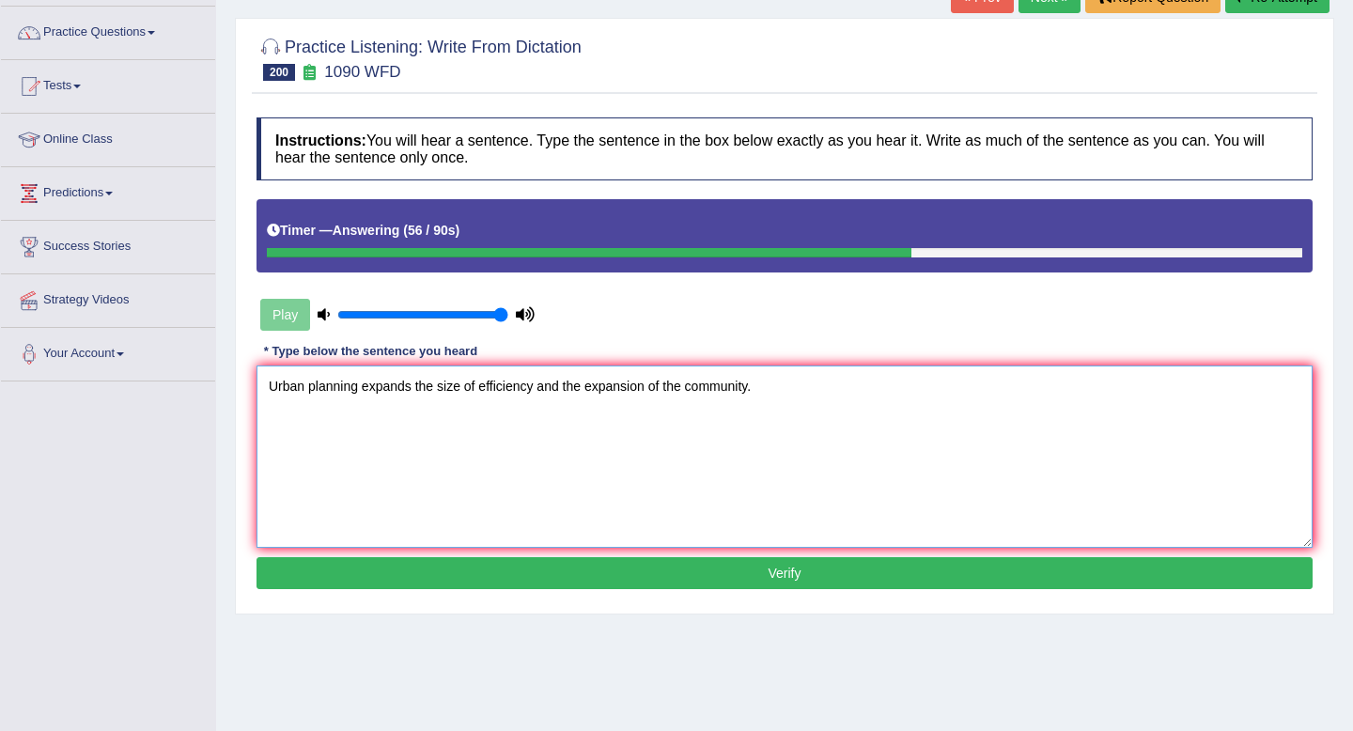
type textarea "Urban planning expands the size of efficiency and the expansion of the communit…"
click at [546, 574] on button "Verify" at bounding box center [784, 573] width 1056 height 32
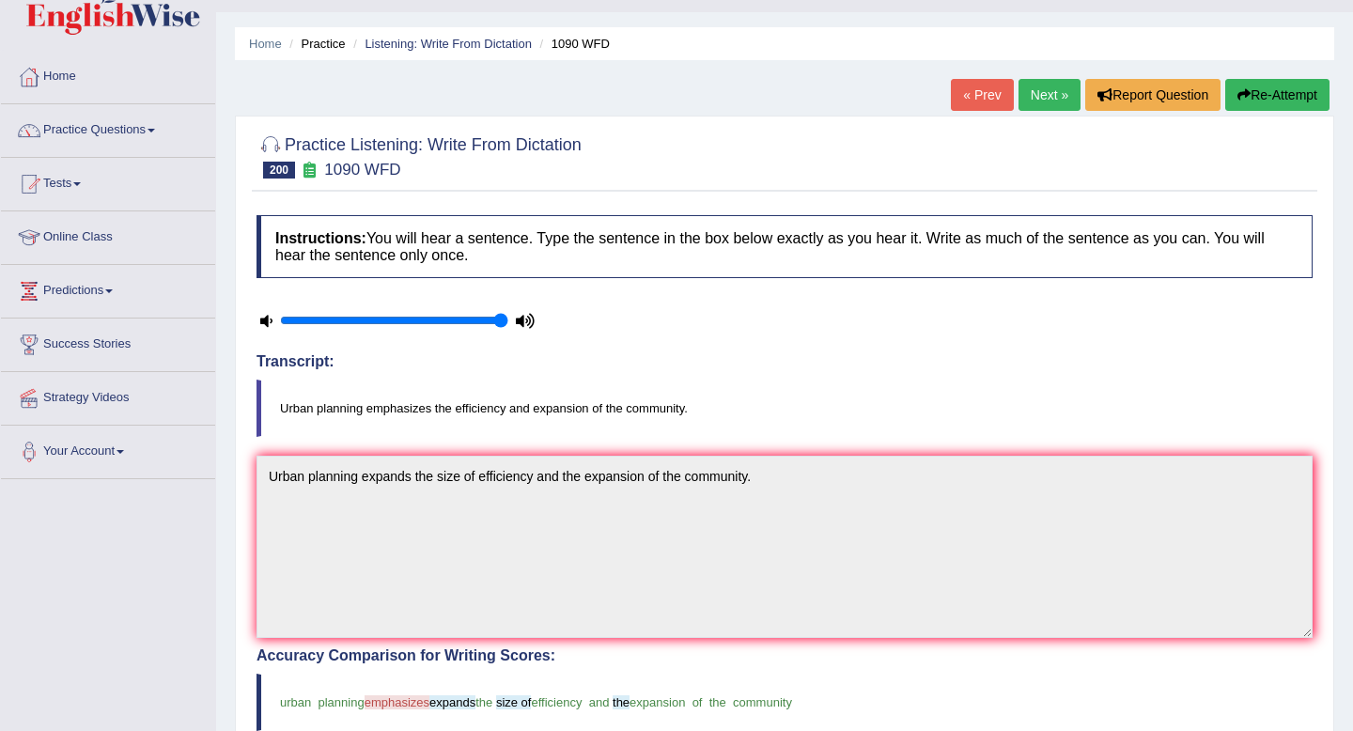
scroll to position [33, 0]
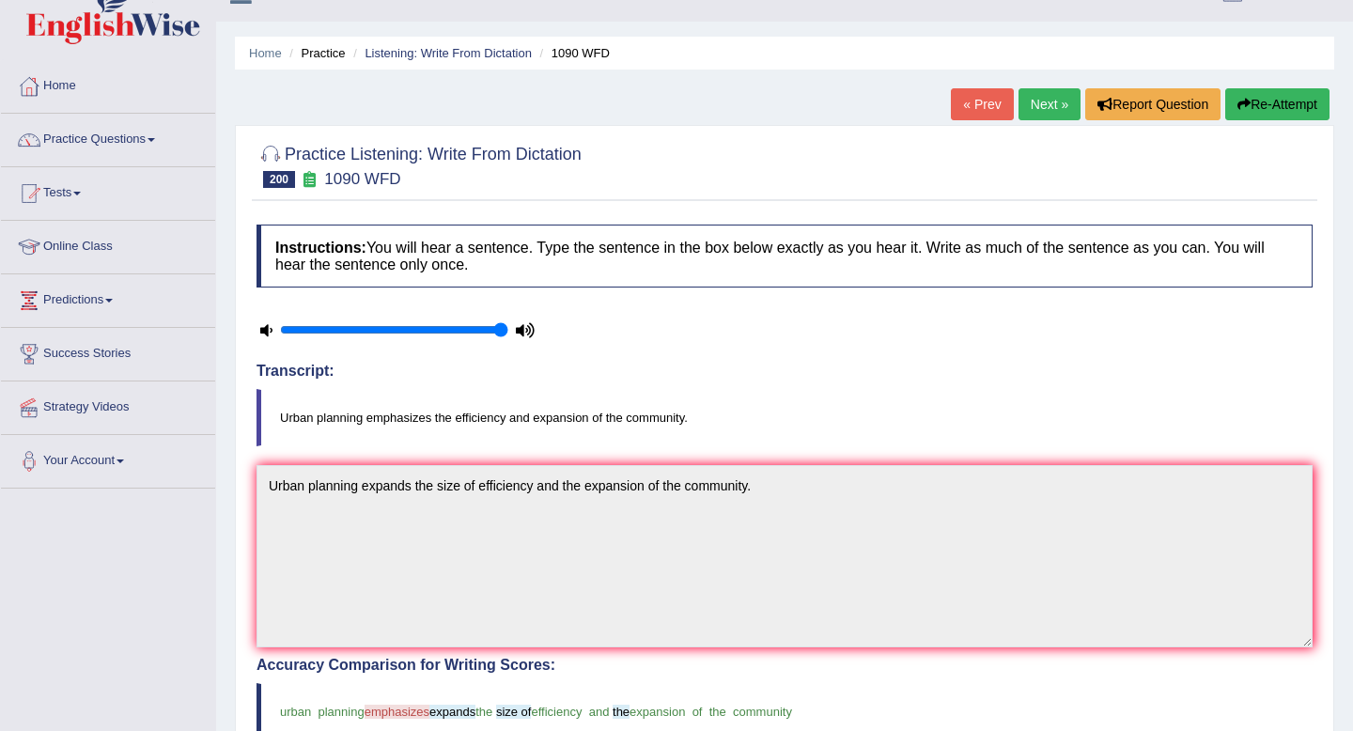
click at [1257, 108] on button "Re-Attempt" at bounding box center [1277, 104] width 104 height 32
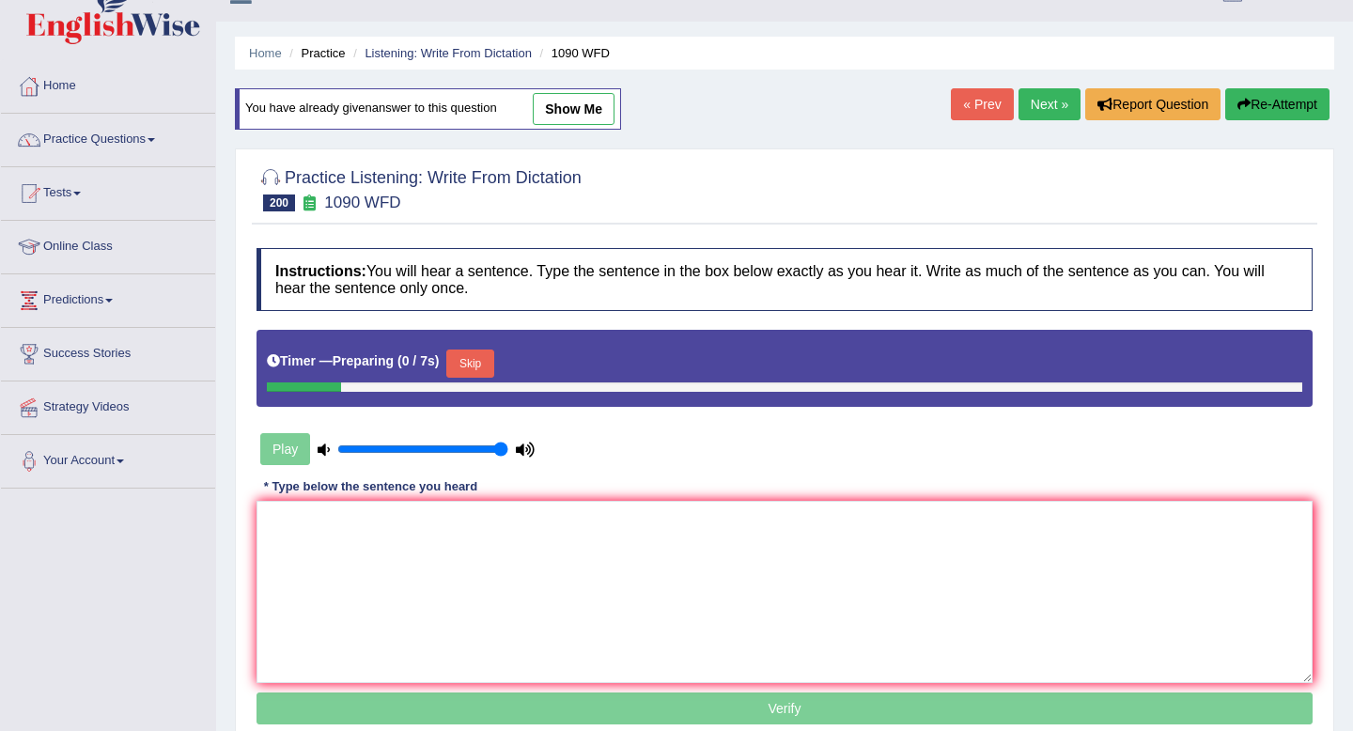
click at [478, 368] on button "Skip" at bounding box center [469, 363] width 47 height 28
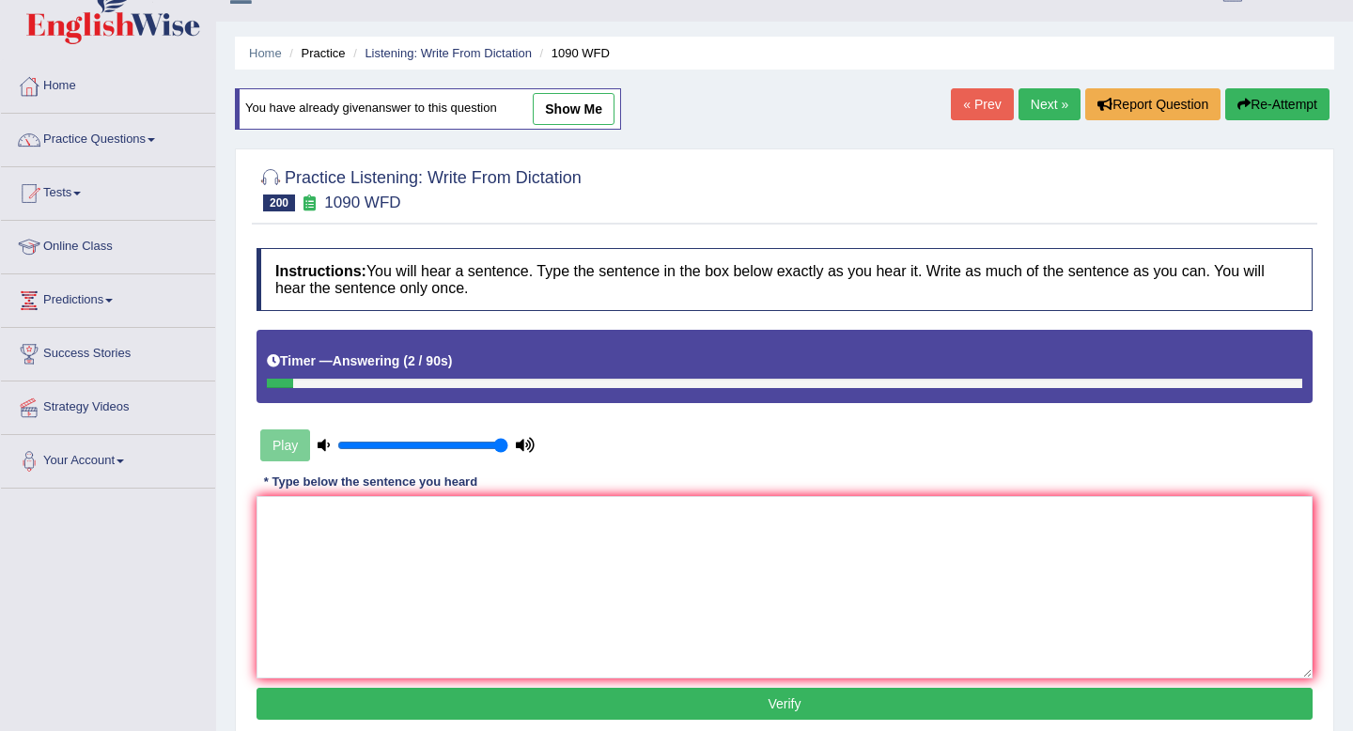
click at [1033, 102] on link "Next »" at bounding box center [1049, 104] width 62 height 32
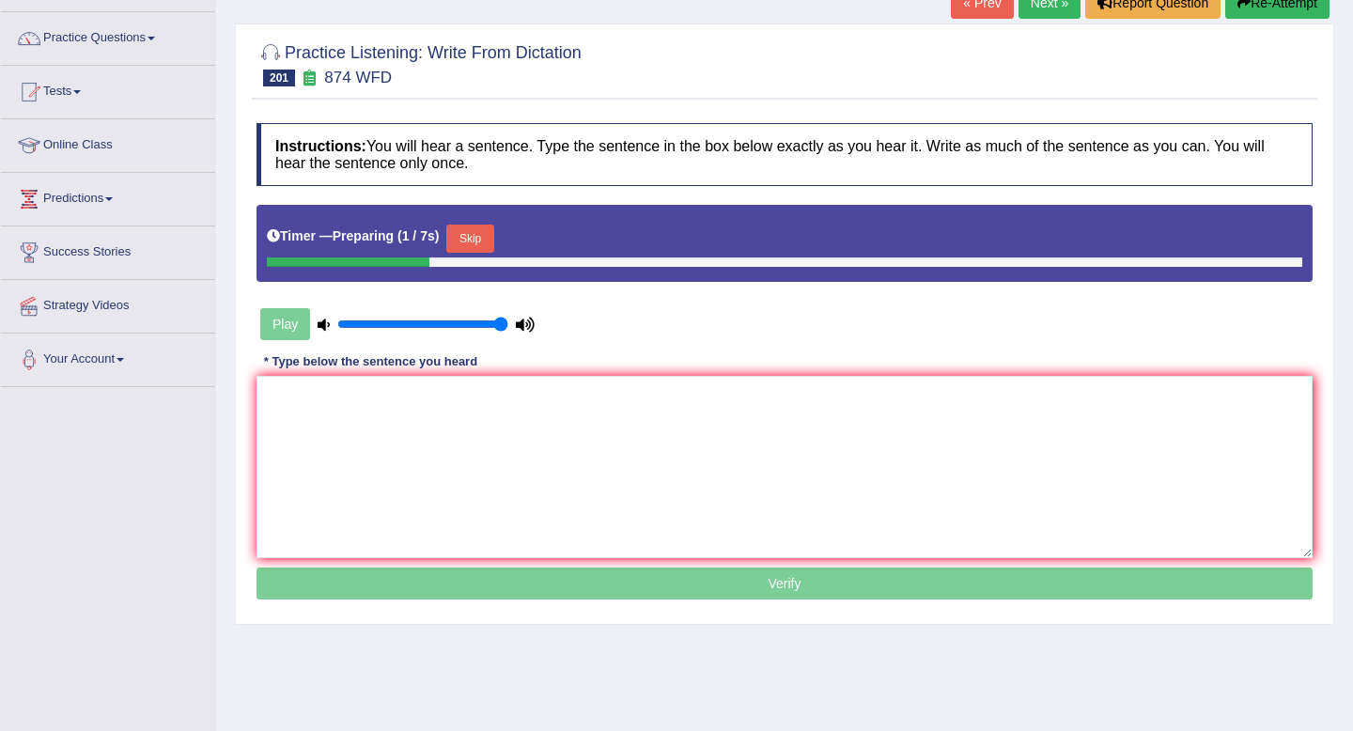
scroll to position [136, 0]
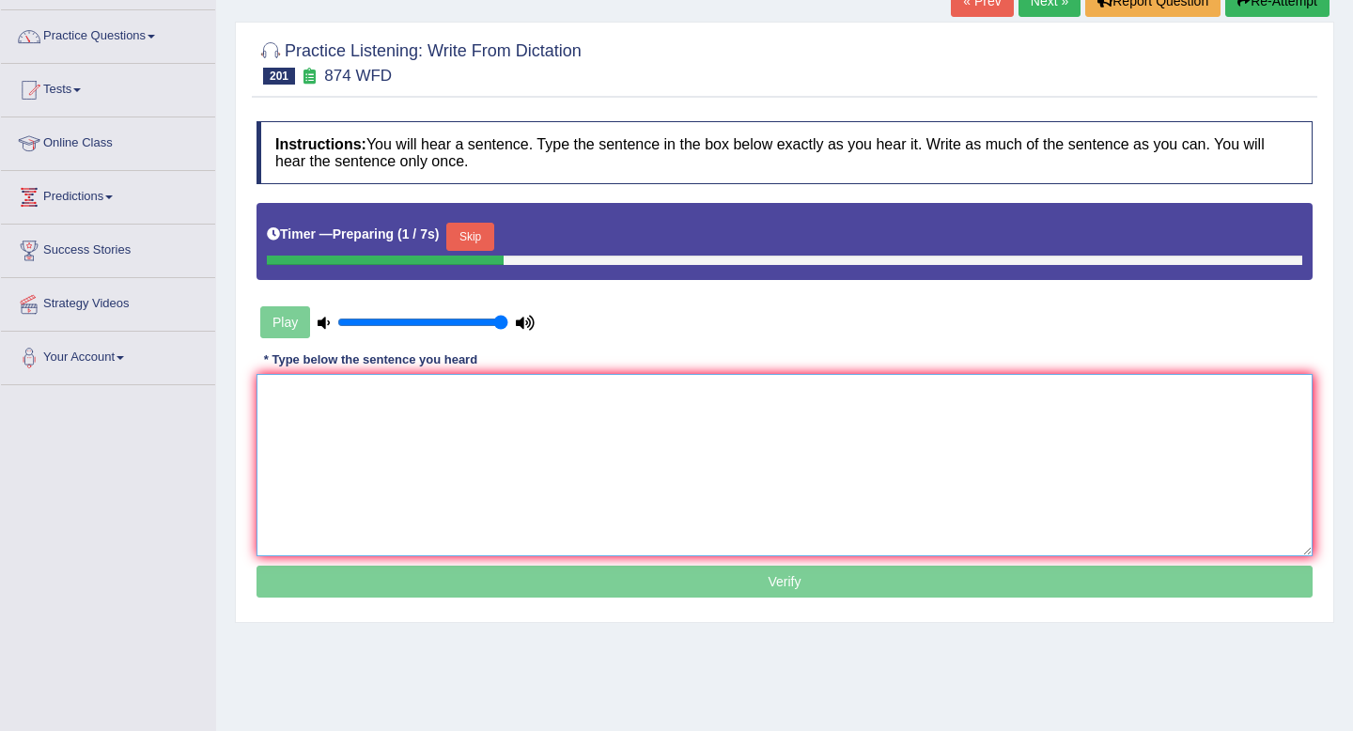
click at [494, 439] on textarea at bounding box center [784, 465] width 1056 height 182
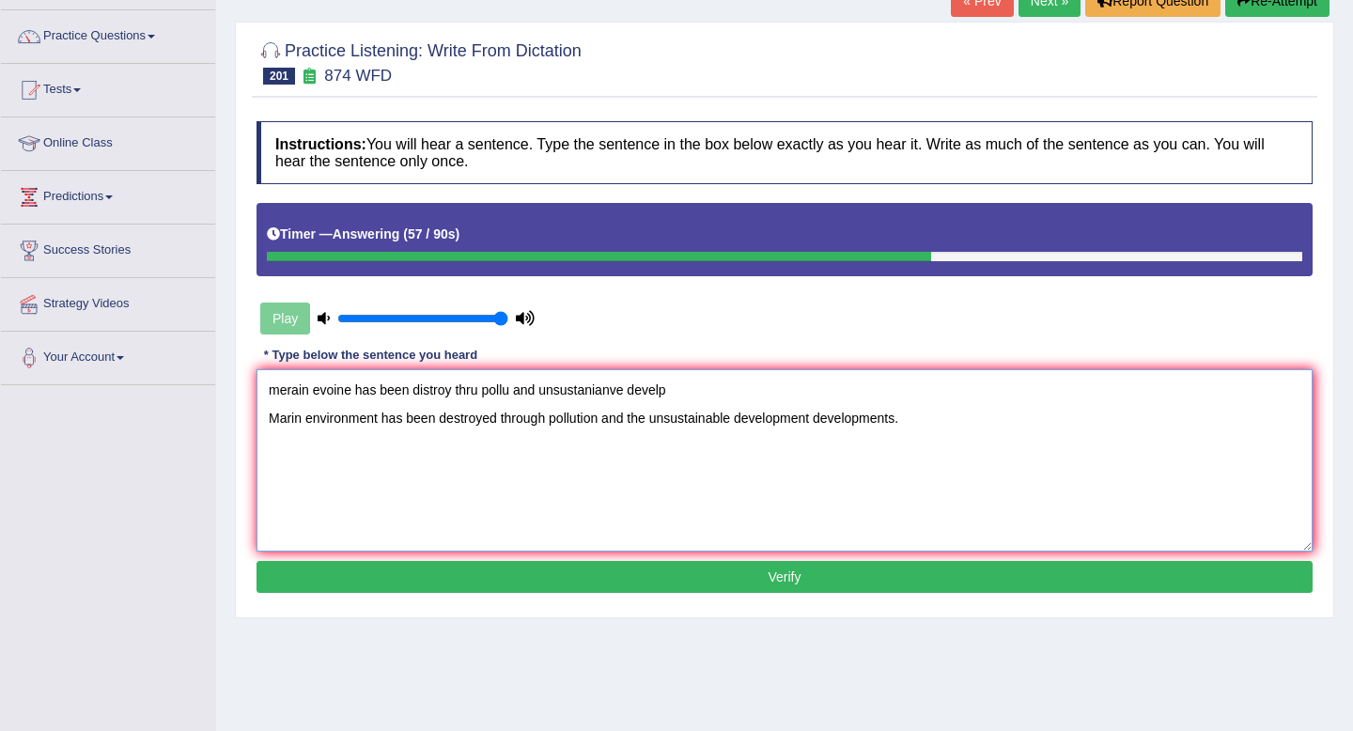
click at [301, 425] on textarea "merain evoine has been distroy thru pollu and unsustanianve develp Marin enviro…" at bounding box center [784, 460] width 1056 height 182
drag, startPoint x: 697, startPoint y: 394, endPoint x: 241, endPoint y: 369, distance: 456.3
click at [241, 369] on div "Practice Listening: Write From Dictation 201 874 WFD Instructions: You will hea…" at bounding box center [784, 320] width 1099 height 597
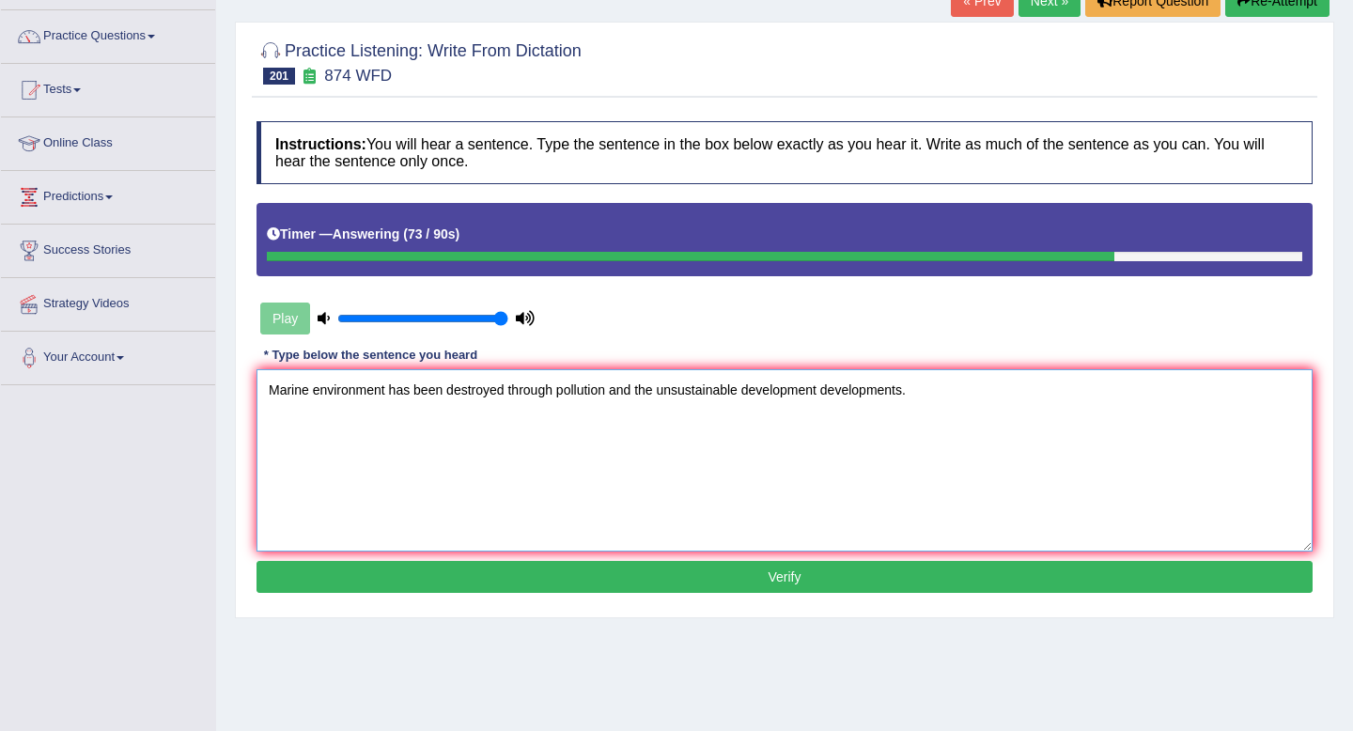
type textarea "Marine environment has been destroyed through pollution and the unsustainable d…"
click at [670, 569] on button "Verify" at bounding box center [784, 577] width 1056 height 32
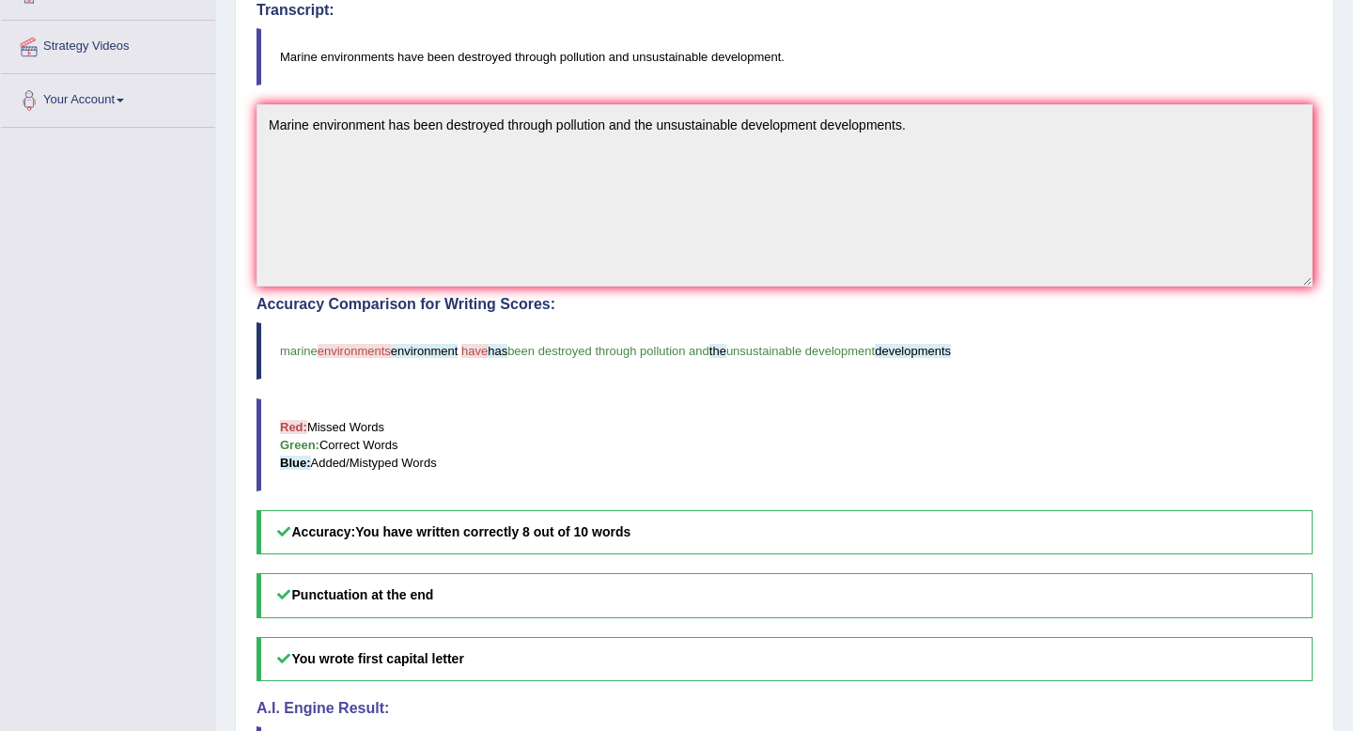
scroll to position [0, 0]
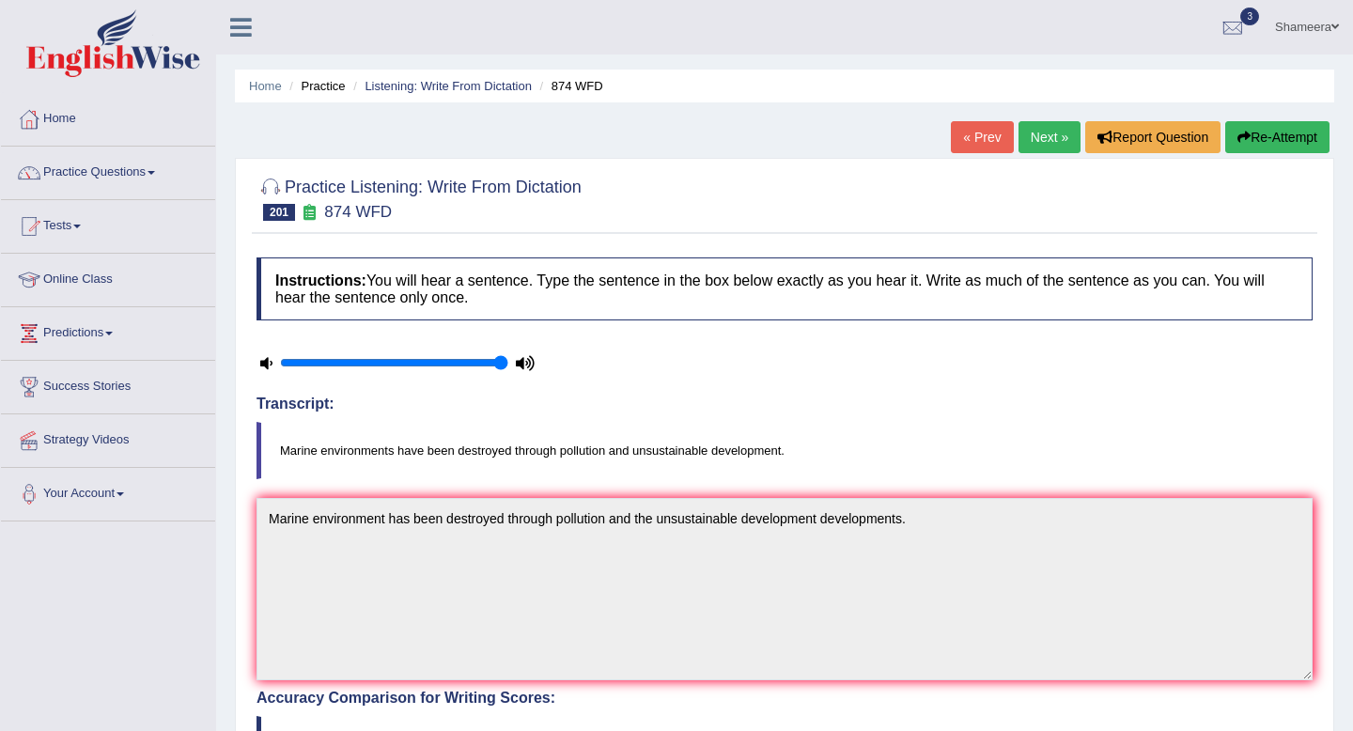
click at [1279, 131] on button "Re-Attempt" at bounding box center [1277, 137] width 104 height 32
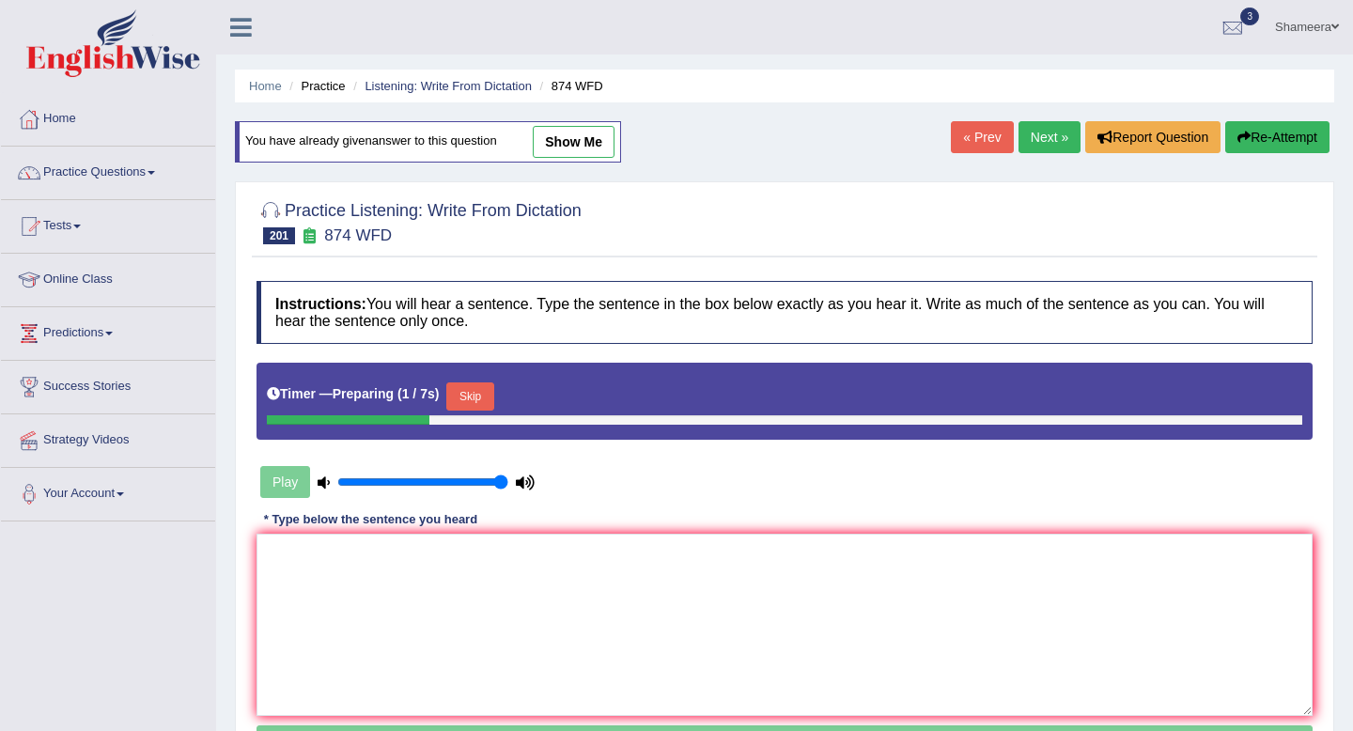
click at [486, 403] on button "Skip" at bounding box center [469, 396] width 47 height 28
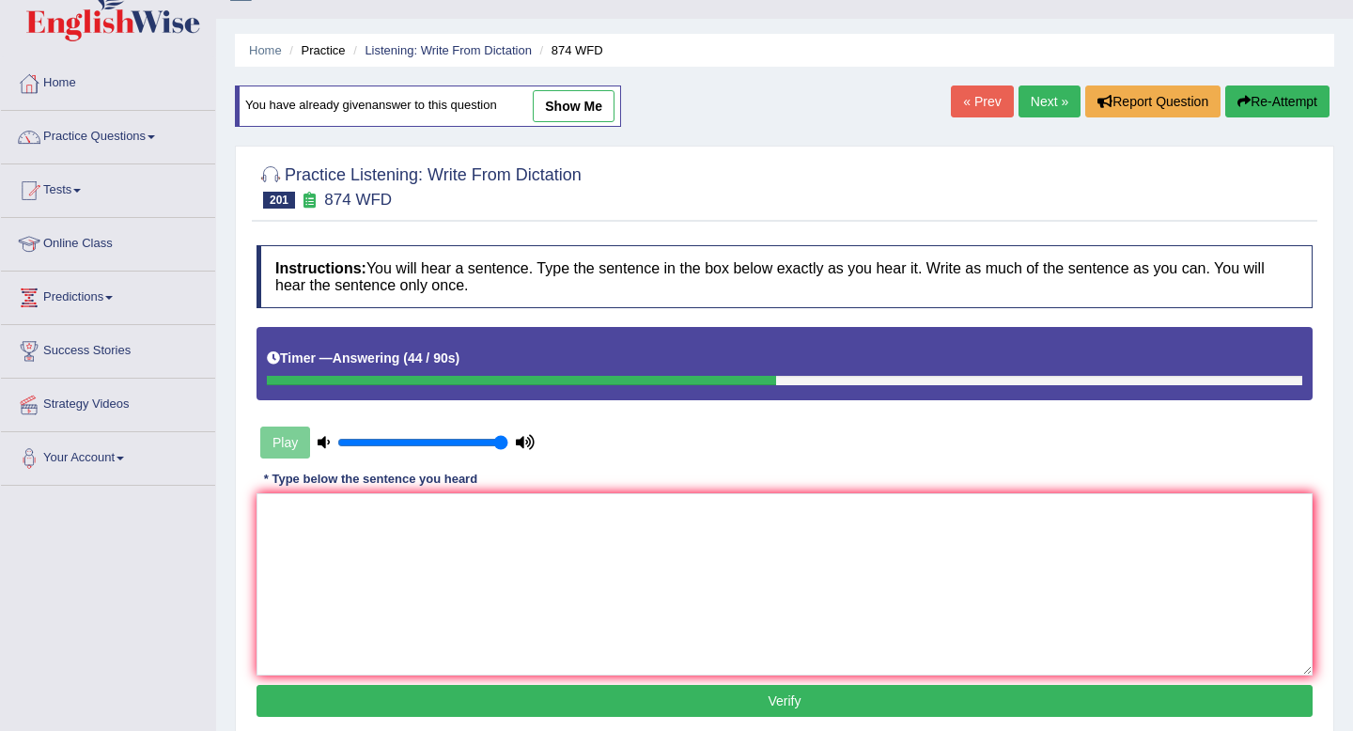
scroll to position [37, 0]
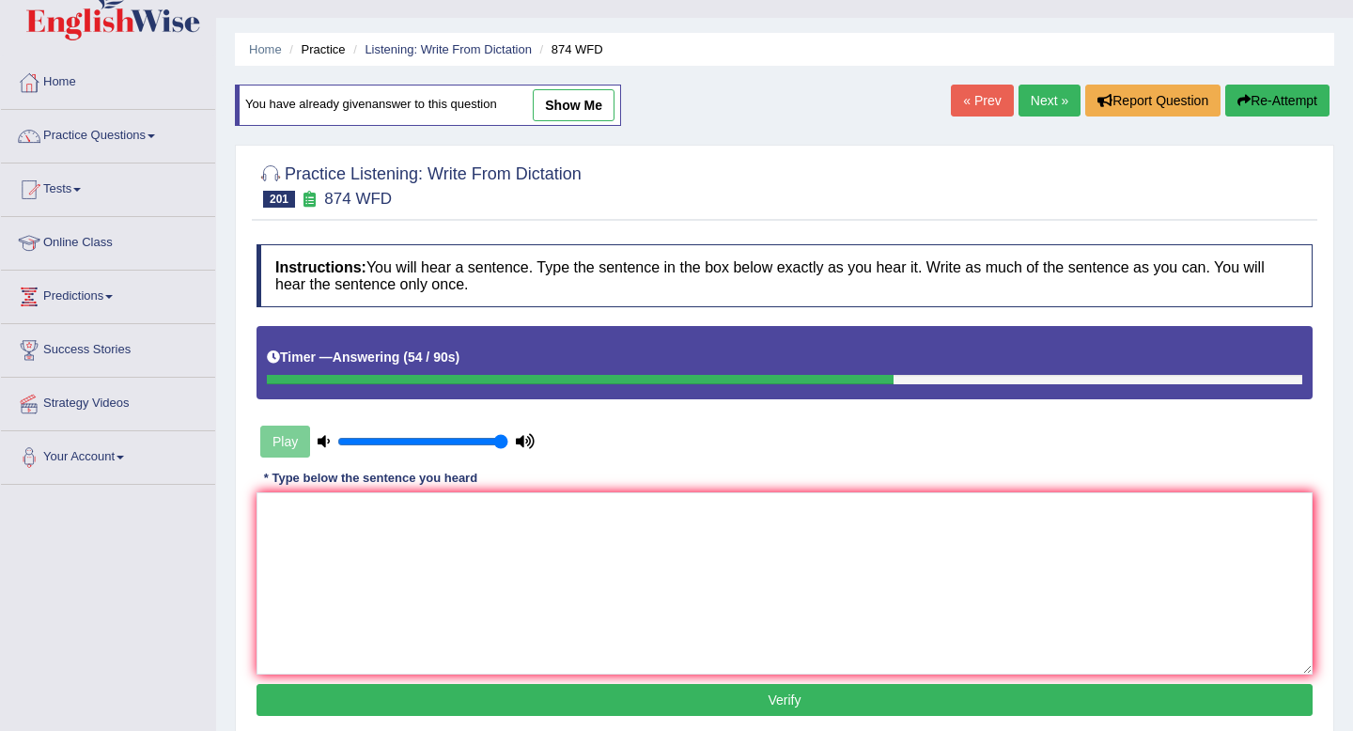
click at [1034, 104] on link "Next »" at bounding box center [1049, 101] width 62 height 32
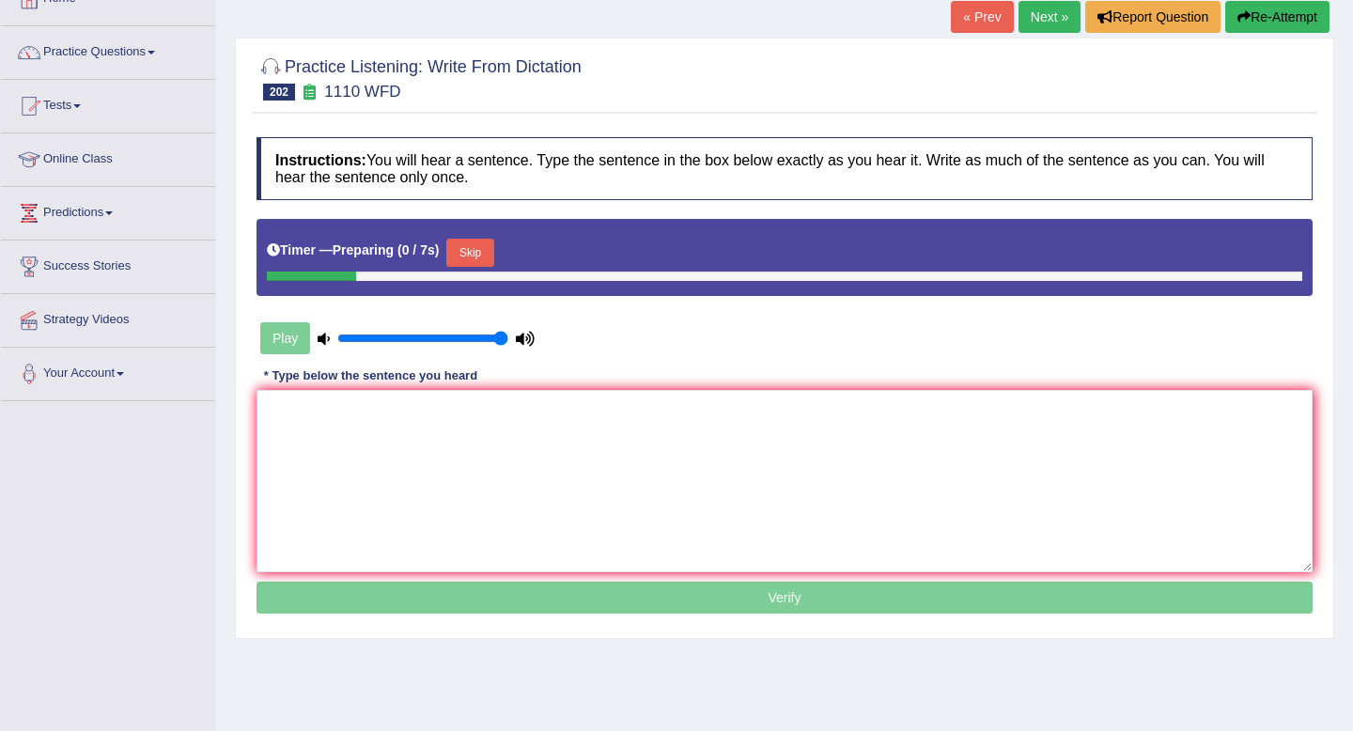
scroll to position [121, 0]
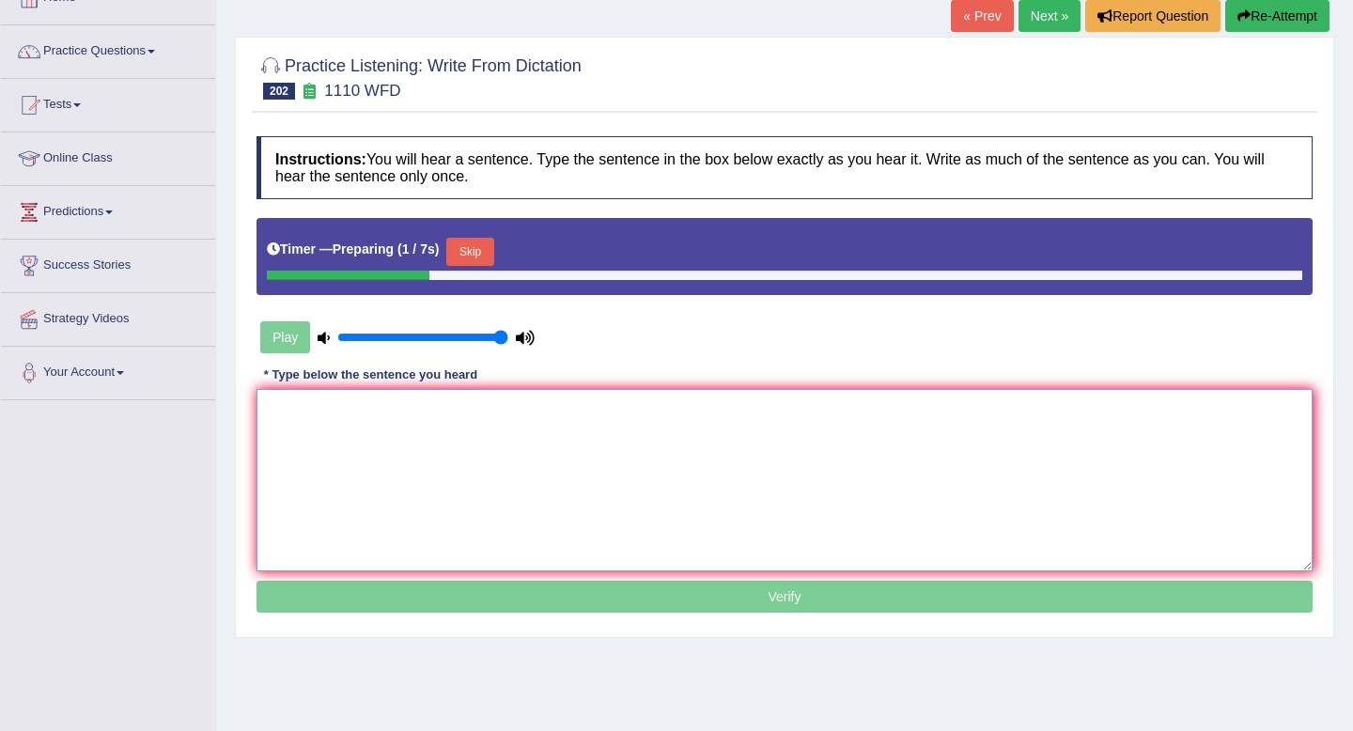
click at [561, 449] on textarea at bounding box center [784, 480] width 1056 height 182
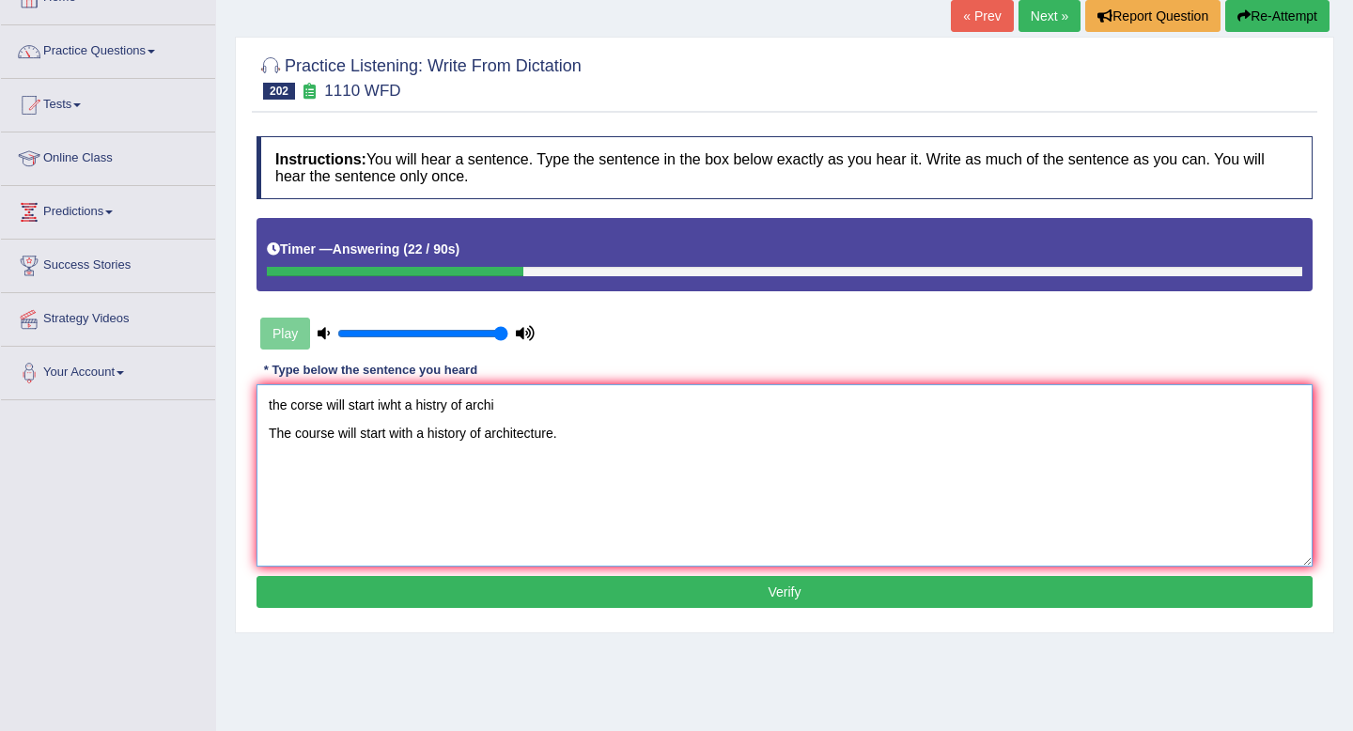
drag, startPoint x: 518, startPoint y: 411, endPoint x: 173, endPoint y: 371, distance: 347.0
click at [173, 371] on div "Toggle navigation Home Practice Questions Speaking Practice Read Aloud Repeat S…" at bounding box center [676, 367] width 1353 height 977
type textarea "The course will start with a history of architecture."
click at [596, 582] on button "Verify" at bounding box center [784, 592] width 1056 height 32
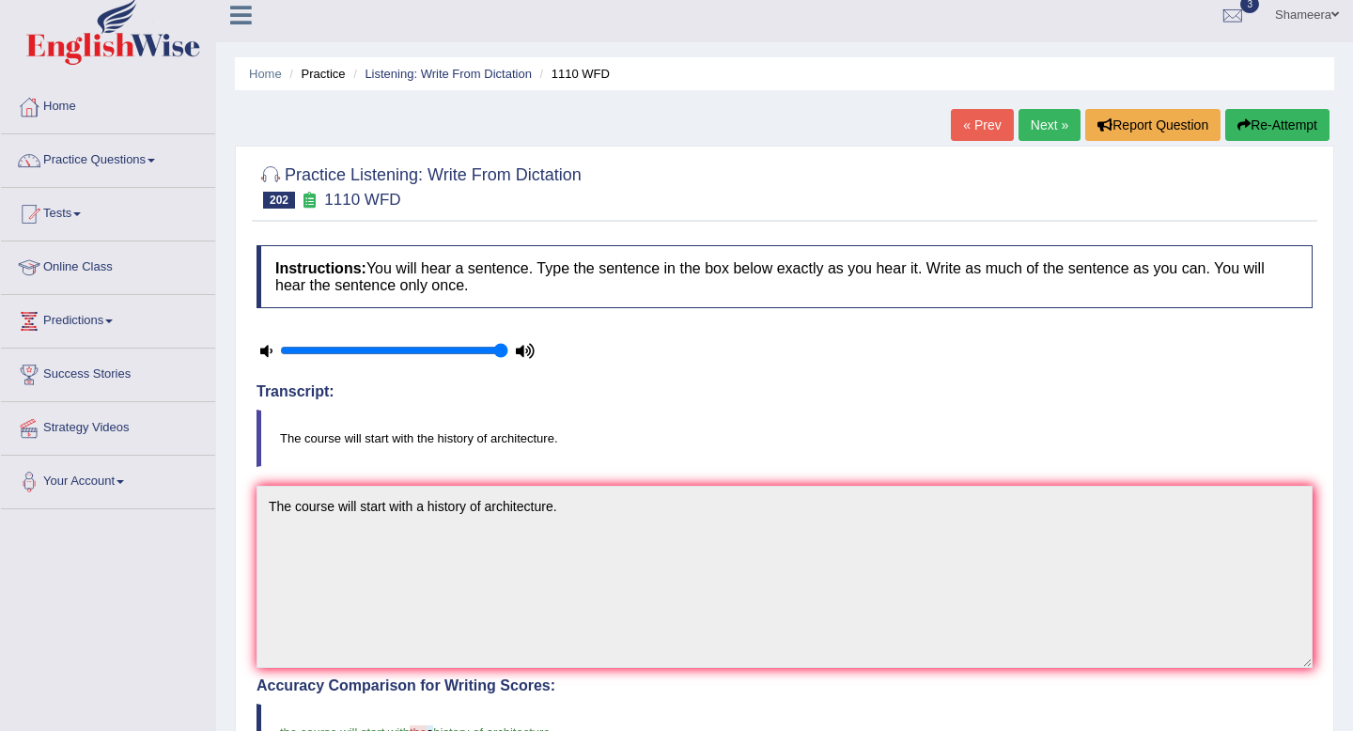
scroll to position [0, 0]
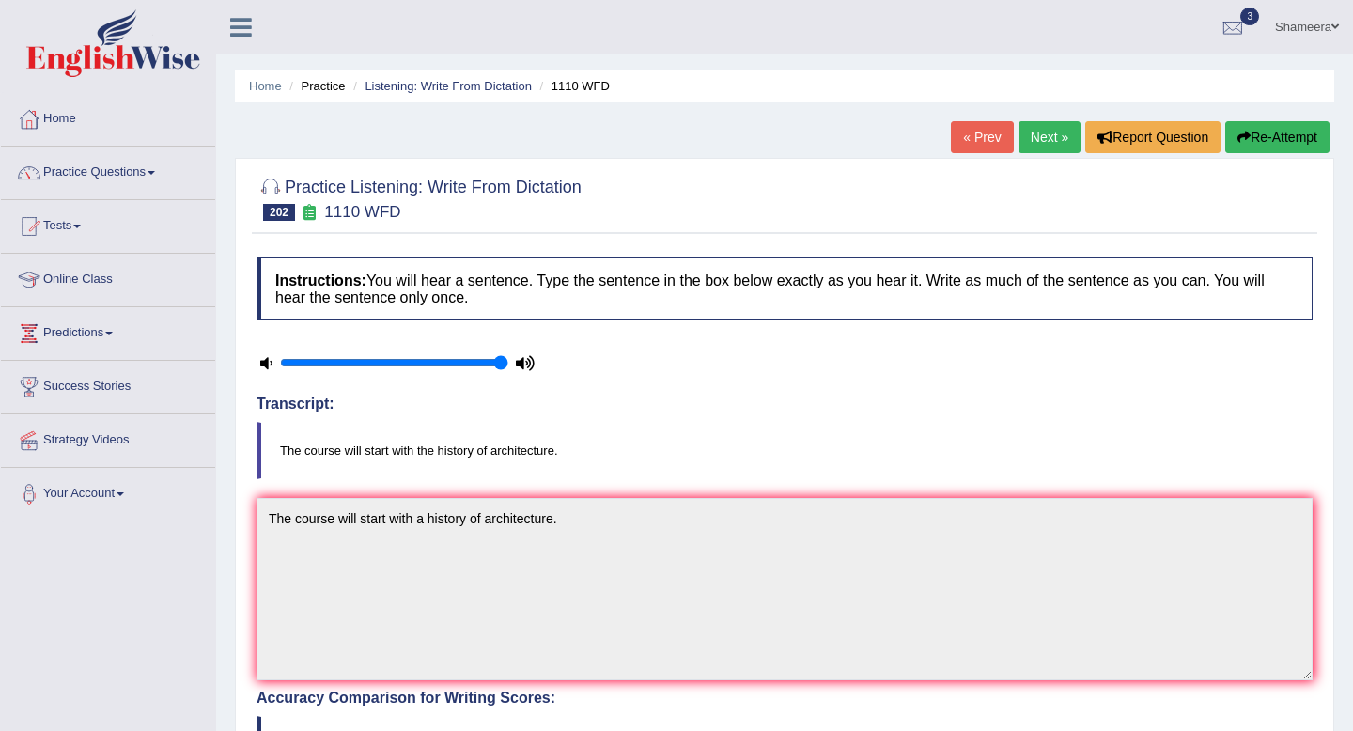
click at [730, 378] on div "Instructions: You will hear a sentence. Type the sentence in the box below exac…" at bounding box center [784, 725] width 1065 height 954
click at [1029, 142] on link "Next »" at bounding box center [1049, 137] width 62 height 32
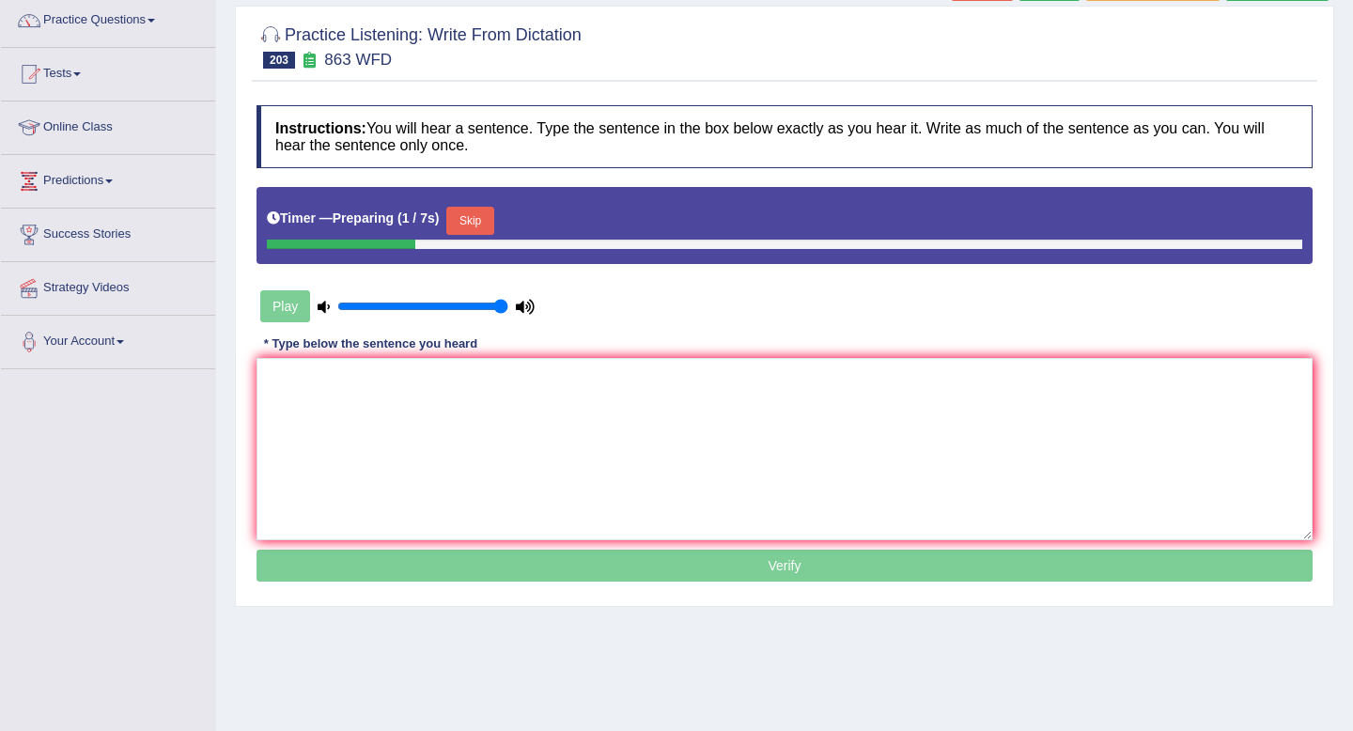
scroll to position [155, 0]
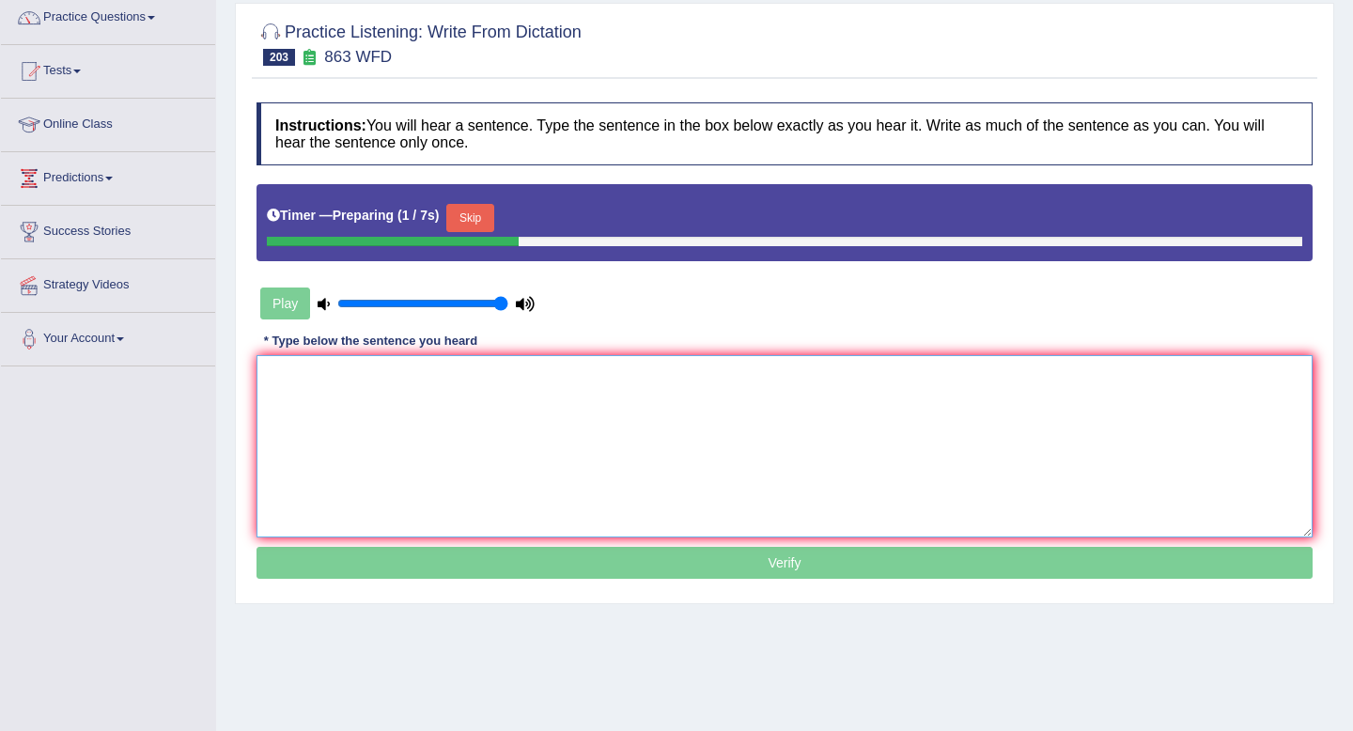
click at [552, 396] on textarea at bounding box center [784, 446] width 1056 height 182
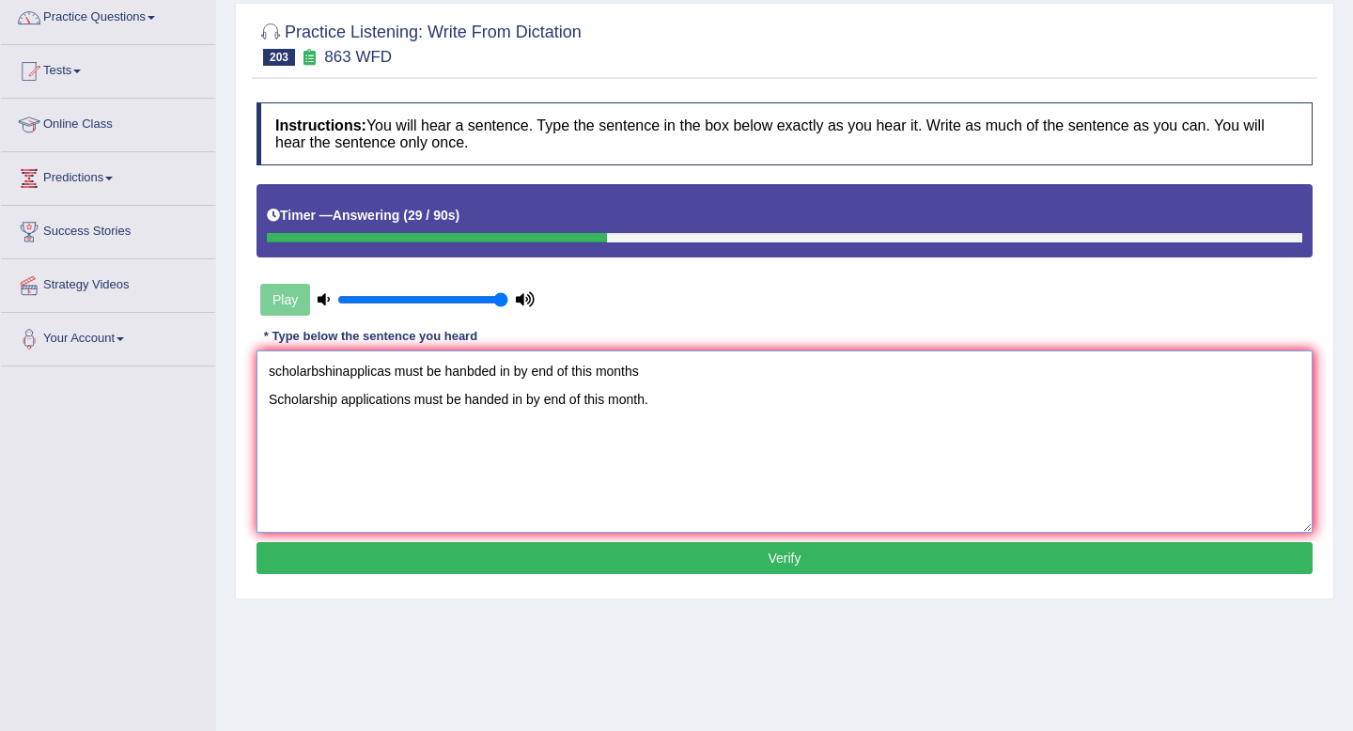
drag, startPoint x: 411, startPoint y: 406, endPoint x: 411, endPoint y: 419, distance: 13.2
click at [411, 406] on textarea "scholarbshinapplicas must be hanbded in by end of this months Scholarship appli…" at bounding box center [784, 441] width 1056 height 182
drag, startPoint x: 658, startPoint y: 377, endPoint x: 169, endPoint y: 345, distance: 489.6
click at [169, 345] on div "Toggle navigation Home Practice Questions Speaking Practice Read Aloud Repeat S…" at bounding box center [676, 333] width 1353 height 977
type textarea "Scholarship applications must be handed in by end of this month."
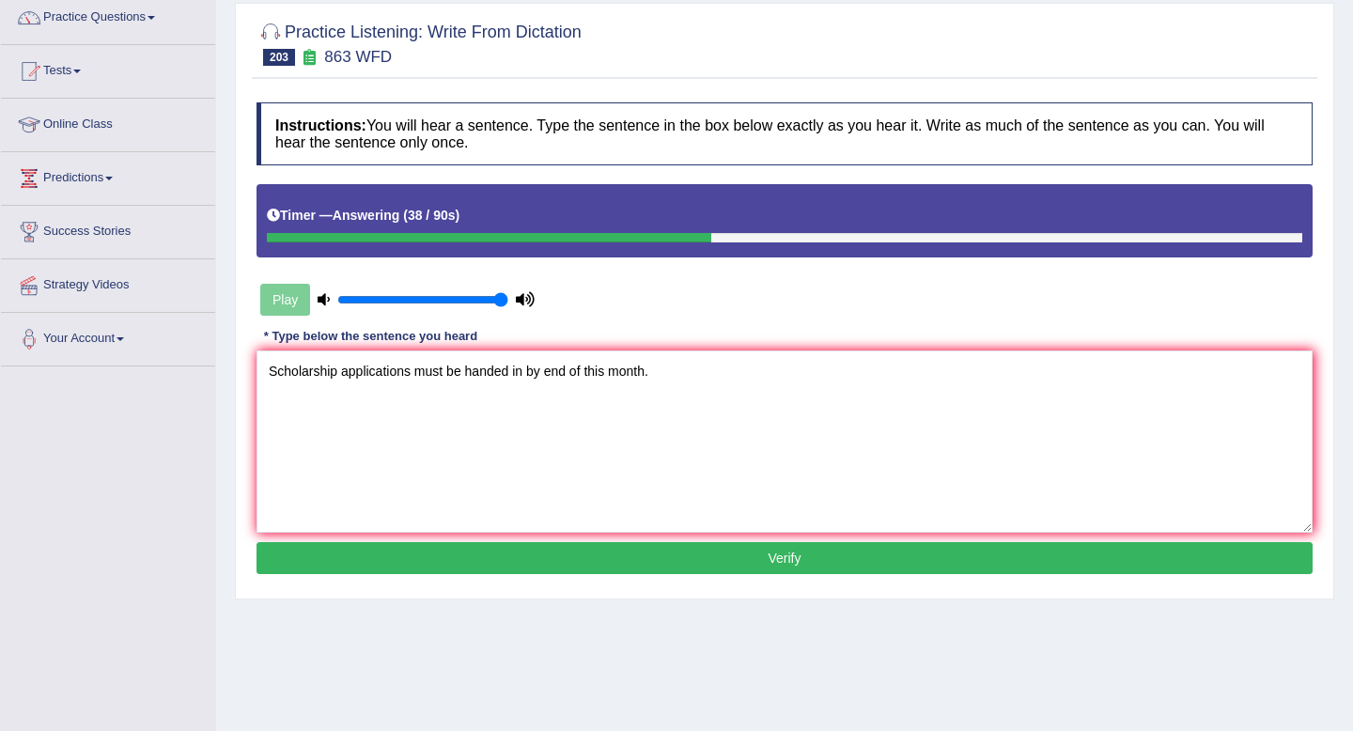
click at [557, 552] on button "Verify" at bounding box center [784, 558] width 1056 height 32
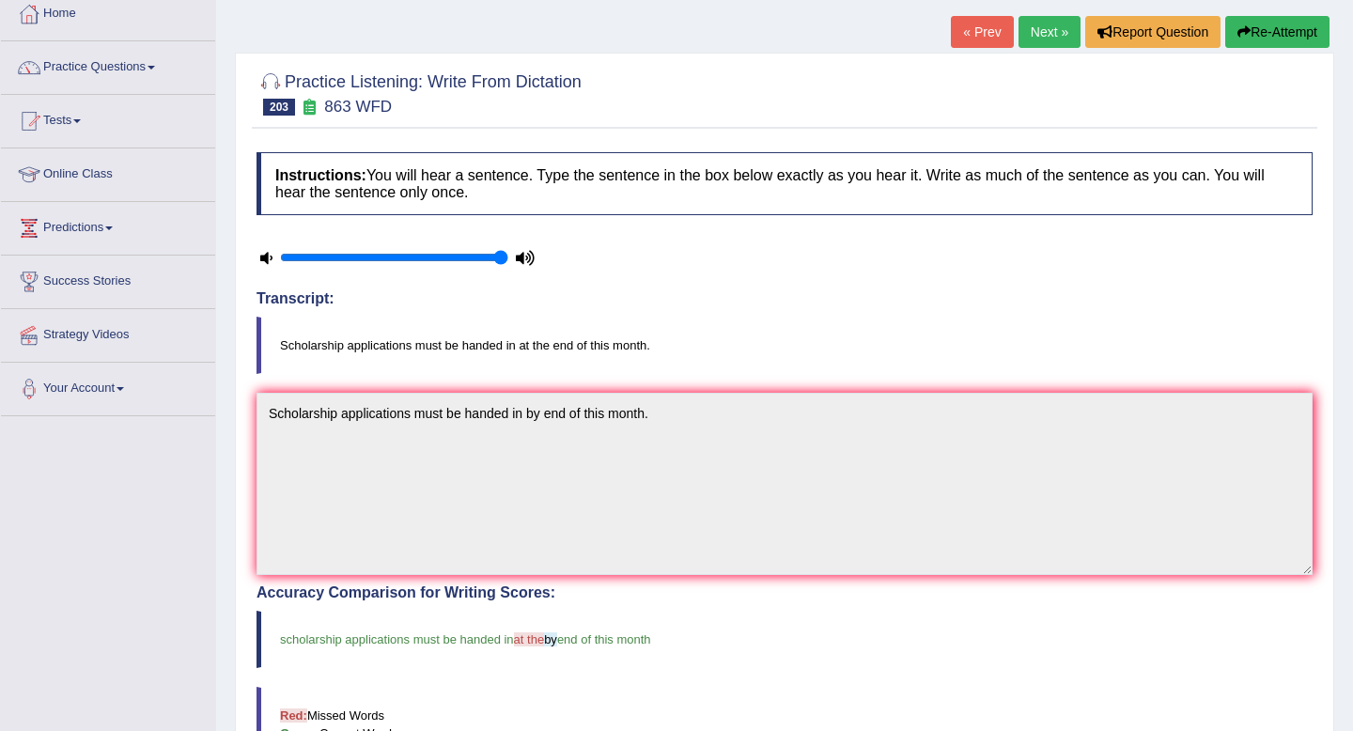
scroll to position [101, 0]
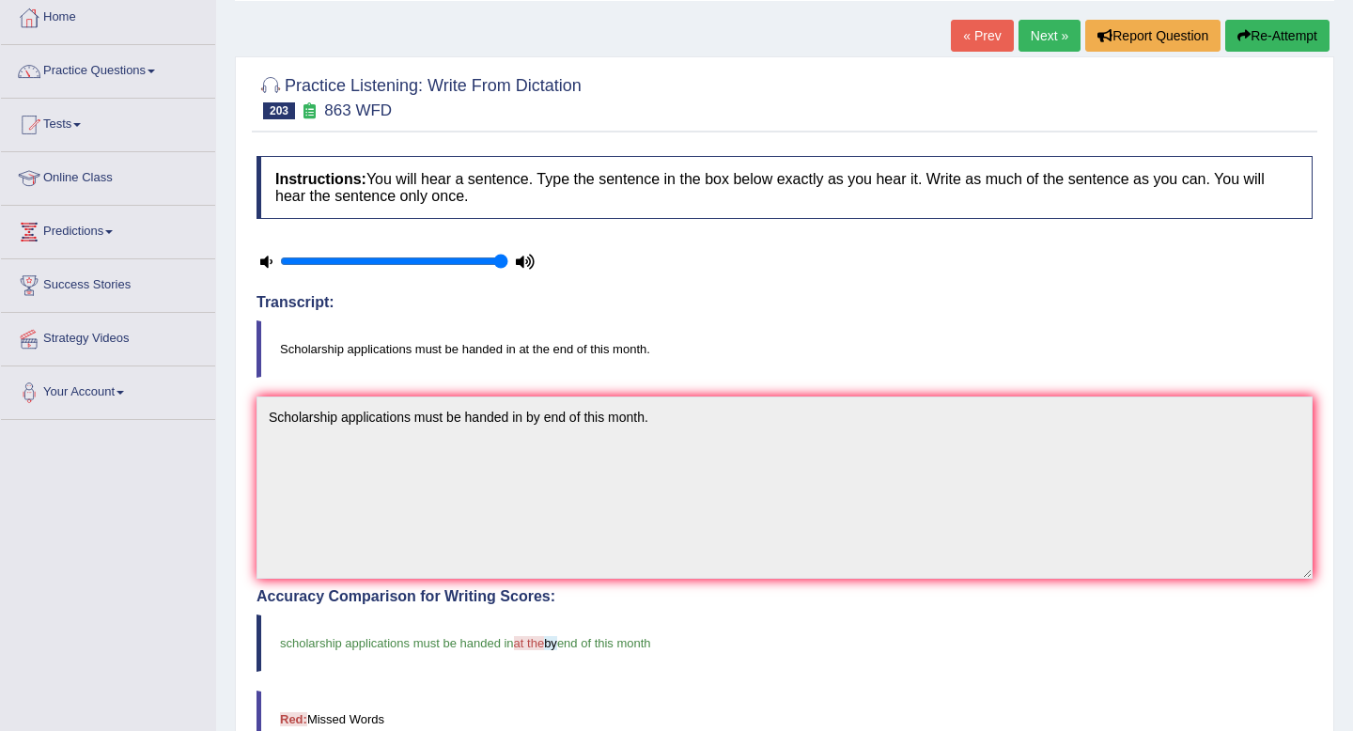
click at [1258, 36] on button "Re-Attempt" at bounding box center [1277, 36] width 104 height 32
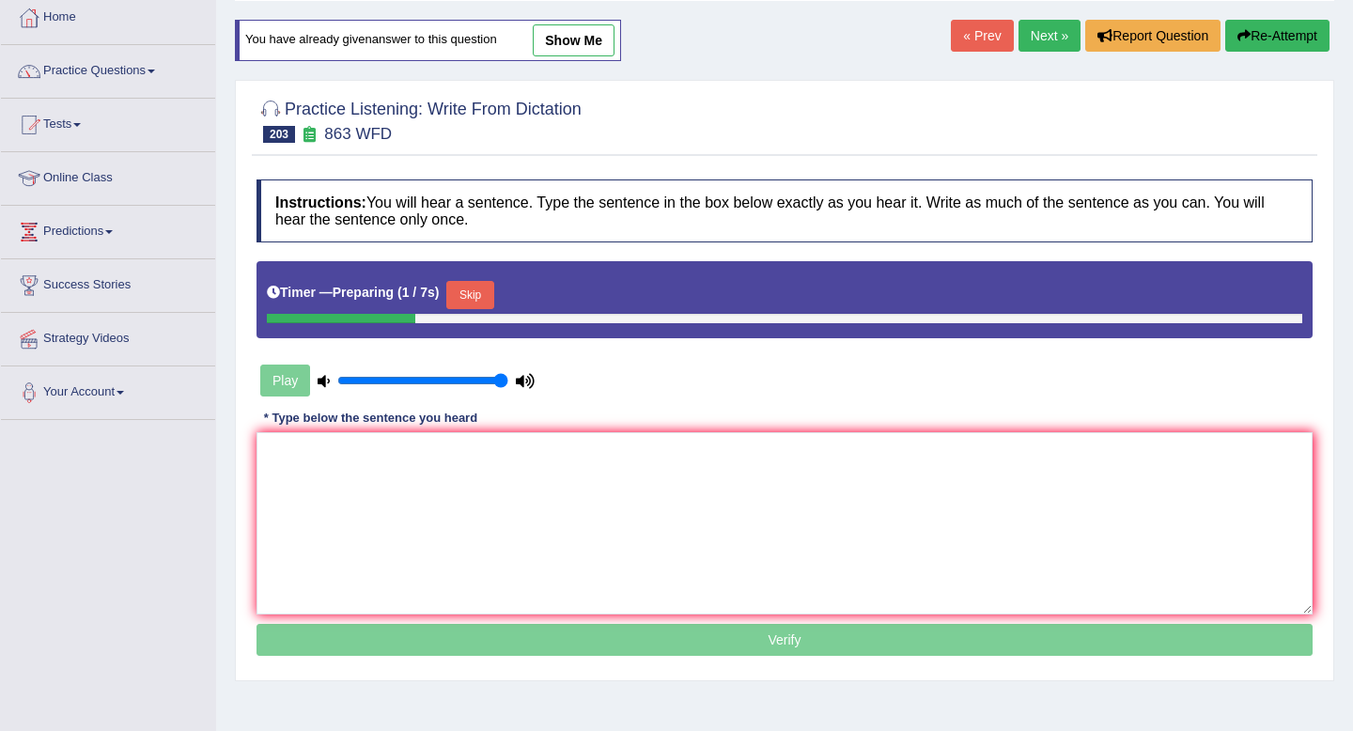
click at [478, 295] on button "Skip" at bounding box center [469, 295] width 47 height 28
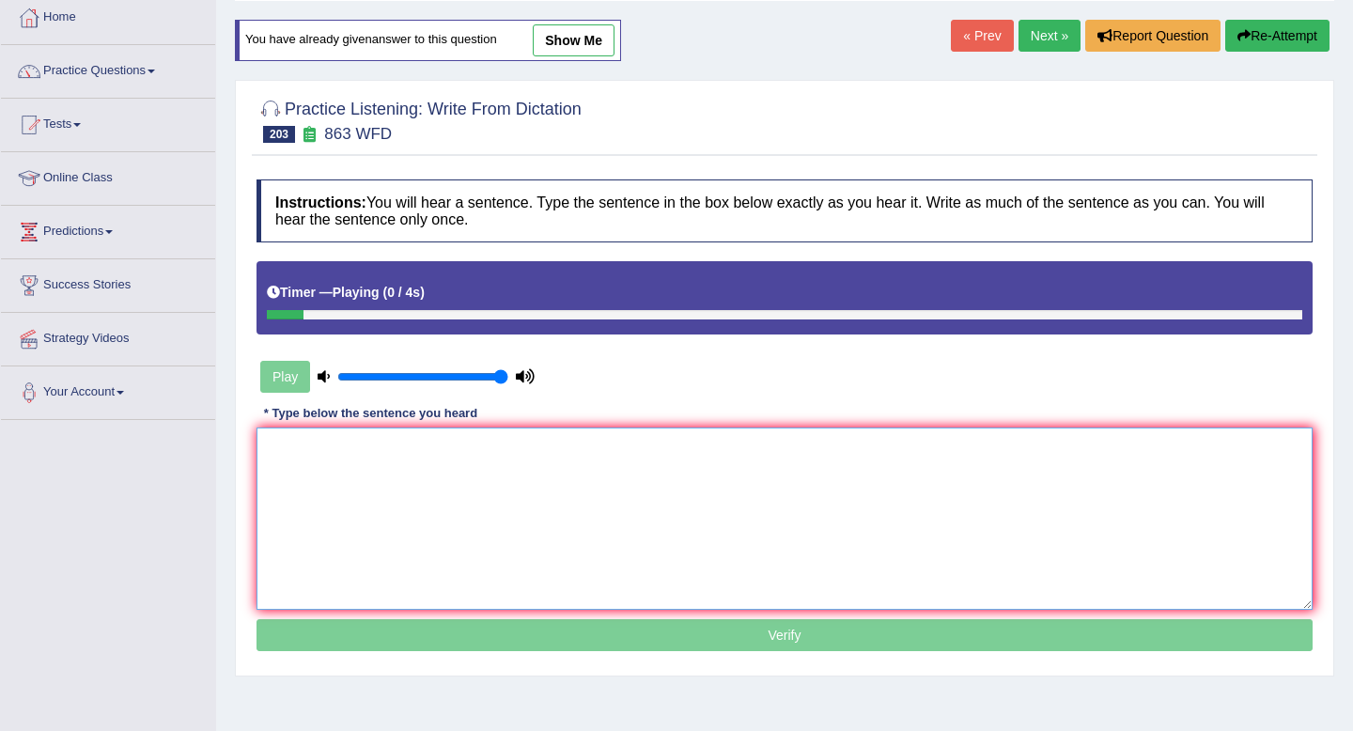
click at [377, 522] on textarea at bounding box center [784, 518] width 1056 height 182
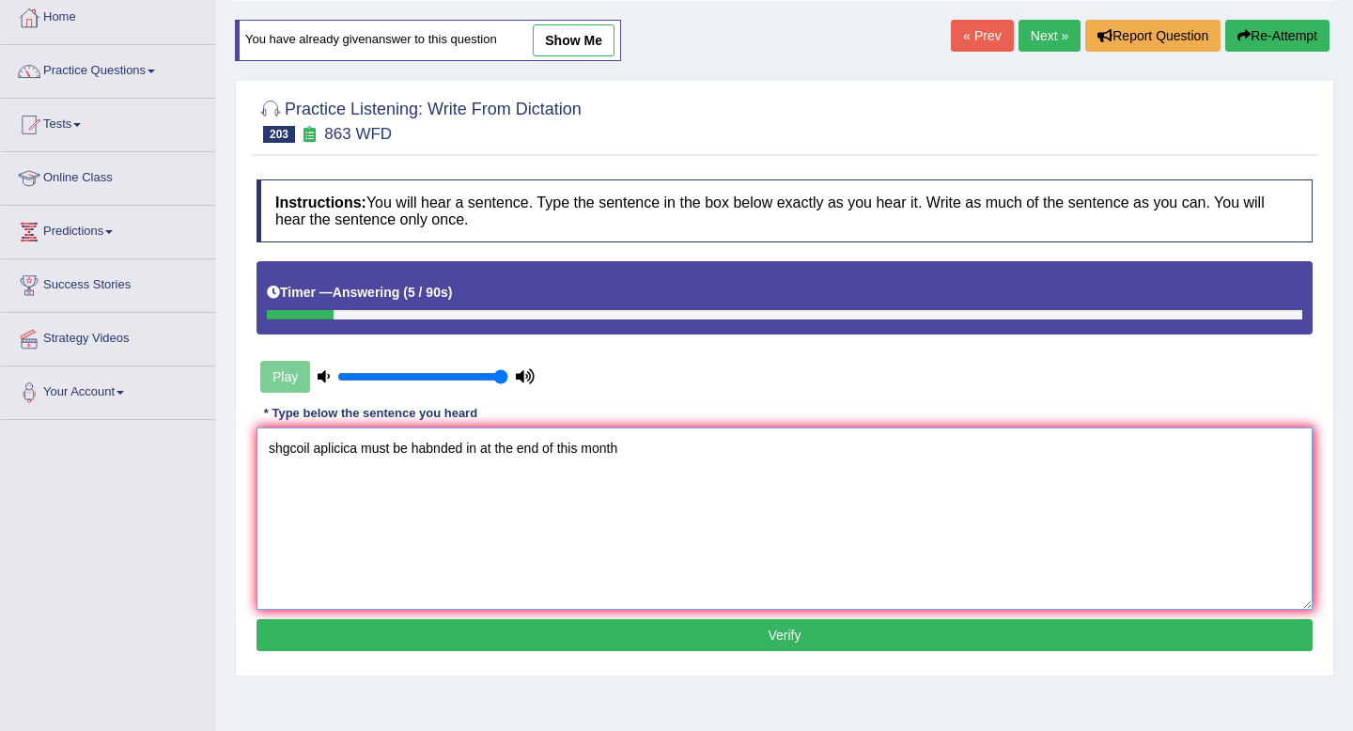
type textarea "shgcoil aplicica must be habnded in at the end of this month"
click at [1025, 29] on link "Next »" at bounding box center [1049, 36] width 62 height 32
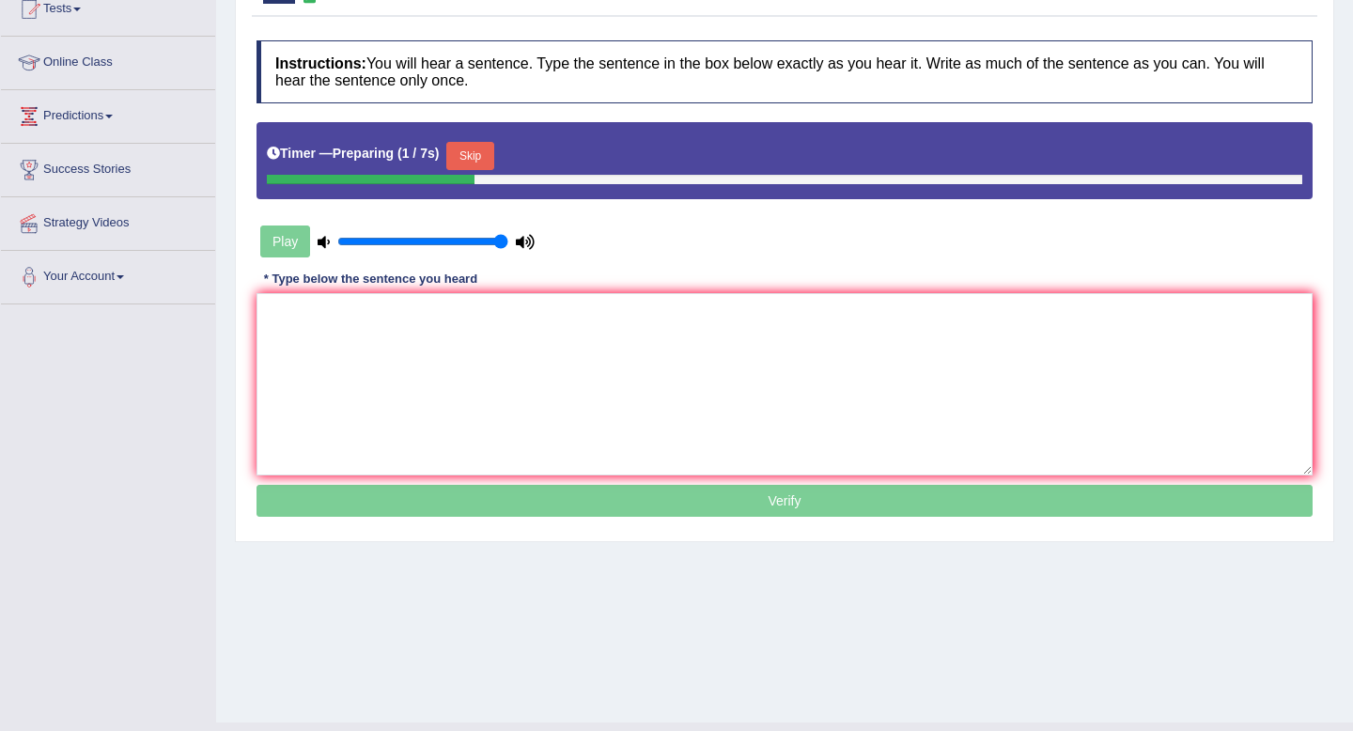
scroll to position [218, 0]
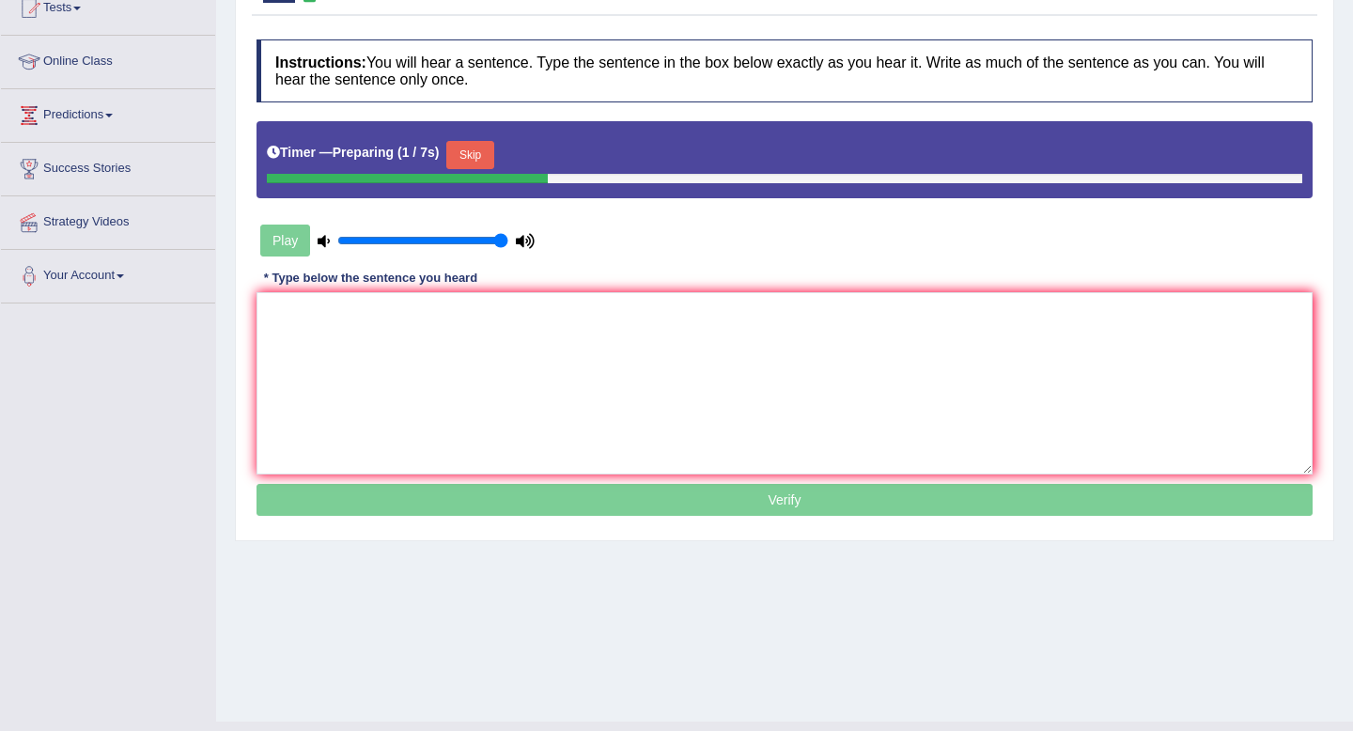
click at [480, 153] on button "Skip" at bounding box center [469, 155] width 47 height 28
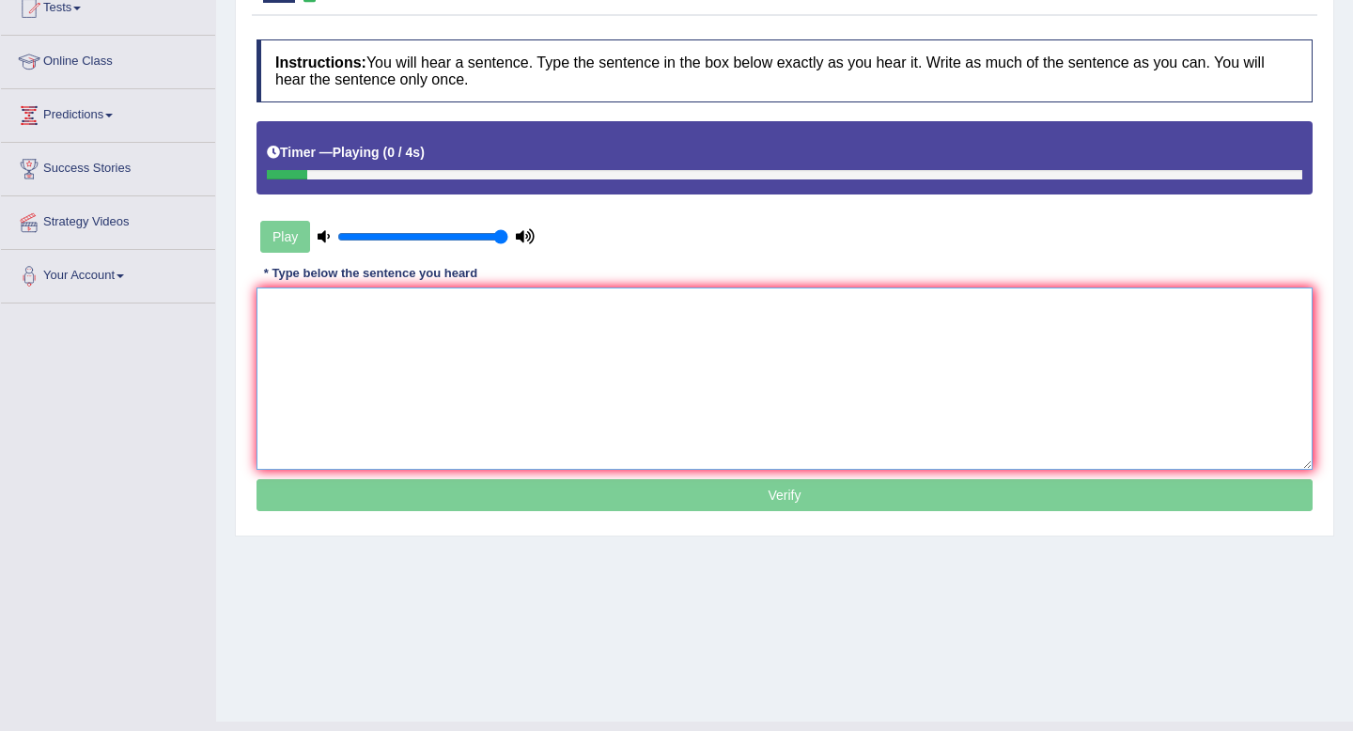
click at [477, 361] on textarea at bounding box center [784, 378] width 1056 height 182
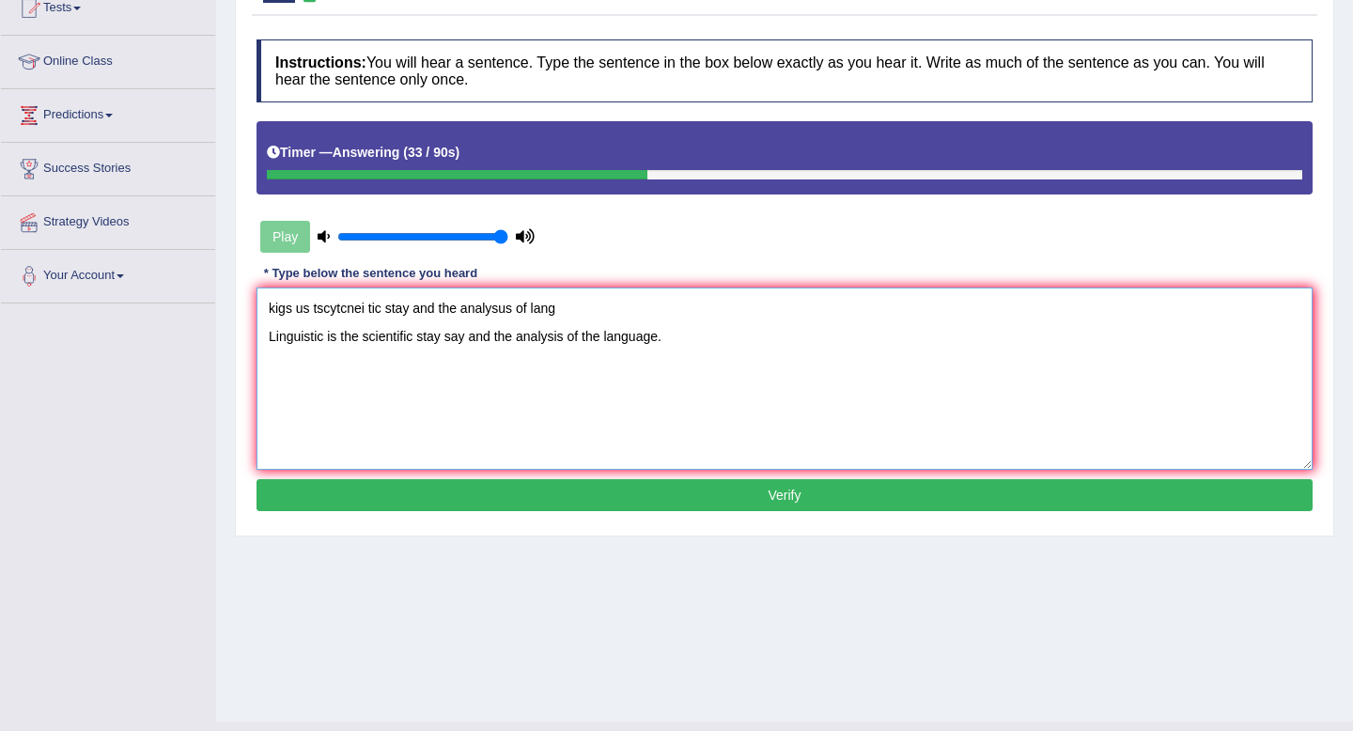
drag, startPoint x: 324, startPoint y: 343, endPoint x: 324, endPoint y: 365, distance: 21.6
click at [324, 344] on textarea "kigs us tscytcnei tic stay and the analysus of lang Linguistic is the scientifi…" at bounding box center [784, 378] width 1056 height 182
click at [419, 340] on textarea "kigs us tscytcnei tic stay and the analysus of lang Linguistic is the scientifi…" at bounding box center [784, 378] width 1056 height 182
drag, startPoint x: 583, startPoint y: 314, endPoint x: 231, endPoint y: 284, distance: 353.6
click at [231, 284] on div "Home Practice Listening: Write From Dictation 1060 WFD « Prev Next » Report Que…" at bounding box center [784, 251] width 1137 height 939
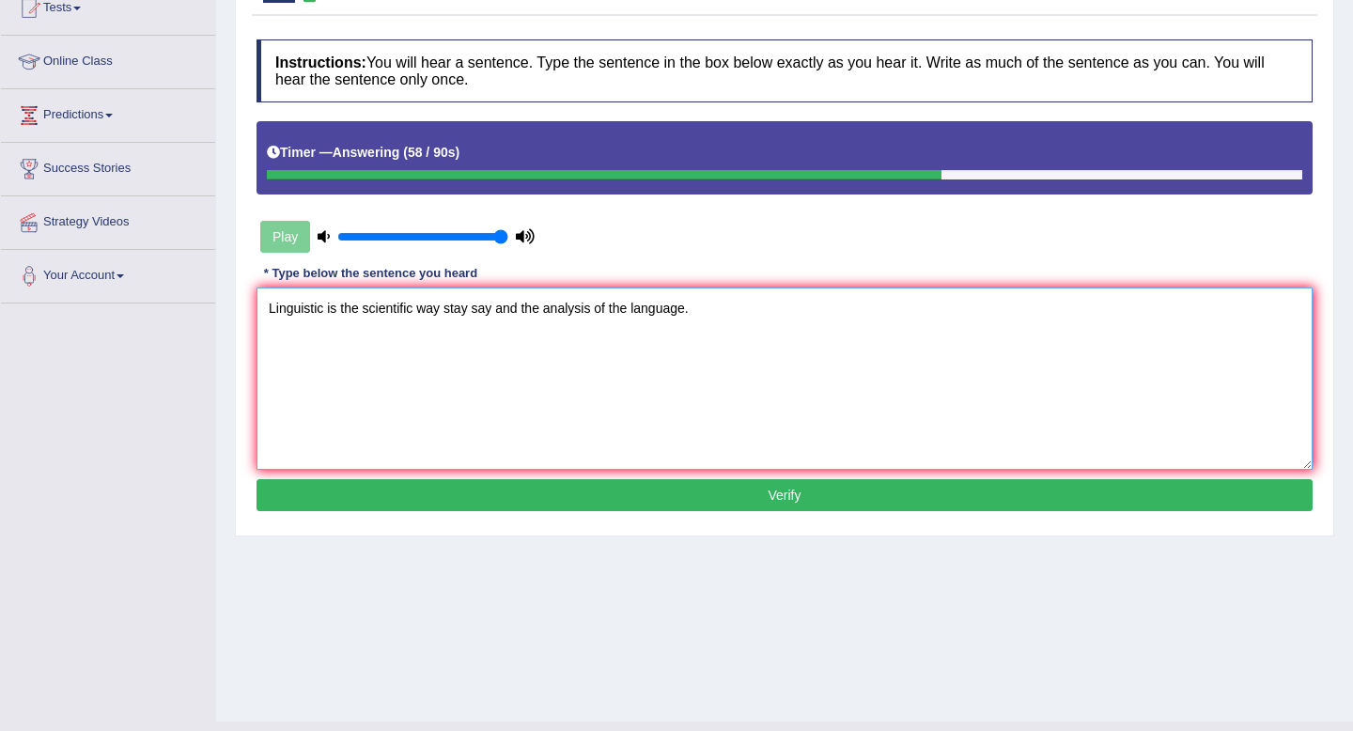
type textarea "Linguistic is the scientific way stay say and the analysis of the language."
click at [522, 492] on button "Verify" at bounding box center [784, 495] width 1056 height 32
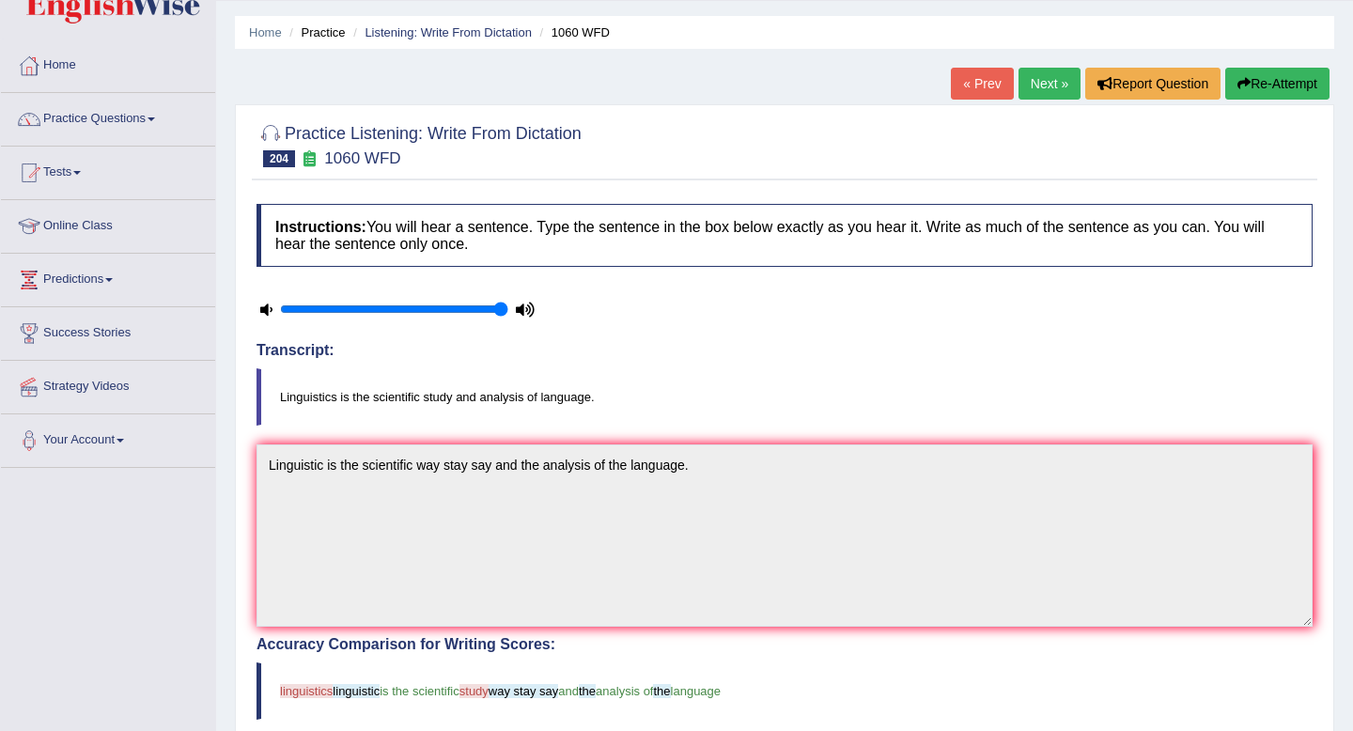
scroll to position [0, 0]
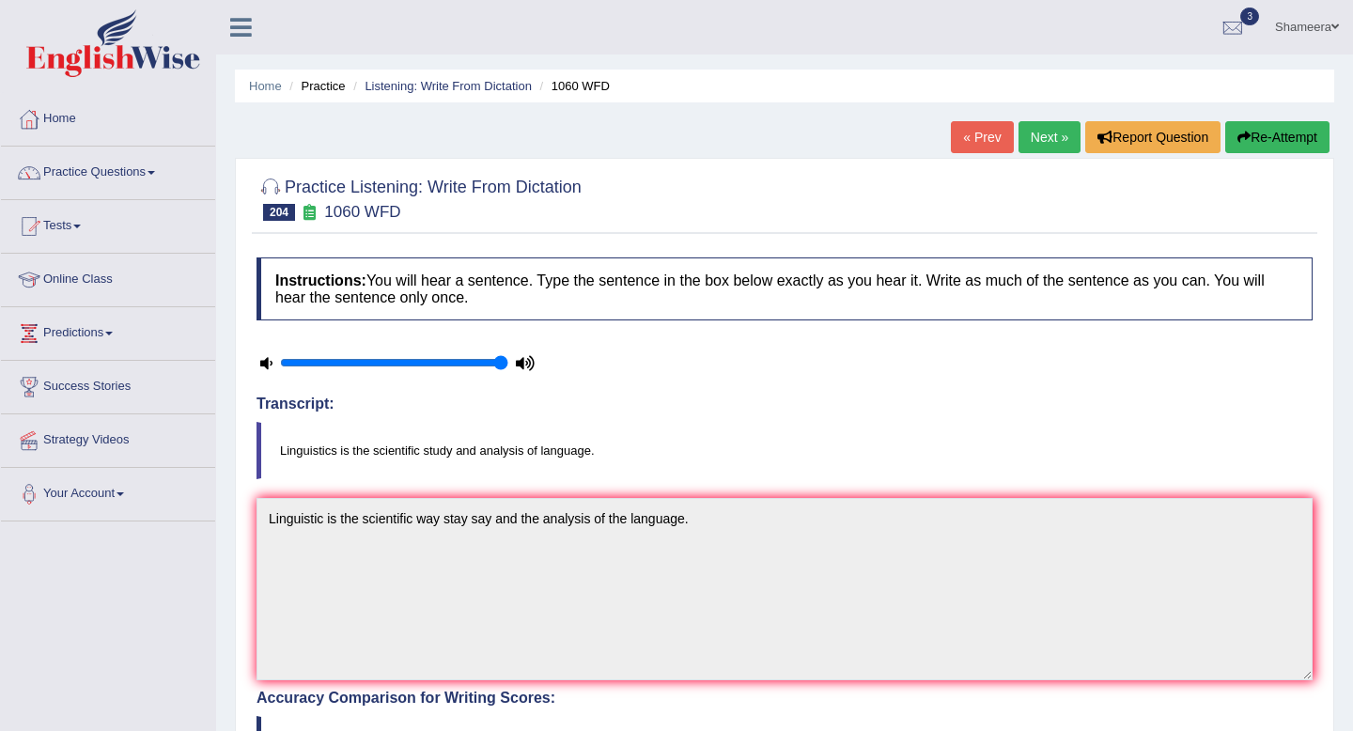
click at [1265, 135] on button "Re-Attempt" at bounding box center [1277, 137] width 104 height 32
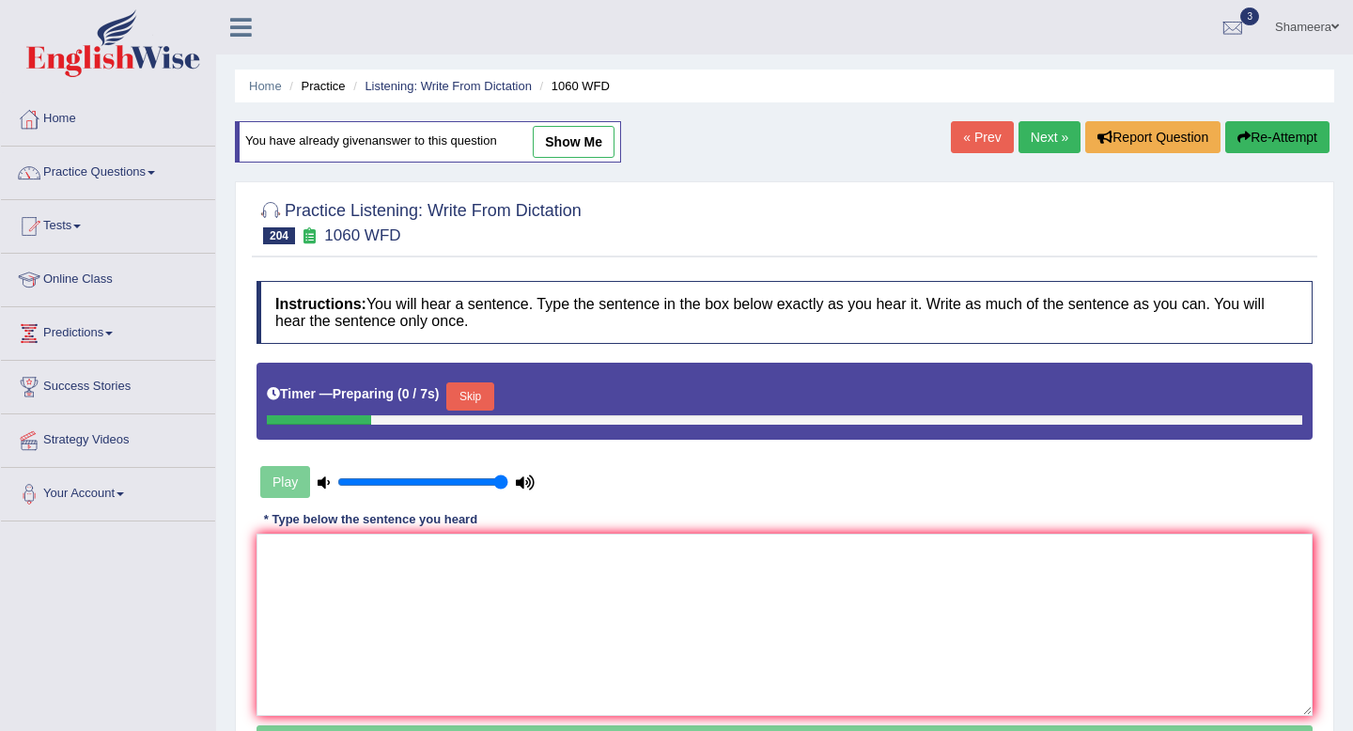
click at [493, 401] on button "Skip" at bounding box center [469, 396] width 47 height 28
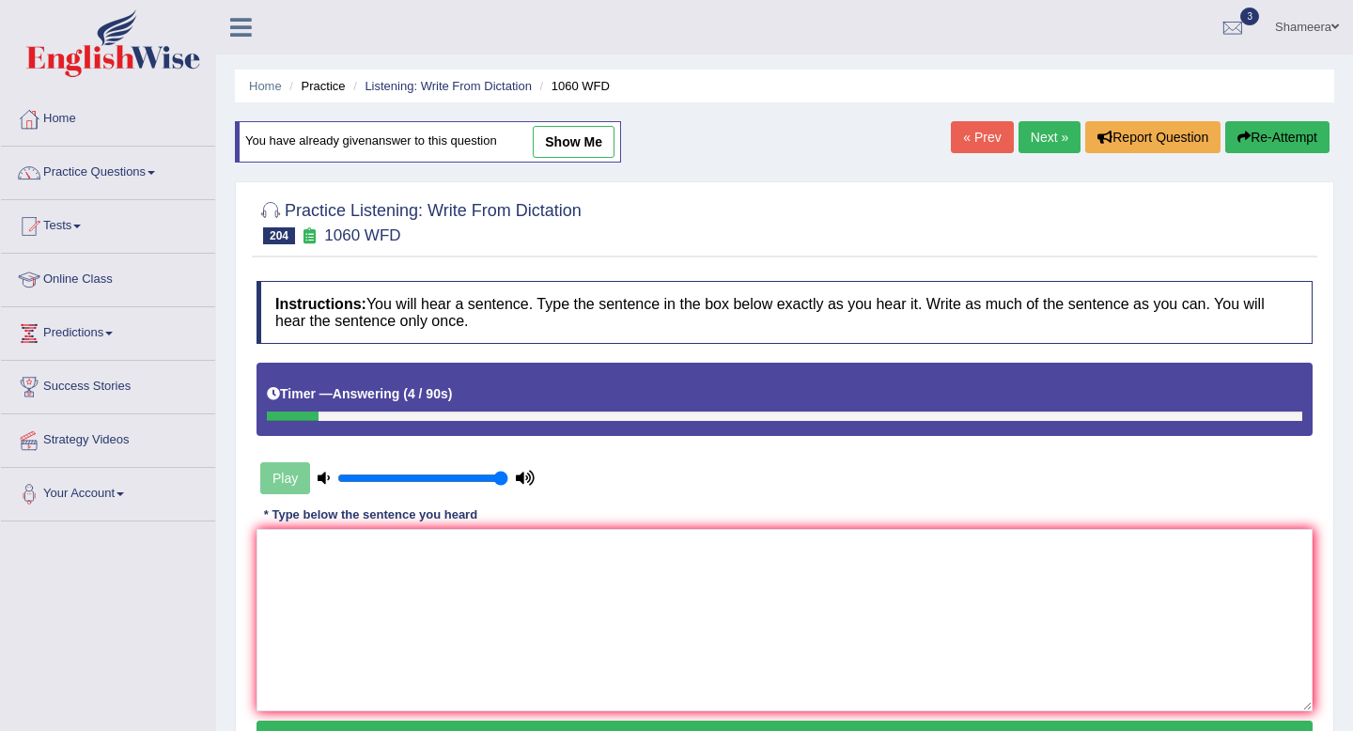
click at [1036, 137] on link "Next »" at bounding box center [1049, 137] width 62 height 32
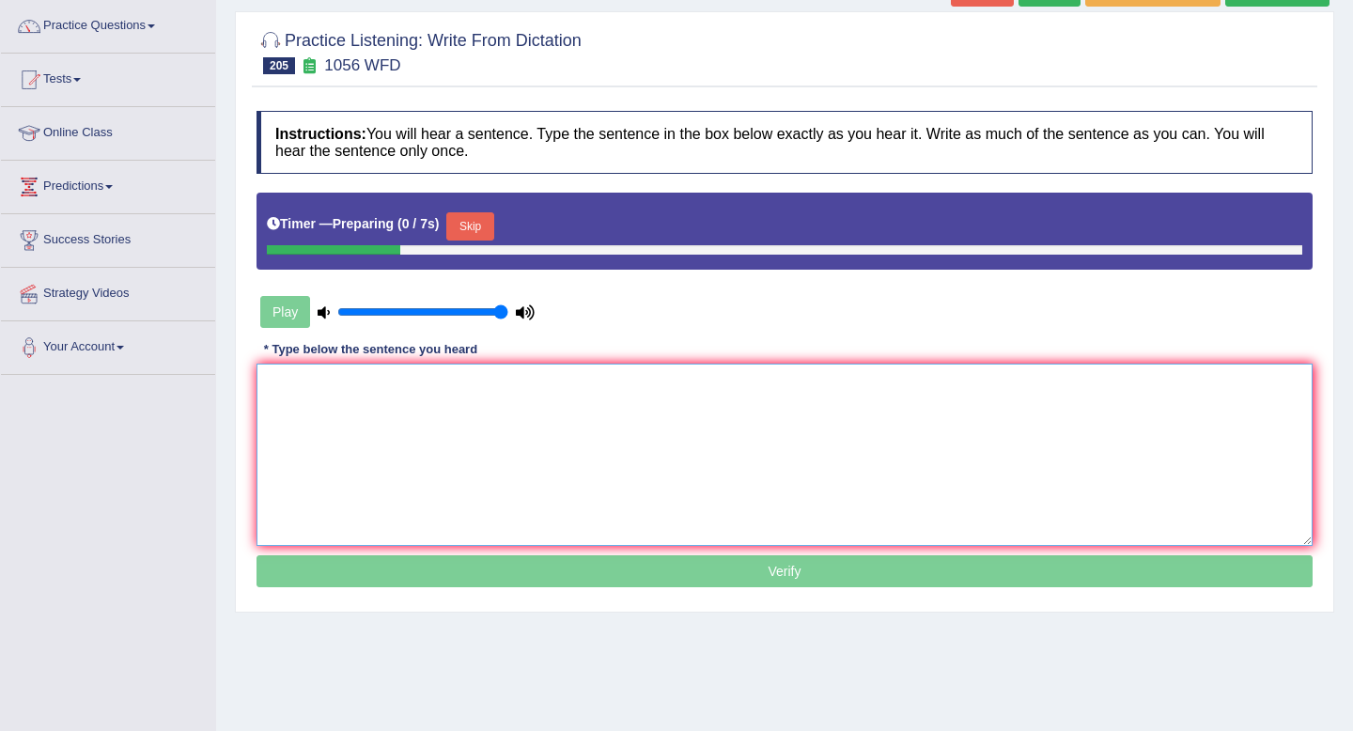
click at [717, 402] on textarea at bounding box center [784, 455] width 1056 height 182
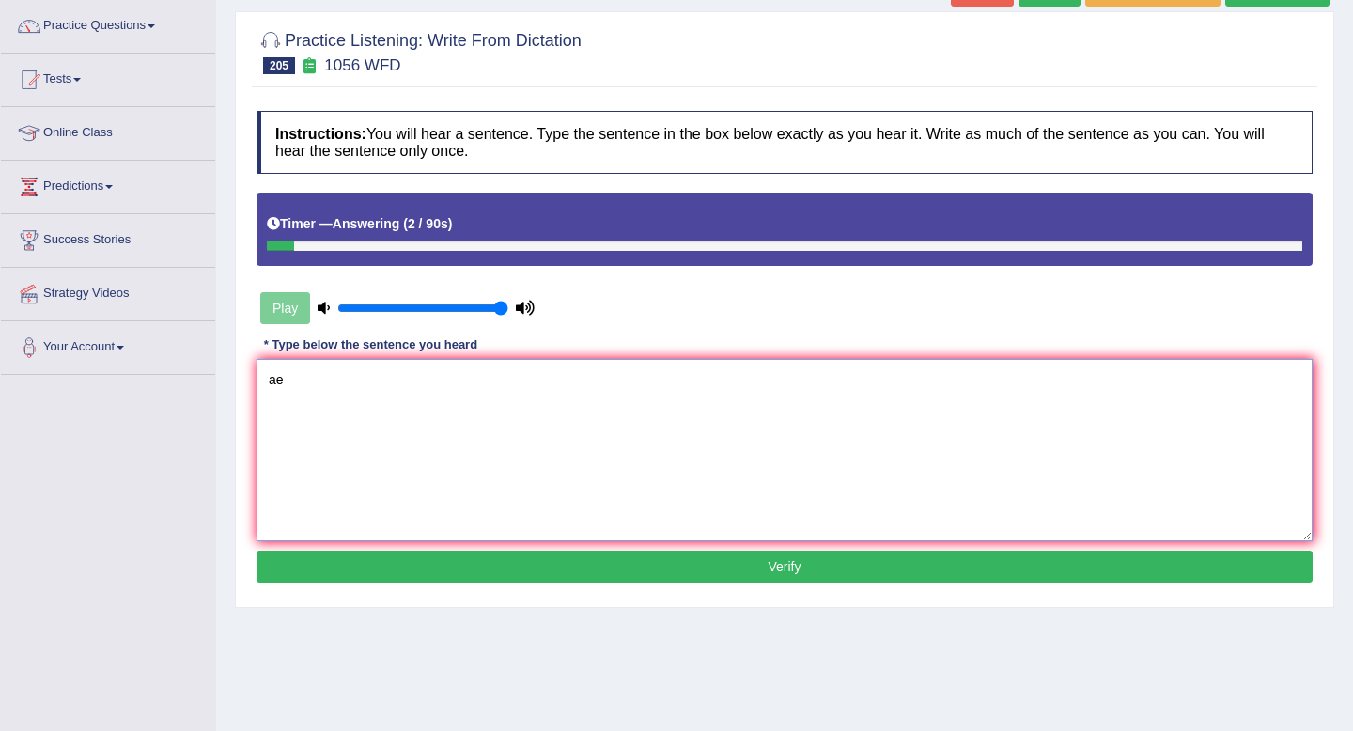
type textarea "a"
type textarea "Art and design is a competitive field to work in."
click at [795, 573] on button "Verify" at bounding box center [784, 567] width 1056 height 32
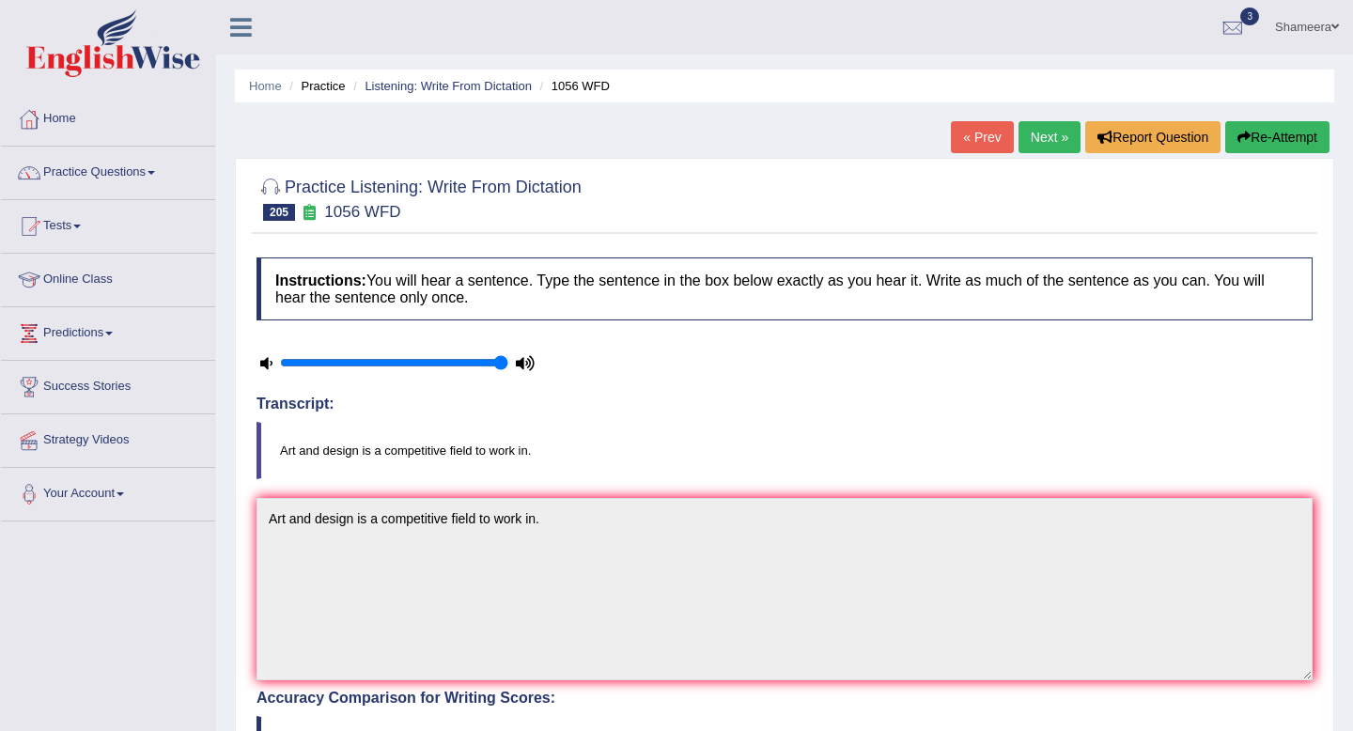
click at [1037, 144] on link "Next »" at bounding box center [1049, 137] width 62 height 32
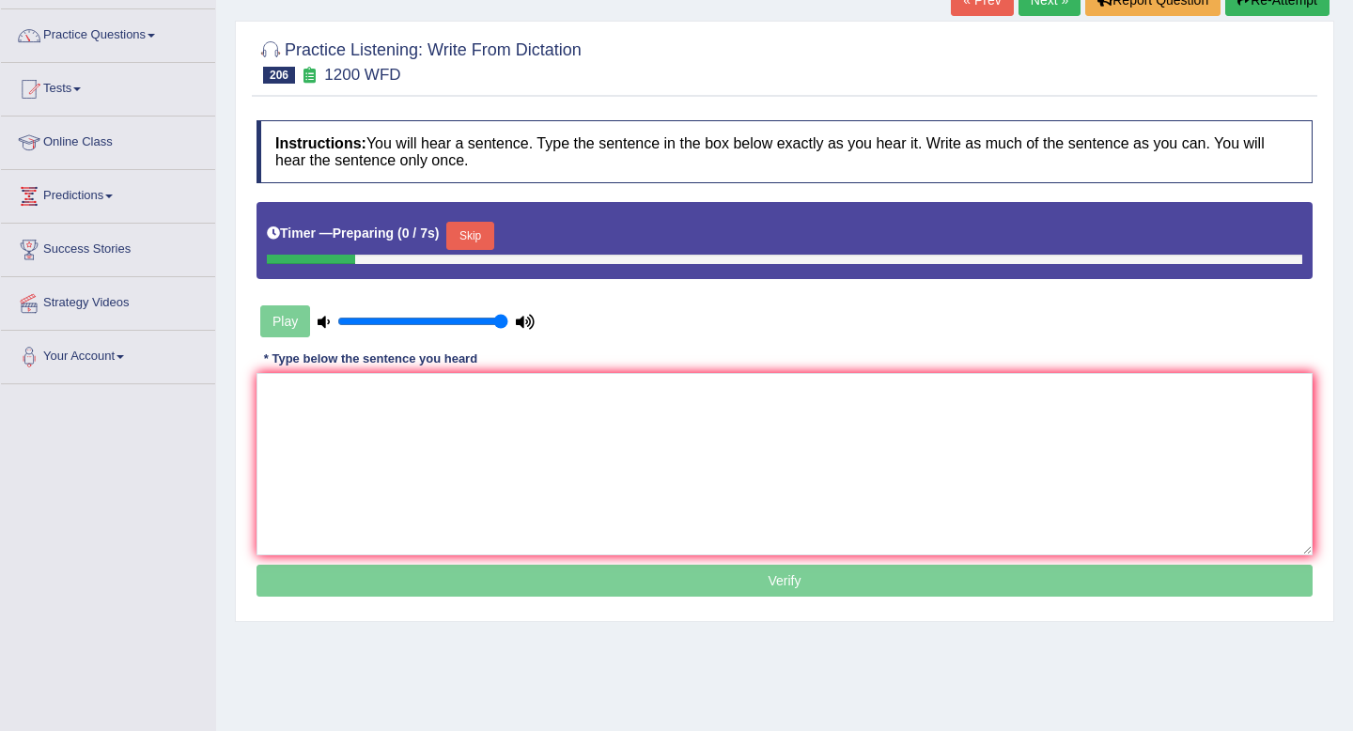
scroll to position [139, 0]
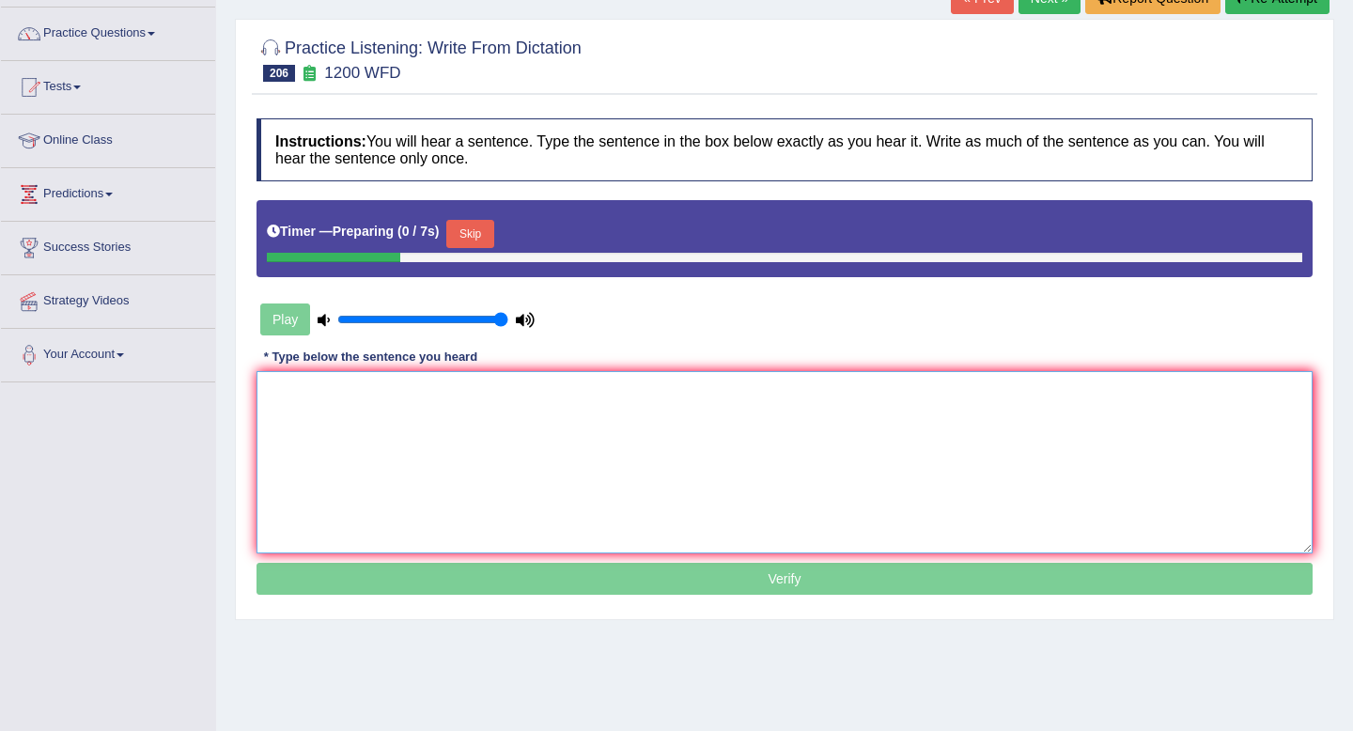
click at [746, 452] on textarea at bounding box center [784, 462] width 1056 height 182
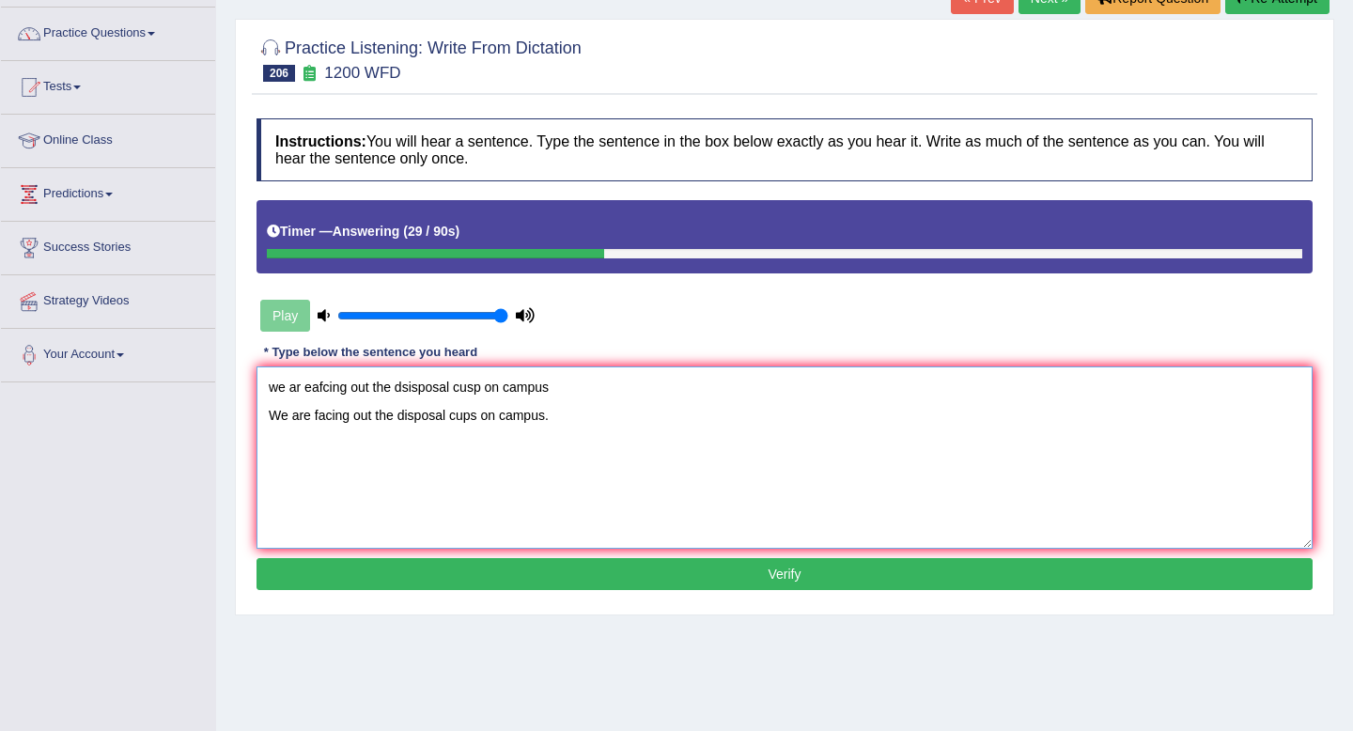
drag, startPoint x: 312, startPoint y: 420, endPoint x: 312, endPoint y: 461, distance: 41.3
click at [312, 425] on textarea "we ar eafcing out the dsisposal cusp on campus We are facing out the disposal c…" at bounding box center [784, 457] width 1056 height 182
drag, startPoint x: 571, startPoint y: 395, endPoint x: 180, endPoint y: 349, distance: 393.4
click at [180, 349] on div "Toggle navigation Home Practice Questions Speaking Practice Read Aloud Repeat S…" at bounding box center [676, 349] width 1353 height 977
type textarea "We are erasing facing out the disposal cups on campus."
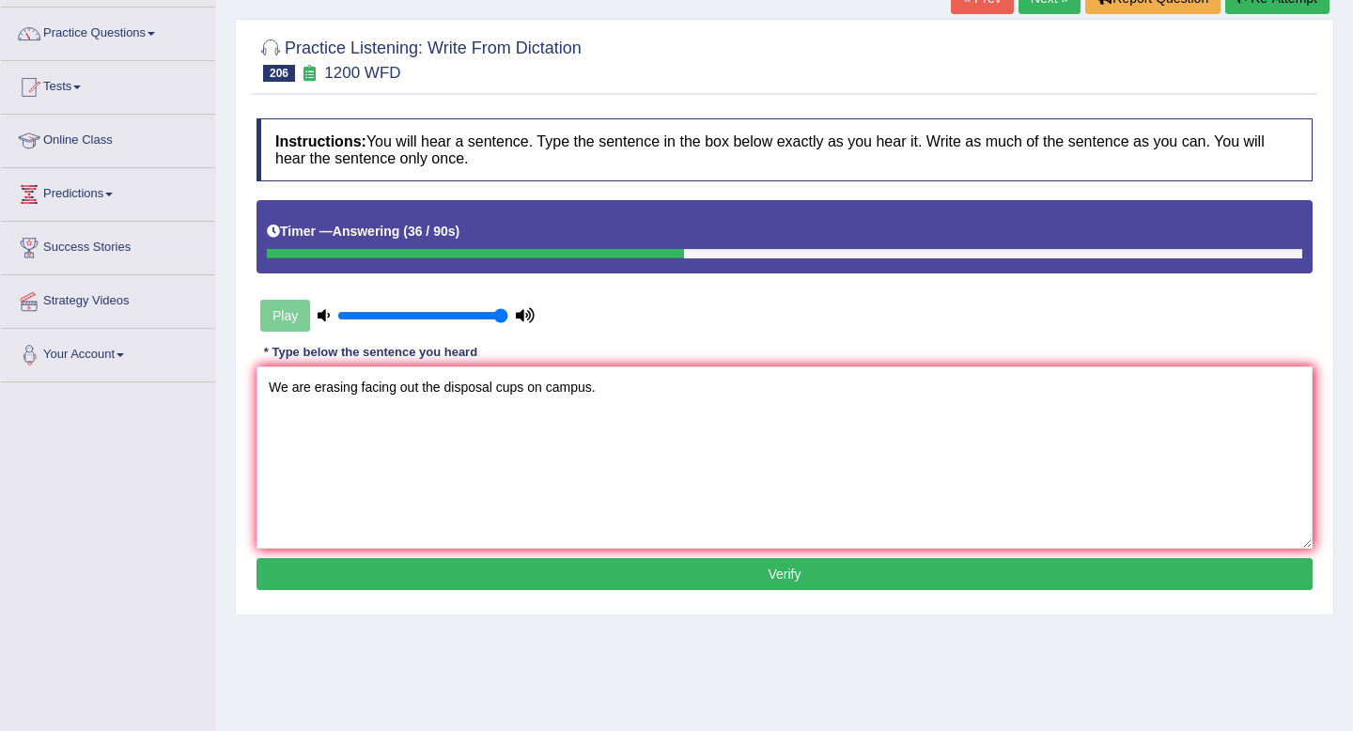
click at [709, 571] on button "Verify" at bounding box center [784, 574] width 1056 height 32
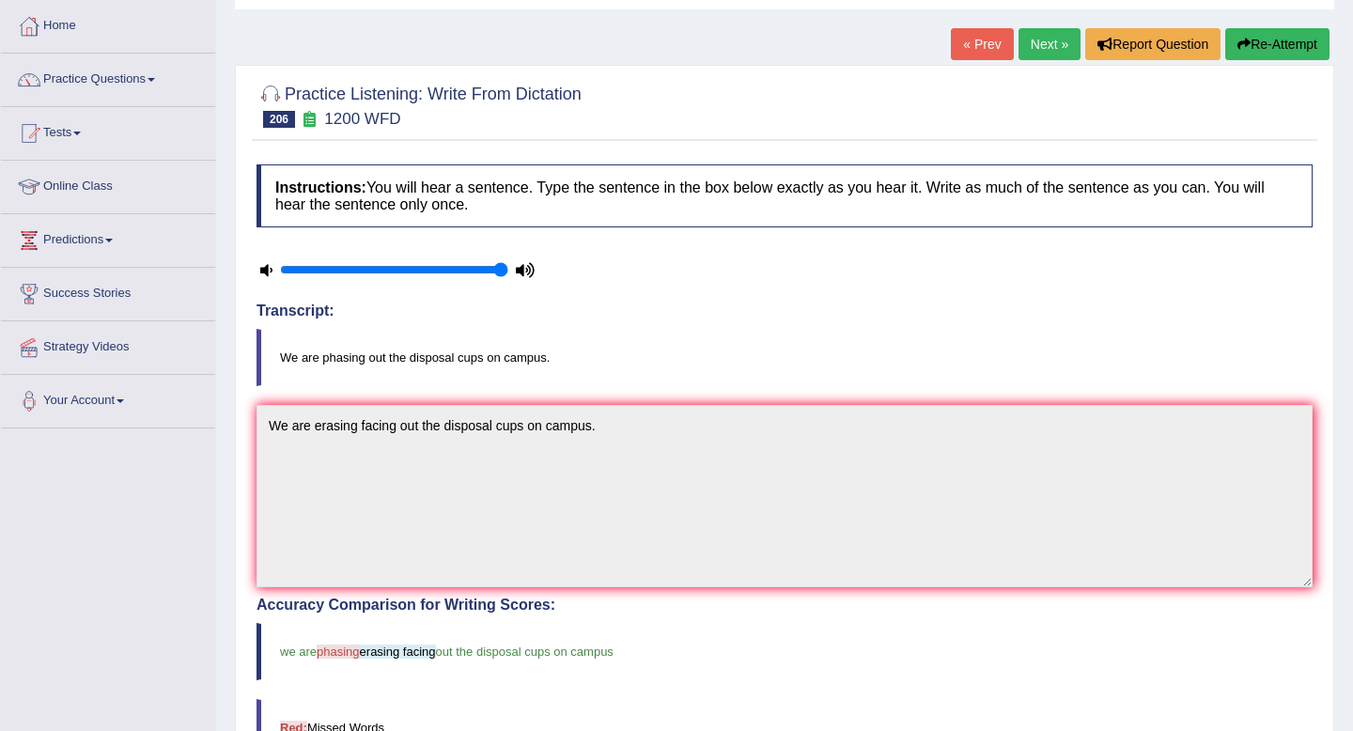
scroll to position [84, 0]
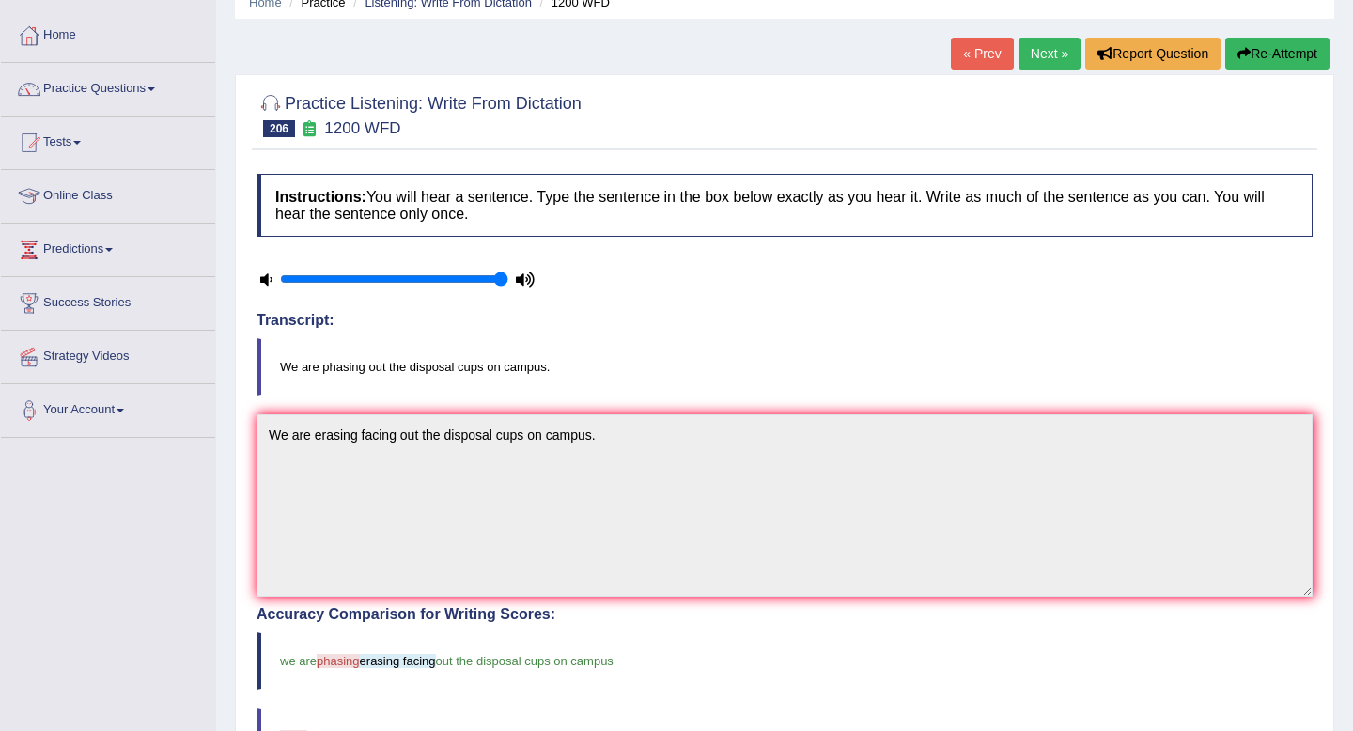
click at [1045, 61] on link "Next »" at bounding box center [1049, 54] width 62 height 32
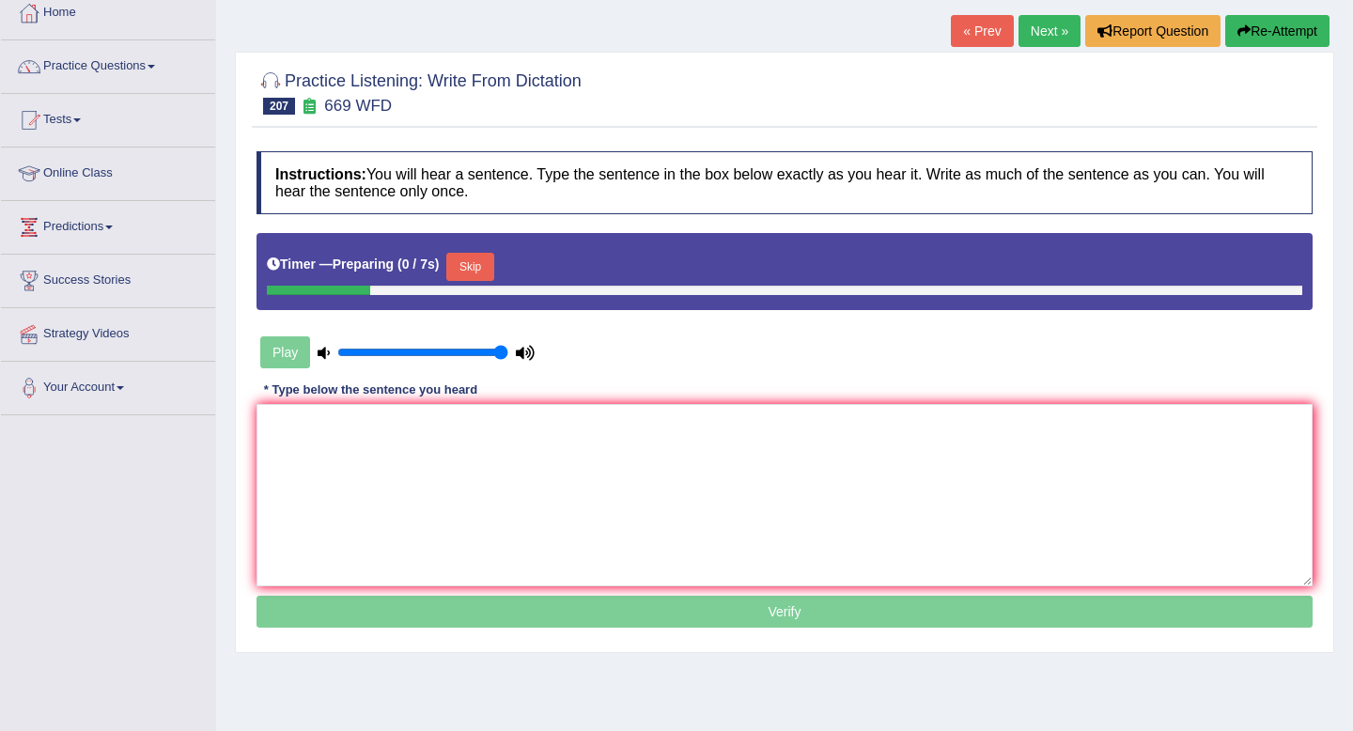
scroll to position [138, 0]
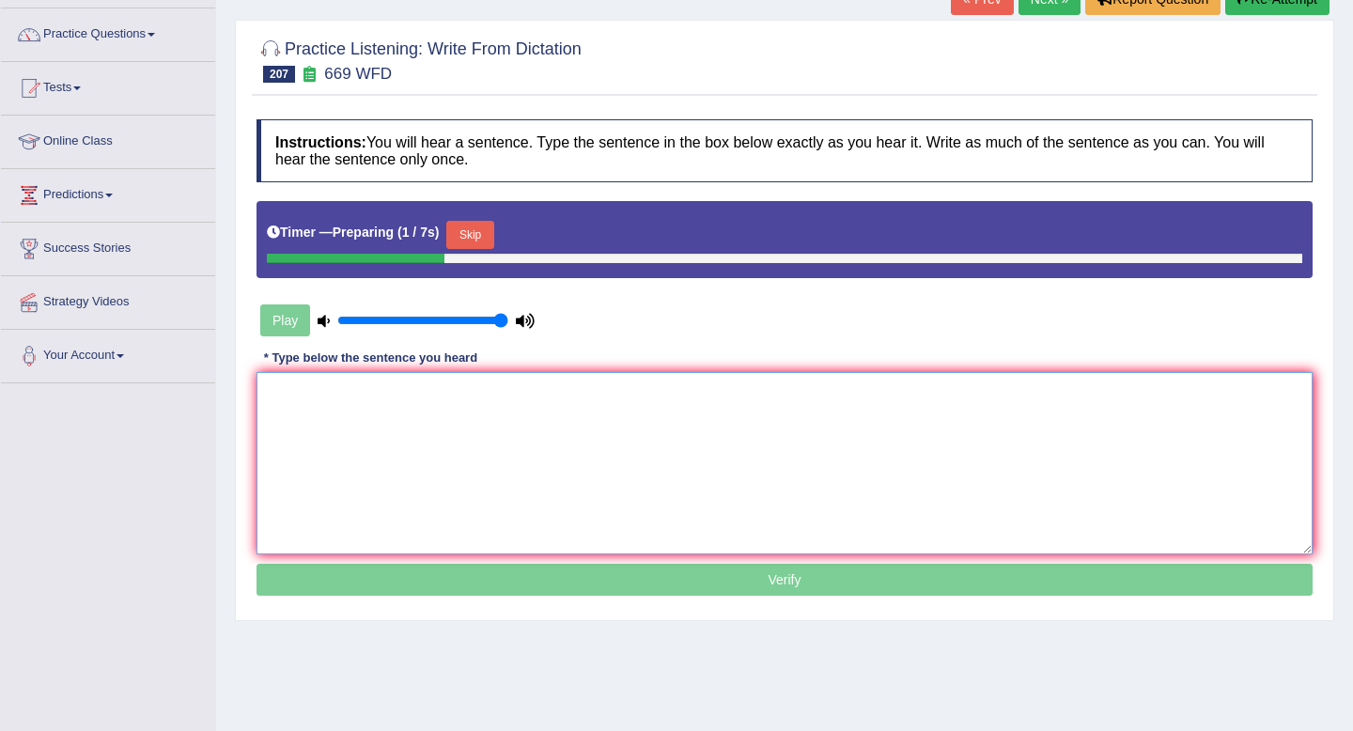
click at [718, 492] on textarea at bounding box center [784, 463] width 1056 height 182
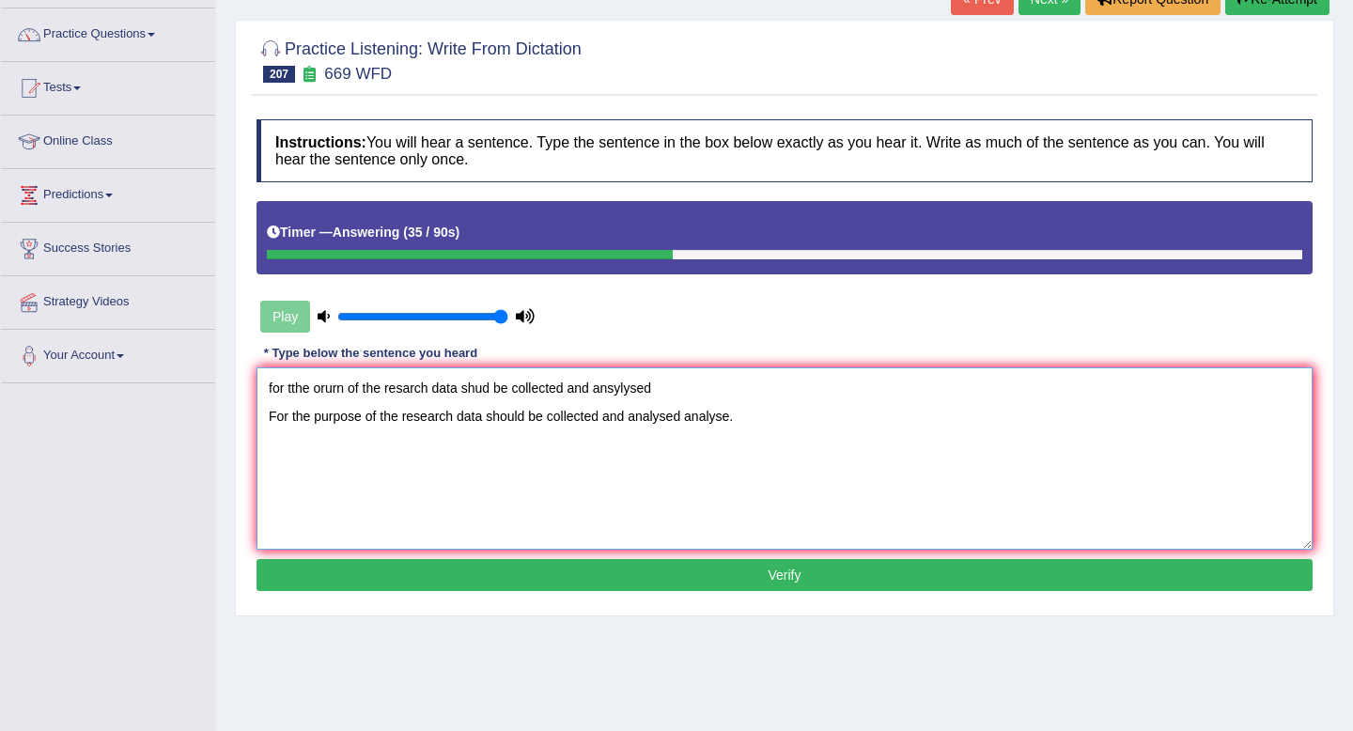
drag, startPoint x: 669, startPoint y: 389, endPoint x: 123, endPoint y: 322, distance: 549.9
click at [123, 322] on div "Toggle navigation Home Practice Questions Speaking Practice Read Aloud Repeat S…" at bounding box center [676, 350] width 1353 height 977
type textarea "For the purpose of the research data should be collected and analysed analyse."
click at [587, 577] on button "Verify" at bounding box center [784, 575] width 1056 height 32
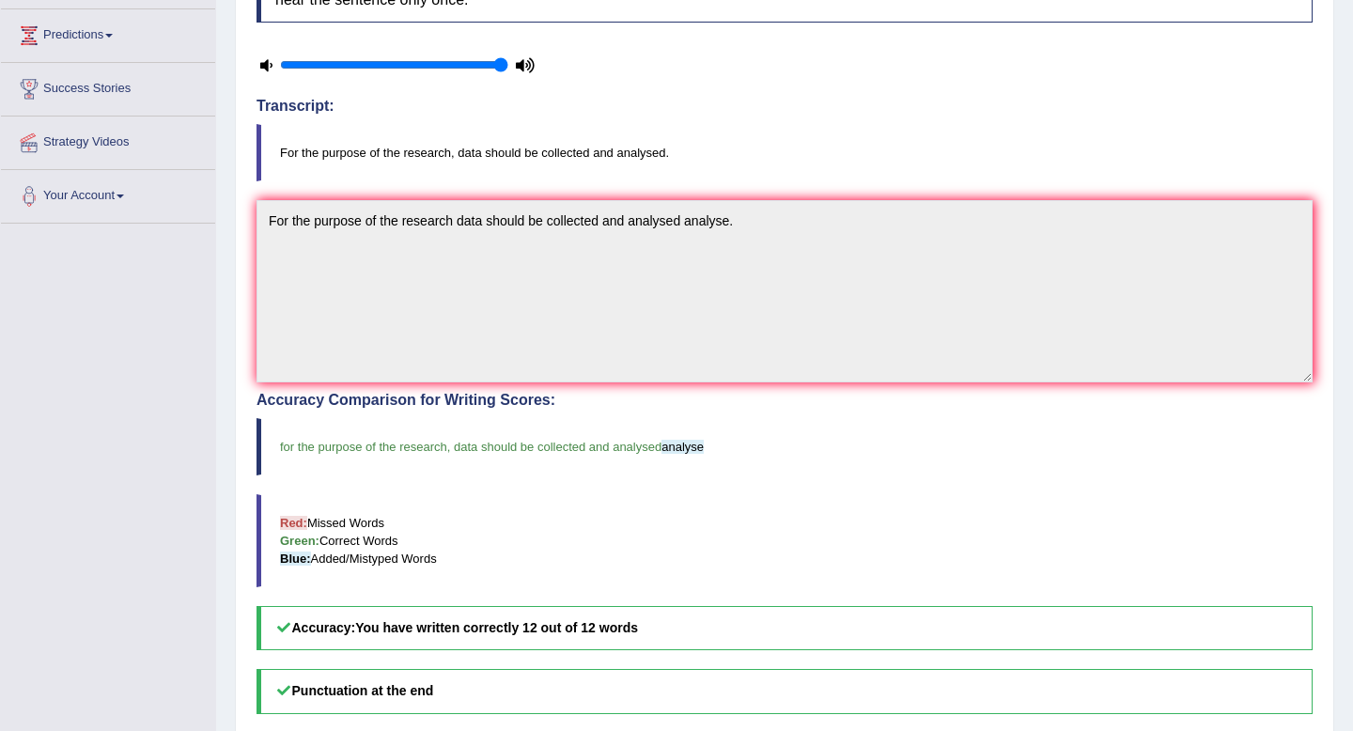
scroll to position [0, 0]
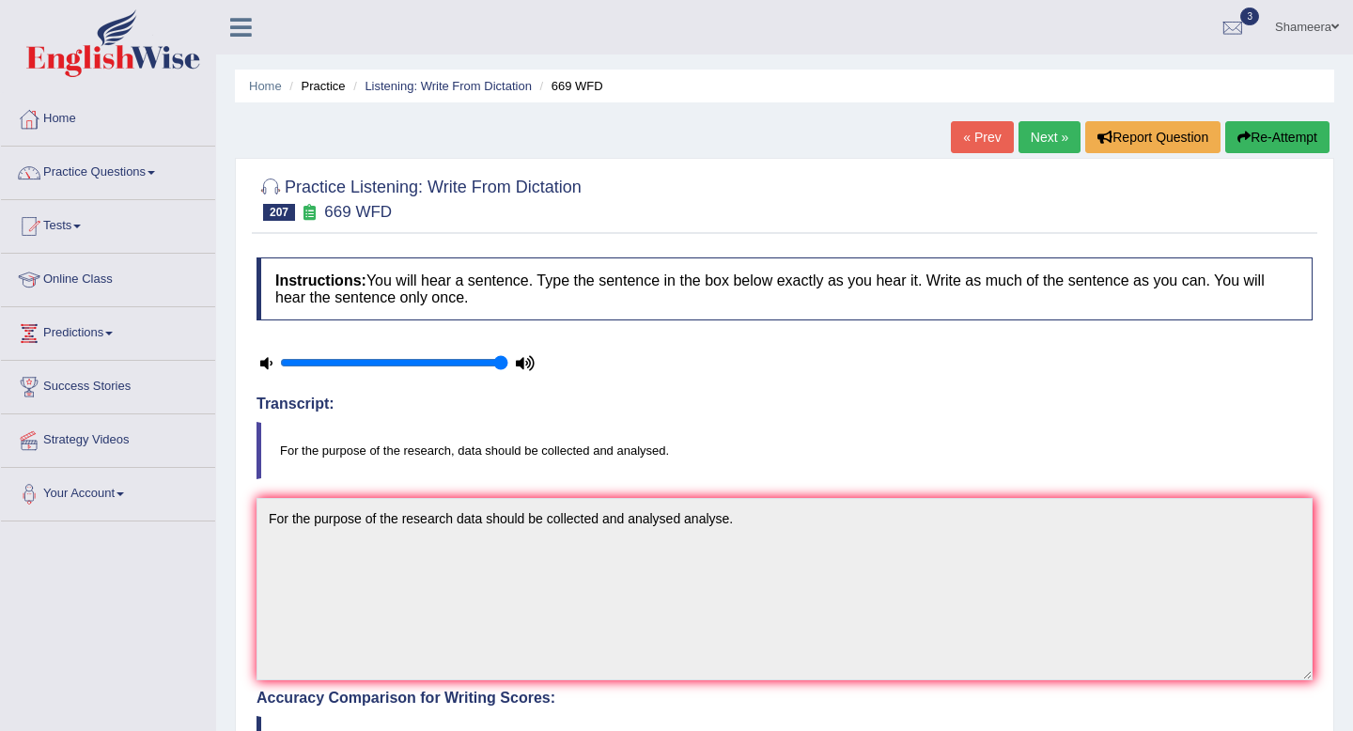
click at [1045, 139] on link "Next »" at bounding box center [1049, 137] width 62 height 32
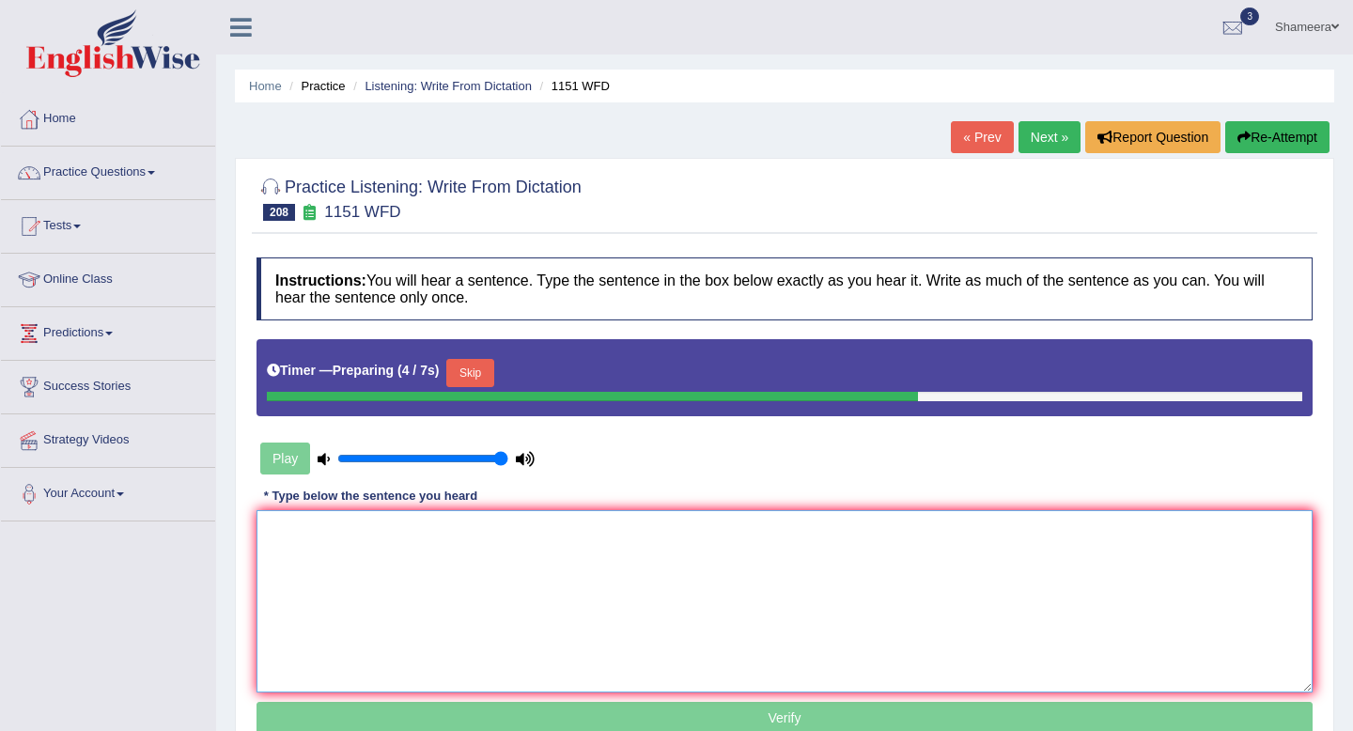
click at [722, 567] on textarea at bounding box center [784, 601] width 1056 height 182
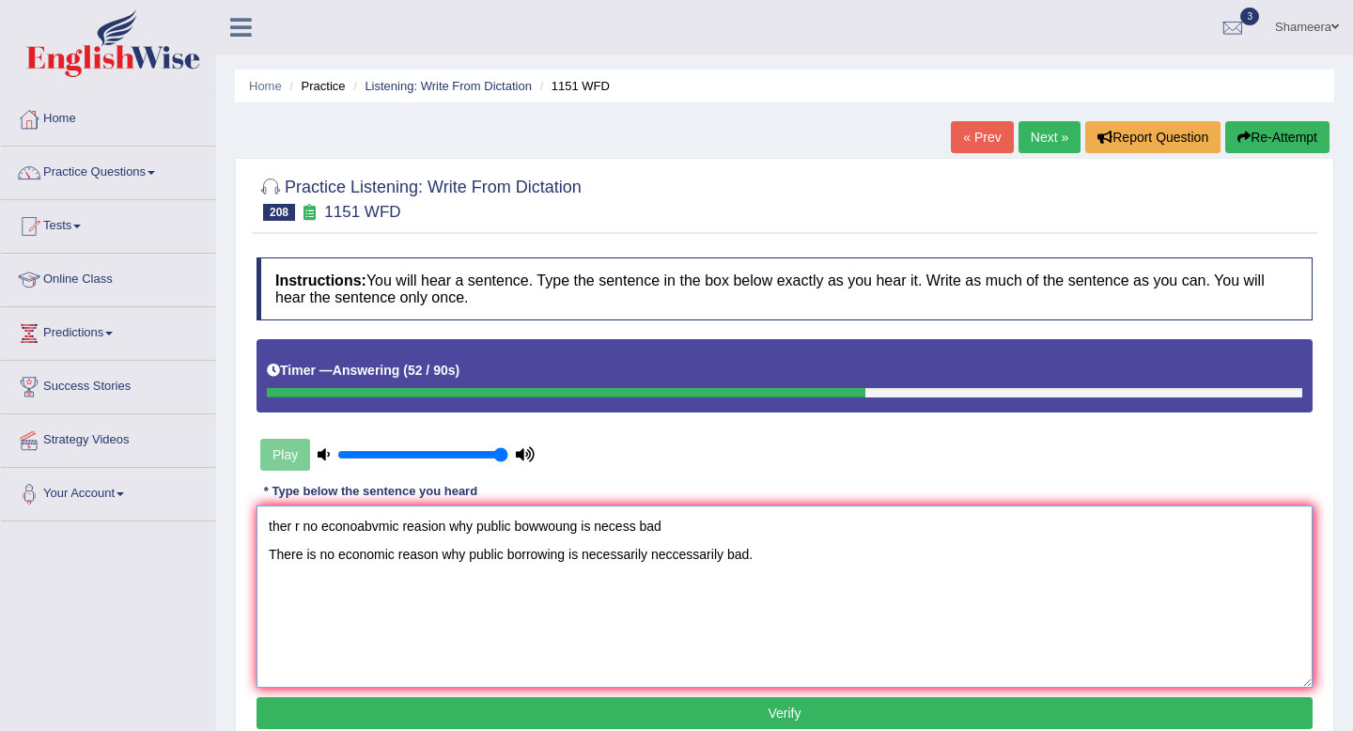
drag, startPoint x: 677, startPoint y: 520, endPoint x: 229, endPoint y: 513, distance: 448.2
click at [229, 513] on div "Home Practice Listening: Write From Dictation 1151 WFD « Prev Next » Report Que…" at bounding box center [784, 469] width 1137 height 939
type textarea "There is no economic reason why public borrowing is necessarily neccessarily ba…"
click at [411, 723] on button "Verify" at bounding box center [784, 713] width 1056 height 32
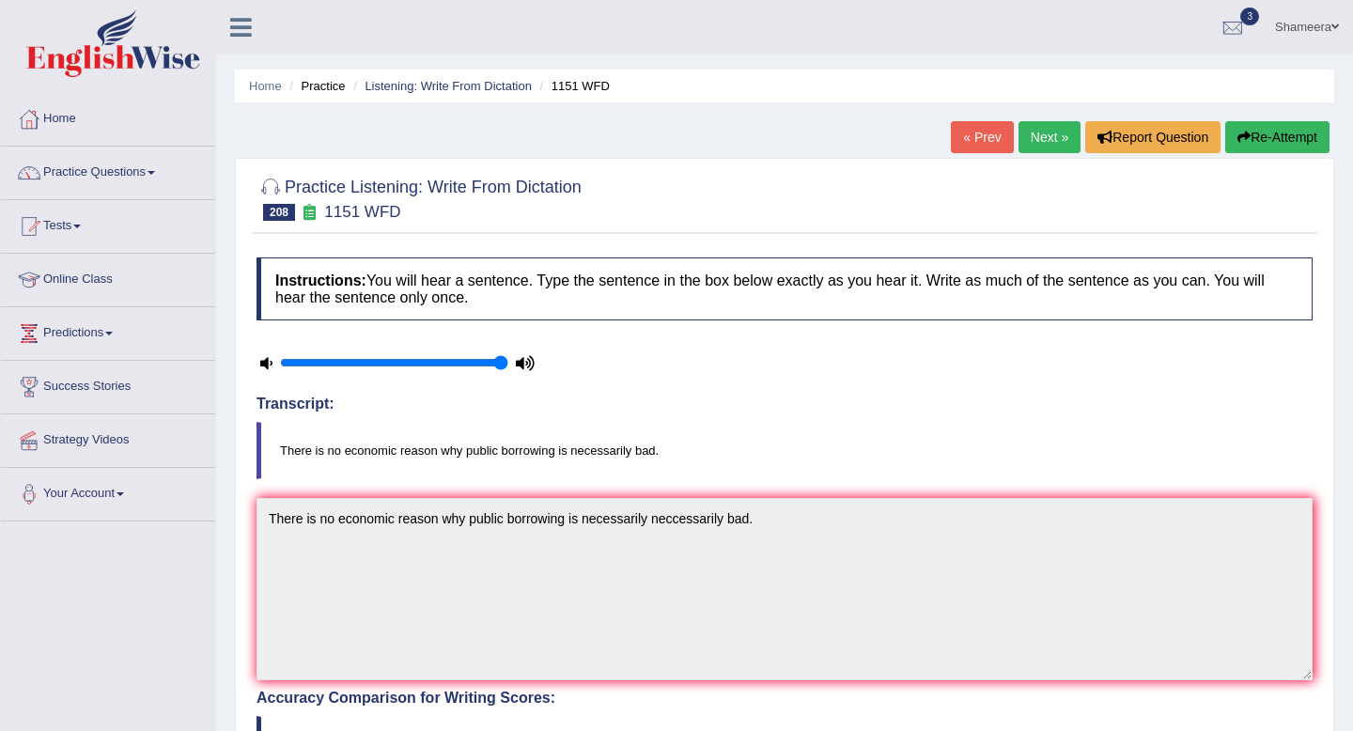
click at [1039, 148] on link "Next »" at bounding box center [1049, 137] width 62 height 32
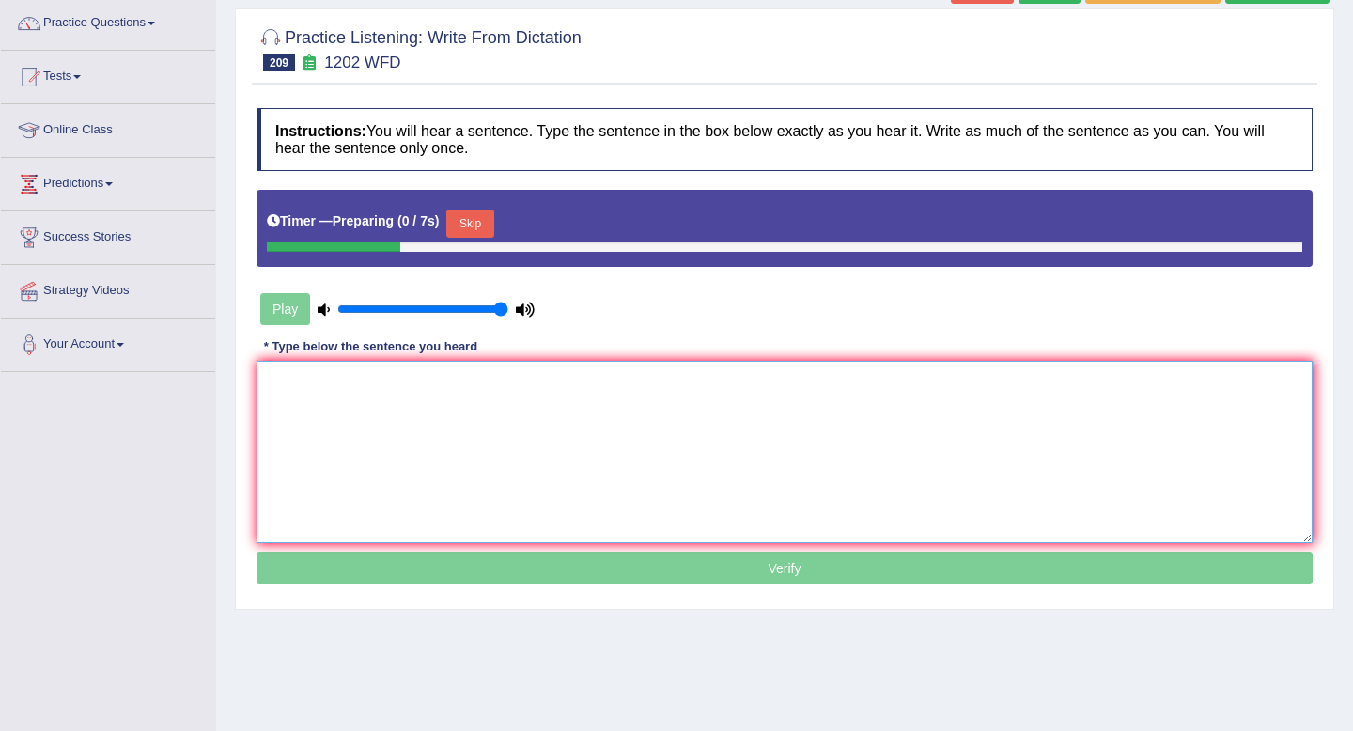
click at [765, 465] on textarea at bounding box center [784, 452] width 1056 height 182
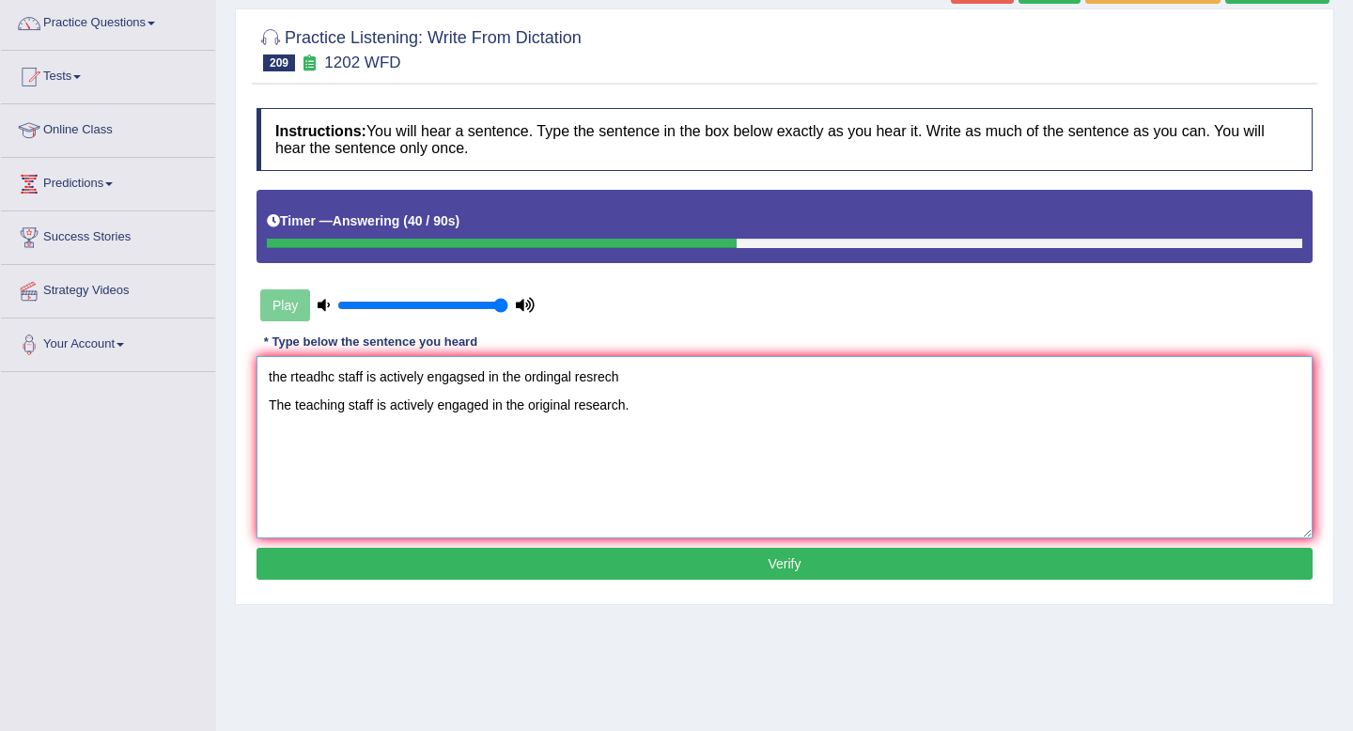
drag, startPoint x: 664, startPoint y: 382, endPoint x: 156, endPoint y: 319, distance: 512.1
click at [156, 319] on div "Toggle navigation Home Practice Questions Speaking Practice Read Aloud Repeat S…" at bounding box center [676, 339] width 1353 height 977
type textarea "The teaching staff is actively engaged in the original research."
click at [617, 558] on button "Verify" at bounding box center [784, 564] width 1056 height 32
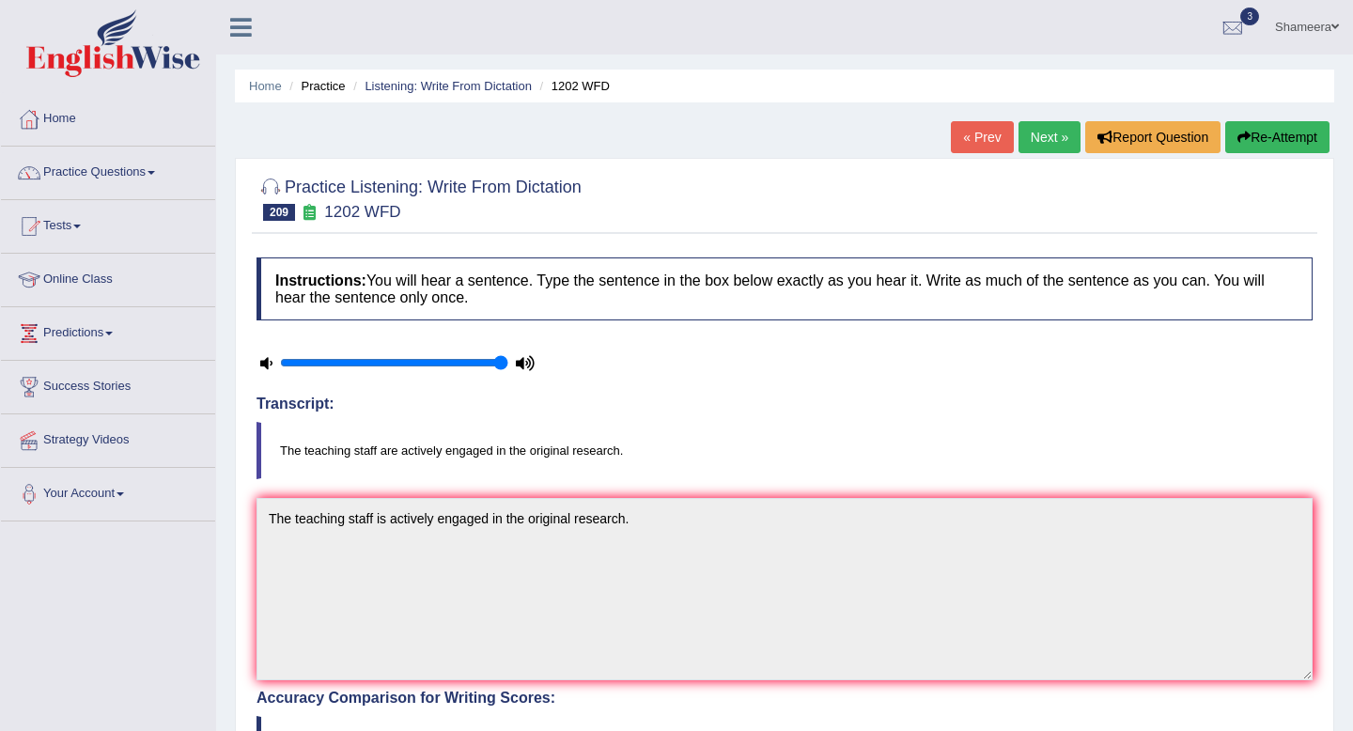
click at [1036, 141] on link "Next »" at bounding box center [1049, 137] width 62 height 32
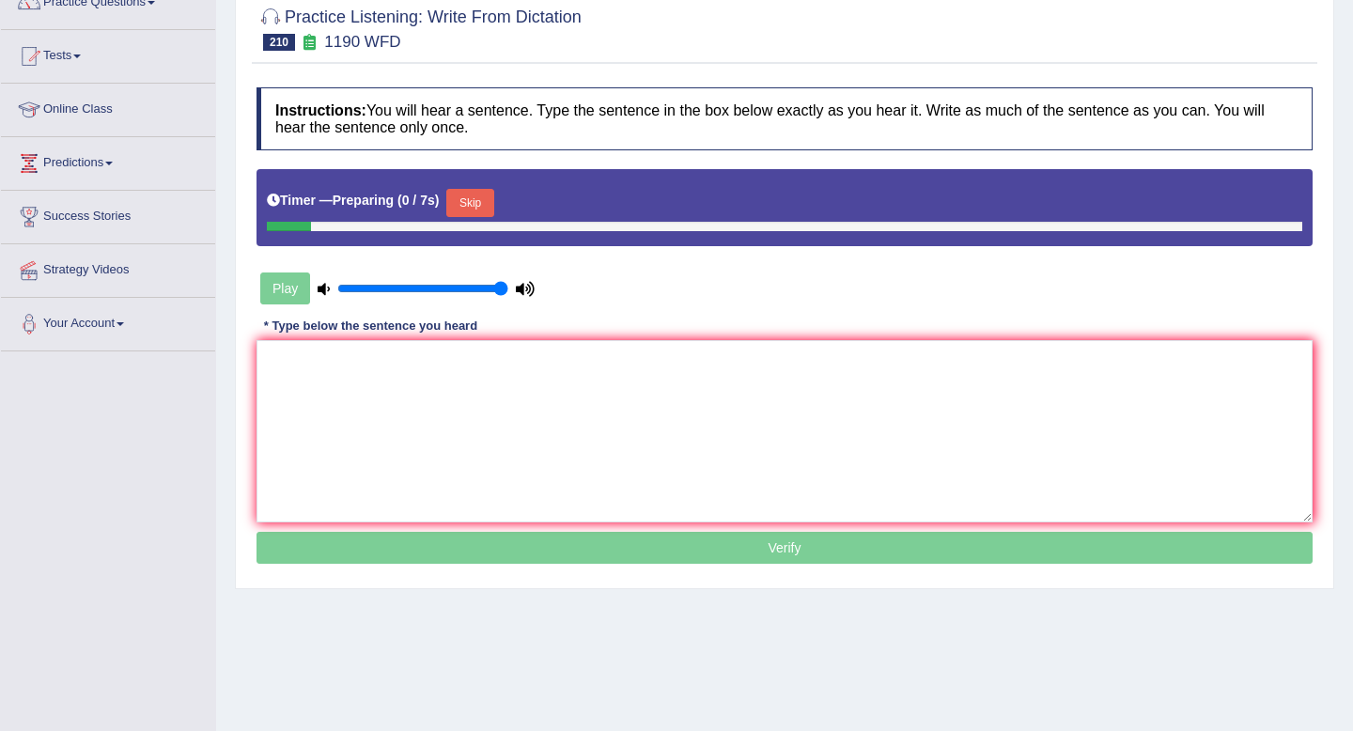
scroll to position [170, 0]
click at [489, 403] on textarea at bounding box center [784, 431] width 1056 height 182
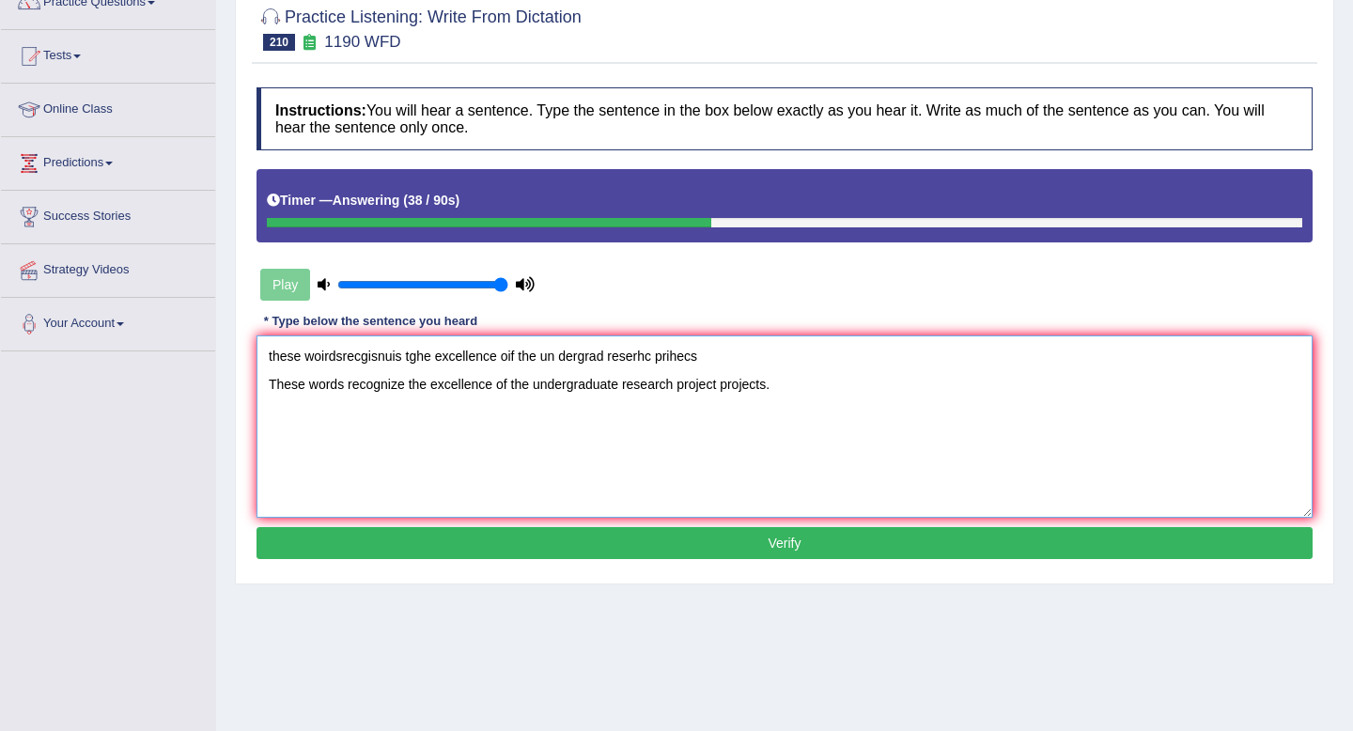
click at [403, 390] on textarea "these woirdsrecgisnuis tghe excellence oif the un dergrad reserhc prihecs These…" at bounding box center [784, 426] width 1056 height 182
drag, startPoint x: 722, startPoint y: 364, endPoint x: 186, endPoint y: 283, distance: 541.6
click at [186, 283] on div "Toggle navigation Home Practice Questions Speaking Practice Read Aloud Repeat S…" at bounding box center [676, 318] width 1353 height 977
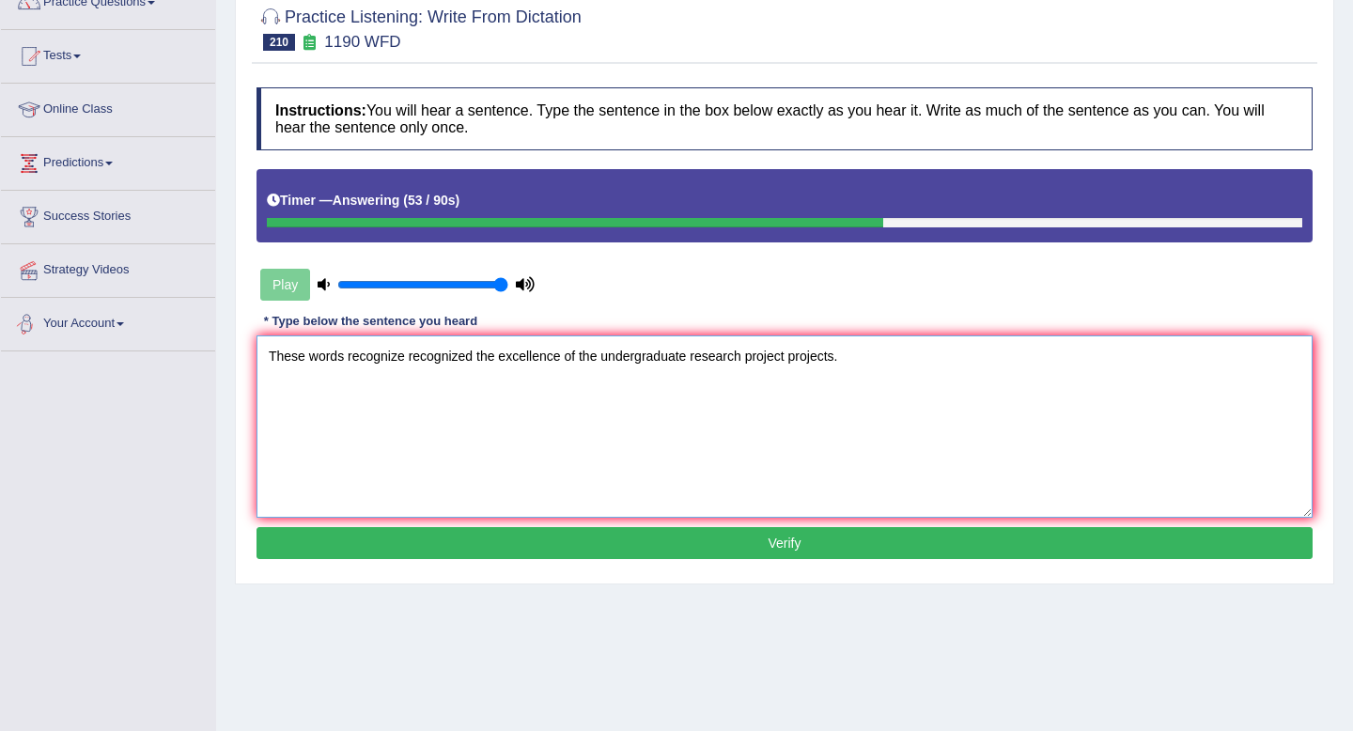
type textarea "These words recognize recognized the excellence of the undergraduate research p…"
click at [617, 547] on button "Verify" at bounding box center [784, 543] width 1056 height 32
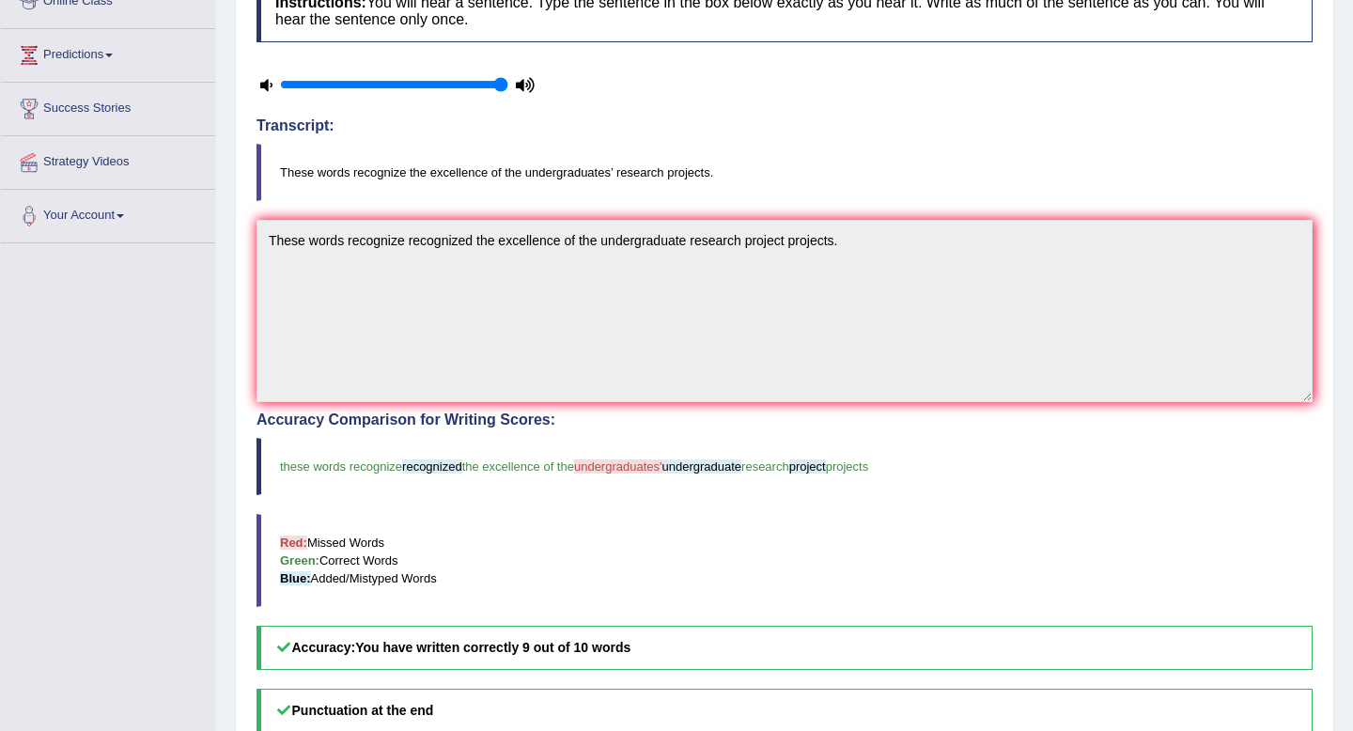
scroll to position [0, 0]
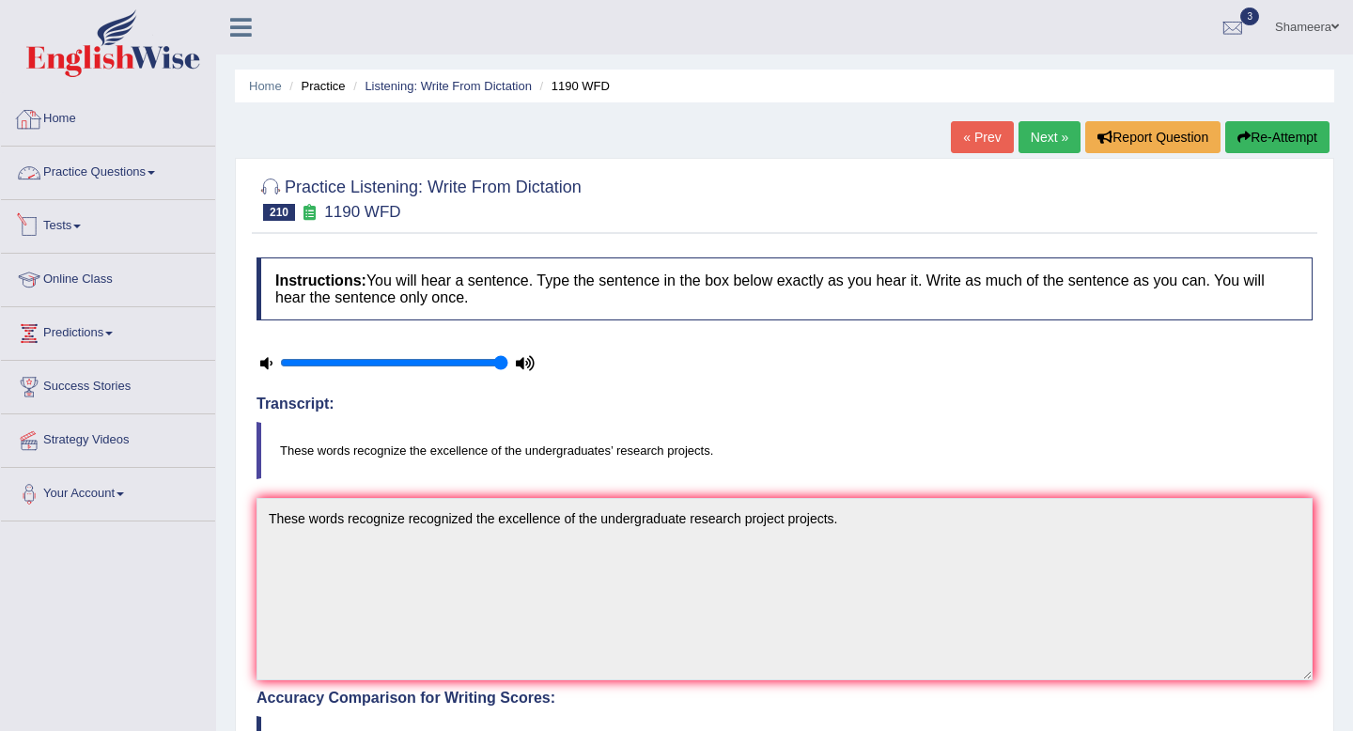
click at [161, 169] on link "Practice Questions" at bounding box center [108, 170] width 214 height 47
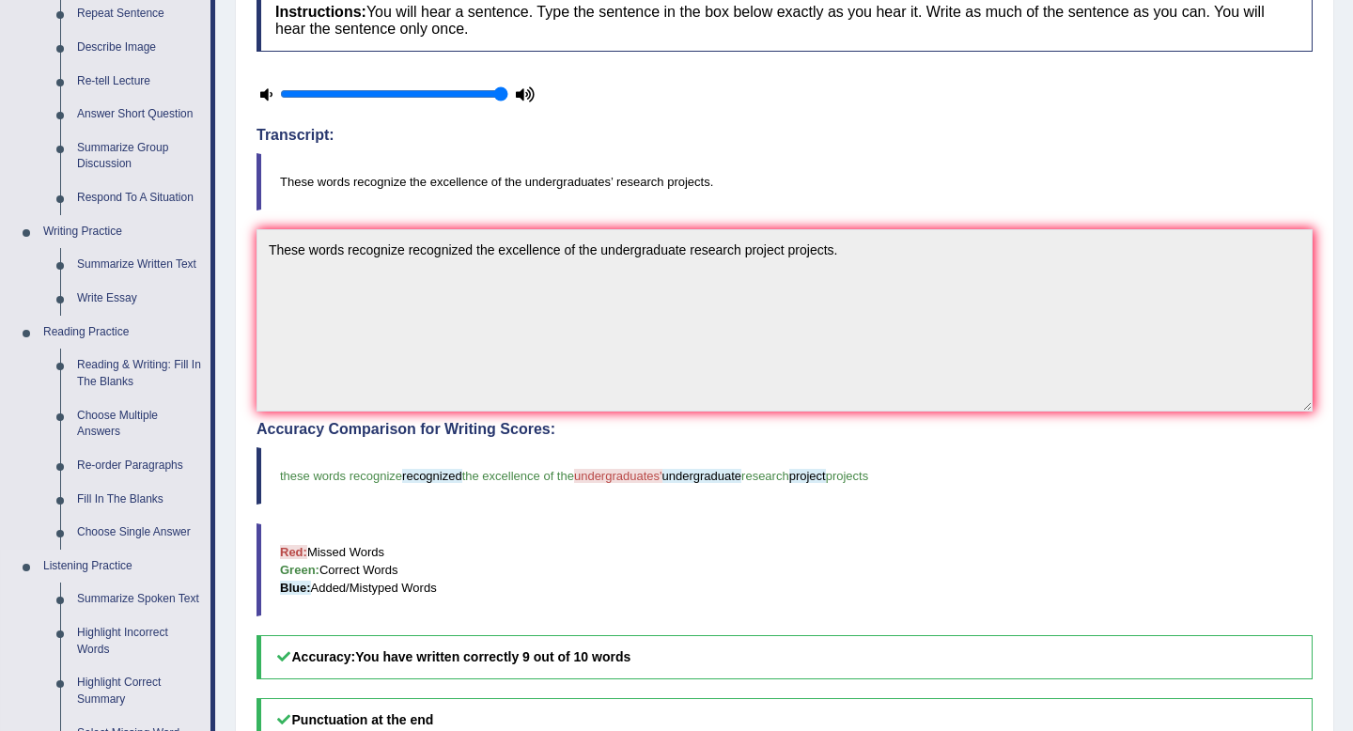
scroll to position [249, 0]
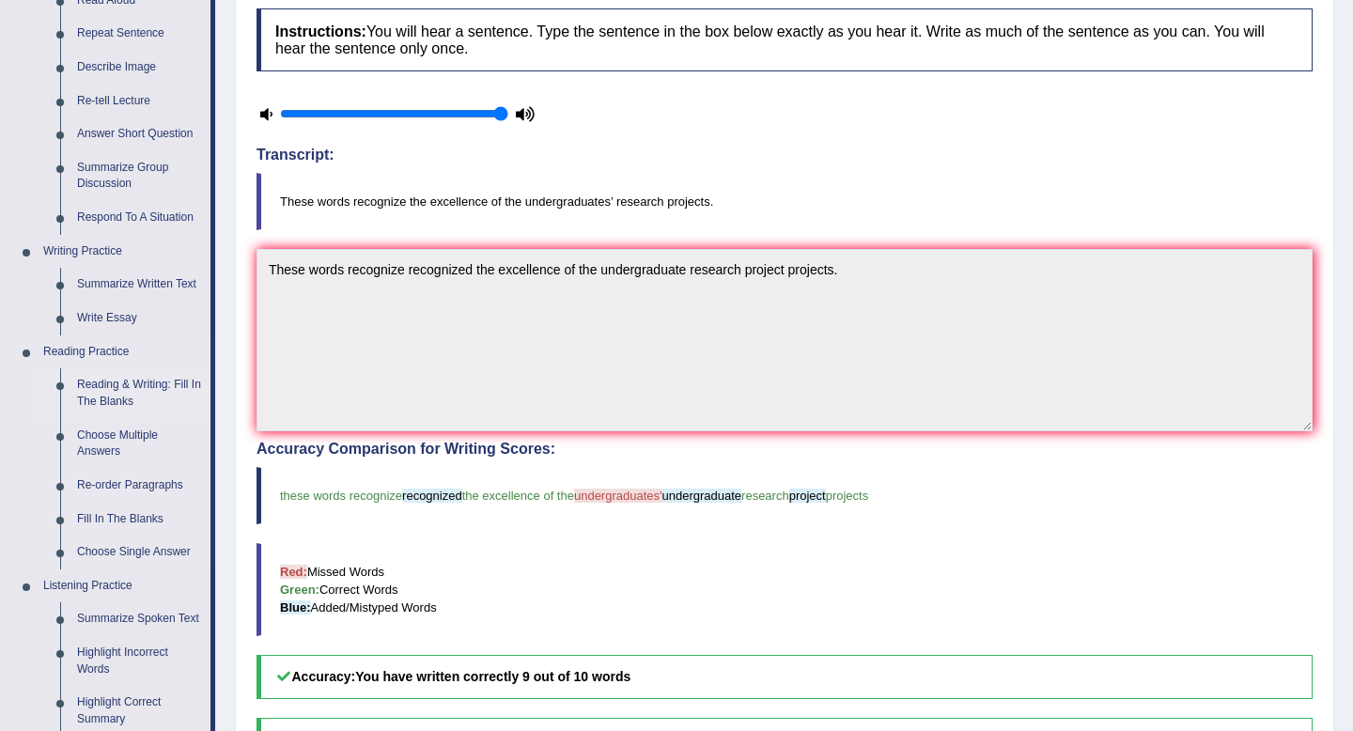
click at [136, 408] on link "Reading & Writing: Fill In The Blanks" at bounding box center [140, 393] width 142 height 50
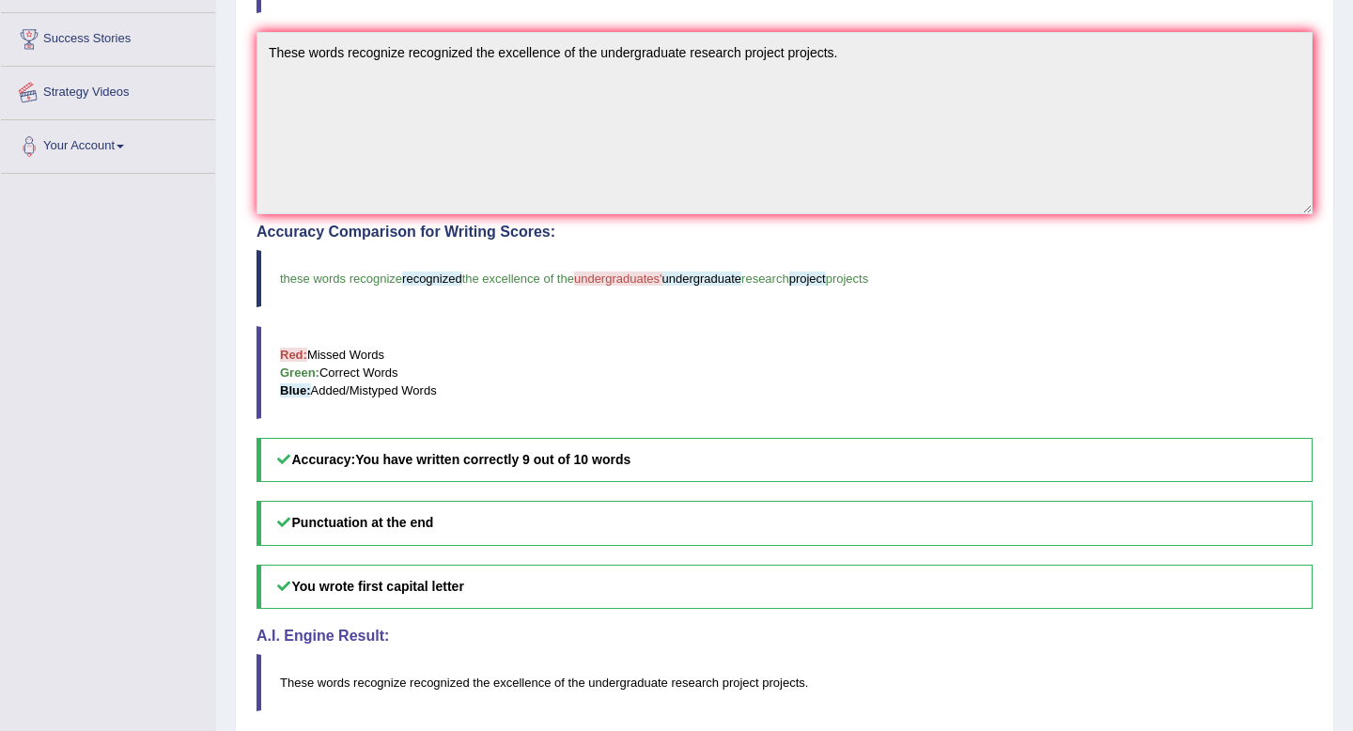
scroll to position [542, 0]
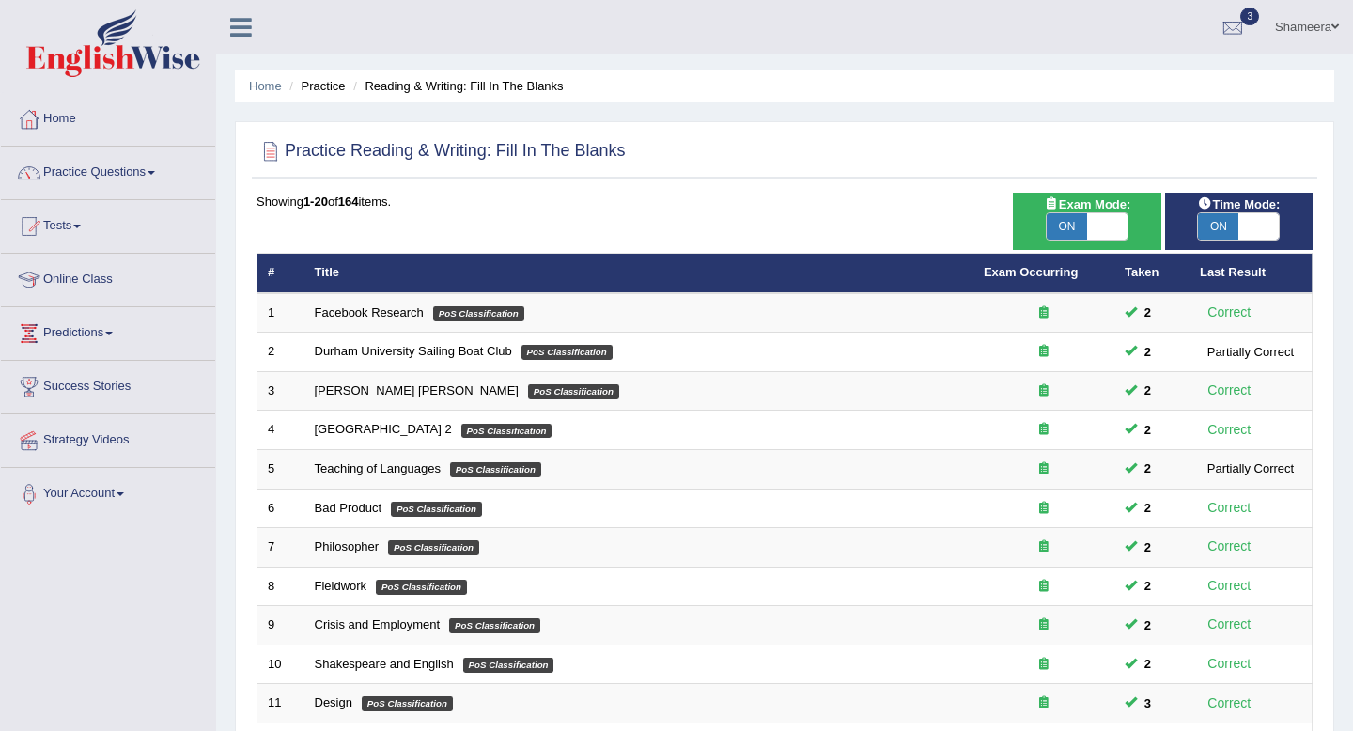
scroll to position [513, 0]
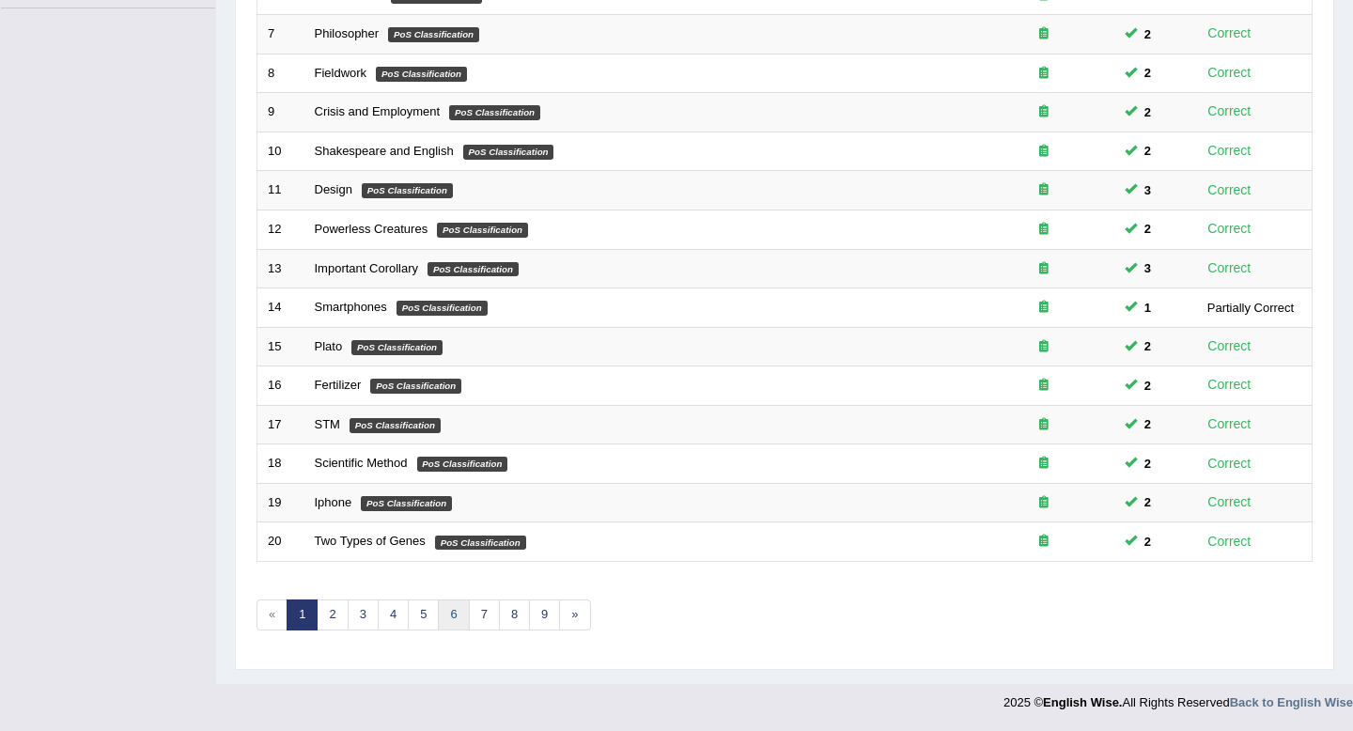
click at [441, 619] on link "6" at bounding box center [453, 614] width 31 height 31
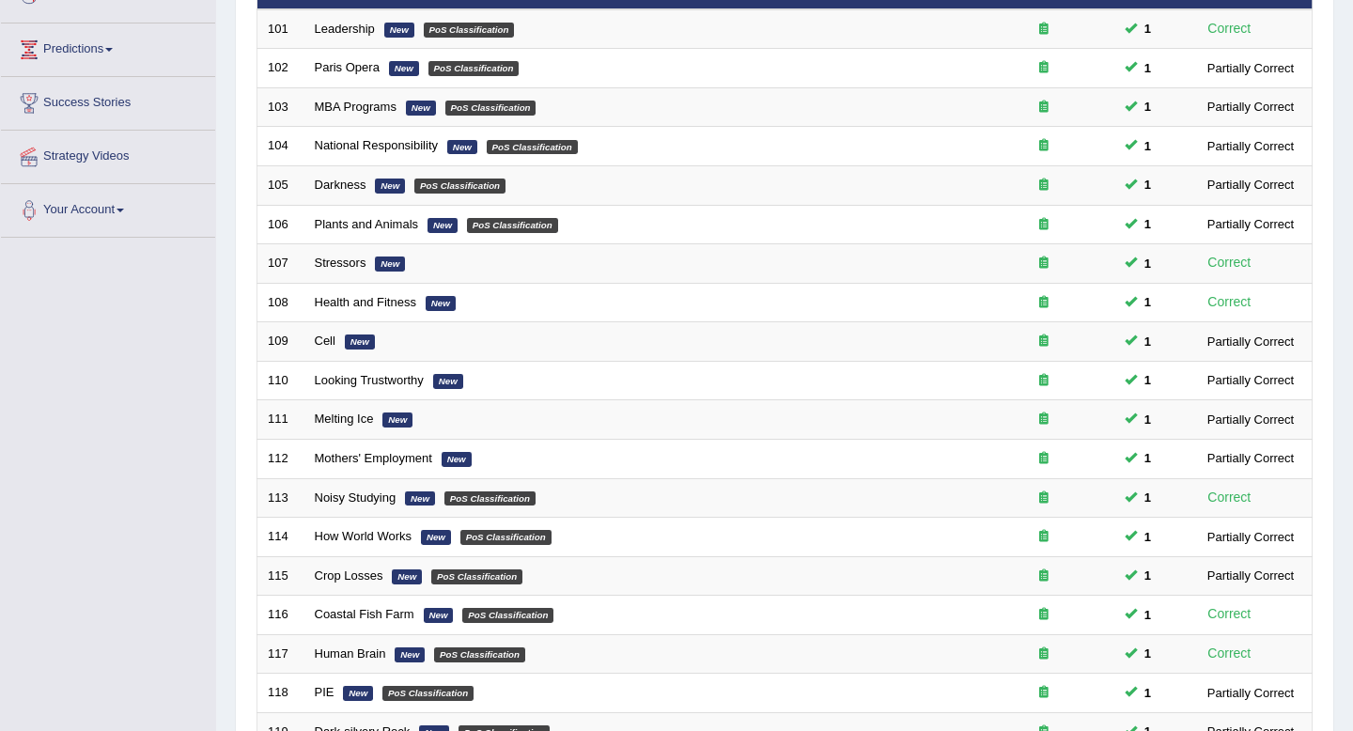
scroll to position [513, 0]
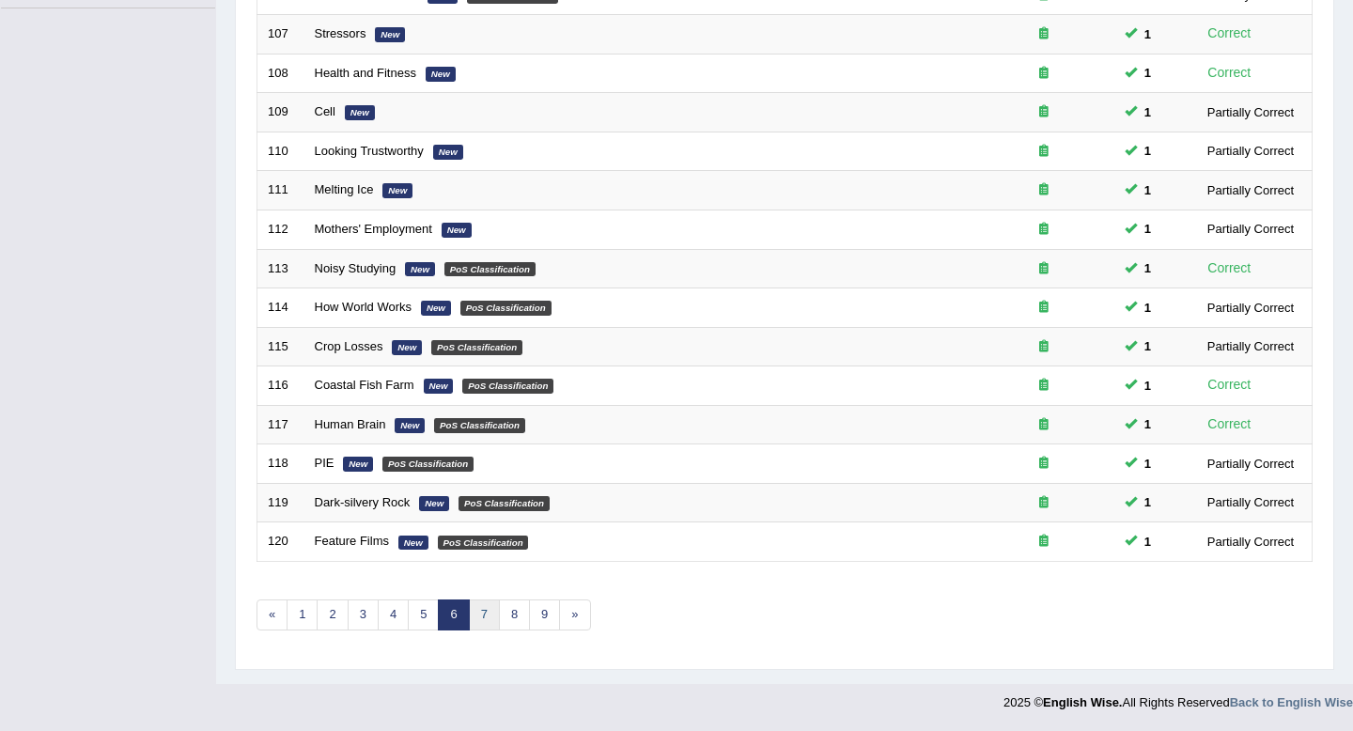
click at [482, 618] on link "7" at bounding box center [484, 614] width 31 height 31
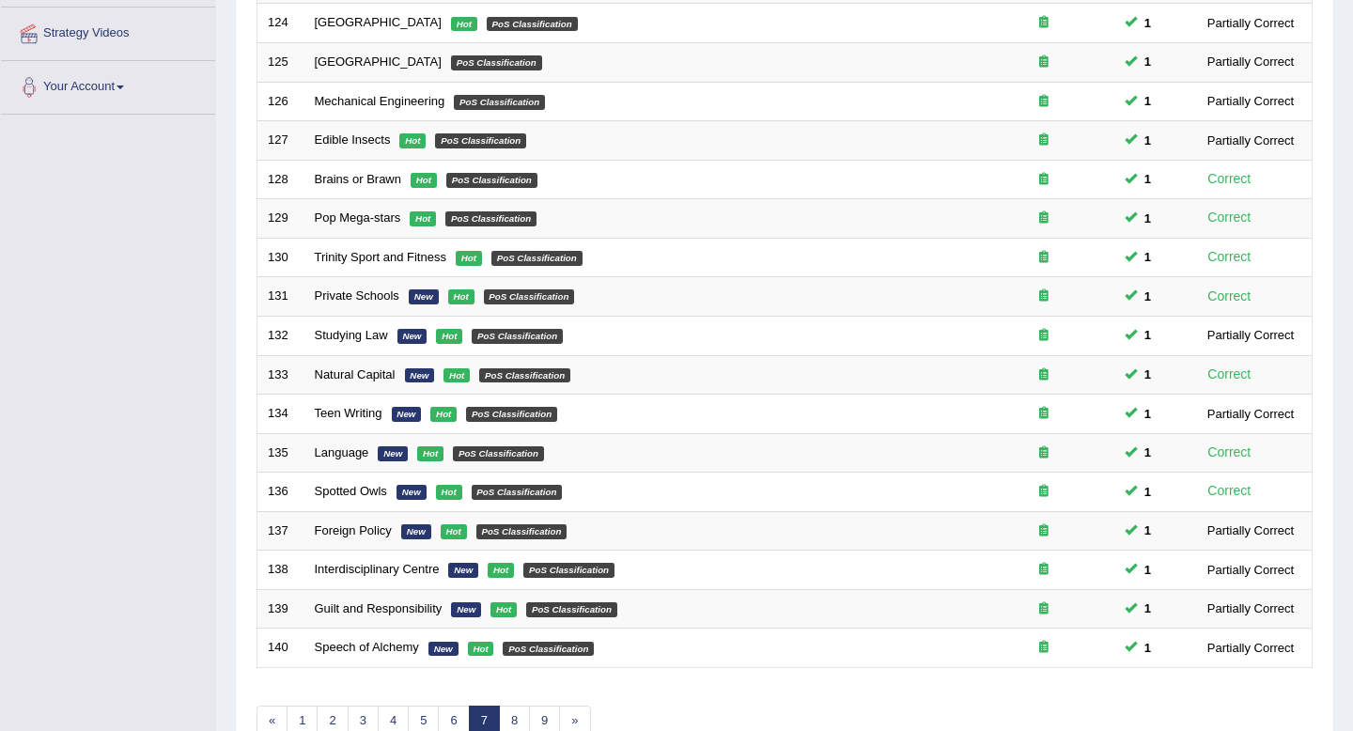
scroll to position [513, 0]
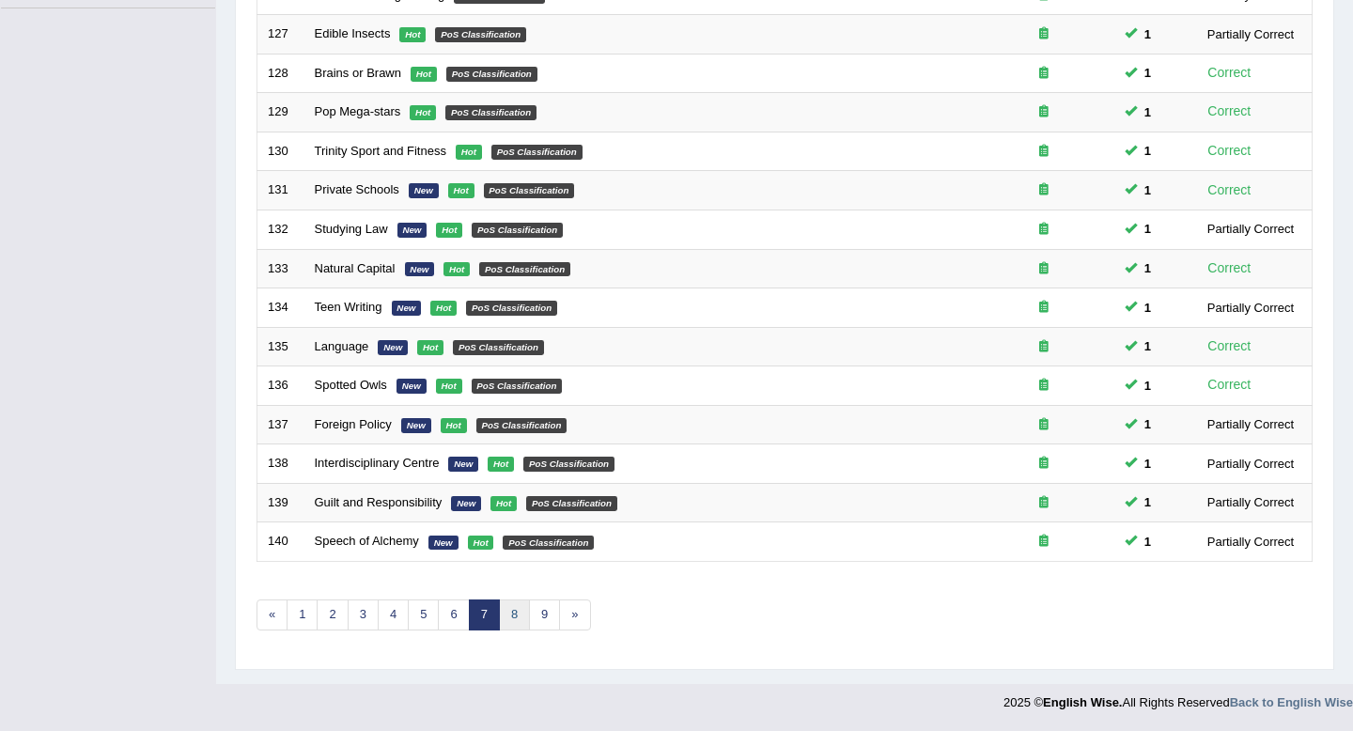
click at [510, 619] on link "8" at bounding box center [514, 614] width 31 height 31
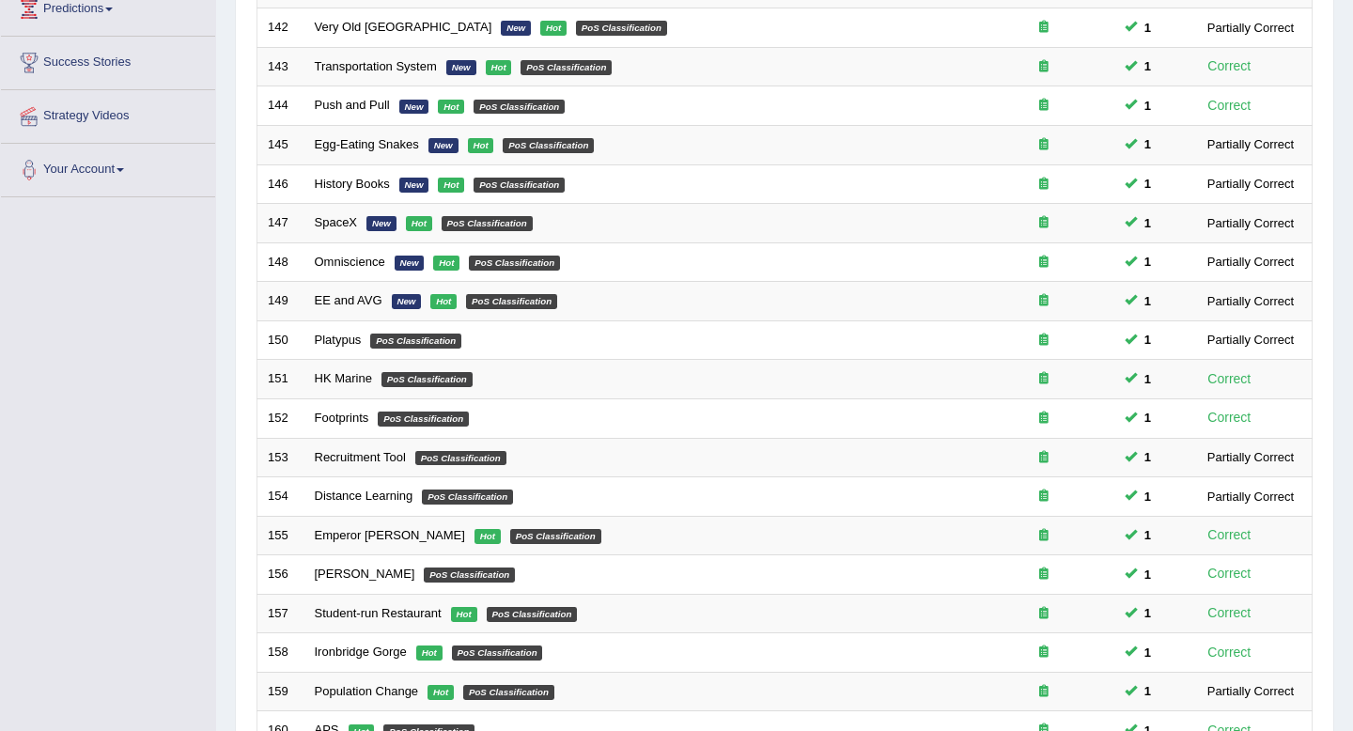
scroll to position [513, 0]
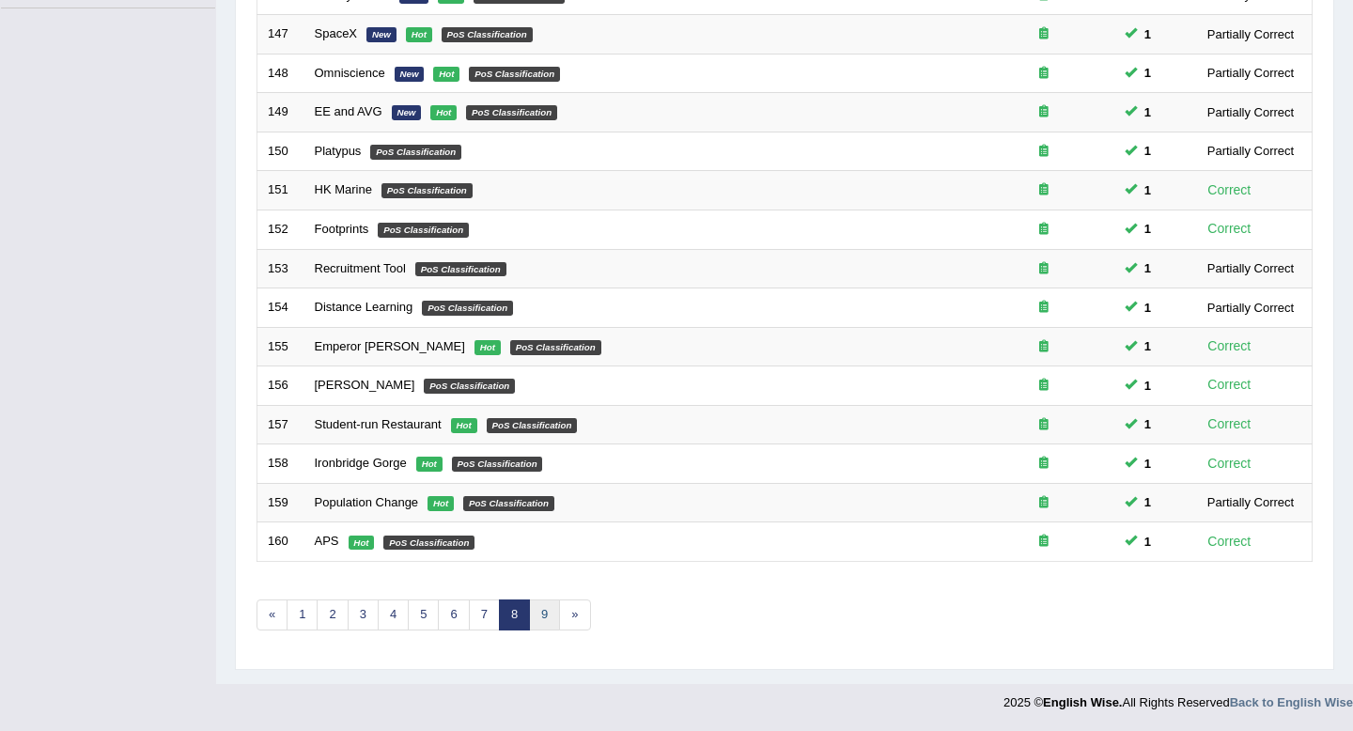
click at [546, 618] on link "9" at bounding box center [544, 614] width 31 height 31
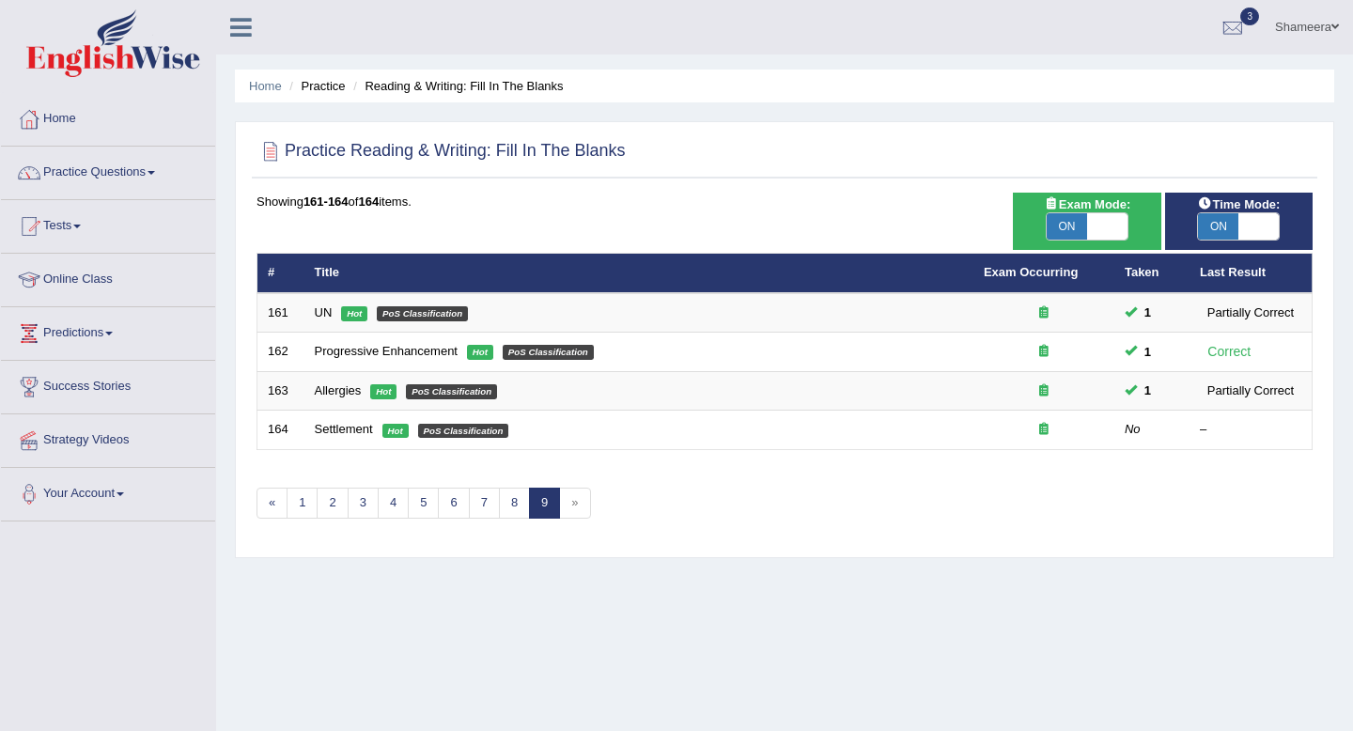
click at [567, 507] on span "»" at bounding box center [574, 503] width 31 height 31
click at [1109, 226] on span at bounding box center [1107, 226] width 40 height 26
checkbox input "false"
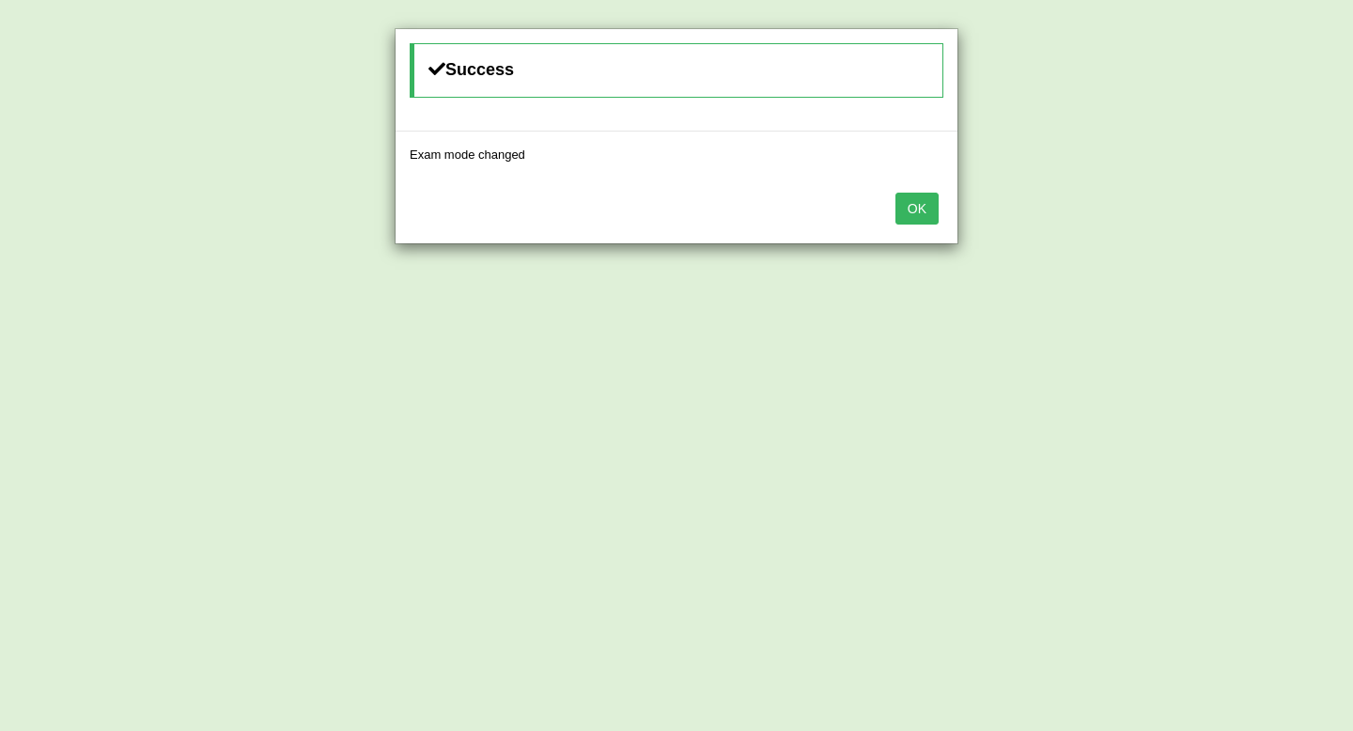
click at [918, 221] on button "OK" at bounding box center [916, 209] width 43 height 32
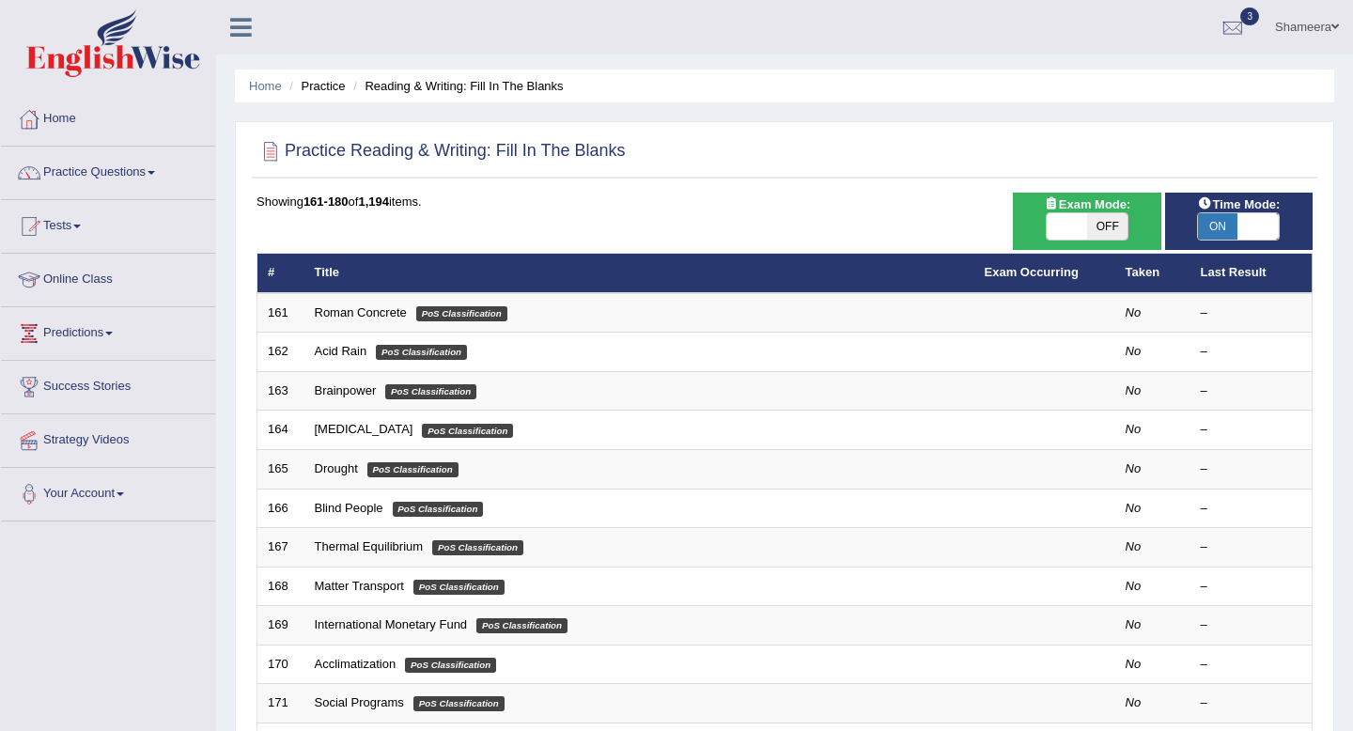
scroll to position [513, 0]
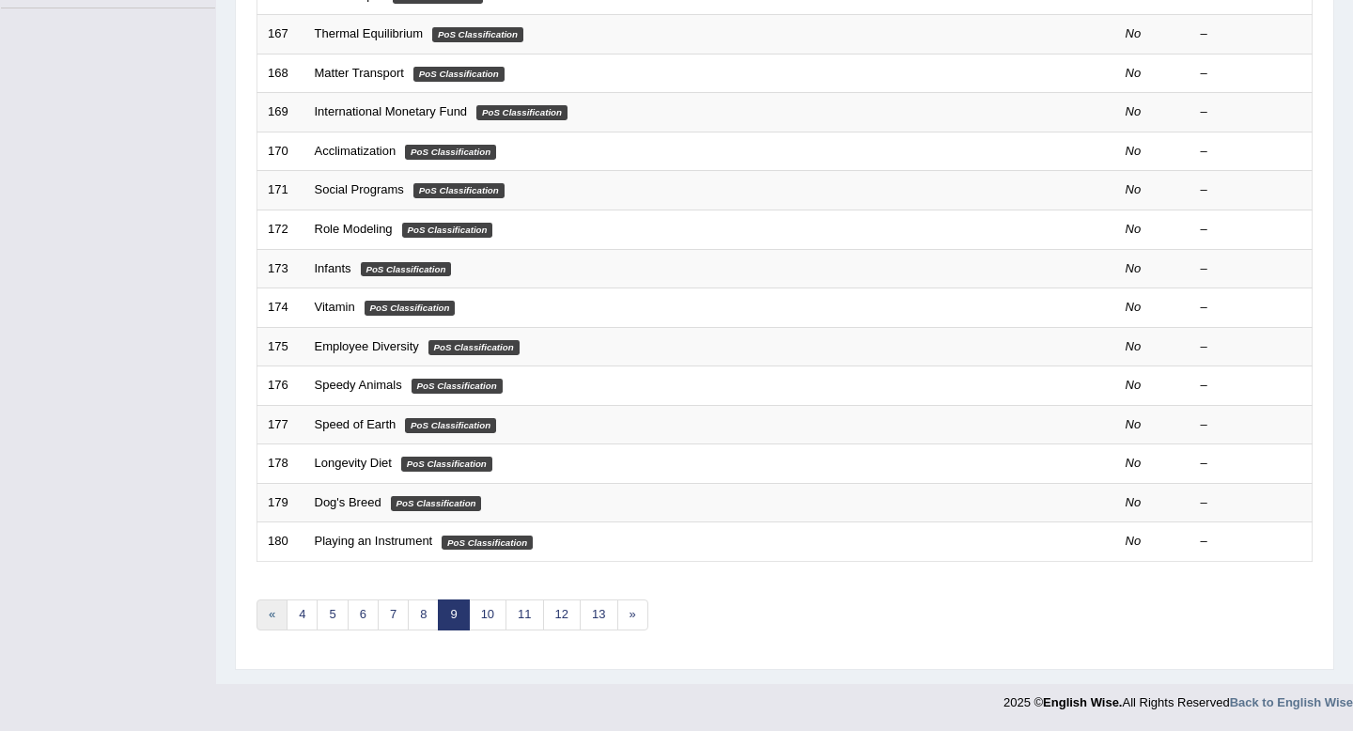
click at [274, 620] on link "«" at bounding box center [271, 614] width 31 height 31
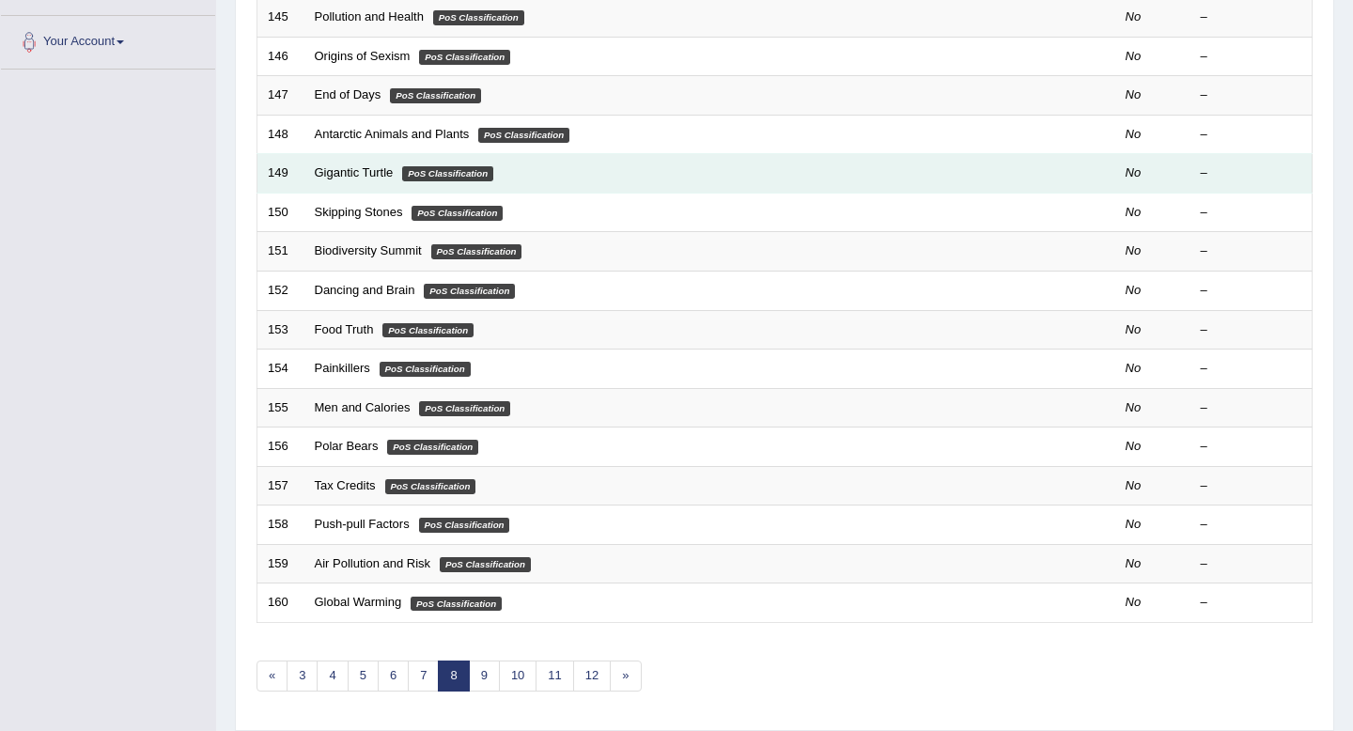
scroll to position [513, 0]
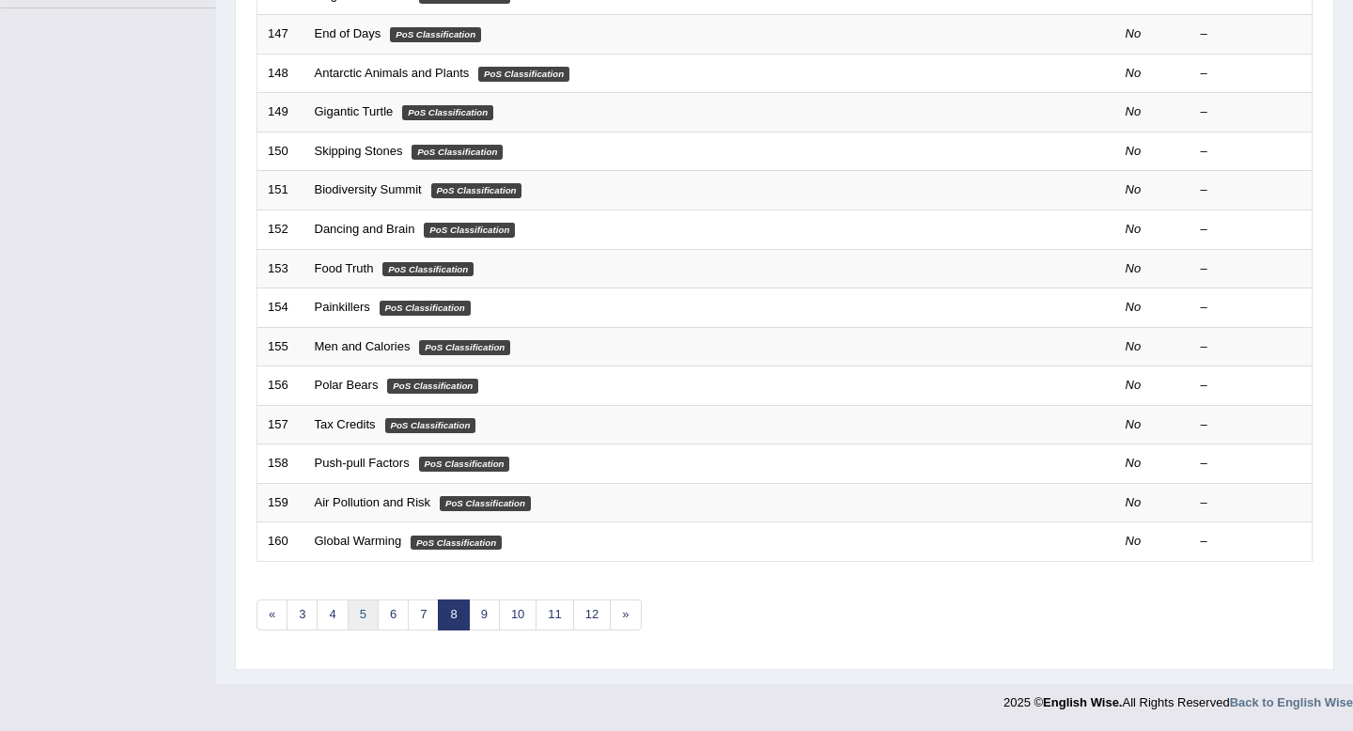
click at [369, 613] on link "5" at bounding box center [363, 614] width 31 height 31
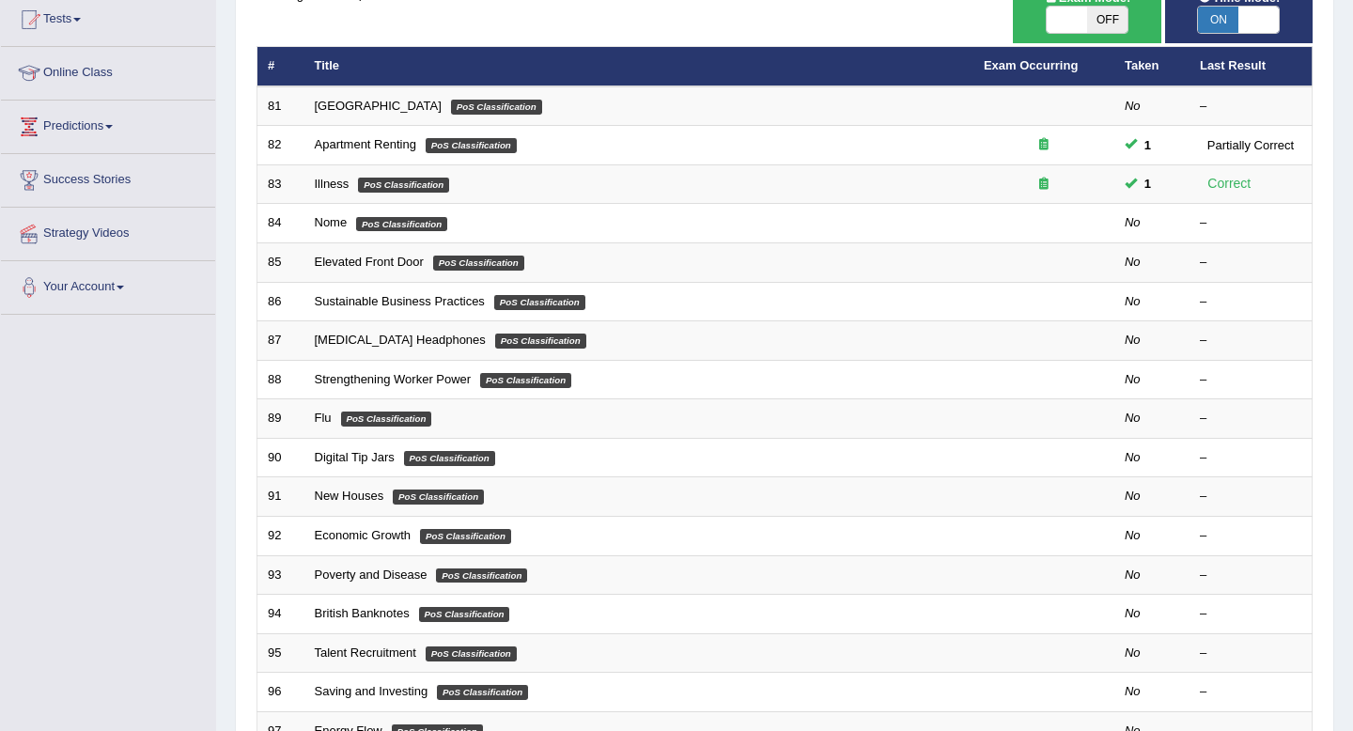
scroll to position [513, 0]
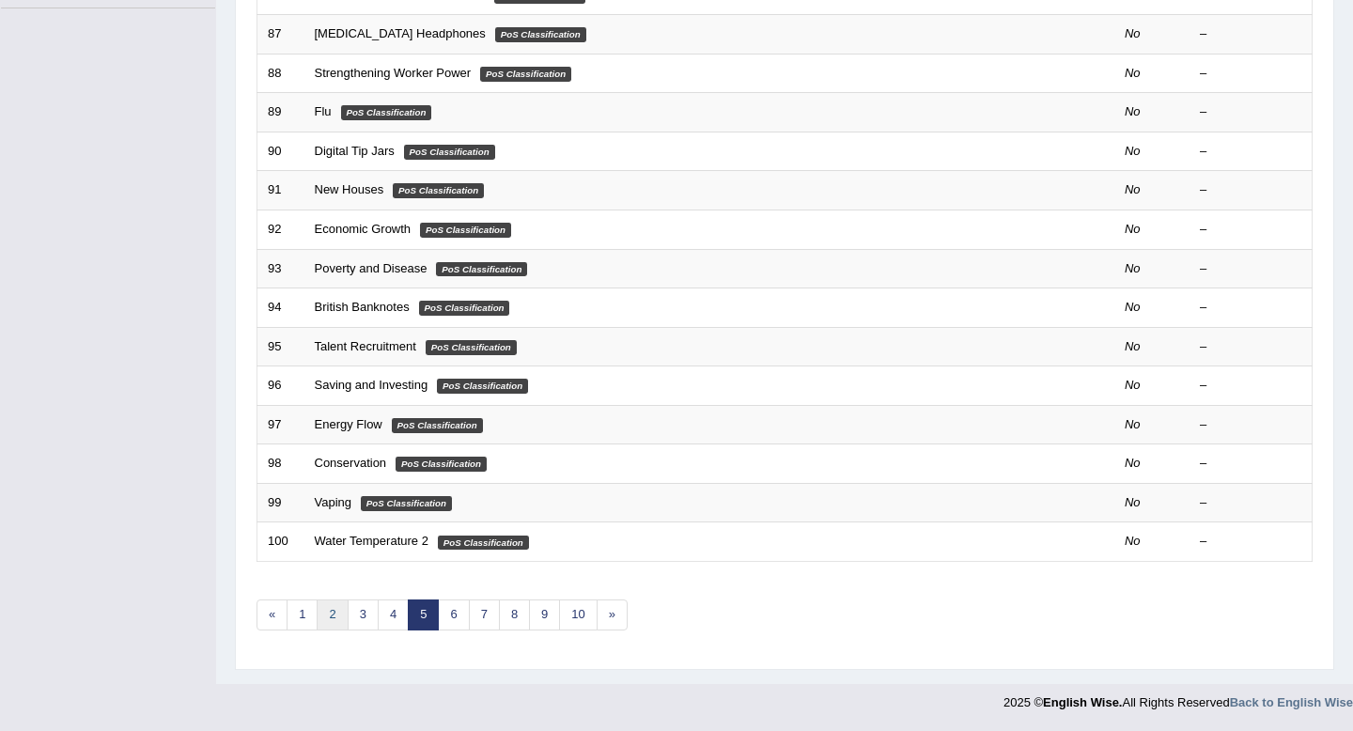
click at [337, 615] on link "2" at bounding box center [332, 614] width 31 height 31
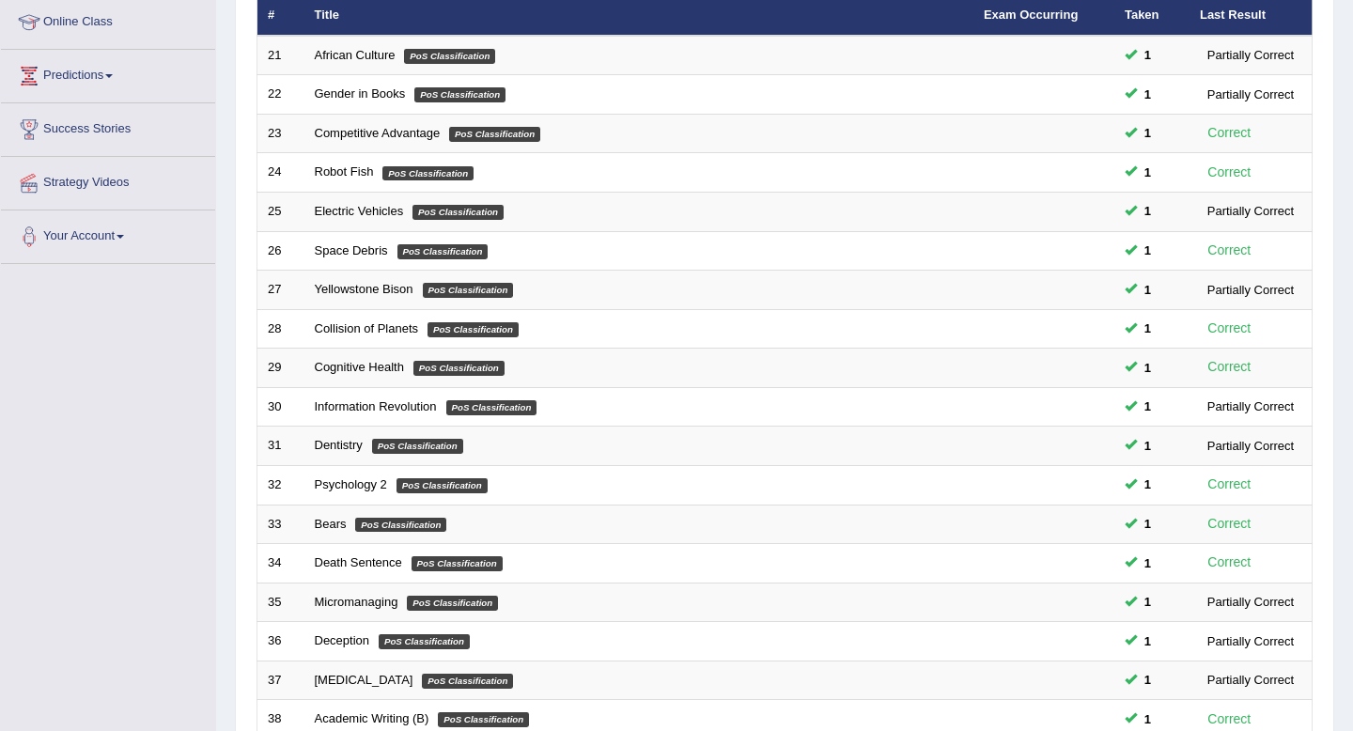
scroll to position [513, 0]
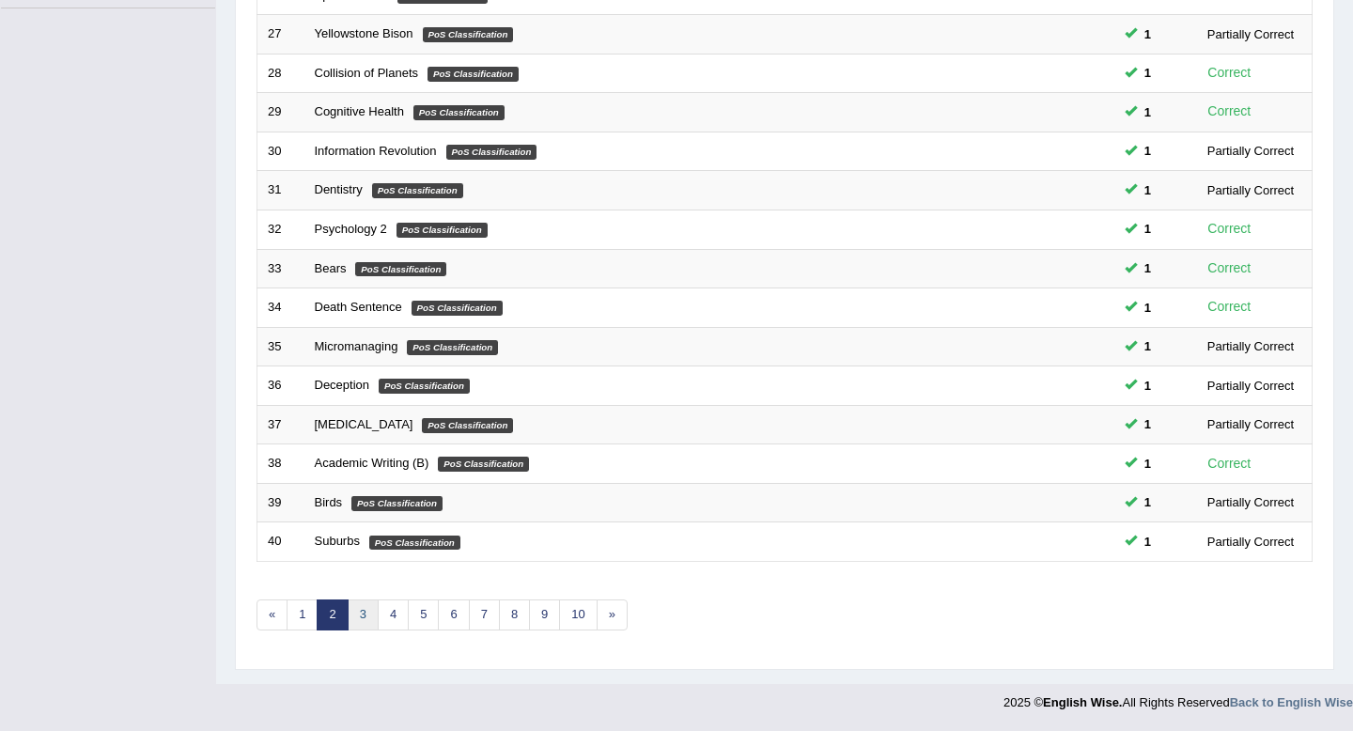
click at [366, 613] on link "3" at bounding box center [363, 614] width 31 height 31
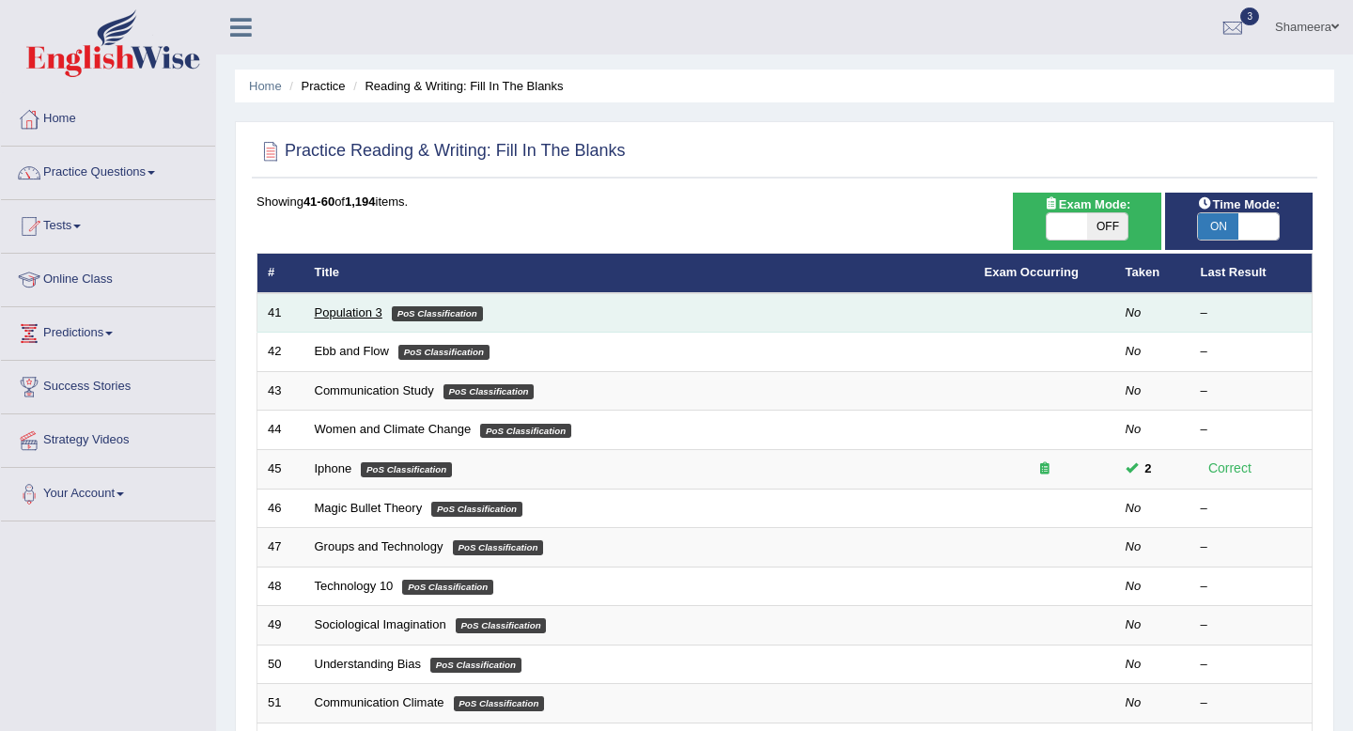
click at [365, 317] on link "Population 3" at bounding box center [349, 312] width 68 height 14
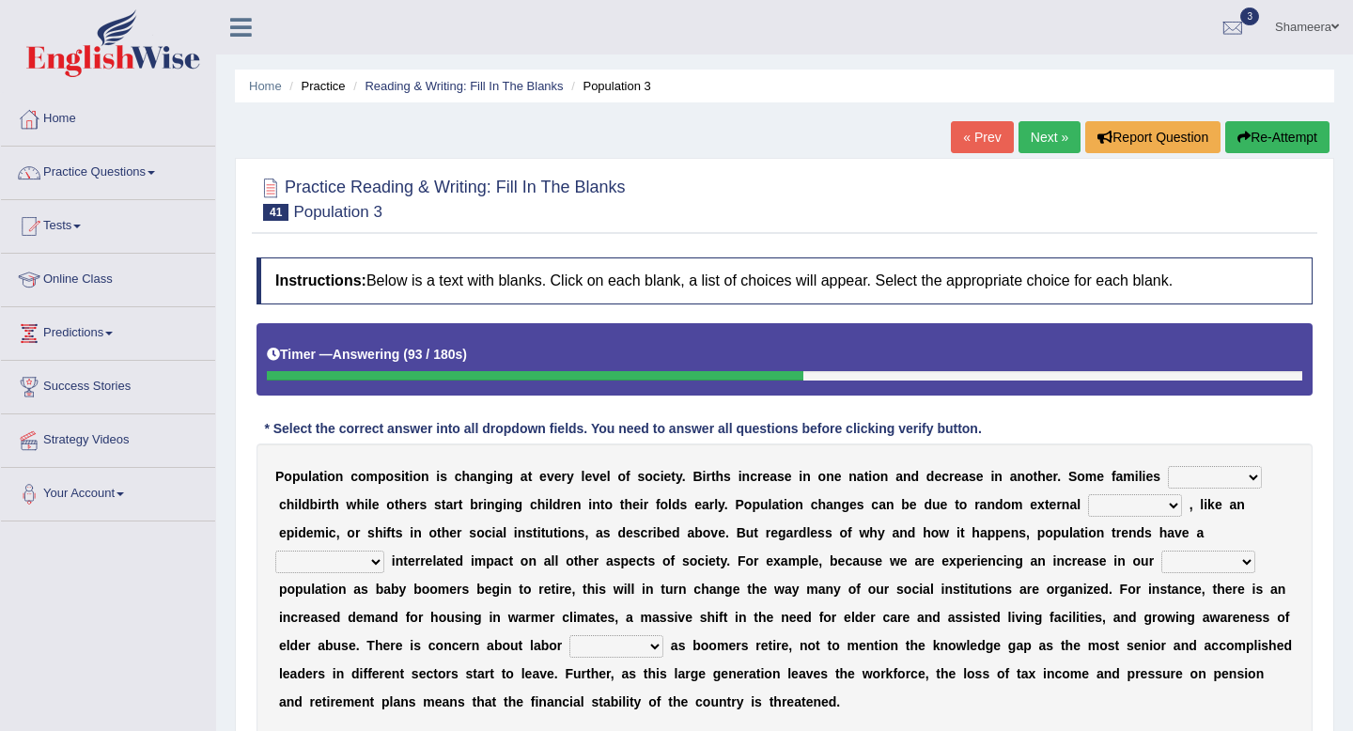
click at [1275, 140] on button "Re-Attempt" at bounding box center [1277, 137] width 104 height 32
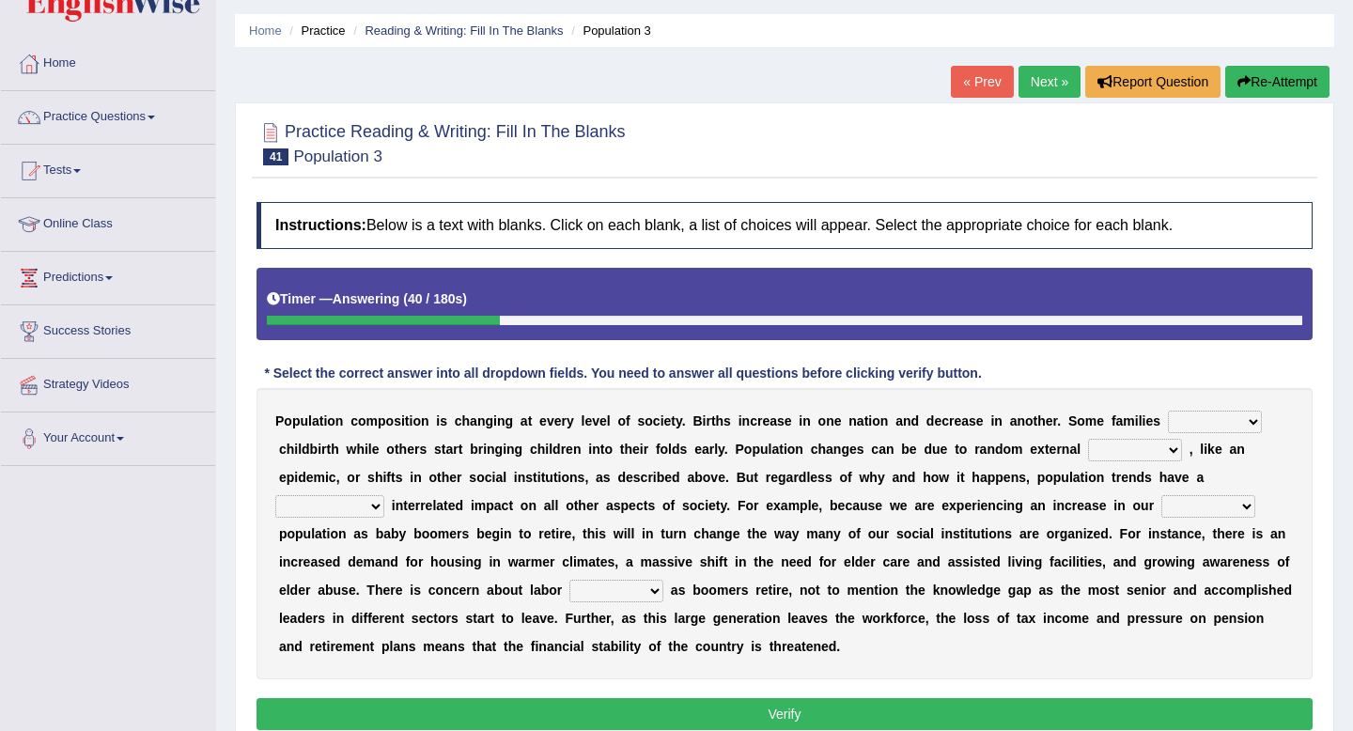
scroll to position [23, 0]
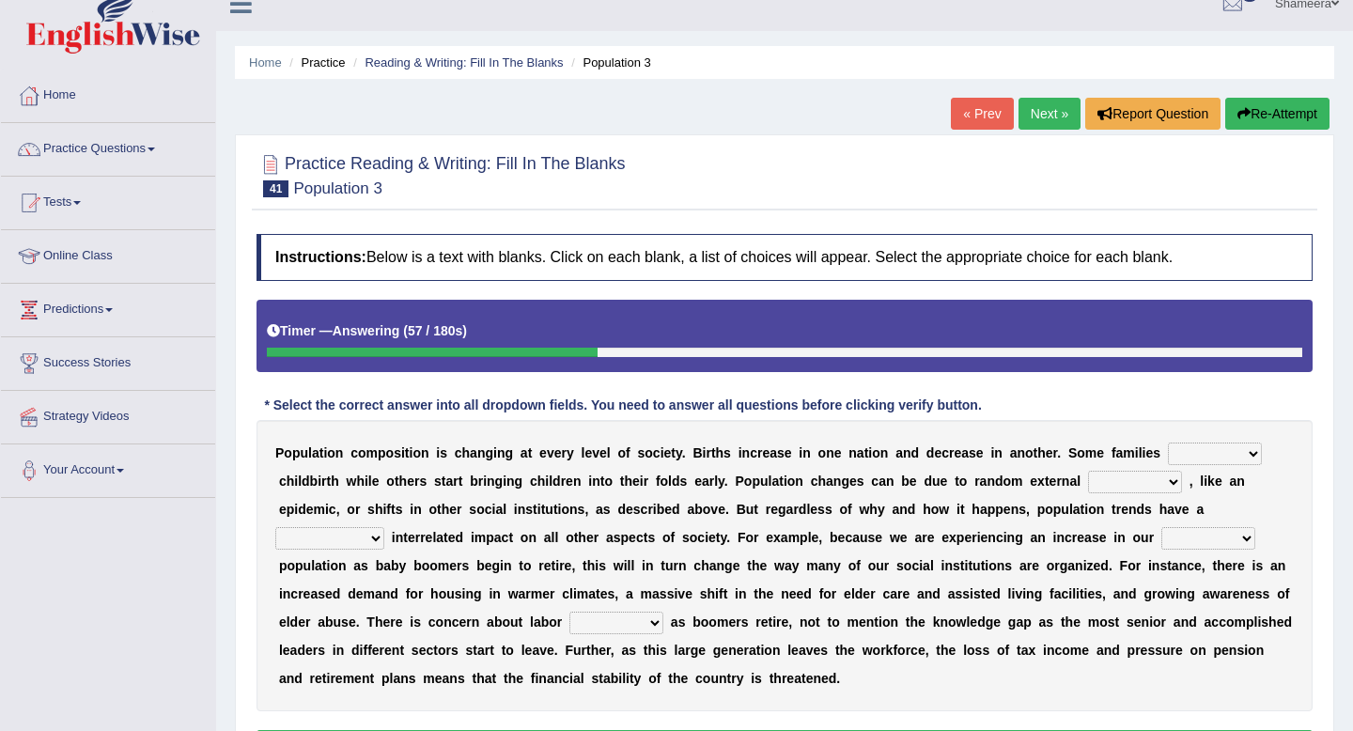
click at [1254, 119] on button "Re-Attempt" at bounding box center [1277, 114] width 104 height 32
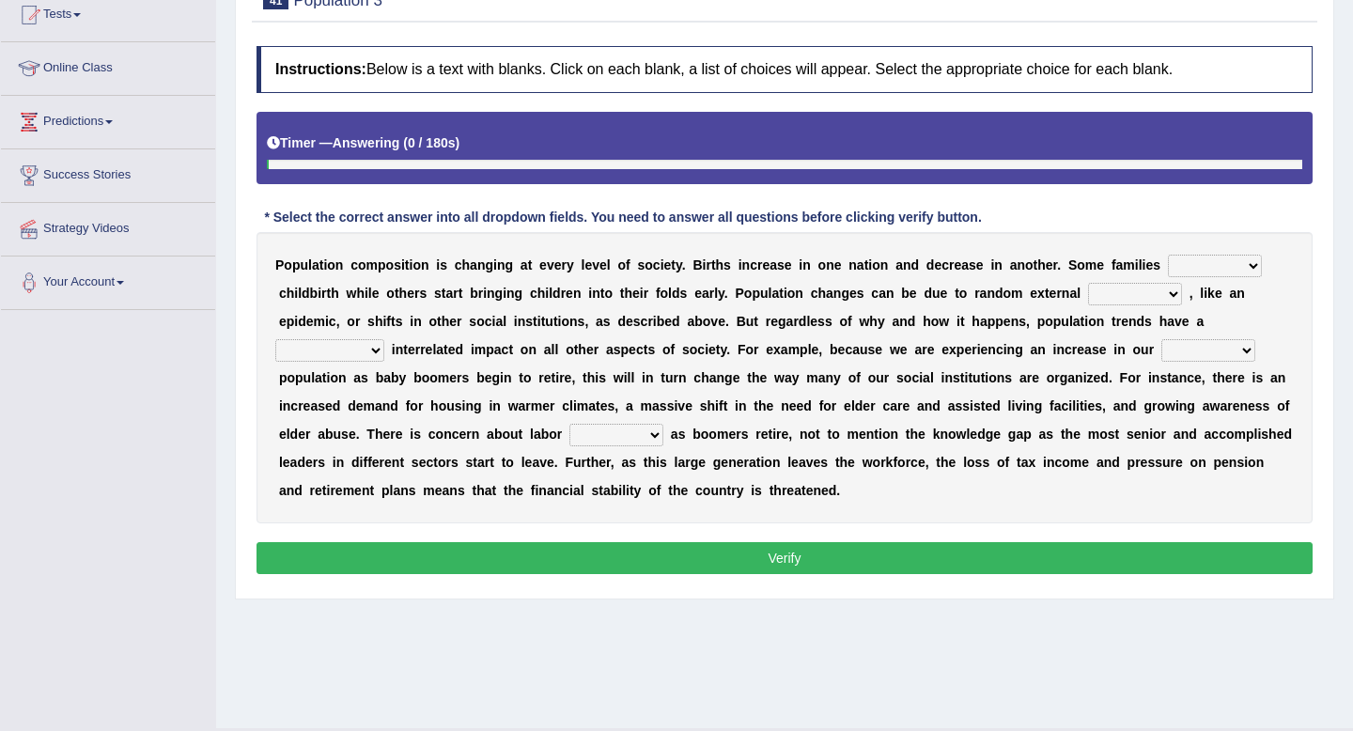
scroll to position [212, 0]
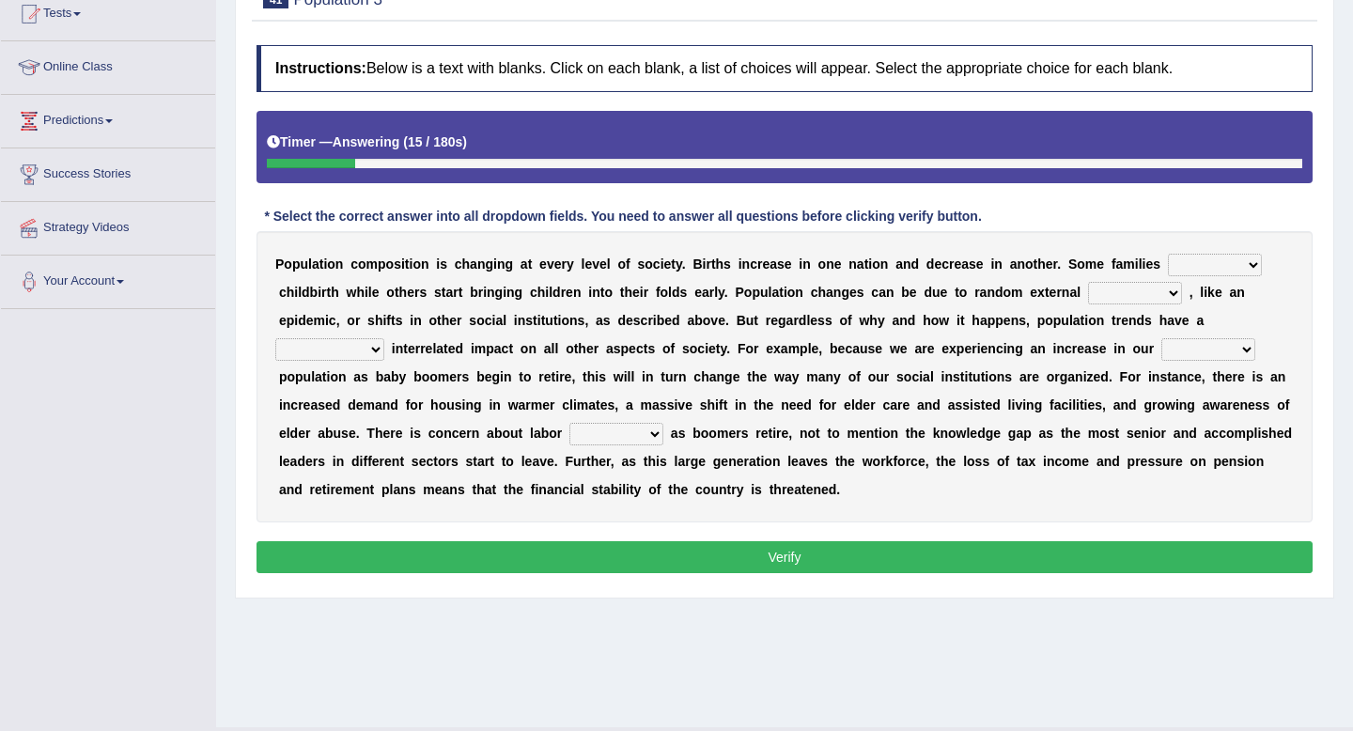
click at [1195, 263] on select "demand default deliver delay" at bounding box center [1215, 265] width 94 height 23
select select "delay"
click at [1168, 254] on select "demand default deliver delay" at bounding box center [1215, 265] width 94 height 23
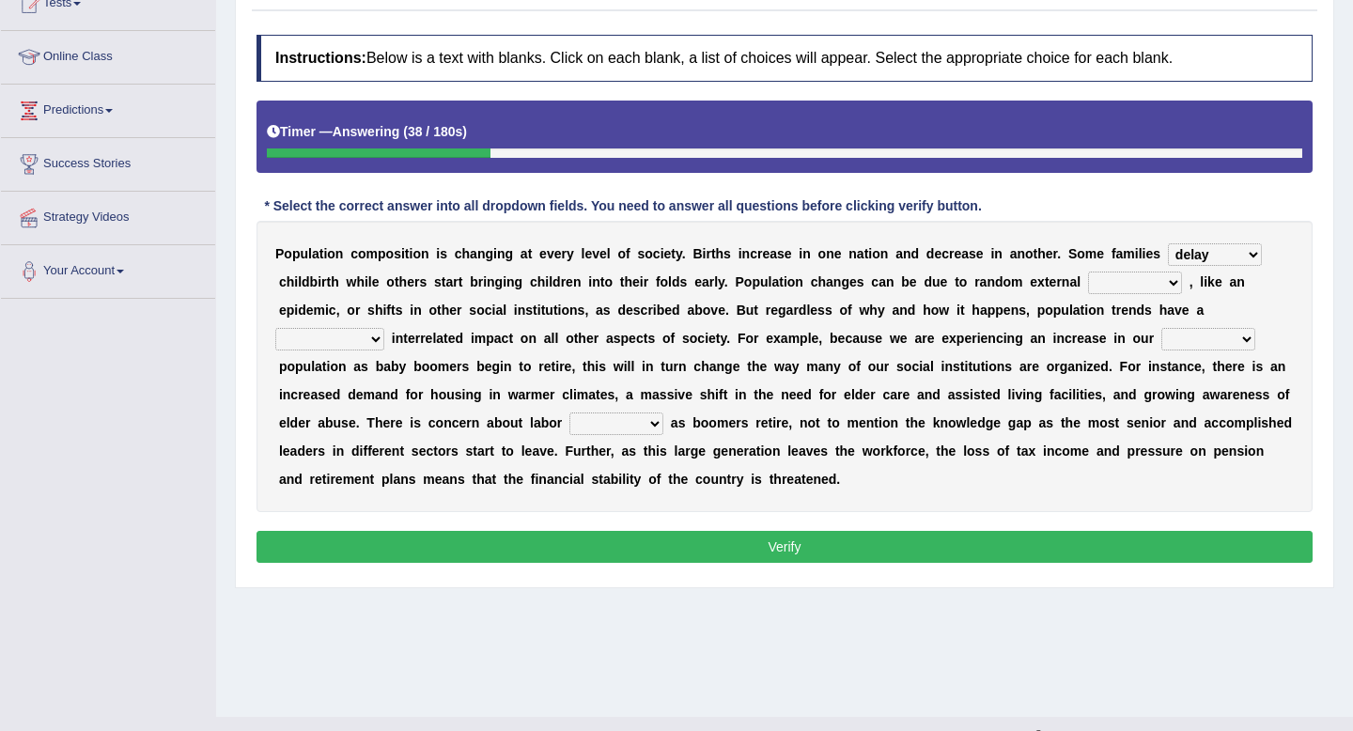
click at [1111, 286] on select "variations fortune formation forces" at bounding box center [1135, 283] width 94 height 23
select select "variations"
click at [1088, 272] on select "variations fortune formation forces" at bounding box center [1135, 283] width 94 height 23
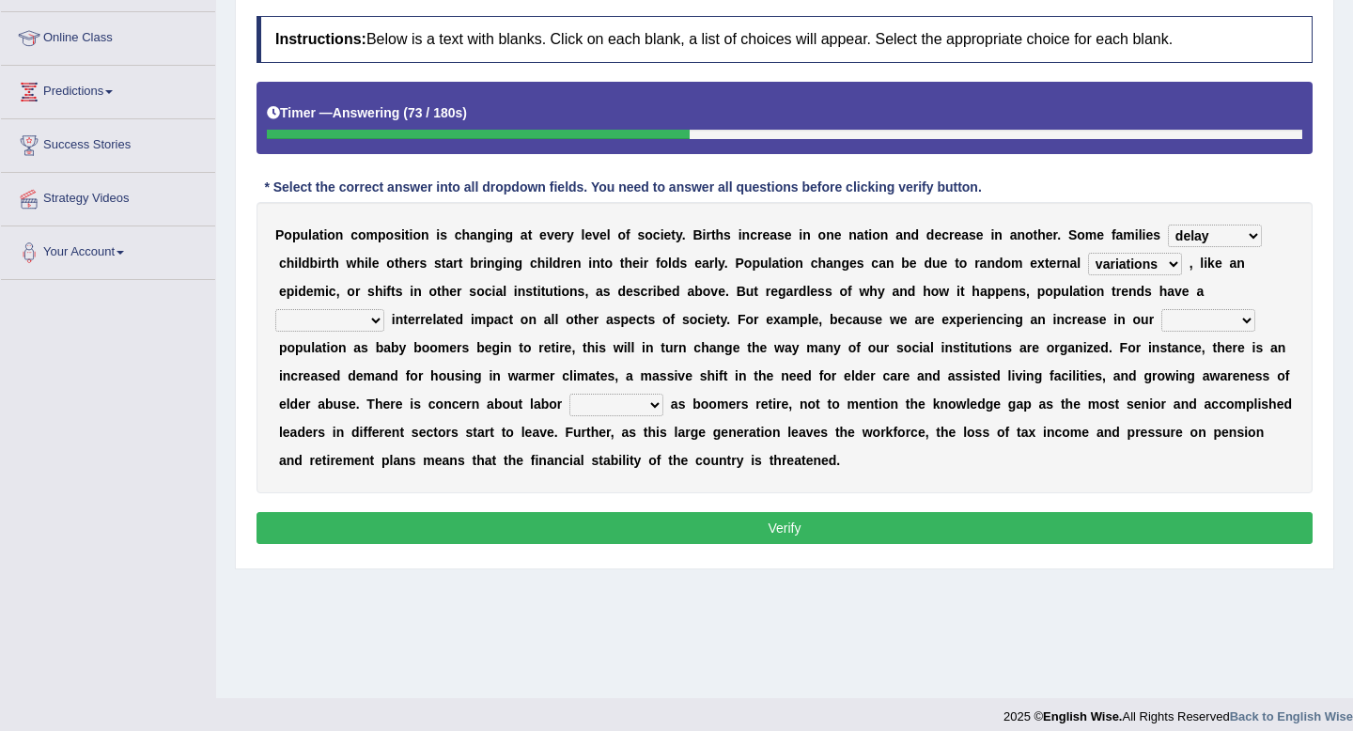
click at [337, 316] on select "tremendous tenuous tremulous spontaneous" at bounding box center [329, 320] width 109 height 23
select select "tremendous"
click at [275, 309] on select "tremendous tenuous tremulous spontaneous" at bounding box center [329, 320] width 109 height 23
click at [353, 321] on select "tremendous tenuous tremulous spontaneous" at bounding box center [329, 320] width 109 height 23
click at [349, 322] on select "tremendous tenuous tremulous spontaneous" at bounding box center [329, 320] width 109 height 23
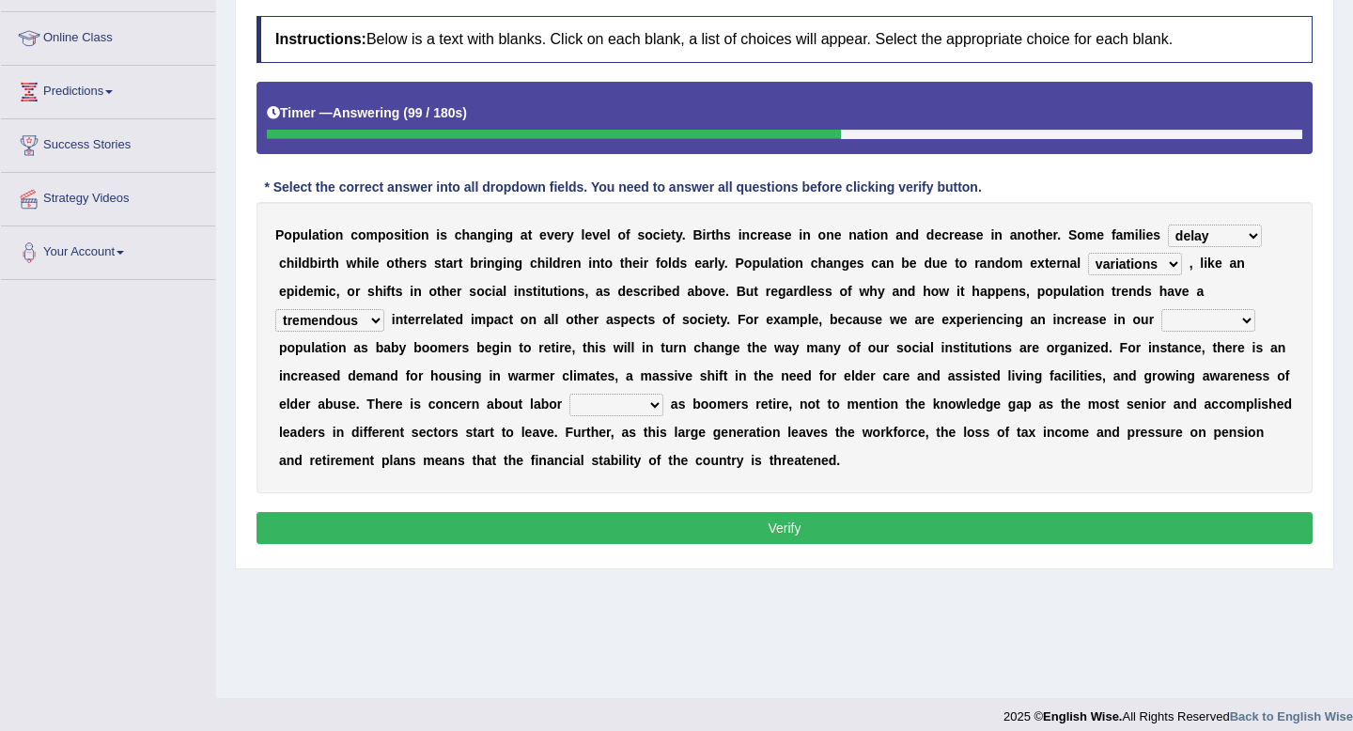
click at [1198, 322] on select "tertiary senior junior primary" at bounding box center [1208, 320] width 94 height 23
click at [1186, 318] on select "tertiary senior junior primary" at bounding box center [1208, 320] width 94 height 23
select select "senior"
click at [1161, 309] on select "tertiary senior junior primary" at bounding box center [1208, 320] width 94 height 23
click at [594, 411] on select "shortcuts shortfalls shortages shorthand" at bounding box center [616, 405] width 94 height 23
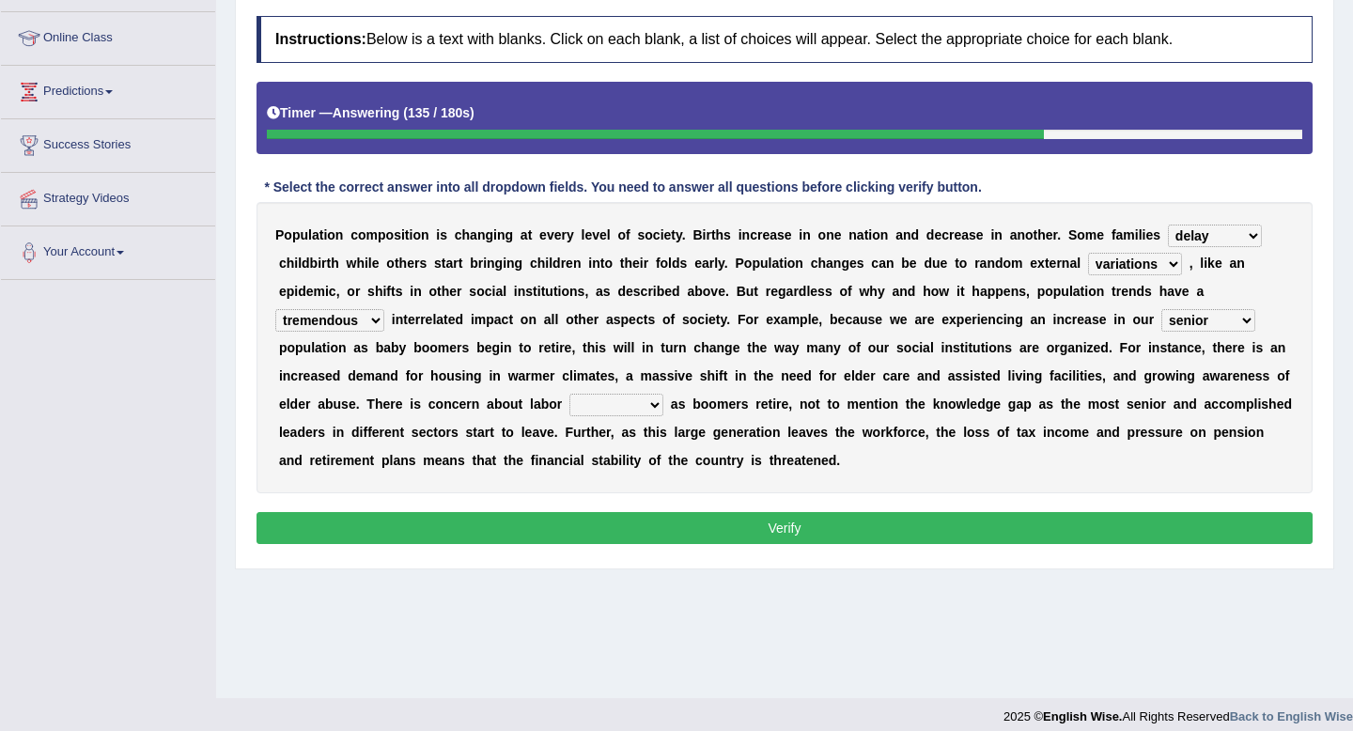
select select "shortages"
click at [569, 394] on select "shortcuts shortfalls shortages shorthand" at bounding box center [616, 405] width 94 height 23
click at [631, 517] on button "Verify" at bounding box center [784, 528] width 1056 height 32
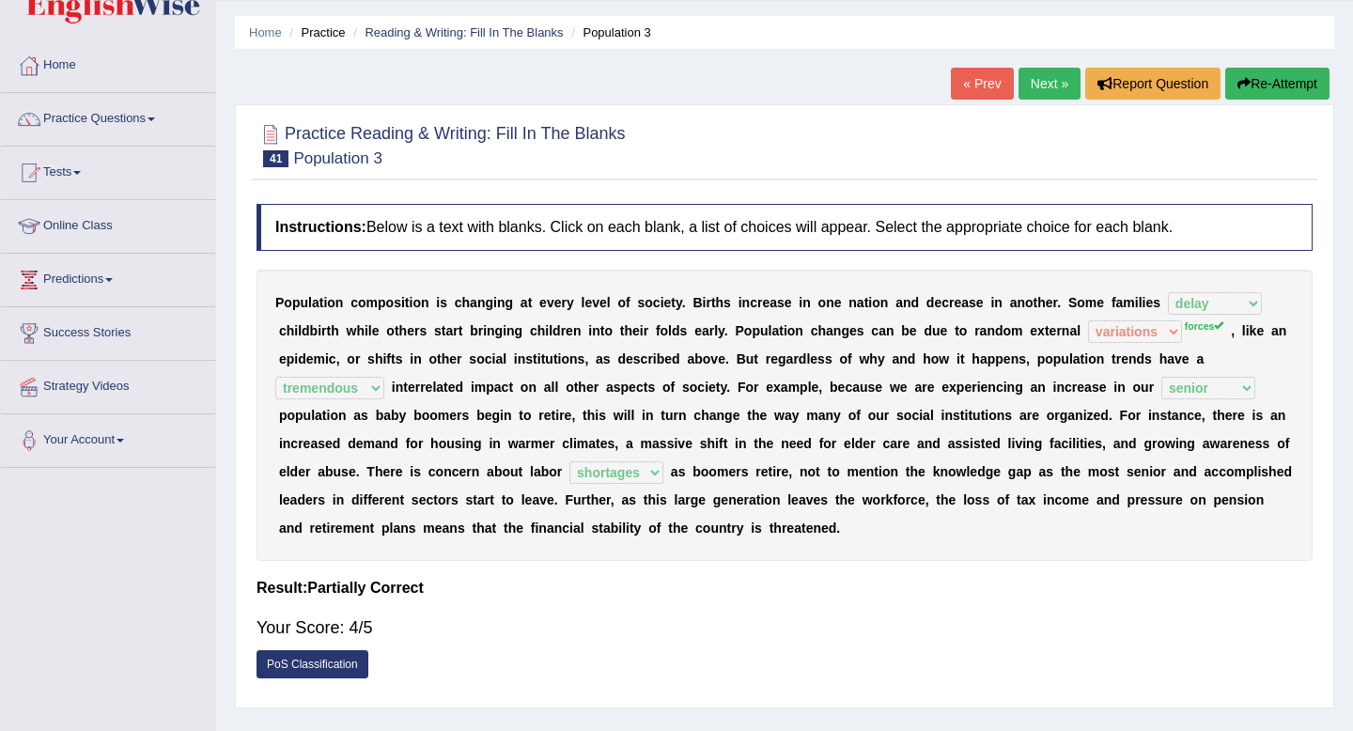
scroll to position [24, 0]
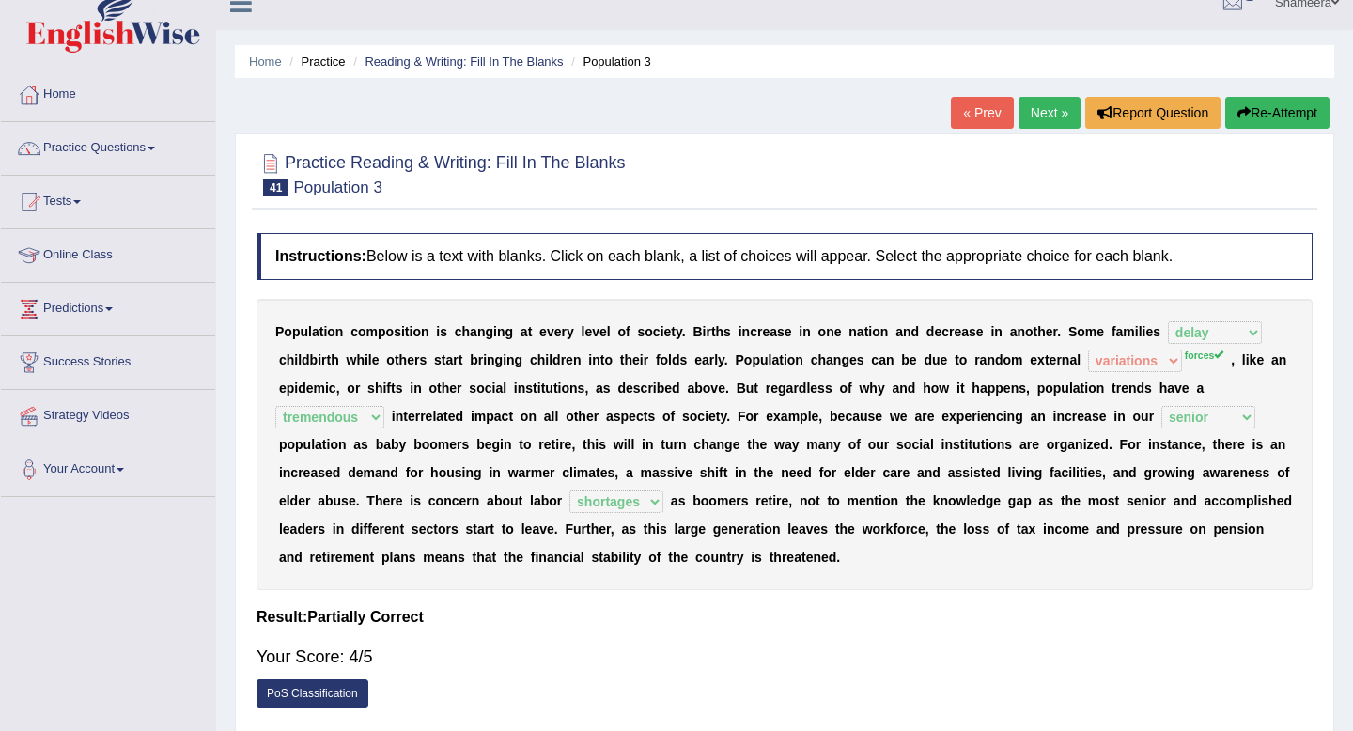
click at [1038, 116] on link "Next »" at bounding box center [1049, 113] width 62 height 32
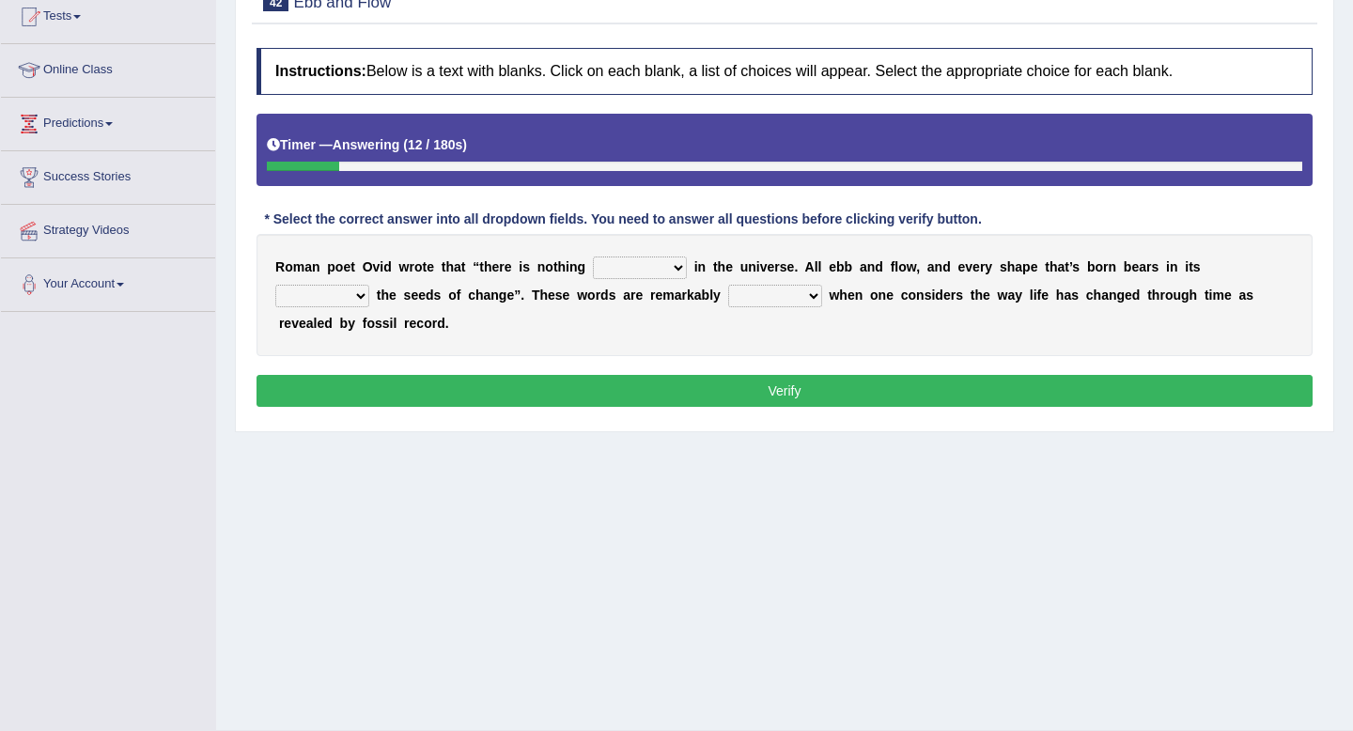
scroll to position [211, 0]
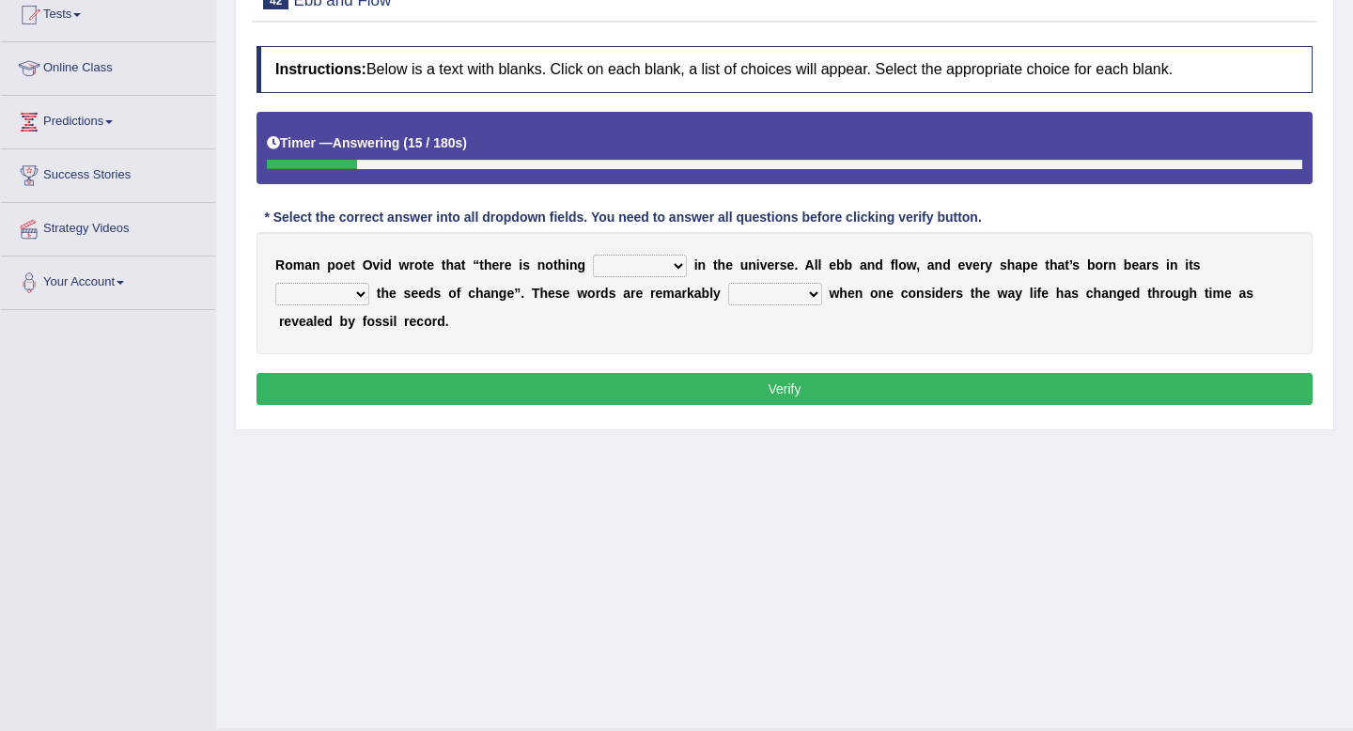
click at [644, 268] on select "orthodox volatile constant cheap" at bounding box center [640, 266] width 94 height 23
click at [629, 266] on select "orthodox volatile constant cheap" at bounding box center [640, 266] width 94 height 23
select select "constant"
click at [593, 255] on select "orthodox volatile constant cheap" at bounding box center [640, 266] width 94 height 23
click at [342, 287] on select "heart limb womb brain" at bounding box center [322, 294] width 94 height 23
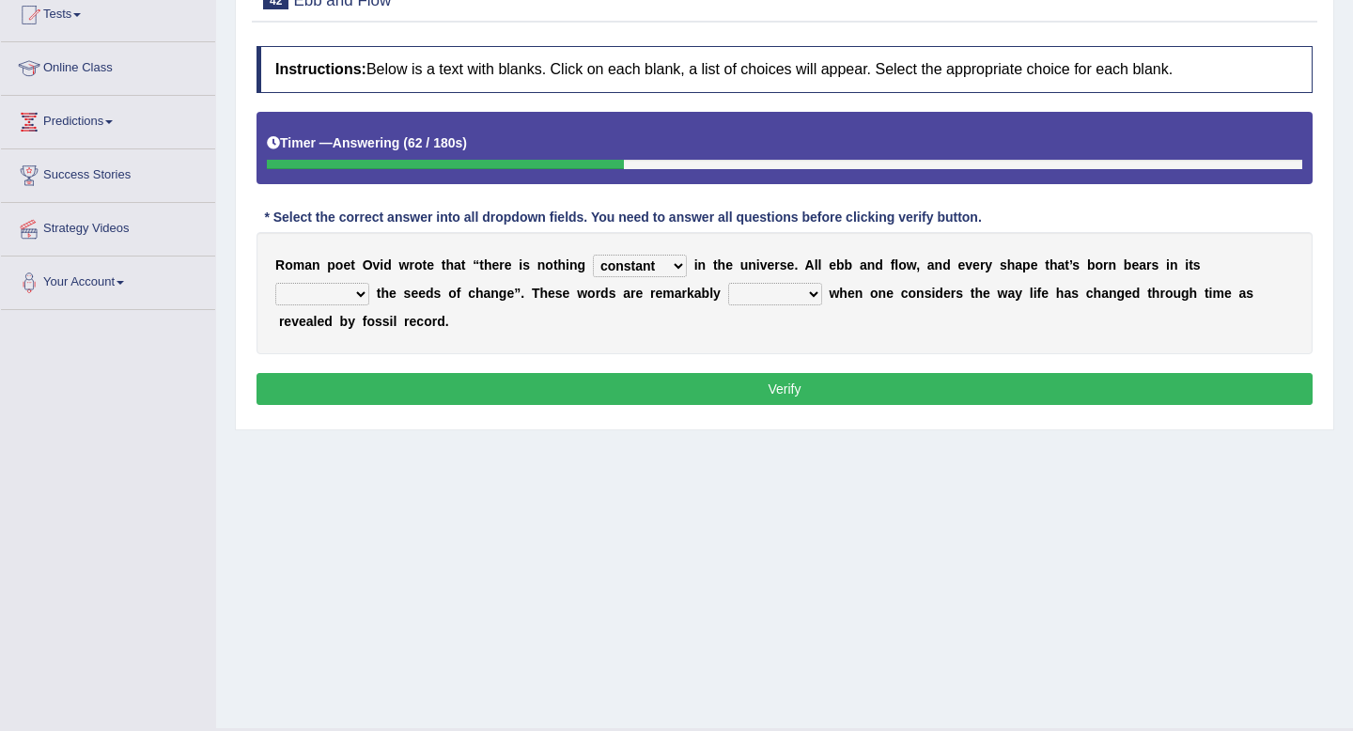
select select "womb"
click at [275, 283] on select "heart limb womb brain" at bounding box center [322, 294] width 94 height 23
click at [303, 300] on select "heart limb womb brain" at bounding box center [322, 294] width 94 height 23
click at [345, 309] on div "R o m a n p o e t O v i d w r o t e t h a t “ t h e r e i s n o t h i n g ortho…" at bounding box center [784, 293] width 1056 height 122
click at [337, 286] on select "heart limb womb brain" at bounding box center [322, 294] width 94 height 23
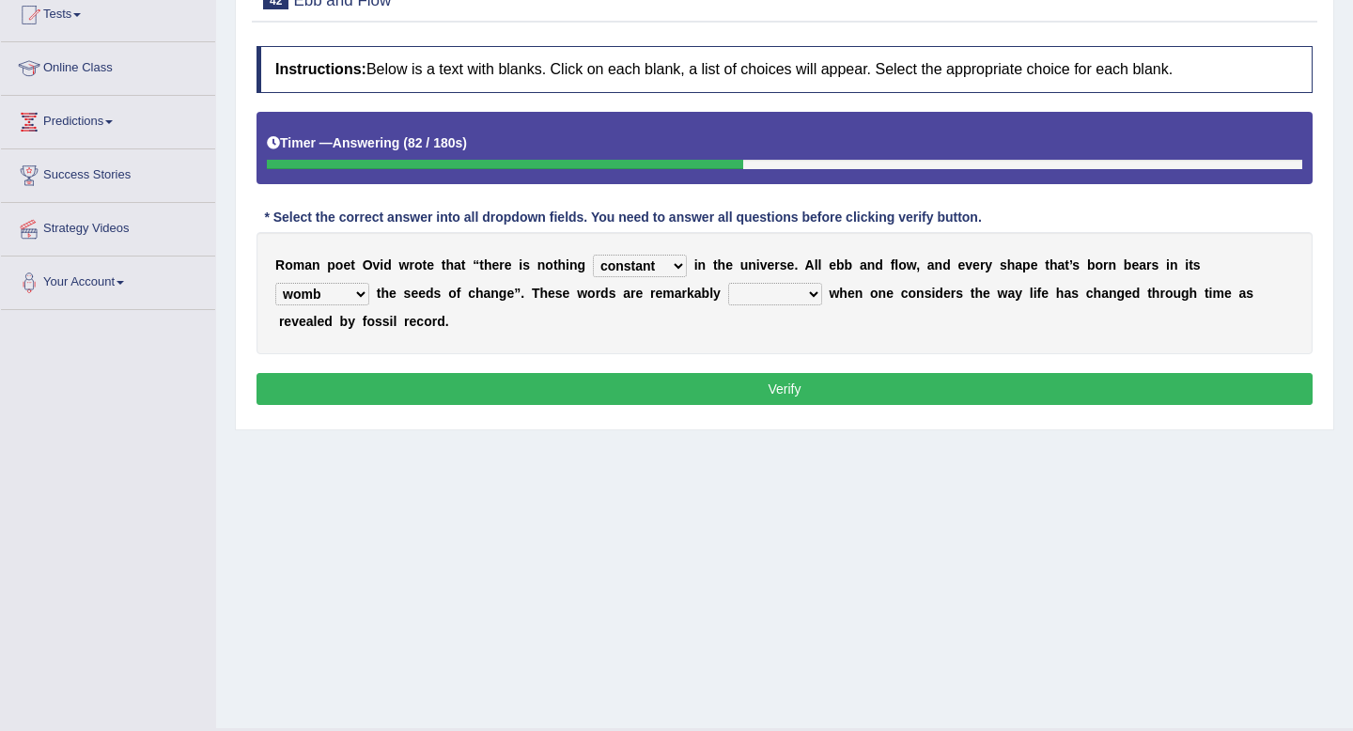
click at [758, 288] on select "prevalent detached relevant dominant" at bounding box center [775, 294] width 94 height 23
select select "relevant"
click at [728, 283] on select "prevalent detached relevant dominant" at bounding box center [775, 294] width 94 height 23
click at [791, 390] on button "Verify" at bounding box center [784, 389] width 1056 height 32
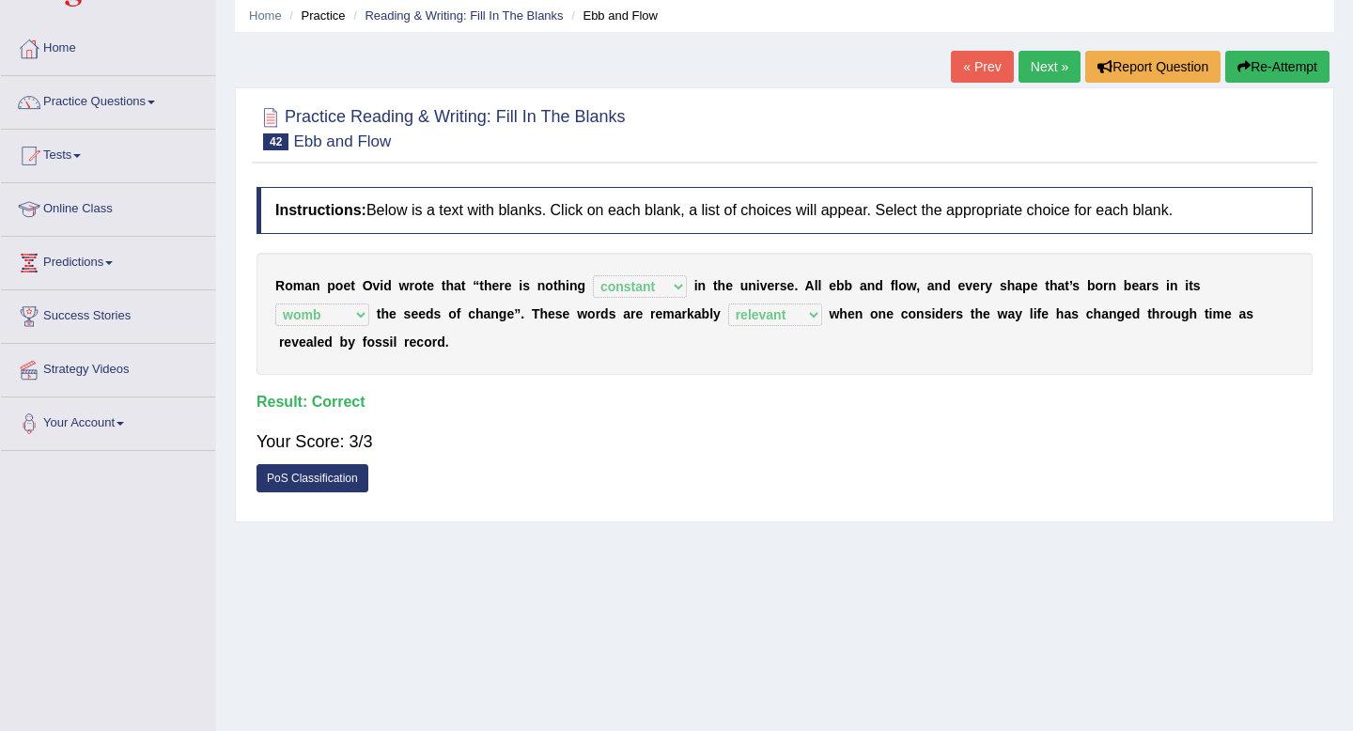
scroll to position [0, 0]
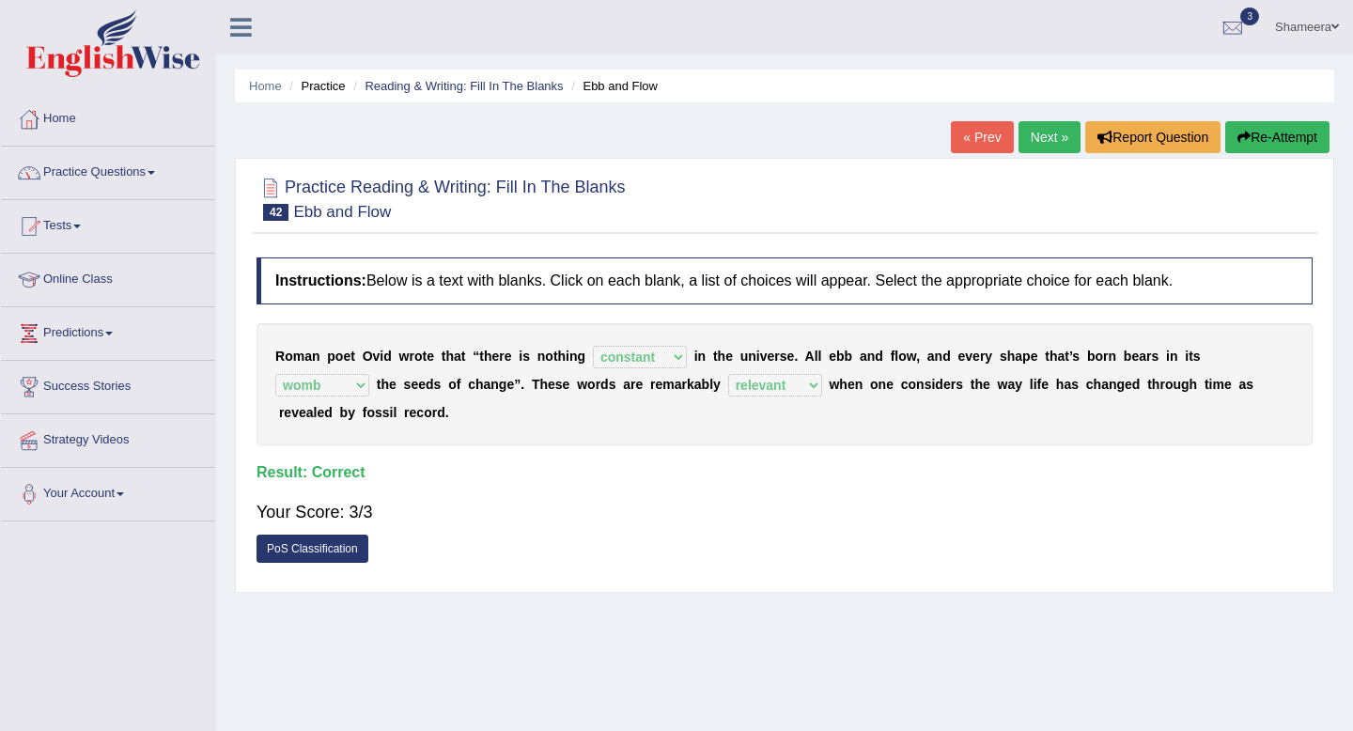
click at [1044, 139] on link "Next »" at bounding box center [1049, 137] width 62 height 32
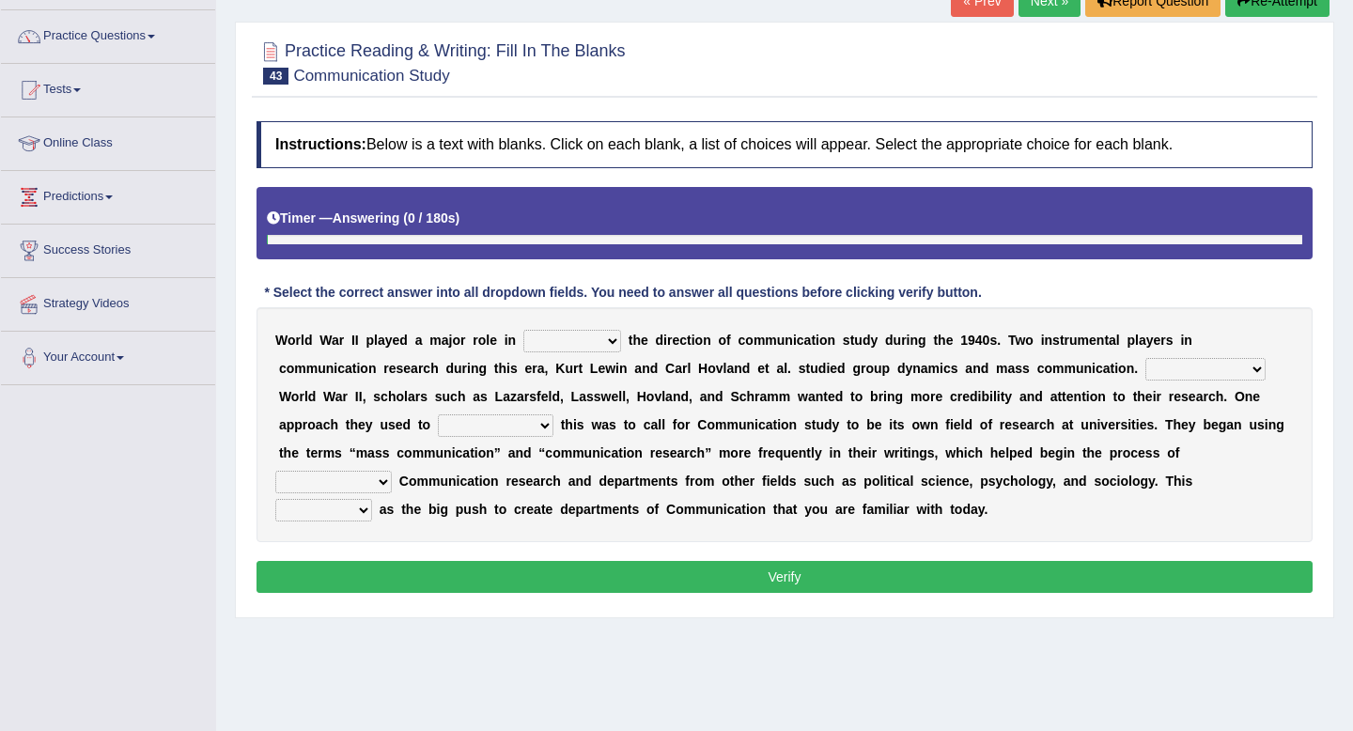
scroll to position [139, 0]
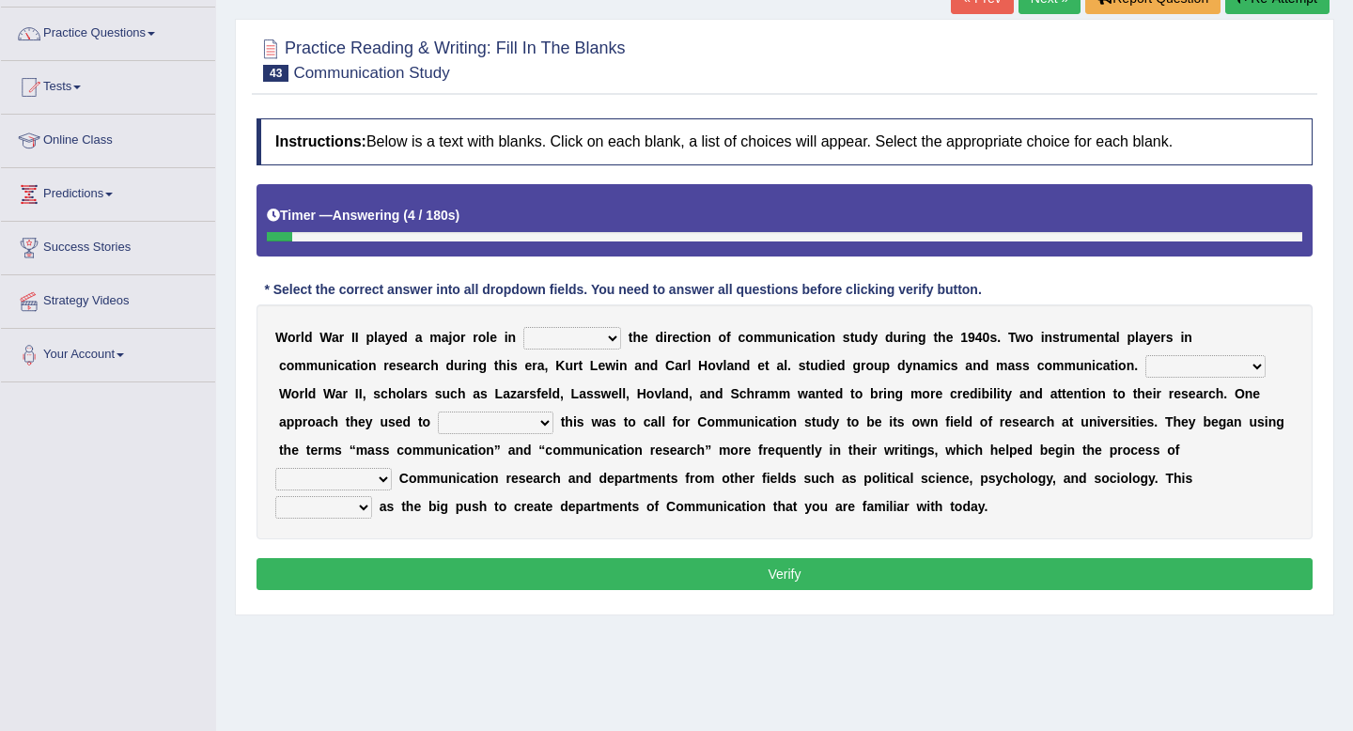
click at [559, 340] on select "shaping sharpening shunning shivering" at bounding box center [572, 338] width 98 height 23
select select "shaping"
click at [523, 327] on select "shaping sharpening shunning shivering" at bounding box center [572, 338] width 98 height 23
click at [1145, 369] on select "Being followed To be followed Following Followed" at bounding box center [1205, 366] width 120 height 23
click at [1145, 365] on select "Being followed To be followed Following Followed" at bounding box center [1205, 366] width 120 height 23
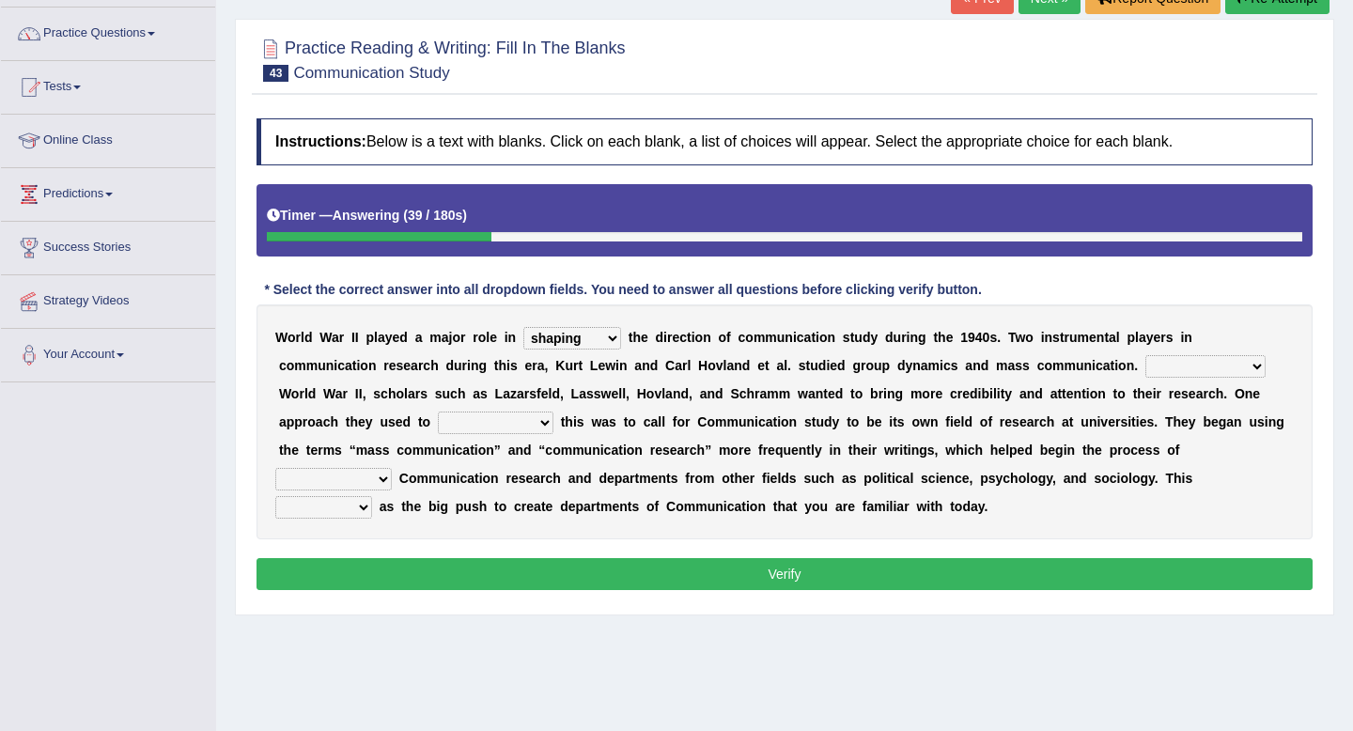
select select "Following"
click at [1145, 355] on select "Being followed To be followed Following Followed" at bounding box center [1205, 366] width 120 height 23
click at [438, 426] on select "accompany accomplish acknowledge accommodate" at bounding box center [496, 422] width 116 height 23
select select "accomplish"
click at [438, 411] on select "accompany accomplish acknowledge accommodate" at bounding box center [496, 422] width 116 height 23
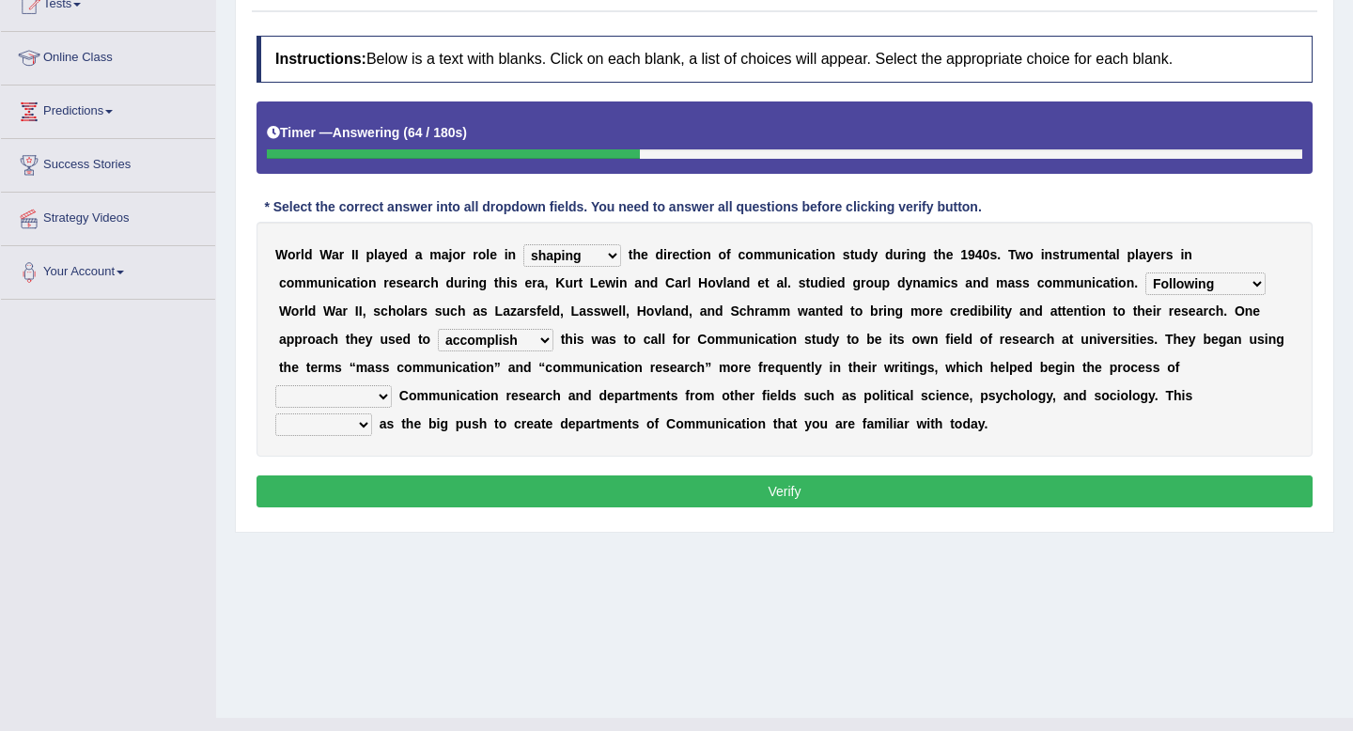
scroll to position [225, 0]
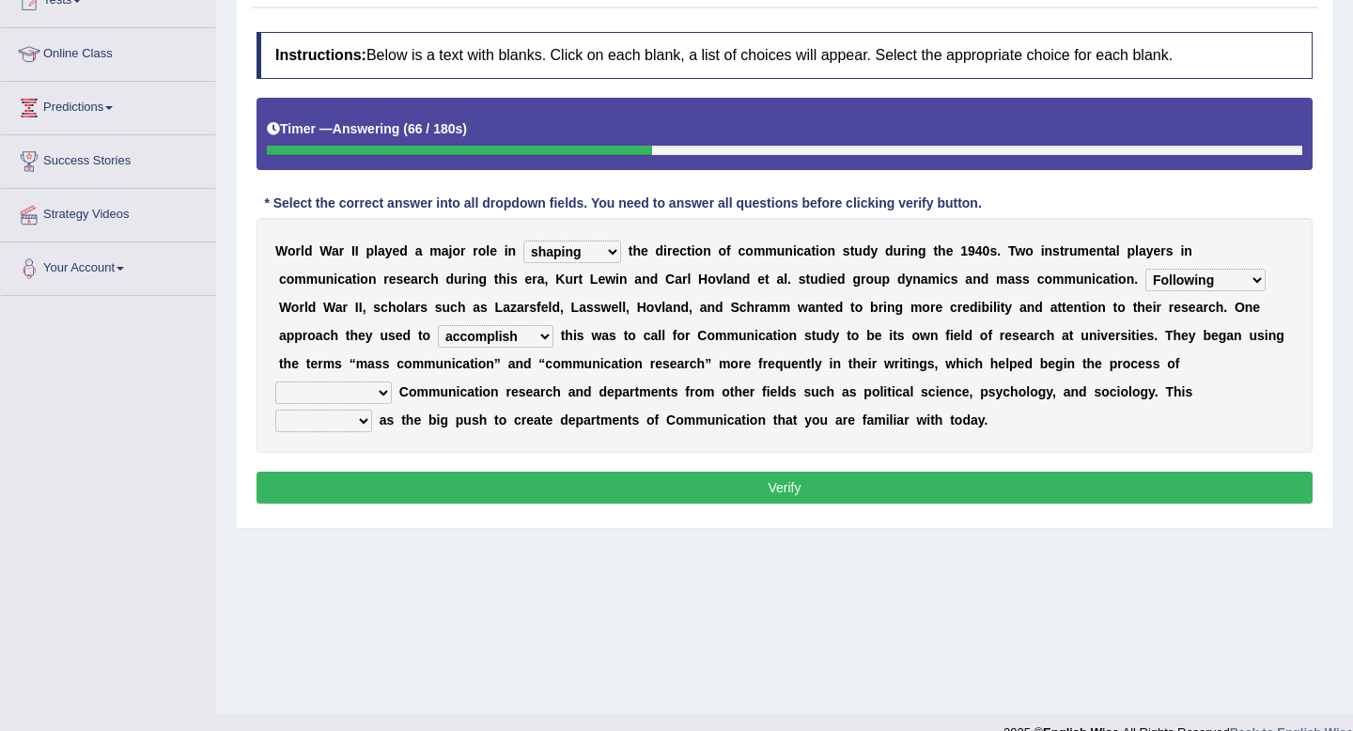
click at [392, 381] on select "discharging distinguishing disputing displaying" at bounding box center [333, 392] width 116 height 23
select select "distinguishing"
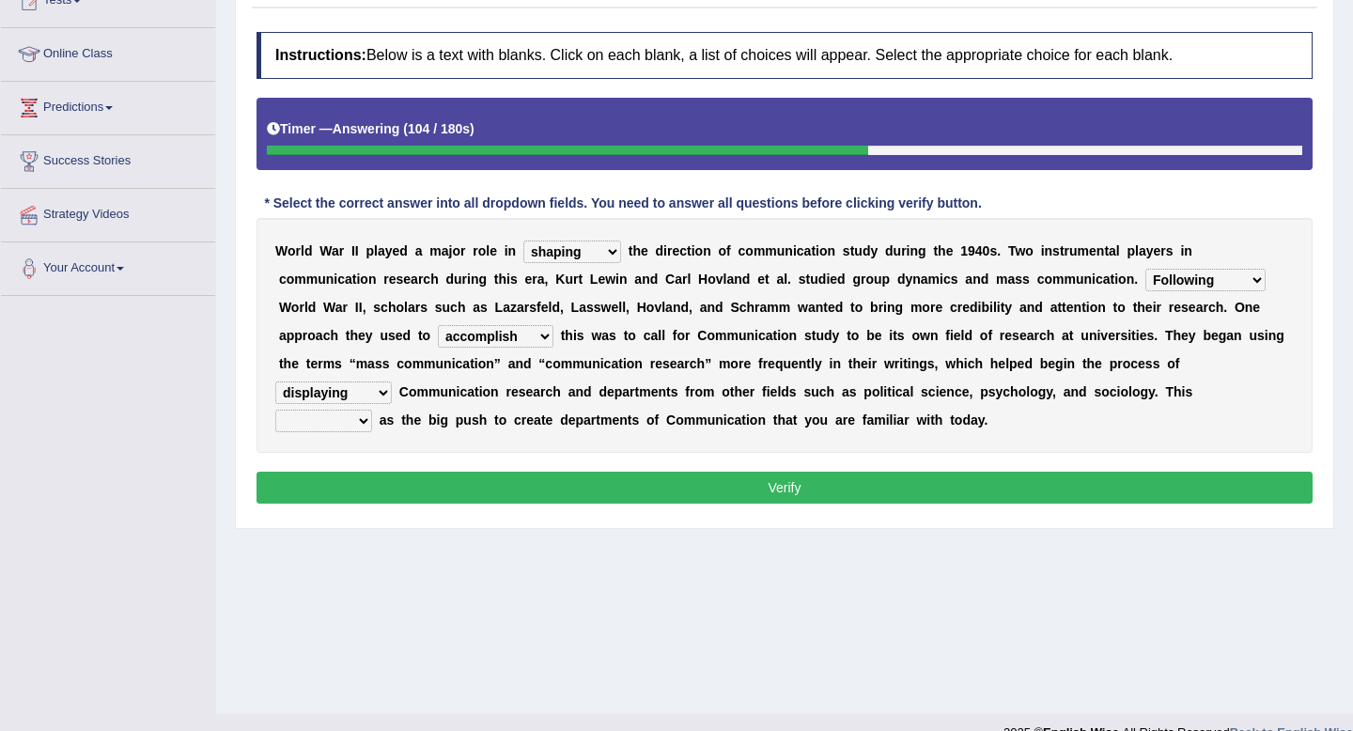
click at [392, 381] on select "discharging distinguishing disputing displaying" at bounding box center [333, 392] width 116 height 23
click at [372, 410] on select "served considered regarded provided" at bounding box center [323, 421] width 97 height 23
select select "served"
click at [372, 410] on select "served considered regarded provided" at bounding box center [323, 421] width 97 height 23
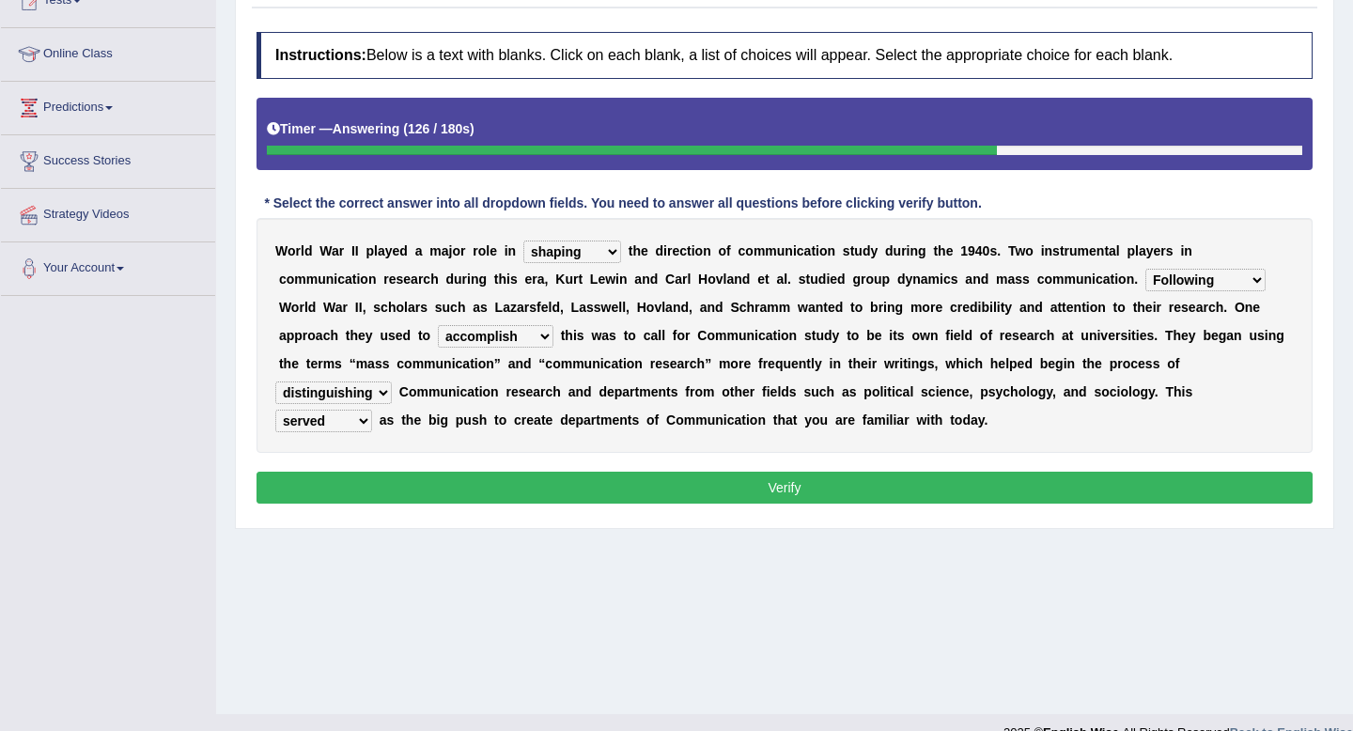
click at [1127, 479] on button "Verify" at bounding box center [784, 488] width 1056 height 32
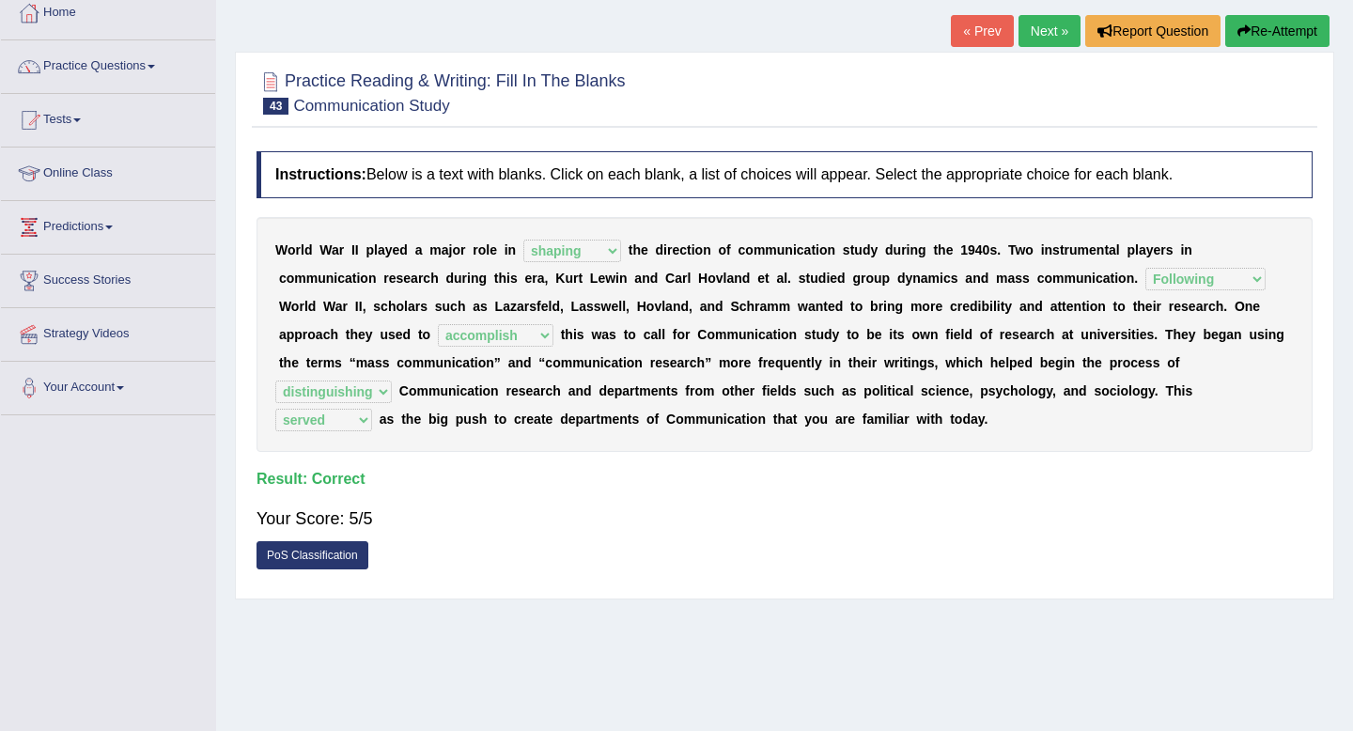
scroll to position [94, 0]
